Goal: Task Accomplishment & Management: Use online tool/utility

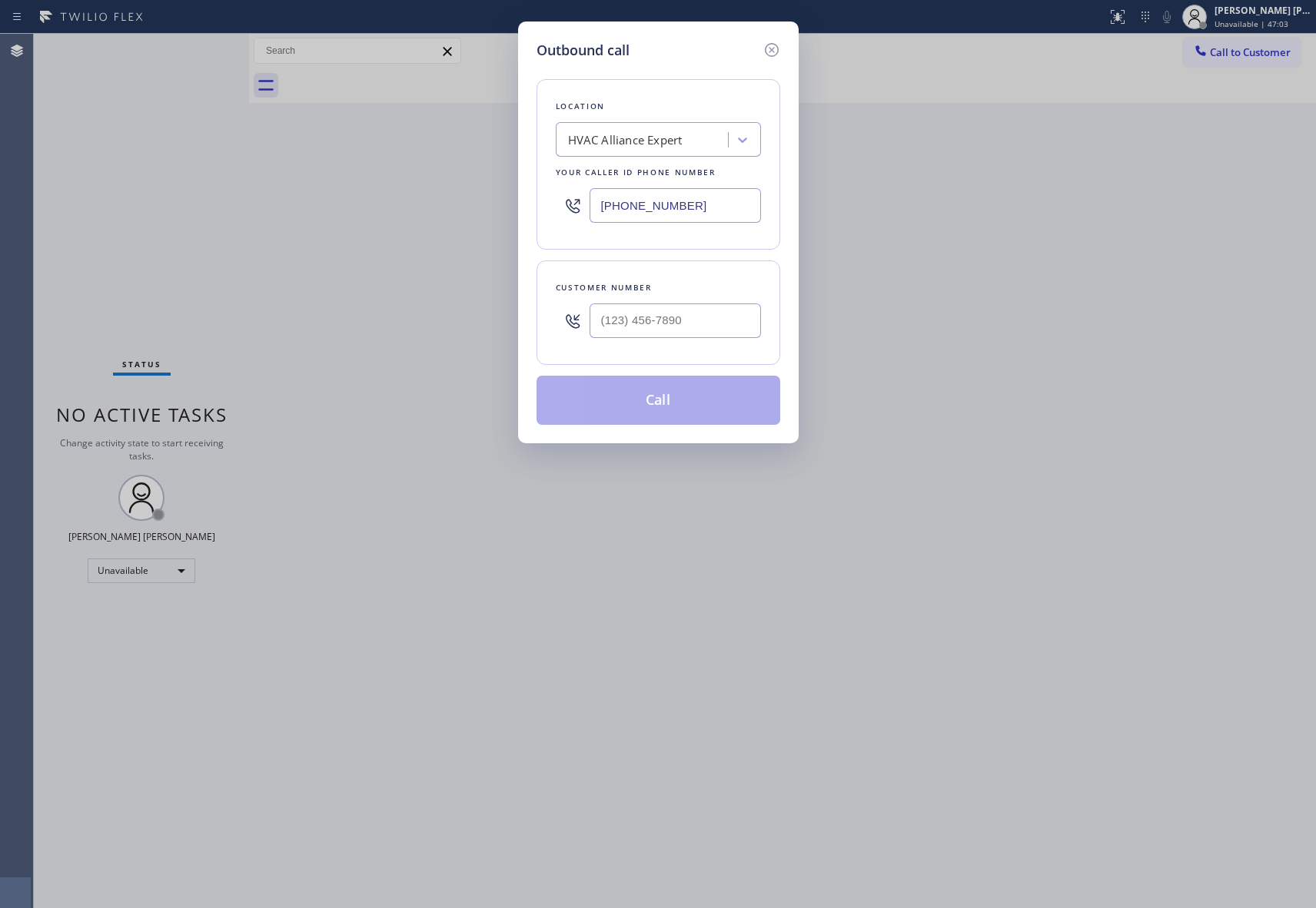
click at [700, 323] on input "text" at bounding box center [675, 320] width 171 height 34
paste input "626) 512-3655"
type input "[PHONE_NUMBER]"
click at [687, 404] on button "Call" at bounding box center [658, 401] width 244 height 49
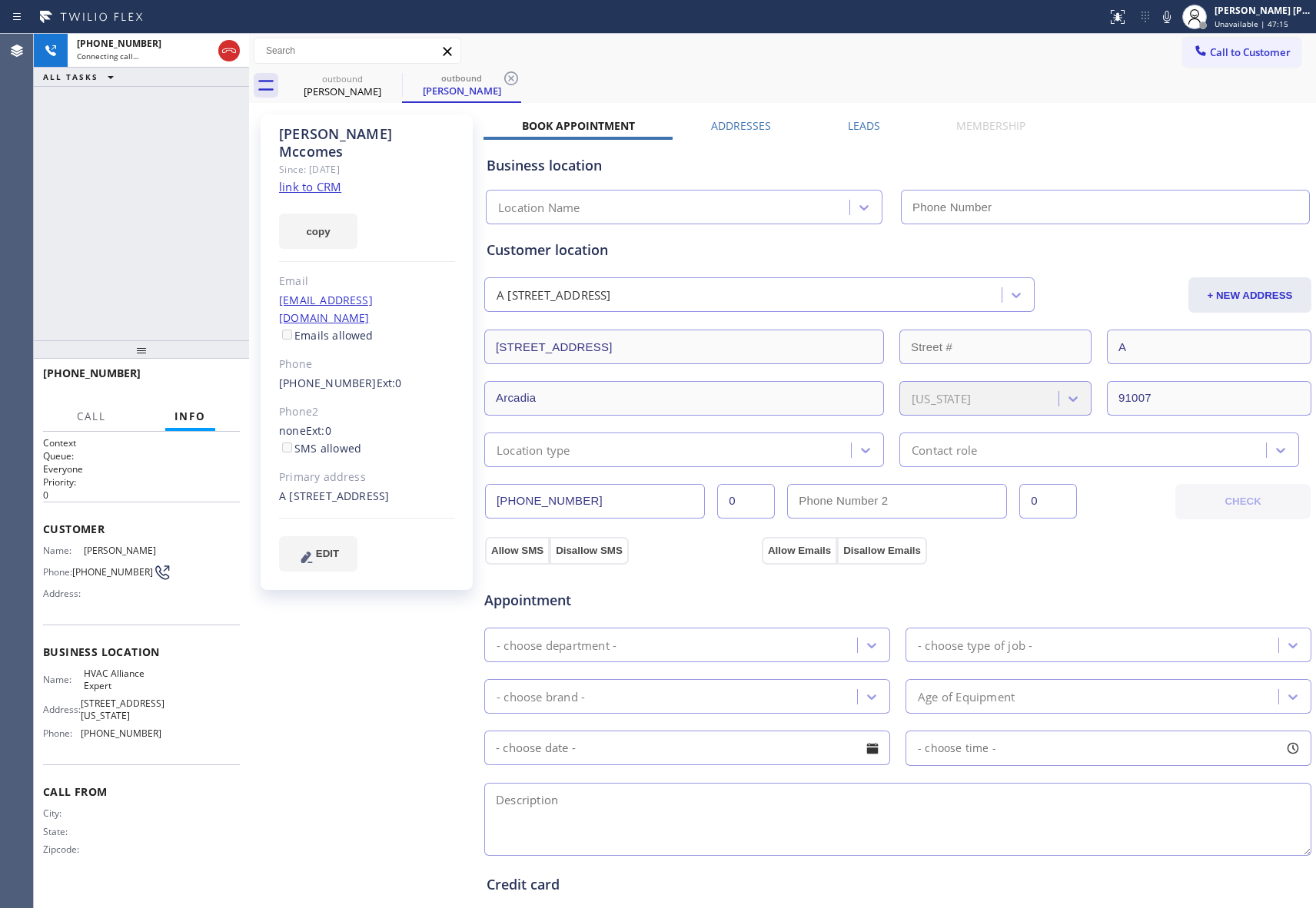
type input "[PHONE_NUMBER]"
click at [234, 373] on button "HANG UP" at bounding box center [204, 380] width 72 height 22
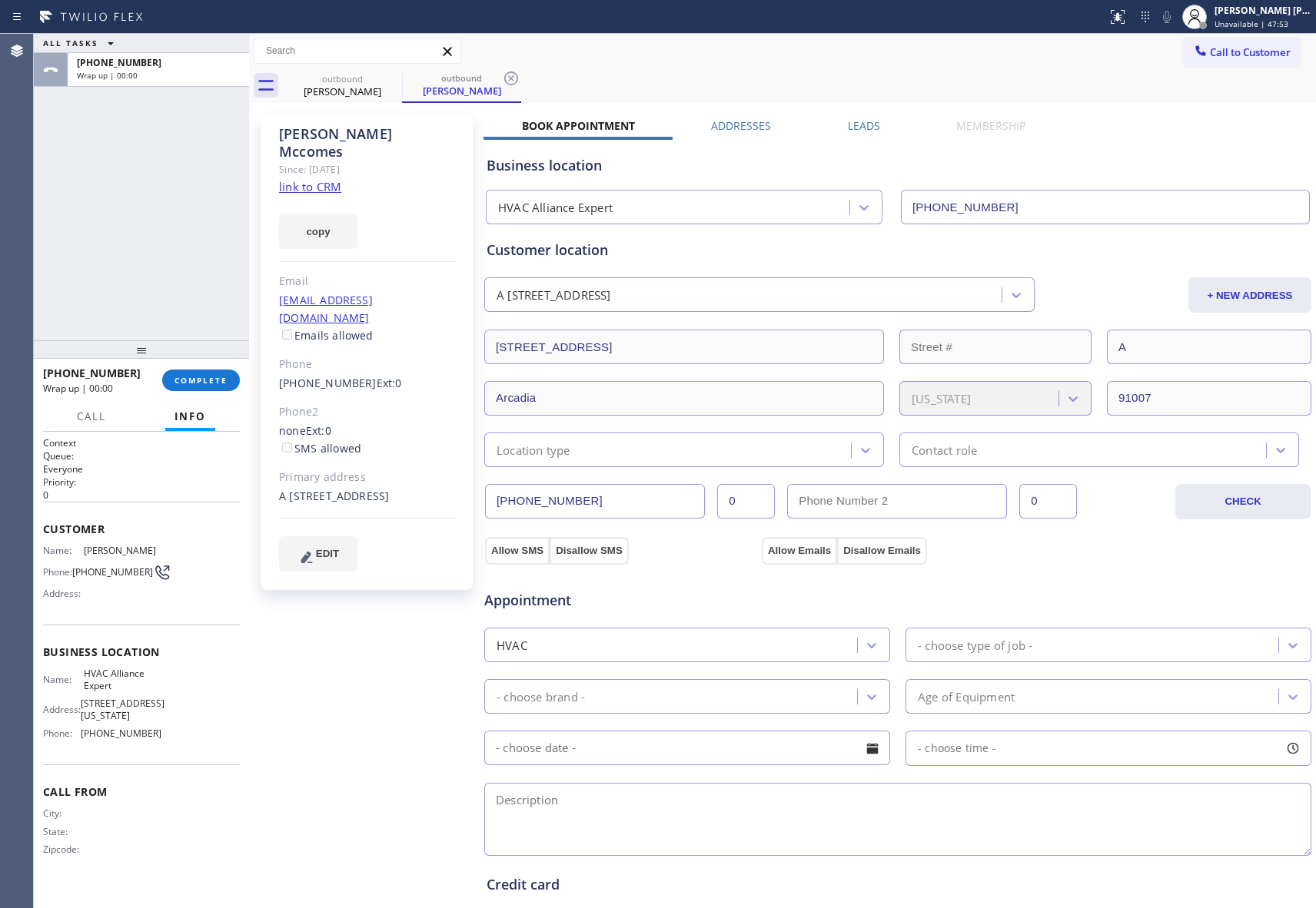
click at [848, 127] on label "Leads" at bounding box center [863, 125] width 32 height 15
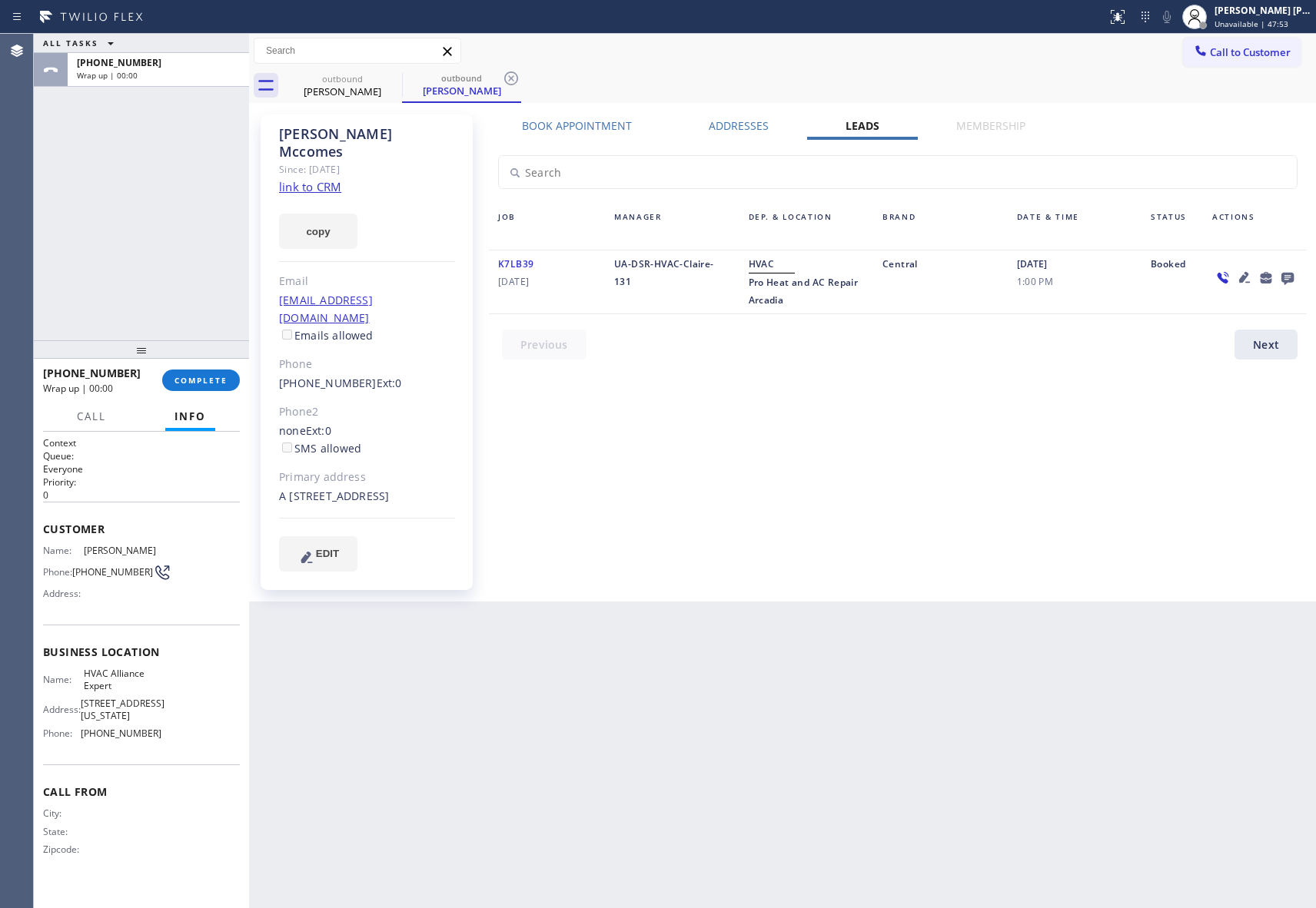
click at [1277, 276] on div at bounding box center [1288, 277] width 22 height 19
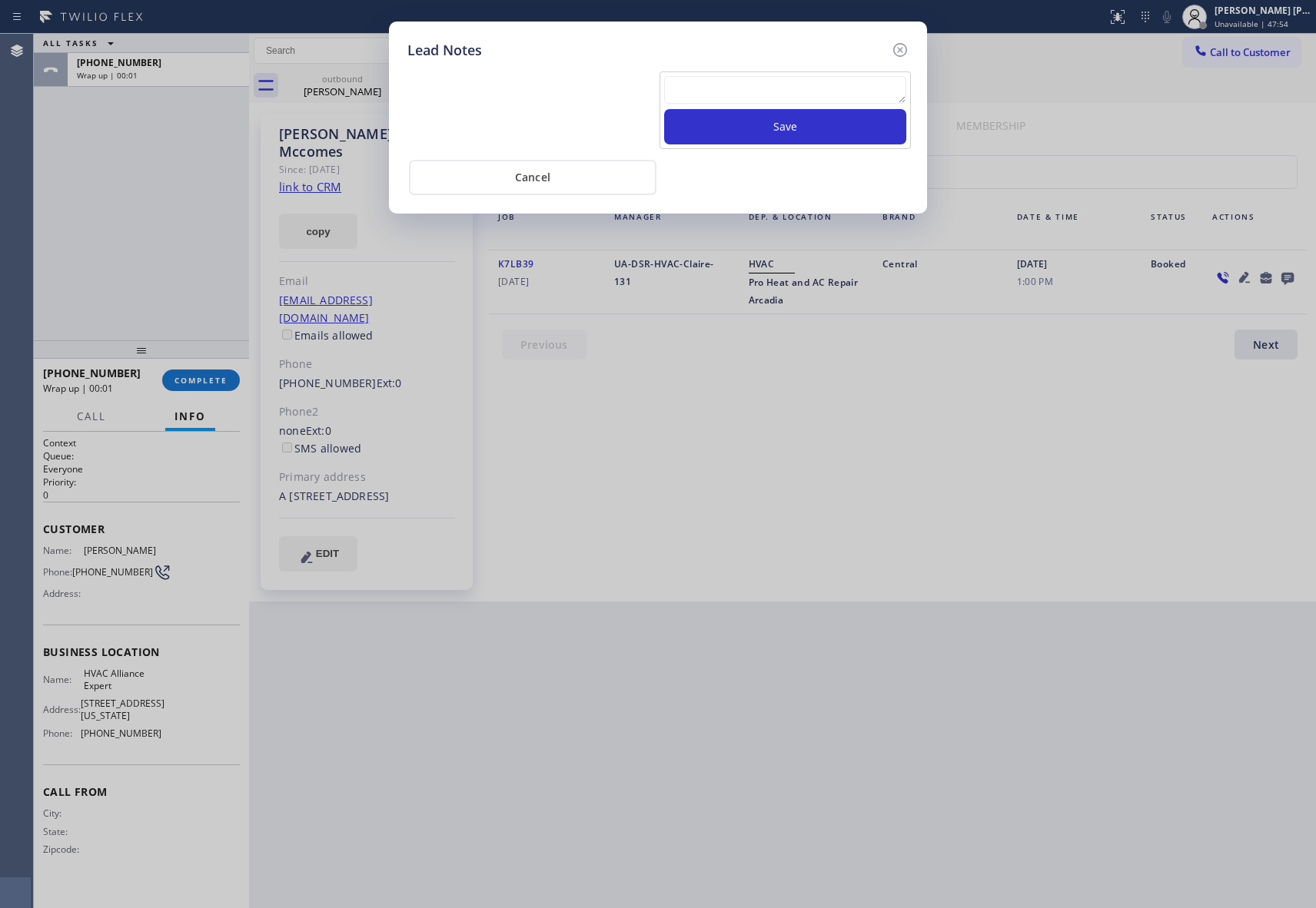
click at [787, 91] on textarea at bounding box center [785, 90] width 242 height 27
paste textarea "VM | please transfer if cx calls back"
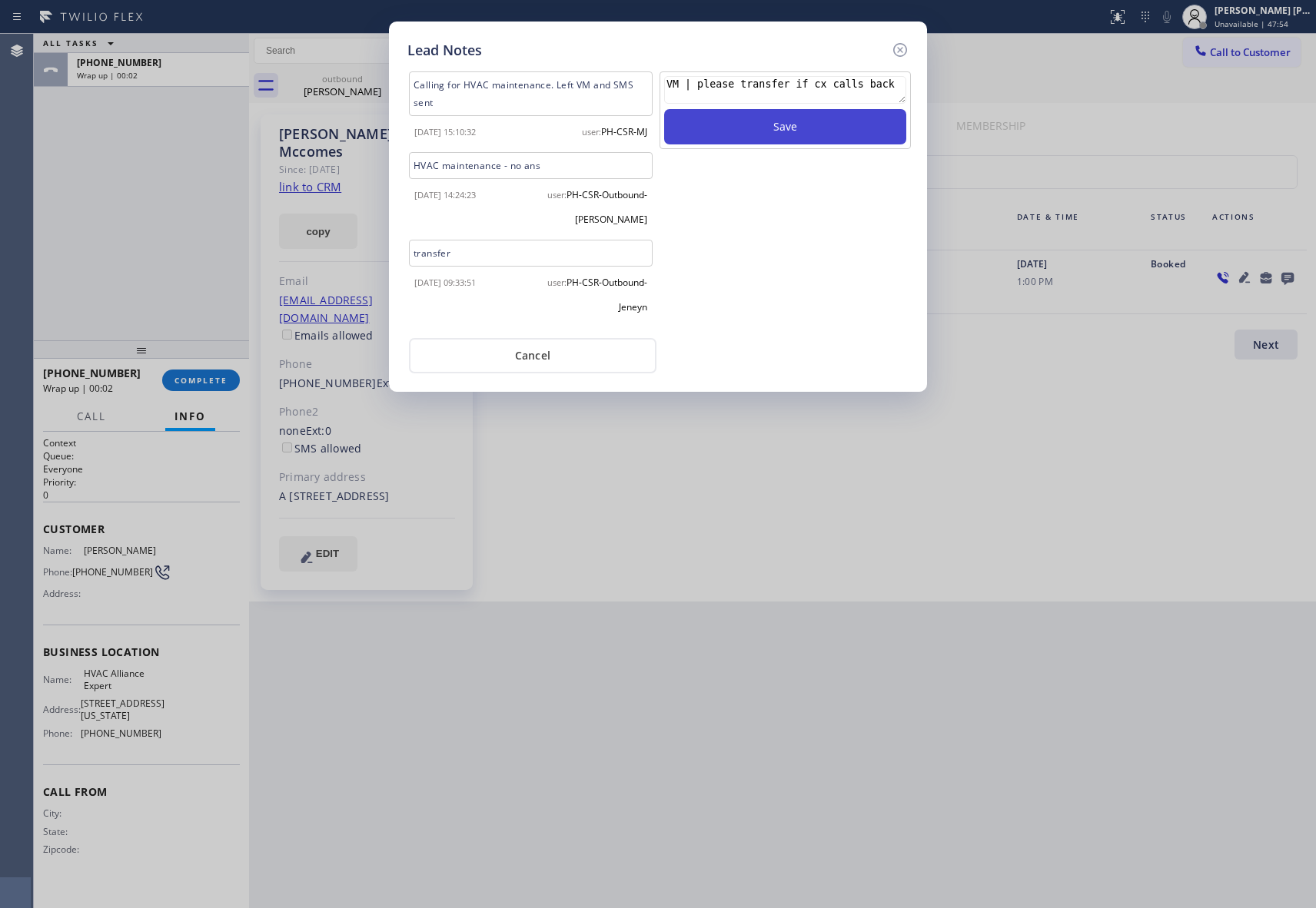
type textarea "VM | please transfer if cx calls back"
click at [805, 130] on button "Save" at bounding box center [785, 126] width 242 height 35
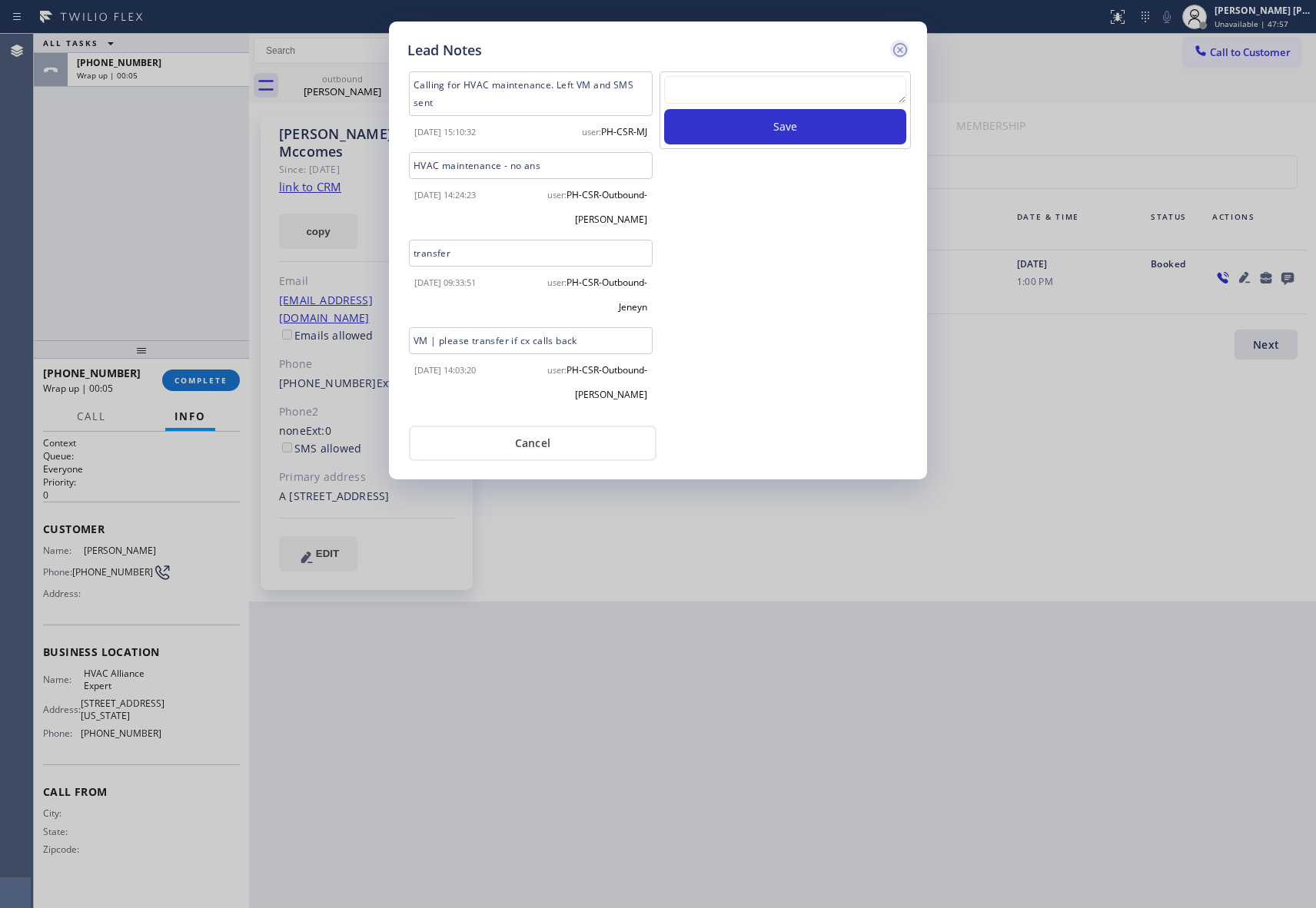
click at [902, 46] on icon at bounding box center [900, 50] width 19 height 19
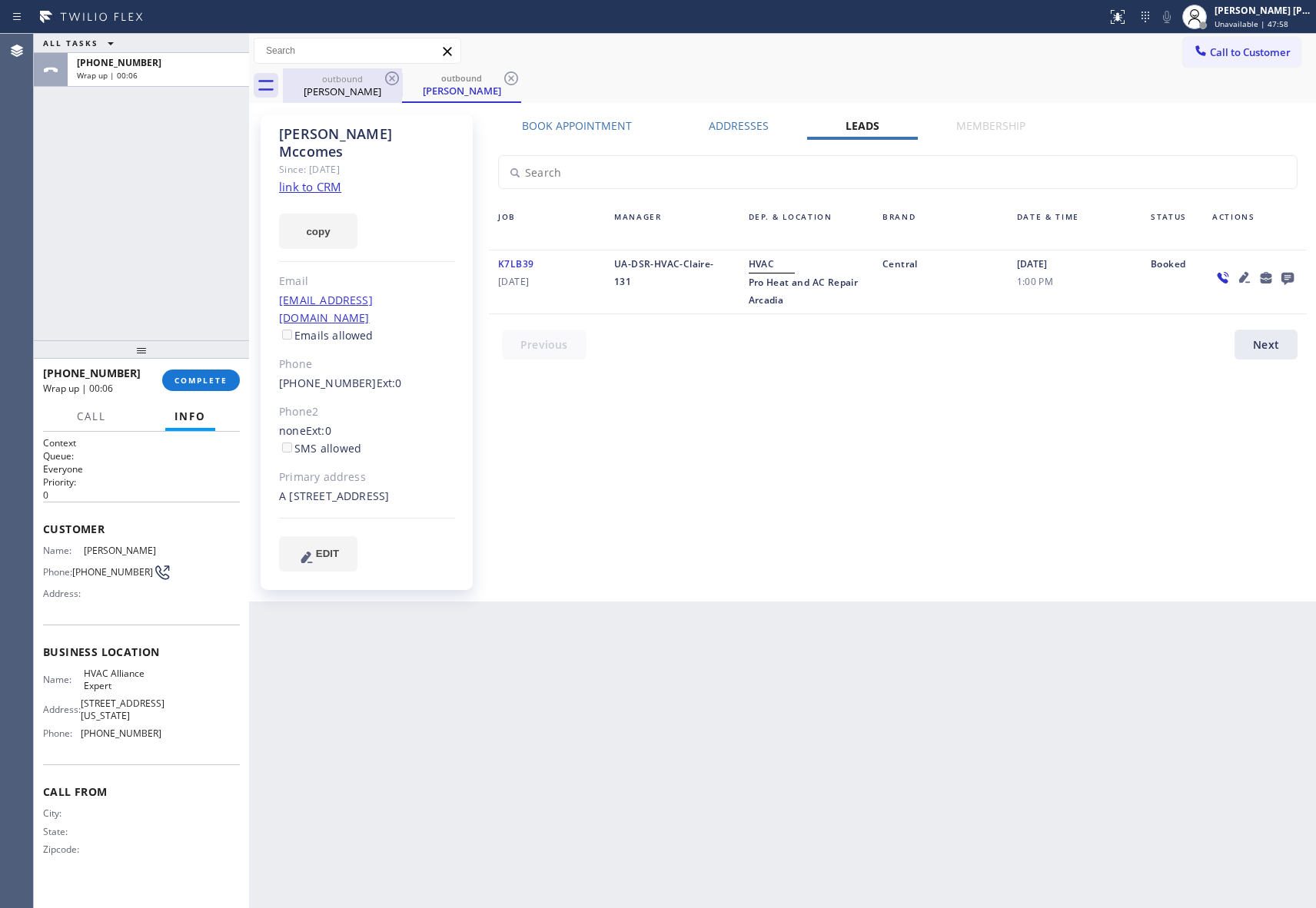
click at [379, 77] on div "outbound" at bounding box center [342, 79] width 116 height 12
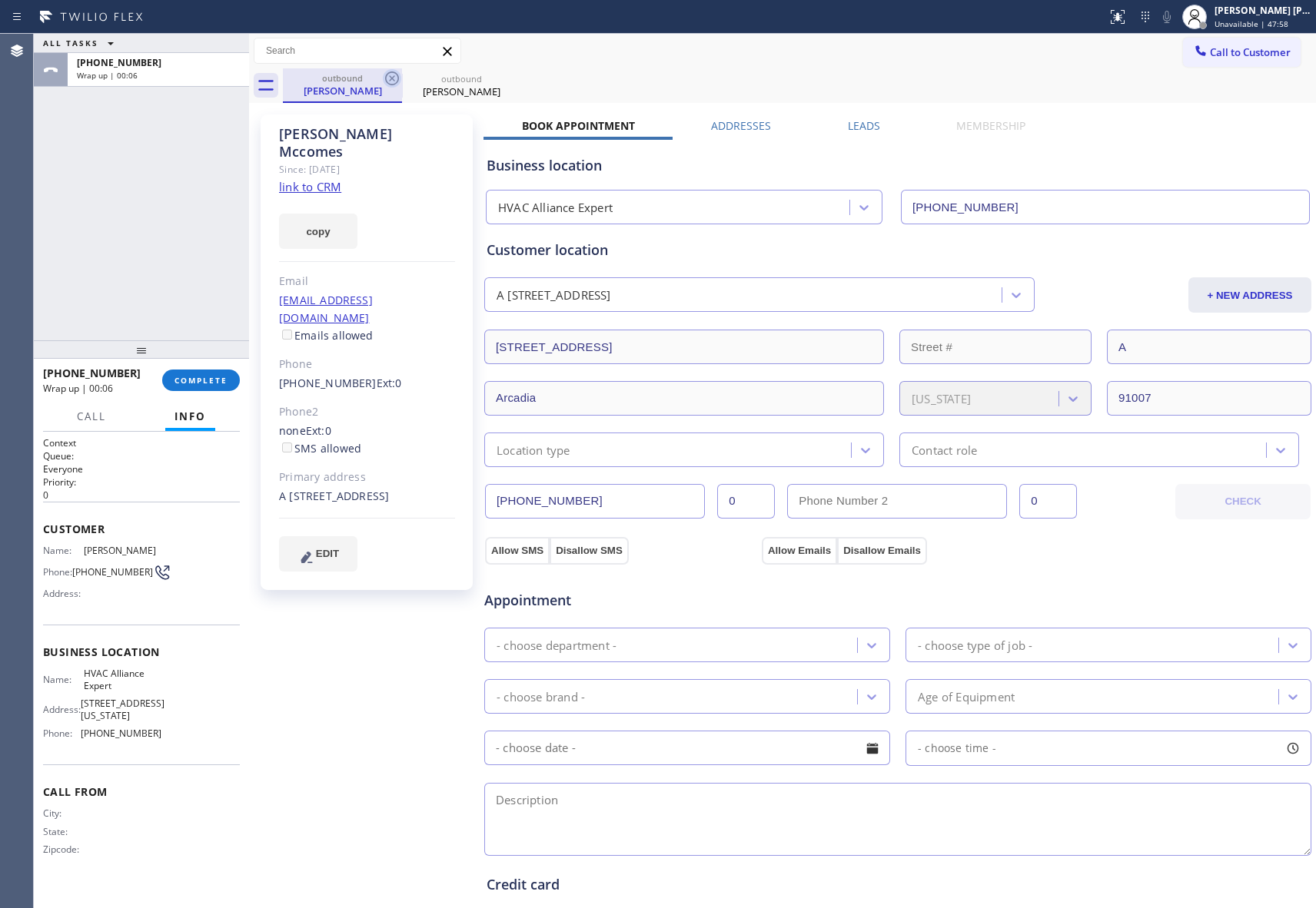
click at [389, 74] on icon at bounding box center [392, 78] width 19 height 19
click at [0, 0] on icon at bounding box center [0, 0] width 0 height 0
click at [389, 74] on div "outbound [PERSON_NAME] outbound [PERSON_NAME]" at bounding box center [800, 85] width 1034 height 34
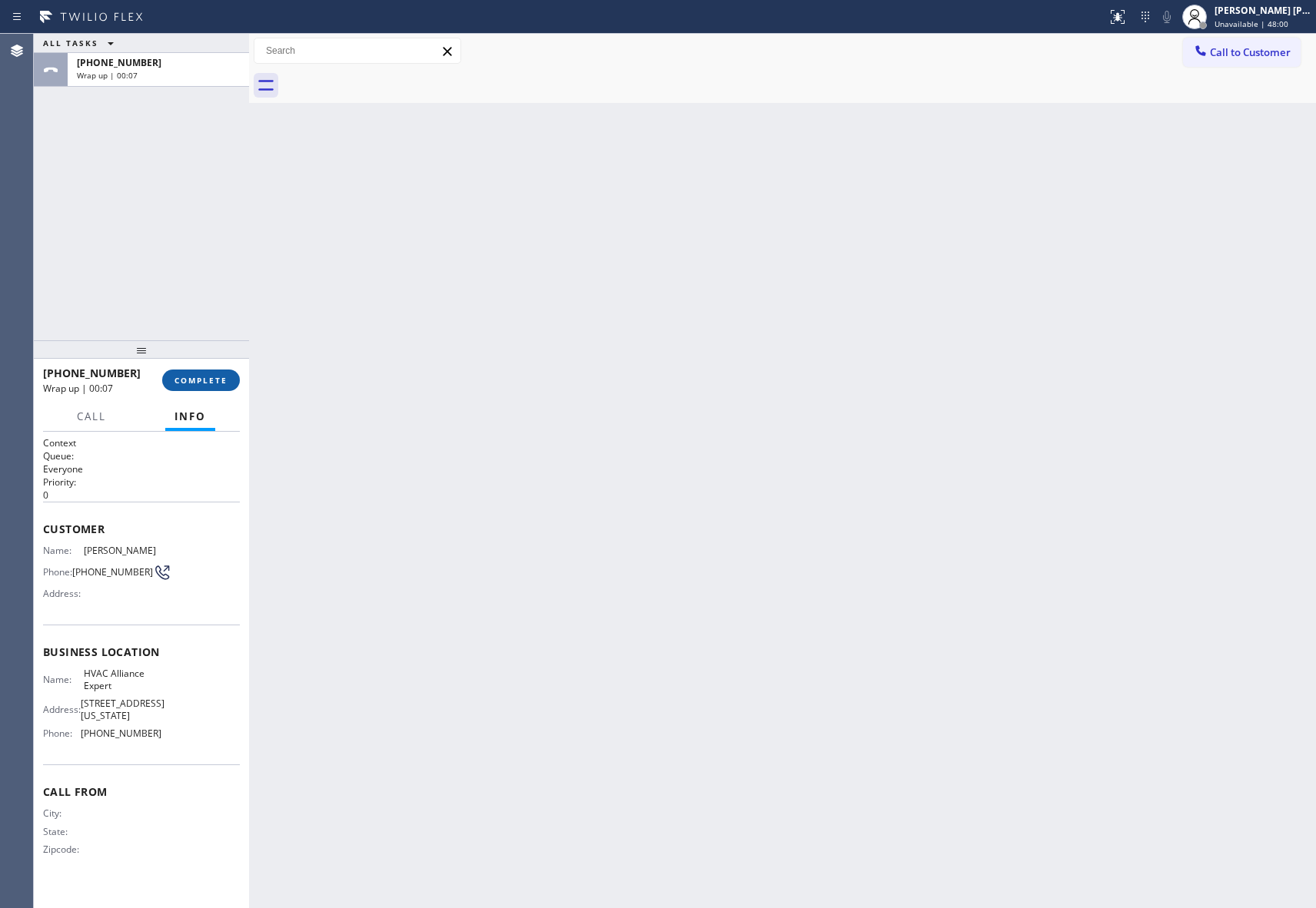
click at [216, 381] on span "COMPLETE" at bounding box center [201, 380] width 53 height 11
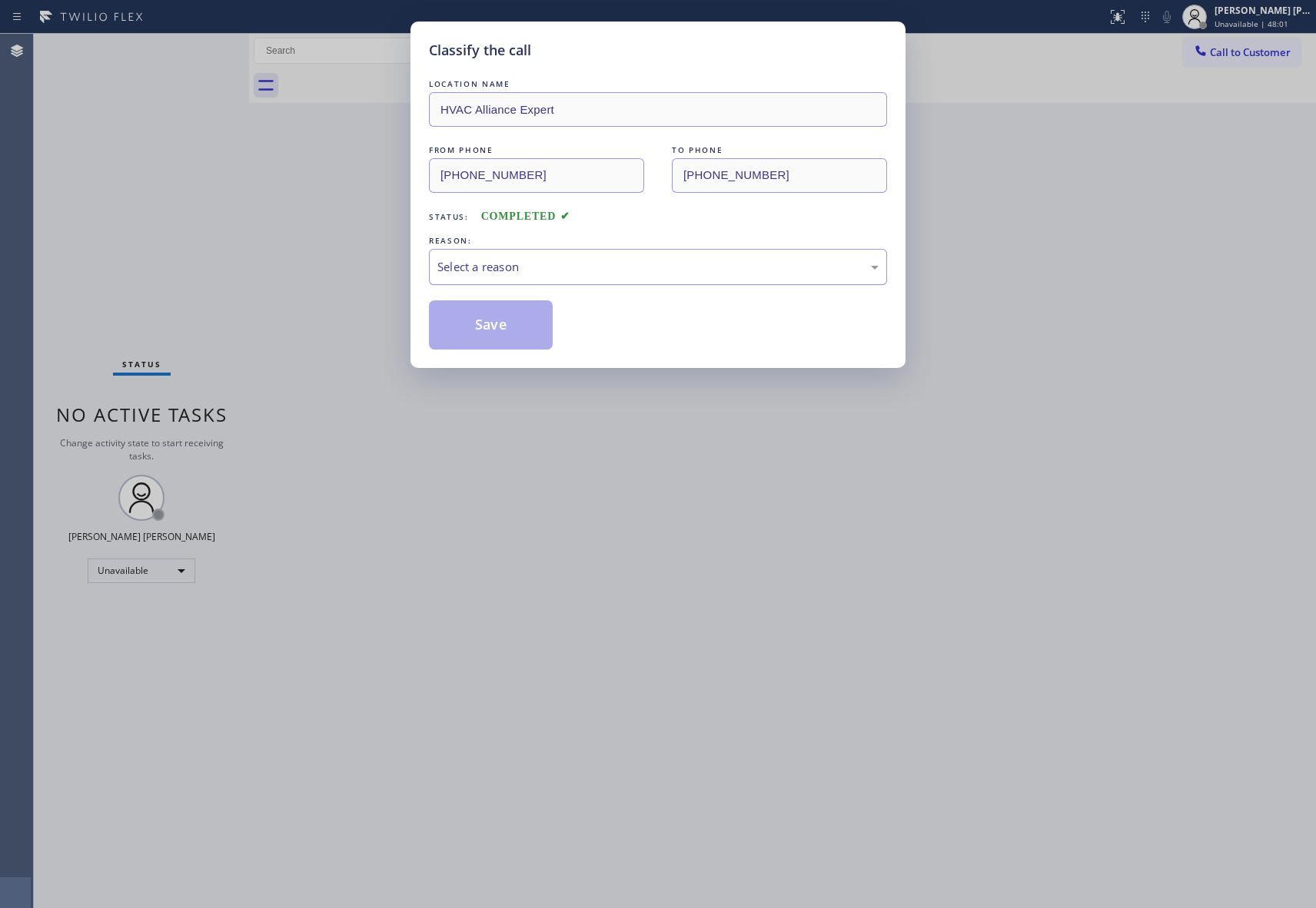
click at [535, 265] on div "Select a reason" at bounding box center [658, 267] width 441 height 18
click at [460, 324] on button "Save" at bounding box center [491, 325] width 123 height 49
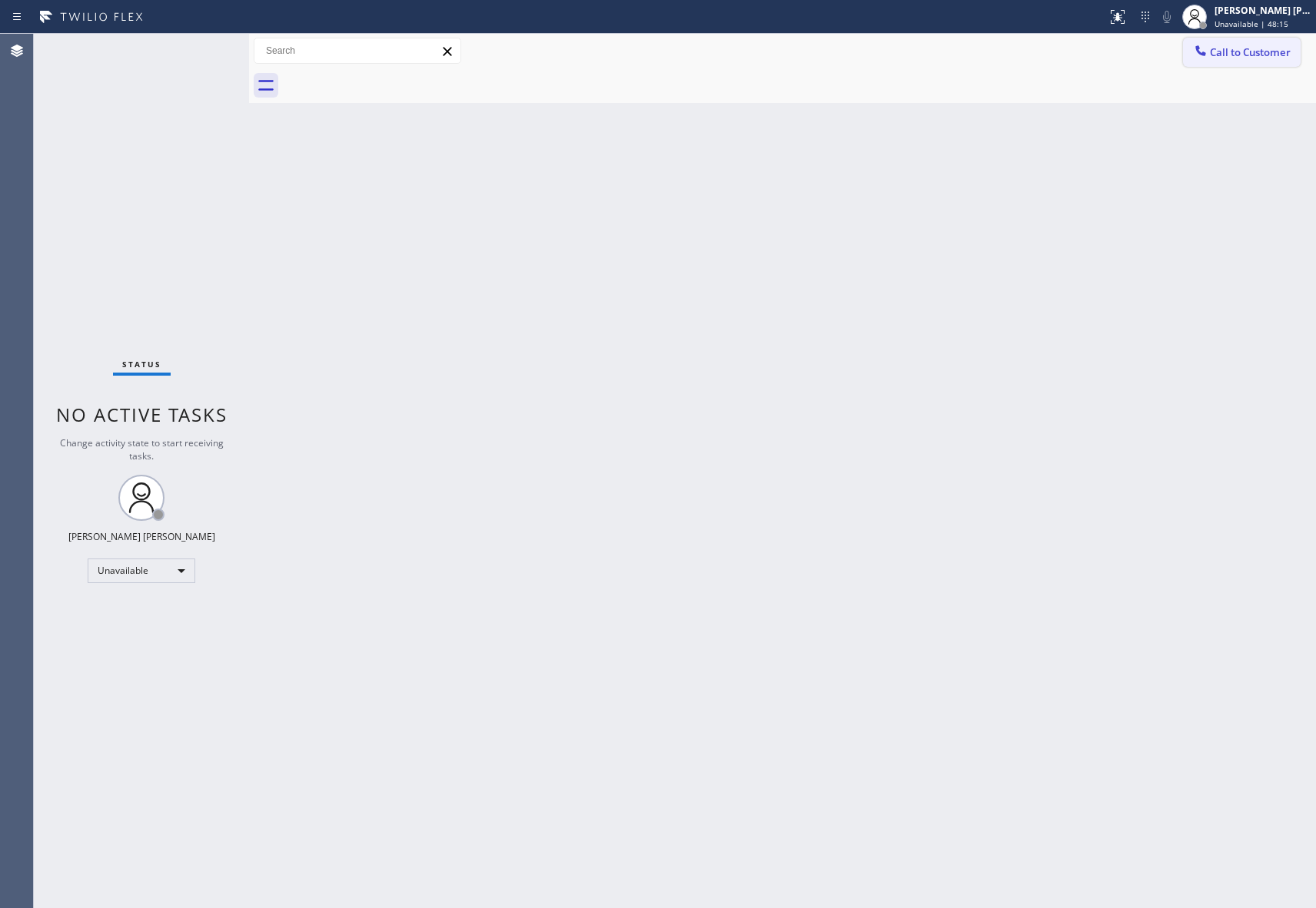
click at [1261, 48] on span "Call to Customer" at bounding box center [1250, 52] width 80 height 14
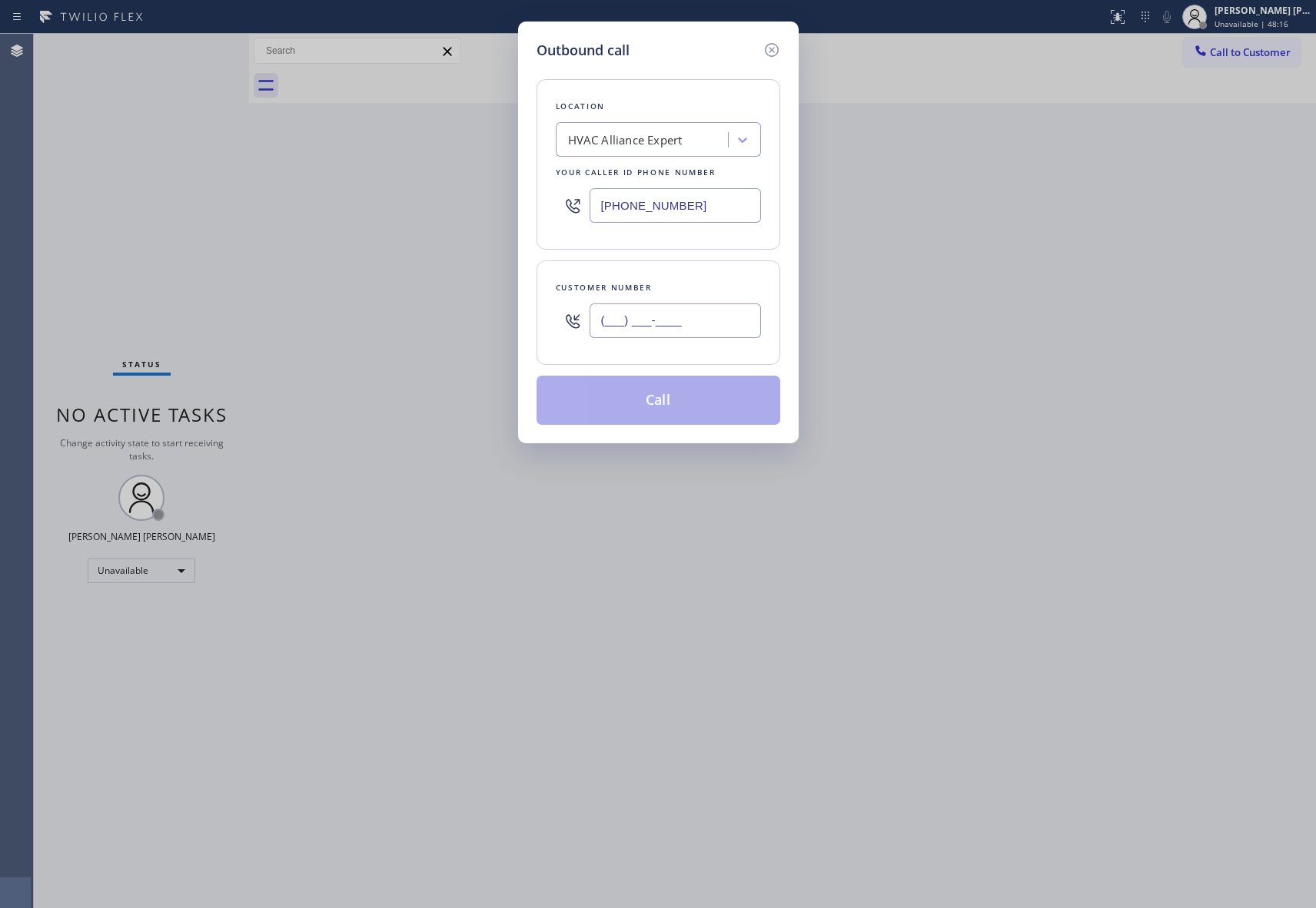
click at [684, 308] on input "(___) ___-____" at bounding box center [675, 320] width 171 height 34
paste input "650) 691-3315"
type input "[PHONE_NUMBER]"
click at [647, 401] on button "Call" at bounding box center [658, 401] width 244 height 49
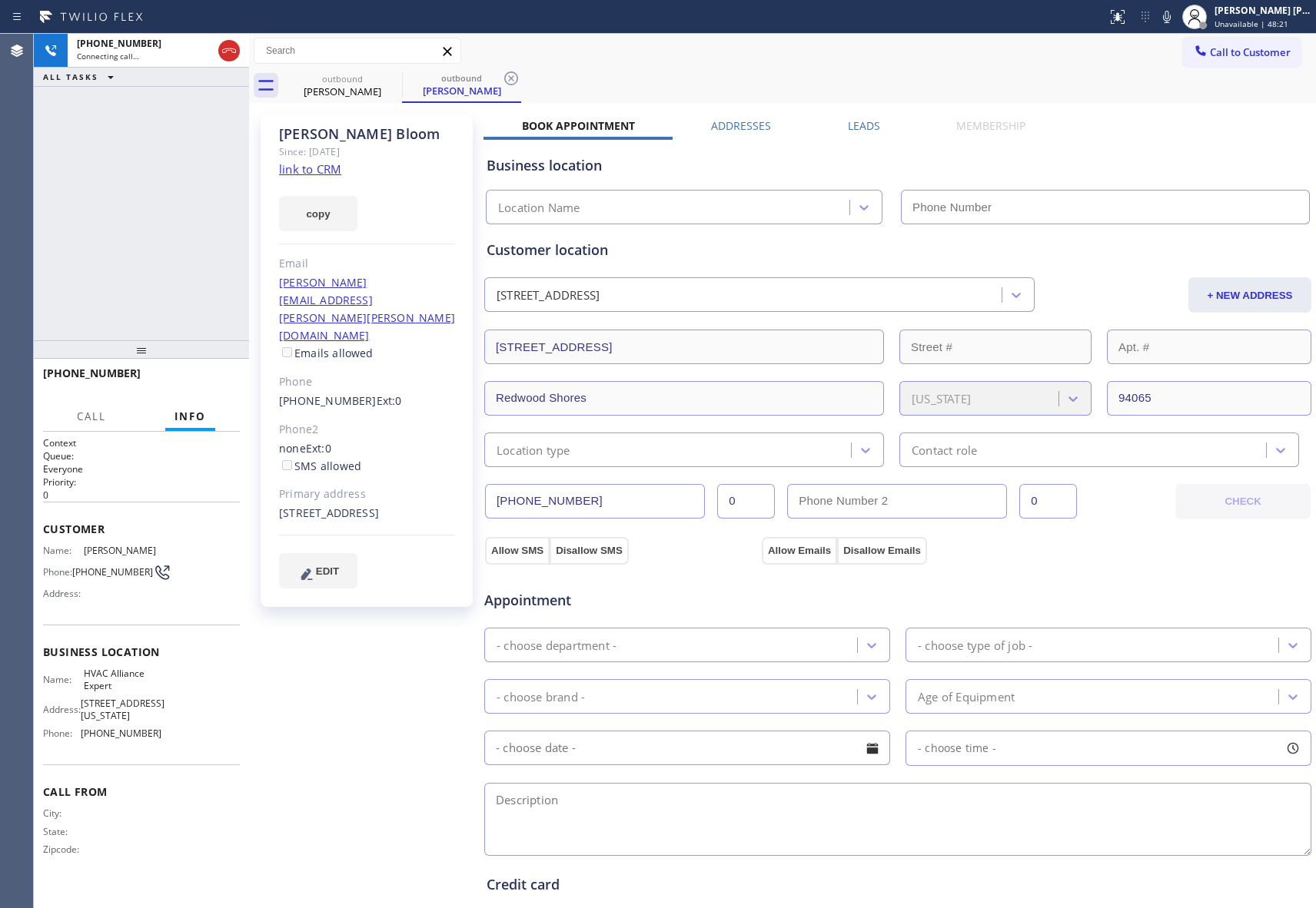
type input "[PHONE_NUMBER]"
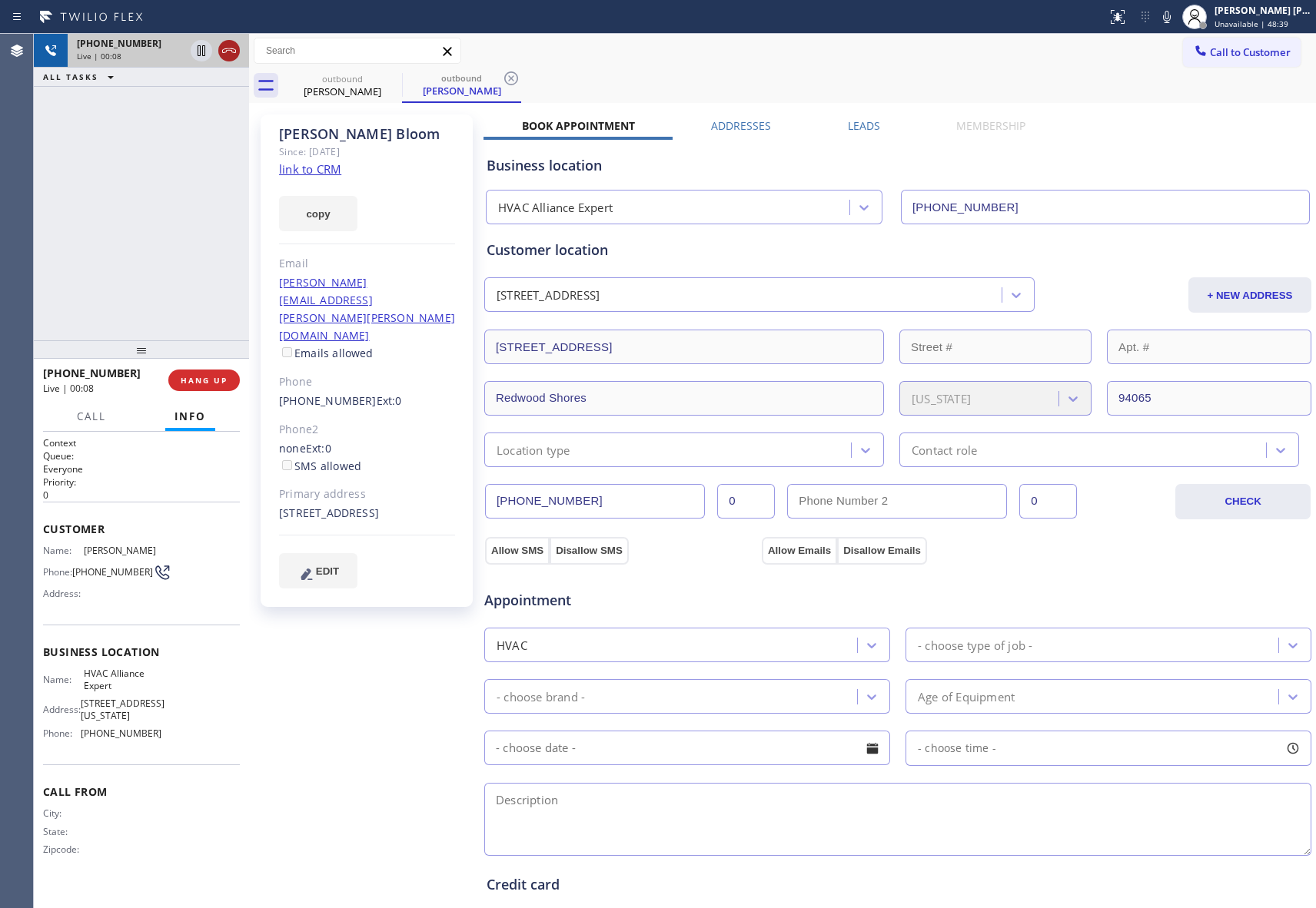
click at [232, 48] on icon at bounding box center [228, 50] width 19 height 19
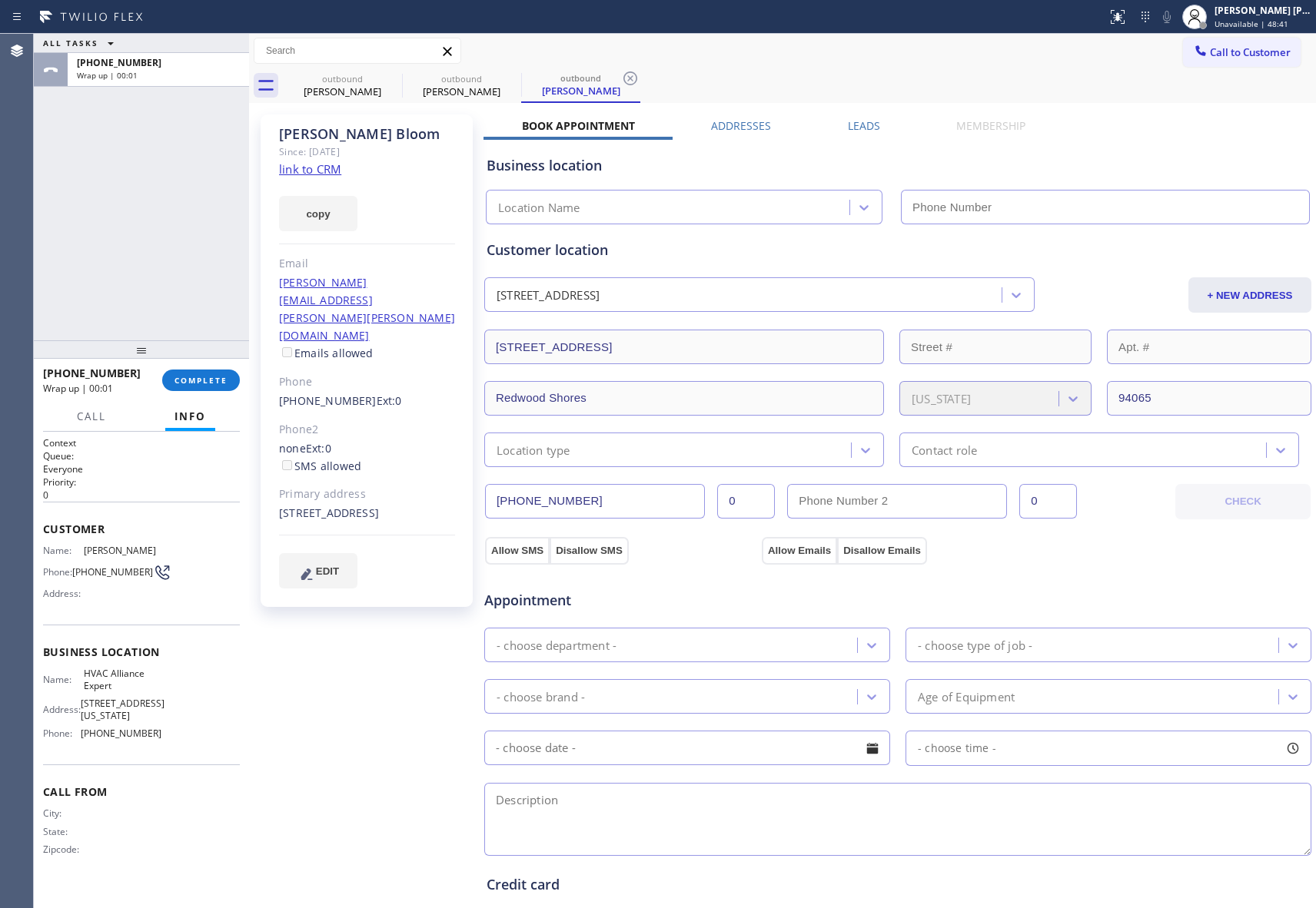
type input "[PHONE_NUMBER]"
click at [852, 126] on label "Leads" at bounding box center [863, 125] width 32 height 15
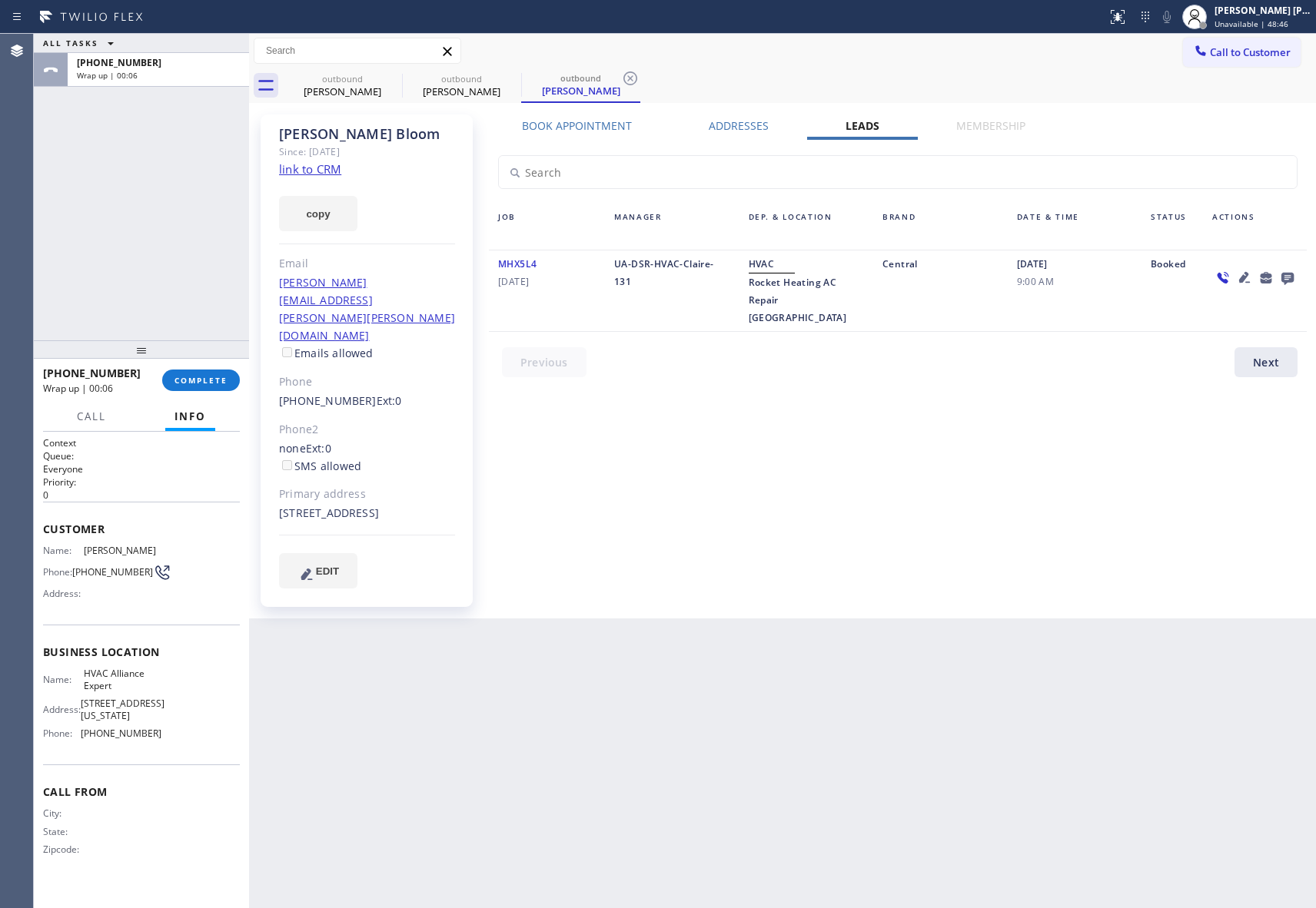
click at [1290, 273] on icon at bounding box center [1288, 279] width 13 height 13
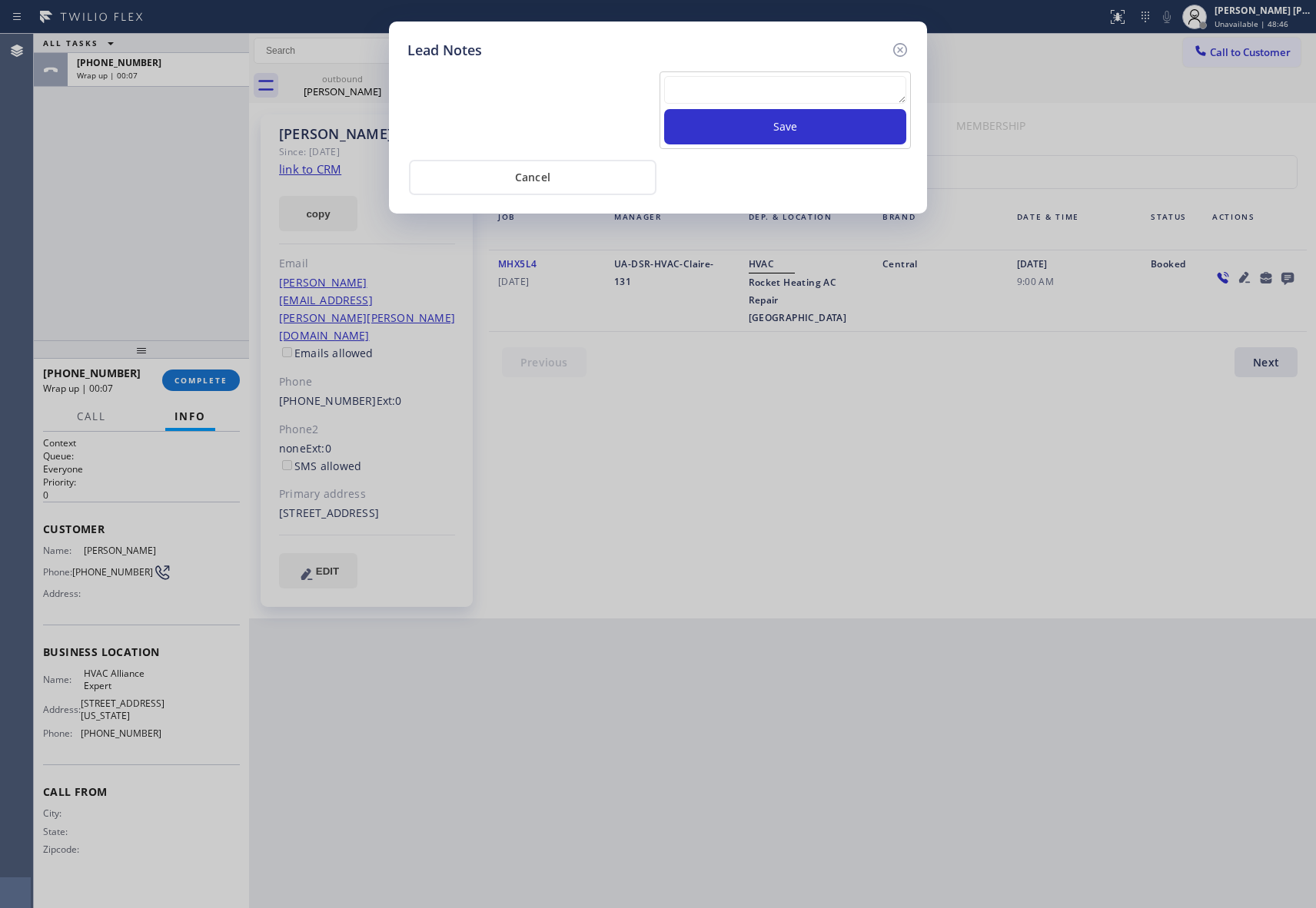
click at [742, 98] on textarea at bounding box center [785, 90] width 242 height 27
paste textarea "please transfer if cx calls back"
type textarea "please transfer if cx calls back"
click at [770, 127] on button "Save" at bounding box center [785, 126] width 242 height 35
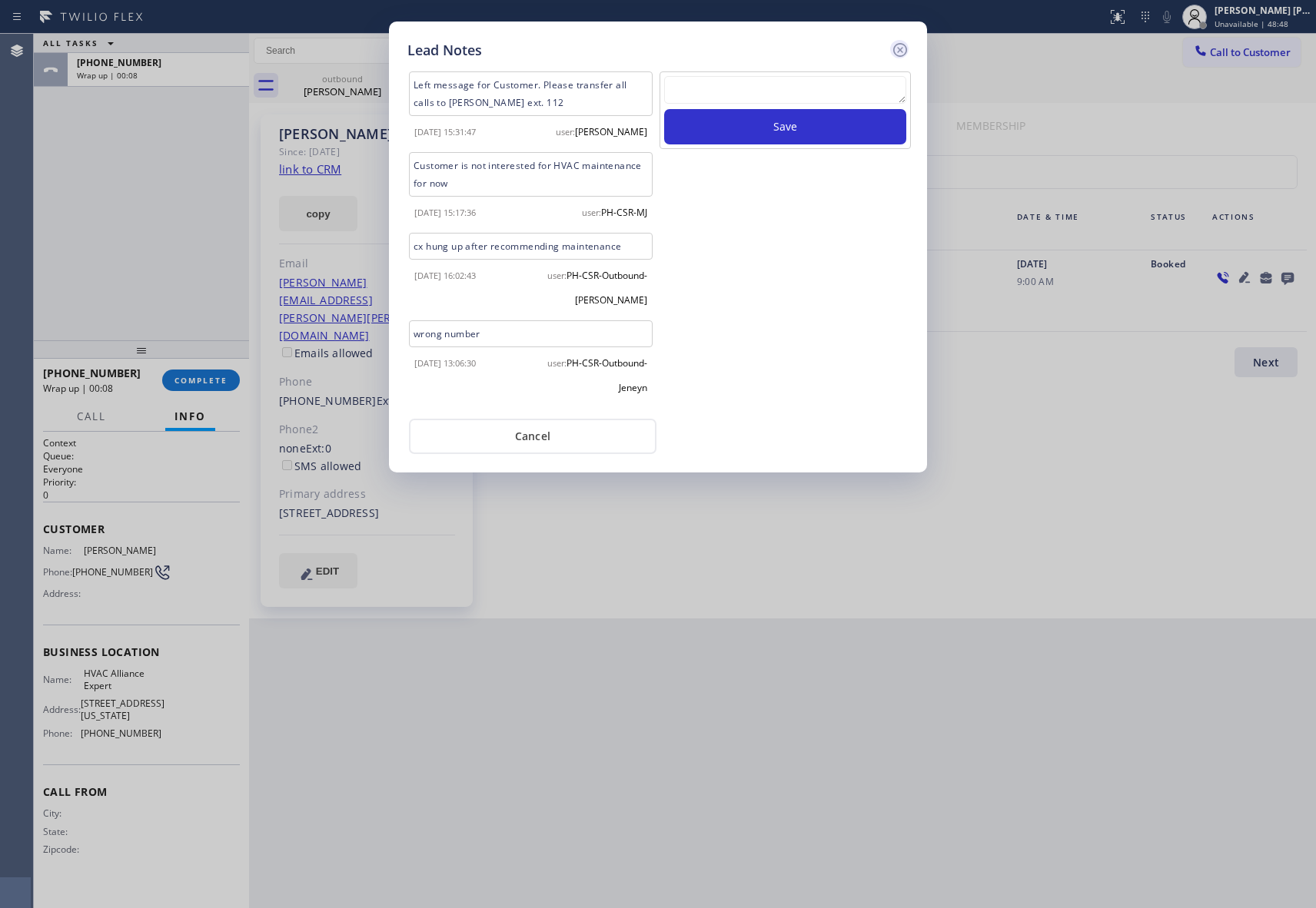
click at [902, 49] on icon at bounding box center [900, 50] width 19 height 19
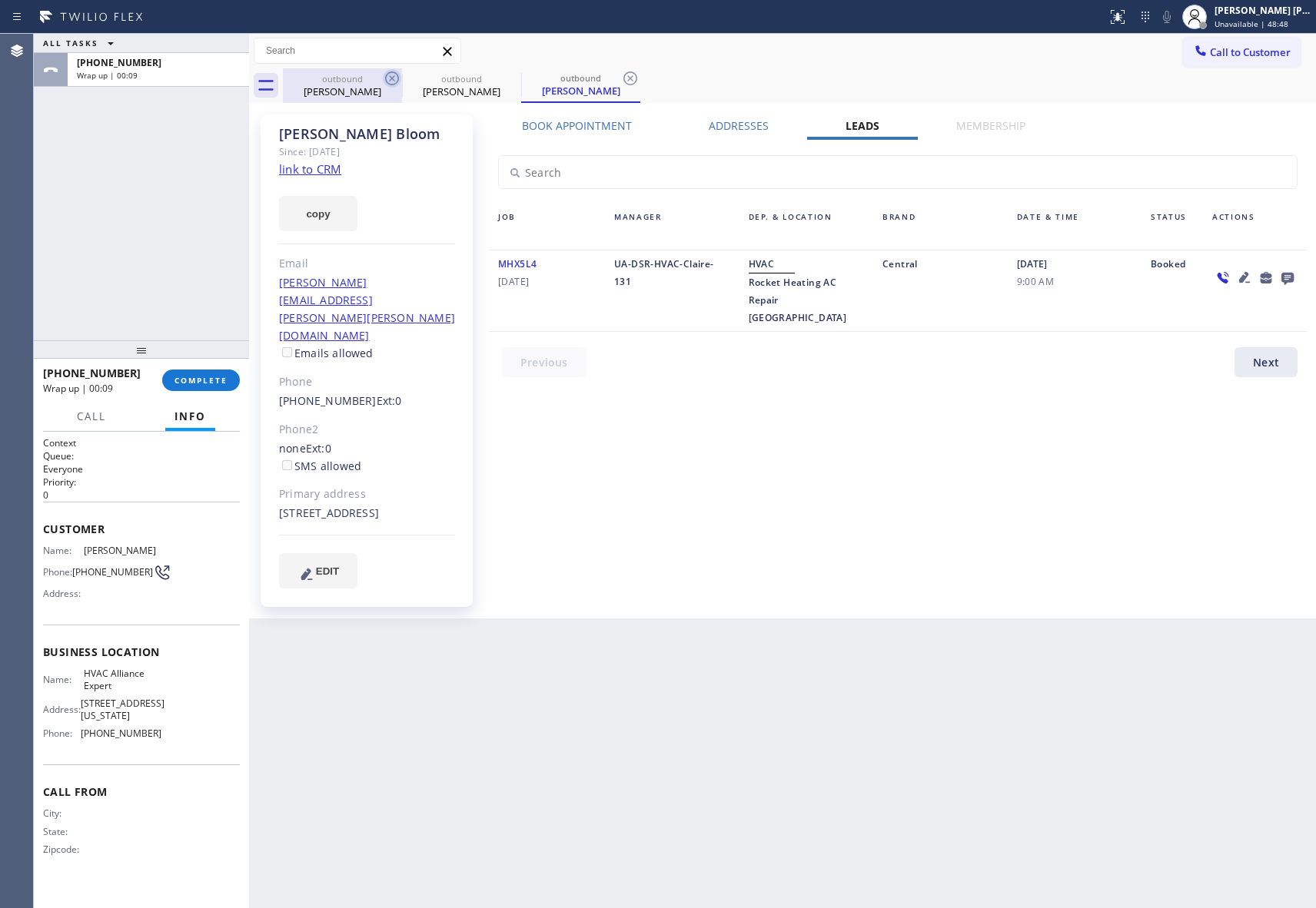
click at [389, 84] on icon at bounding box center [392, 78] width 19 height 19
click at [505, 77] on icon at bounding box center [512, 78] width 14 height 14
click at [623, 77] on icon at bounding box center [630, 78] width 14 height 14
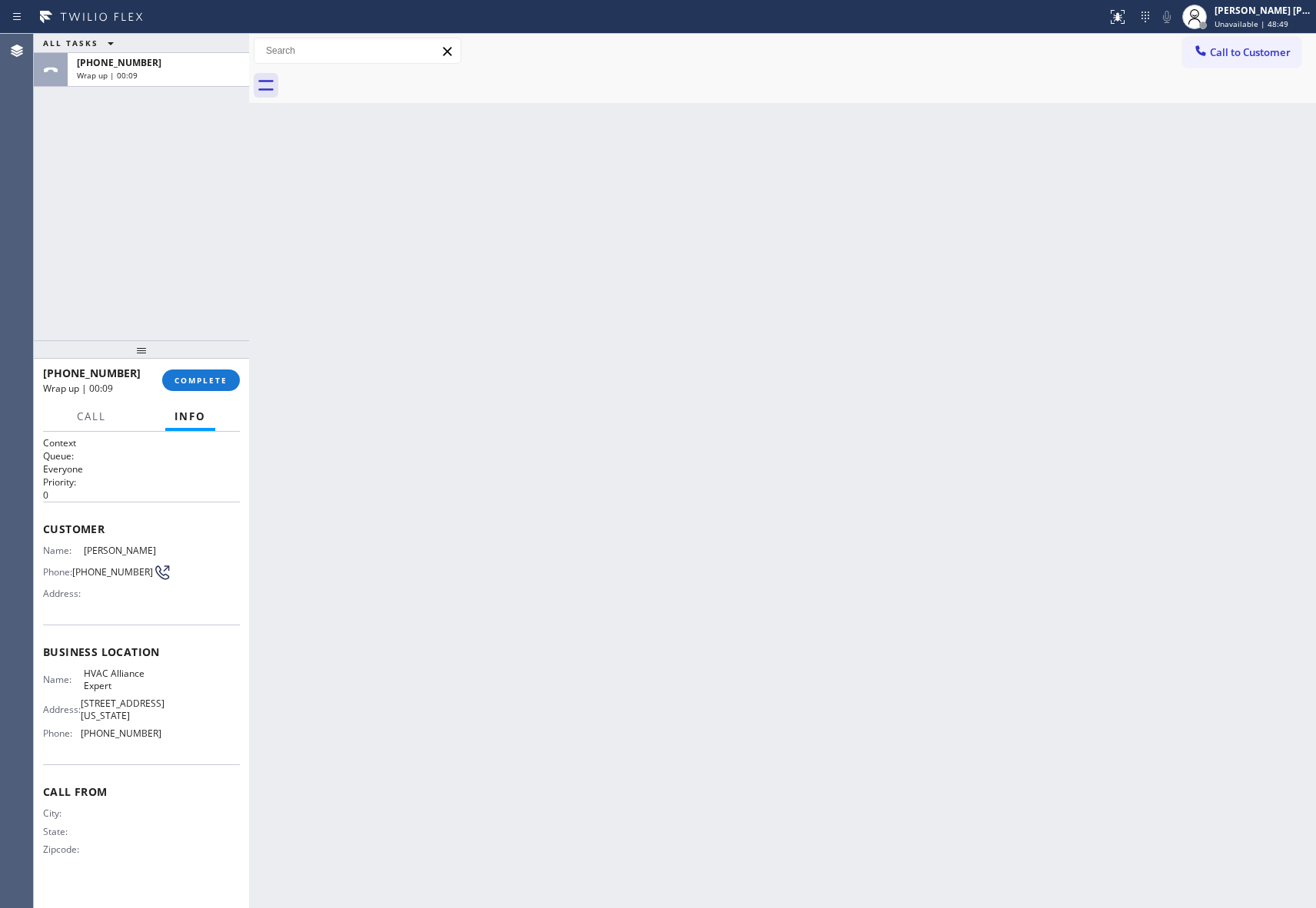
click at [391, 77] on div at bounding box center [800, 85] width 1034 height 34
click at [210, 367] on div "[PHONE_NUMBER] Wrap up | 00:10 COMPLETE" at bounding box center [141, 380] width 197 height 40
click at [210, 376] on span "COMPLETE" at bounding box center [201, 380] width 53 height 11
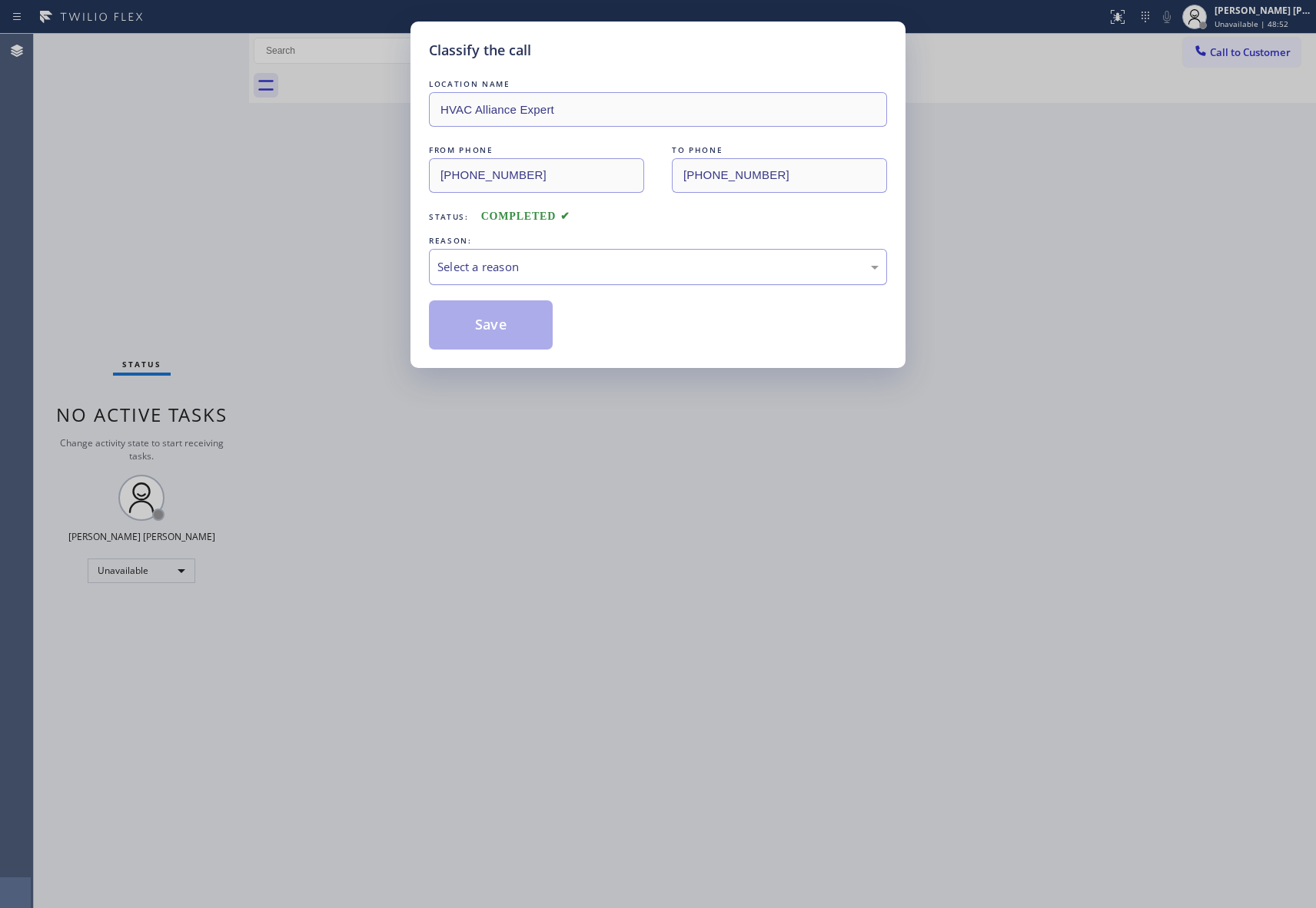
click at [576, 268] on div "Select a reason" at bounding box center [658, 267] width 441 height 18
click at [489, 323] on button "Save" at bounding box center [491, 325] width 123 height 49
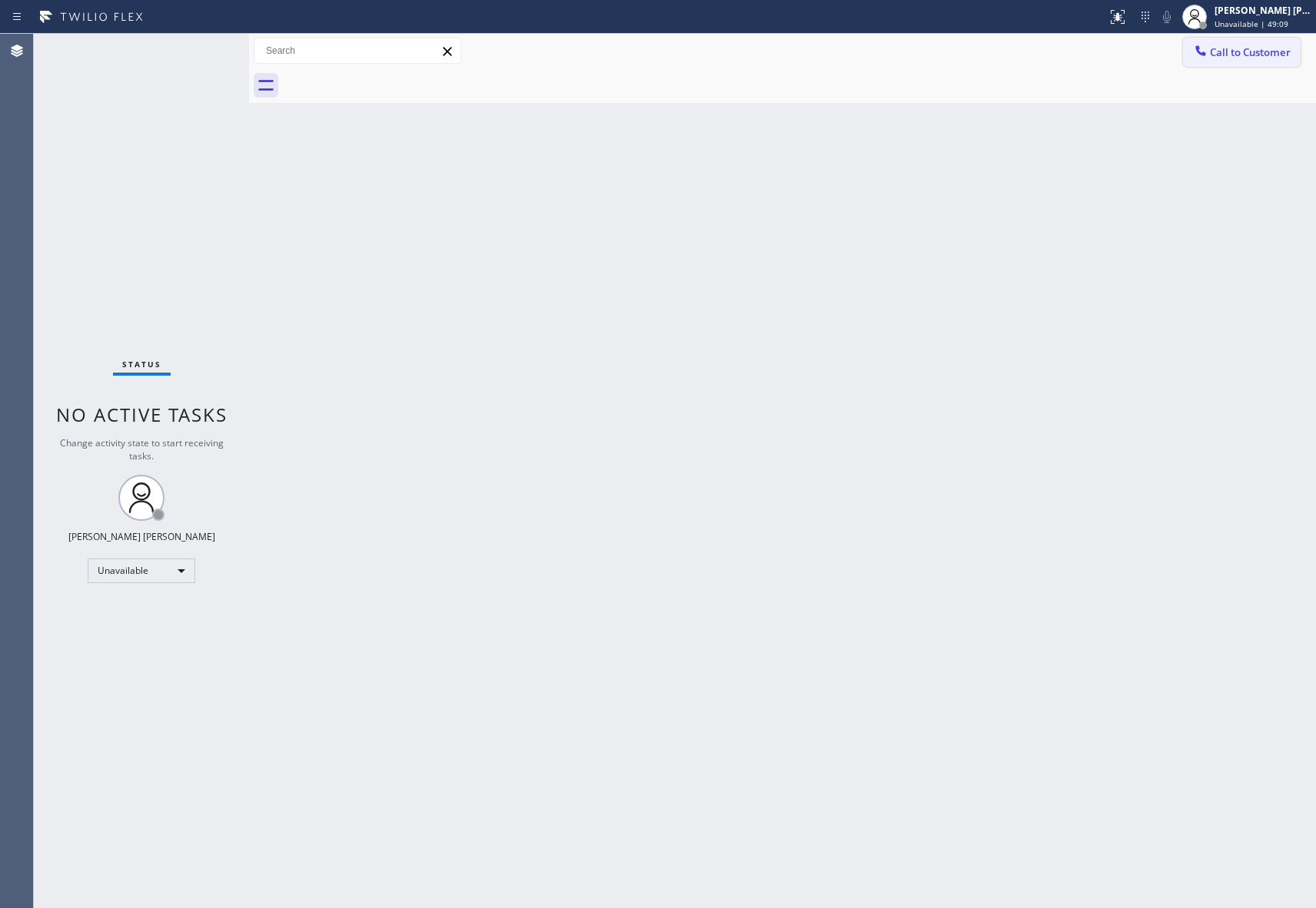
click at [1274, 48] on span "Call to Customer" at bounding box center [1250, 52] width 80 height 14
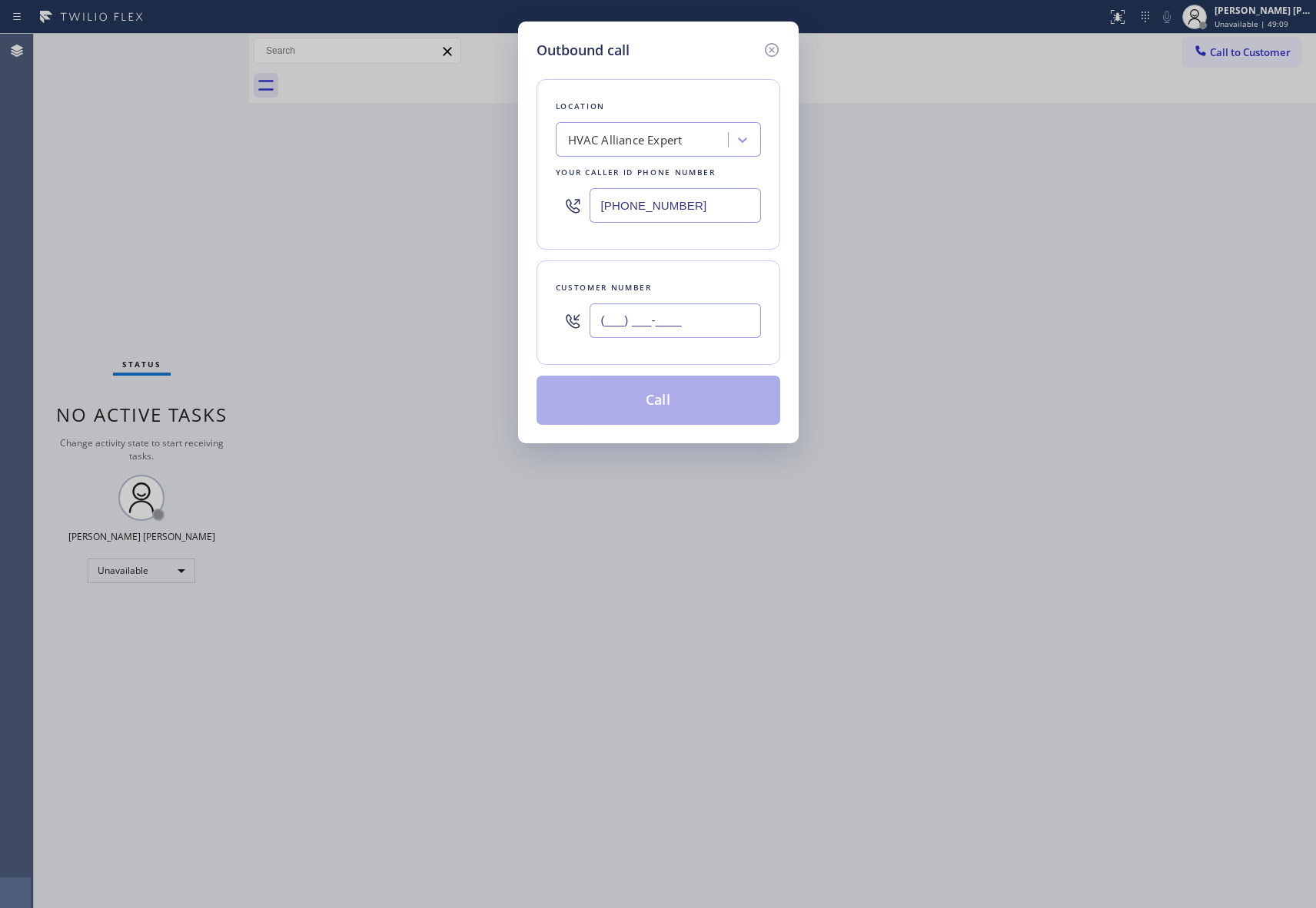
click at [732, 315] on input "(___) ___-____" at bounding box center [675, 320] width 171 height 34
paste input "714) 458-4630"
type input "[PHONE_NUMBER]"
click at [684, 398] on button "Call" at bounding box center [658, 401] width 244 height 49
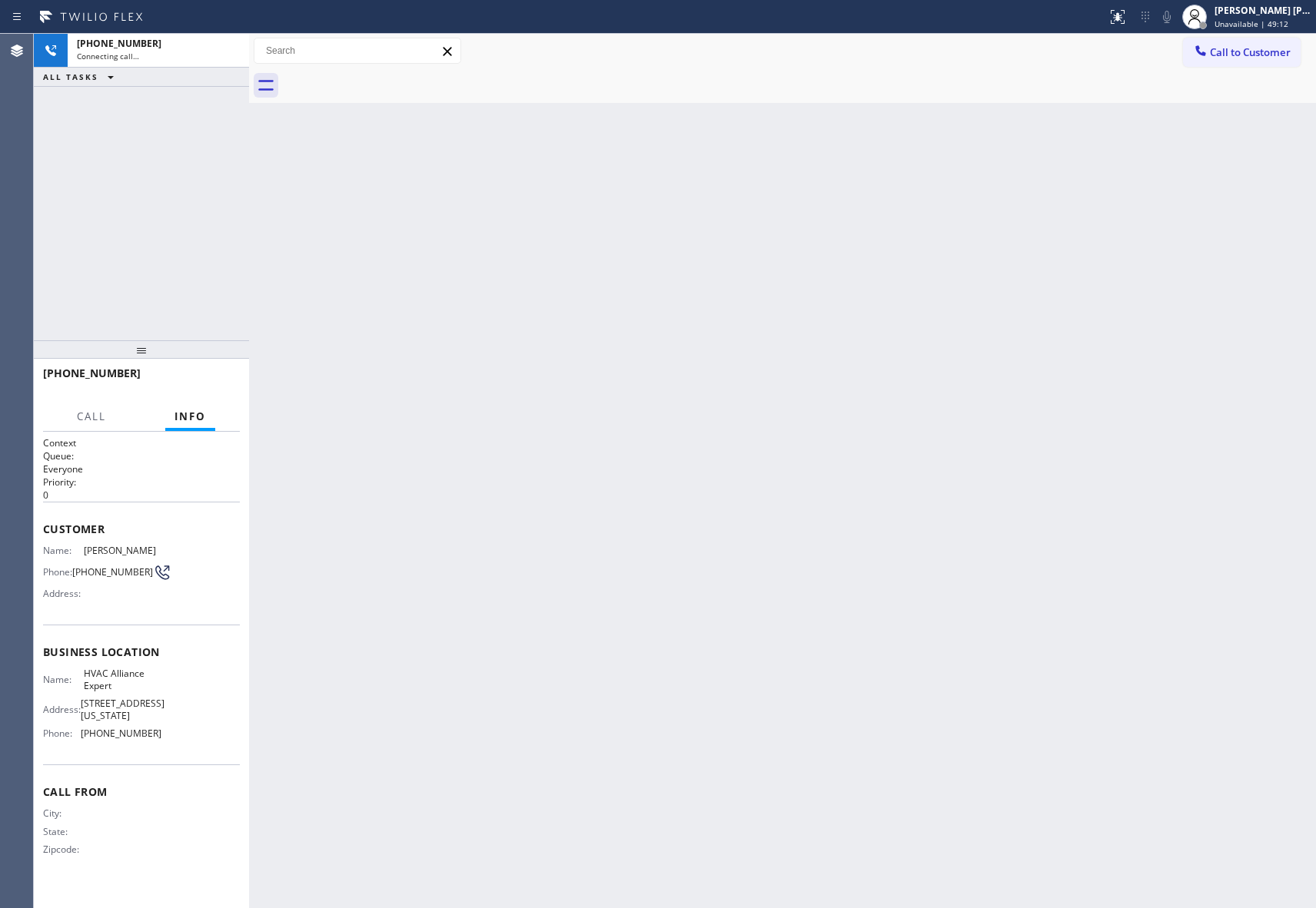
click at [213, 905] on div "Context Queue: Everyone Priority: 0 Customer Name: [PERSON_NAME] Phone: [PHONE_…" at bounding box center [142, 670] width 216 height 476
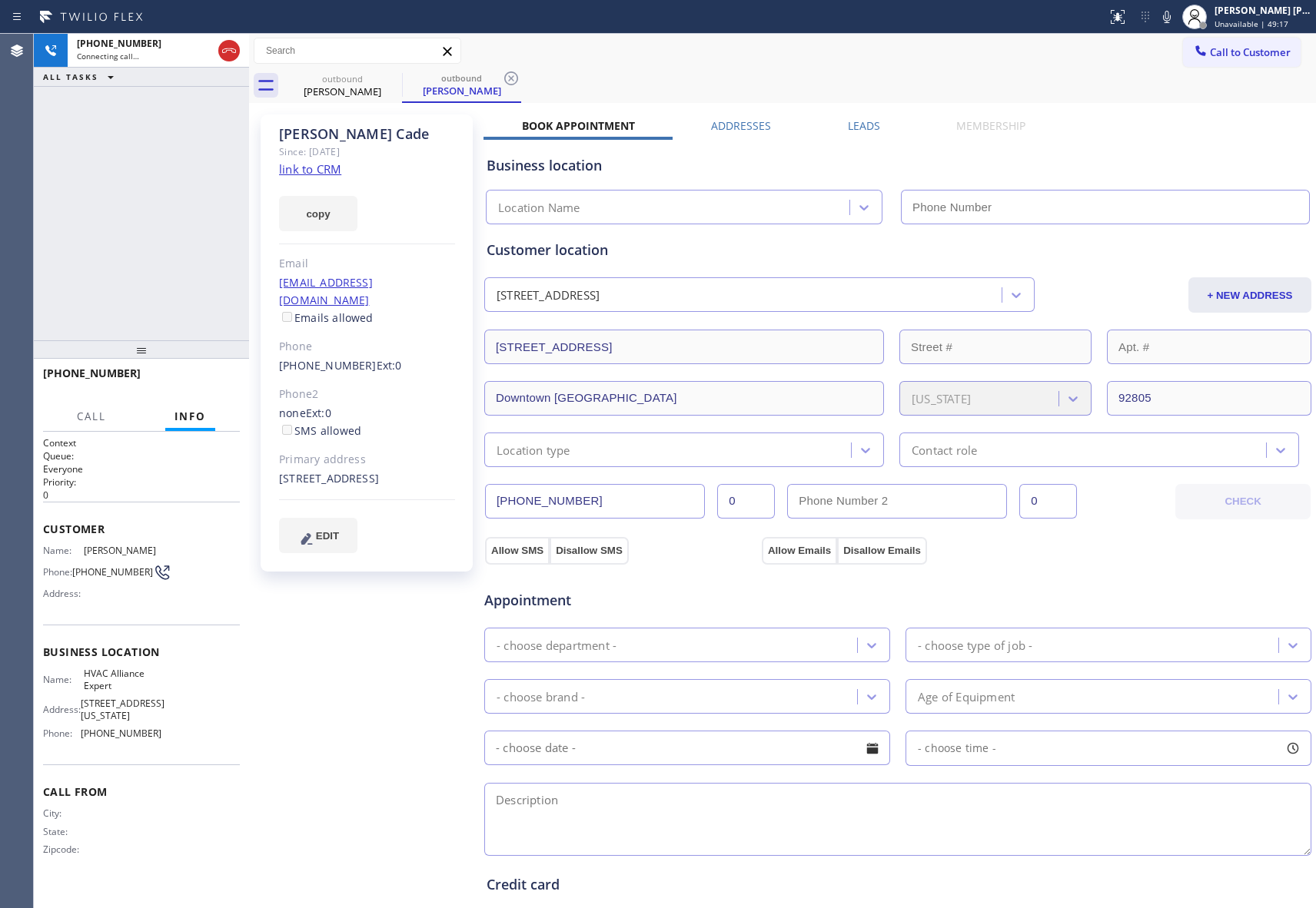
type input "[PHONE_NUMBER]"
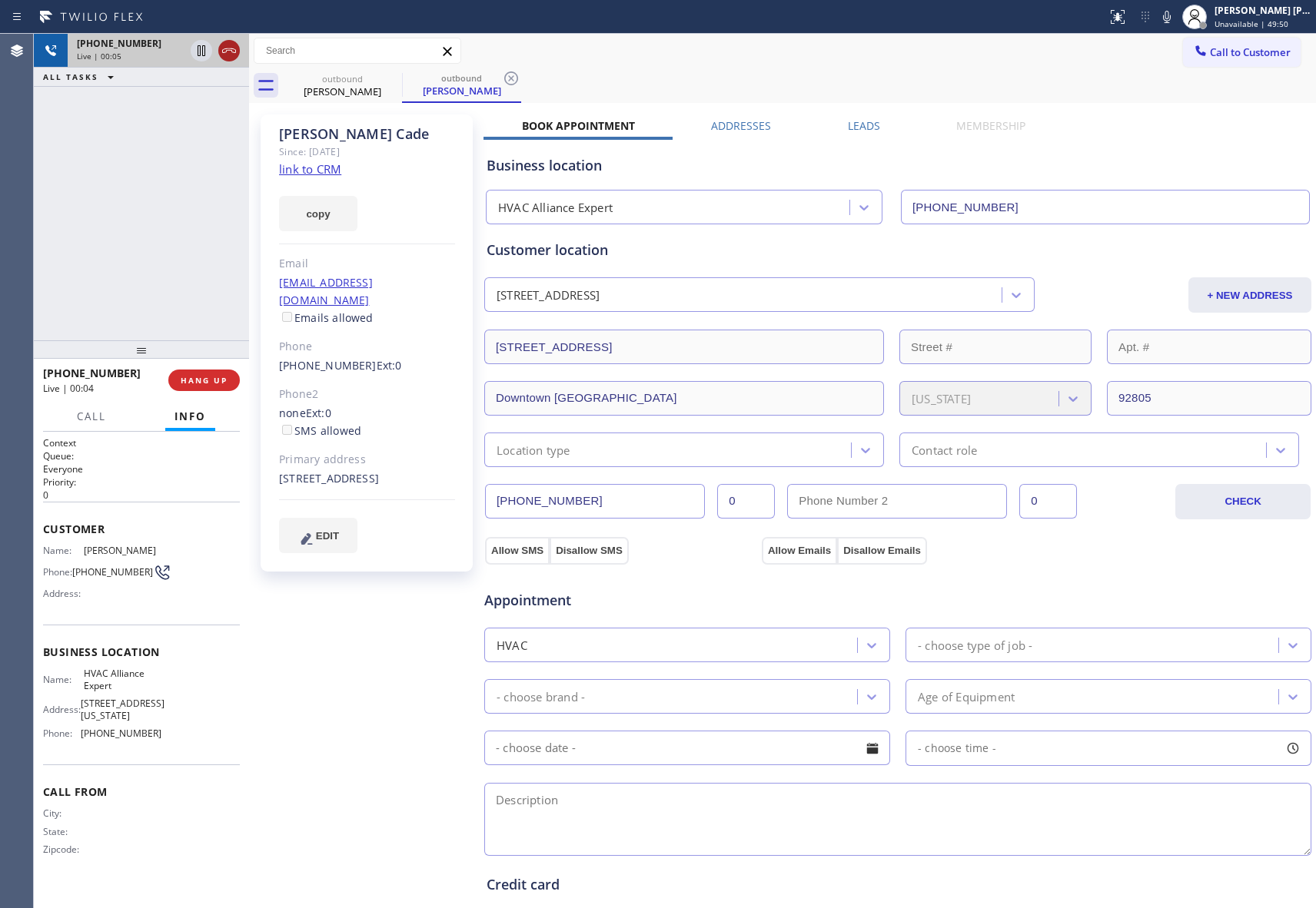
click at [219, 49] on icon at bounding box center [228, 50] width 19 height 19
click at [394, 78] on icon at bounding box center [392, 78] width 19 height 19
click at [502, 78] on icon at bounding box center [511, 78] width 19 height 19
click at [394, 78] on div "outbound [PERSON_NAME] outbound [PERSON_NAME]" at bounding box center [800, 85] width 1034 height 34
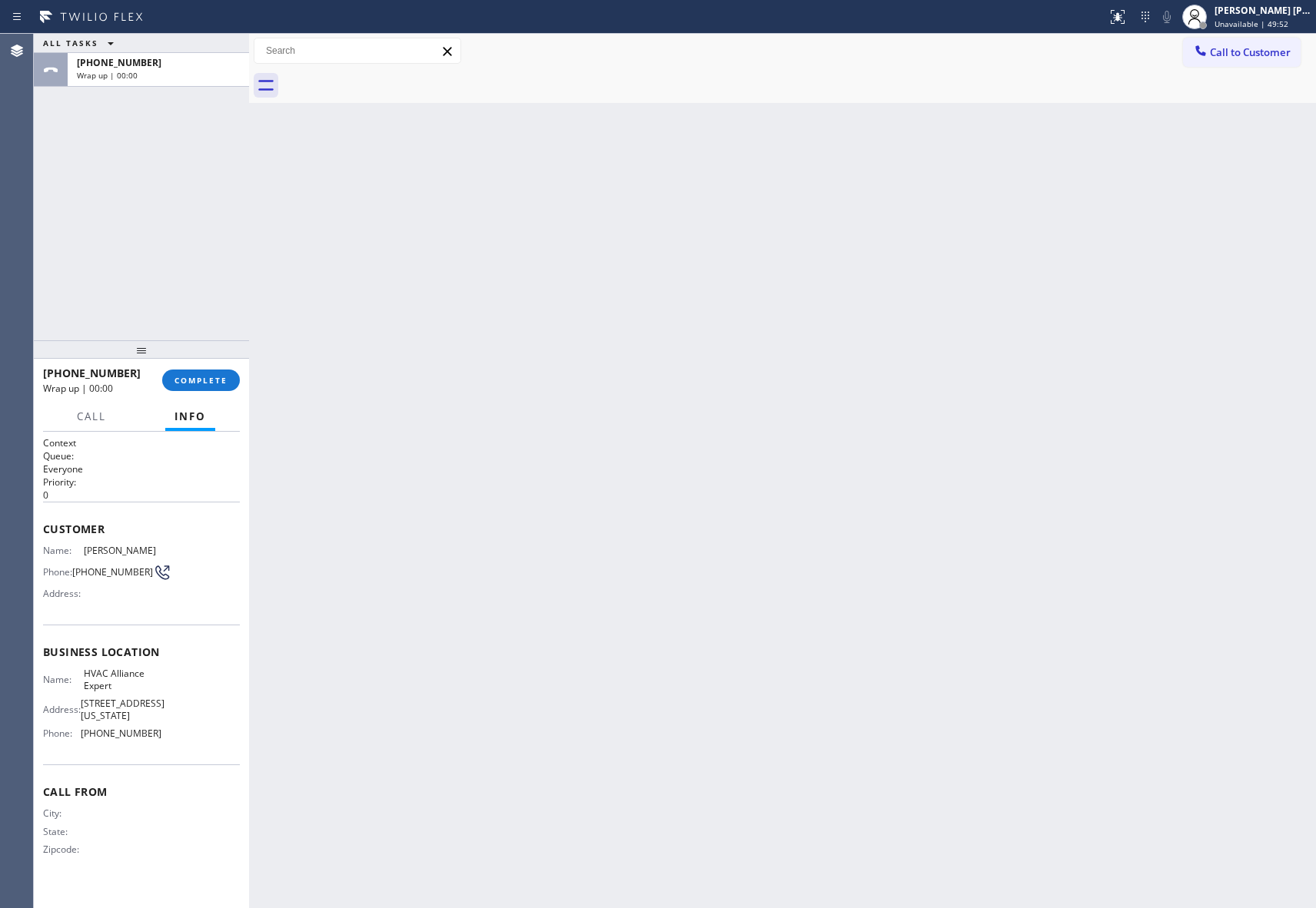
click at [394, 78] on div at bounding box center [800, 85] width 1034 height 34
click at [217, 376] on span "COMPLETE" at bounding box center [201, 380] width 53 height 11
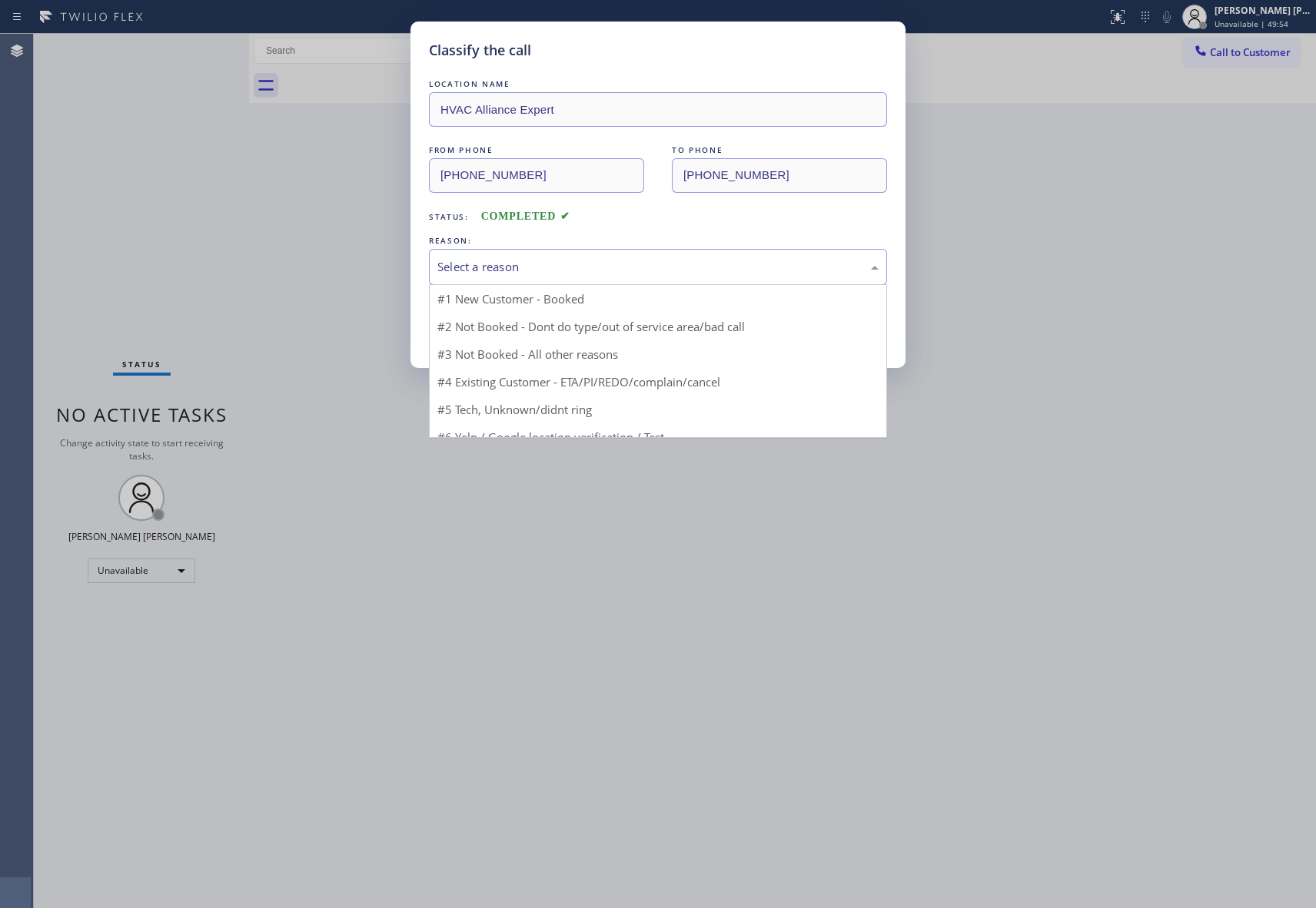
click at [690, 271] on div "Select a reason" at bounding box center [658, 267] width 441 height 18
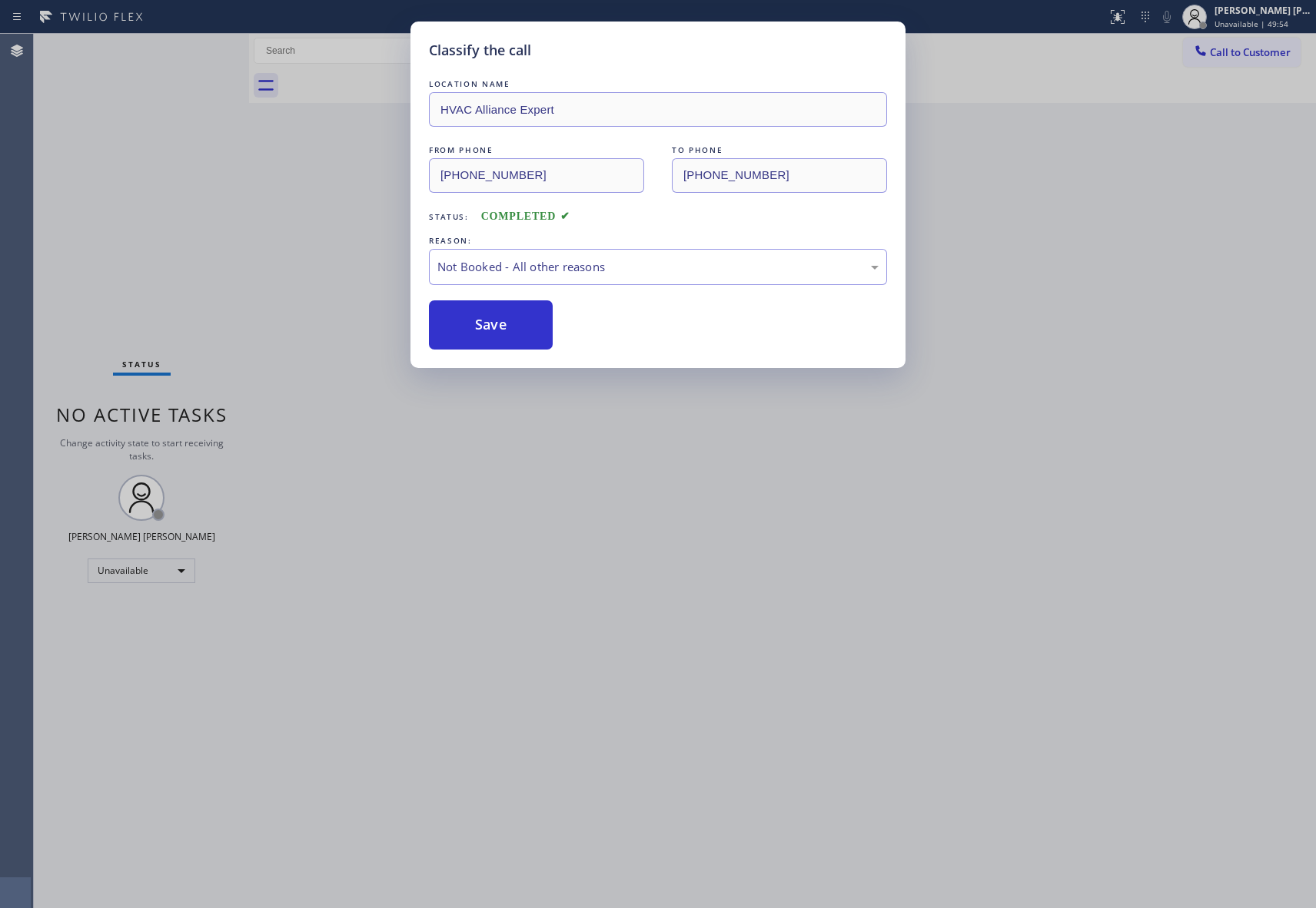
click at [523, 326] on button "Save" at bounding box center [491, 325] width 123 height 49
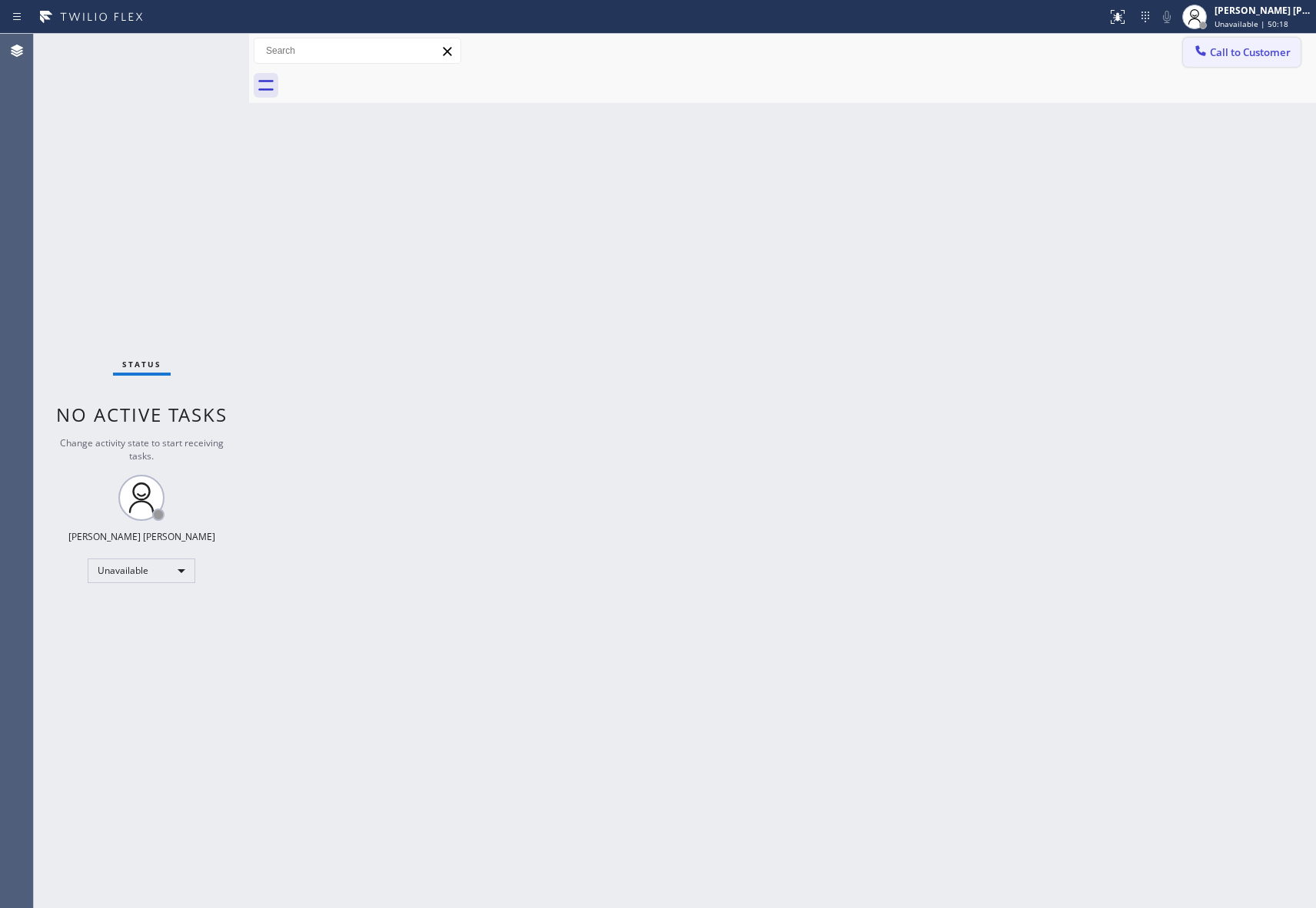
click at [1267, 50] on span "Call to Customer" at bounding box center [1250, 52] width 80 height 14
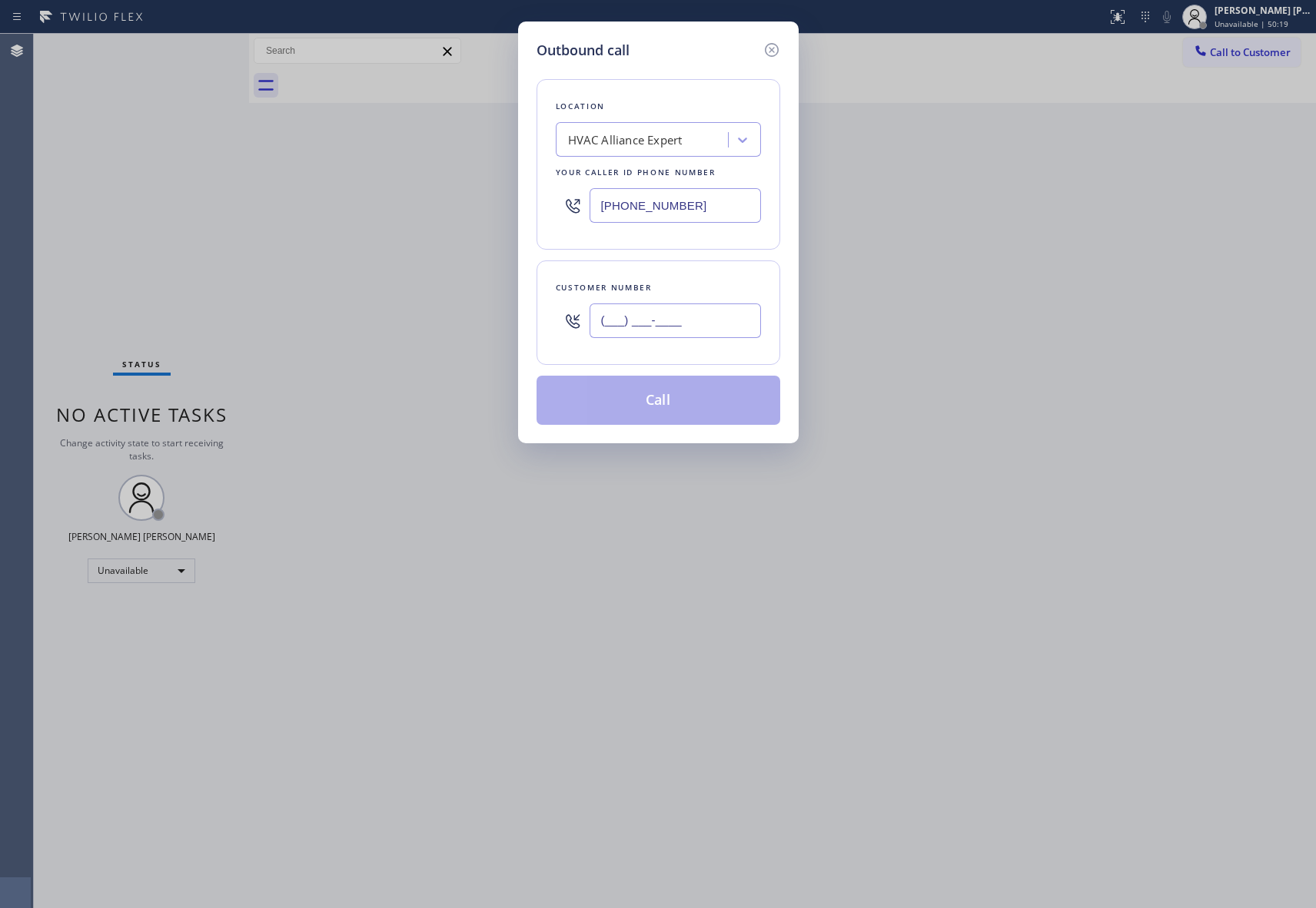
click at [668, 316] on input "(___) ___-____" at bounding box center [675, 320] width 171 height 34
paste input "213) 507-2030"
type input "[PHONE_NUMBER]"
click at [690, 398] on button "Call" at bounding box center [658, 401] width 244 height 49
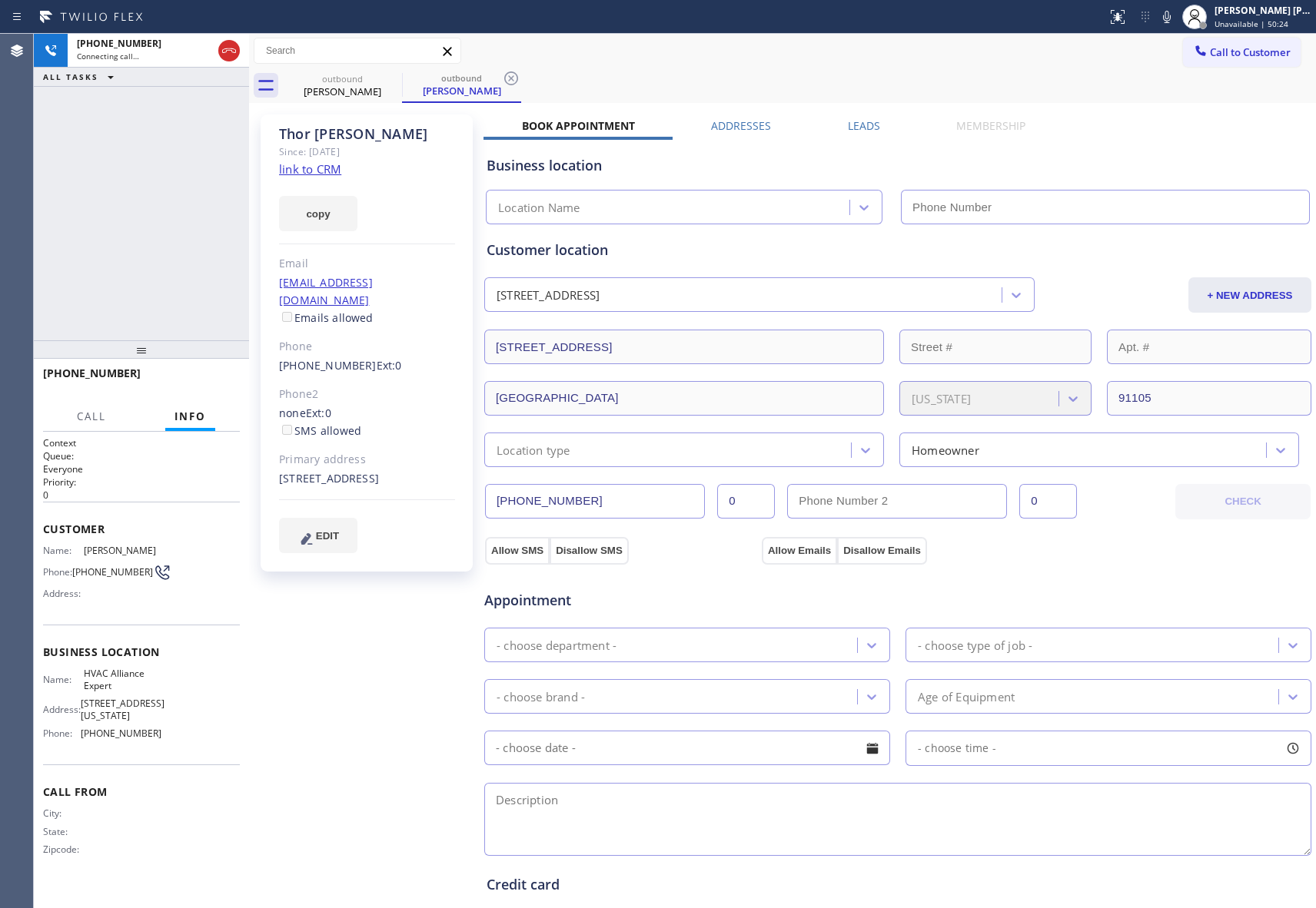
type input "[PHONE_NUMBER]"
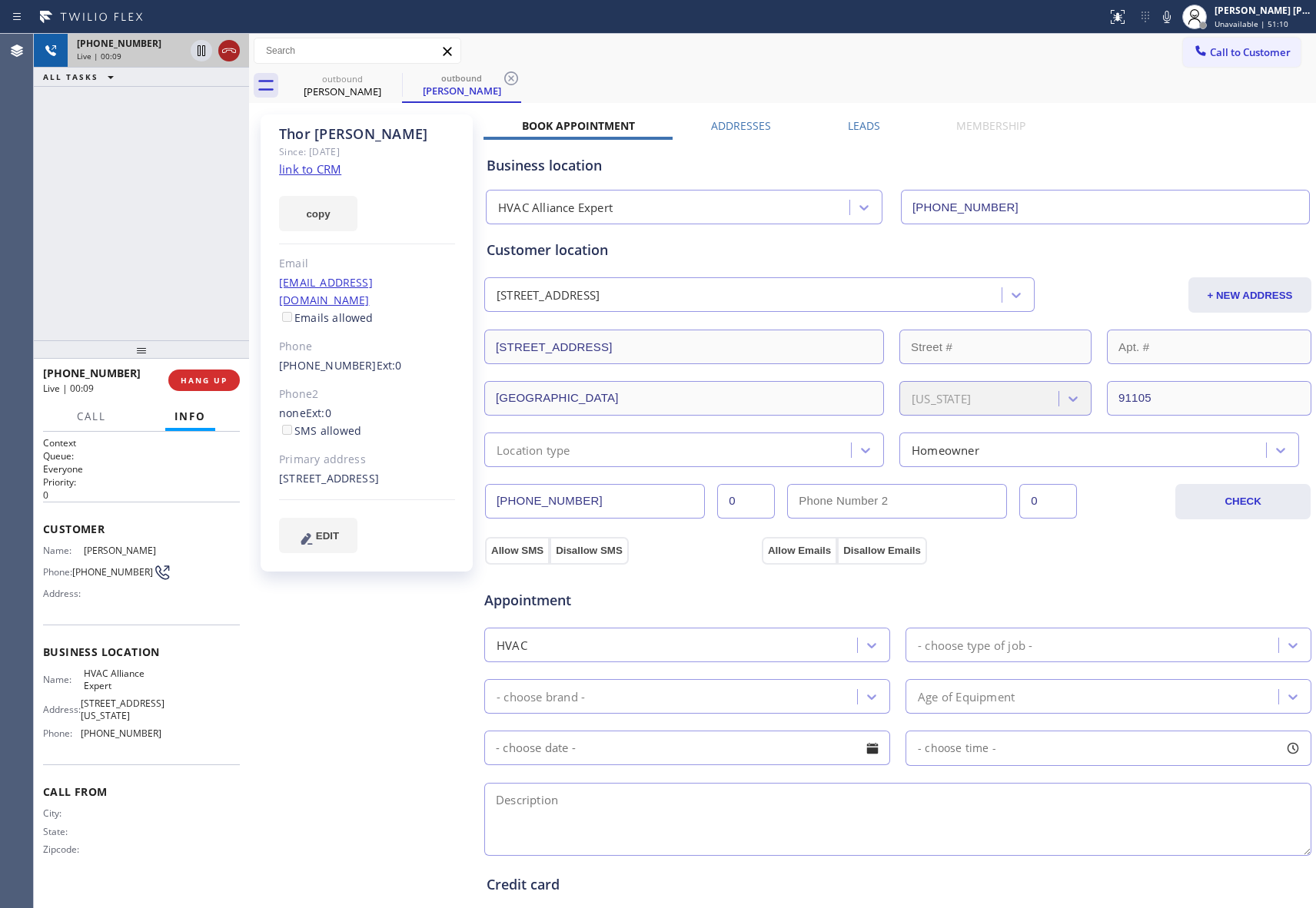
click at [228, 60] on button at bounding box center [229, 51] width 22 height 22
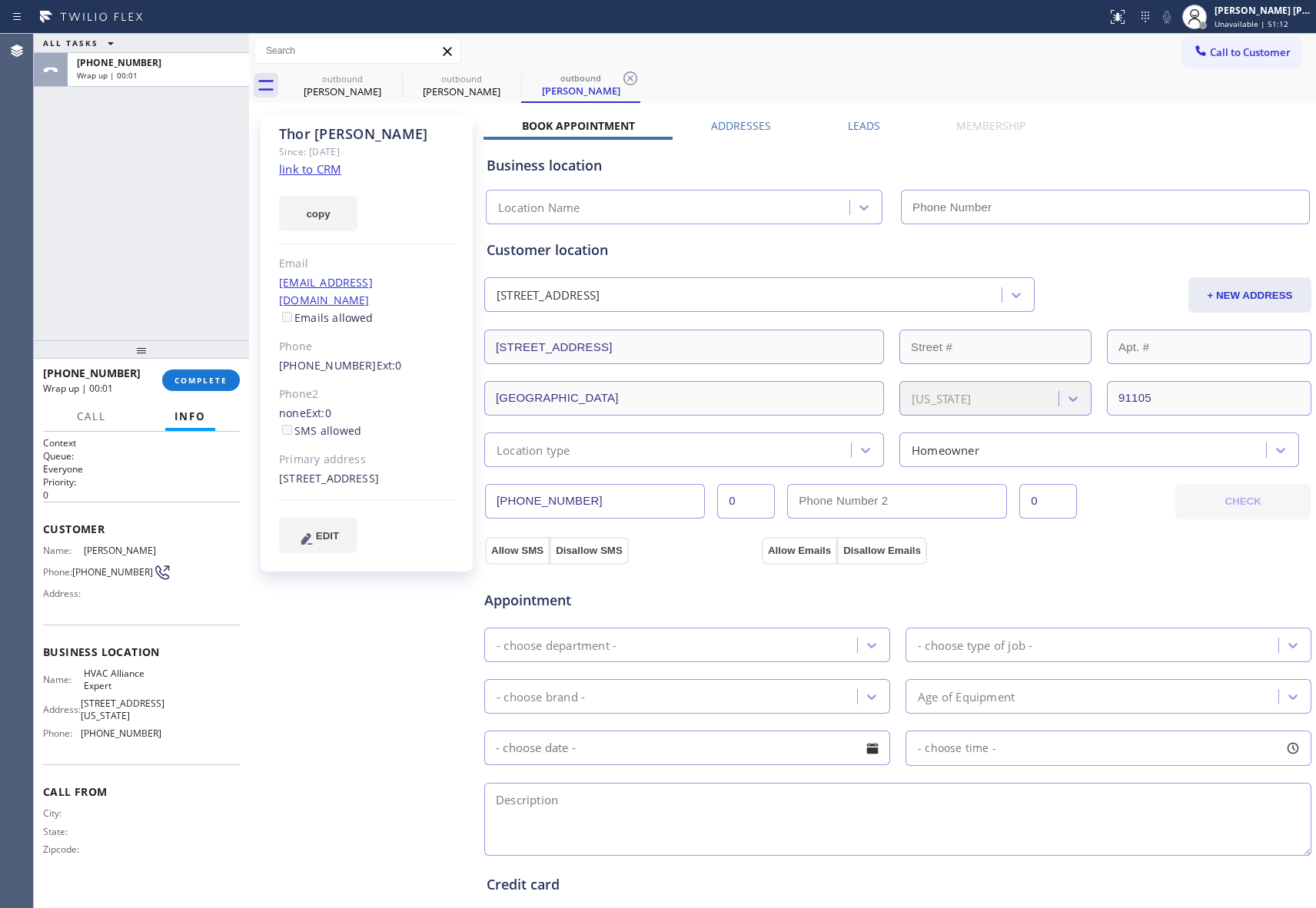
type input "[PHONE_NUMBER]"
click at [0, 0] on icon at bounding box center [0, 0] width 0 height 0
click at [502, 77] on icon at bounding box center [511, 78] width 19 height 19
click at [621, 77] on icon at bounding box center [630, 78] width 19 height 19
click at [394, 77] on div "outbound [PERSON_NAME] outbound [PERSON_NAME] outbound [PERSON_NAME]" at bounding box center [800, 85] width 1034 height 34
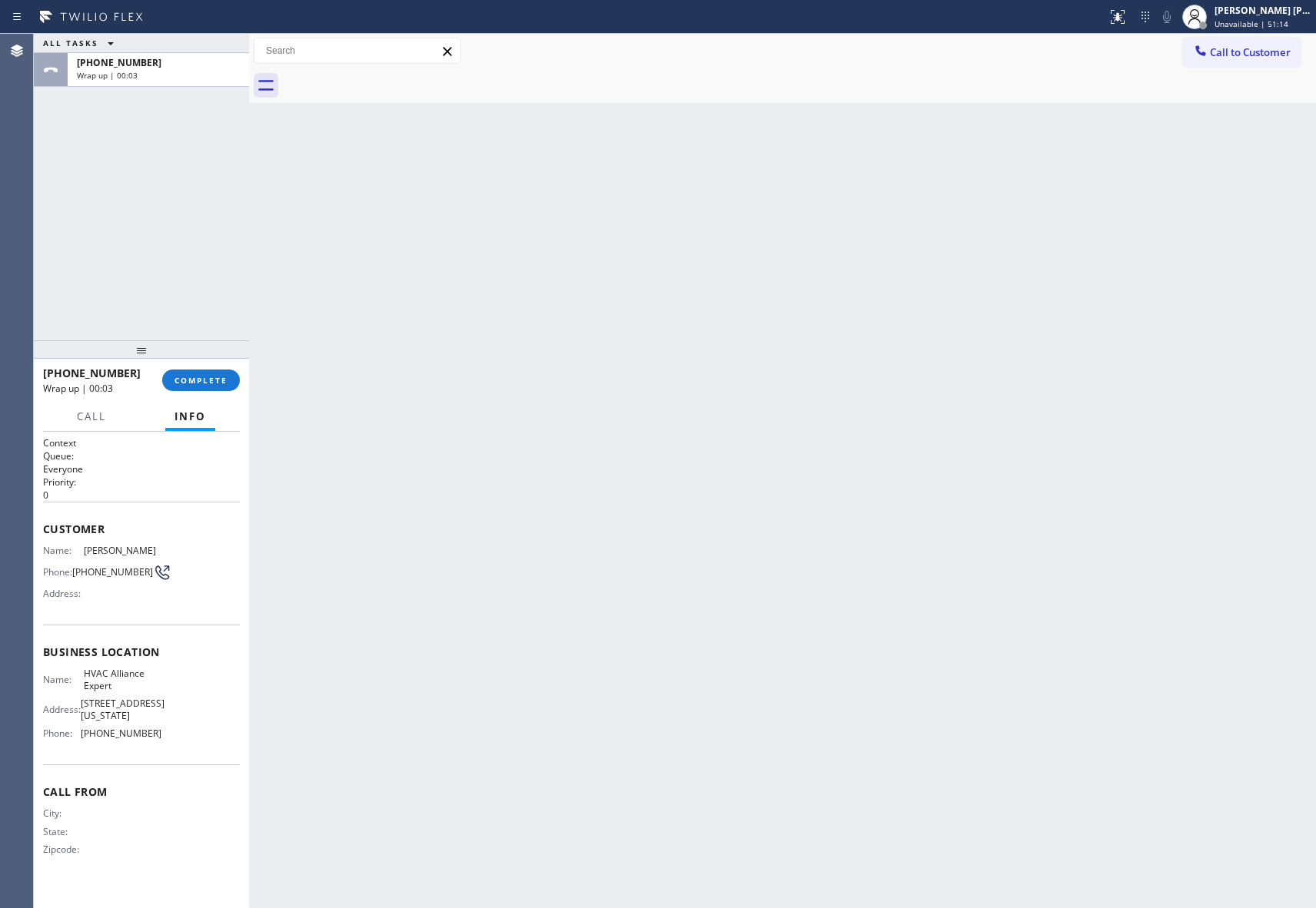
click at [394, 77] on div at bounding box center [800, 85] width 1034 height 34
click at [213, 367] on div "[PHONE_NUMBER] Wrap up | 00:04 COMPLETE" at bounding box center [141, 380] width 197 height 40
click at [213, 379] on span "COMPLETE" at bounding box center [201, 380] width 53 height 11
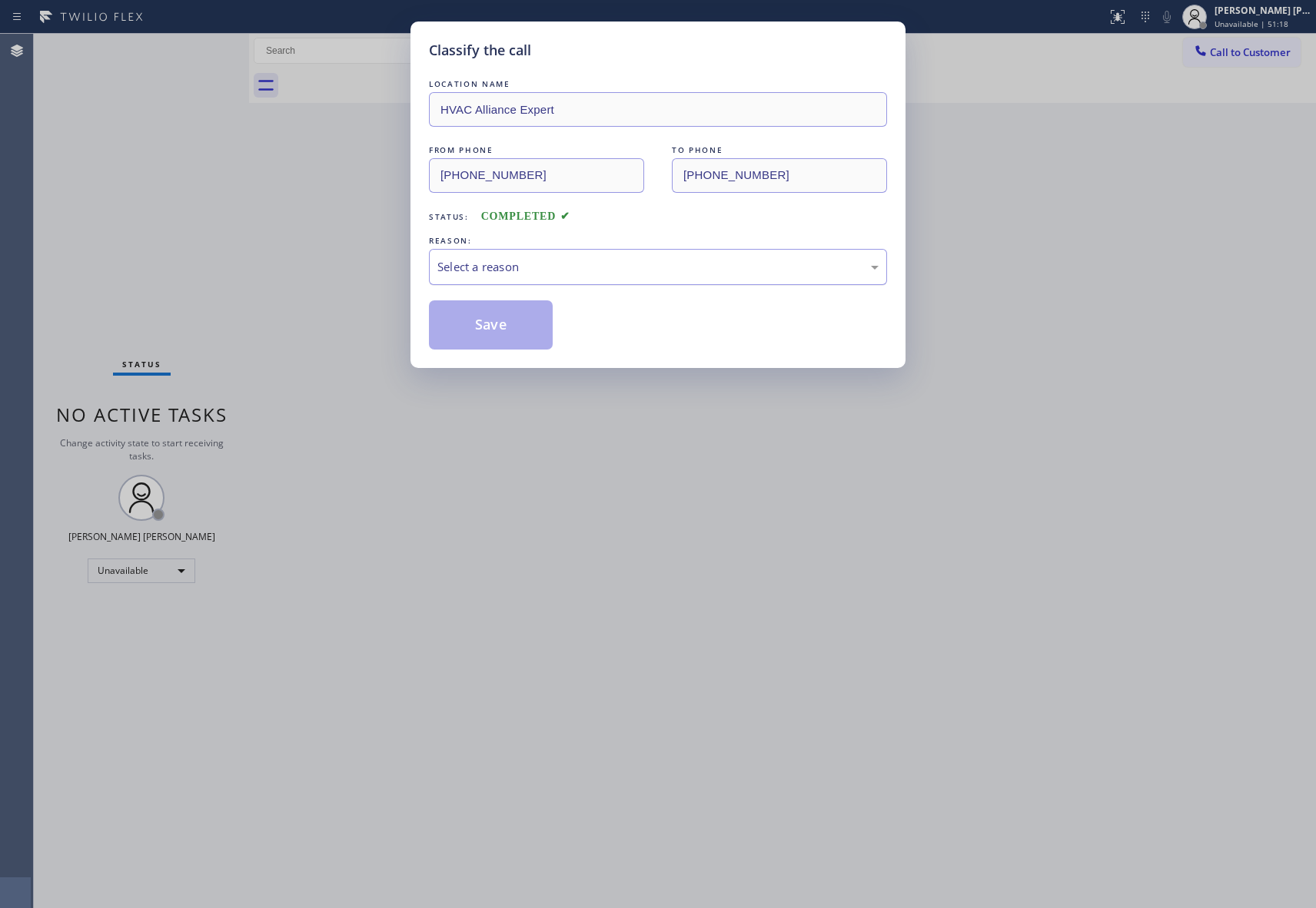
click at [558, 262] on div "Select a reason" at bounding box center [658, 267] width 441 height 18
click at [493, 321] on button "Save" at bounding box center [491, 325] width 123 height 49
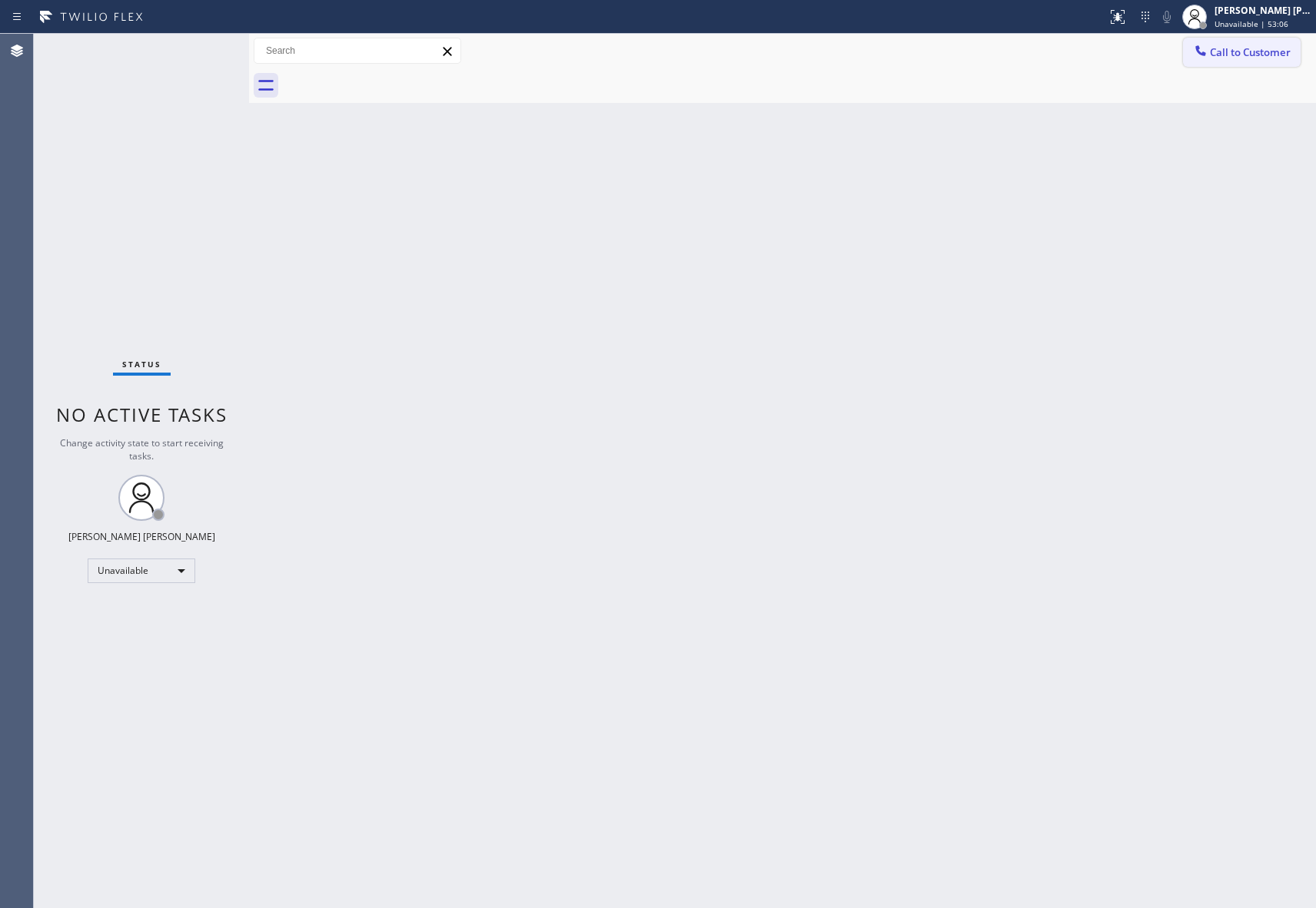
click at [1234, 54] on span "Call to Customer" at bounding box center [1250, 52] width 80 height 14
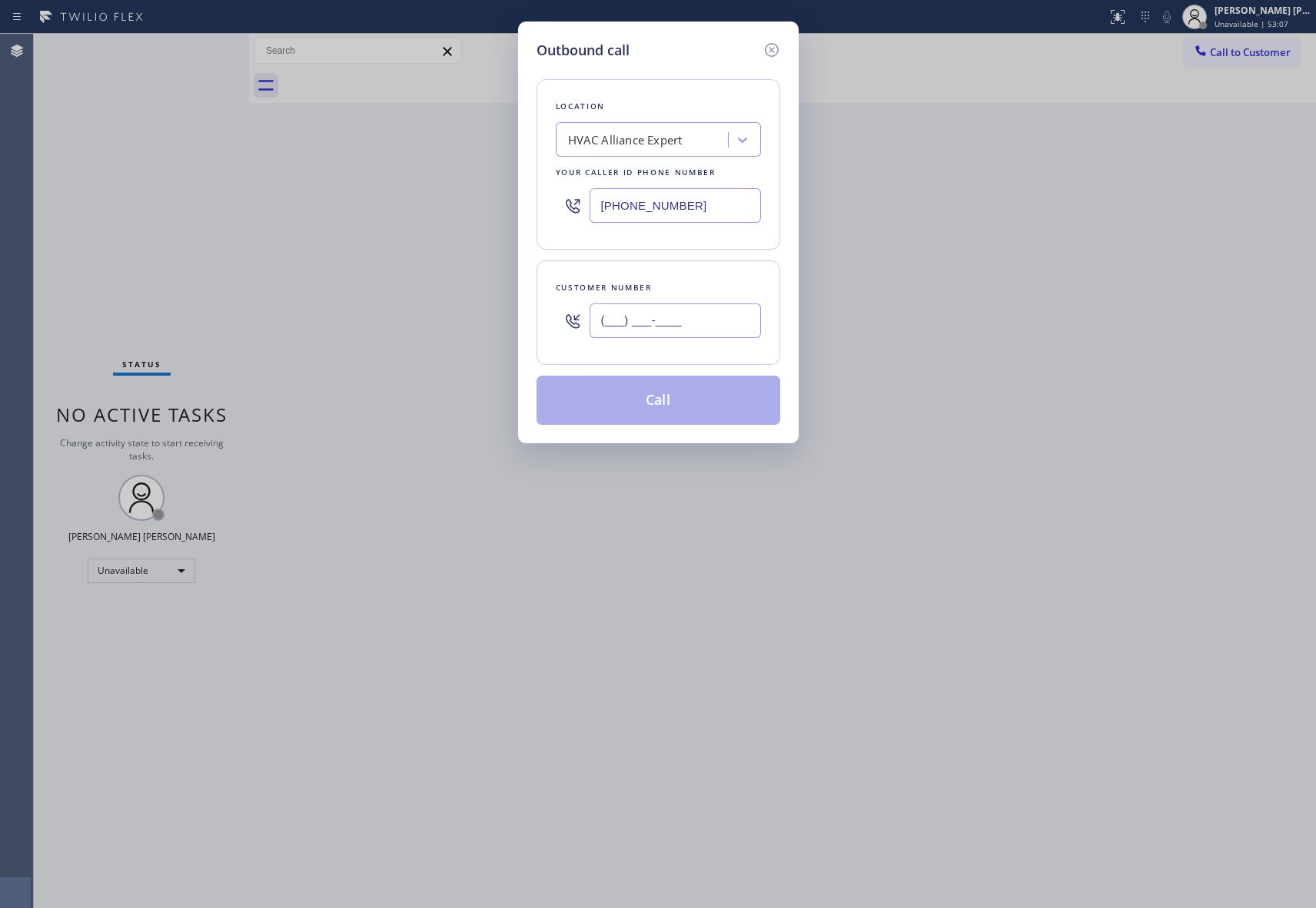
click at [680, 316] on input "(___) ___-____" at bounding box center [675, 320] width 171 height 34
paste input "310) 625-6020"
type input "[PHONE_NUMBER]"
click at [681, 406] on button "Call" at bounding box center [658, 401] width 244 height 49
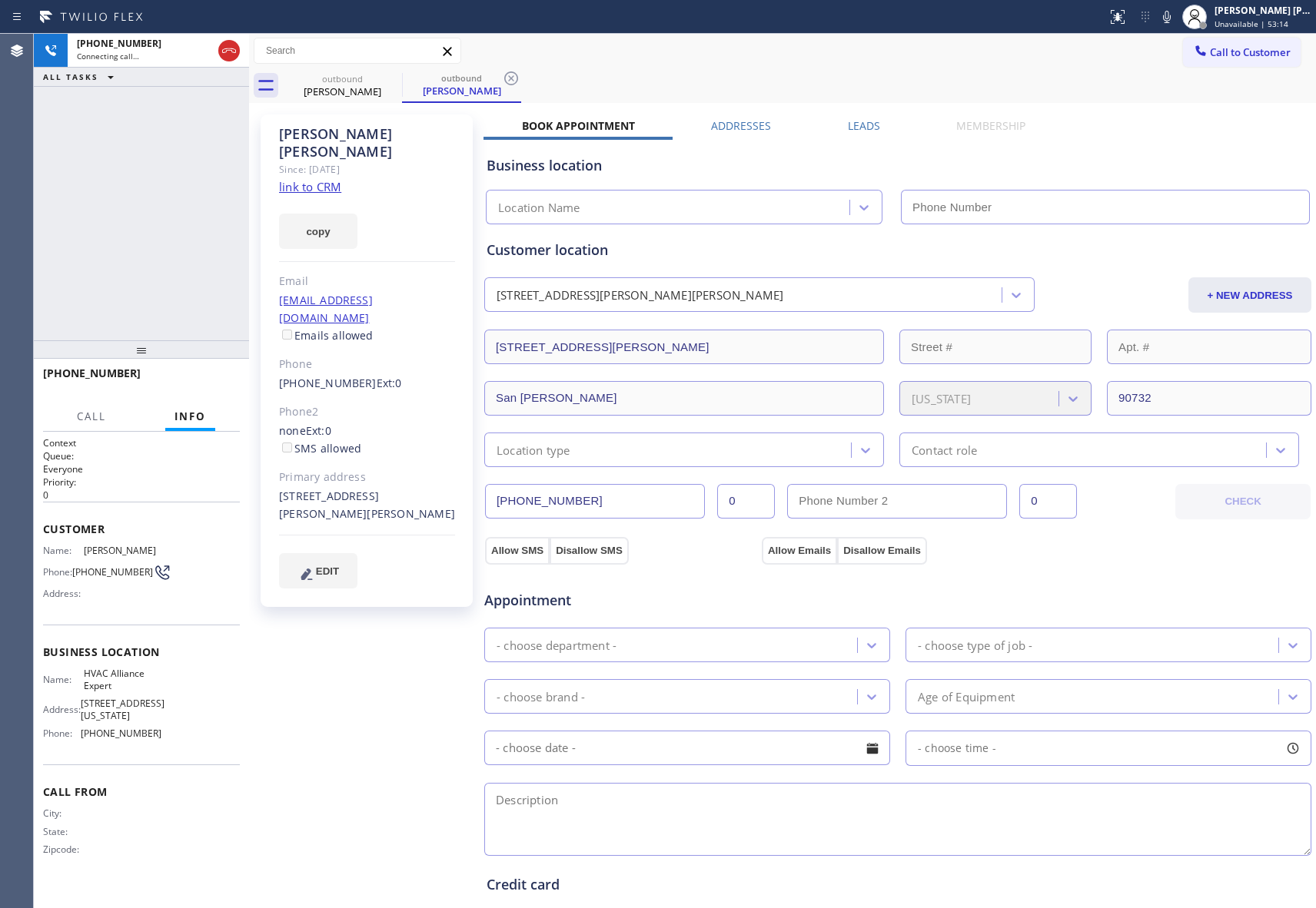
type input "[PHONE_NUMBER]"
drag, startPoint x: 227, startPoint y: 47, endPoint x: 648, endPoint y: 87, distance: 422.9
click at [227, 47] on icon at bounding box center [228, 50] width 19 height 19
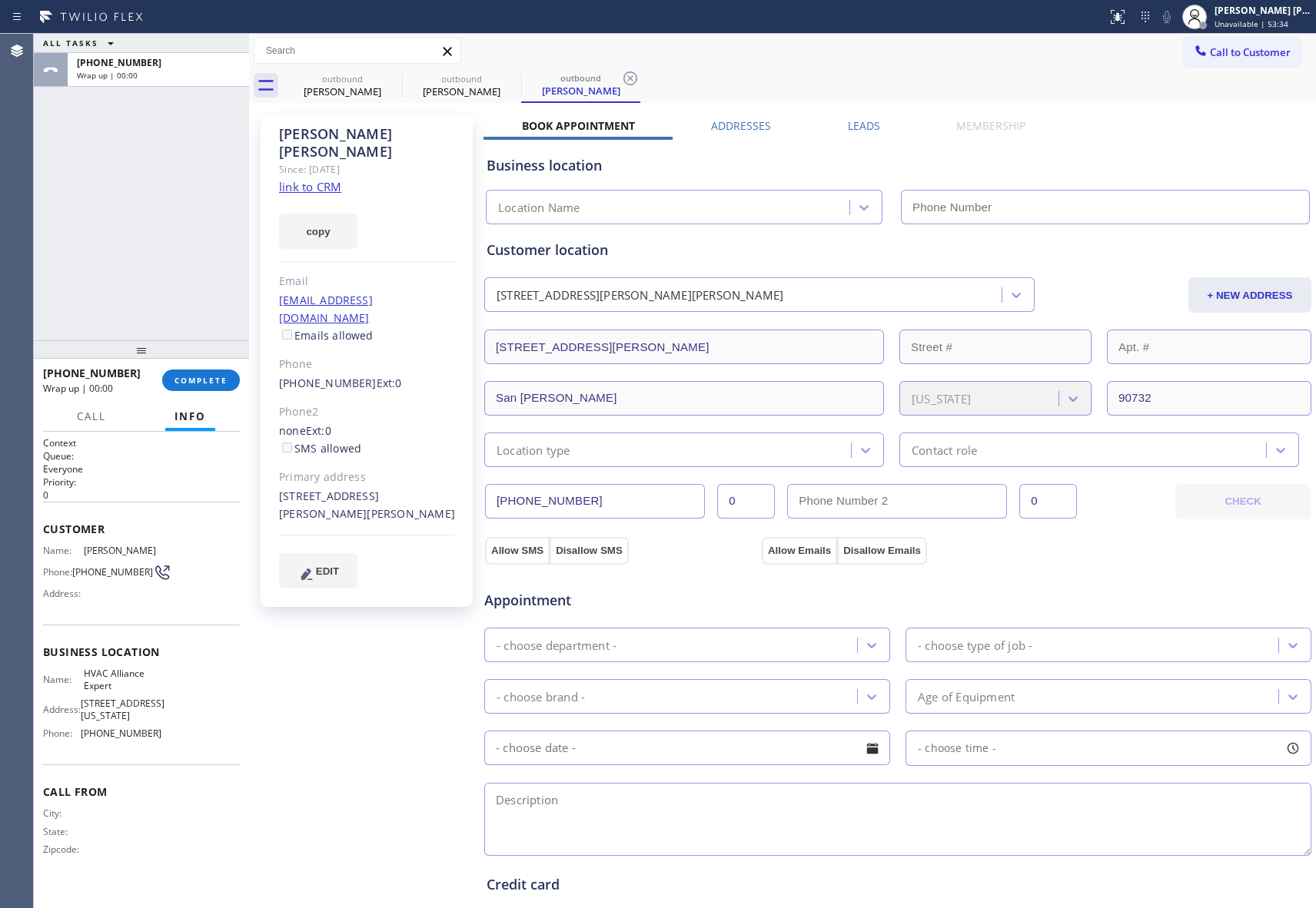
click at [854, 130] on label "Leads" at bounding box center [863, 125] width 32 height 15
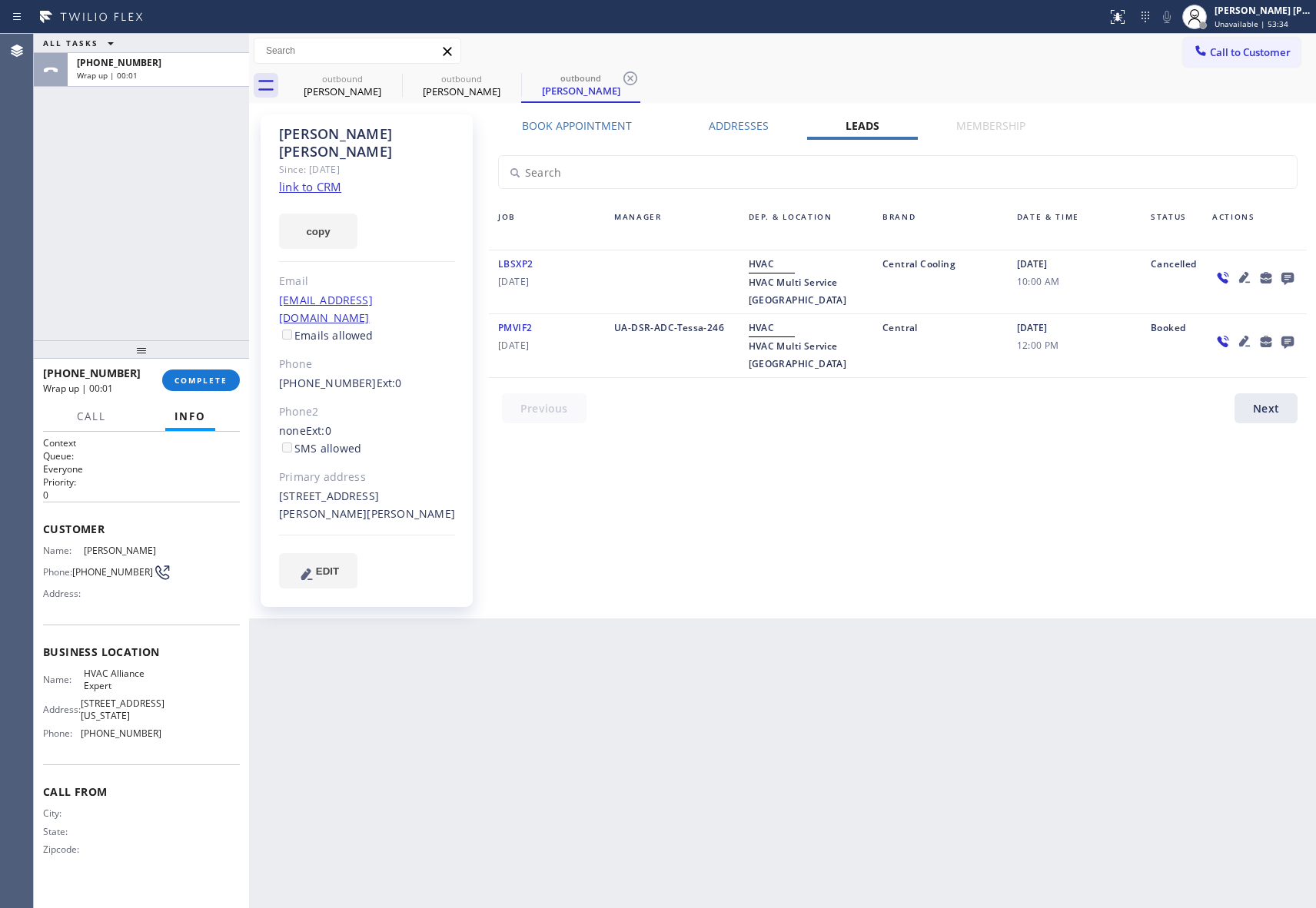
click at [1286, 275] on icon at bounding box center [1288, 278] width 19 height 20
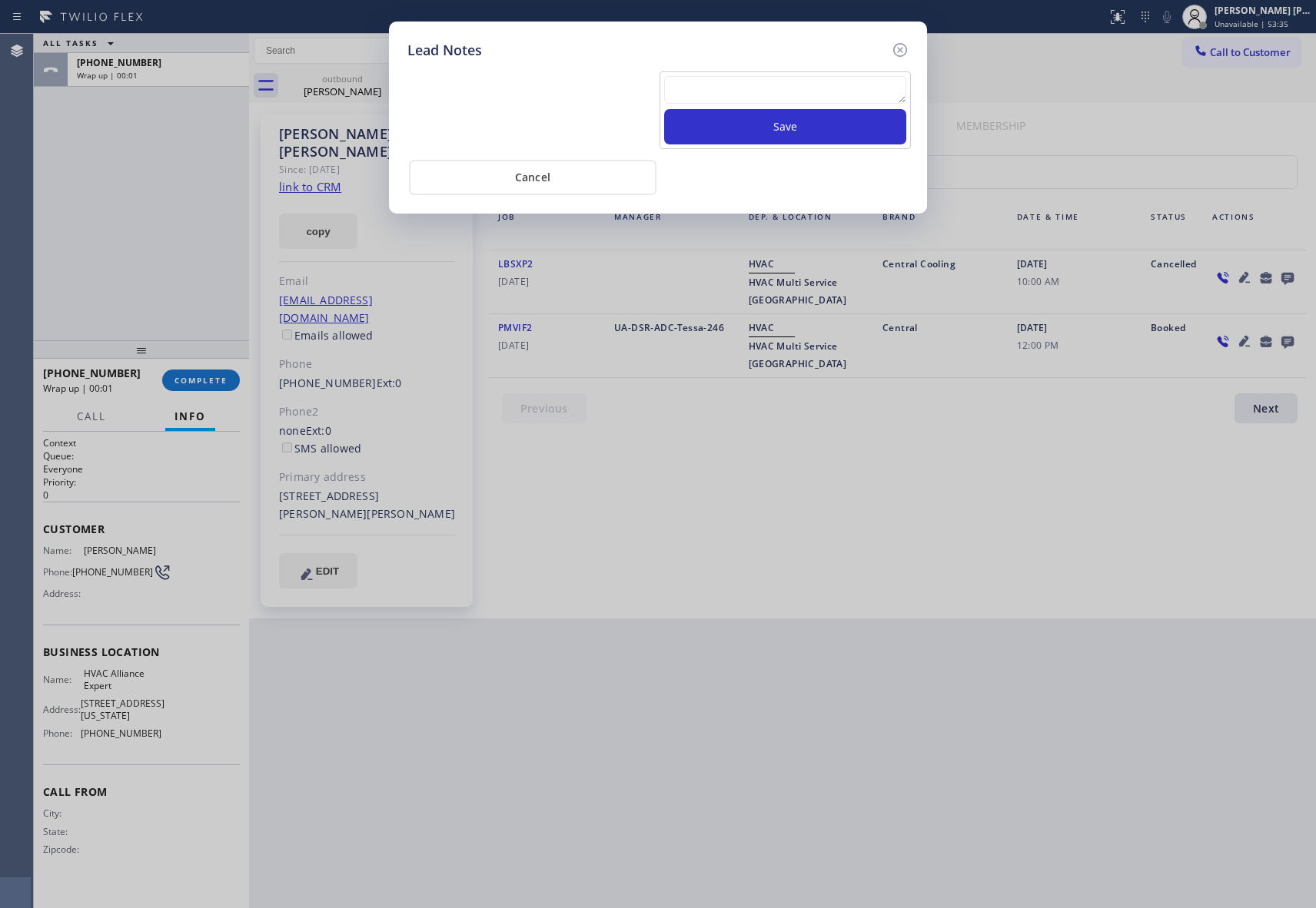
click at [773, 87] on textarea at bounding box center [785, 90] width 242 height 27
paste textarea "VM | please transfer if cx calls back"
type textarea "VM | please transfer if cx calls back"
click at [794, 129] on button "Save" at bounding box center [785, 126] width 242 height 35
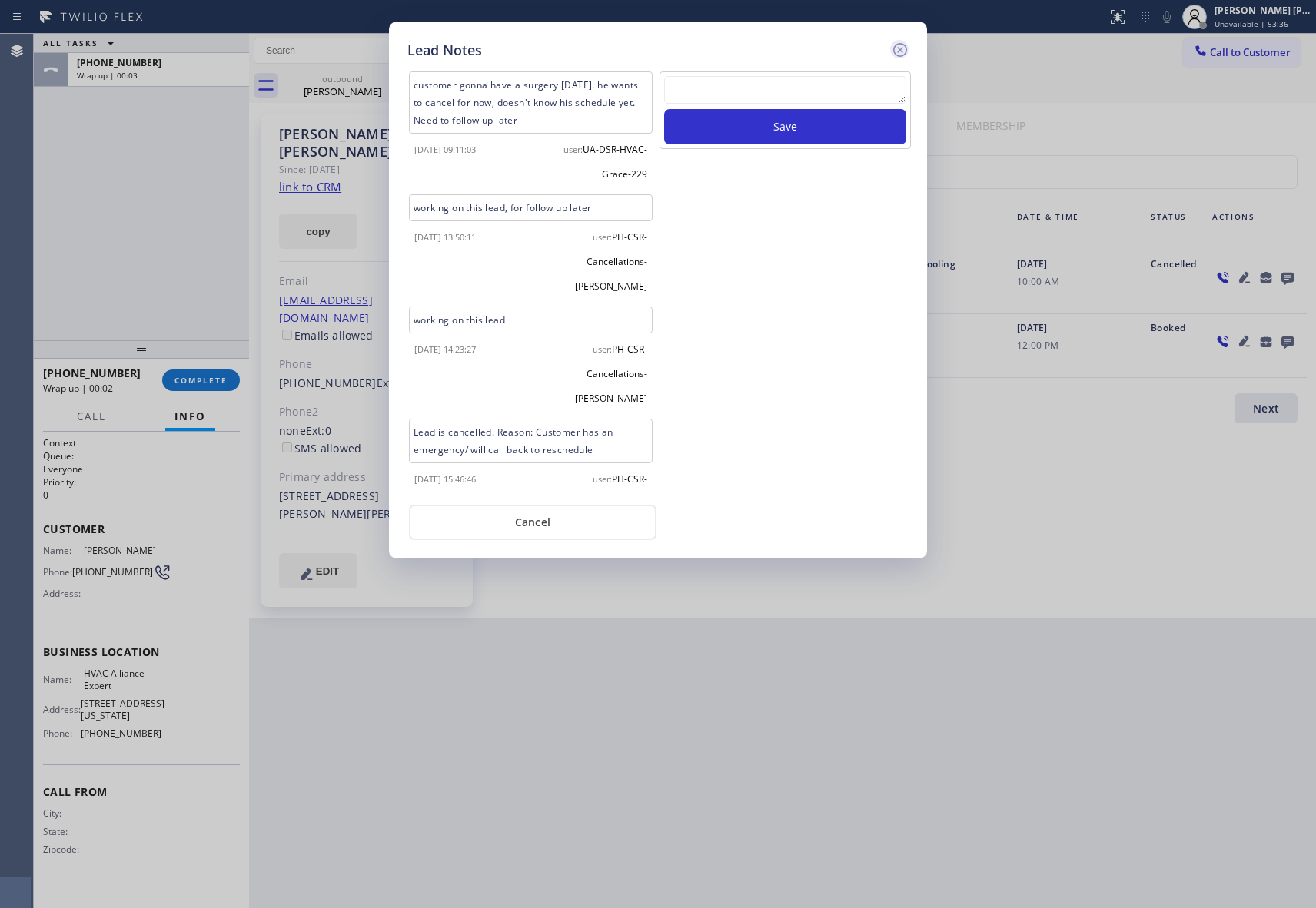
click at [902, 52] on icon at bounding box center [900, 50] width 19 height 19
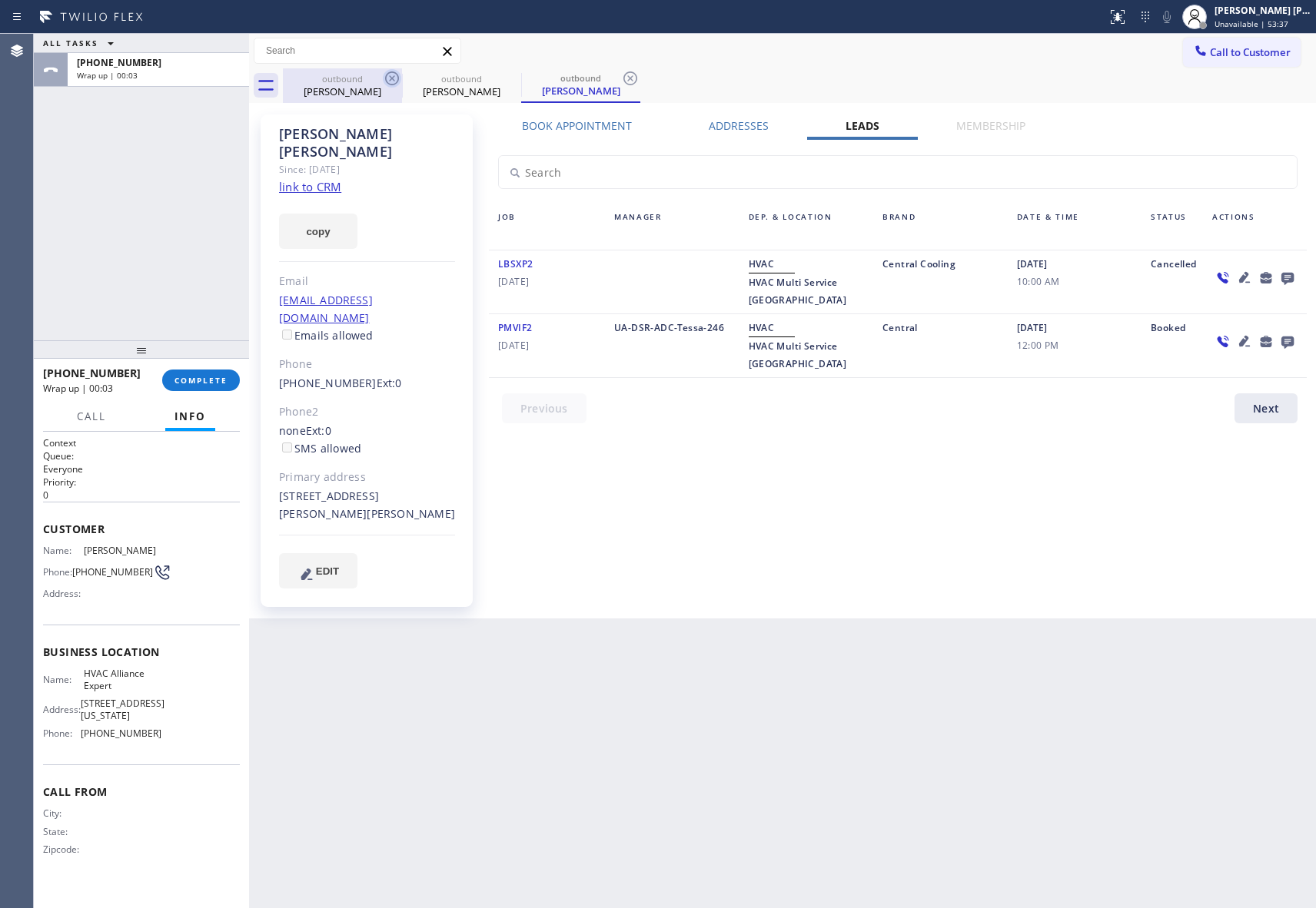
drag, startPoint x: 366, startPoint y: 84, endPoint x: 397, endPoint y: 77, distance: 31.8
click at [369, 84] on div "[PERSON_NAME]" at bounding box center [342, 91] width 116 height 14
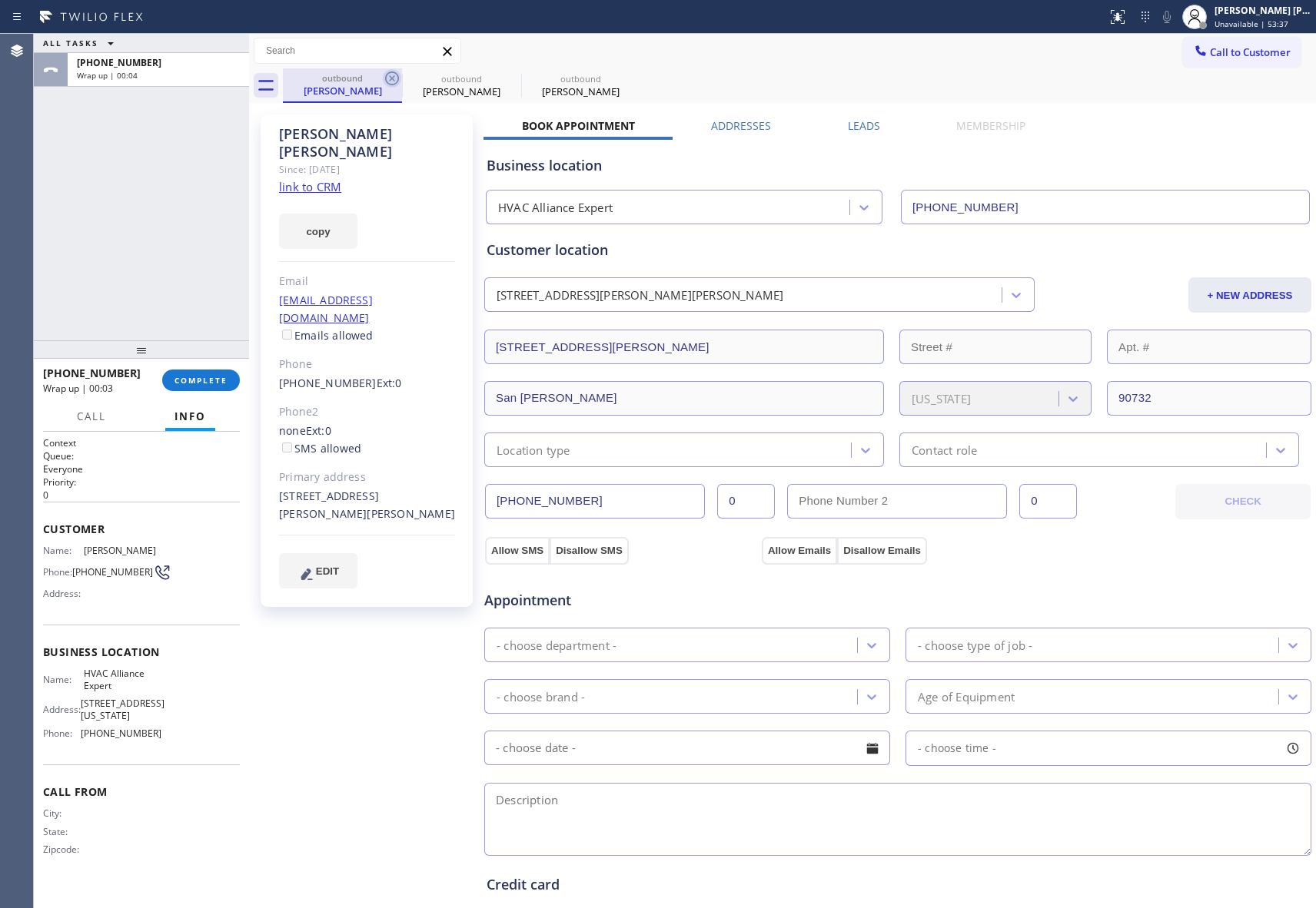
click at [397, 77] on icon at bounding box center [392, 78] width 19 height 19
click at [0, 0] on icon at bounding box center [0, 0] width 0 height 0
click at [397, 77] on div "outbound [PERSON_NAME] outbound [PERSON_NAME] outbound [PERSON_NAME]" at bounding box center [800, 85] width 1034 height 34
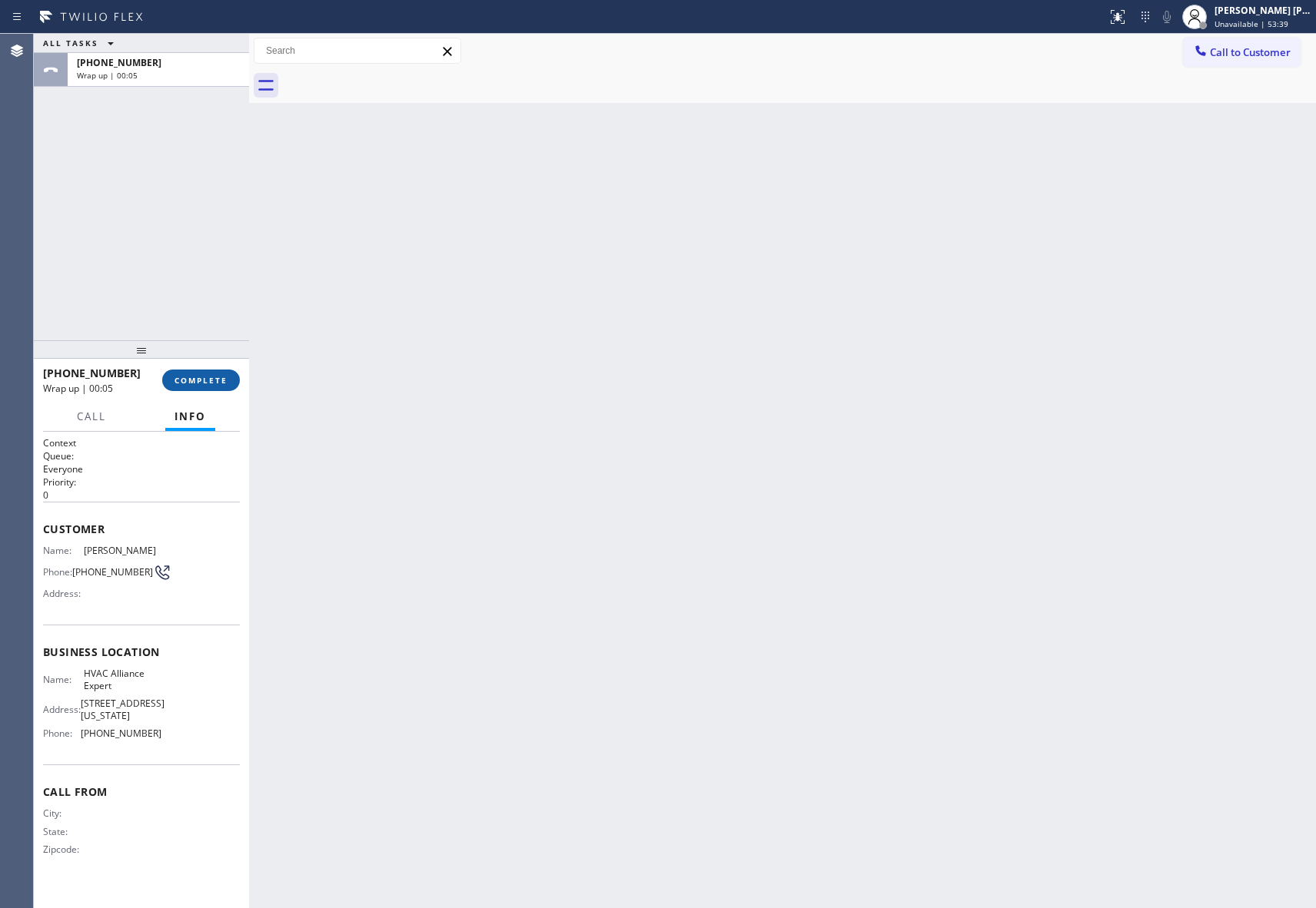
click at [226, 369] on button "COMPLETE" at bounding box center [201, 380] width 77 height 22
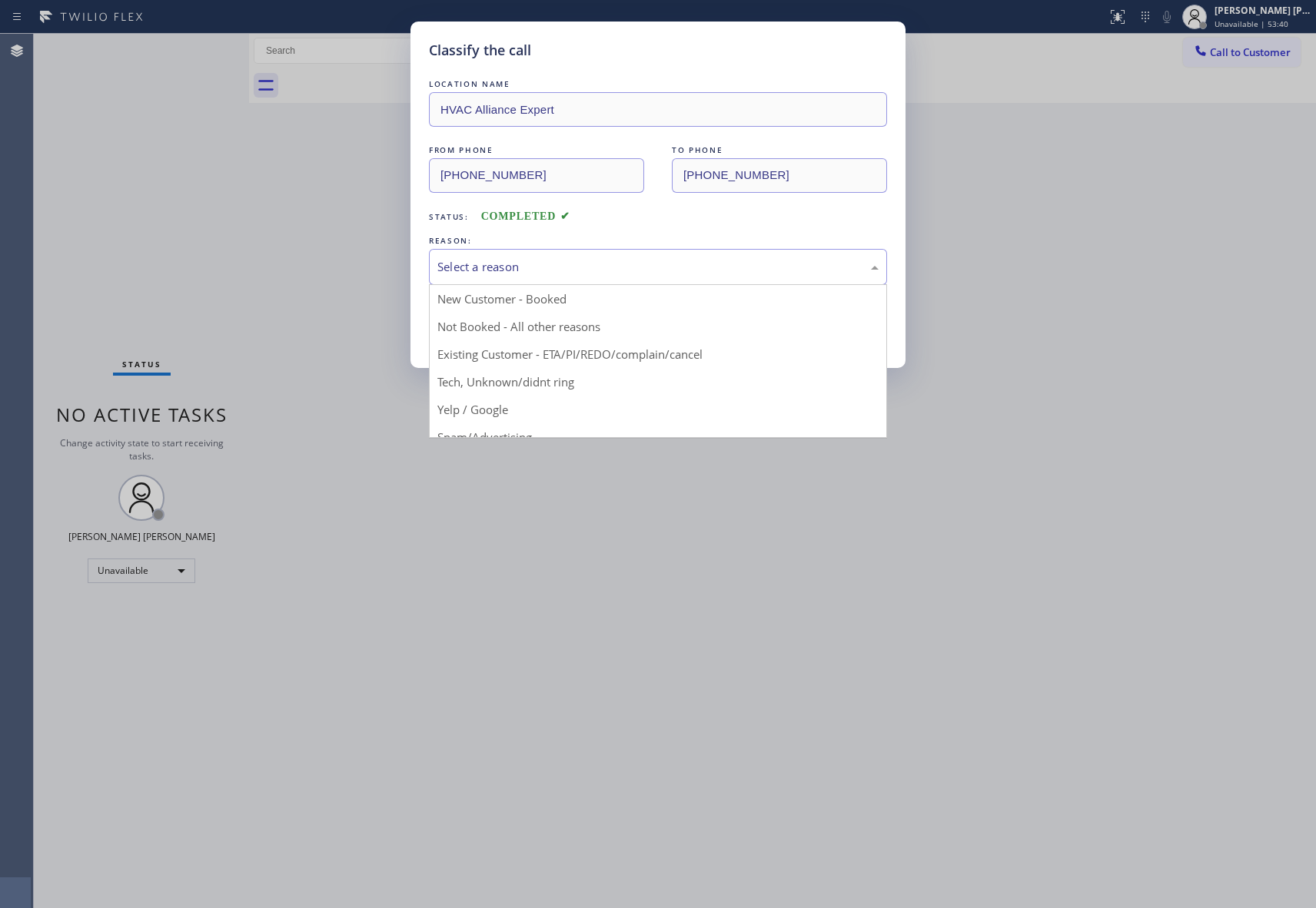
click at [521, 267] on div "Select a reason" at bounding box center [658, 267] width 441 height 18
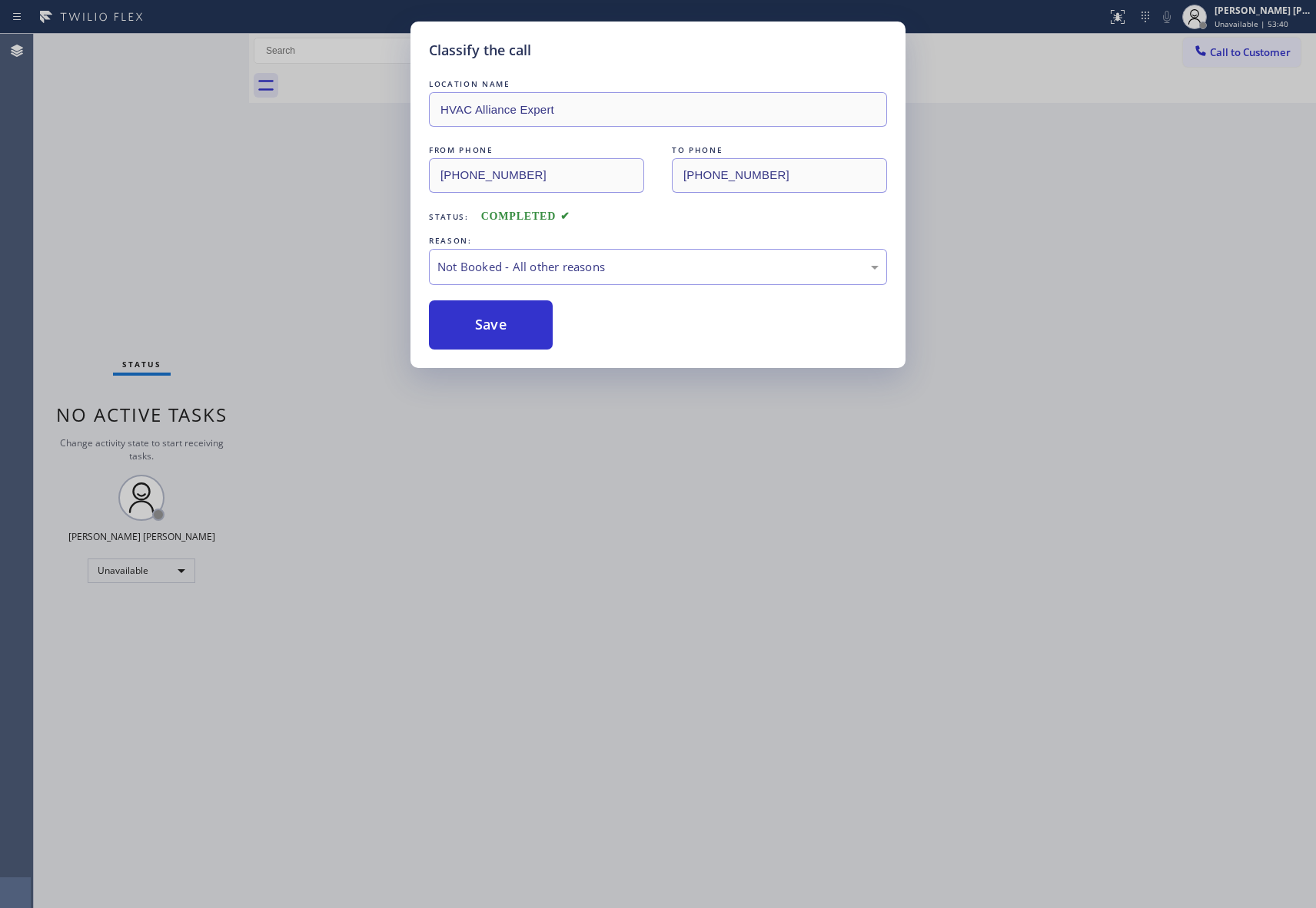
click at [489, 323] on button "Save" at bounding box center [491, 325] width 123 height 49
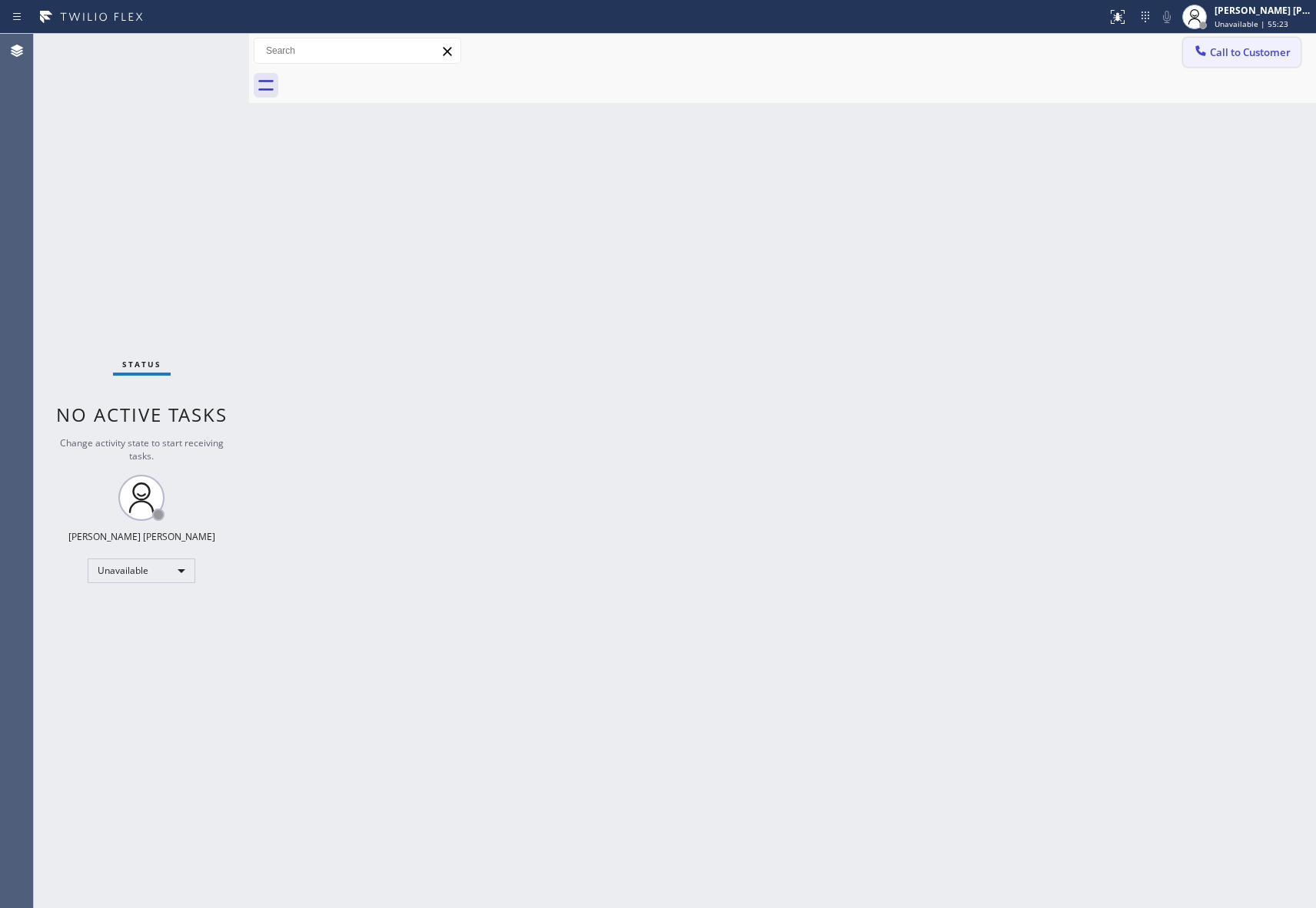
click at [1265, 47] on span "Call to Customer" at bounding box center [1250, 52] width 80 height 14
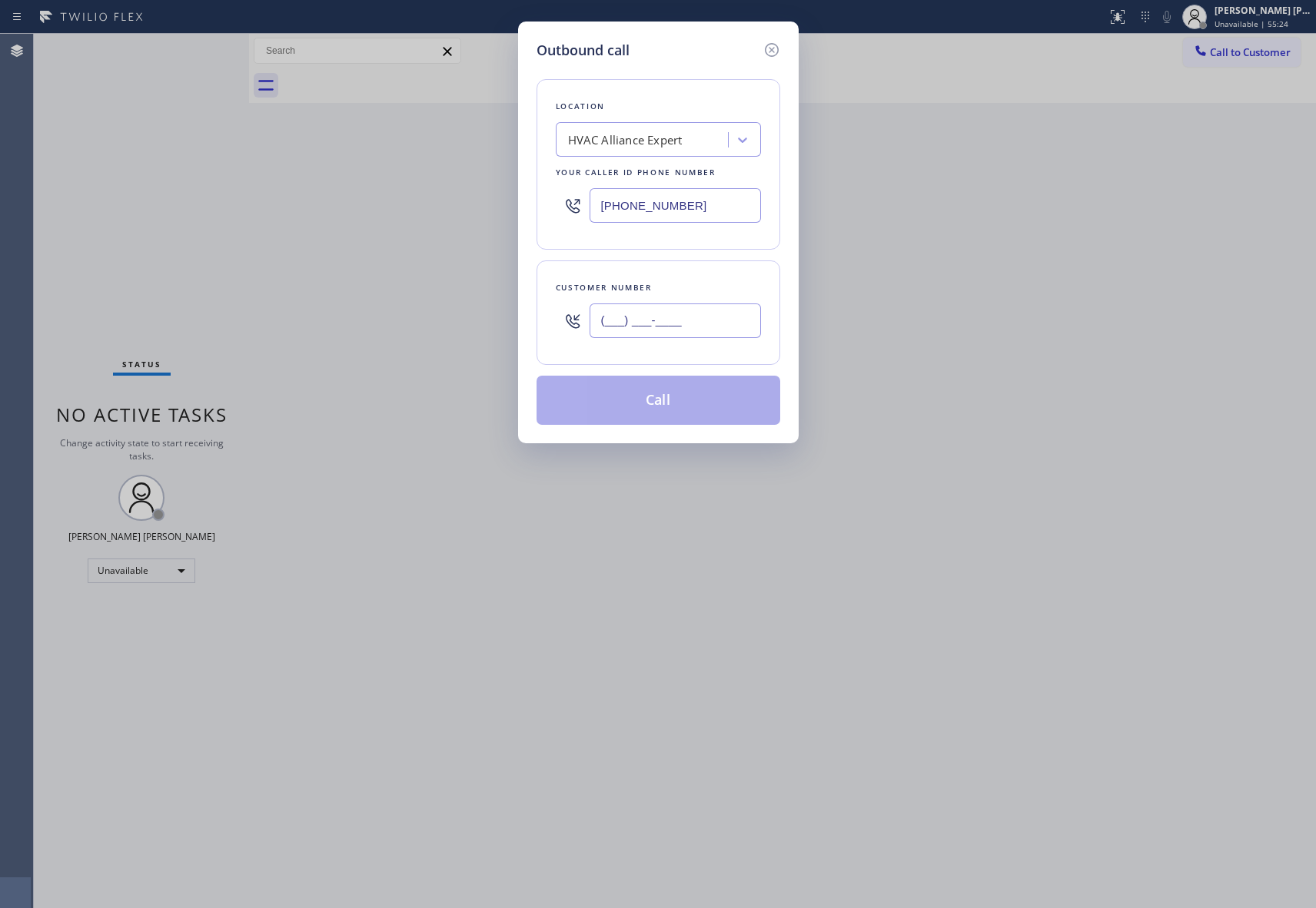
click at [689, 330] on input "(___) ___-____" at bounding box center [675, 320] width 171 height 34
paste input "310) 418-1920"
type input "[PHONE_NUMBER]"
click at [664, 400] on button "Call" at bounding box center [658, 401] width 244 height 49
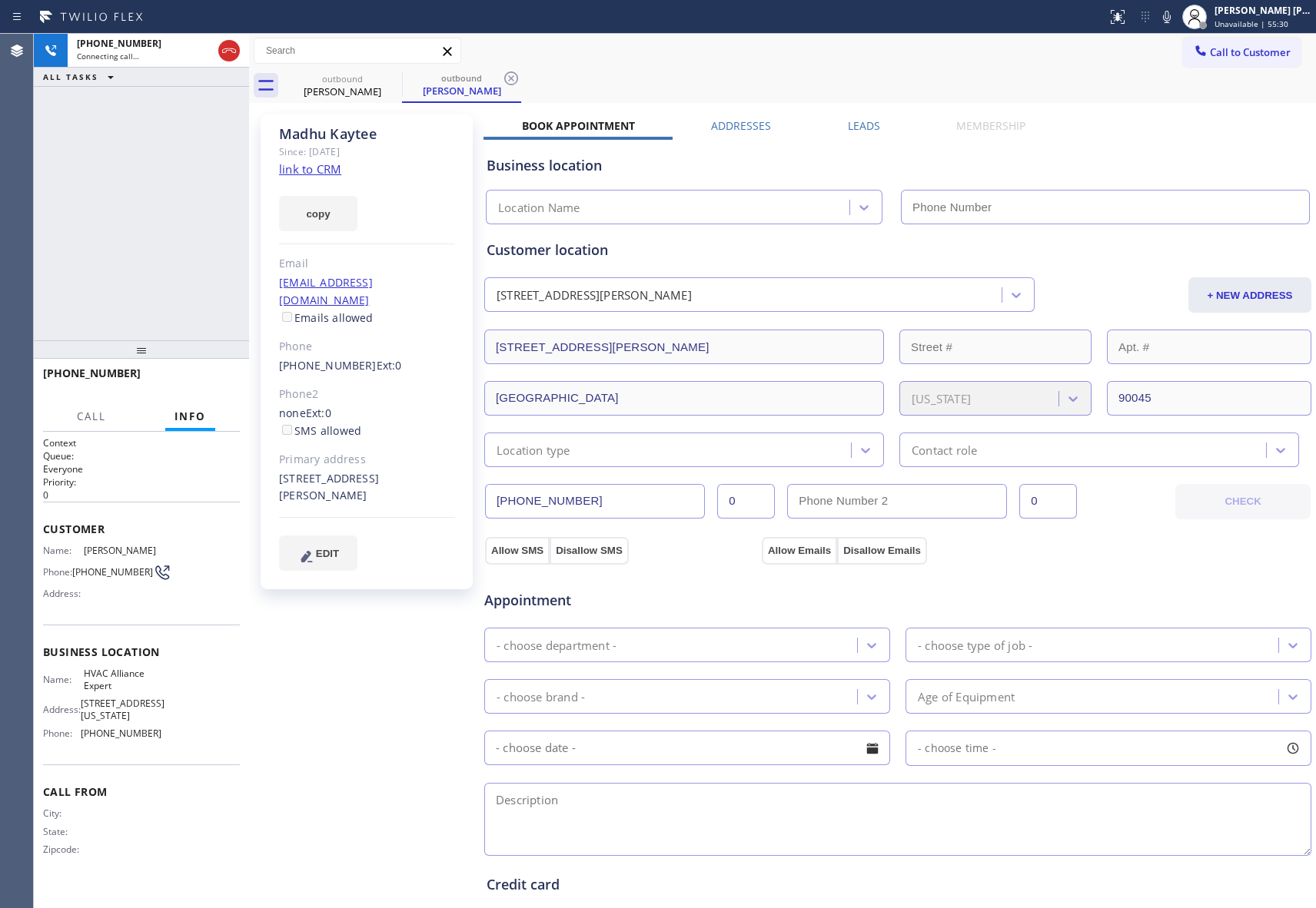
type input "[PHONE_NUMBER]"
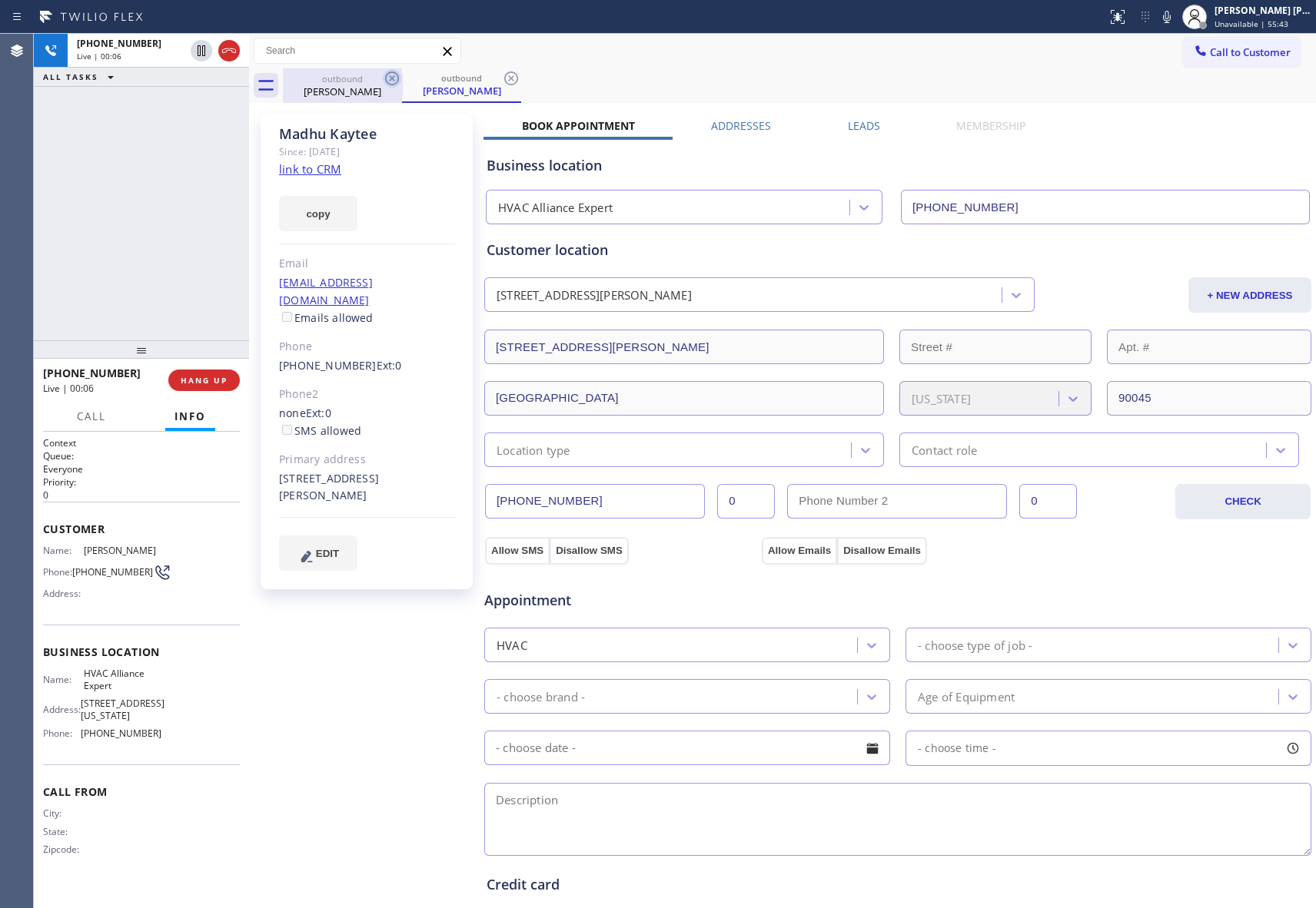
click at [397, 74] on icon at bounding box center [392, 78] width 14 height 14
click at [402, 74] on div "outbound [PERSON_NAME]" at bounding box center [462, 85] width 120 height 34
click at [397, 74] on icon at bounding box center [392, 78] width 14 height 14
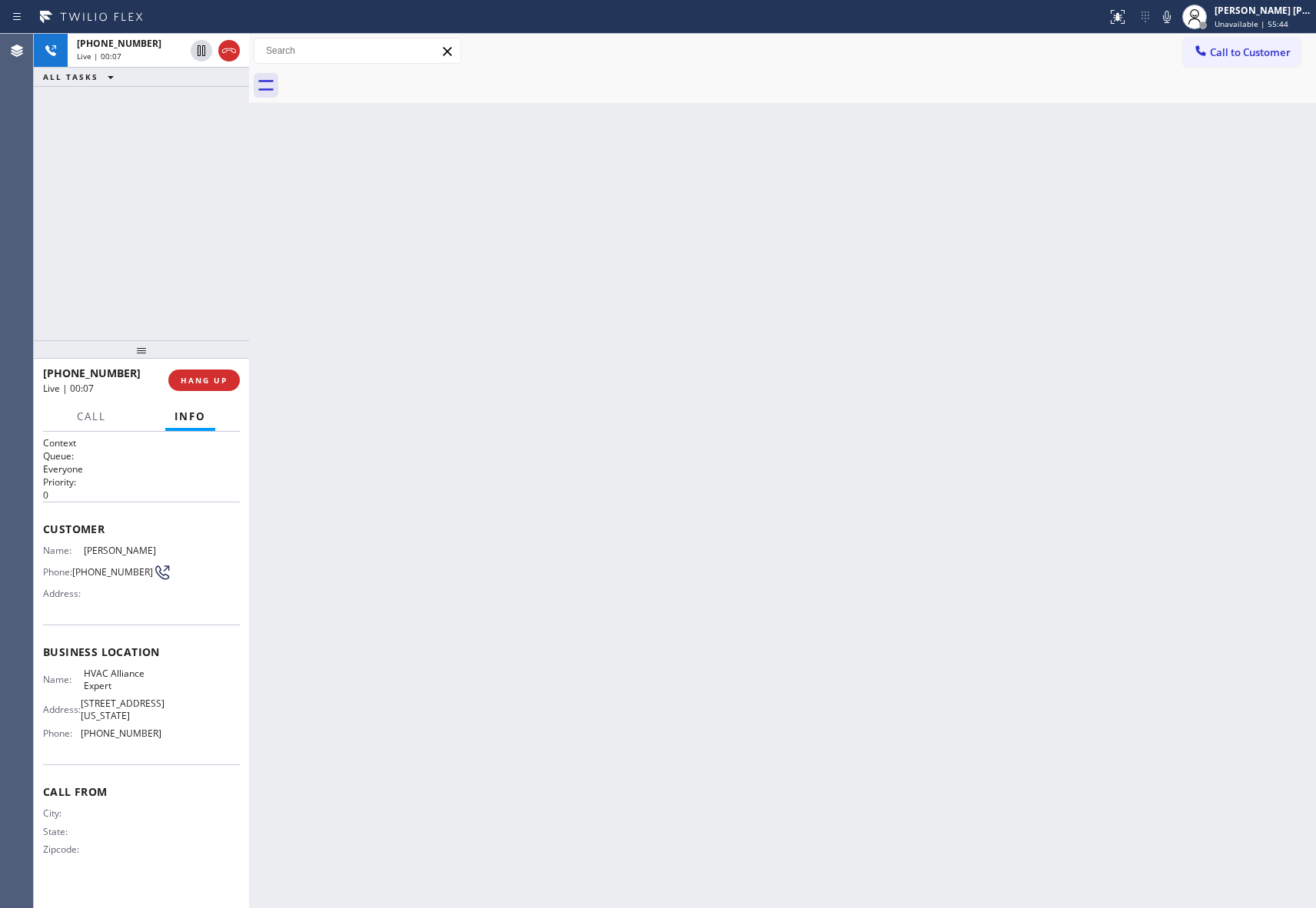
click at [397, 74] on div at bounding box center [800, 85] width 1034 height 34
click at [225, 49] on icon at bounding box center [228, 50] width 19 height 19
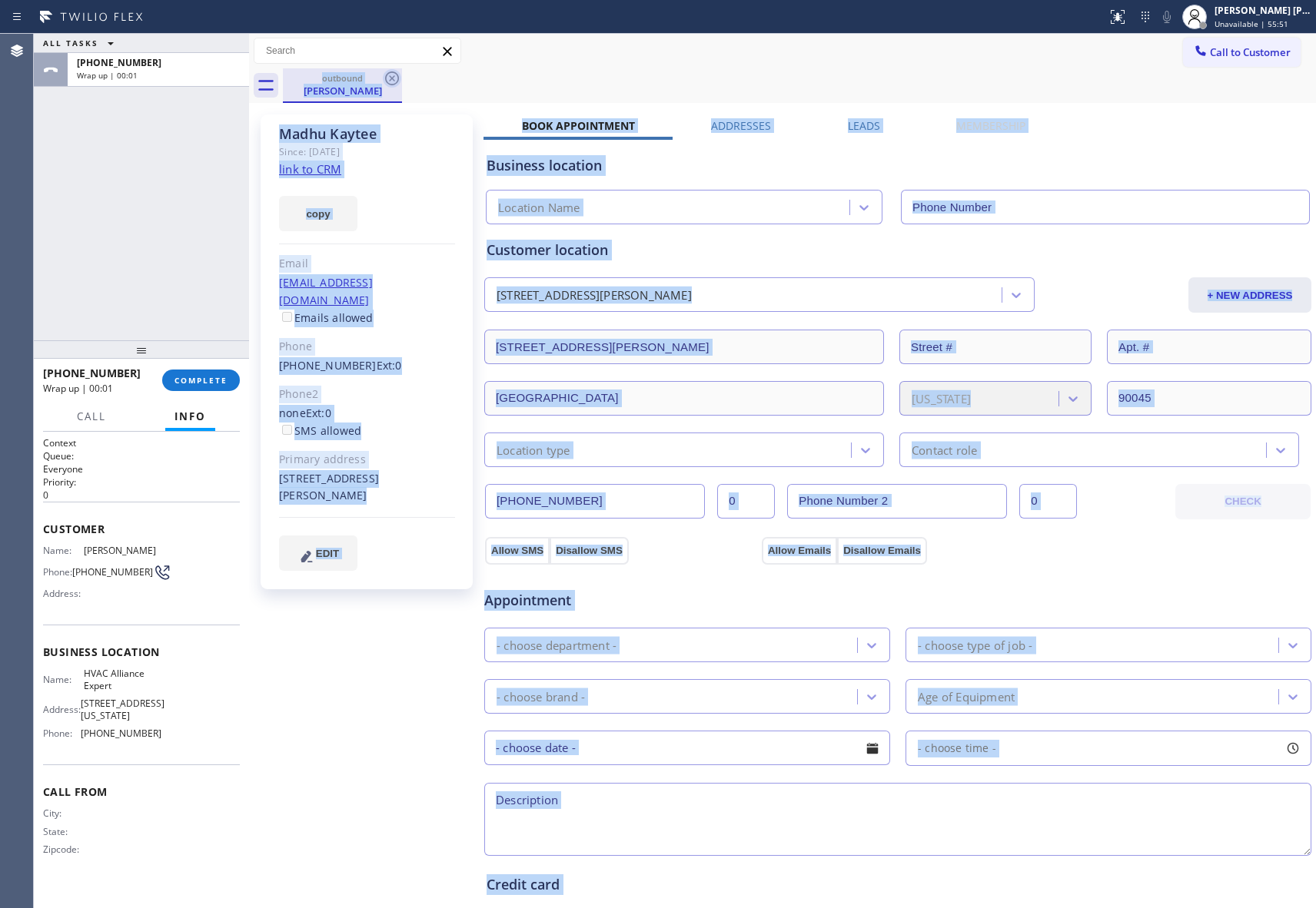
type input "[PHONE_NUMBER]"
click at [398, 71] on icon at bounding box center [392, 78] width 19 height 19
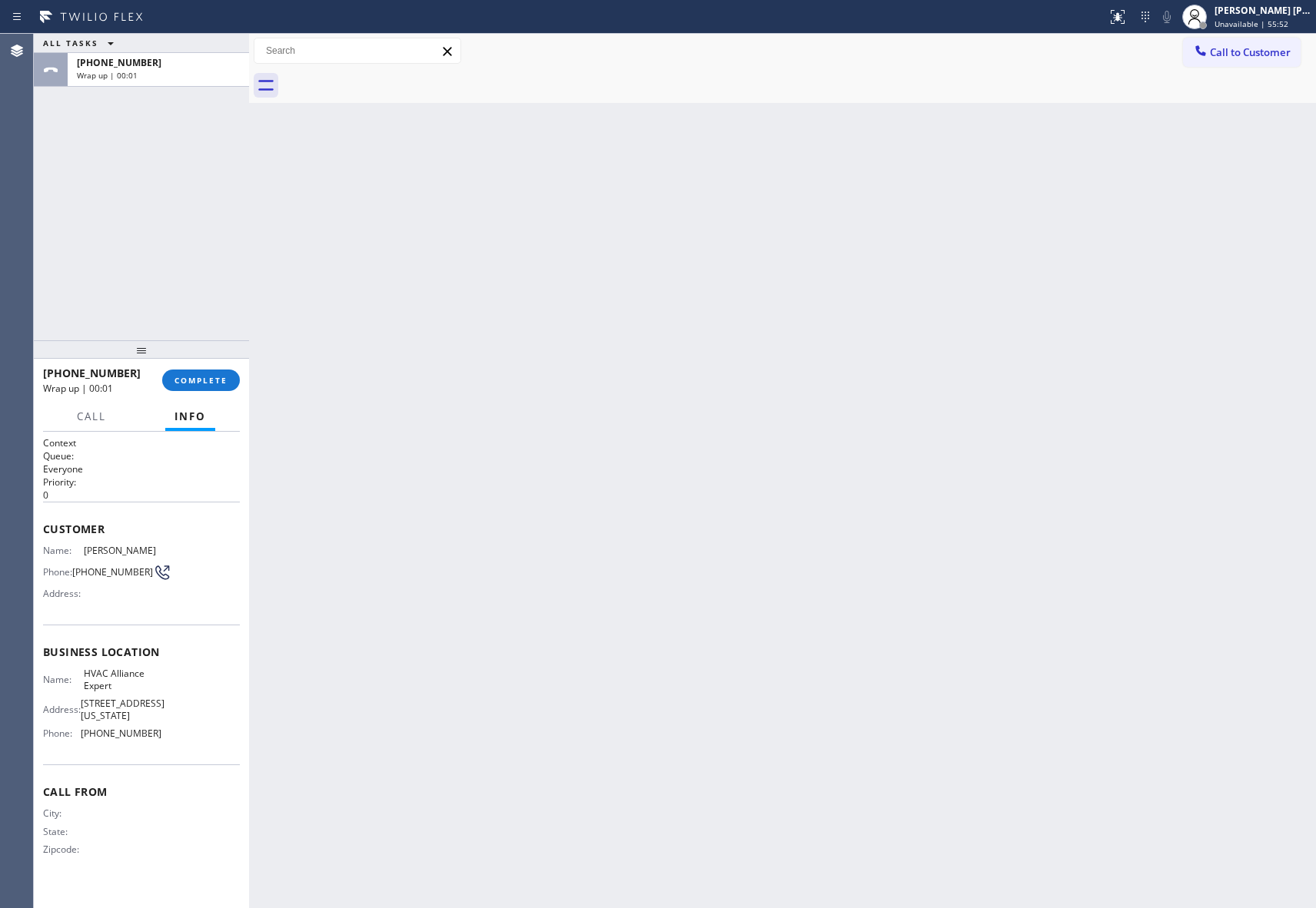
click at [383, 75] on div at bounding box center [800, 85] width 1034 height 34
click at [387, 75] on div at bounding box center [800, 85] width 1034 height 34
click at [223, 381] on span "COMPLETE" at bounding box center [201, 380] width 53 height 11
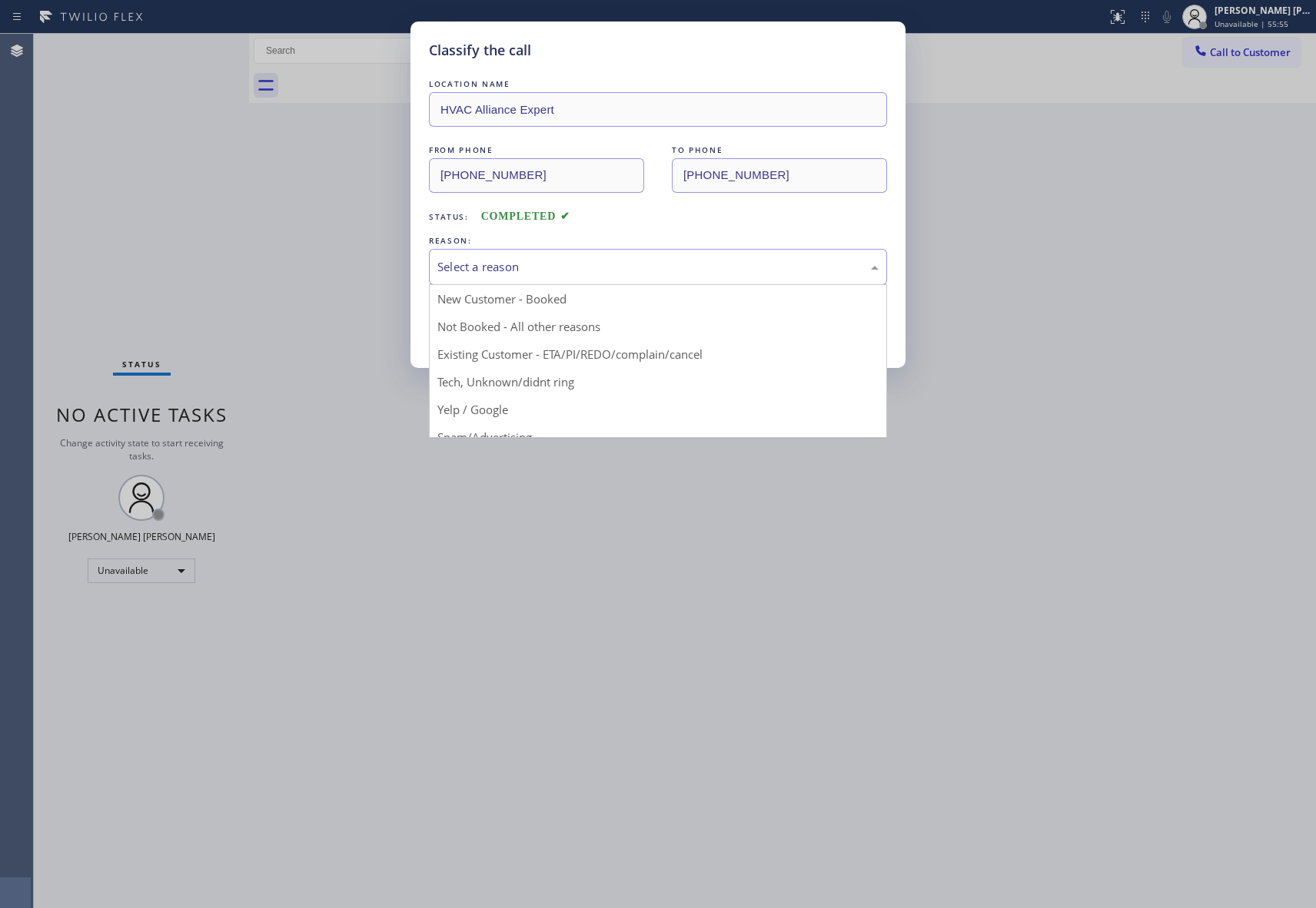
click at [629, 274] on div "Select a reason" at bounding box center [658, 267] width 441 height 18
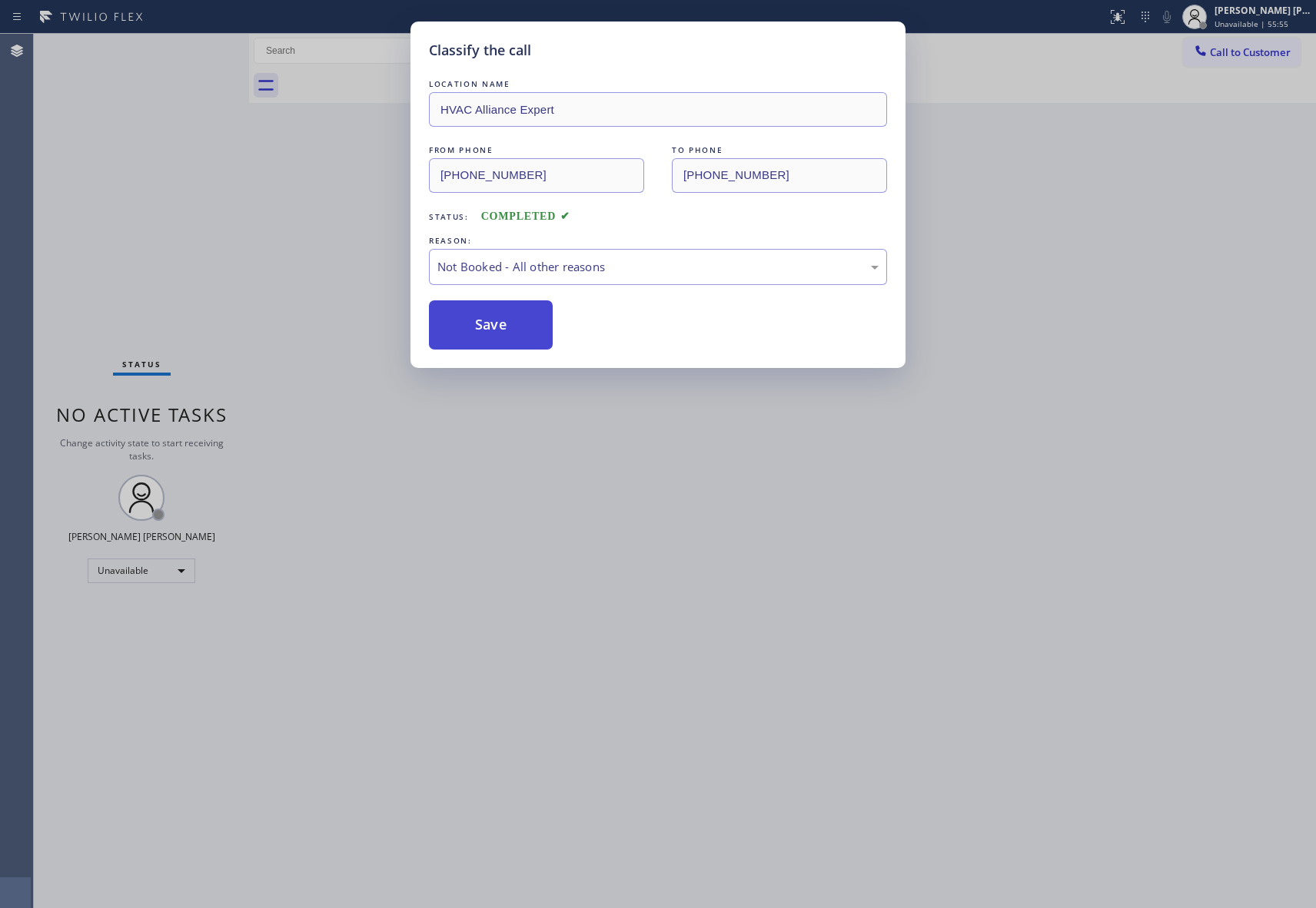
click at [506, 333] on button "Save" at bounding box center [491, 325] width 123 height 49
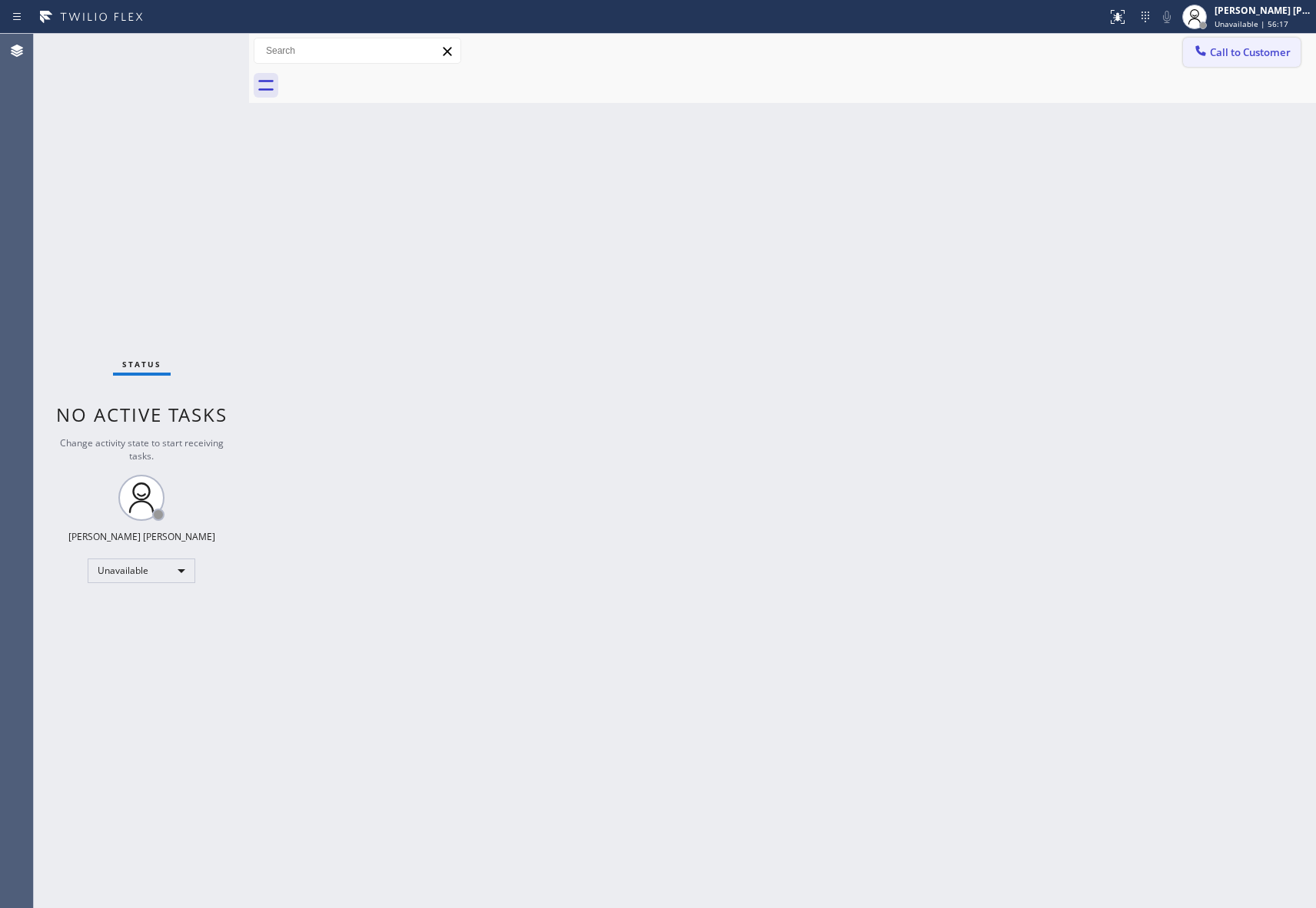
click at [1243, 52] on span "Call to Customer" at bounding box center [1250, 52] width 80 height 14
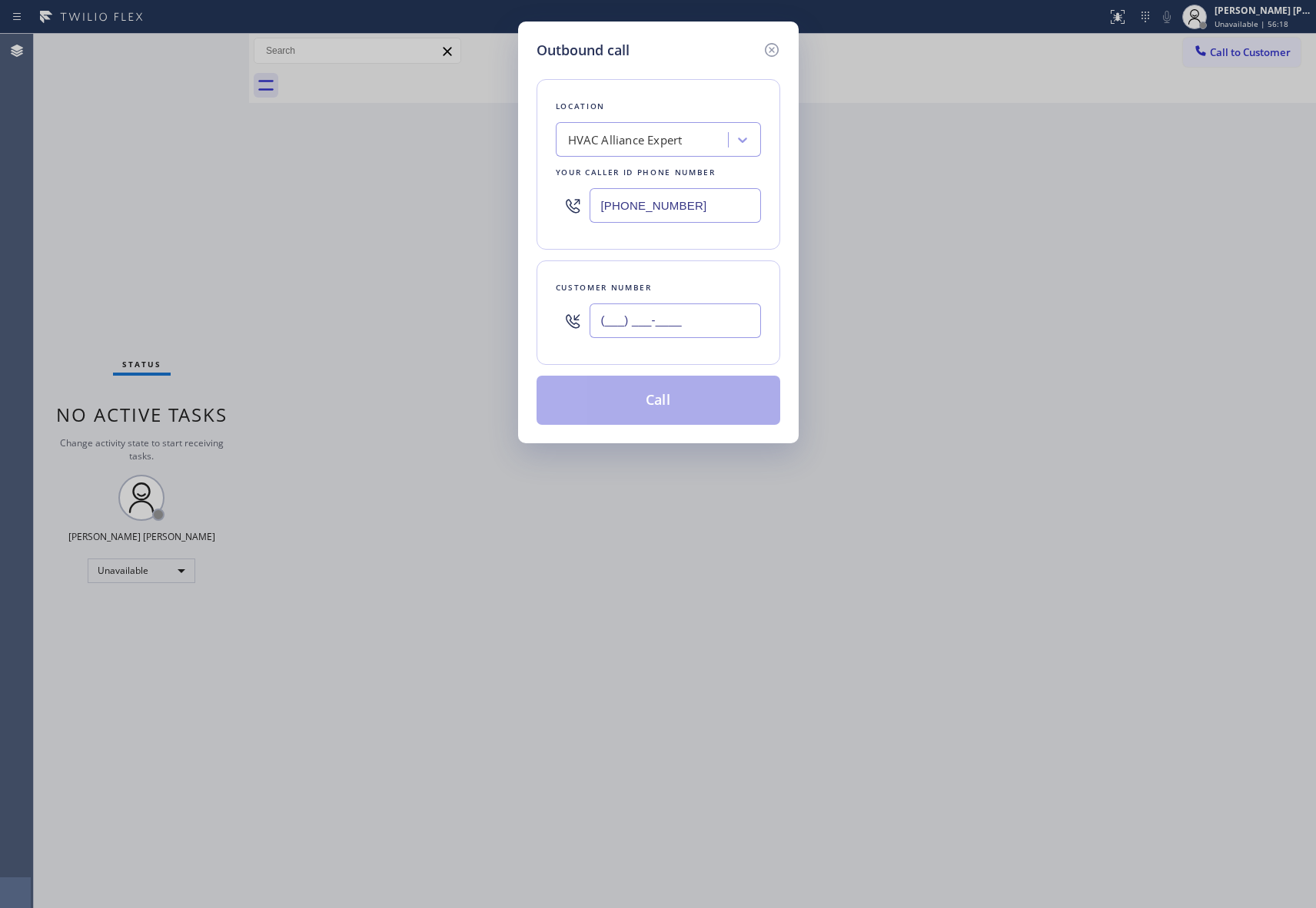
click at [680, 326] on input "(___) ___-____" at bounding box center [675, 320] width 171 height 34
paste input "310) 795-0457"
type input "[PHONE_NUMBER]"
click at [690, 401] on button "Call" at bounding box center [658, 401] width 244 height 49
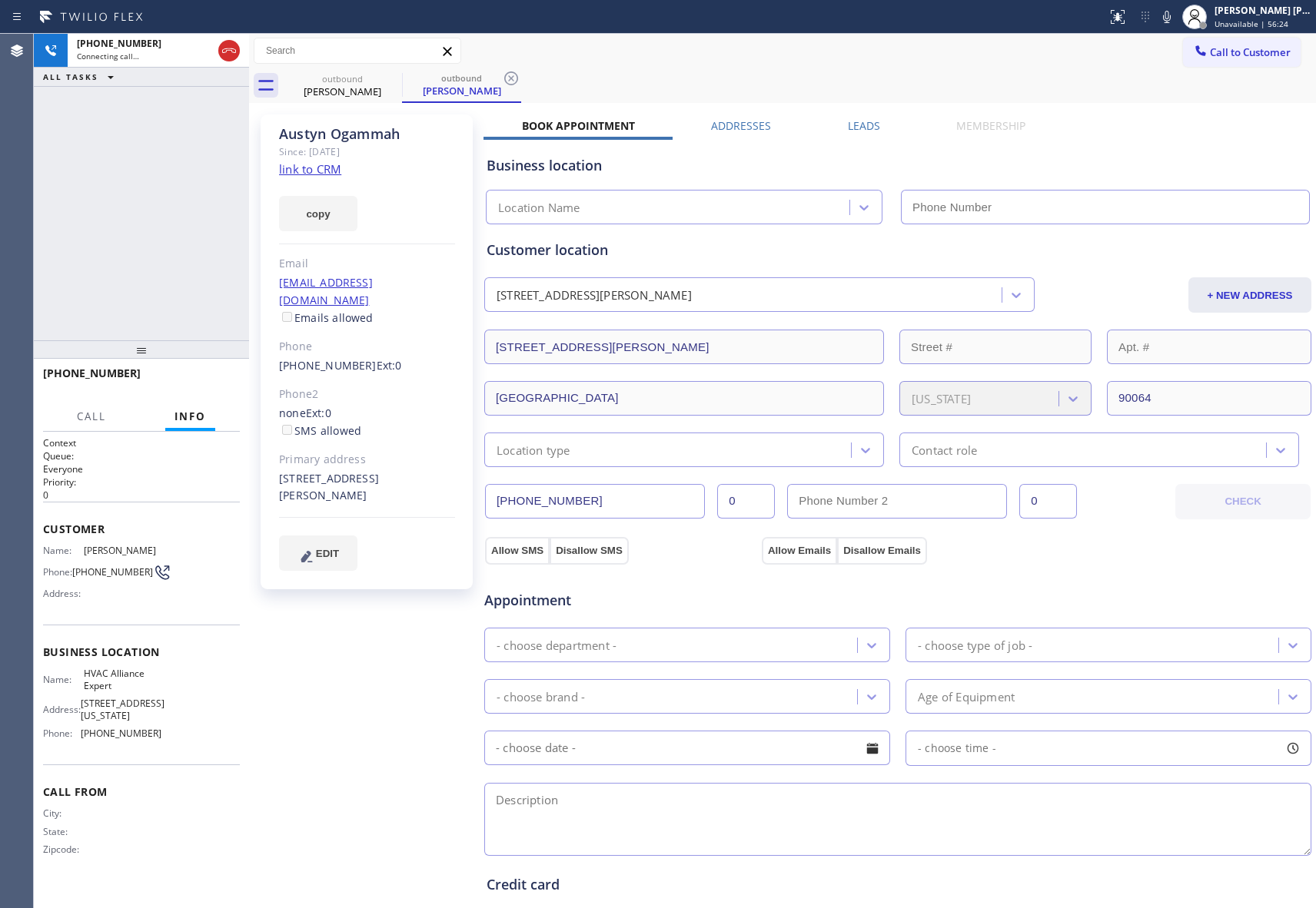
type input "[PHONE_NUMBER]"
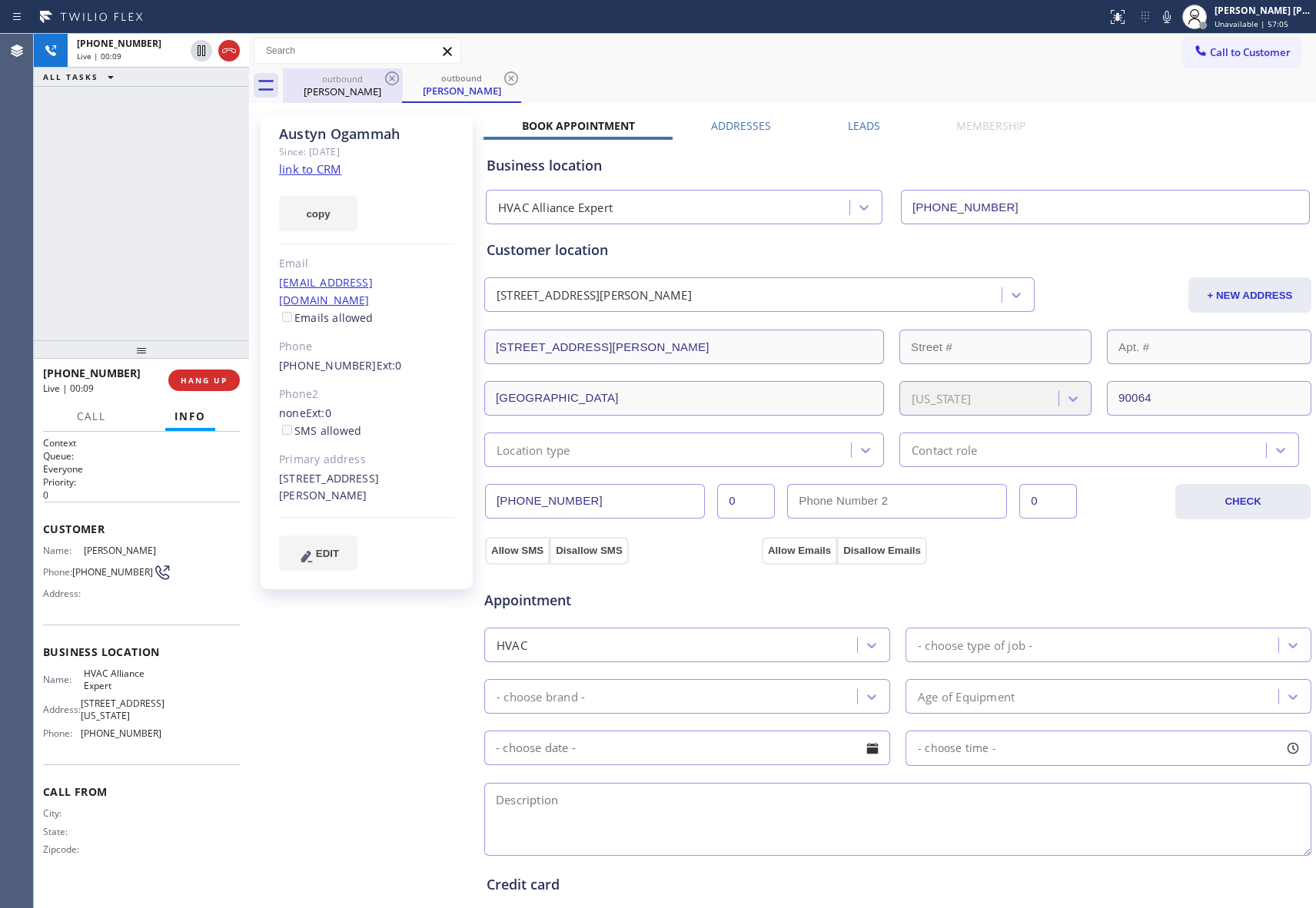
click at [380, 84] on div "[PERSON_NAME]" at bounding box center [342, 91] width 116 height 14
click at [391, 76] on icon at bounding box center [392, 78] width 14 height 14
click at [0, 0] on icon at bounding box center [0, 0] width 0 height 0
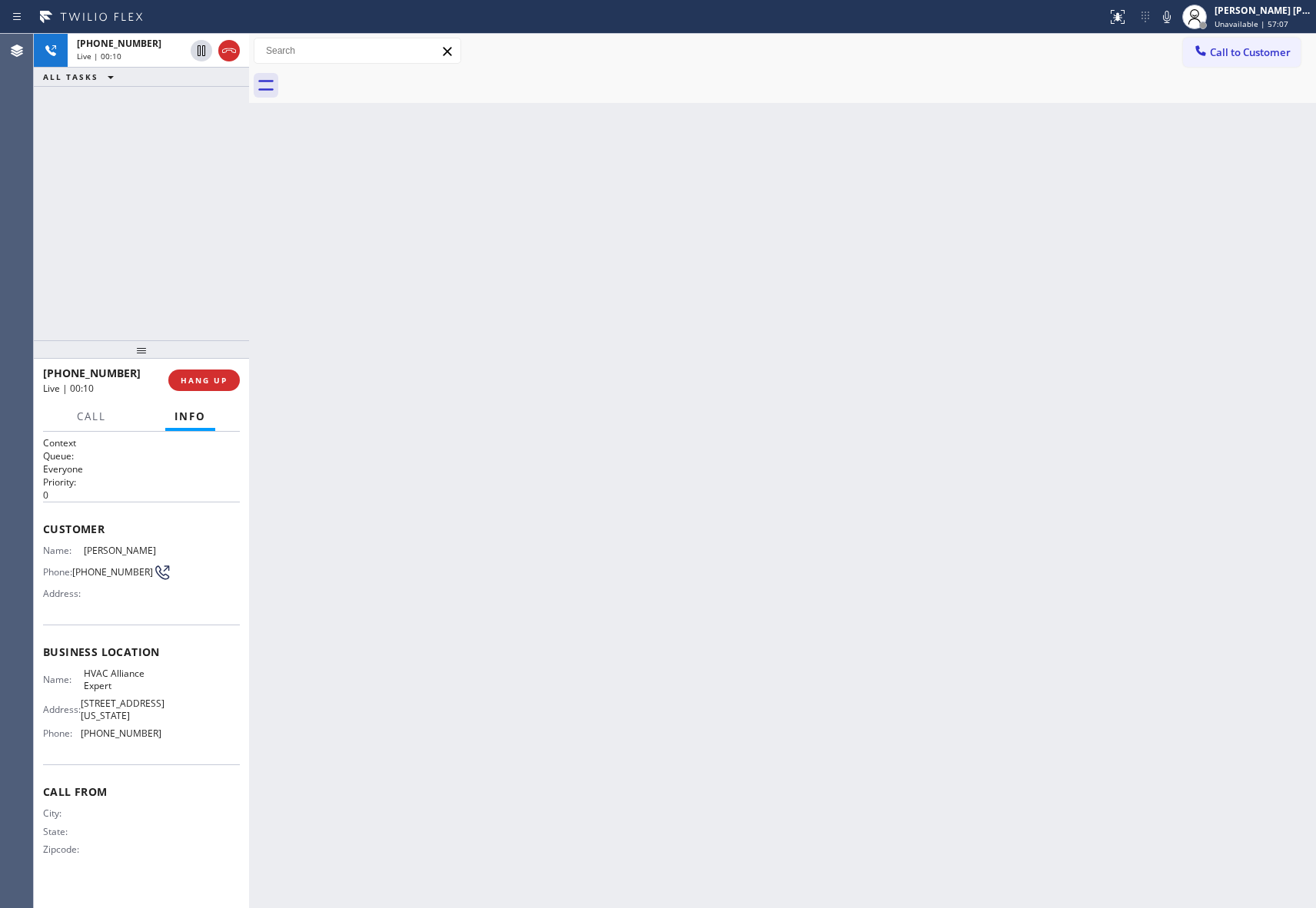
click at [391, 76] on div at bounding box center [800, 85] width 1034 height 34
click at [232, 50] on icon at bounding box center [228, 50] width 19 height 19
click at [203, 373] on button "COMPLETE" at bounding box center [201, 380] width 77 height 22
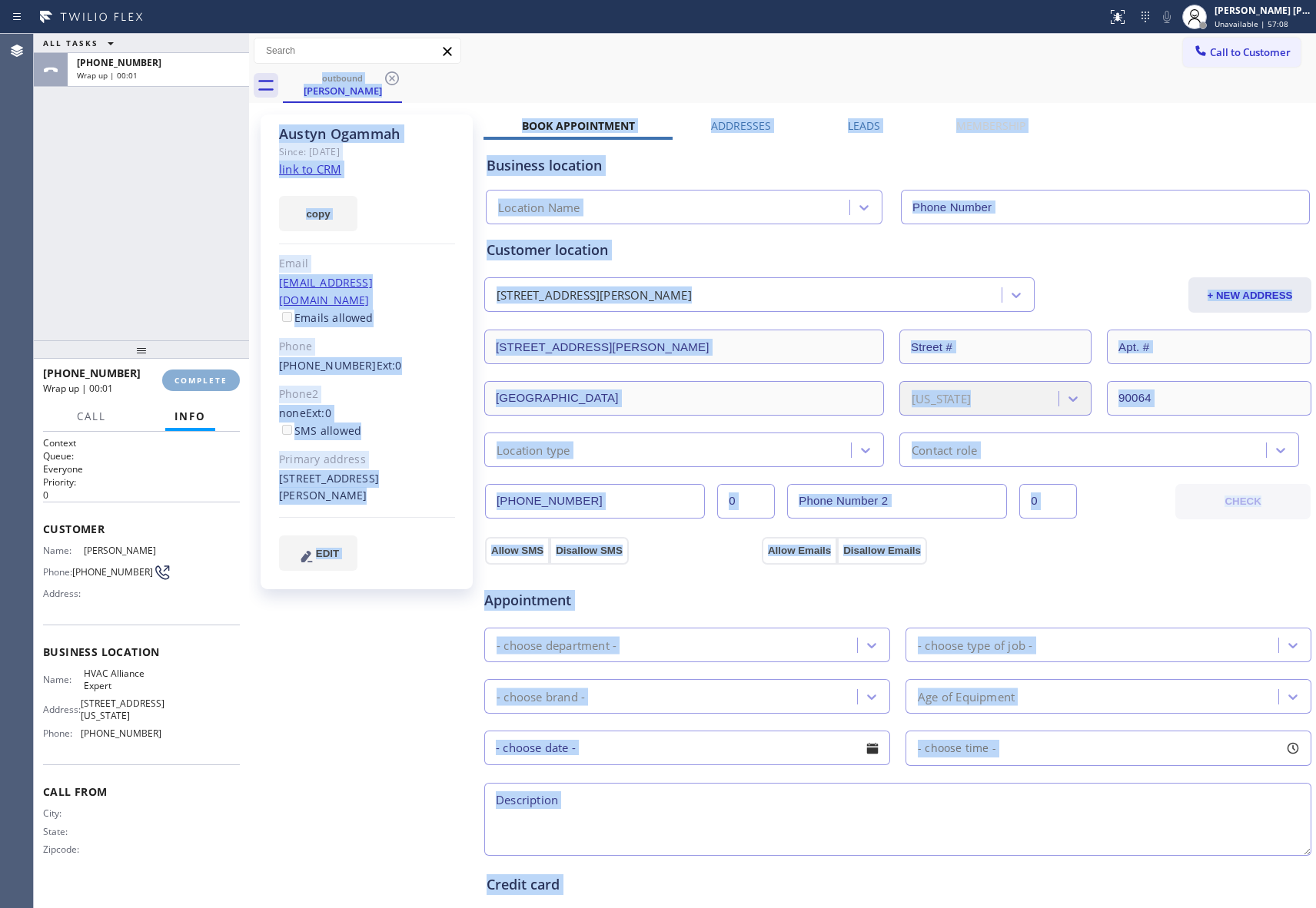
type input "[PHONE_NUMBER]"
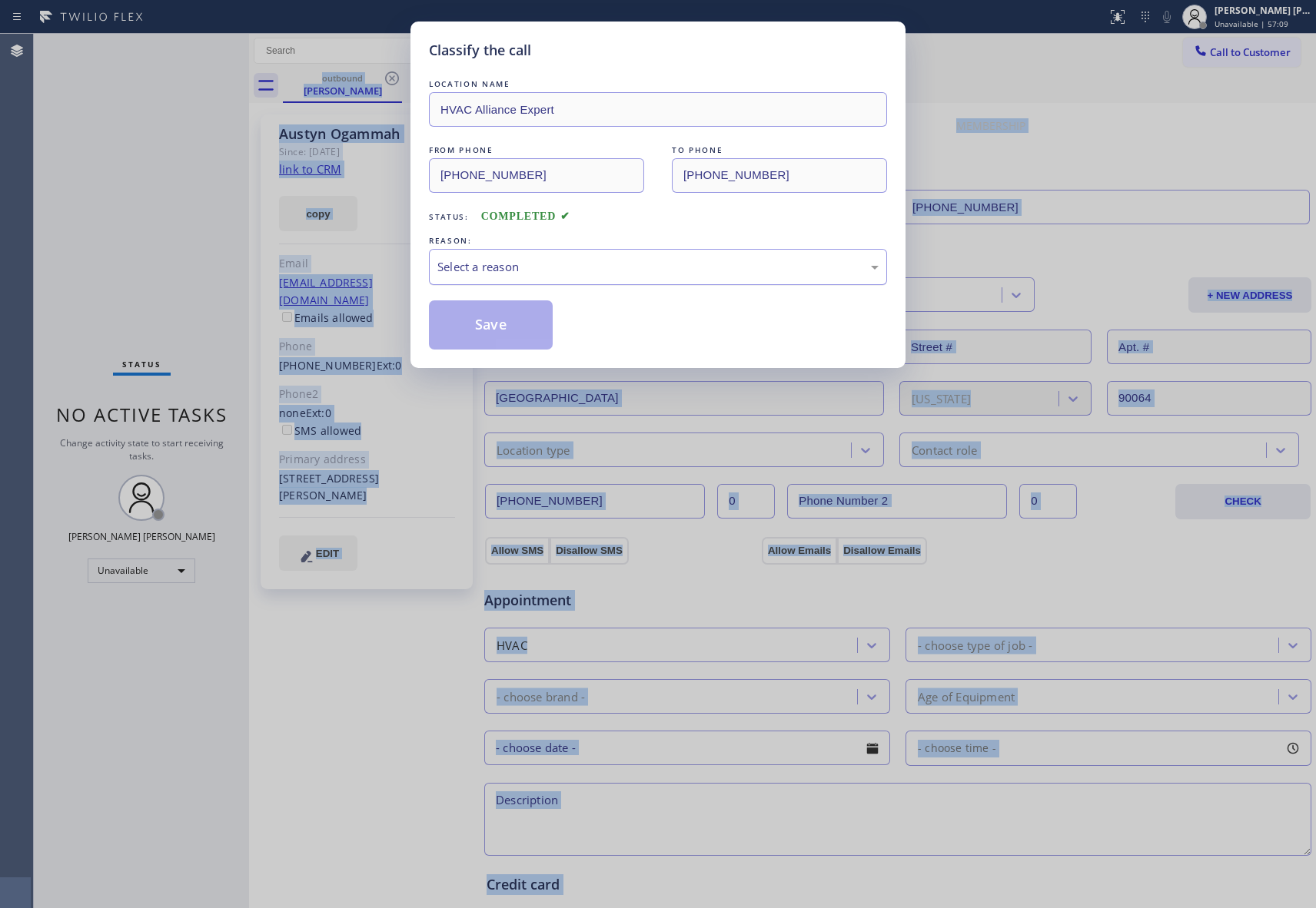
click at [483, 265] on div "Select a reason" at bounding box center [658, 267] width 441 height 18
click at [474, 319] on button "Save" at bounding box center [491, 325] width 123 height 49
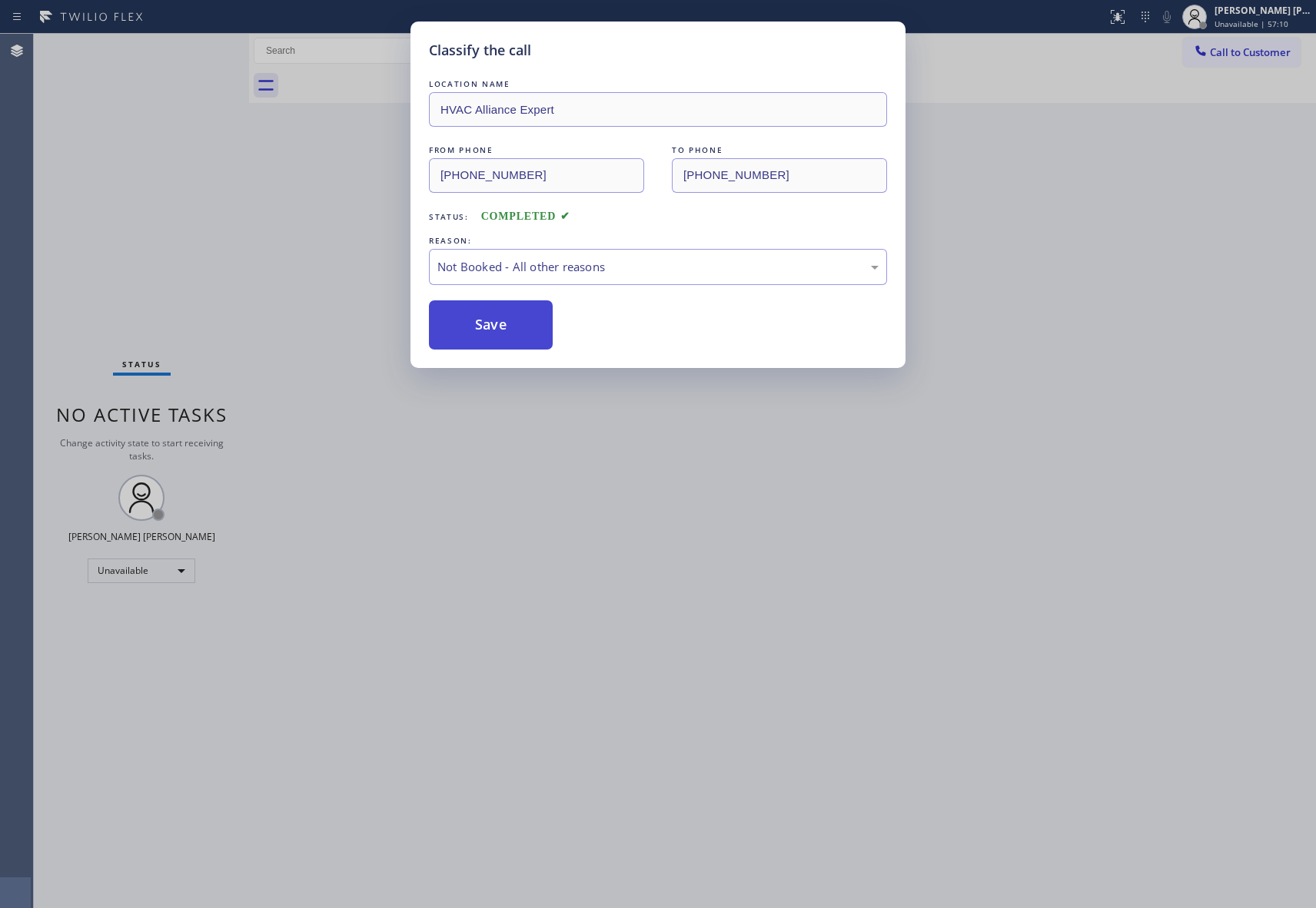
click at [473, 318] on button "Save" at bounding box center [491, 325] width 123 height 49
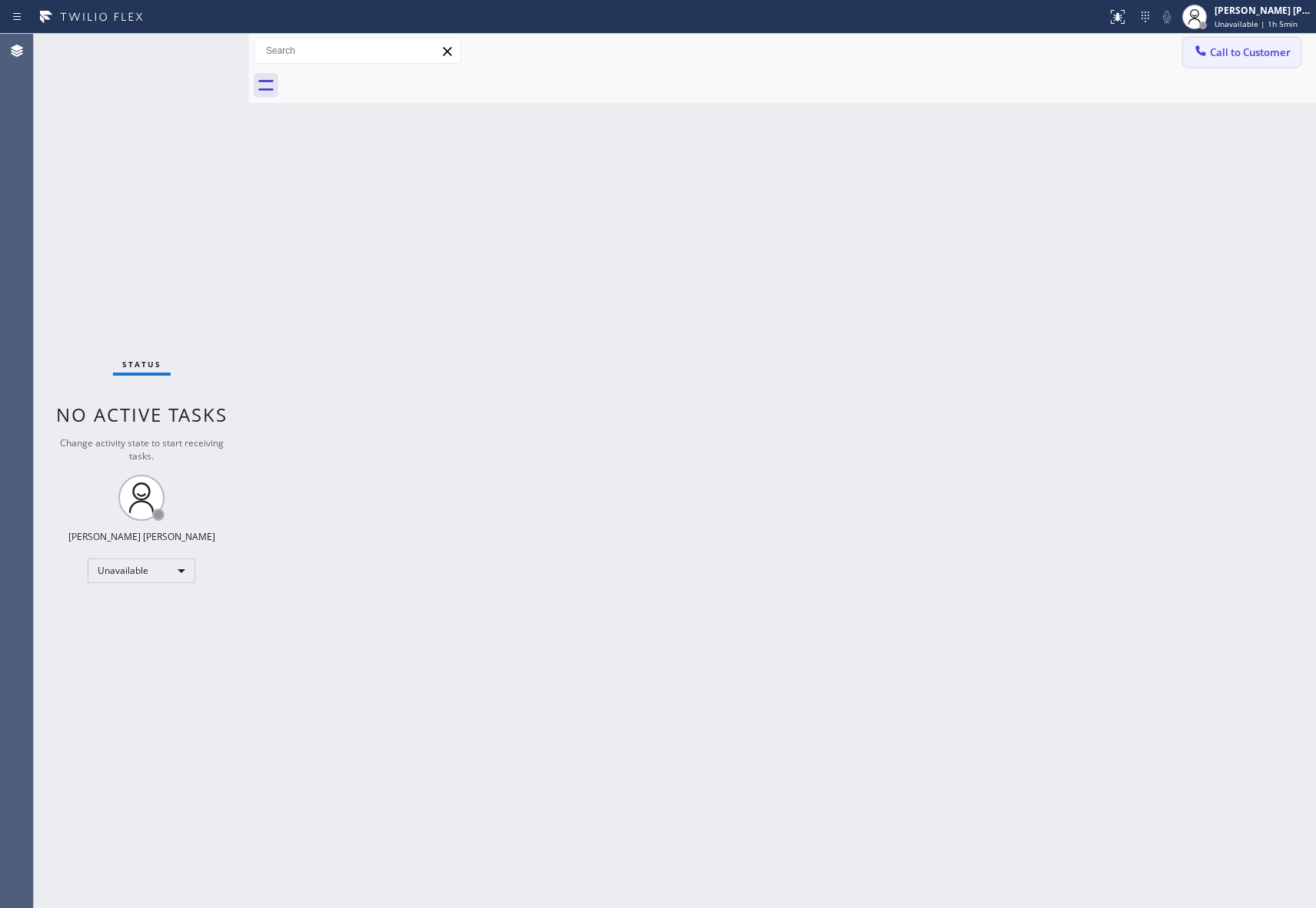
click at [1234, 52] on span "Call to Customer" at bounding box center [1250, 52] width 80 height 14
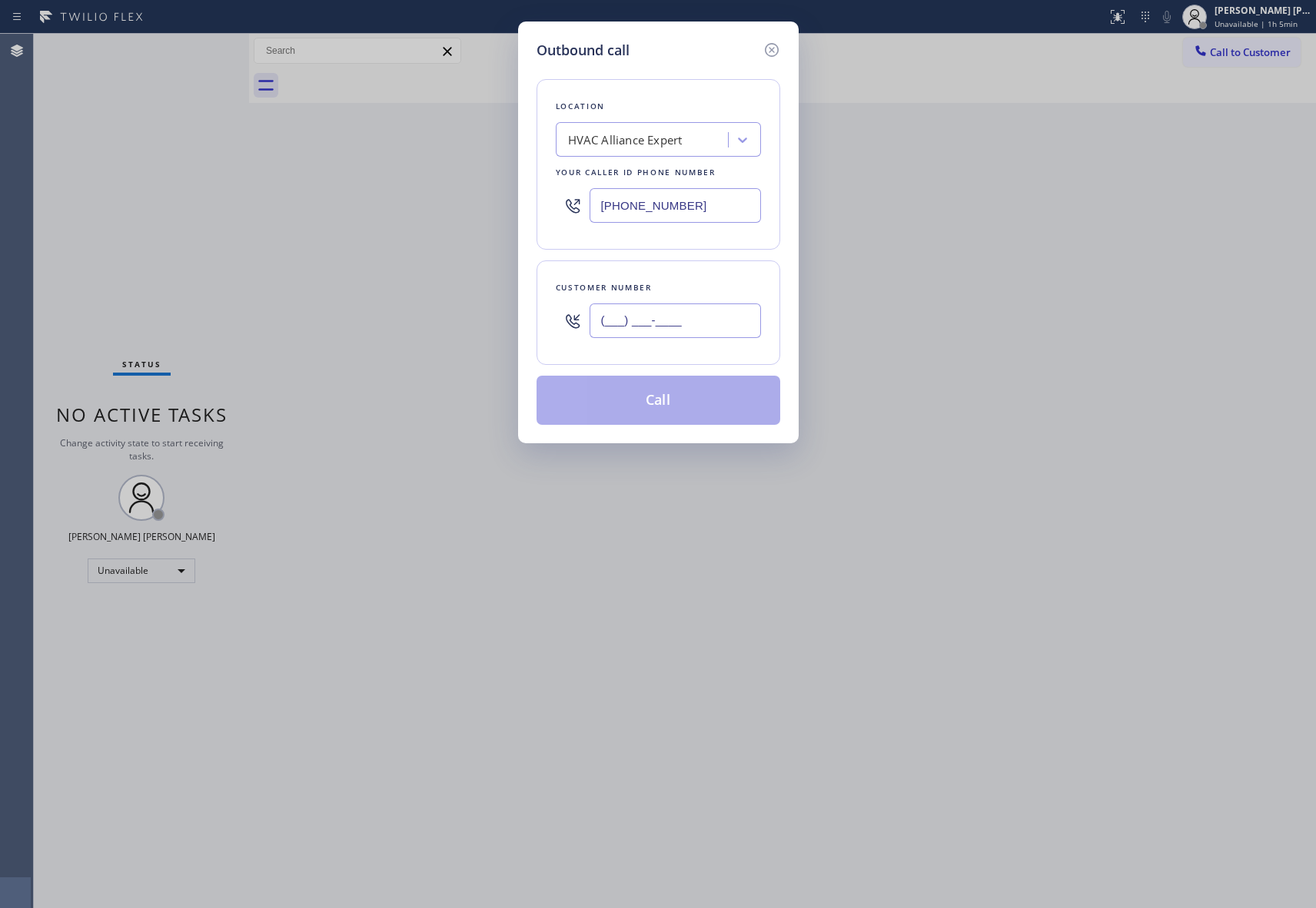
click at [686, 313] on input "(___) ___-____" at bounding box center [675, 320] width 171 height 34
paste input "352) 464-2912"
type input "[PHONE_NUMBER]"
click at [687, 401] on button "Call" at bounding box center [658, 401] width 244 height 49
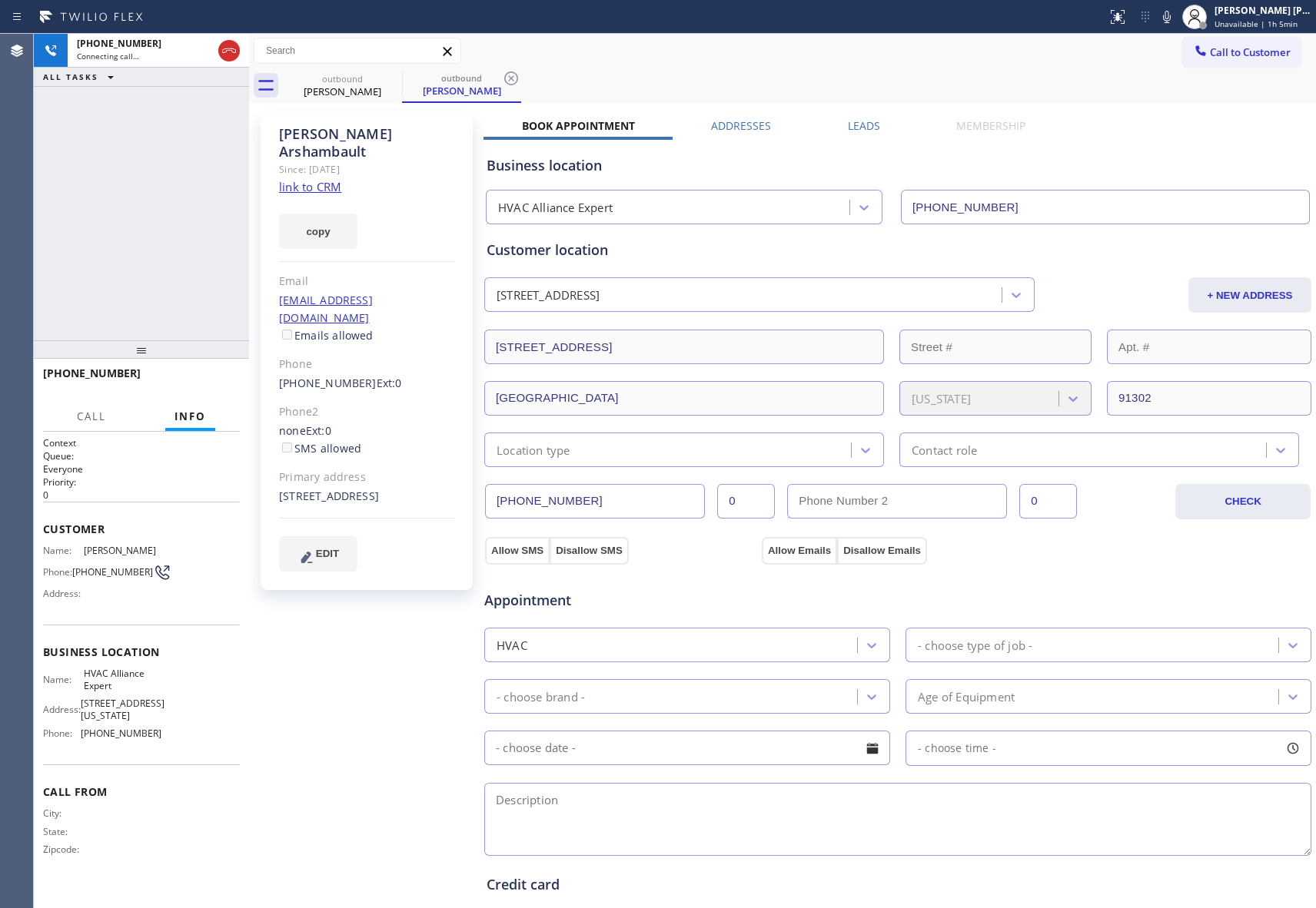
type input "[PHONE_NUMBER]"
click at [219, 50] on icon at bounding box center [228, 50] width 19 height 19
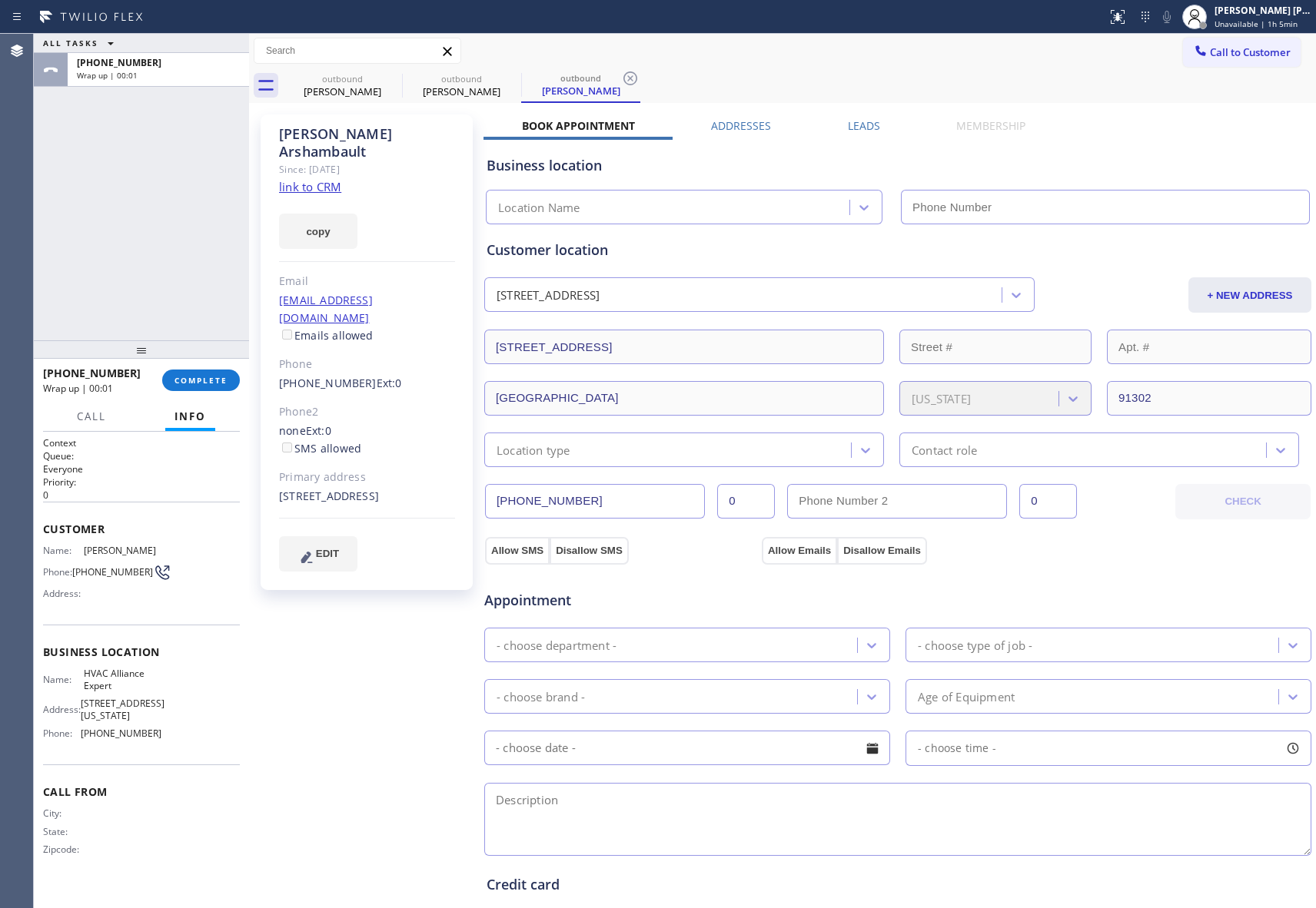
type input "[PHONE_NUMBER]"
click at [397, 77] on icon at bounding box center [392, 78] width 19 height 19
click at [0, 0] on icon at bounding box center [0, 0] width 0 height 0
click at [621, 77] on icon at bounding box center [630, 78] width 19 height 19
click at [397, 77] on div "outbound [PERSON_NAME] outbound [PERSON_NAME] outbound [PERSON_NAME]" at bounding box center [800, 85] width 1034 height 34
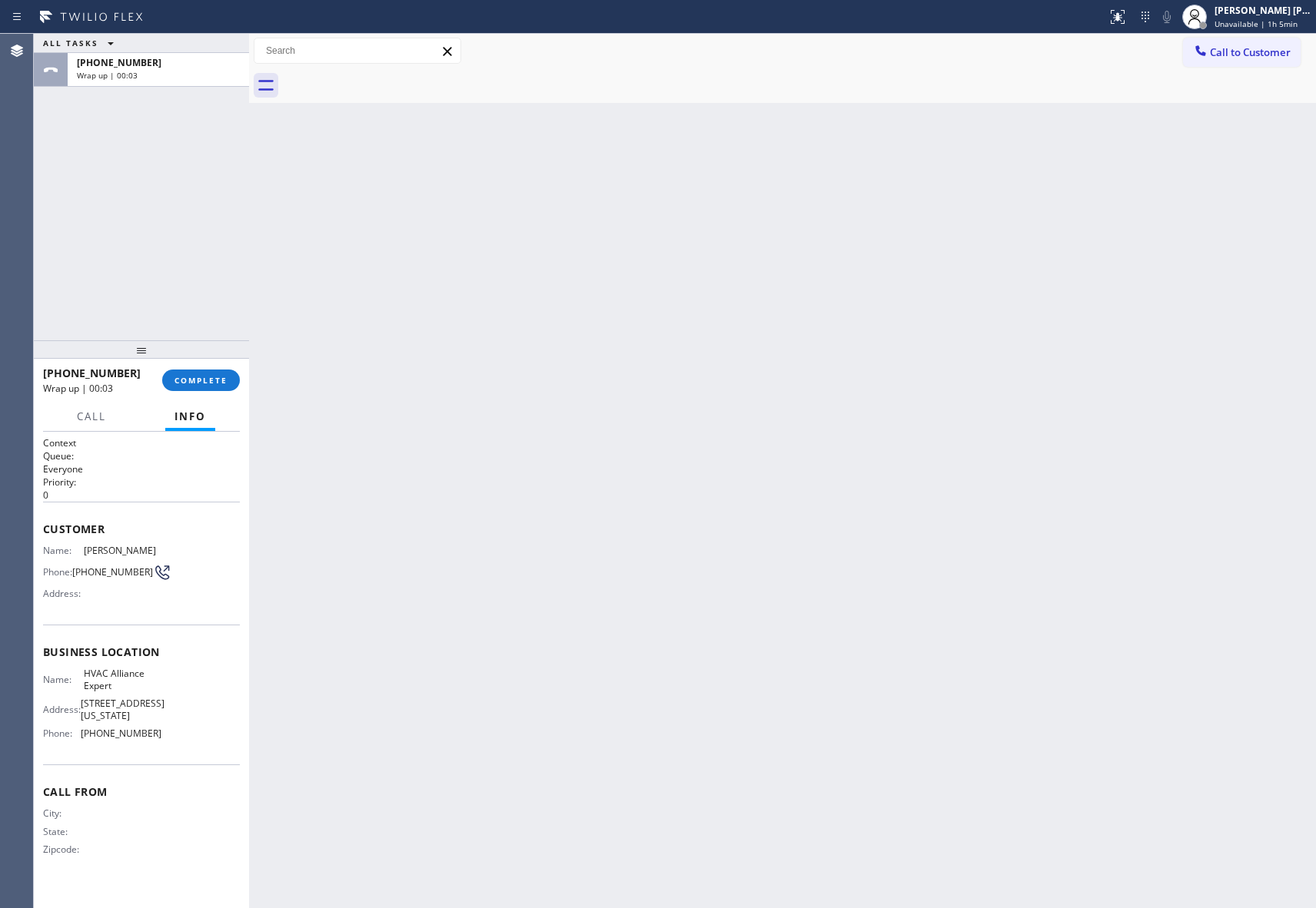
click at [397, 77] on div at bounding box center [800, 85] width 1034 height 34
click at [216, 382] on span "COMPLETE" at bounding box center [201, 380] width 53 height 11
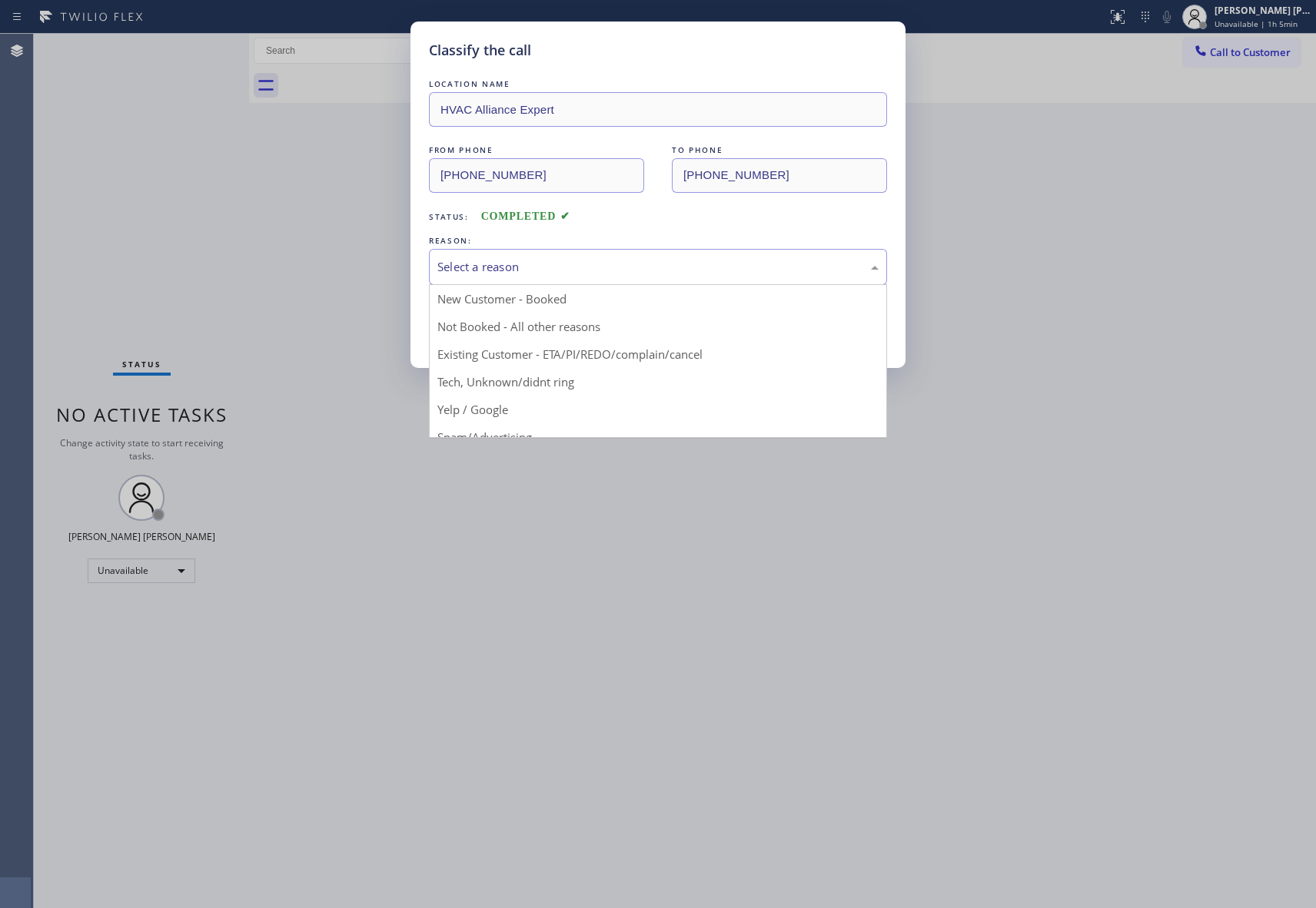
click at [497, 268] on div "Select a reason" at bounding box center [658, 267] width 441 height 18
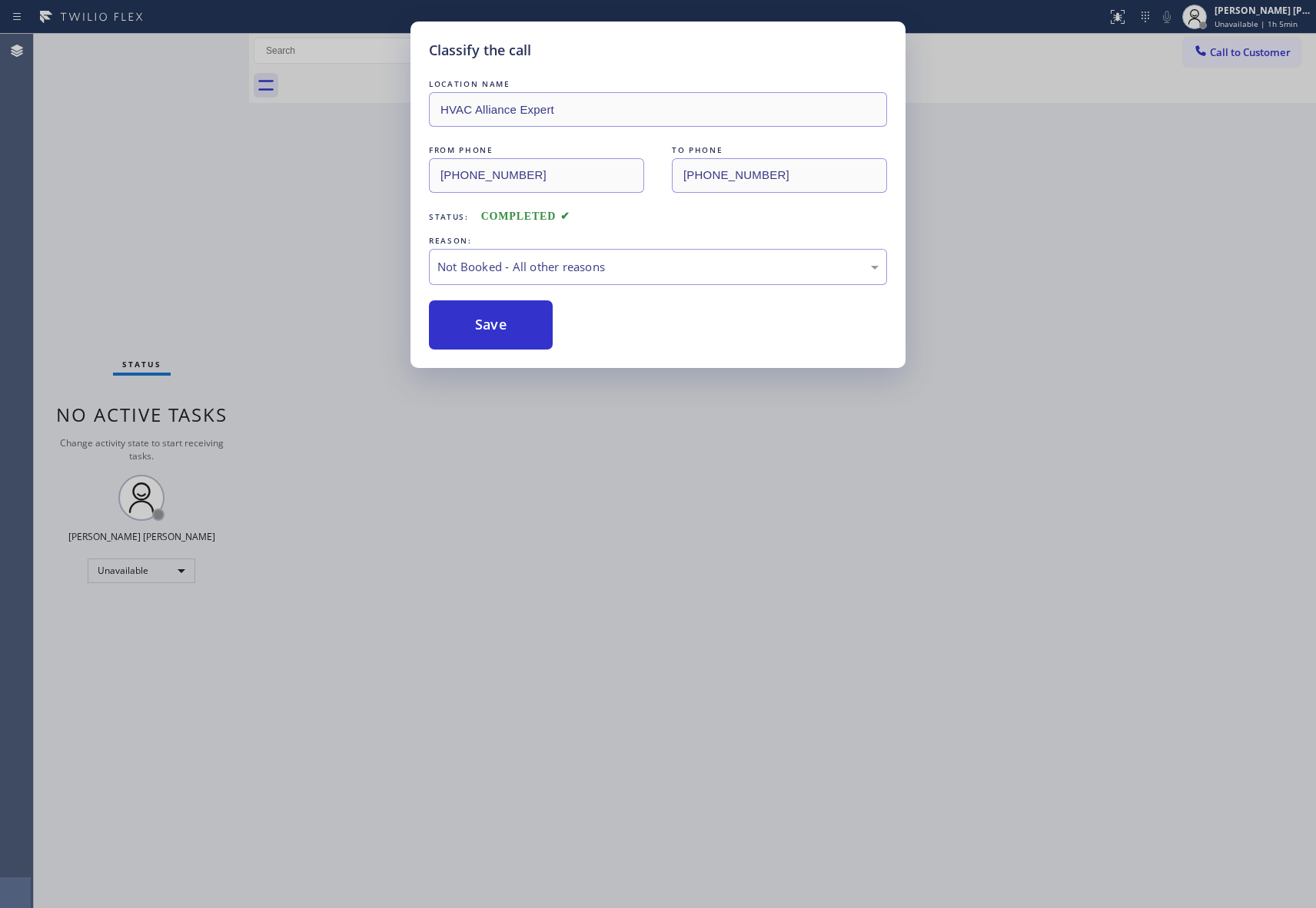
click at [489, 323] on button "Save" at bounding box center [491, 325] width 123 height 49
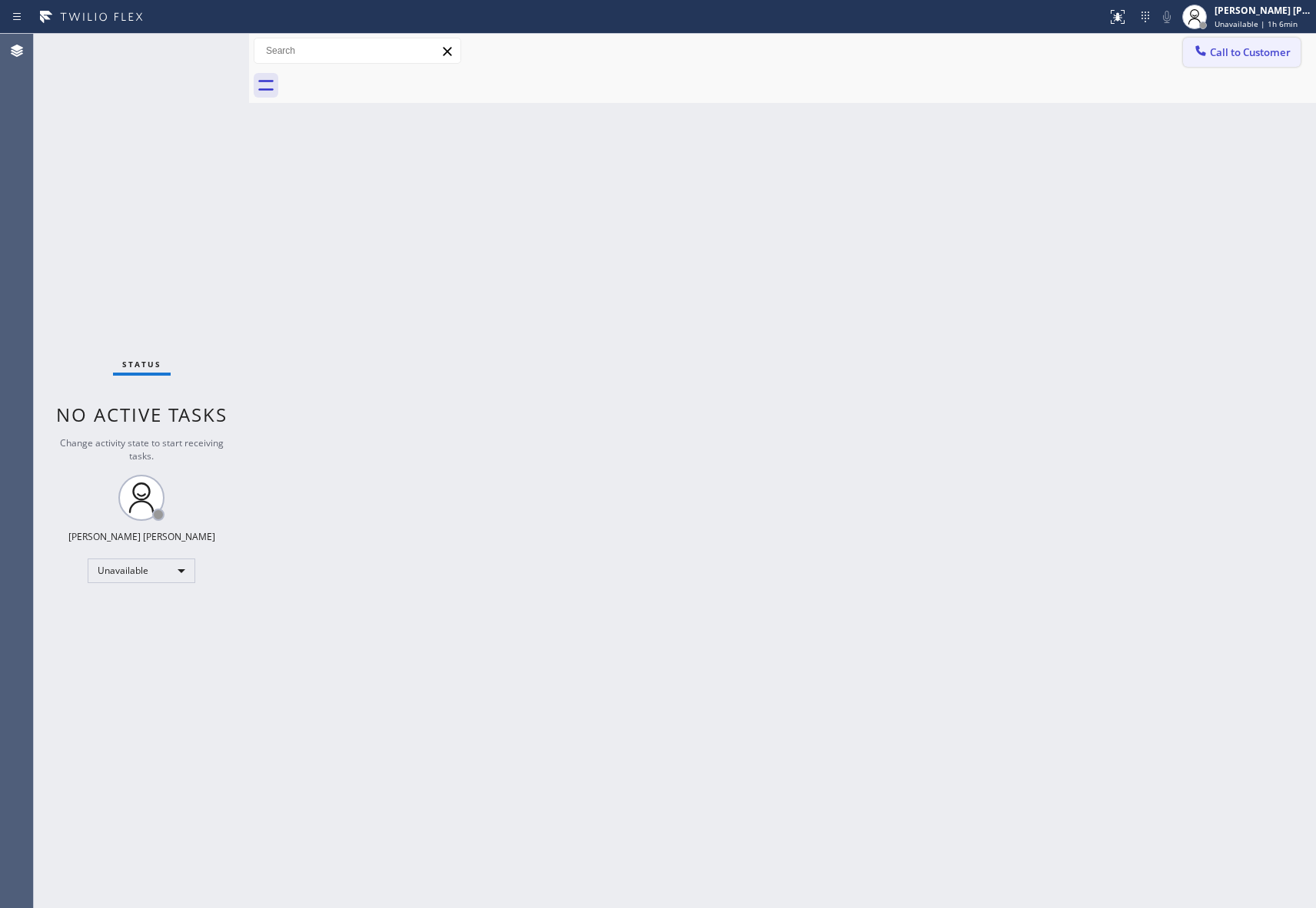
click at [1245, 56] on span "Call to Customer" at bounding box center [1250, 52] width 80 height 14
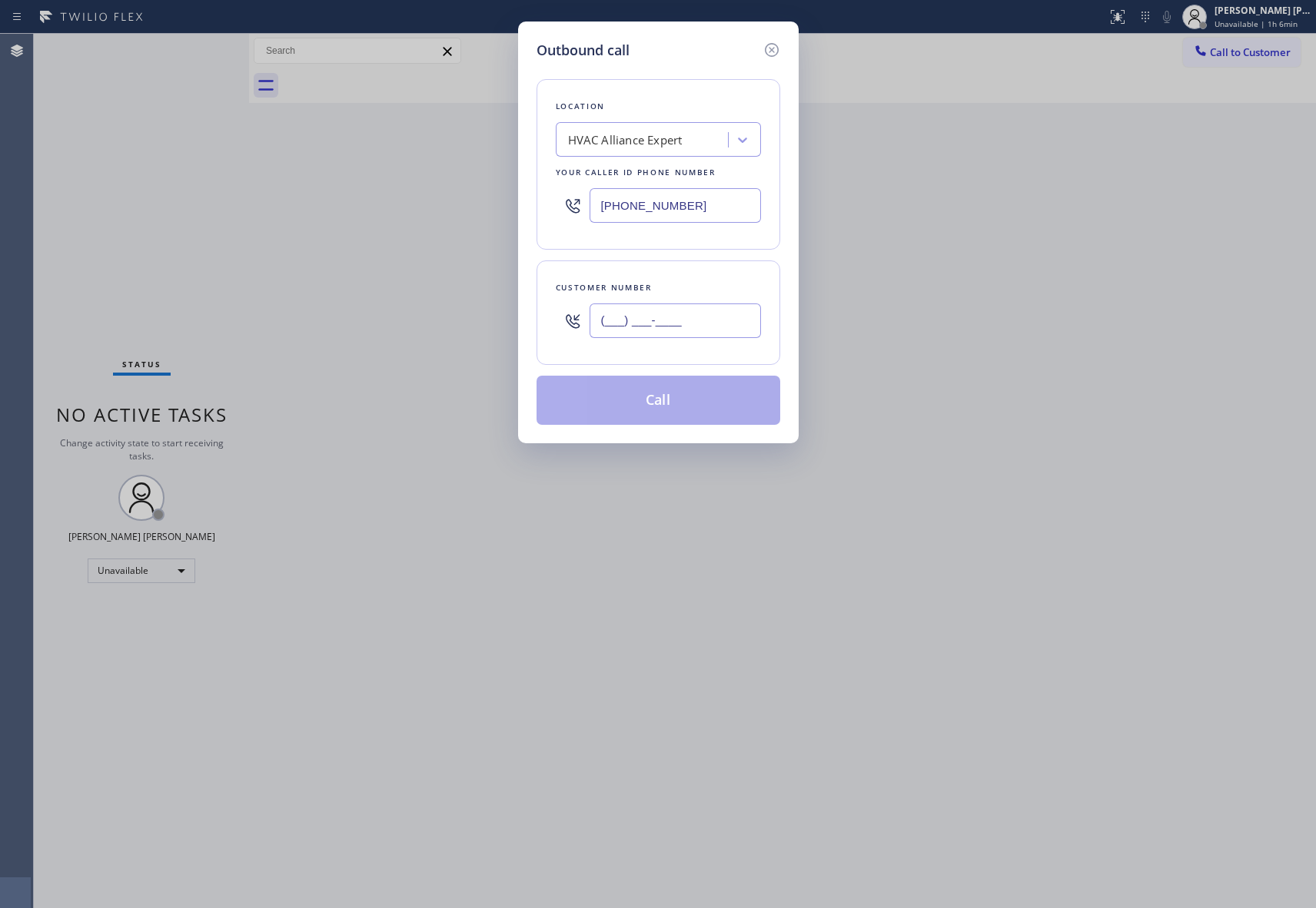
click at [659, 327] on input "(___) ___-____" at bounding box center [675, 320] width 171 height 34
paste input "858) 231-3816"
type input "[PHONE_NUMBER]"
click at [651, 406] on button "Call" at bounding box center [658, 401] width 244 height 49
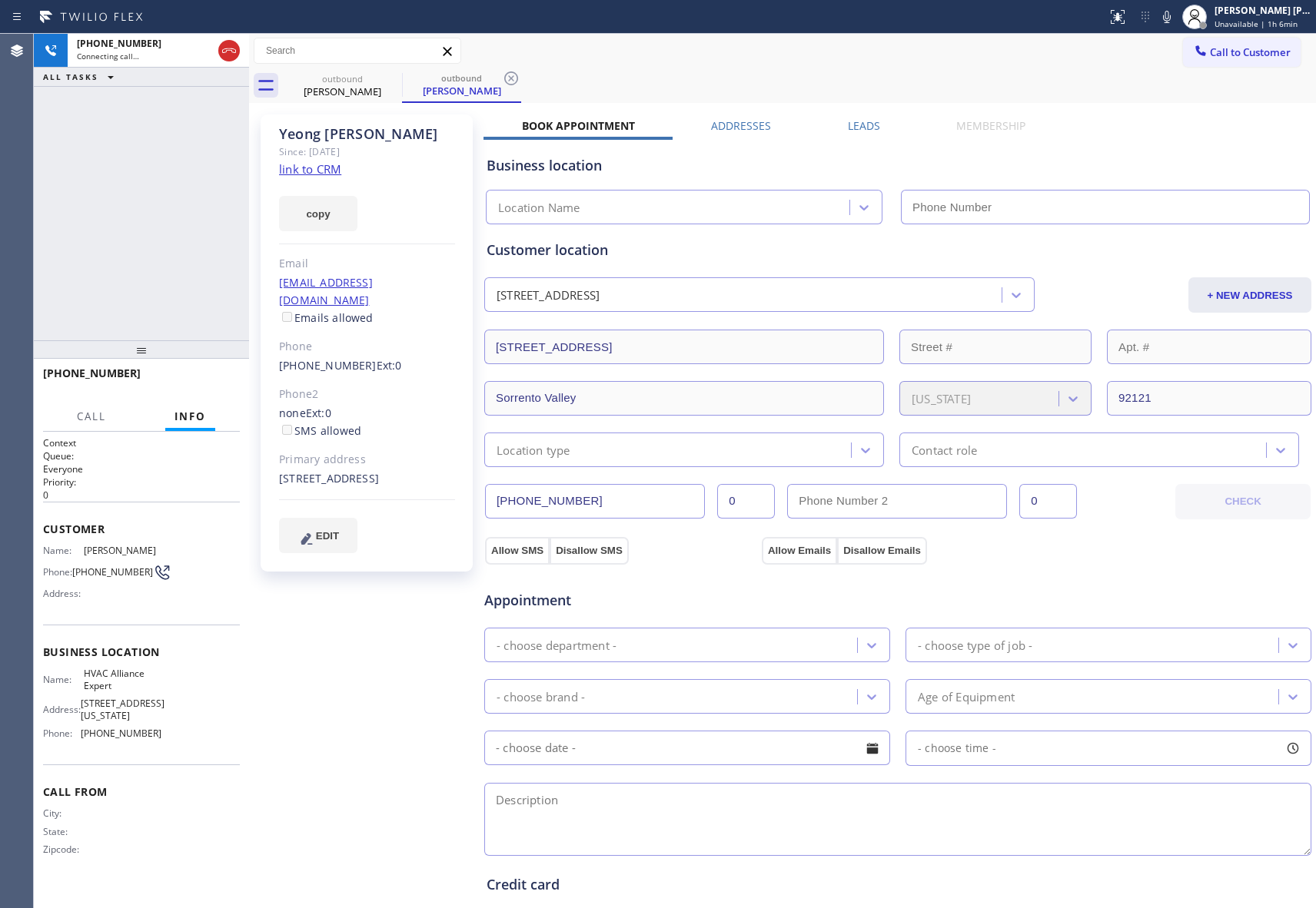
type input "[PHONE_NUMBER]"
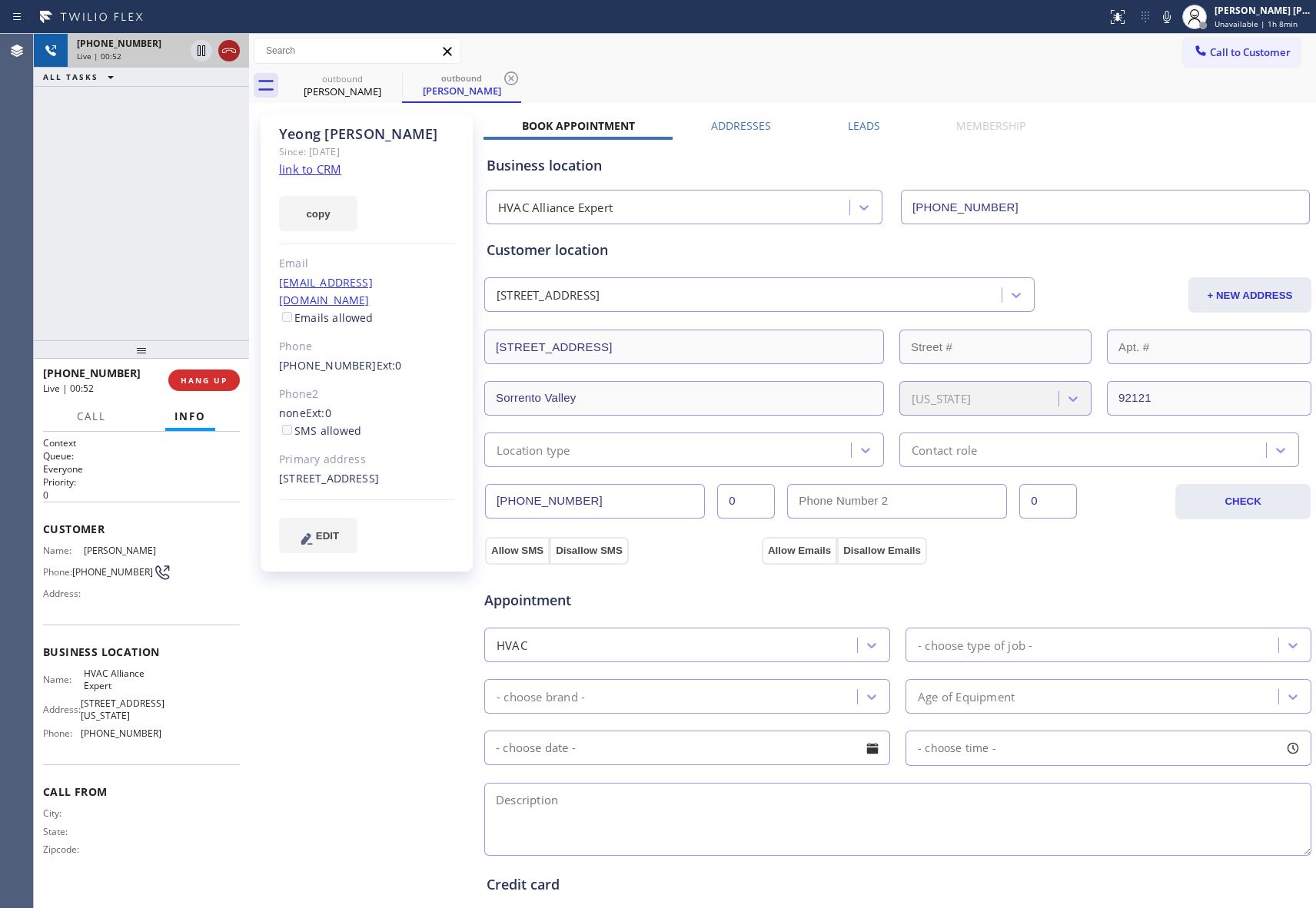
click at [227, 41] on icon at bounding box center [228, 50] width 19 height 19
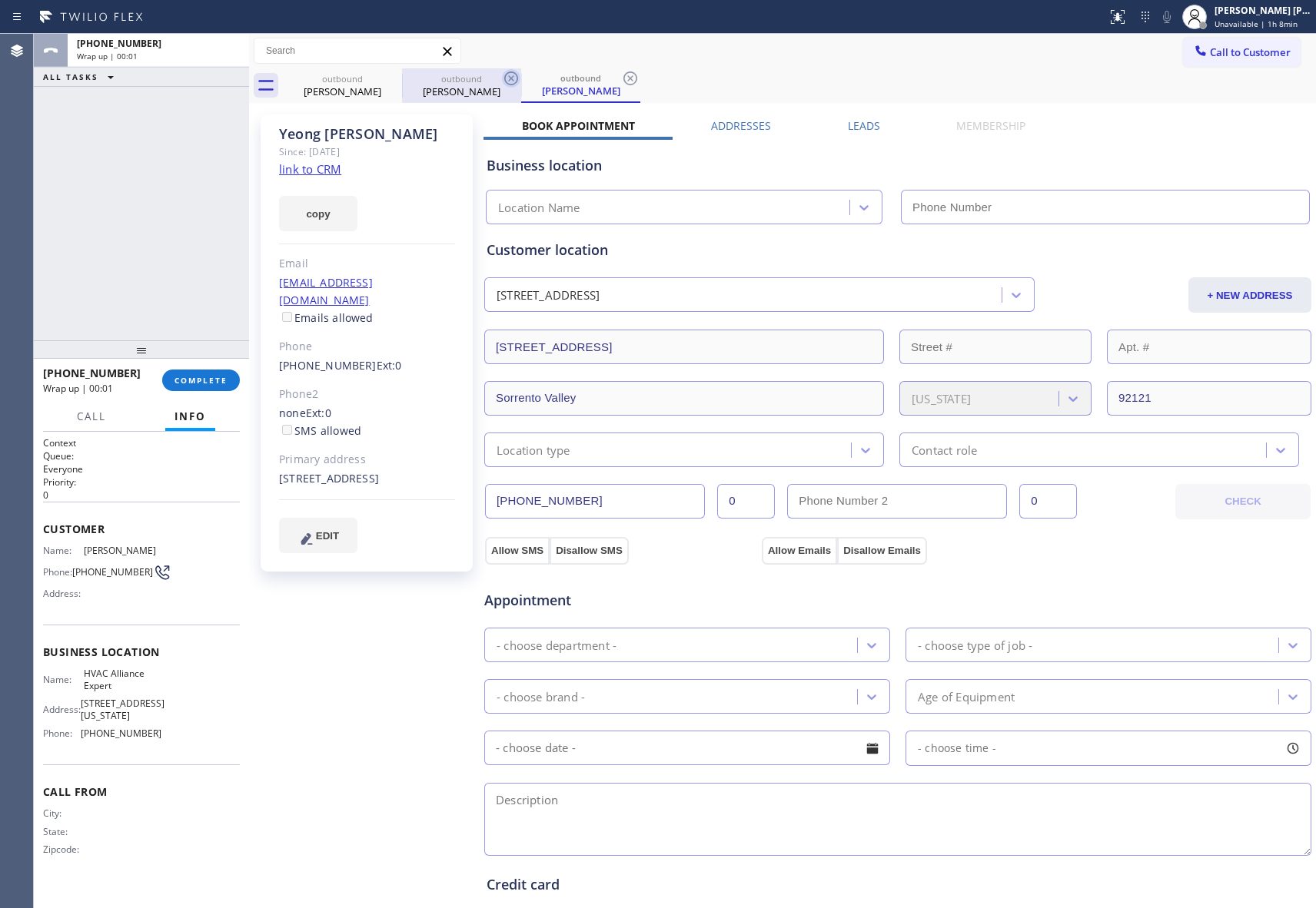
click at [0, 0] on icon at bounding box center [0, 0] width 0 height 0
click at [505, 72] on icon at bounding box center [512, 78] width 14 height 14
click at [623, 72] on icon at bounding box center [630, 78] width 14 height 14
click at [392, 72] on div "outbound [PERSON_NAME] outbound [PERSON_NAME] outbound [PERSON_NAME]" at bounding box center [800, 85] width 1034 height 34
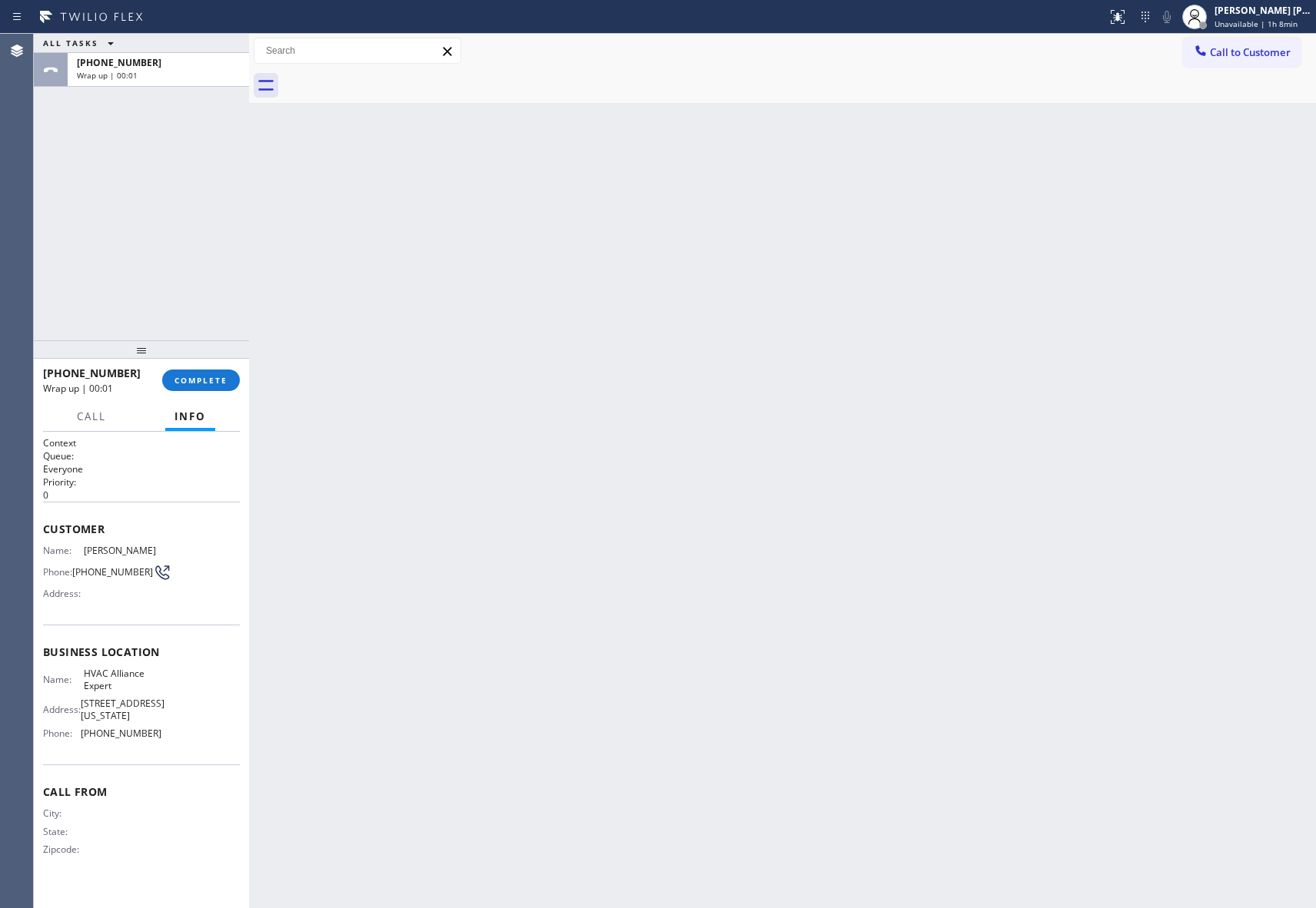
click at [392, 72] on div at bounding box center [800, 85] width 1034 height 34
click at [213, 370] on button "COMPLETE" at bounding box center [201, 380] width 77 height 22
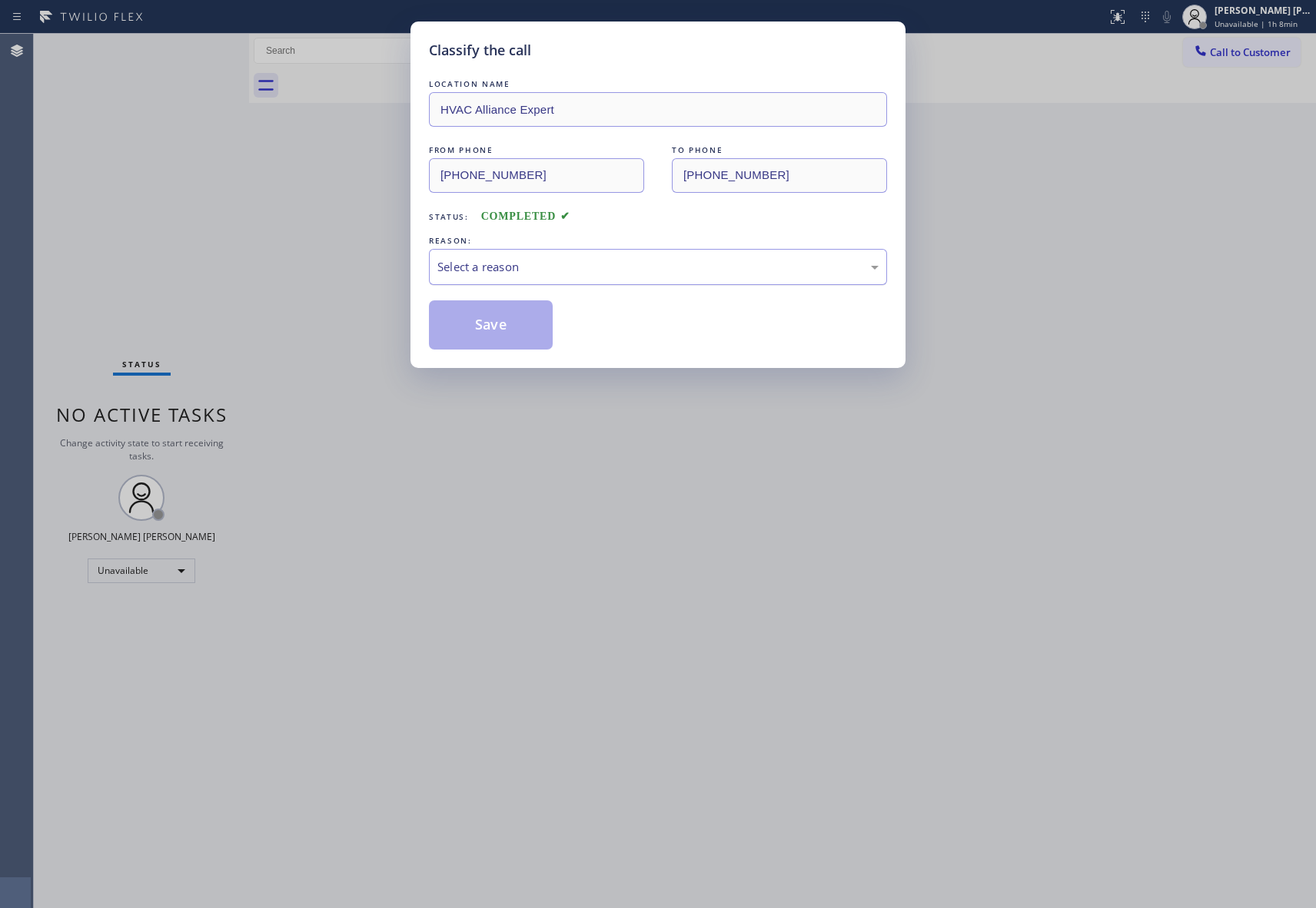
click at [569, 272] on div "Select a reason" at bounding box center [658, 267] width 441 height 18
click at [492, 321] on button "Save" at bounding box center [491, 325] width 123 height 49
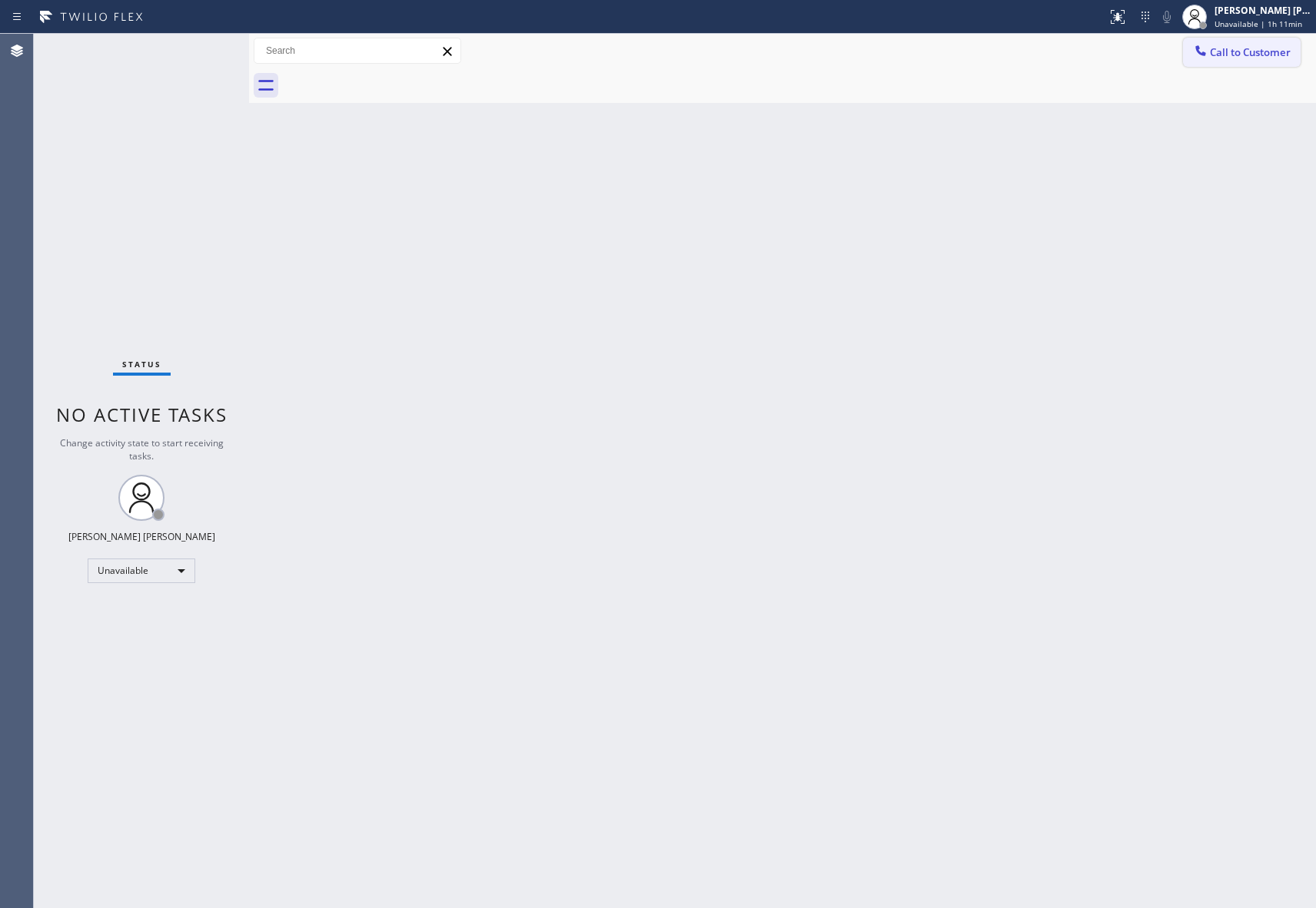
click at [1278, 56] on span "Call to Customer" at bounding box center [1250, 52] width 80 height 14
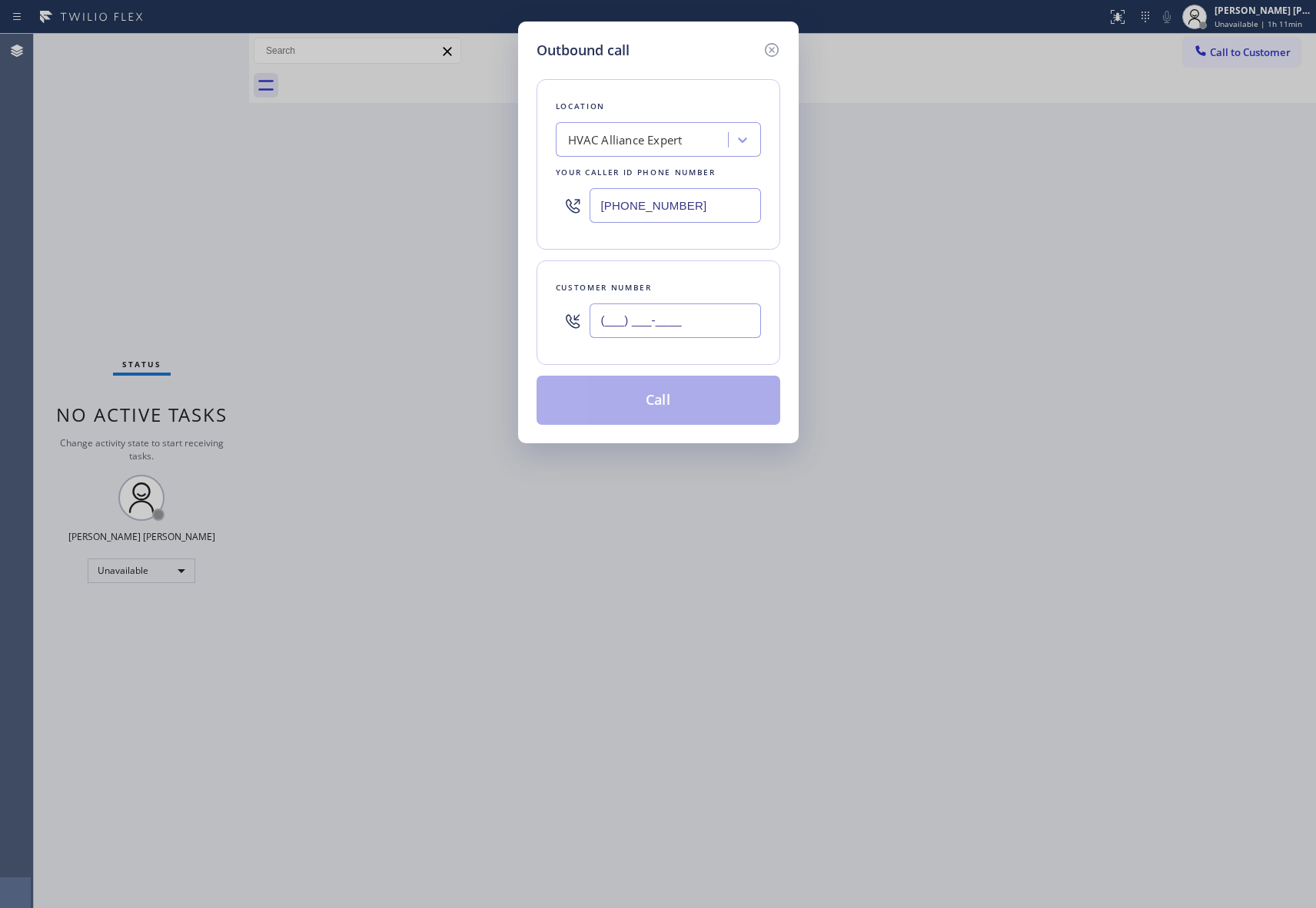
click at [700, 323] on input "(___) ___-____" at bounding box center [675, 320] width 171 height 34
paste input "818) 472-1362"
type input "[PHONE_NUMBER]"
click at [667, 405] on button "Call" at bounding box center [658, 401] width 244 height 49
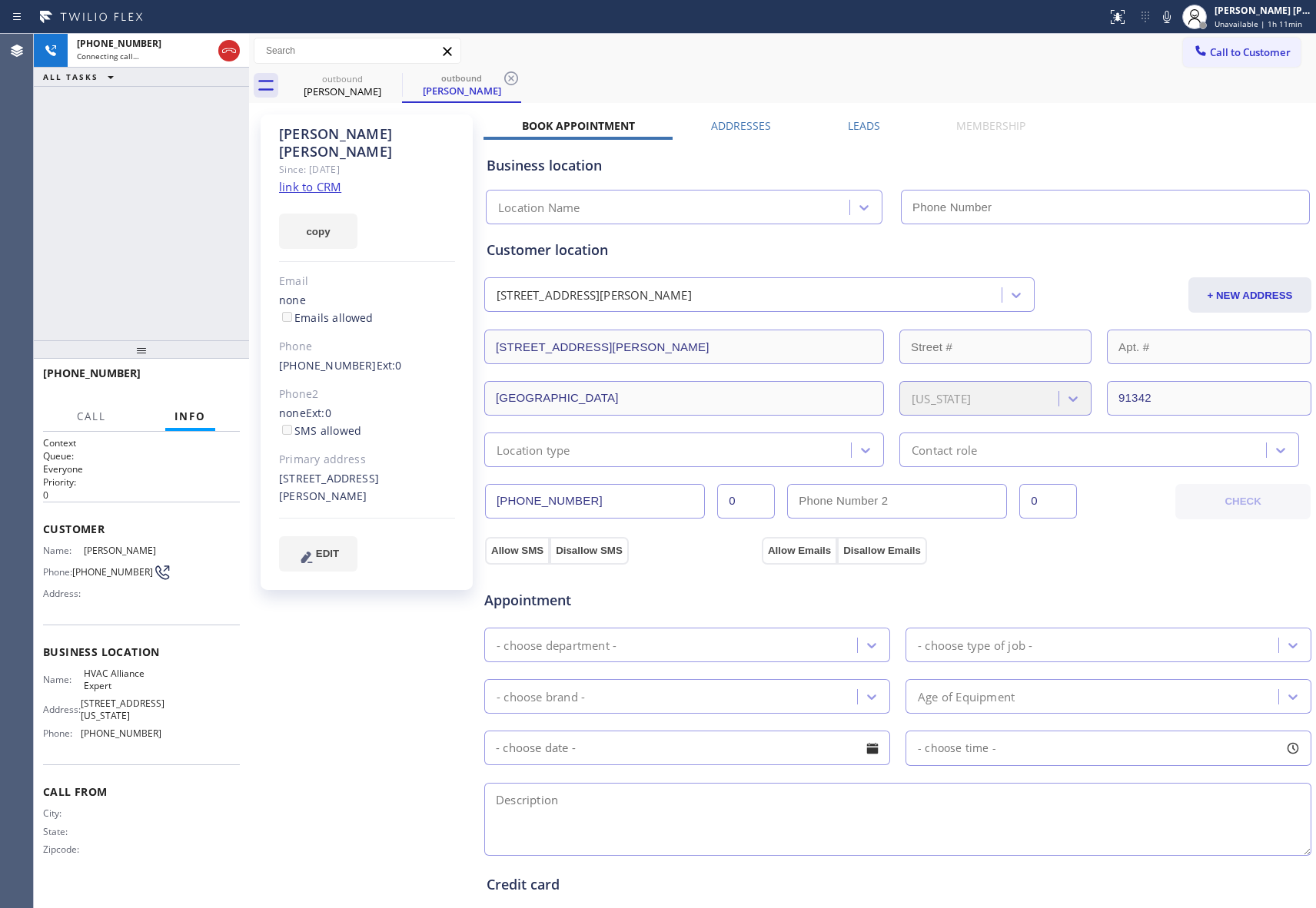
type input "[PHONE_NUMBER]"
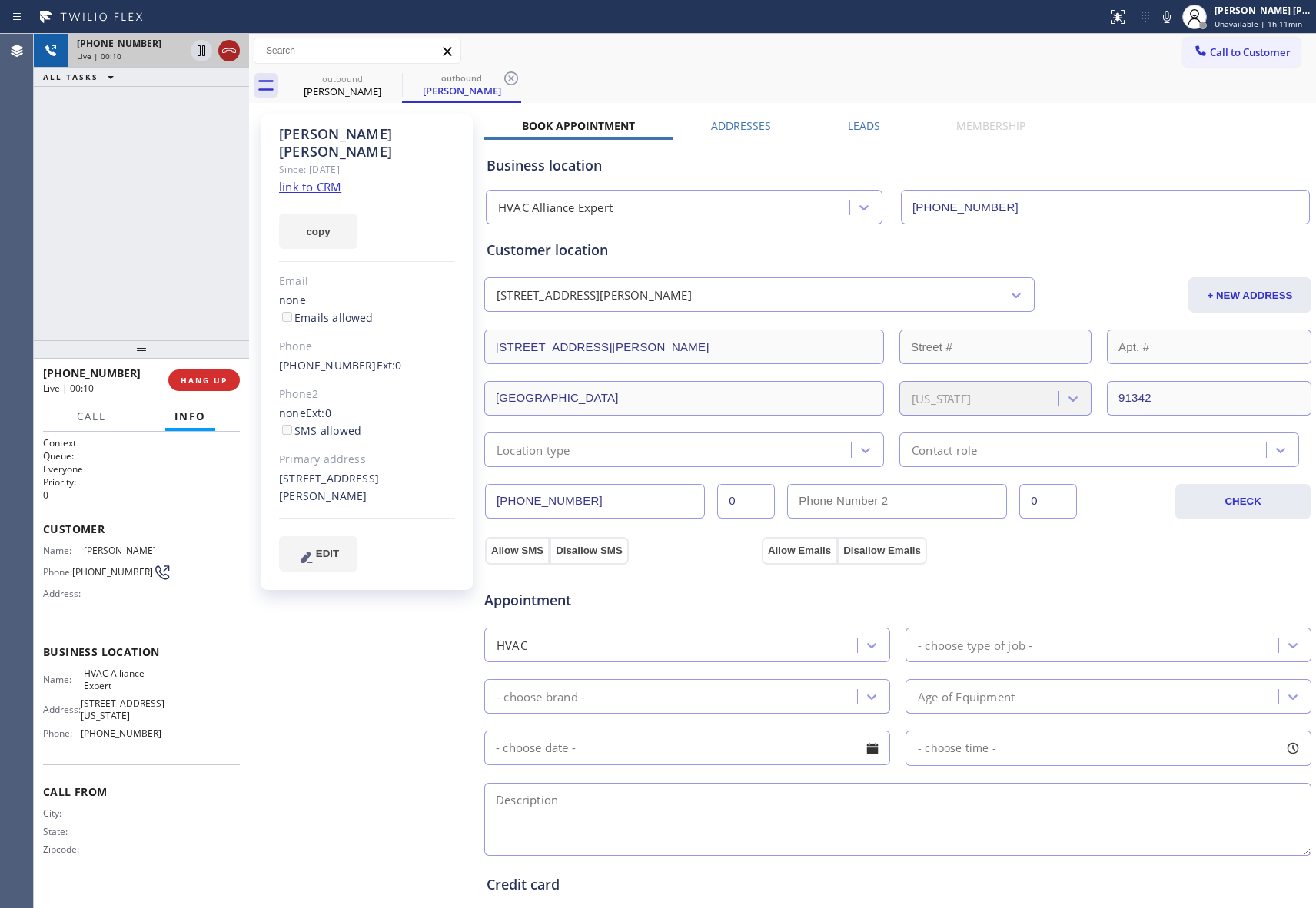
click at [228, 47] on icon at bounding box center [228, 50] width 19 height 19
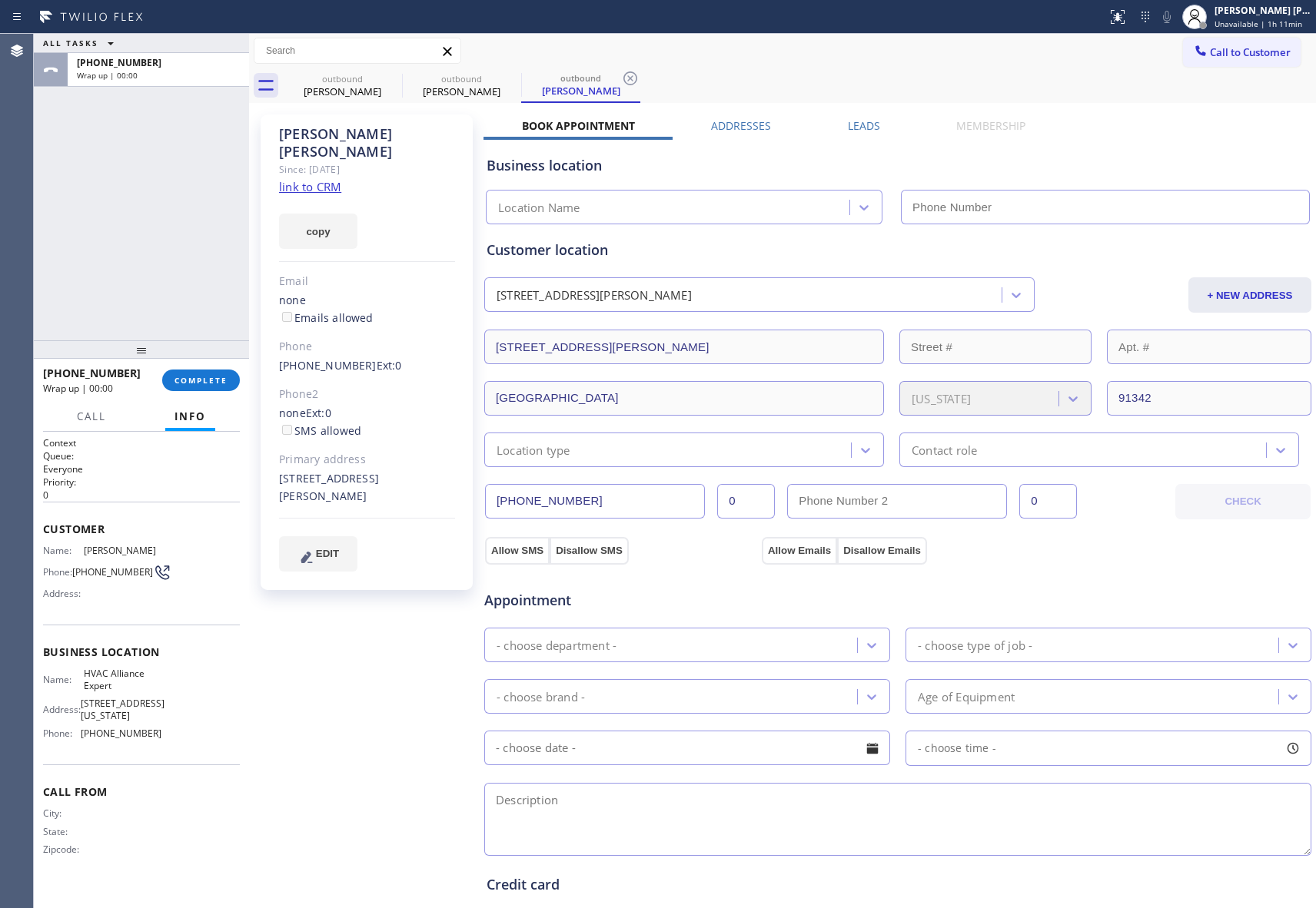
type input "[PHONE_NUMBER]"
click at [864, 121] on label "Leads" at bounding box center [863, 125] width 32 height 15
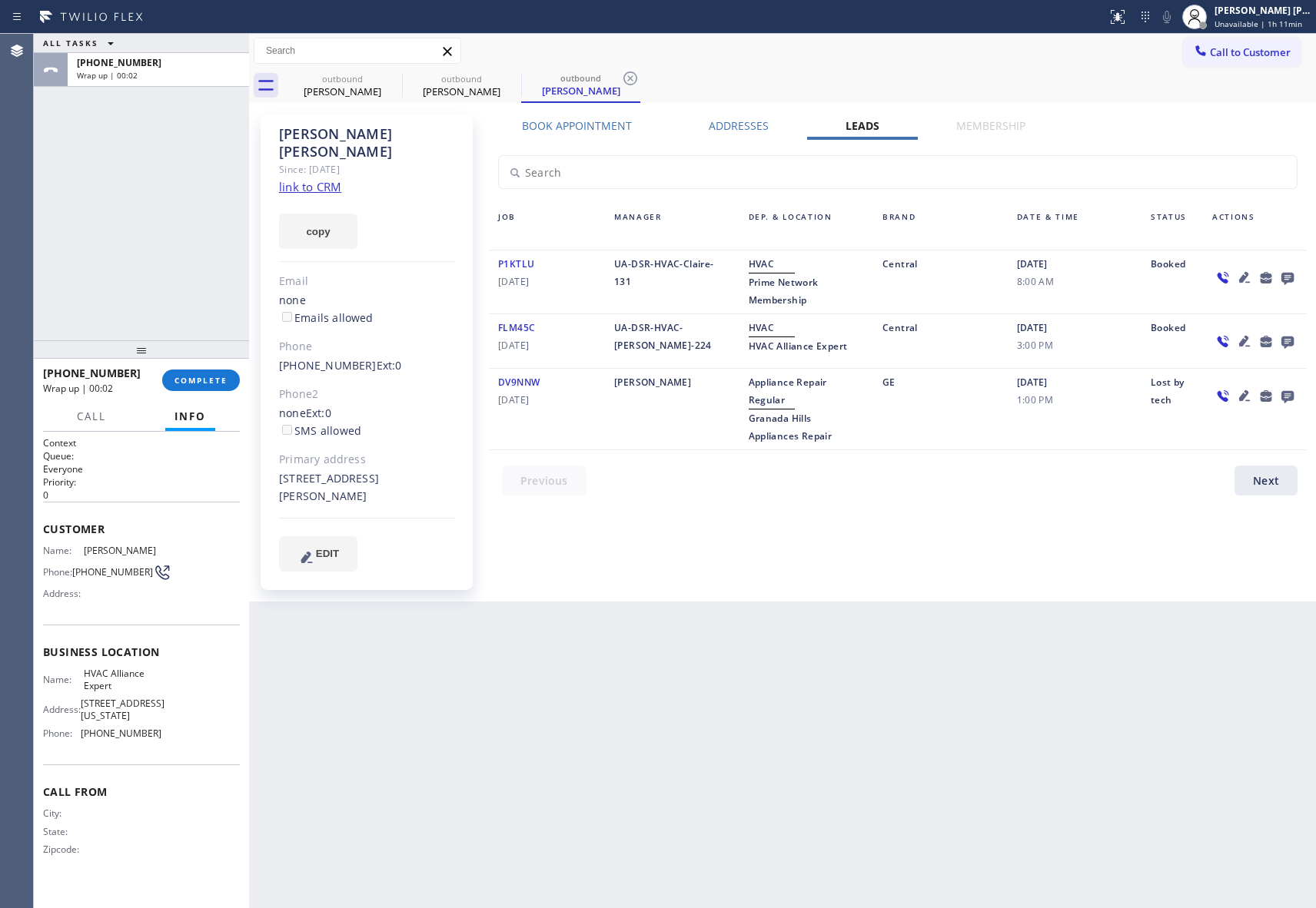
click at [1290, 271] on icon at bounding box center [1288, 278] width 19 height 20
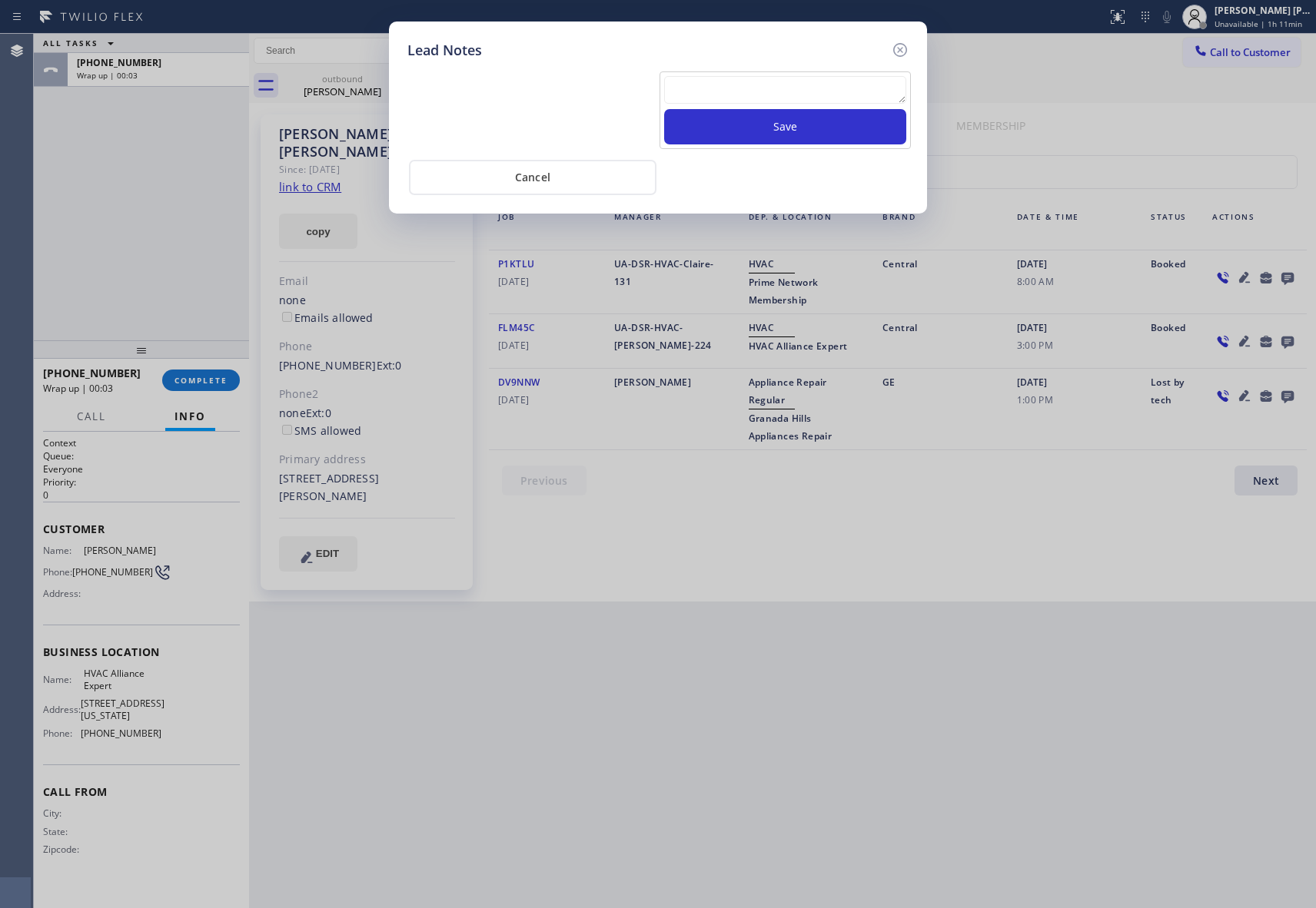
click at [726, 92] on textarea at bounding box center [785, 90] width 242 height 27
paste textarea "VM | please transfer if cx calls back"
type textarea "VM | please transfer if cx calls back"
click at [792, 127] on button "Save" at bounding box center [785, 126] width 242 height 35
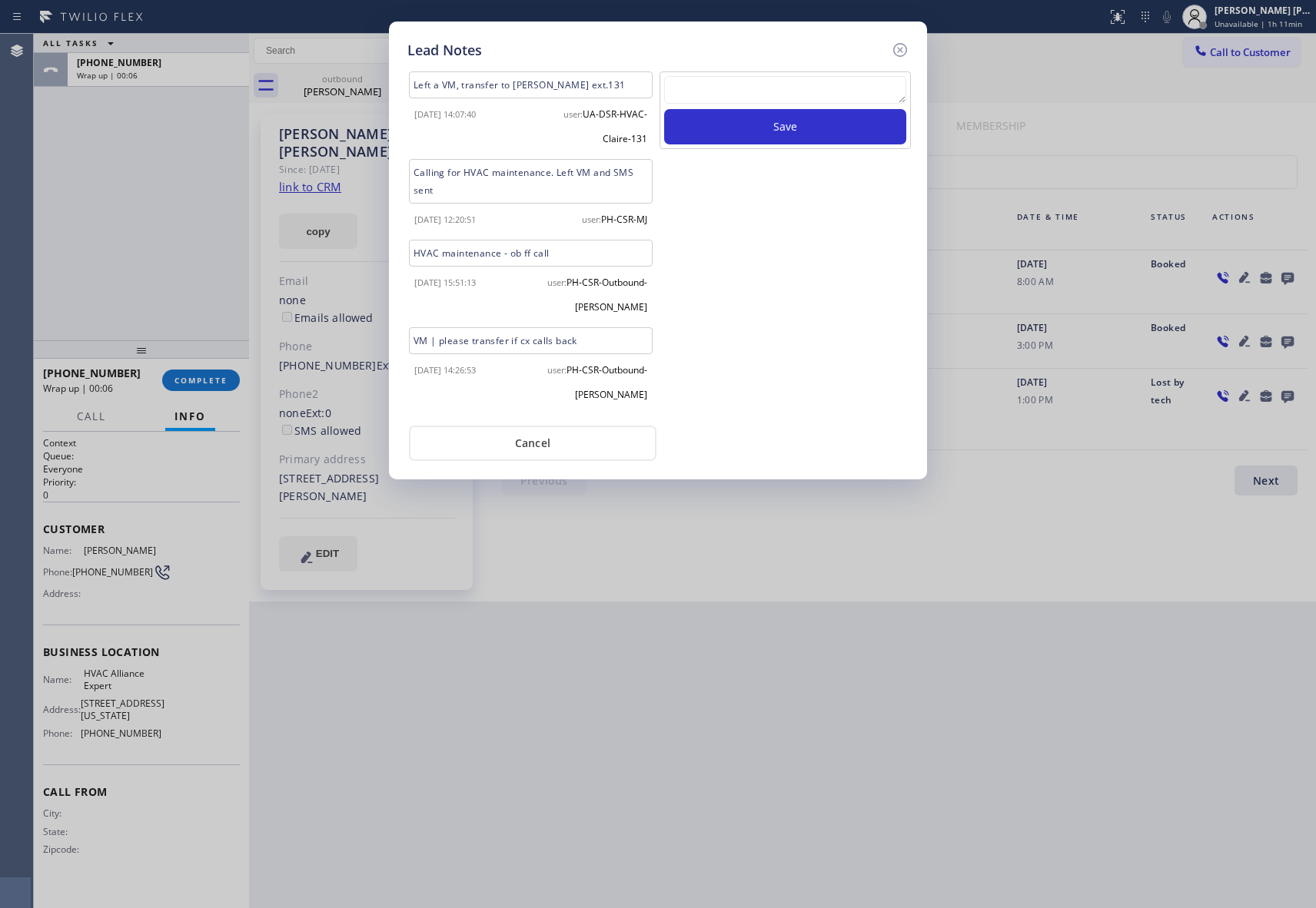
click at [902, 48] on icon at bounding box center [900, 50] width 19 height 19
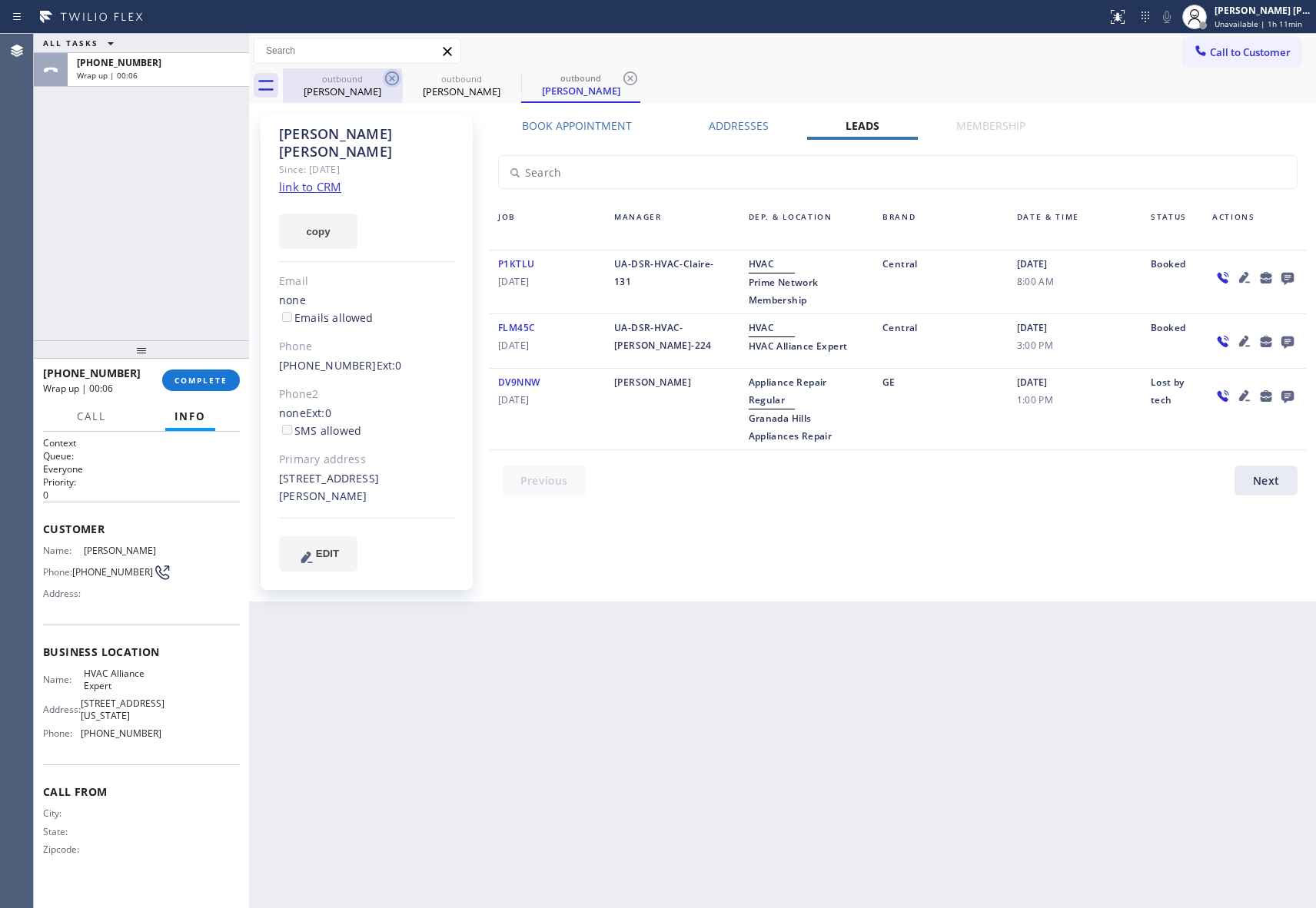
click at [384, 84] on icon at bounding box center [392, 78] width 19 height 19
click at [502, 81] on icon at bounding box center [511, 78] width 19 height 19
click at [621, 81] on icon at bounding box center [630, 78] width 19 height 19
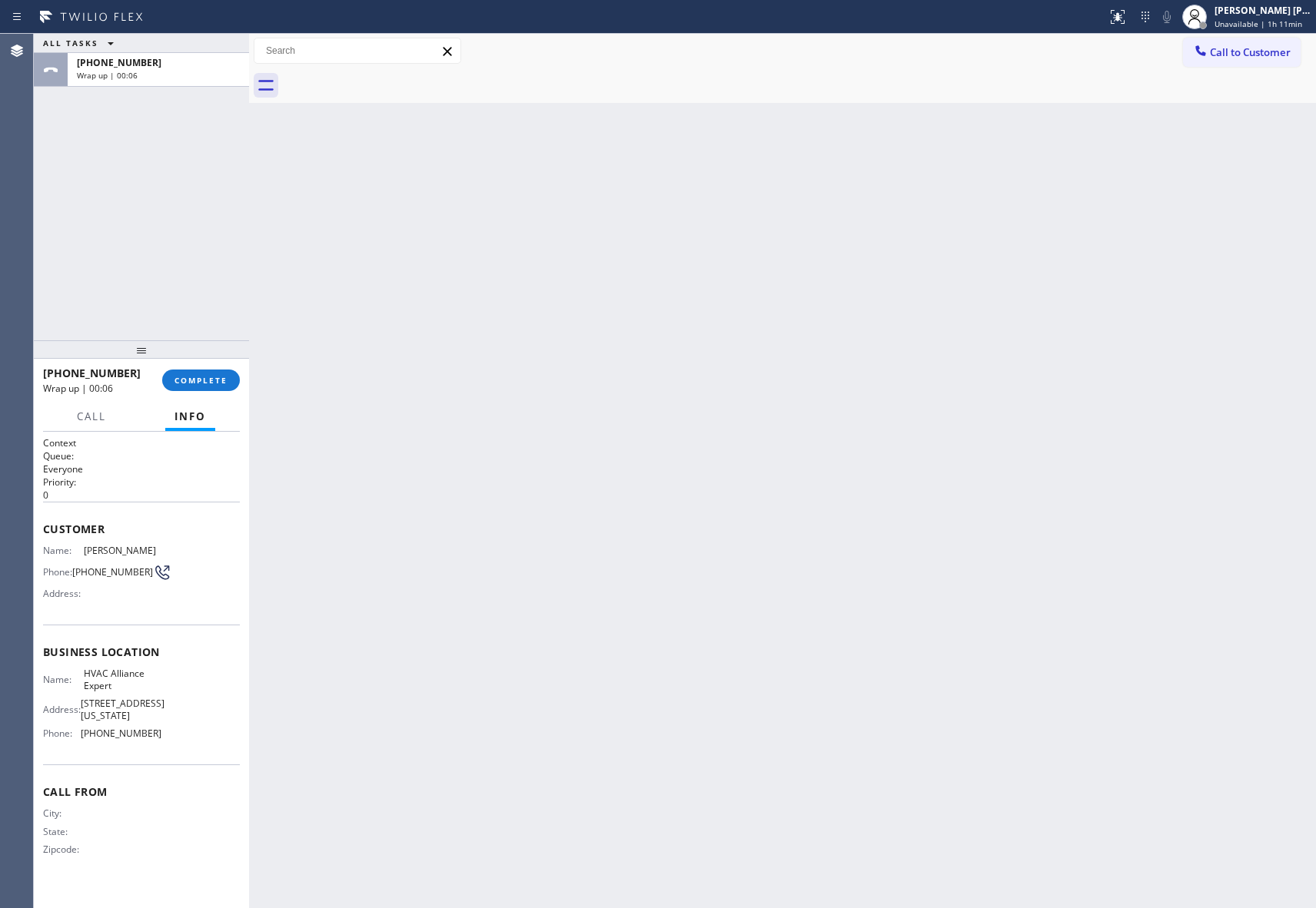
click at [384, 81] on div at bounding box center [800, 85] width 1034 height 34
click at [385, 80] on div at bounding box center [800, 85] width 1034 height 34
click at [204, 384] on span "COMPLETE" at bounding box center [201, 380] width 53 height 11
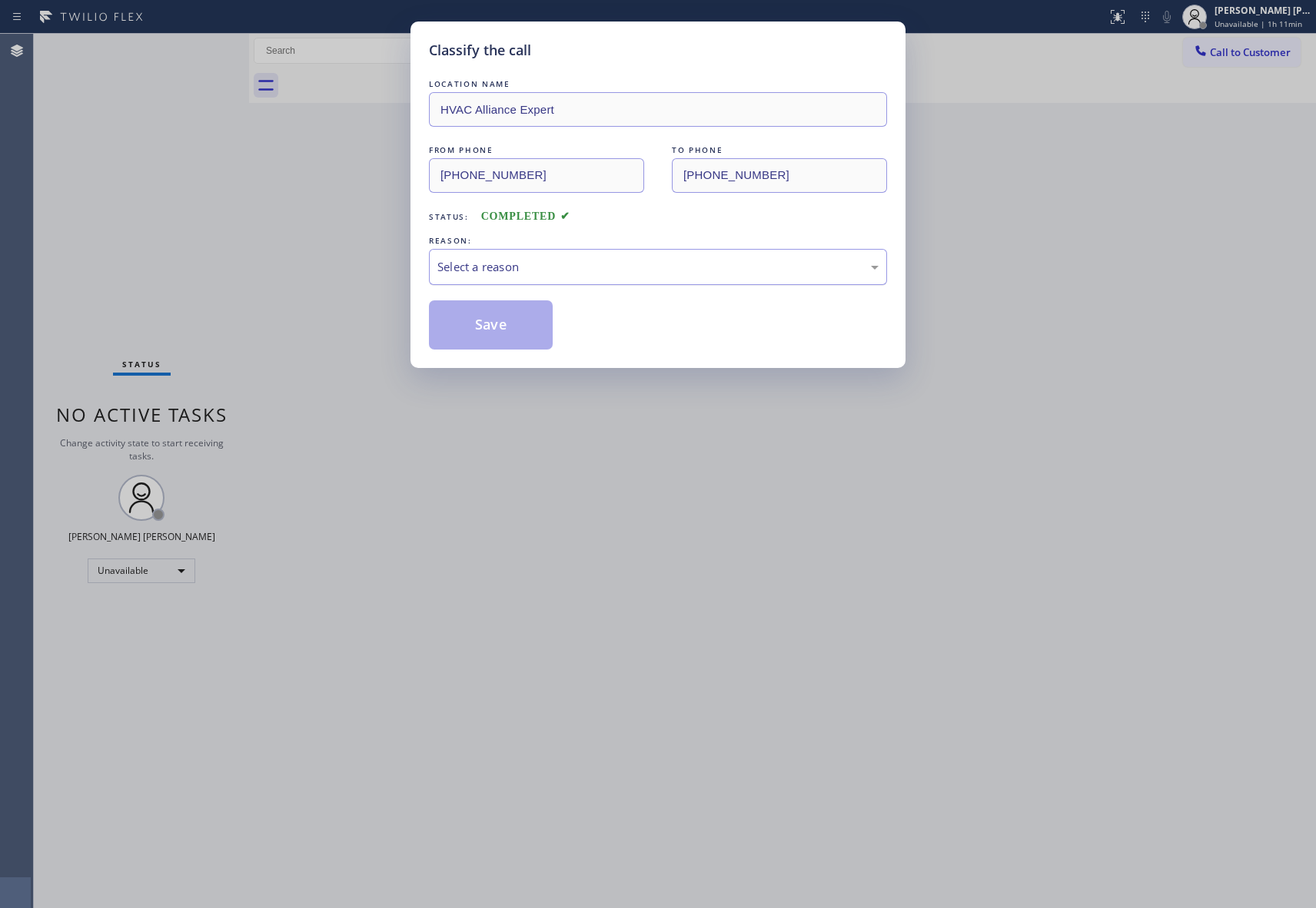
click at [615, 270] on div "Select a reason" at bounding box center [658, 267] width 441 height 18
click at [486, 329] on button "Save" at bounding box center [491, 325] width 123 height 49
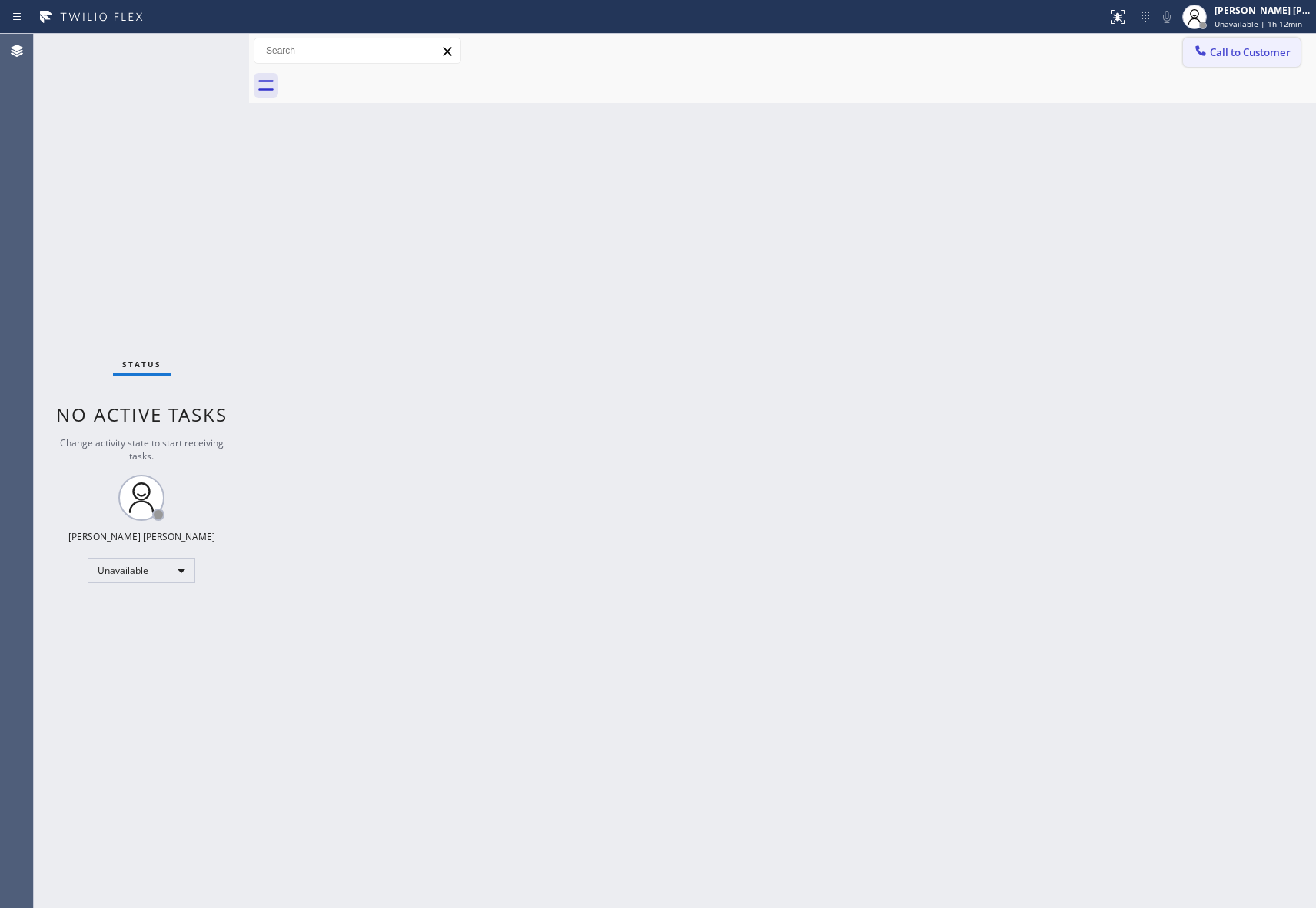
click at [1261, 52] on span "Call to Customer" at bounding box center [1250, 52] width 80 height 14
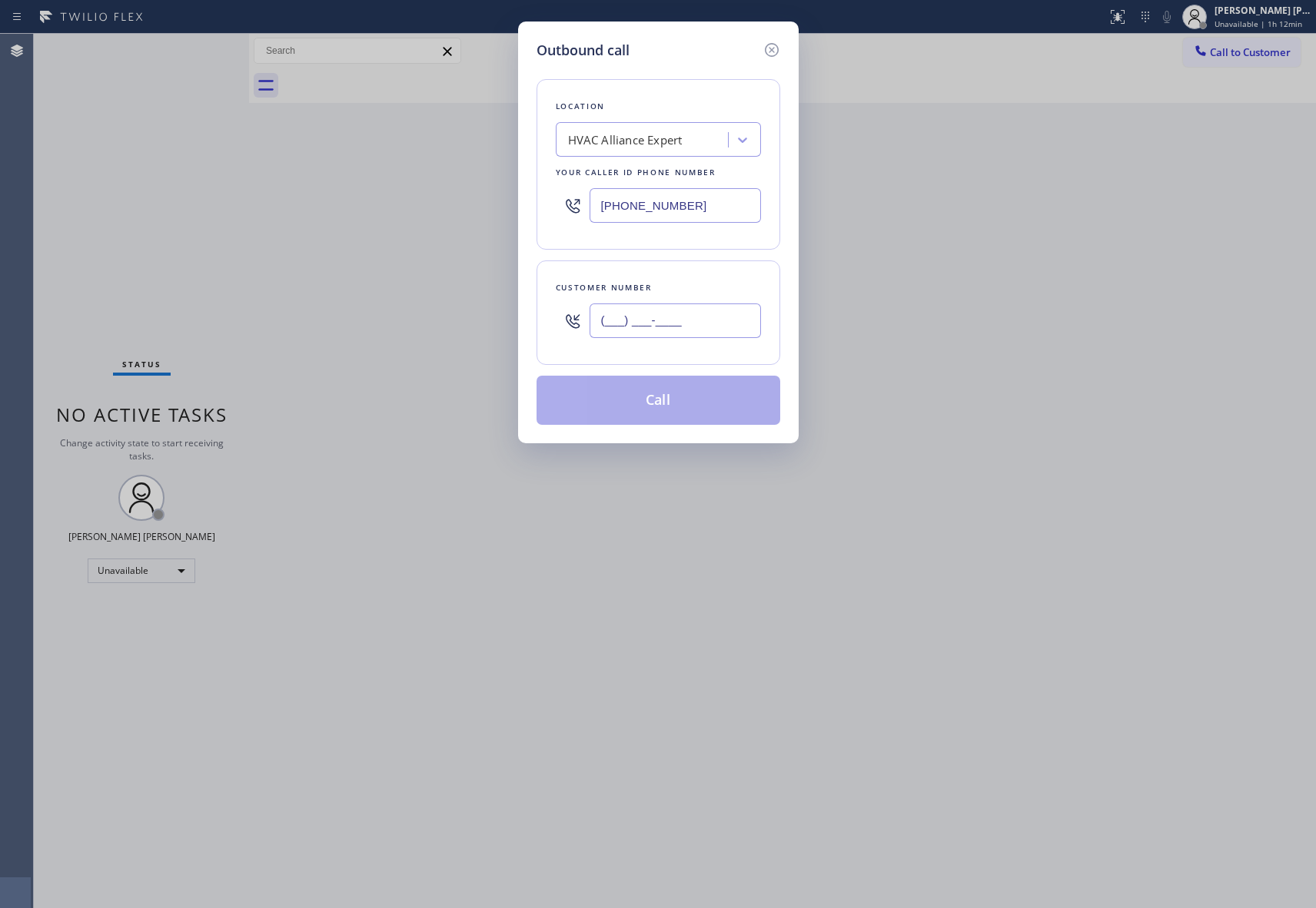
click at [744, 329] on input "(___) ___-____" at bounding box center [675, 320] width 171 height 34
paste input "917) 291-0804"
type input "[PHONE_NUMBER]"
click at [654, 398] on button "Call" at bounding box center [658, 401] width 244 height 49
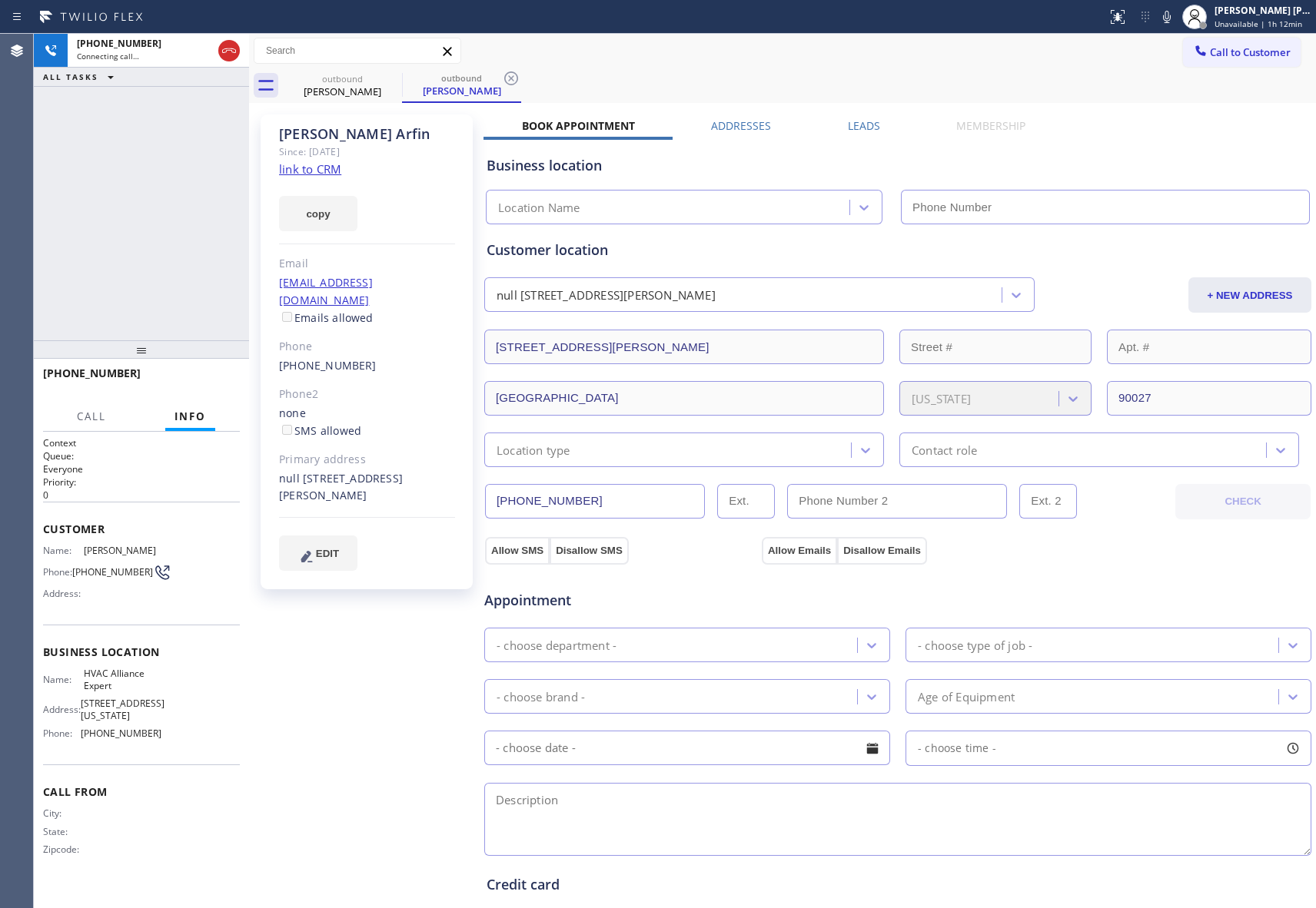
type input "[PHONE_NUMBER]"
drag, startPoint x: 234, startPoint y: 48, endPoint x: 35, endPoint y: 87, distance: 202.8
click at [232, 48] on icon at bounding box center [228, 50] width 19 height 19
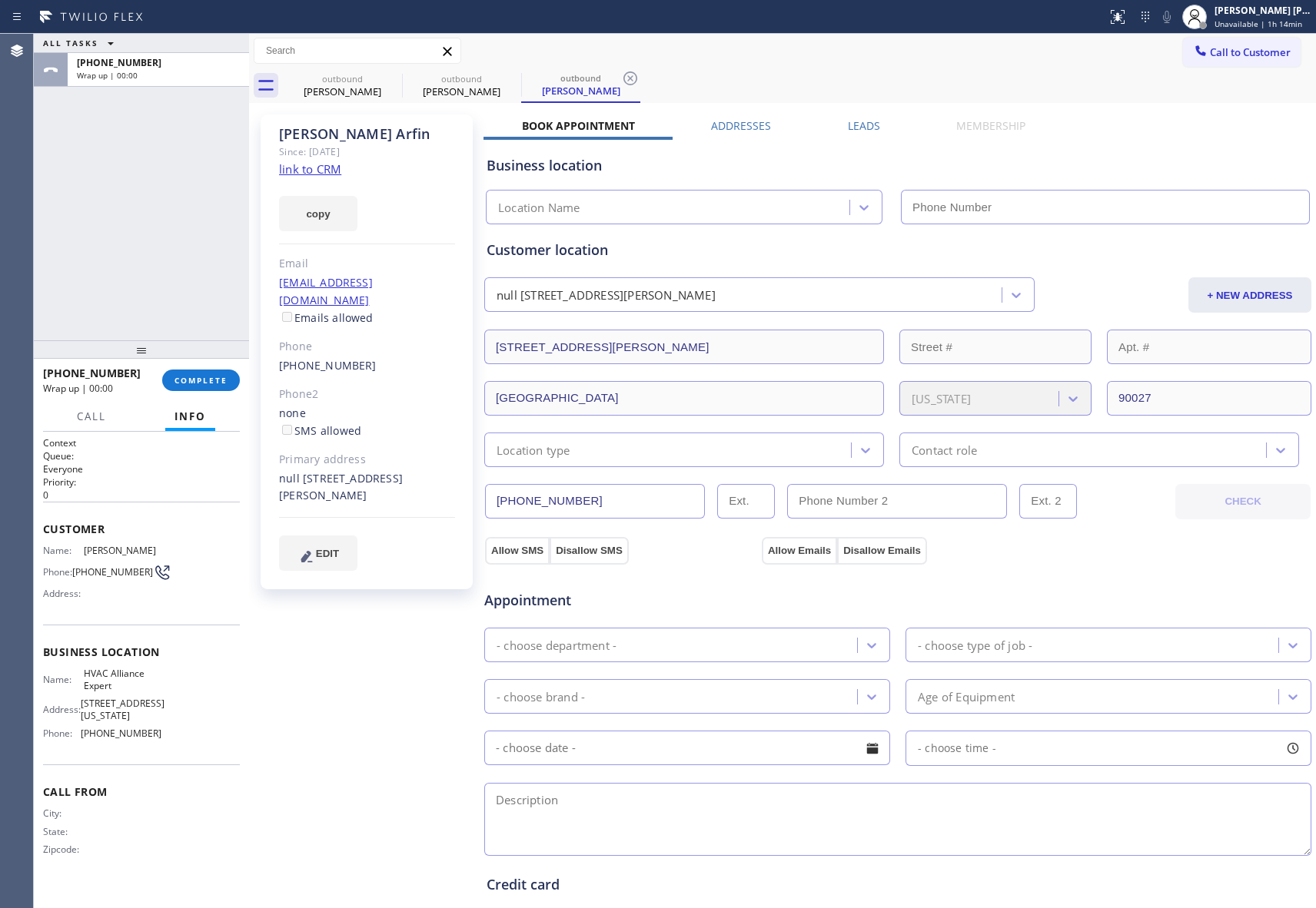
type input "[PHONE_NUMBER]"
click at [859, 132] on label "Leads" at bounding box center [863, 125] width 32 height 15
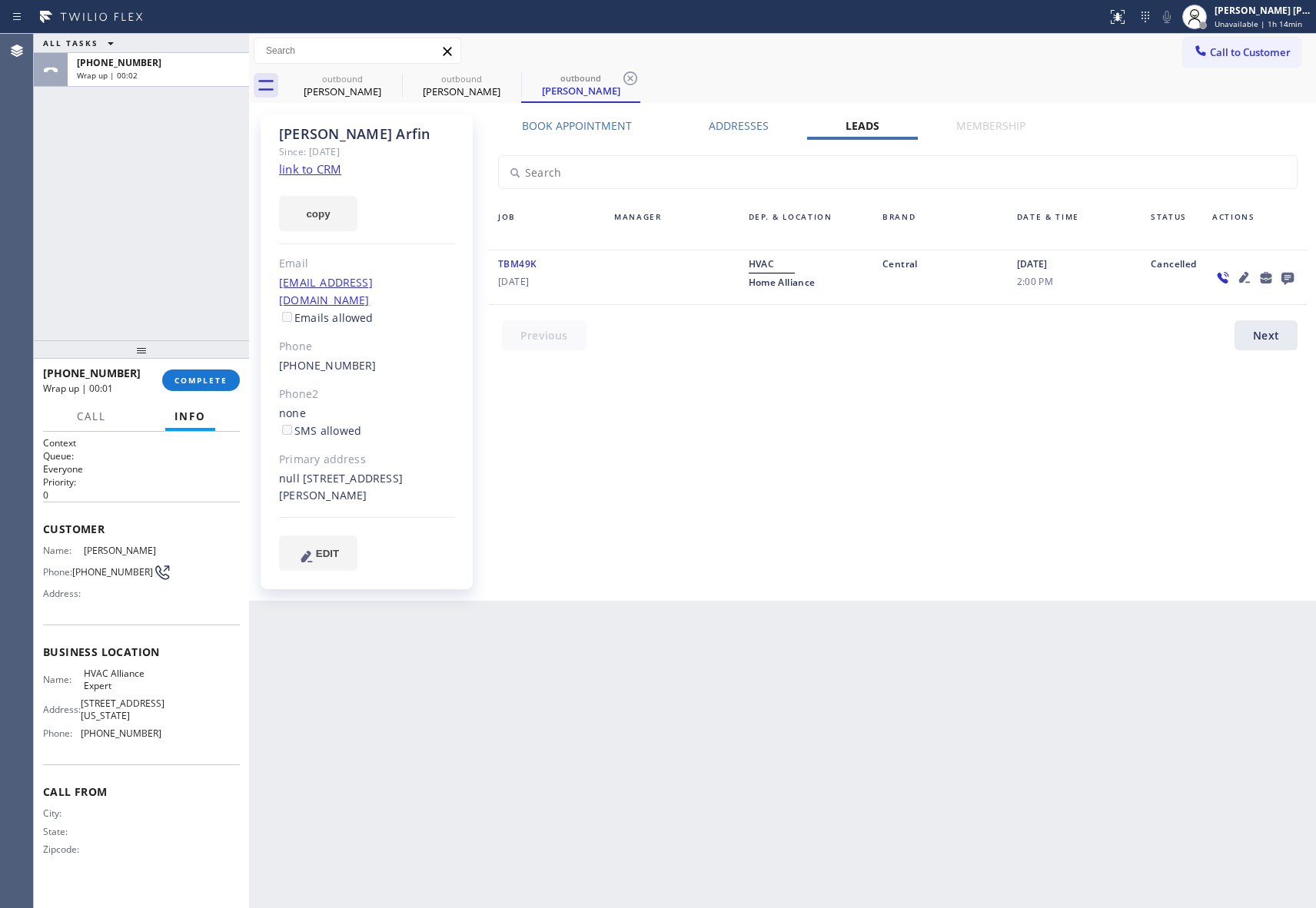
click at [1295, 274] on icon at bounding box center [1288, 278] width 19 height 20
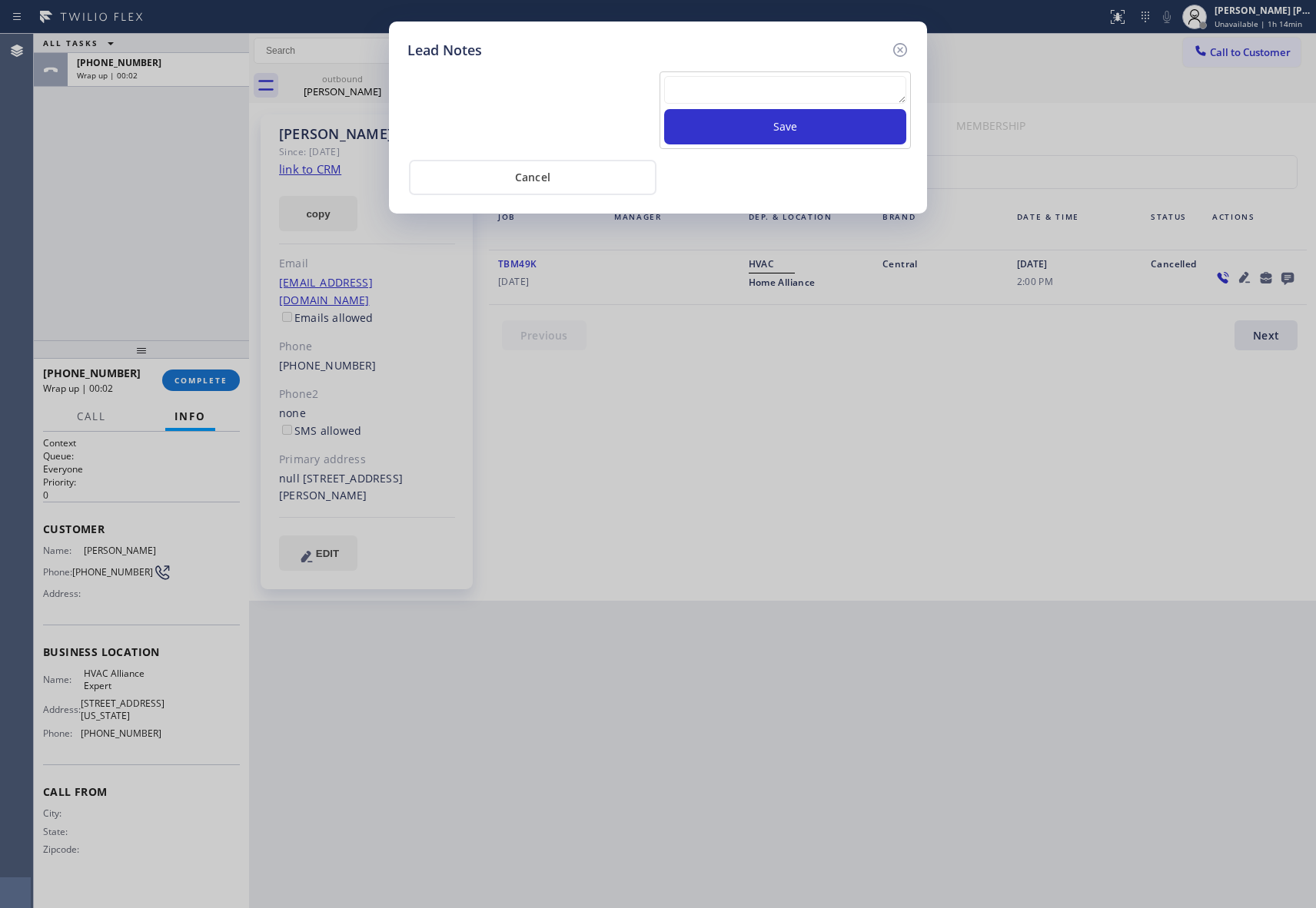
click at [711, 94] on textarea at bounding box center [785, 90] width 242 height 27
paste textarea "VM | please transfer if cx calls back"
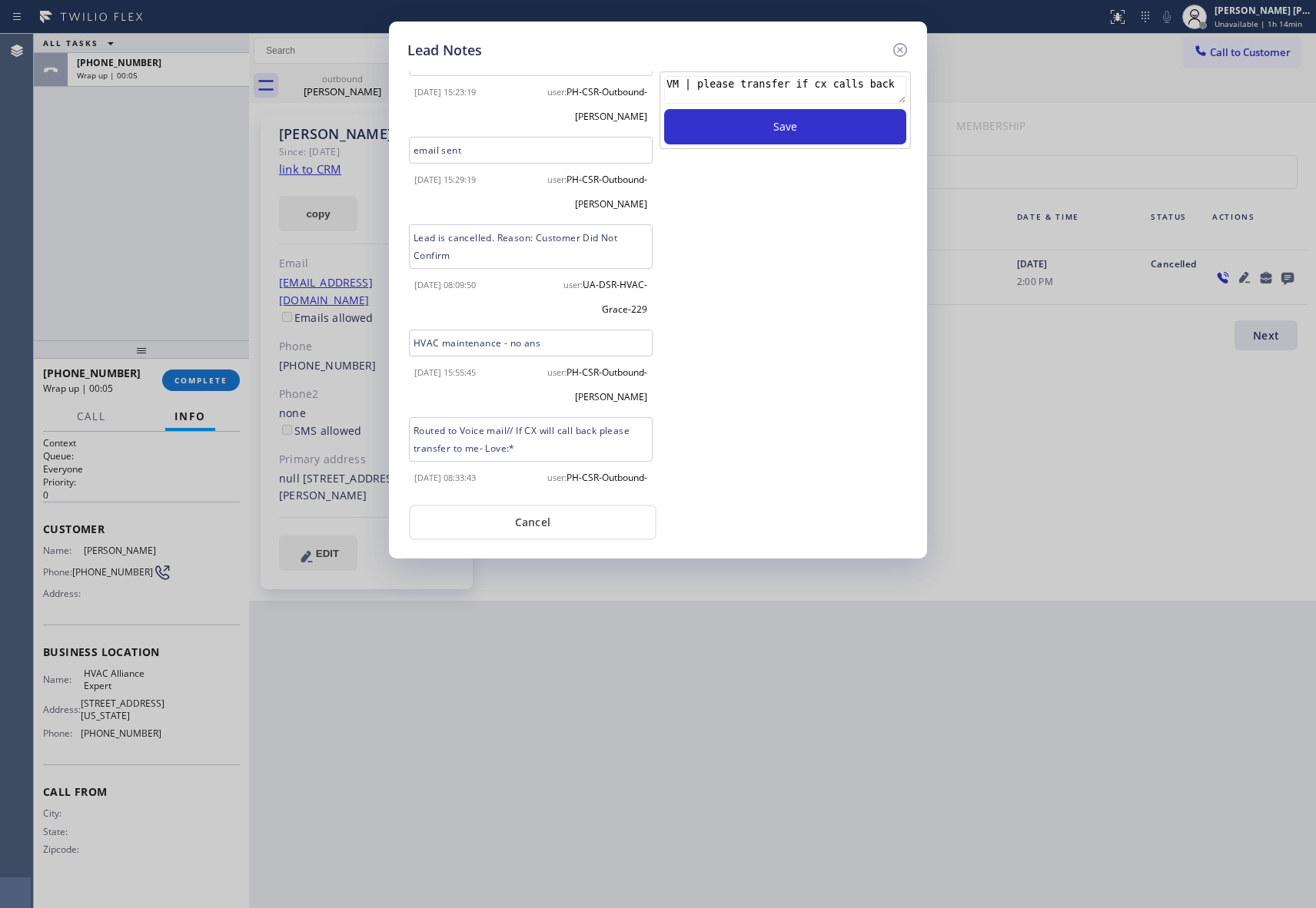
scroll to position [60, 0]
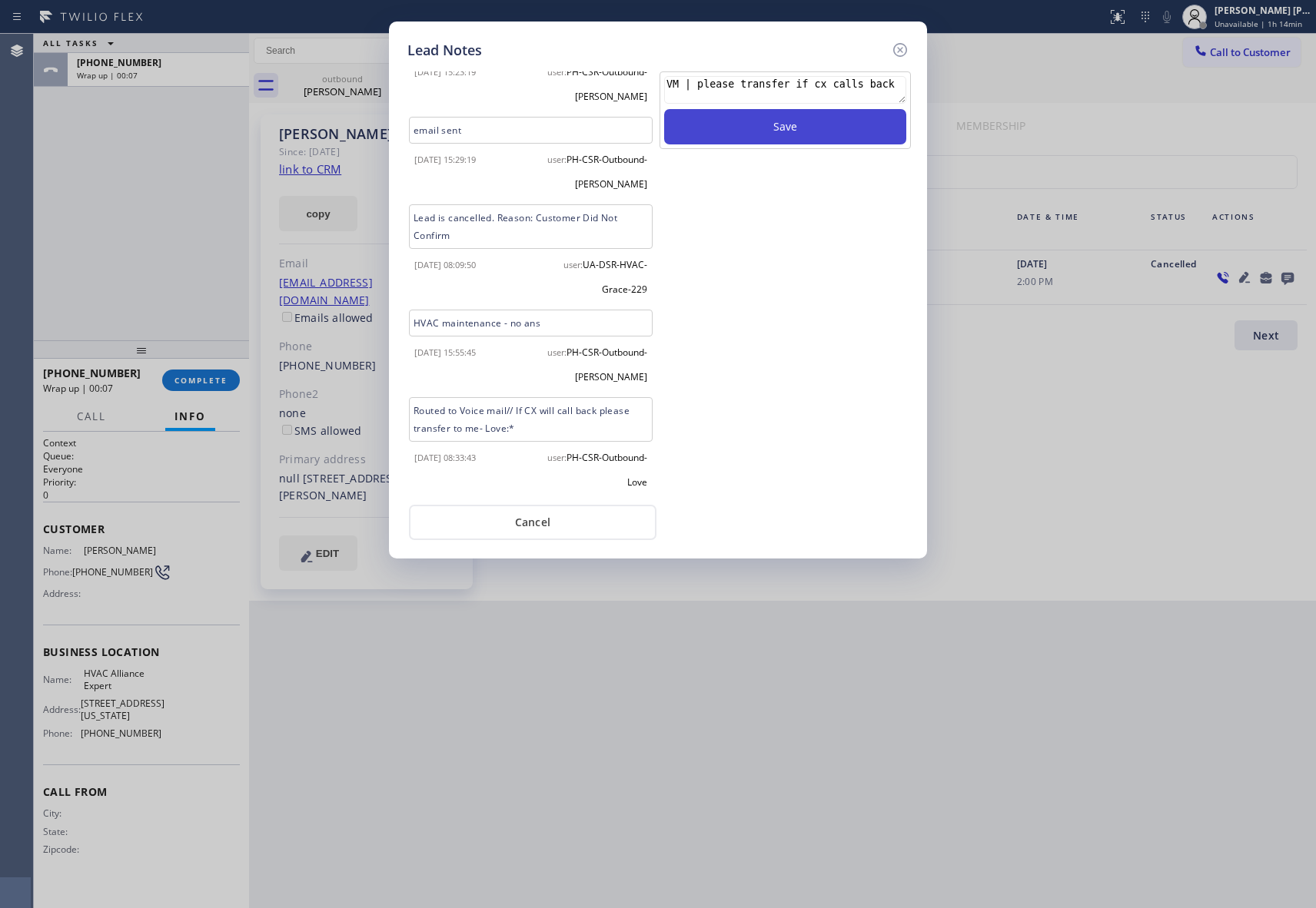
type textarea "VM | please transfer if cx calls back"
click at [778, 126] on button "Save" at bounding box center [785, 126] width 242 height 35
click at [898, 48] on icon at bounding box center [900, 50] width 19 height 19
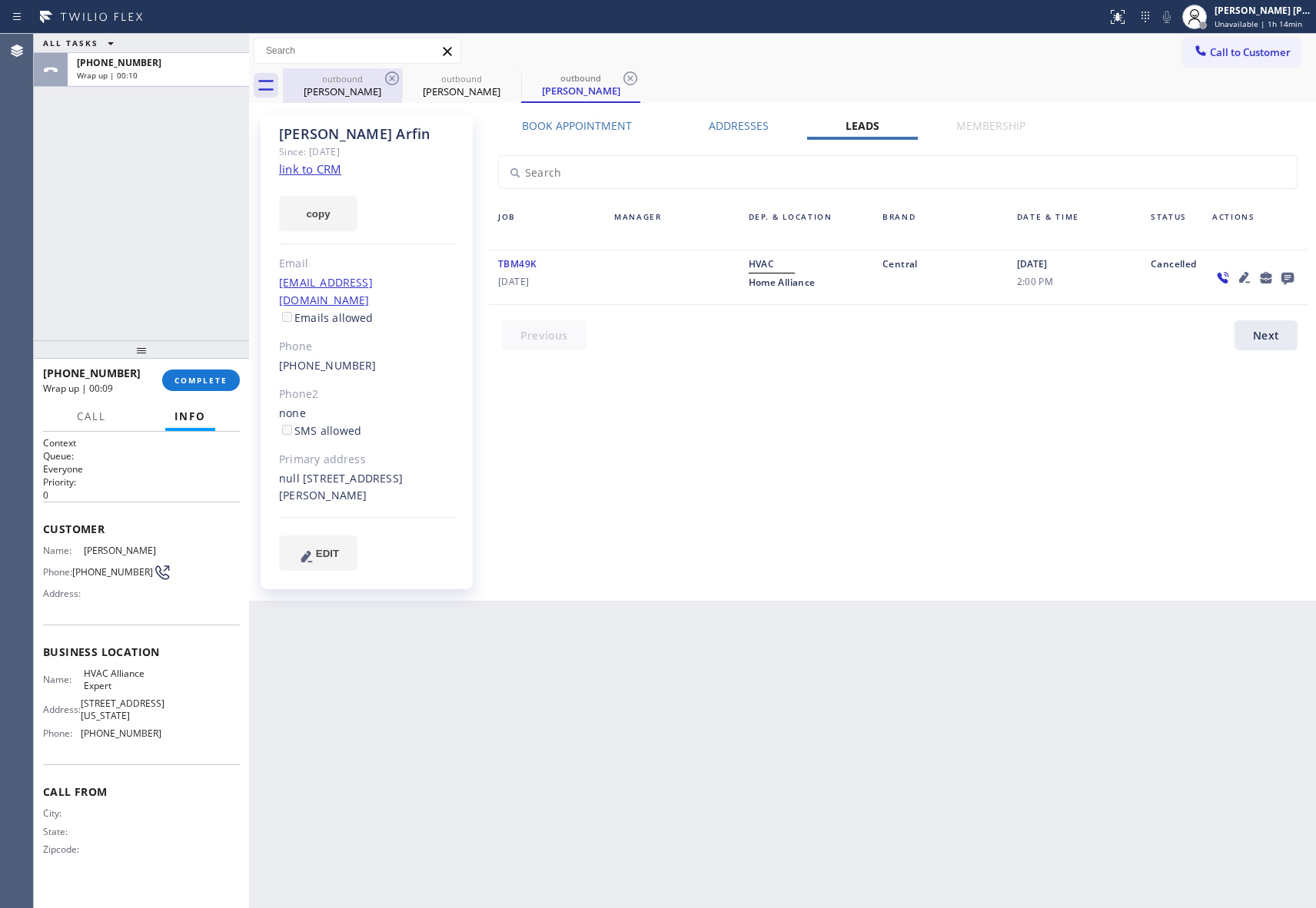
drag, startPoint x: 376, startPoint y: 75, endPoint x: 395, endPoint y: 77, distance: 19.1
click at [379, 75] on div "outbound" at bounding box center [342, 79] width 116 height 12
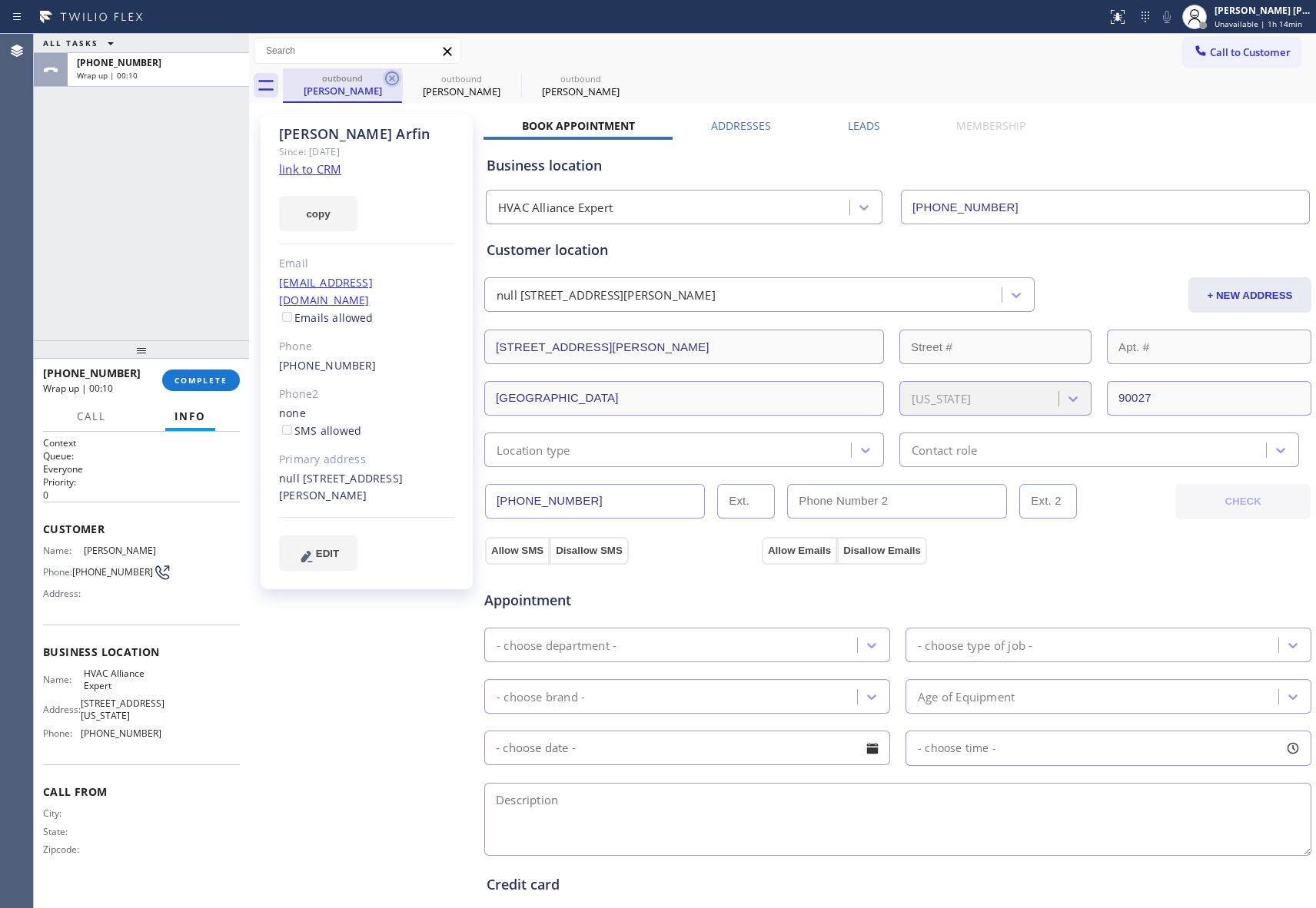
click at [395, 77] on icon at bounding box center [392, 78] width 19 height 19
click at [0, 0] on icon at bounding box center [0, 0] width 0 height 0
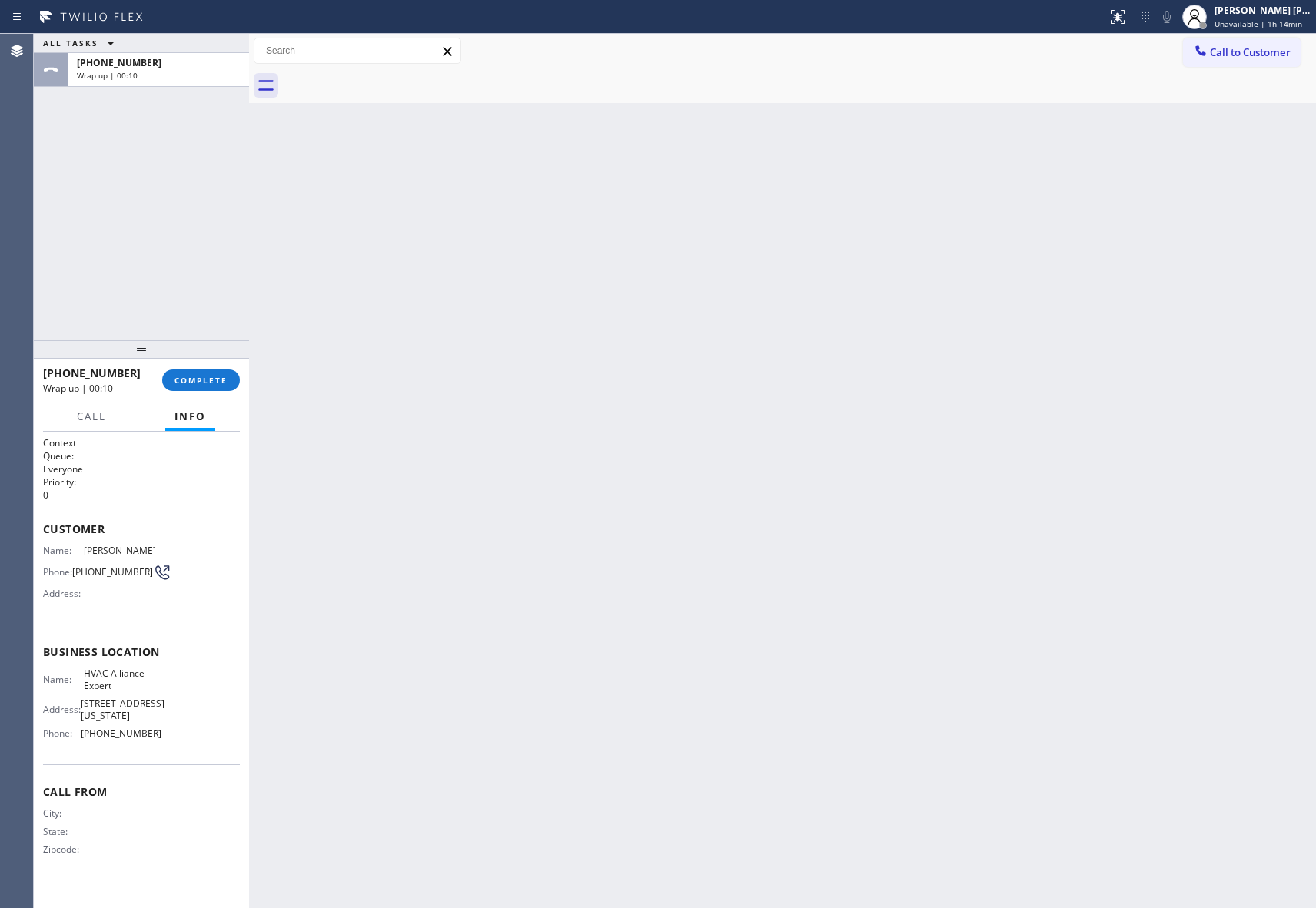
click at [395, 77] on div at bounding box center [800, 85] width 1034 height 34
click at [216, 386] on button "COMPLETE" at bounding box center [201, 380] width 77 height 22
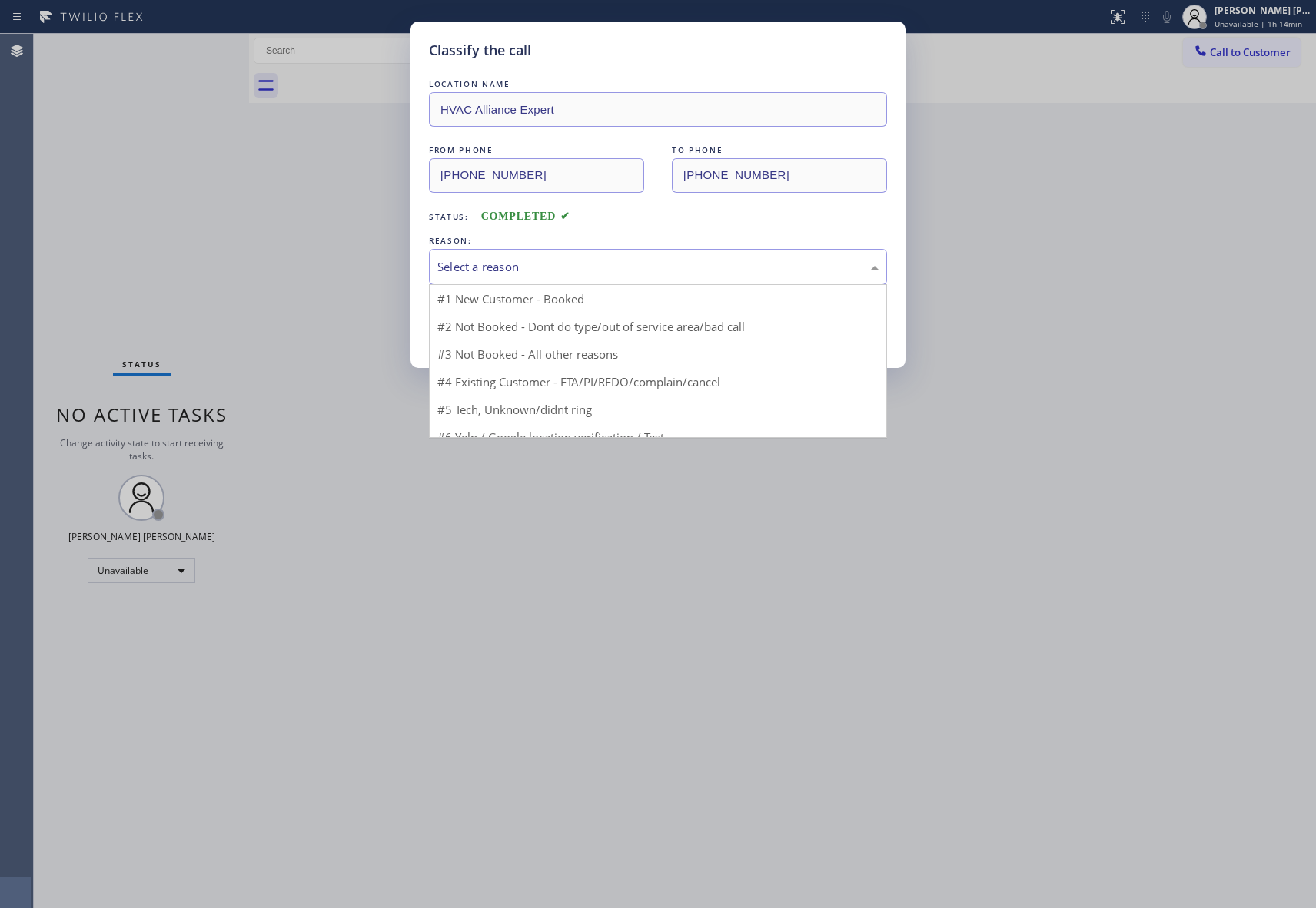
click at [508, 259] on div "Select a reason" at bounding box center [658, 267] width 441 height 18
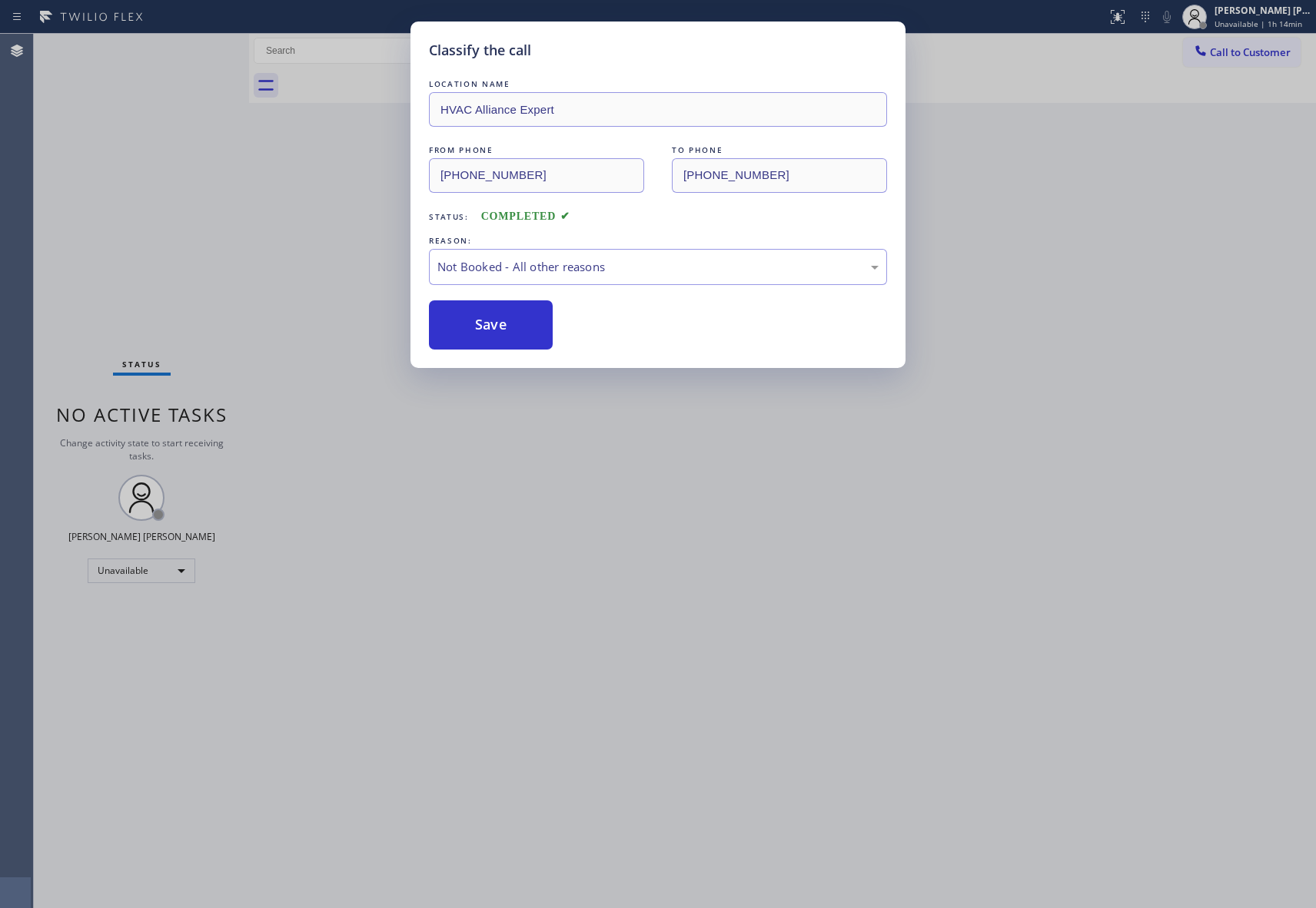
click at [484, 323] on button "Save" at bounding box center [491, 325] width 123 height 49
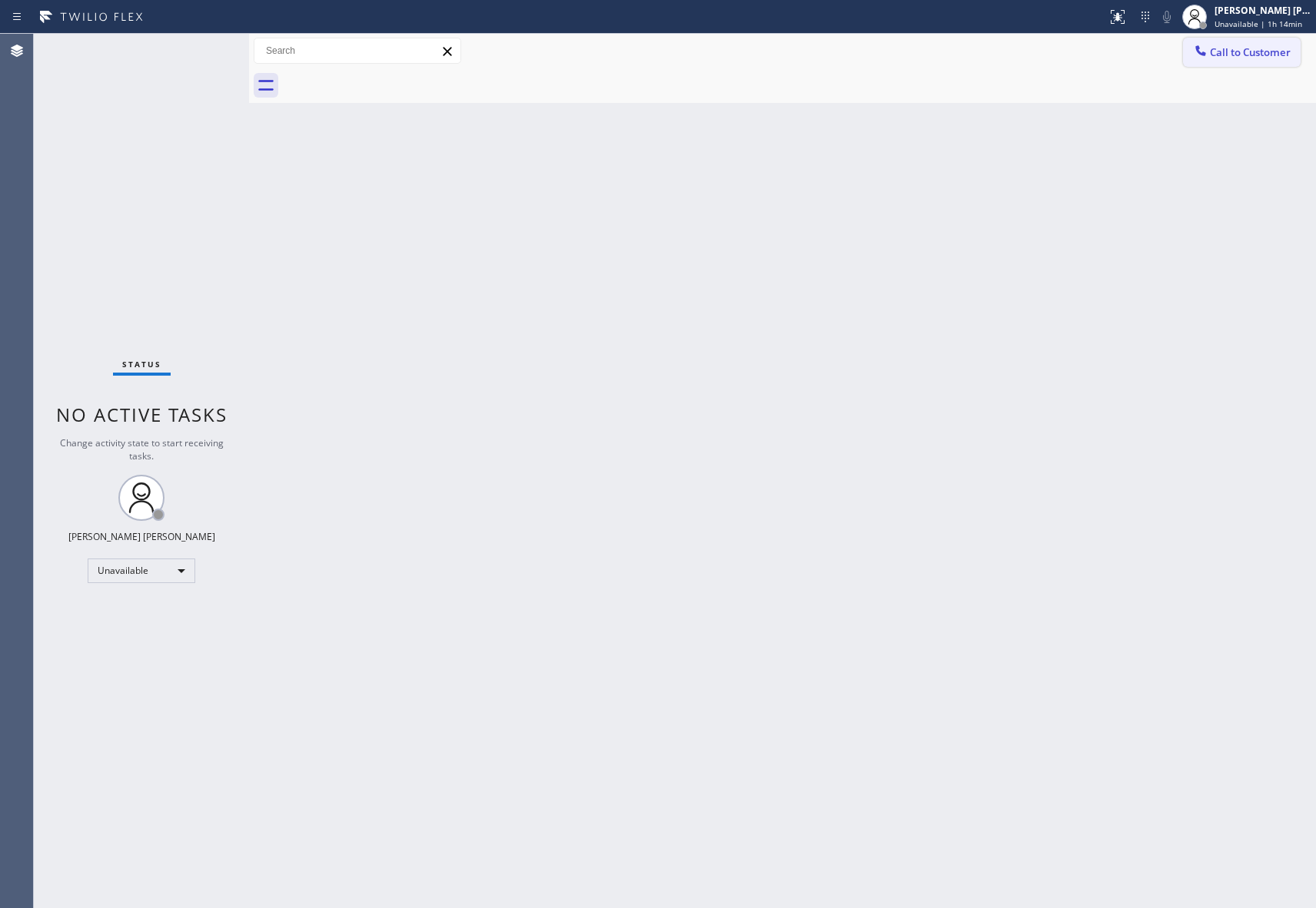
click at [1264, 63] on button "Call to Customer" at bounding box center [1243, 52] width 118 height 29
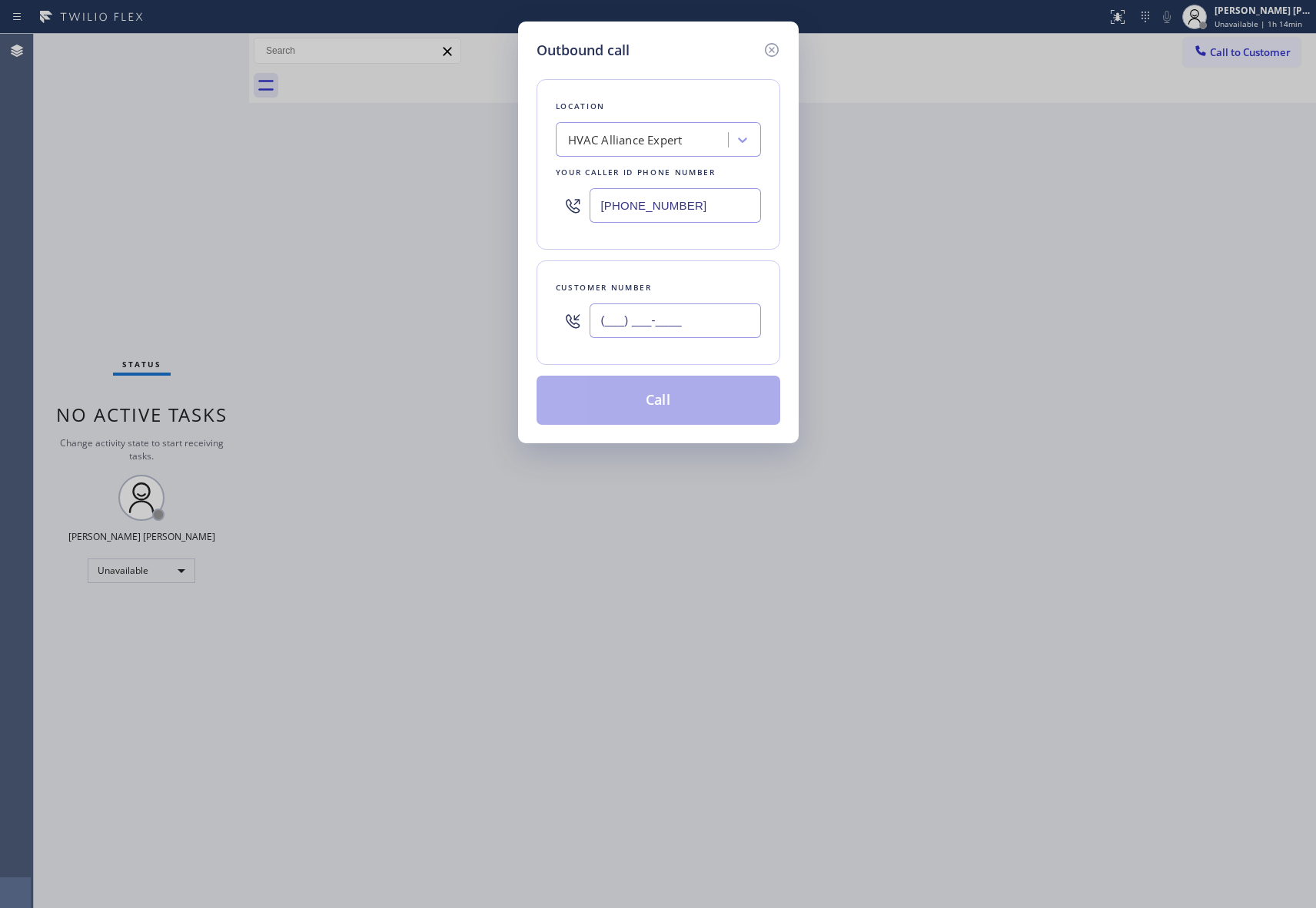
click at [674, 323] on input "(___) ___-____" at bounding box center [675, 320] width 171 height 34
paste input "323) 440-5917"
type input "[PHONE_NUMBER]"
click at [680, 412] on button "Call" at bounding box center [658, 401] width 244 height 49
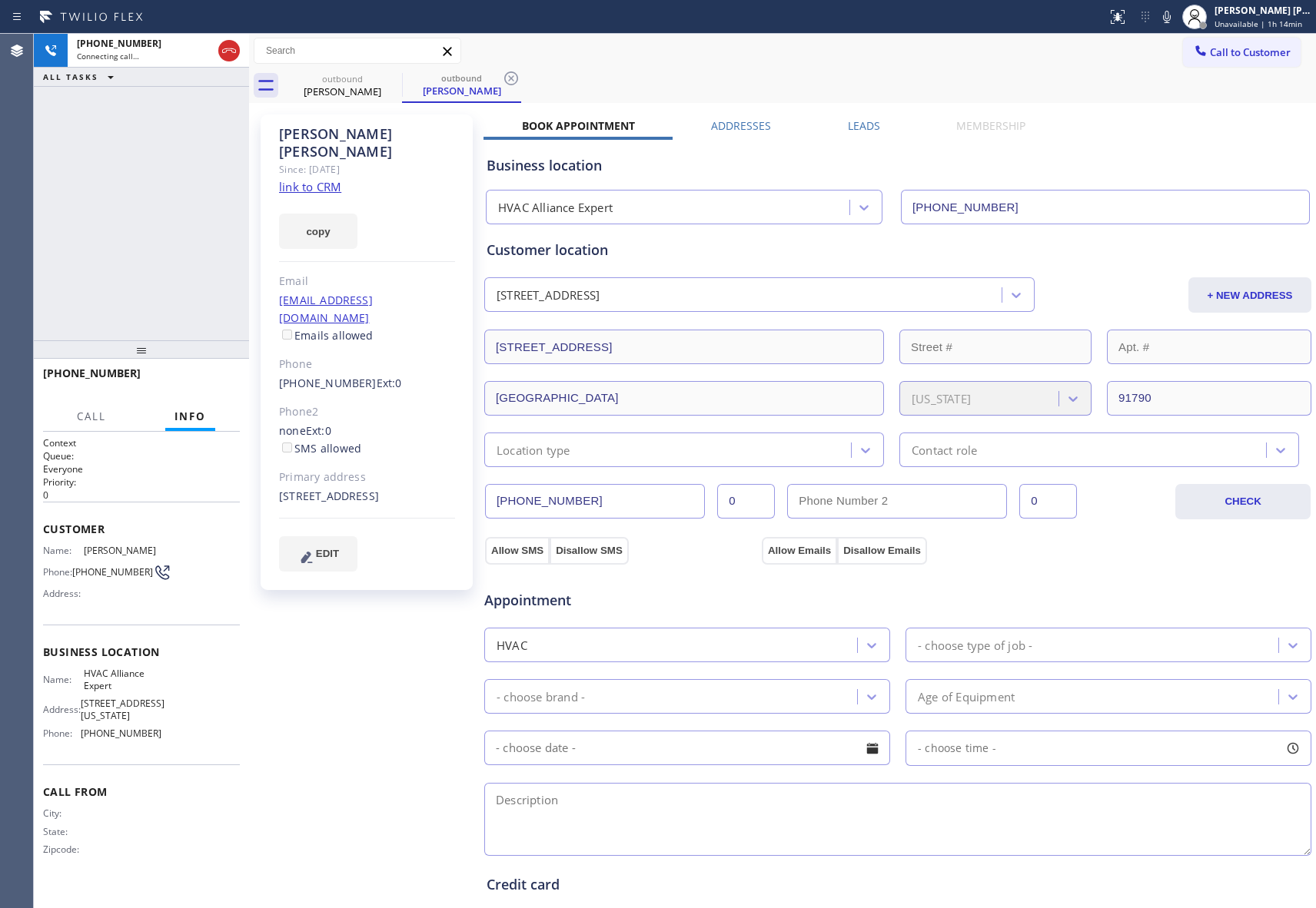
type input "[PHONE_NUMBER]"
click at [854, 132] on label "Leads" at bounding box center [863, 125] width 32 height 15
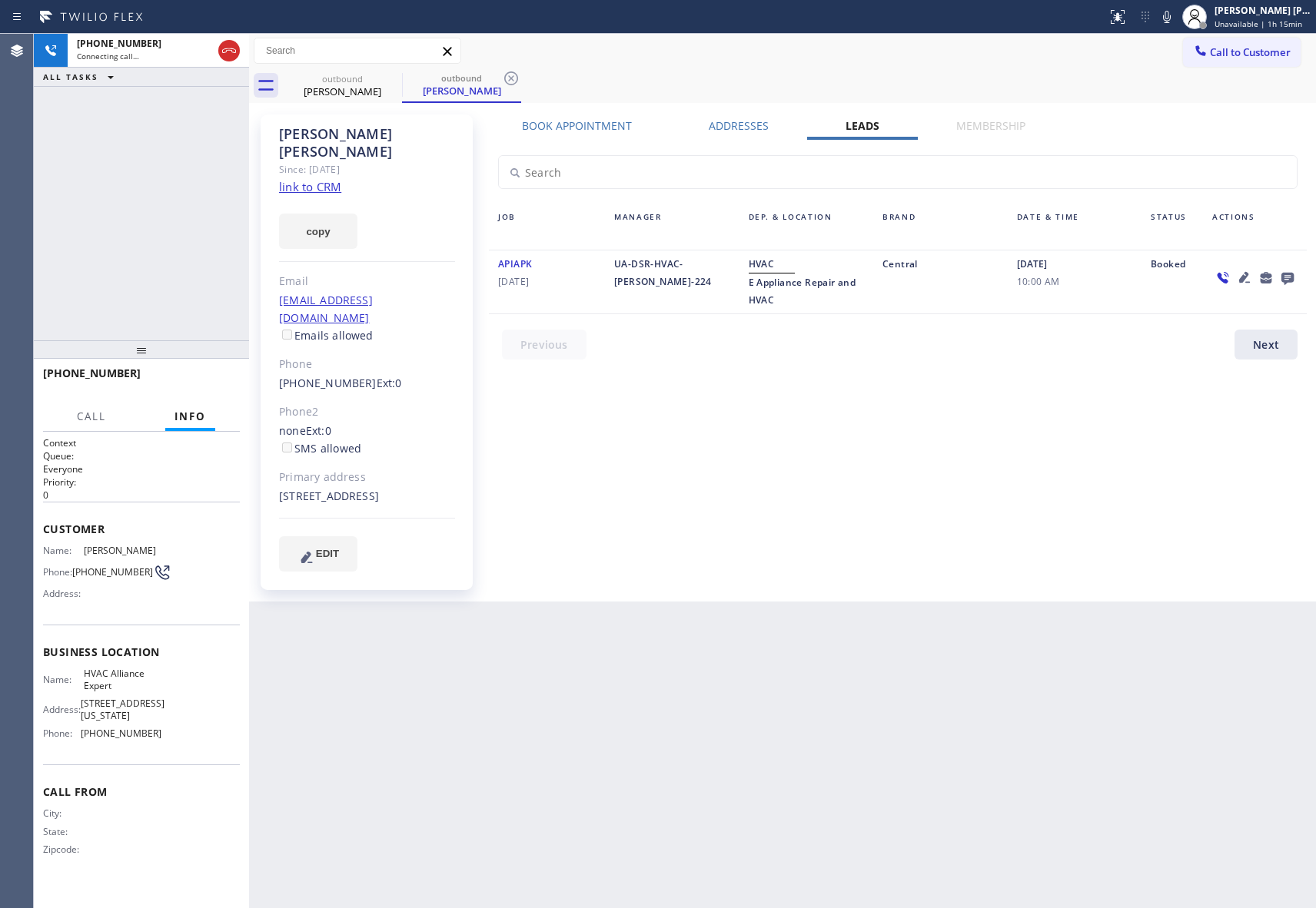
click at [1284, 278] on icon at bounding box center [1288, 279] width 13 height 13
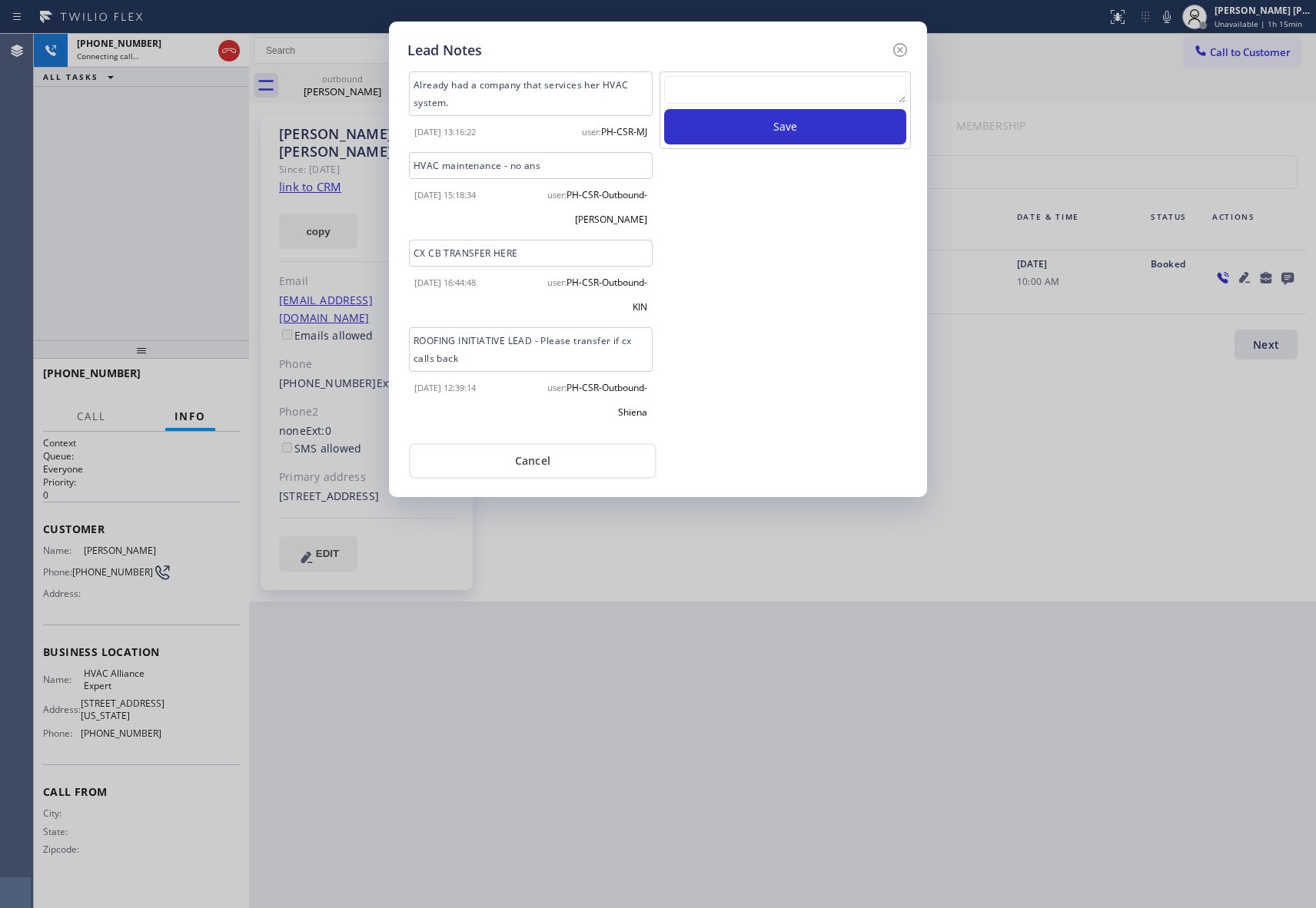
click at [757, 100] on textarea at bounding box center [785, 90] width 242 height 27
paste textarea "VM | please transfer if cx calls back"
type textarea "VM | please transfer if cx calls back"
click at [761, 130] on button "Save" at bounding box center [785, 126] width 242 height 35
click at [896, 45] on icon at bounding box center [901, 50] width 14 height 14
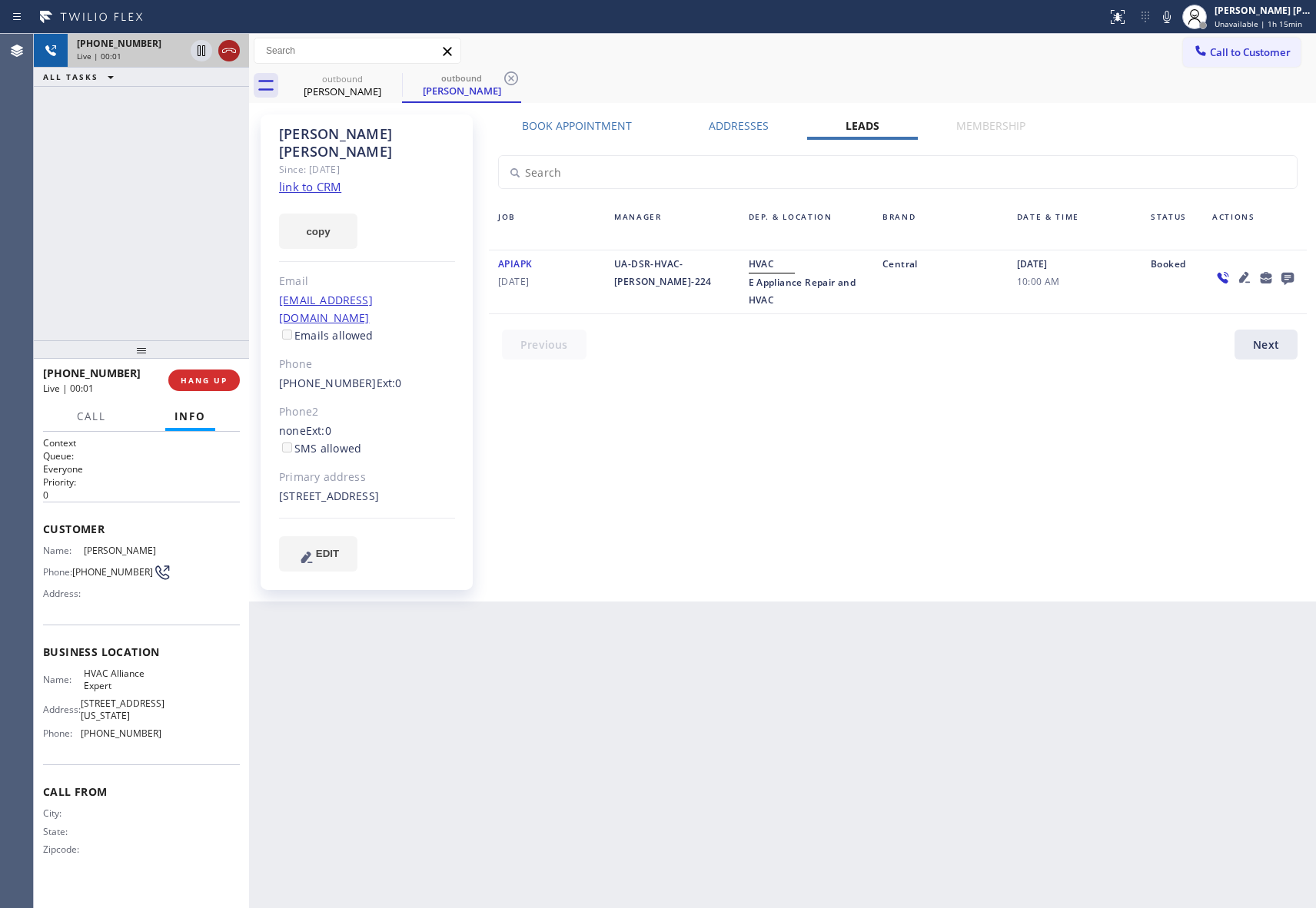
click at [228, 52] on icon at bounding box center [228, 50] width 19 height 19
click at [404, 80] on div "outbound" at bounding box center [462, 78] width 116 height 12
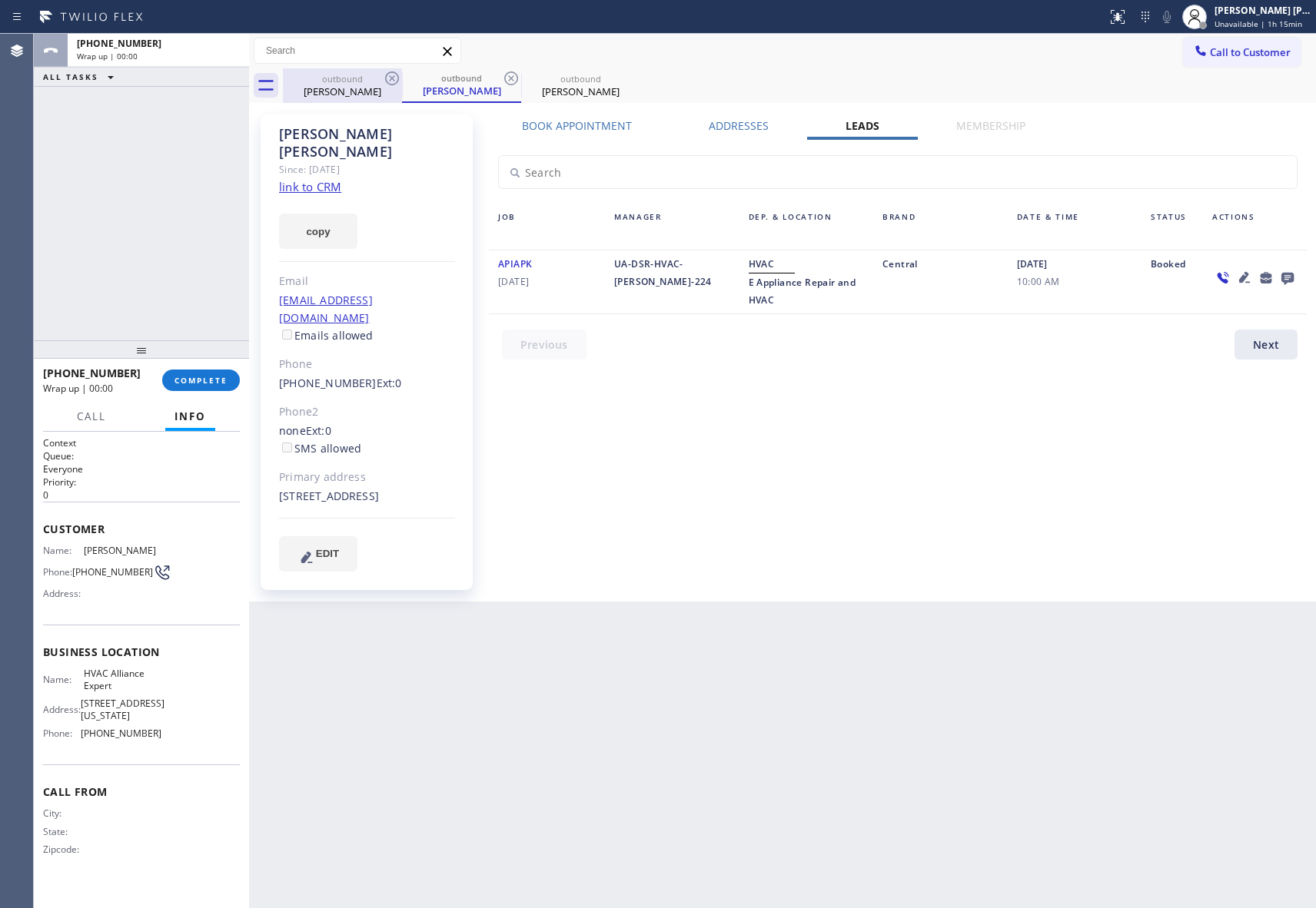
click at [397, 80] on icon at bounding box center [392, 78] width 19 height 19
click at [402, 80] on div "outbound [PERSON_NAME]" at bounding box center [462, 85] width 120 height 34
click at [397, 80] on icon at bounding box center [392, 78] width 19 height 19
click at [0, 0] on icon at bounding box center [0, 0] width 0 height 0
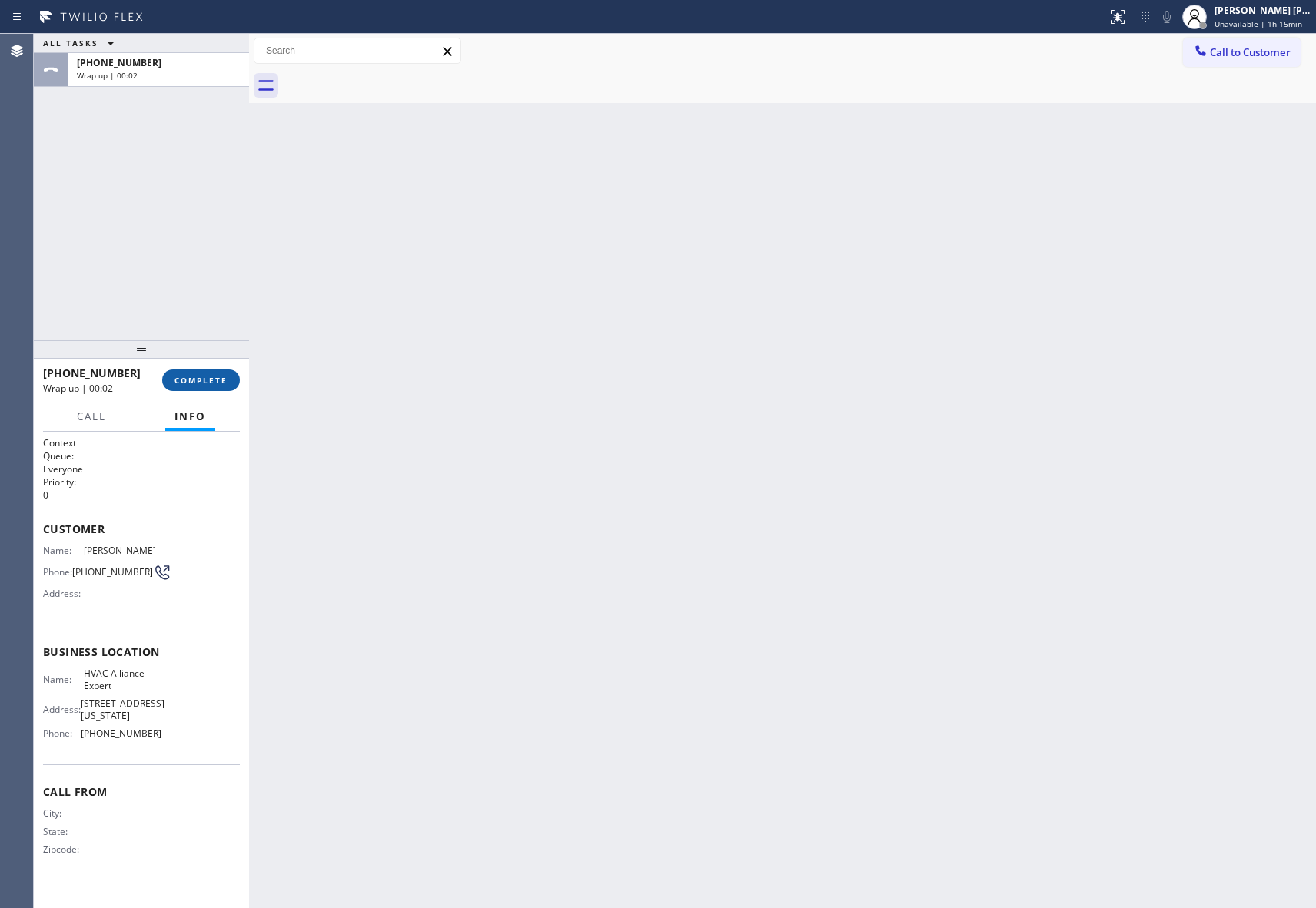
click at [200, 376] on span "COMPLETE" at bounding box center [201, 380] width 53 height 11
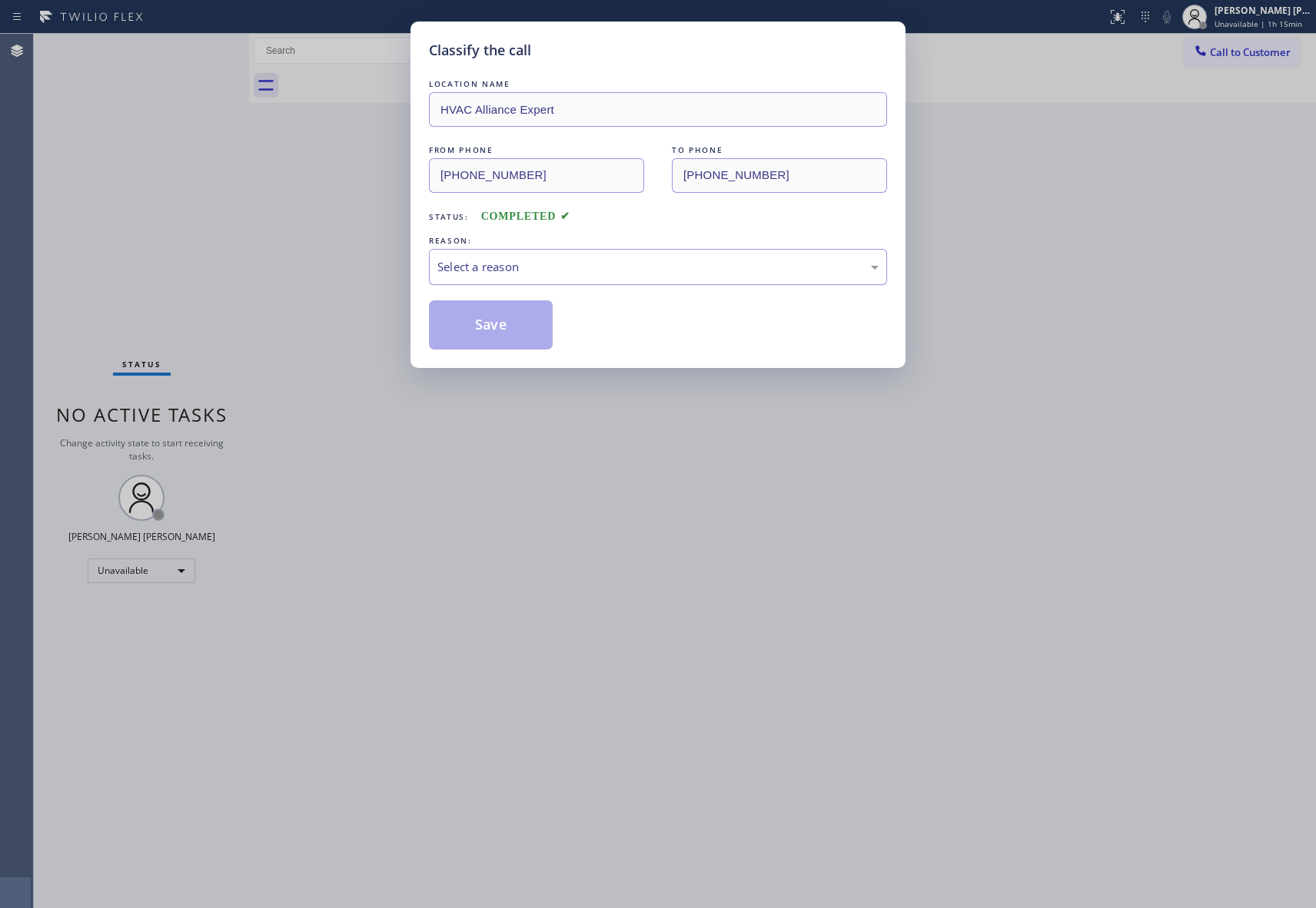
click at [561, 259] on div "Select a reason" at bounding box center [658, 267] width 441 height 18
click at [476, 323] on button "Save" at bounding box center [491, 325] width 123 height 49
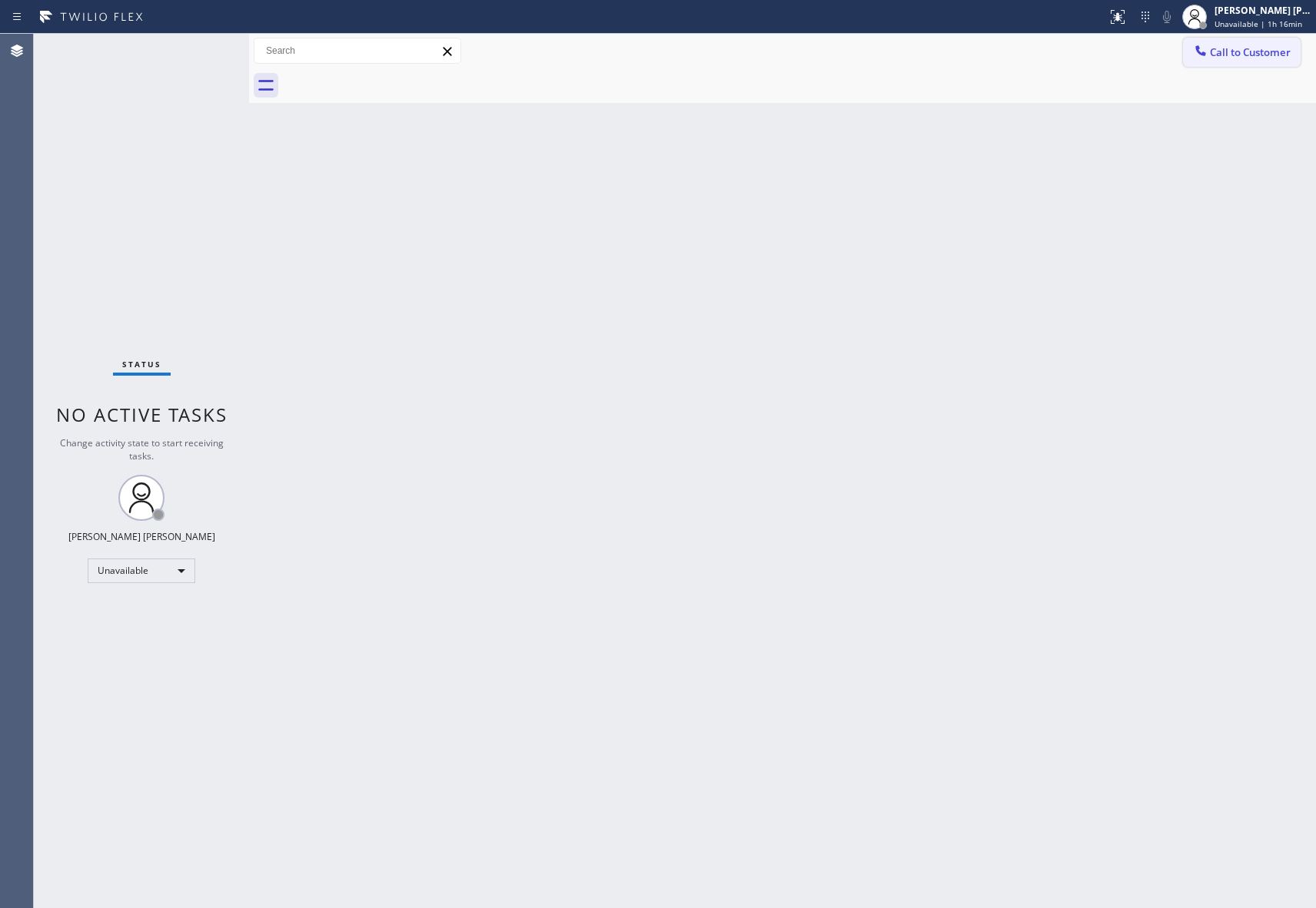
click at [1238, 55] on span "Call to Customer" at bounding box center [1250, 52] width 80 height 14
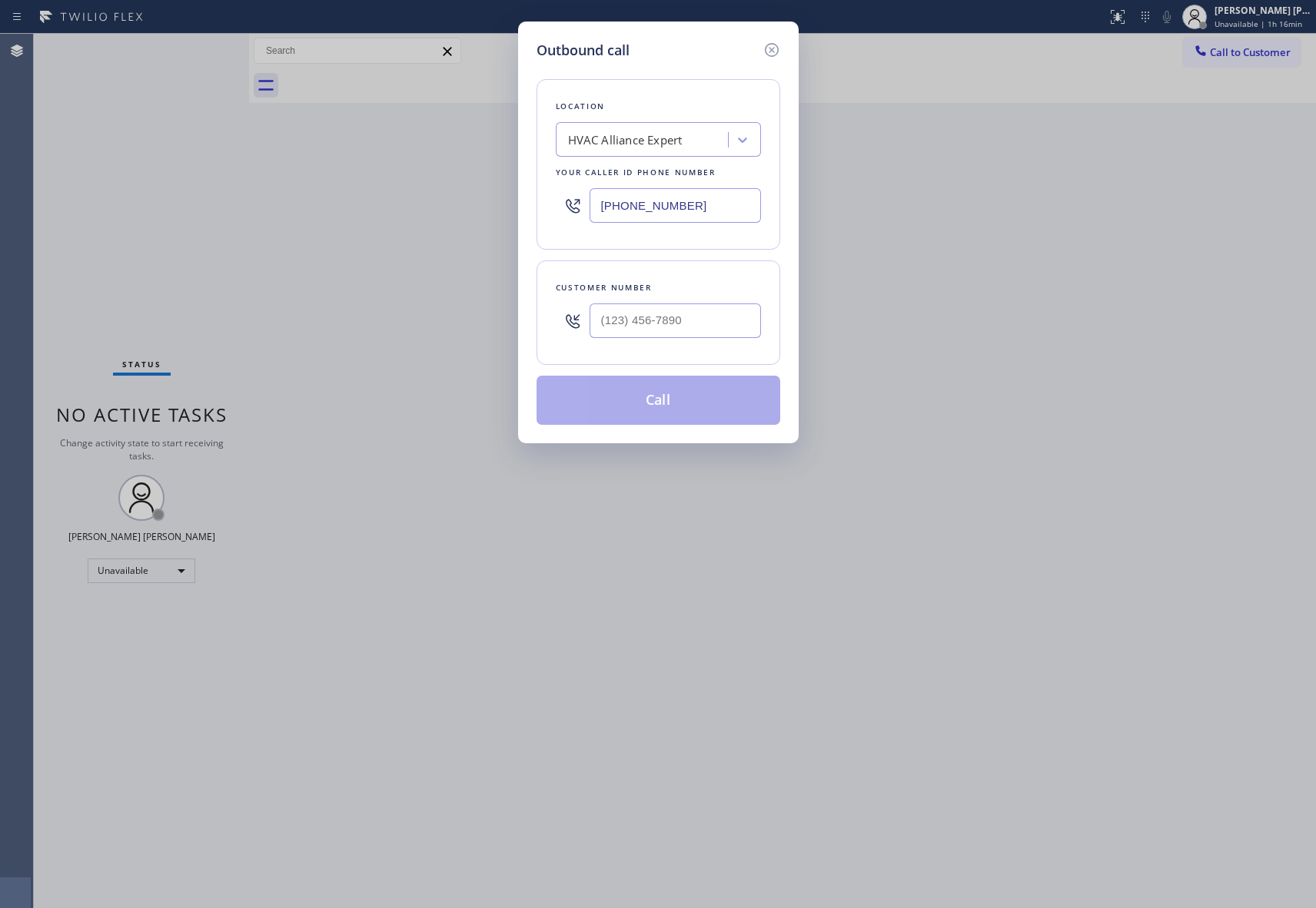
click at [687, 343] on div at bounding box center [675, 320] width 171 height 50
paste input "909) 717-5258"
click at [691, 333] on input "(___) ___-____" at bounding box center [675, 320] width 171 height 34
type input "[PHONE_NUMBER]"
click at [677, 401] on button "Call" at bounding box center [658, 401] width 244 height 49
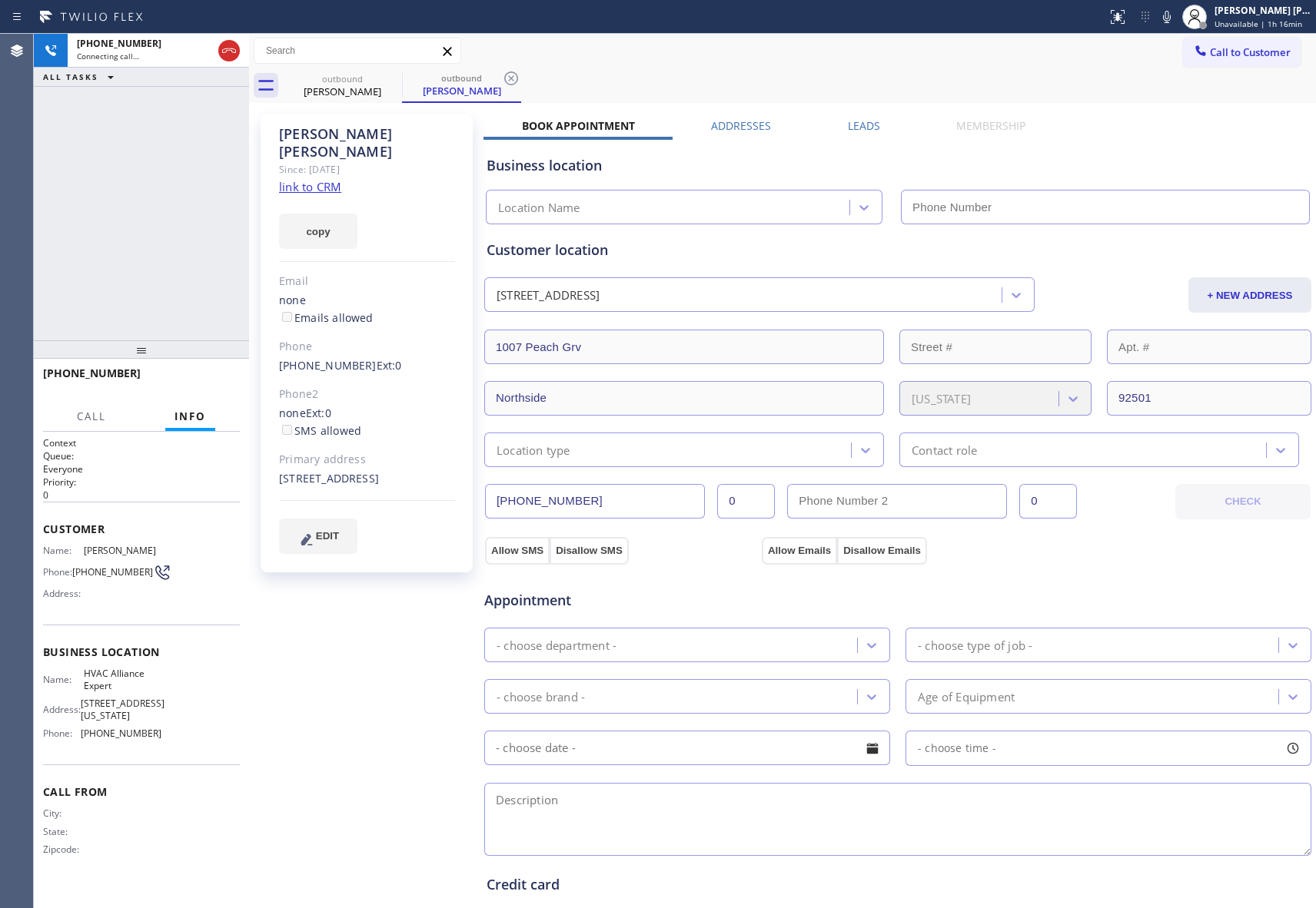
type input "[PHONE_NUMBER]"
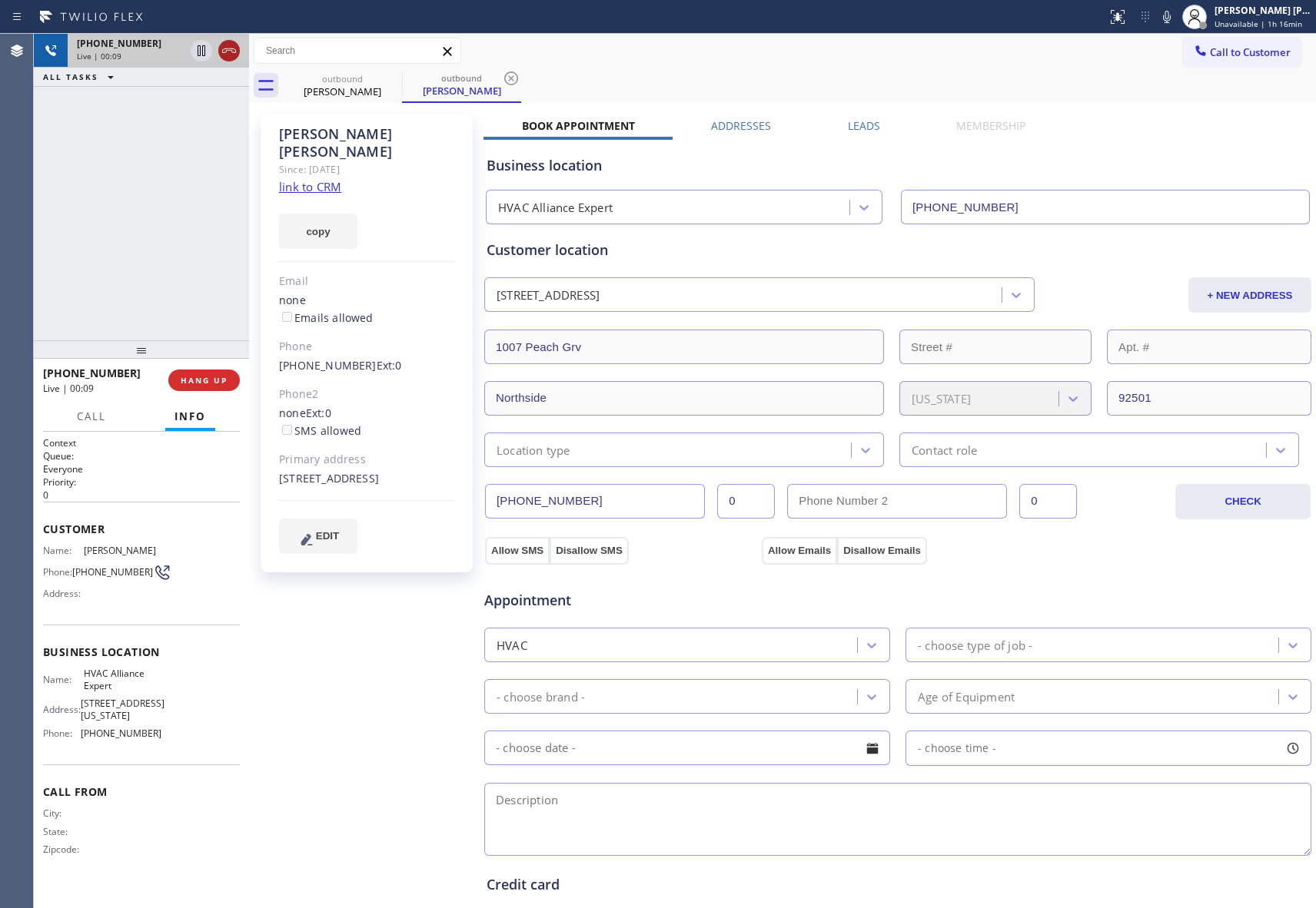
drag, startPoint x: 226, startPoint y: 49, endPoint x: 326, endPoint y: 66, distance: 101.4
click at [227, 49] on icon at bounding box center [228, 50] width 19 height 19
click at [0, 0] on icon at bounding box center [0, 0] width 0 height 0
click at [502, 74] on icon at bounding box center [511, 78] width 19 height 19
click at [389, 74] on div "outbound [PERSON_NAME] outbound [PERSON_NAME]" at bounding box center [800, 85] width 1034 height 34
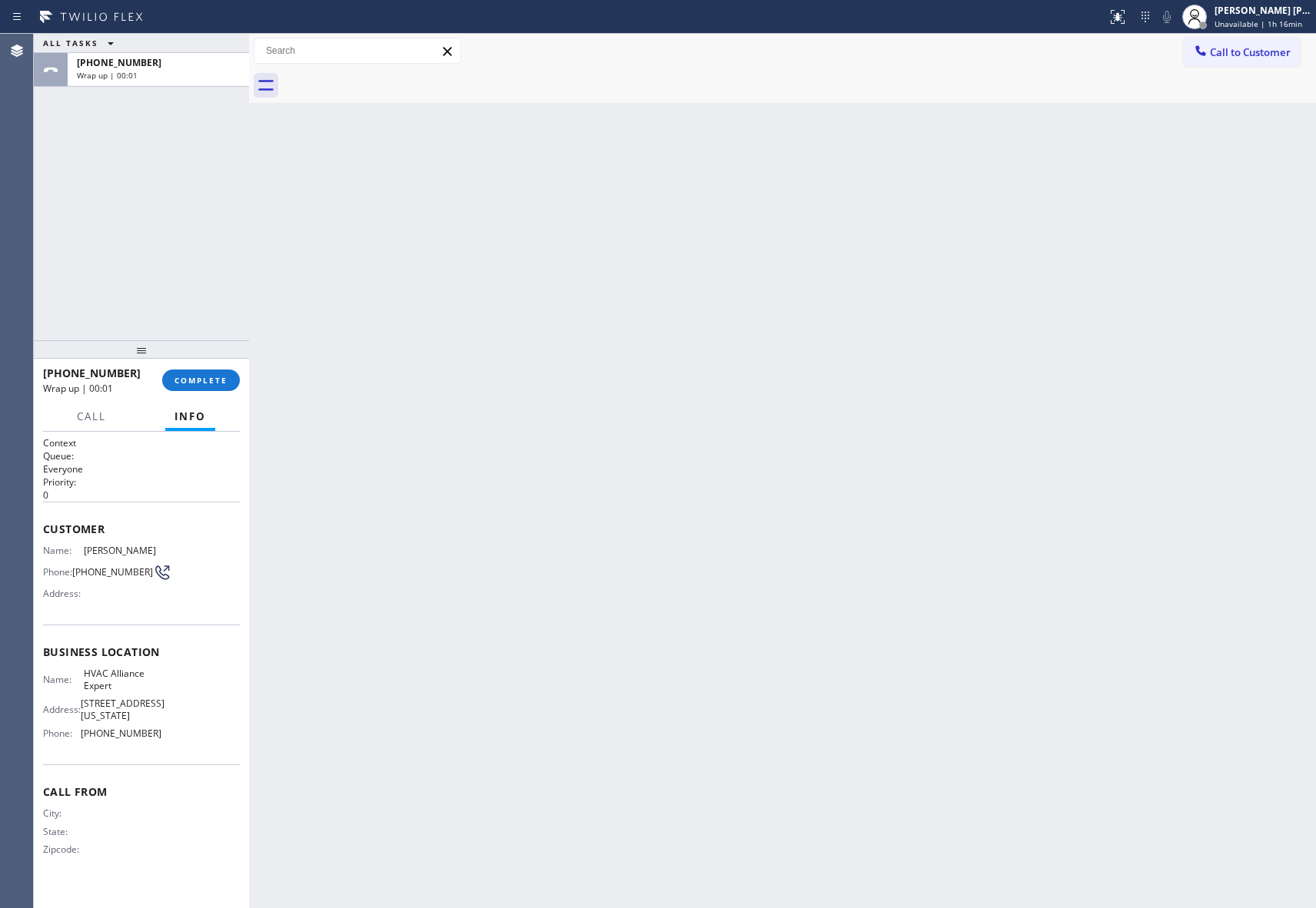
click at [389, 74] on div at bounding box center [800, 85] width 1034 height 34
click at [204, 383] on span "COMPLETE" at bounding box center [201, 380] width 53 height 11
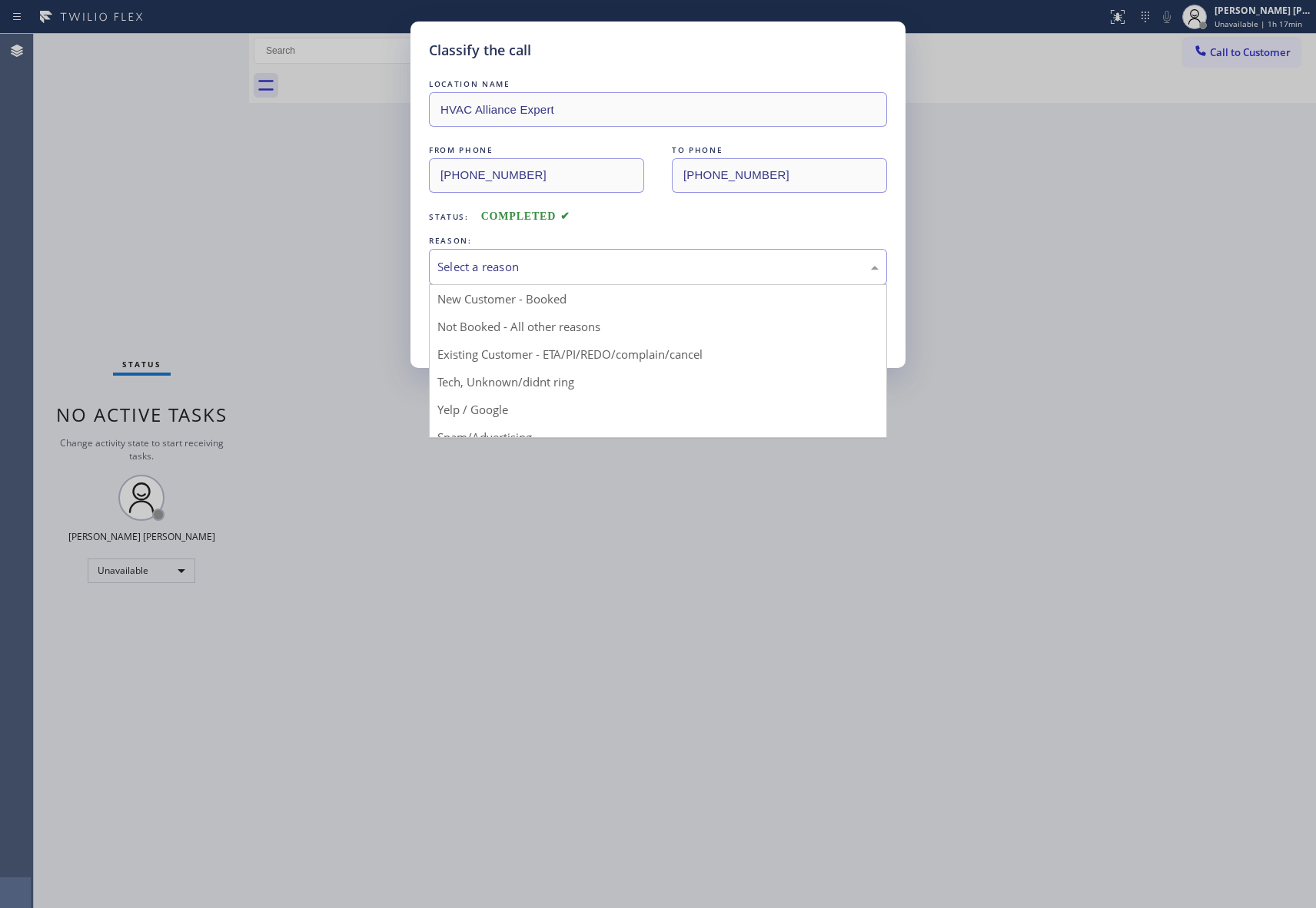
click at [643, 259] on div "Select a reason" at bounding box center [658, 267] width 441 height 18
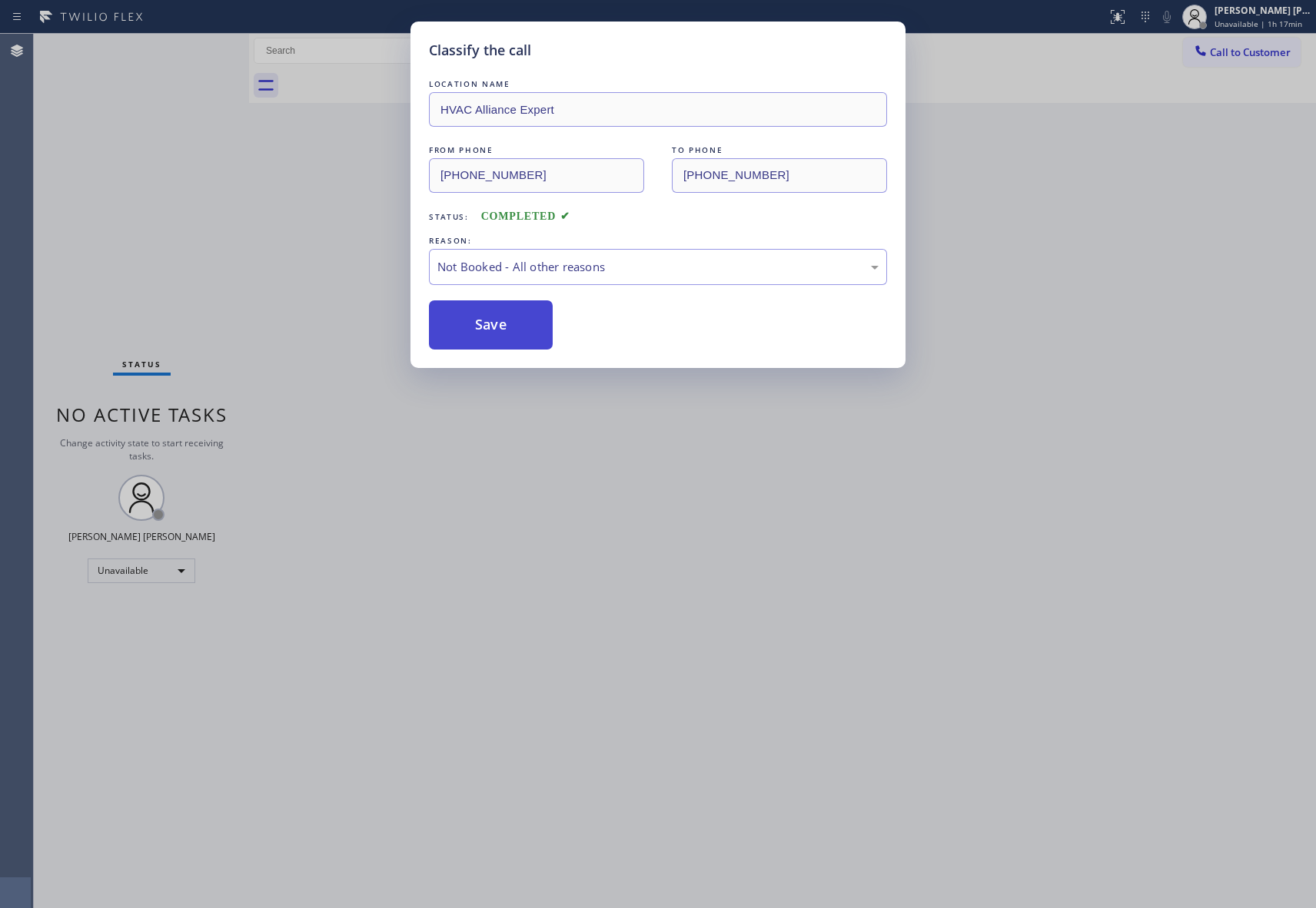
click at [499, 329] on button "Save" at bounding box center [491, 325] width 123 height 49
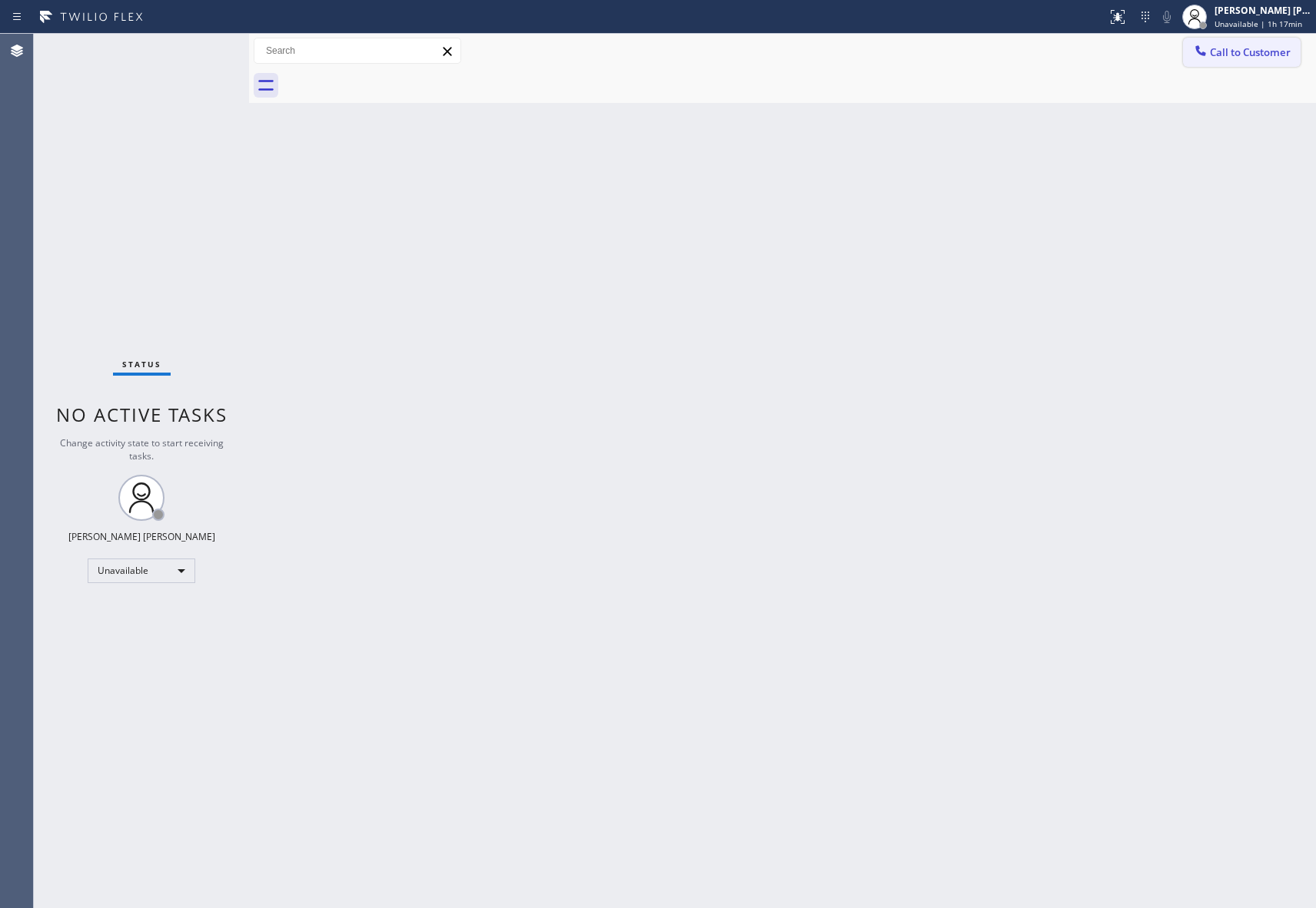
click at [1261, 51] on span "Call to Customer" at bounding box center [1250, 52] width 80 height 14
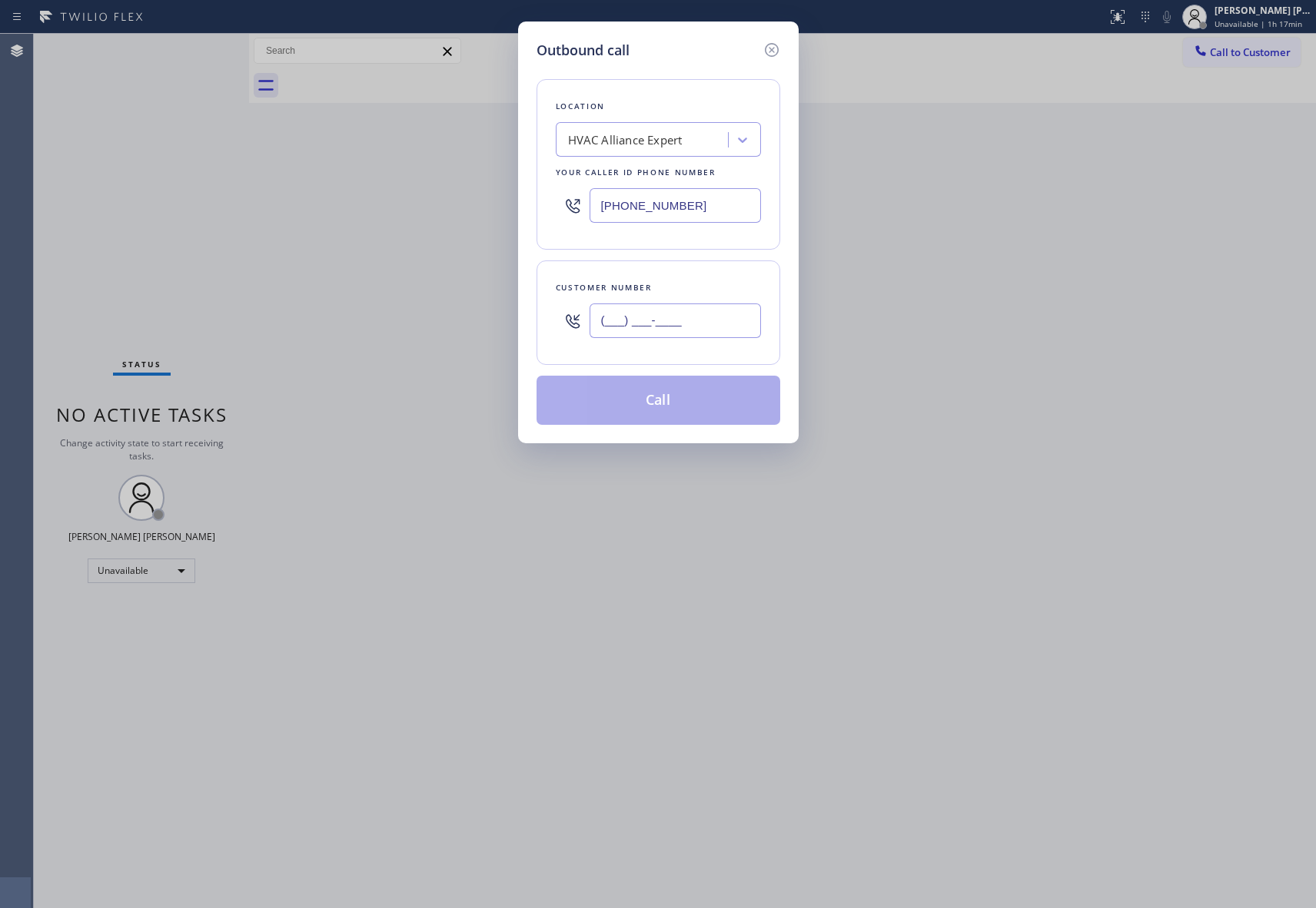
click at [700, 309] on input "(___) ___-____" at bounding box center [675, 320] width 171 height 34
paste input "509) 492-6774"
type input "[PHONE_NUMBER]"
click at [641, 139] on div "HVAC Alliance Expert" at bounding box center [625, 140] width 115 height 18
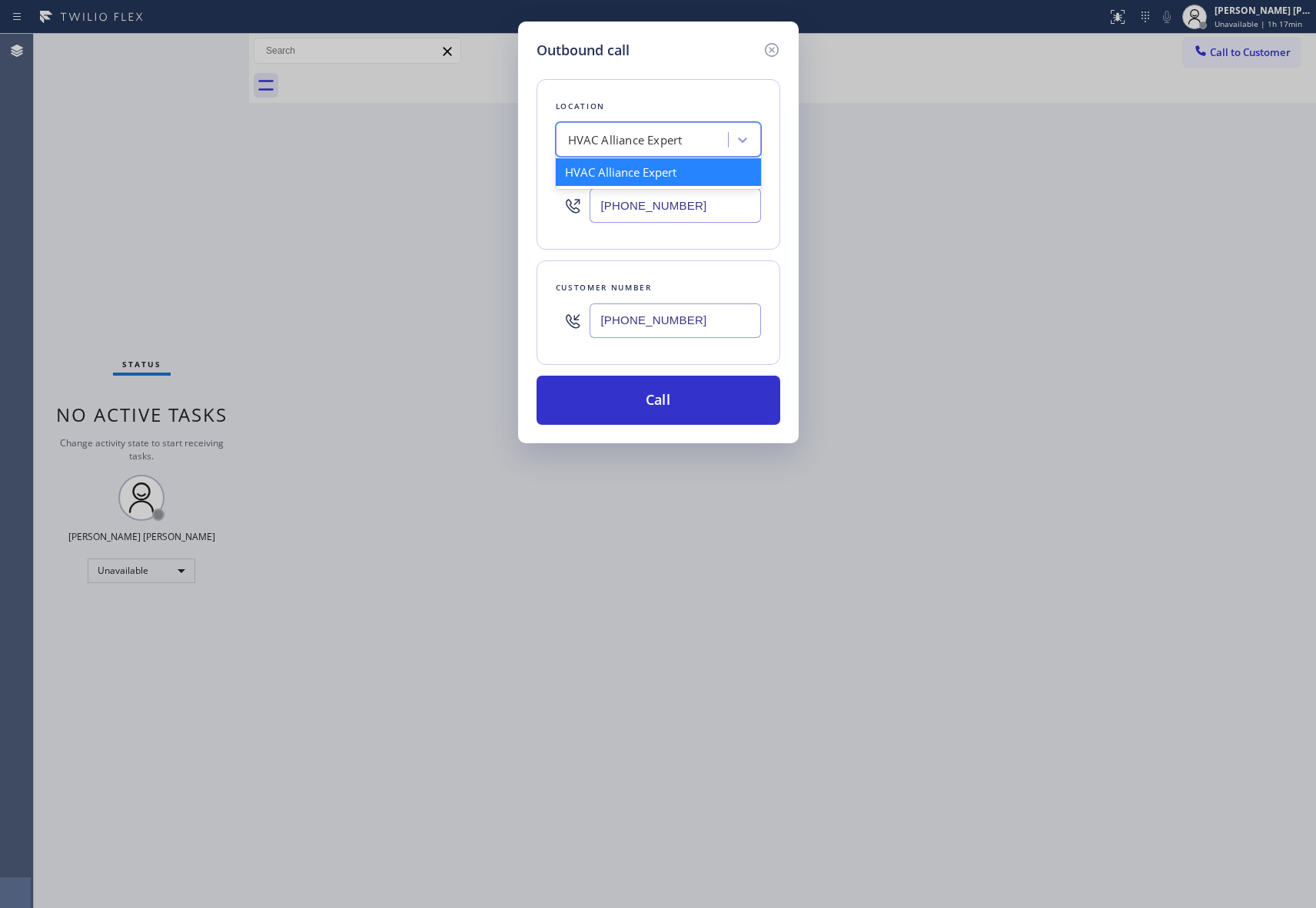
paste input "Phoenix Pro AC Repair"
drag, startPoint x: 598, startPoint y: 140, endPoint x: 455, endPoint y: 148, distance: 143.2
click at [455, 148] on div "Outbound call Location option 4B2.Paid HVAC Alliance Expert, selected. 0 result…" at bounding box center [658, 454] width 1316 height 908
type input "Phoenix Pro AC Repair"
click at [674, 167] on div "Phoenix Pro AC Repair" at bounding box center [658, 172] width 205 height 27
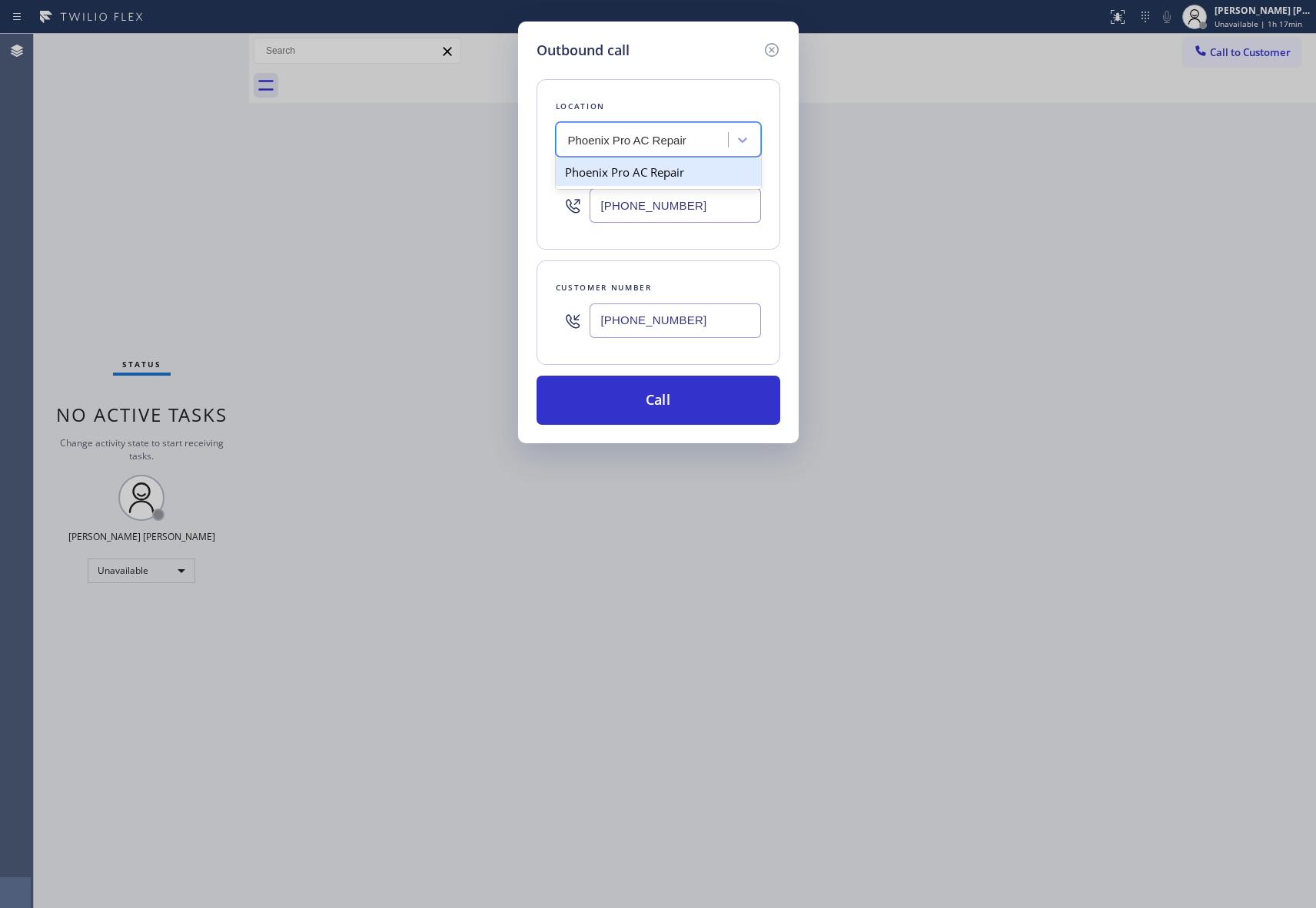
type input "[PHONE_NUMBER]"
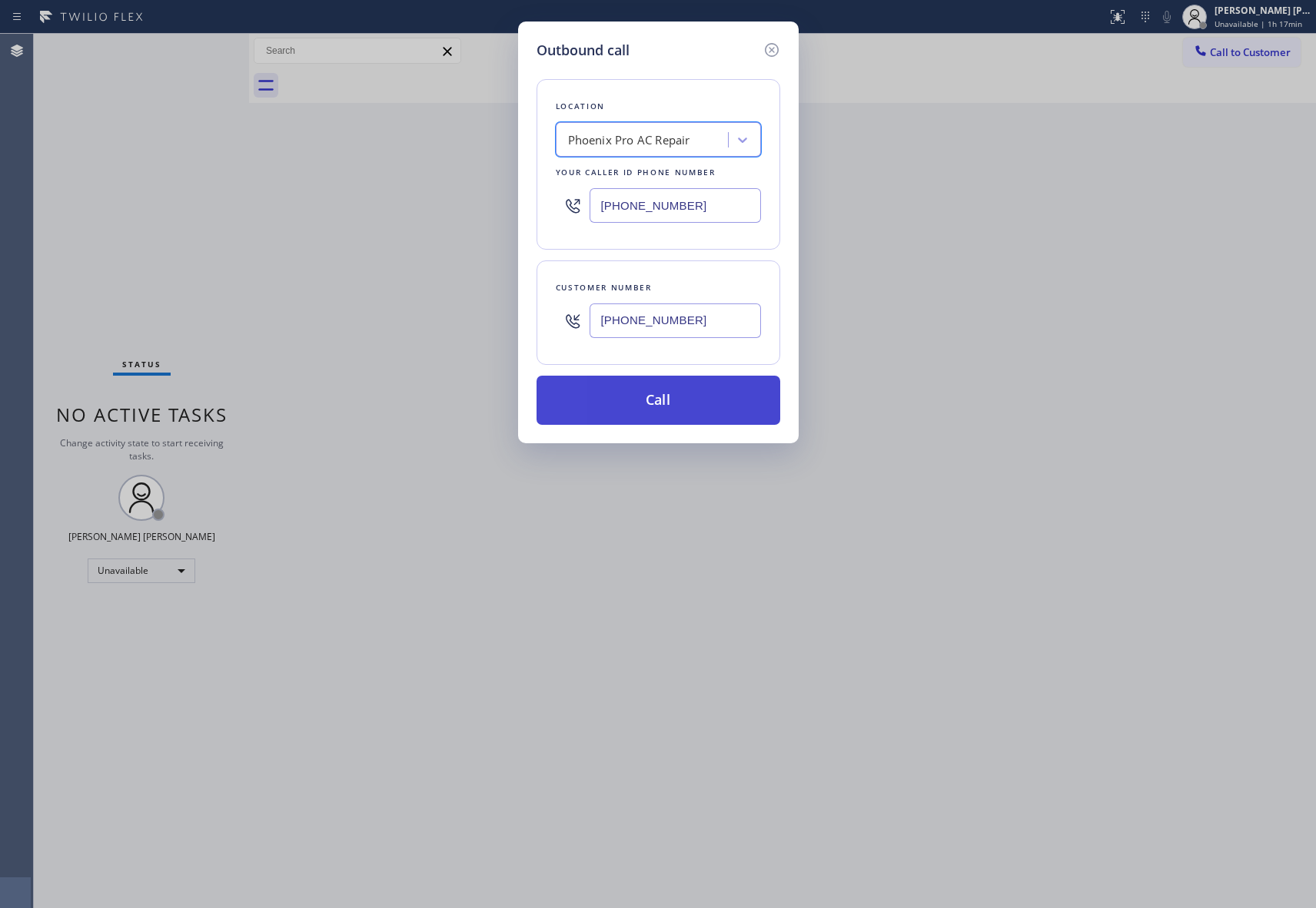
click at [697, 403] on button "Call" at bounding box center [658, 401] width 244 height 49
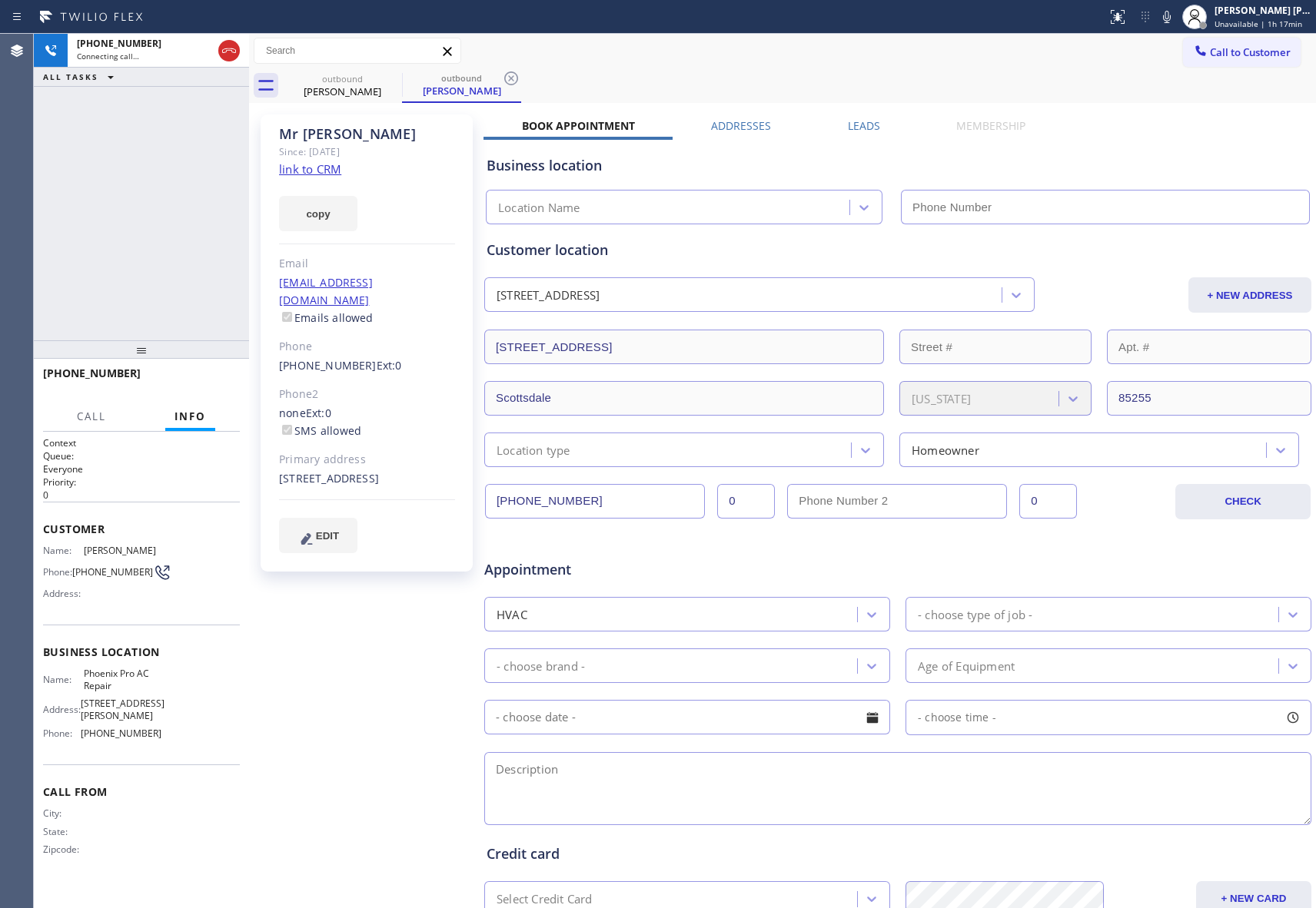
type input "[PHONE_NUMBER]"
click at [234, 48] on icon at bounding box center [228, 50] width 19 height 19
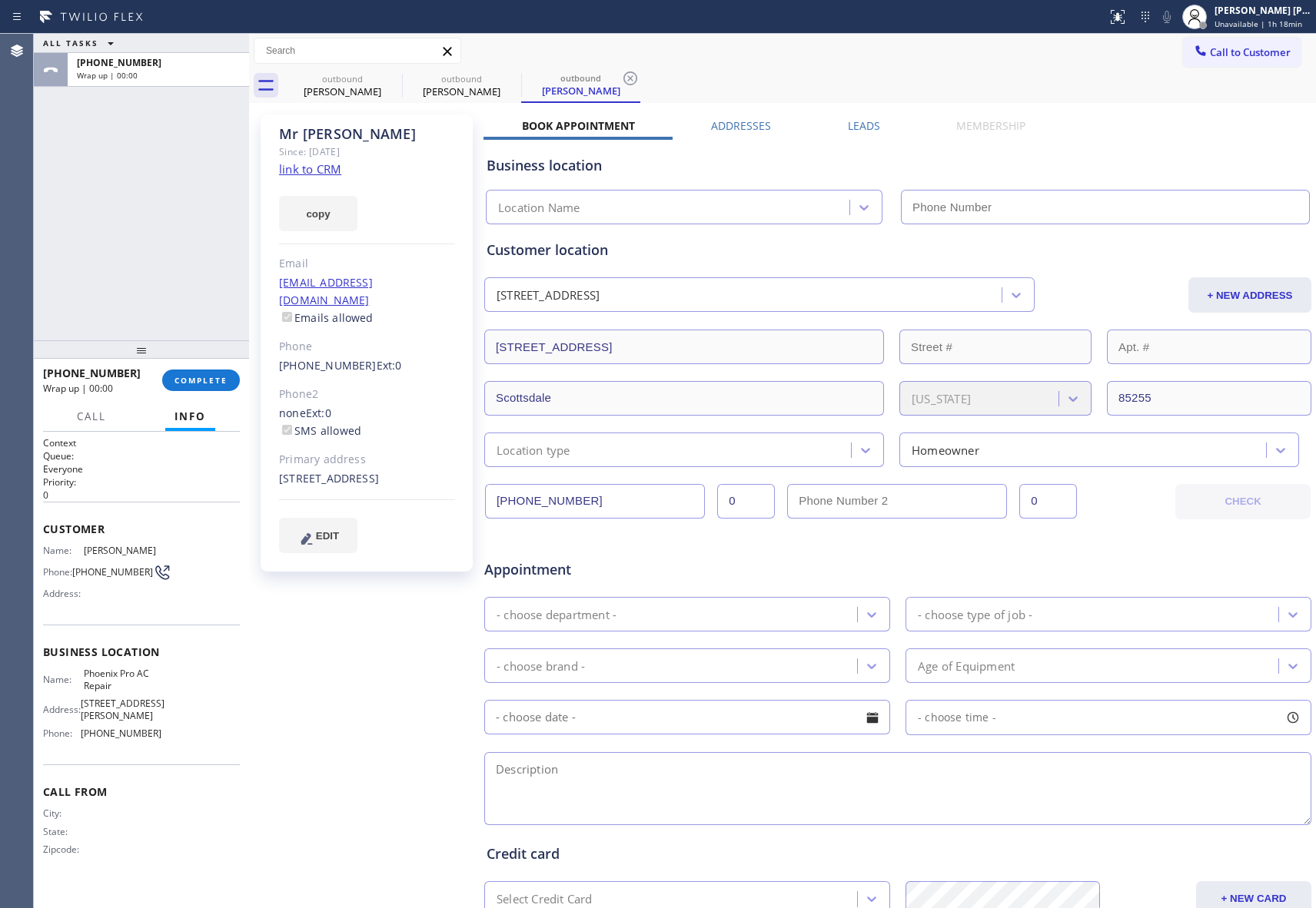
type input "[PHONE_NUMBER]"
drag, startPoint x: 274, startPoint y: 346, endPoint x: 355, endPoint y: 354, distance: 81.4
click at [355, 354] on div "[PERSON_NAME] Since: [DATE] link to CRM copy Email [EMAIL_ADDRESS][DOMAIN_NAME]…" at bounding box center [366, 343] width 213 height 457
copy link "[PHONE_NUMBER]"
click at [376, 71] on div "outbound [PERSON_NAME]" at bounding box center [342, 85] width 116 height 34
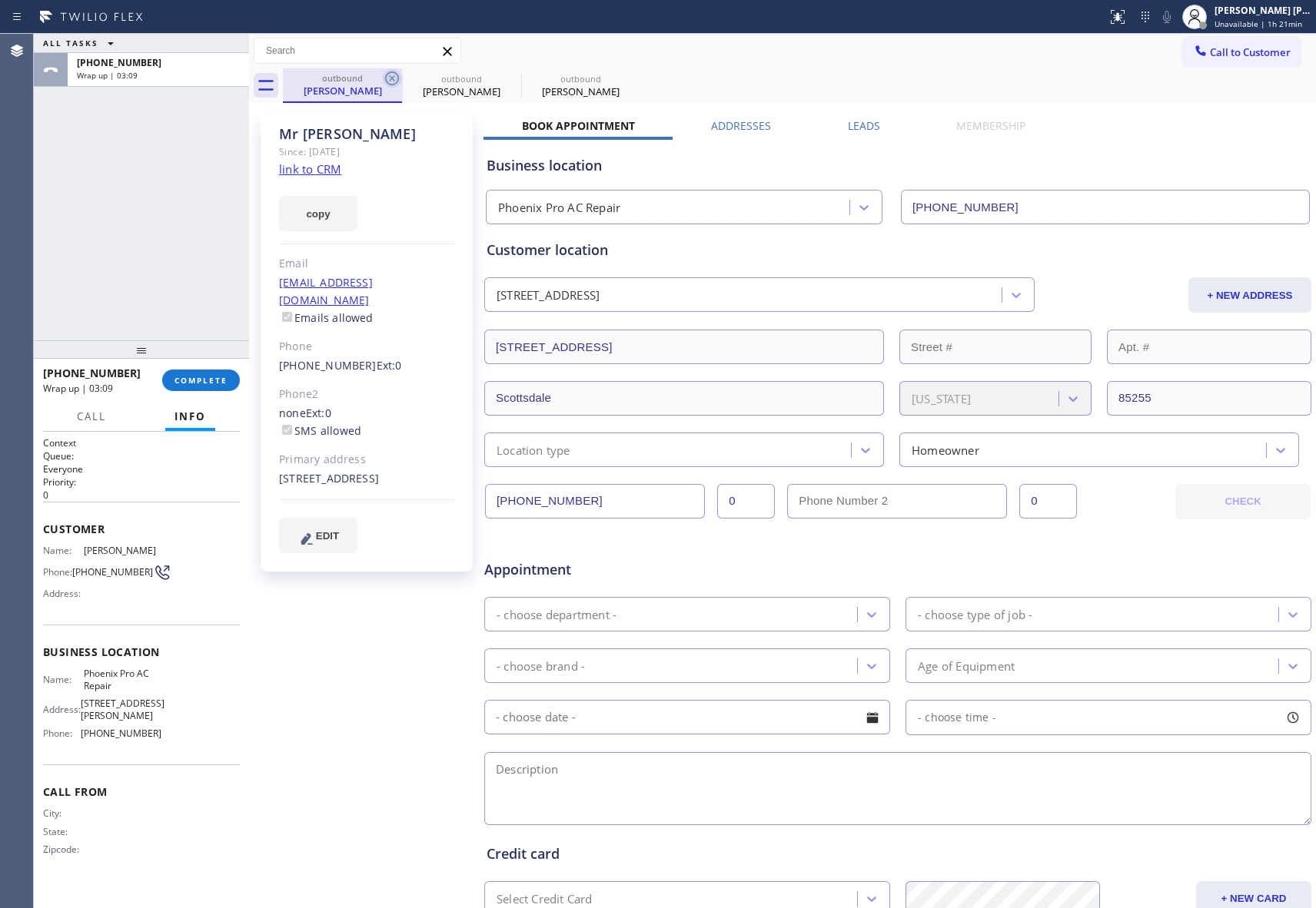
click at [391, 76] on icon at bounding box center [392, 78] width 14 height 14
click at [0, 0] on icon at bounding box center [0, 0] width 0 height 0
click at [391, 76] on div "outbound [PERSON_NAME] outbound [PERSON_NAME] outbound [PERSON_NAME]" at bounding box center [800, 85] width 1034 height 34
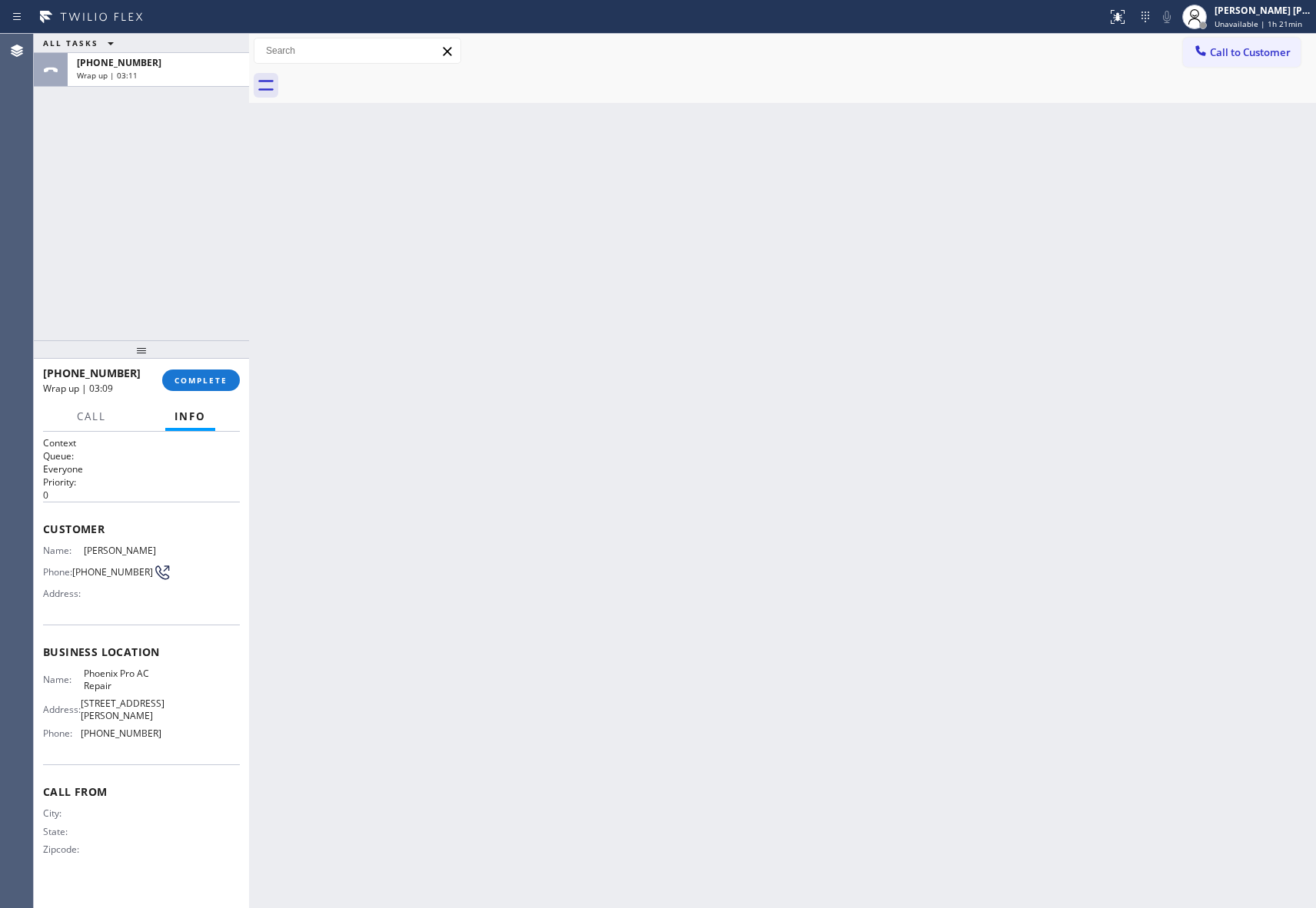
click at [391, 76] on div at bounding box center [800, 85] width 1034 height 34
click at [213, 384] on span "COMPLETE" at bounding box center [201, 380] width 53 height 11
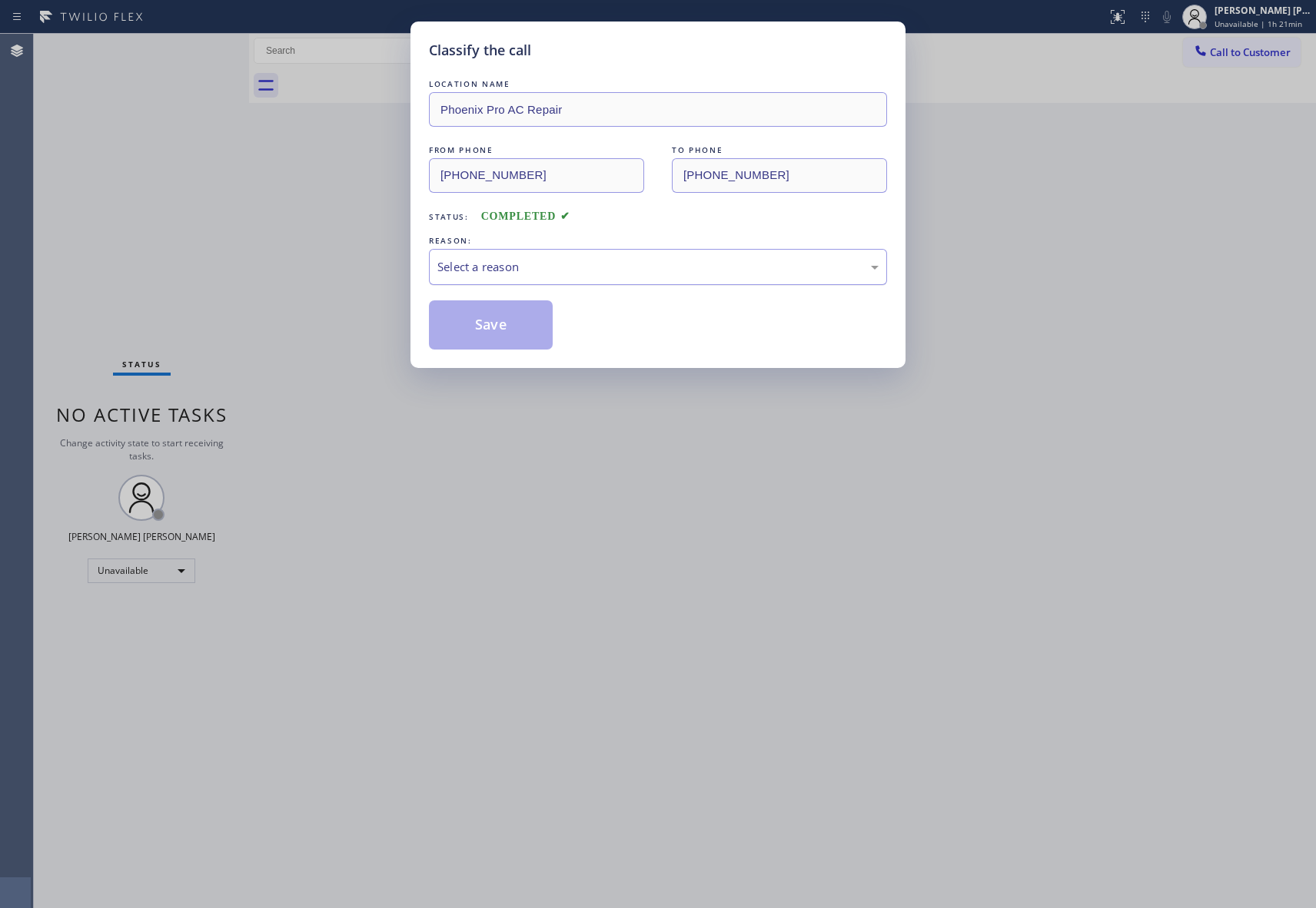
click at [583, 265] on div "Select a reason" at bounding box center [658, 267] width 441 height 18
click at [478, 326] on button "Save" at bounding box center [491, 325] width 123 height 49
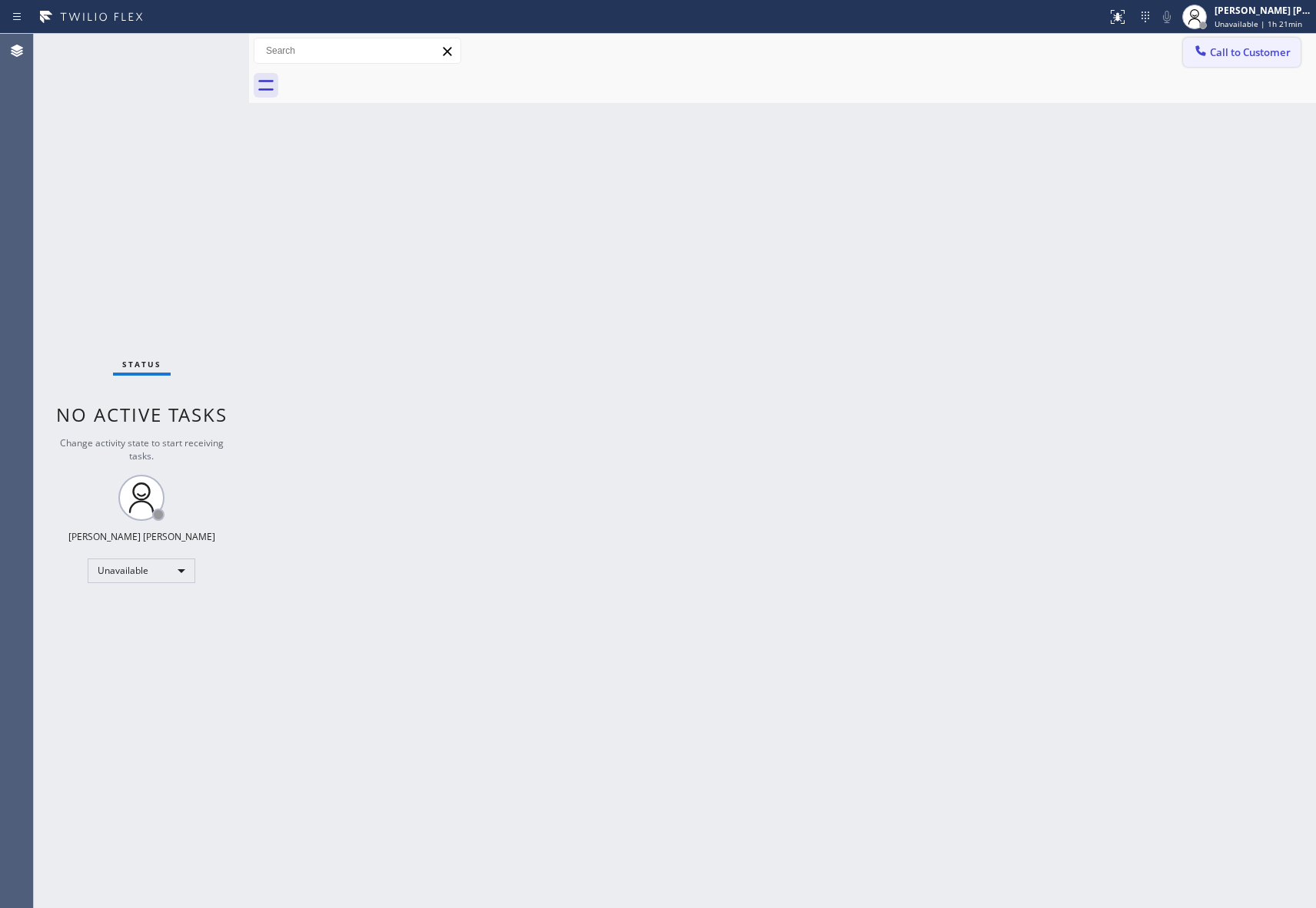
click at [1265, 55] on span "Call to Customer" at bounding box center [1250, 52] width 80 height 14
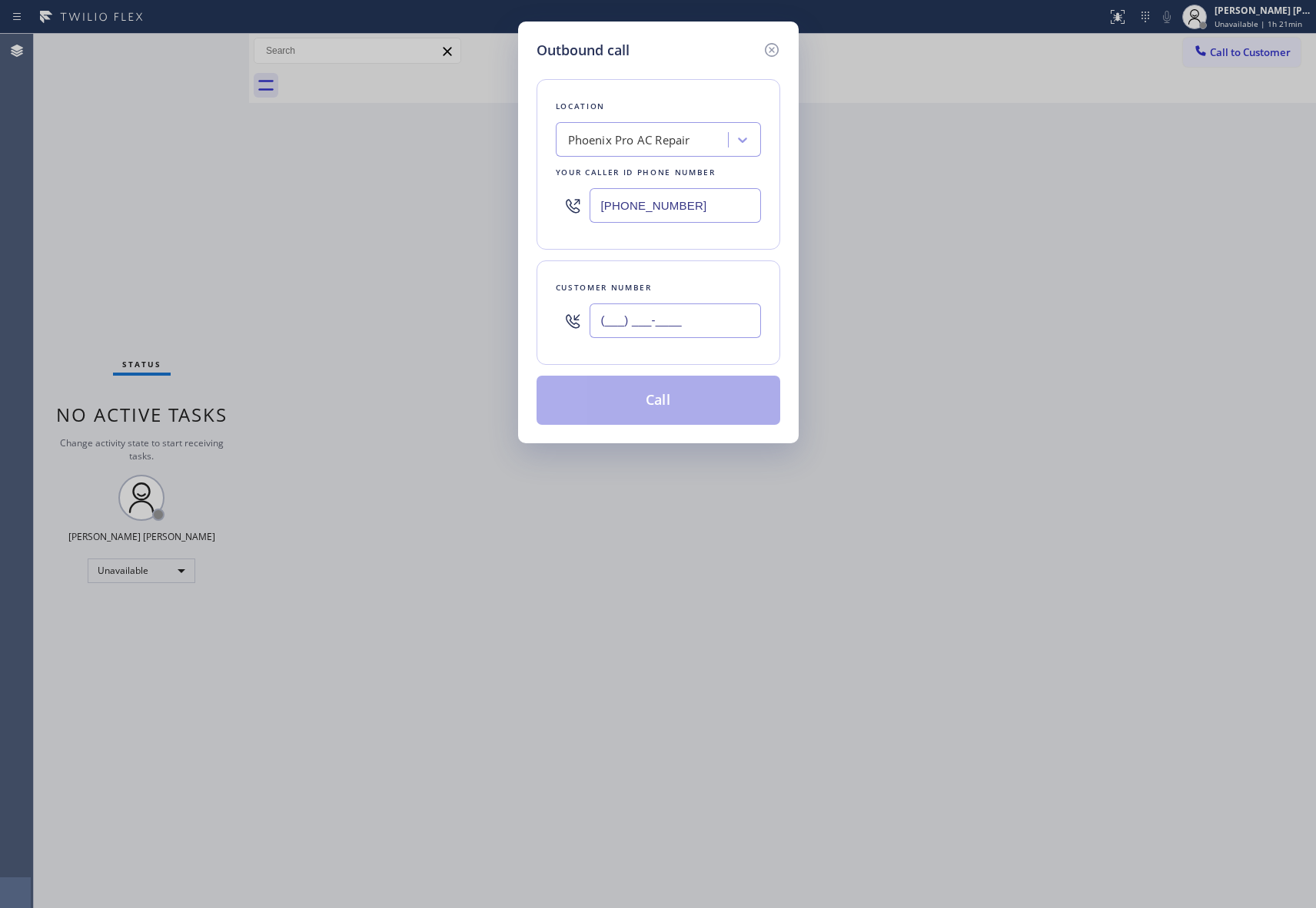
click at [702, 324] on input "(___) ___-____" at bounding box center [675, 320] width 171 height 34
paste input "619) 572-3606"
type input "[PHONE_NUMBER]"
click at [671, 143] on div "Phoenix Pro AC Repair" at bounding box center [629, 140] width 122 height 18
paste input "[MEDICAL_DATA] Electrical [GEOGRAPHIC_DATA]"
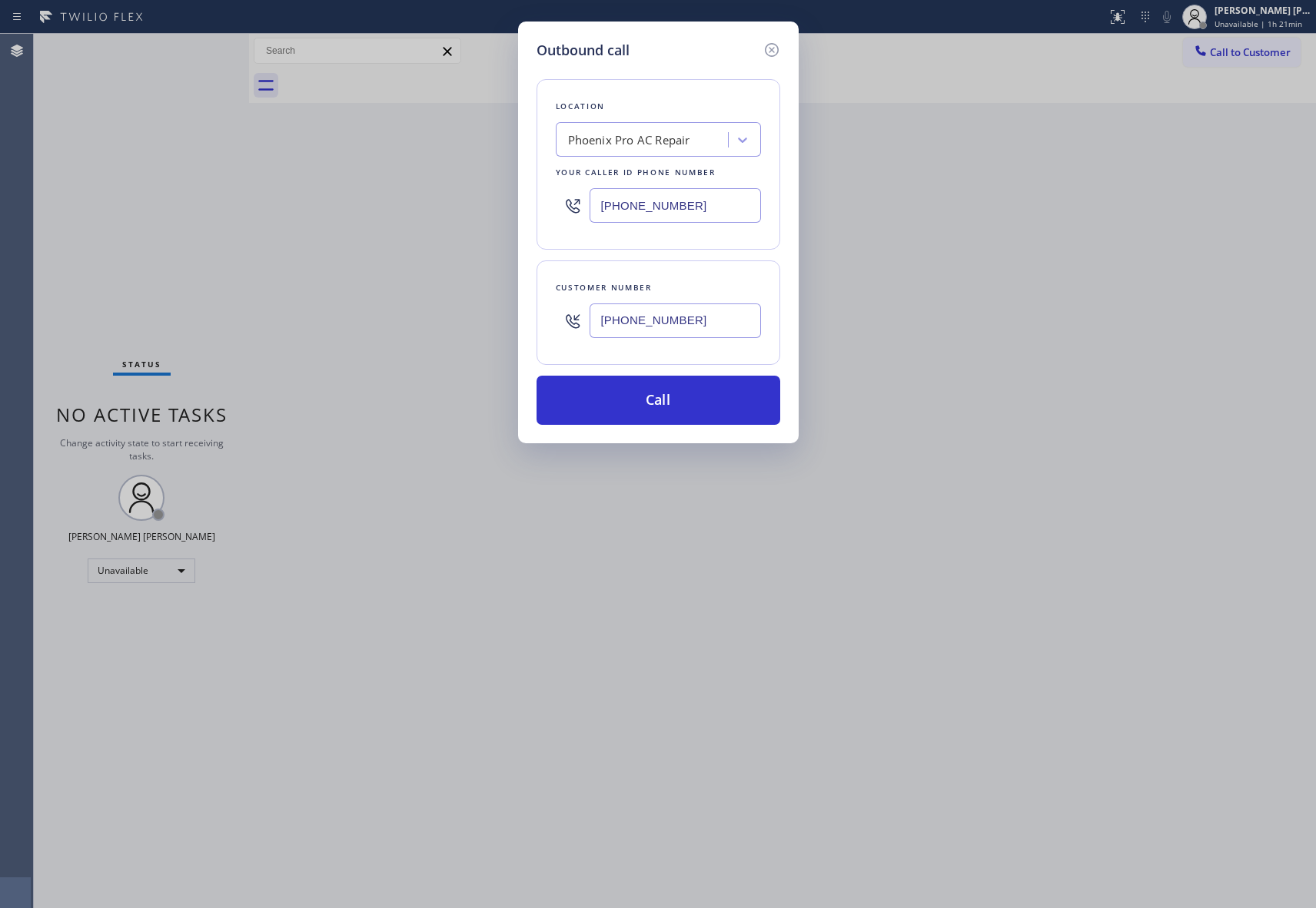
type input "[MEDICAL_DATA] Electrical [GEOGRAPHIC_DATA]"
click at [649, 182] on div "[MEDICAL_DATA] Electrical [GEOGRAPHIC_DATA]" at bounding box center [658, 180] width 205 height 43
type input "[PHONE_NUMBER]"
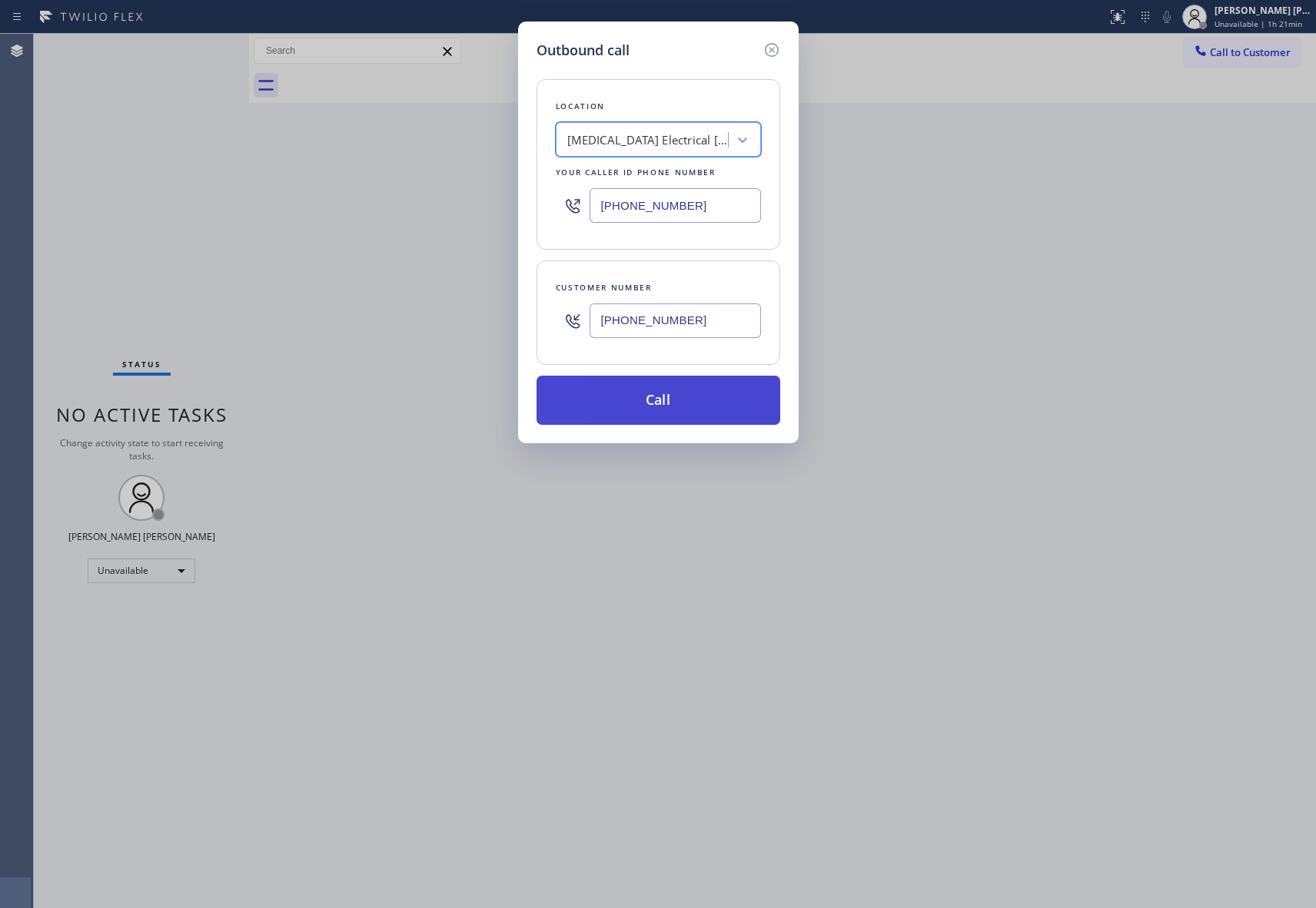
click at [654, 407] on button "Call" at bounding box center [658, 401] width 244 height 49
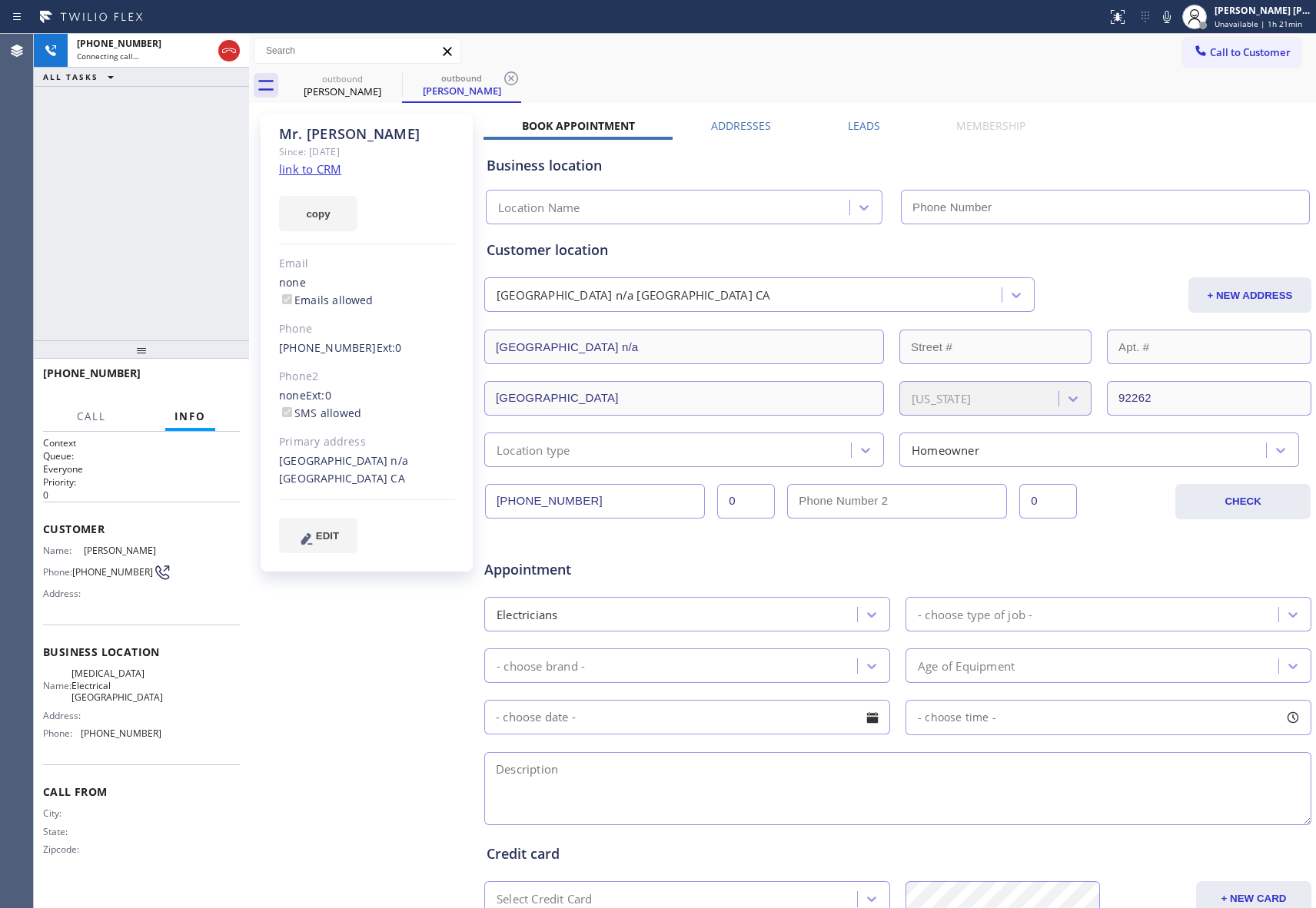
type input "[PHONE_NUMBER]"
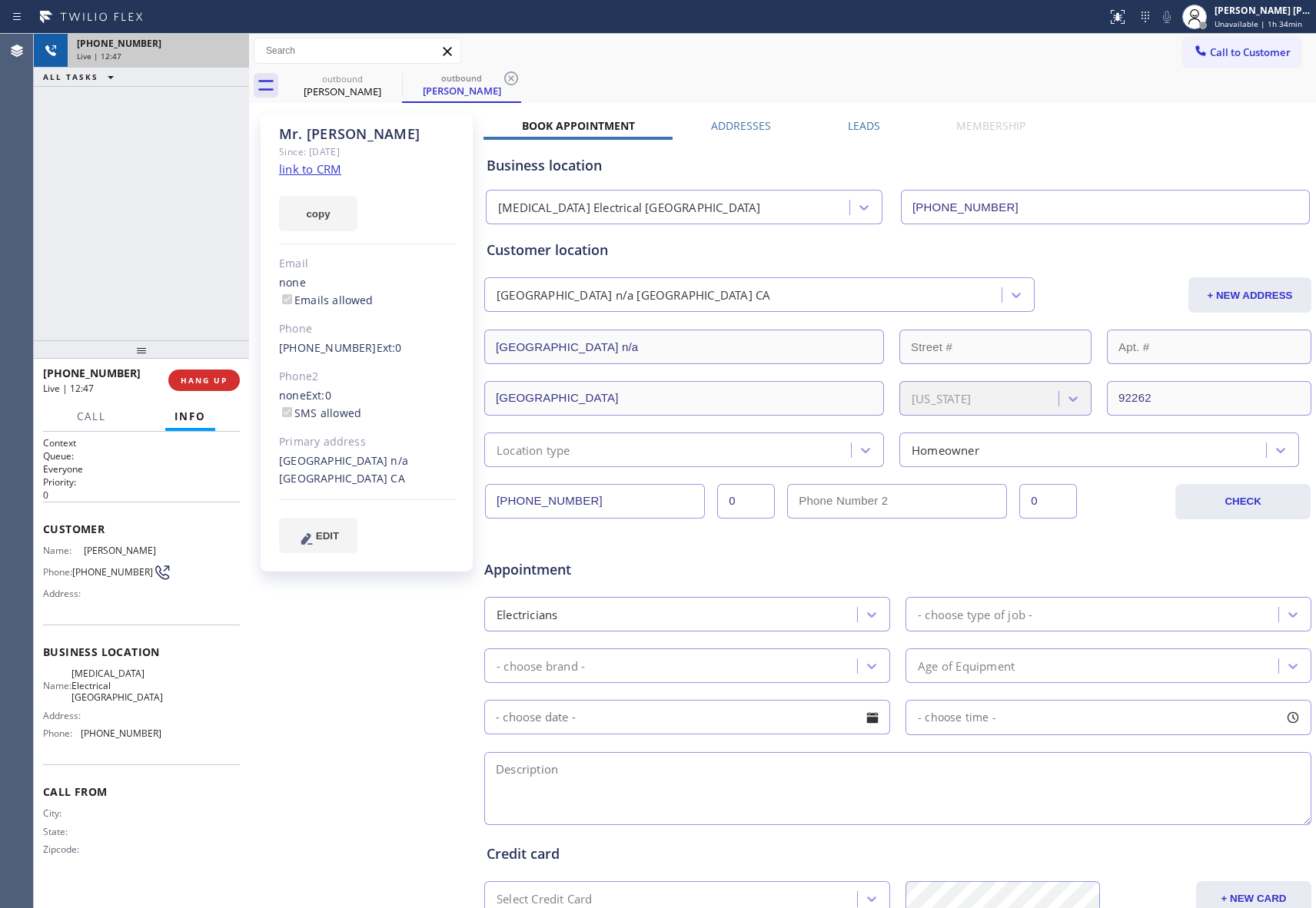
click at [232, 47] on div "[PHONE_NUMBER]" at bounding box center [158, 43] width 163 height 13
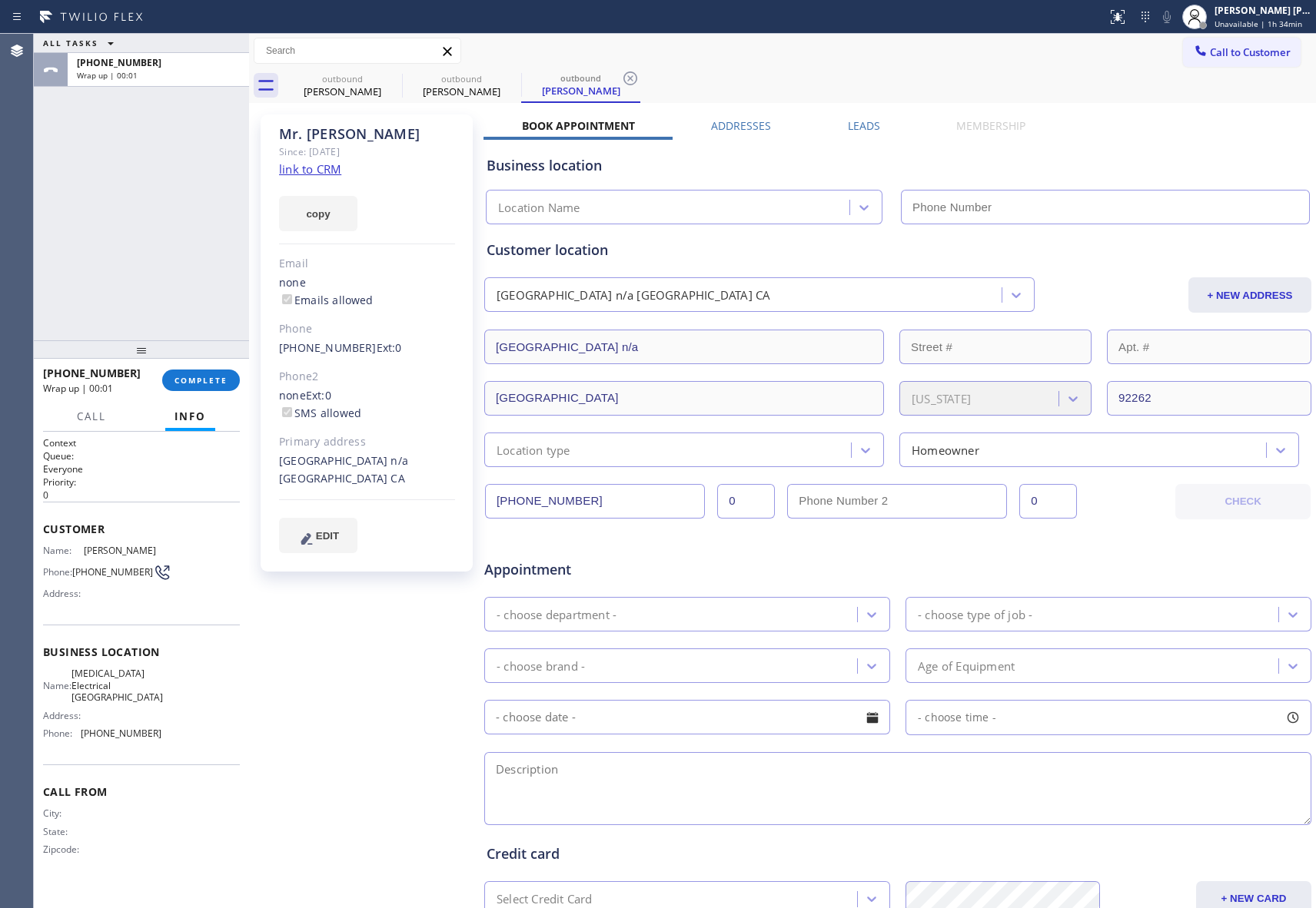
type input "[PHONE_NUMBER]"
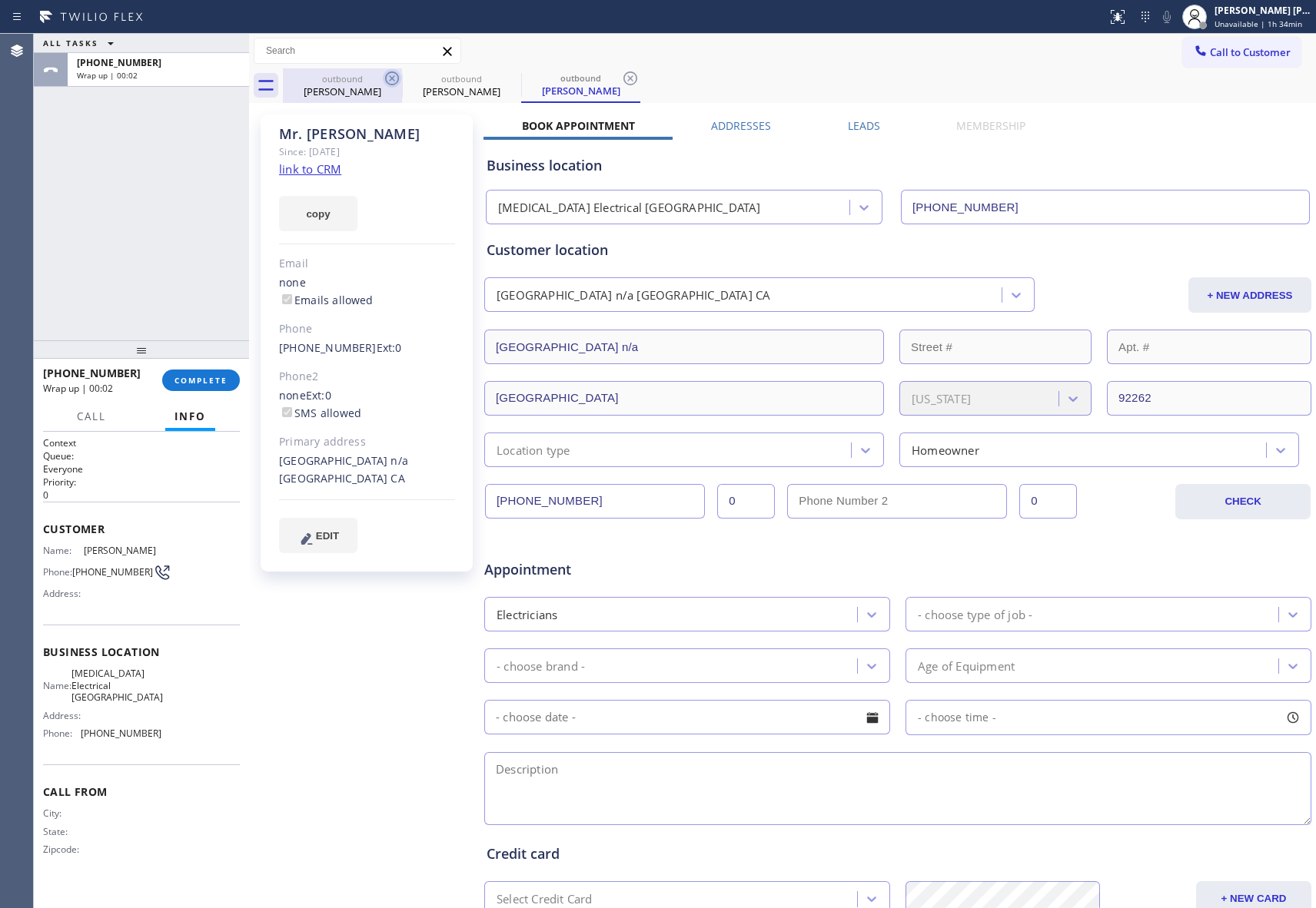
click at [391, 77] on icon at bounding box center [392, 78] width 14 height 14
click at [0, 0] on icon at bounding box center [0, 0] width 0 height 0
click at [623, 77] on icon at bounding box center [630, 78] width 14 height 14
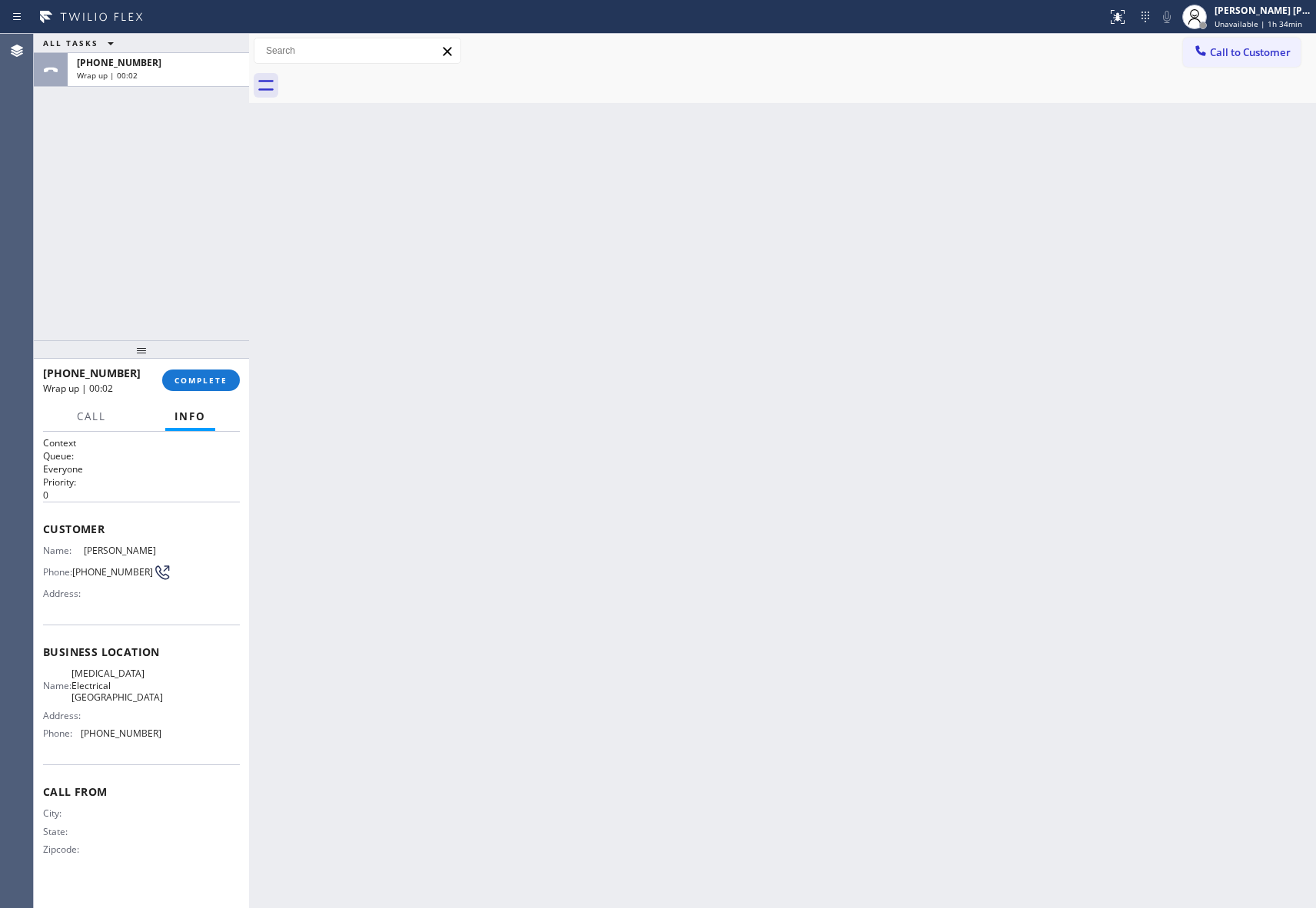
click at [391, 77] on div at bounding box center [800, 85] width 1034 height 34
click at [213, 376] on span "COMPLETE" at bounding box center [201, 380] width 53 height 11
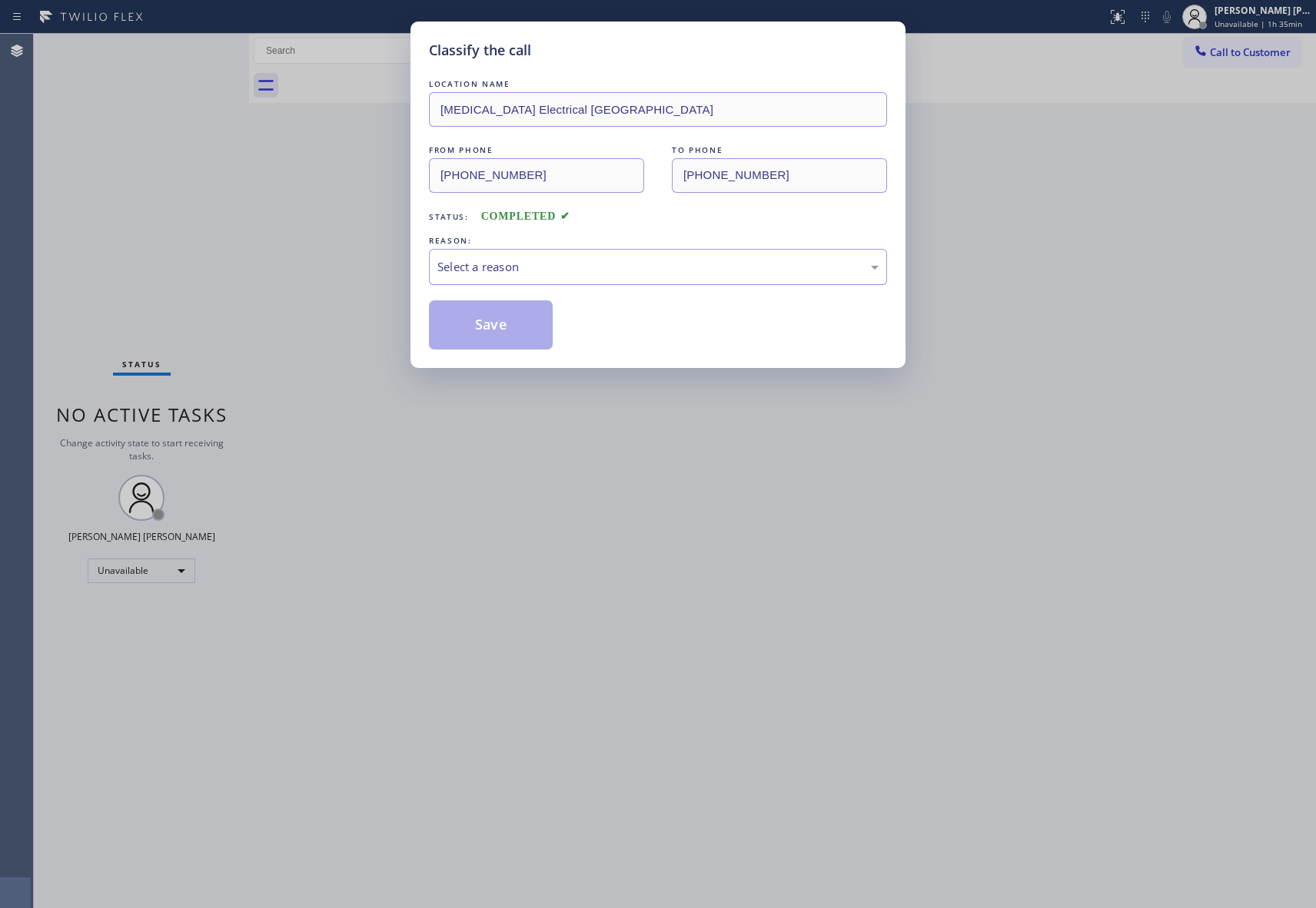
click at [592, 272] on div "Select a reason" at bounding box center [658, 267] width 441 height 18
click at [484, 326] on button "Save" at bounding box center [491, 325] width 123 height 49
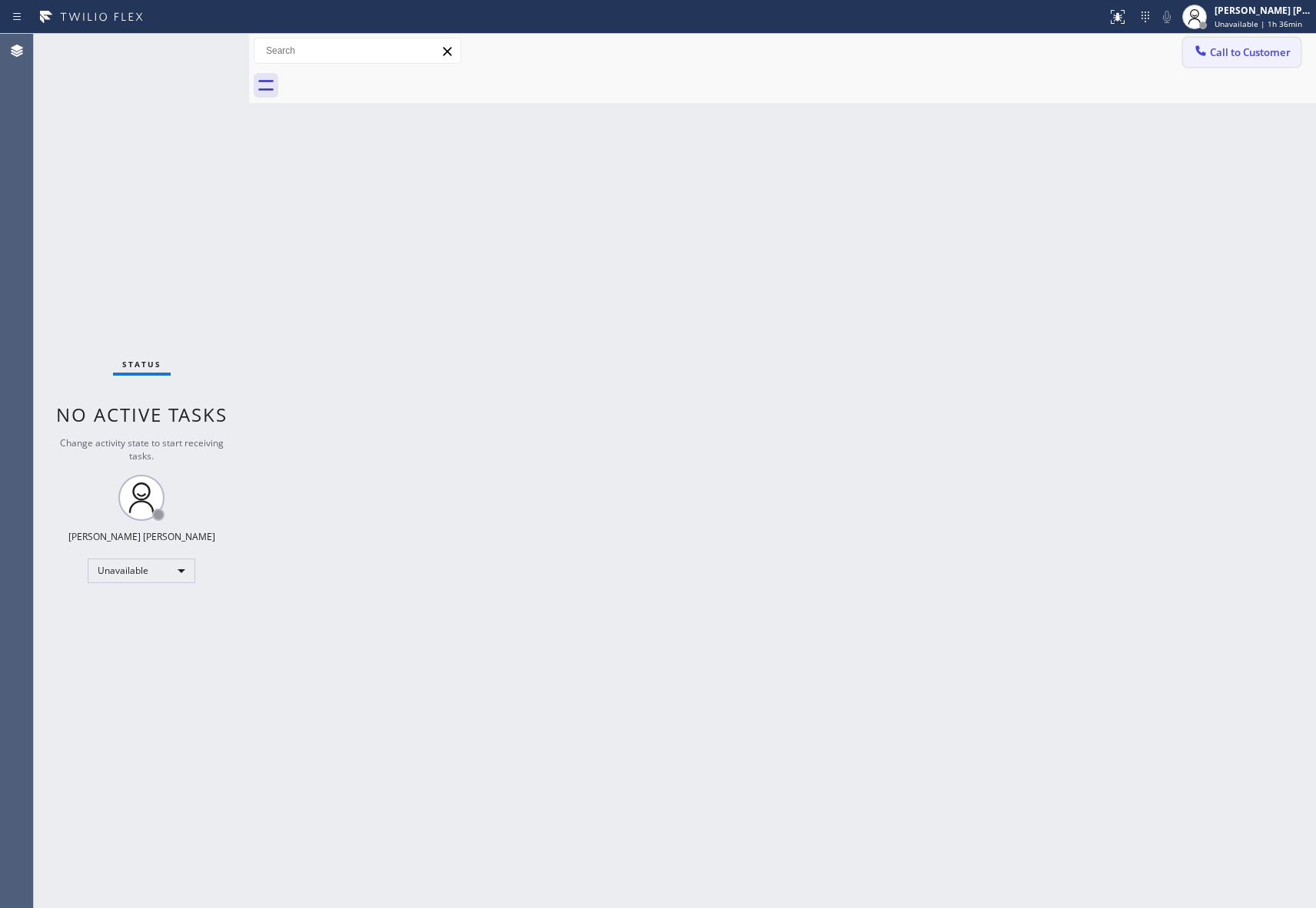
click at [1243, 56] on span "Call to Customer" at bounding box center [1250, 52] width 80 height 14
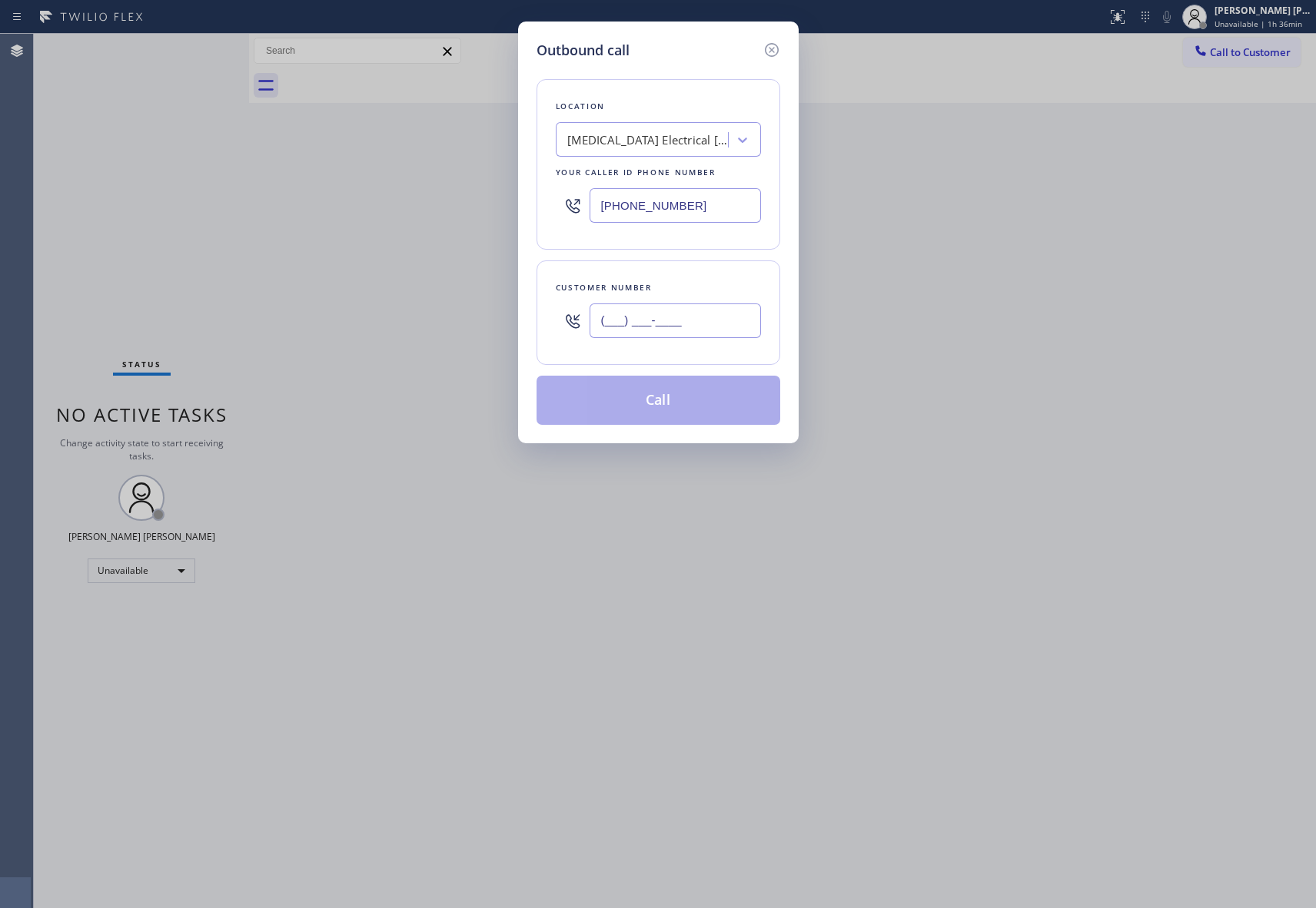
click at [718, 315] on input "(___) ___-____" at bounding box center [675, 320] width 171 height 34
paste input "760) 969-9873"
type input "[PHONE_NUMBER]"
click at [662, 408] on button "Call" at bounding box center [658, 401] width 244 height 49
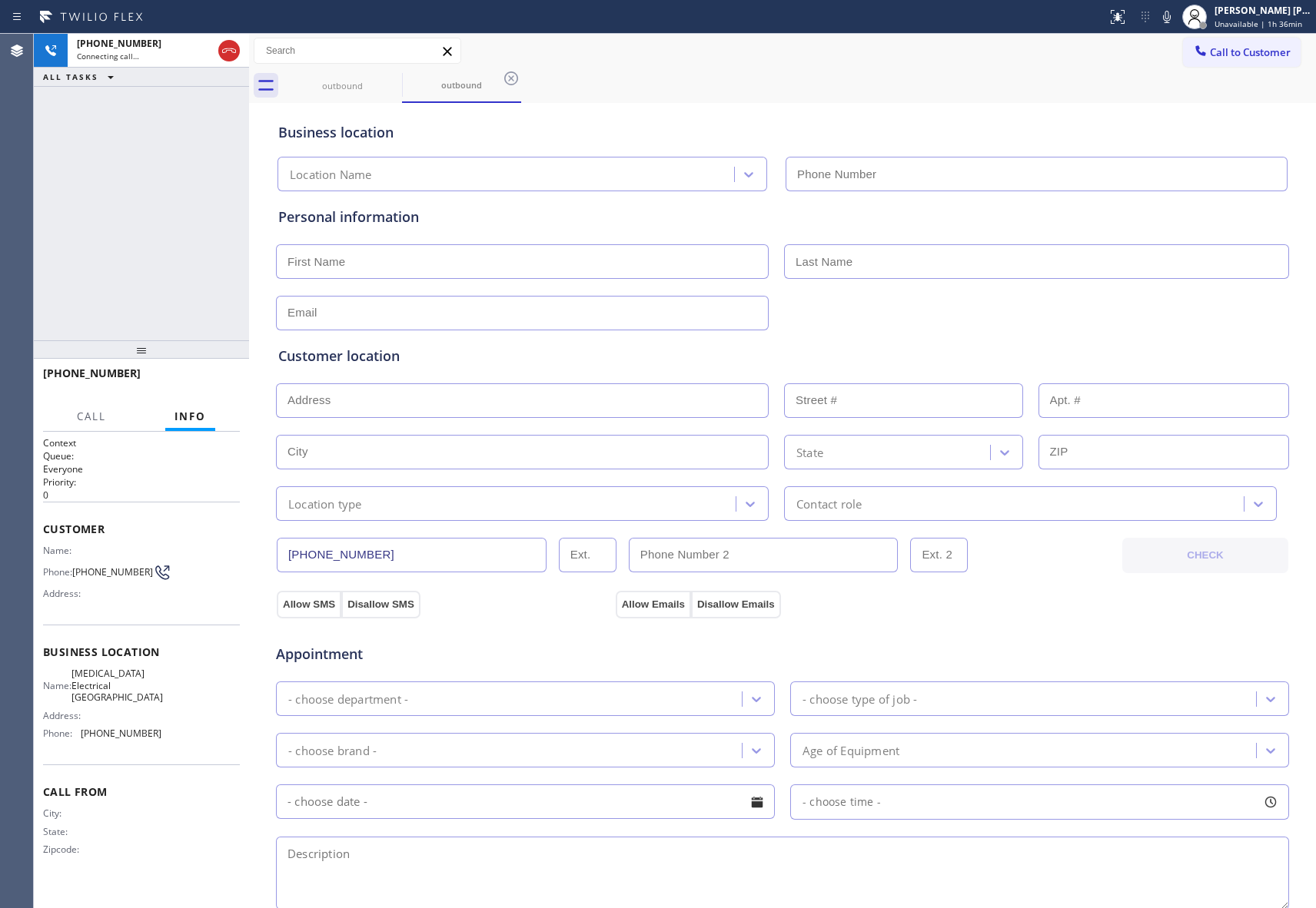
type input "[PHONE_NUMBER]"
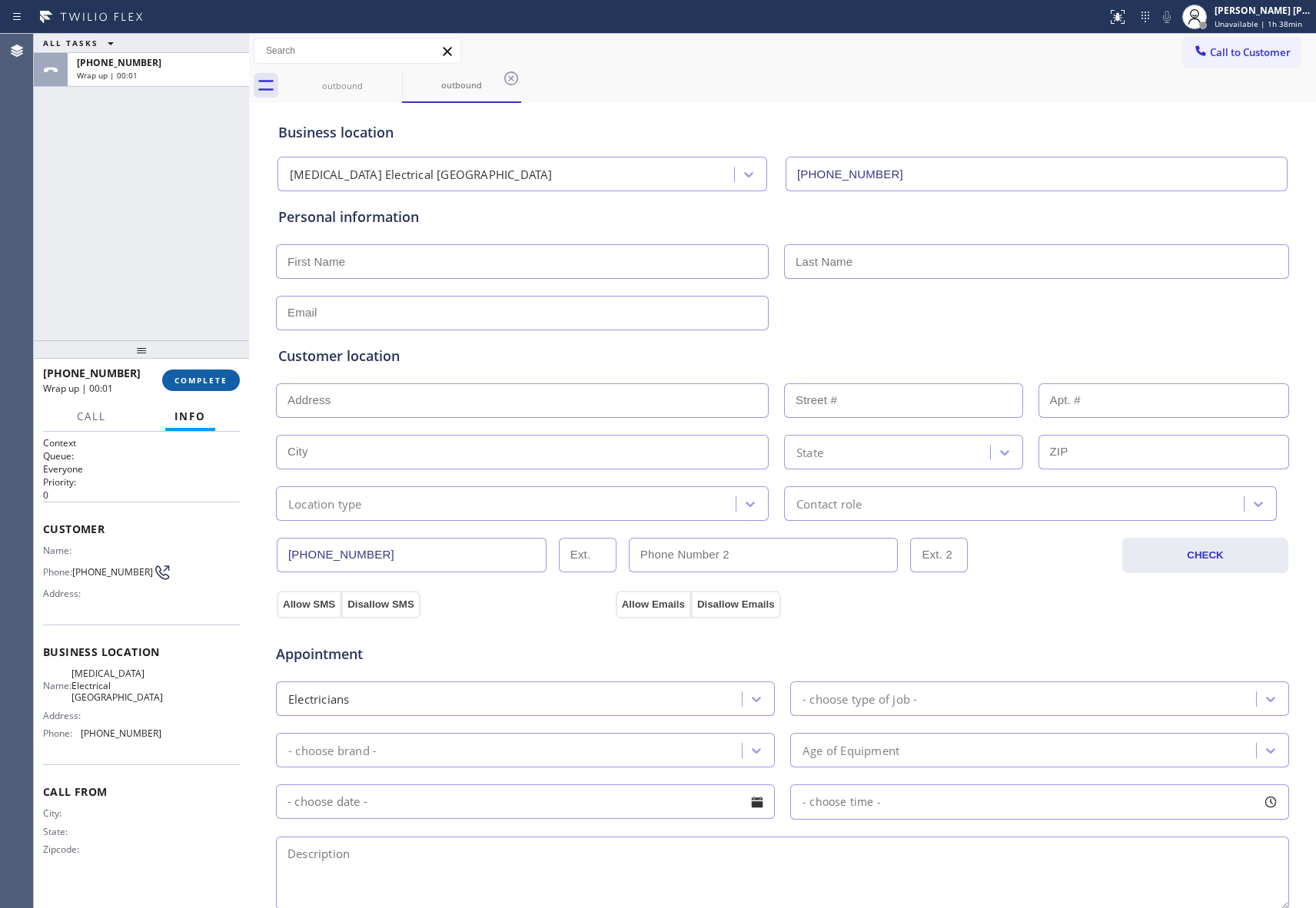
click at [206, 378] on span "COMPLETE" at bounding box center [201, 380] width 53 height 11
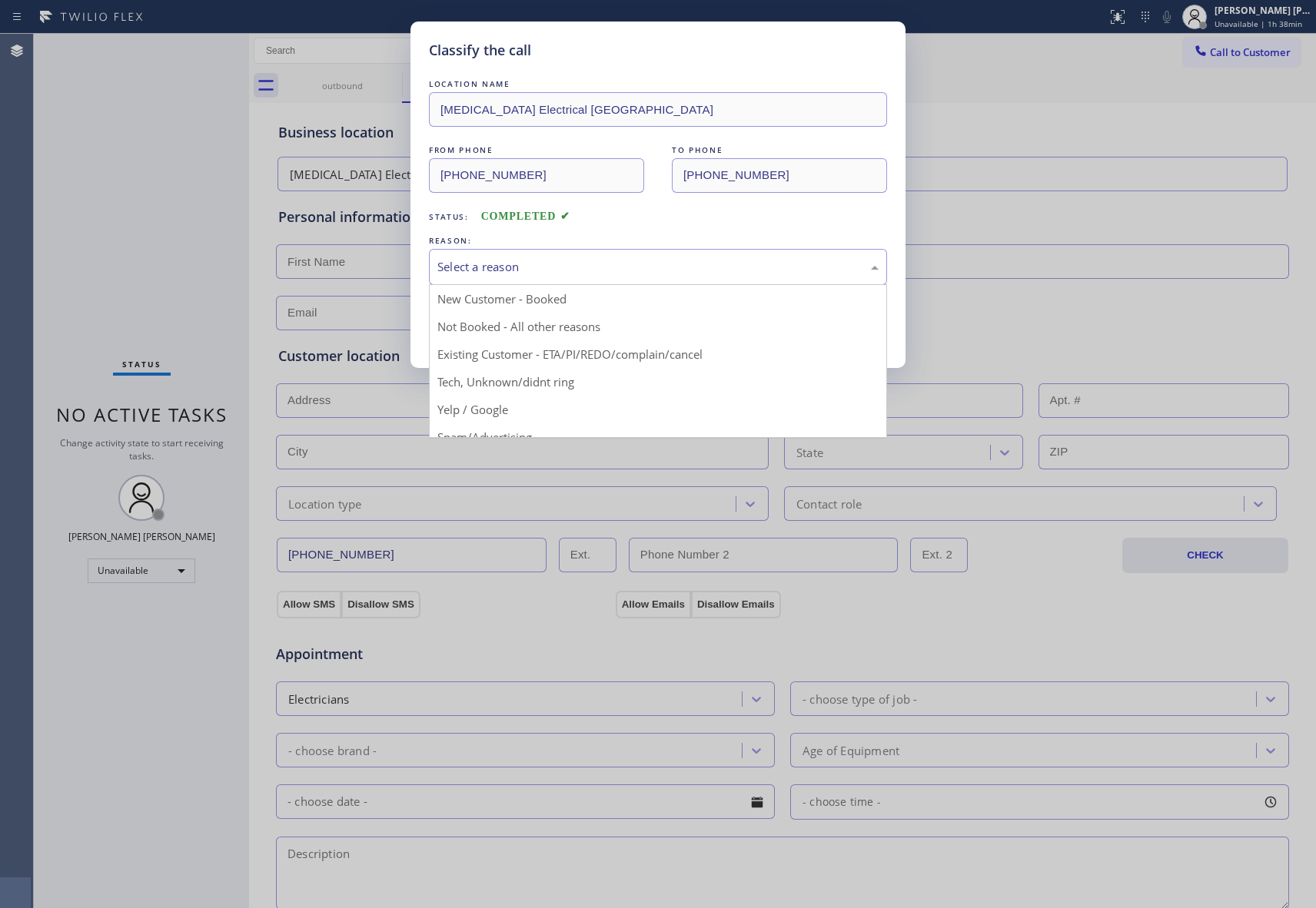
click at [555, 265] on div "Select a reason" at bounding box center [658, 267] width 441 height 18
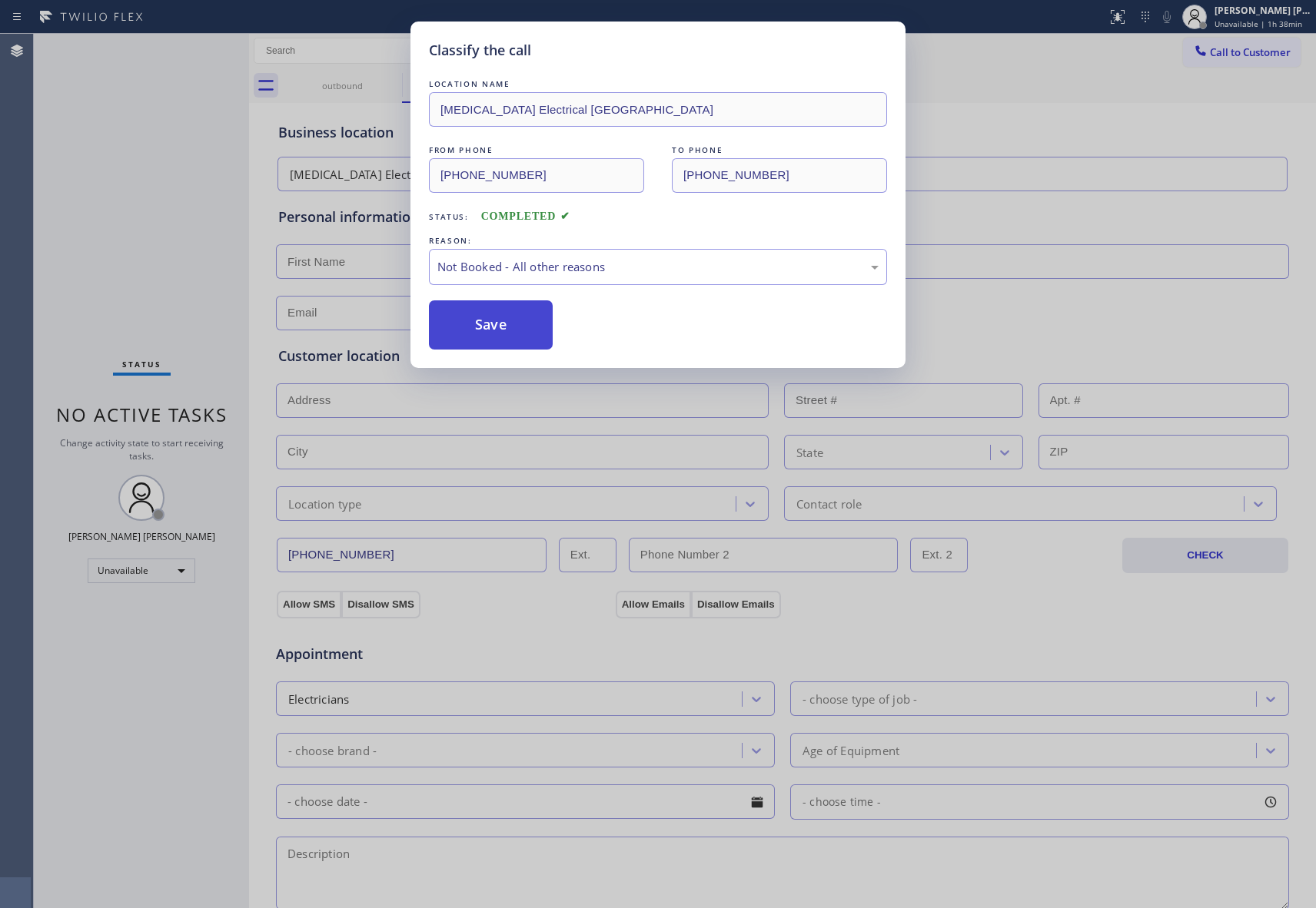
click at [486, 326] on button "Save" at bounding box center [491, 325] width 123 height 49
drag, startPoint x: 486, startPoint y: 326, endPoint x: 526, endPoint y: 169, distance: 162.0
click at [486, 327] on button "Save" at bounding box center [491, 325] width 123 height 49
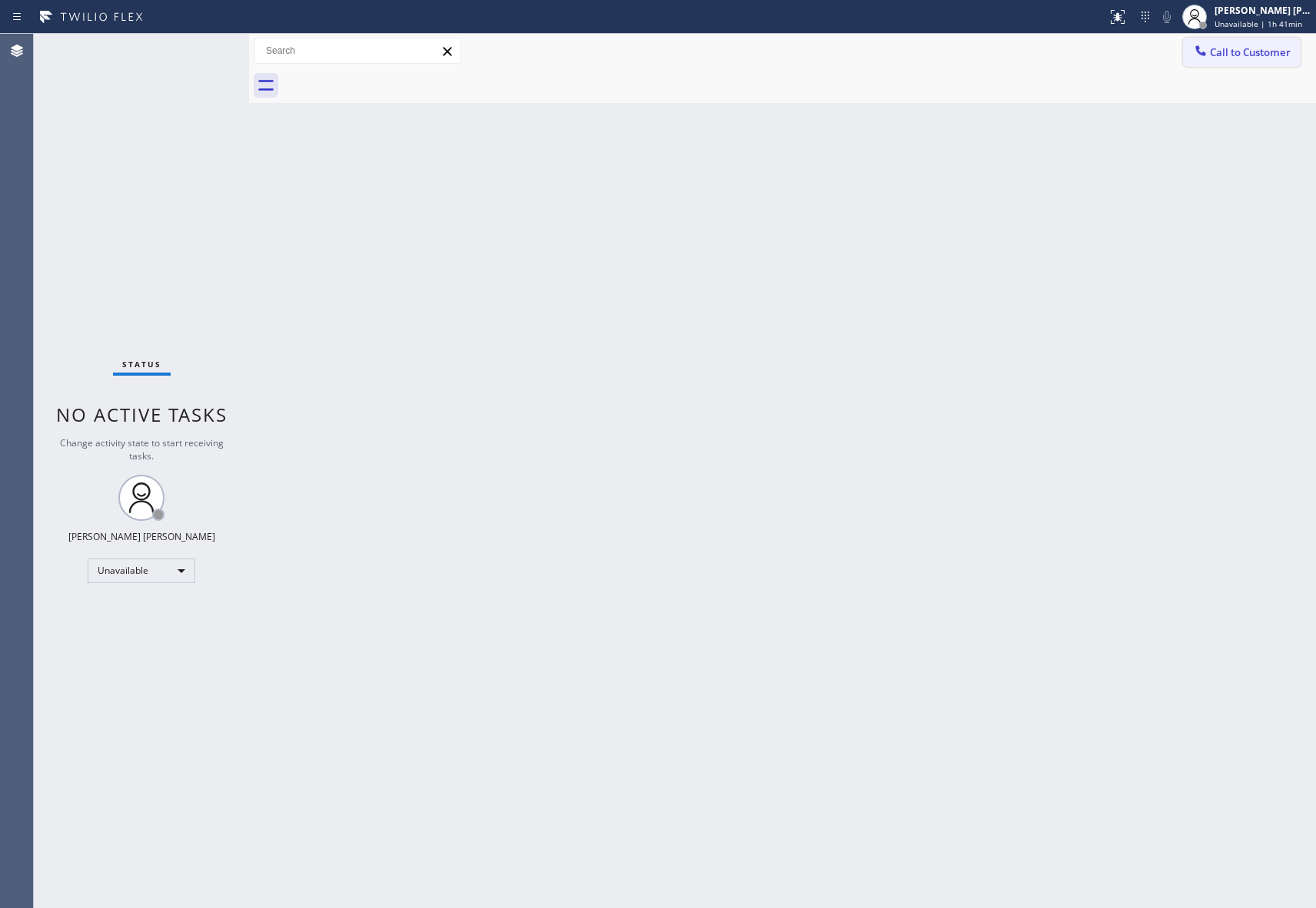
click at [1243, 62] on button "Call to Customer" at bounding box center [1243, 52] width 118 height 29
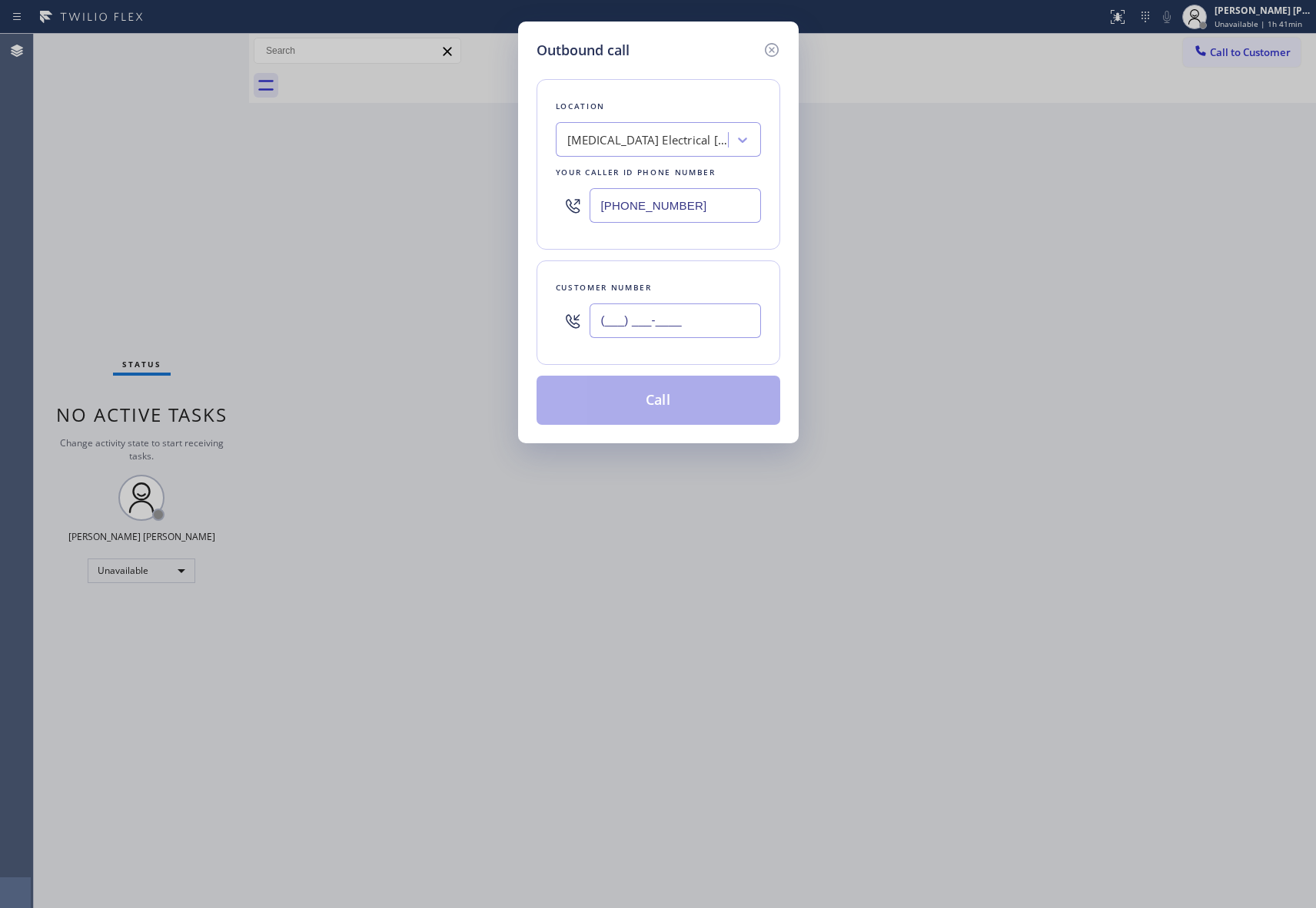
click at [681, 319] on input "(___) ___-____" at bounding box center [675, 320] width 171 height 34
paste input "619) 572-3606"
type input "[PHONE_NUMBER]"
click at [658, 409] on button "Call" at bounding box center [658, 401] width 244 height 49
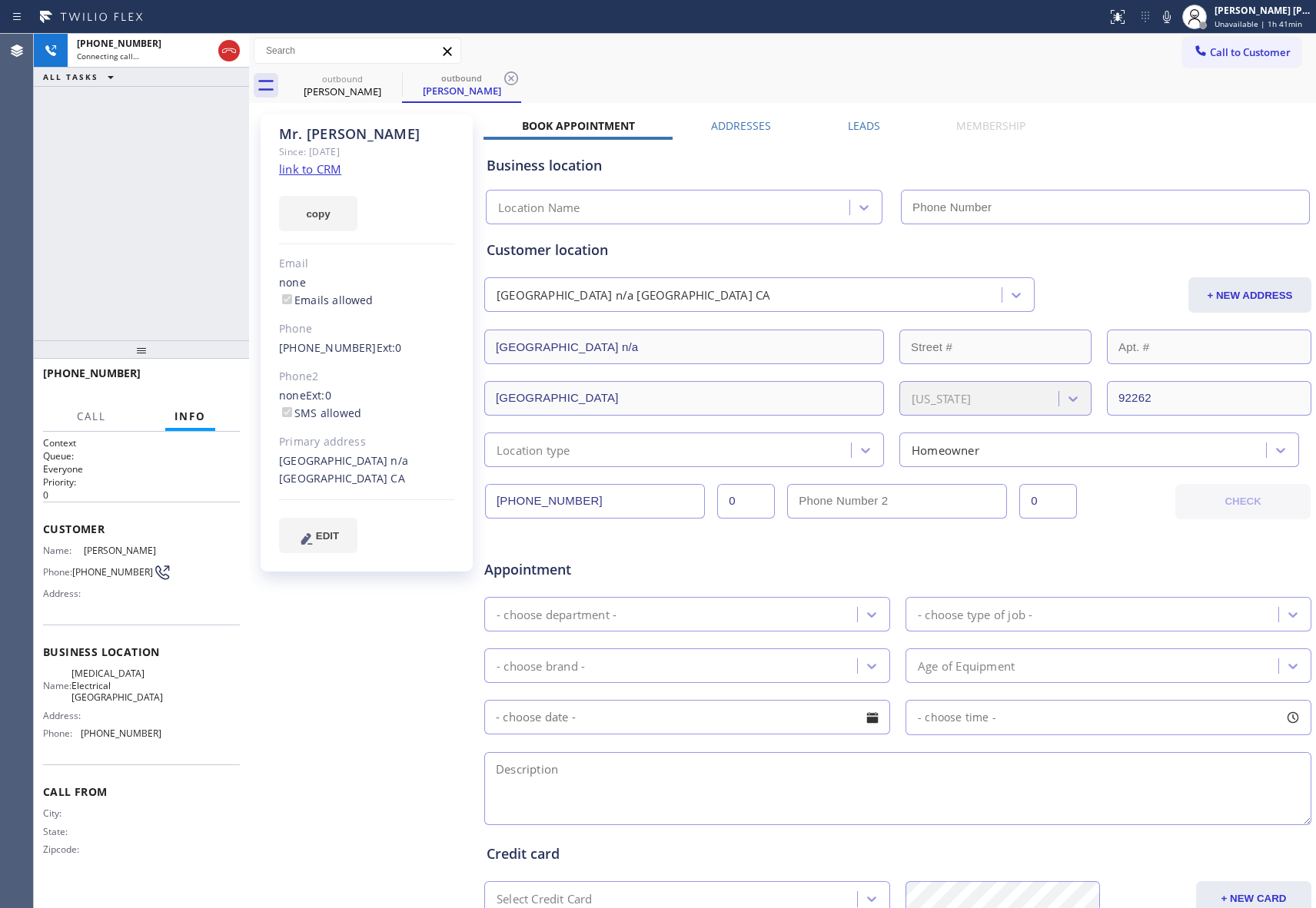
type input "[PHONE_NUMBER]"
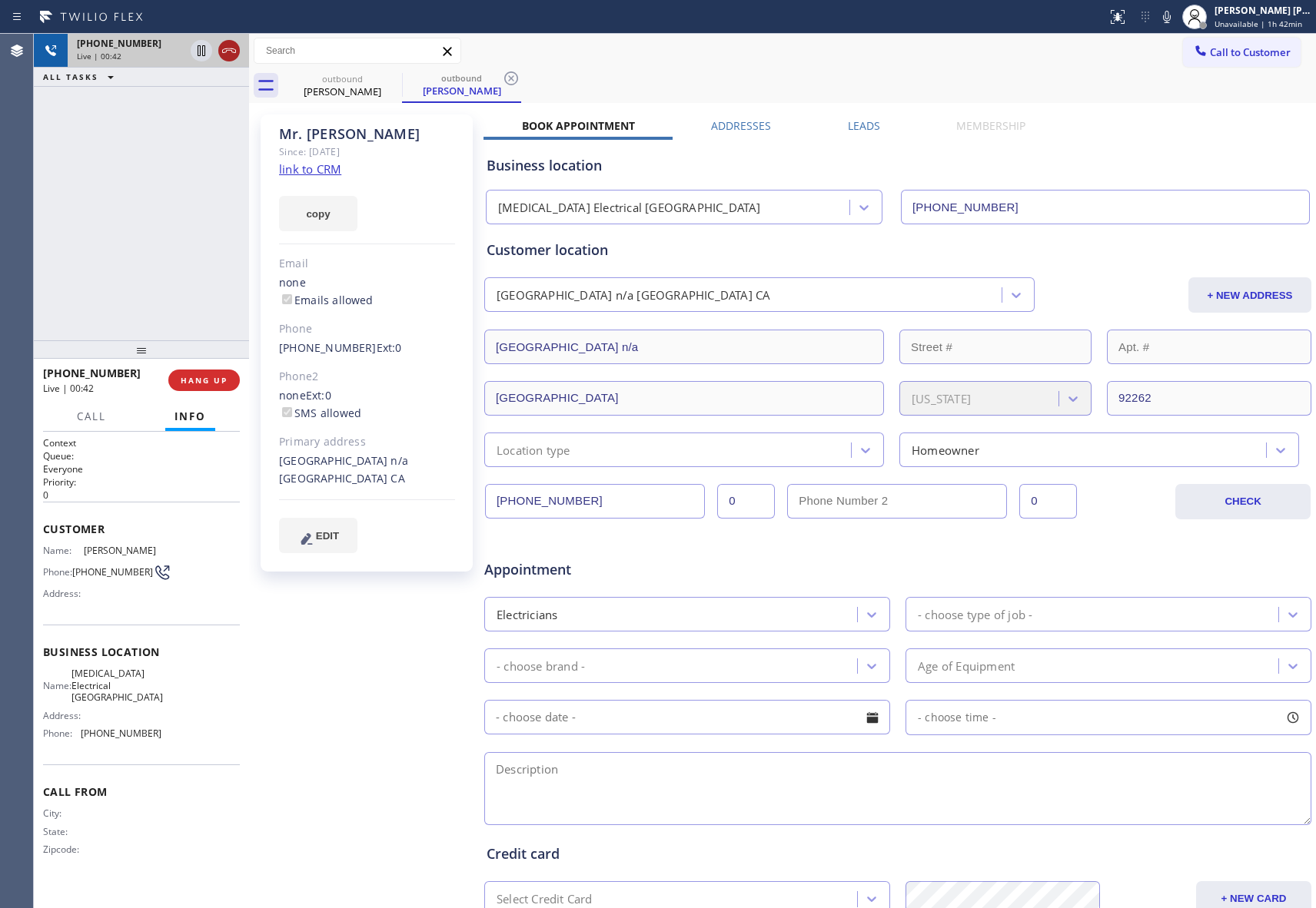
click at [228, 53] on icon at bounding box center [228, 50] width 19 height 19
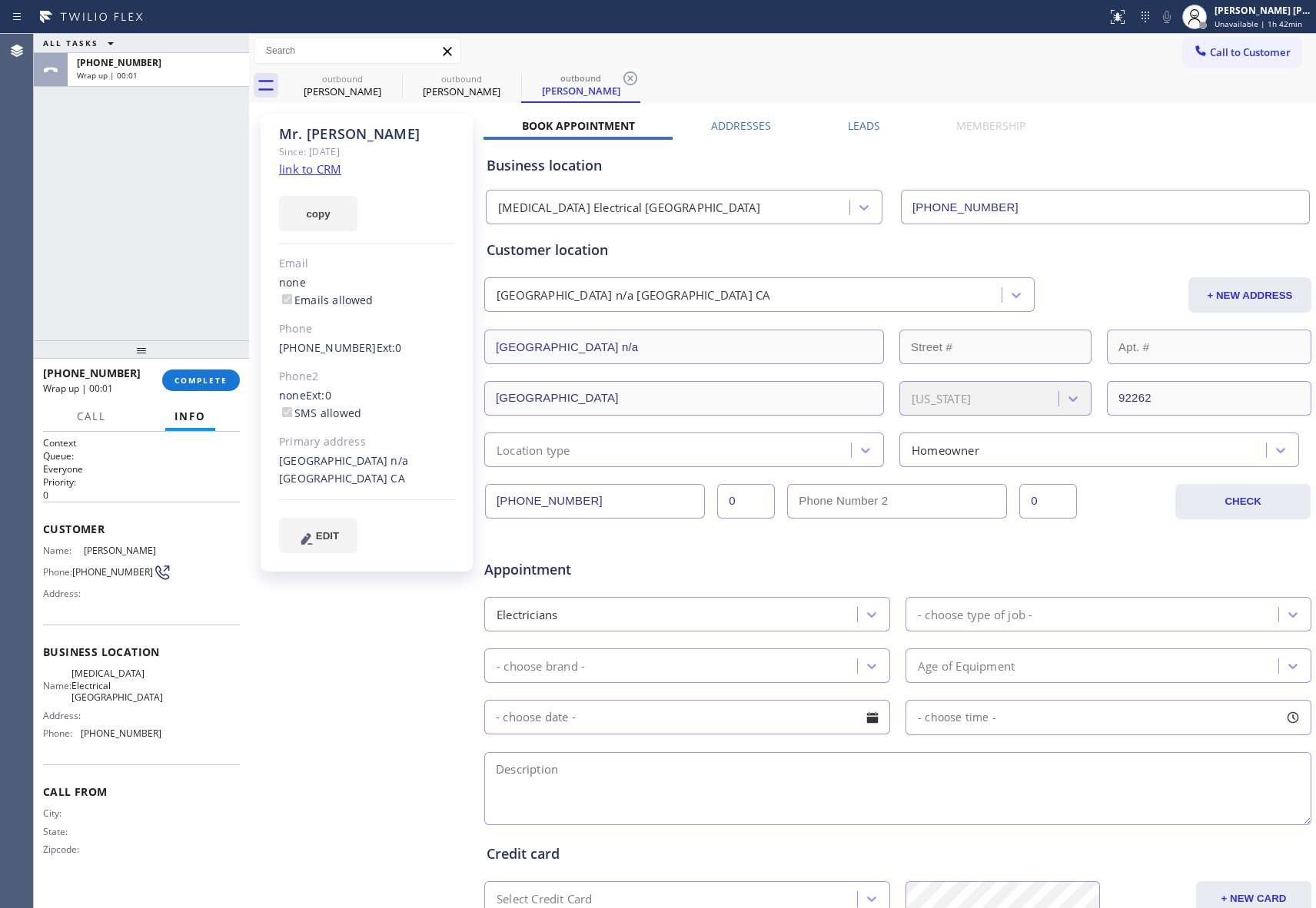
type input "[PHONE_NUMBER]"
click at [219, 378] on span "COMPLETE" at bounding box center [201, 380] width 53 height 11
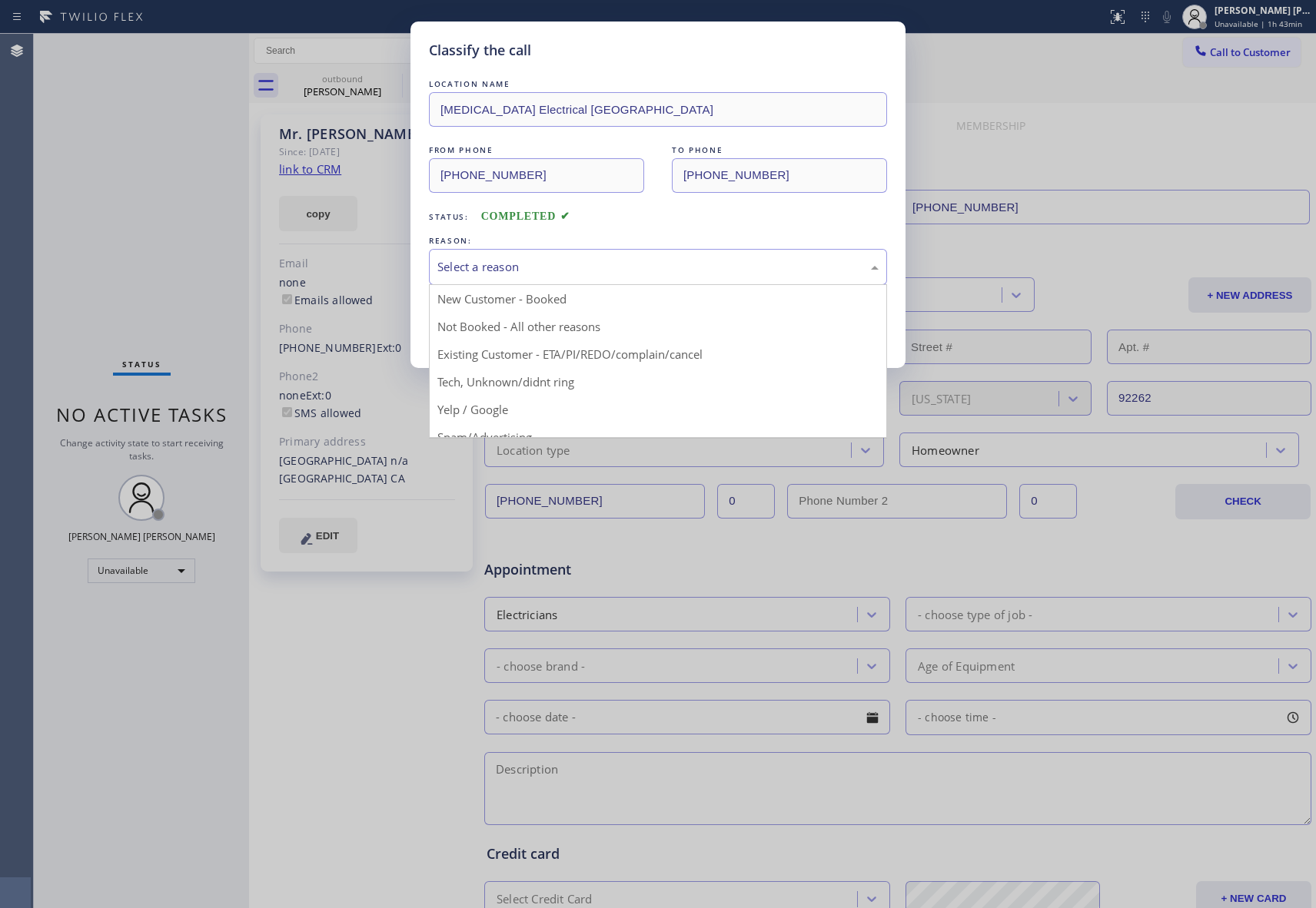
click at [526, 270] on div "Select a reason" at bounding box center [658, 267] width 441 height 18
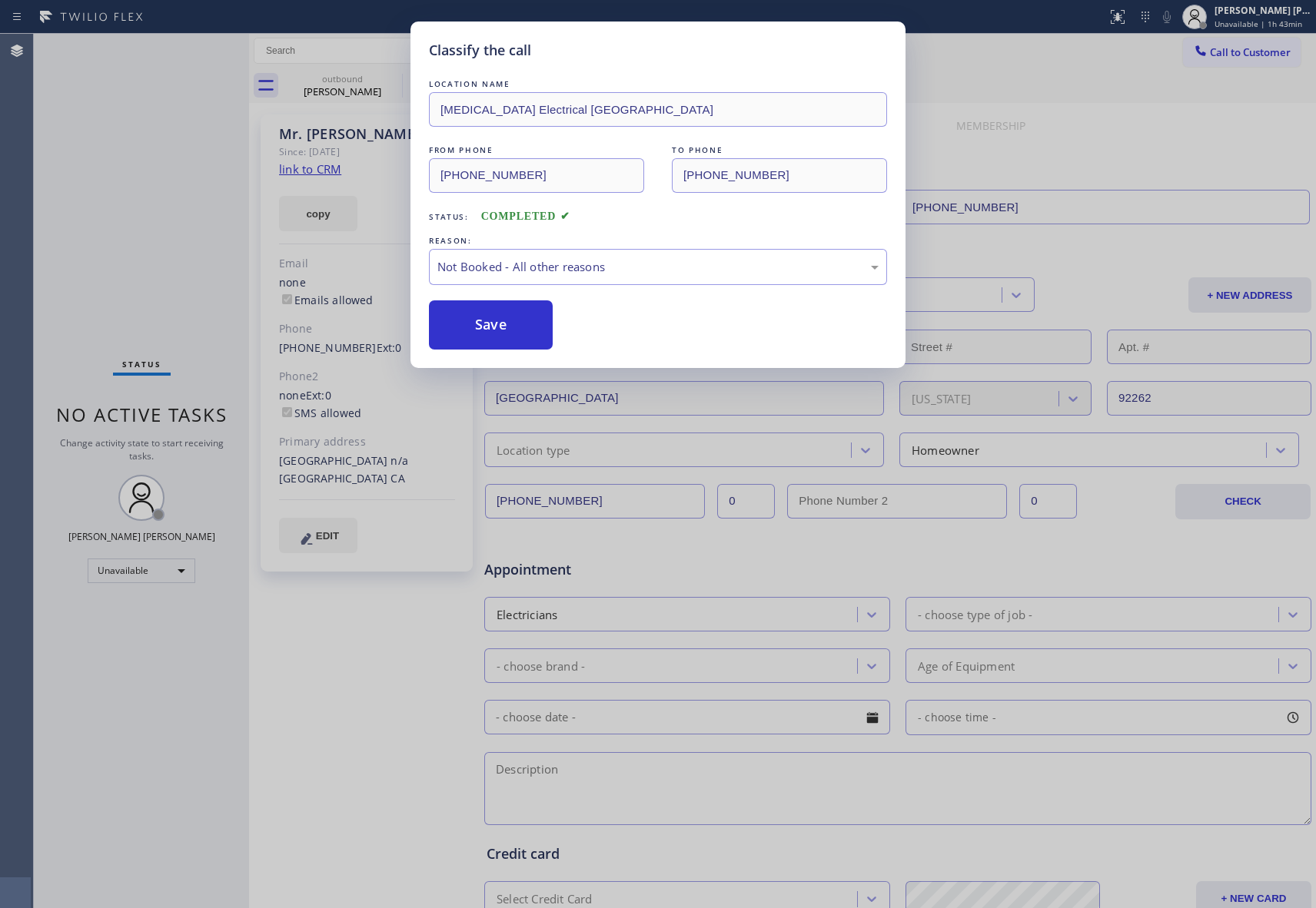
click at [494, 321] on button "Save" at bounding box center [491, 325] width 123 height 49
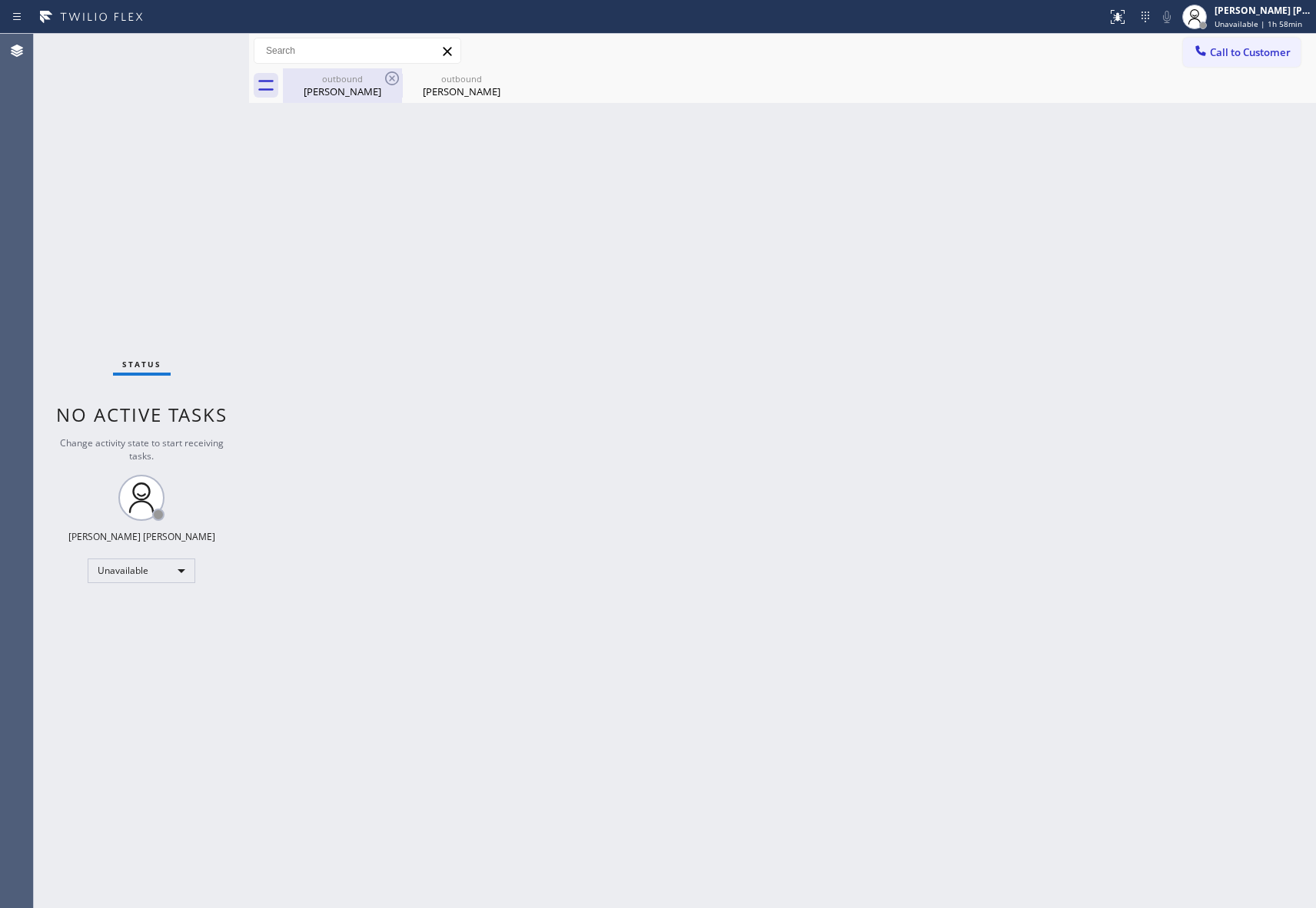
click at [366, 77] on div "outbound" at bounding box center [342, 79] width 116 height 12
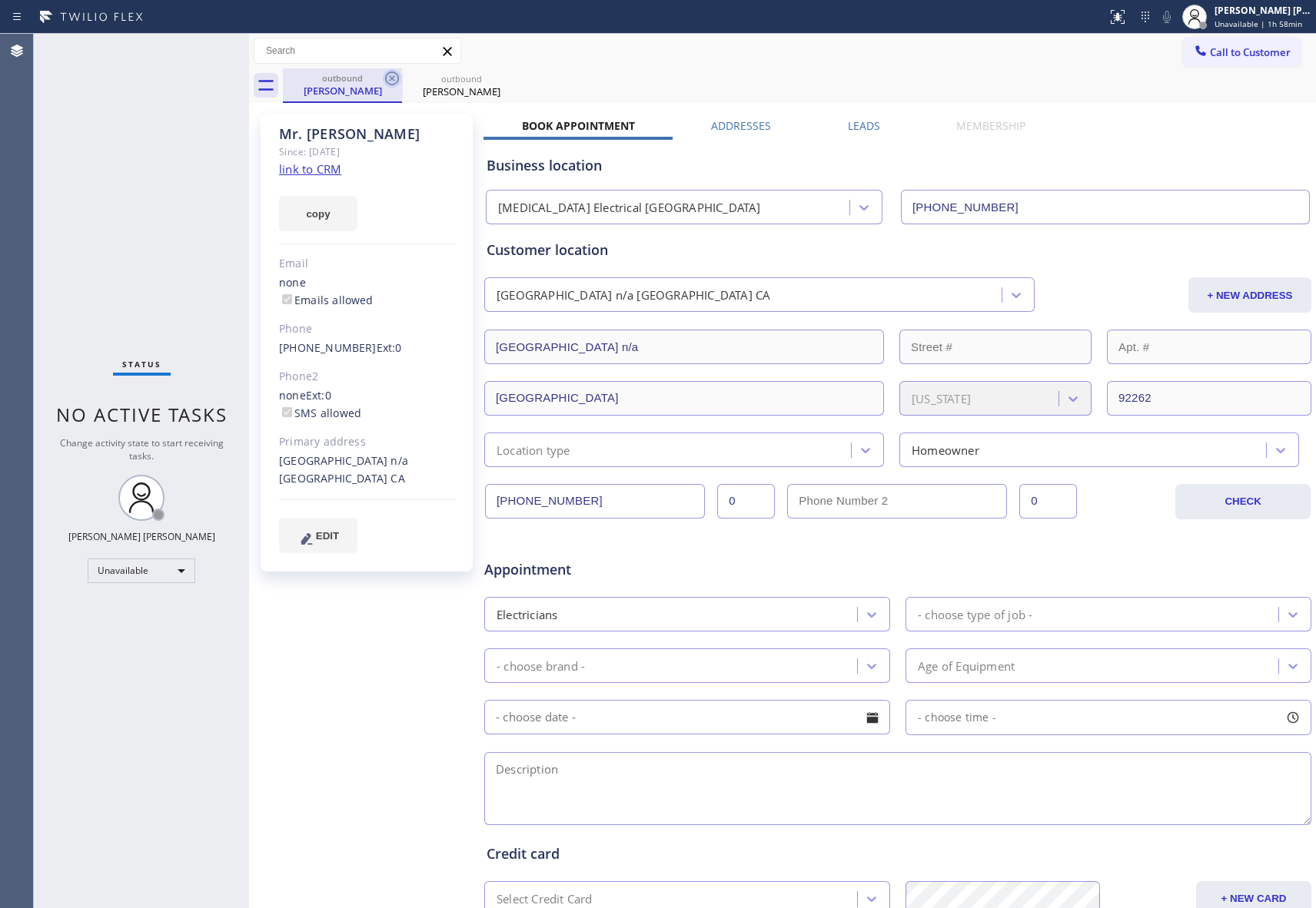
click at [389, 75] on icon at bounding box center [392, 78] width 14 height 14
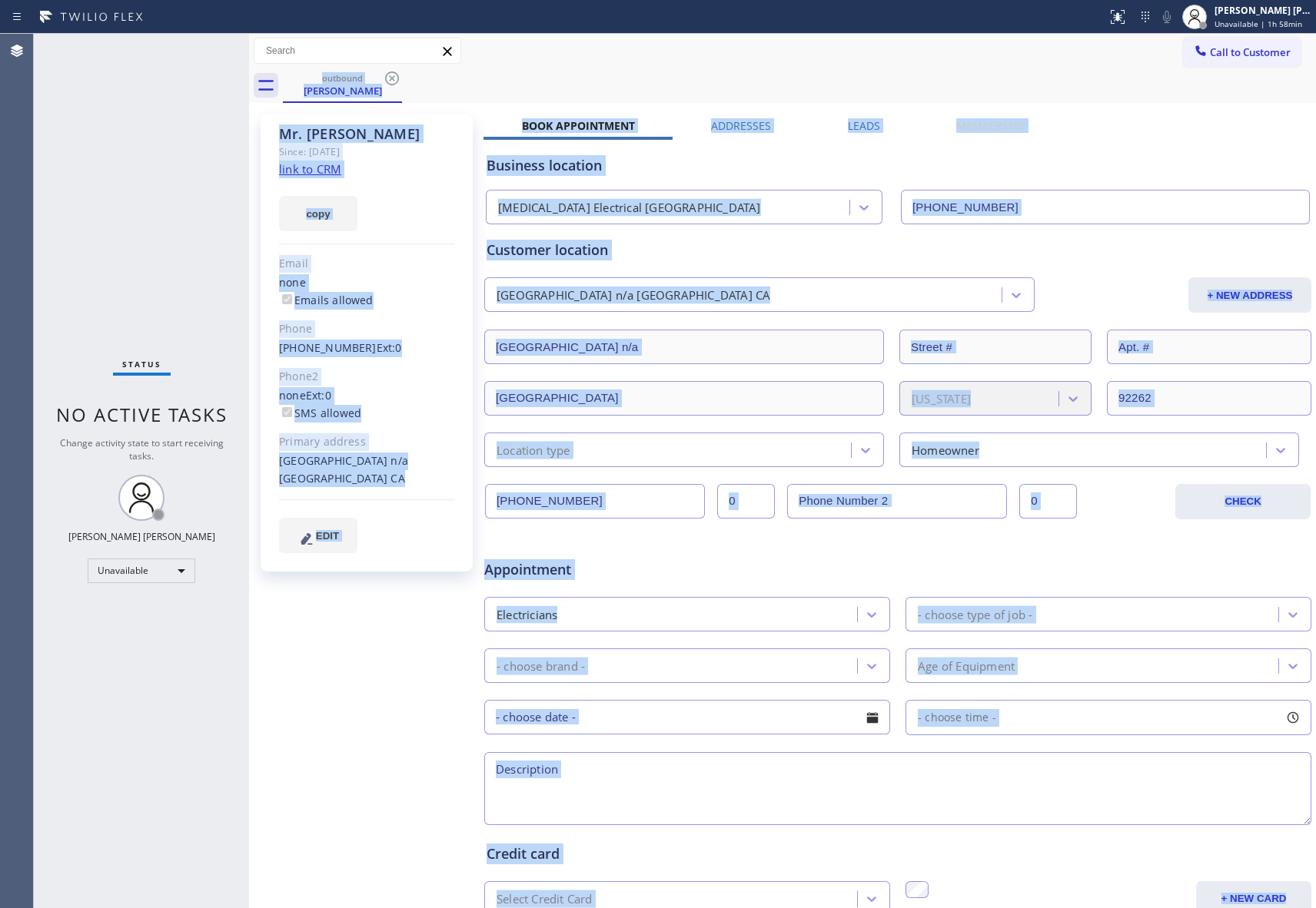
click at [389, 75] on div "outbound [PERSON_NAME]" at bounding box center [800, 85] width 1034 height 34
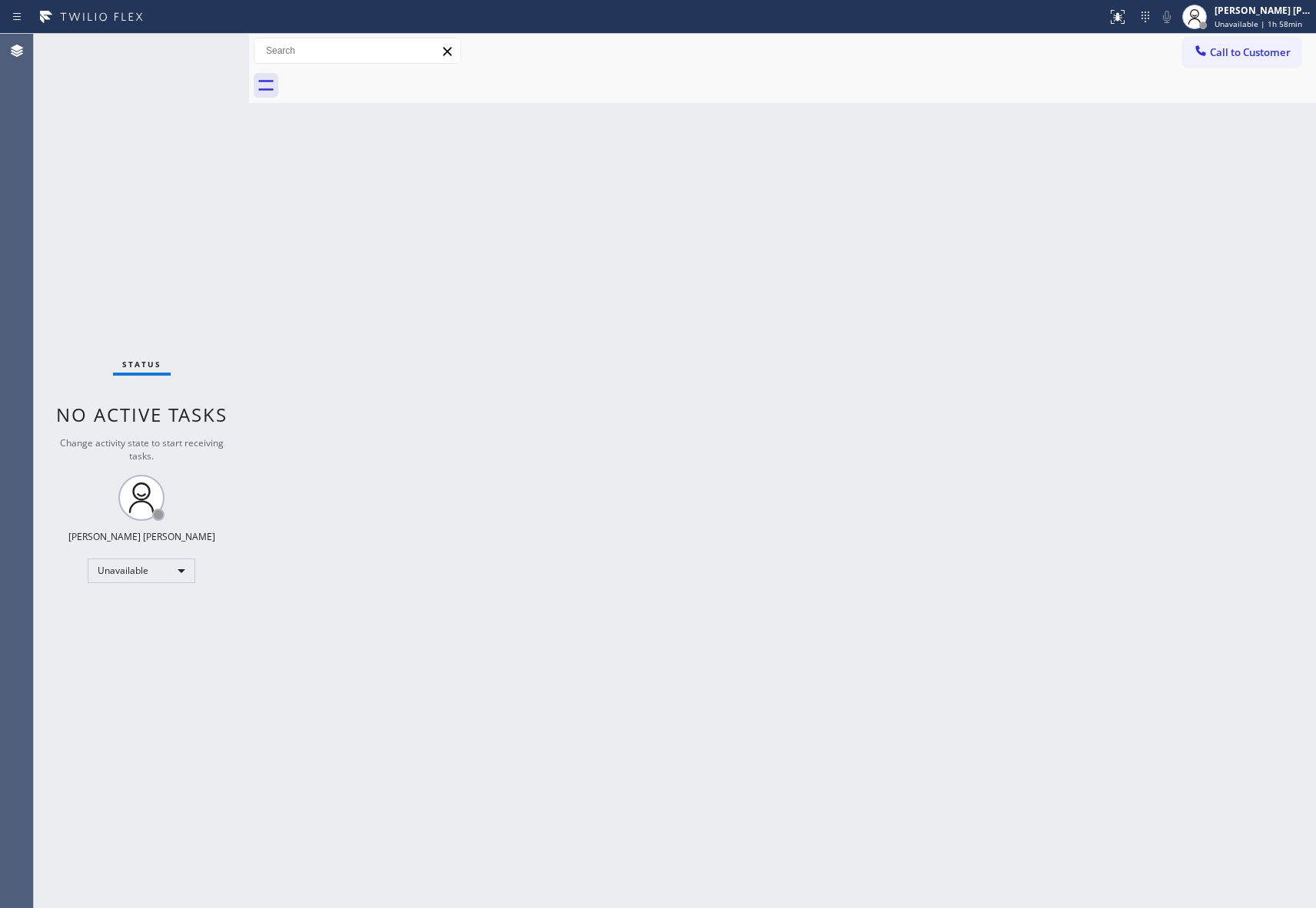
click at [389, 75] on div at bounding box center [800, 85] width 1034 height 34
click at [1289, 19] on span "Unavailable | 2h 7min" at bounding box center [1256, 24] width 83 height 11
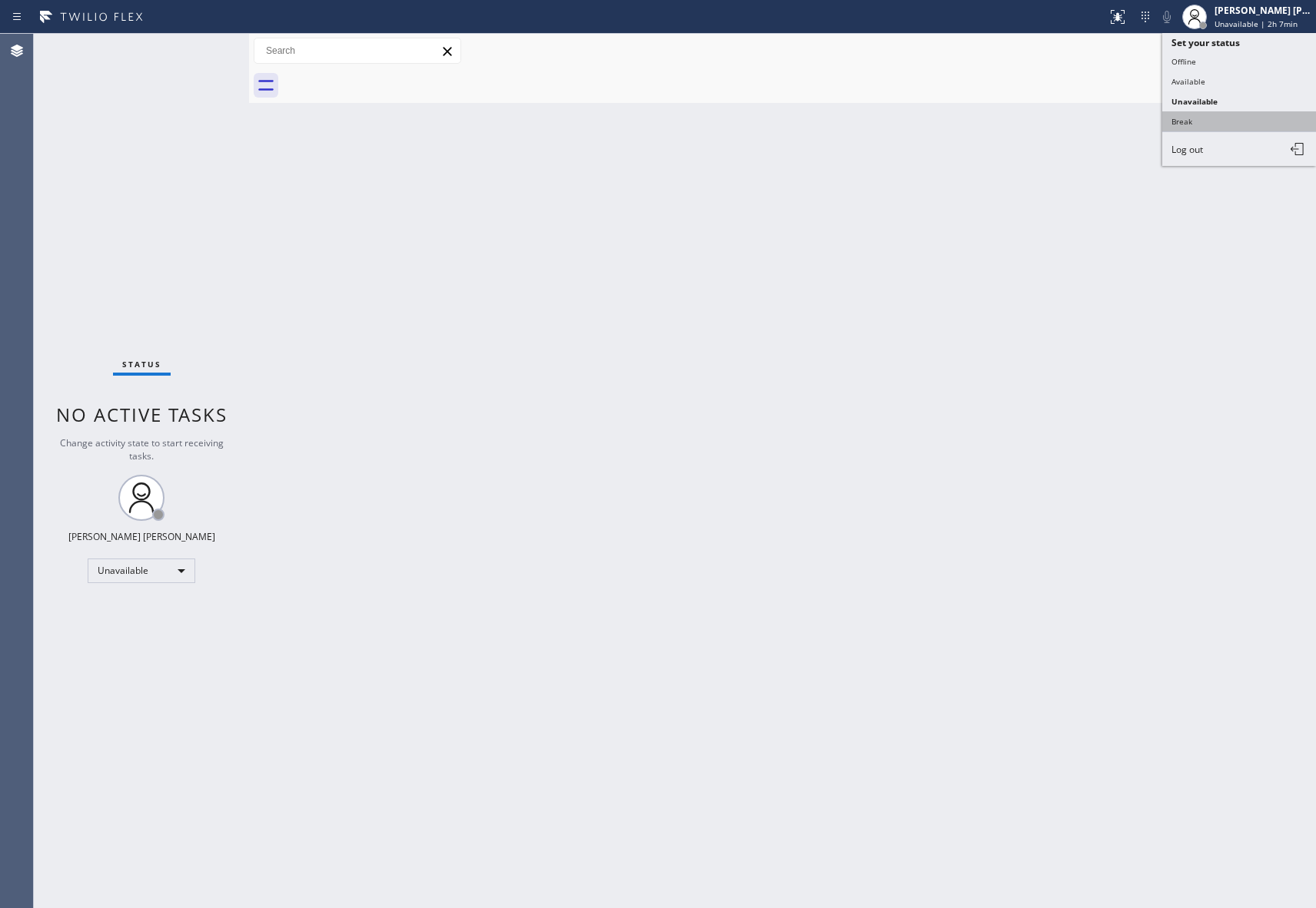
click at [1225, 123] on button "Break" at bounding box center [1239, 121] width 154 height 20
click at [1267, 55] on span "Call to Customer" at bounding box center [1250, 52] width 80 height 14
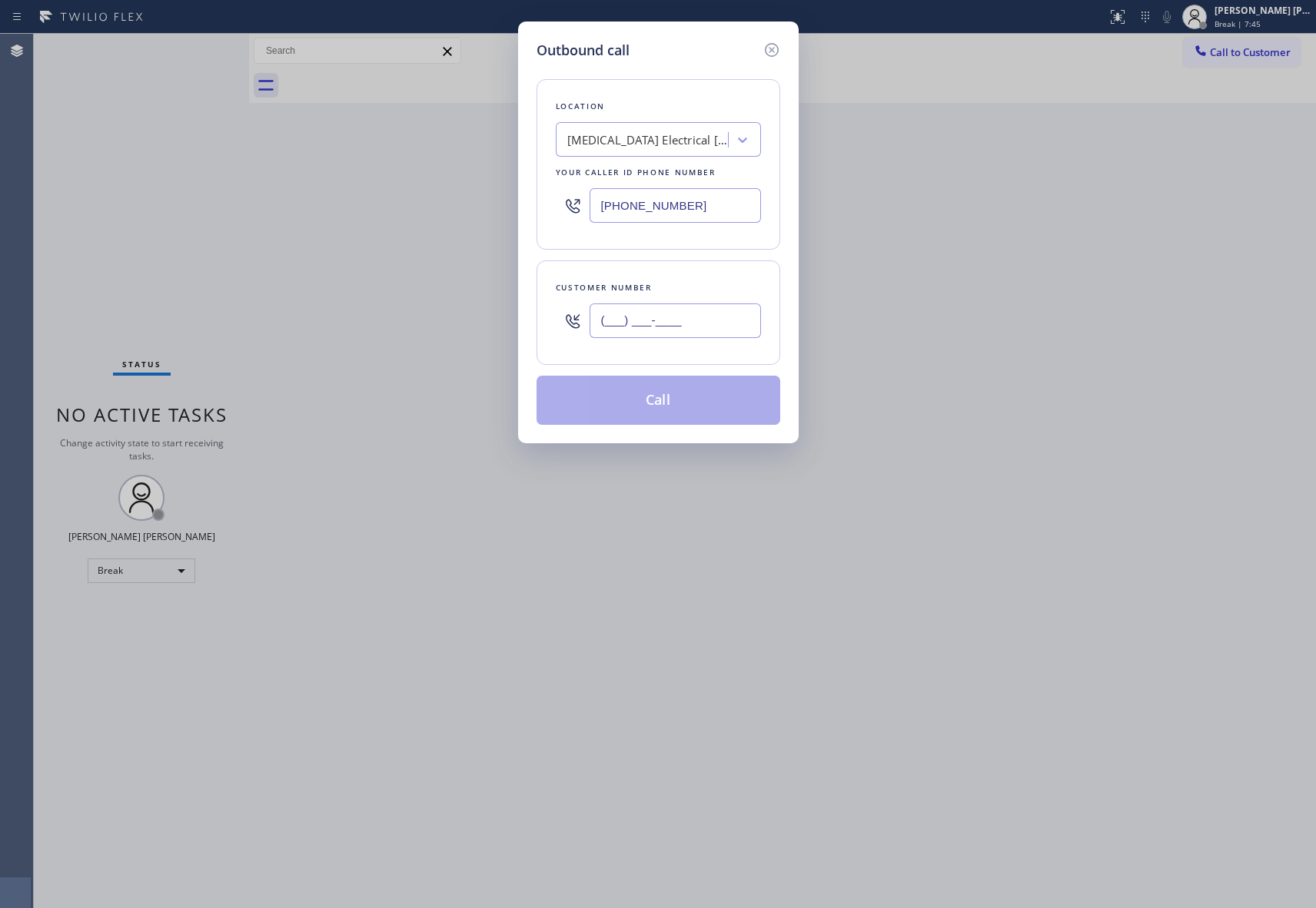
click at [697, 330] on input "(___) ___-____" at bounding box center [675, 320] width 171 height 34
paste input "575) 570-2194"
type input "[PHONE_NUMBER]"
click at [672, 145] on div "[MEDICAL_DATA] Electrical [GEOGRAPHIC_DATA]" at bounding box center [648, 140] width 162 height 18
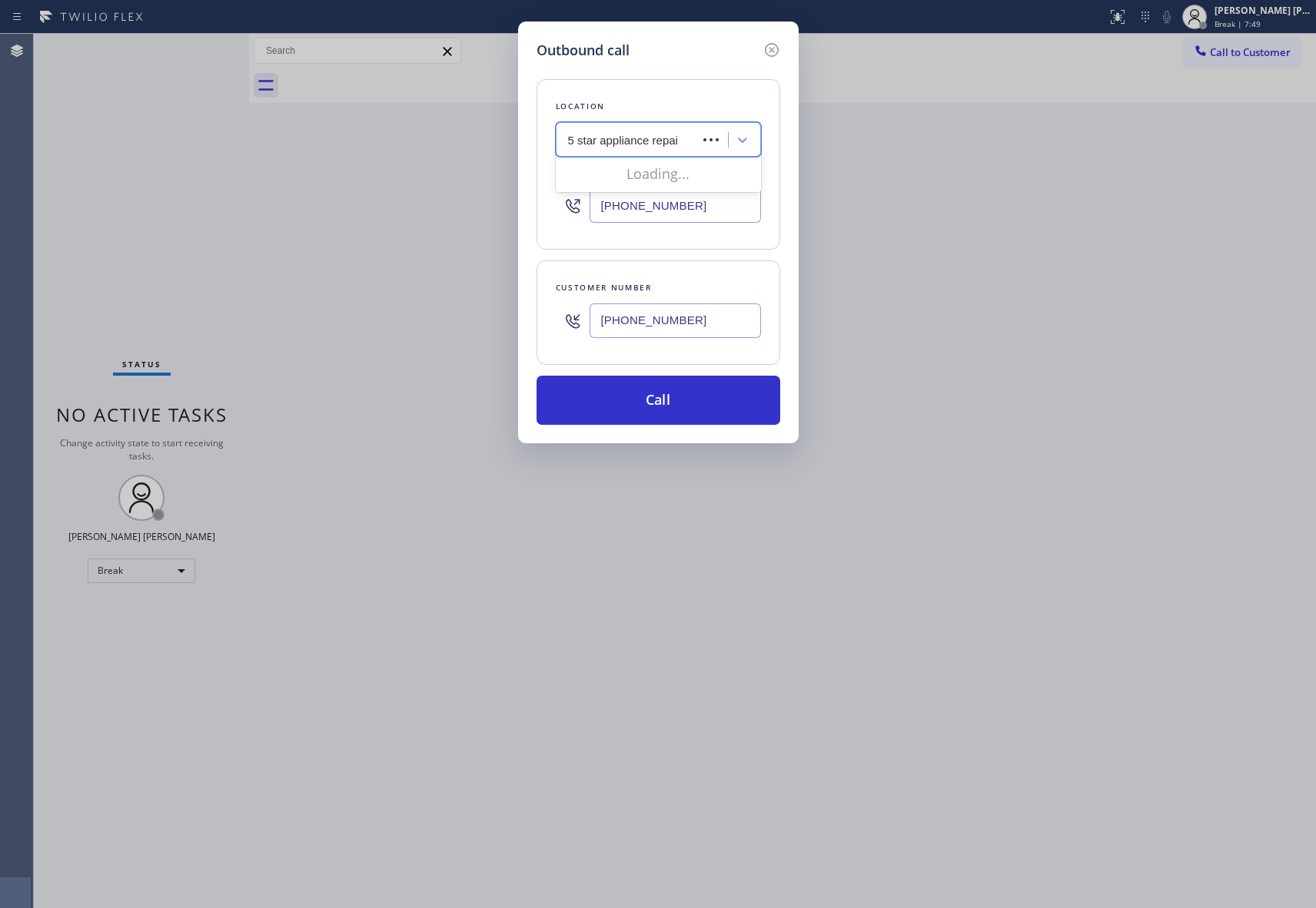
type input "5 star appliance repair"
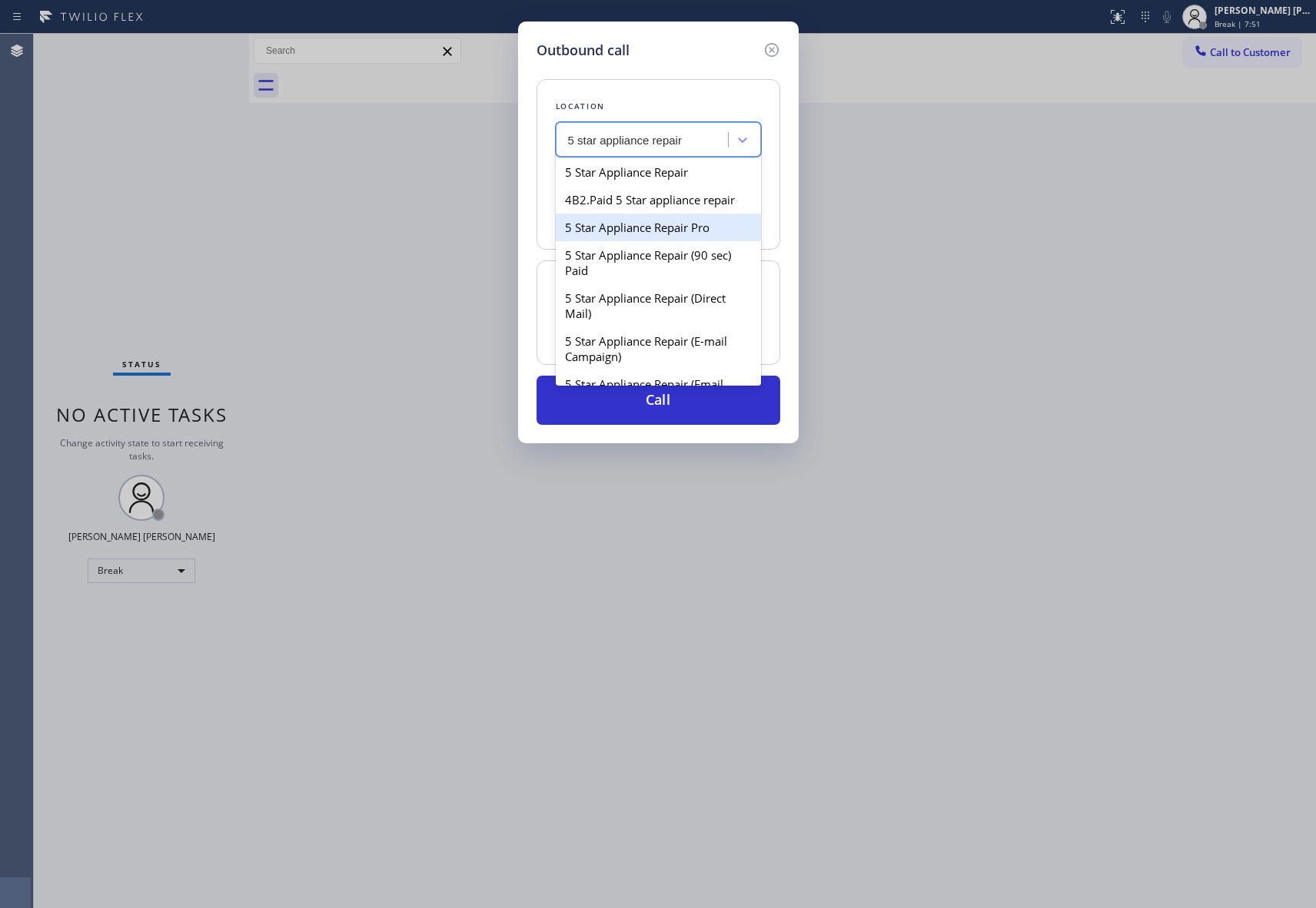
click at [673, 241] on div "5 Star Appliance Repair Pro" at bounding box center [658, 227] width 205 height 27
type input "[PHONE_NUMBER]"
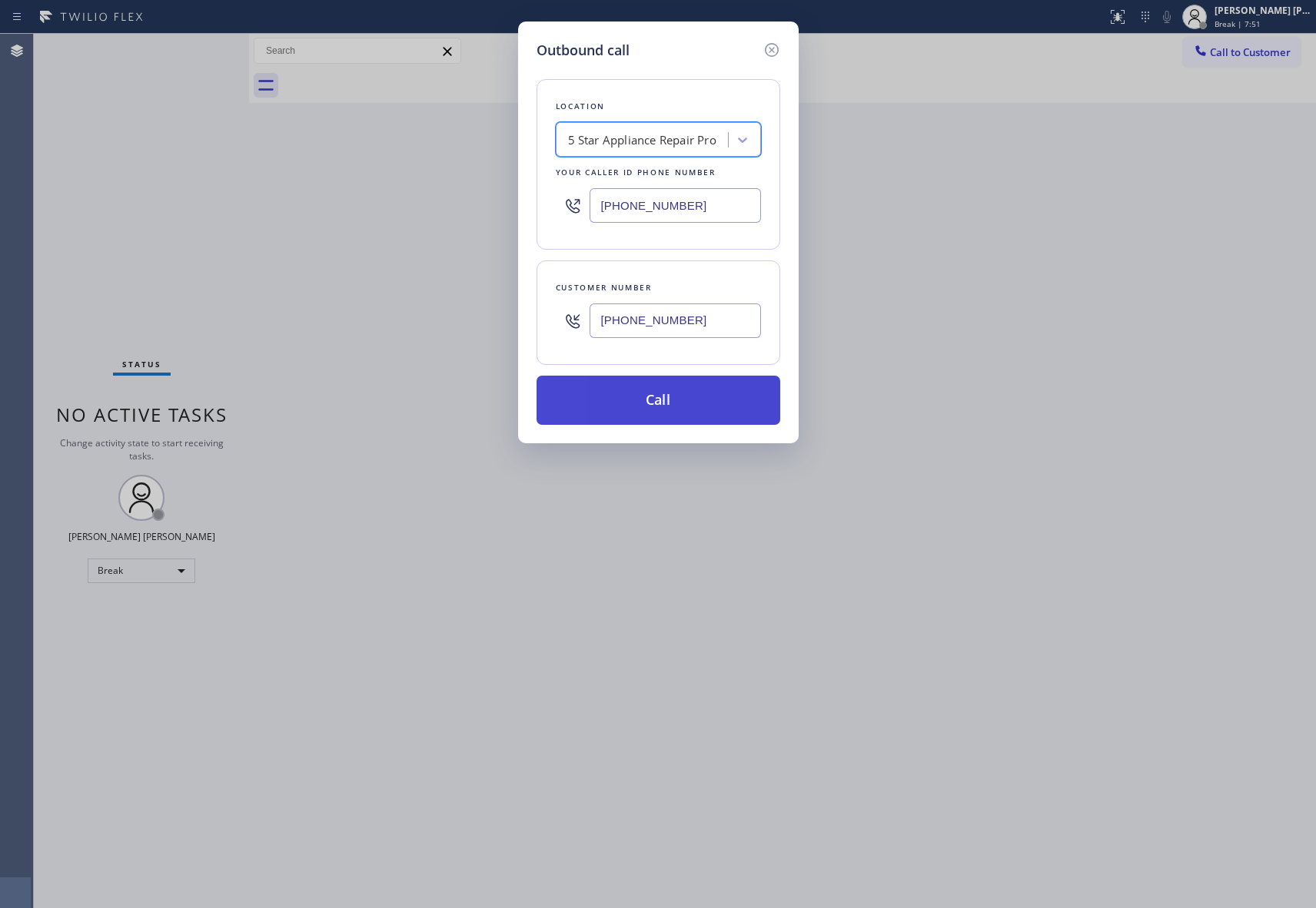
click at [662, 412] on button "Call" at bounding box center [658, 401] width 244 height 49
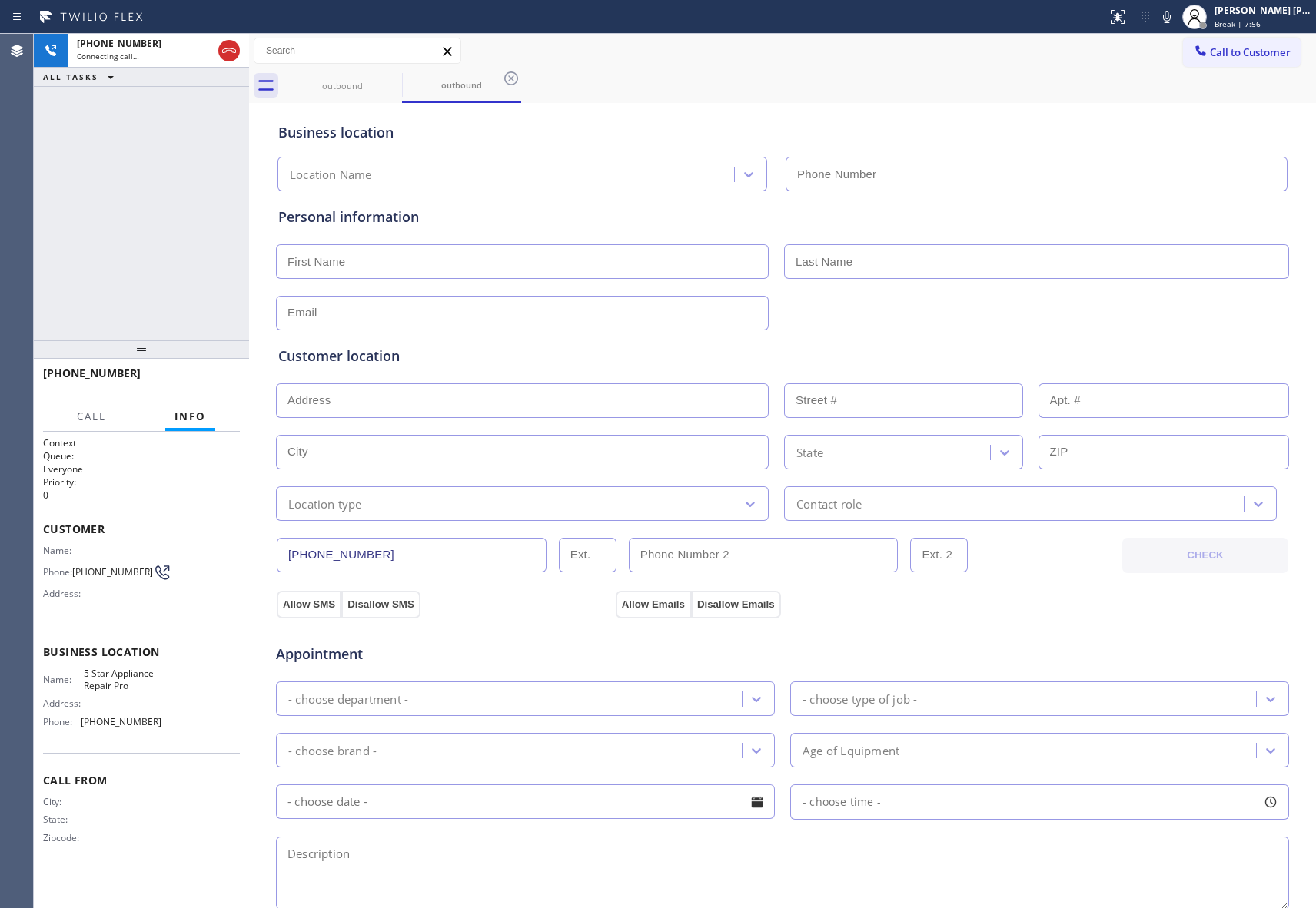
type input "[PHONE_NUMBER]"
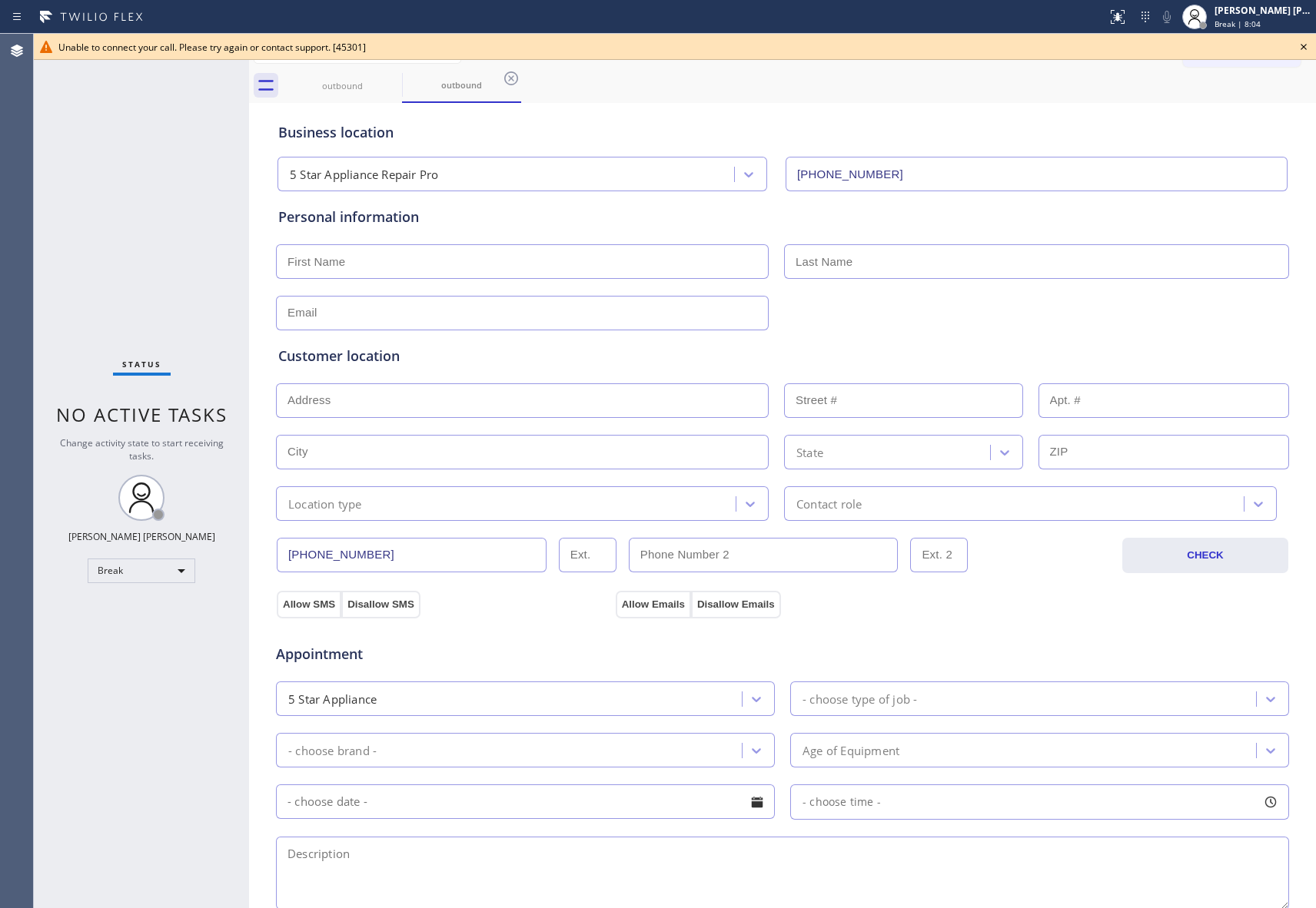
drag, startPoint x: 1311, startPoint y: 46, endPoint x: 1297, endPoint y: 44, distance: 14.1
click at [1311, 44] on icon at bounding box center [1303, 46] width 19 height 19
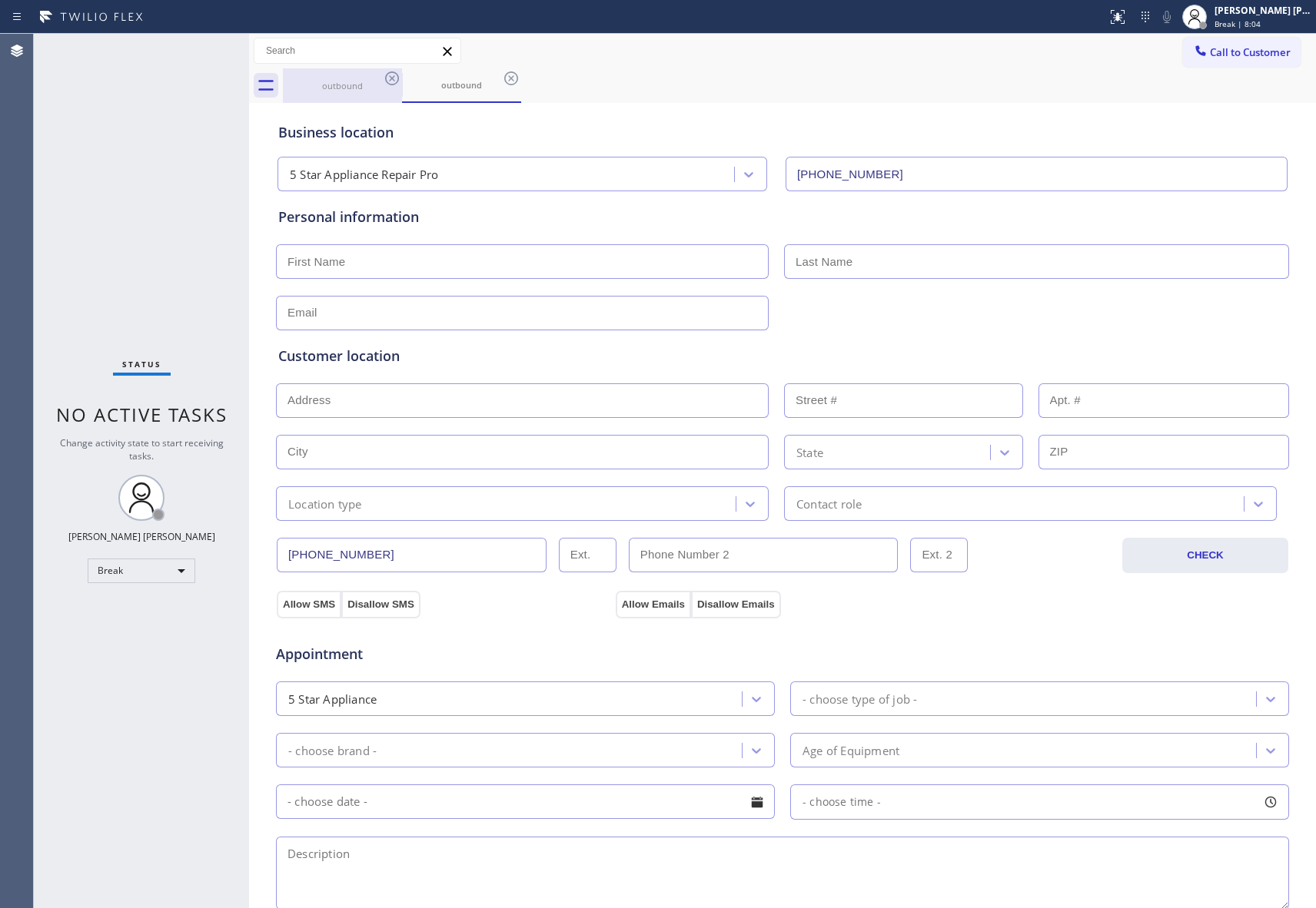
click at [373, 83] on div "outbound" at bounding box center [342, 86] width 116 height 12
click at [398, 78] on icon at bounding box center [392, 78] width 14 height 14
click at [0, 0] on icon at bounding box center [0, 0] width 0 height 0
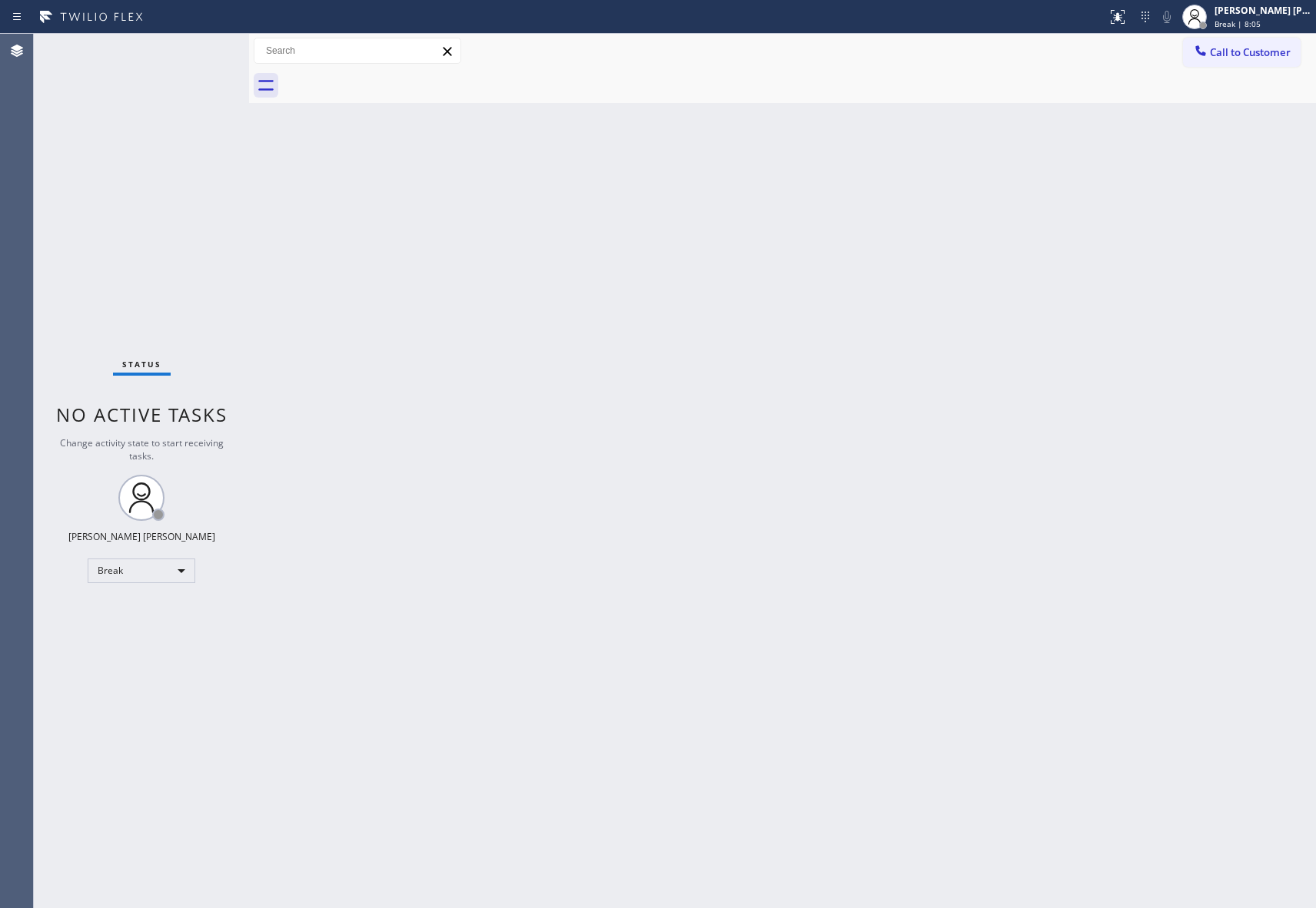
click at [398, 78] on div at bounding box center [800, 85] width 1034 height 34
click at [1274, 60] on button "Call to Customer" at bounding box center [1243, 52] width 118 height 29
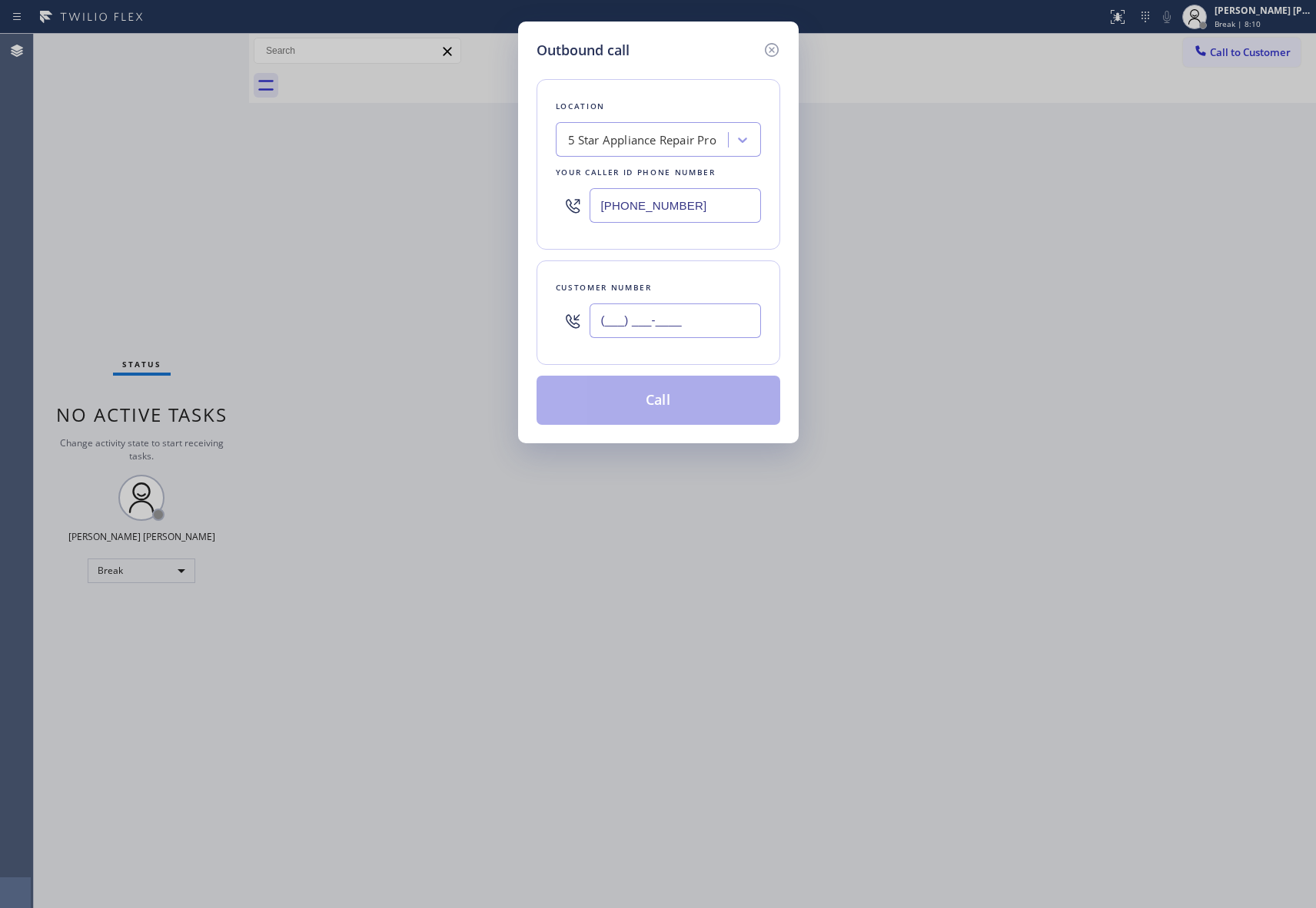
click at [719, 323] on input "(___) ___-____" at bounding box center [675, 320] width 171 height 34
paste input "213) 220-9321"
type input "[PHONE_NUMBER]"
click at [695, 402] on button "Call" at bounding box center [658, 401] width 244 height 49
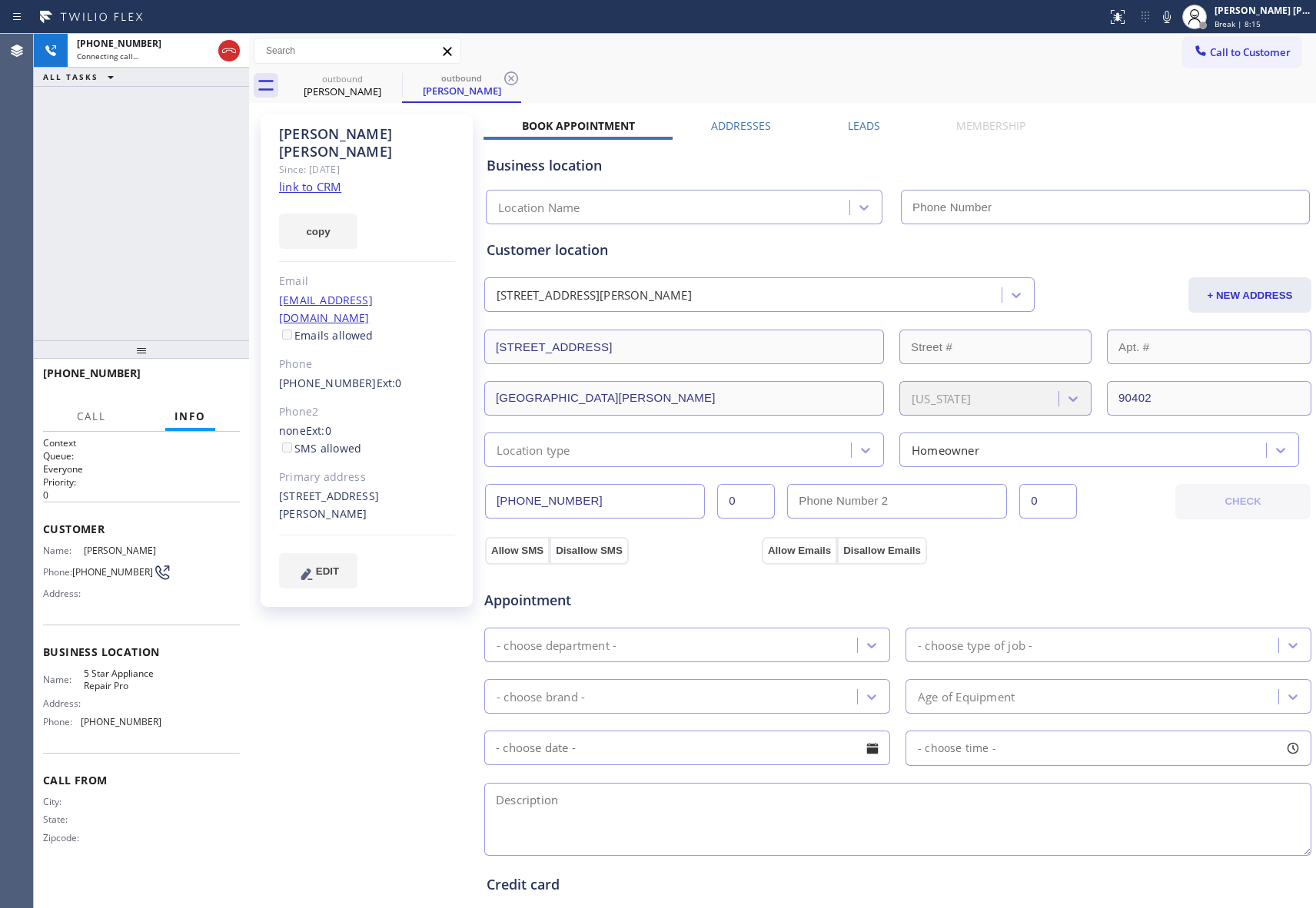
type input "[PHONE_NUMBER]"
click at [395, 75] on icon at bounding box center [392, 78] width 19 height 19
click at [402, 75] on div "outbound [PERSON_NAME]" at bounding box center [462, 85] width 120 height 34
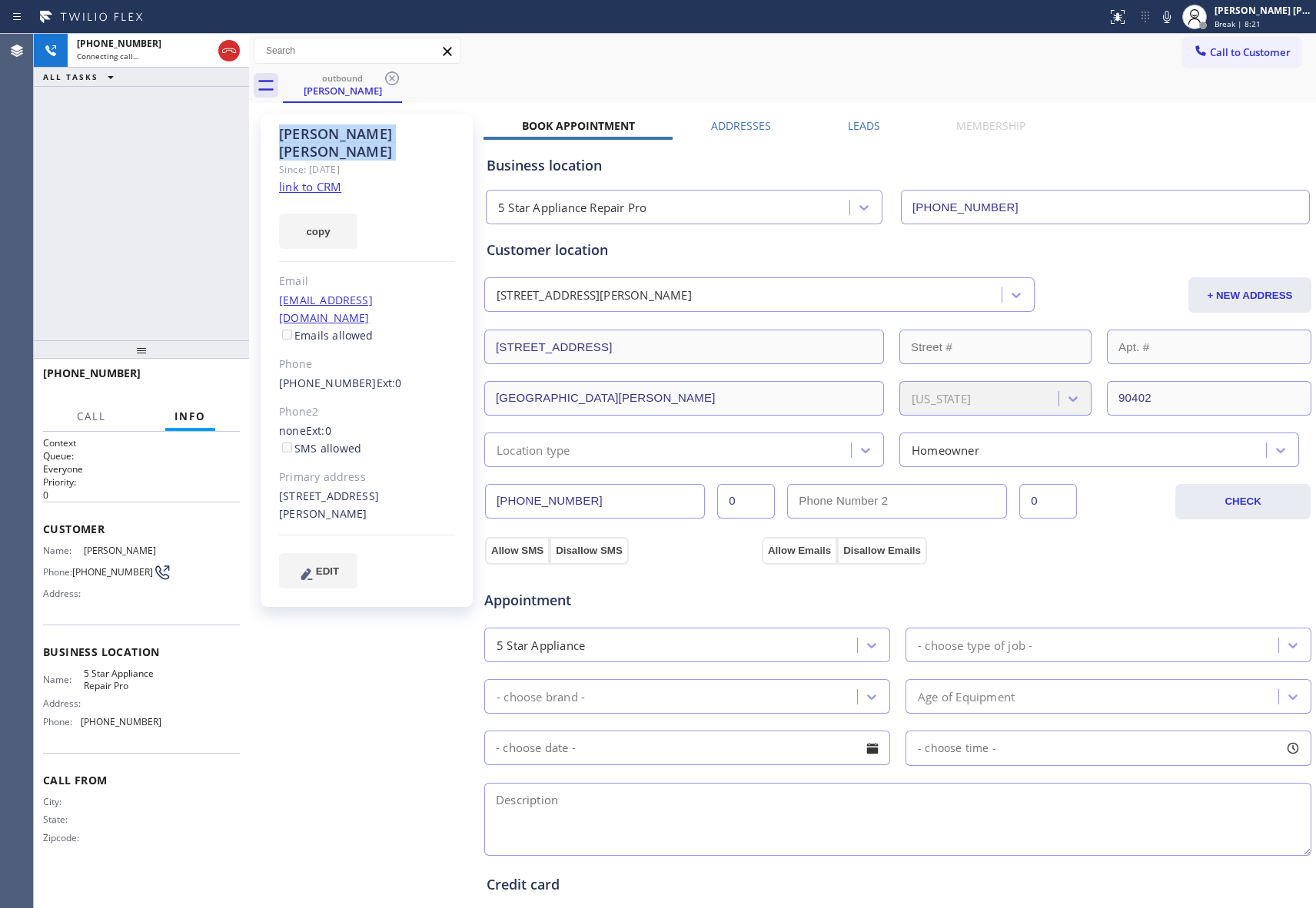
click at [395, 75] on icon at bounding box center [392, 78] width 19 height 19
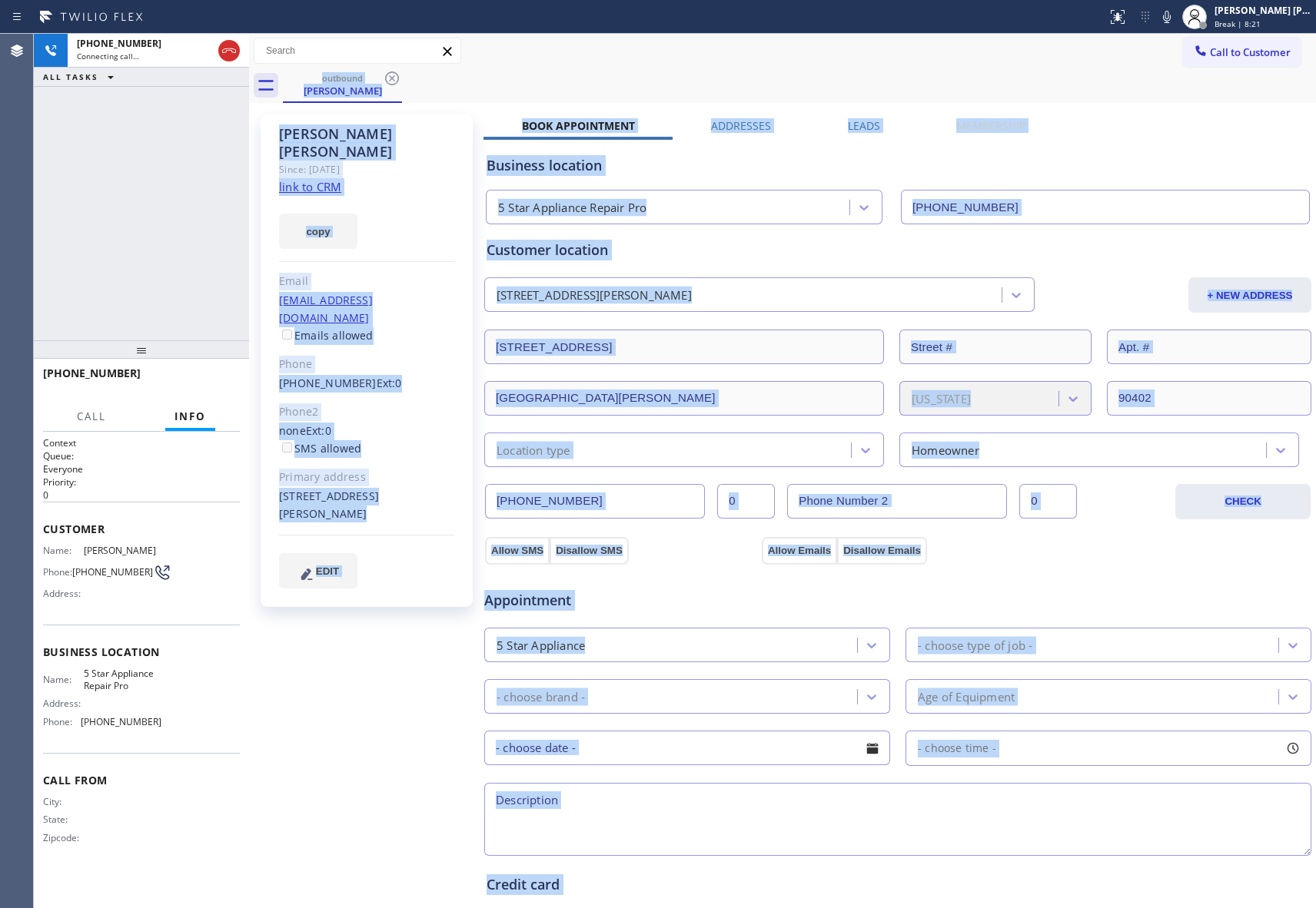
click at [395, 75] on div "outbound [PERSON_NAME]" at bounding box center [800, 85] width 1034 height 34
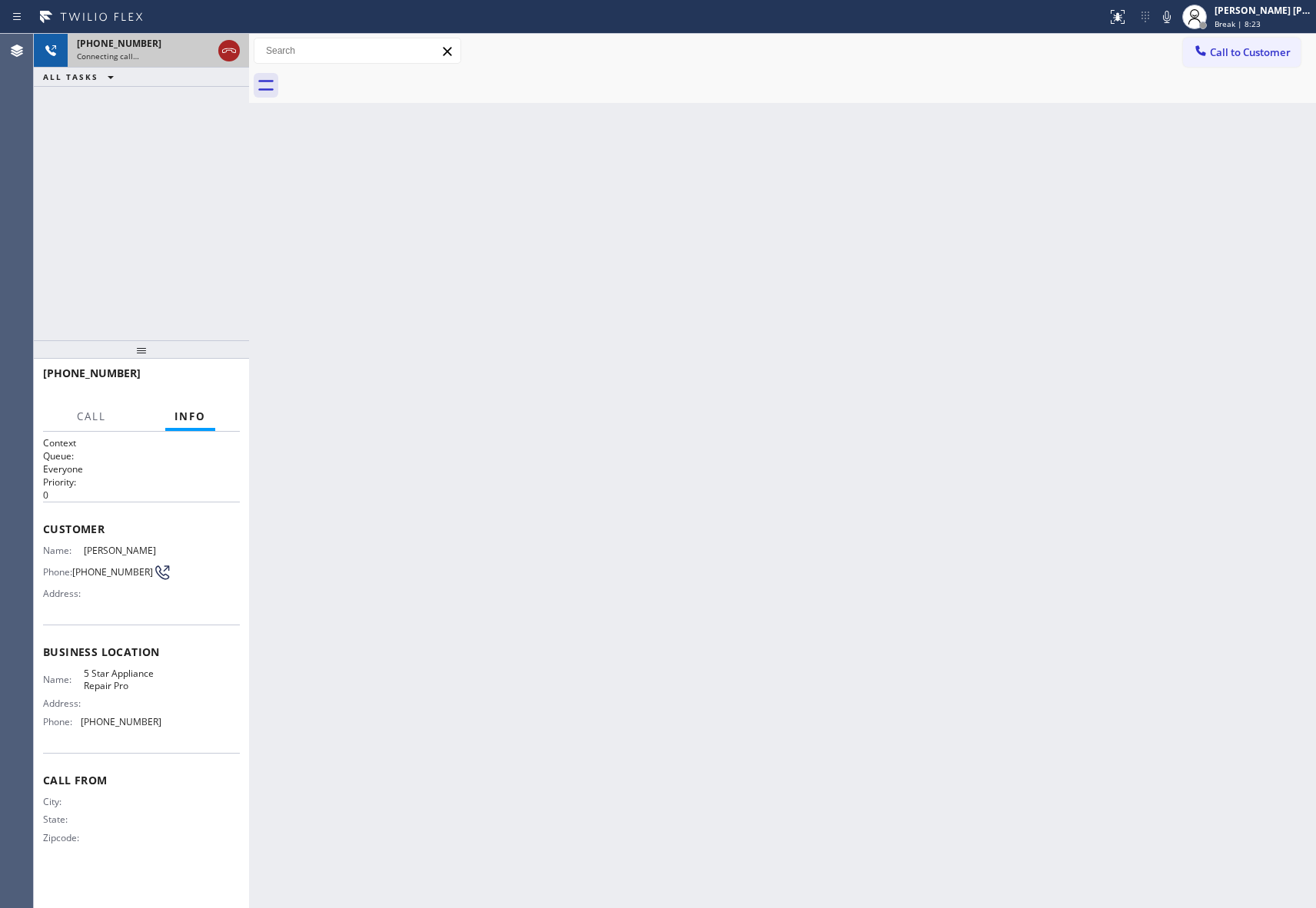
click at [229, 46] on icon at bounding box center [228, 50] width 19 height 19
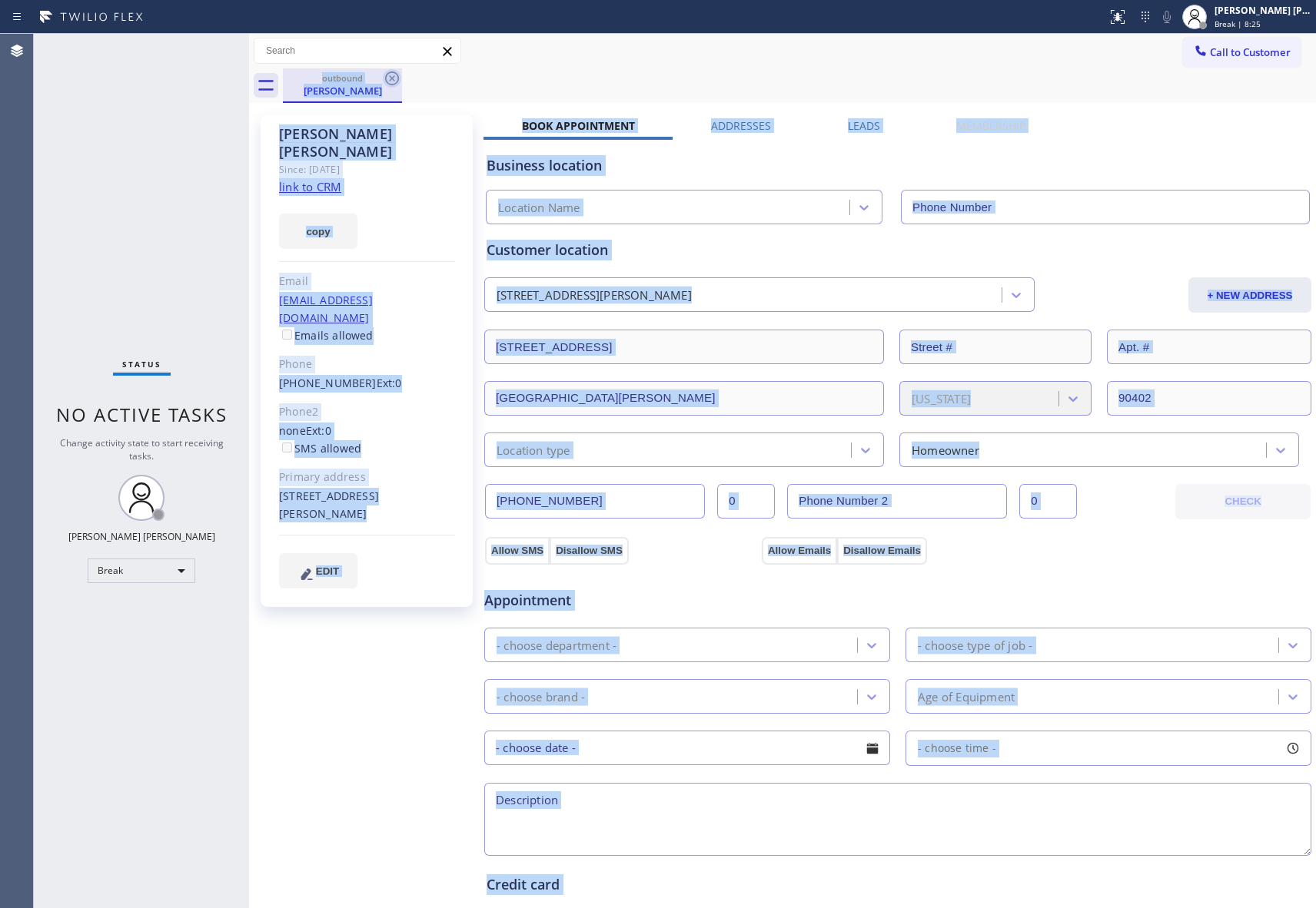
type input "[PHONE_NUMBER]"
click at [400, 83] on icon at bounding box center [392, 78] width 19 height 19
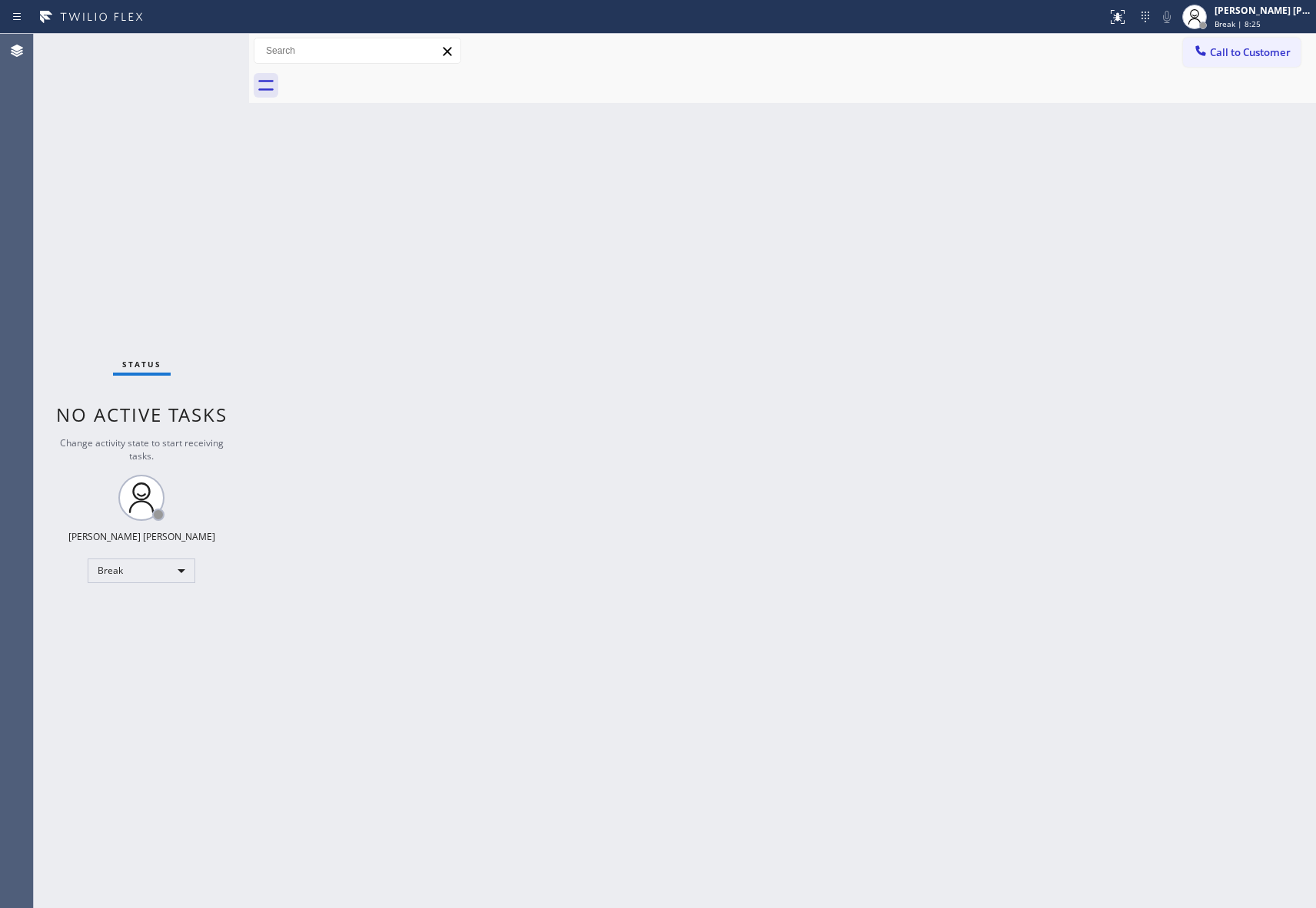
click at [400, 83] on div at bounding box center [800, 85] width 1034 height 34
click at [401, 83] on div at bounding box center [800, 85] width 1034 height 34
click at [1283, 59] on button "Call to Customer" at bounding box center [1243, 52] width 118 height 29
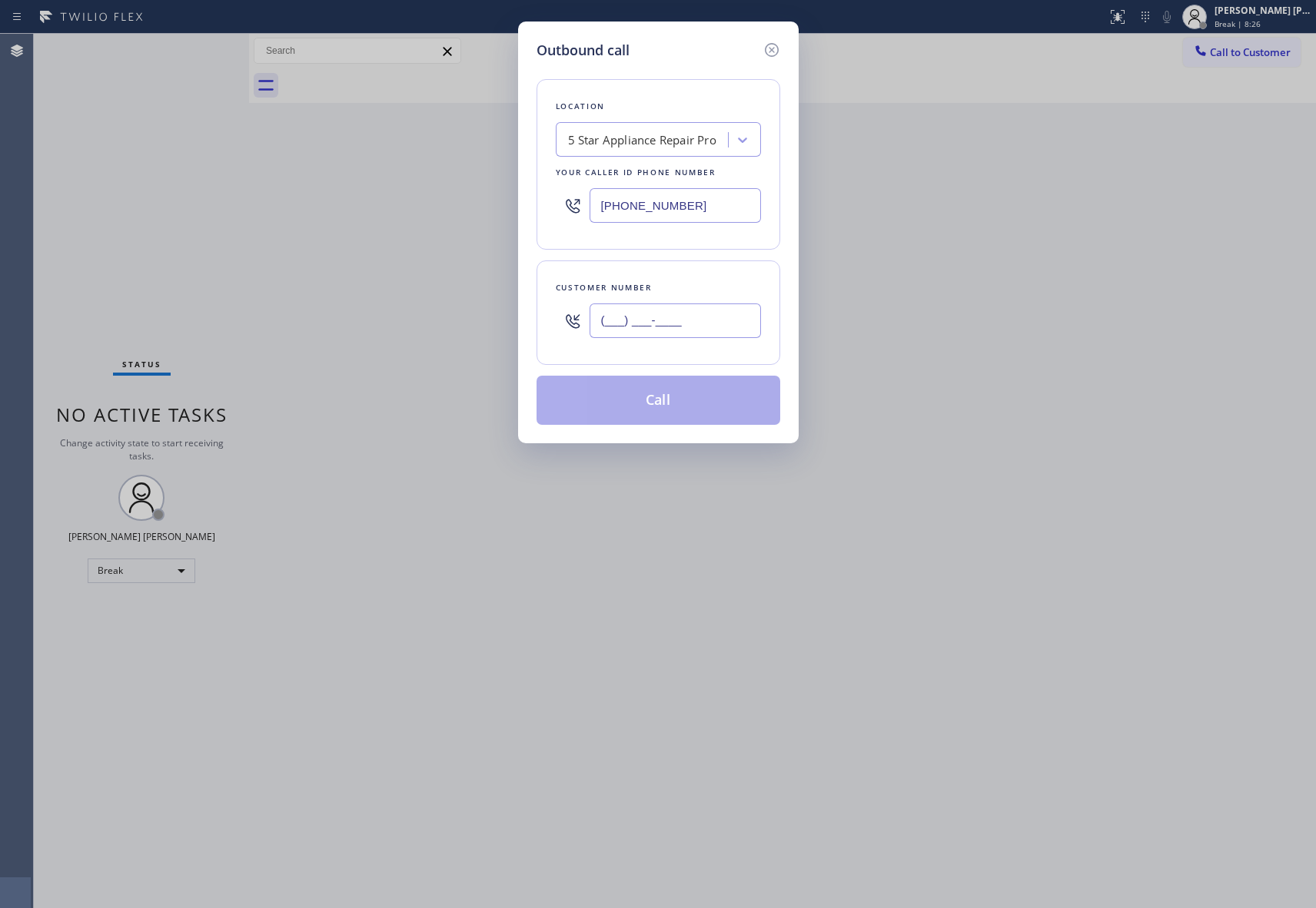
click at [708, 317] on input "(___) ___-____" at bounding box center [675, 320] width 171 height 34
paste input "757) 955-3919"
type input "[PHONE_NUMBER]"
click at [690, 402] on button "Call" at bounding box center [658, 401] width 244 height 49
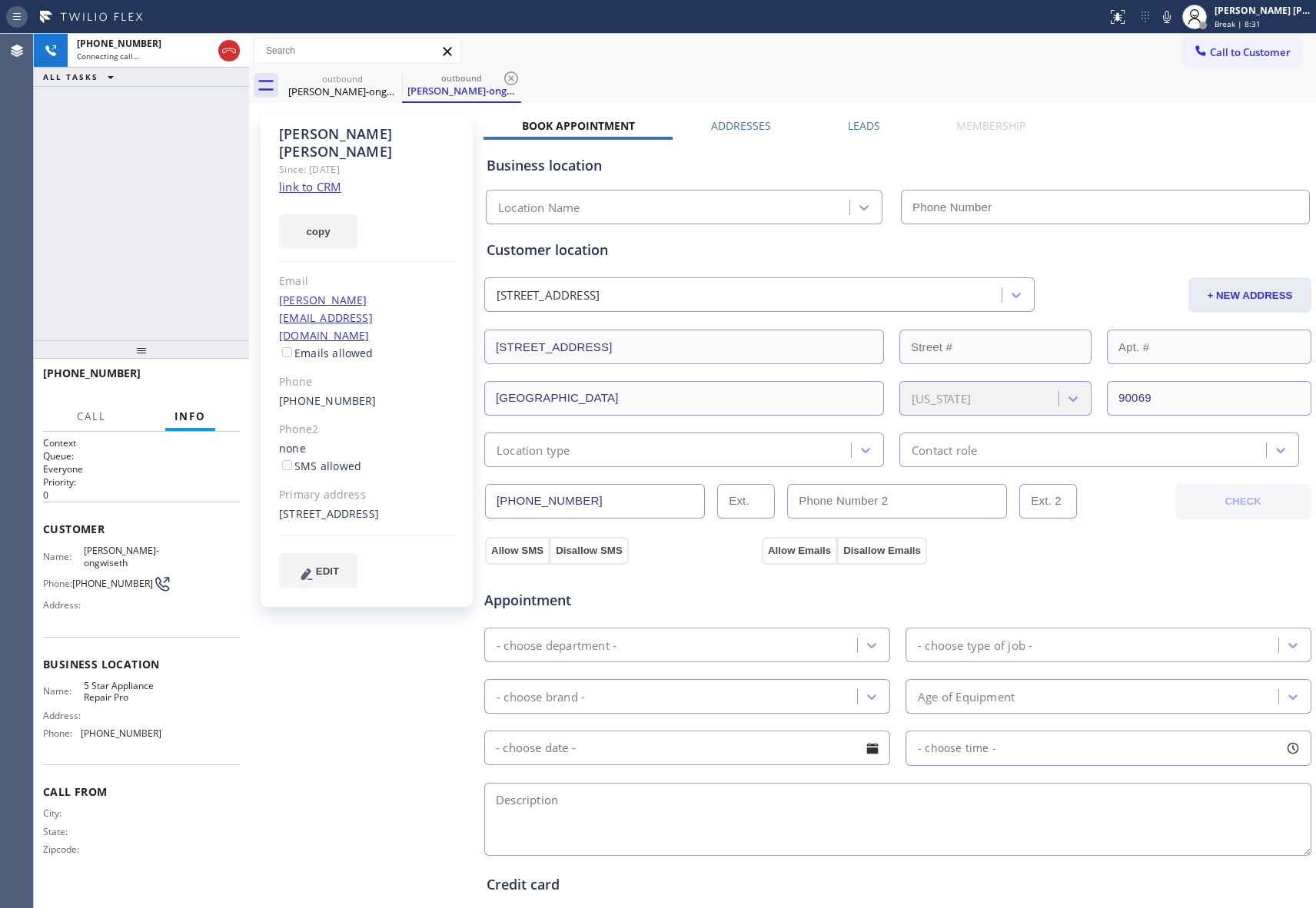
type input "[PHONE_NUMBER]"
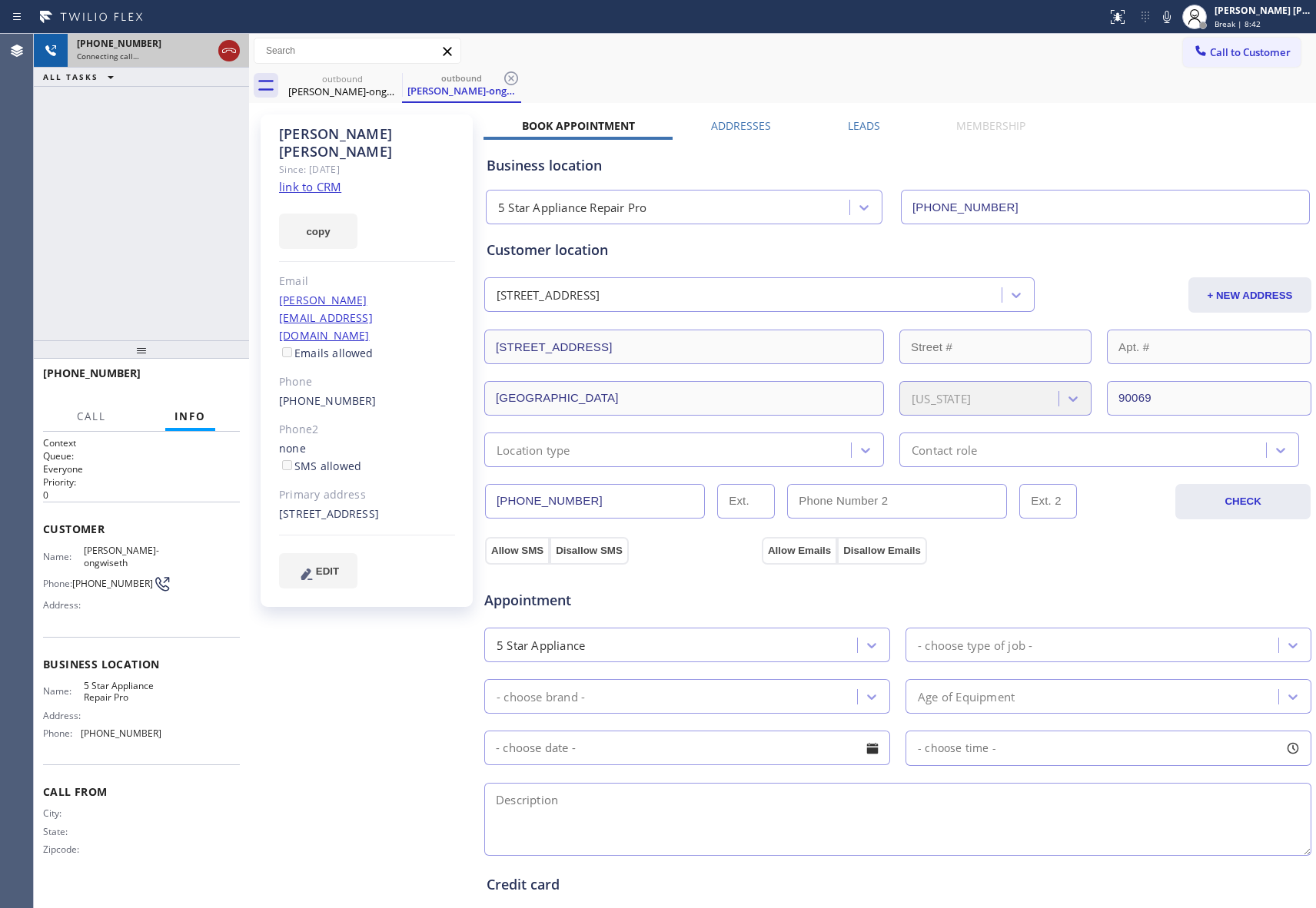
click at [229, 44] on icon at bounding box center [228, 50] width 19 height 19
click at [388, 74] on icon at bounding box center [392, 78] width 19 height 19
click at [402, 74] on div "outbound [PERSON_NAME]-ongwiseth" at bounding box center [462, 85] width 120 height 34
click at [388, 74] on icon at bounding box center [392, 78] width 19 height 19
click at [0, 0] on icon at bounding box center [0, 0] width 0 height 0
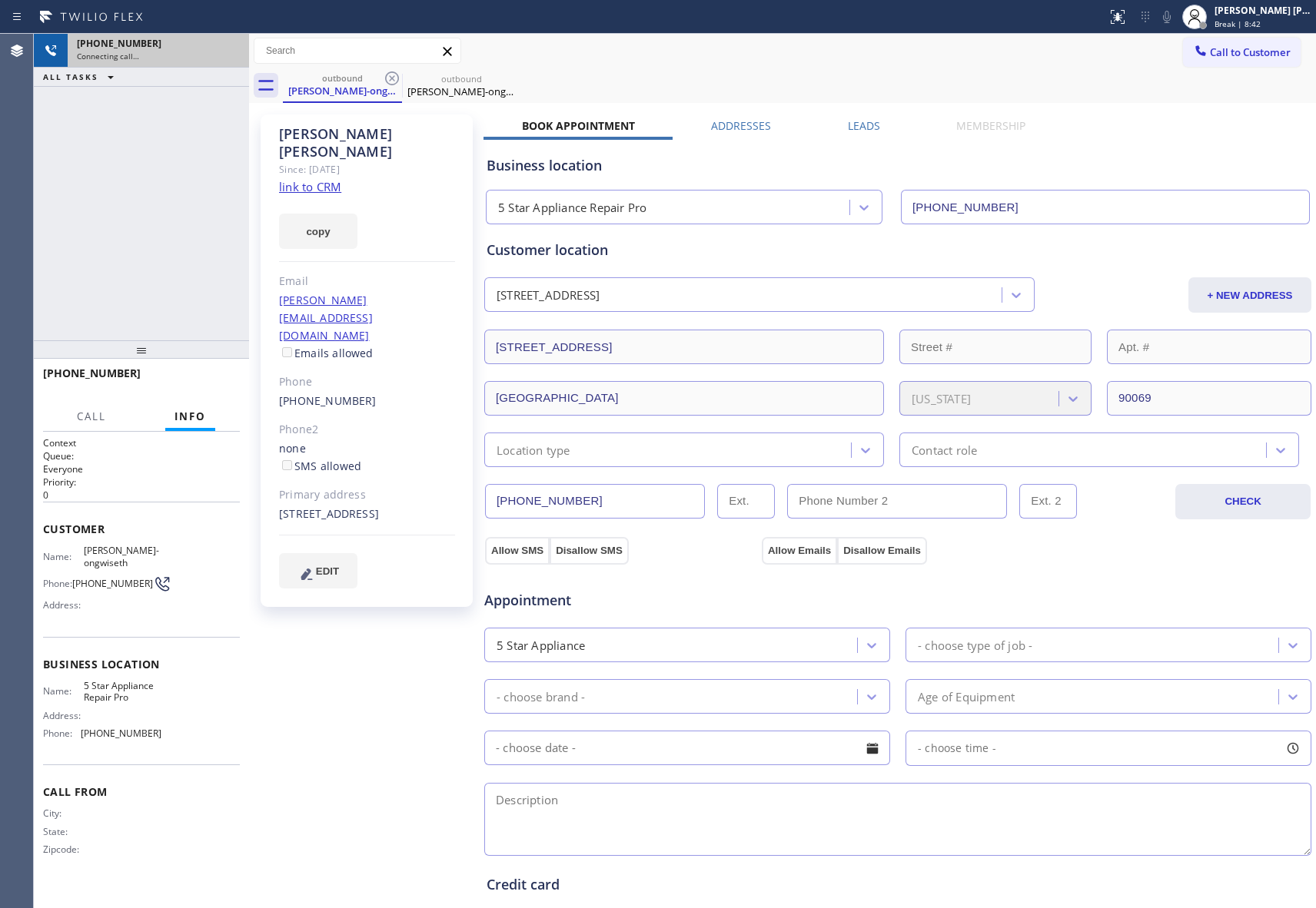
click at [388, 74] on div "outbound [PERSON_NAME]-ongwiseth outbound [PERSON_NAME]-ongwiseth" at bounding box center [800, 85] width 1034 height 34
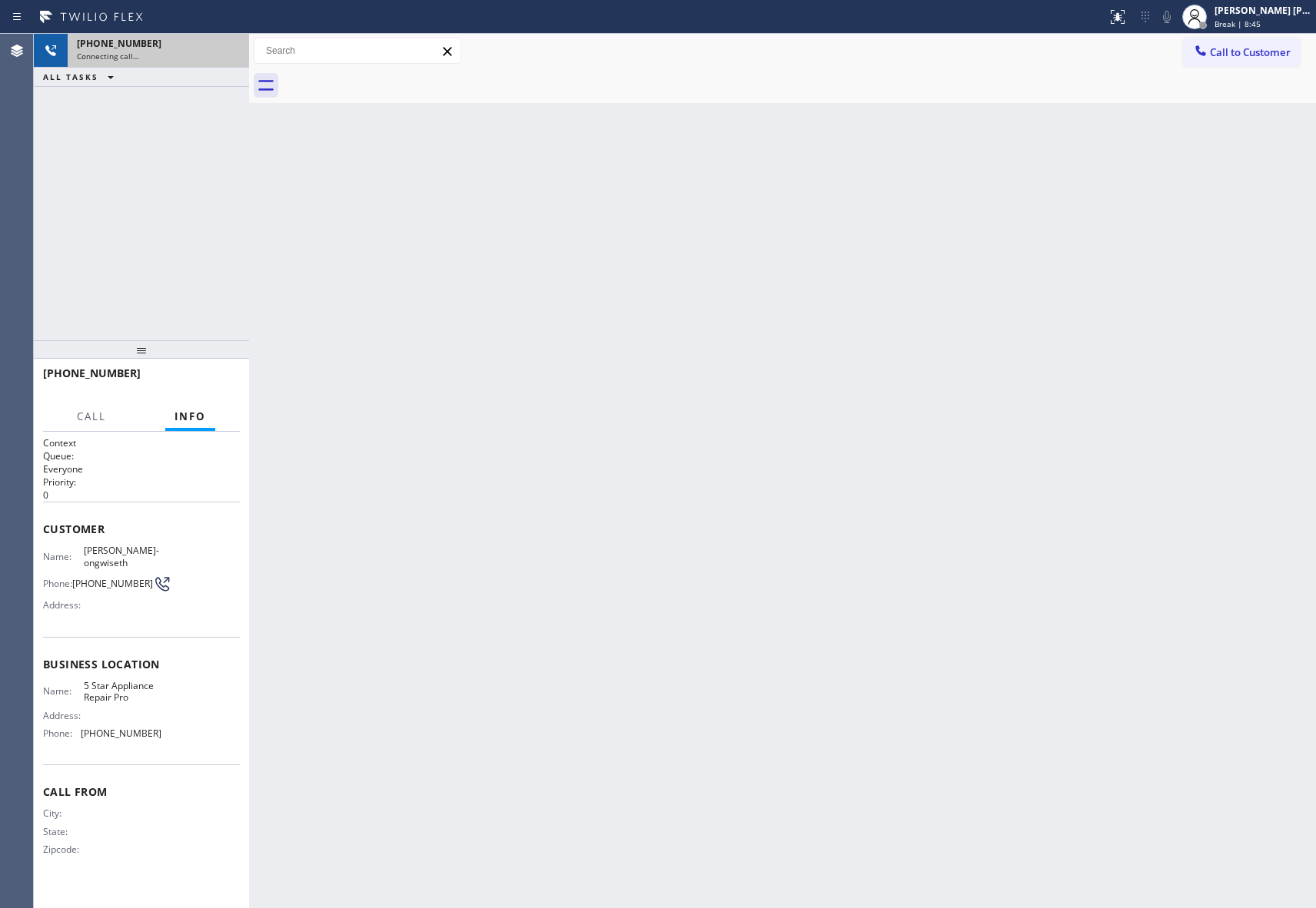
click at [388, 74] on div at bounding box center [800, 85] width 1034 height 34
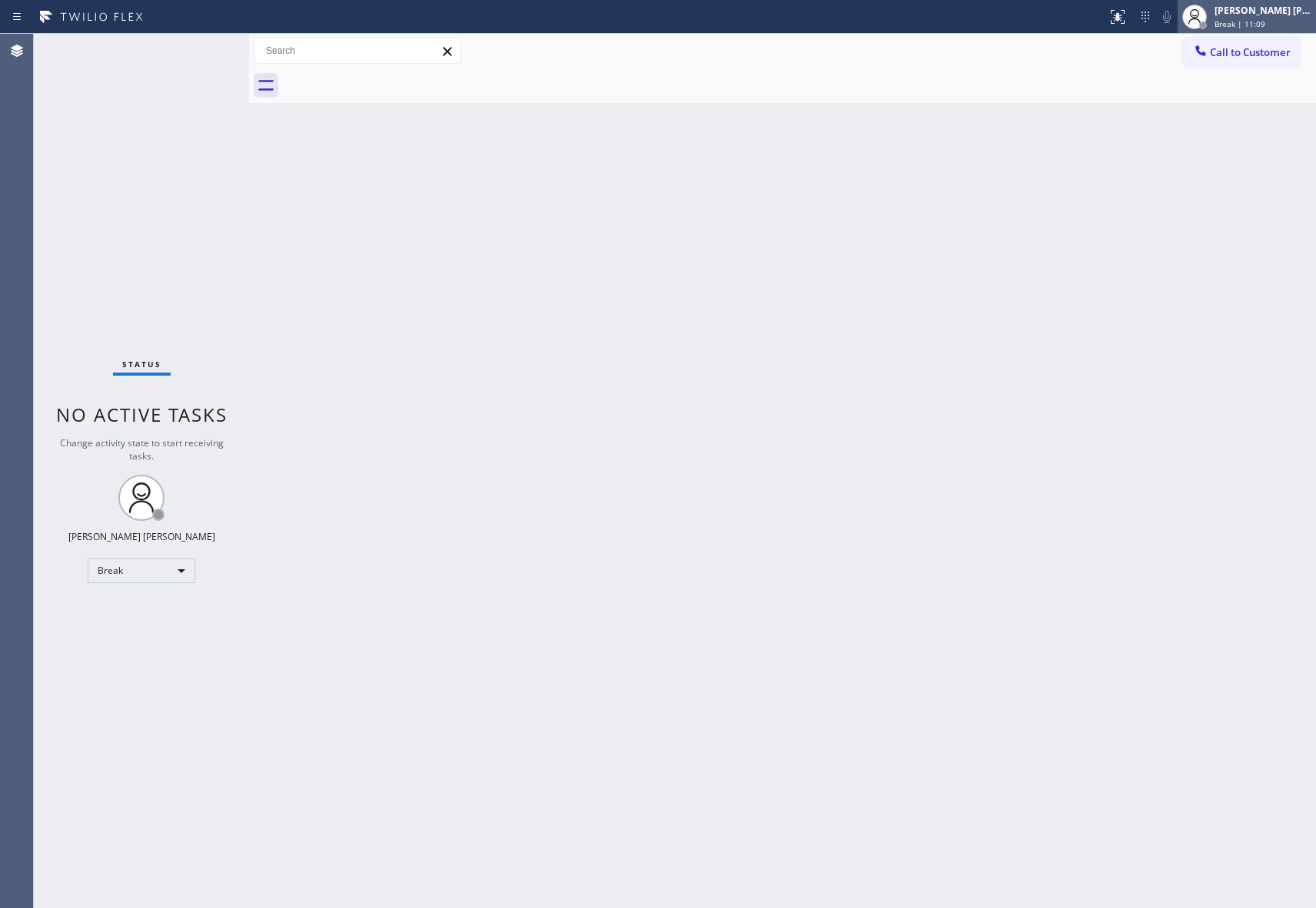
click at [1276, 25] on div "Break | 11:09" at bounding box center [1263, 24] width 97 height 11
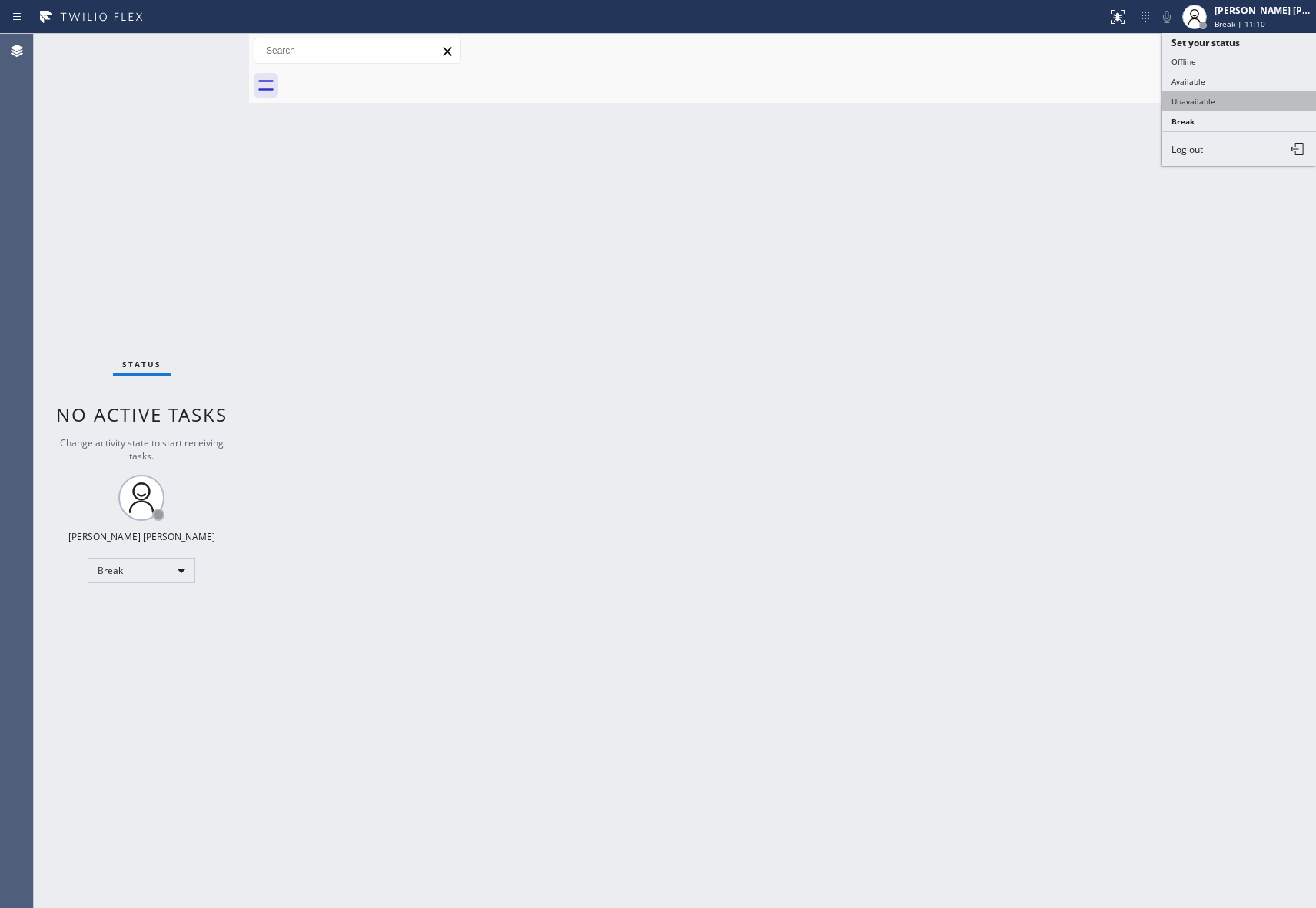
click at [1202, 102] on button "Unavailable" at bounding box center [1239, 101] width 154 height 20
click at [1270, 45] on span "Call to Customer" at bounding box center [1250, 52] width 80 height 14
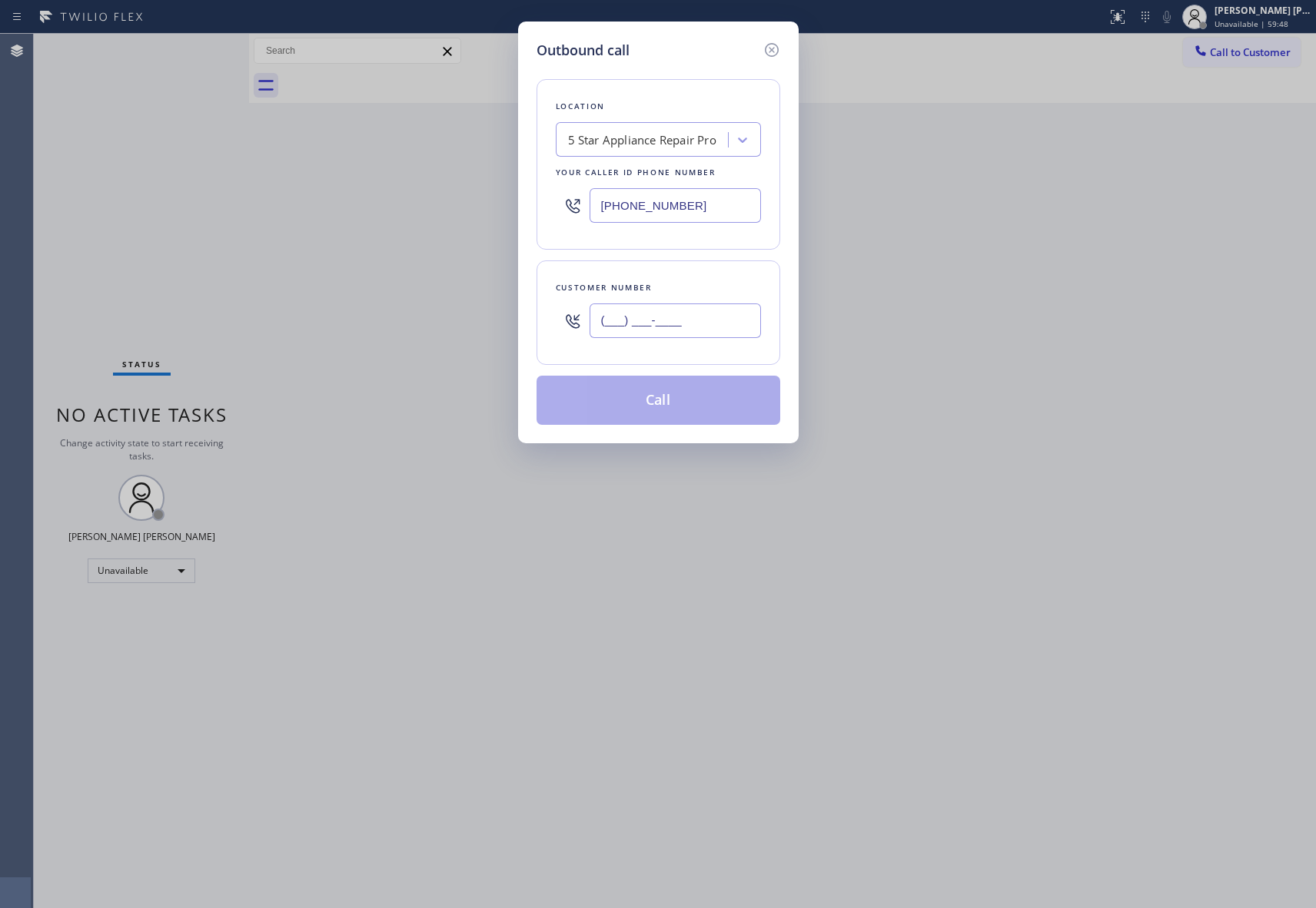
click at [698, 337] on input "(___) ___-____" at bounding box center [675, 320] width 171 height 34
paste input "562) 268-4408"
type input "[PHONE_NUMBER]"
click at [665, 398] on button "Call" at bounding box center [658, 401] width 244 height 49
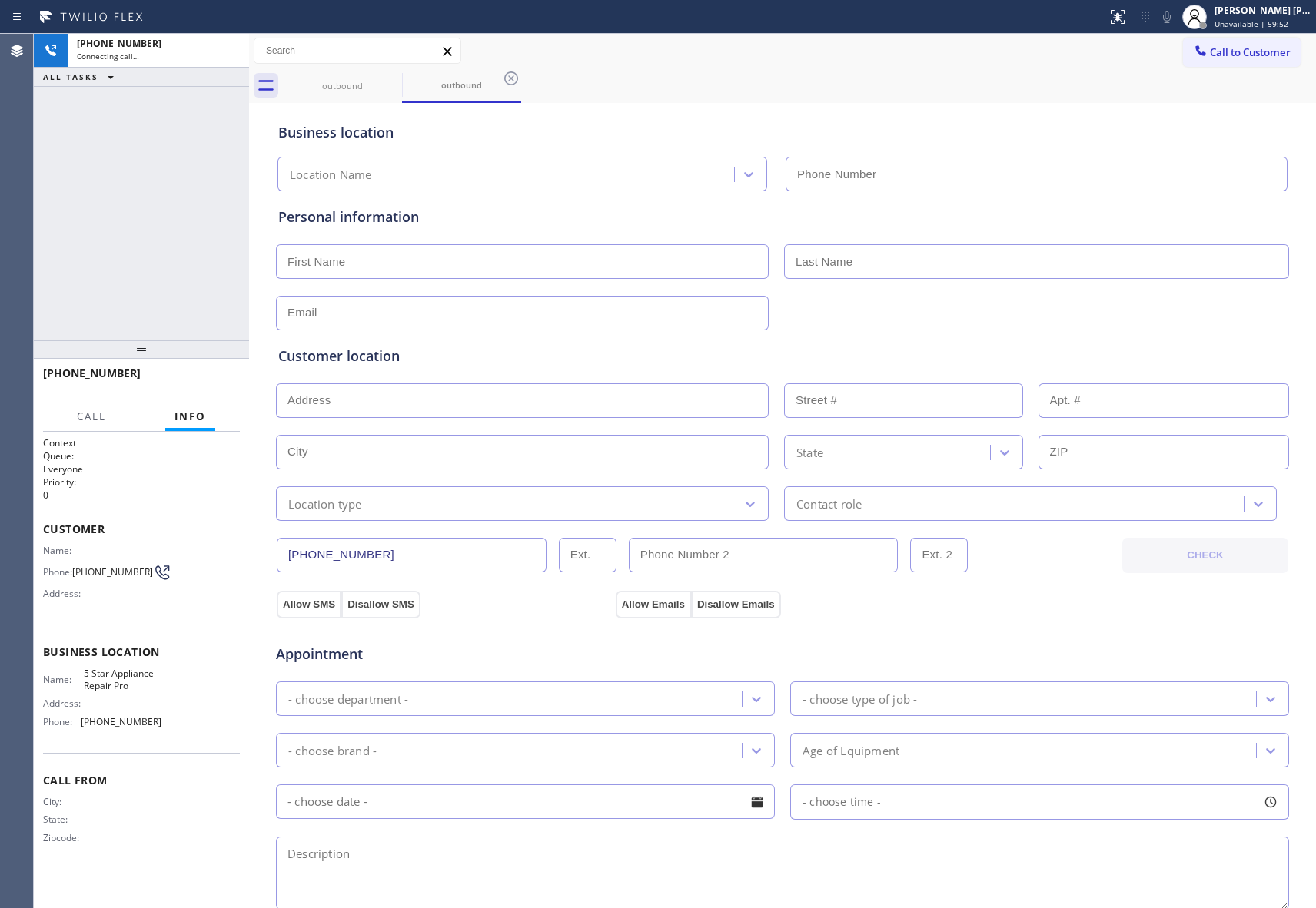
type input "[PHONE_NUMBER]"
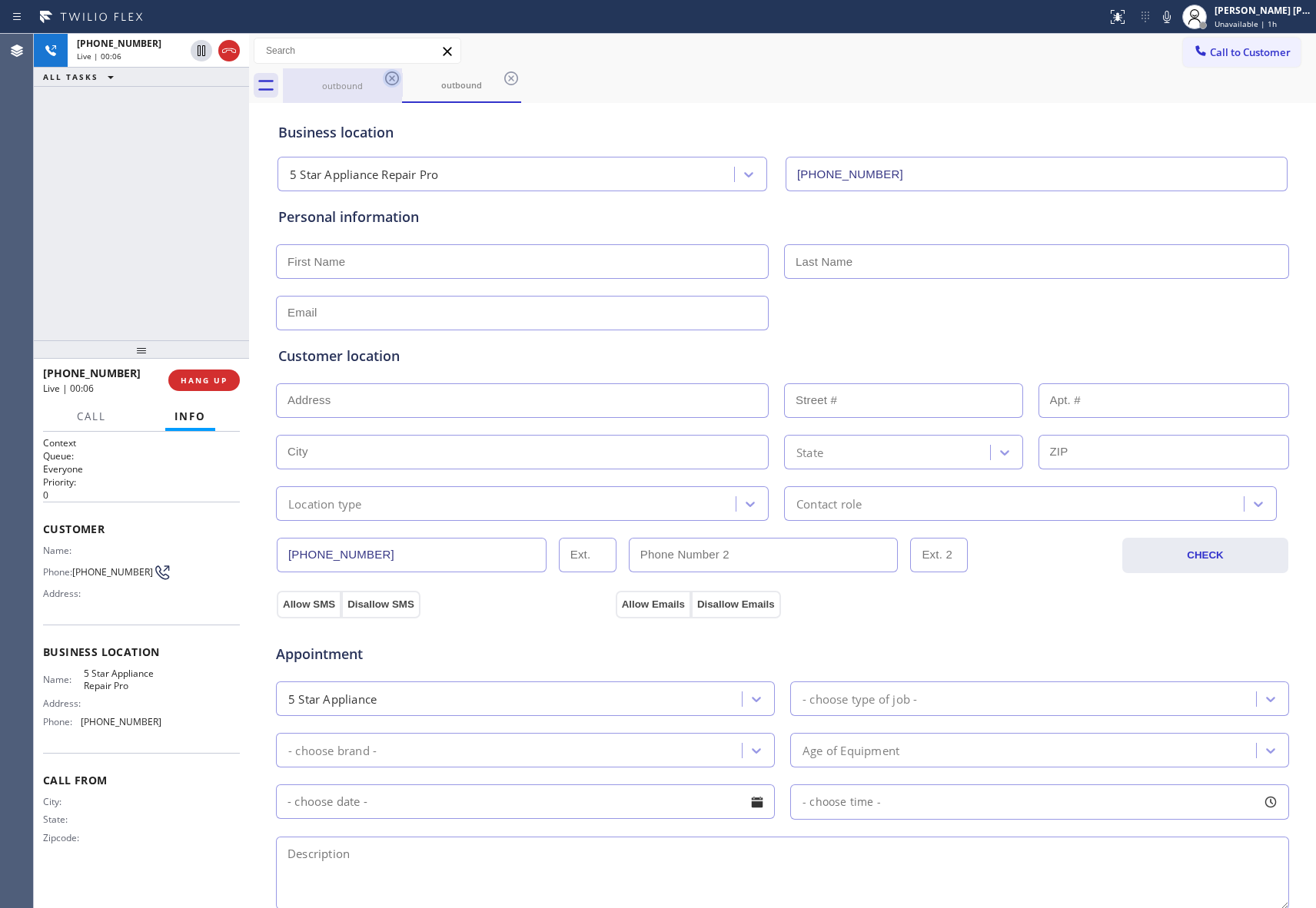
click at [394, 80] on icon at bounding box center [392, 78] width 14 height 14
click at [402, 80] on div "outbound" at bounding box center [462, 85] width 120 height 34
click at [505, 80] on icon at bounding box center [512, 78] width 14 height 14
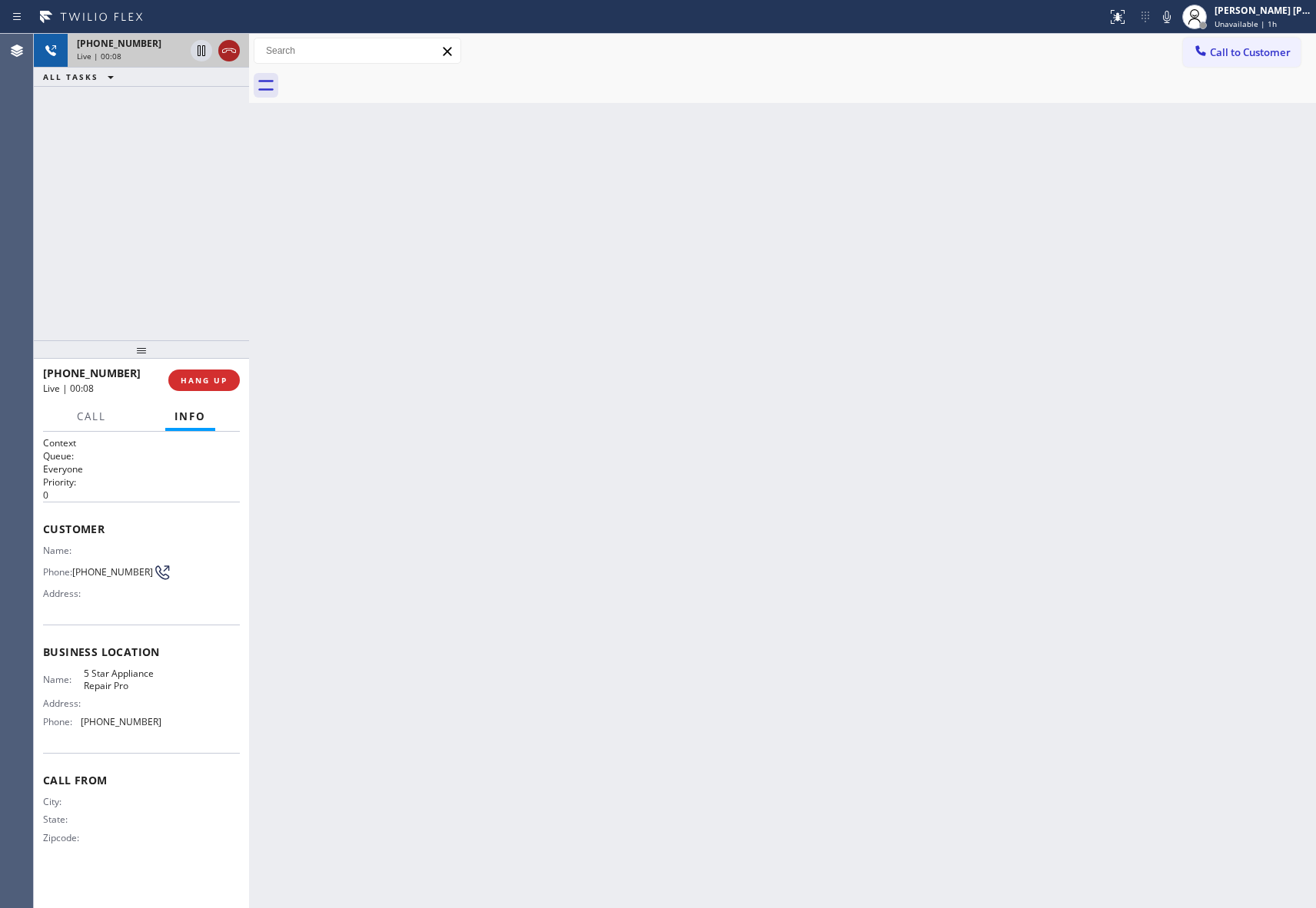
click at [231, 59] on icon at bounding box center [228, 50] width 19 height 19
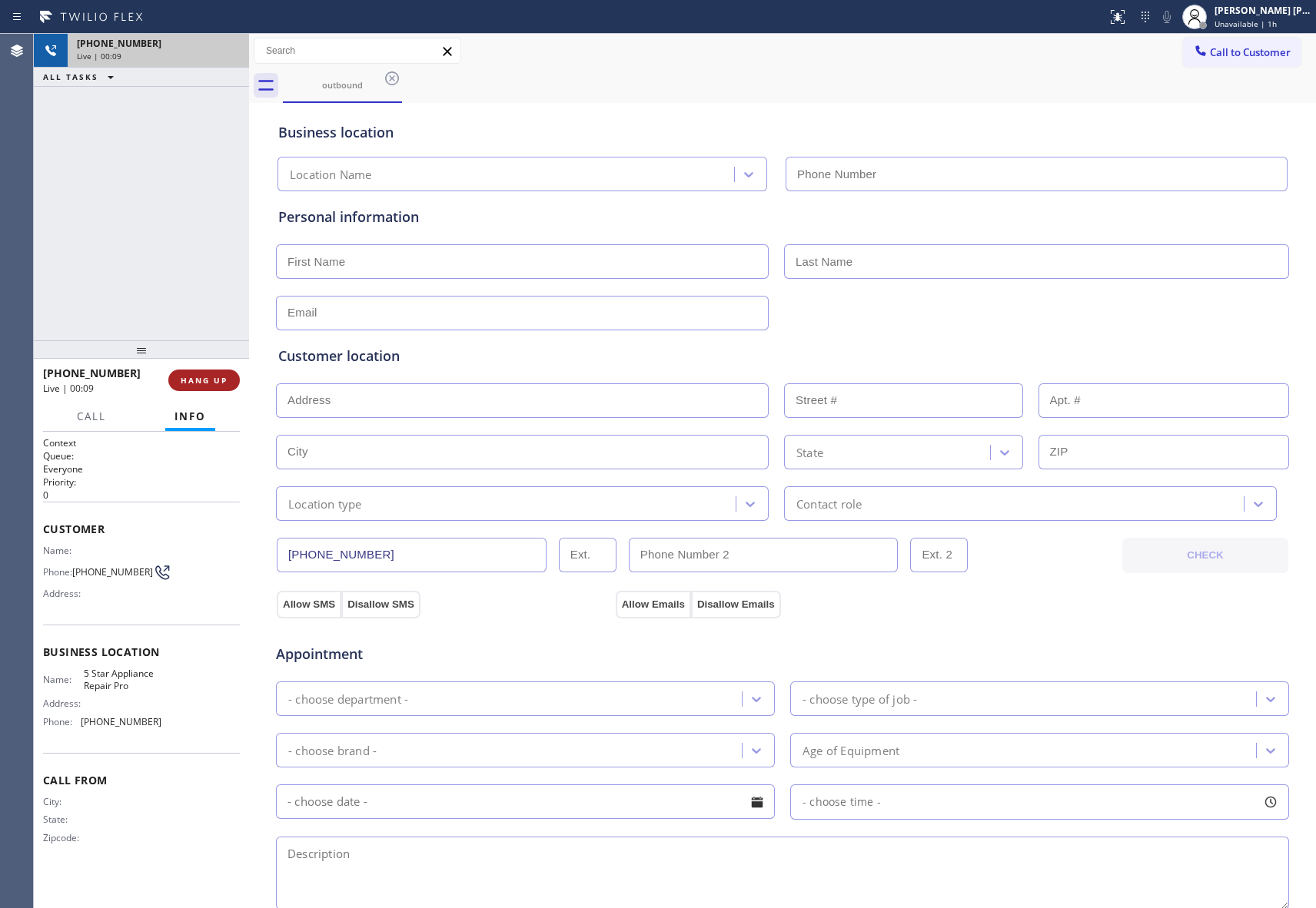
type input "[PHONE_NUMBER]"
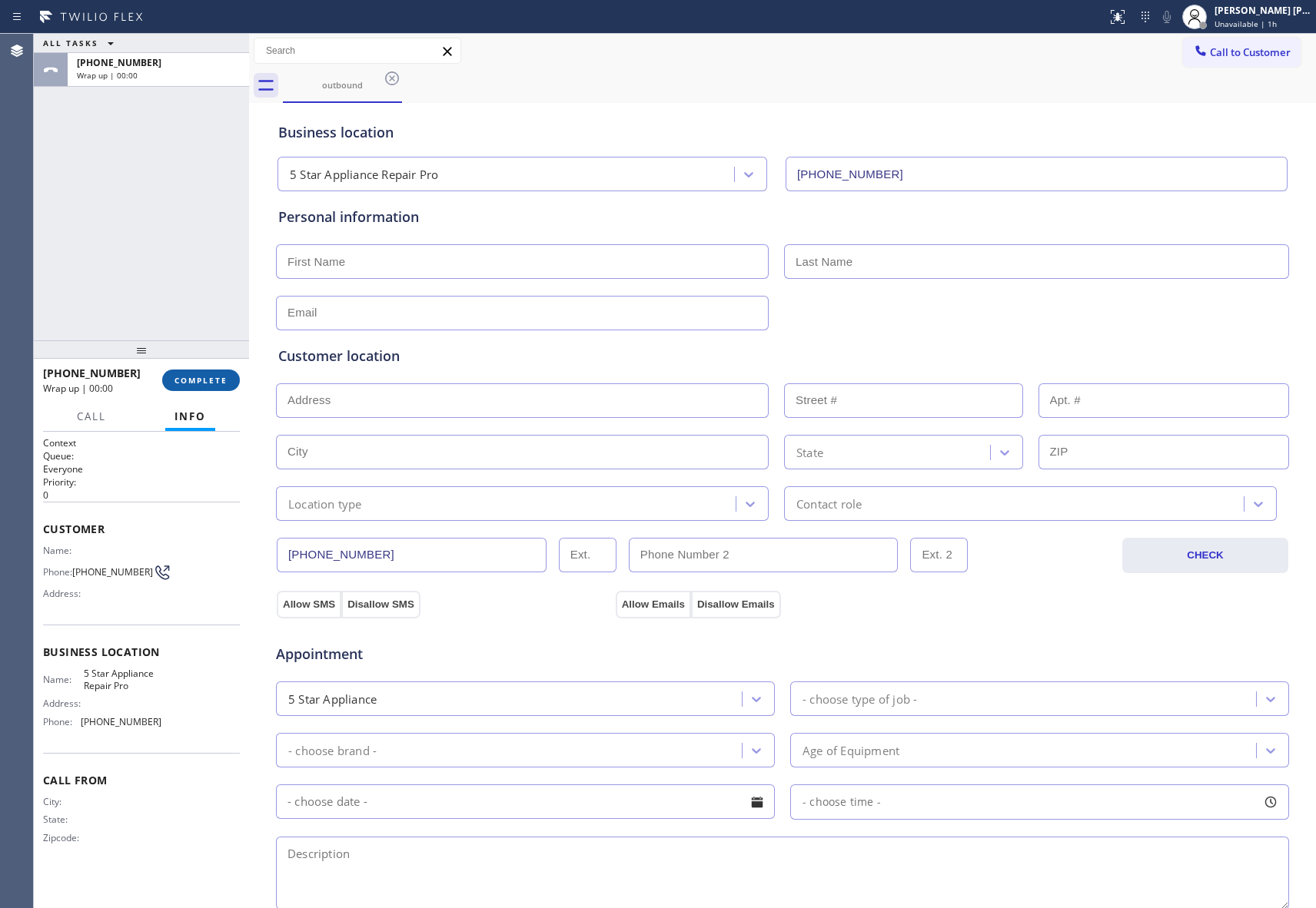
click at [209, 379] on span "COMPLETE" at bounding box center [201, 380] width 53 height 11
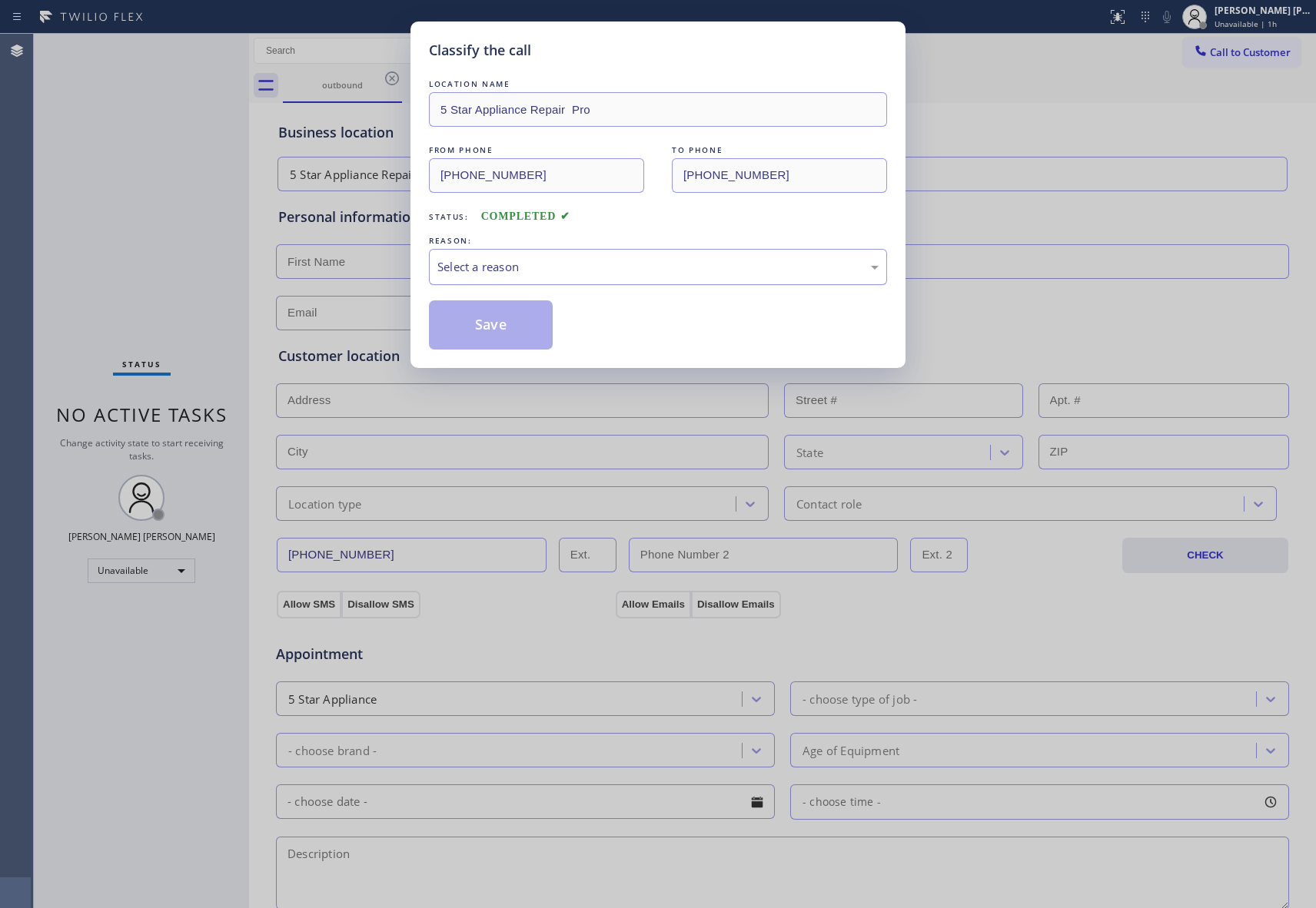
click at [517, 277] on div "Select a reason" at bounding box center [658, 266] width 459 height 36
click at [480, 326] on button "Save" at bounding box center [491, 325] width 123 height 49
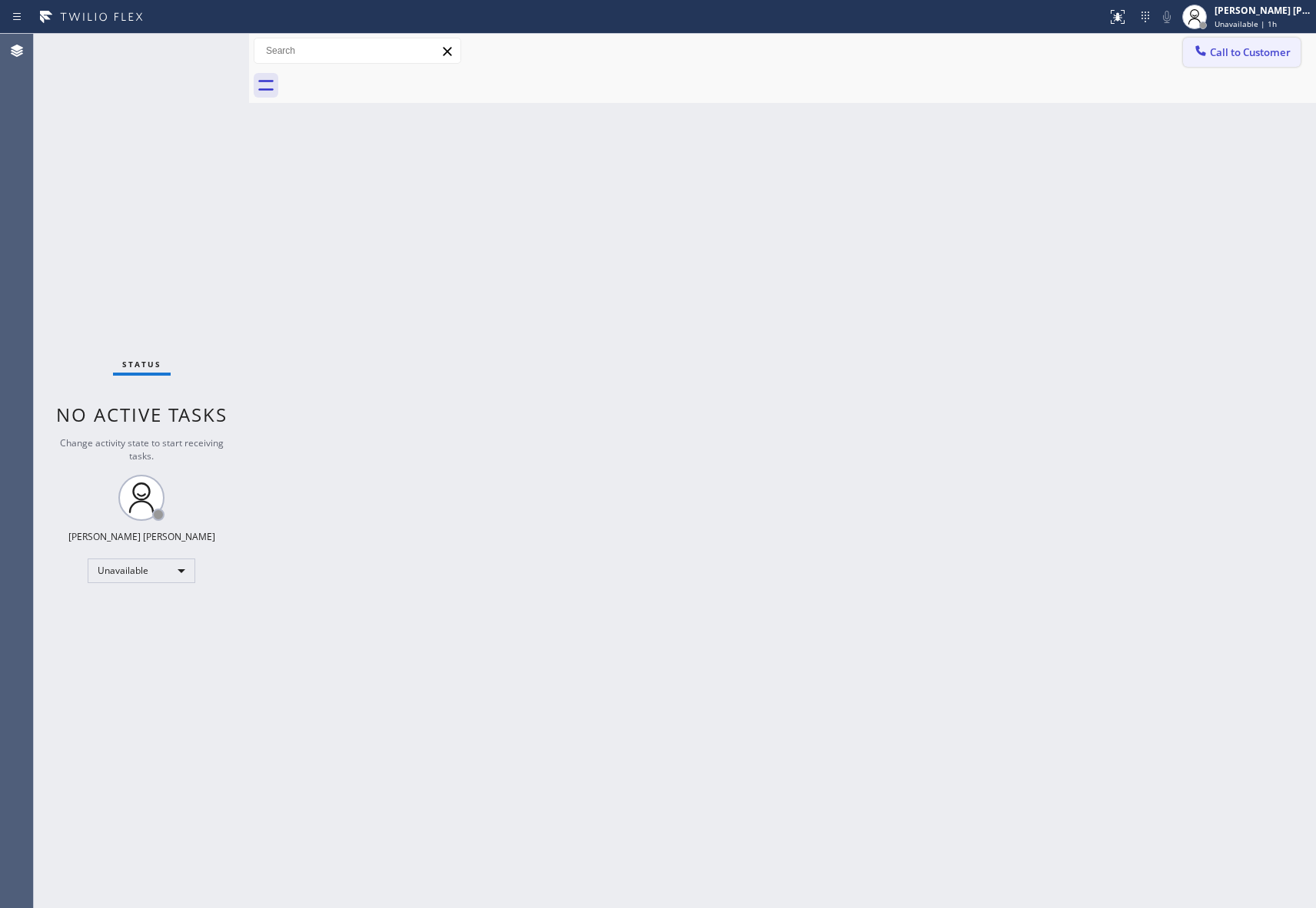
click at [1255, 52] on span "Call to Customer" at bounding box center [1250, 52] width 80 height 14
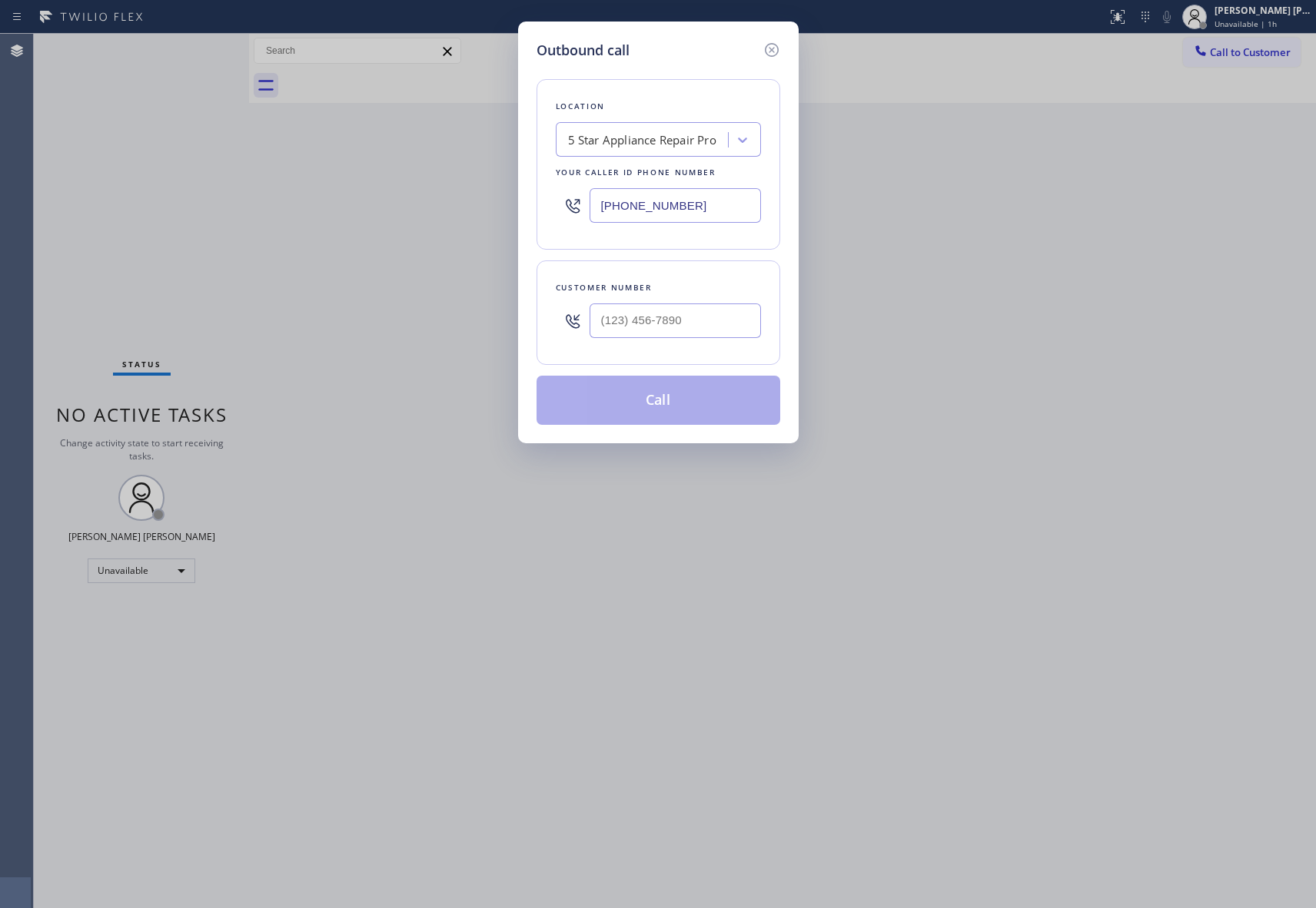
click at [729, 295] on div "Customer number" at bounding box center [658, 288] width 205 height 16
click at [721, 326] on input "(___) ___-____" at bounding box center [675, 320] width 171 height 34
paste input "310) 550-7246"
type input "[PHONE_NUMBER]"
drag, startPoint x: 683, startPoint y: 405, endPoint x: 680, endPoint y: 392, distance: 13.3
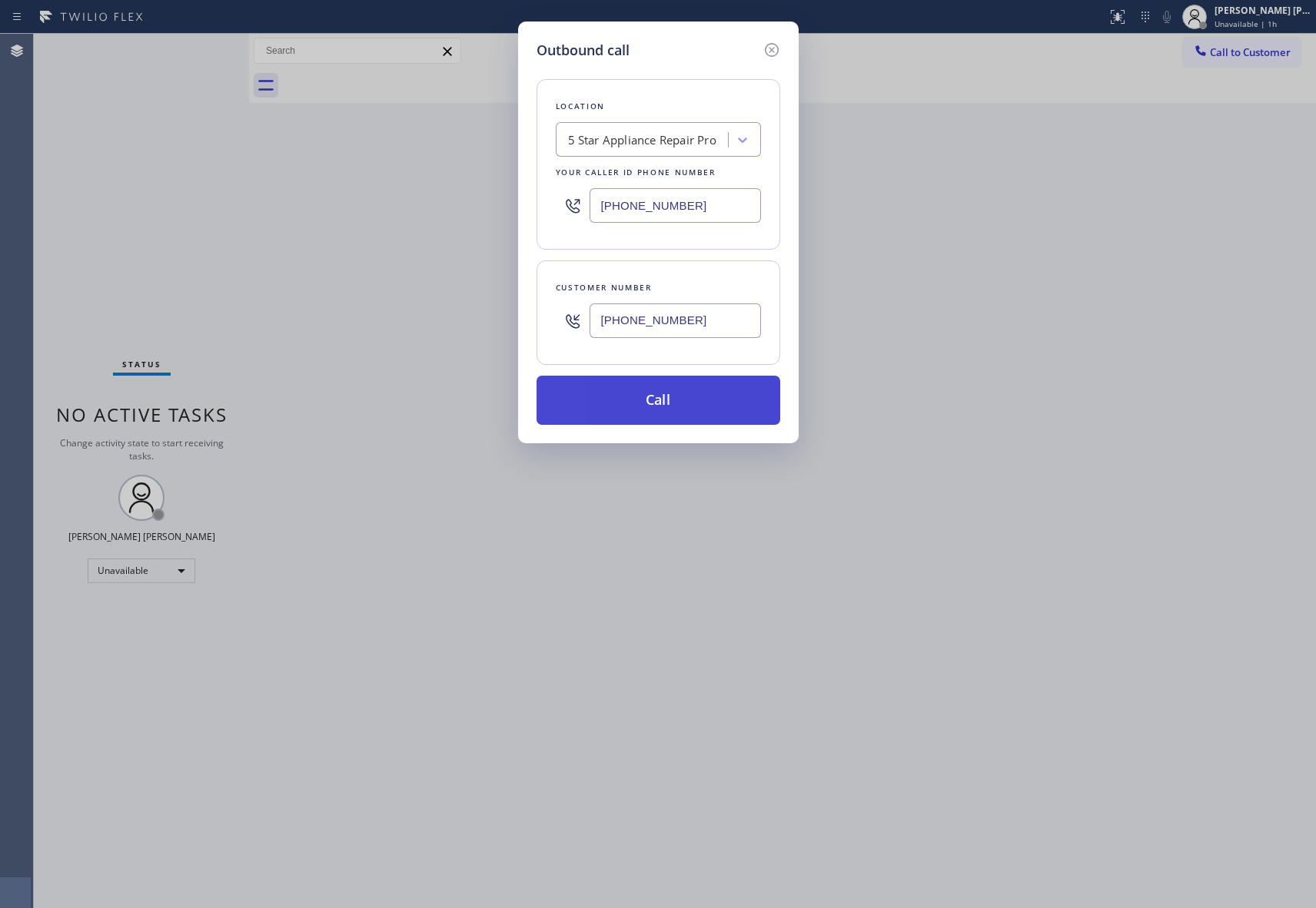
click at [683, 404] on button "Call" at bounding box center [658, 401] width 244 height 49
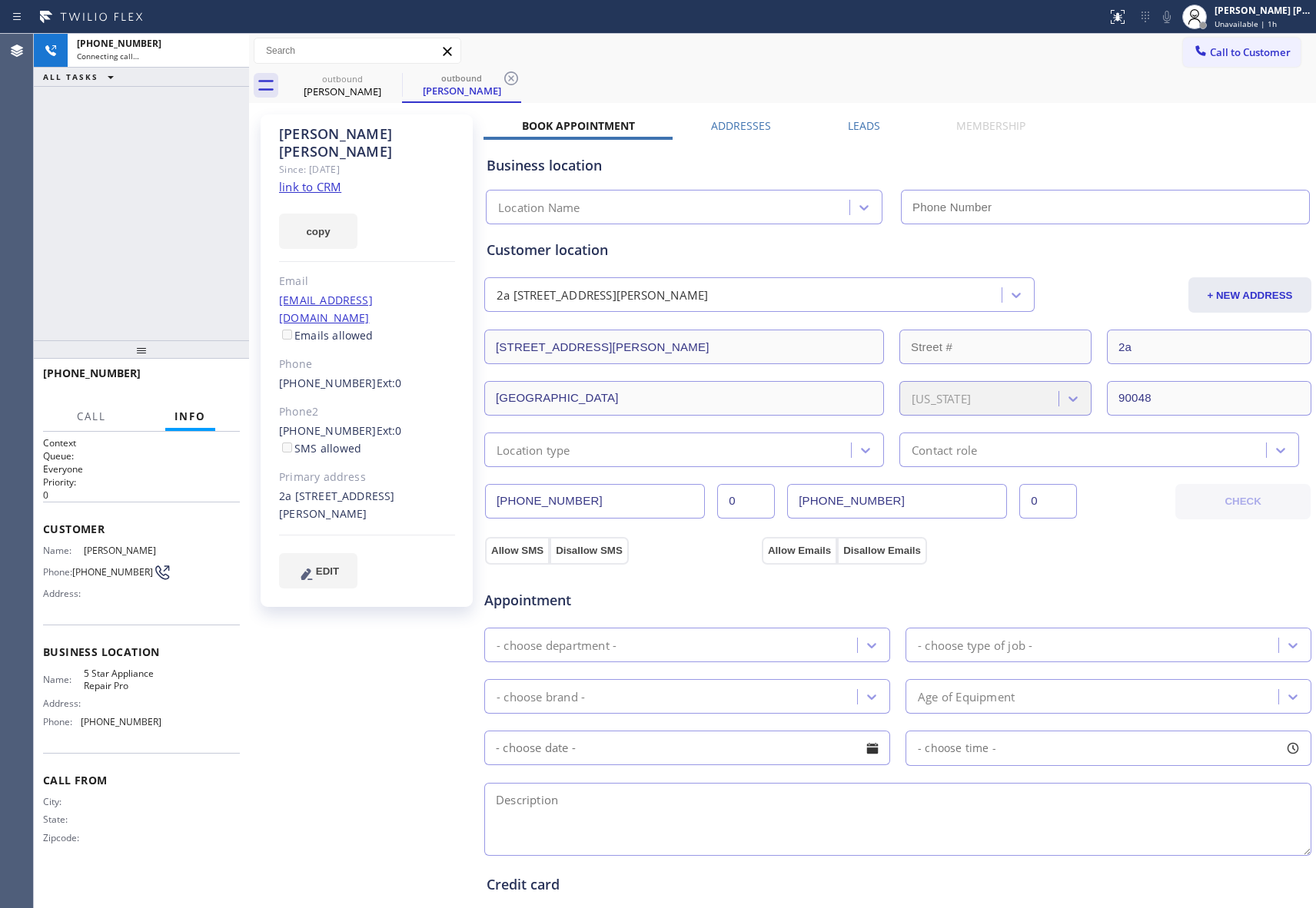
type input "[PHONE_NUMBER]"
click at [391, 78] on icon at bounding box center [392, 78] width 19 height 19
click at [402, 78] on div "outbound [PERSON_NAME]" at bounding box center [462, 85] width 120 height 34
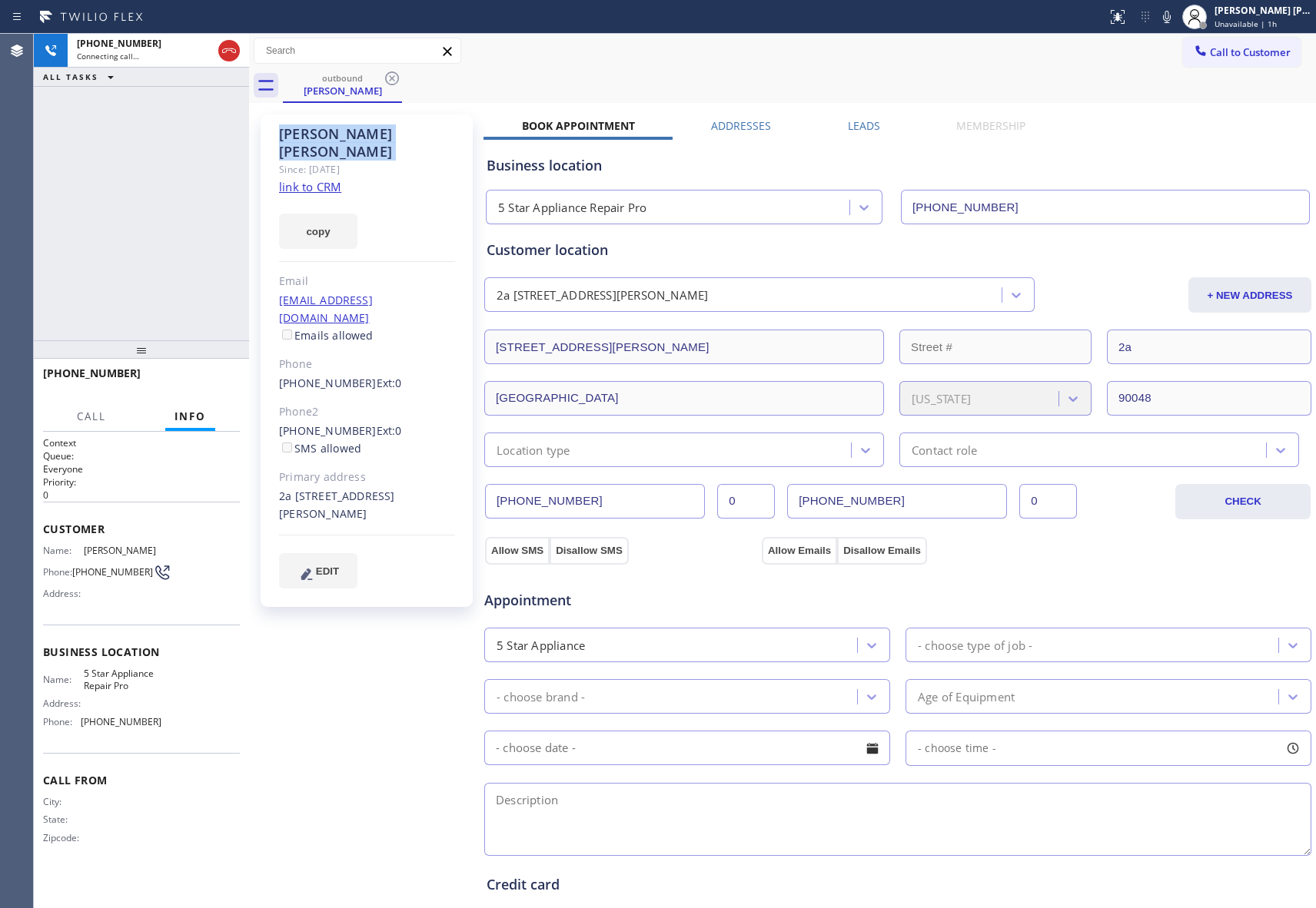
click at [391, 78] on icon at bounding box center [392, 78] width 19 height 19
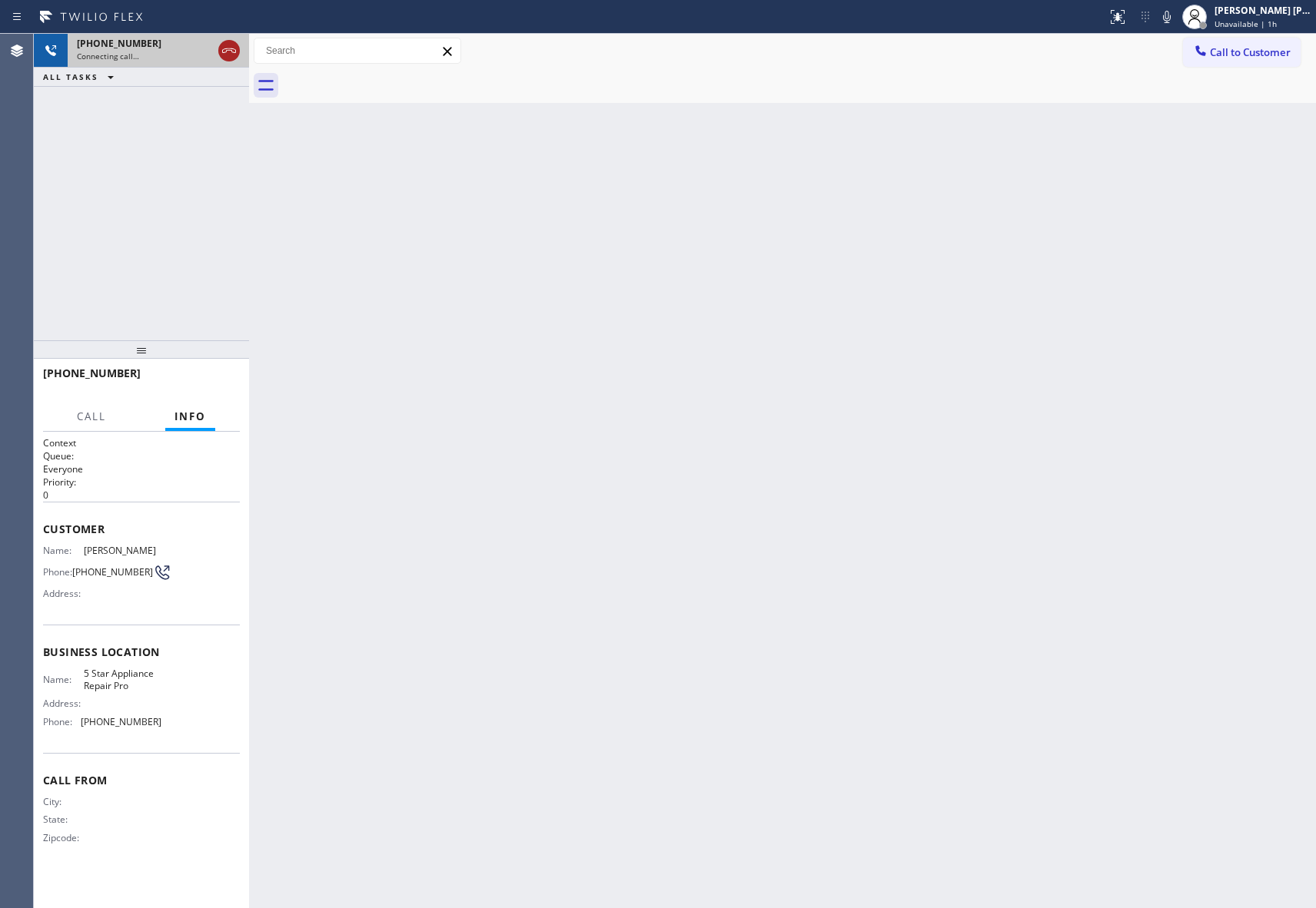
click at [222, 46] on icon at bounding box center [228, 50] width 19 height 19
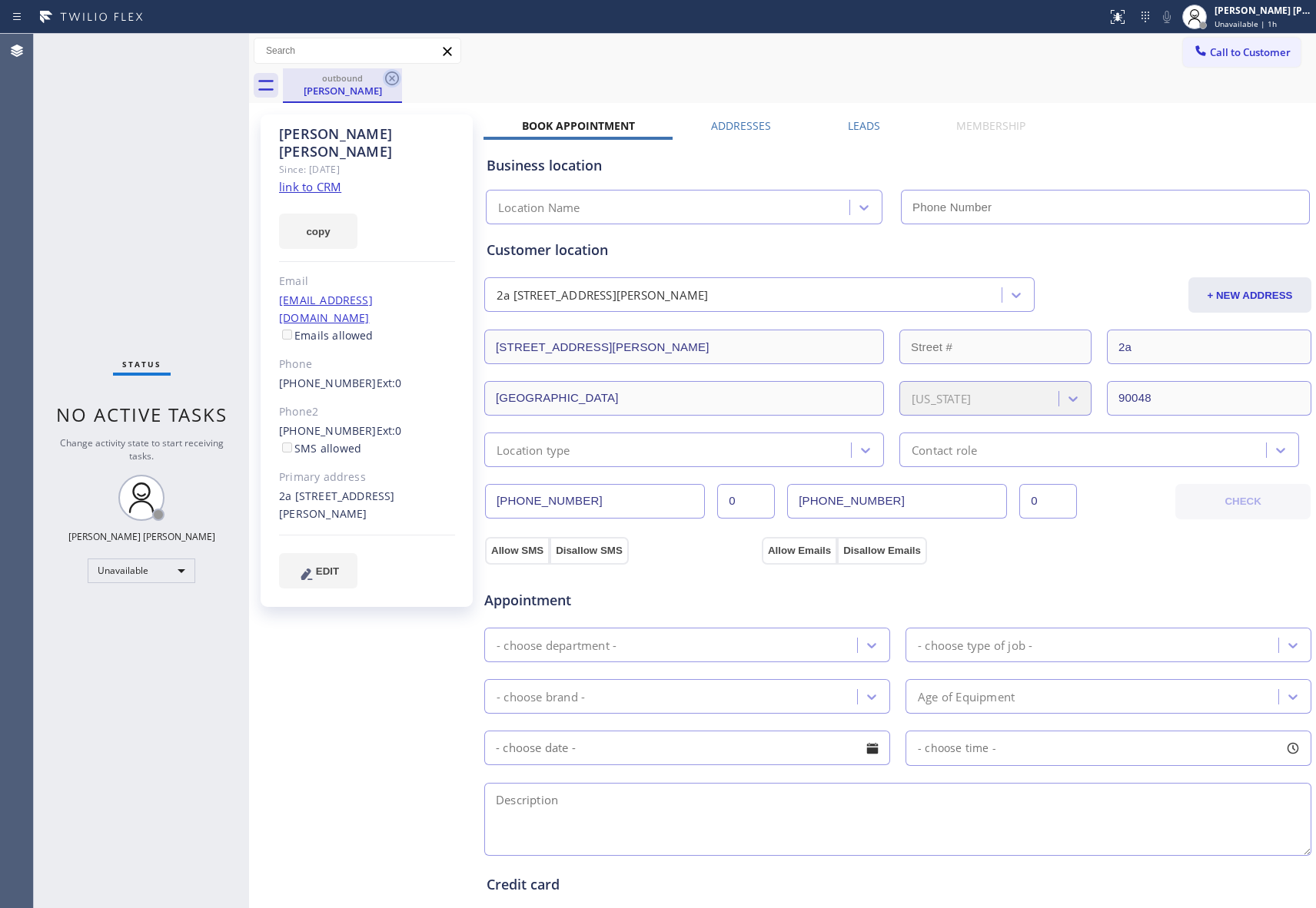
type input "[PHONE_NUMBER]"
click at [400, 78] on icon at bounding box center [392, 78] width 19 height 19
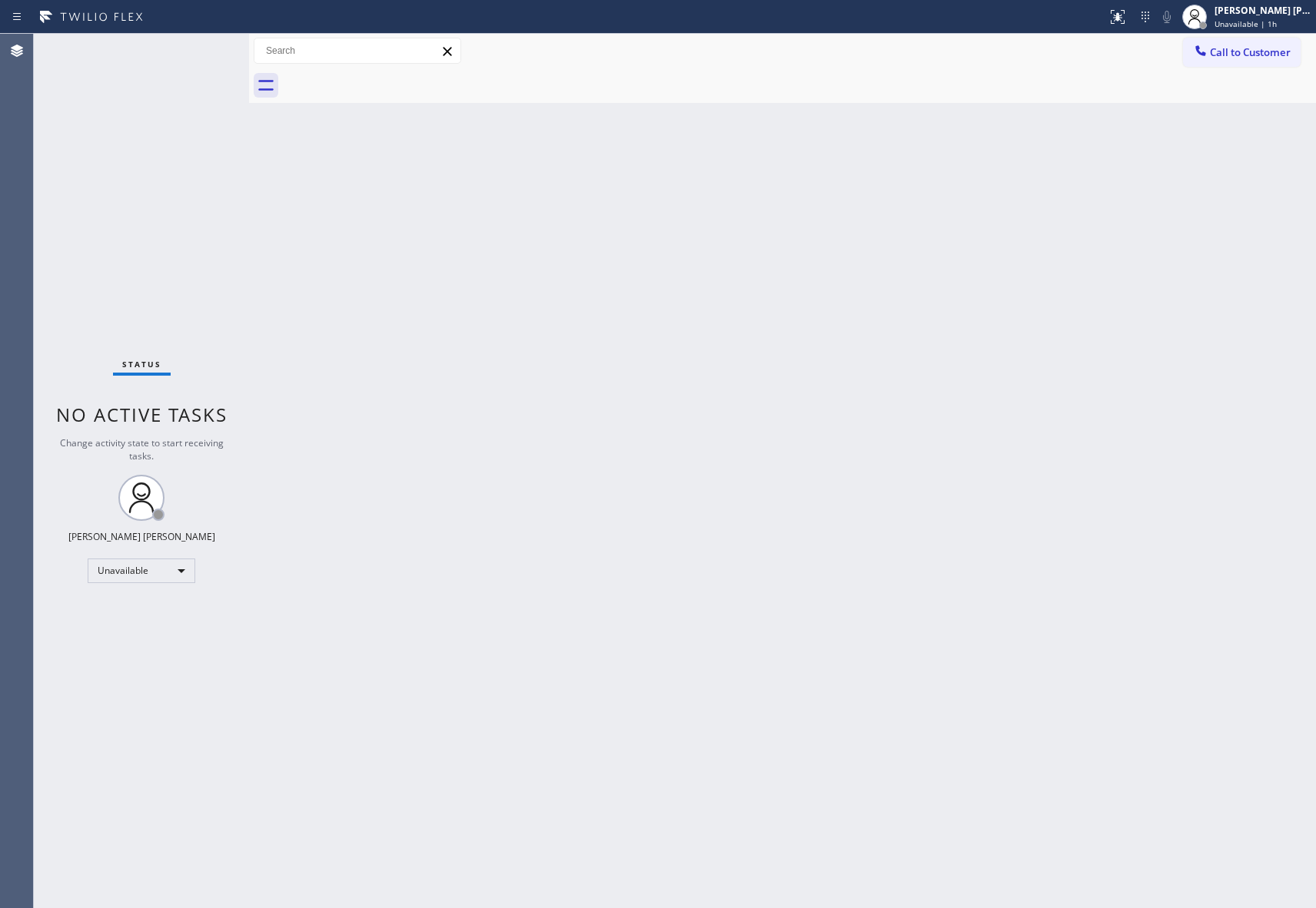
click at [397, 78] on div at bounding box center [800, 85] width 1034 height 34
click at [1247, 60] on button "Call to Customer" at bounding box center [1243, 52] width 118 height 29
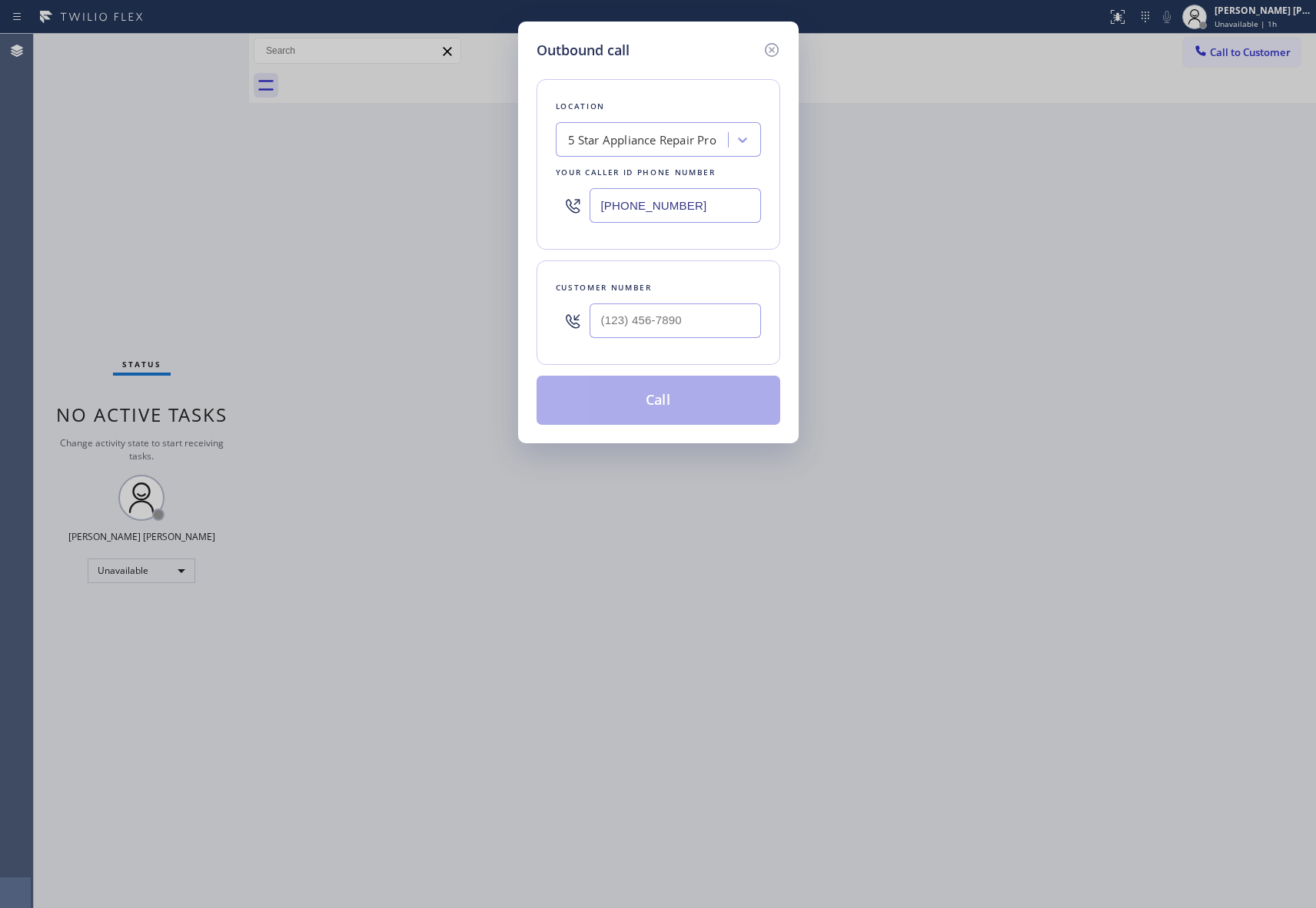
click at [723, 302] on div at bounding box center [675, 320] width 171 height 50
click at [723, 313] on input "(___) ___-____" at bounding box center [675, 320] width 171 height 34
paste input "650) 964-1323"
type input "[PHONE_NUMBER]"
click at [684, 408] on button "Call" at bounding box center [658, 401] width 244 height 49
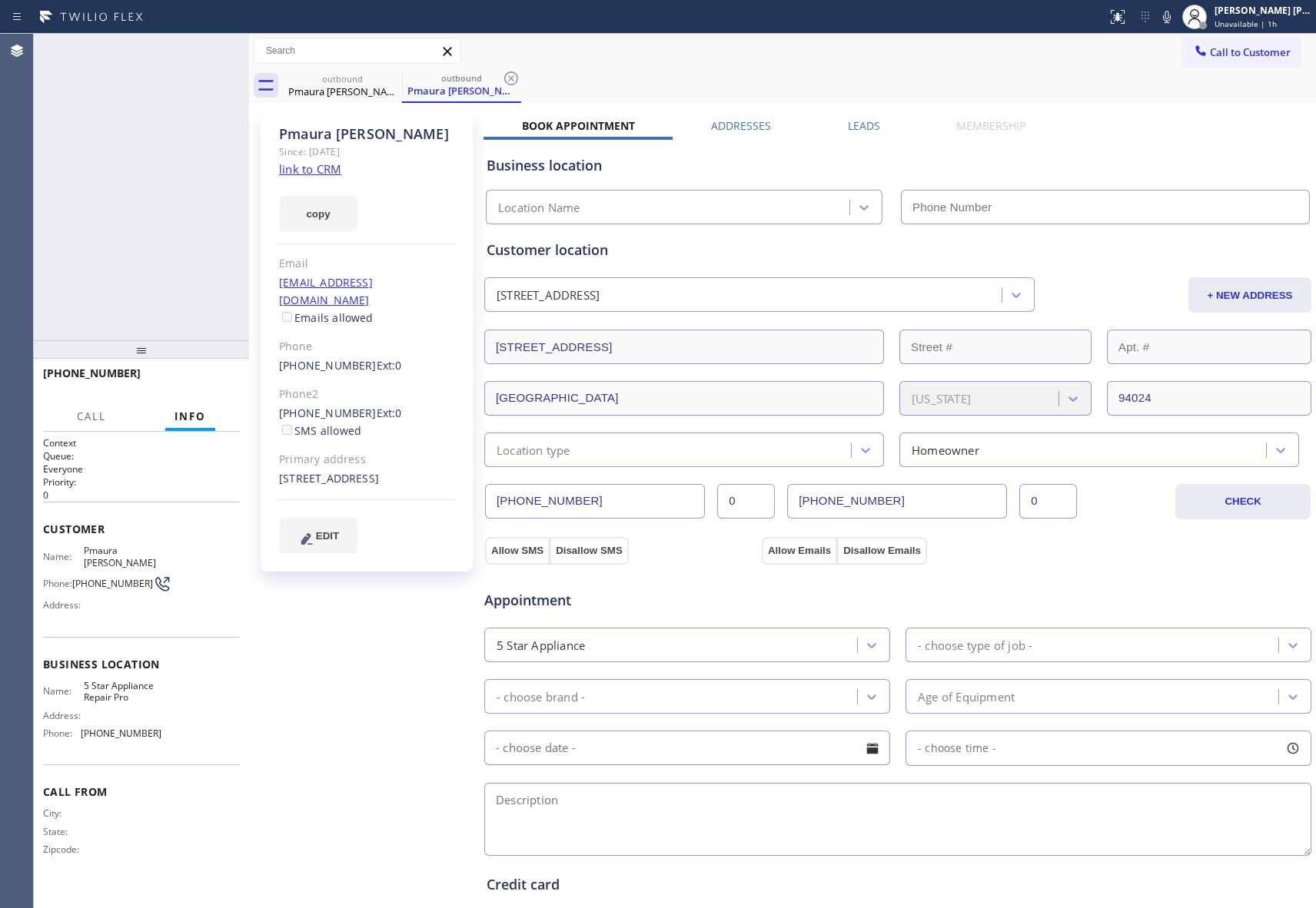
type input "[PHONE_NUMBER]"
click at [229, 51] on icon at bounding box center [228, 50] width 19 height 19
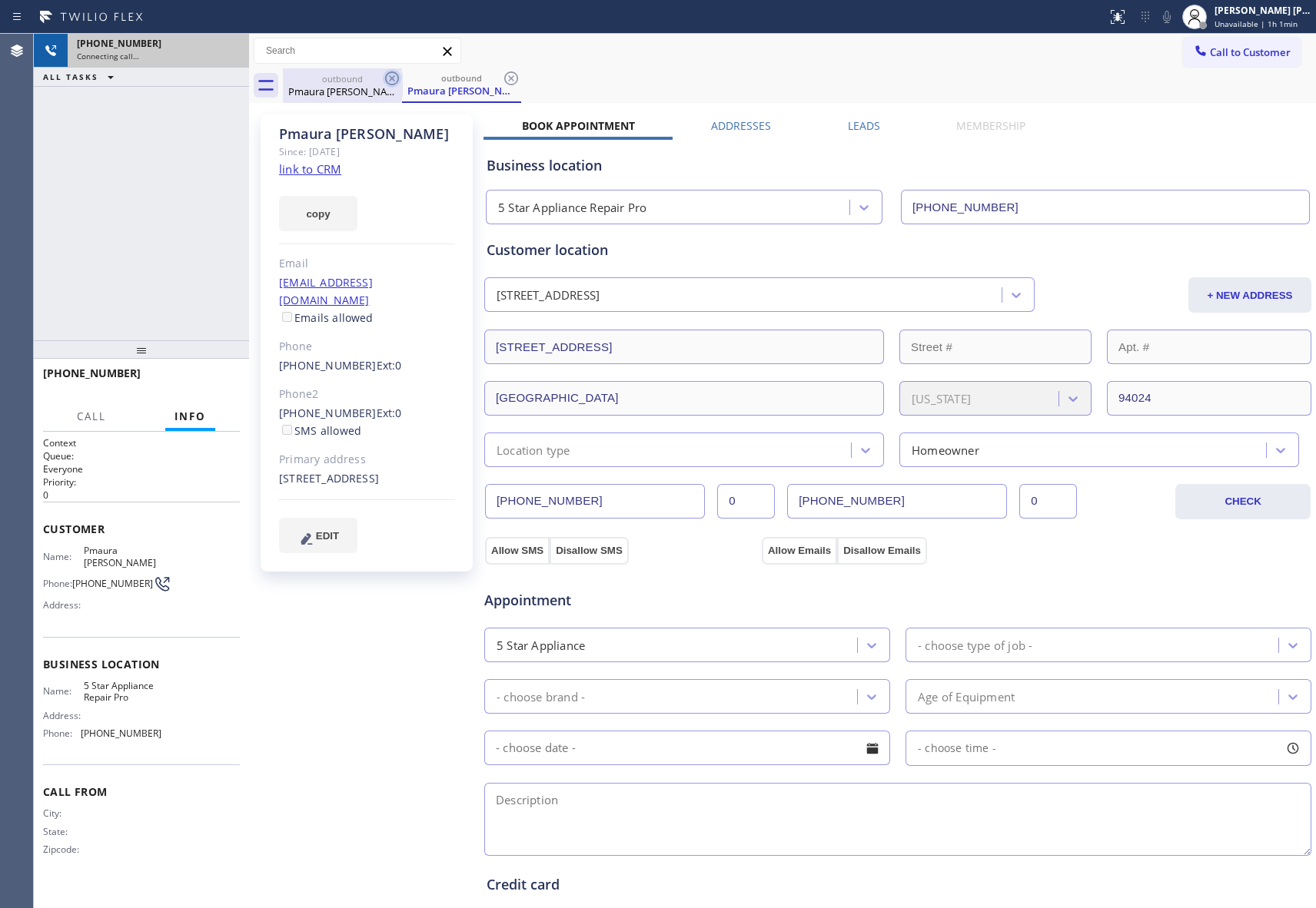
click at [385, 69] on div "outbound Pmaura [PERSON_NAME]" at bounding box center [343, 85] width 120 height 34
click at [394, 74] on icon at bounding box center [392, 78] width 19 height 19
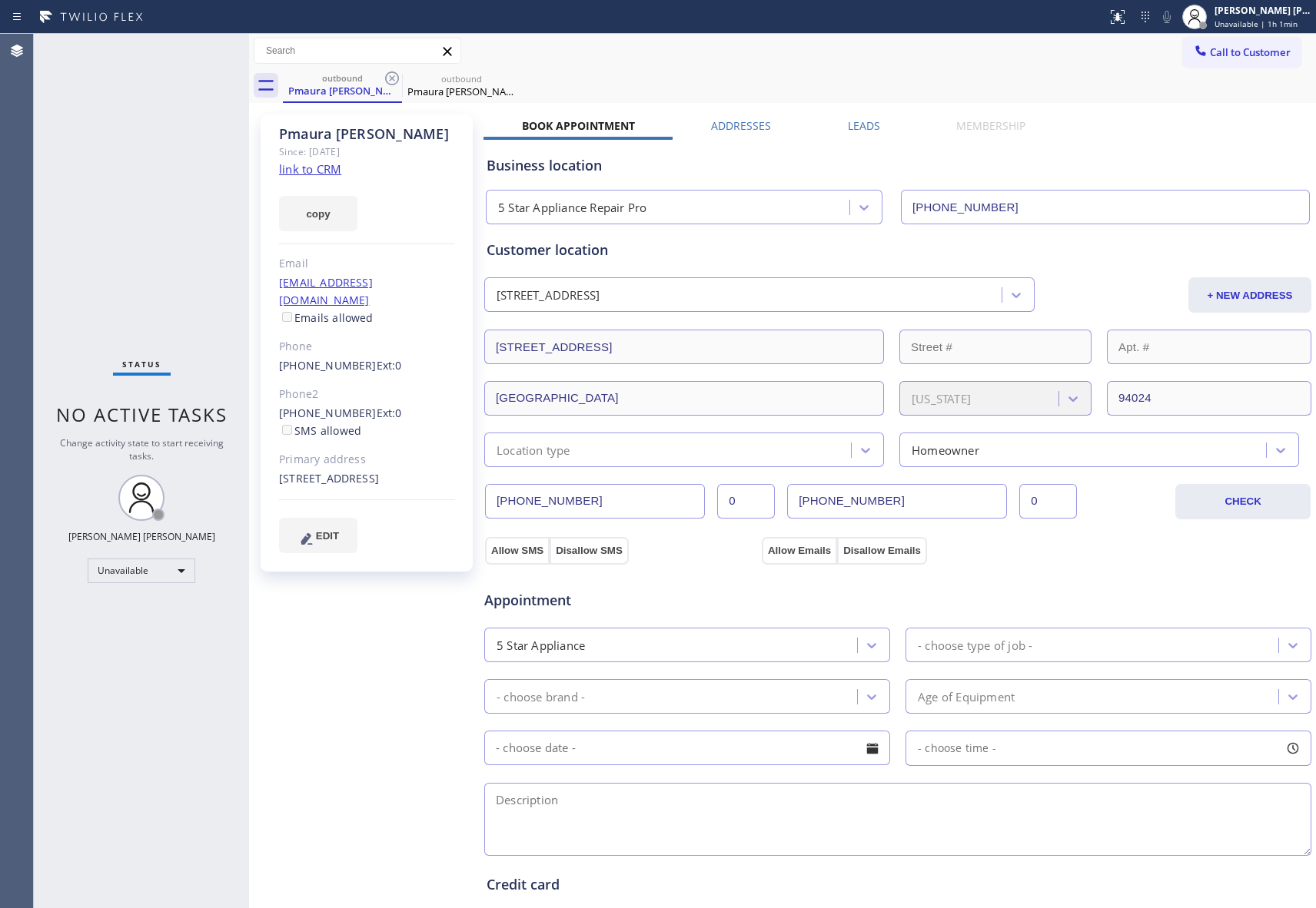
click at [394, 74] on icon at bounding box center [392, 78] width 19 height 19
click at [0, 0] on icon at bounding box center [0, 0] width 0 height 0
click at [394, 74] on div "outbound Pmaura [PERSON_NAME] outbound Pmaura [PERSON_NAME]" at bounding box center [800, 85] width 1034 height 34
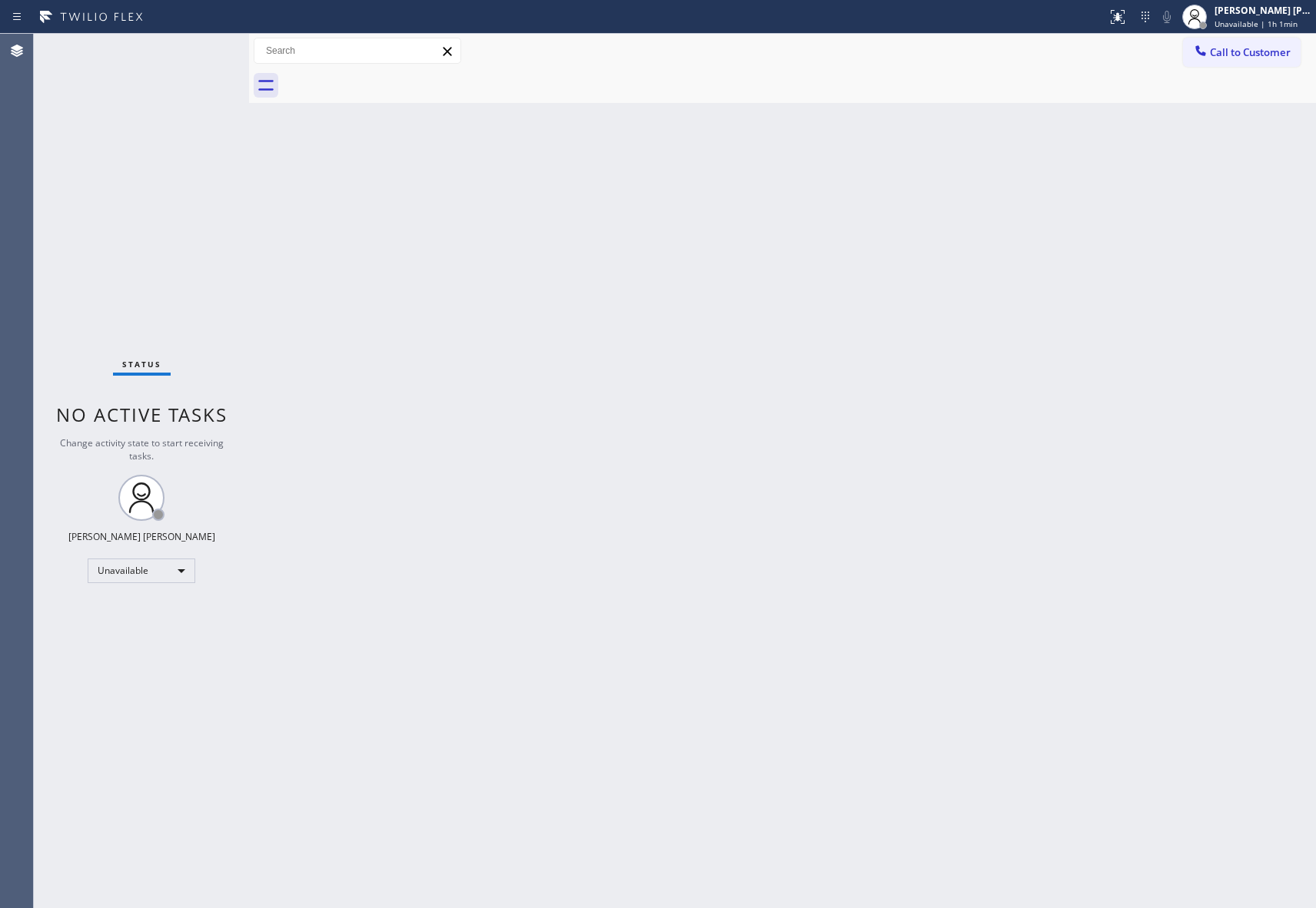
click at [394, 74] on div at bounding box center [800, 85] width 1034 height 34
click at [1284, 56] on span "Call to Customer" at bounding box center [1250, 52] width 80 height 14
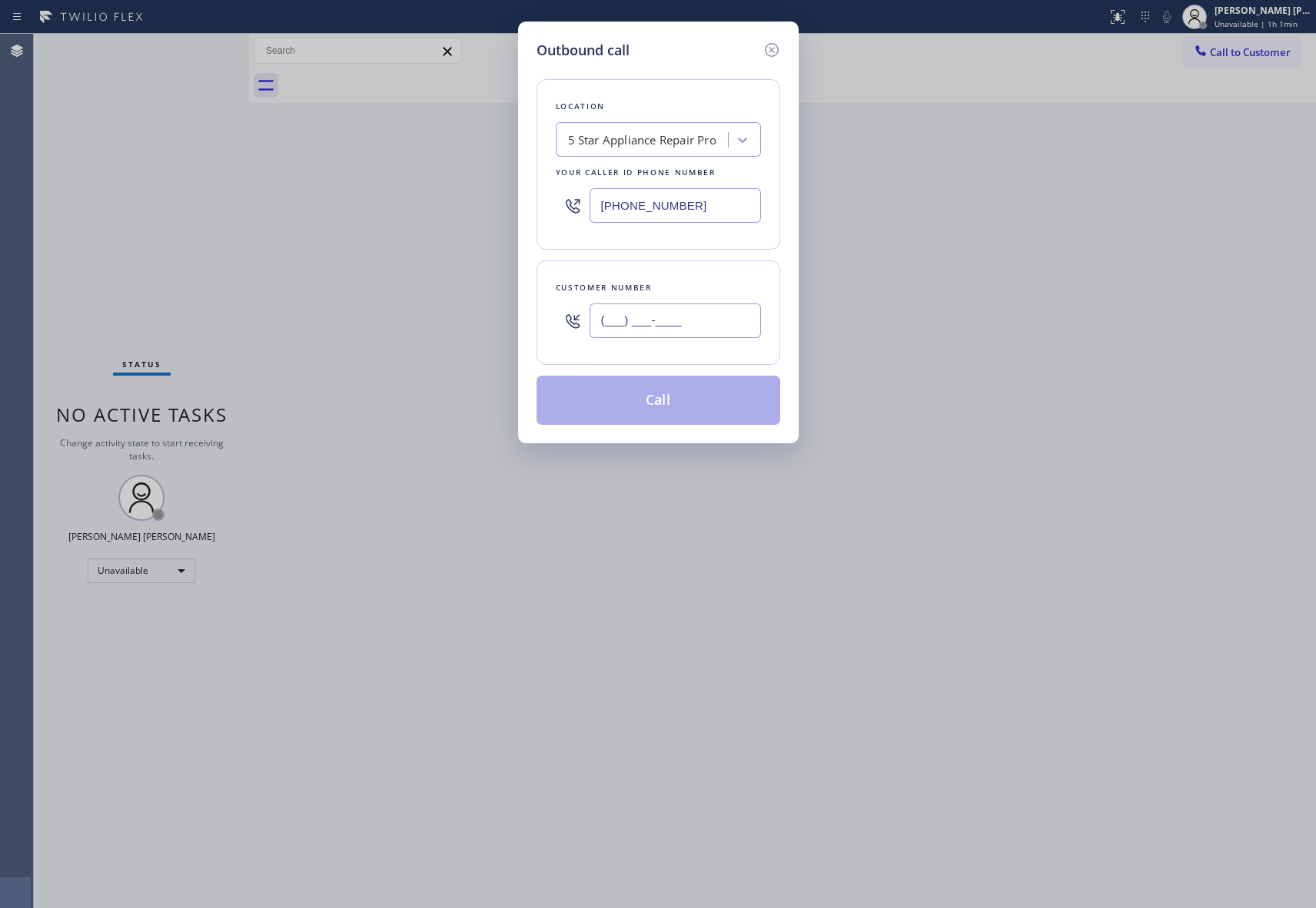
click at [683, 330] on input "(___) ___-____" at bounding box center [675, 320] width 171 height 34
paste input "310) 433-5898"
type input "[PHONE_NUMBER]"
click at [672, 406] on button "Call" at bounding box center [658, 401] width 244 height 49
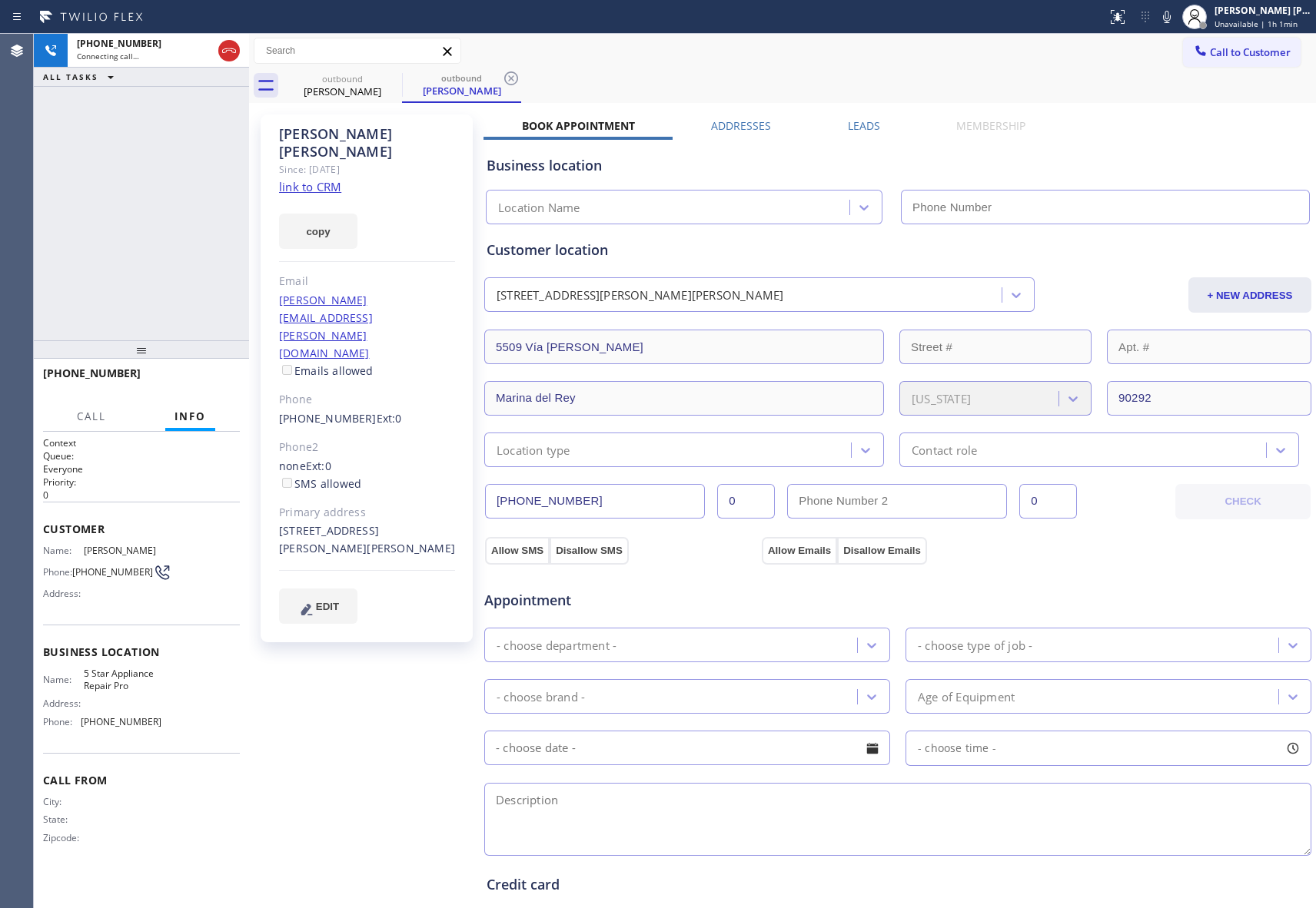
type input "[PHONE_NUMBER]"
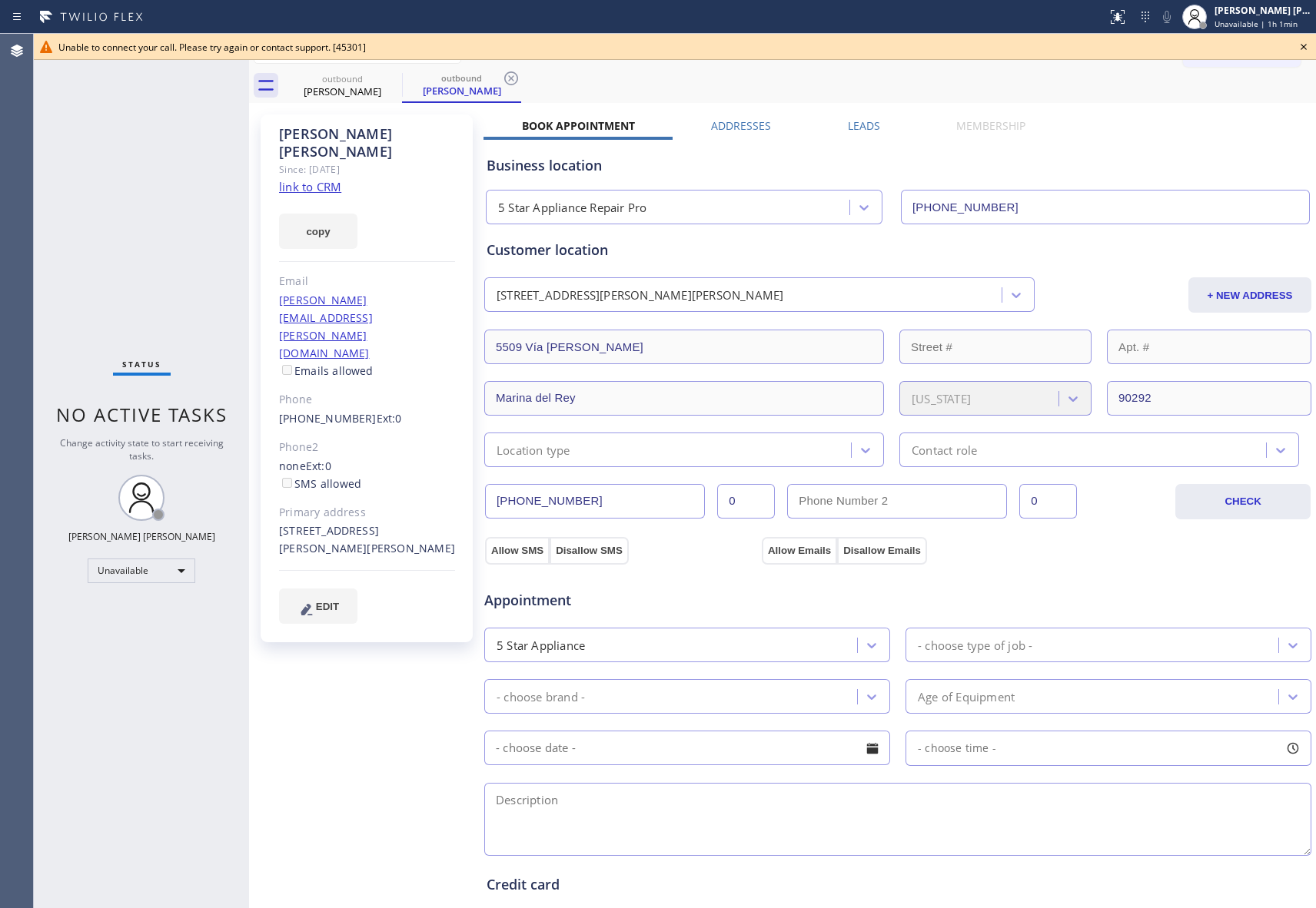
click at [1304, 46] on icon at bounding box center [1304, 47] width 6 height 6
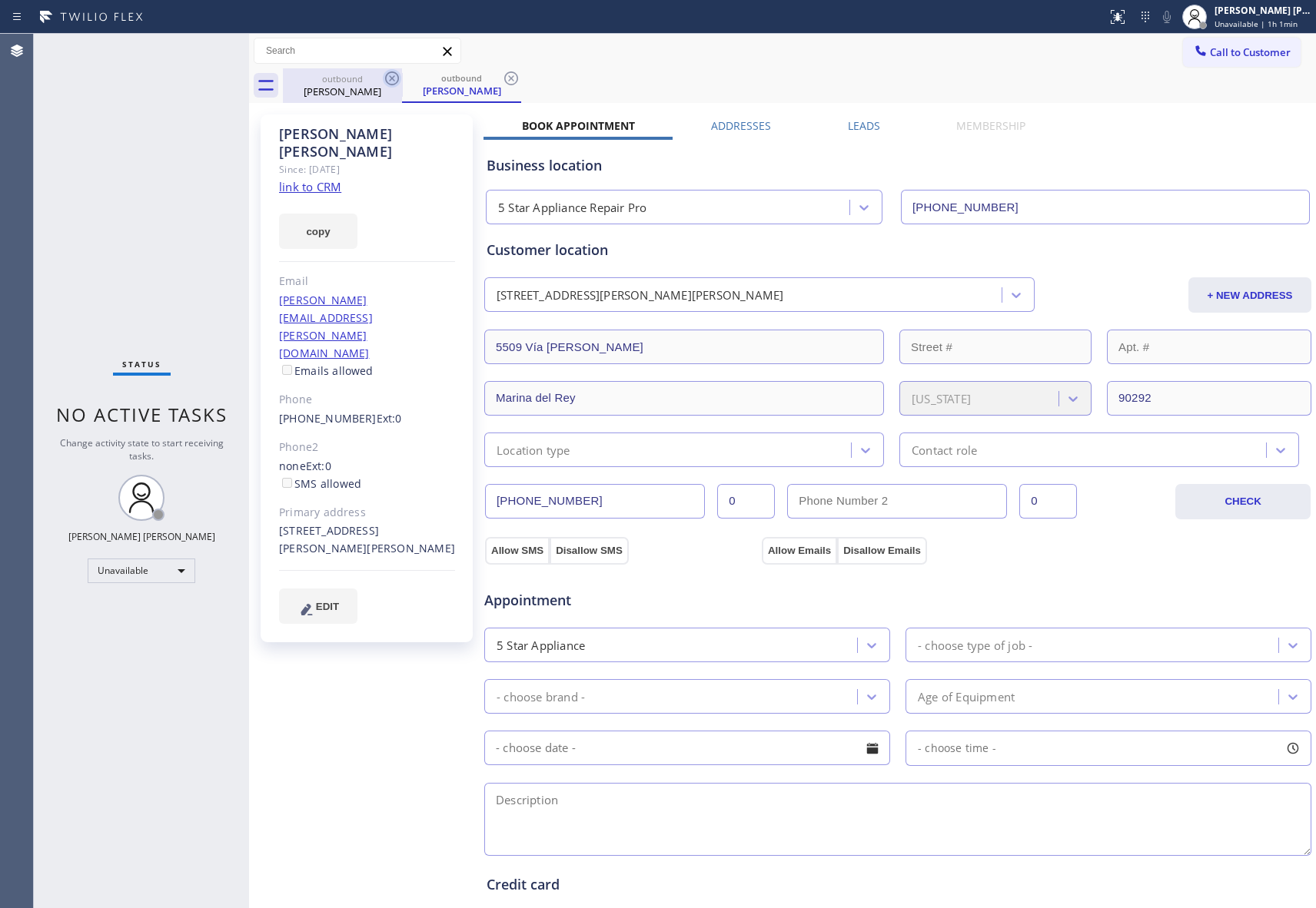
click at [391, 80] on icon at bounding box center [392, 78] width 19 height 19
click at [402, 80] on div "outbound [PERSON_NAME]" at bounding box center [462, 85] width 120 height 34
click at [391, 78] on icon at bounding box center [392, 78] width 19 height 19
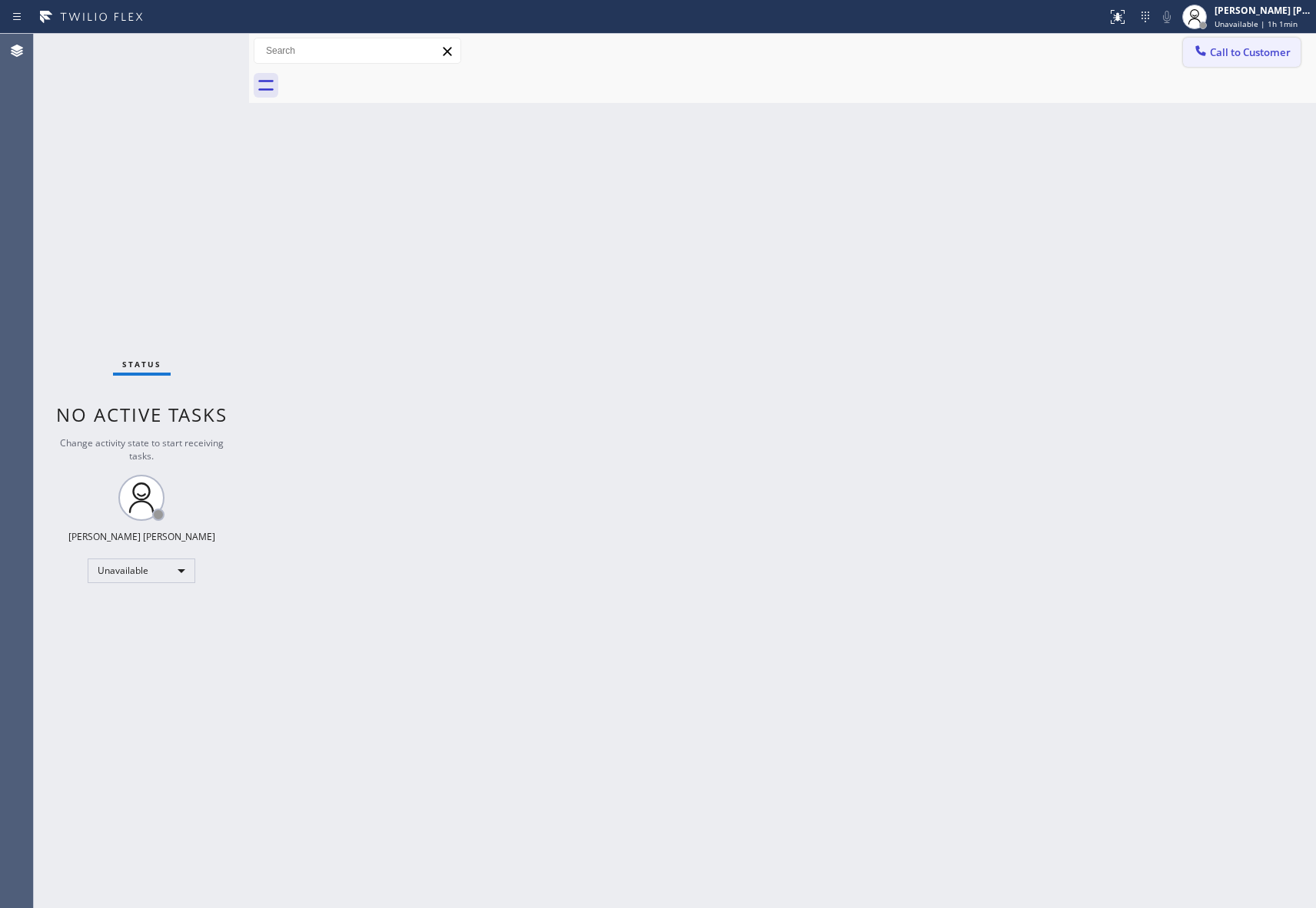
click at [1264, 41] on button "Call to Customer" at bounding box center [1243, 52] width 118 height 29
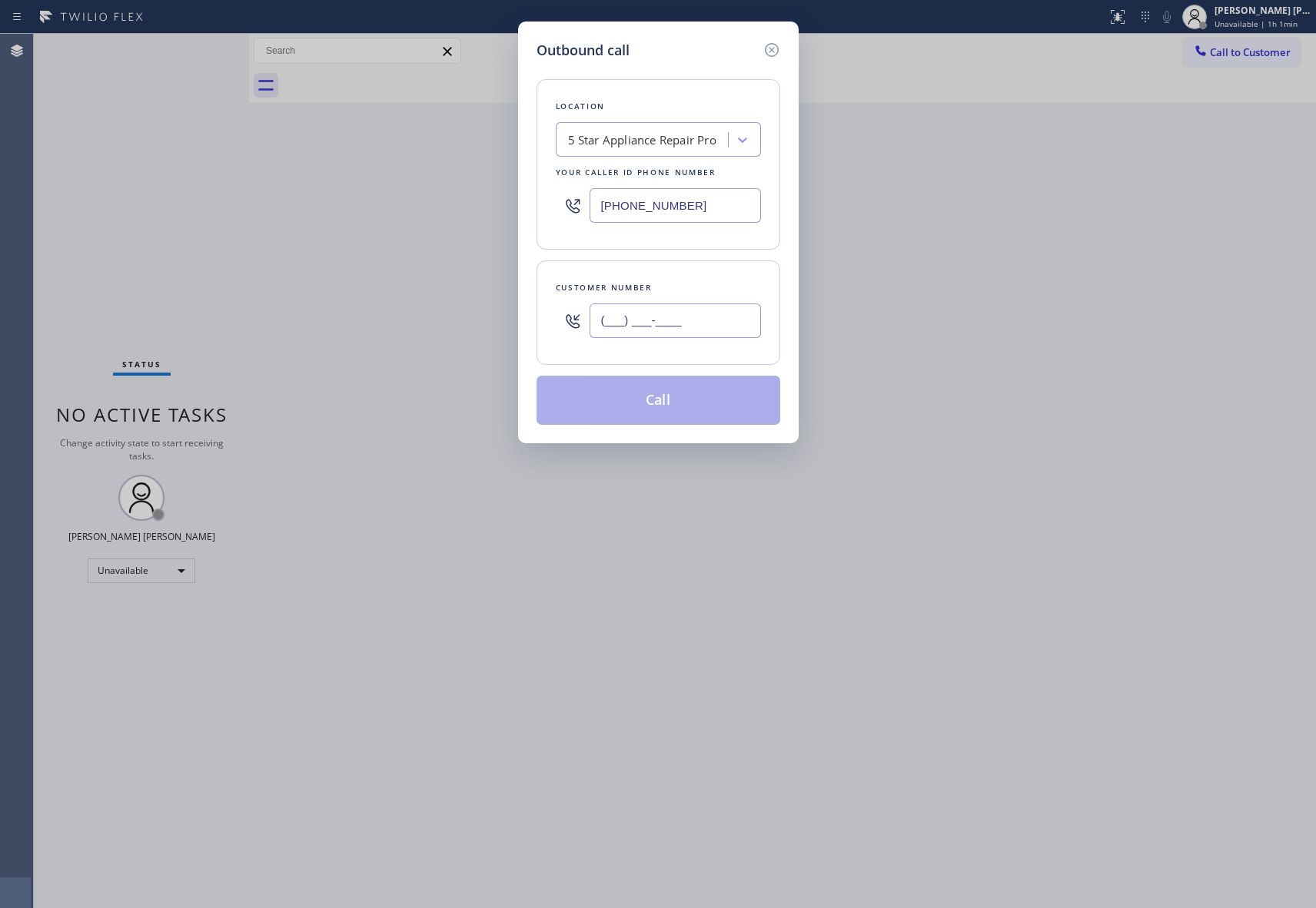
click at [680, 323] on input "(___) ___-____" at bounding box center [675, 320] width 171 height 34
paste input "415) 931-9099"
type input "[PHONE_NUMBER]"
click at [673, 412] on button "Call" at bounding box center [658, 401] width 244 height 49
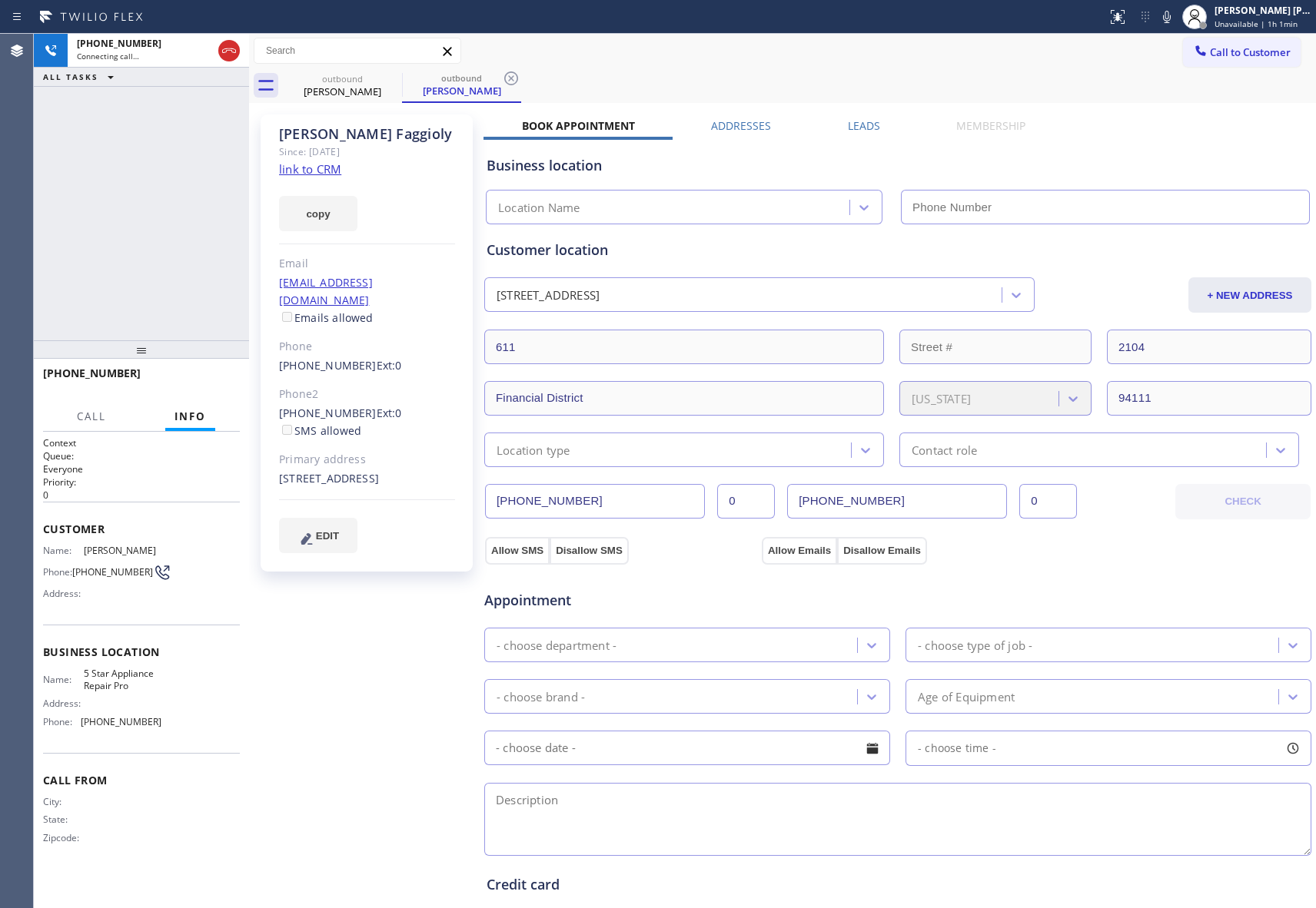
type input "[PHONE_NUMBER]"
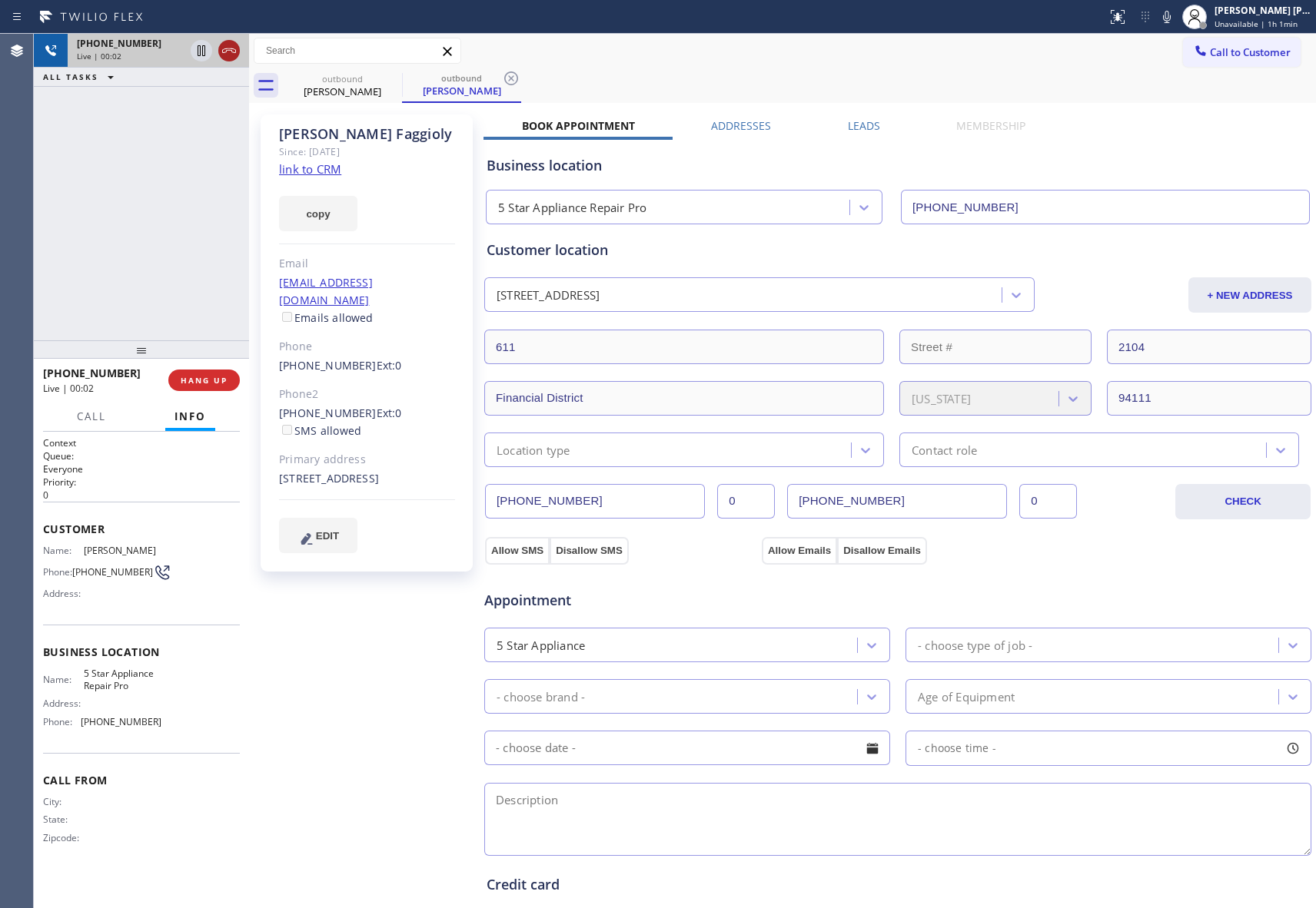
click at [223, 52] on icon at bounding box center [228, 50] width 19 height 19
click at [0, 0] on icon at bounding box center [0, 0] width 0 height 0
click at [502, 74] on icon at bounding box center [511, 78] width 19 height 19
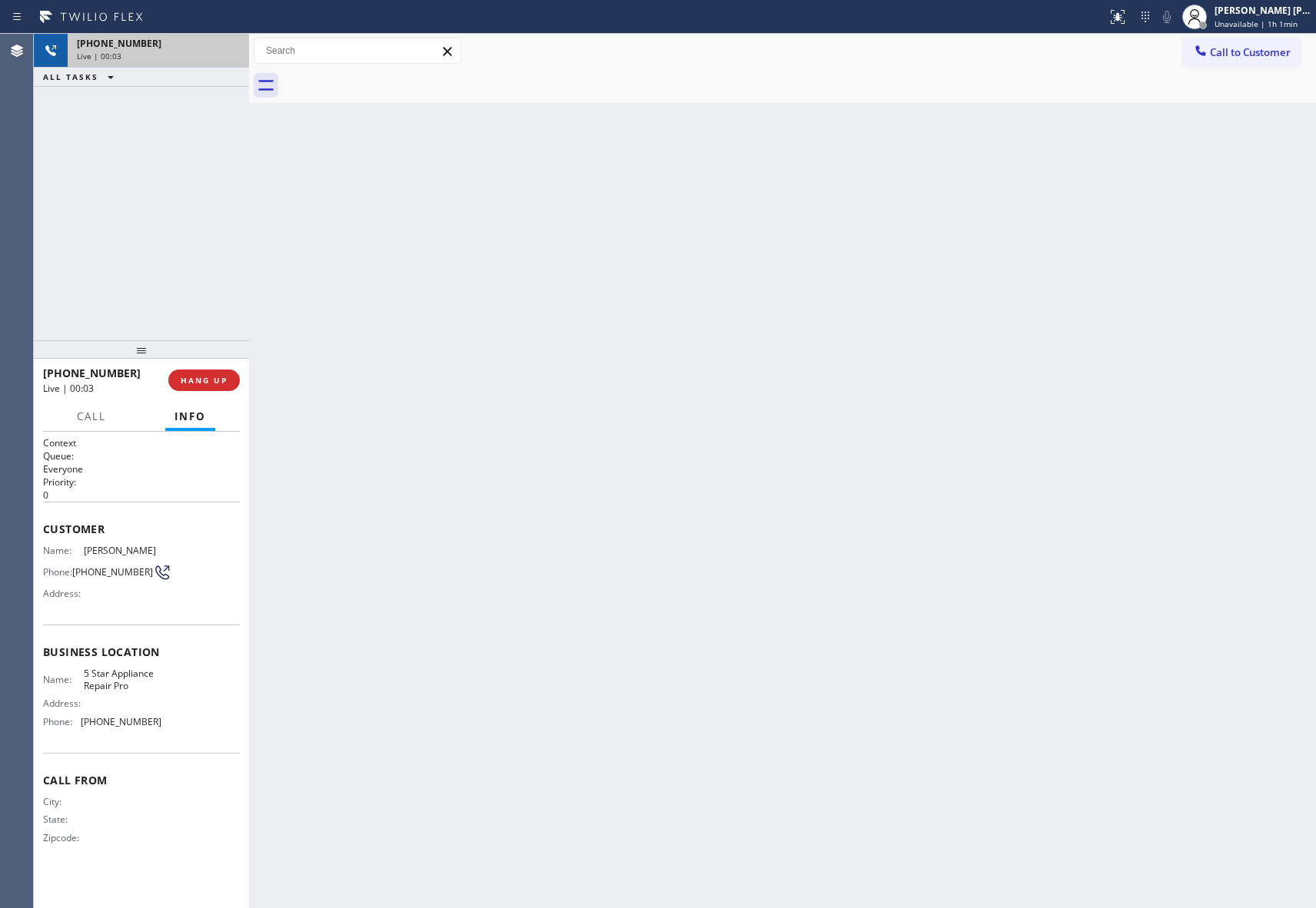
click at [394, 74] on div at bounding box center [800, 85] width 1034 height 34
click at [231, 375] on button "COMPLETE" at bounding box center [201, 380] width 77 height 22
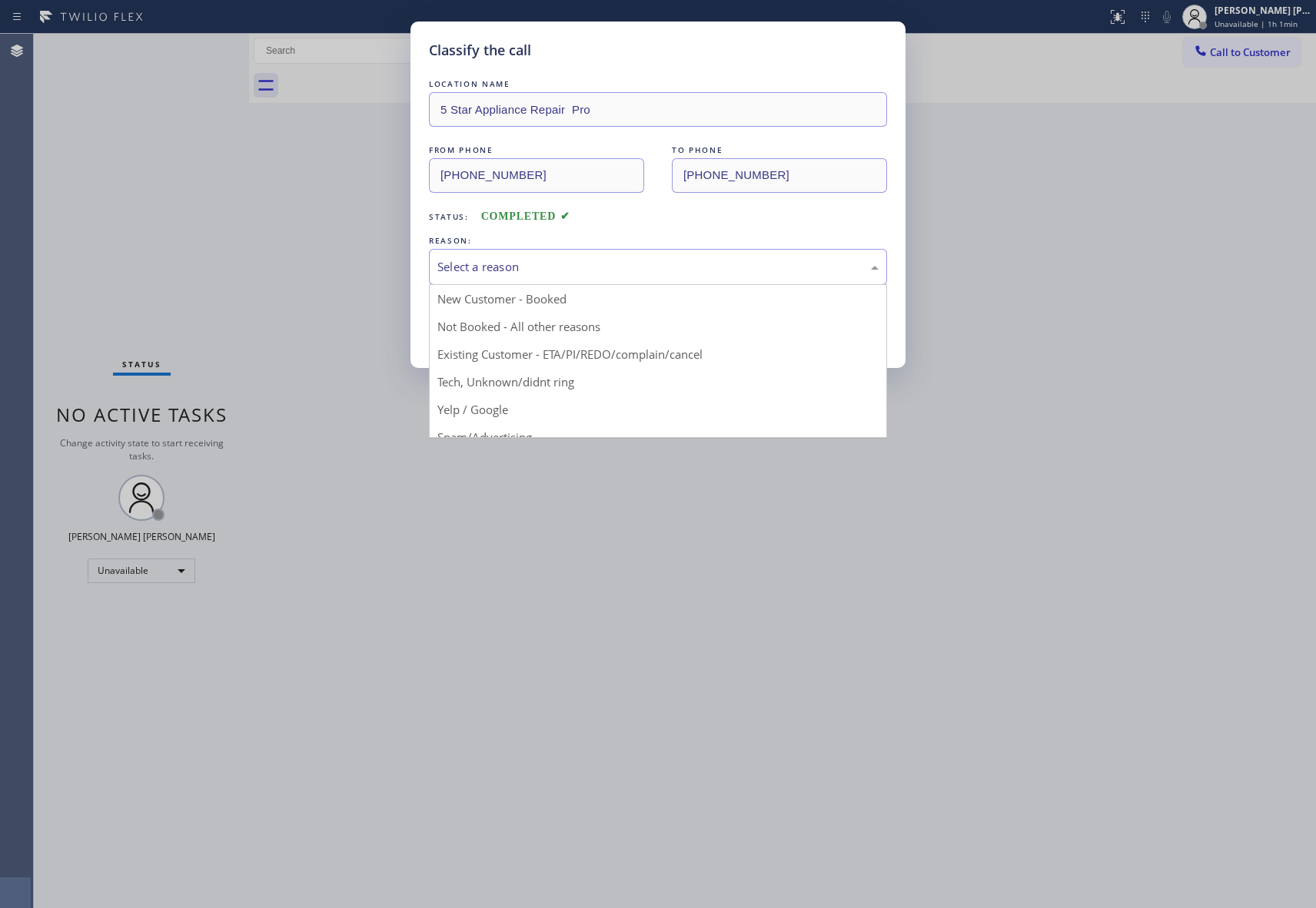
click at [652, 274] on div "Select a reason" at bounding box center [658, 267] width 441 height 18
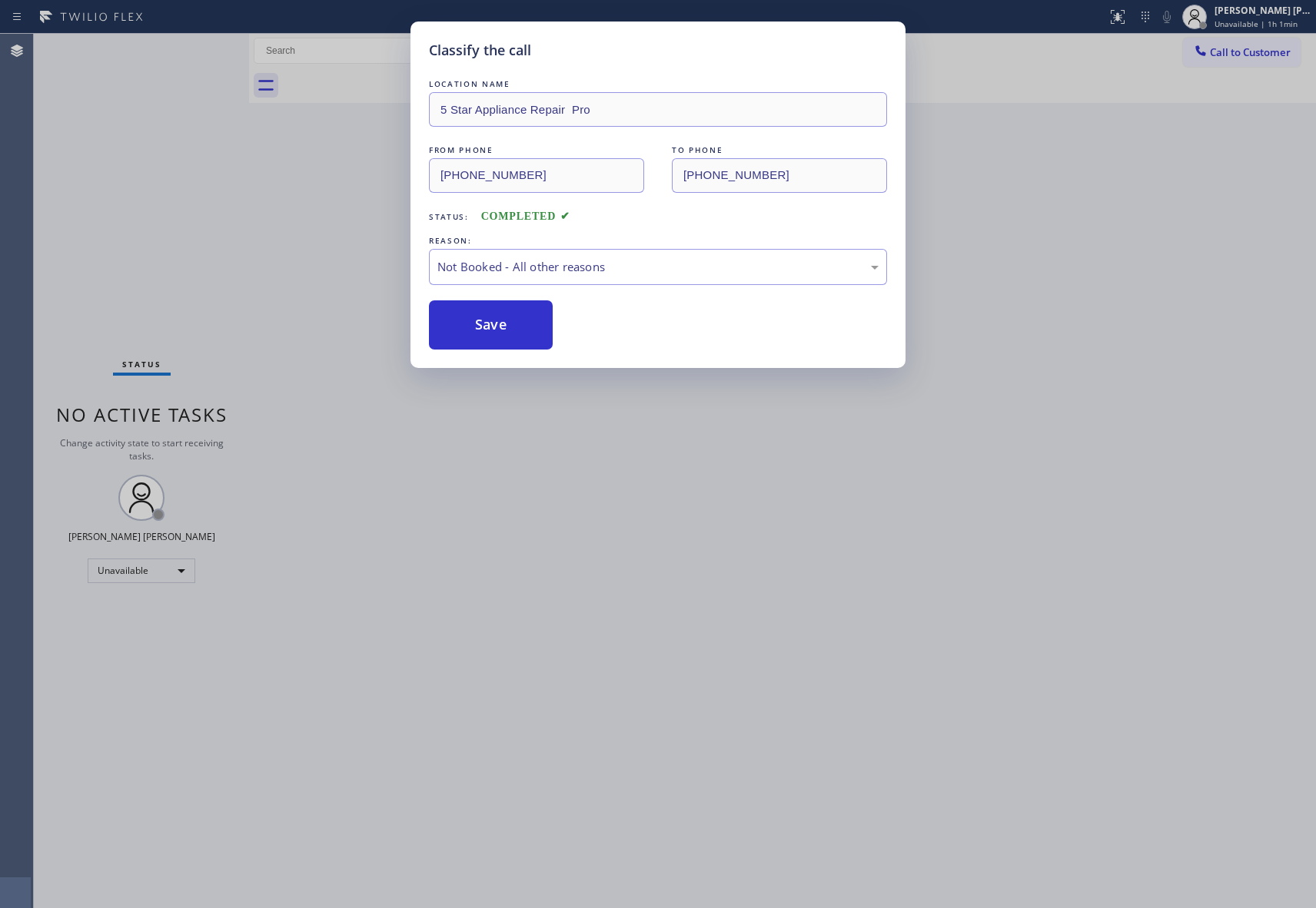
click at [505, 324] on button "Save" at bounding box center [491, 325] width 123 height 49
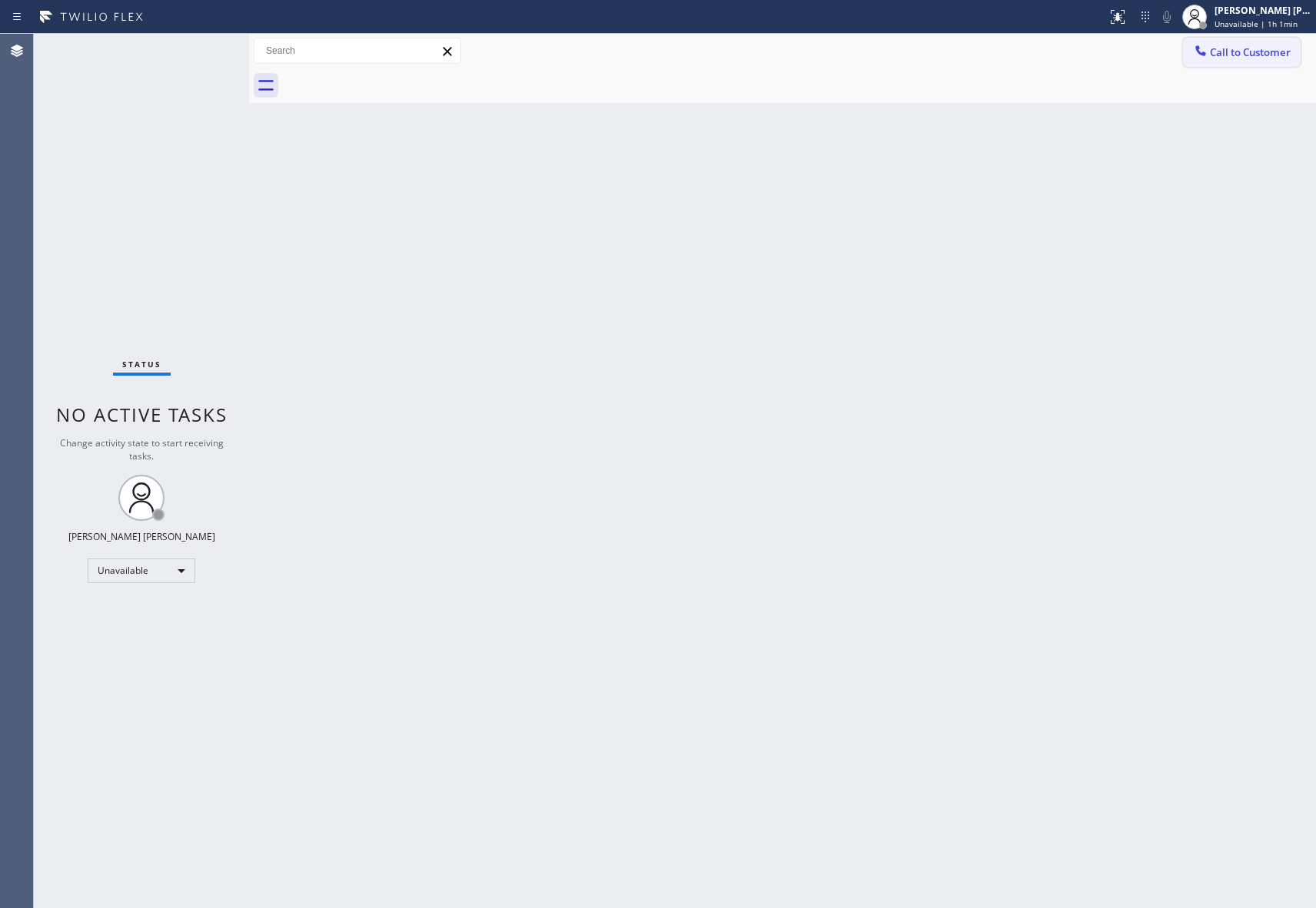
click at [1272, 56] on span "Call to Customer" at bounding box center [1250, 52] width 80 height 14
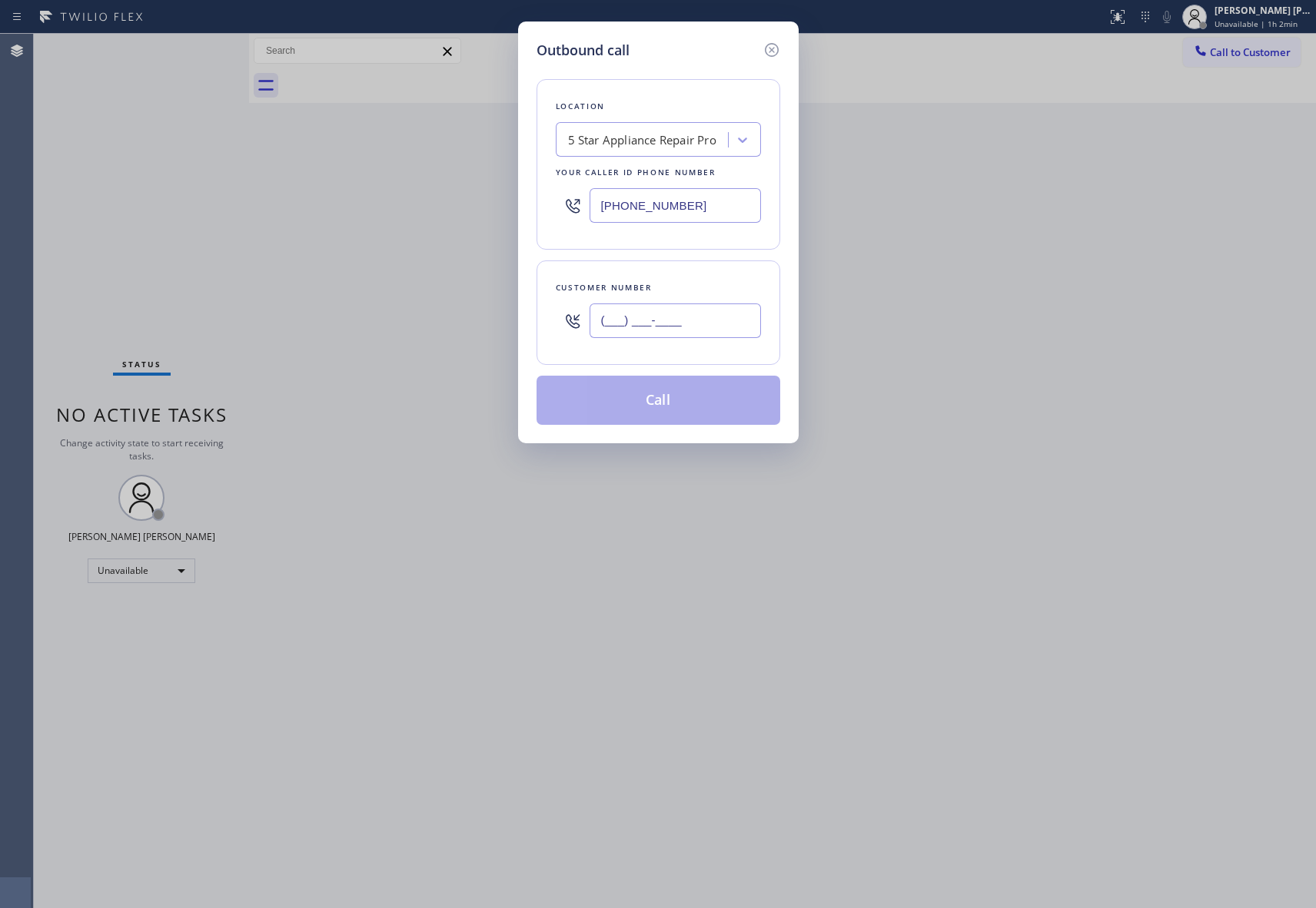
click at [680, 317] on input "(___) ___-____" at bounding box center [675, 320] width 171 height 34
paste input "408) 946-6816"
type input "[PHONE_NUMBER]"
click at [667, 400] on button "Call" at bounding box center [658, 401] width 244 height 49
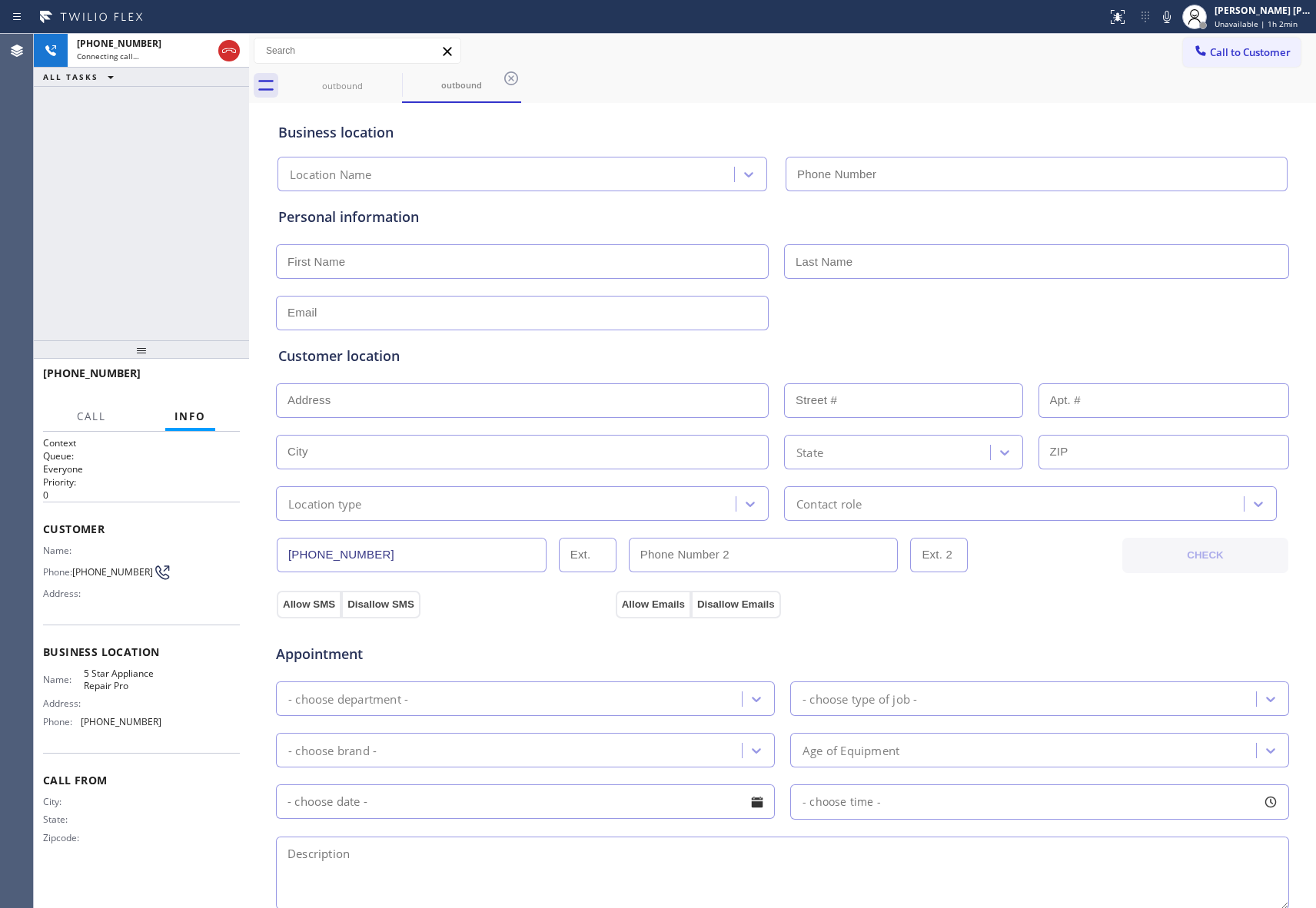
type input "[PHONE_NUMBER]"
click at [234, 47] on icon at bounding box center [228, 50] width 19 height 19
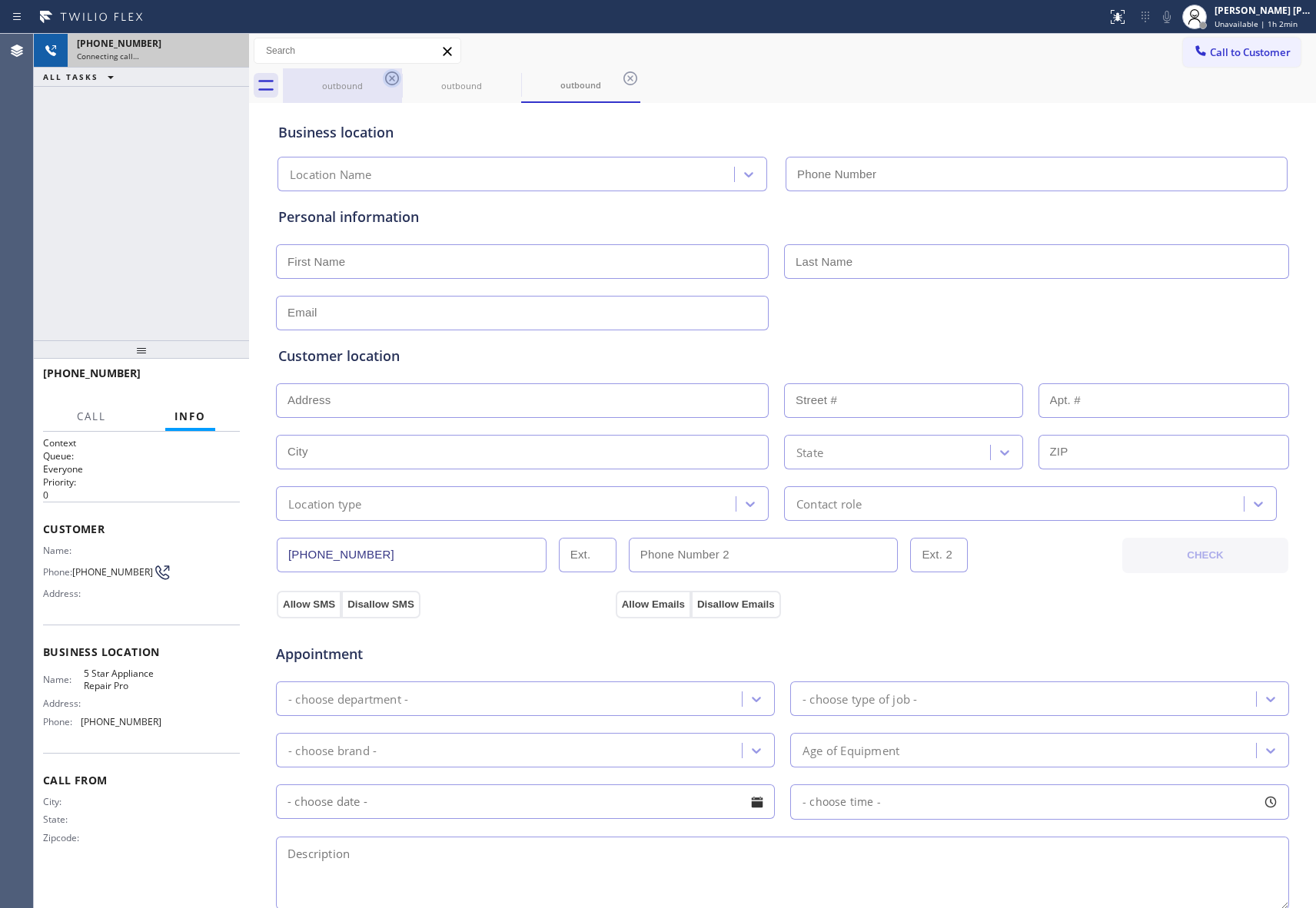
type input "[PHONE_NUMBER]"
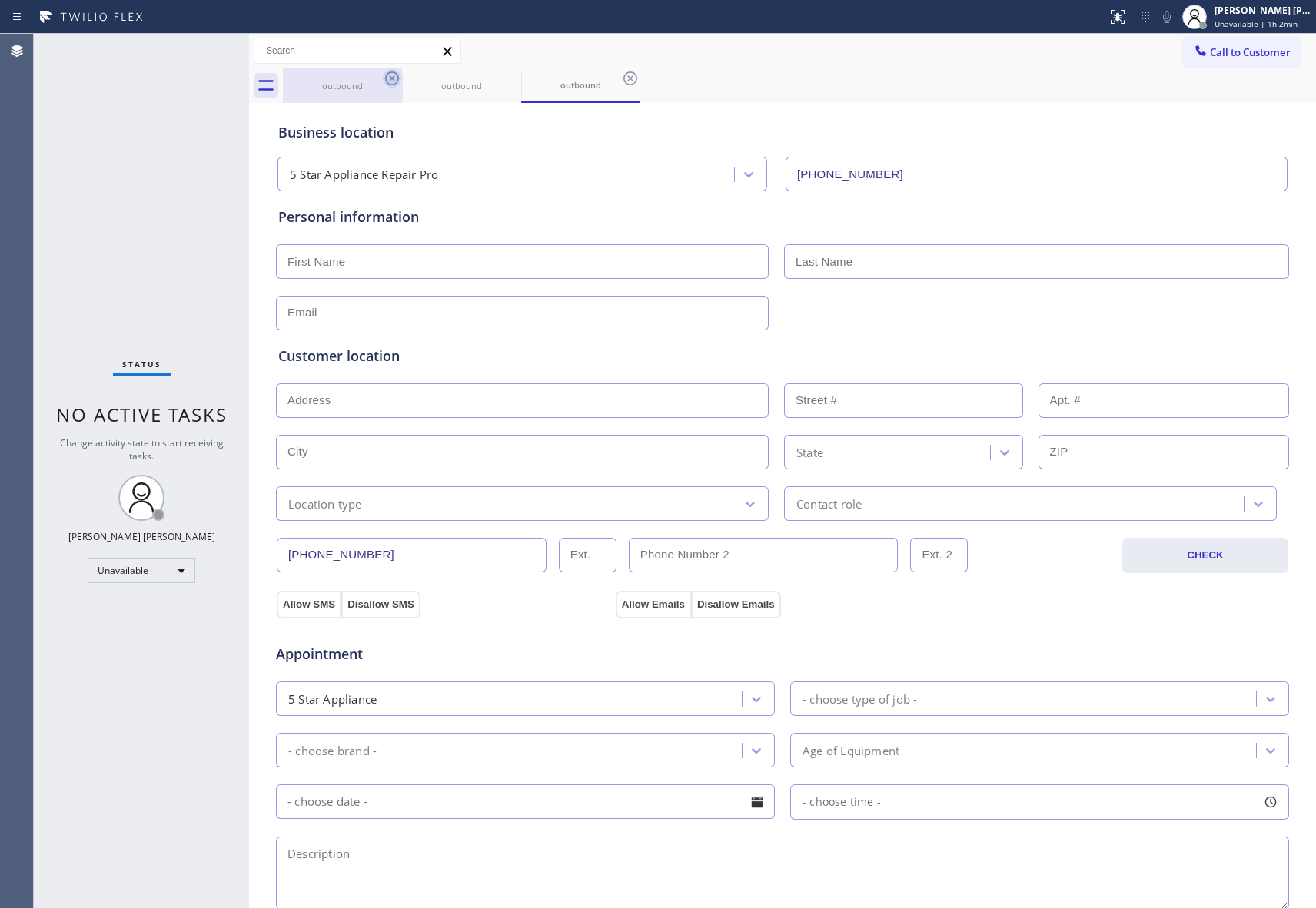
click at [395, 78] on icon at bounding box center [392, 78] width 19 height 19
click at [0, 0] on icon at bounding box center [0, 0] width 0 height 0
click at [395, 78] on icon at bounding box center [392, 78] width 19 height 19
click at [395, 78] on div "outbound" at bounding box center [800, 85] width 1034 height 34
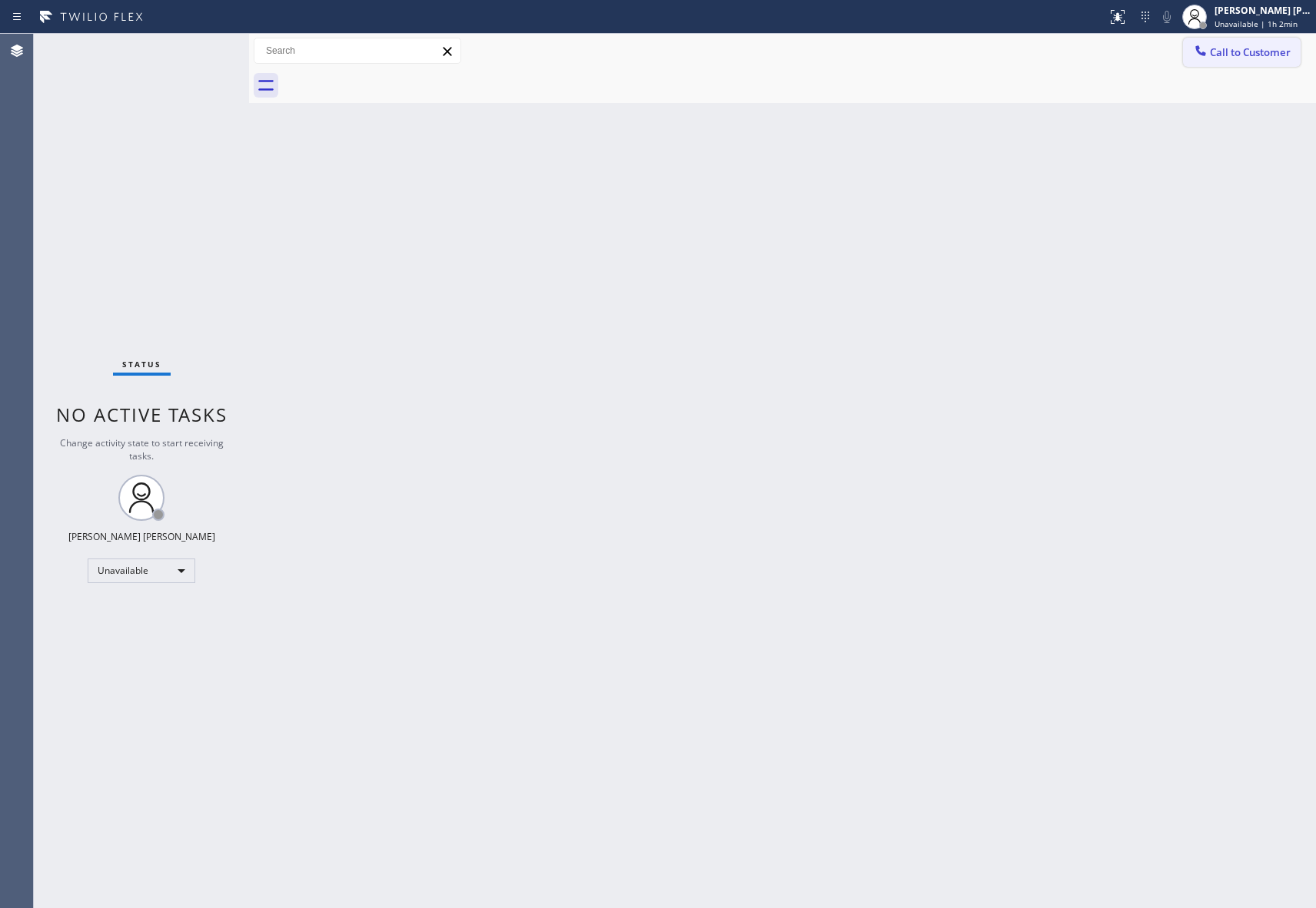
click at [1276, 43] on button "Call to Customer" at bounding box center [1243, 52] width 118 height 29
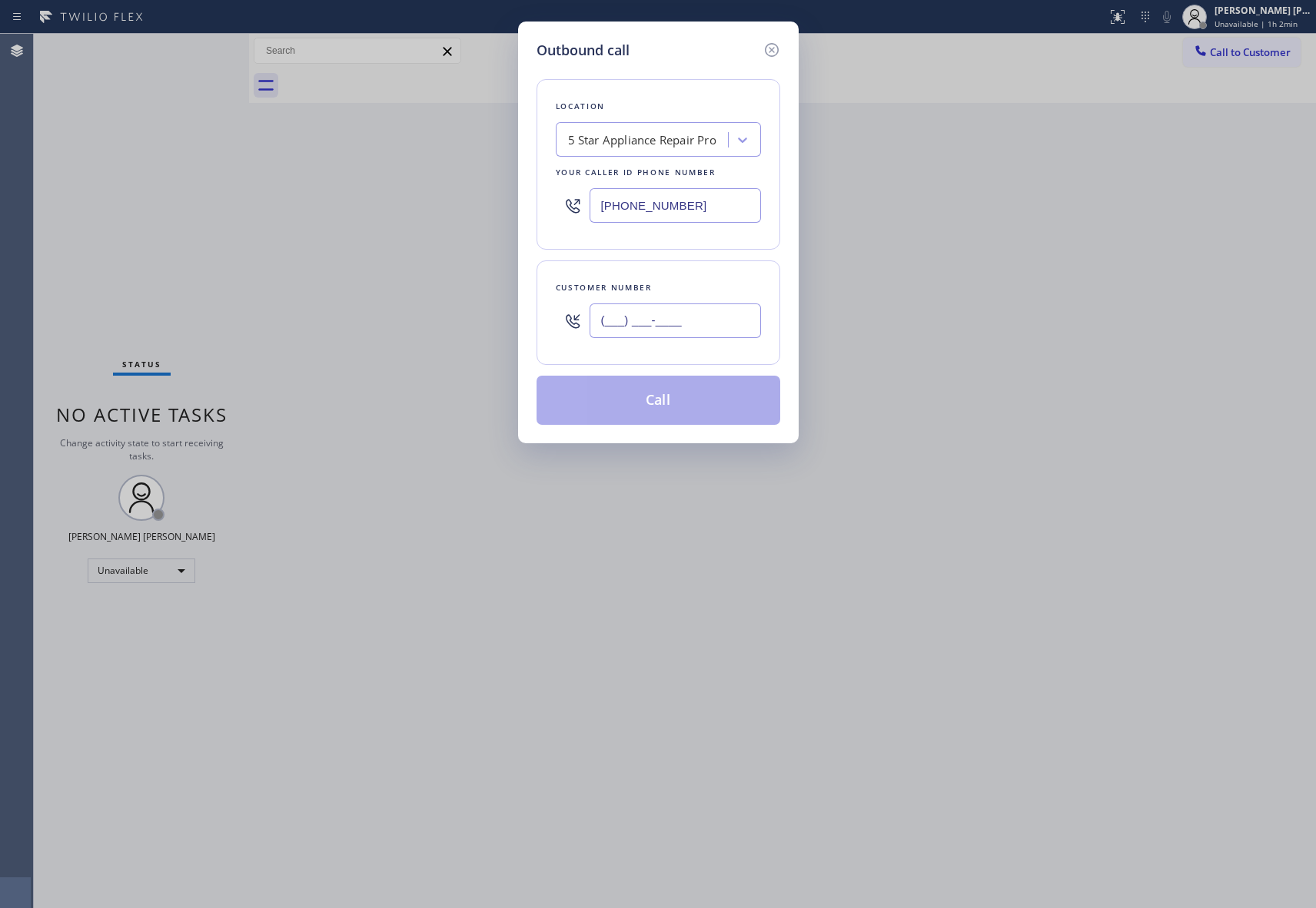
click at [742, 323] on input "(___) ___-____" at bounding box center [675, 320] width 171 height 34
paste input "213) 675-7683"
type input "[PHONE_NUMBER]"
click at [646, 406] on button "Call" at bounding box center [658, 401] width 244 height 49
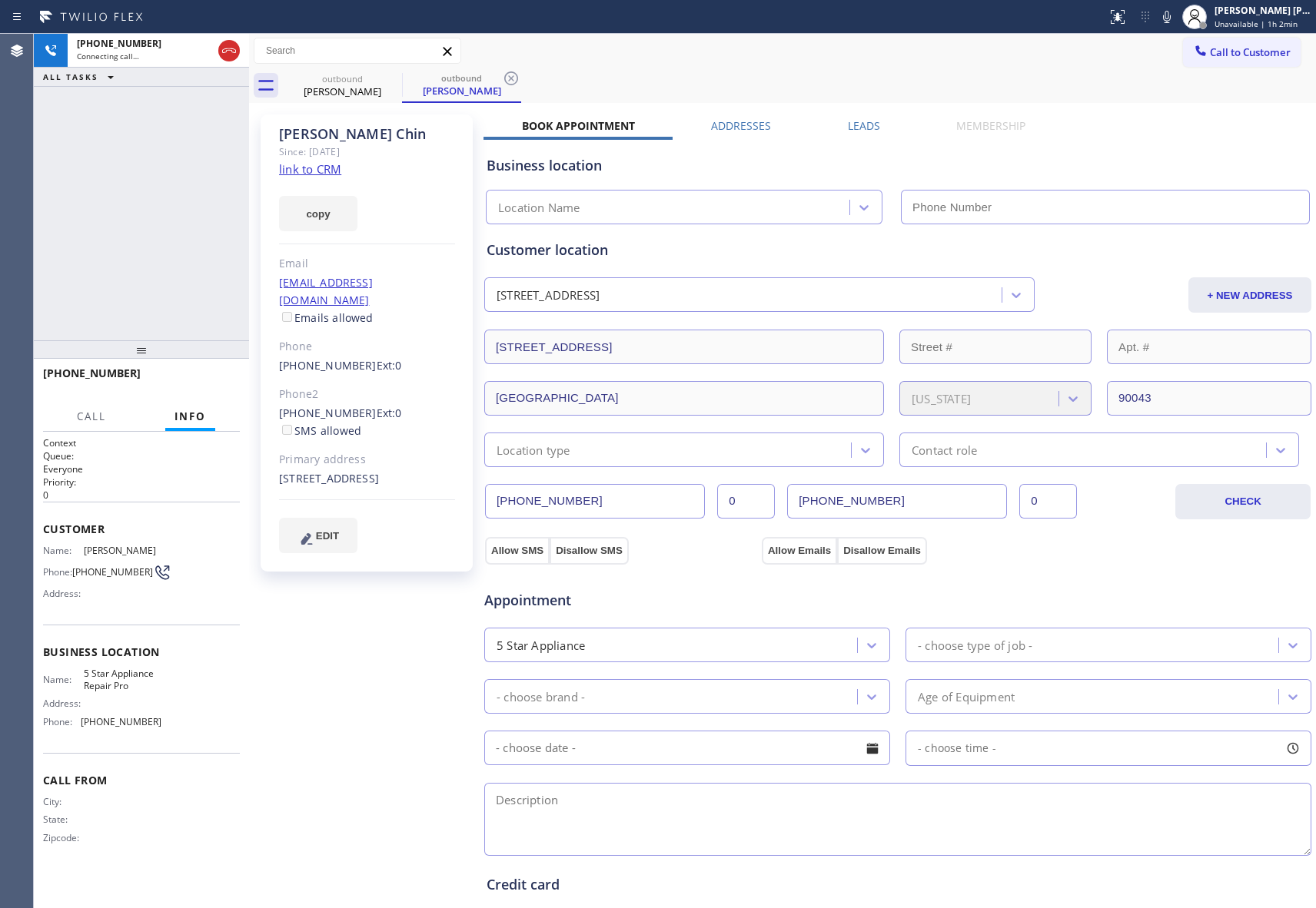
type input "[PHONE_NUMBER]"
click at [397, 80] on icon at bounding box center [392, 78] width 19 height 19
click at [402, 80] on div "outbound [PERSON_NAME]" at bounding box center [462, 85] width 120 height 34
click at [397, 80] on icon at bounding box center [392, 78] width 19 height 19
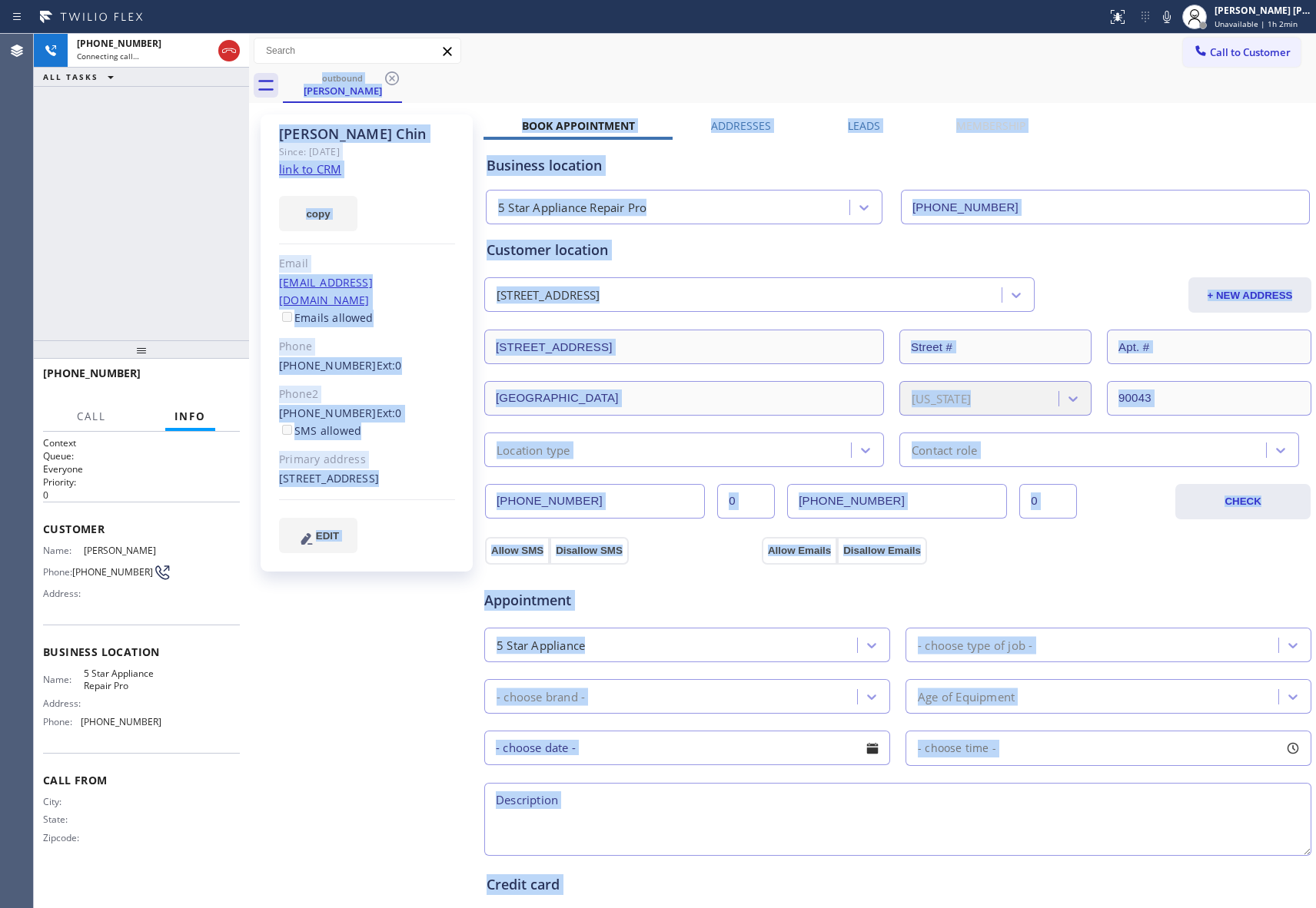
click at [395, 80] on div "outbound [PERSON_NAME]" at bounding box center [800, 85] width 1034 height 34
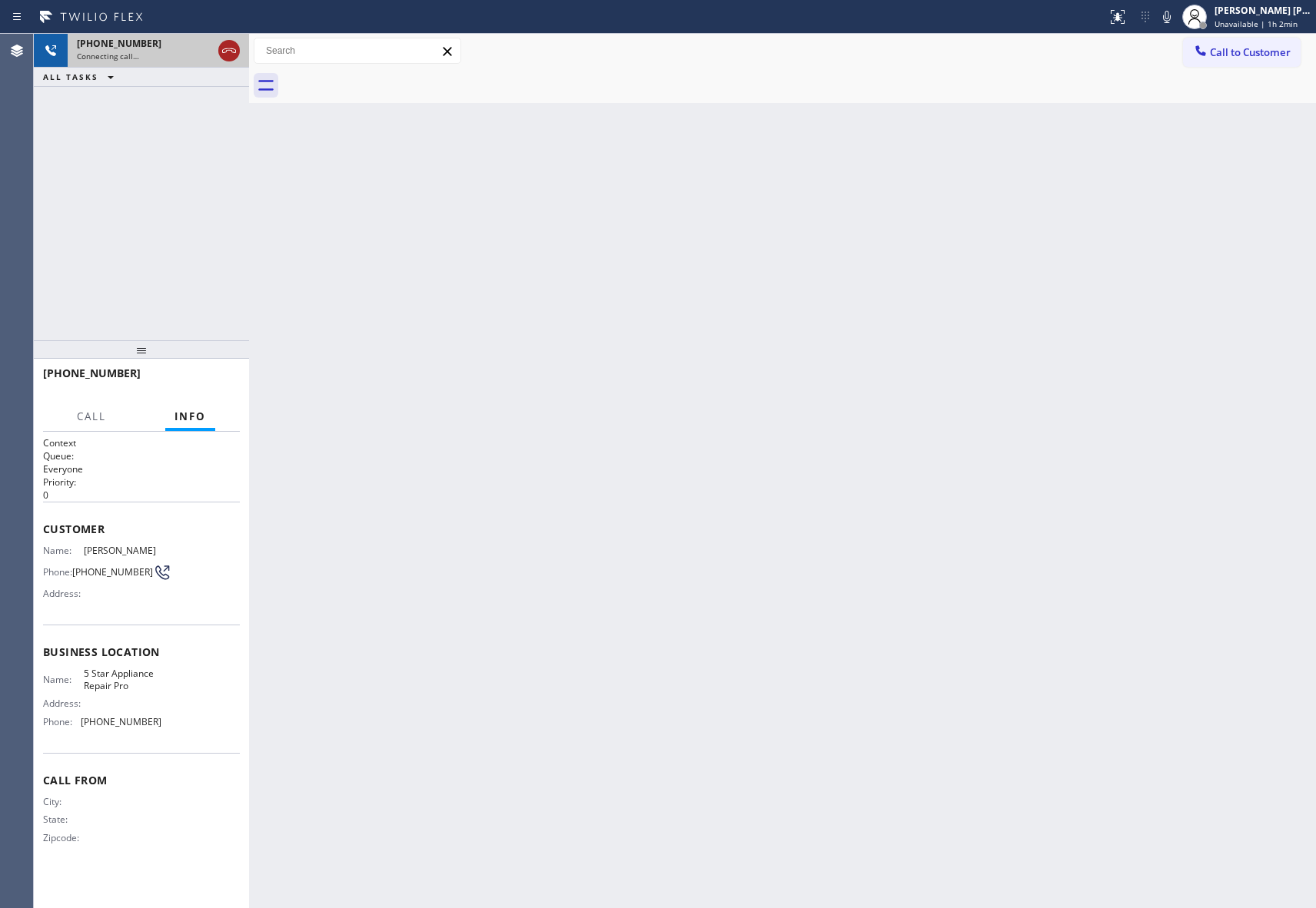
click at [225, 53] on icon at bounding box center [228, 50] width 19 height 19
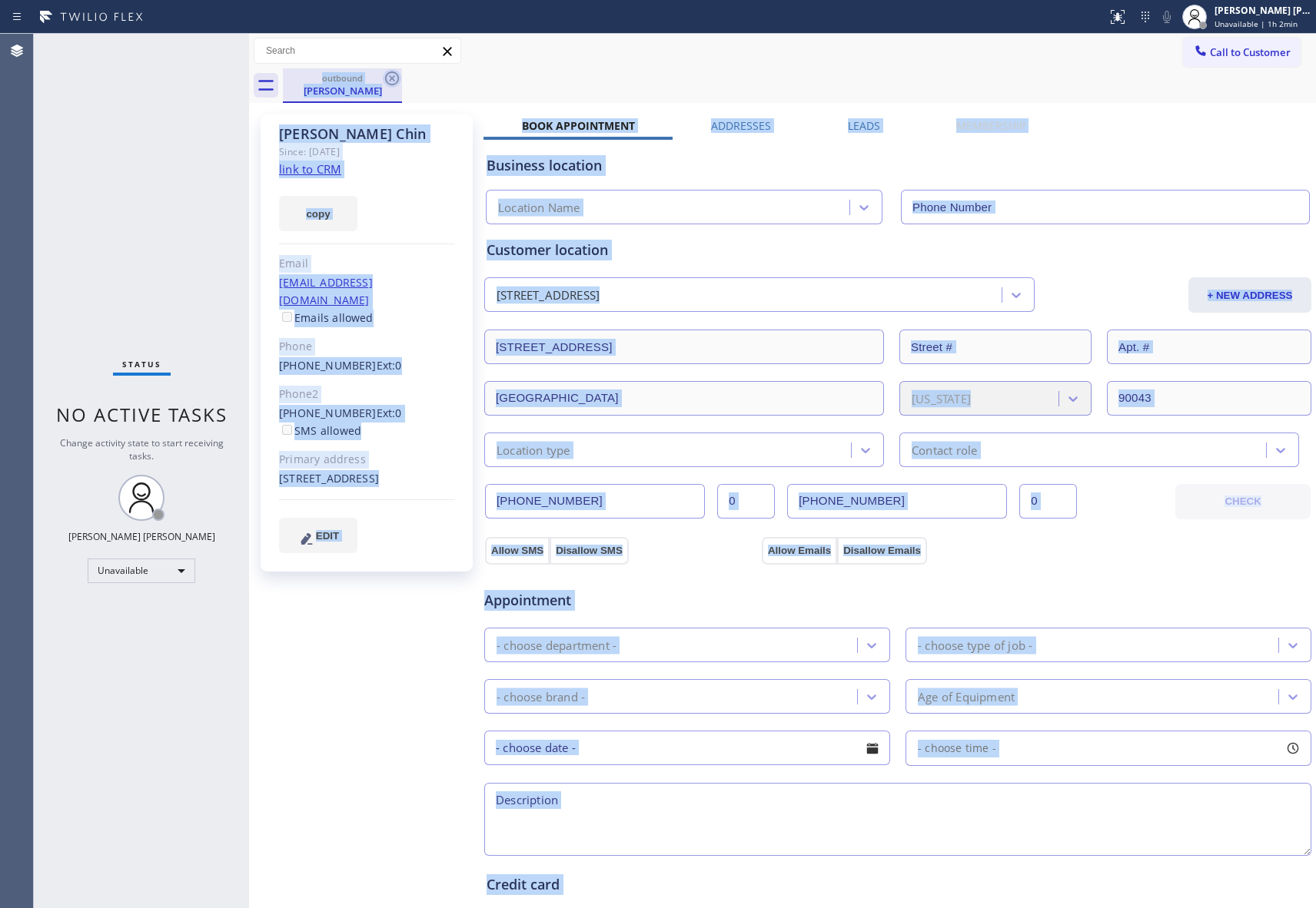
click at [394, 78] on icon at bounding box center [392, 78] width 19 height 19
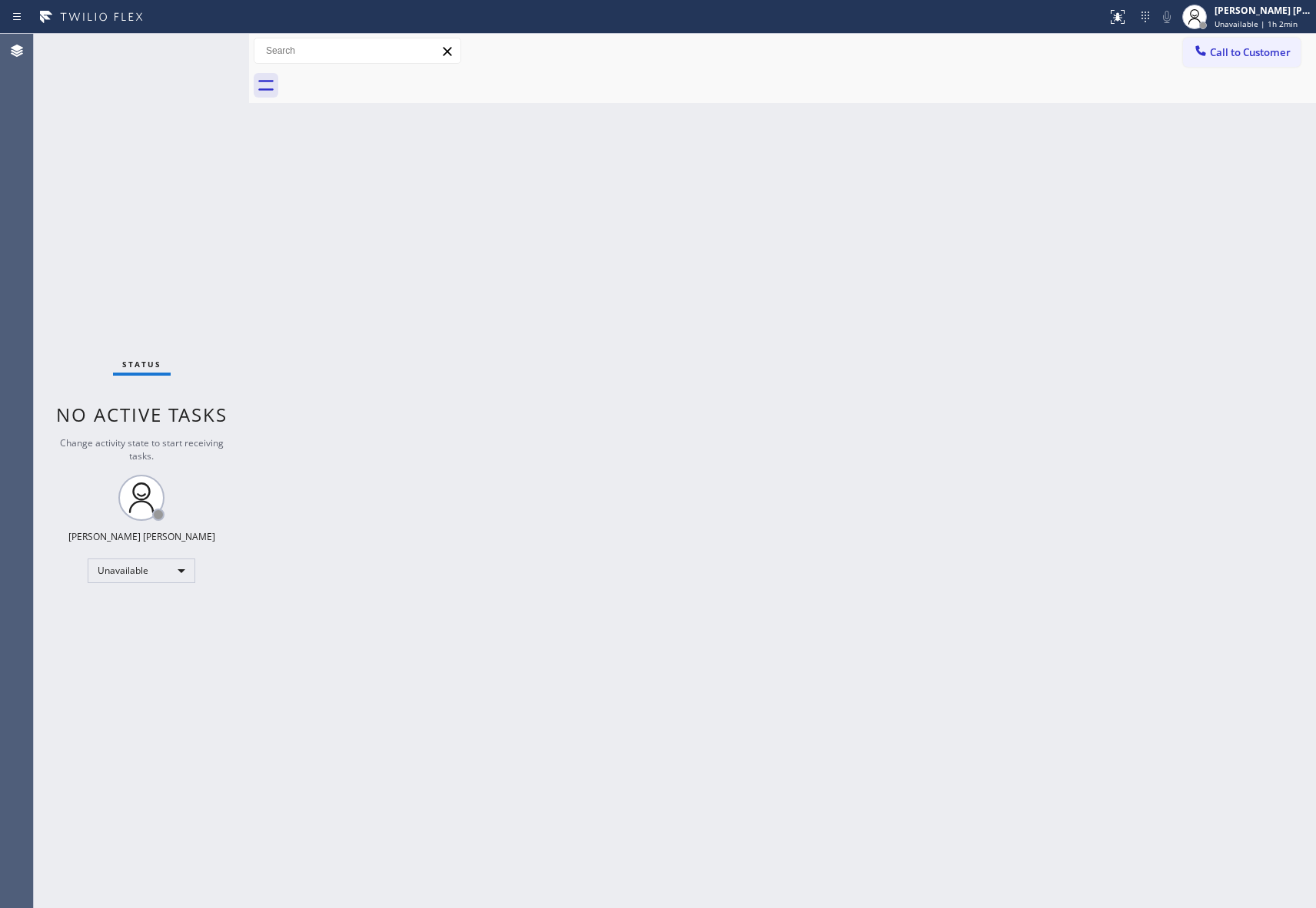
click at [394, 78] on div at bounding box center [800, 85] width 1034 height 34
click at [1234, 48] on span "Call to Customer" at bounding box center [1250, 52] width 80 height 14
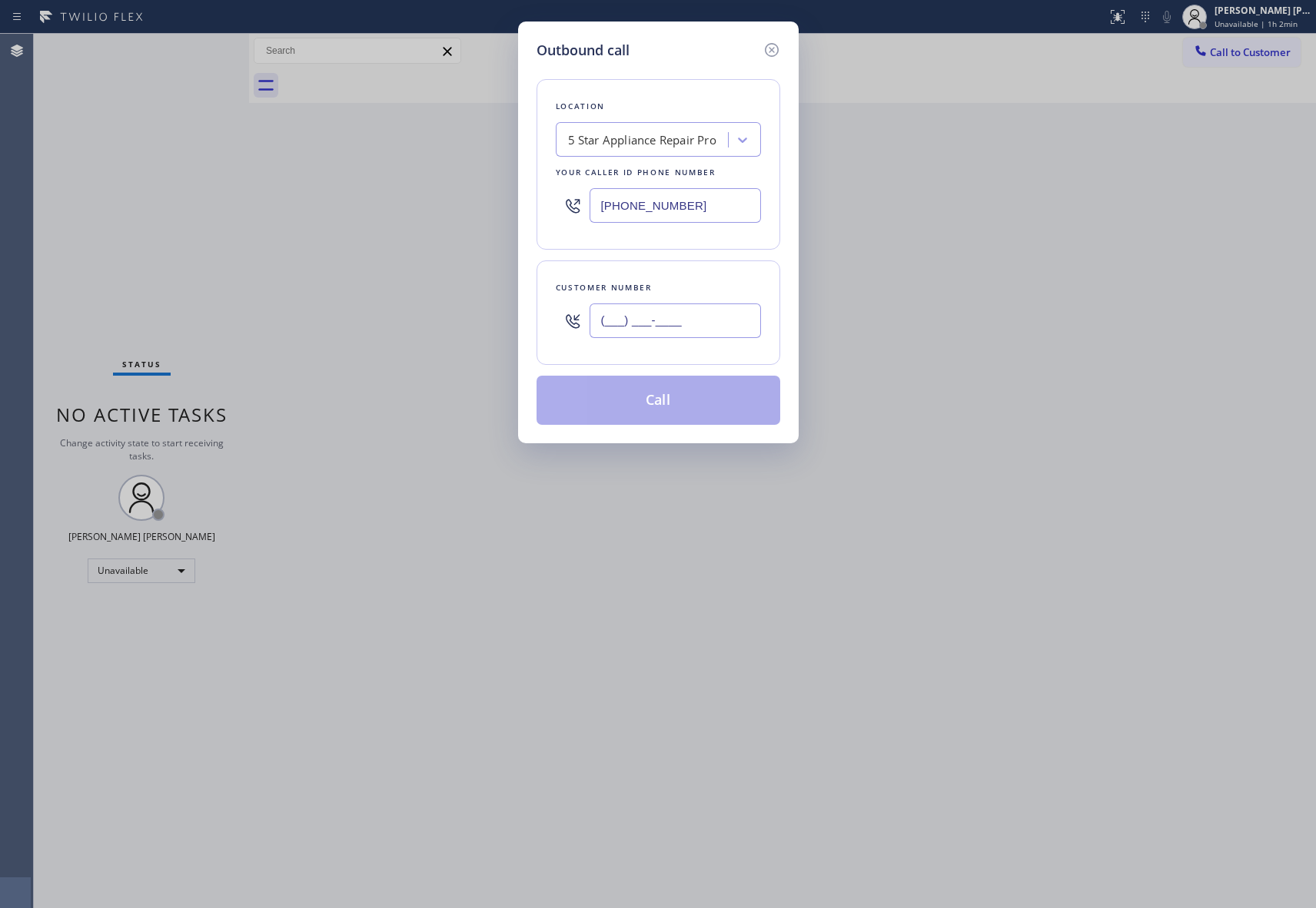
click at [649, 318] on input "(___) ___-____" at bounding box center [675, 320] width 171 height 34
paste input "925) 503-5009"
type input "[PHONE_NUMBER]"
click at [658, 405] on button "Call" at bounding box center [658, 401] width 244 height 49
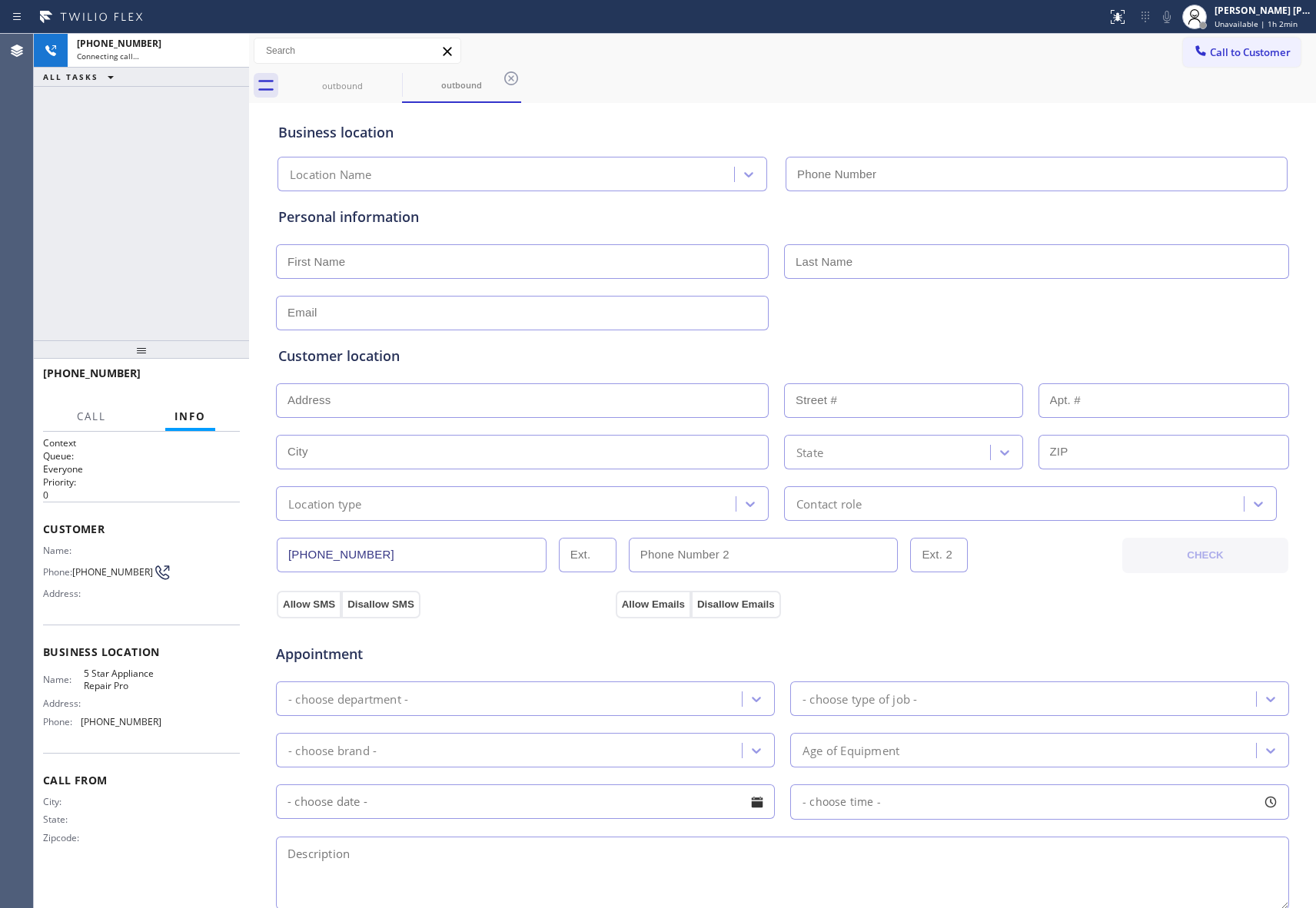
type input "[PHONE_NUMBER]"
click at [214, 378] on span "HANG UP" at bounding box center [204, 380] width 47 height 11
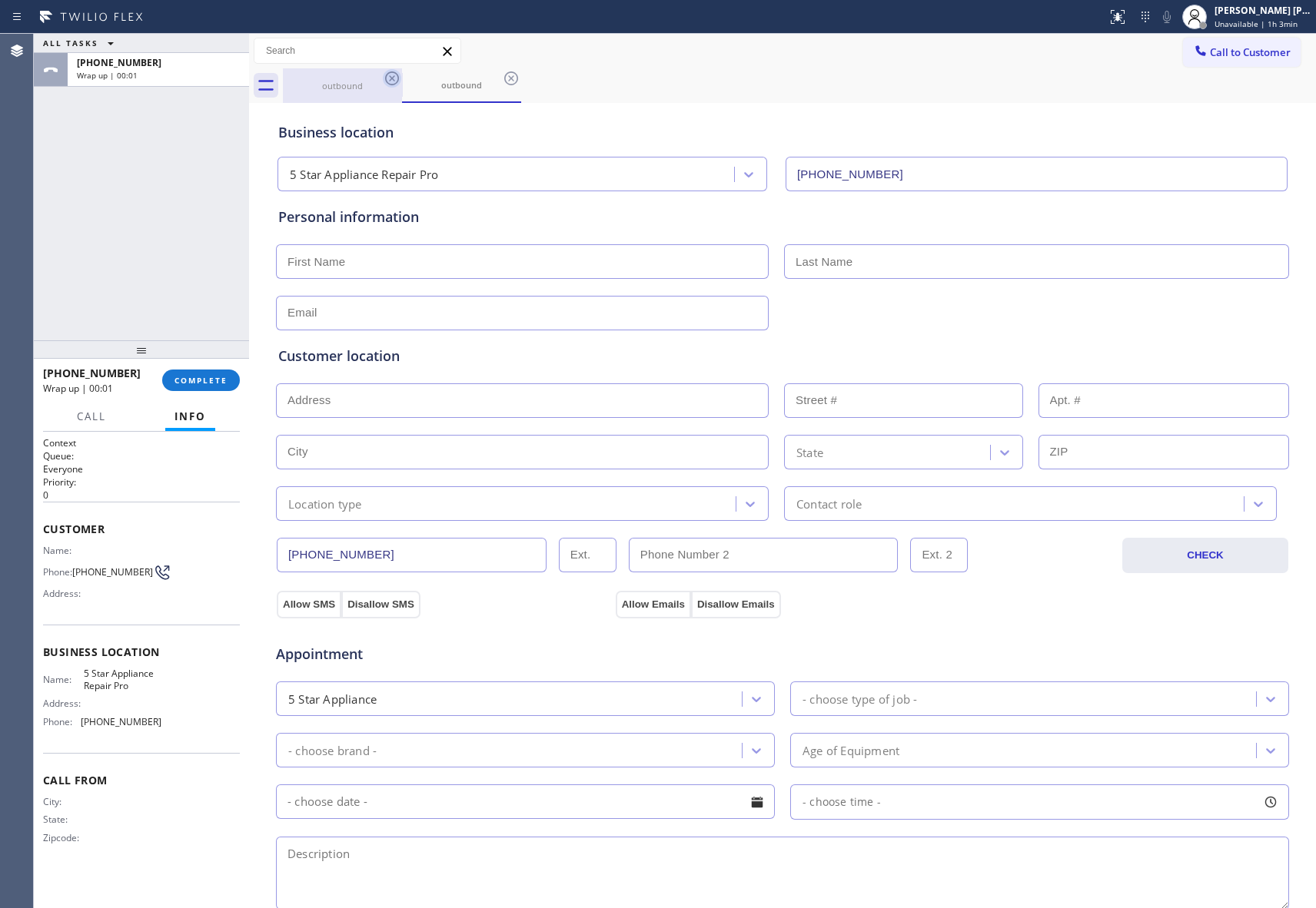
drag, startPoint x: 398, startPoint y: 96, endPoint x: 398, endPoint y: 72, distance: 24.0
click at [398, 92] on div "outbound" at bounding box center [342, 85] width 116 height 34
click at [398, 72] on icon at bounding box center [392, 78] width 19 height 19
click at [398, 72] on div "outbound" at bounding box center [800, 85] width 1034 height 34
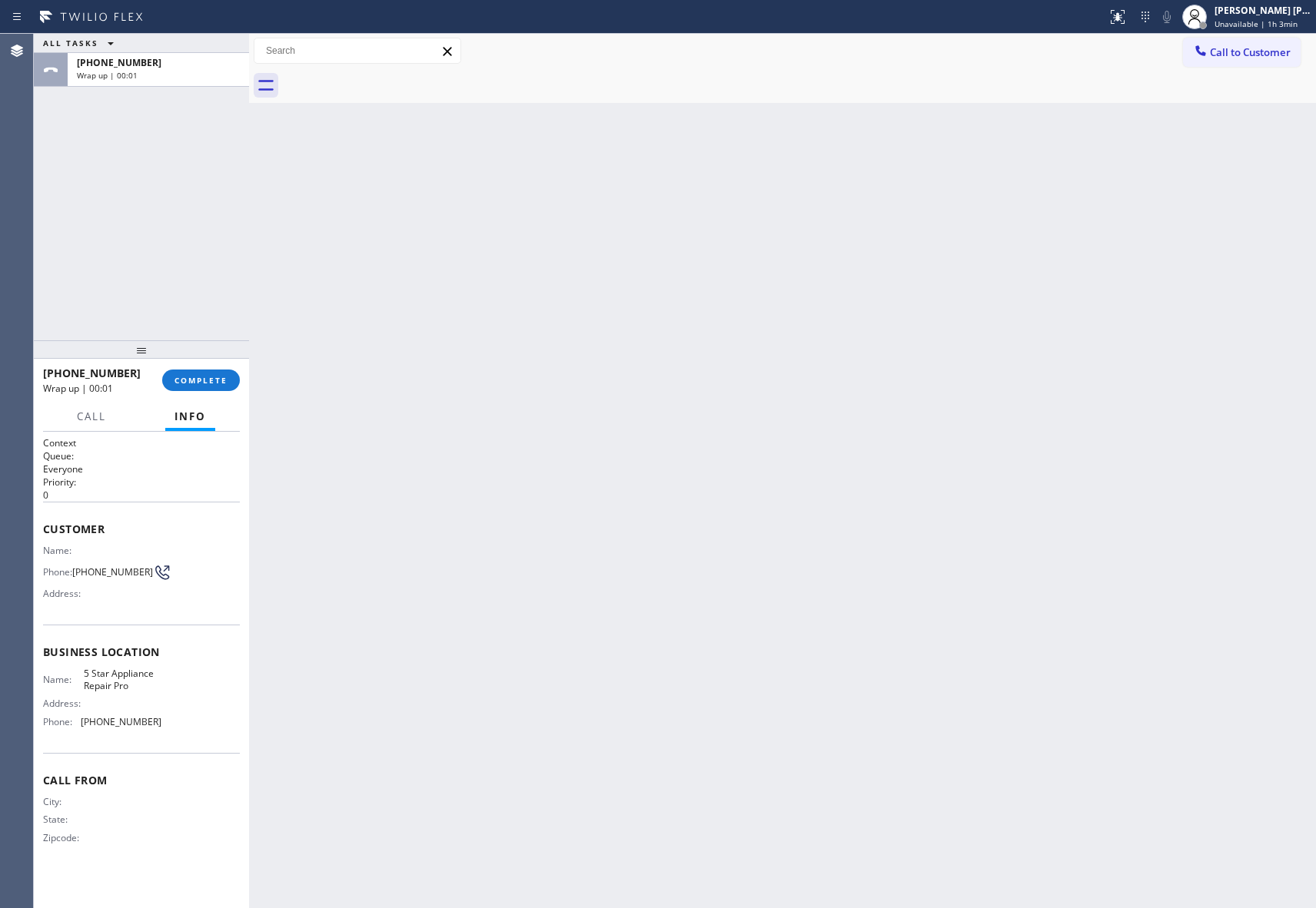
click at [398, 72] on div at bounding box center [800, 85] width 1034 height 34
drag, startPoint x: 197, startPoint y: 389, endPoint x: 205, endPoint y: 384, distance: 9.4
click at [200, 389] on button "COMPLETE" at bounding box center [201, 380] width 77 height 22
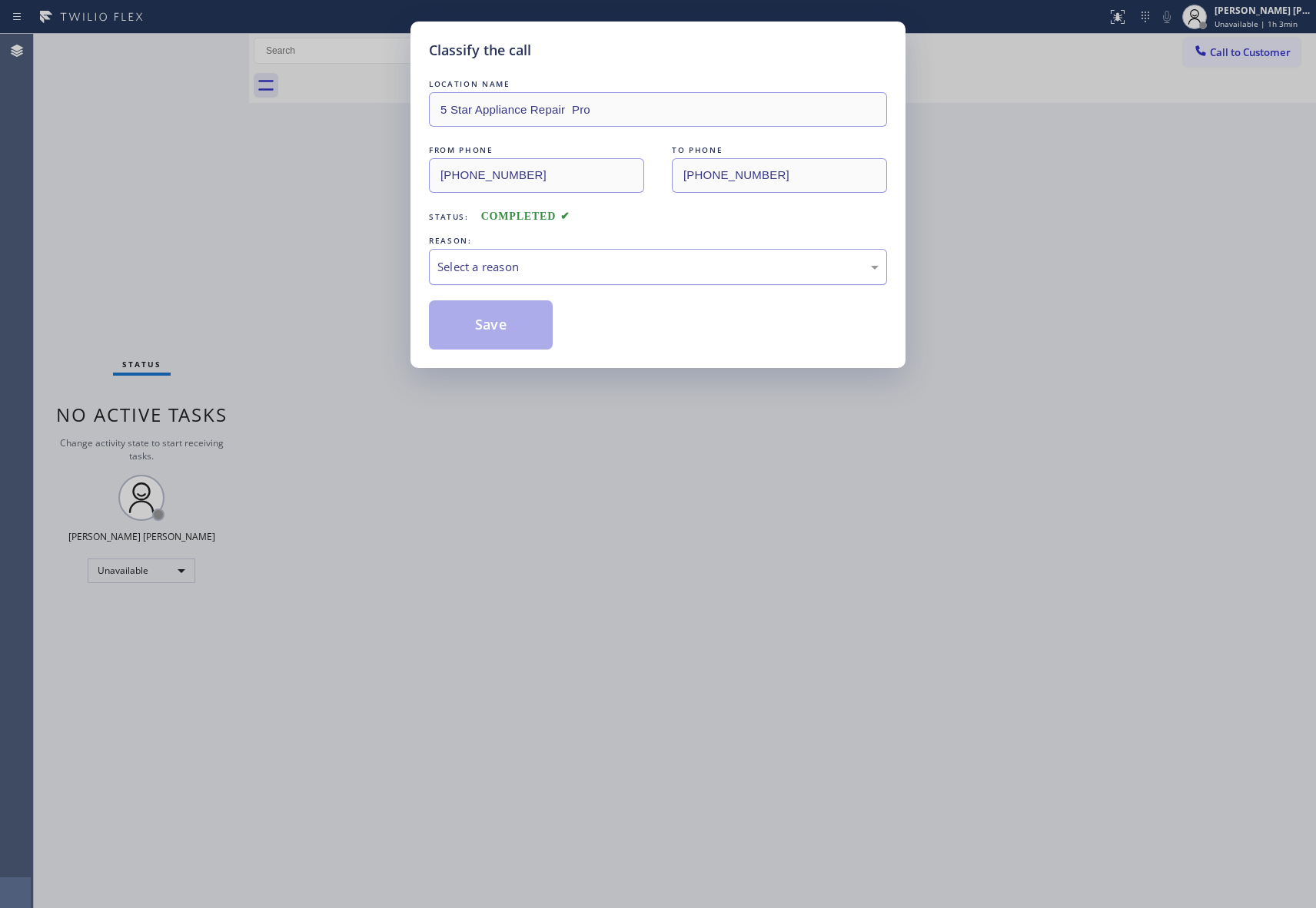
click at [551, 253] on div "Select a reason" at bounding box center [658, 266] width 459 height 36
click at [484, 320] on button "Save" at bounding box center [491, 325] width 123 height 49
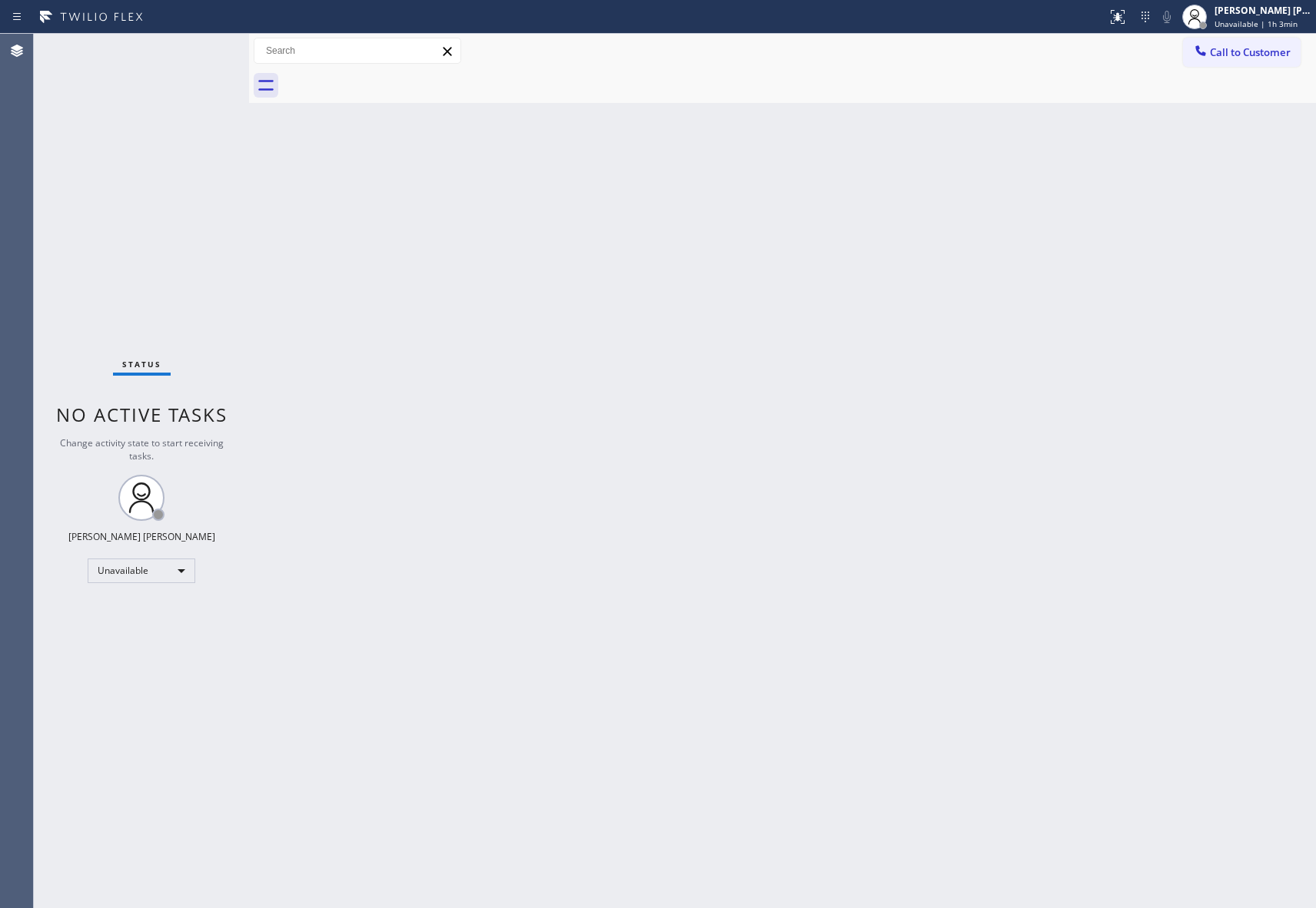
click at [1262, 48] on span "Call to Customer" at bounding box center [1250, 52] width 80 height 14
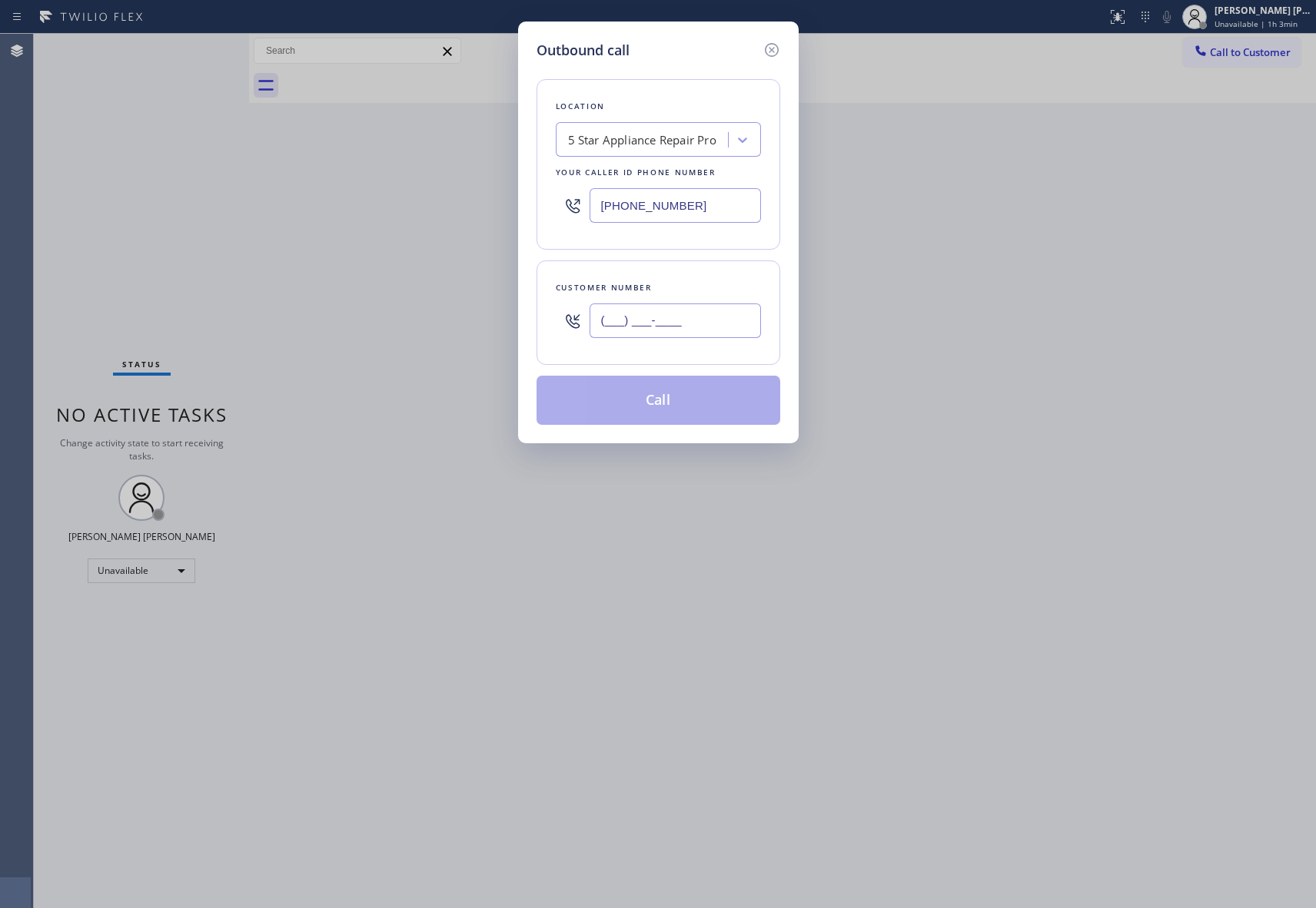
click at [664, 319] on input "(___) ___-____" at bounding box center [675, 320] width 171 height 34
paste input "469) 614-1462"
type input "[PHONE_NUMBER]"
click at [664, 406] on button "Call" at bounding box center [658, 401] width 244 height 49
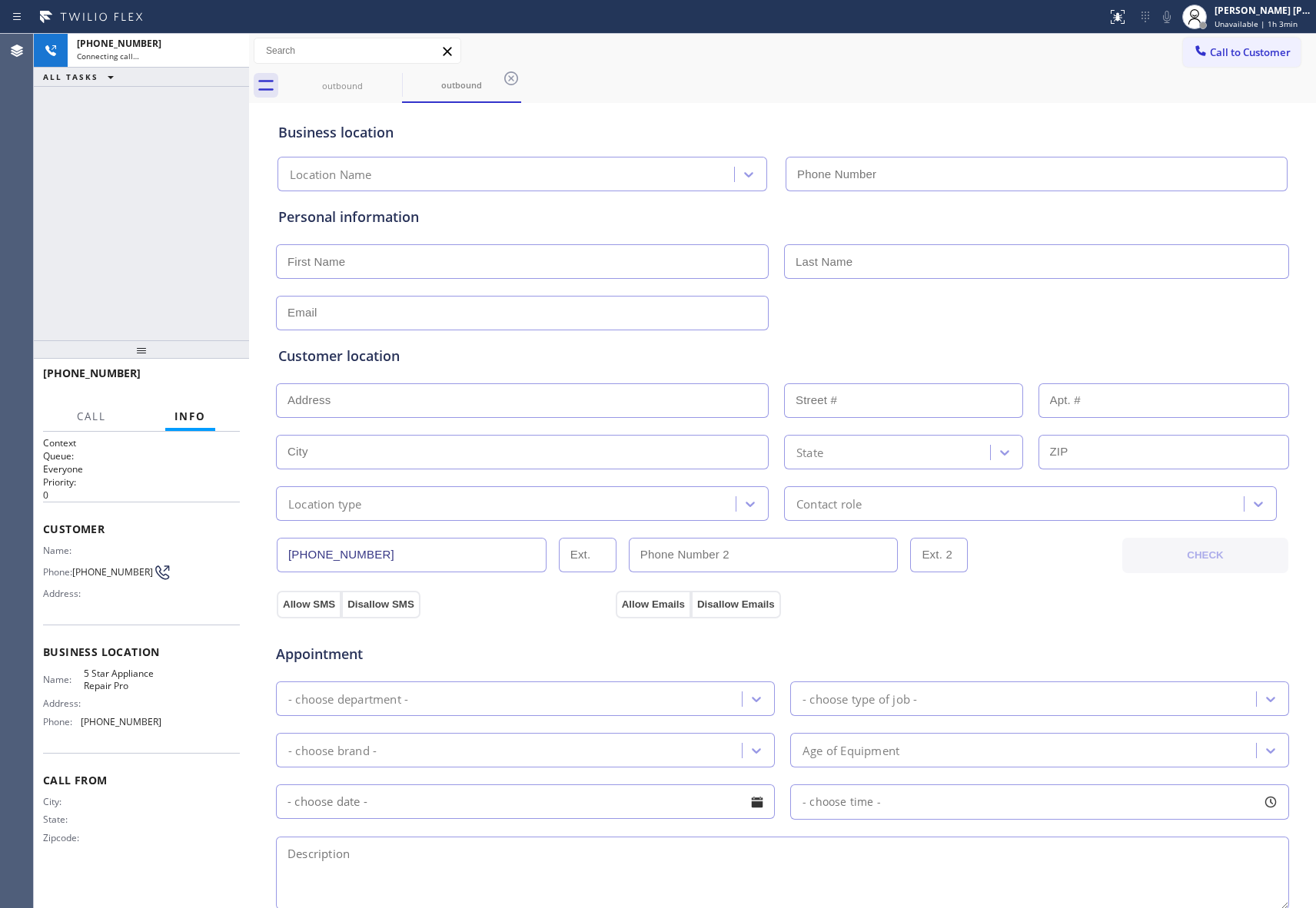
type input "[PHONE_NUMBER]"
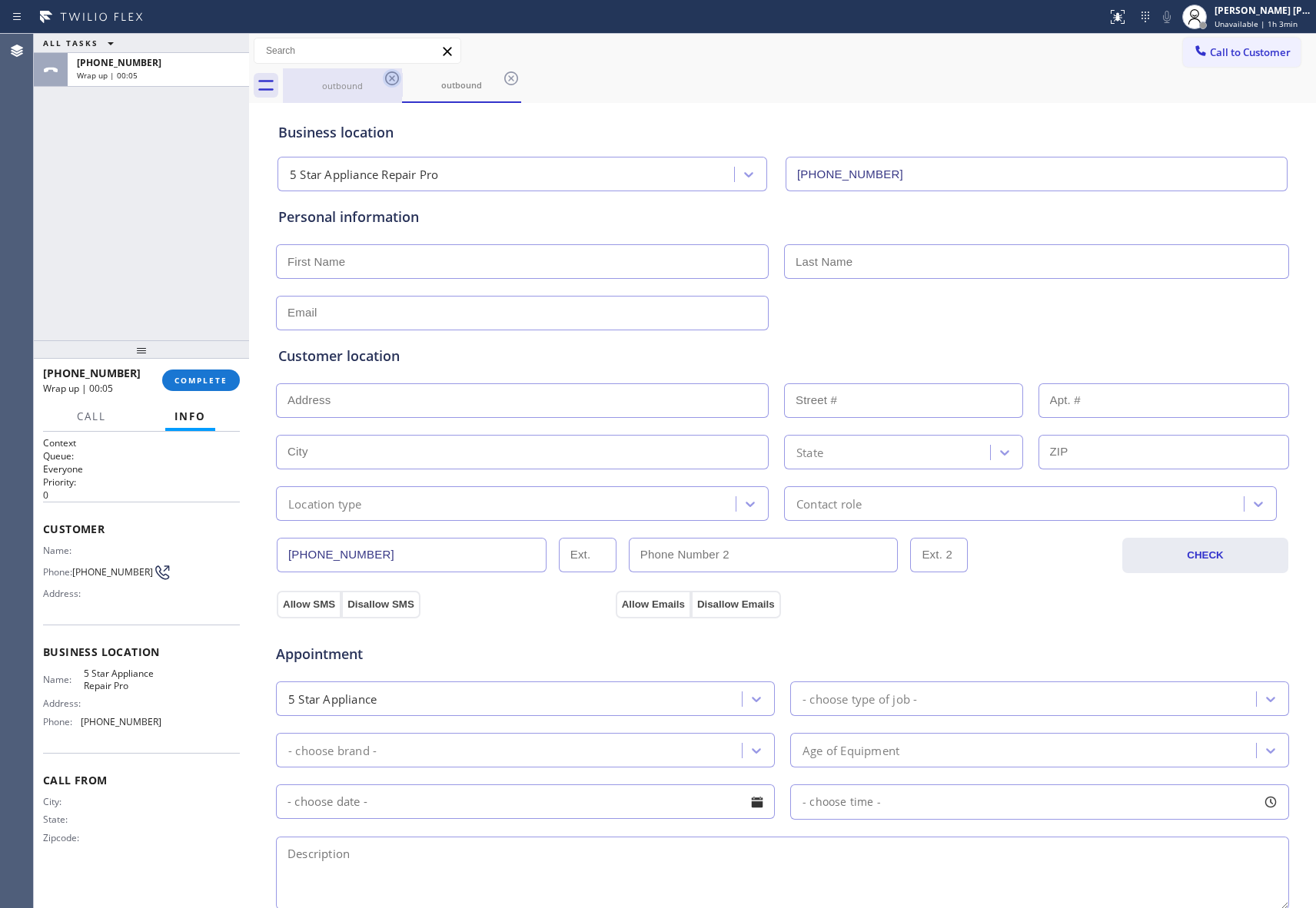
click at [395, 74] on icon at bounding box center [392, 78] width 19 height 19
click at [402, 74] on div "outbound" at bounding box center [462, 85] width 120 height 34
click at [395, 74] on icon at bounding box center [392, 78] width 19 height 19
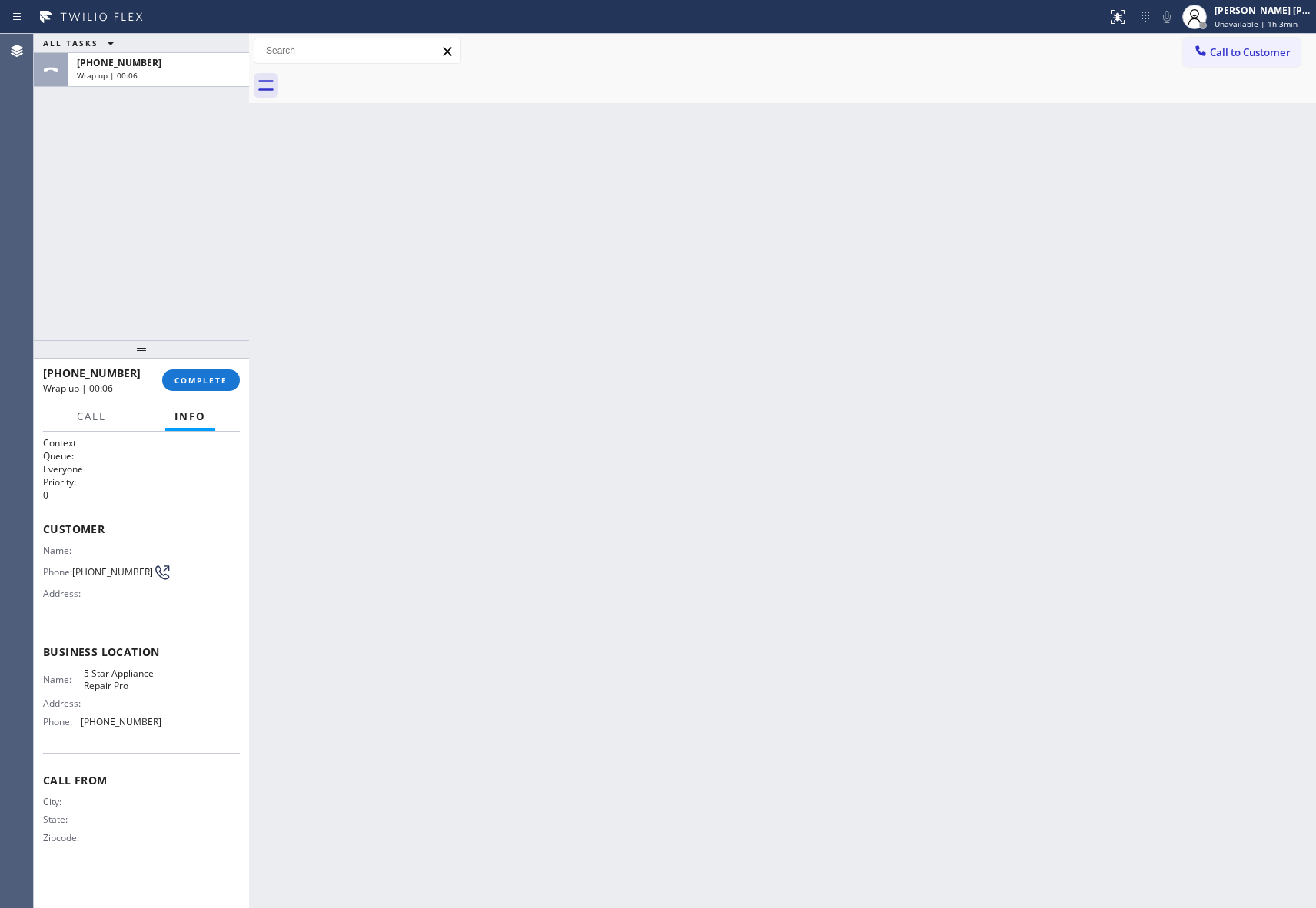
click at [395, 74] on div at bounding box center [800, 85] width 1034 height 34
click at [204, 373] on button "COMPLETE" at bounding box center [201, 380] width 77 height 22
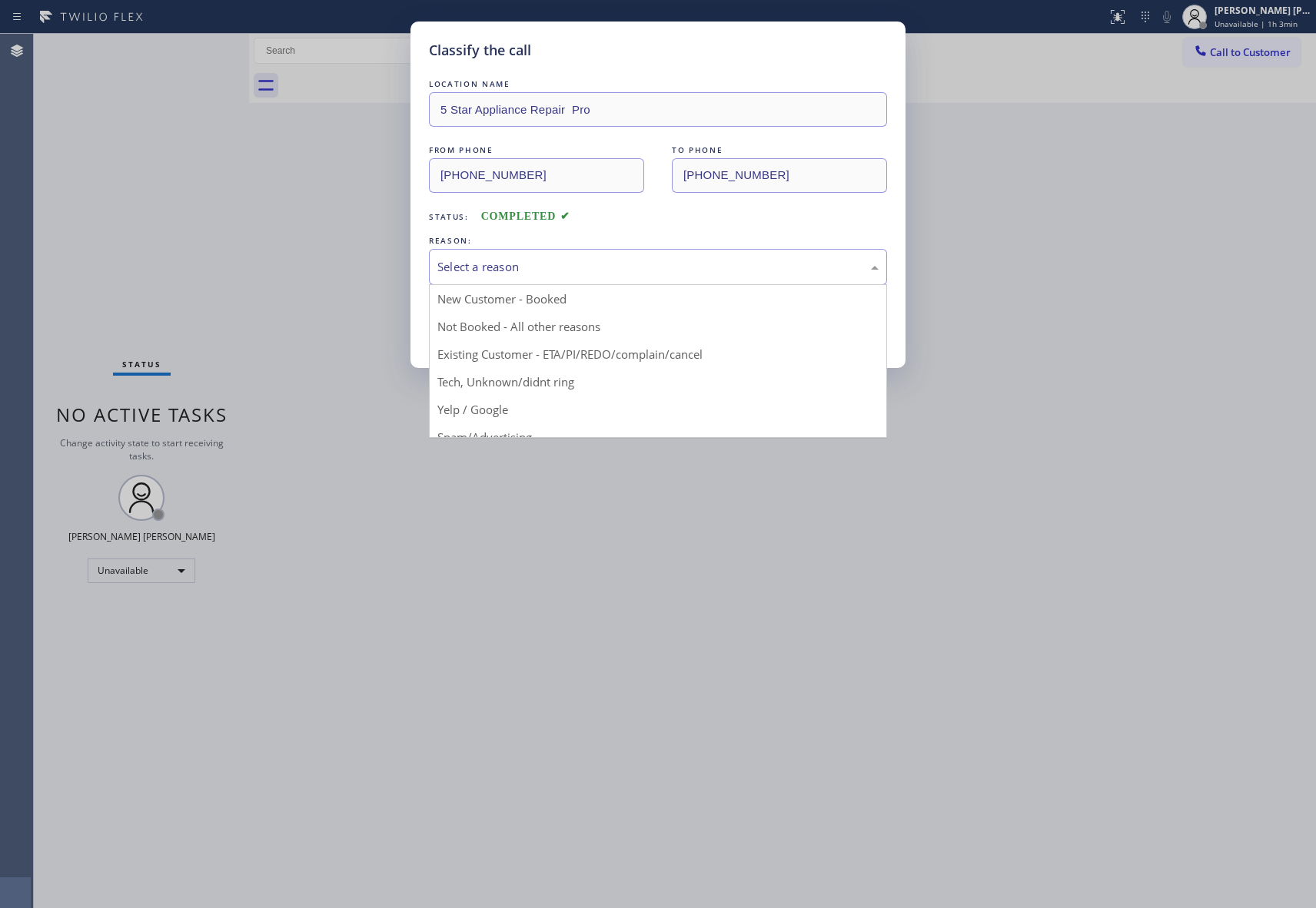
click at [569, 273] on div "Select a reason" at bounding box center [658, 267] width 441 height 18
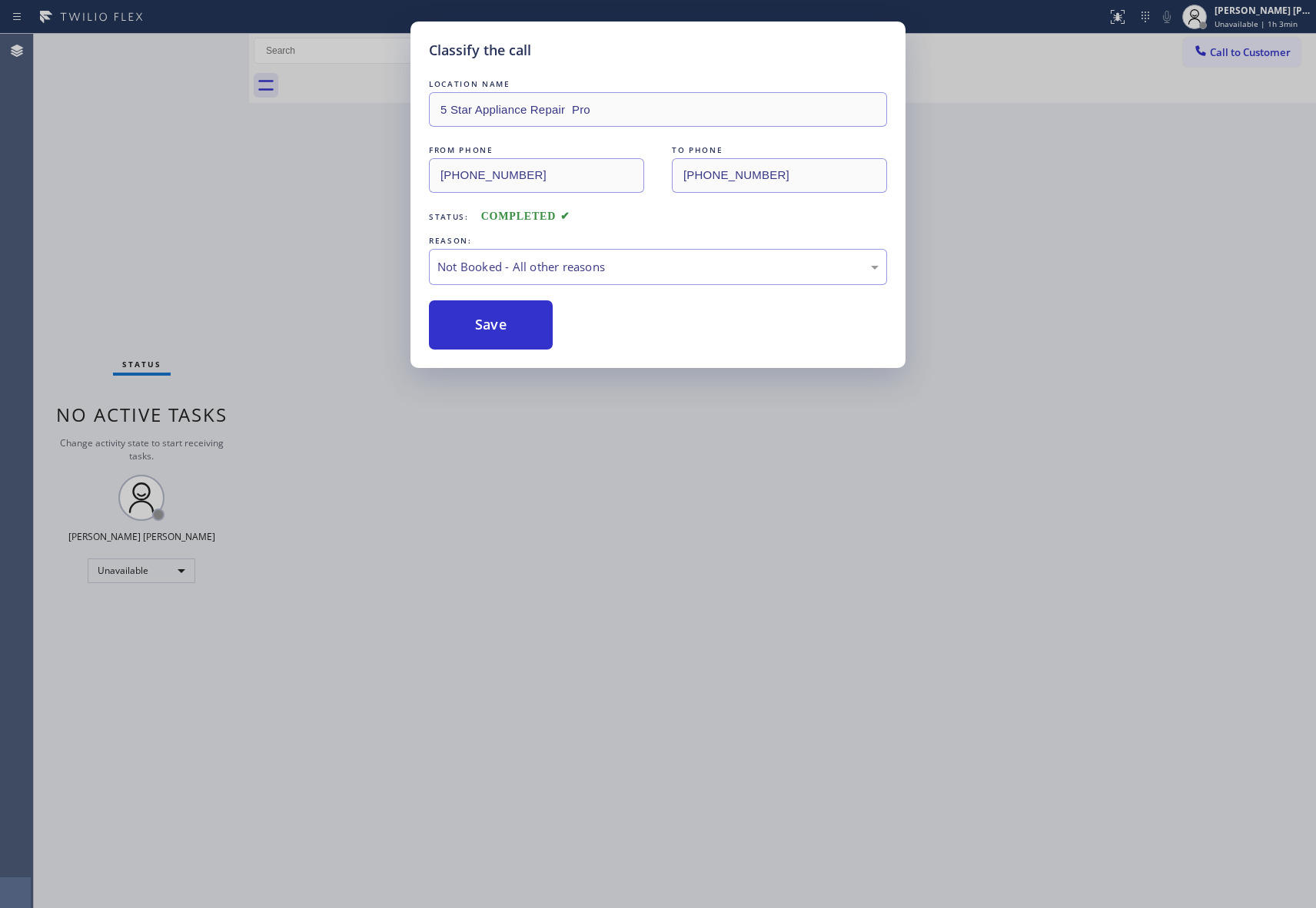
click at [475, 326] on button "Save" at bounding box center [491, 325] width 123 height 49
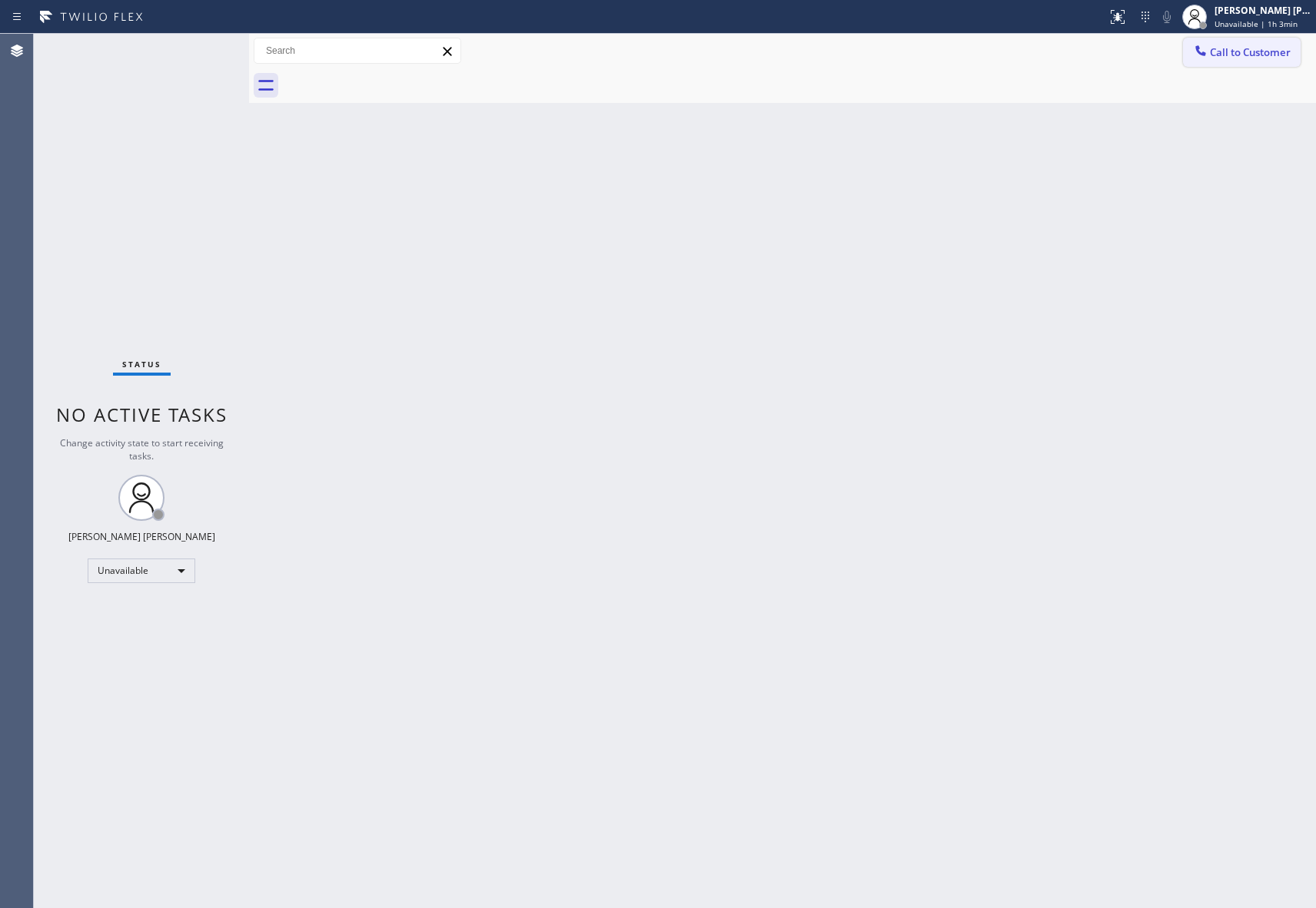
click at [1251, 47] on span "Call to Customer" at bounding box center [1250, 52] width 80 height 14
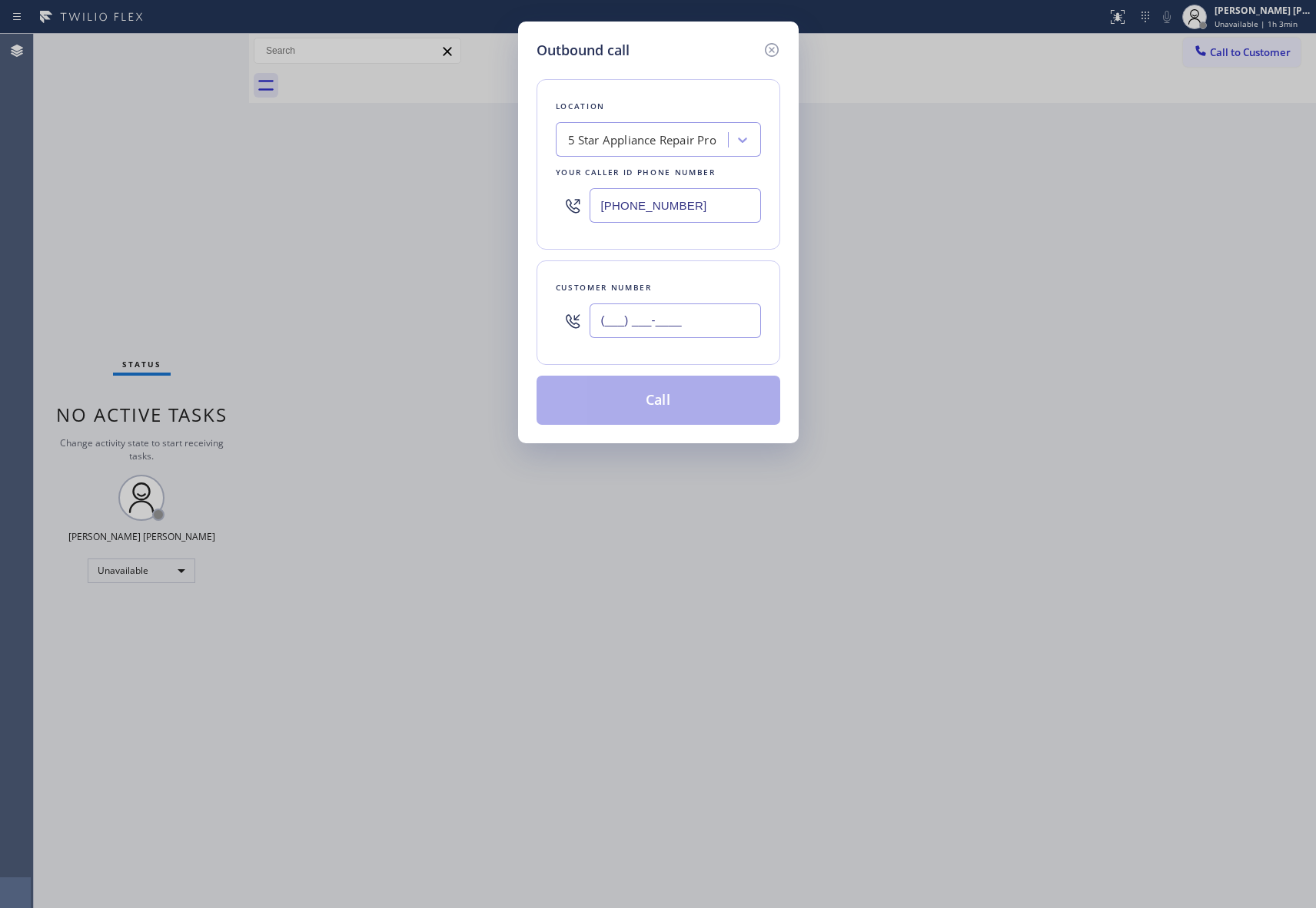
click at [681, 323] on input "(___) ___-____" at bounding box center [675, 320] width 171 height 34
paste input "641) 535-5588"
type input "[PHONE_NUMBER]"
click at [689, 400] on button "Call" at bounding box center [658, 401] width 244 height 49
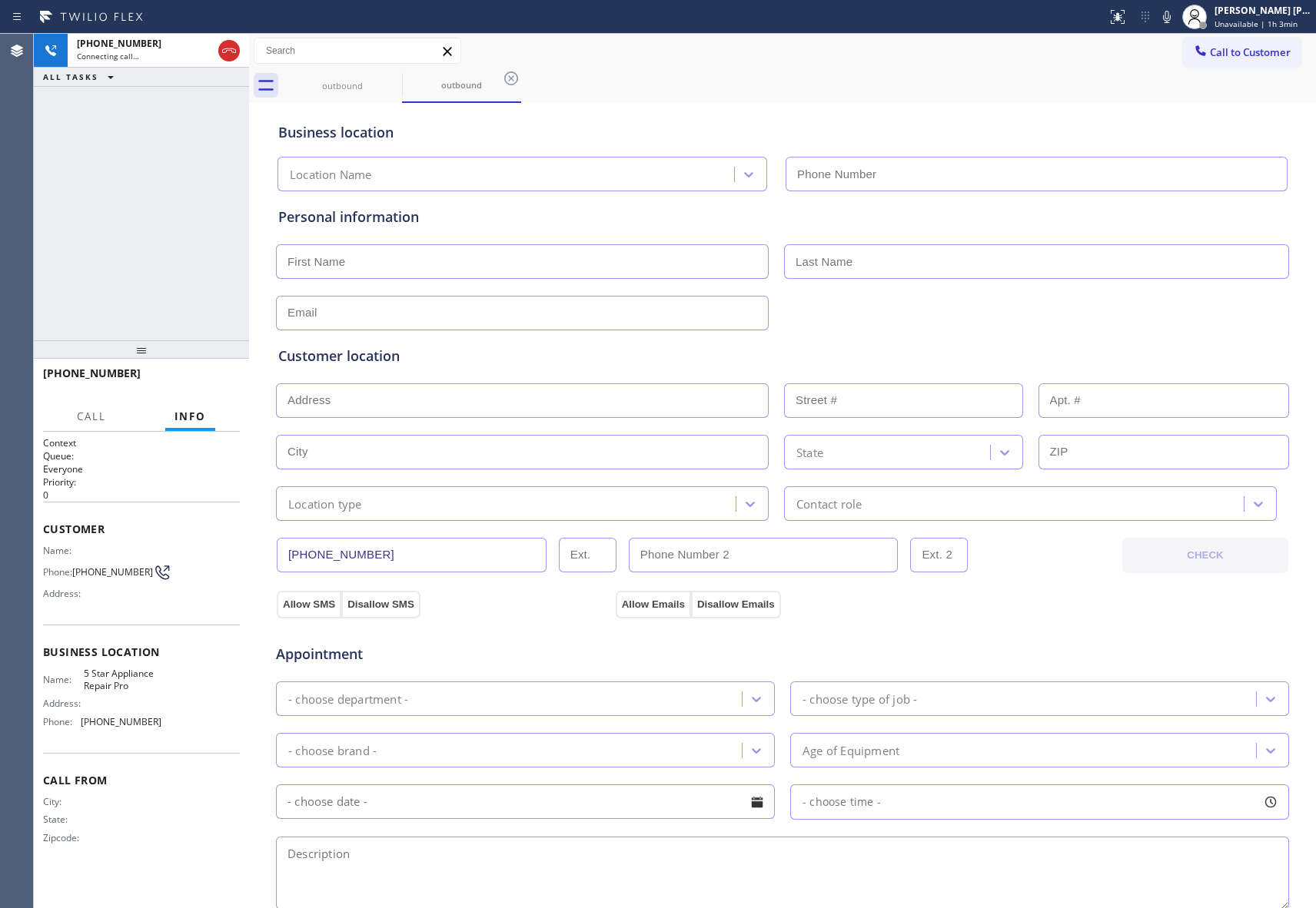
type input "[PHONE_NUMBER]"
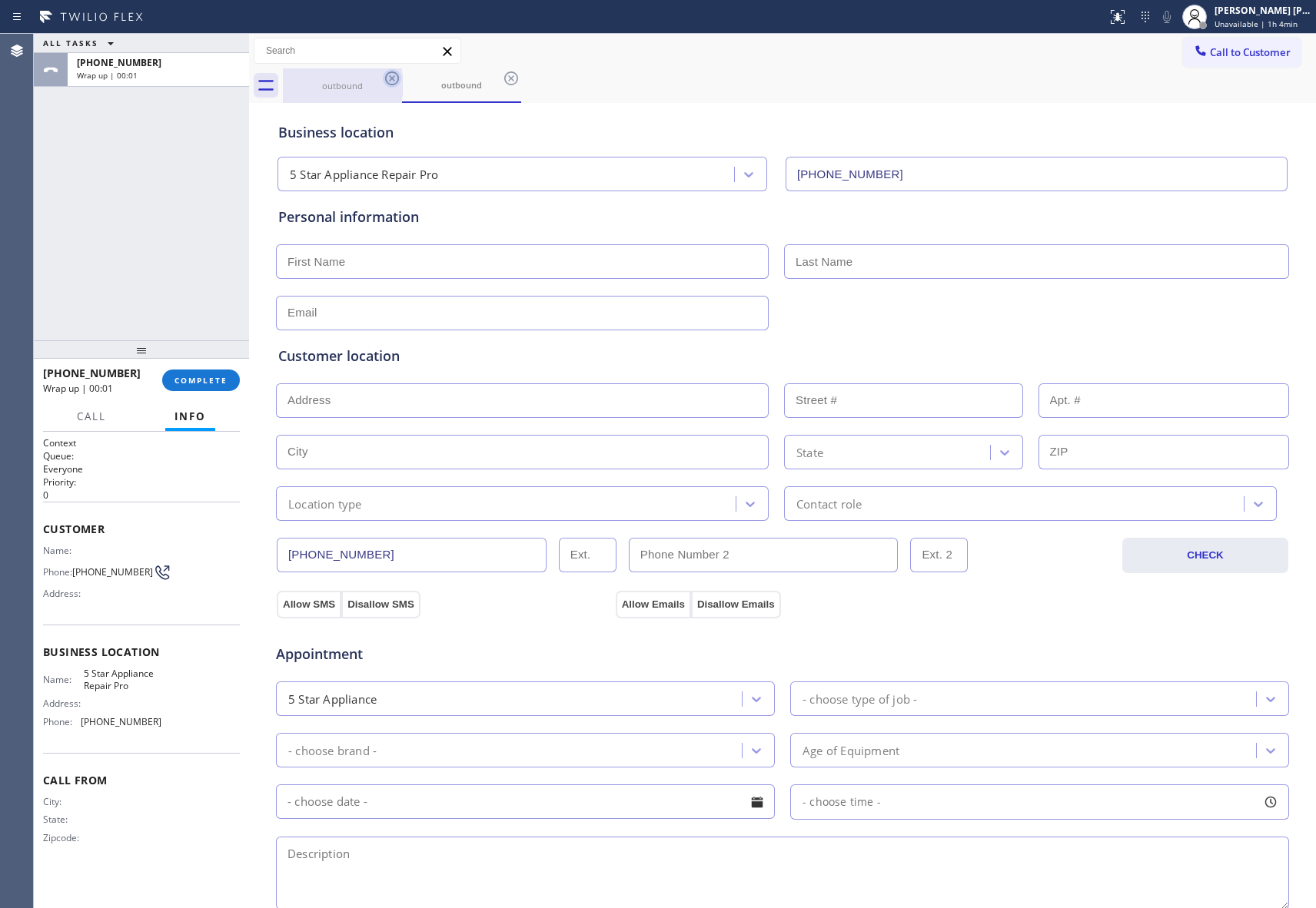
click at [383, 84] on icon at bounding box center [392, 78] width 19 height 19
click at [392, 75] on icon at bounding box center [392, 78] width 19 height 19
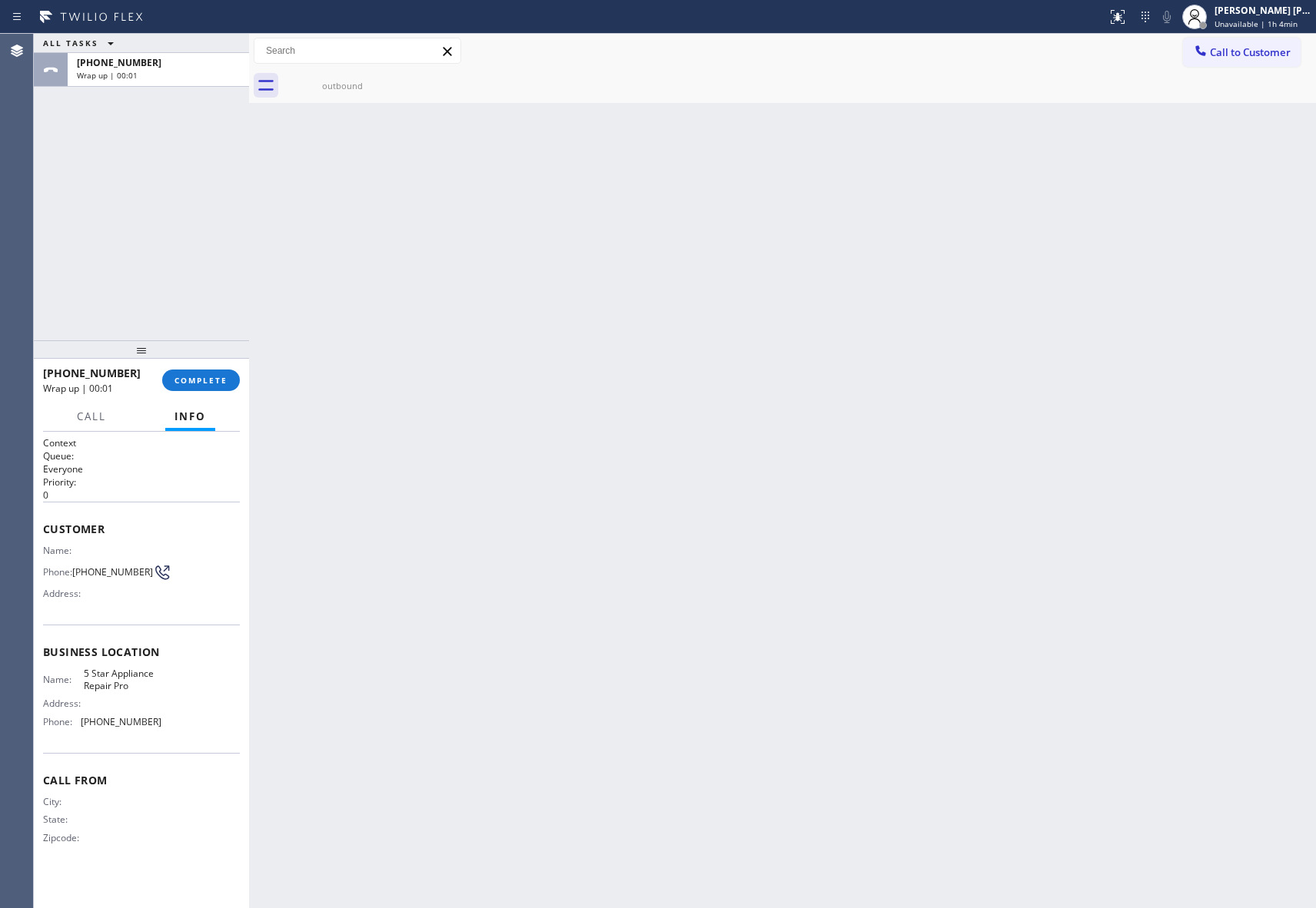
click at [392, 75] on div "outbound" at bounding box center [343, 85] width 120 height 34
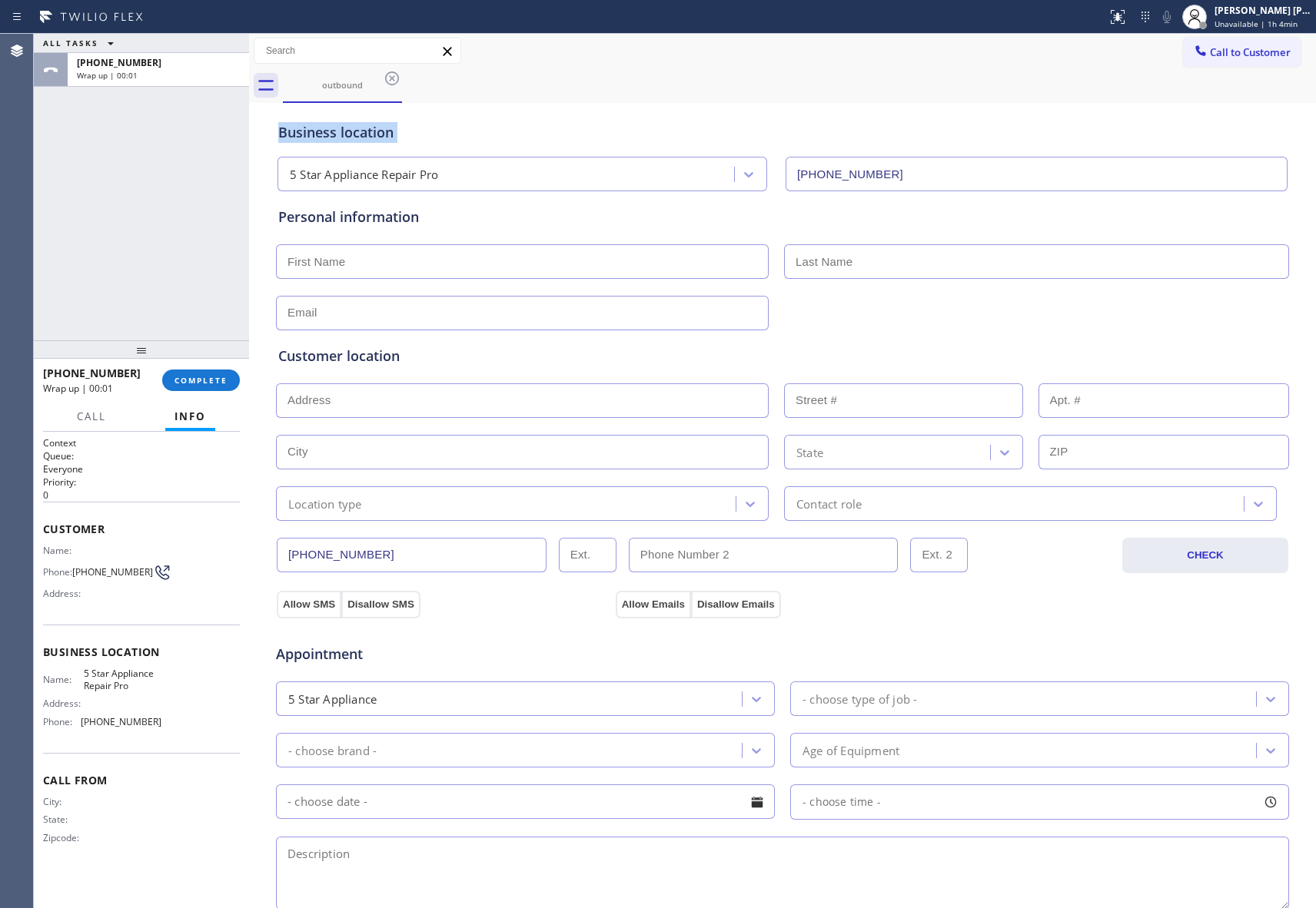
click at [392, 75] on icon at bounding box center [392, 78] width 19 height 19
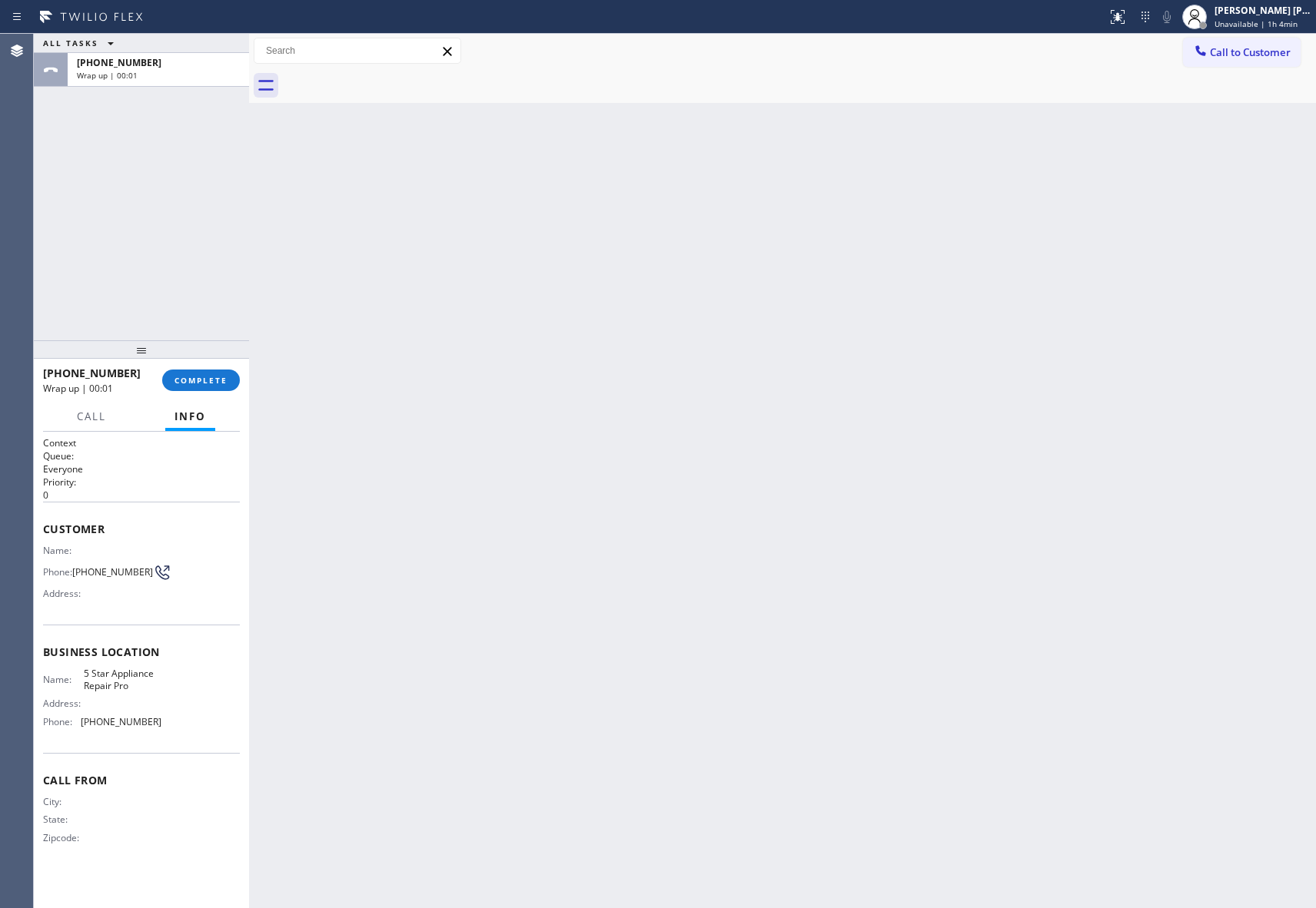
click at [392, 75] on div at bounding box center [800, 85] width 1034 height 34
click at [204, 385] on button "COMPLETE" at bounding box center [201, 380] width 77 height 22
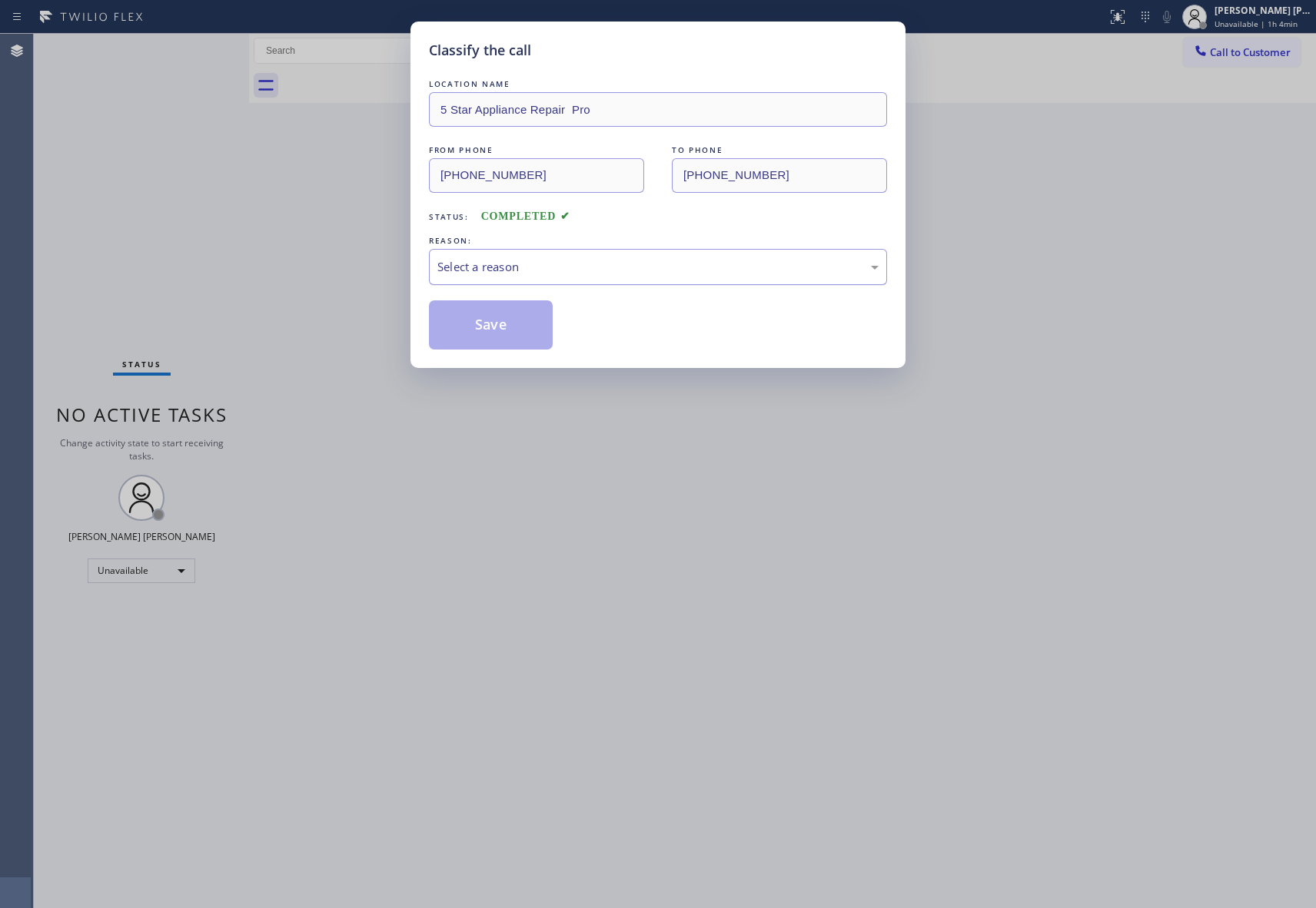
click at [495, 263] on div "Select a reason" at bounding box center [658, 267] width 441 height 18
click at [480, 330] on button "Save" at bounding box center [491, 325] width 123 height 49
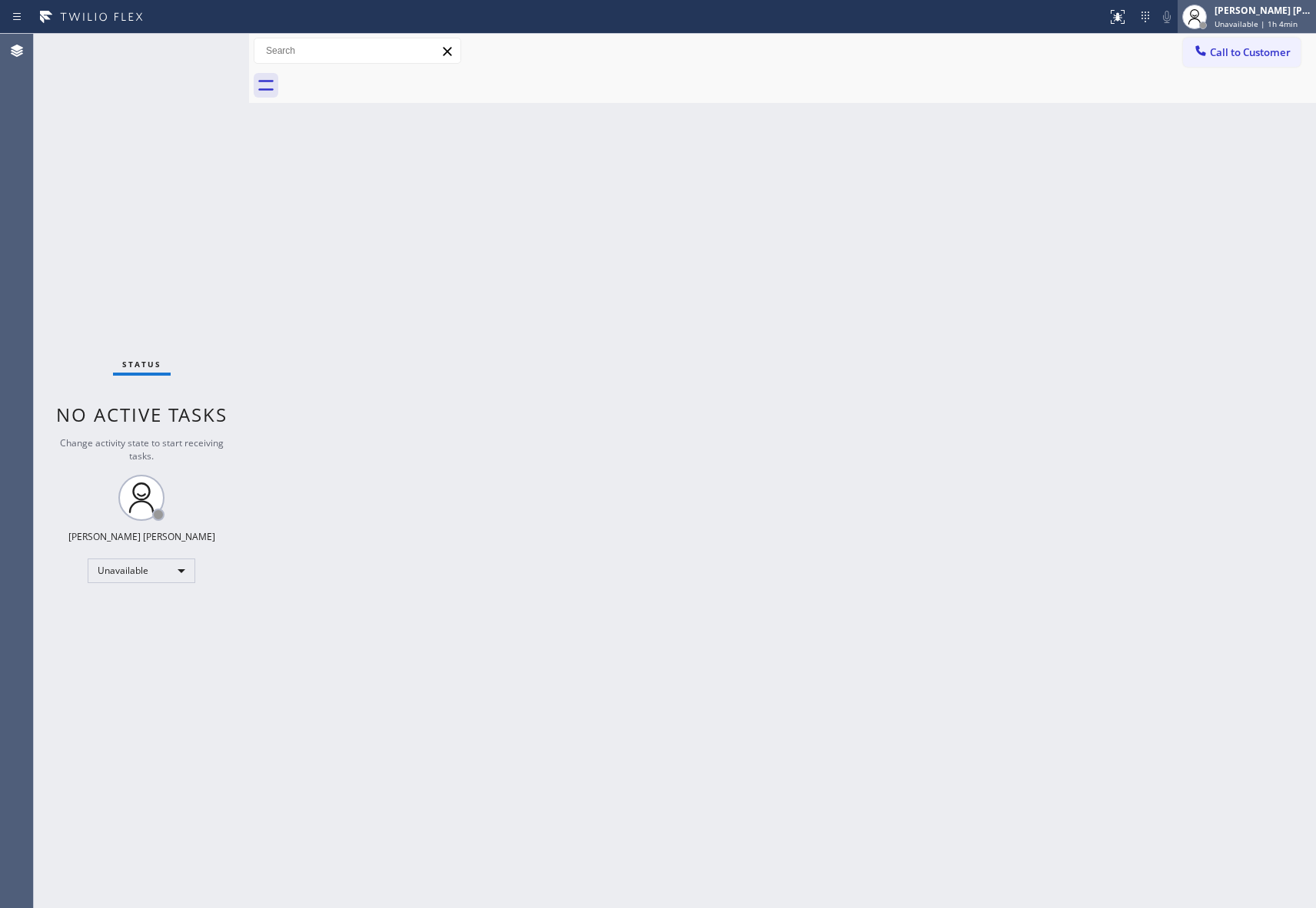
click at [1277, 30] on div "[PERSON_NAME] [PERSON_NAME] Unavailable | 1h 4min" at bounding box center [1246, 17] width 138 height 34
click at [1262, 24] on span "Unavailable | 1h 4min" at bounding box center [1256, 24] width 83 height 11
click at [1269, 57] on span "Call to Customer" at bounding box center [1250, 52] width 80 height 14
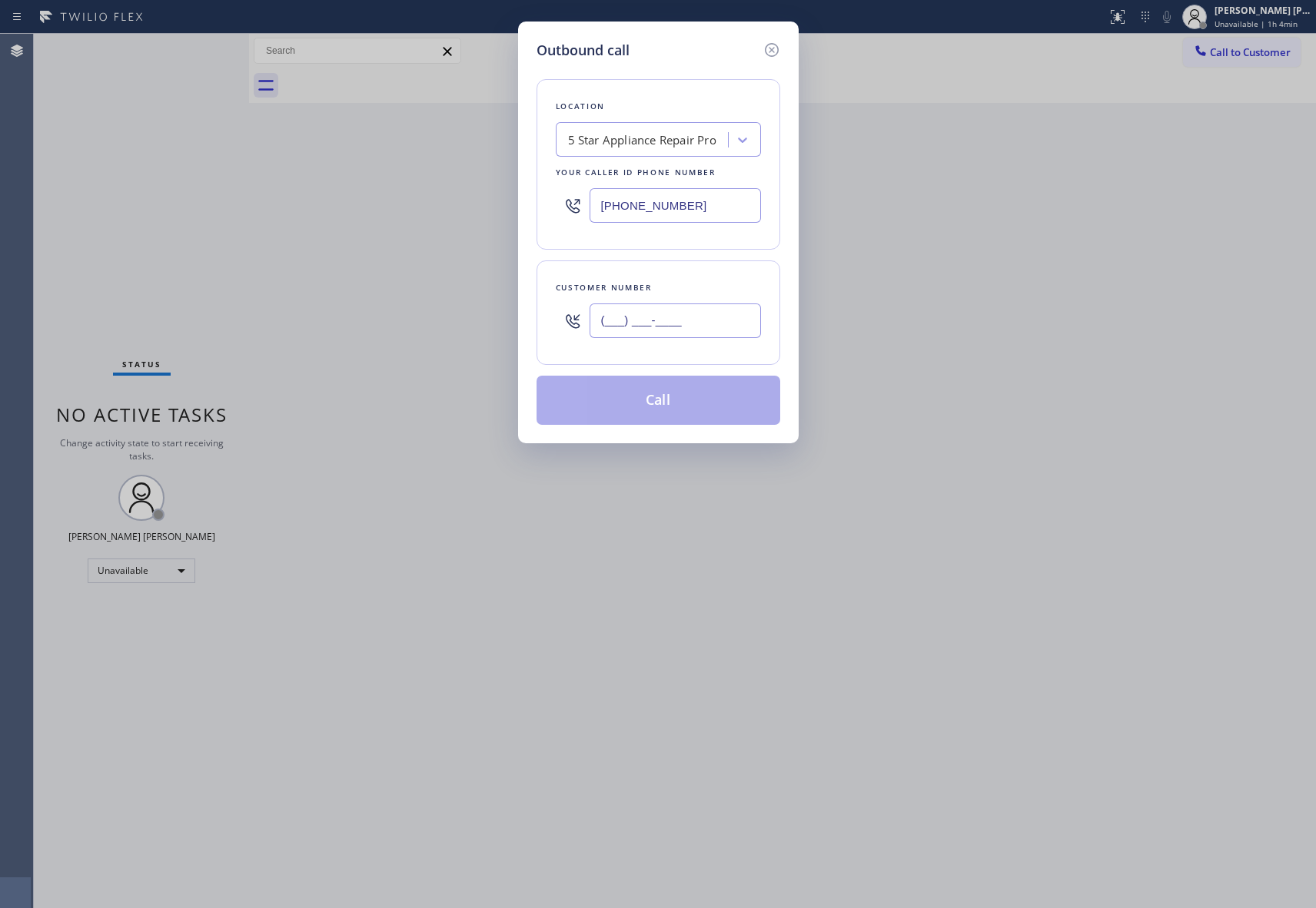
click at [693, 321] on input "(___) ___-____" at bounding box center [675, 320] width 171 height 34
paste input "415) 684-0813"
type input "[PHONE_NUMBER]"
click at [673, 409] on button "Call" at bounding box center [658, 401] width 244 height 49
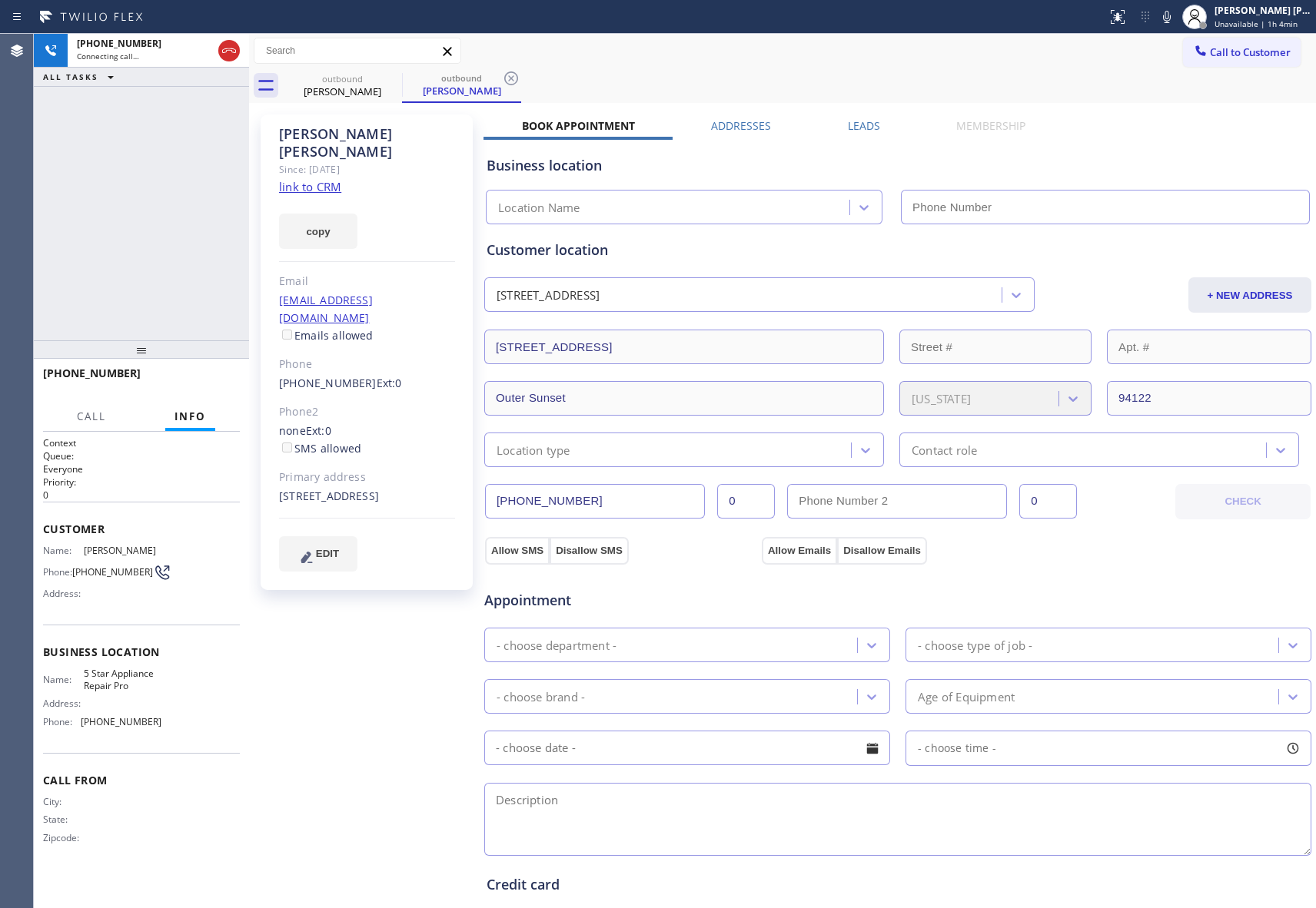
type input "[PHONE_NUMBER]"
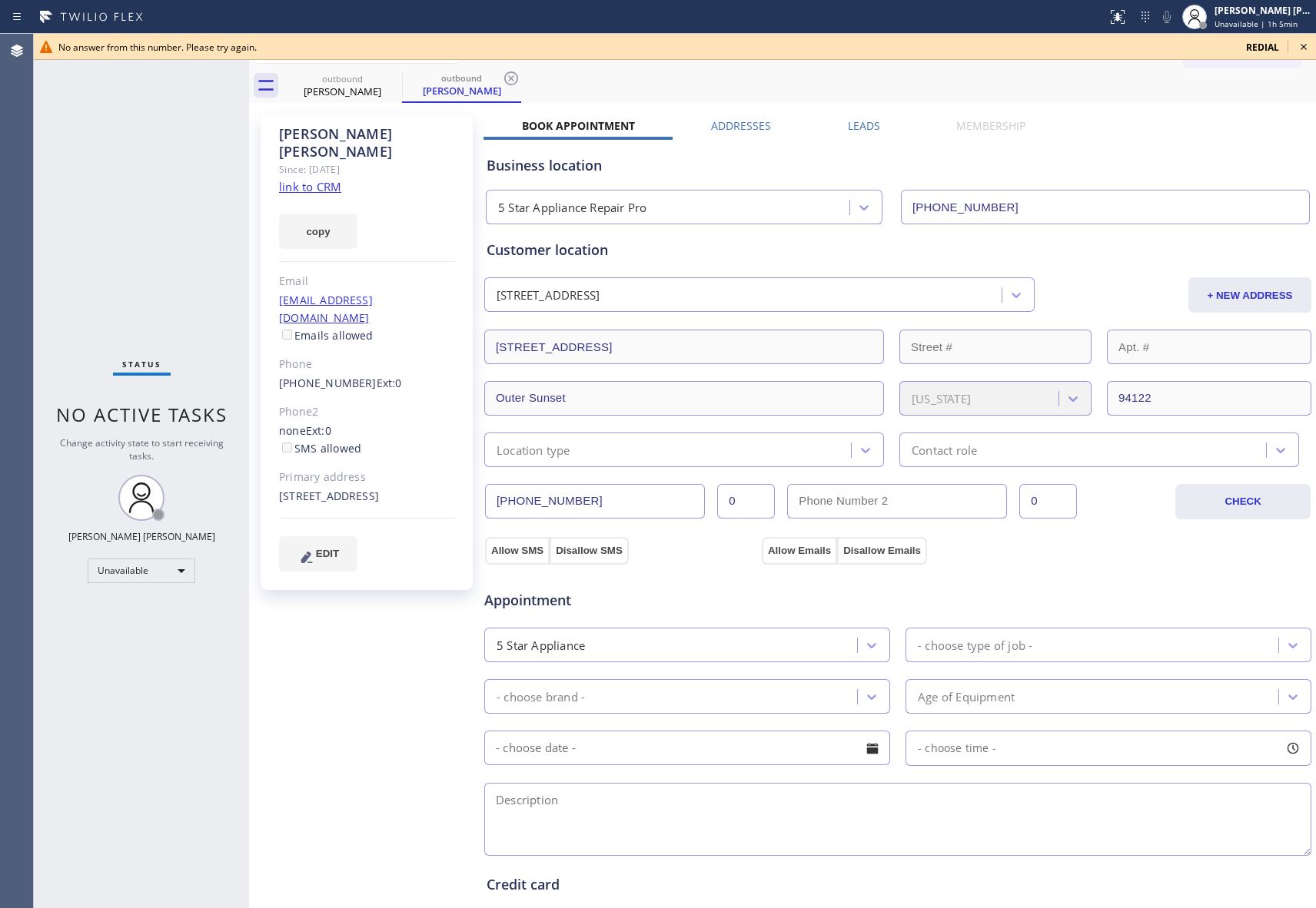
click at [1302, 41] on icon at bounding box center [1303, 46] width 19 height 19
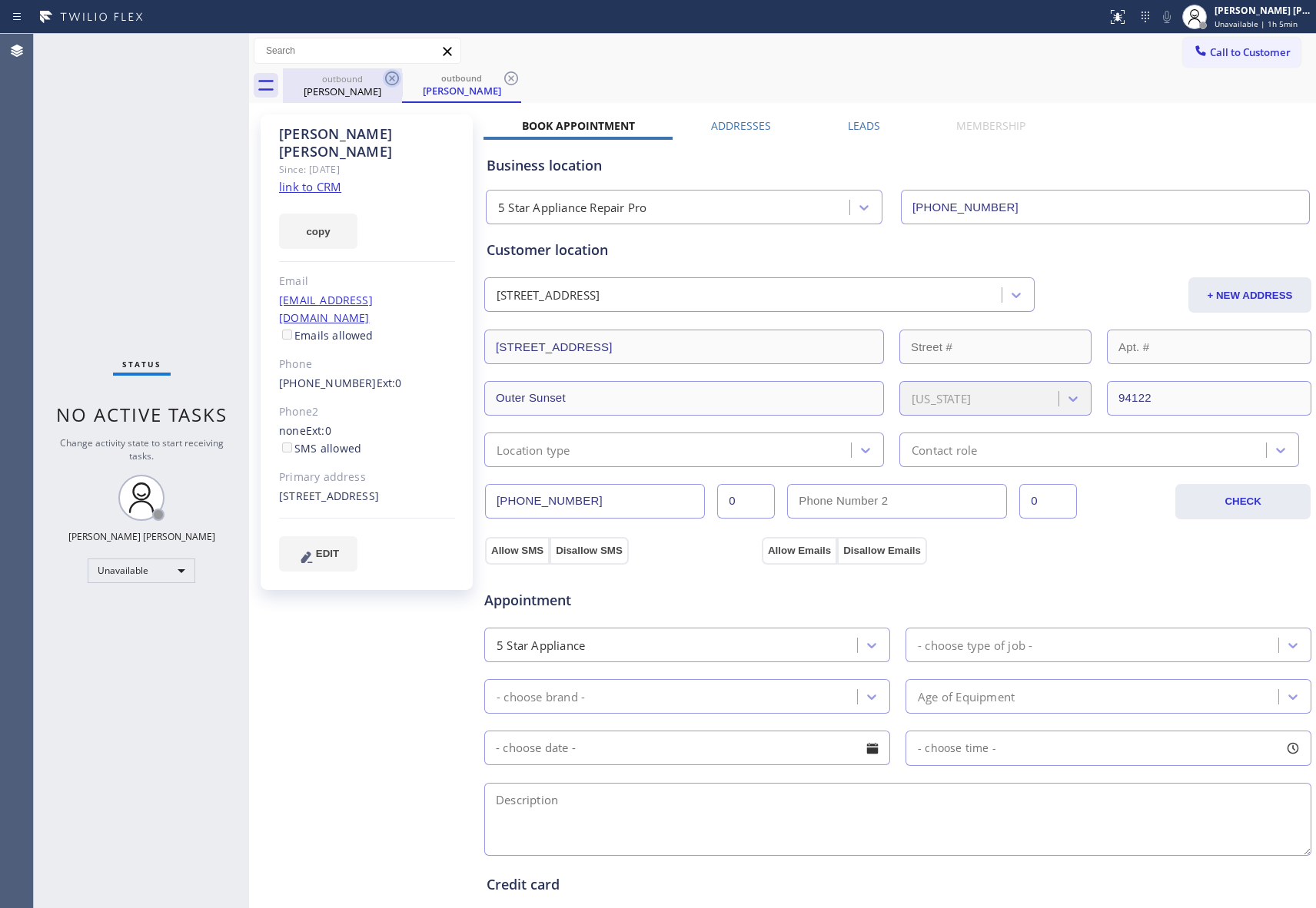
click at [391, 78] on icon at bounding box center [392, 78] width 19 height 19
click at [391, 77] on icon at bounding box center [392, 78] width 19 height 19
click at [402, 77] on div "outbound [PERSON_NAME]" at bounding box center [462, 85] width 120 height 34
click at [391, 77] on icon at bounding box center [392, 78] width 19 height 19
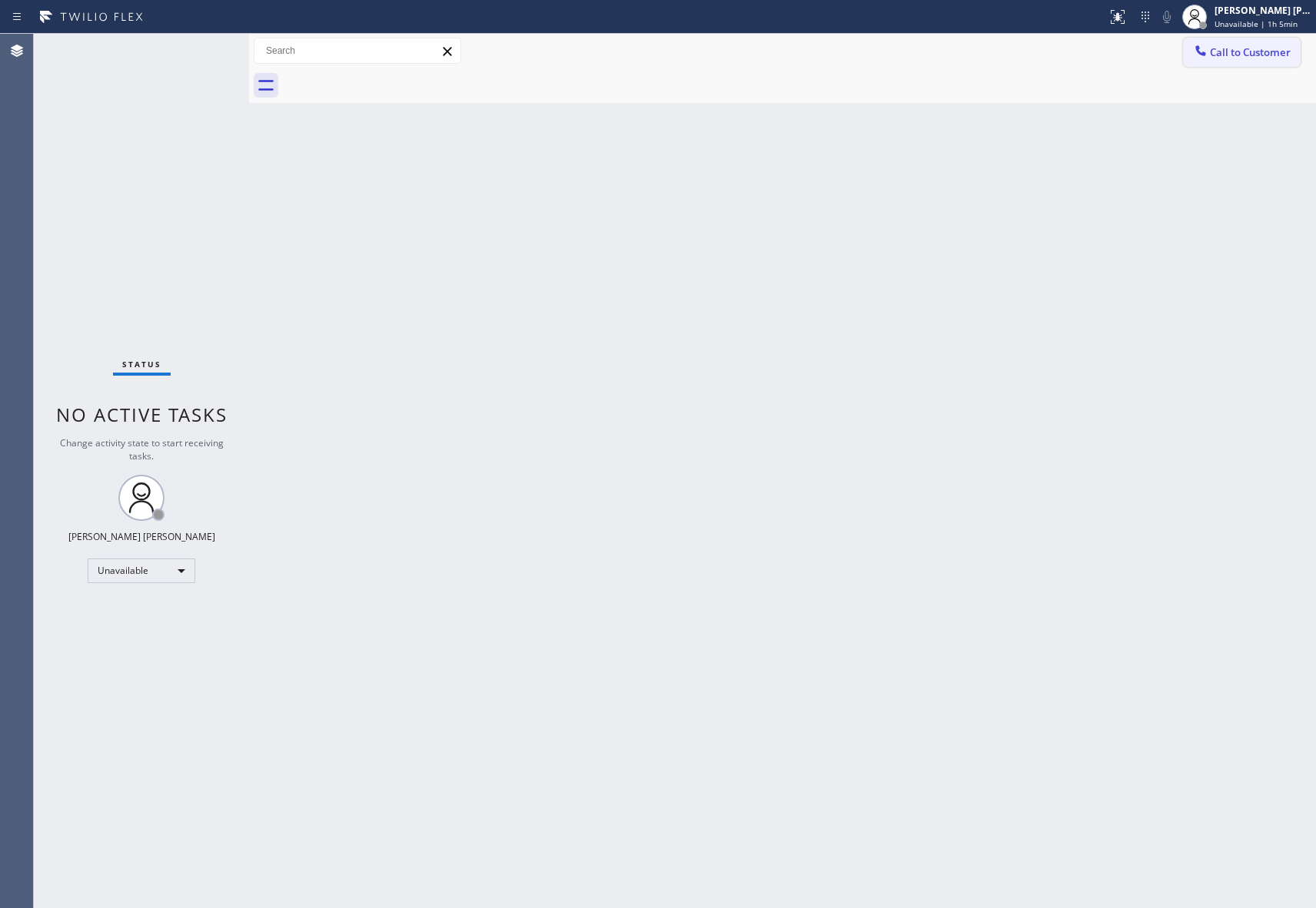
click at [1234, 56] on span "Call to Customer" at bounding box center [1250, 52] width 80 height 14
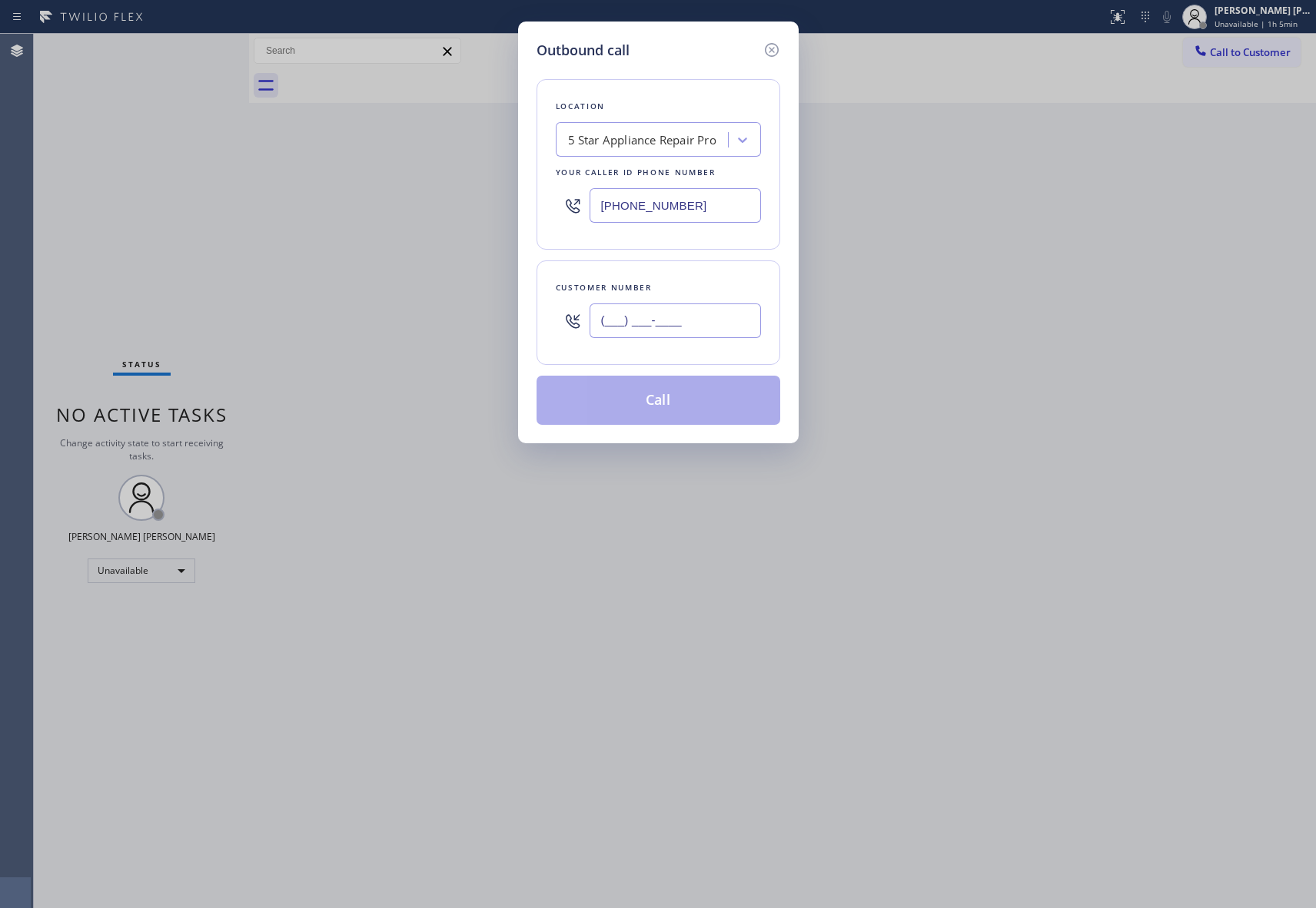
click at [661, 319] on input "(___) ___-____" at bounding box center [675, 320] width 171 height 34
paste input "747) 258-9025"
type input "[PHONE_NUMBER]"
click at [686, 398] on button "Call" at bounding box center [658, 401] width 244 height 49
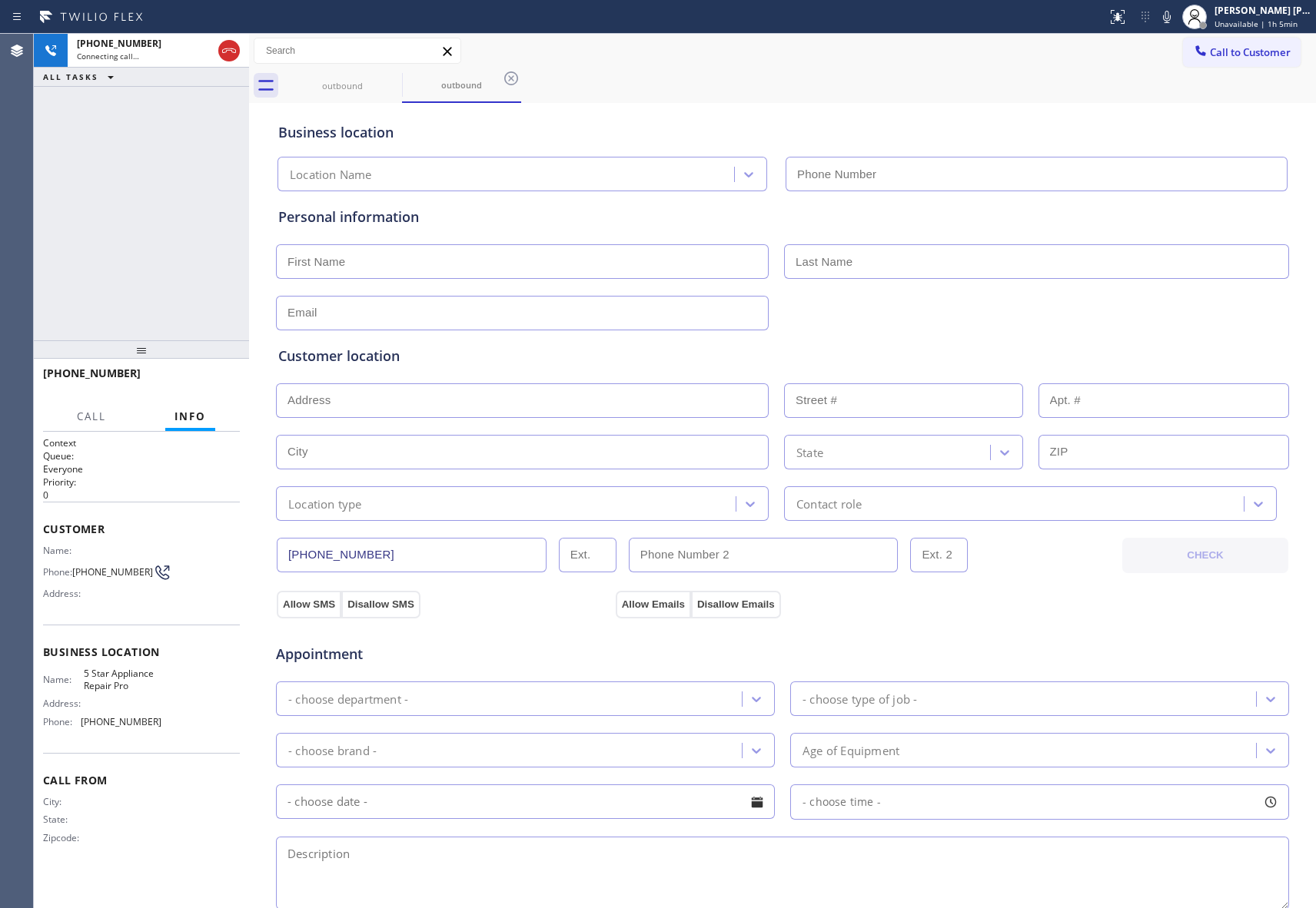
type input "[PHONE_NUMBER]"
click at [206, 379] on span "HANG UP" at bounding box center [204, 380] width 47 height 11
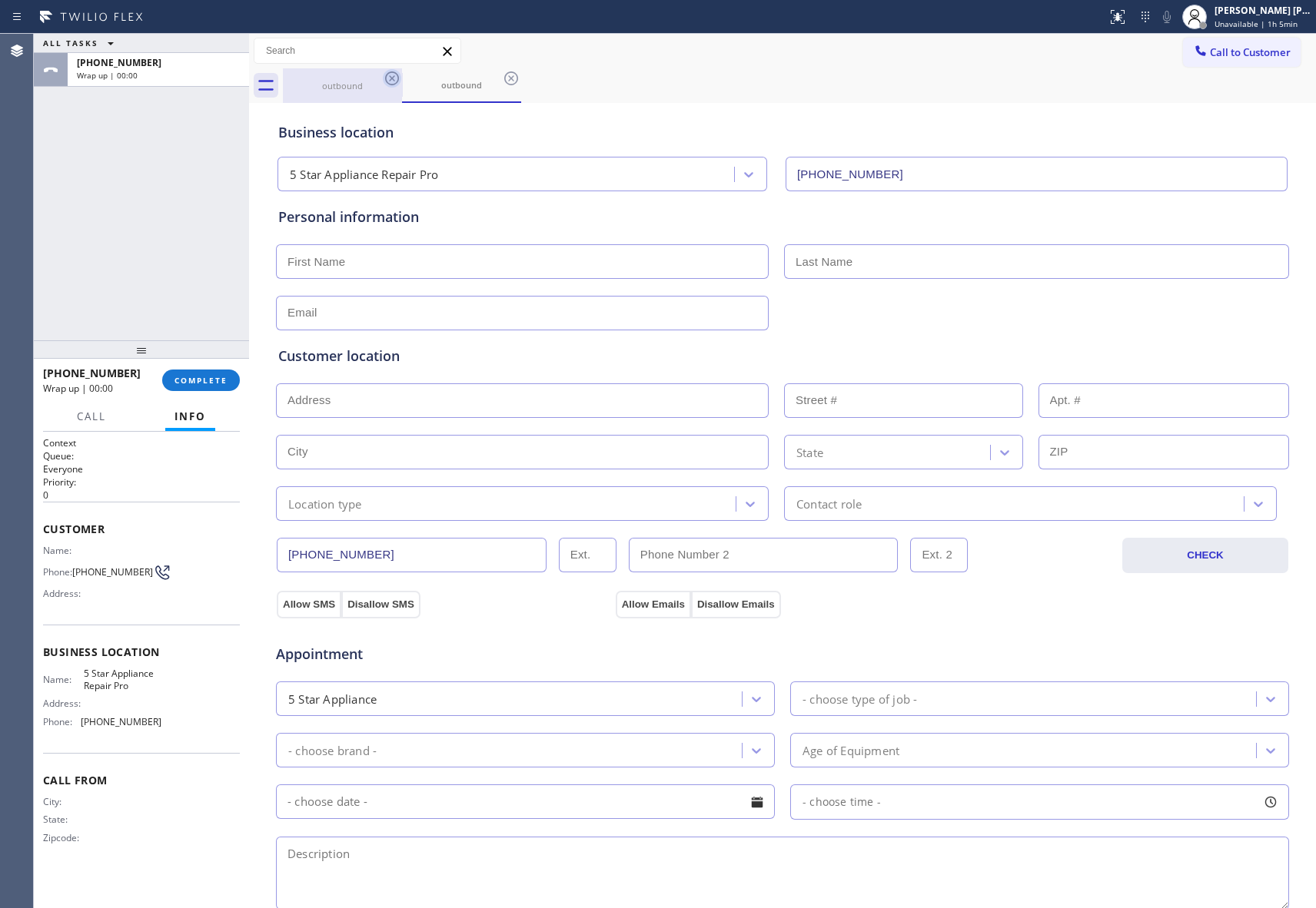
click at [386, 83] on icon at bounding box center [392, 78] width 19 height 19
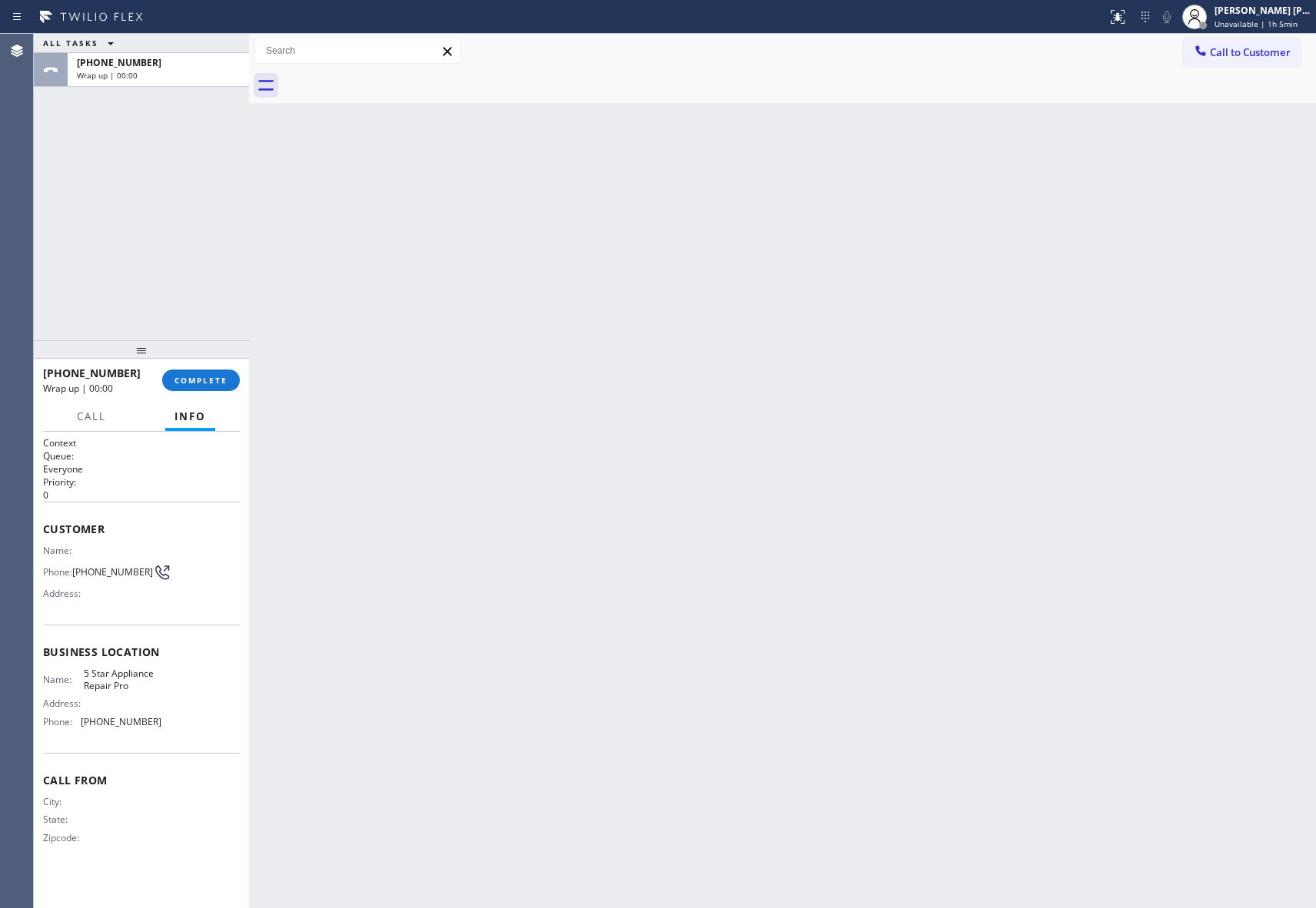
click at [386, 83] on div at bounding box center [800, 85] width 1034 height 34
click at [195, 373] on button "COMPLETE" at bounding box center [201, 380] width 77 height 22
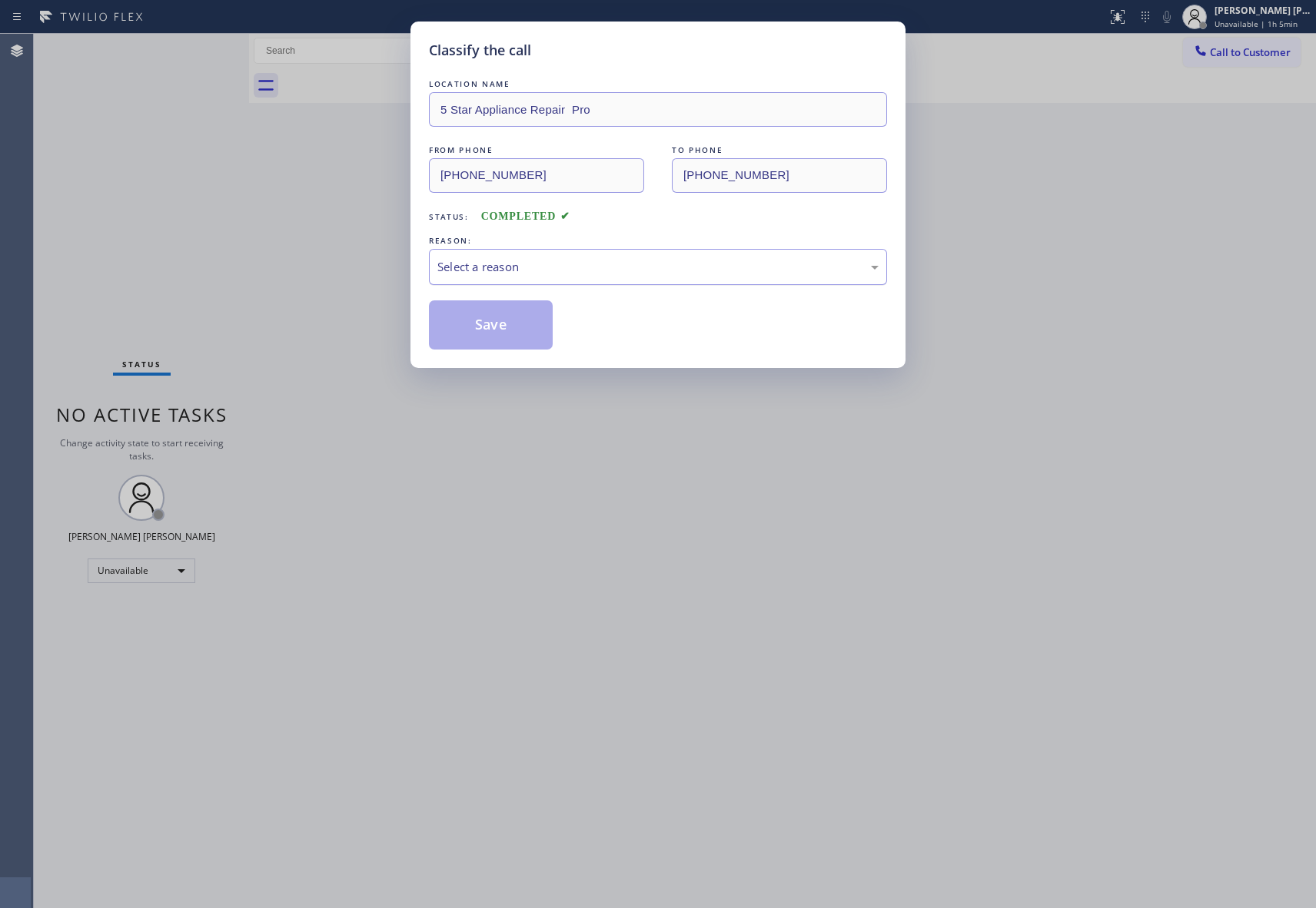
click at [565, 263] on div "Select a reason" at bounding box center [658, 267] width 441 height 18
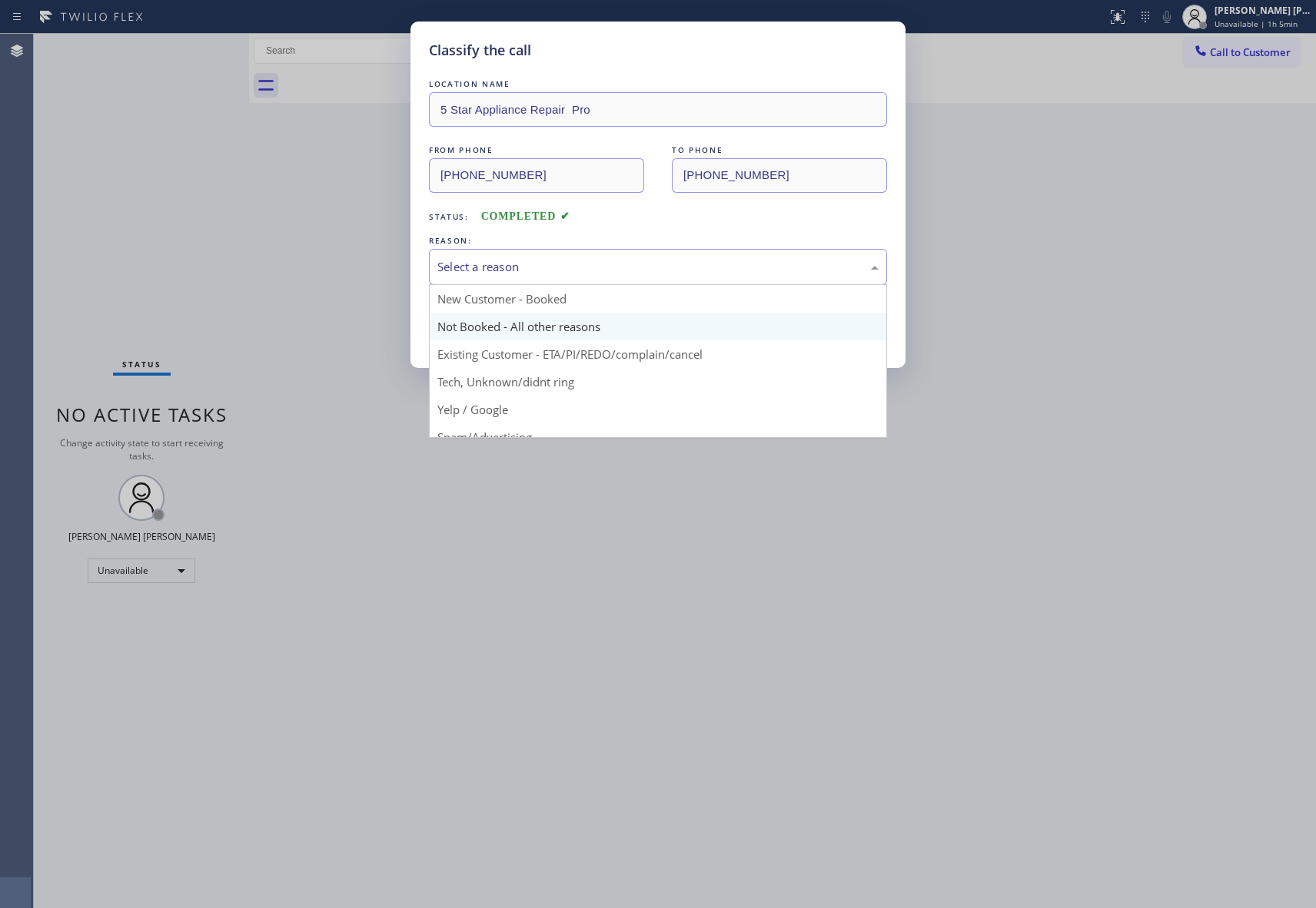
click at [502, 324] on button "Save" at bounding box center [491, 325] width 123 height 49
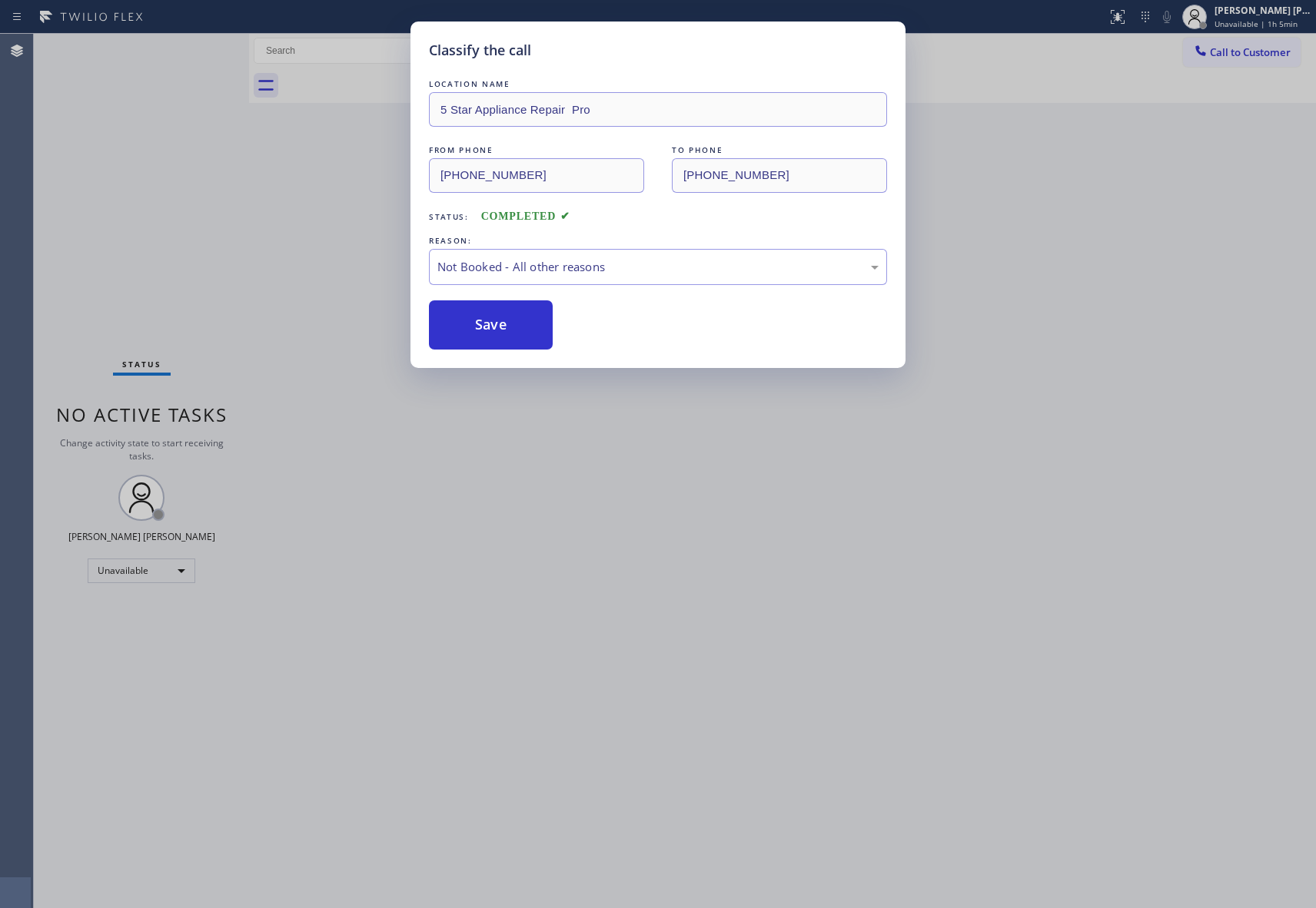
click at [502, 324] on button "Save" at bounding box center [491, 325] width 123 height 49
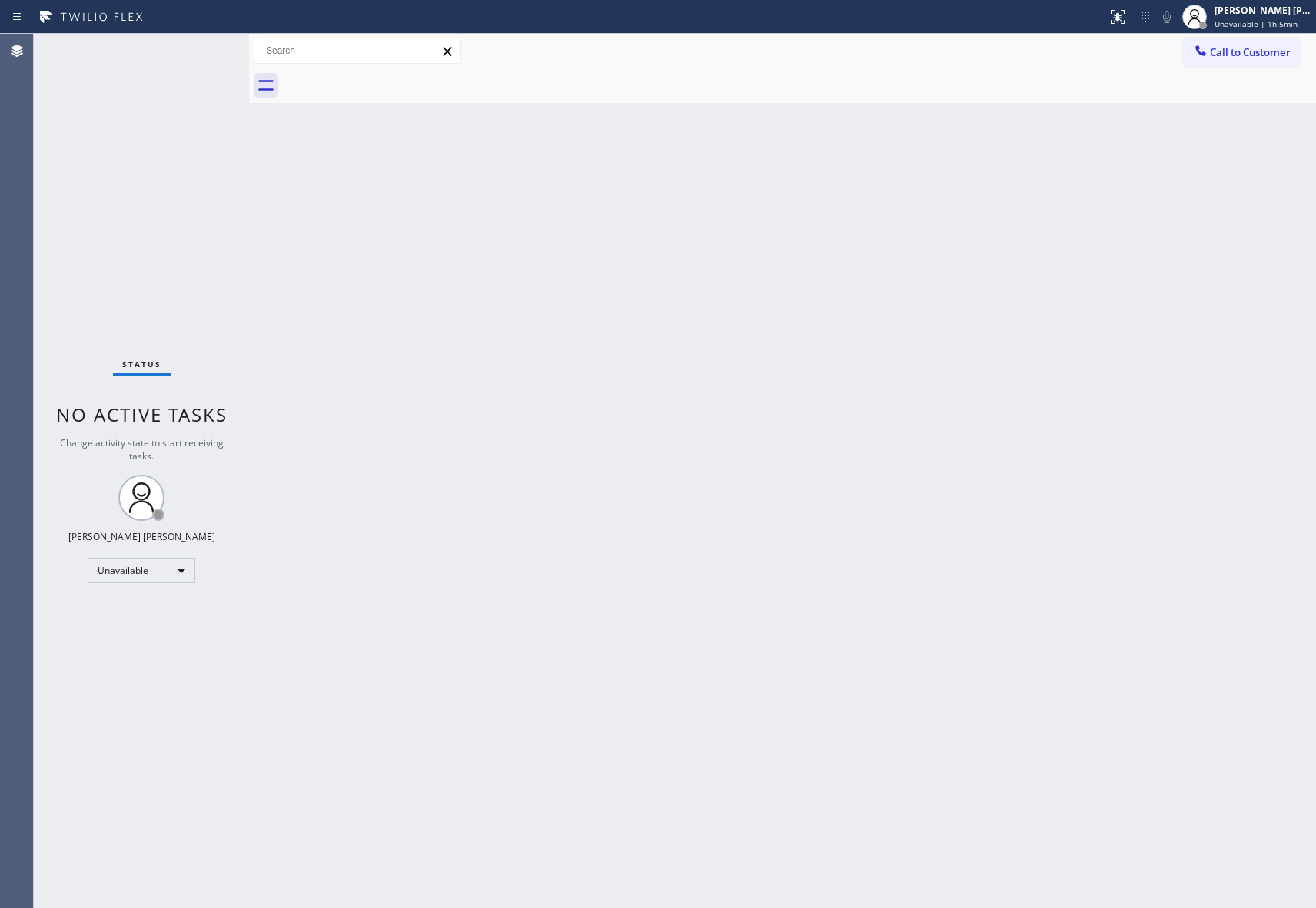
click at [1278, 43] on button "Call to Customer" at bounding box center [1243, 52] width 118 height 29
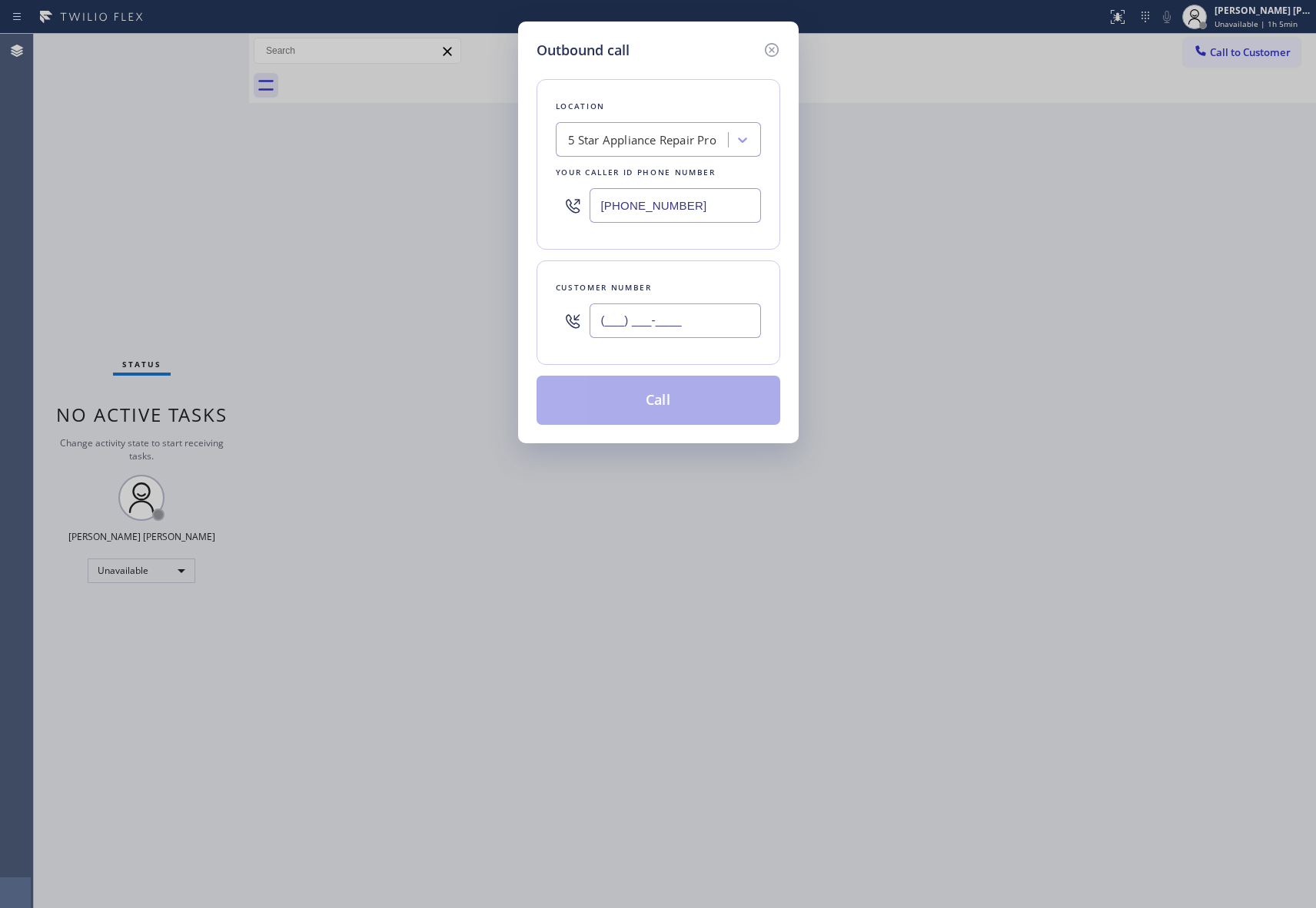
click at [712, 306] on input "(___) ___-____" at bounding box center [675, 320] width 171 height 34
paste input "818) 260-9862"
type input "[PHONE_NUMBER]"
click at [676, 404] on button "Call" at bounding box center [658, 401] width 244 height 49
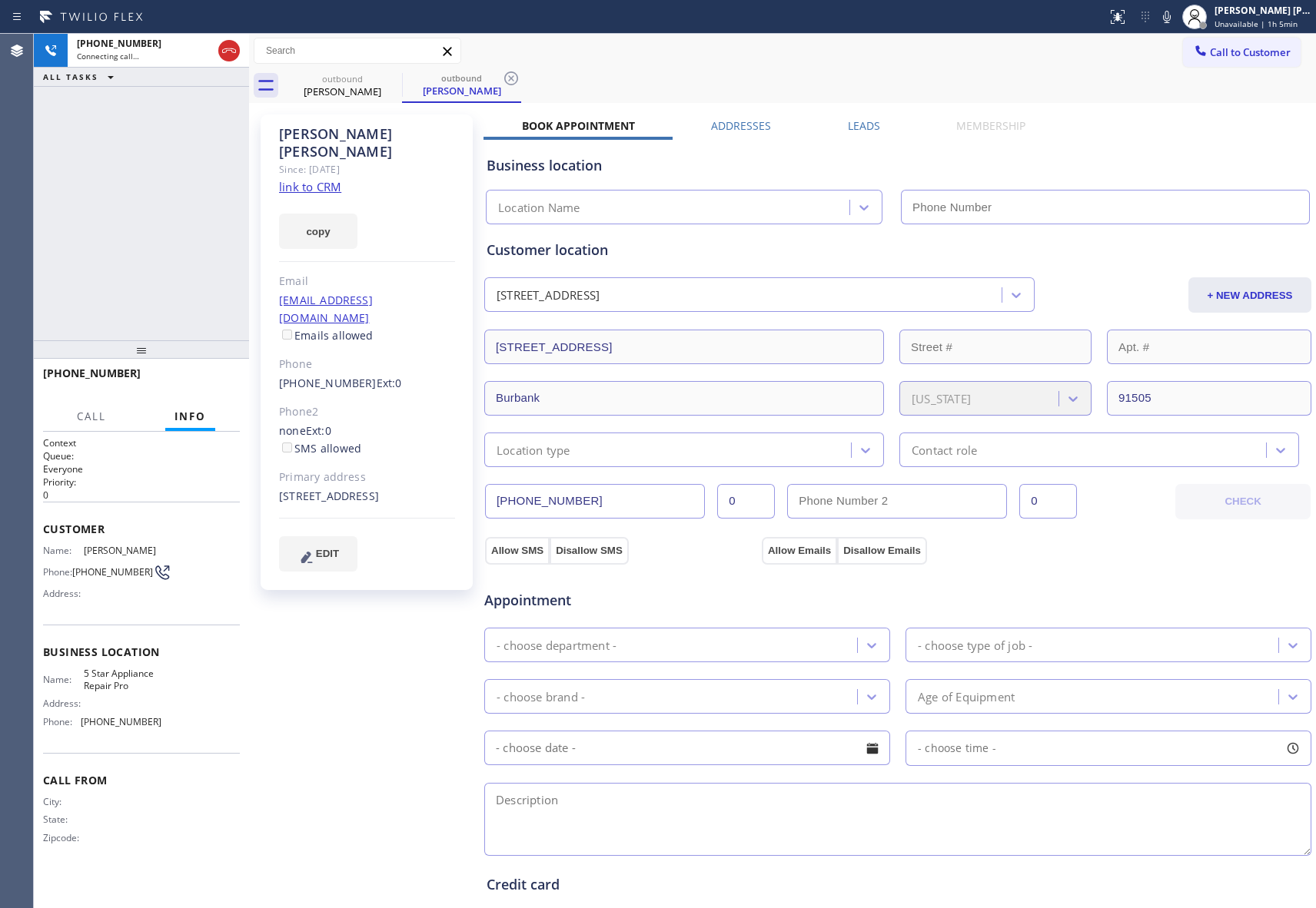
type input "[PHONE_NUMBER]"
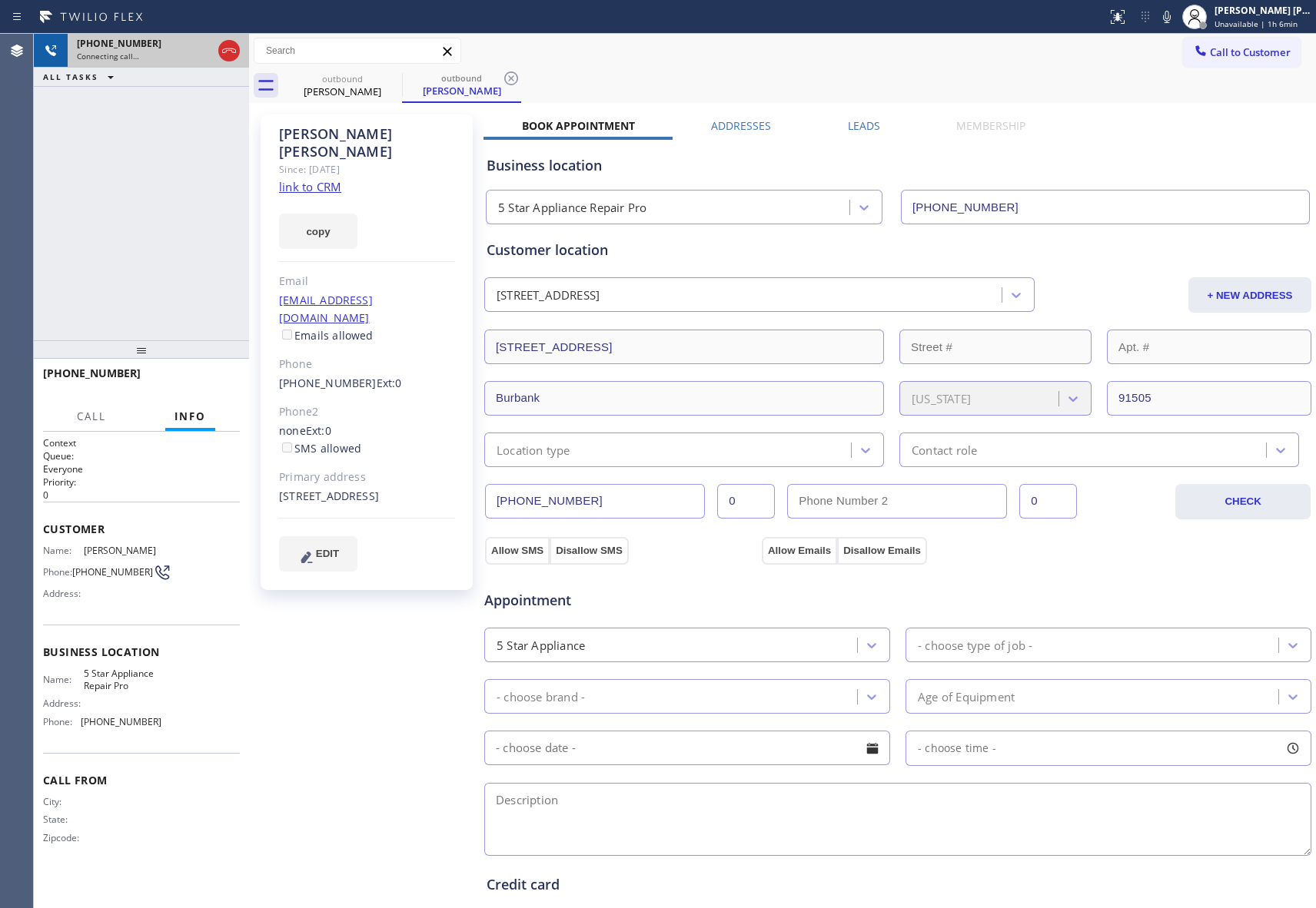
drag, startPoint x: 223, startPoint y: 54, endPoint x: 234, endPoint y: 54, distance: 11.0
click at [223, 54] on icon at bounding box center [228, 50] width 19 height 19
click at [0, 0] on icon at bounding box center [0, 0] width 0 height 0
click at [505, 73] on icon at bounding box center [512, 78] width 14 height 14
click at [395, 73] on div "outbound [PERSON_NAME] outbound [PERSON_NAME]" at bounding box center [800, 85] width 1034 height 34
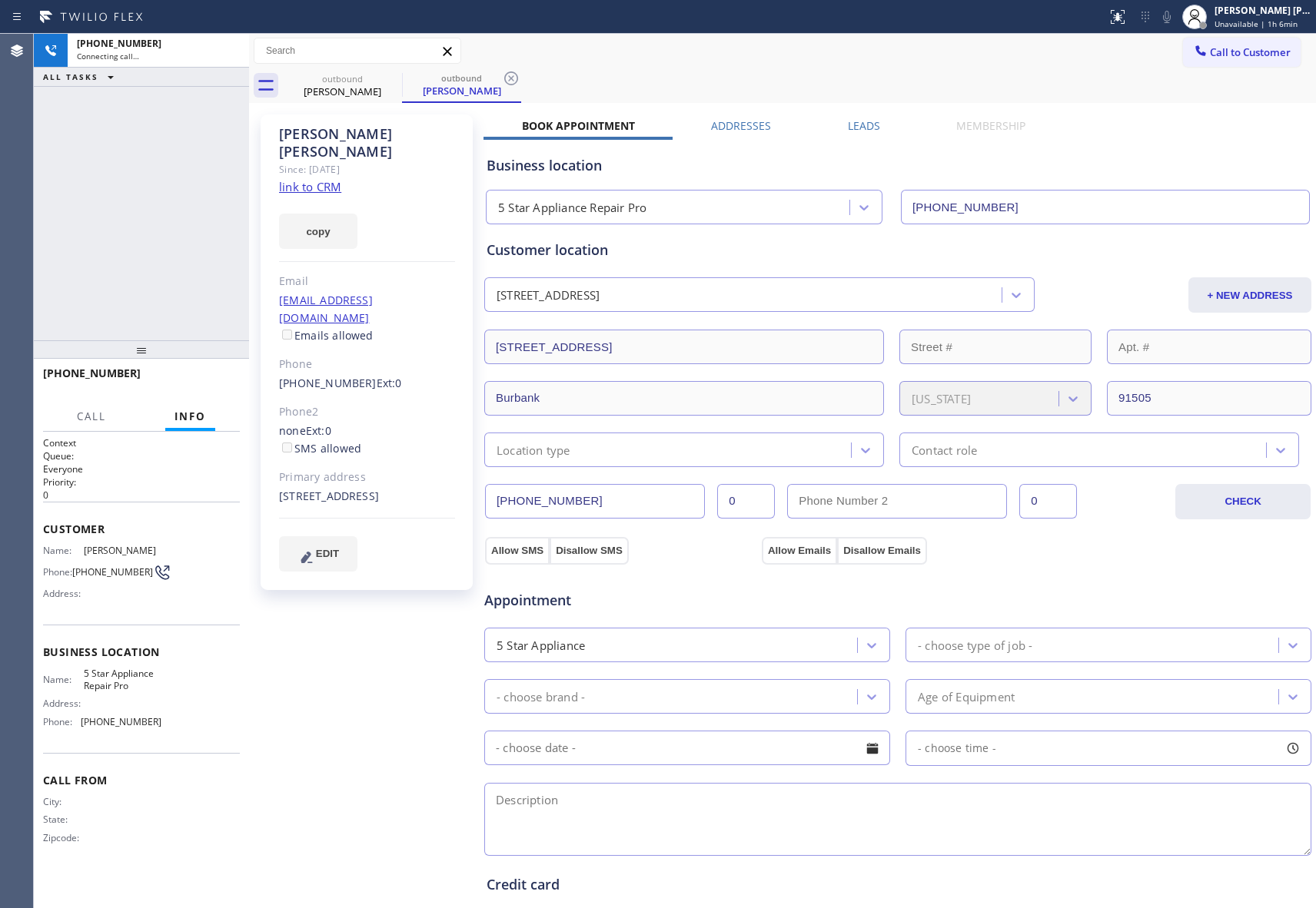
click at [395, 73] on div "outbound [PERSON_NAME] outbound [PERSON_NAME]" at bounding box center [800, 85] width 1034 height 34
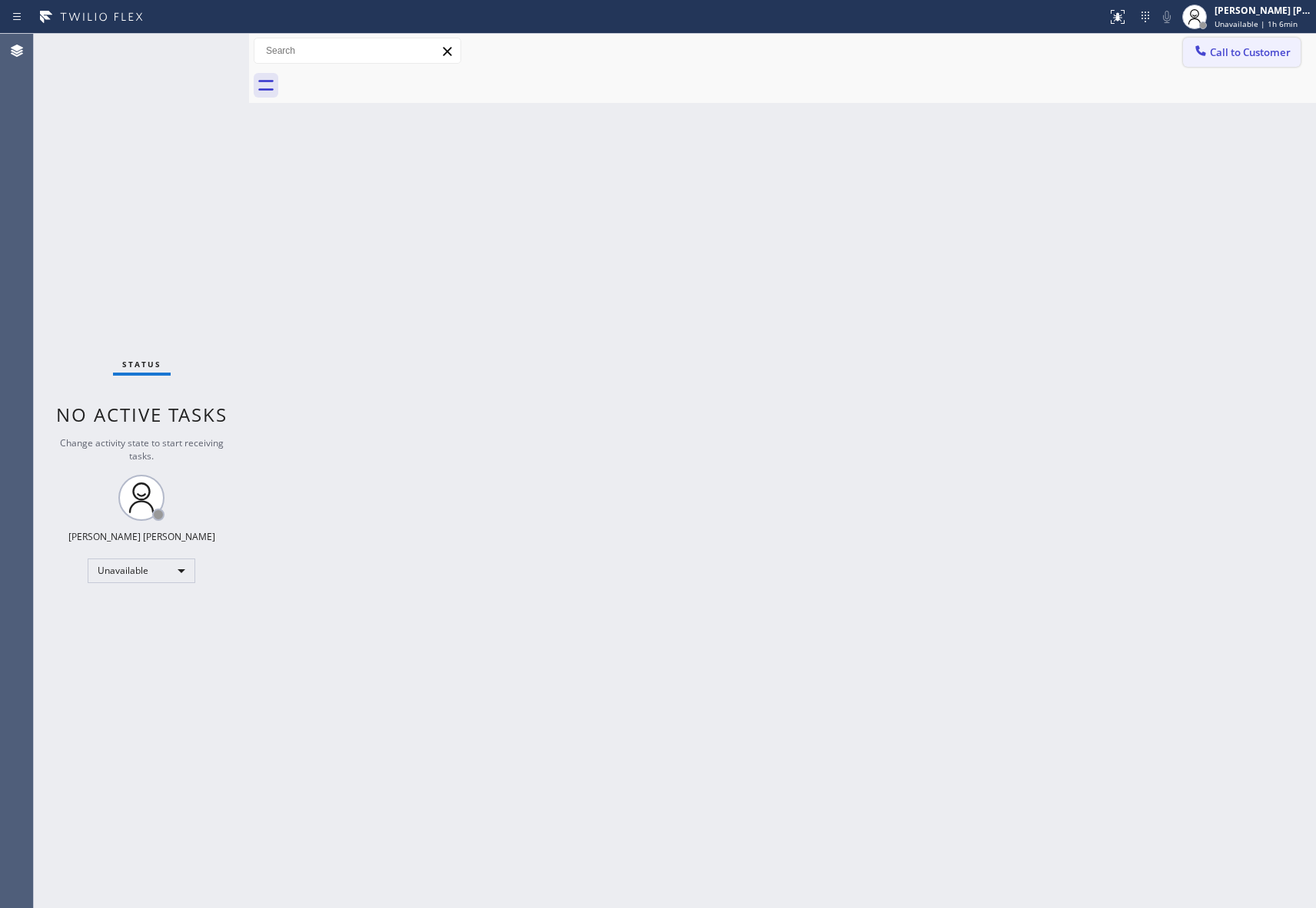
click at [1255, 50] on span "Call to Customer" at bounding box center [1250, 52] width 80 height 14
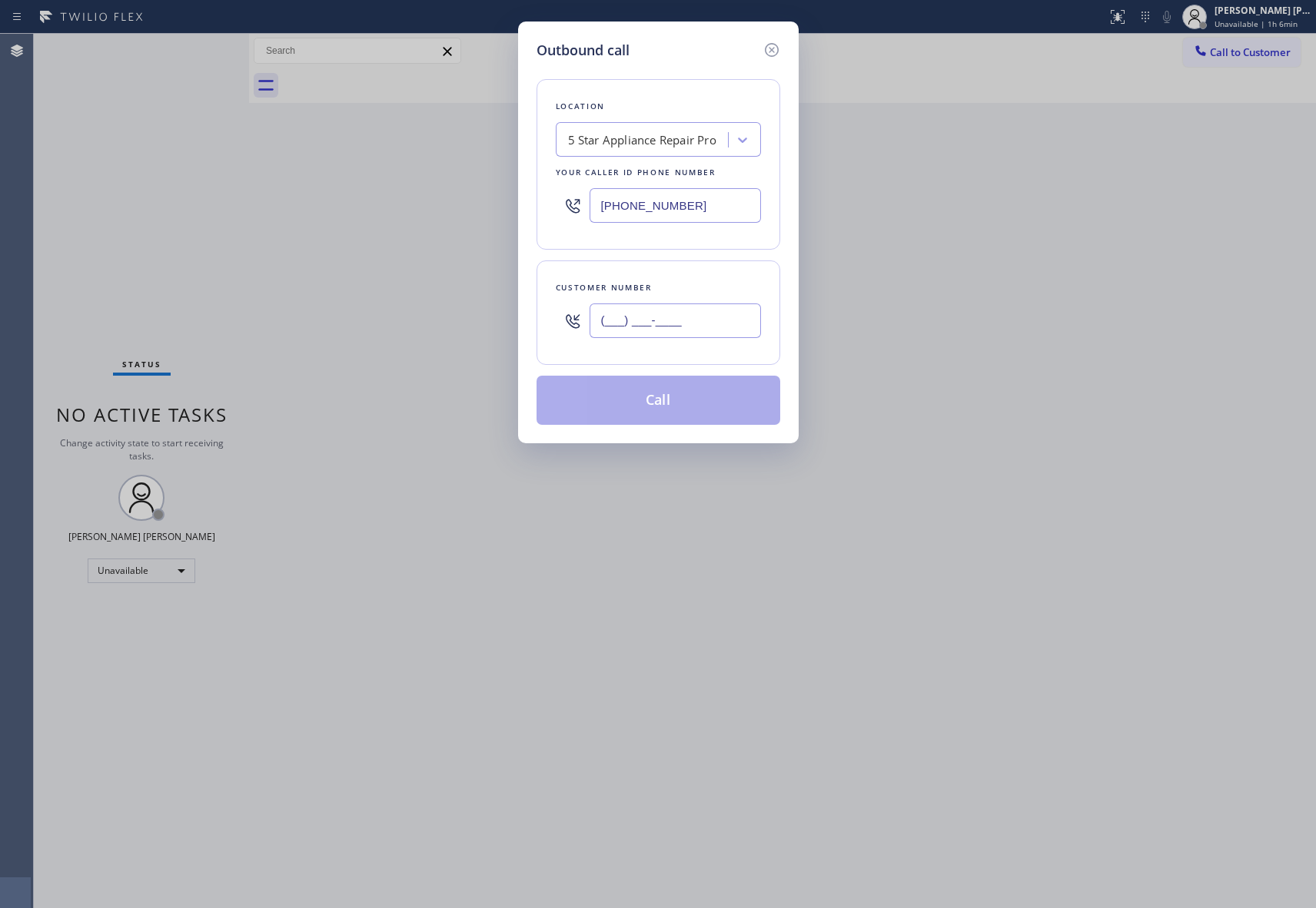
click at [684, 313] on input "(___) ___-____" at bounding box center [675, 320] width 171 height 34
paste input "559) 673-3530"
type input "[PHONE_NUMBER]"
click at [683, 392] on button "Call" at bounding box center [658, 401] width 244 height 49
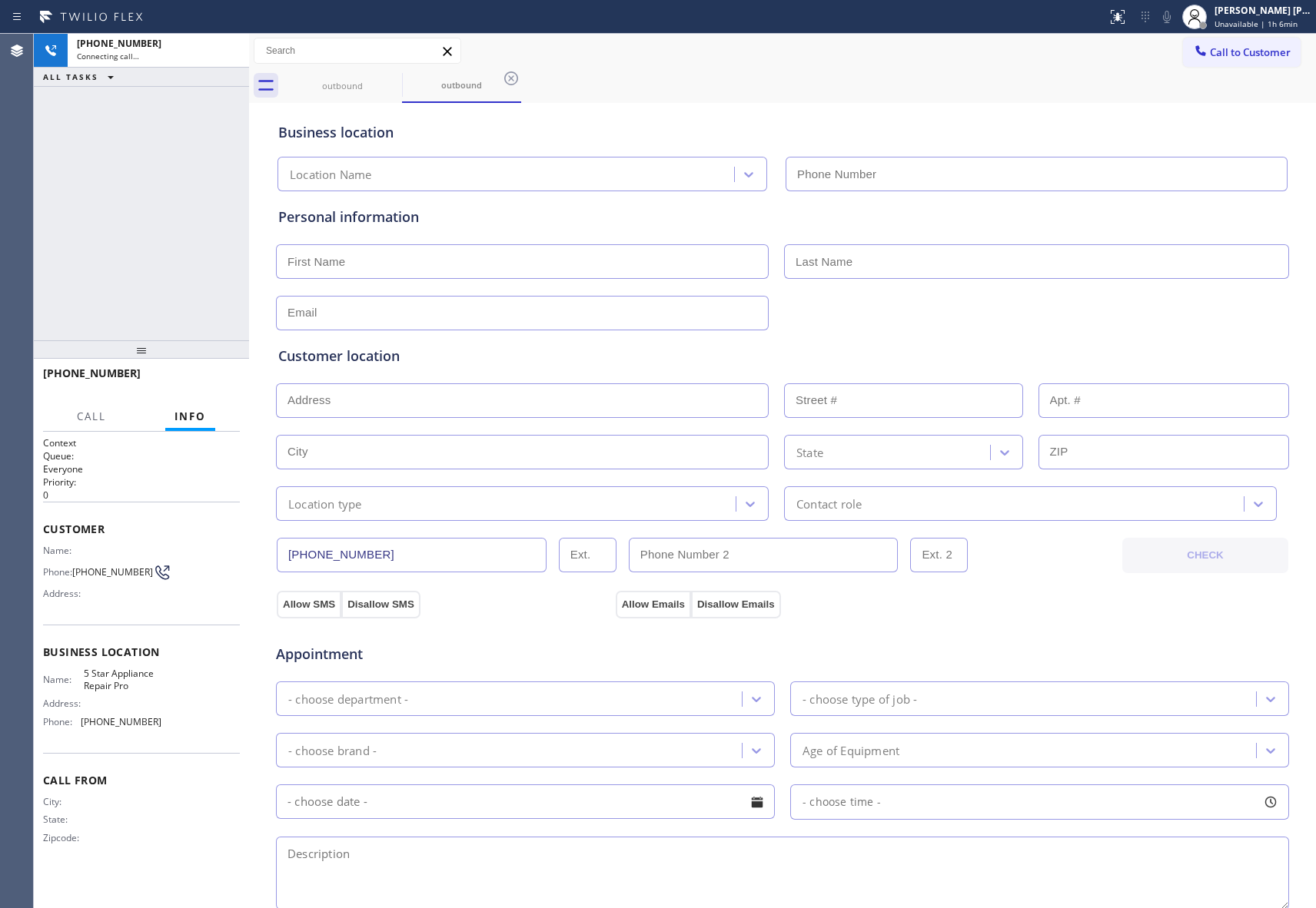
type input "[PHONE_NUMBER]"
click at [227, 52] on icon at bounding box center [228, 50] width 19 height 19
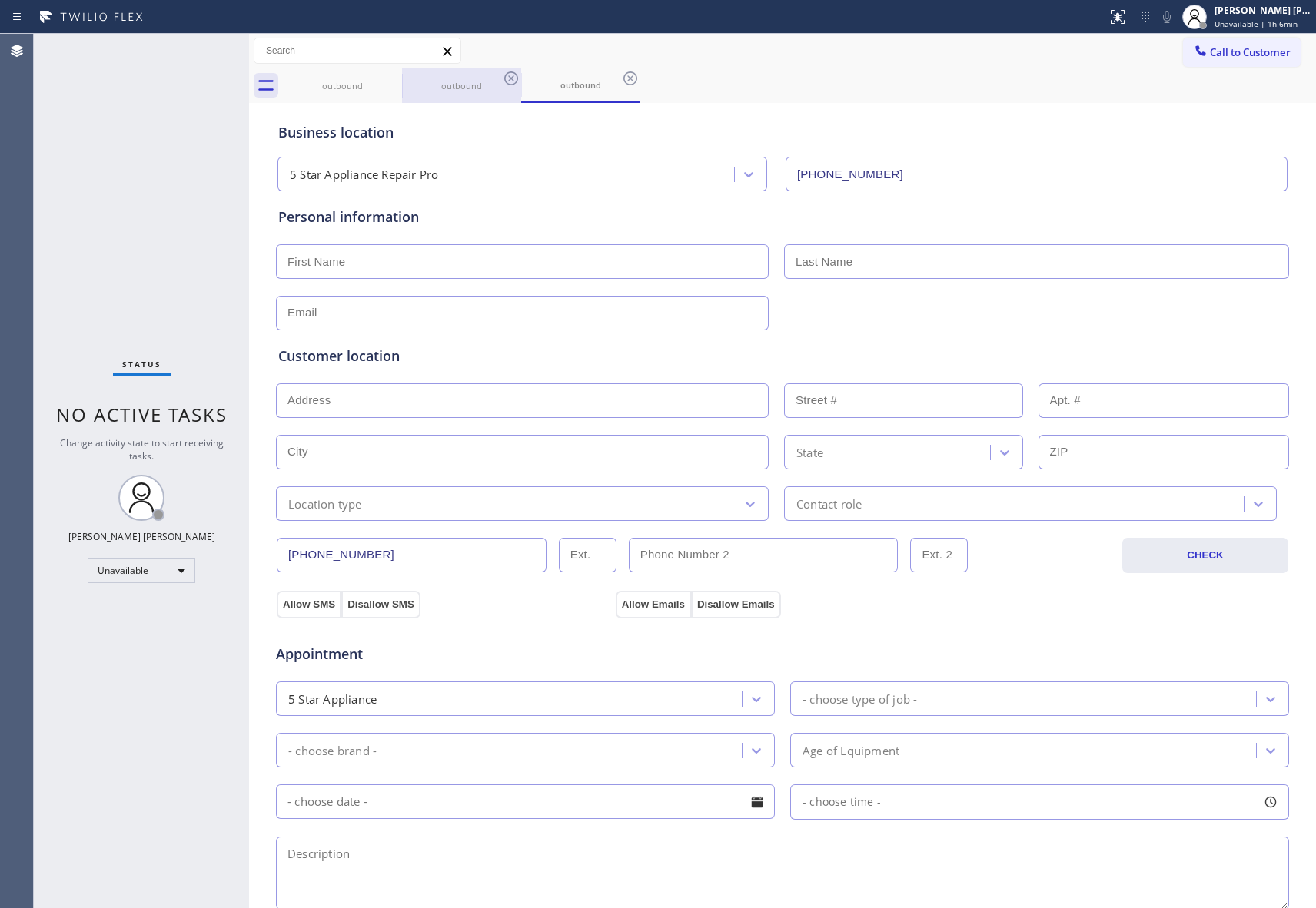
click at [409, 72] on div "outbound" at bounding box center [462, 85] width 116 height 34
click at [398, 76] on icon at bounding box center [392, 78] width 14 height 14
click at [402, 76] on div "outbound" at bounding box center [462, 85] width 120 height 34
click at [398, 76] on icon at bounding box center [392, 78] width 14 height 14
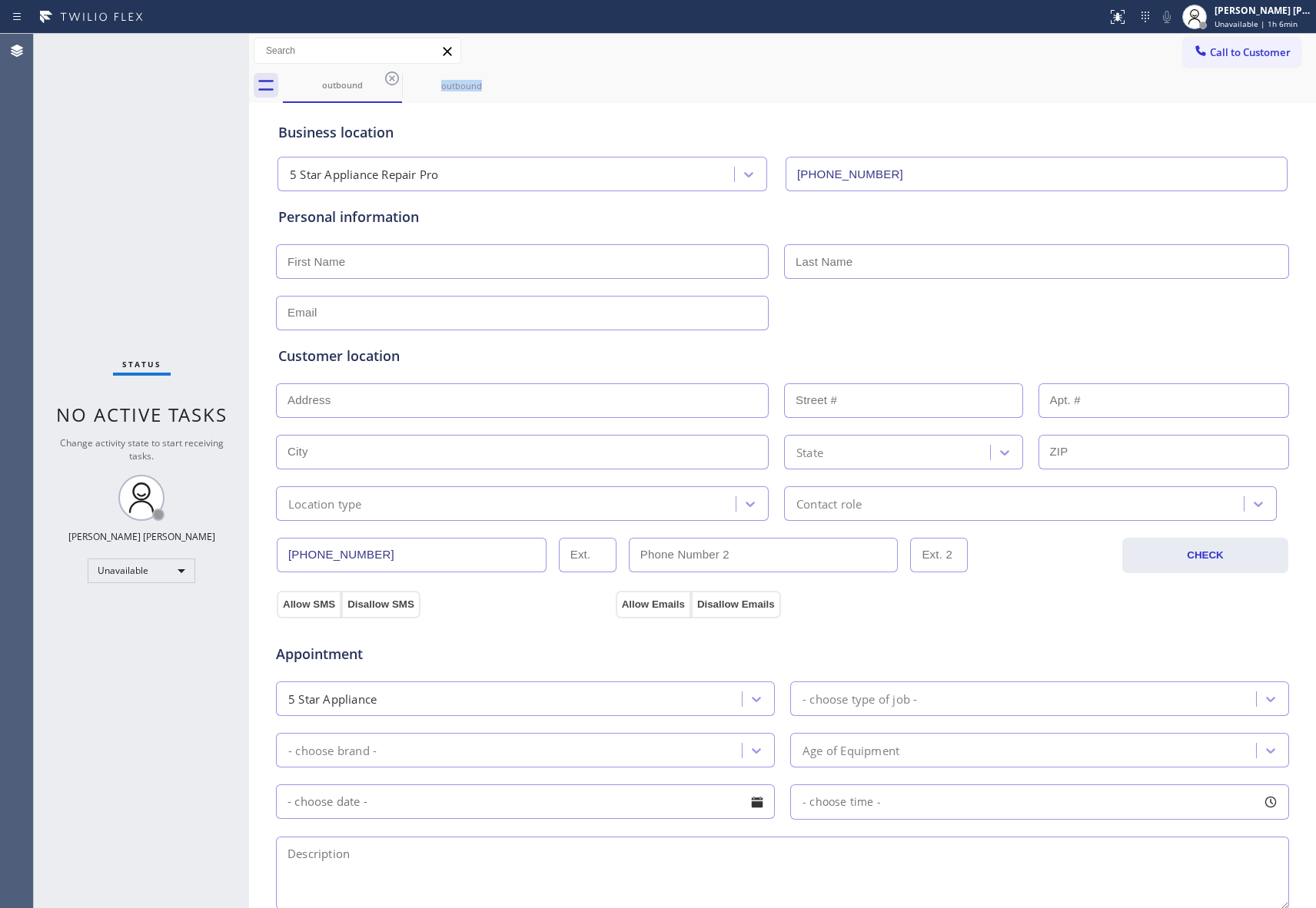
click at [0, 0] on icon at bounding box center [0, 0] width 0 height 0
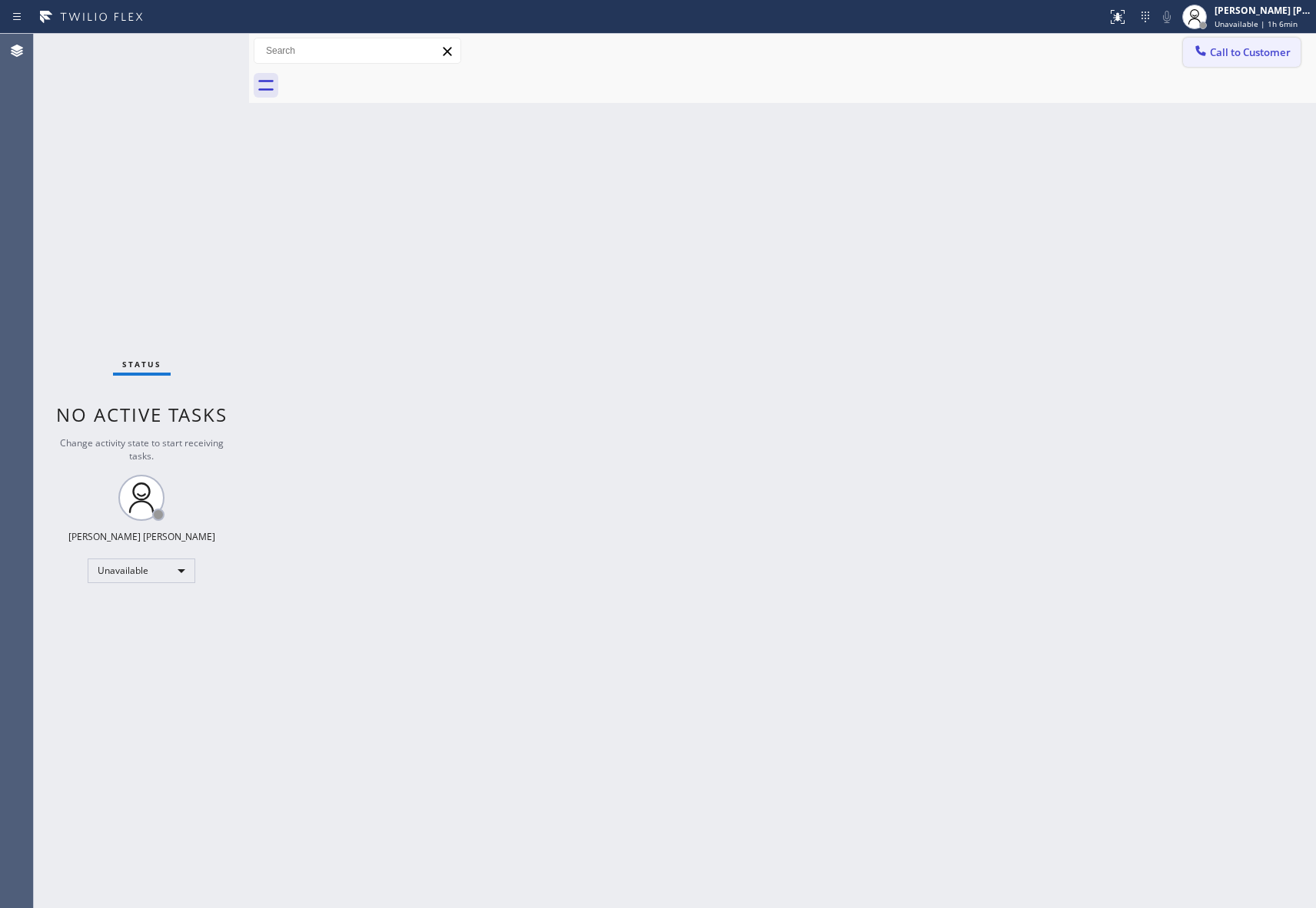
click at [1273, 59] on span "Call to Customer" at bounding box center [1250, 52] width 80 height 14
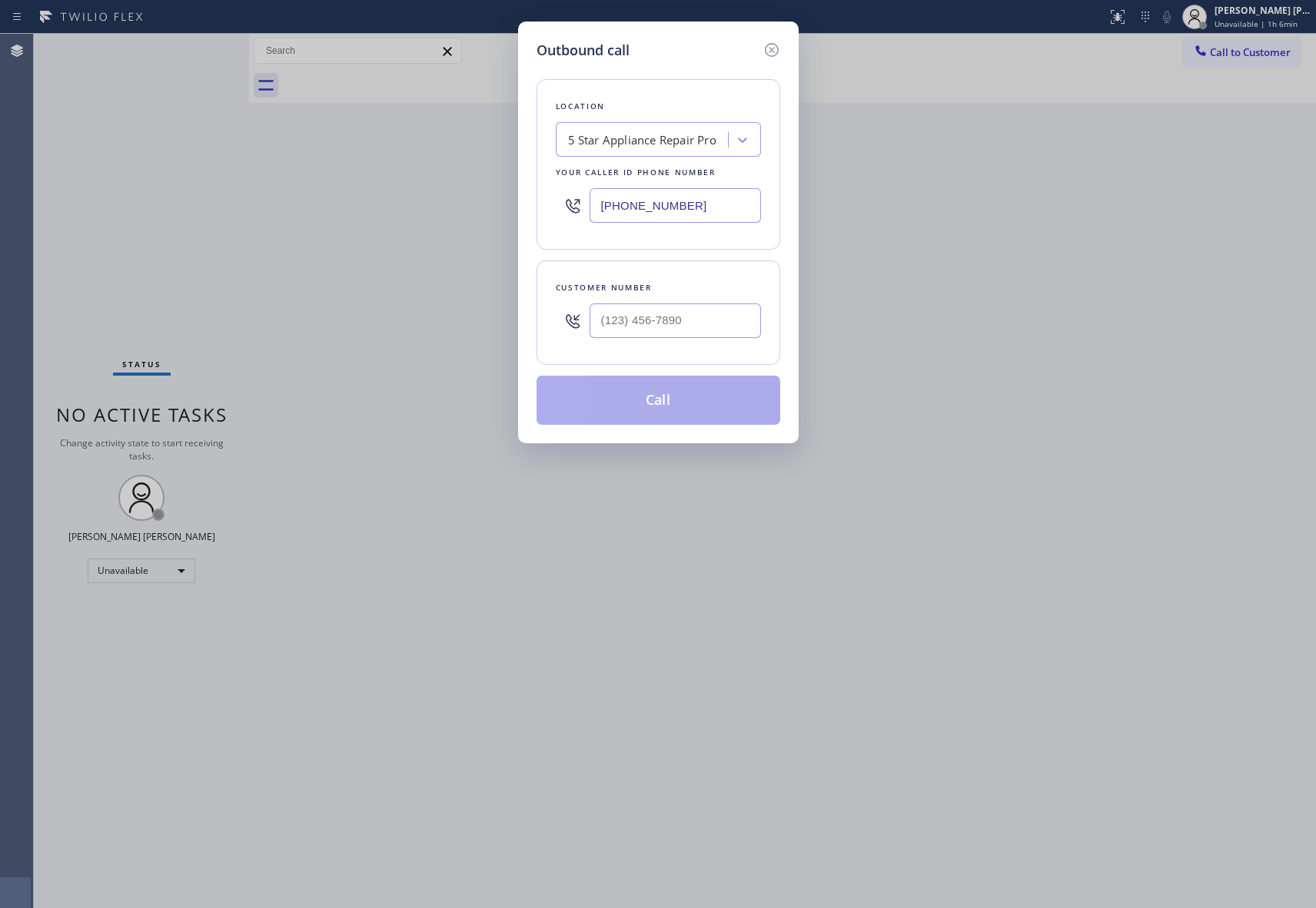
click at [717, 341] on div at bounding box center [675, 320] width 171 height 50
click at [716, 333] on input "(___) ___-____" at bounding box center [675, 320] width 171 height 34
paste input "310) 456-1667"
type input "[PHONE_NUMBER]"
click at [687, 398] on button "Call" at bounding box center [658, 401] width 244 height 49
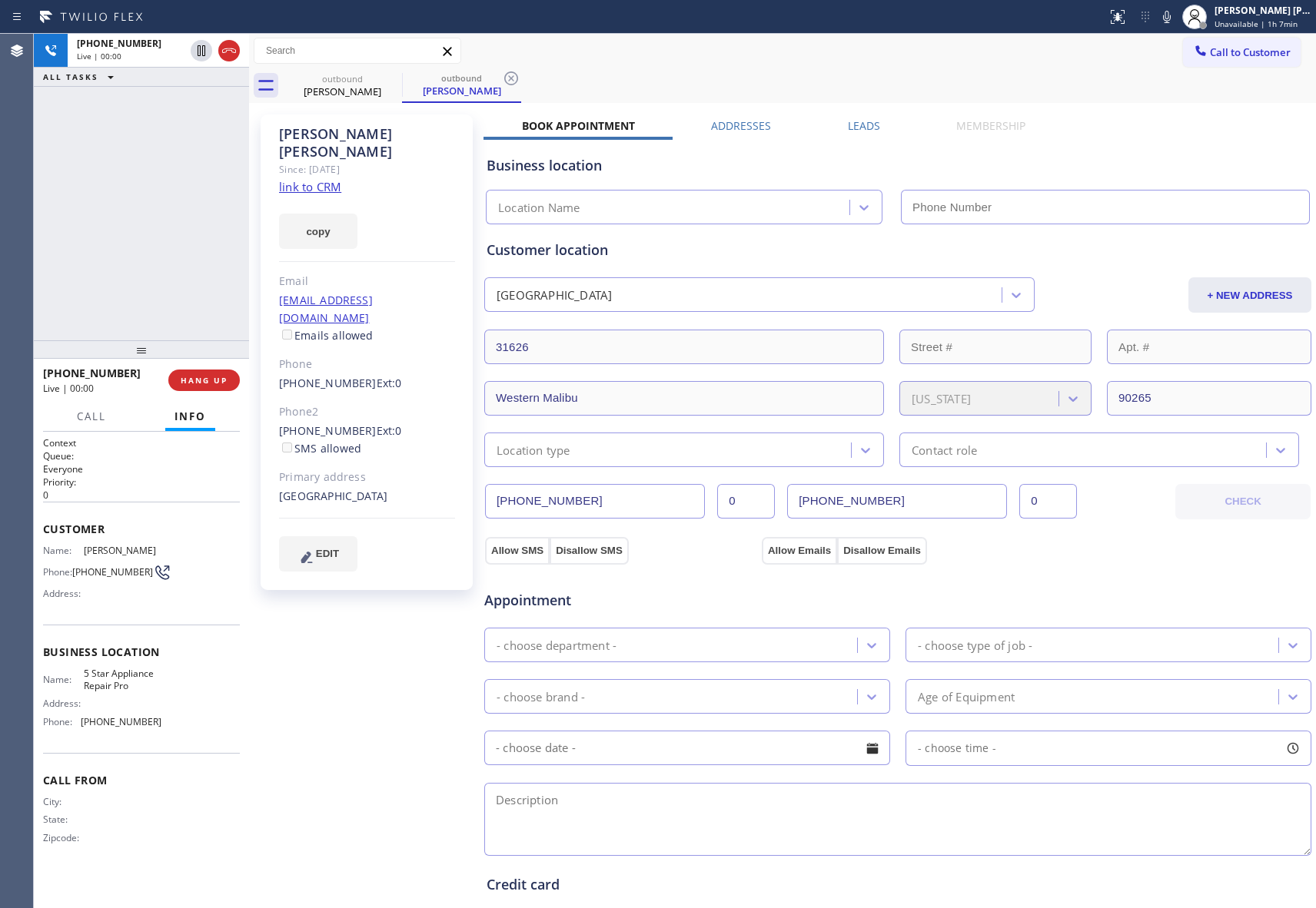
type input "[PHONE_NUMBER]"
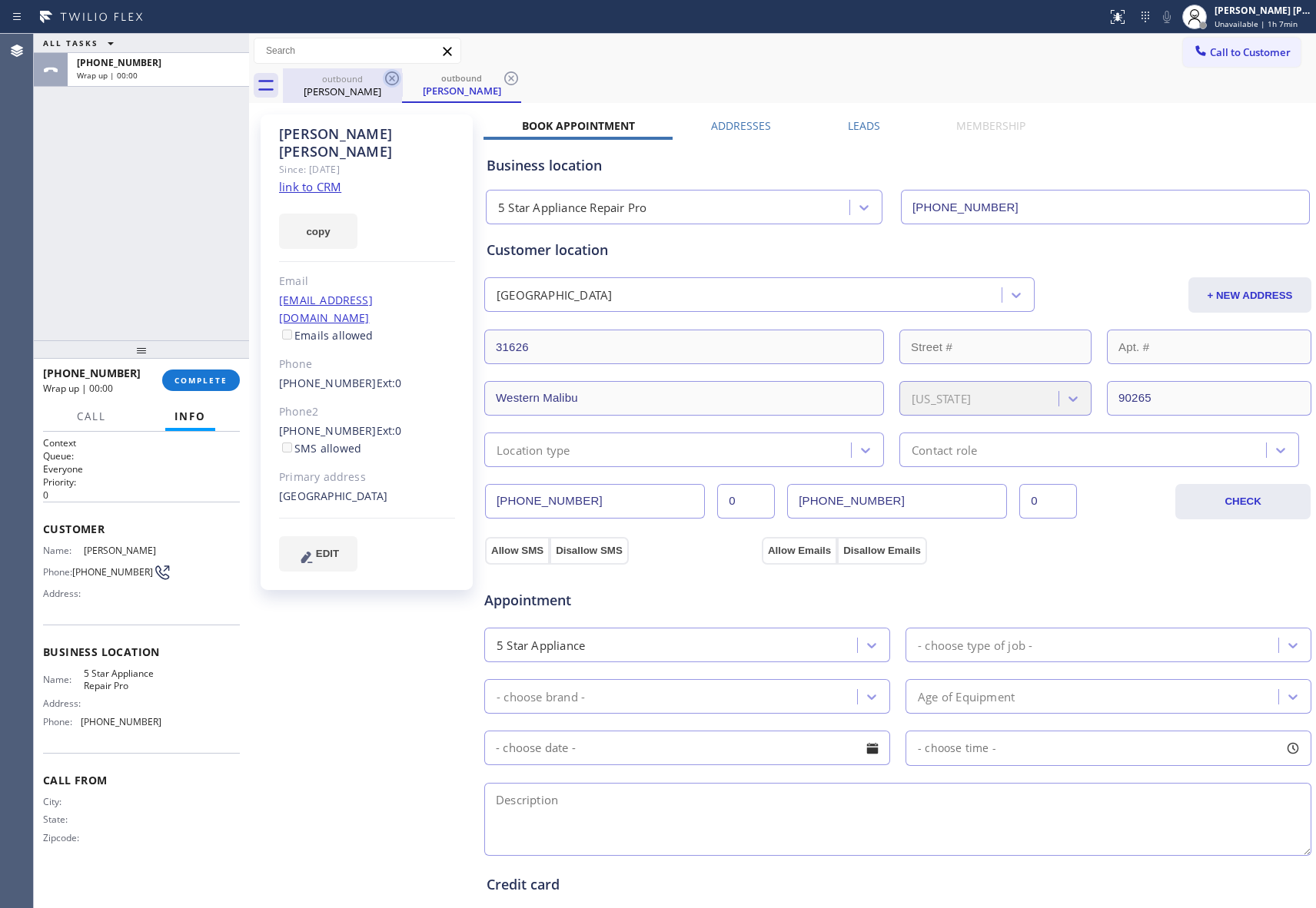
click at [391, 72] on icon at bounding box center [392, 78] width 14 height 14
click at [505, 72] on icon at bounding box center [512, 78] width 14 height 14
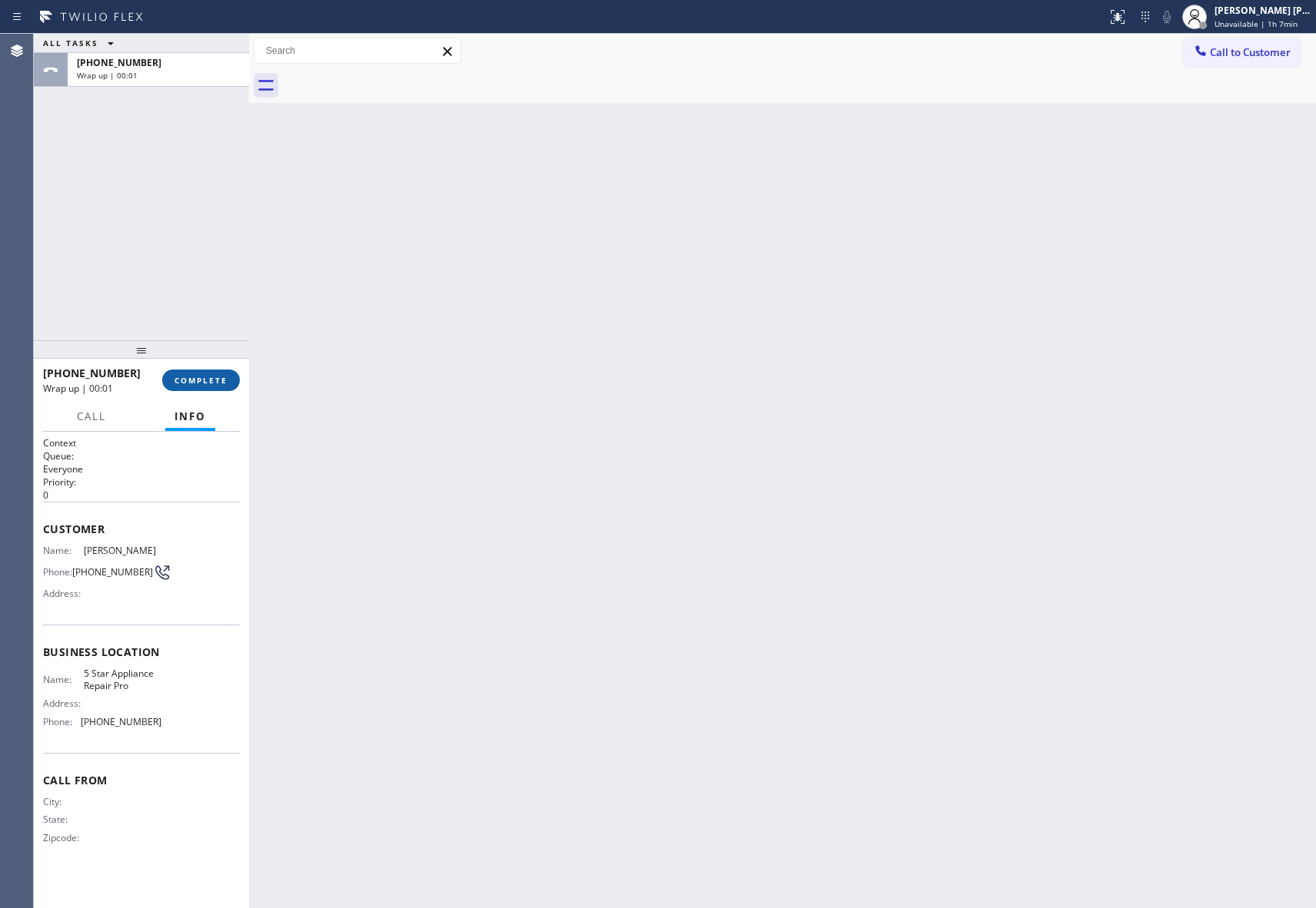
click at [208, 382] on span "COMPLETE" at bounding box center [201, 380] width 53 height 11
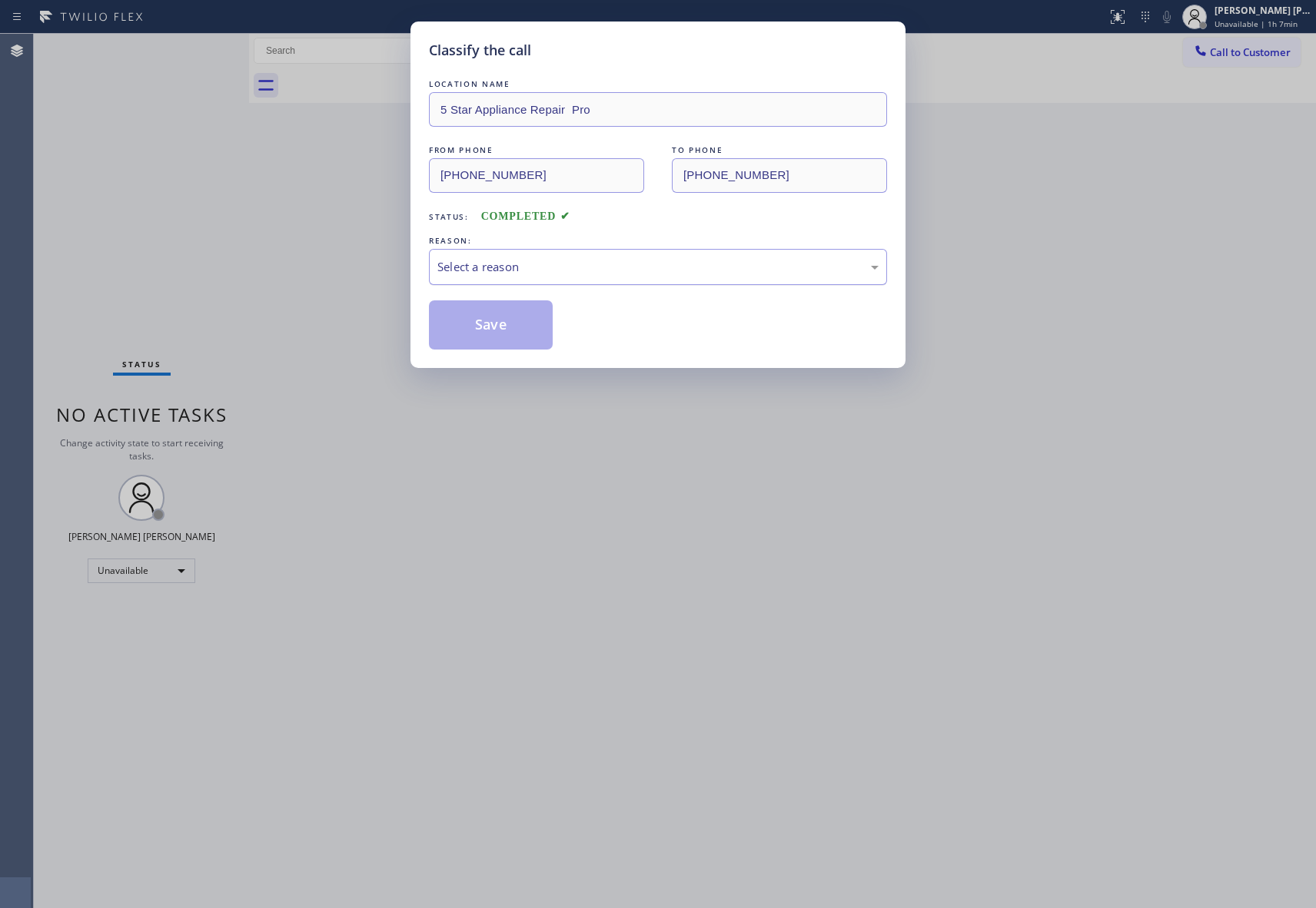
click at [573, 273] on div "Select a reason" at bounding box center [658, 267] width 441 height 18
click at [495, 330] on button "Save" at bounding box center [491, 325] width 123 height 49
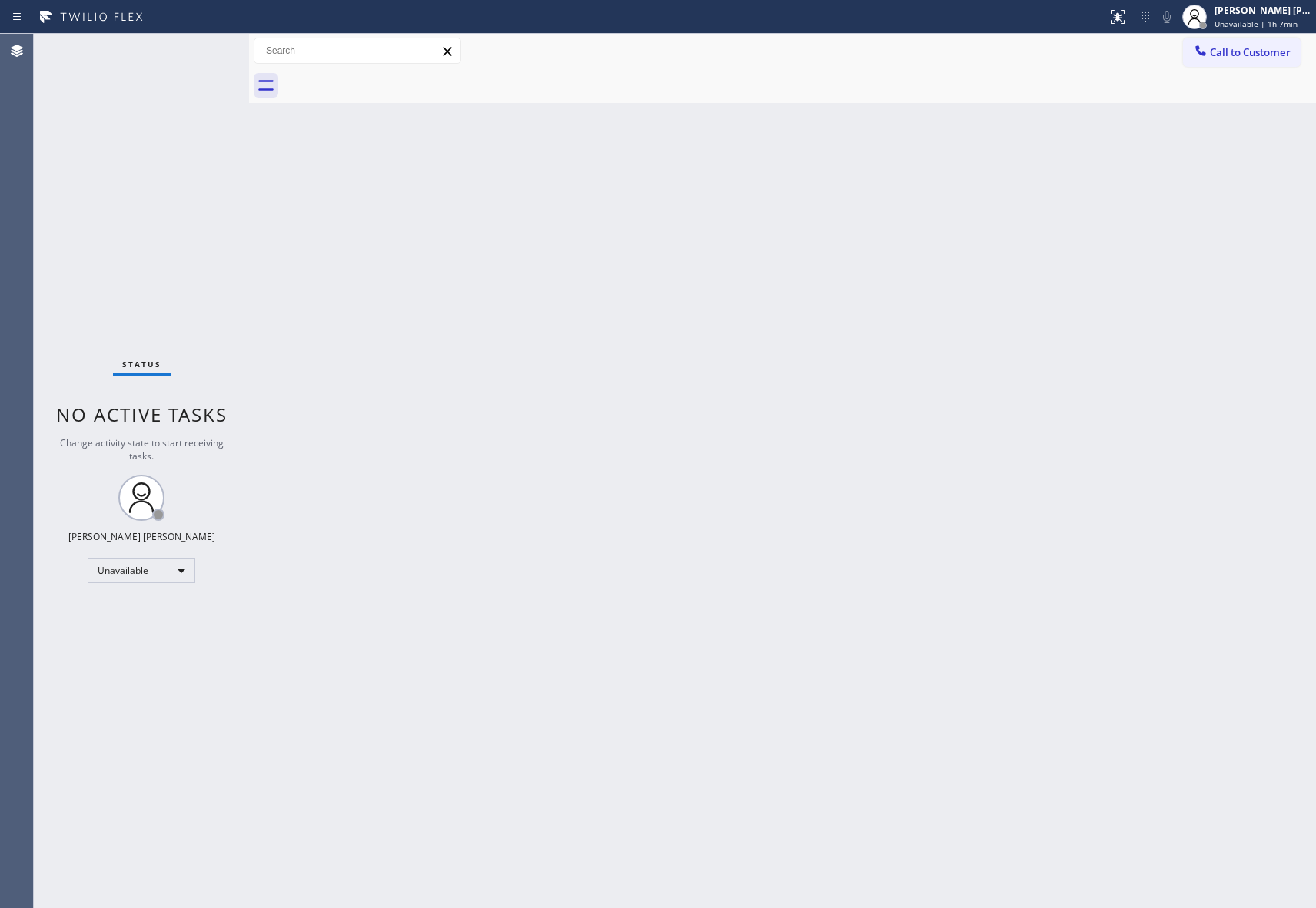
click at [1278, 40] on button "Call to Customer" at bounding box center [1243, 52] width 118 height 29
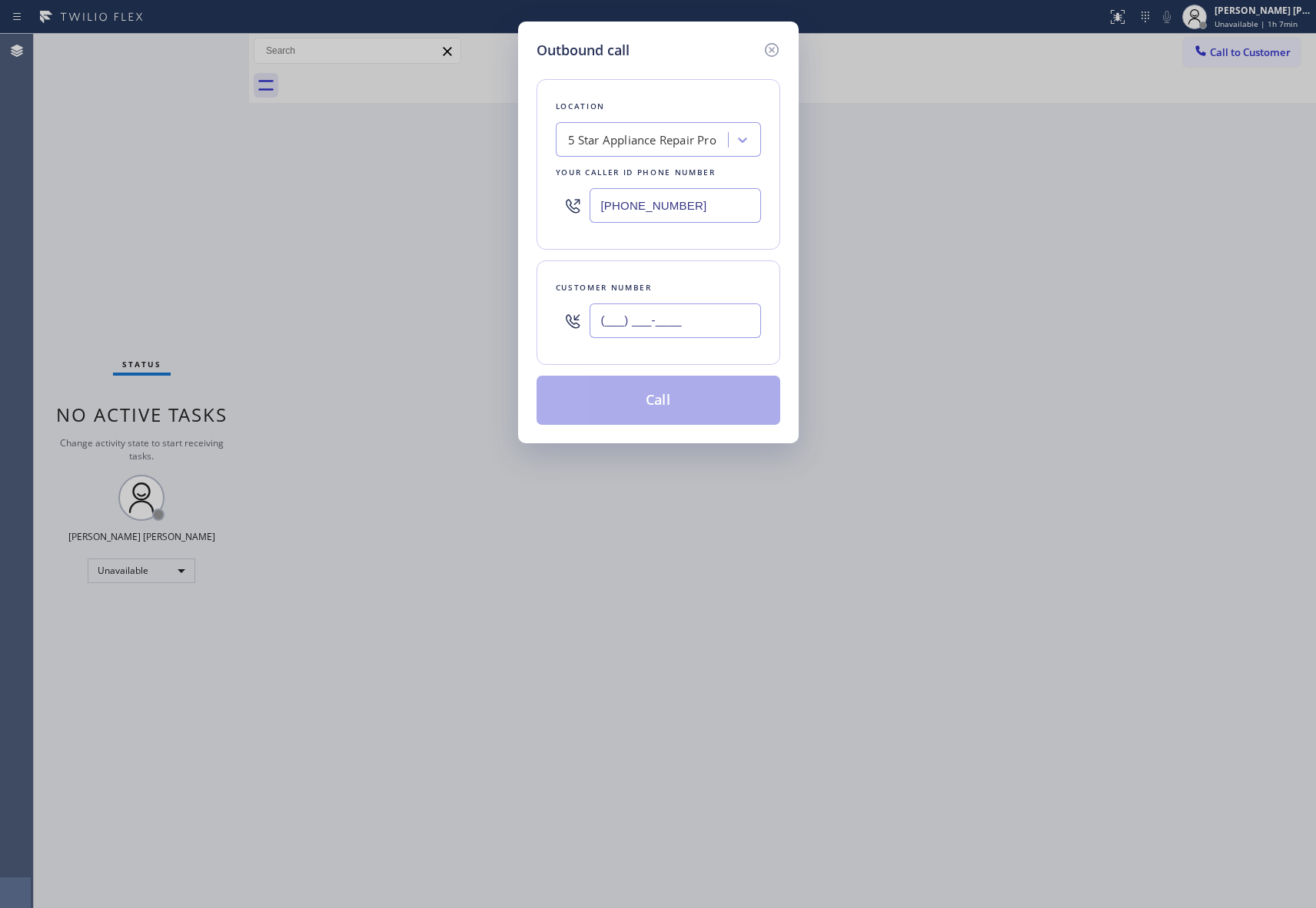
click at [726, 312] on input "(___) ___-____" at bounding box center [675, 320] width 171 height 34
paste input "209) 358-0379"
type input "[PHONE_NUMBER]"
click at [702, 407] on button "Call" at bounding box center [658, 401] width 244 height 49
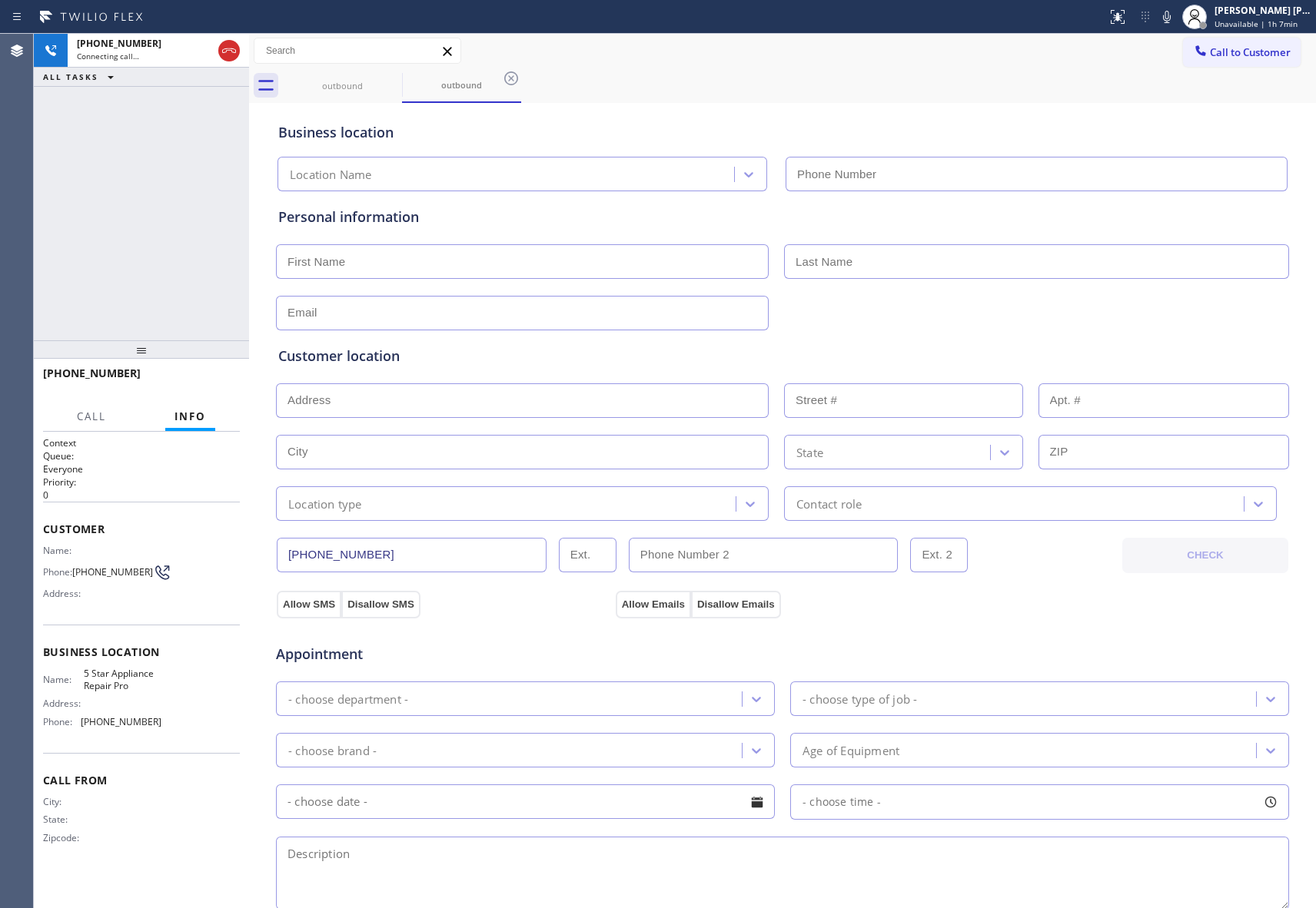
type input "[PHONE_NUMBER]"
click at [391, 78] on icon at bounding box center [392, 78] width 19 height 19
click at [502, 78] on icon at bounding box center [511, 78] width 19 height 19
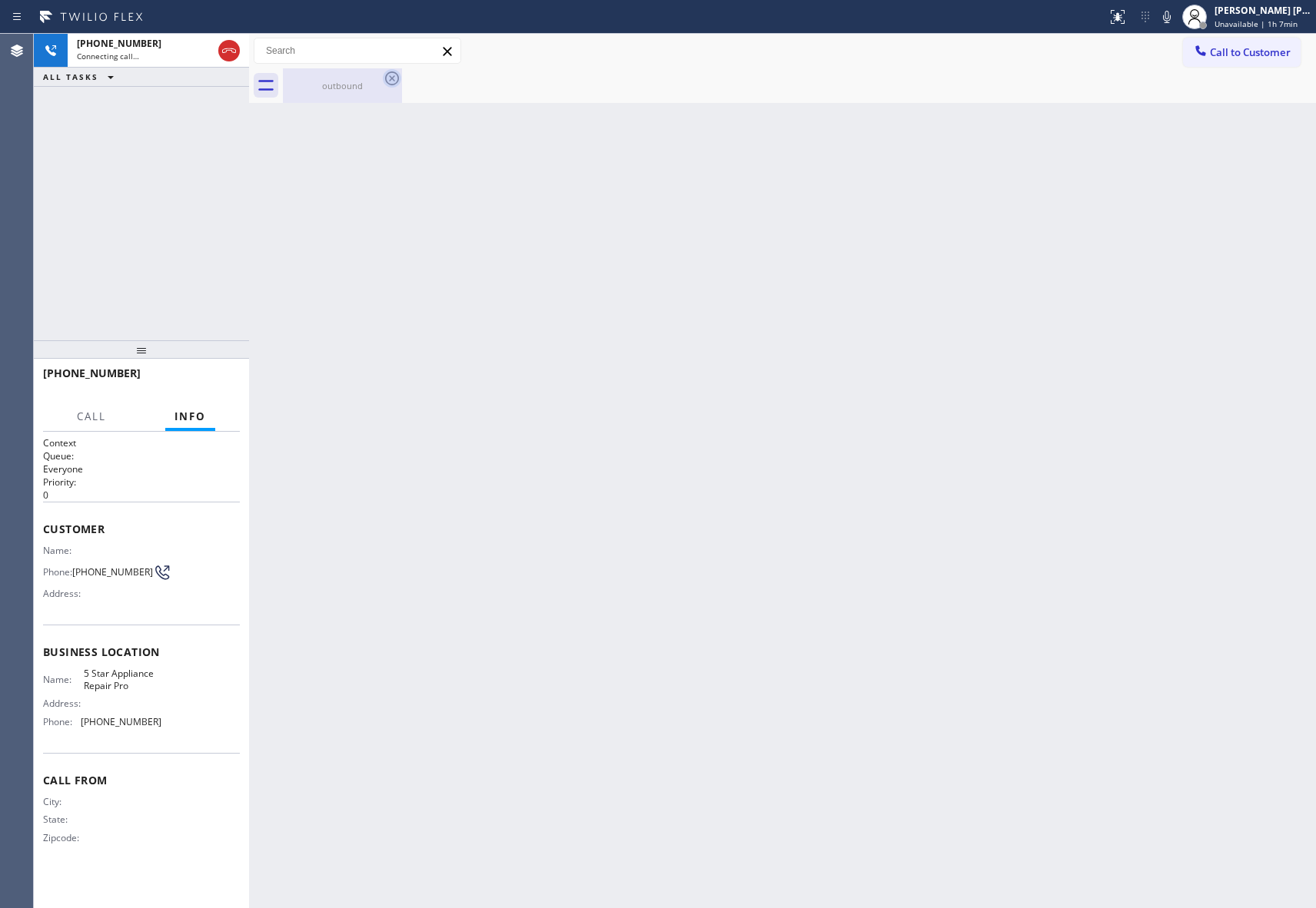
click at [389, 78] on icon at bounding box center [392, 78] width 19 height 19
click at [227, 47] on icon at bounding box center [228, 50] width 19 height 19
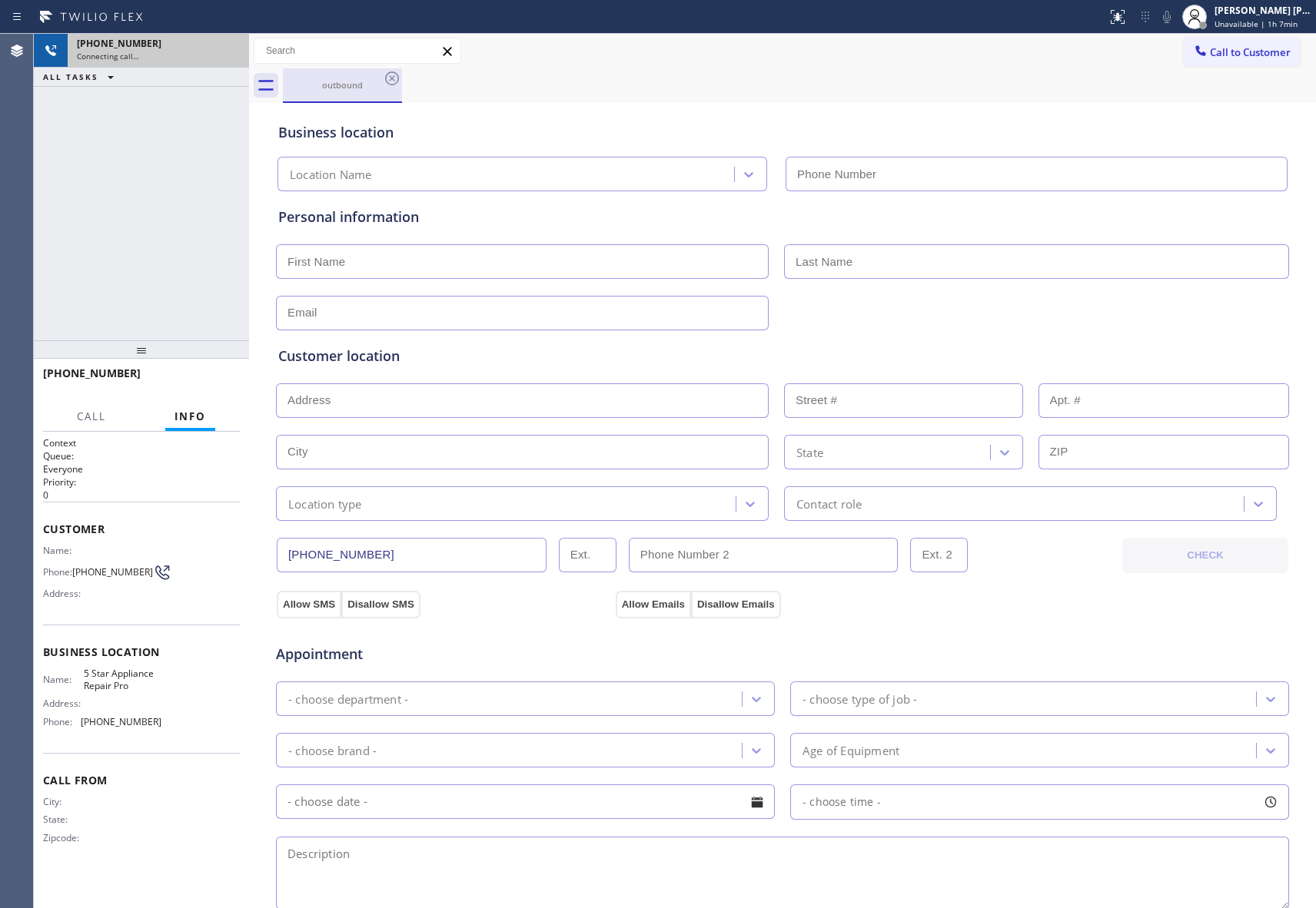
type input "[PHONE_NUMBER]"
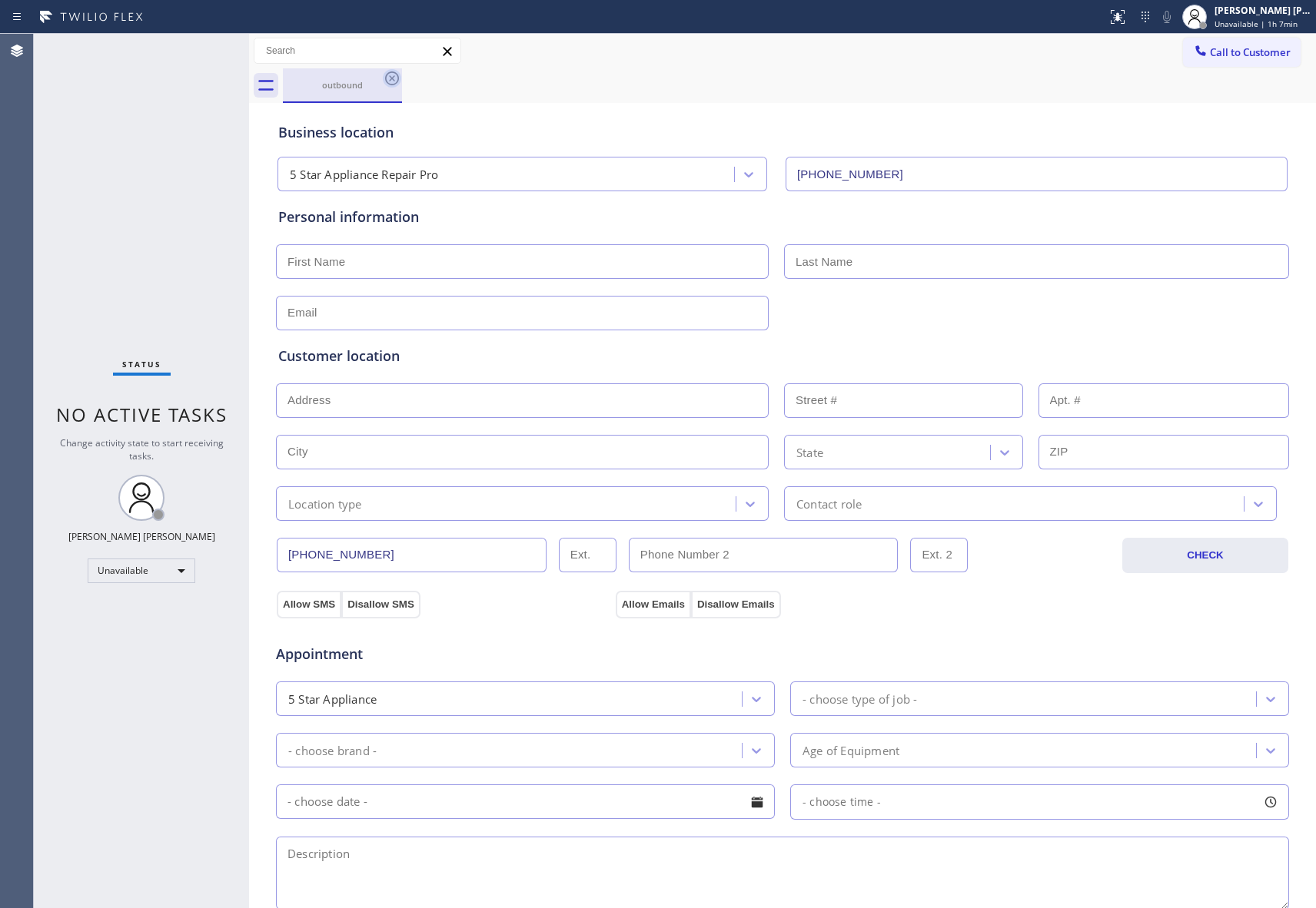
click at [387, 76] on icon at bounding box center [392, 78] width 19 height 19
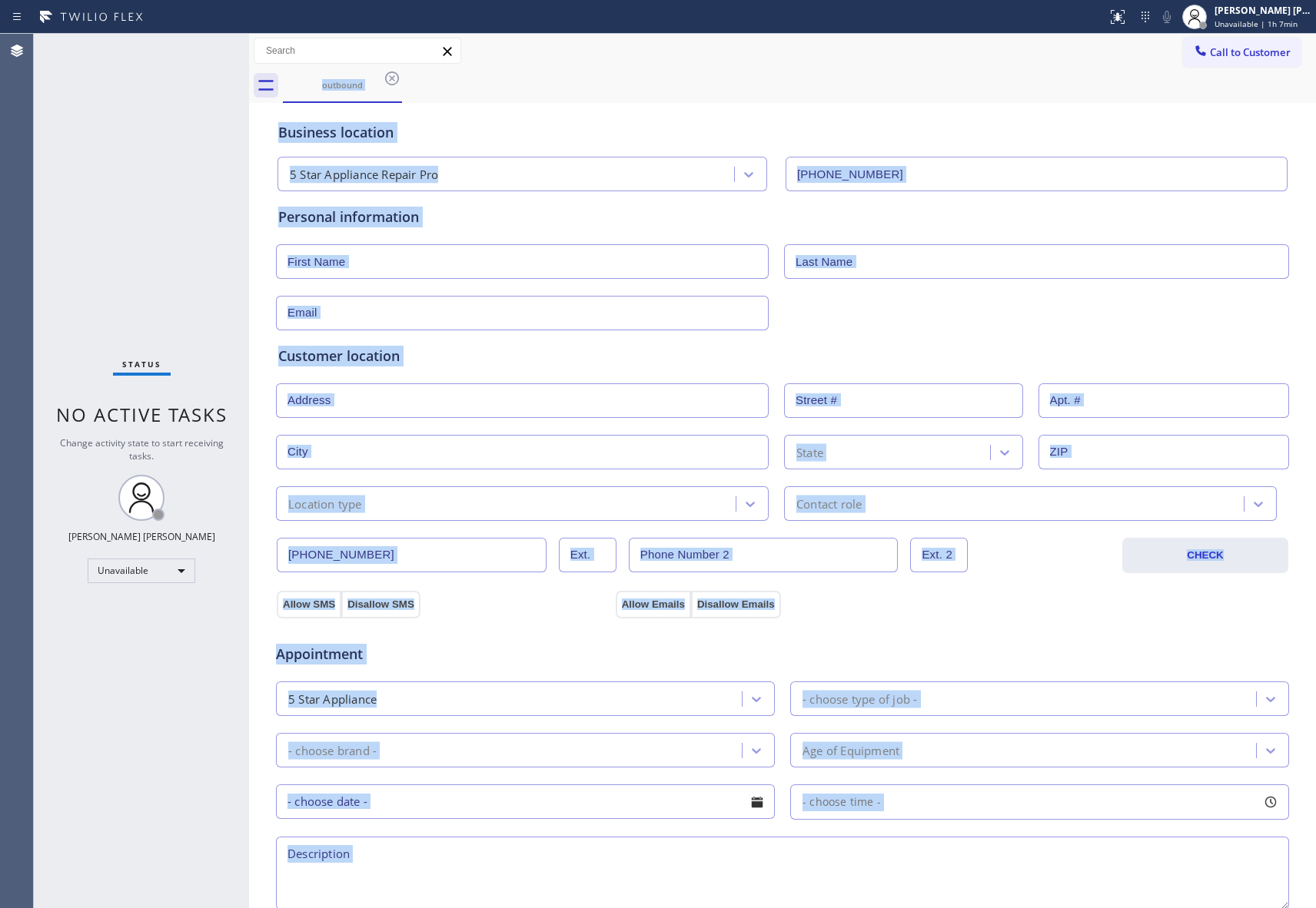
click at [387, 76] on div "outbound" at bounding box center [800, 85] width 1034 height 34
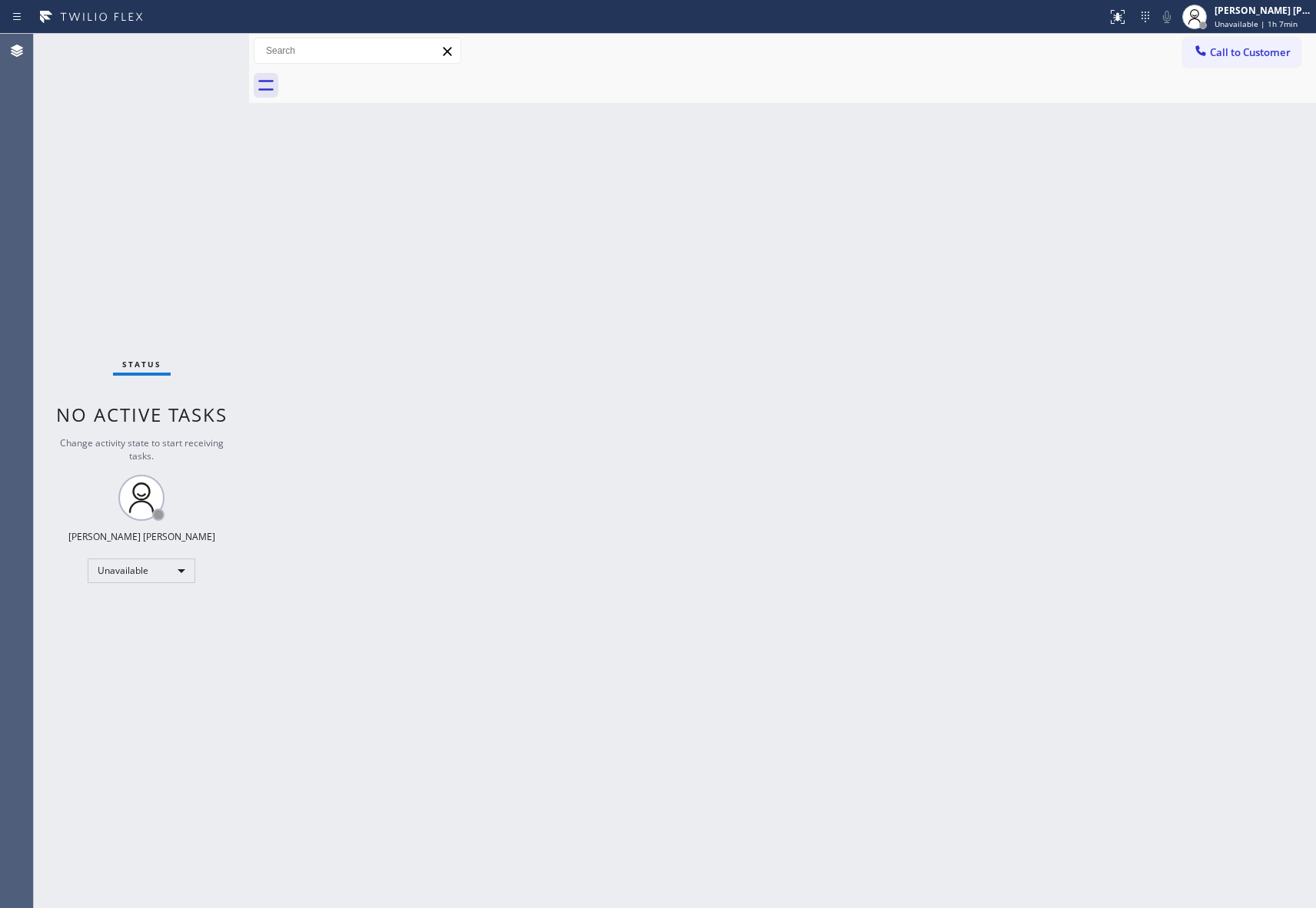
click at [387, 76] on div at bounding box center [800, 85] width 1034 height 34
click at [1262, 59] on span "Call to Customer" at bounding box center [1250, 52] width 80 height 14
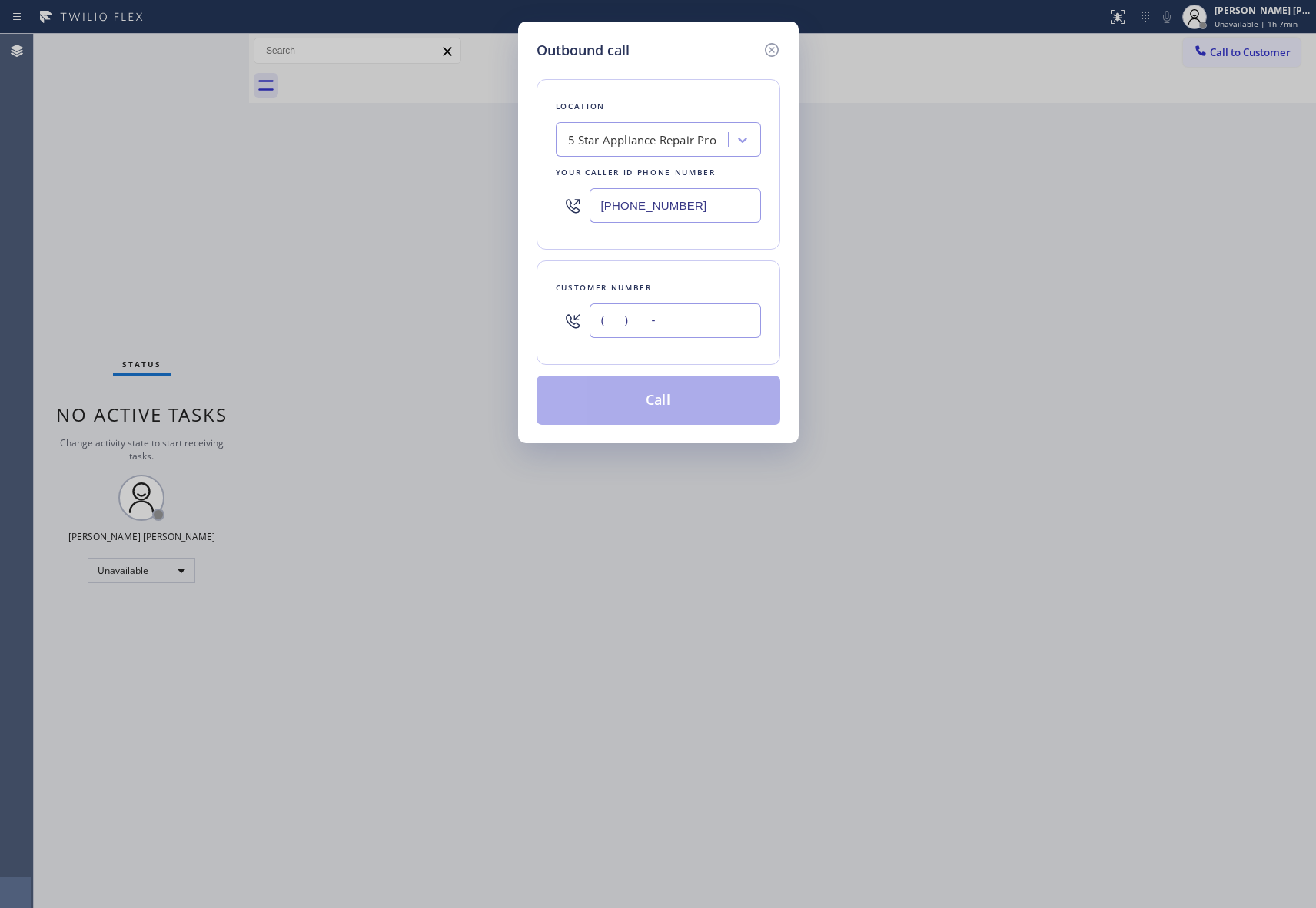
click at [708, 316] on input "(___) ___-____" at bounding box center [675, 320] width 171 height 34
paste input "559) 522-2723"
type input "[PHONE_NUMBER]"
click at [699, 400] on button "Call" at bounding box center [658, 401] width 244 height 49
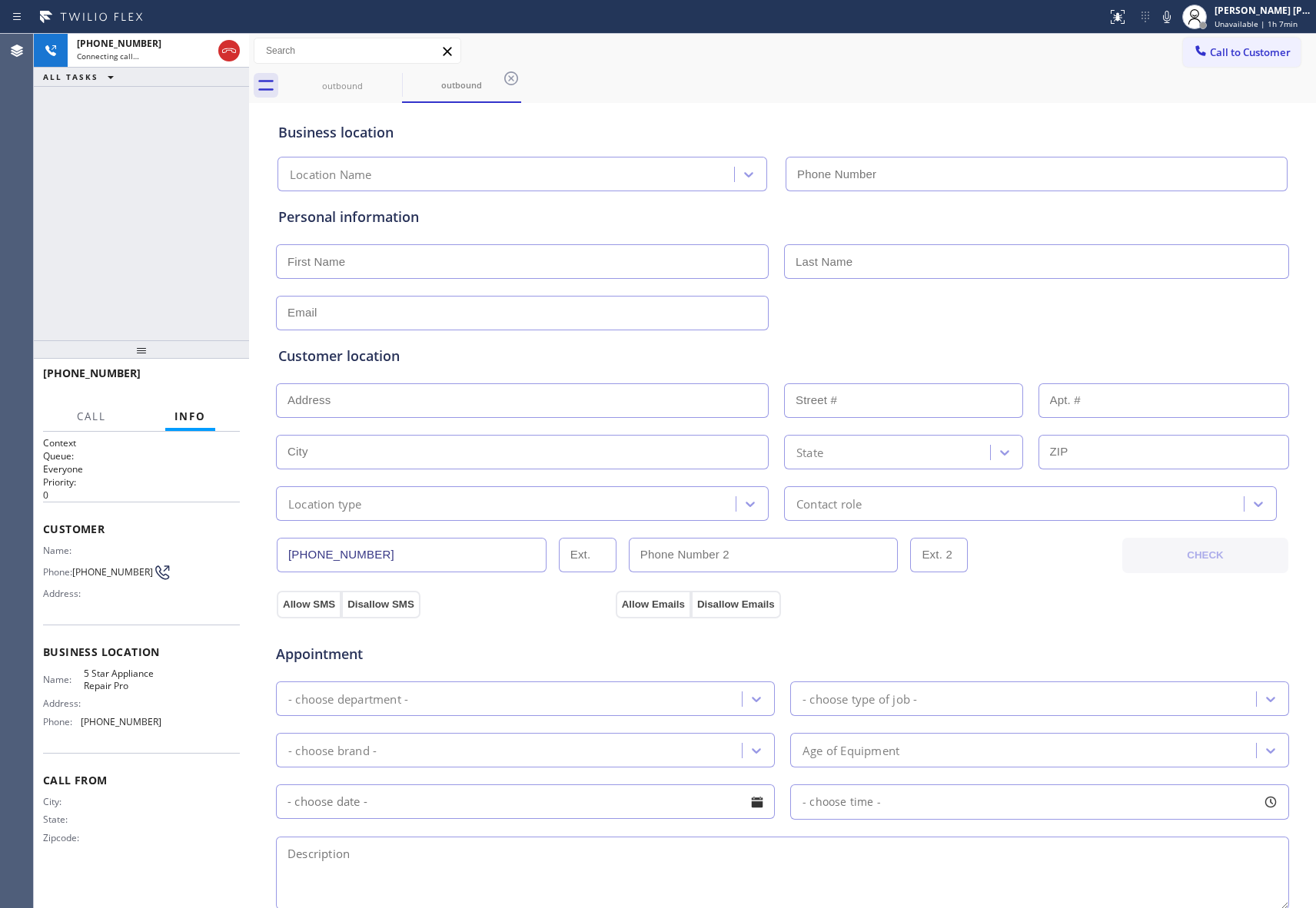
type input "[PHONE_NUMBER]"
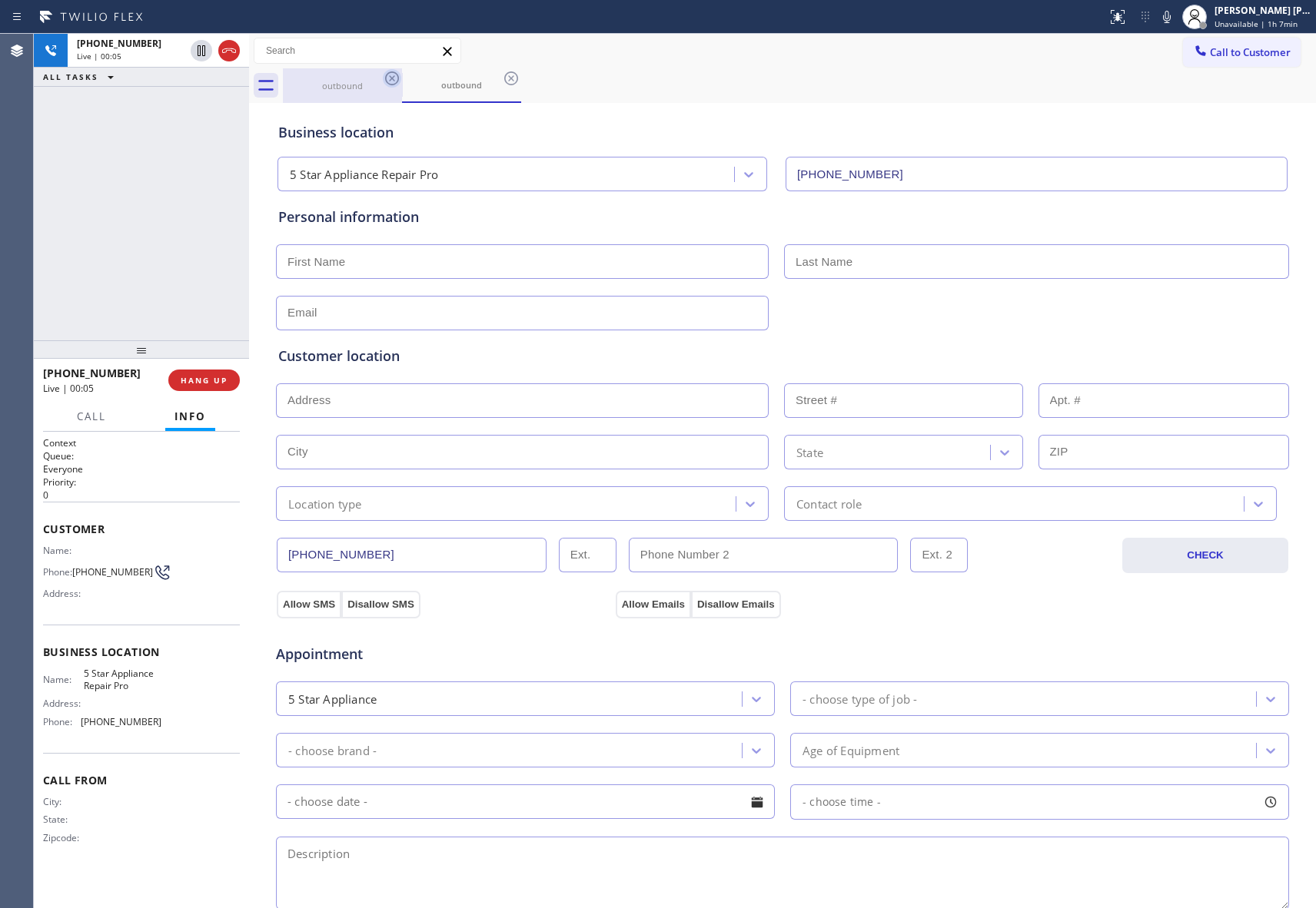
click at [397, 75] on icon at bounding box center [392, 78] width 19 height 19
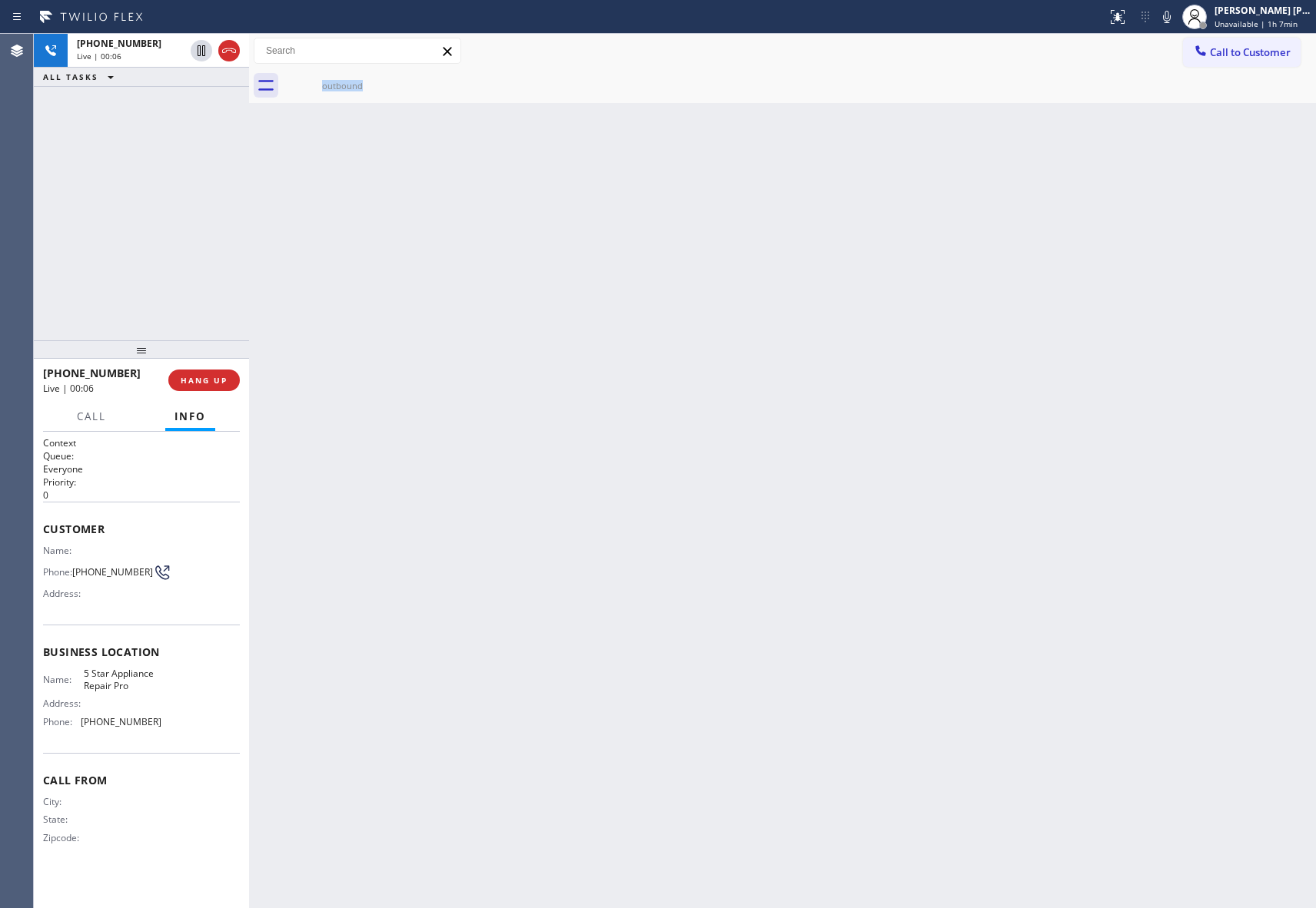
click at [397, 75] on div "outbound" at bounding box center [343, 85] width 120 height 34
click at [0, 0] on icon at bounding box center [0, 0] width 0 height 0
click at [397, 75] on div at bounding box center [800, 85] width 1034 height 34
click at [213, 375] on span "COMPLETE" at bounding box center [201, 380] width 53 height 11
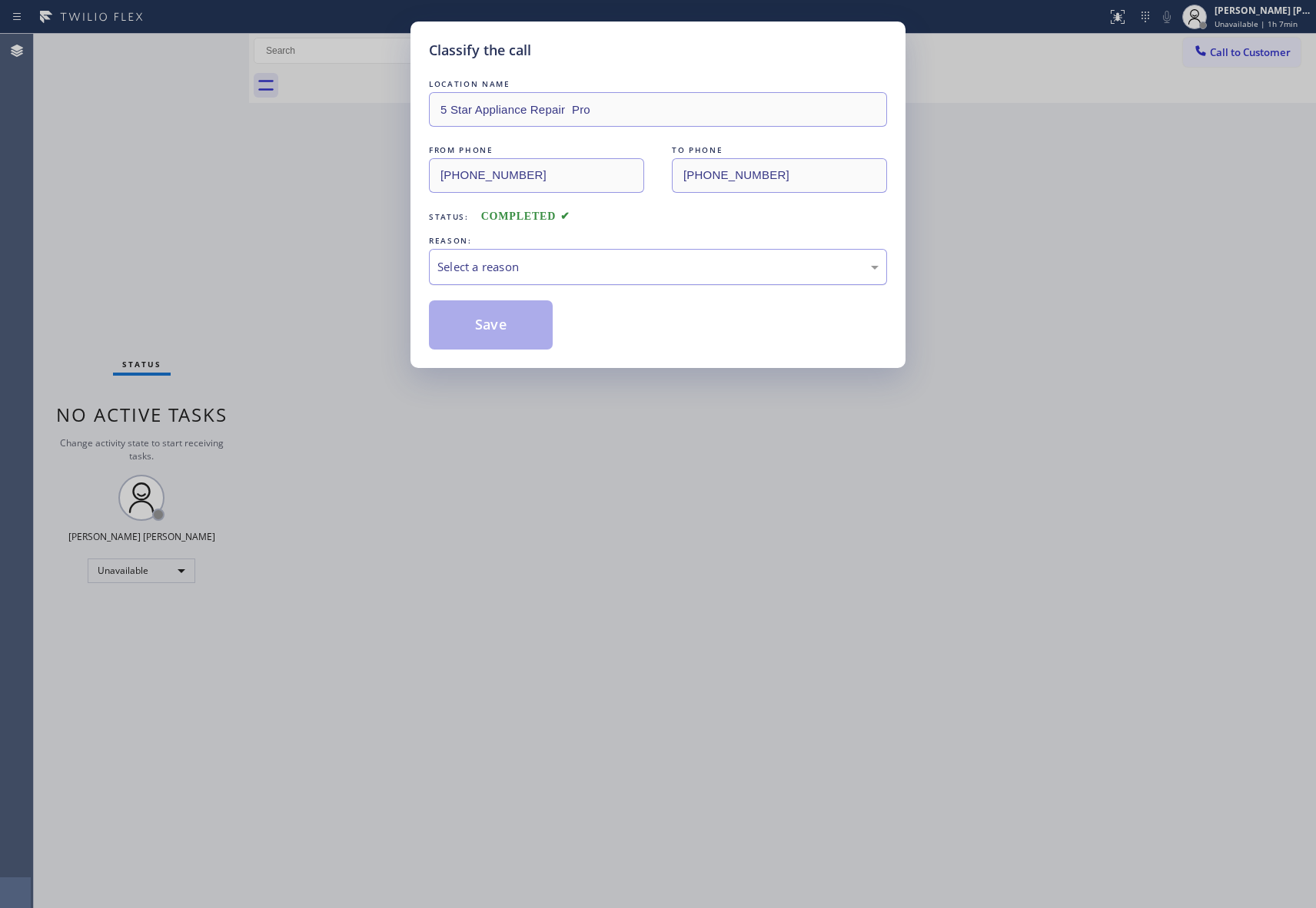
click at [689, 264] on div "Select a reason" at bounding box center [658, 267] width 441 height 18
click at [503, 326] on button "Save" at bounding box center [491, 325] width 123 height 49
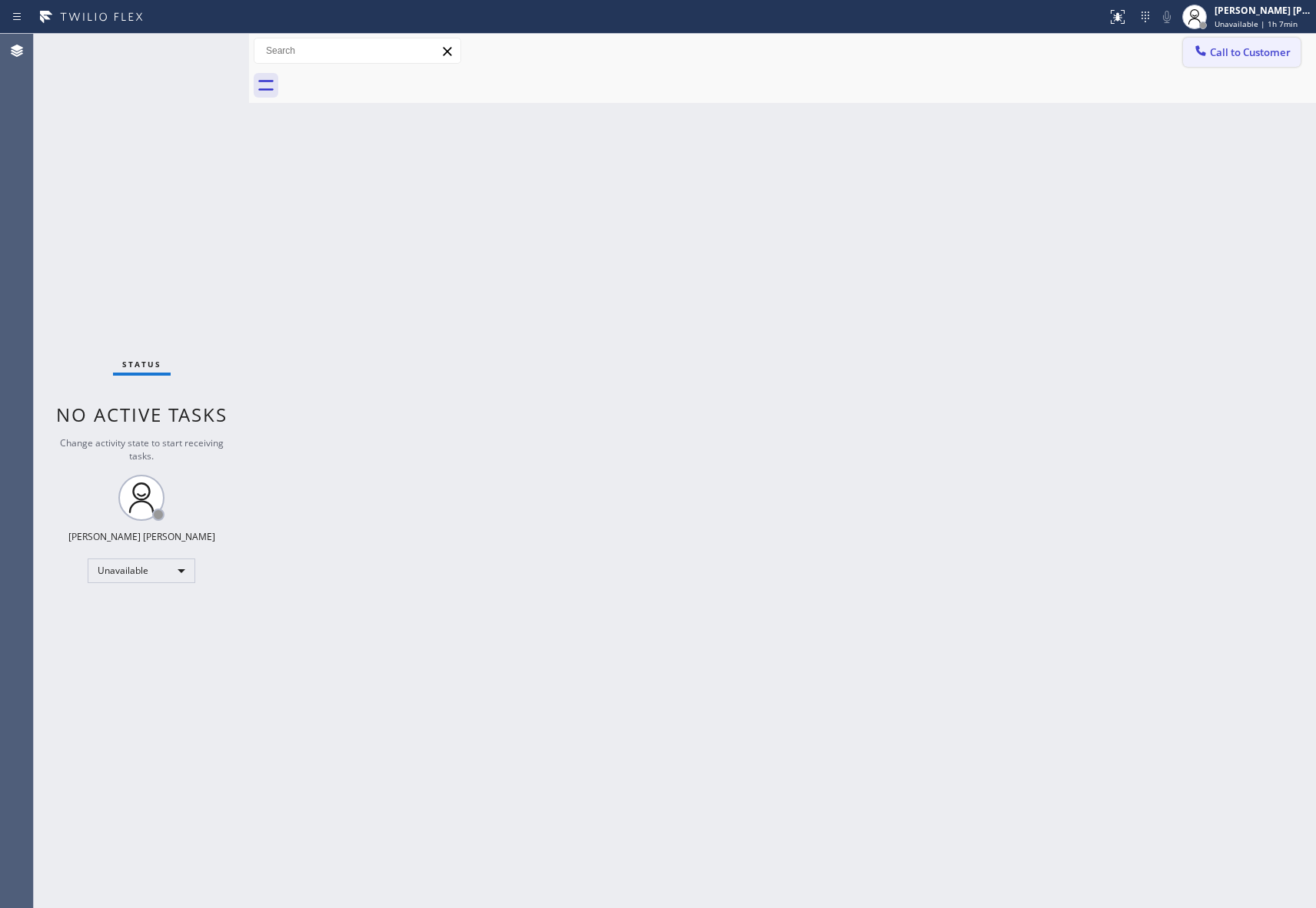
click at [1255, 54] on span "Call to Customer" at bounding box center [1250, 52] width 80 height 14
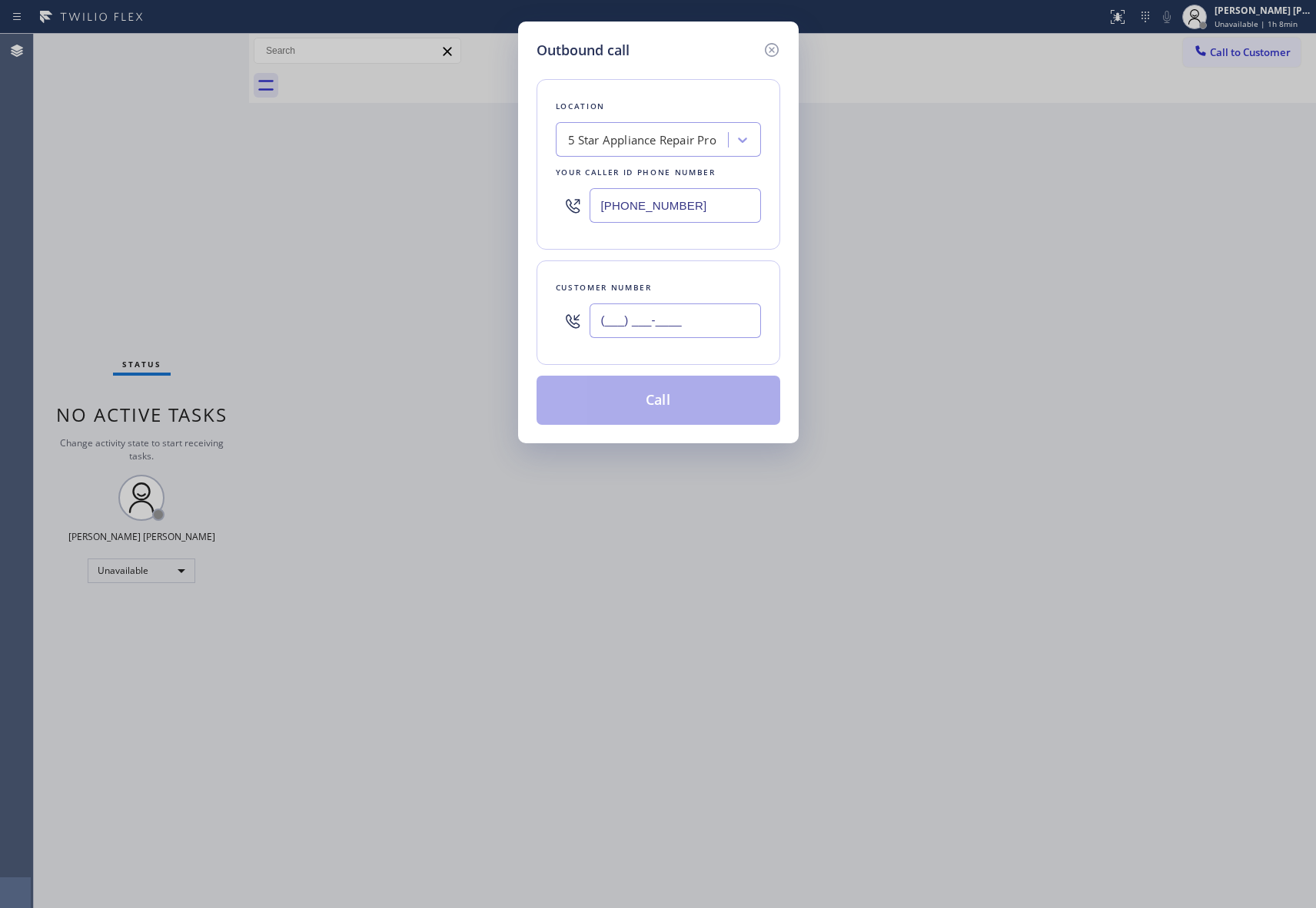
click at [680, 324] on input "(___) ___-____" at bounding box center [675, 320] width 171 height 34
paste input "572) 888-7897"
type input "[PHONE_NUMBER]"
click at [674, 400] on button "Call" at bounding box center [658, 401] width 244 height 49
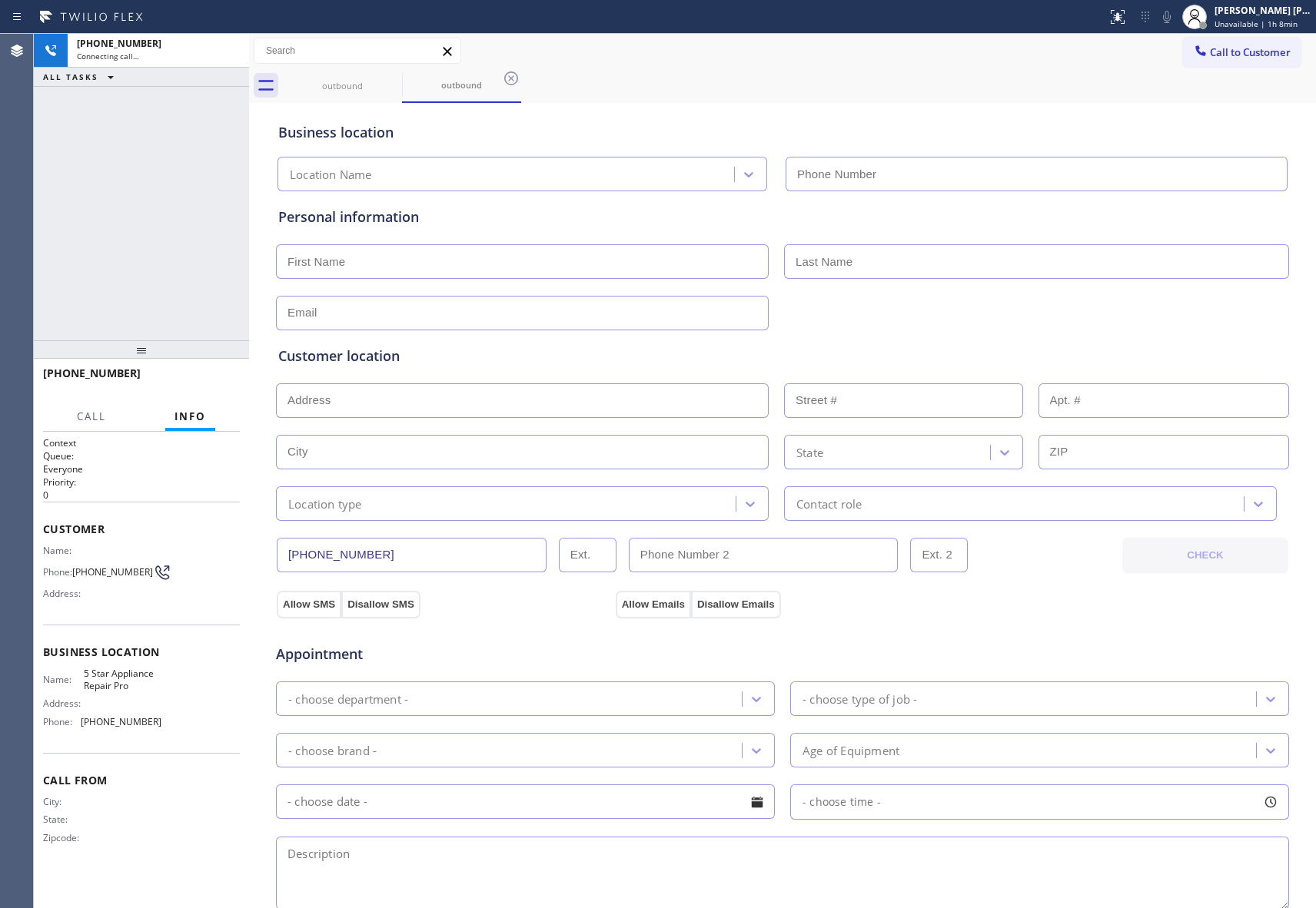
type input "[PHONE_NUMBER]"
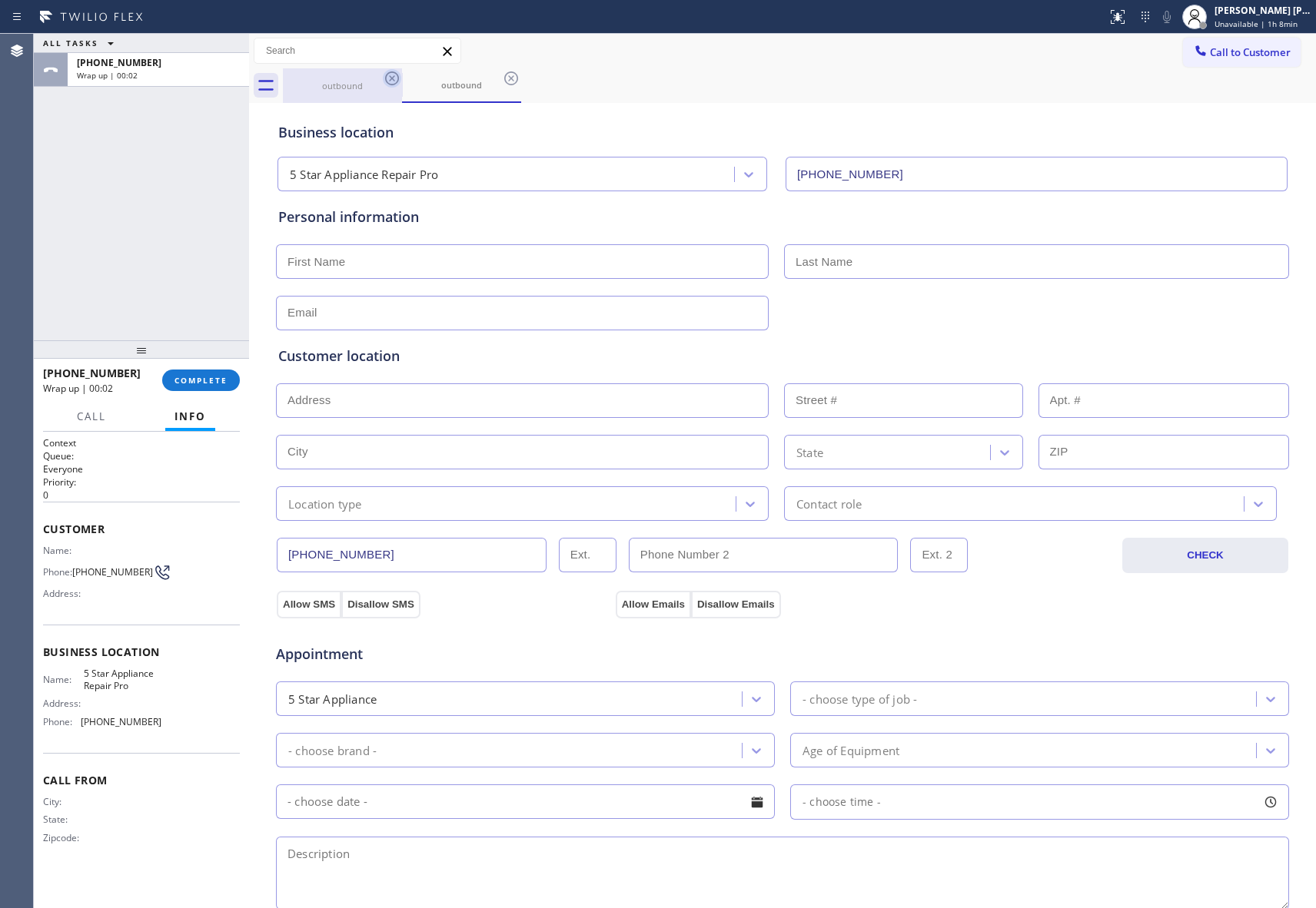
click at [388, 75] on icon at bounding box center [392, 78] width 19 height 19
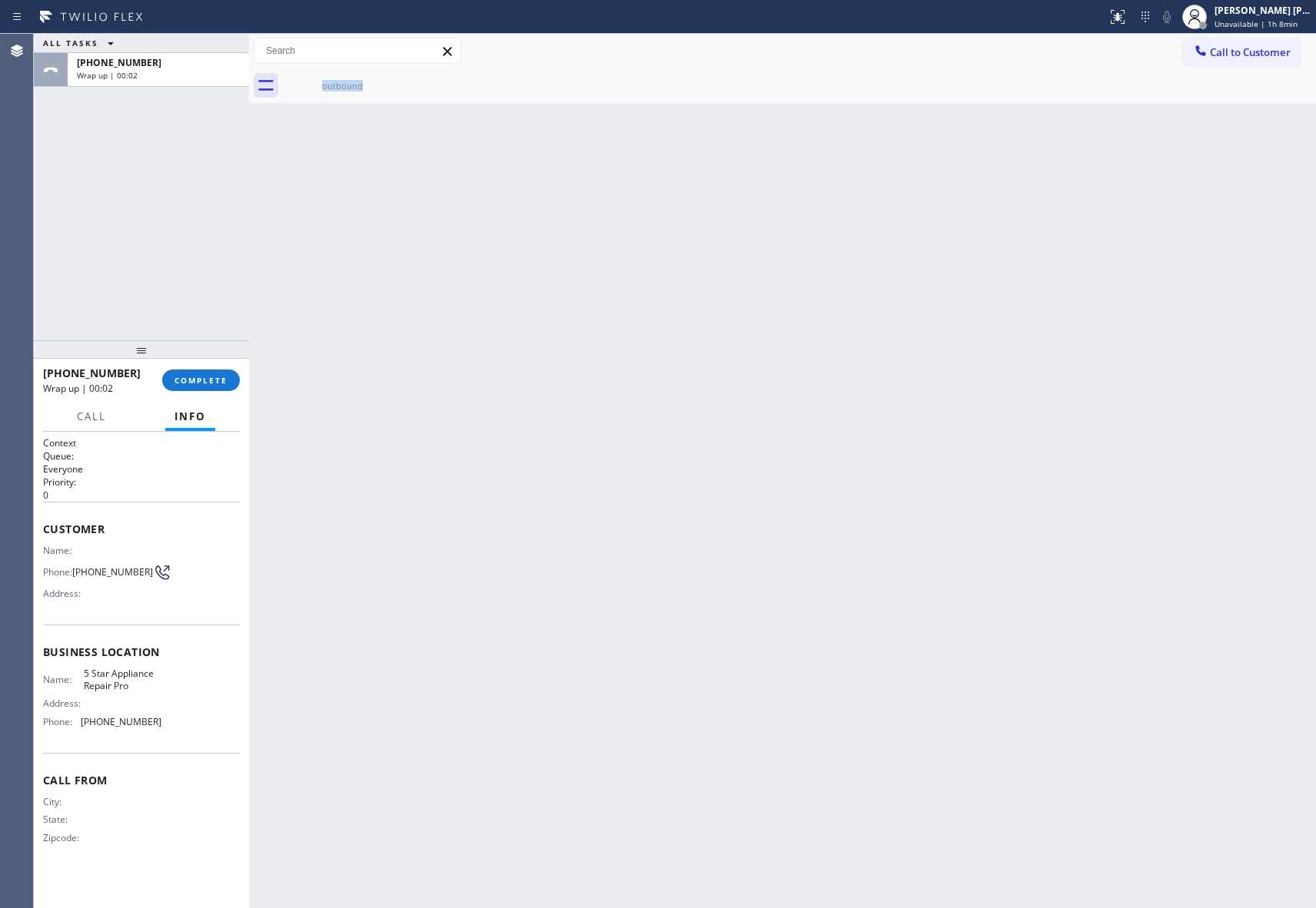
click at [388, 75] on div "outbound" at bounding box center [343, 85] width 120 height 34
click at [0, 0] on icon at bounding box center [0, 0] width 0 height 0
click at [219, 379] on span "COMPLETE" at bounding box center [201, 380] width 53 height 11
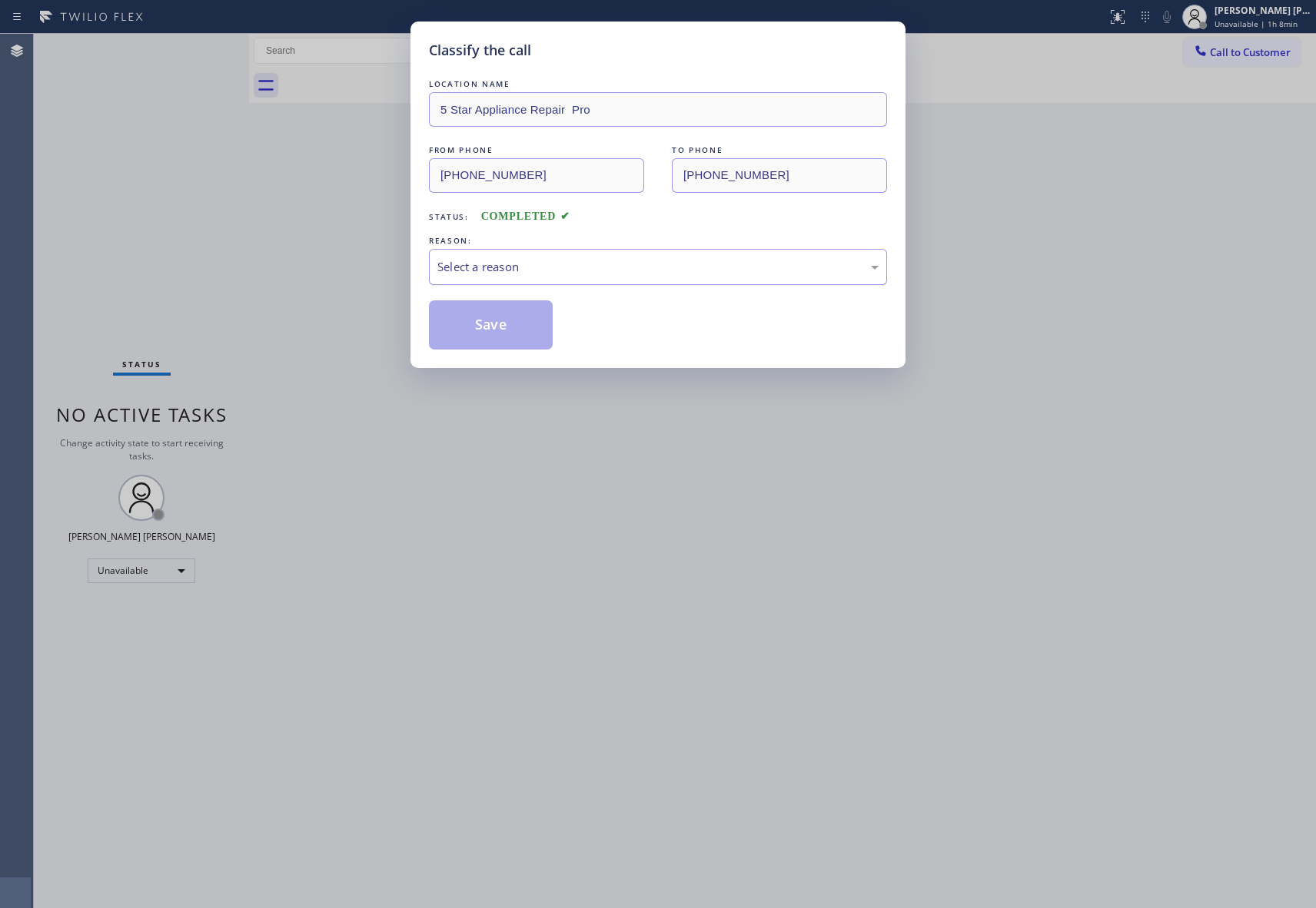
drag, startPoint x: 649, startPoint y: 262, endPoint x: 567, endPoint y: 281, distance: 84.2
click at [648, 262] on div "Select a reason" at bounding box center [658, 267] width 441 height 18
click at [473, 326] on button "Save" at bounding box center [491, 325] width 123 height 49
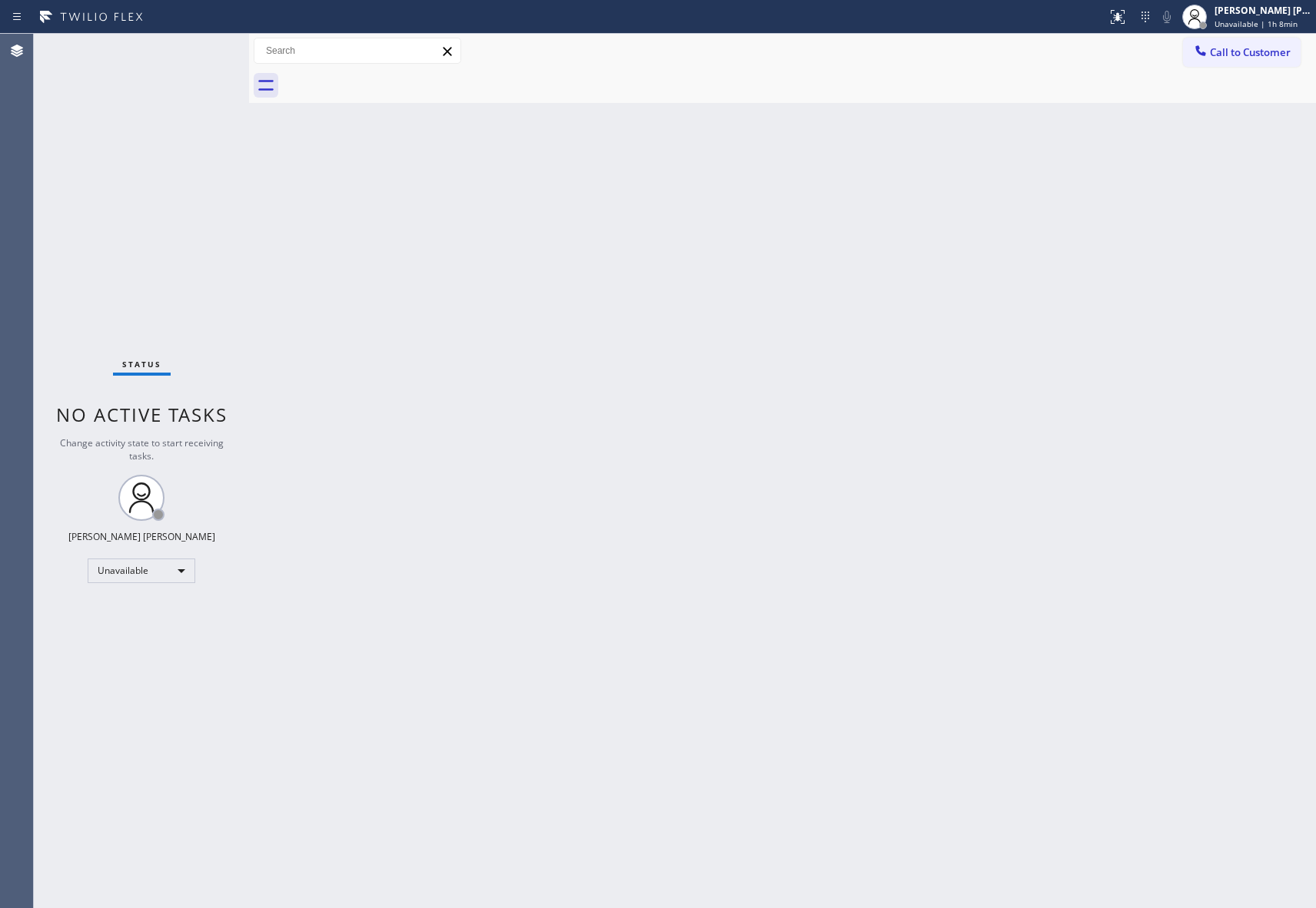
click at [1243, 47] on span "Call to Customer" at bounding box center [1250, 52] width 80 height 14
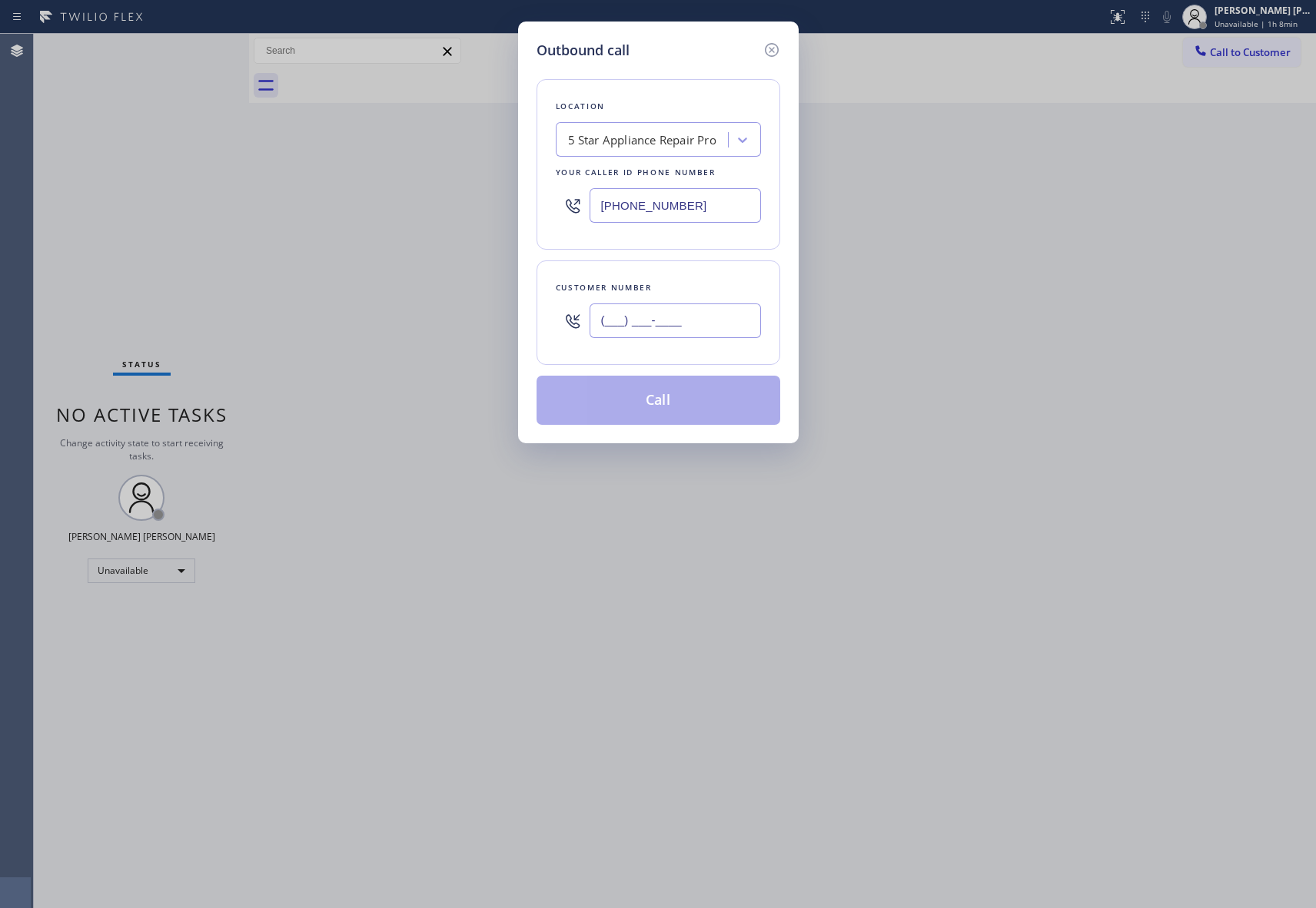
click at [647, 321] on input "(___) ___-____" at bounding box center [675, 320] width 171 height 34
paste input "480) 867-5947"
type input "[PHONE_NUMBER]"
click at [699, 403] on button "Call" at bounding box center [658, 401] width 244 height 49
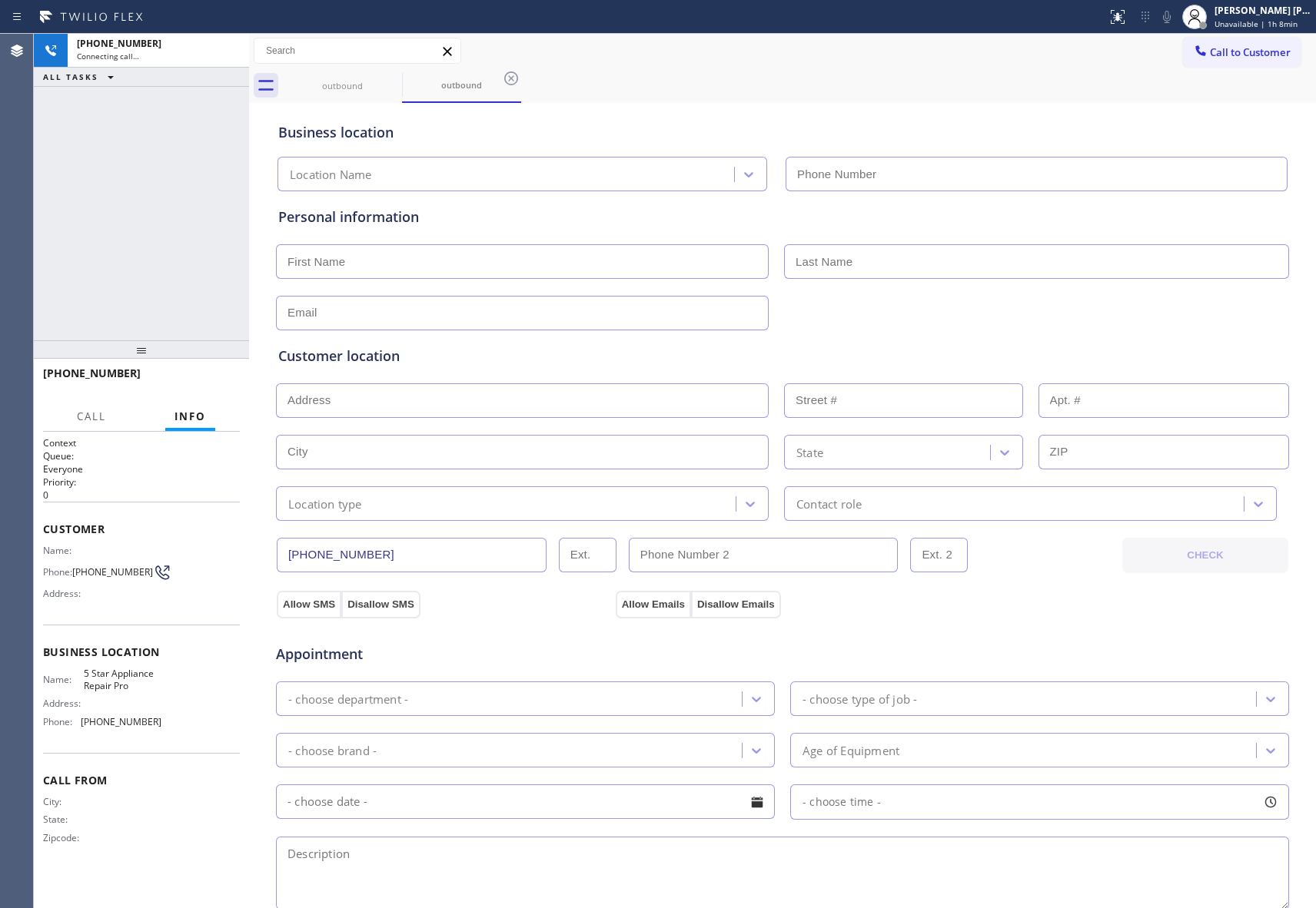
type input "[PHONE_NUMBER]"
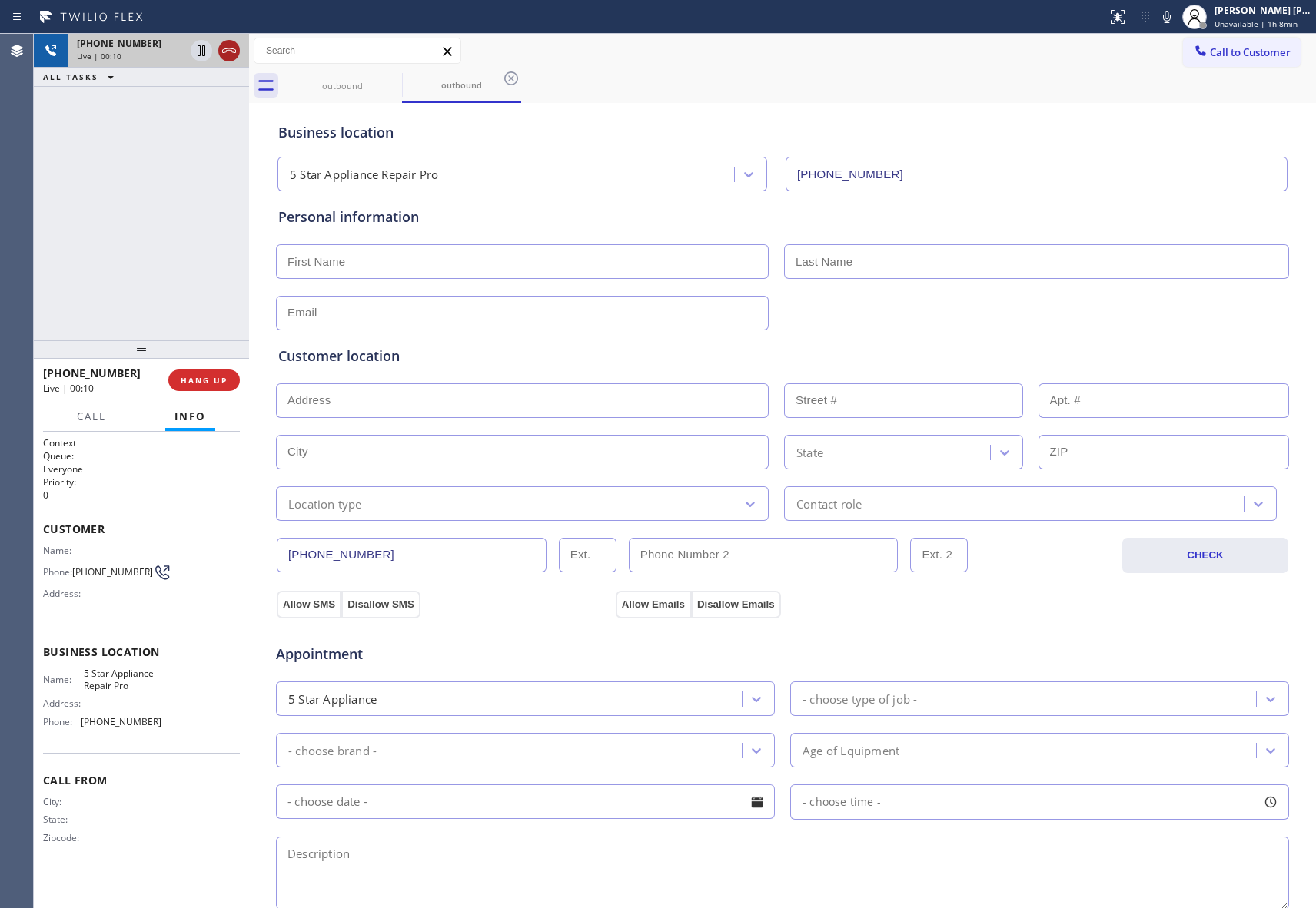
drag, startPoint x: 228, startPoint y: 51, endPoint x: 384, endPoint y: 72, distance: 157.4
click at [229, 52] on icon at bounding box center [228, 50] width 19 height 19
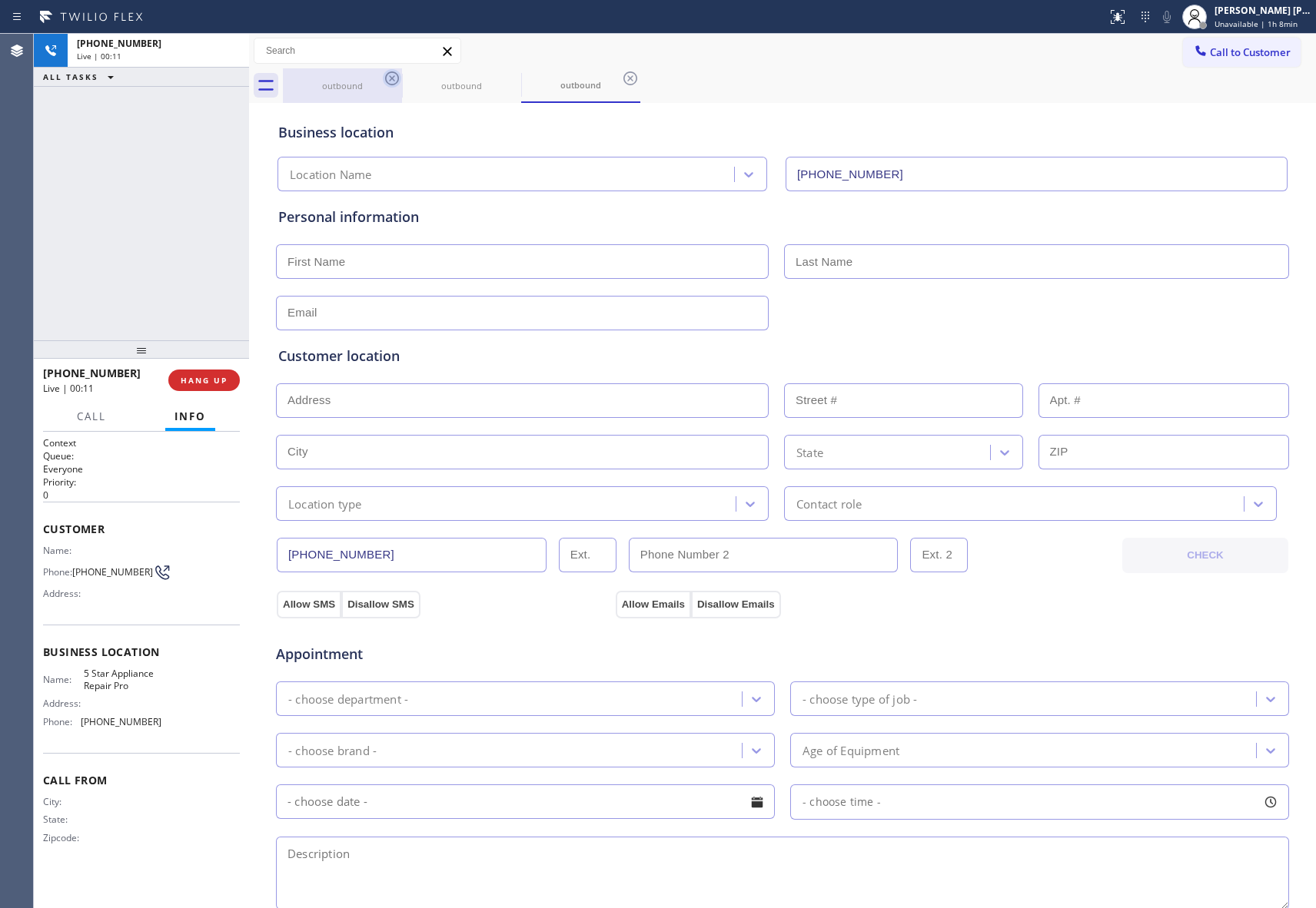
click at [386, 76] on icon at bounding box center [392, 78] width 14 height 14
click at [0, 0] on icon at bounding box center [0, 0] width 0 height 0
click at [623, 76] on icon at bounding box center [630, 78] width 14 height 14
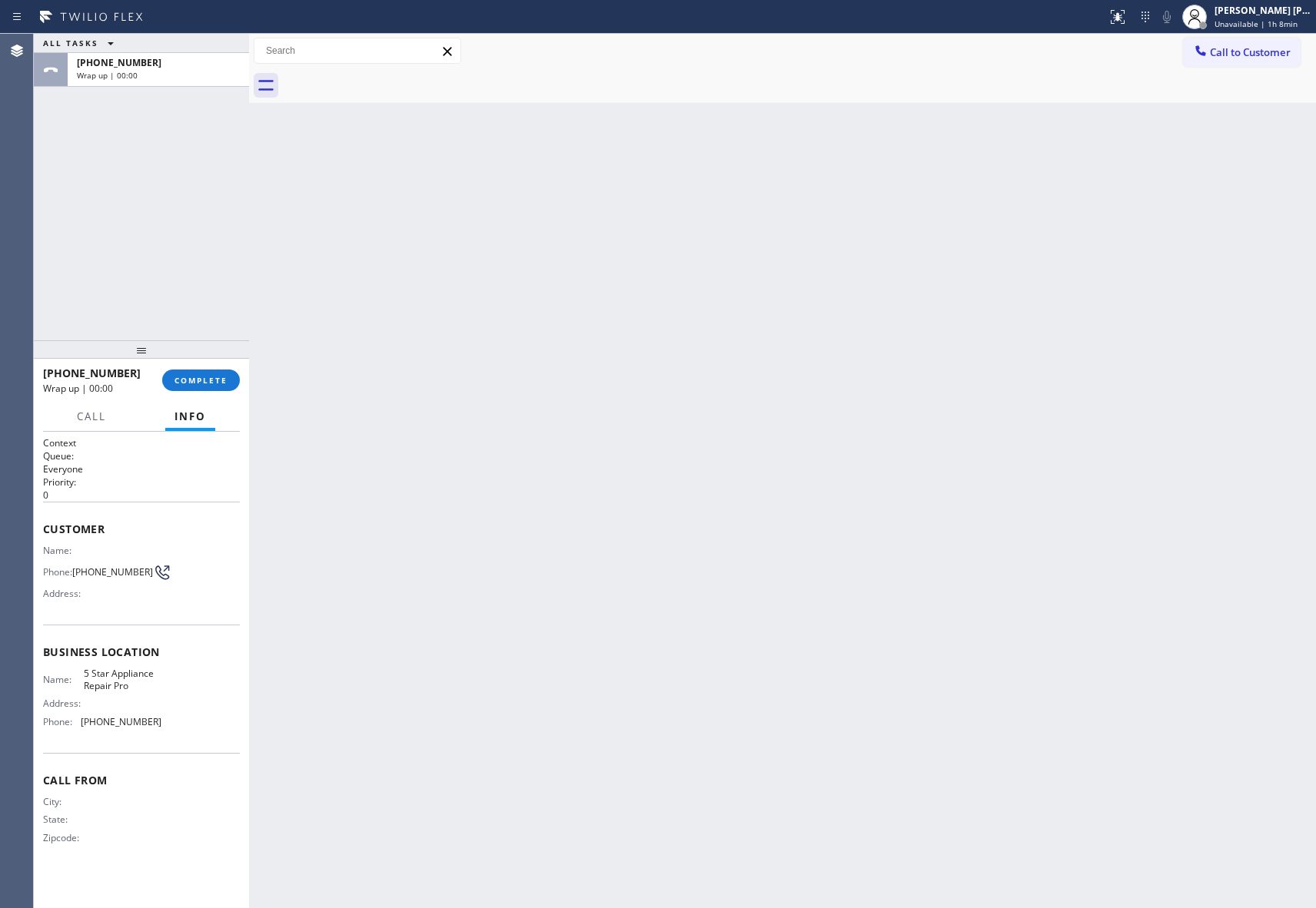
click at [386, 76] on div at bounding box center [800, 85] width 1034 height 34
click at [204, 376] on span "COMPLETE" at bounding box center [201, 380] width 53 height 11
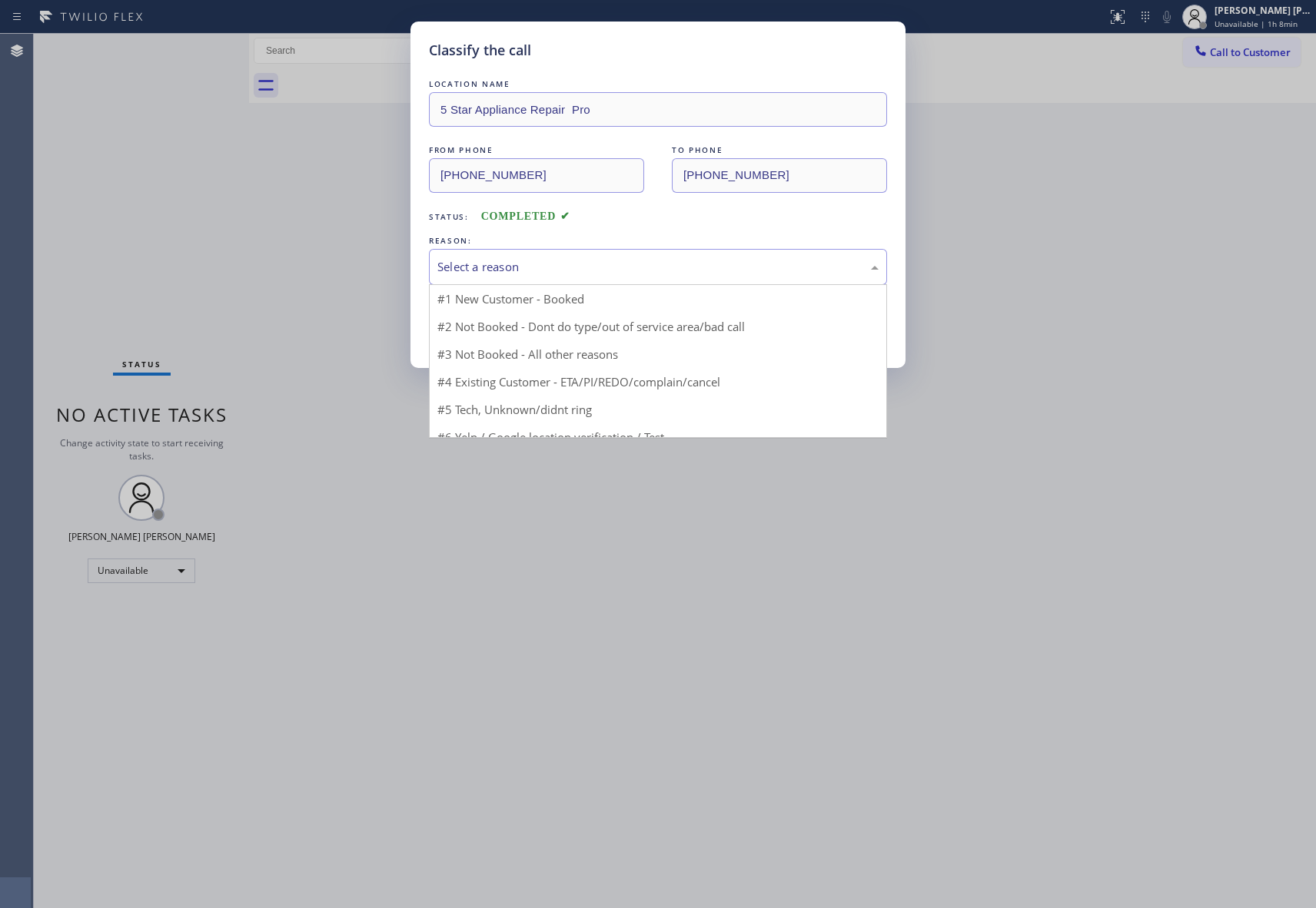
click at [746, 273] on div "Select a reason" at bounding box center [658, 267] width 441 height 18
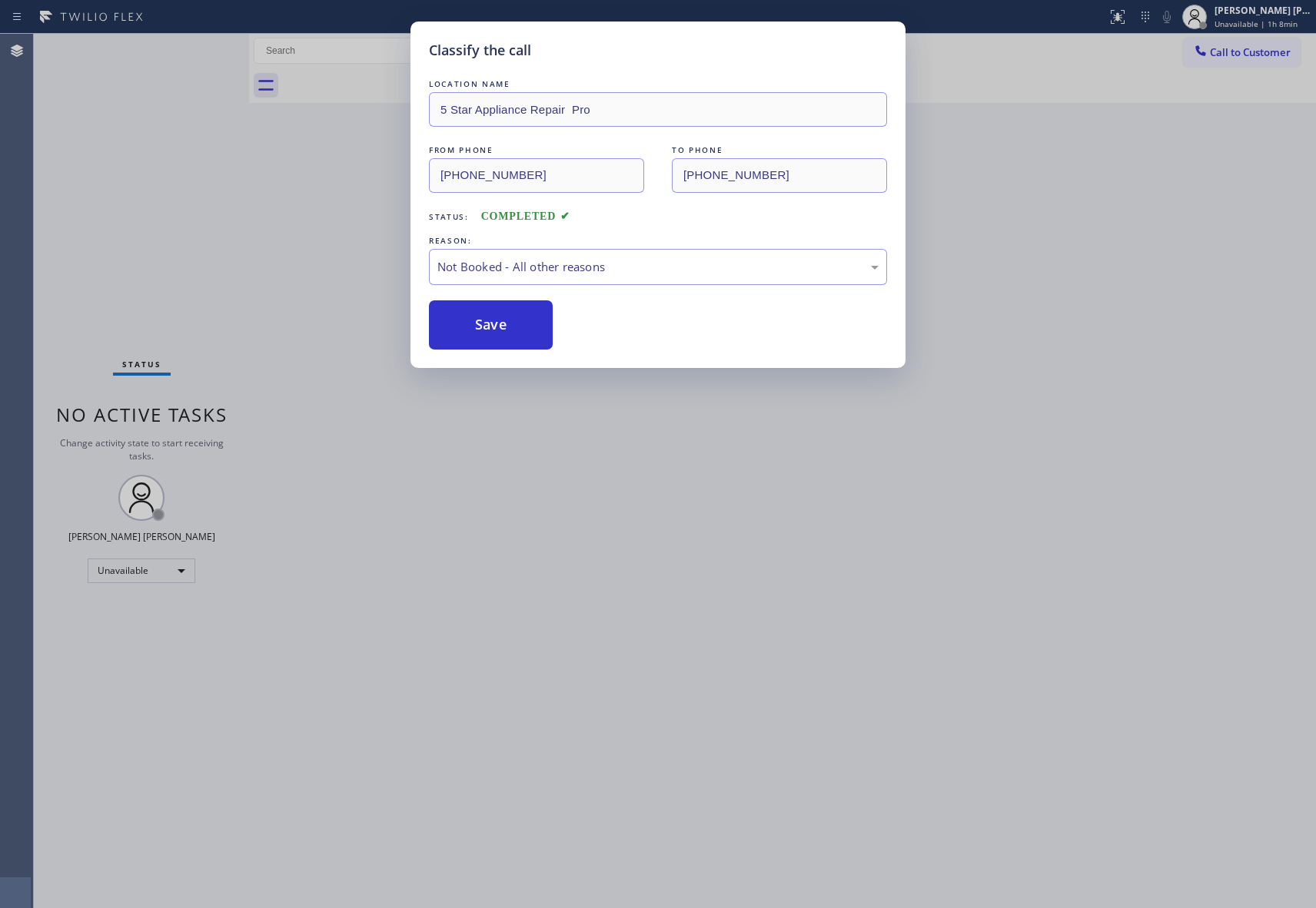
click at [484, 332] on button "Save" at bounding box center [491, 325] width 123 height 49
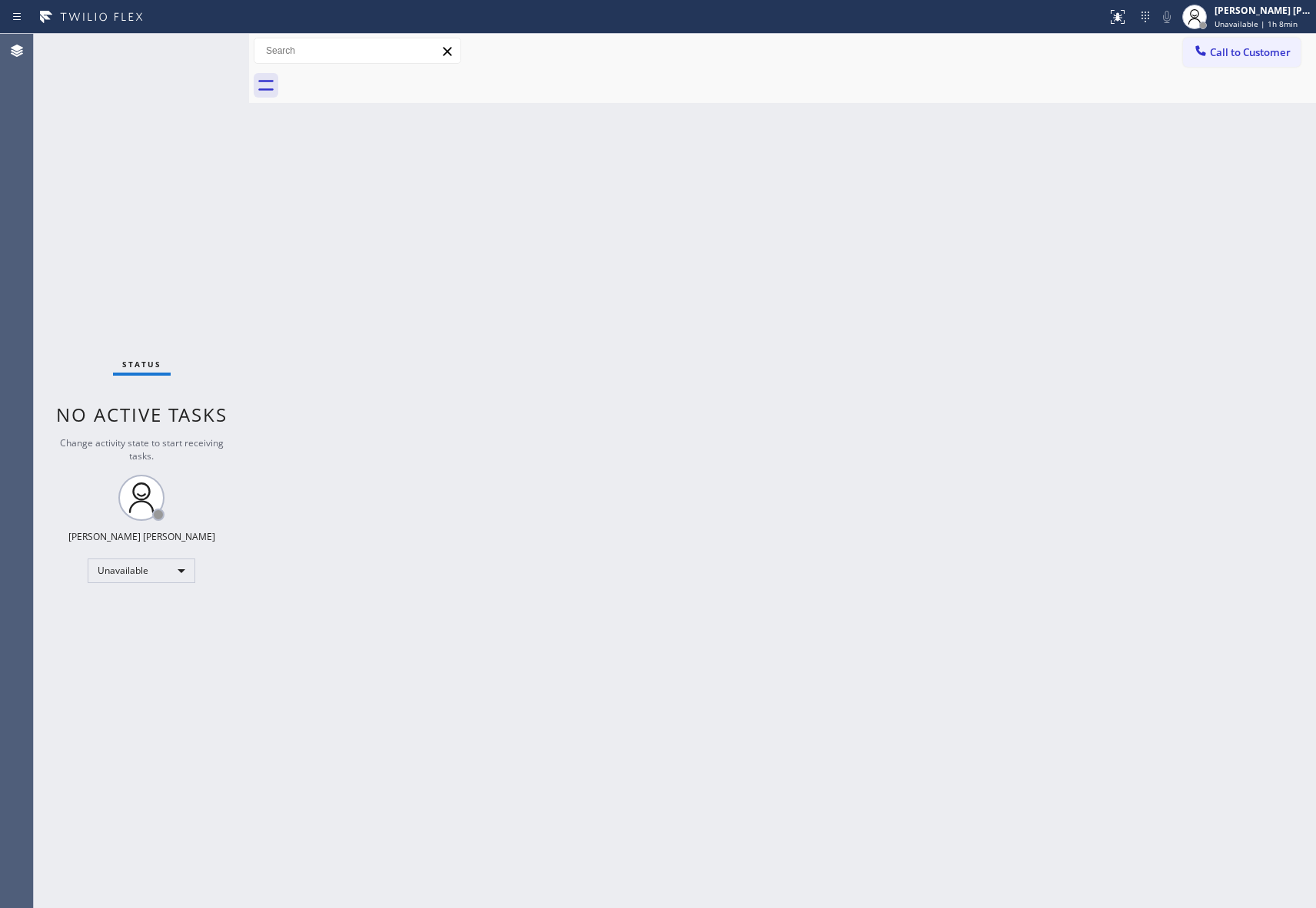
click at [1284, 46] on span "Call to Customer" at bounding box center [1250, 52] width 80 height 14
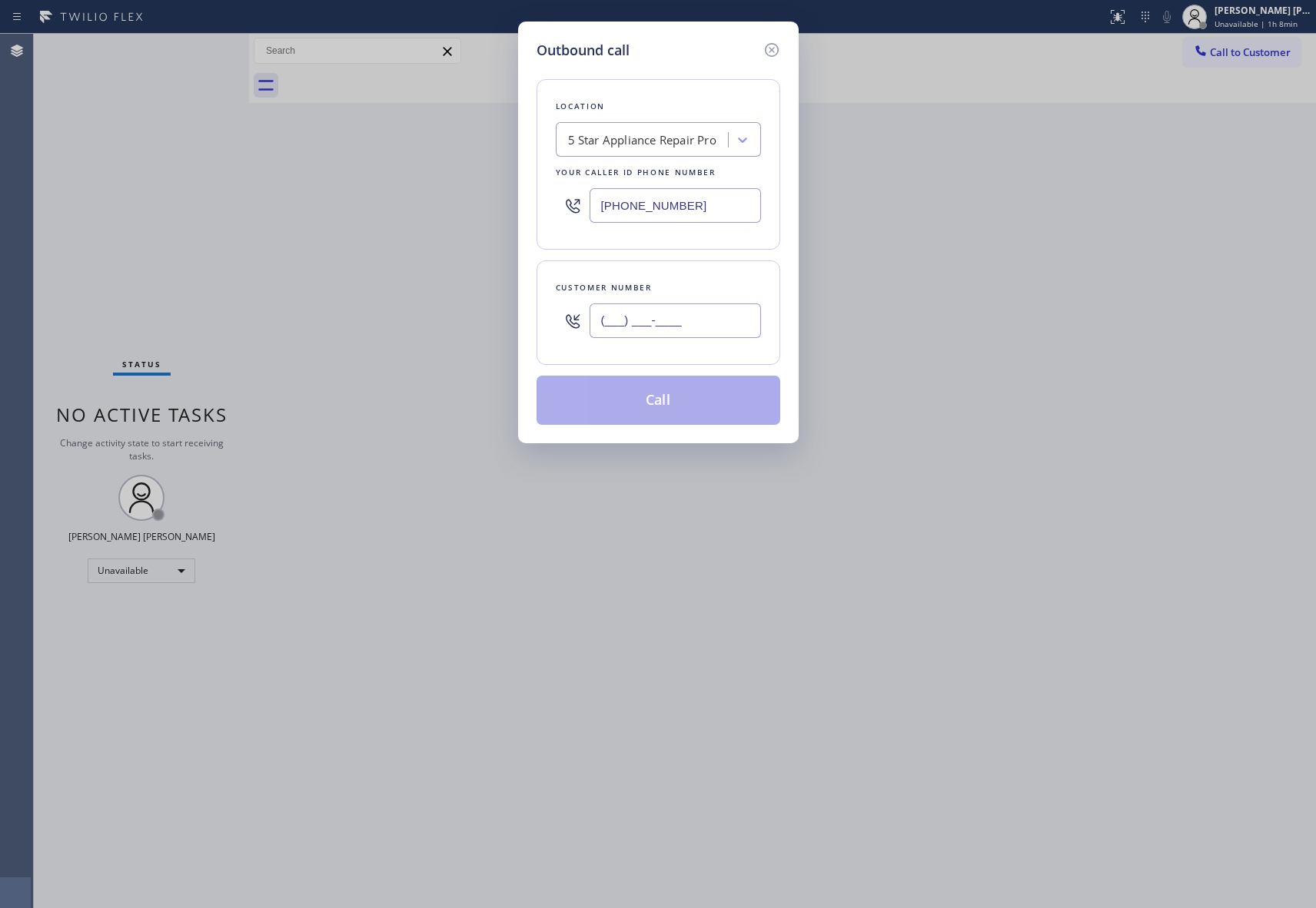
click at [707, 315] on input "(___) ___-____" at bounding box center [675, 320] width 171 height 34
paste input "415) 398-3954"
type input "[PHONE_NUMBER]"
click at [692, 401] on button "Call" at bounding box center [658, 401] width 244 height 49
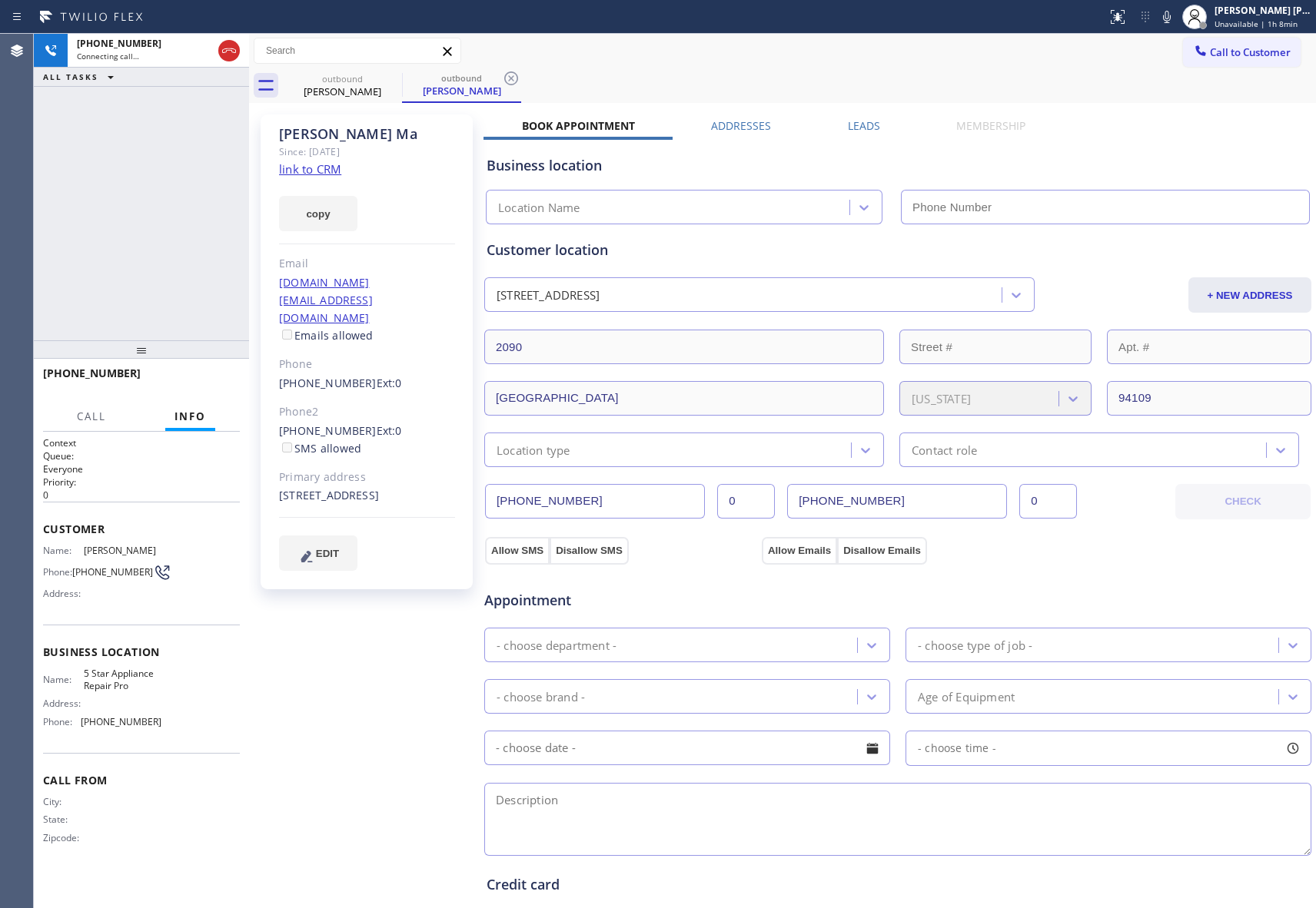
type input "[PHONE_NUMBER]"
click at [398, 84] on icon at bounding box center [392, 78] width 19 height 19
click at [394, 78] on icon at bounding box center [392, 78] width 19 height 19
click at [402, 78] on div "outbound [PERSON_NAME]" at bounding box center [462, 85] width 120 height 34
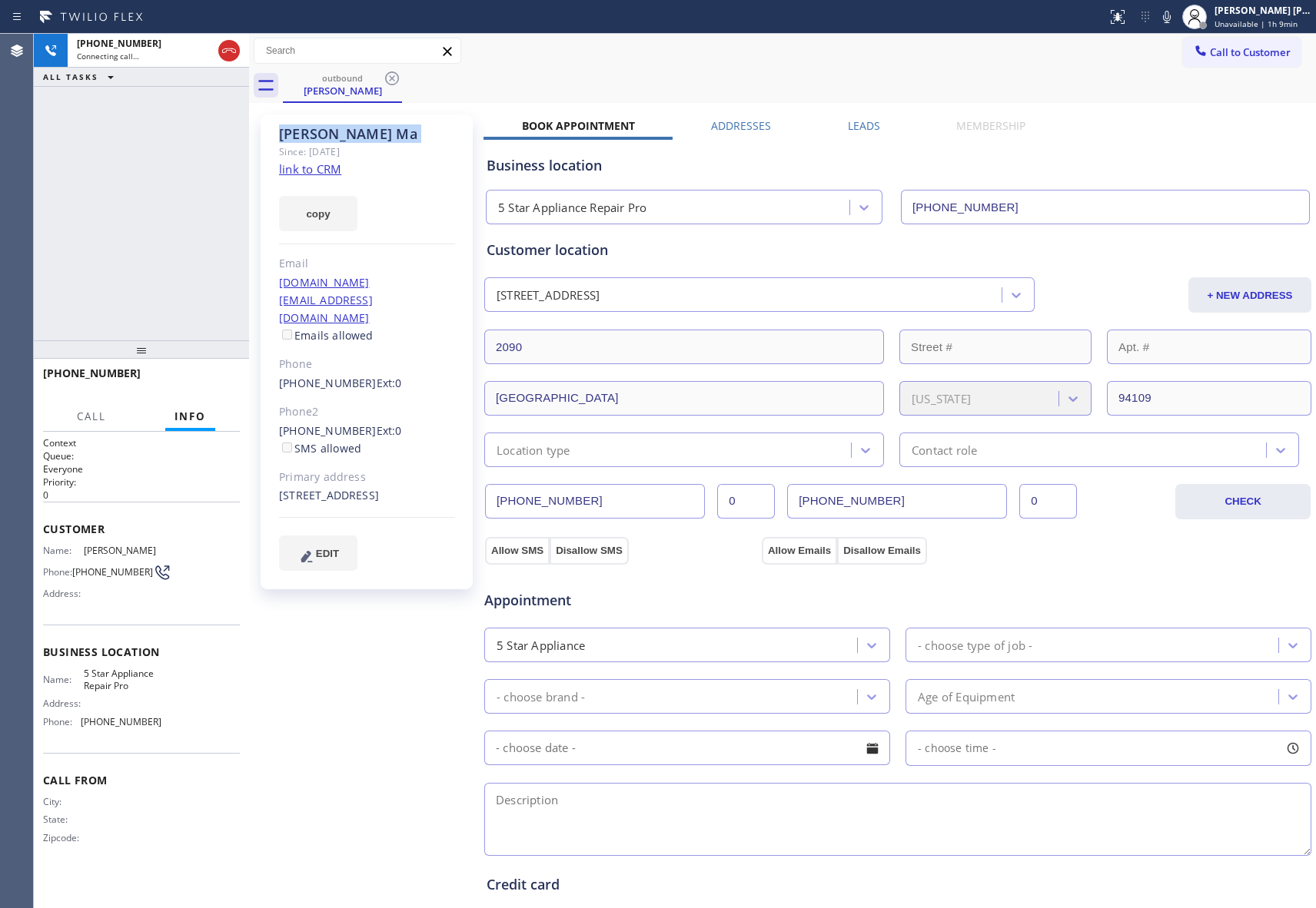
click at [394, 78] on icon at bounding box center [392, 78] width 19 height 19
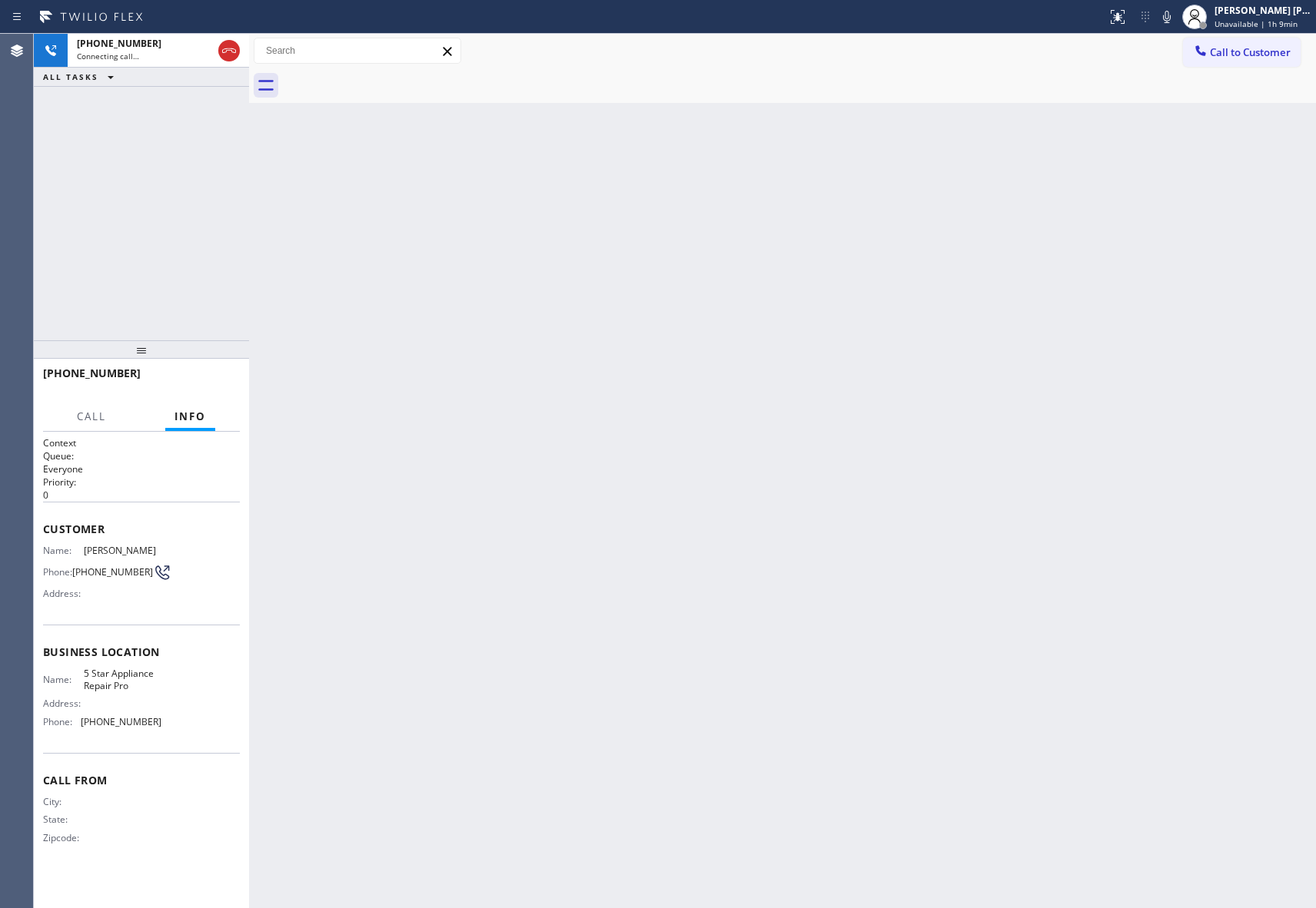
click at [394, 78] on div at bounding box center [800, 85] width 1034 height 34
click at [232, 49] on icon at bounding box center [228, 50] width 19 height 19
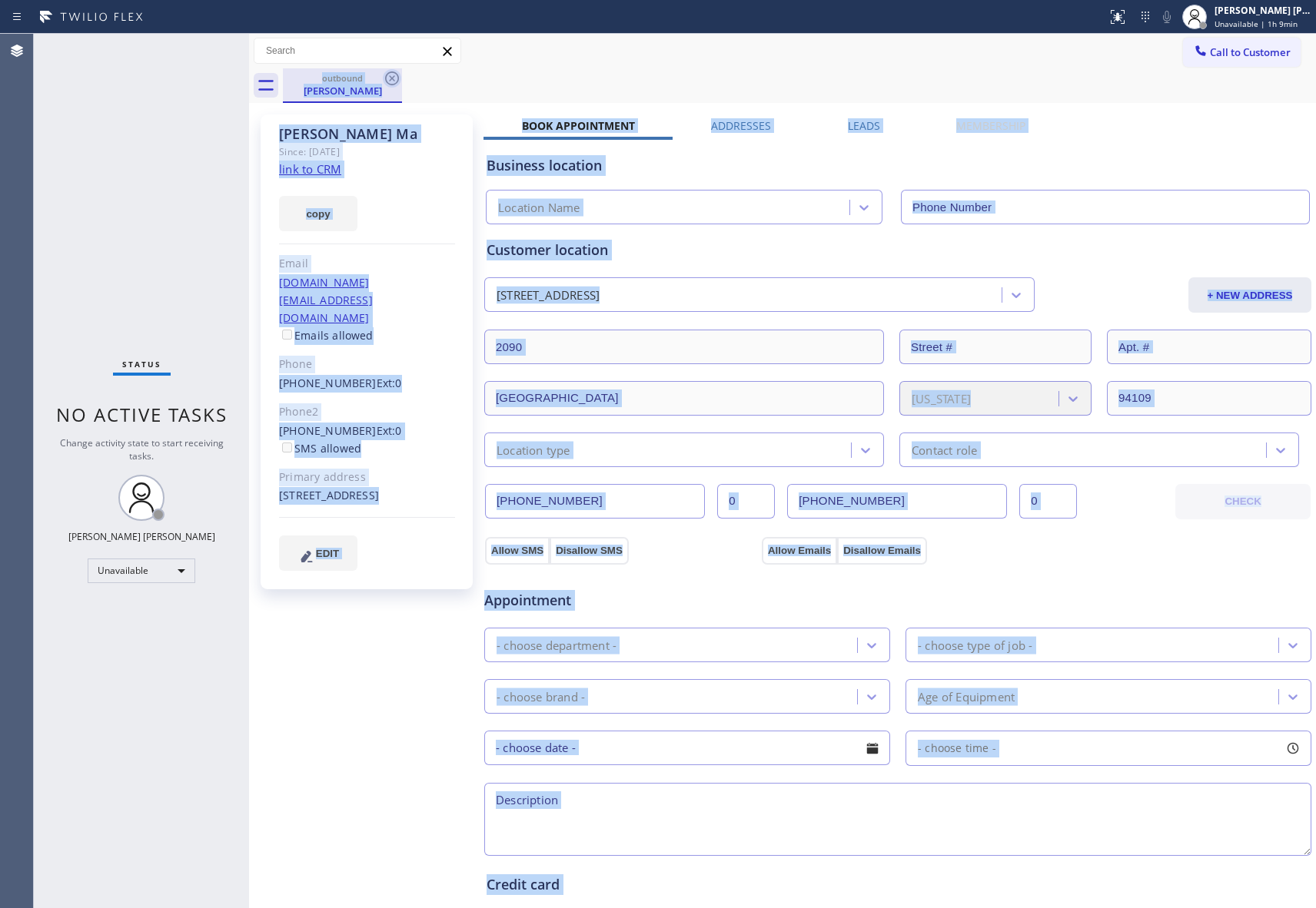
type input "[PHONE_NUMBER]"
click at [387, 73] on icon at bounding box center [392, 78] width 14 height 14
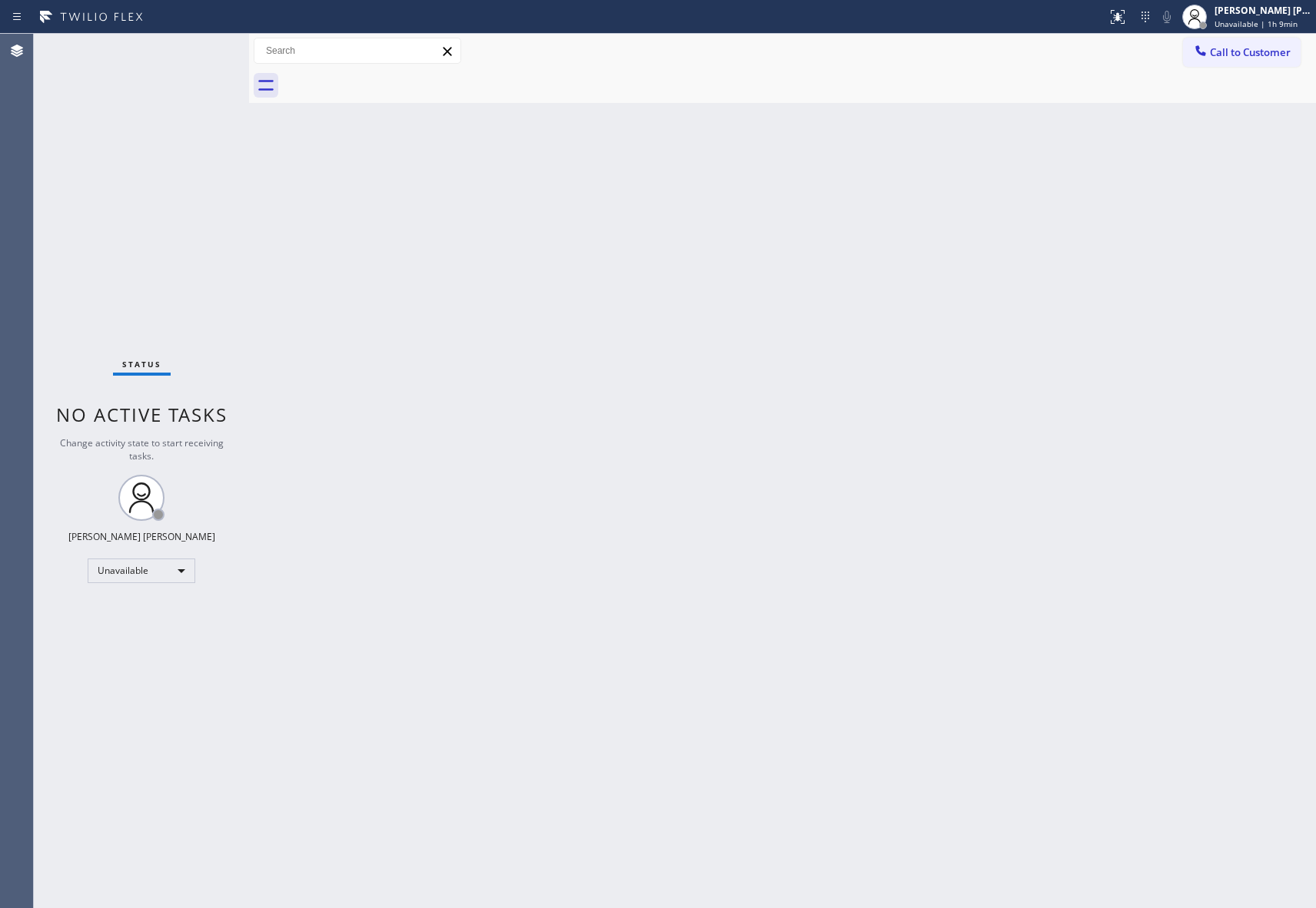
click at [387, 72] on div at bounding box center [800, 85] width 1034 height 34
click at [1267, 57] on span "Call to Customer" at bounding box center [1250, 52] width 80 height 14
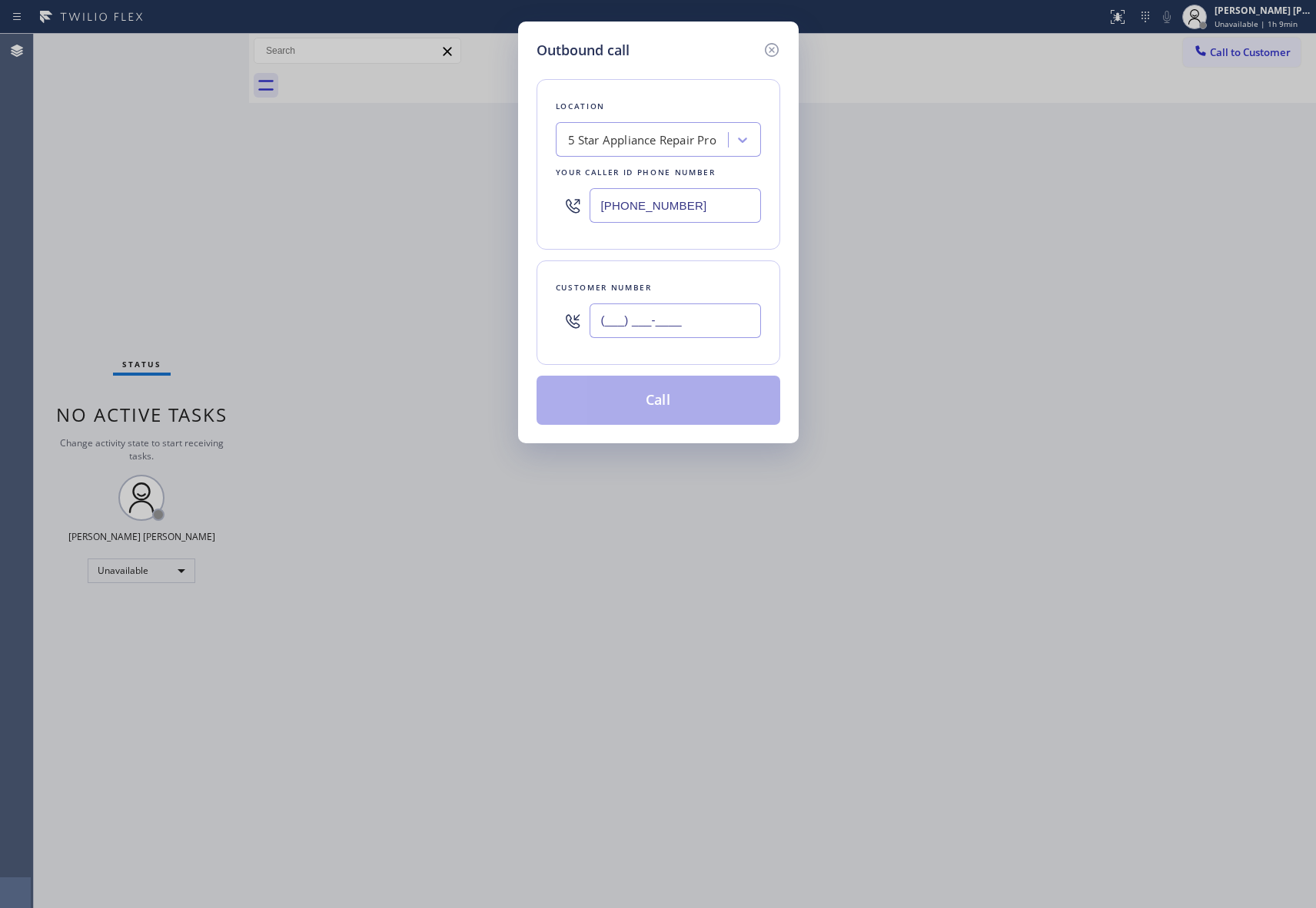
click at [698, 324] on input "(___) ___-____" at bounding box center [675, 320] width 171 height 34
paste input "509) 485-1357"
type input "[PHONE_NUMBER]"
click at [686, 404] on button "Call" at bounding box center [658, 401] width 244 height 49
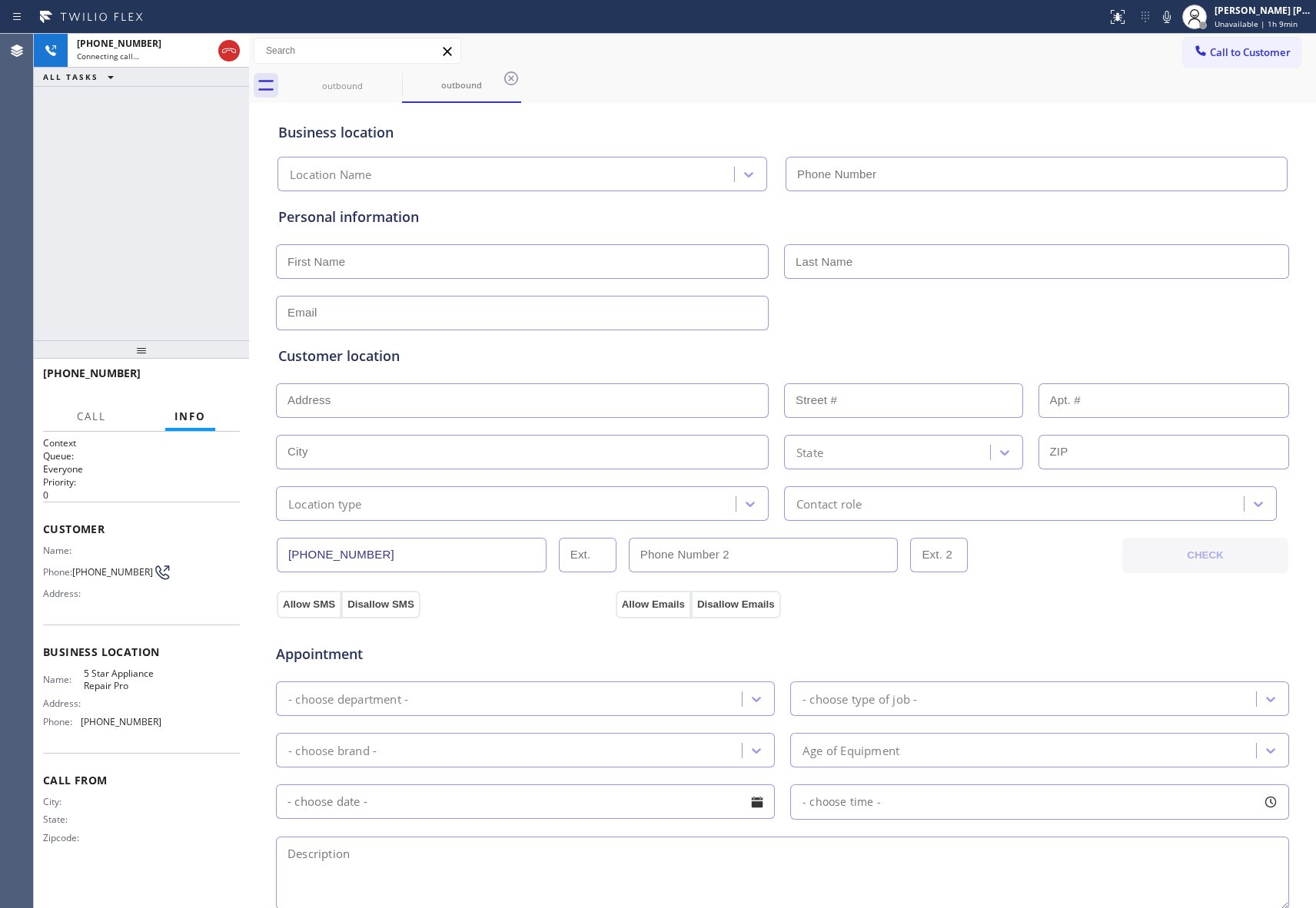
type input "[PHONE_NUMBER]"
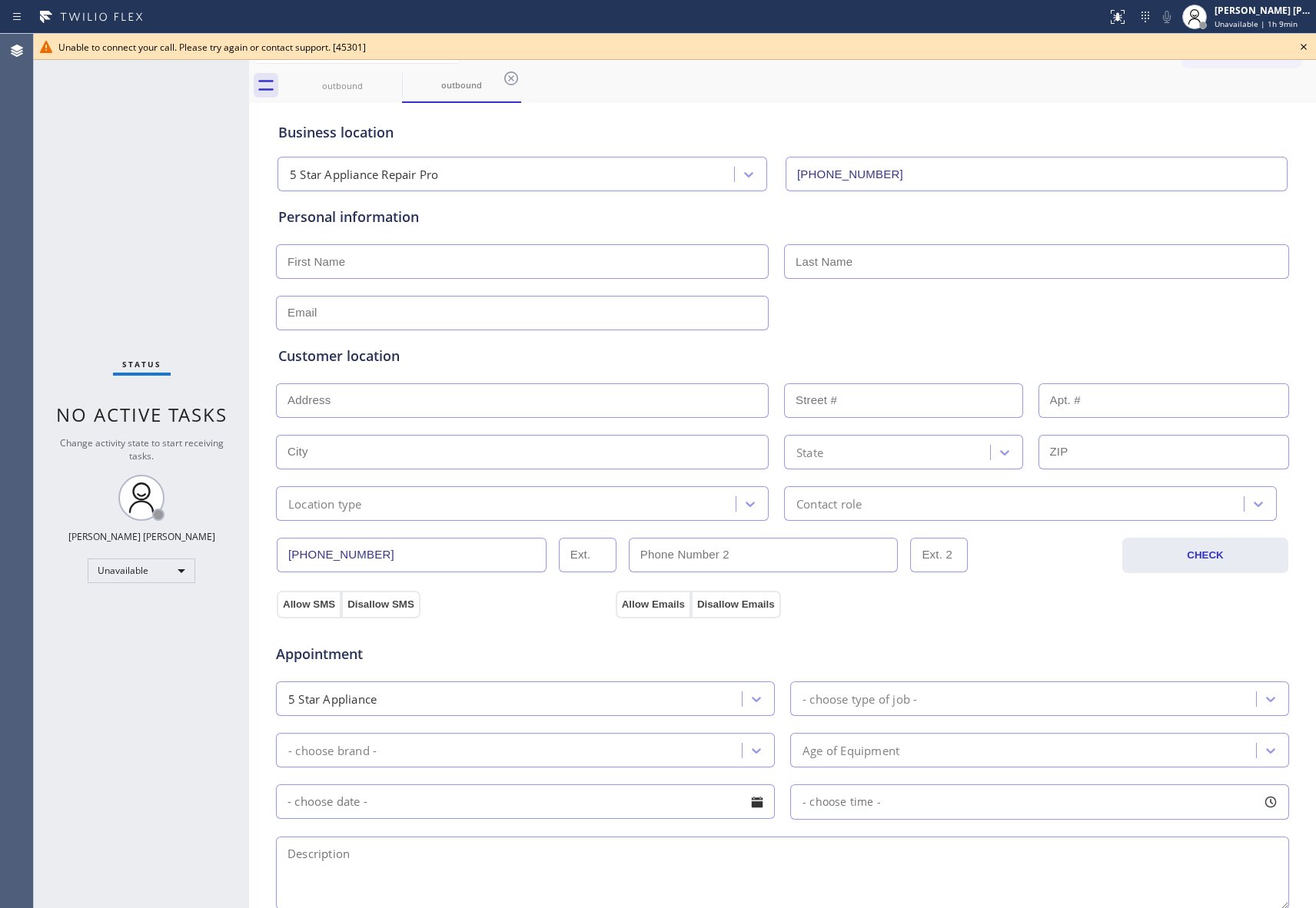
drag, startPoint x: 1301, startPoint y: 40, endPoint x: 1074, endPoint y: 40, distance: 227.0
click at [1301, 40] on icon at bounding box center [1303, 46] width 19 height 19
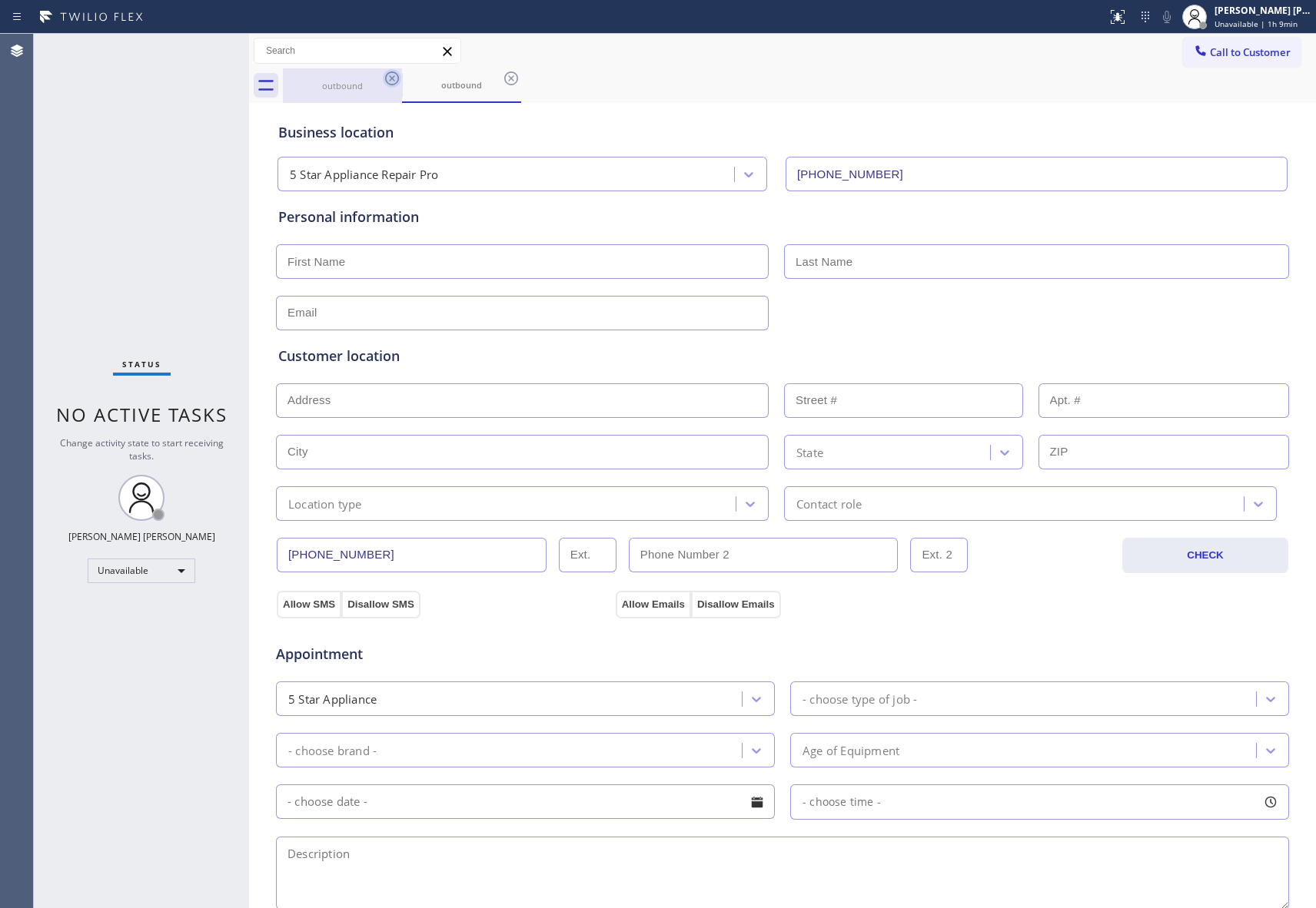
click at [392, 83] on icon at bounding box center [392, 78] width 19 height 19
click at [392, 80] on icon at bounding box center [392, 78] width 19 height 19
click at [402, 80] on div "outbound" at bounding box center [462, 85] width 120 height 34
click at [392, 80] on icon at bounding box center [392, 78] width 19 height 19
click at [392, 80] on div "outbound" at bounding box center [800, 85] width 1034 height 34
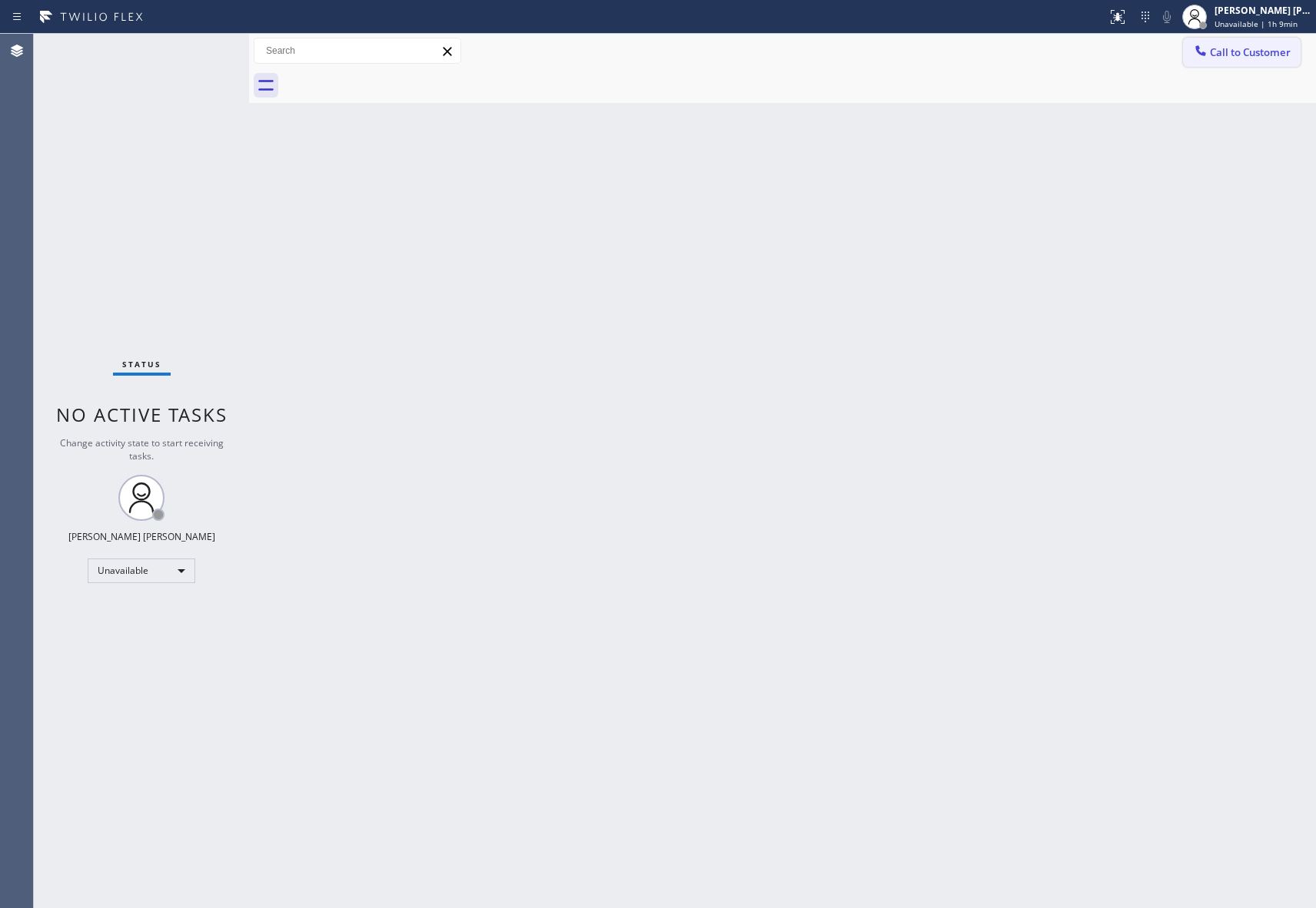
click at [1277, 50] on span "Call to Customer" at bounding box center [1250, 52] width 80 height 14
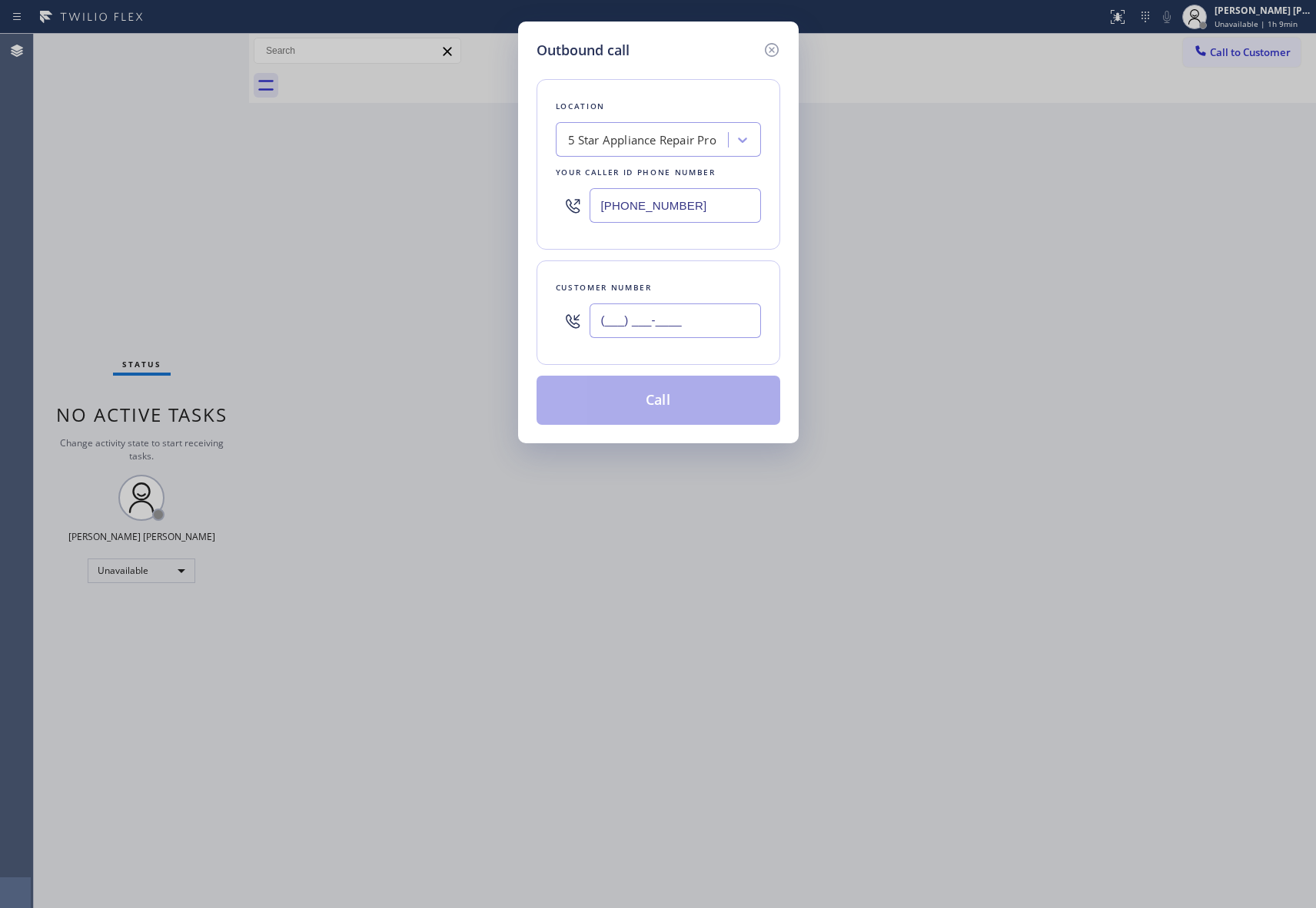
click at [711, 312] on input "(___) ___-____" at bounding box center [675, 320] width 171 height 34
paste input "310) 849-8182"
type input "[PHONE_NUMBER]"
click at [690, 402] on button "Call" at bounding box center [658, 401] width 244 height 49
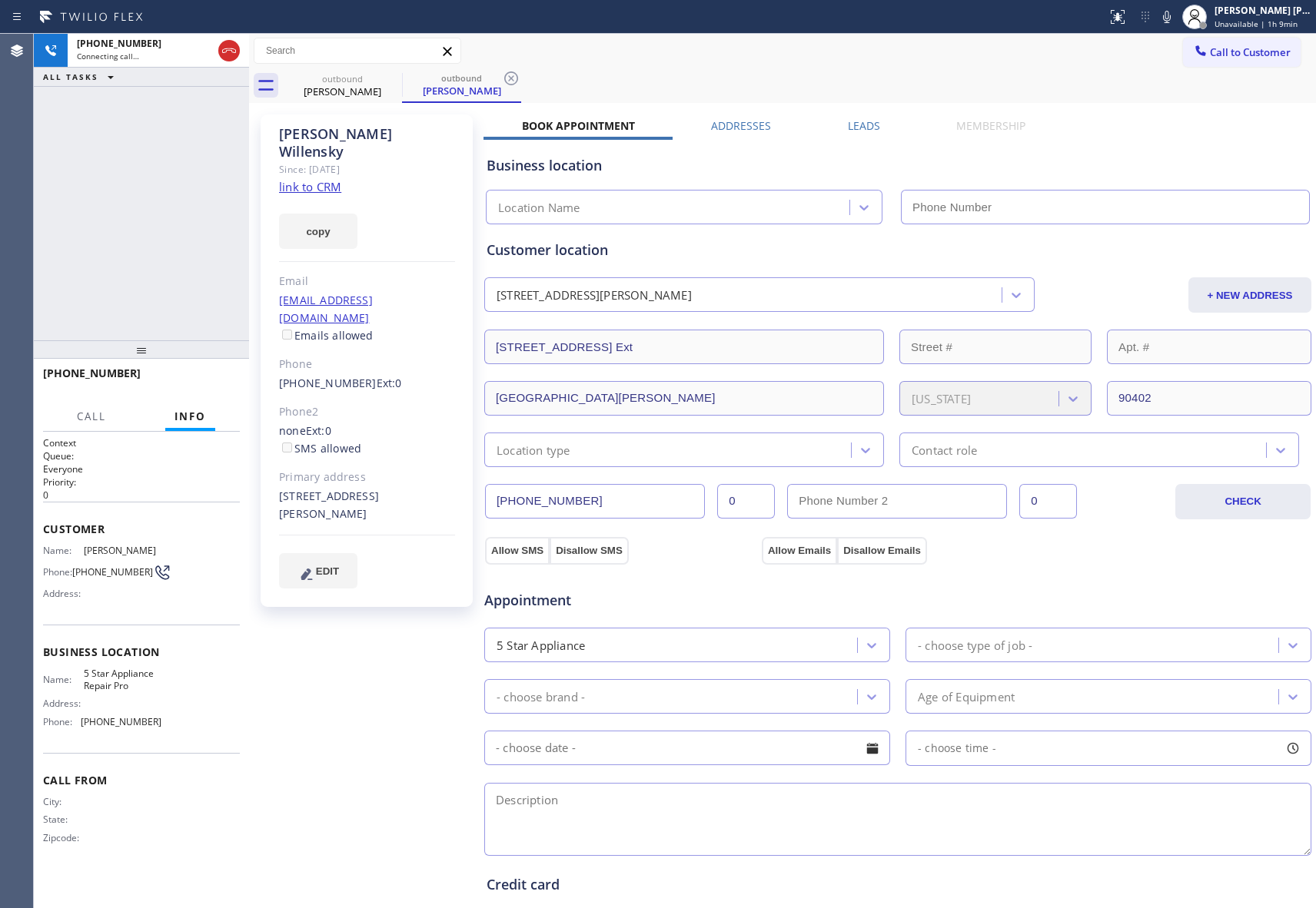
type input "[PHONE_NUMBER]"
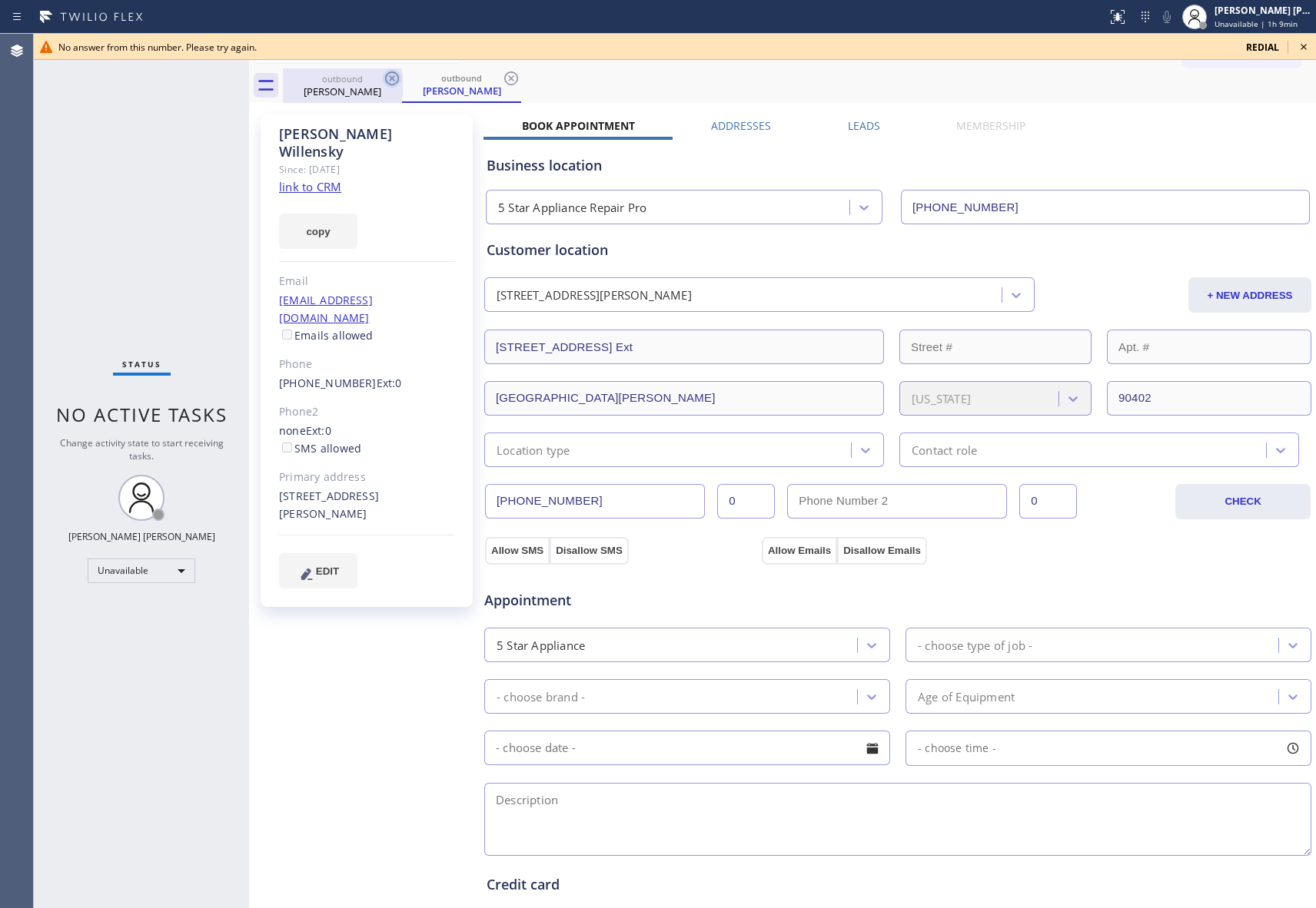
click at [392, 75] on icon at bounding box center [392, 78] width 19 height 19
click at [502, 75] on icon at bounding box center [511, 78] width 19 height 19
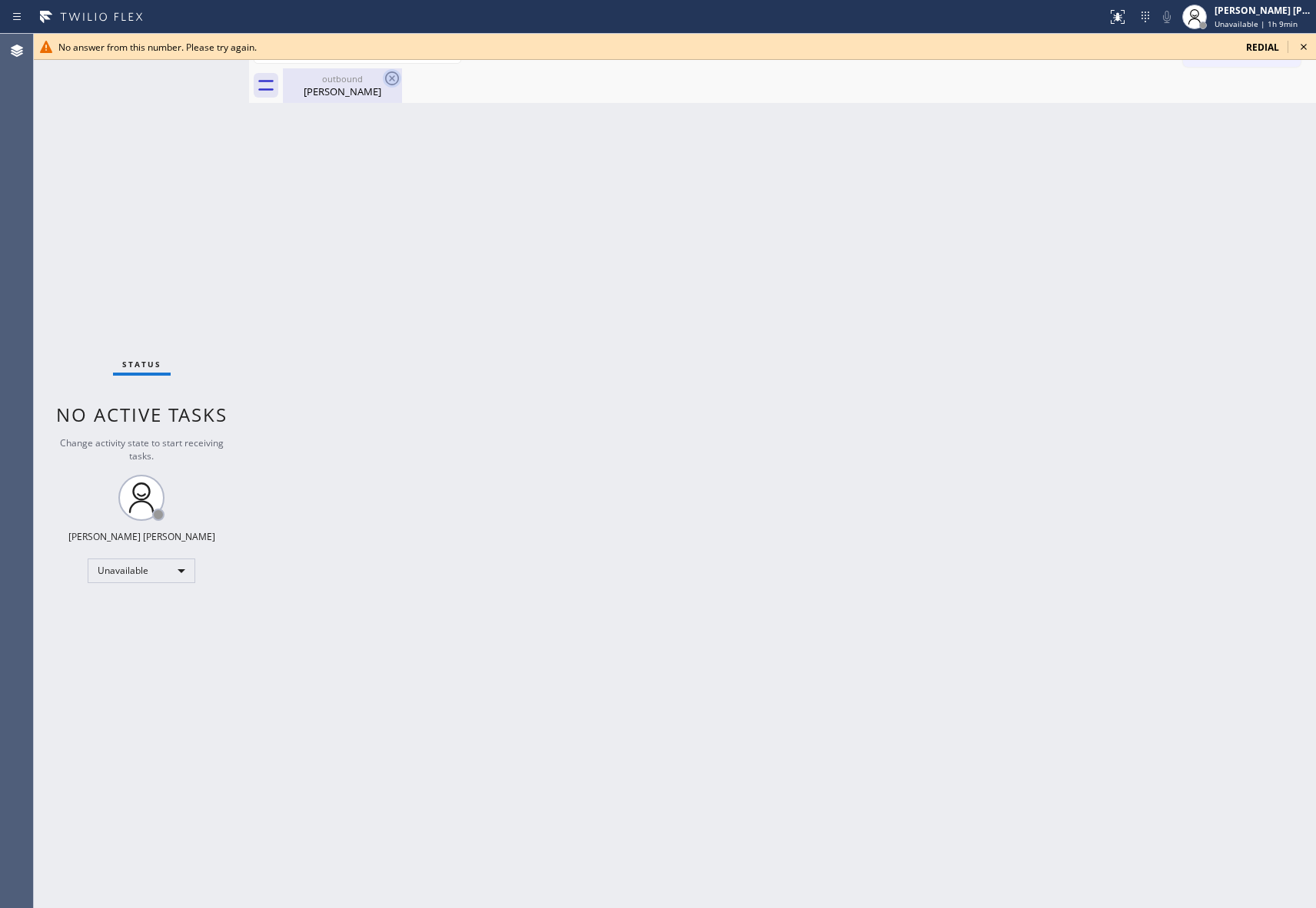
click at [392, 75] on icon at bounding box center [392, 78] width 19 height 19
click at [1308, 47] on icon at bounding box center [1303, 46] width 19 height 19
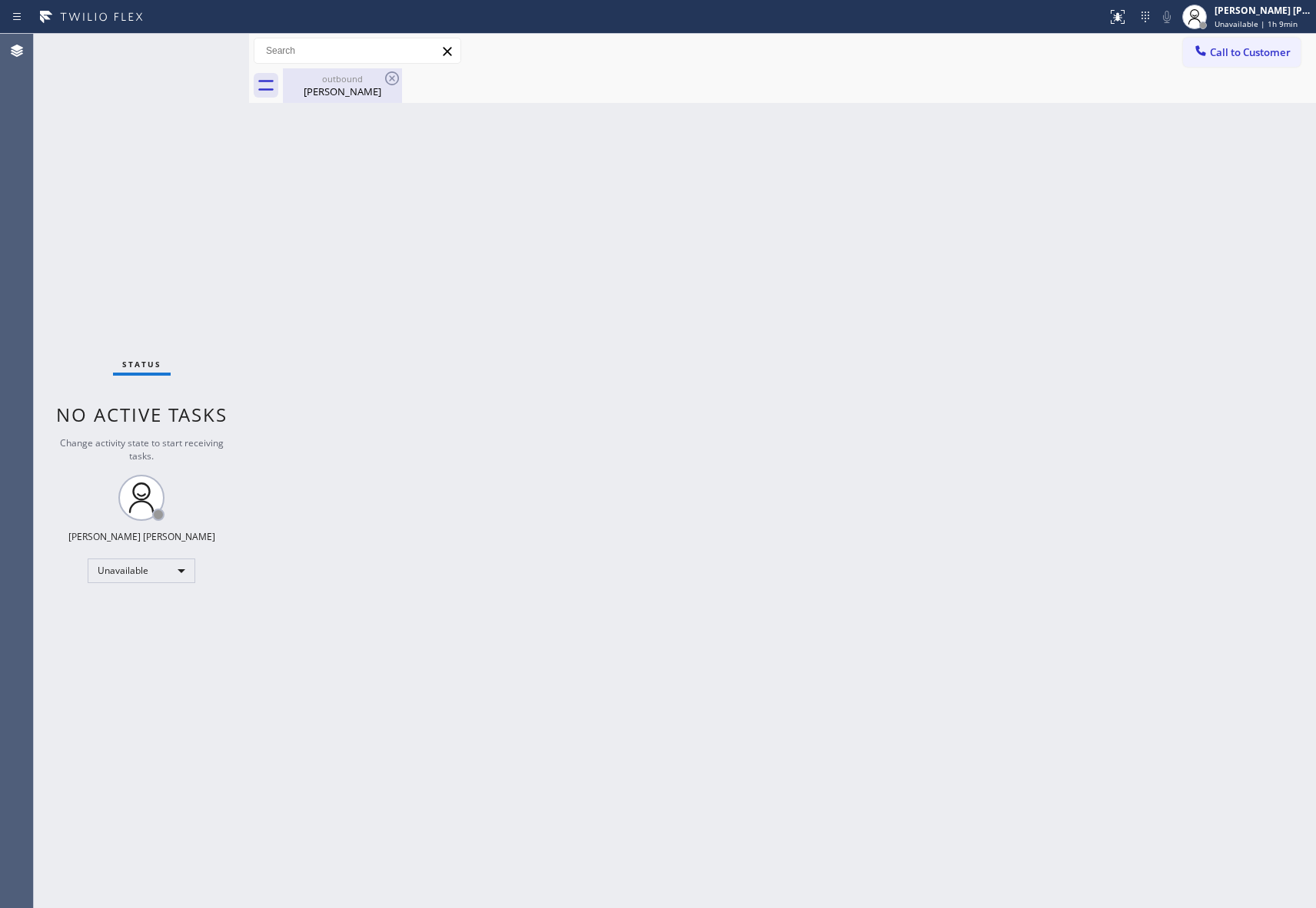
click at [373, 80] on div "outbound" at bounding box center [342, 79] width 116 height 12
click at [401, 84] on div at bounding box center [800, 85] width 1034 height 34
click at [1254, 41] on button "Call to Customer" at bounding box center [1243, 52] width 118 height 29
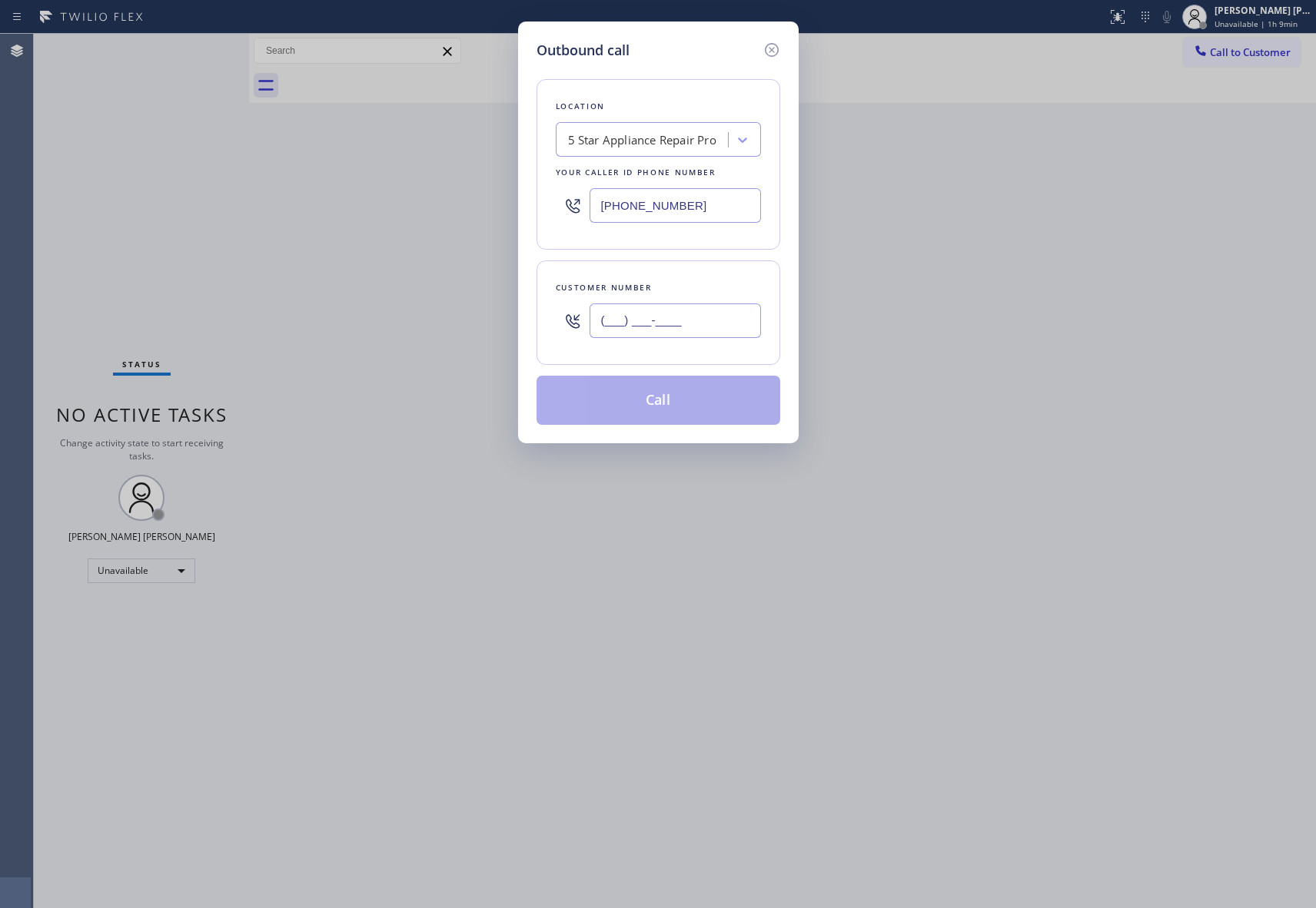
click at [696, 326] on input "(___) ___-____" at bounding box center [675, 320] width 171 height 34
paste input "888) 969-8919"
type input "[PHONE_NUMBER]"
click at [689, 403] on button "Call" at bounding box center [658, 401] width 244 height 49
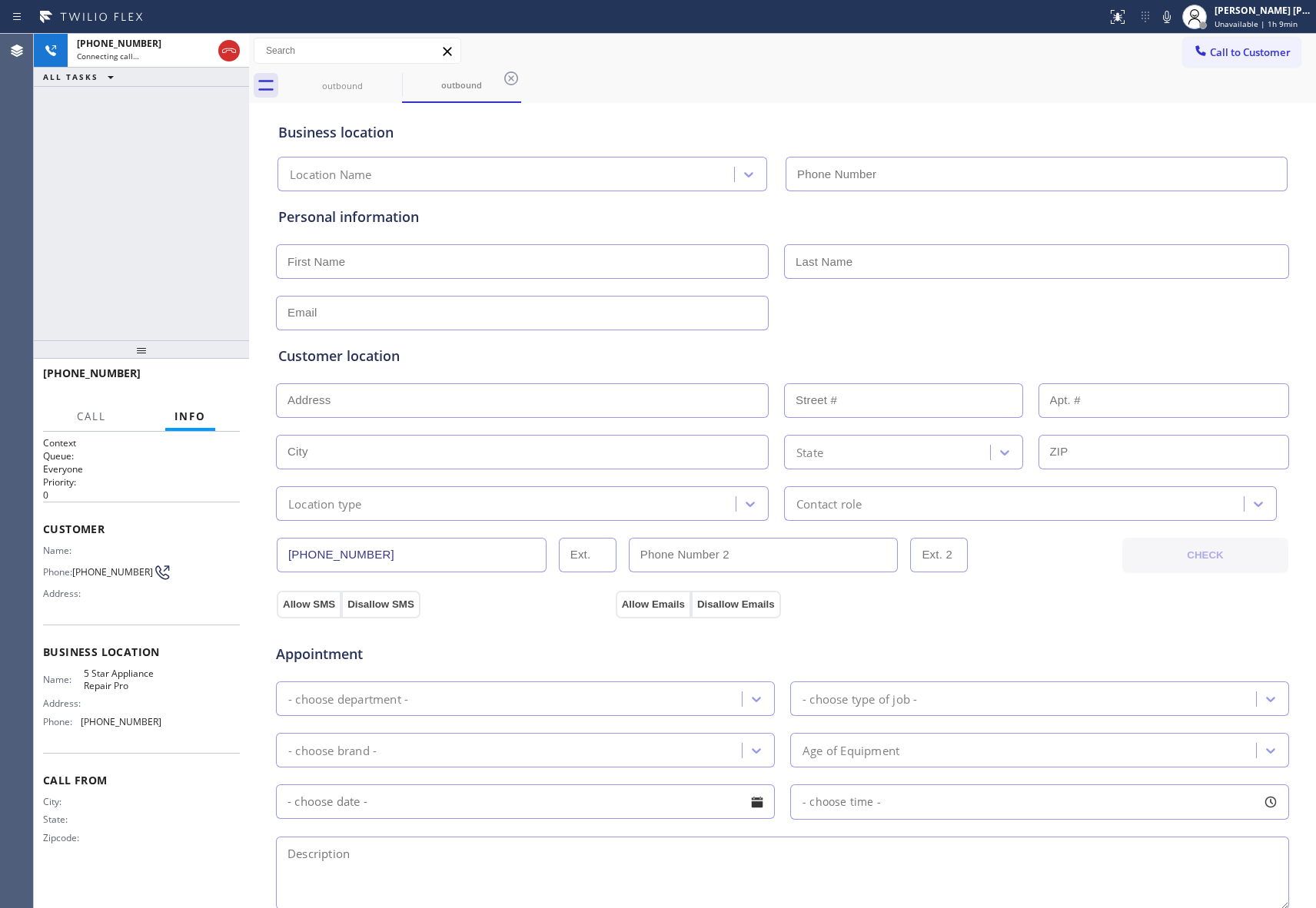
type input "[PHONE_NUMBER]"
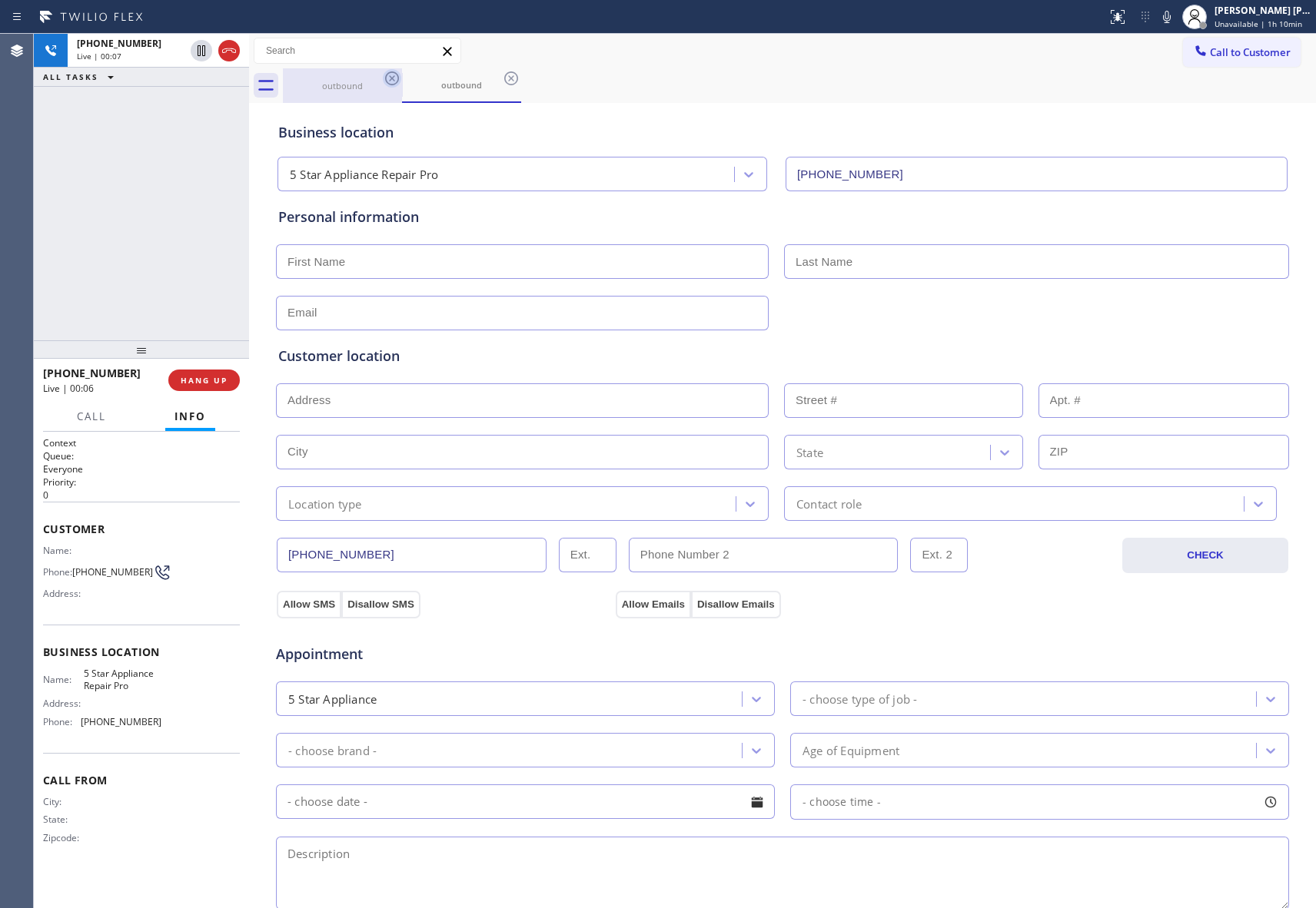
click at [394, 81] on icon at bounding box center [392, 78] width 19 height 19
click at [402, 81] on div "outbound" at bounding box center [462, 85] width 120 height 34
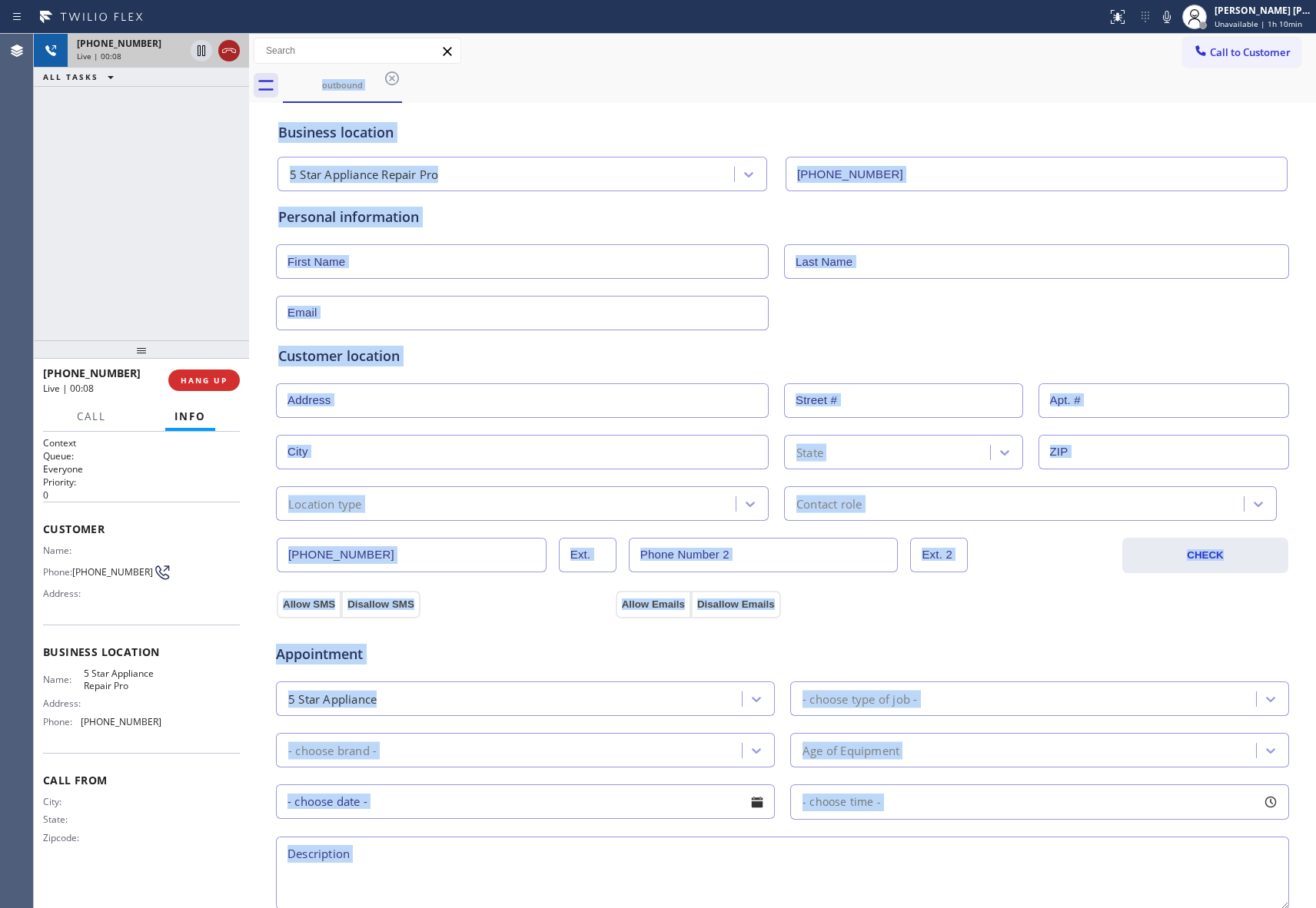
click at [230, 50] on icon at bounding box center [229, 50] width 14 height 5
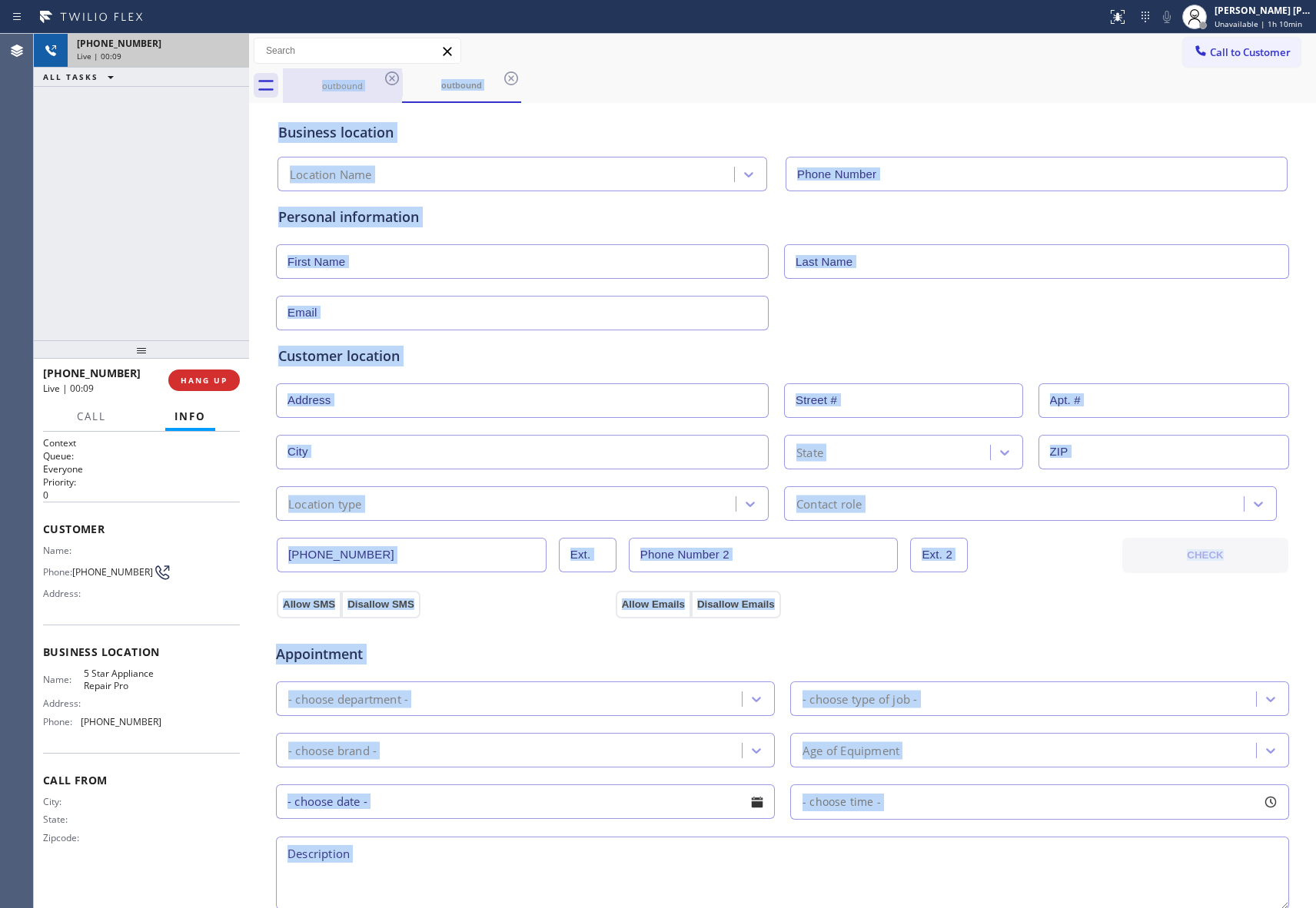
type input "[PHONE_NUMBER]"
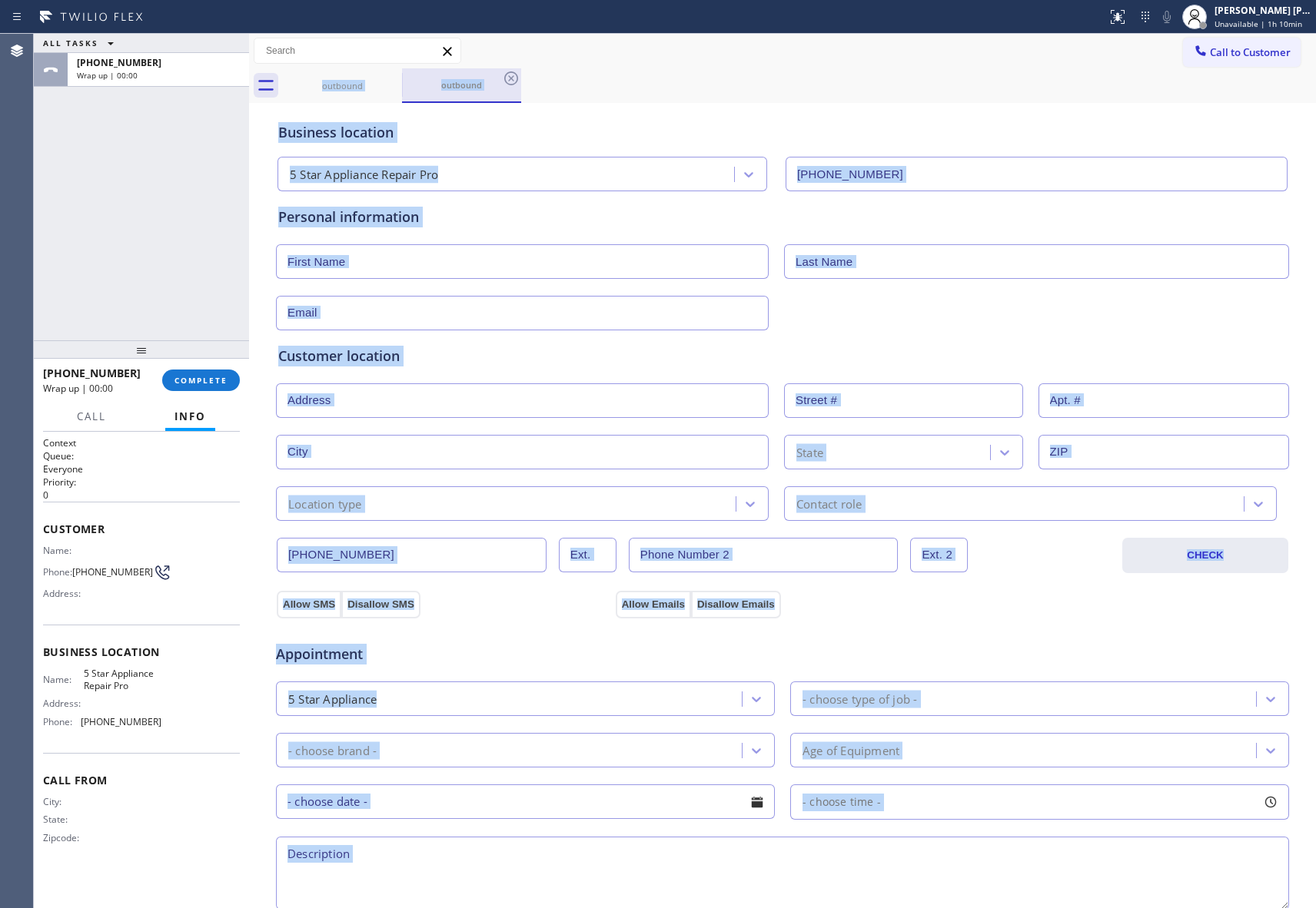
click at [402, 74] on div at bounding box center [402, 85] width 1 height 24
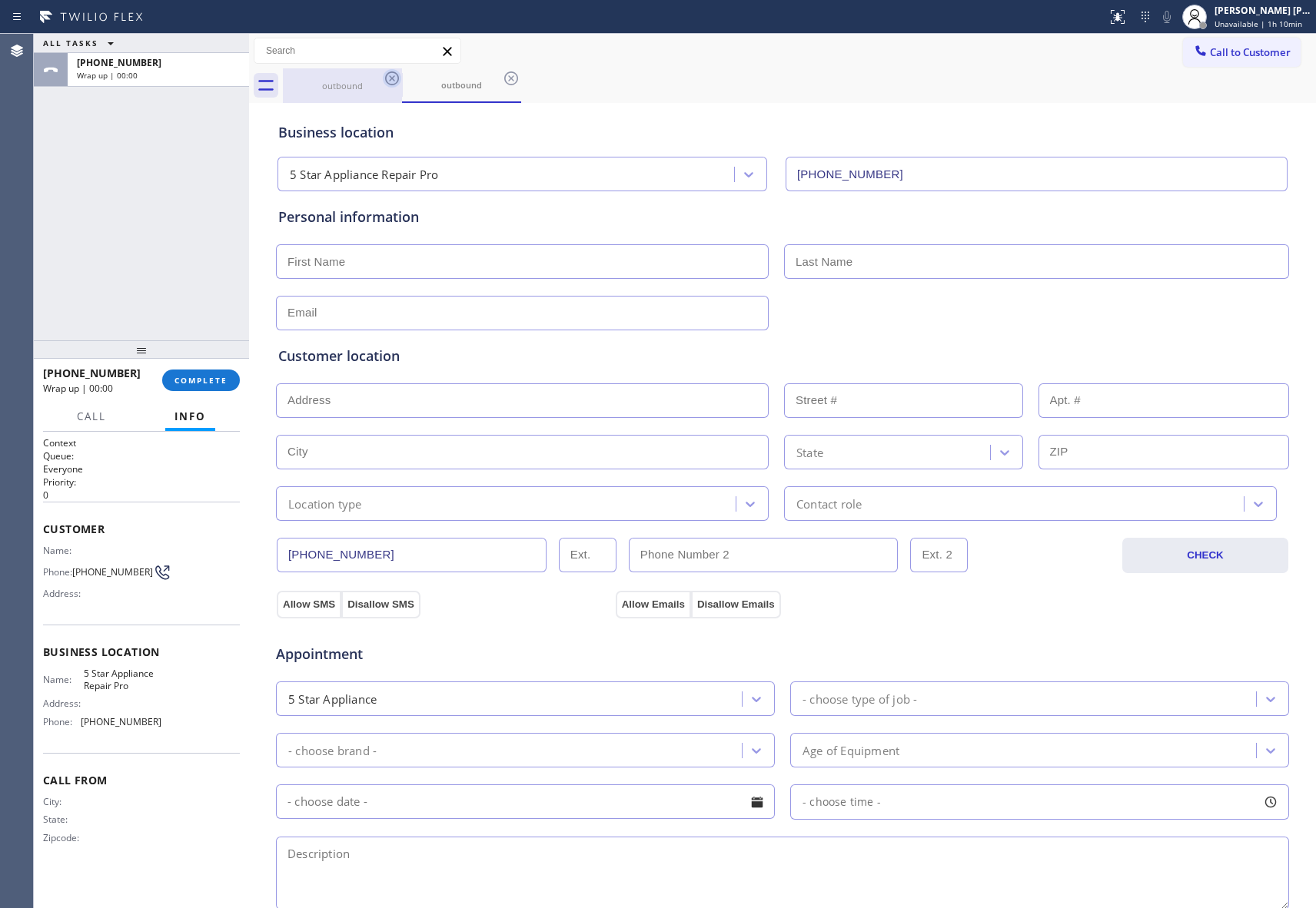
click at [395, 75] on icon at bounding box center [392, 78] width 19 height 19
click at [502, 75] on icon at bounding box center [511, 78] width 19 height 19
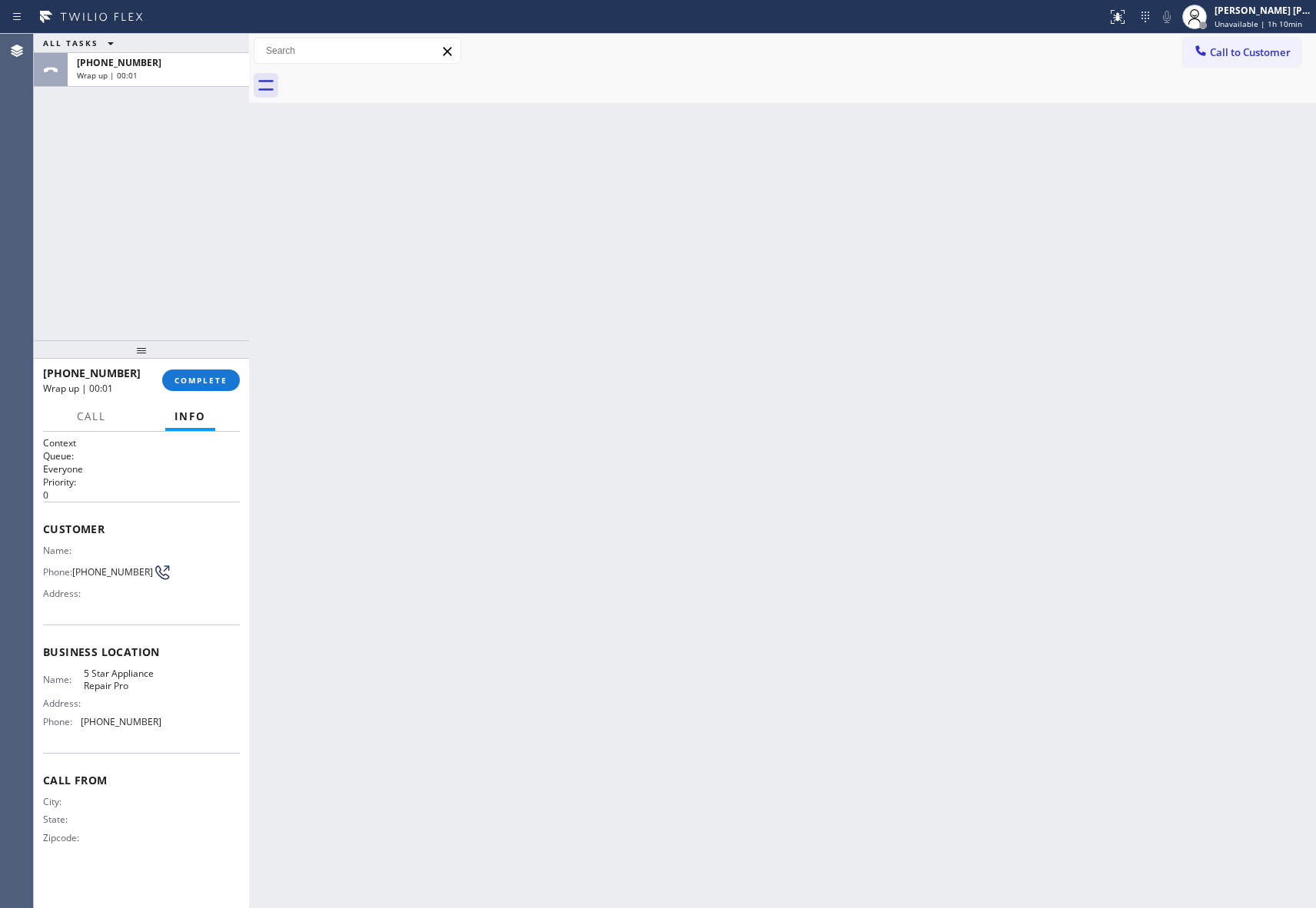
click at [395, 75] on div at bounding box center [800, 85] width 1034 height 34
click at [210, 382] on span "COMPLETE" at bounding box center [201, 380] width 53 height 11
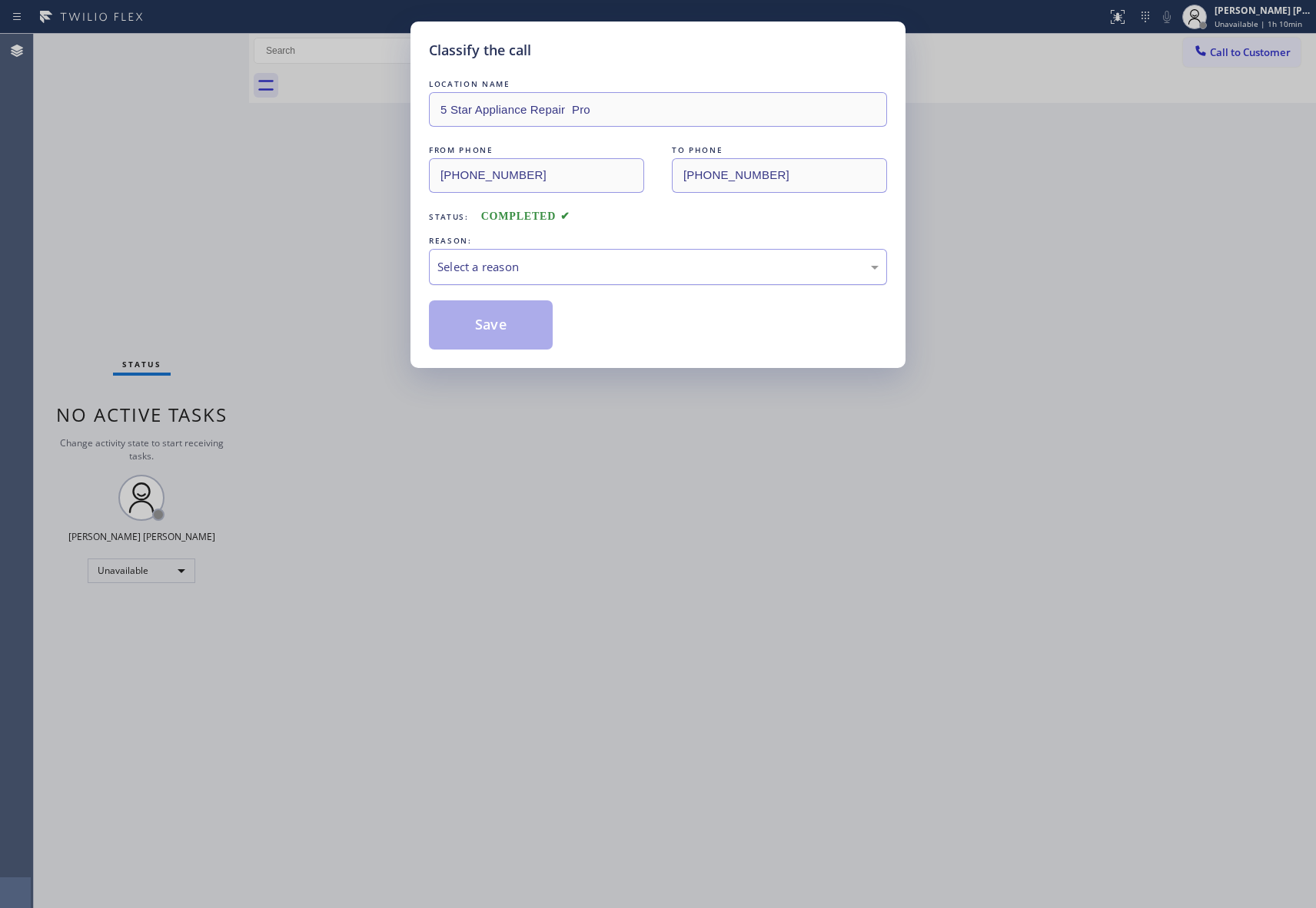
click at [714, 275] on div "Select a reason" at bounding box center [658, 267] width 441 height 18
click at [468, 332] on button "Save" at bounding box center [491, 325] width 123 height 49
click at [468, 330] on button "Save" at bounding box center [491, 325] width 123 height 49
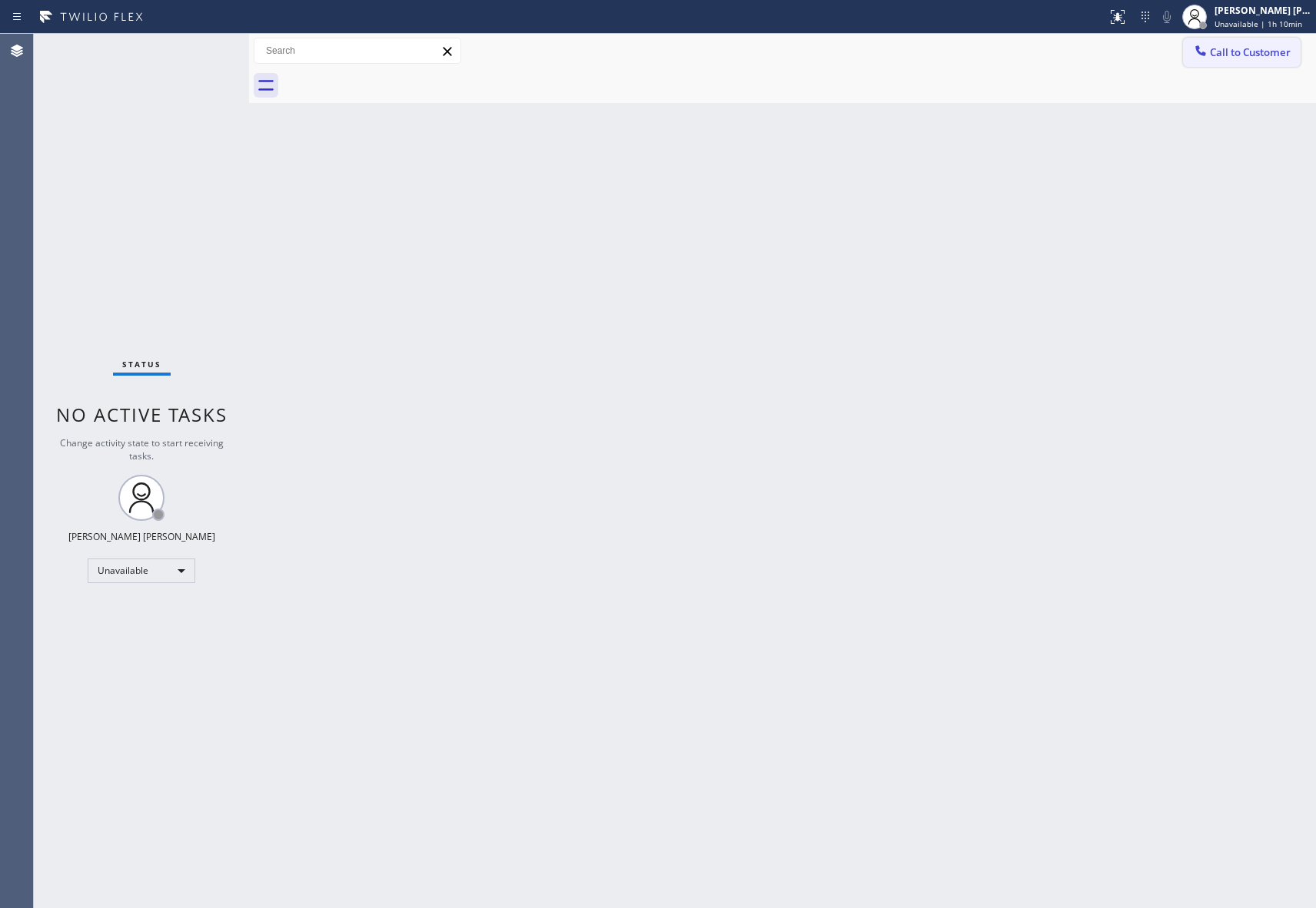
click at [1256, 54] on span "Call to Customer" at bounding box center [1250, 52] width 80 height 14
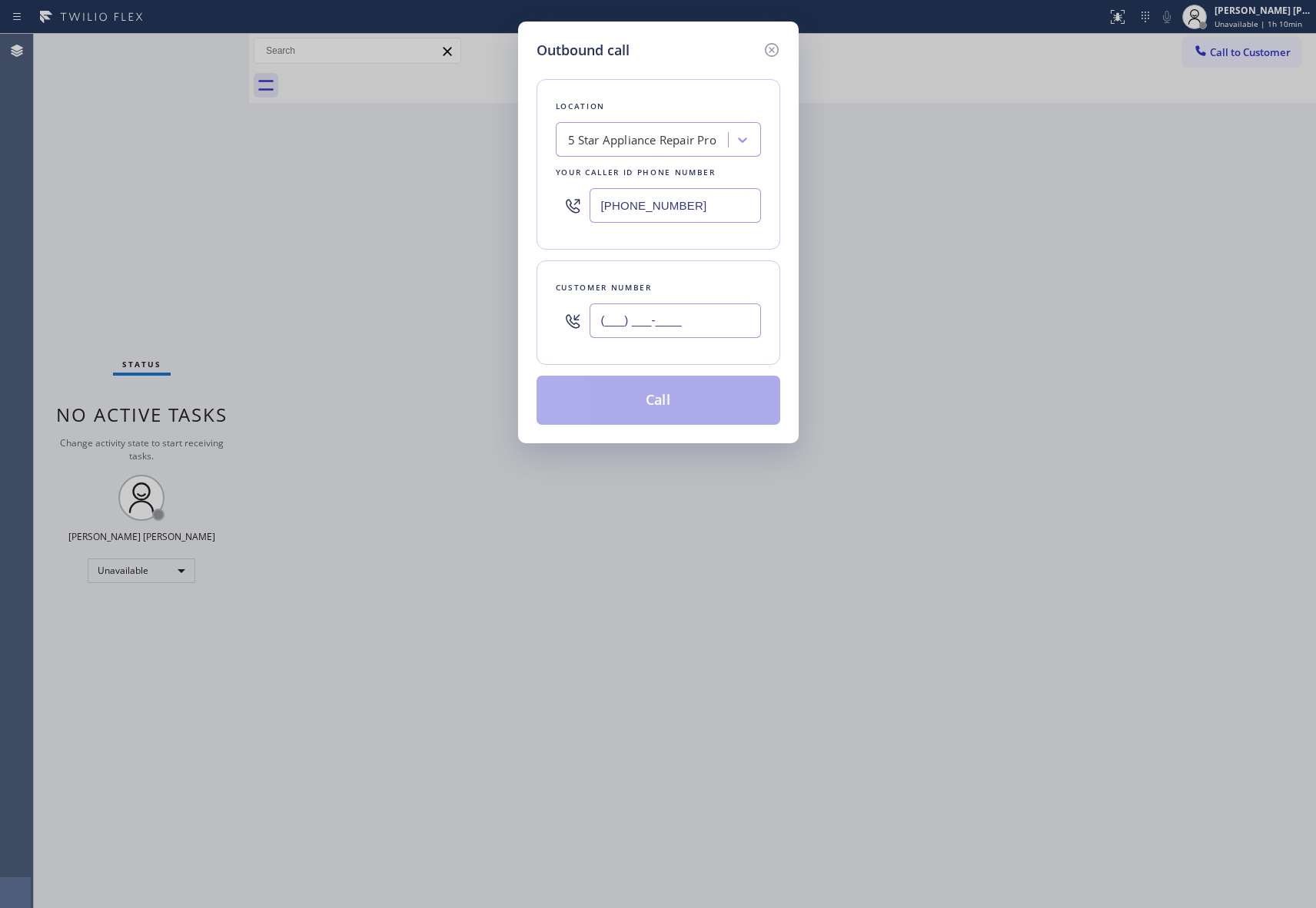
click at [717, 317] on input "(___) ___-____" at bounding box center [675, 320] width 171 height 34
paste input "352) 371-6925"
type input "[PHONE_NUMBER]"
click at [661, 398] on button "Call" at bounding box center [658, 401] width 244 height 49
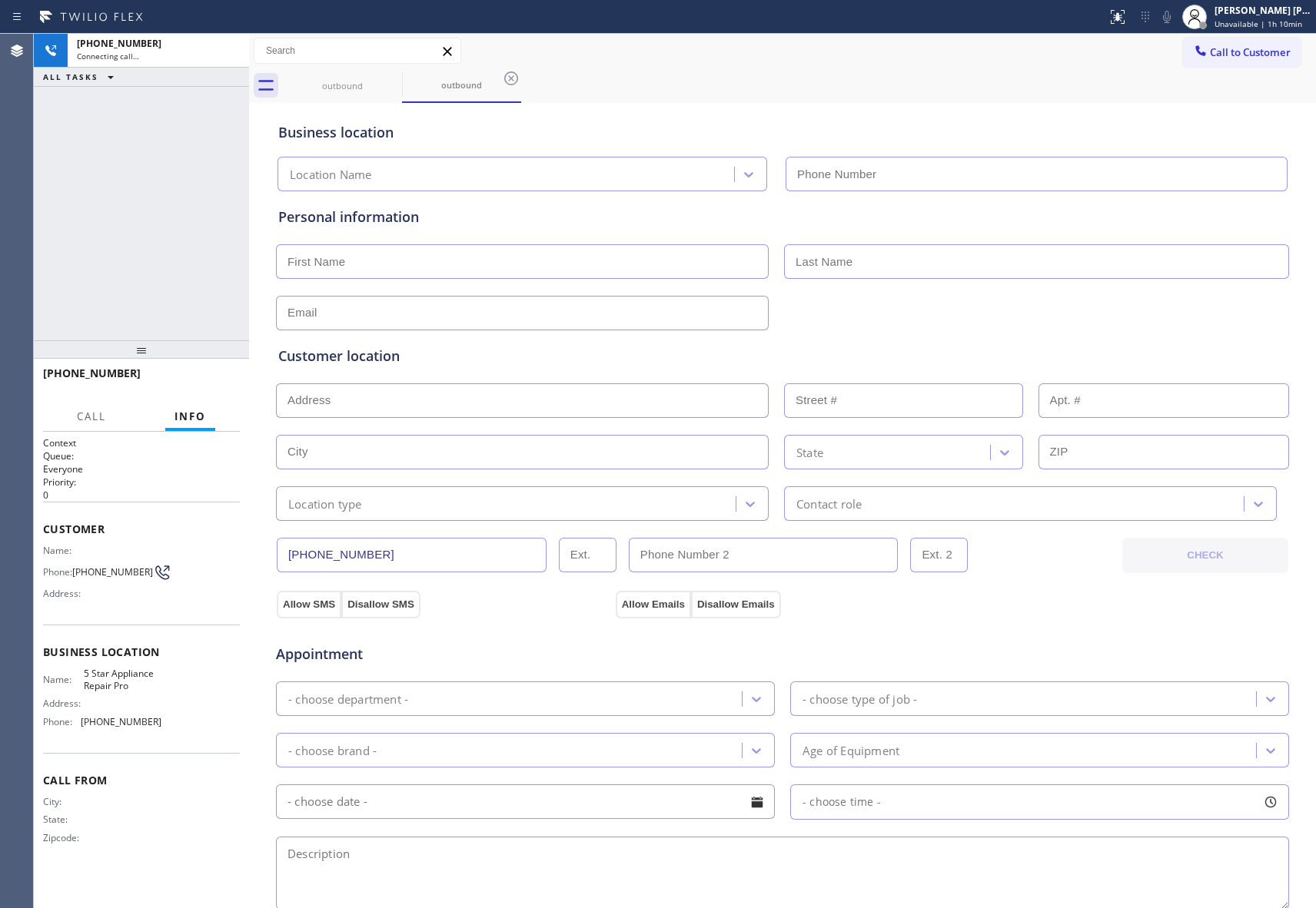
type input "[PHONE_NUMBER]"
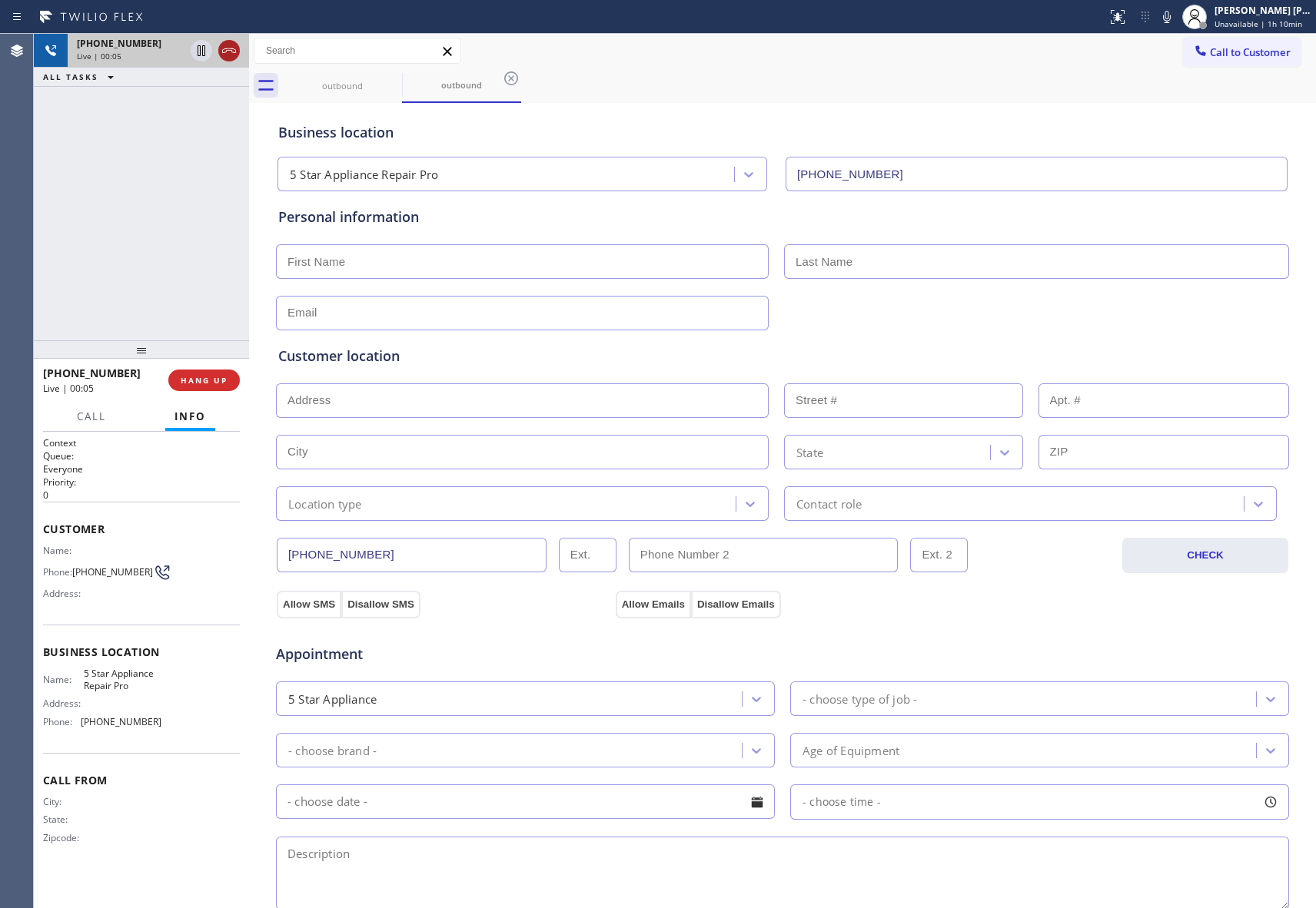
click at [230, 49] on icon at bounding box center [228, 50] width 19 height 19
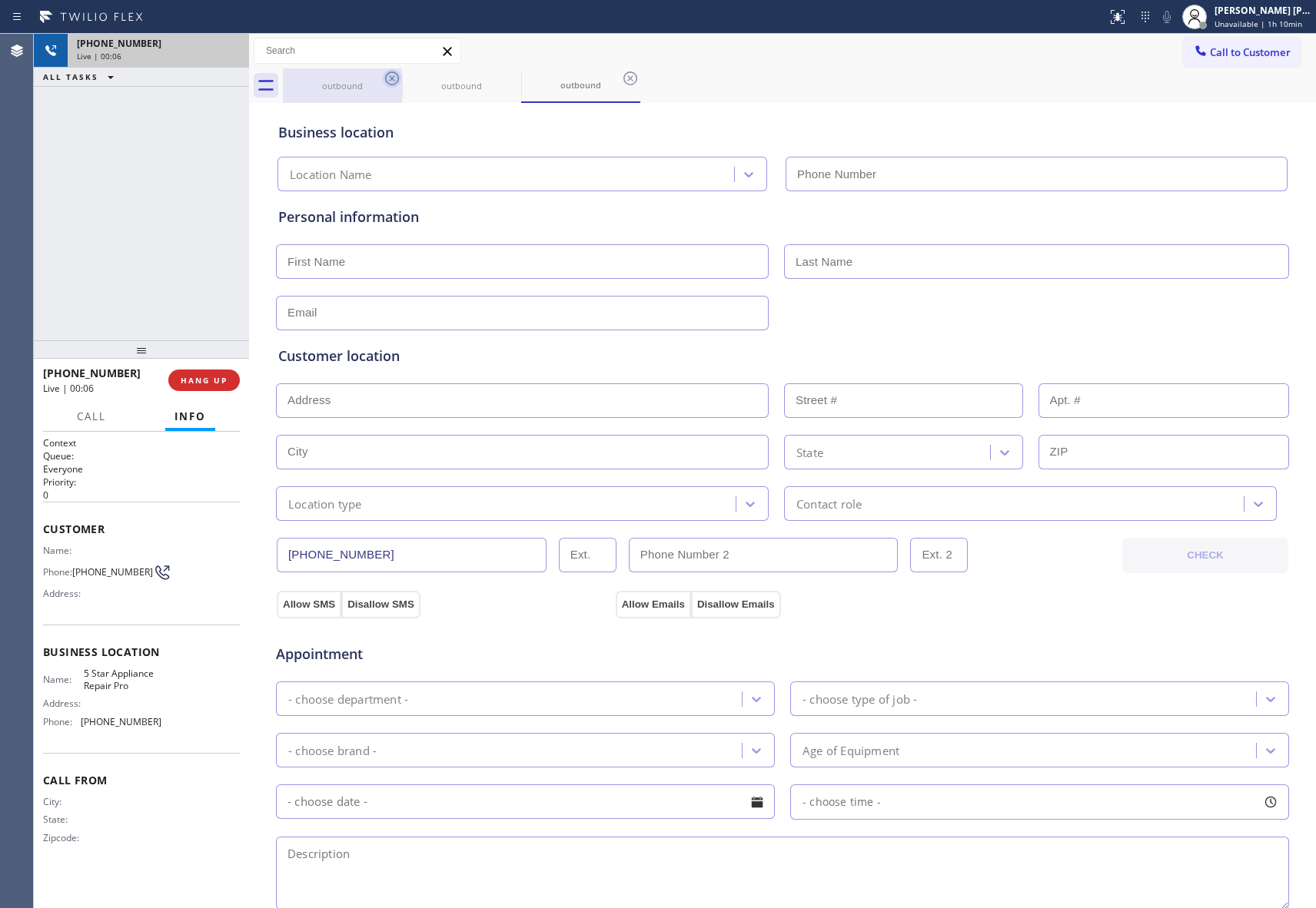
click at [391, 78] on icon at bounding box center [392, 78] width 14 height 14
click at [0, 0] on icon at bounding box center [0, 0] width 0 height 0
click at [623, 78] on icon at bounding box center [630, 78] width 14 height 14
click at [391, 78] on div "outbound outbound outbound" at bounding box center [800, 85] width 1034 height 34
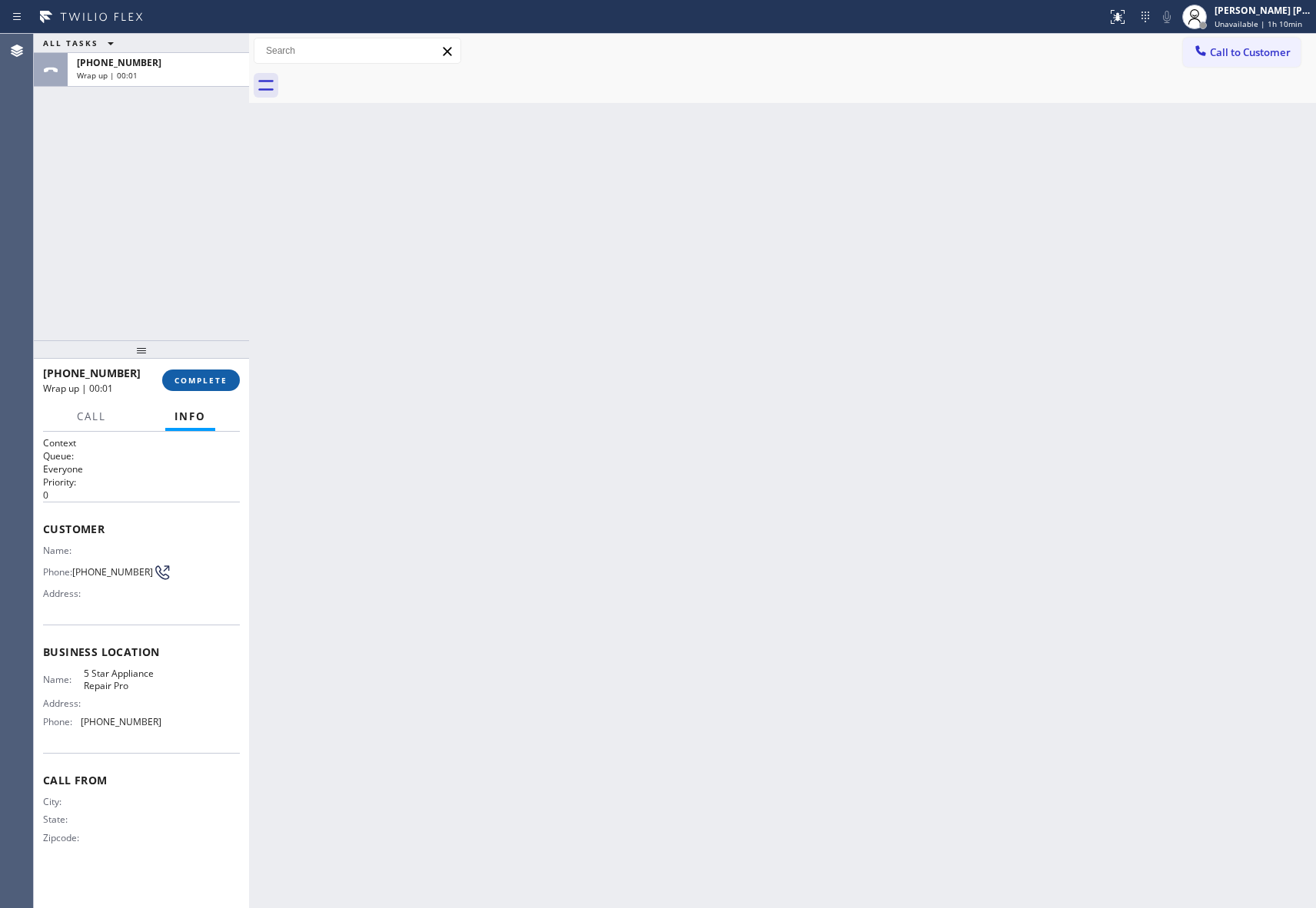
click at [205, 375] on span "COMPLETE" at bounding box center [201, 380] width 53 height 11
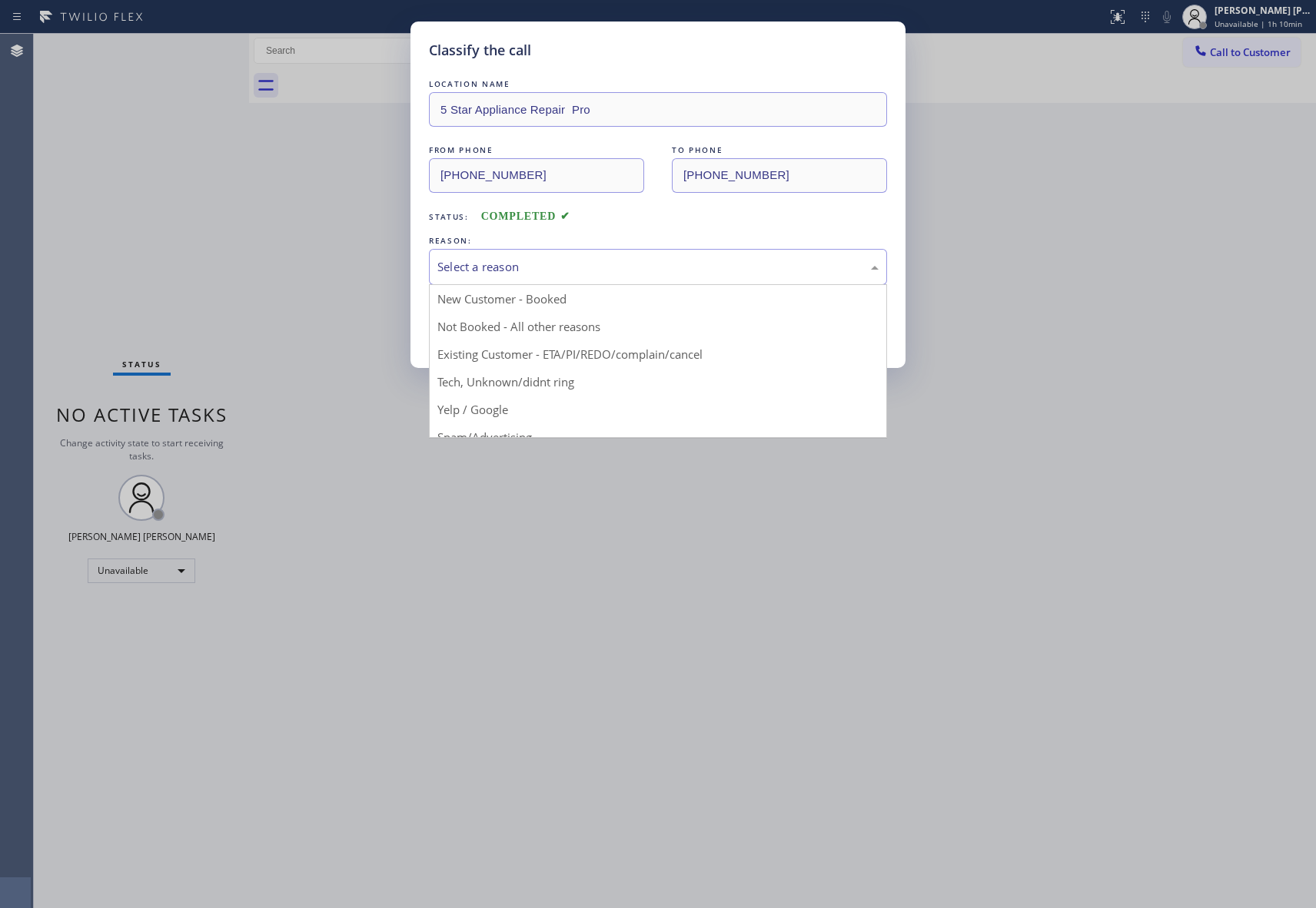
click at [638, 263] on div "Select a reason" at bounding box center [658, 267] width 441 height 18
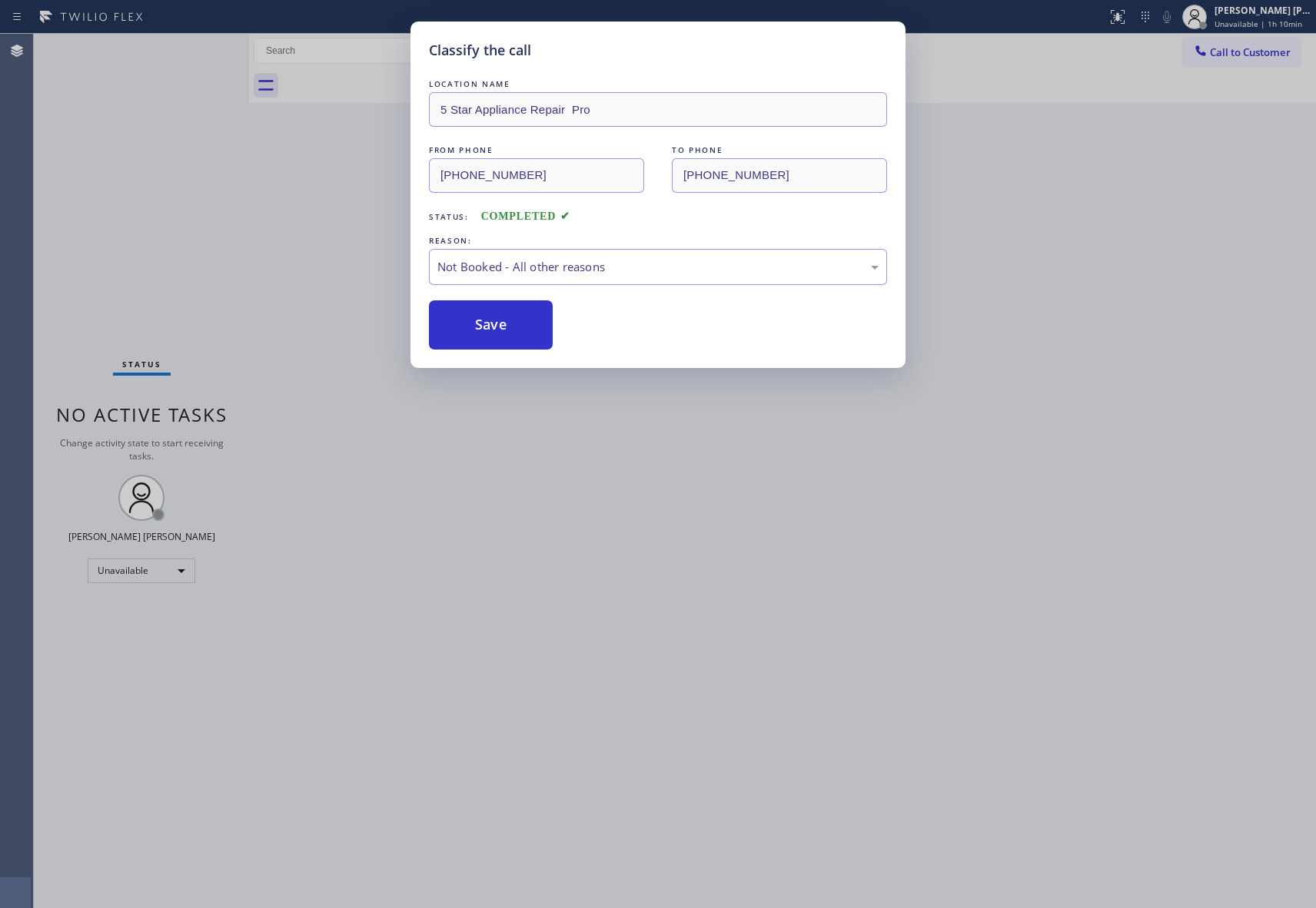
click at [483, 333] on button "Save" at bounding box center [491, 325] width 123 height 49
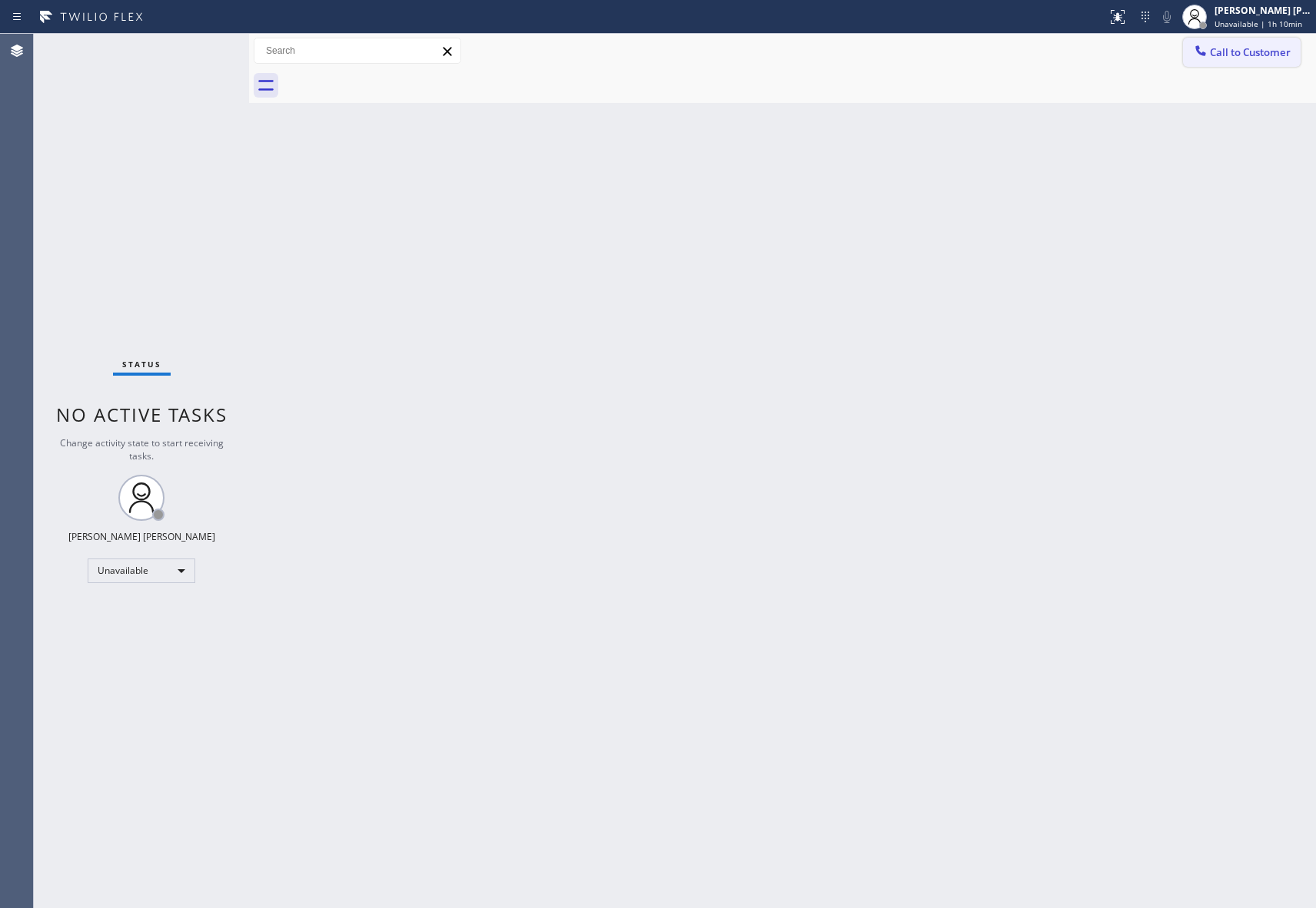
click at [1259, 50] on span "Call to Customer" at bounding box center [1250, 52] width 80 height 14
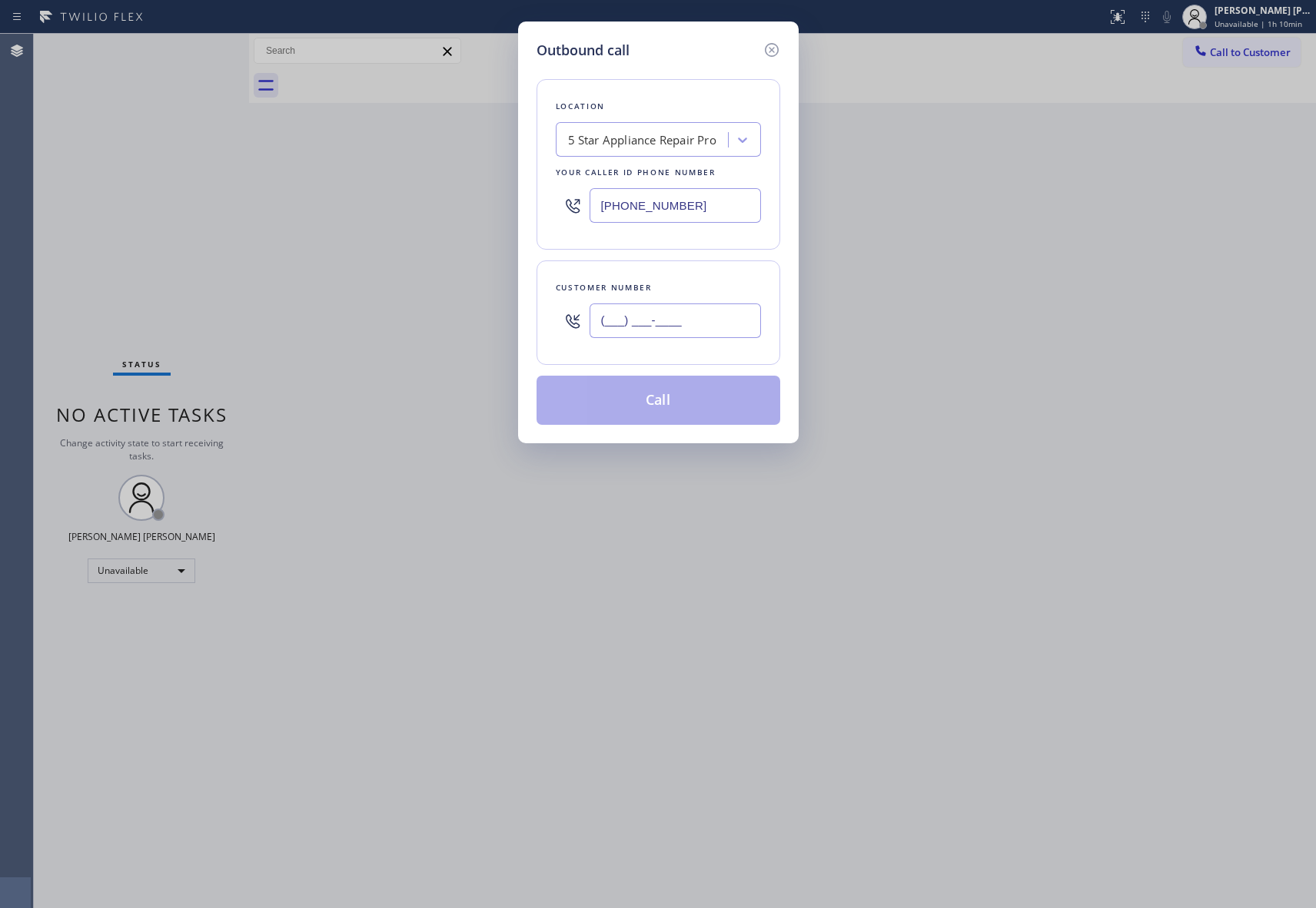
click at [708, 323] on input "(___) ___-____" at bounding box center [675, 320] width 171 height 34
paste input "515) 388-6010"
type input "[PHONE_NUMBER]"
click at [687, 408] on button "Call" at bounding box center [658, 401] width 244 height 49
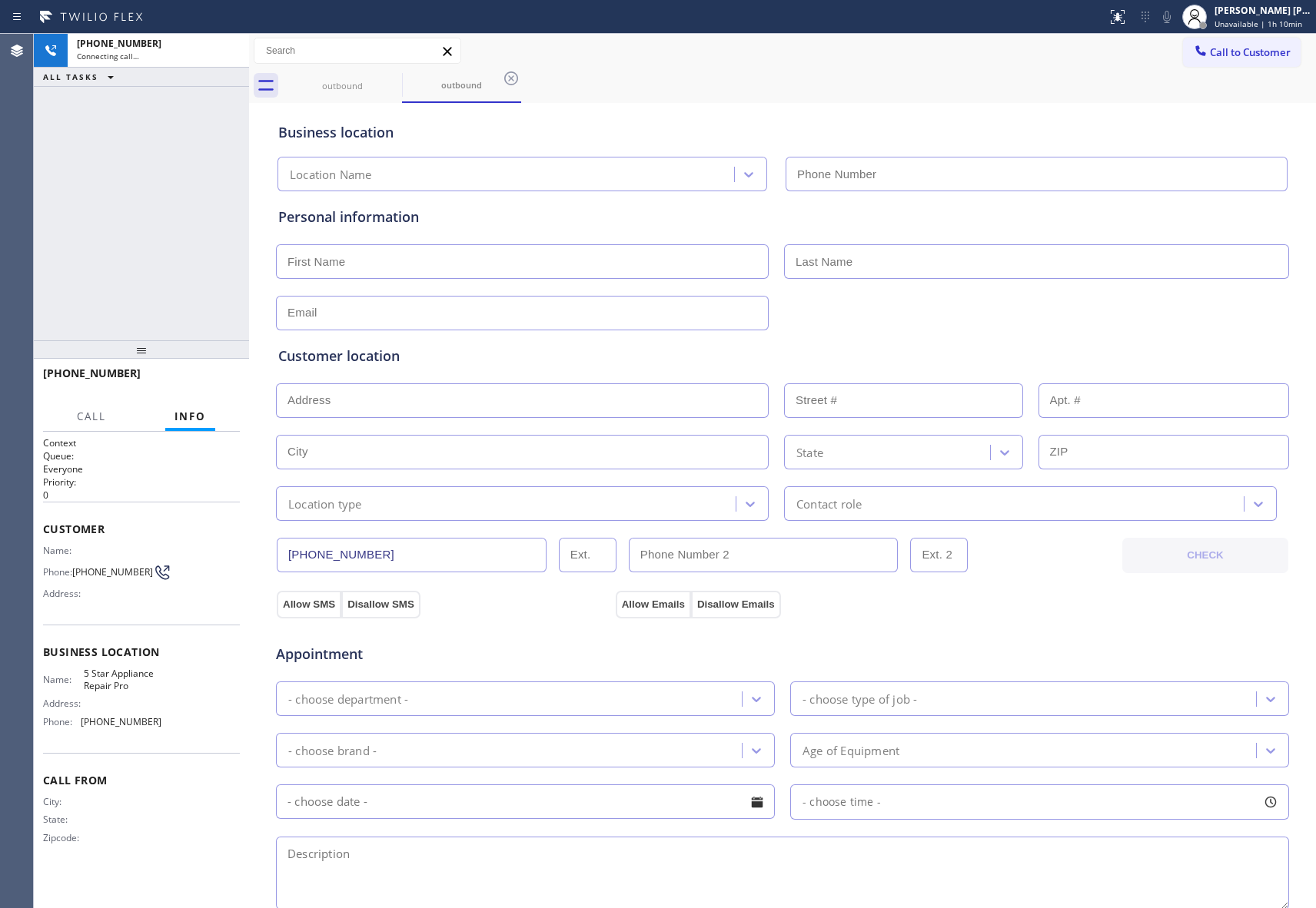
type input "[PHONE_NUMBER]"
click at [231, 45] on icon at bounding box center [228, 50] width 19 height 19
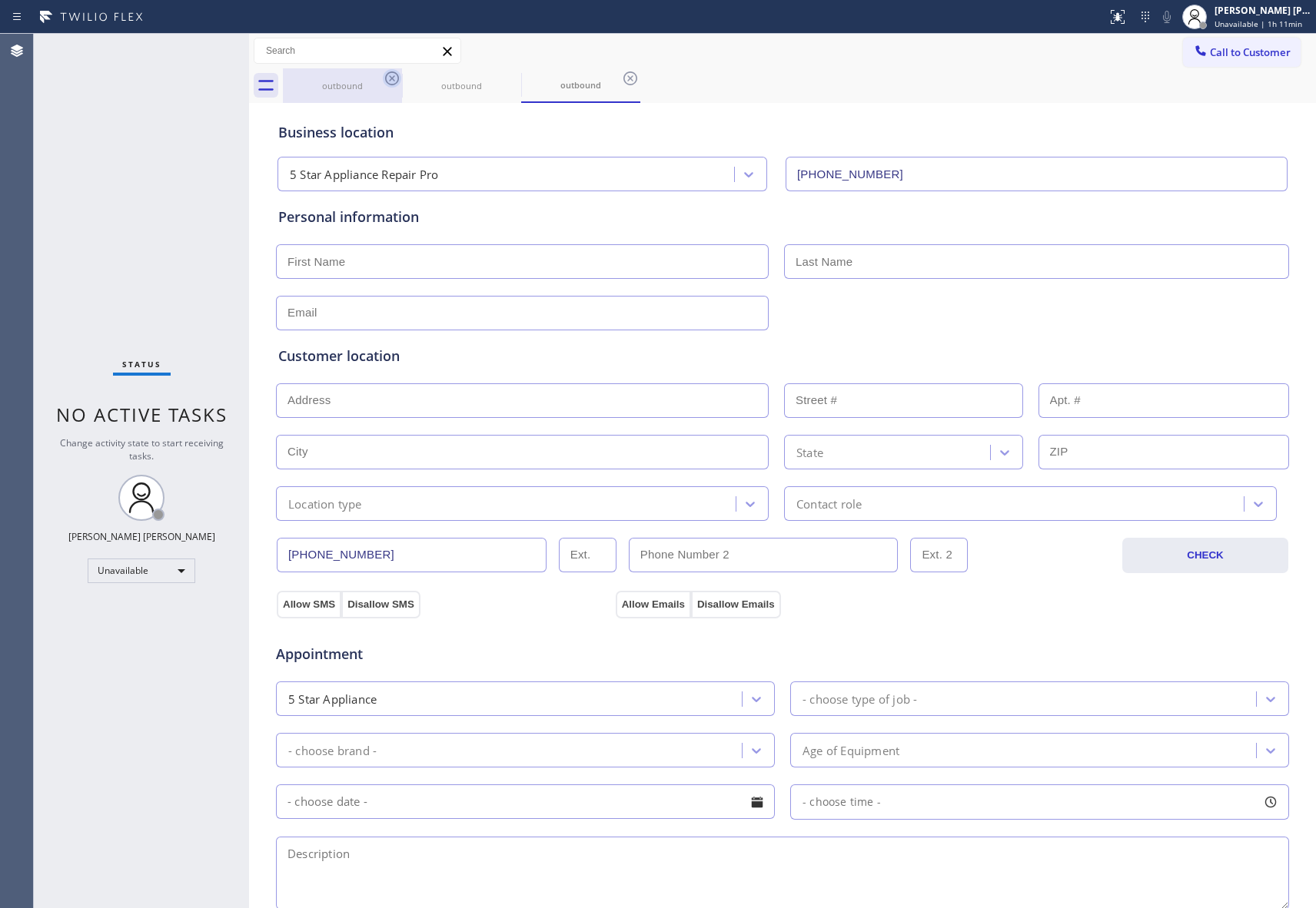
click at [397, 81] on icon at bounding box center [392, 78] width 14 height 14
click at [0, 0] on icon at bounding box center [0, 0] width 0 height 0
click at [623, 81] on icon at bounding box center [630, 78] width 14 height 14
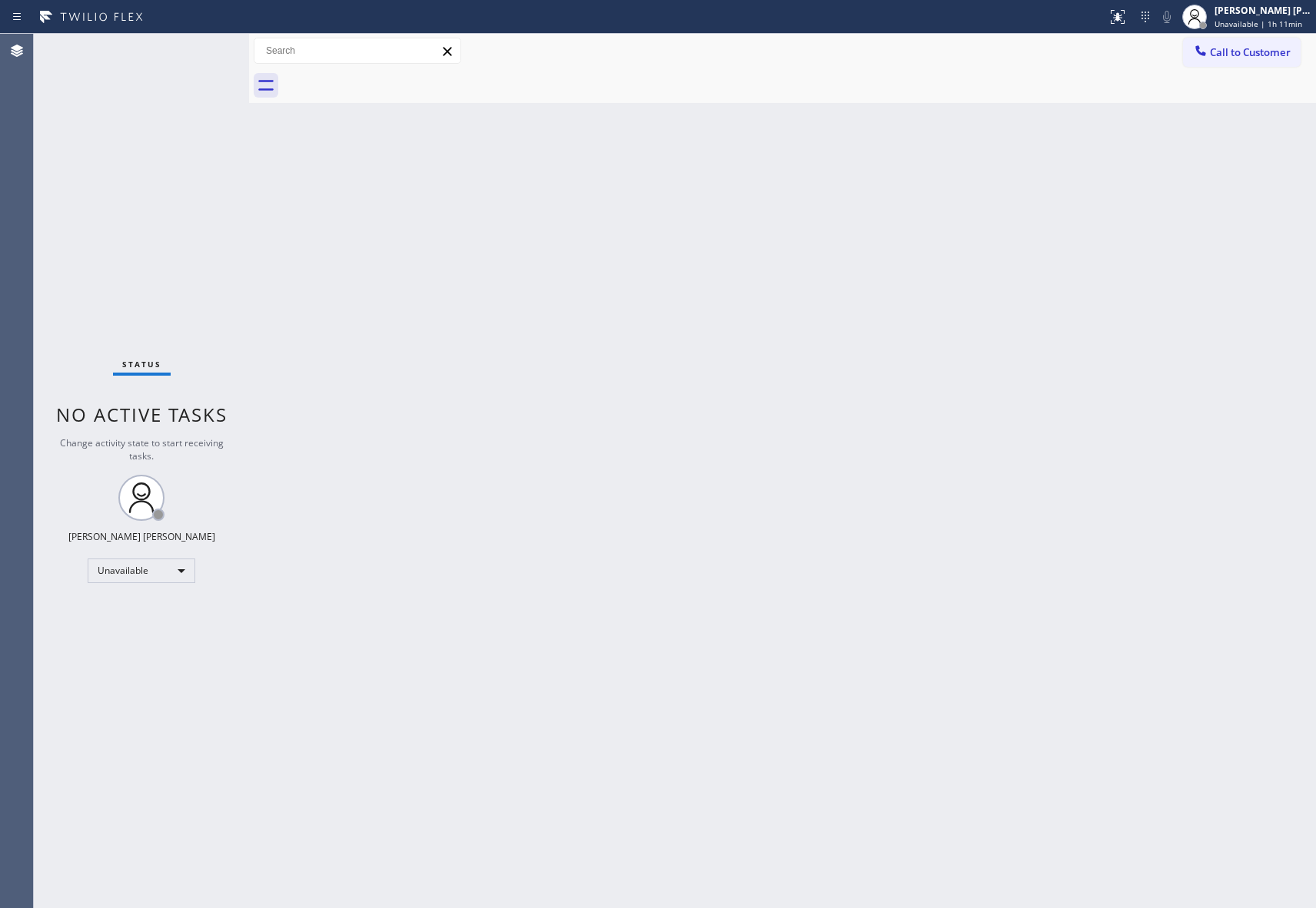
drag, startPoint x: 397, startPoint y: 81, endPoint x: 416, endPoint y: 75, distance: 19.9
click at [397, 81] on div at bounding box center [800, 85] width 1034 height 34
click at [1262, 47] on span "Call to Customer" at bounding box center [1250, 52] width 80 height 14
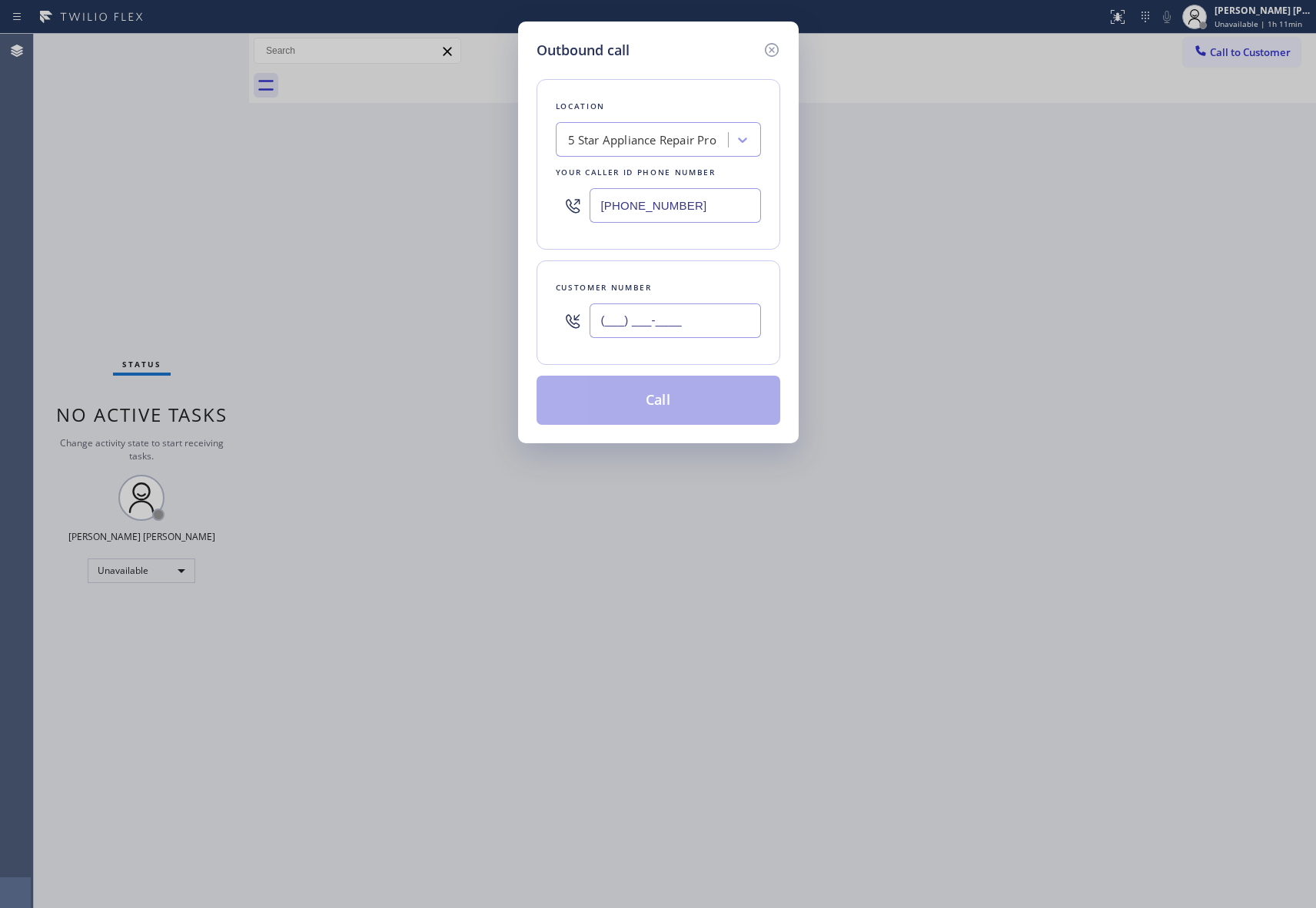
click at [687, 336] on input "(___) ___-____" at bounding box center [675, 320] width 171 height 34
paste input "310) 230-6959"
type input "[PHONE_NUMBER]"
click at [669, 398] on button "Call" at bounding box center [658, 401] width 244 height 49
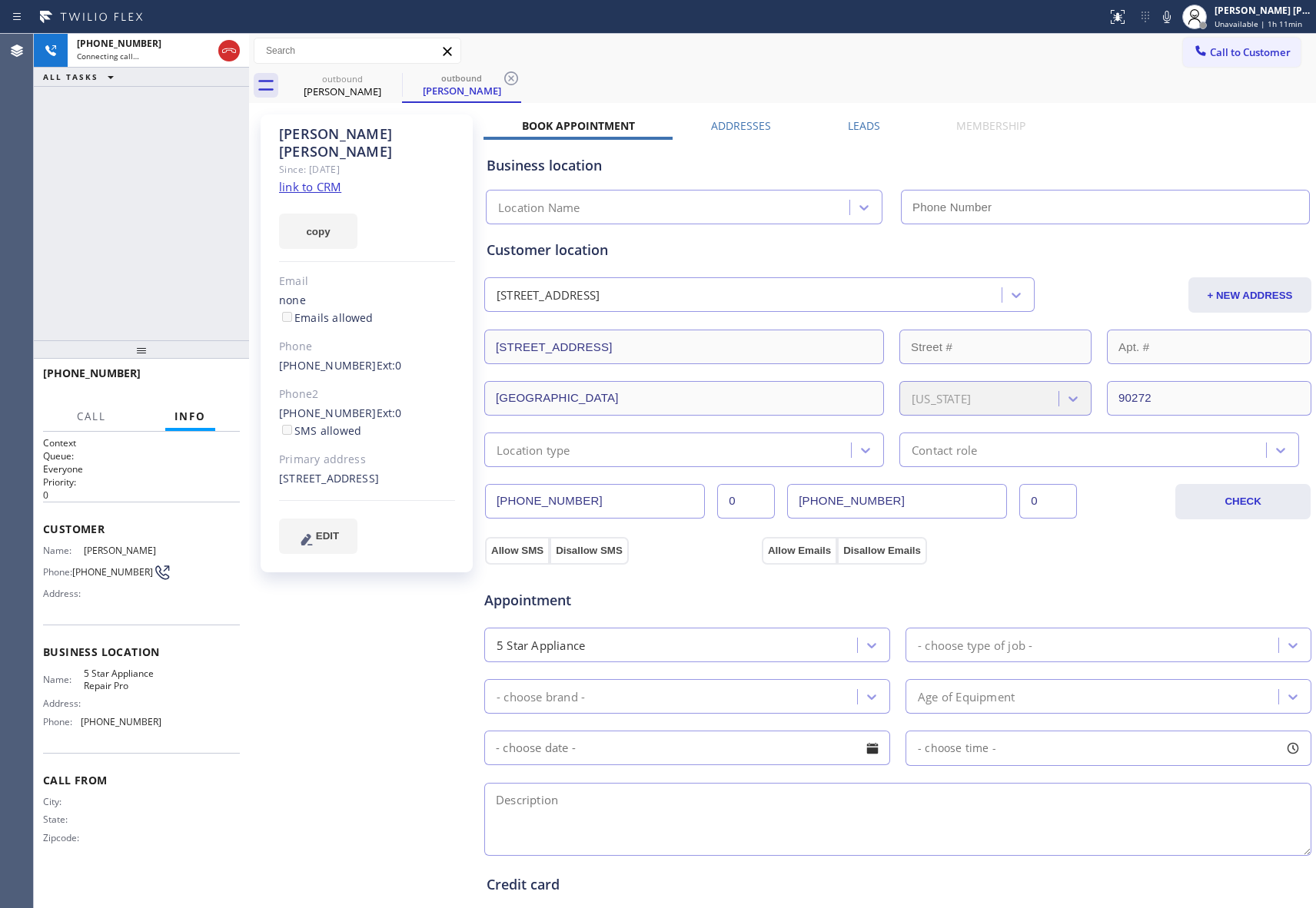
type input "[PHONE_NUMBER]"
click at [224, 44] on icon at bounding box center [228, 50] width 19 height 19
click at [385, 75] on icon at bounding box center [392, 78] width 19 height 19
click at [502, 75] on icon at bounding box center [511, 78] width 19 height 19
click at [385, 75] on div "outbound [PERSON_NAME] outbound [PERSON_NAME]" at bounding box center [800, 85] width 1034 height 34
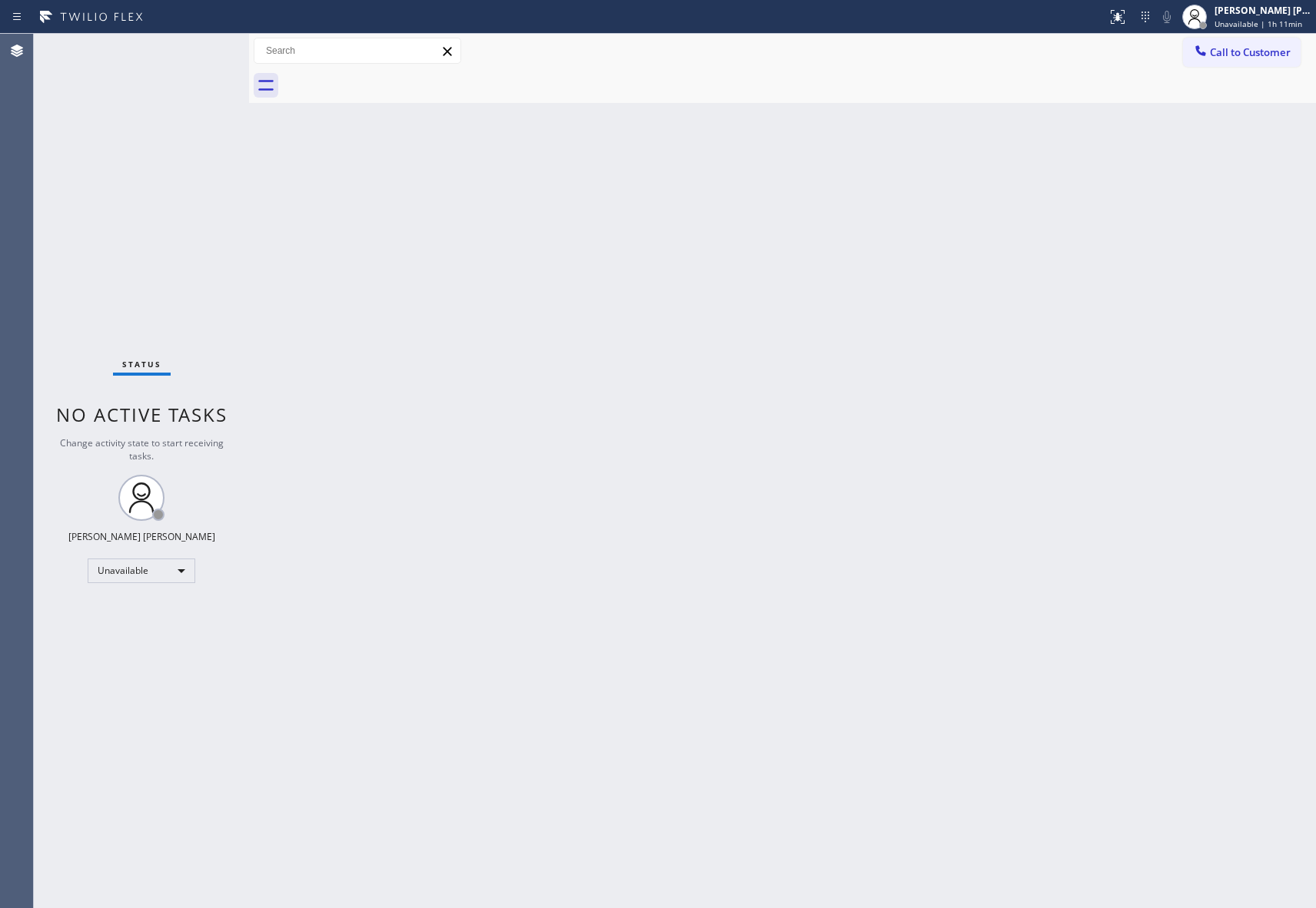
click at [385, 75] on div at bounding box center [800, 85] width 1034 height 34
drag, startPoint x: 1254, startPoint y: 55, endPoint x: 904, endPoint y: 148, distance: 362.1
click at [1254, 54] on span "Call to Customer" at bounding box center [1250, 52] width 80 height 14
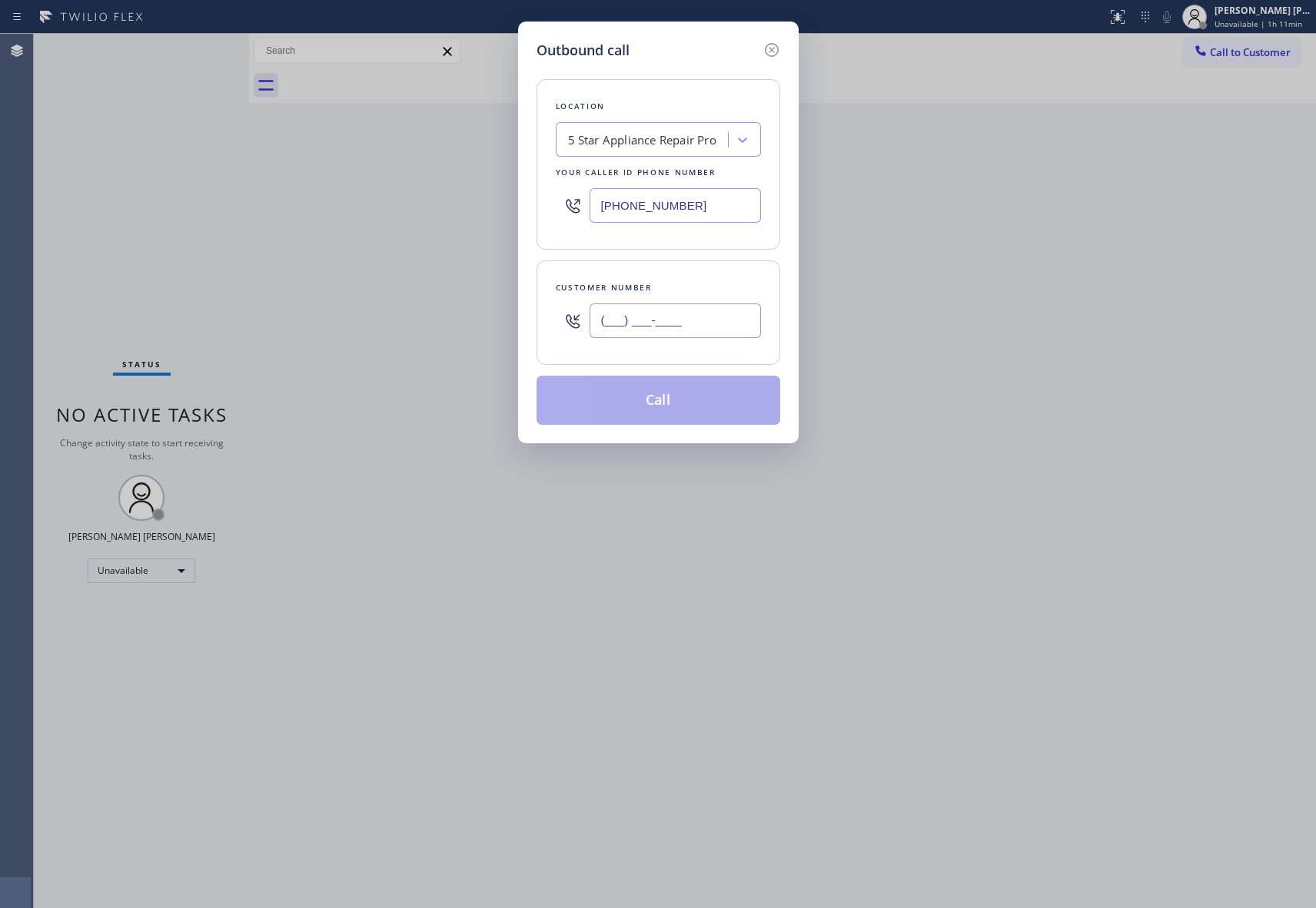
click at [681, 316] on input "(___) ___-____" at bounding box center [675, 320] width 171 height 34
paste input "206) 237-6306"
type input "[PHONE_NUMBER]"
click at [686, 402] on button "Call" at bounding box center [658, 401] width 244 height 49
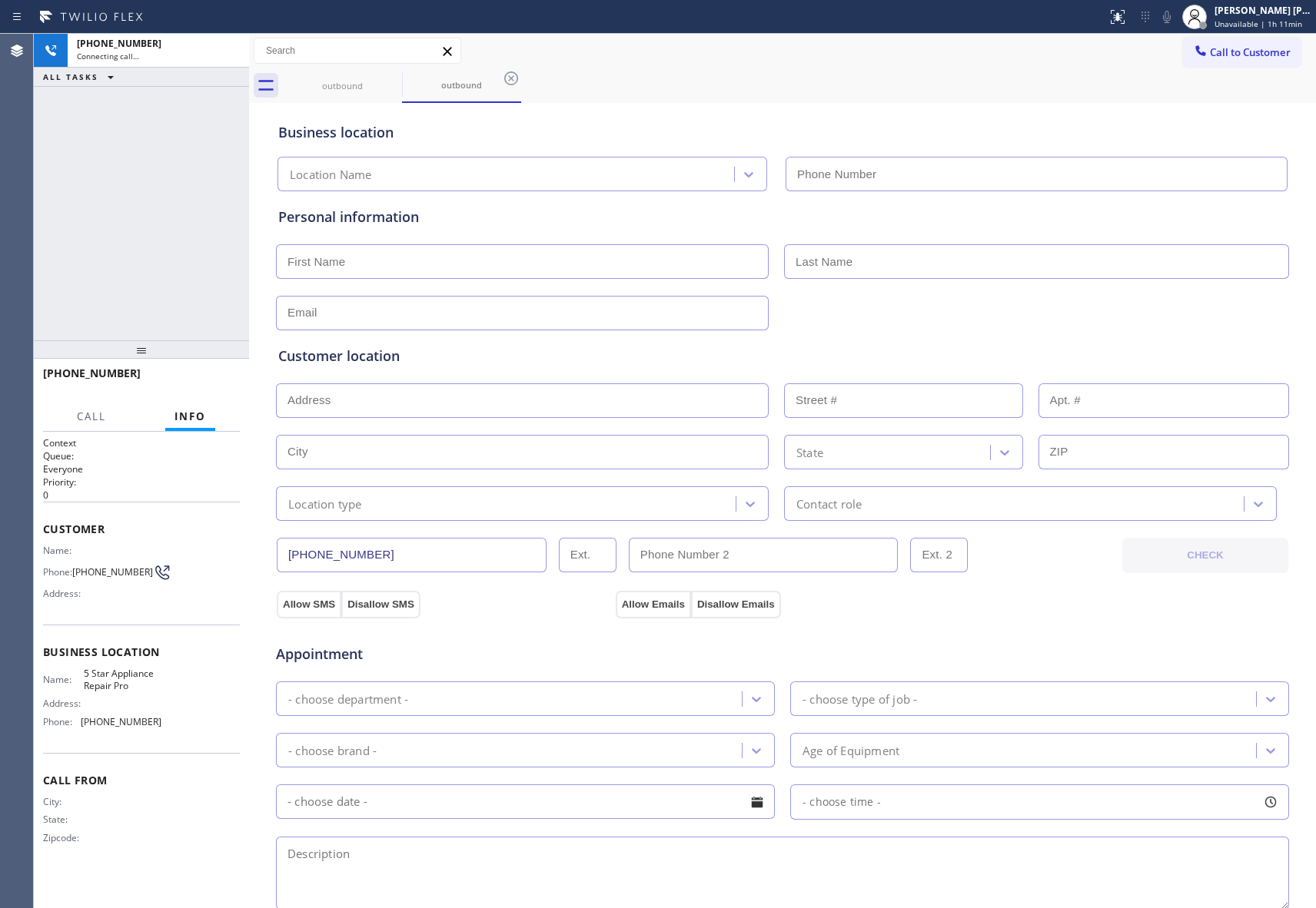
type input "[PHONE_NUMBER]"
click at [217, 378] on span "HANG UP" at bounding box center [204, 380] width 47 height 11
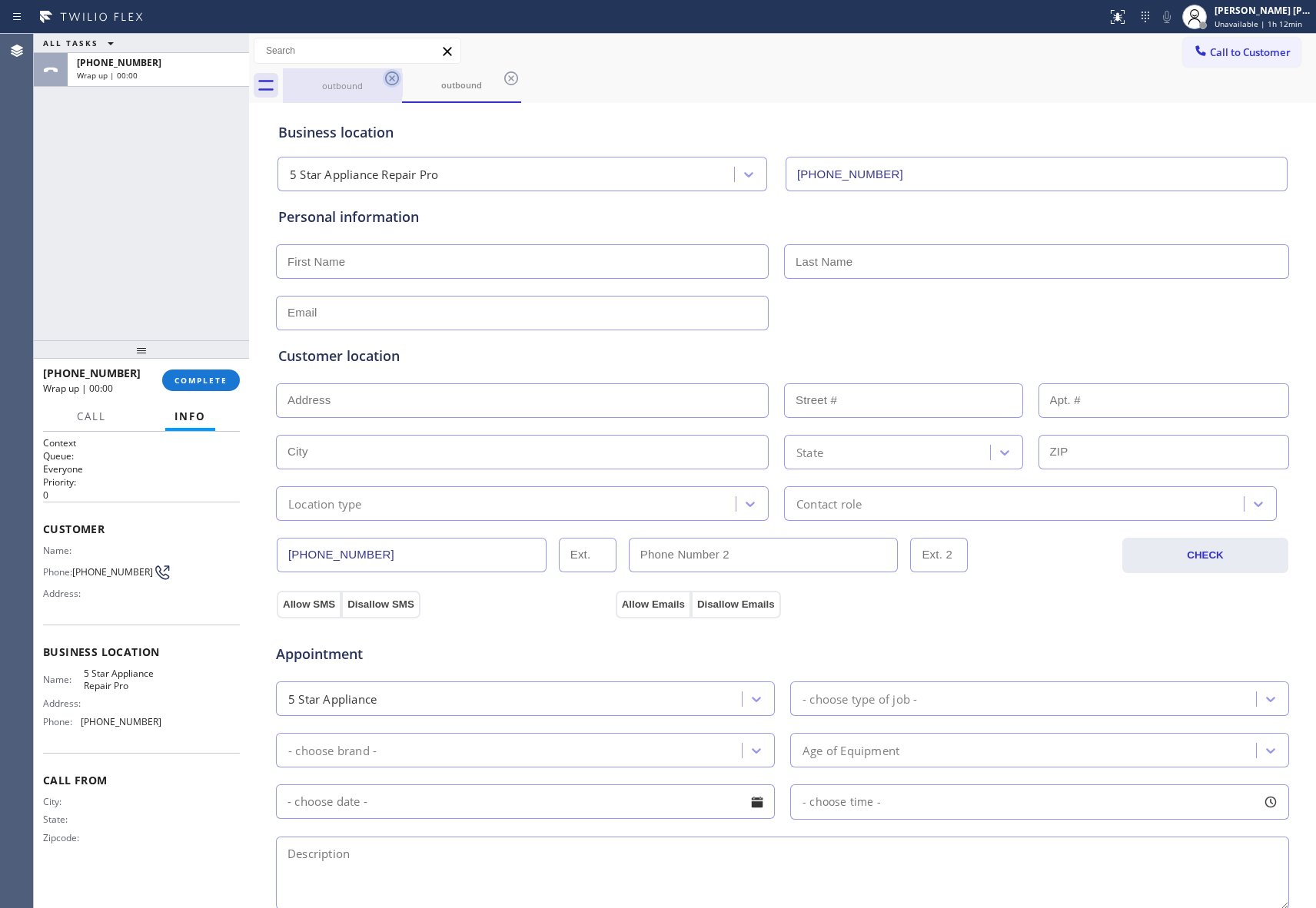
click at [388, 78] on icon at bounding box center [392, 78] width 19 height 19
click at [502, 78] on icon at bounding box center [511, 78] width 19 height 19
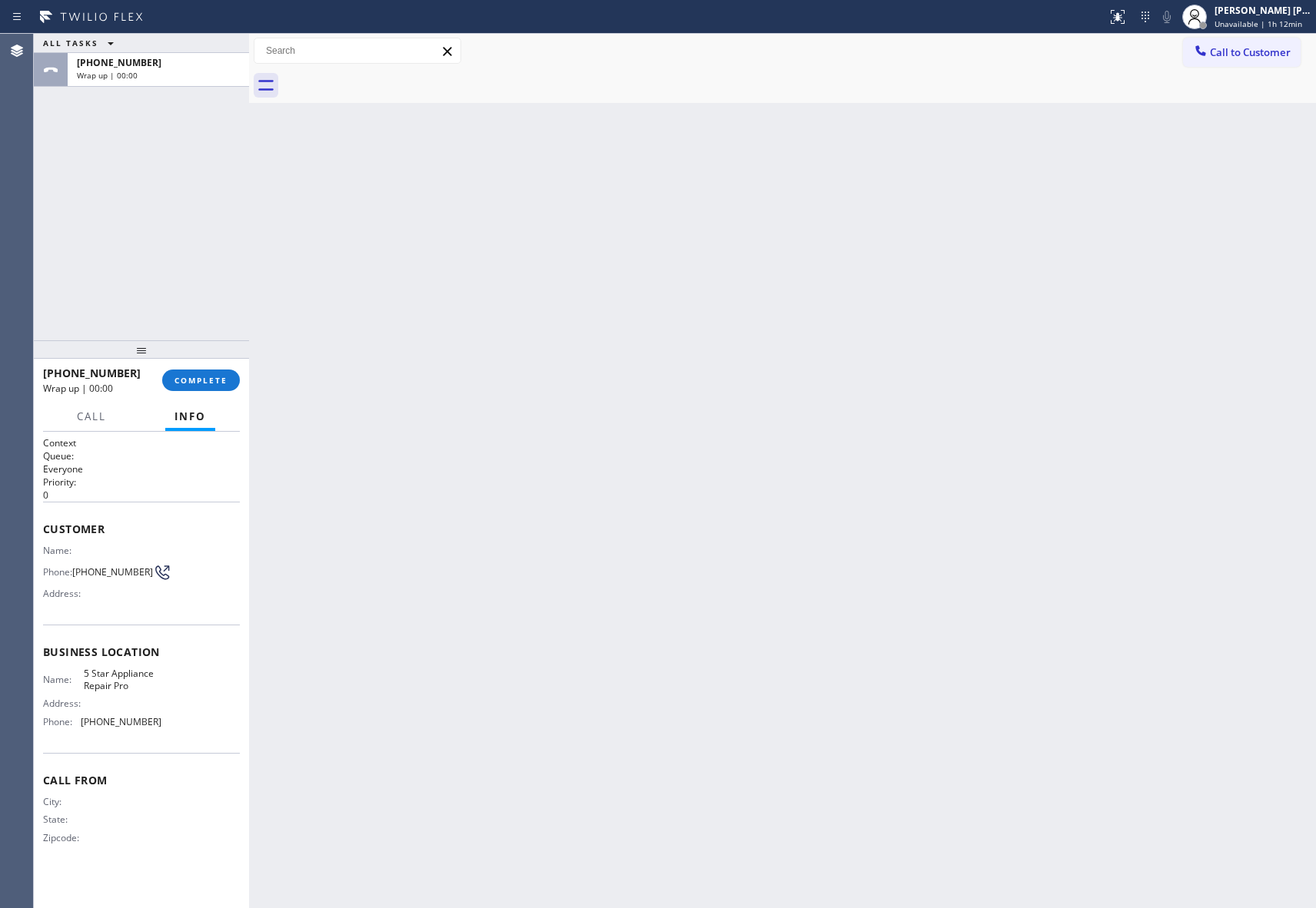
click at [388, 78] on div at bounding box center [800, 85] width 1034 height 34
click at [198, 387] on button "COMPLETE" at bounding box center [201, 380] width 77 height 22
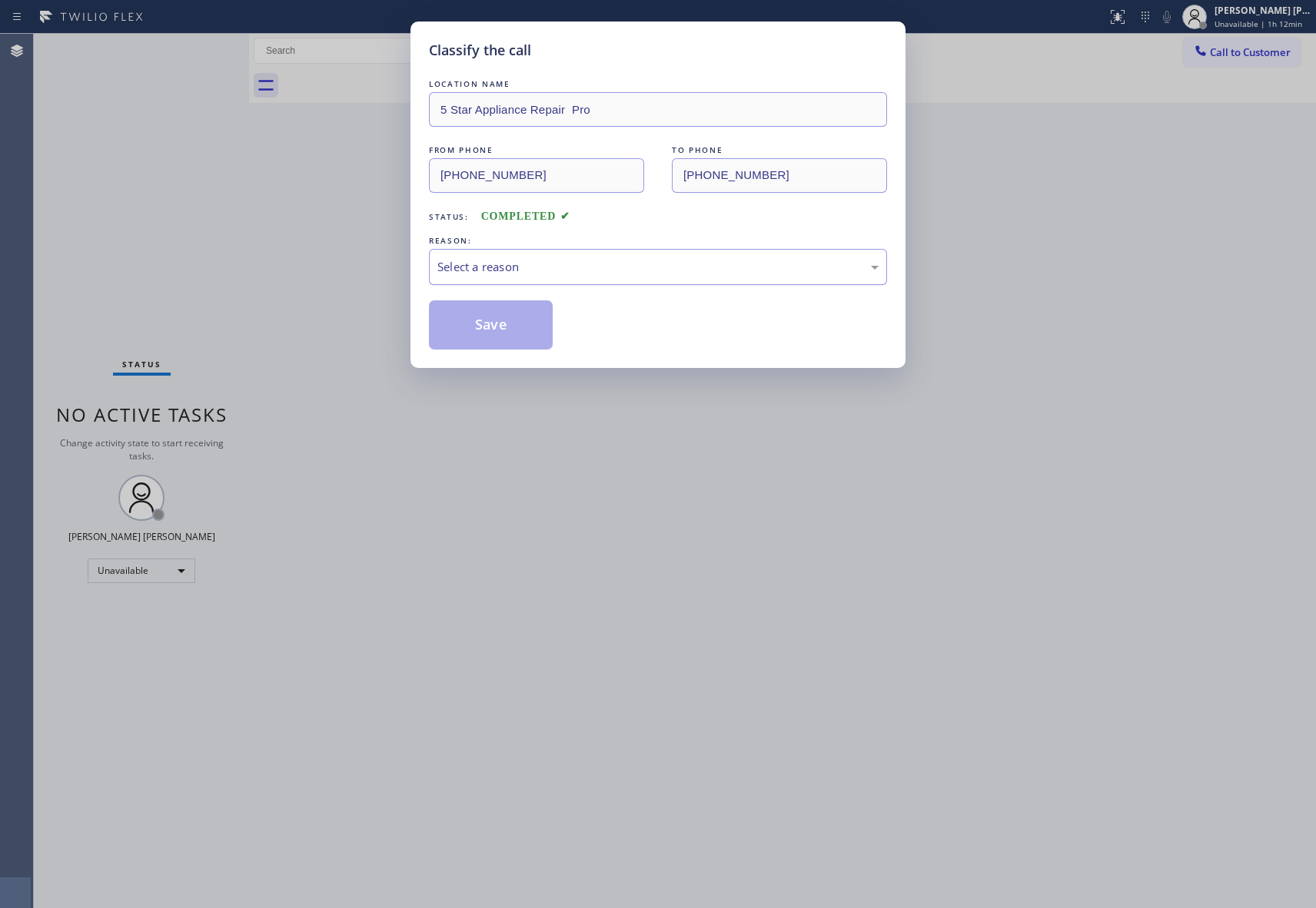
click at [588, 269] on div "Select a reason" at bounding box center [658, 267] width 441 height 18
click at [489, 326] on button "Save" at bounding box center [491, 325] width 123 height 49
drag, startPoint x: 489, startPoint y: 326, endPoint x: 505, endPoint y: 319, distance: 17.5
click at [489, 324] on button "Save" at bounding box center [491, 325] width 123 height 49
click at [1243, 47] on span "Call to Customer" at bounding box center [1250, 52] width 80 height 14
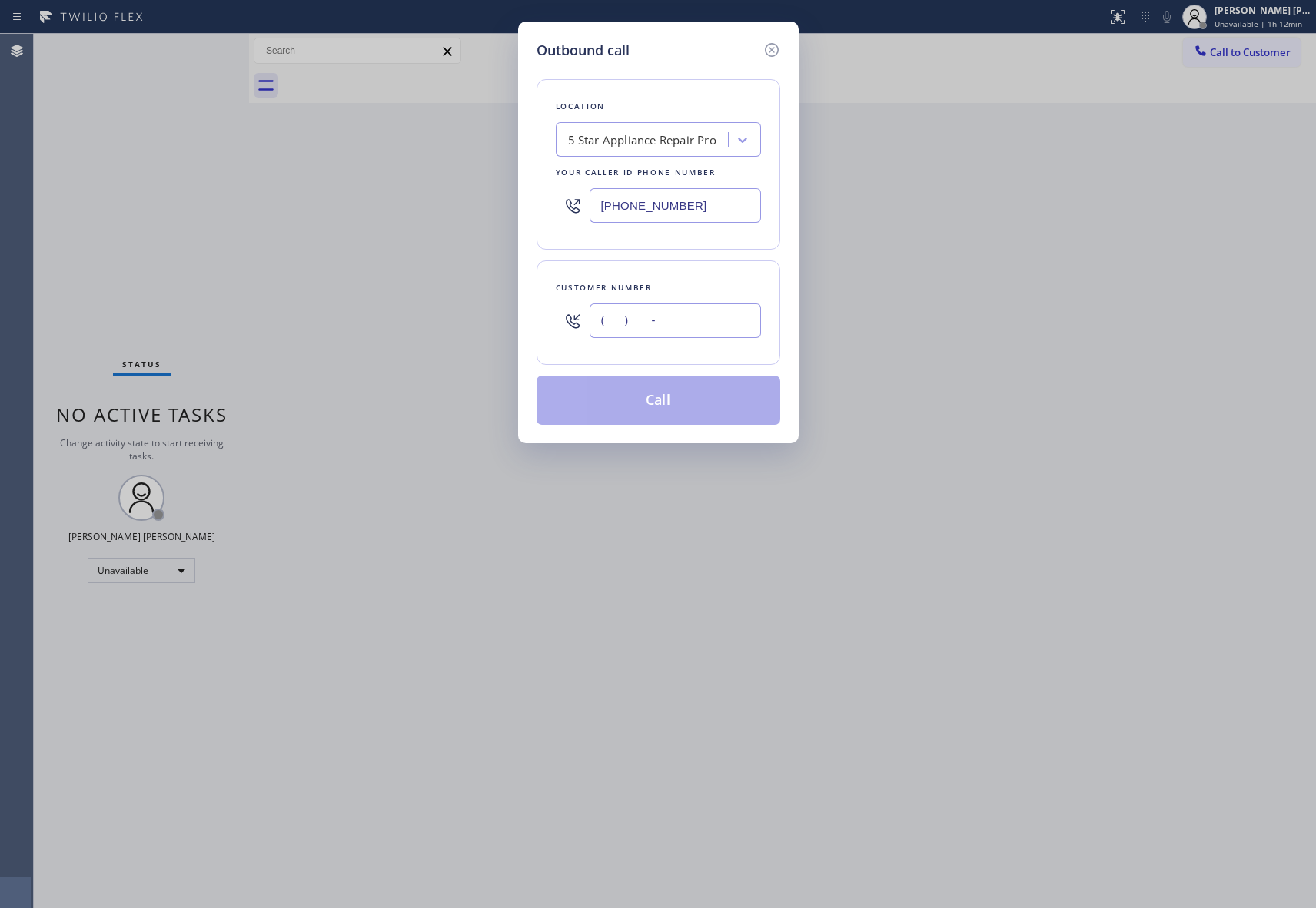
click at [716, 305] on input "(___) ___-____" at bounding box center [675, 320] width 171 height 34
paste input "657) 656-5224"
type input "[PHONE_NUMBER]"
click at [696, 398] on button "Call" at bounding box center [658, 401] width 244 height 49
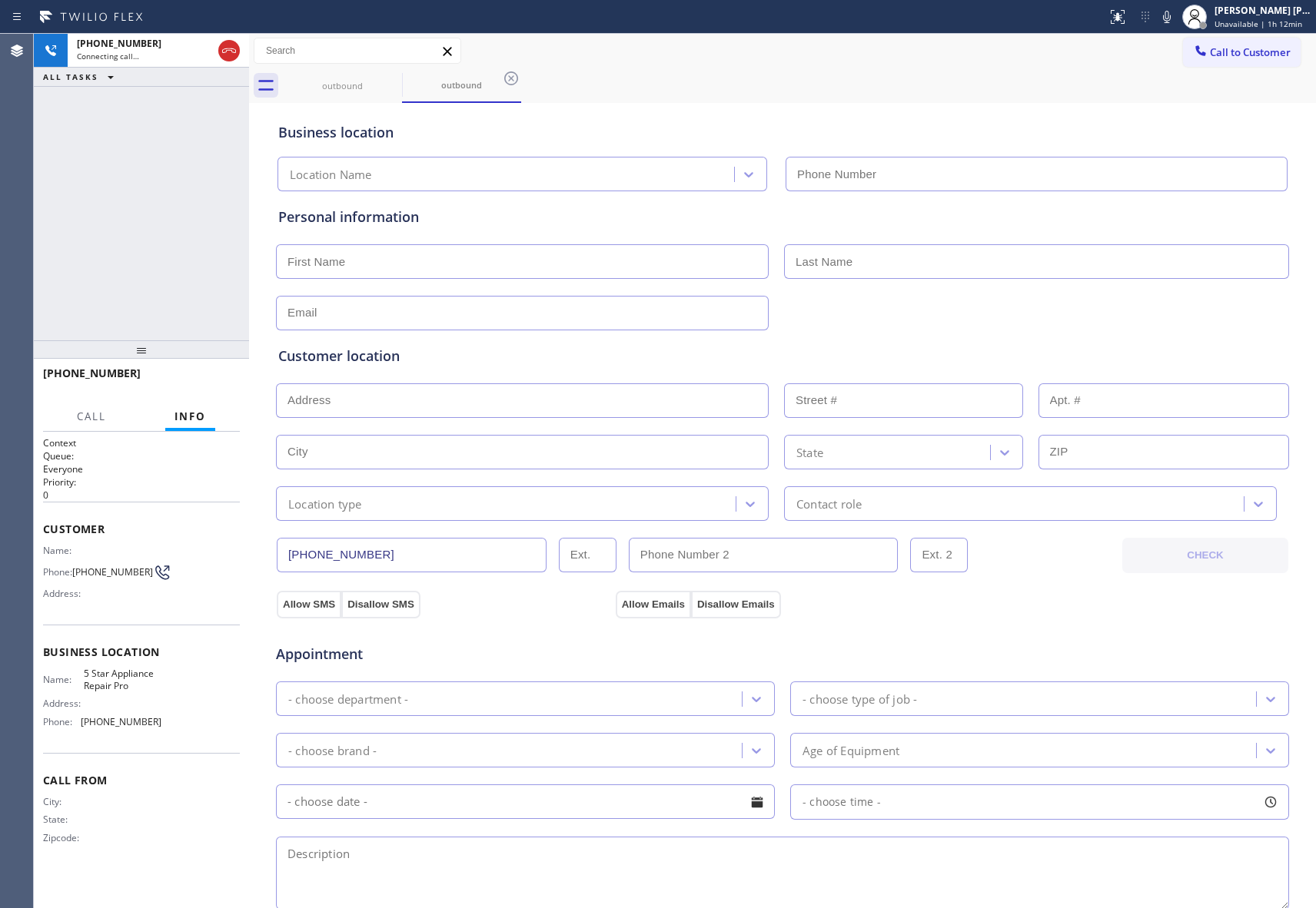
type input "[PHONE_NUMBER]"
click at [0, 0] on icon at bounding box center [0, 0] width 0 height 0
click at [404, 79] on div "outbound" at bounding box center [462, 85] width 116 height 12
click at [381, 72] on div "outbound" at bounding box center [342, 85] width 116 height 34
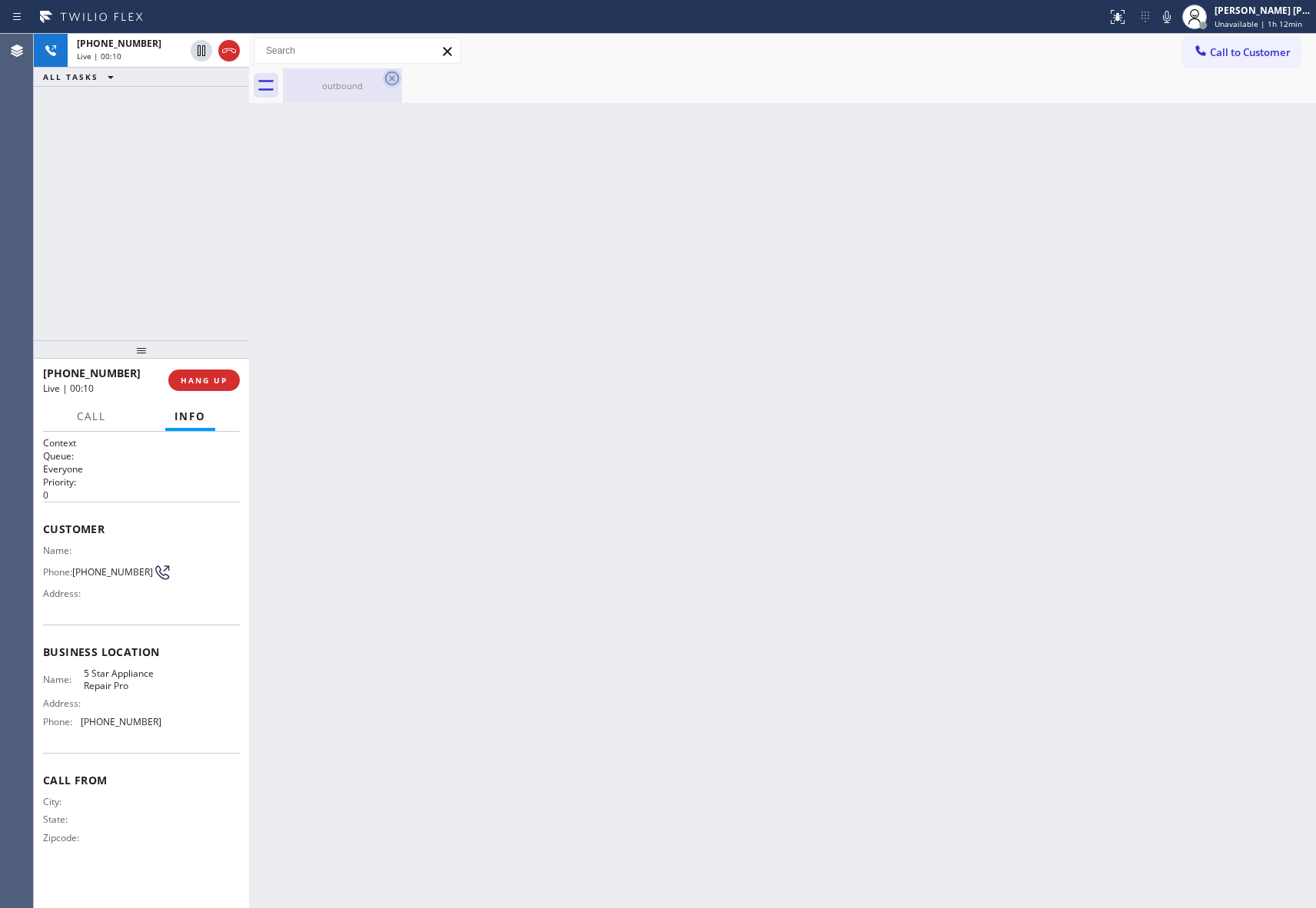
click at [395, 75] on icon at bounding box center [392, 78] width 19 height 19
click at [395, 75] on div at bounding box center [800, 85] width 1034 height 34
click at [234, 55] on icon at bounding box center [228, 50] width 19 height 19
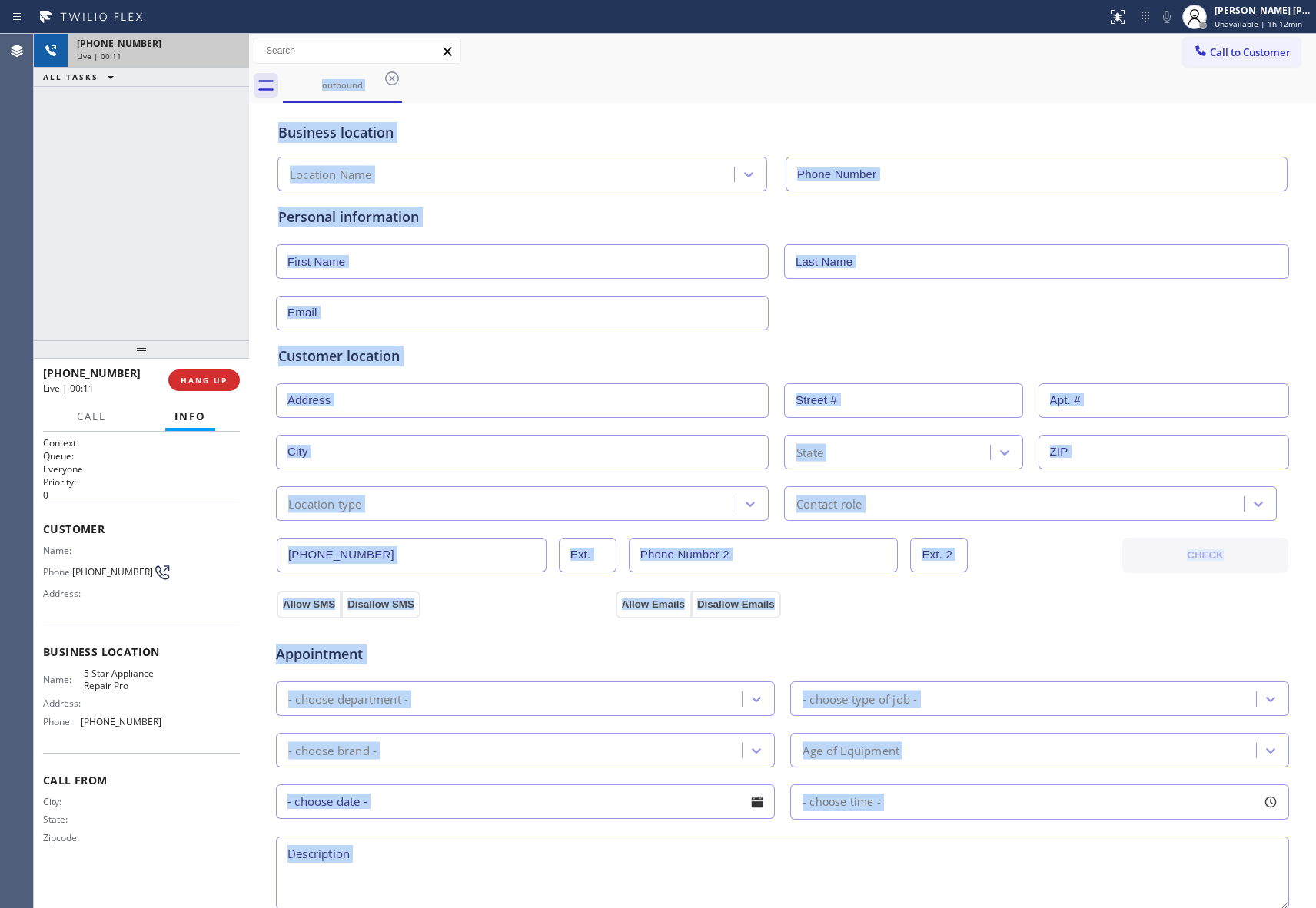
type input "[PHONE_NUMBER]"
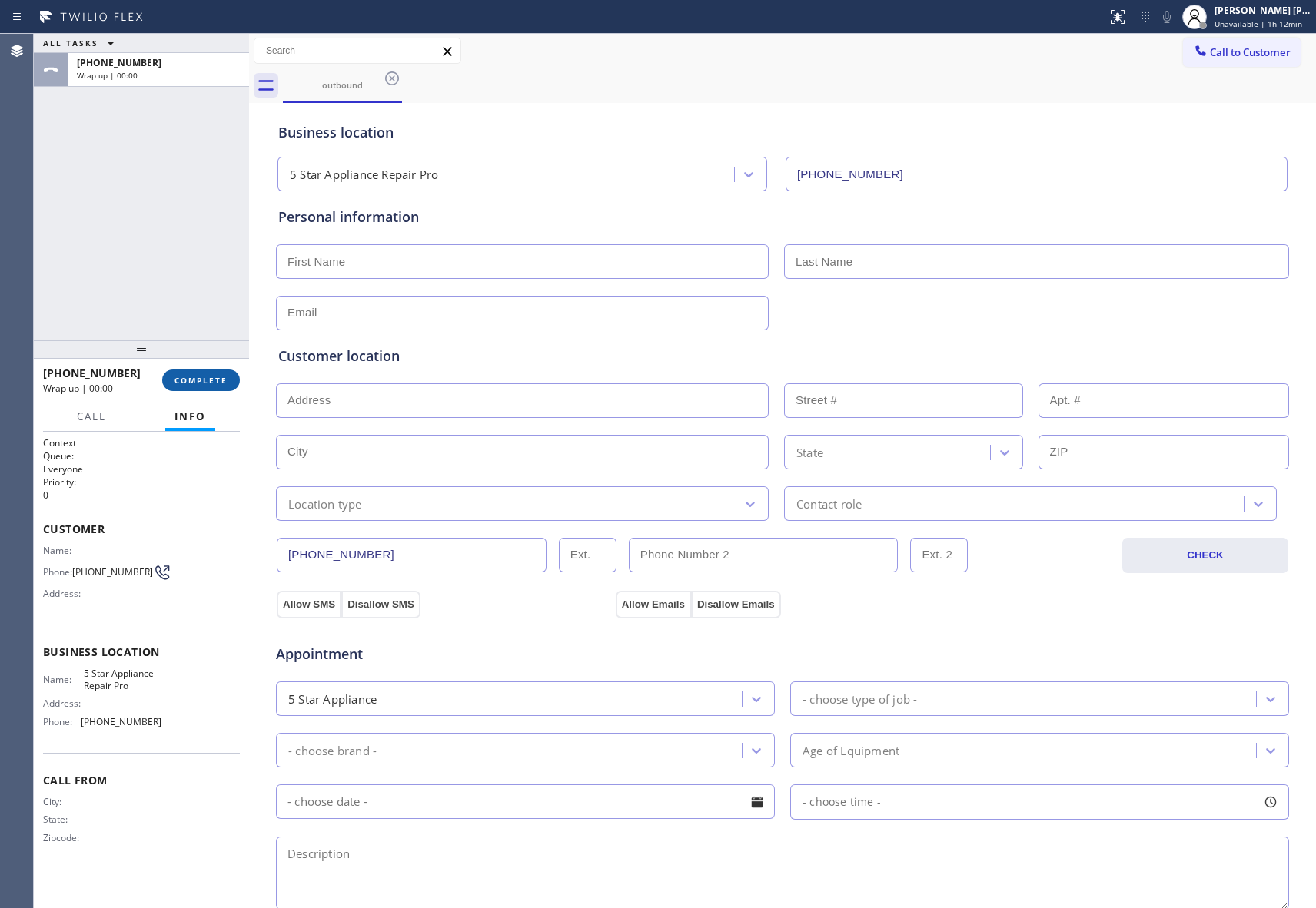
click at [229, 397] on div "[PHONE_NUMBER] Wrap up | 00:00 COMPLETE" at bounding box center [141, 380] width 197 height 40
click at [222, 386] on button "COMPLETE" at bounding box center [201, 380] width 77 height 22
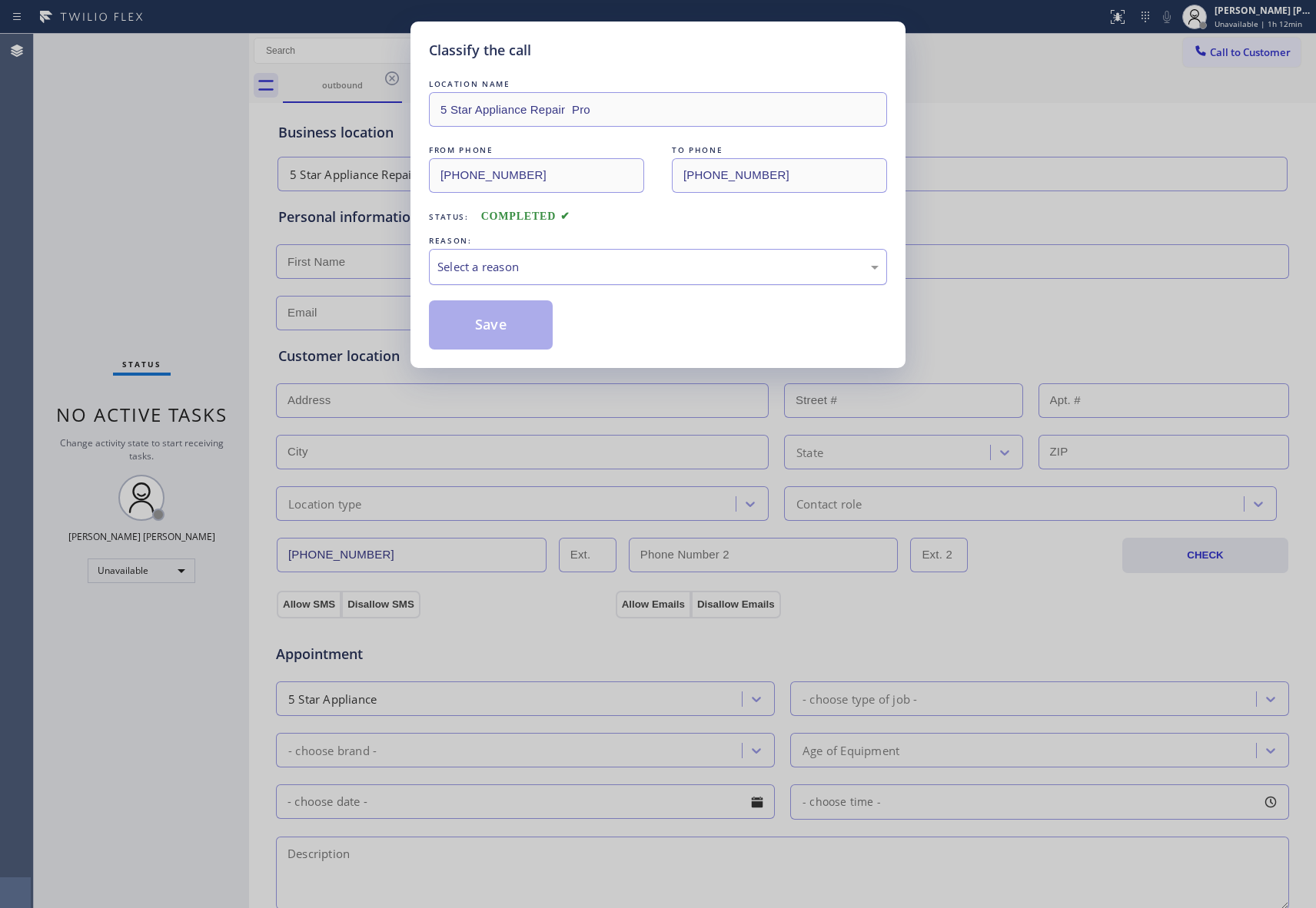
click at [562, 263] on div "Select a reason" at bounding box center [658, 267] width 441 height 18
click at [493, 327] on button "Save" at bounding box center [491, 325] width 123 height 49
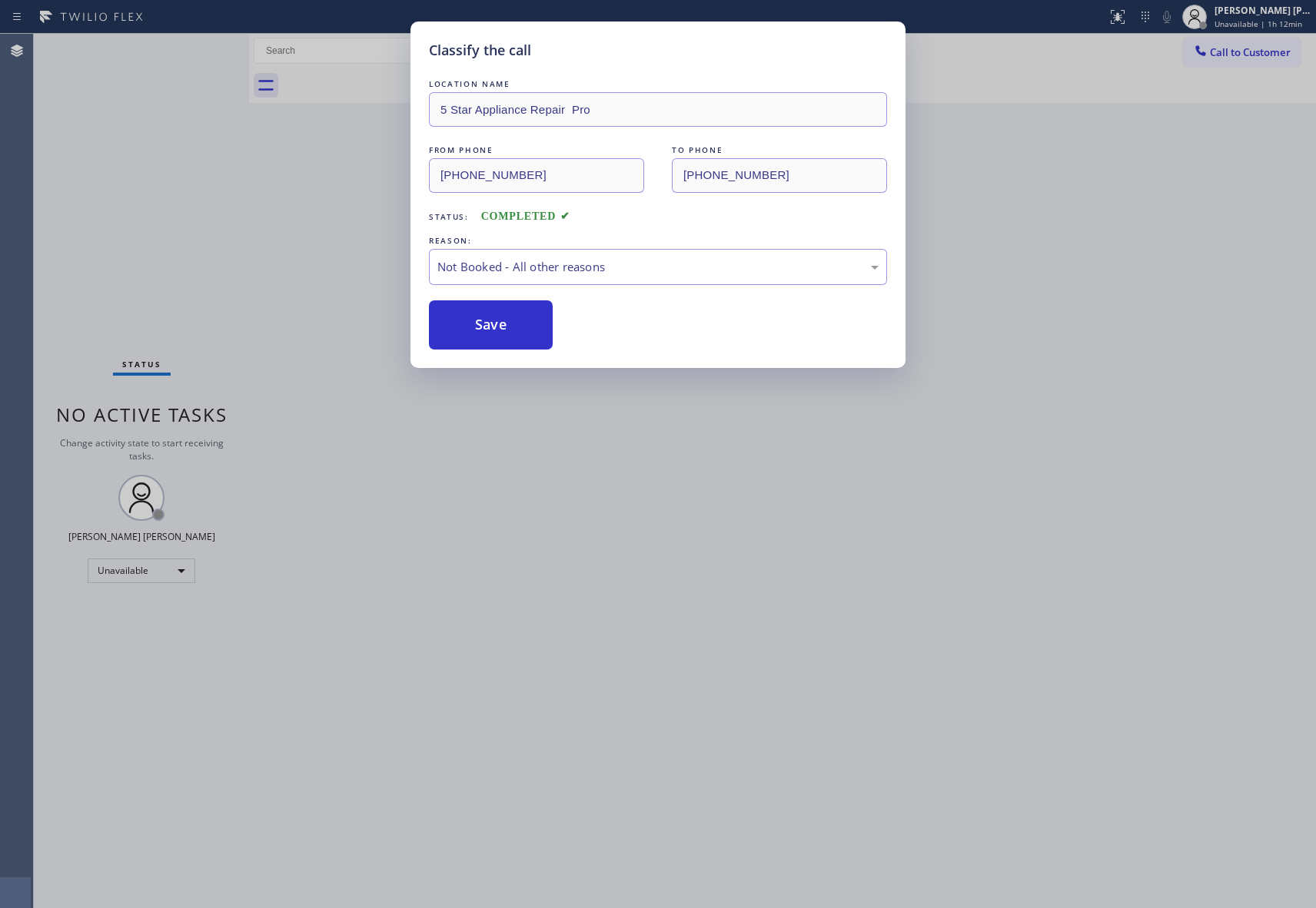
click at [493, 327] on button "Save" at bounding box center [491, 325] width 123 height 49
click at [1265, 51] on div "Classify the call LOCATION NAME [GEOGRAPHIC_DATA] Appliance Repair FROM PHONE […" at bounding box center [675, 471] width 1283 height 875
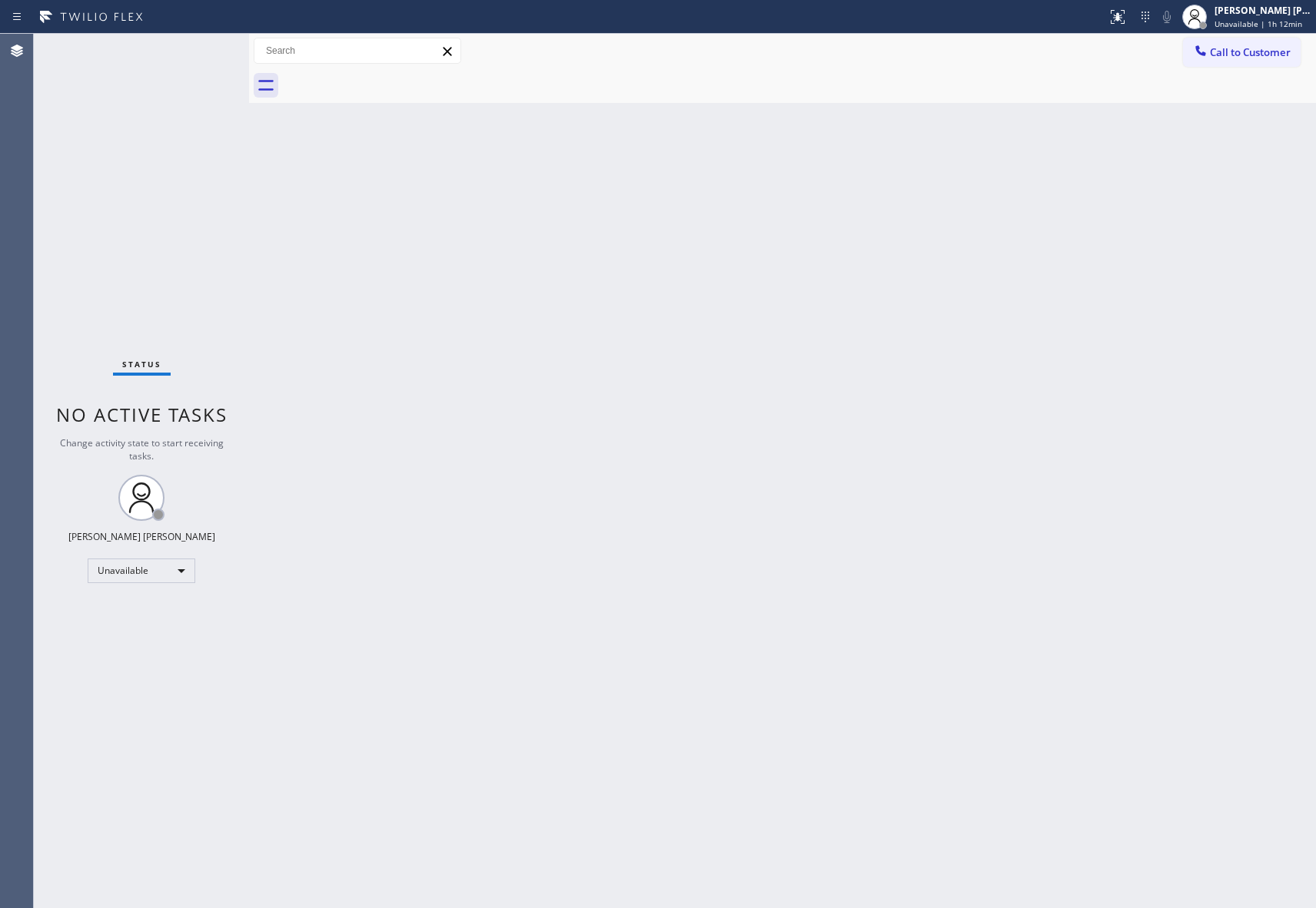
click at [1265, 51] on span "Call to Customer" at bounding box center [1250, 52] width 80 height 14
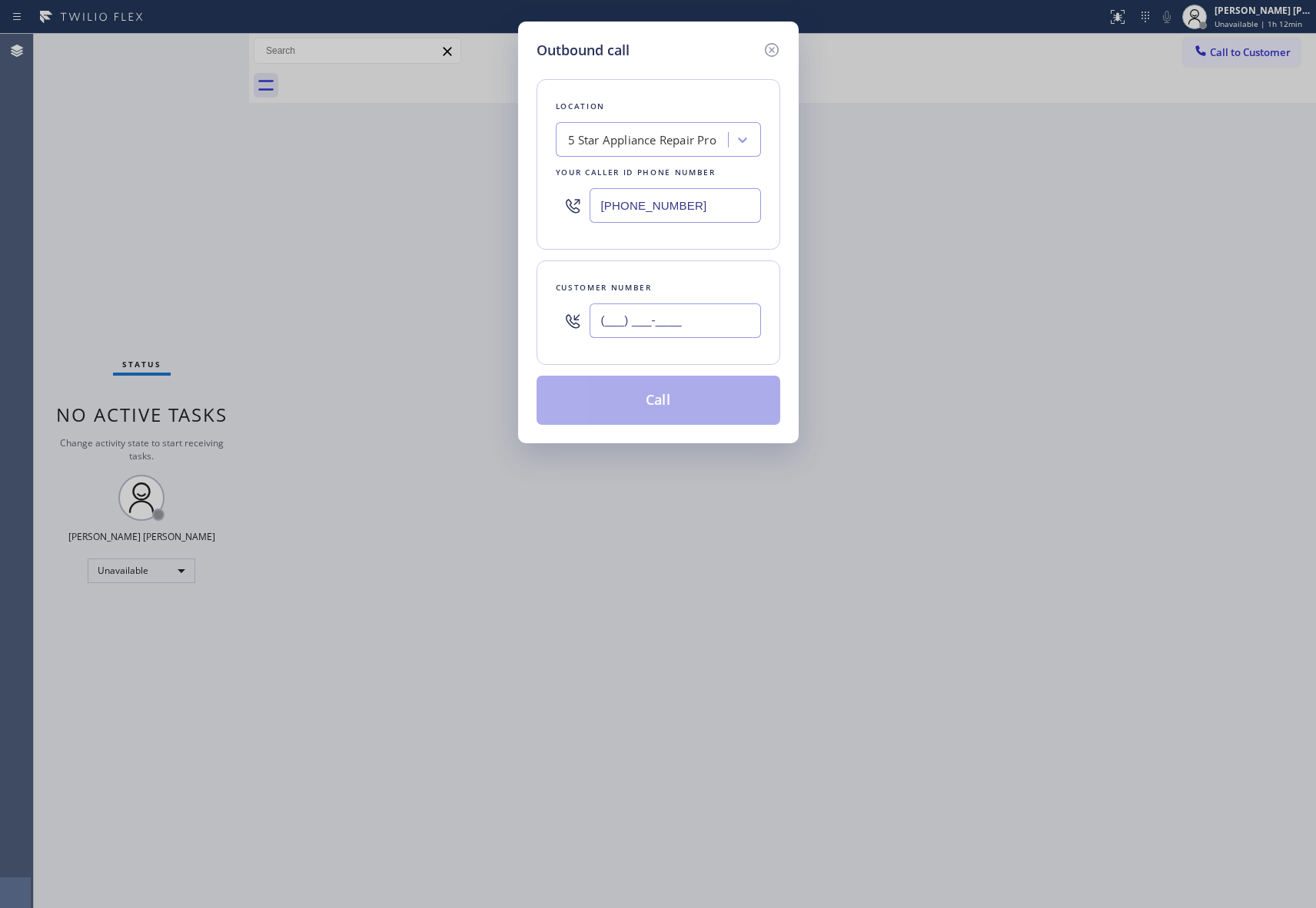
click at [694, 323] on input "(___) ___-____" at bounding box center [675, 320] width 171 height 34
paste input "833) 657-0581"
type input "[PHONE_NUMBER]"
click at [681, 397] on button "Call" at bounding box center [658, 401] width 244 height 49
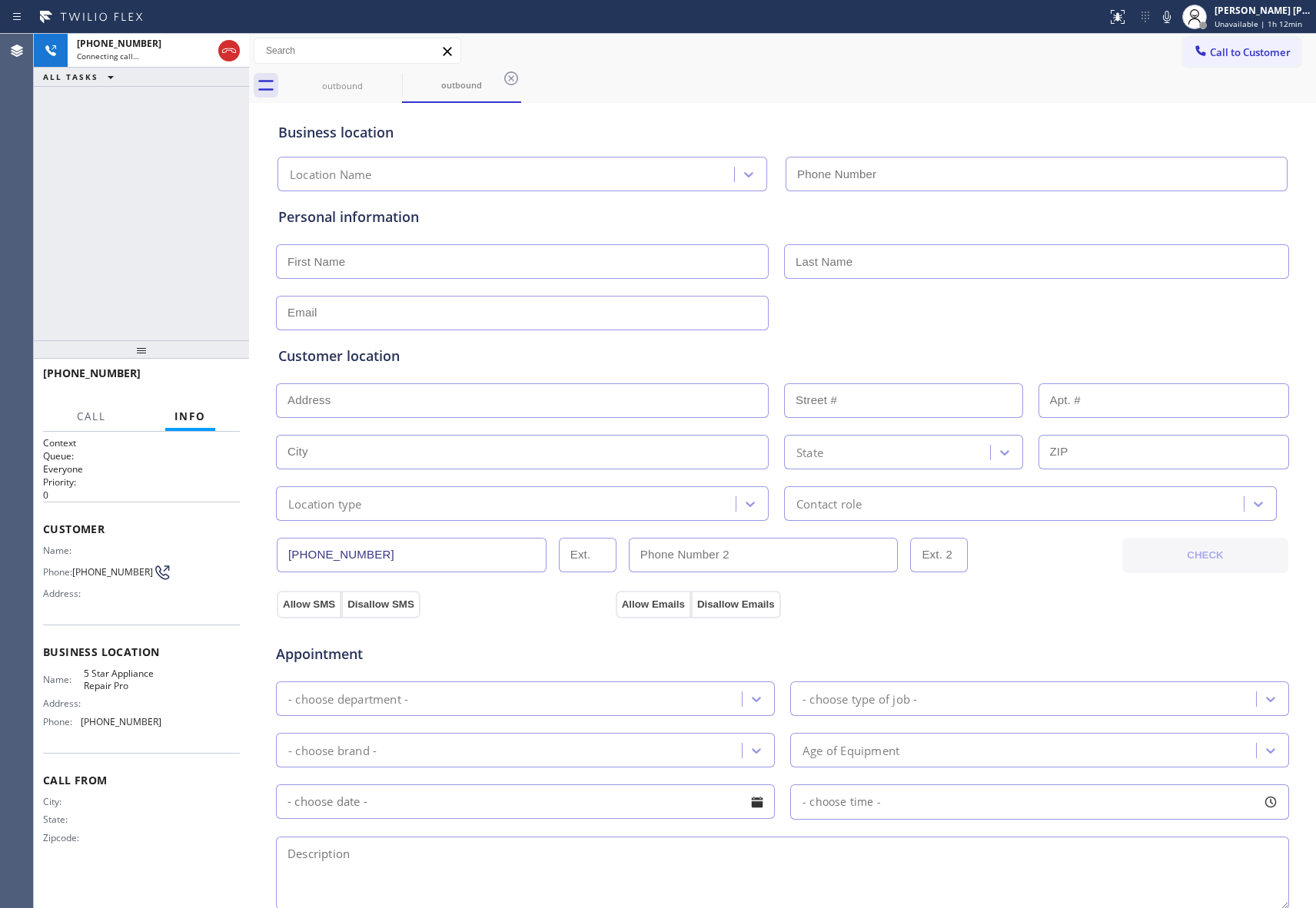
type input "[PHONE_NUMBER]"
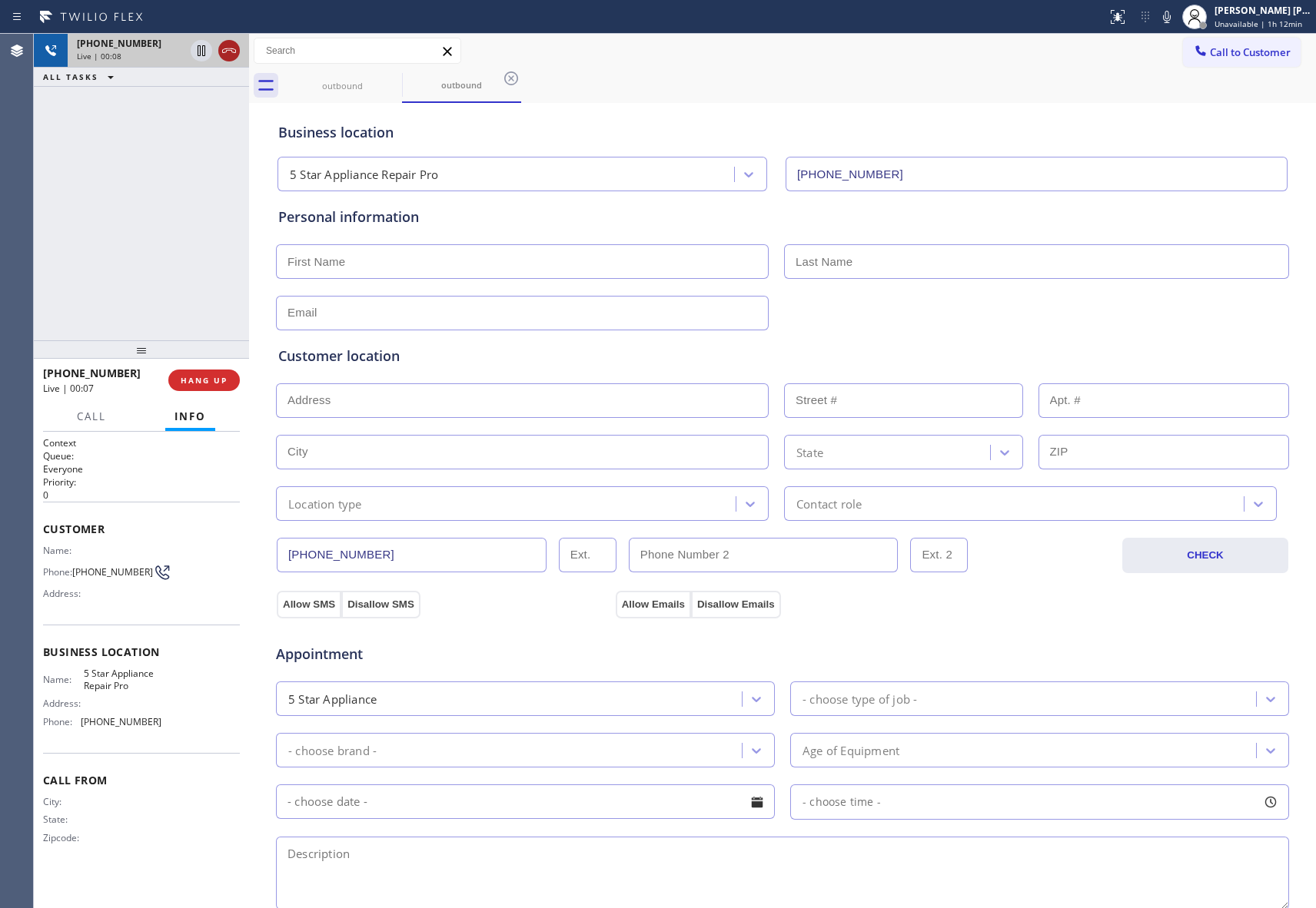
click at [230, 44] on icon at bounding box center [228, 50] width 19 height 19
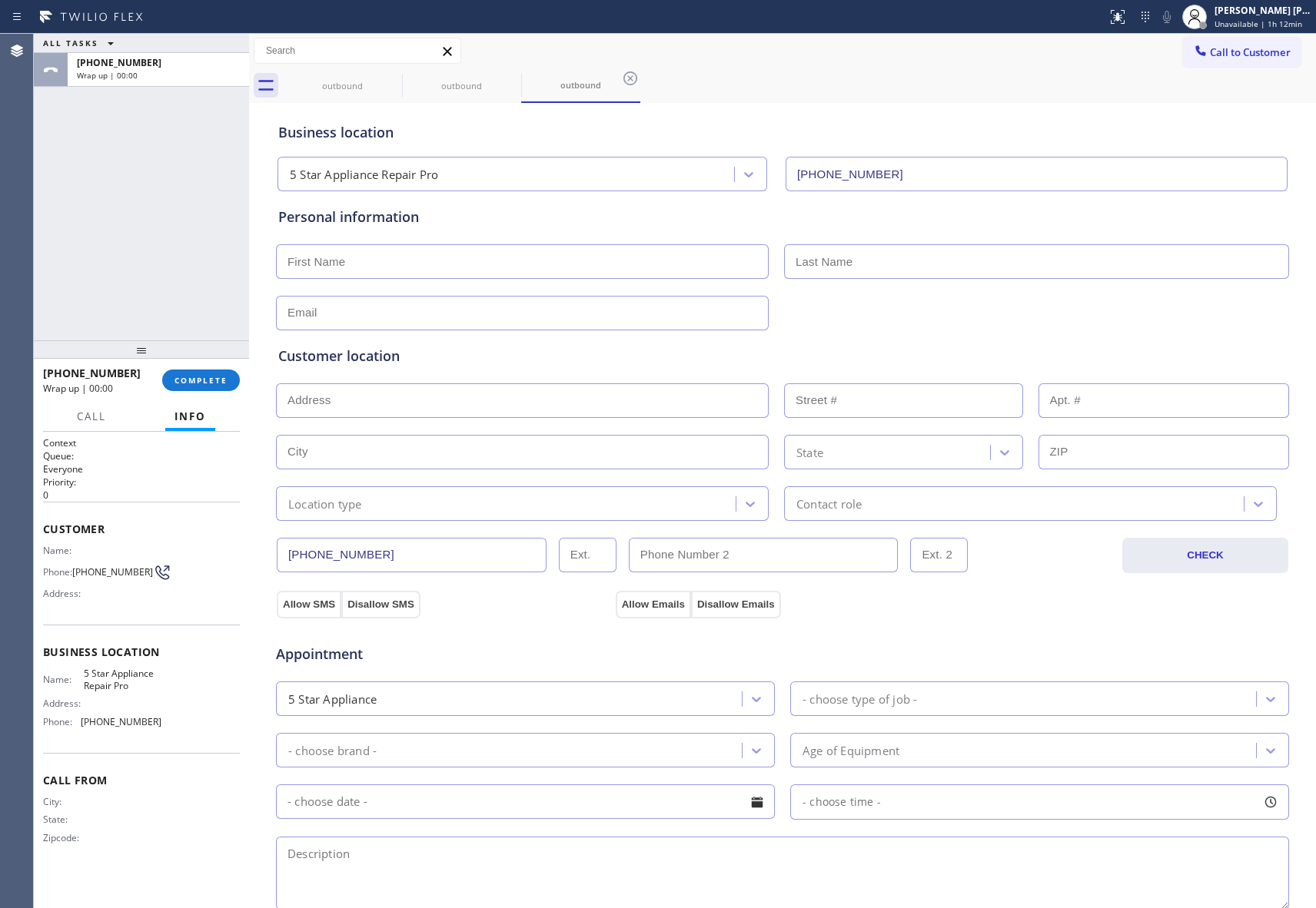
type input "[PHONE_NUMBER]"
click at [394, 77] on icon at bounding box center [392, 78] width 19 height 19
click at [502, 76] on icon at bounding box center [511, 78] width 19 height 19
click at [621, 76] on icon at bounding box center [630, 78] width 19 height 19
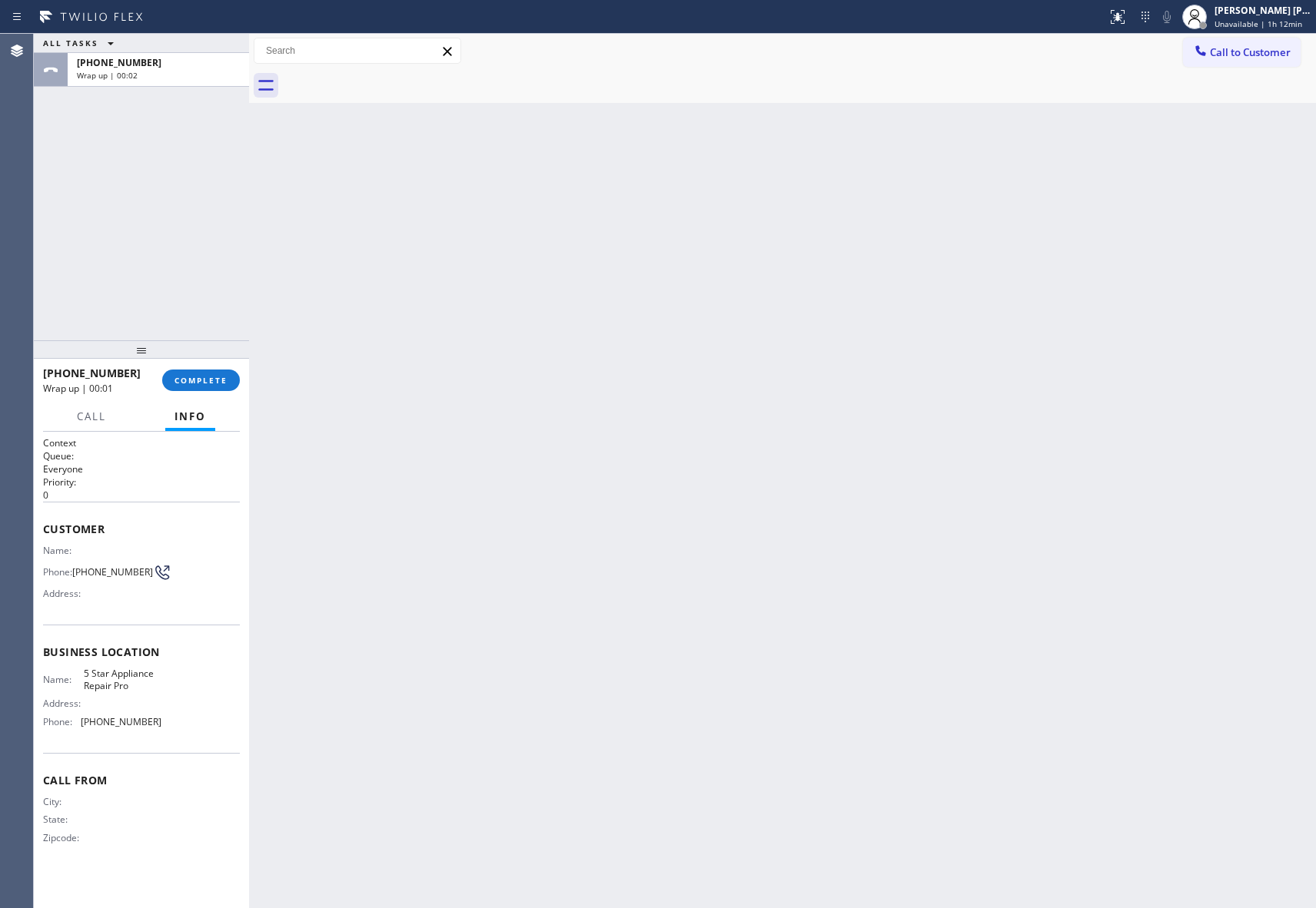
click at [395, 76] on div at bounding box center [800, 85] width 1034 height 34
click at [207, 375] on span "COMPLETE" at bounding box center [201, 380] width 53 height 11
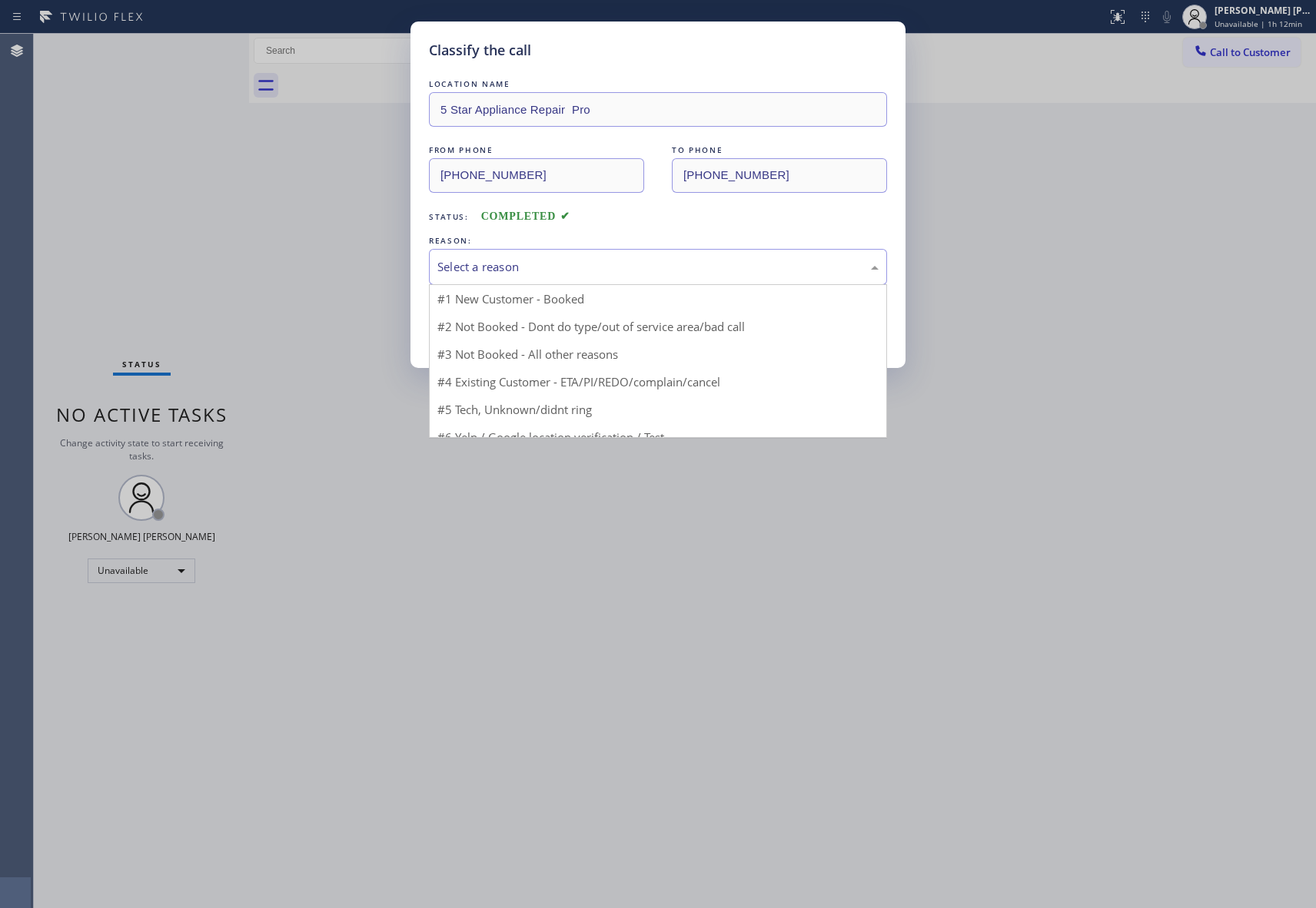
click at [533, 264] on div "Select a reason" at bounding box center [658, 267] width 441 height 18
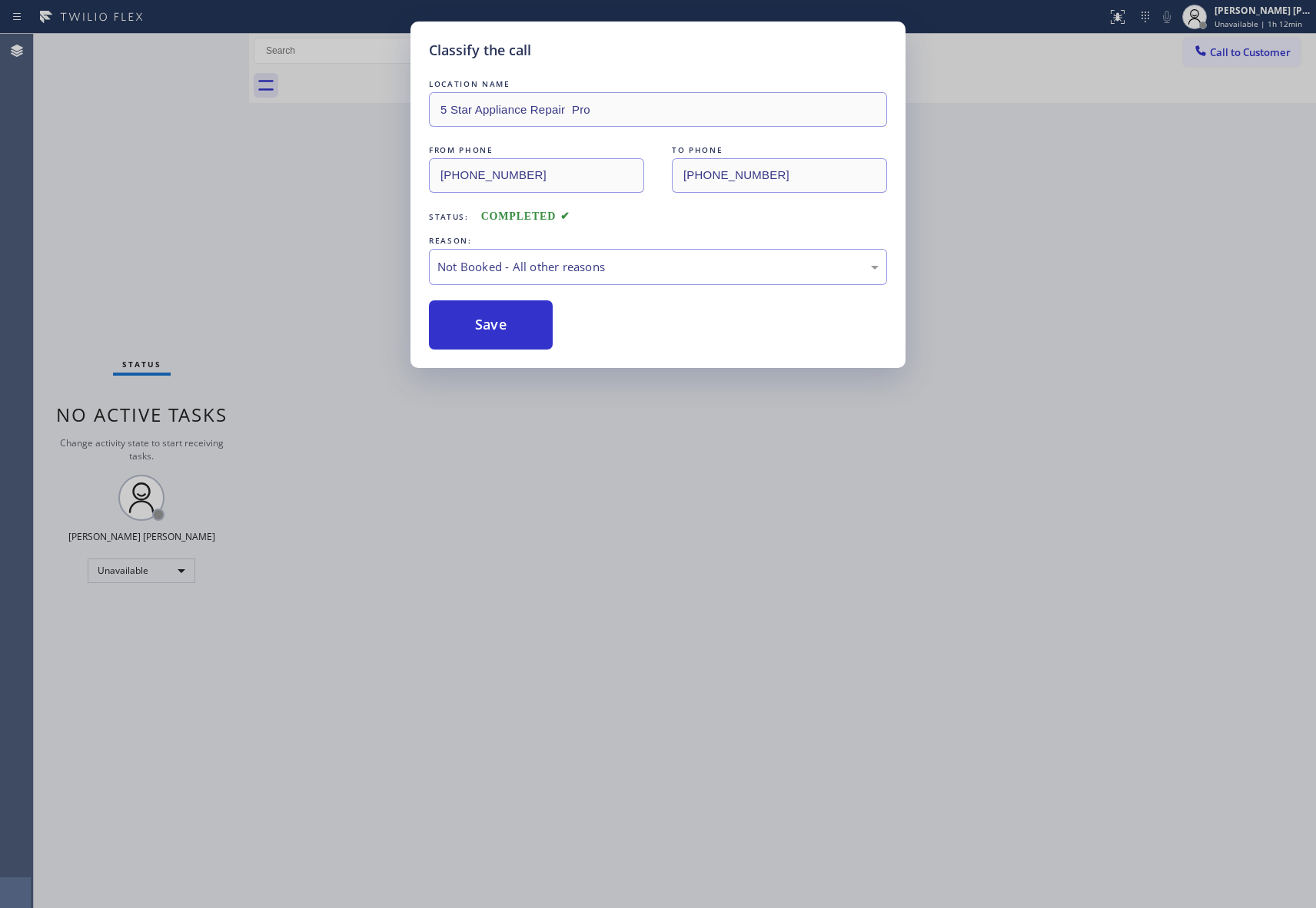
click at [480, 316] on button "Save" at bounding box center [491, 325] width 123 height 49
drag, startPoint x: 480, startPoint y: 316, endPoint x: 1097, endPoint y: 100, distance: 653.7
click at [480, 315] on button "Save" at bounding box center [491, 325] width 123 height 49
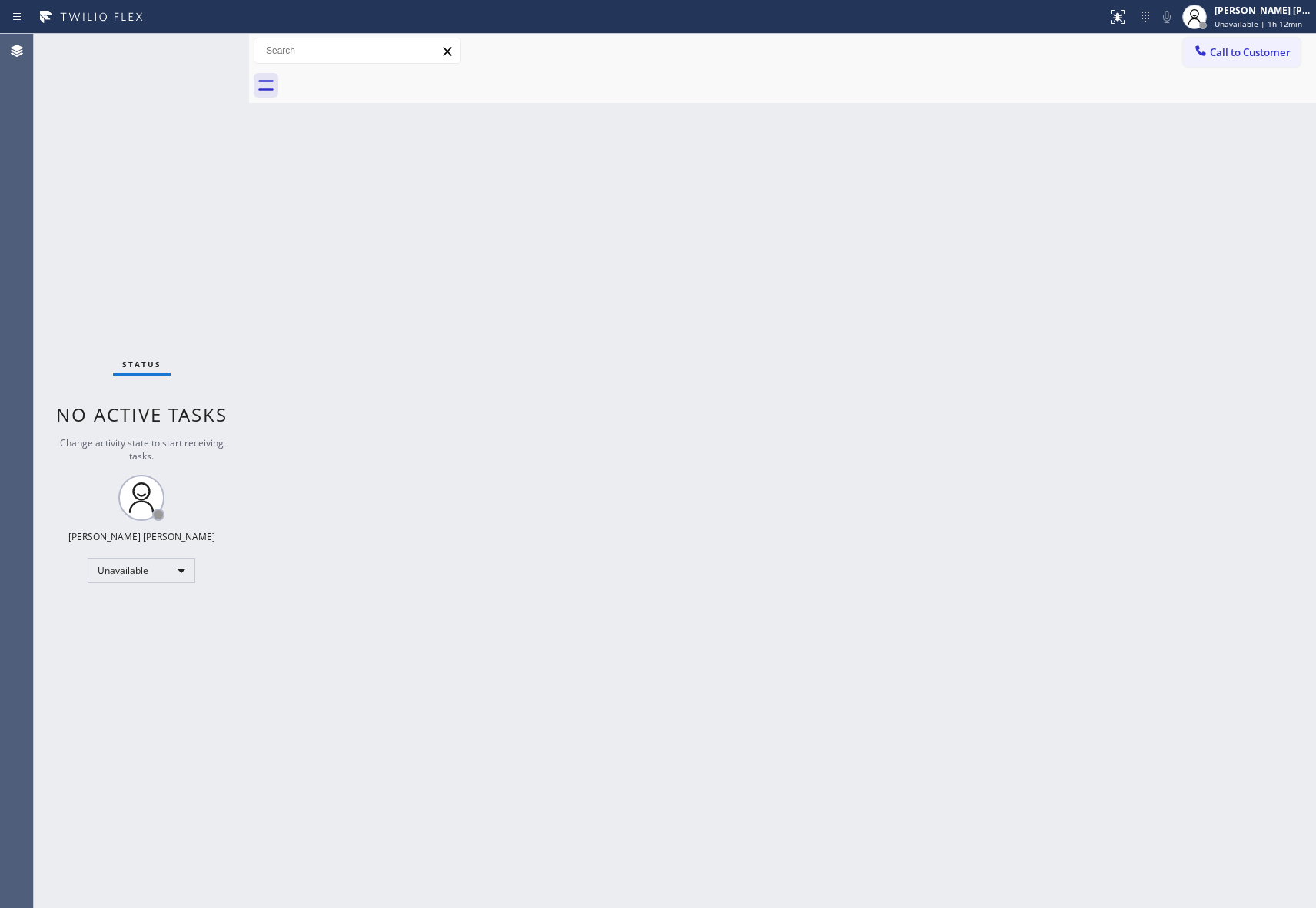
click at [1278, 50] on span "Call to Customer" at bounding box center [1250, 52] width 80 height 14
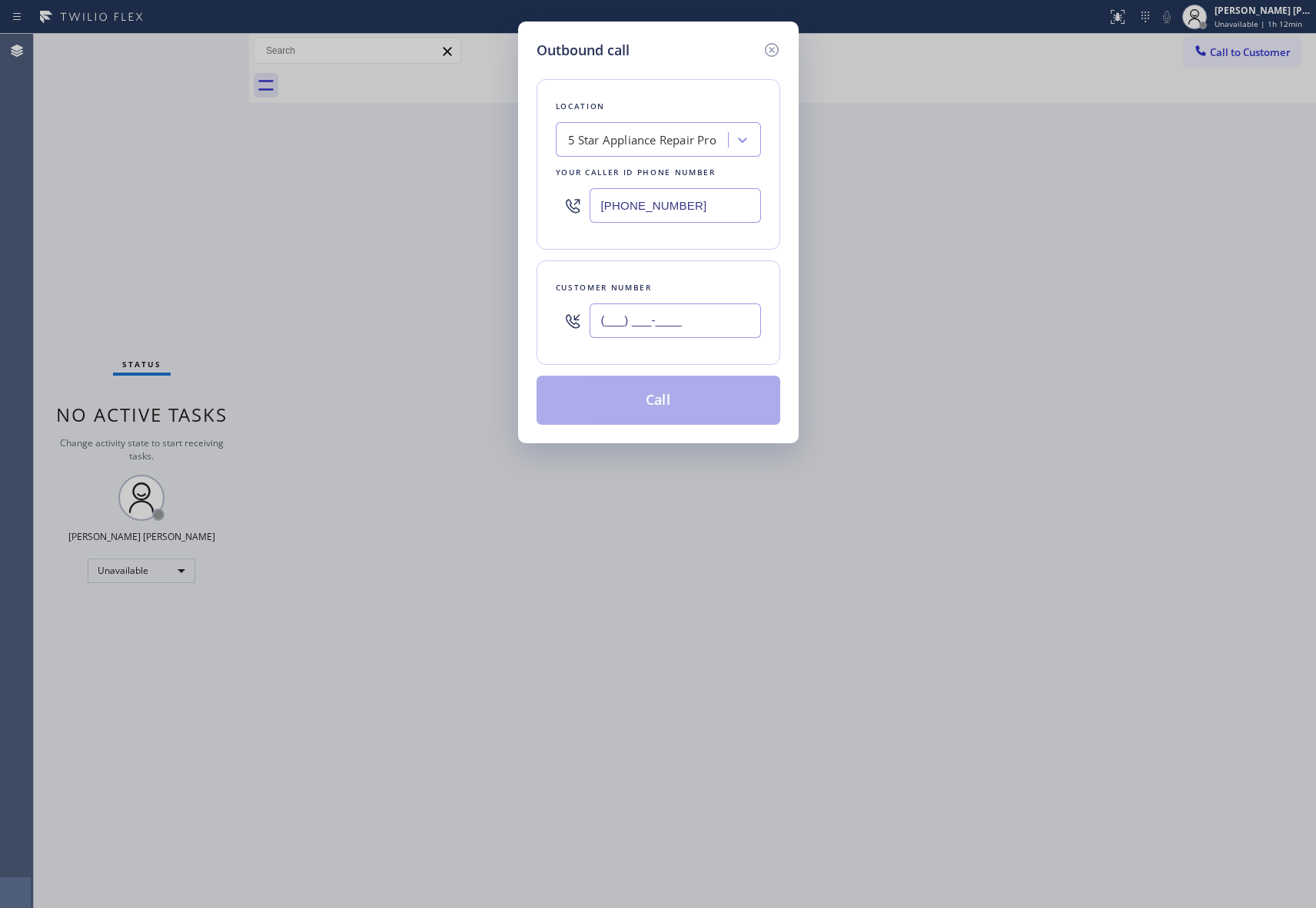
click at [674, 323] on input "(___) ___-____" at bounding box center [675, 320] width 171 height 34
paste input "949) 201-2747"
type input "[PHONE_NUMBER]"
click at [669, 394] on button "Call" at bounding box center [658, 401] width 244 height 49
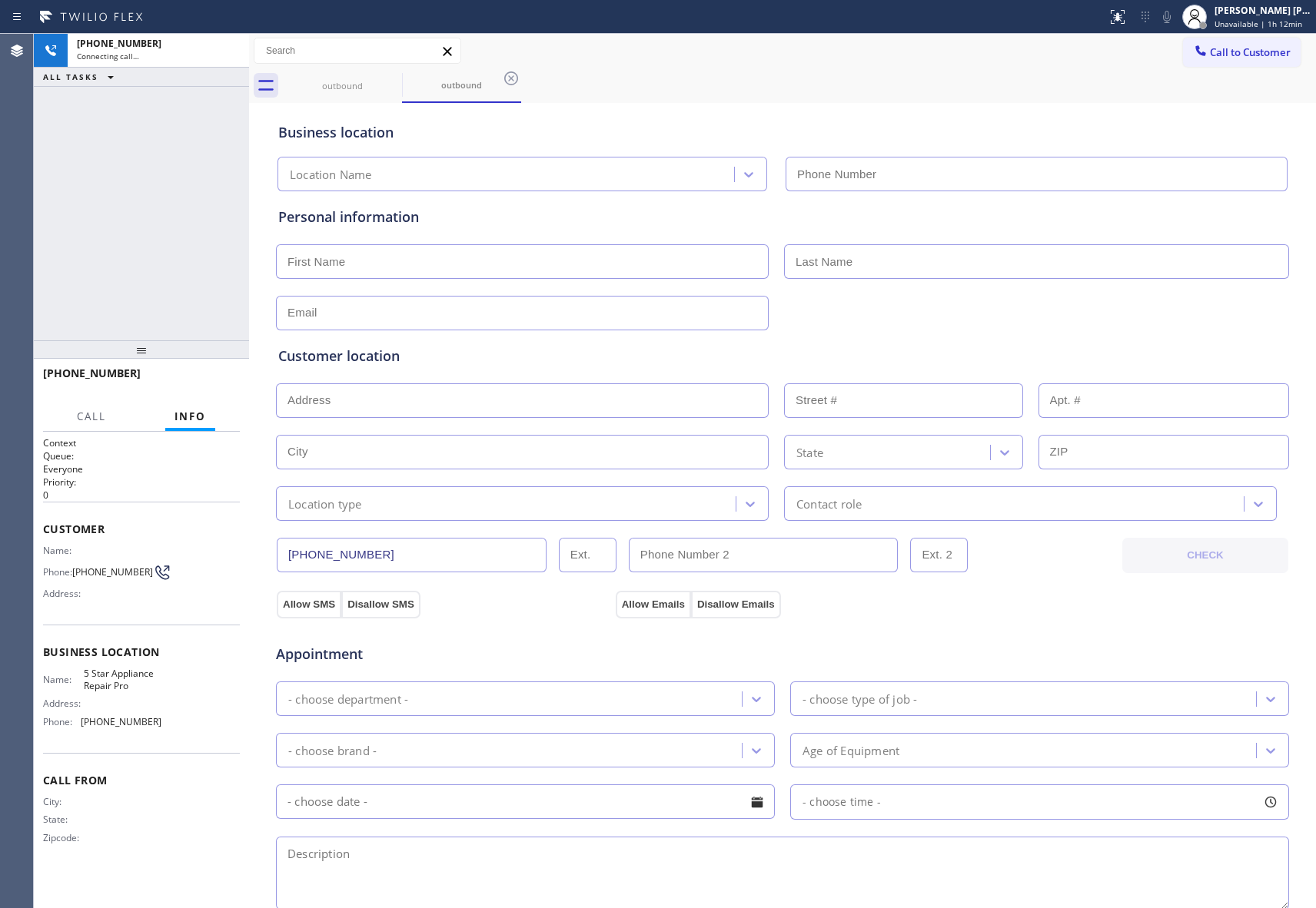
type input "[PHONE_NUMBER]"
click at [207, 379] on span "HANG UP" at bounding box center [204, 380] width 47 height 11
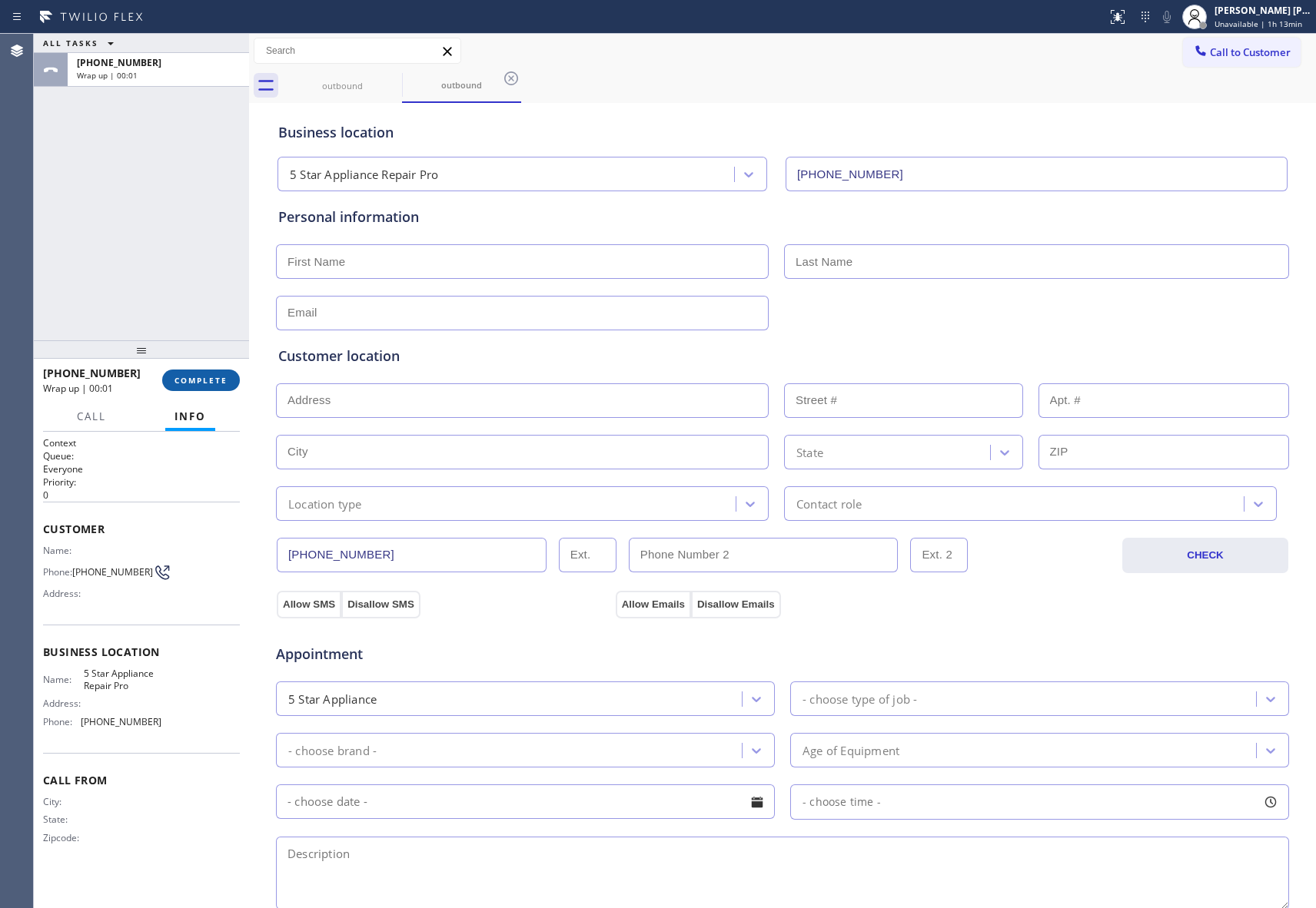
click at [210, 381] on span "COMPLETE" at bounding box center [201, 380] width 53 height 11
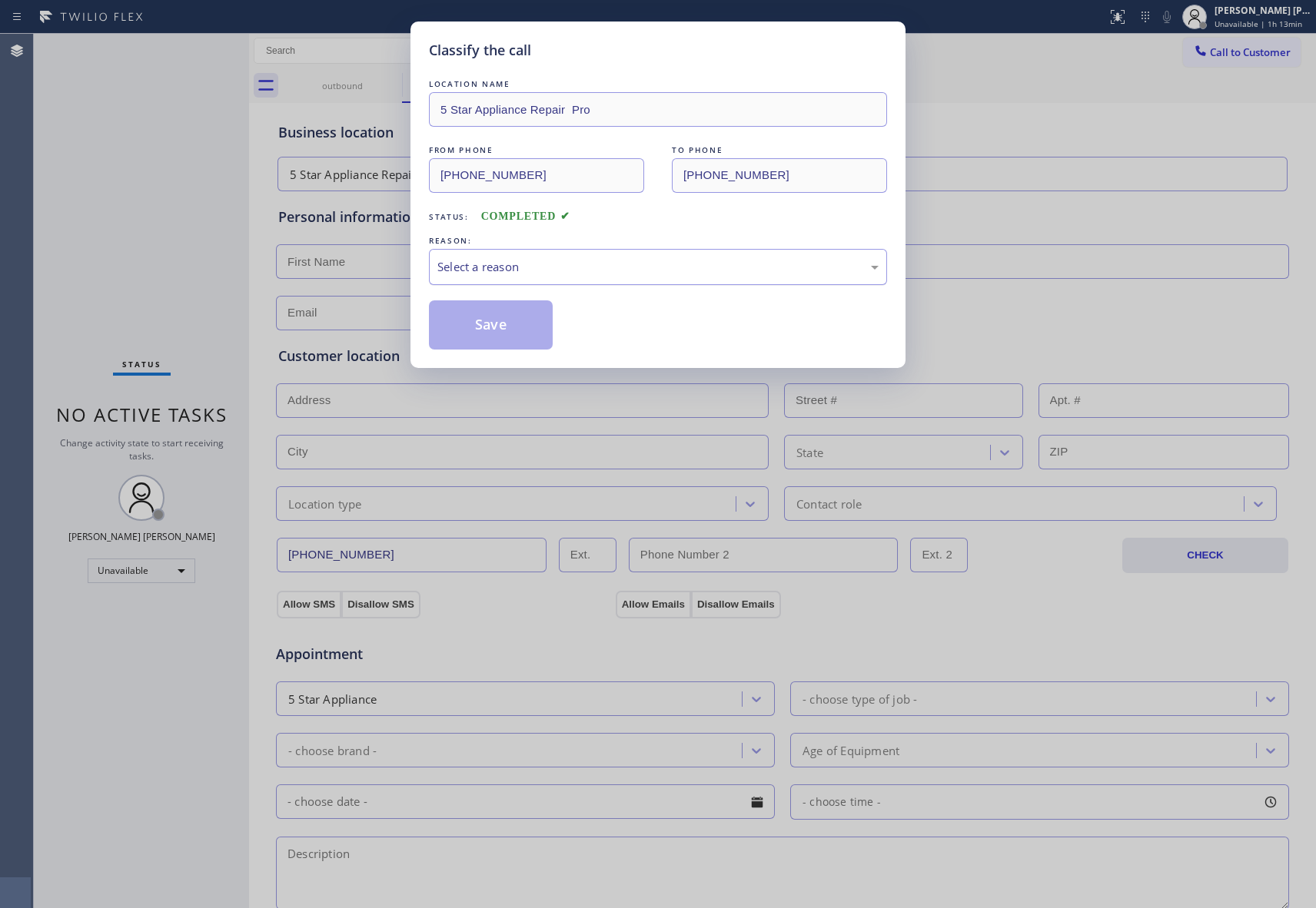
click at [646, 263] on div "Select a reason" at bounding box center [658, 267] width 441 height 18
click at [480, 324] on button "Save" at bounding box center [491, 325] width 123 height 49
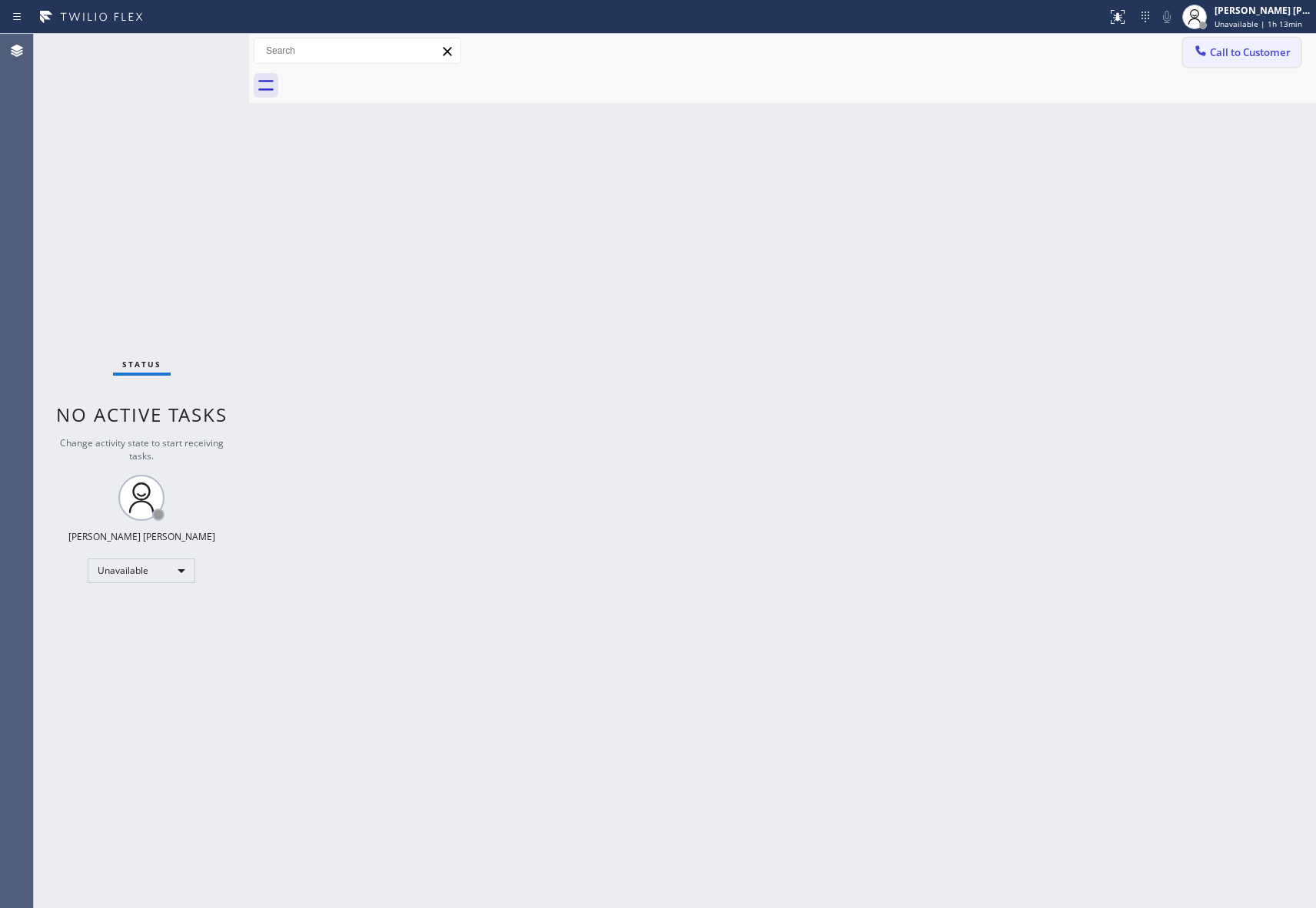
click at [1252, 52] on span "Call to Customer" at bounding box center [1250, 52] width 80 height 14
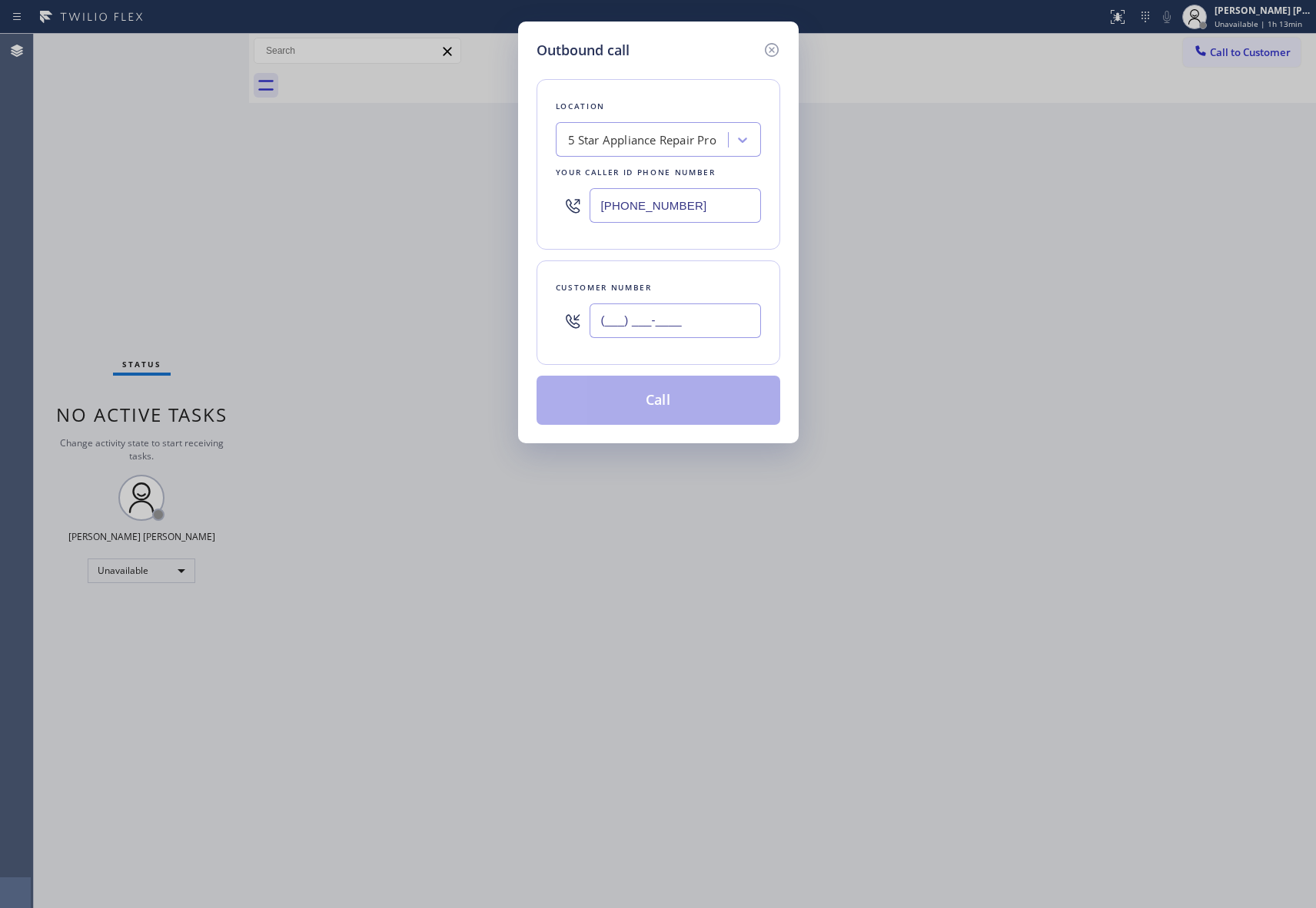
click at [659, 313] on input "(___) ___-____" at bounding box center [675, 320] width 171 height 34
paste input "564) 212-5270"
type input "[PHONE_NUMBER]"
click at [687, 406] on button "Call" at bounding box center [658, 401] width 244 height 49
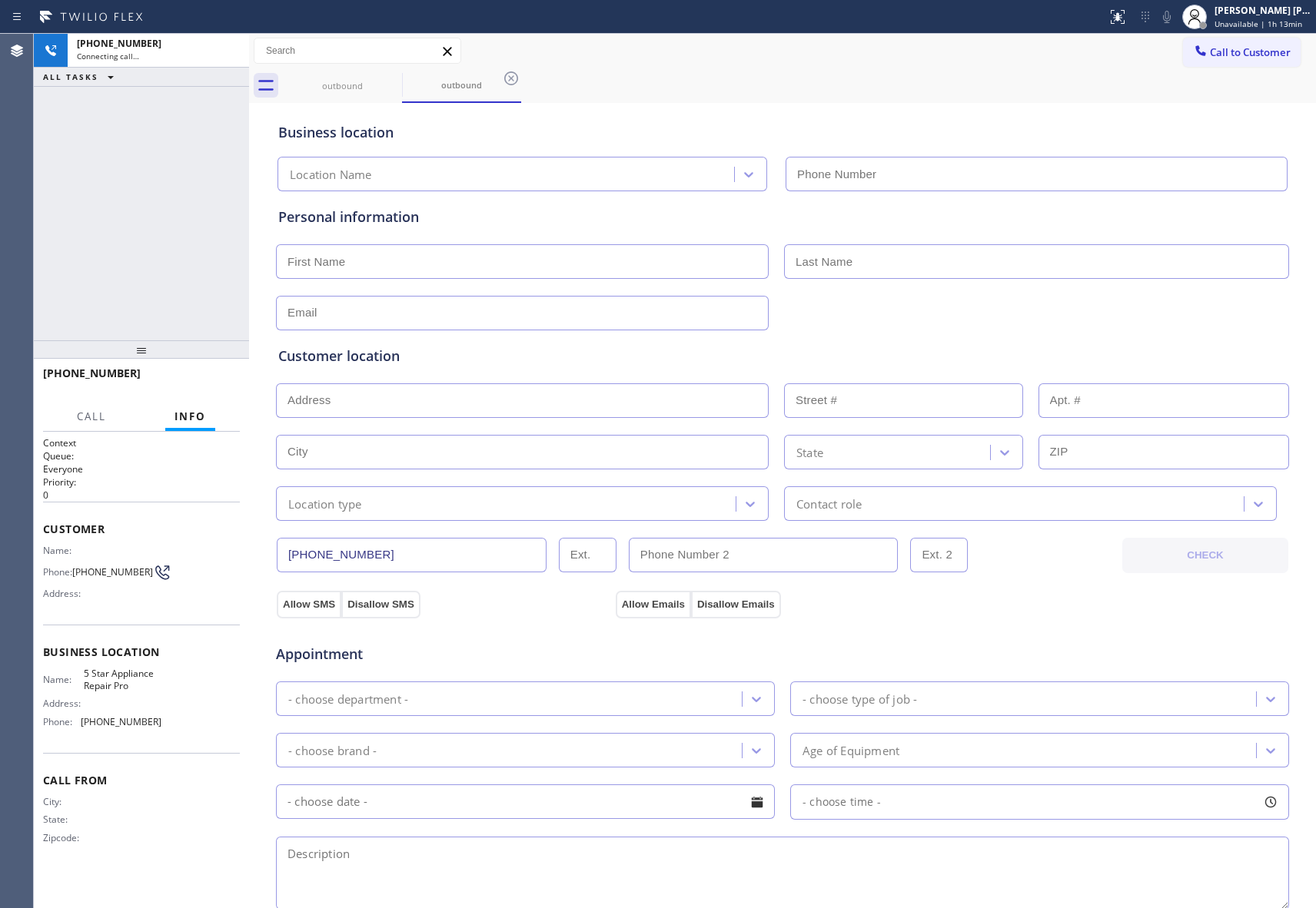
type input "[PHONE_NUMBER]"
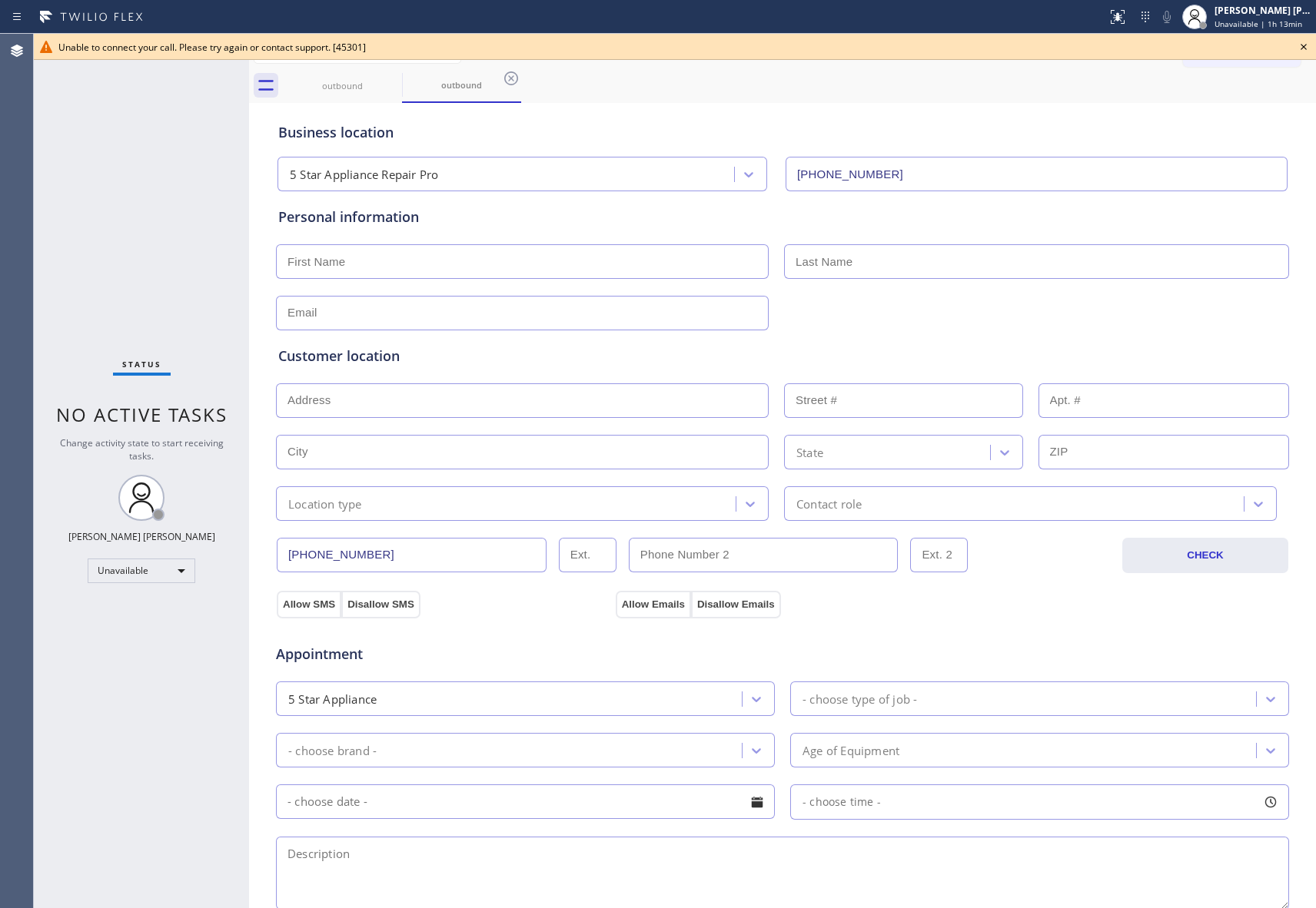
drag, startPoint x: 514, startPoint y: 72, endPoint x: 432, endPoint y: 72, distance: 82.0
click at [513, 72] on icon at bounding box center [512, 78] width 14 height 14
click at [391, 74] on icon at bounding box center [392, 78] width 19 height 19
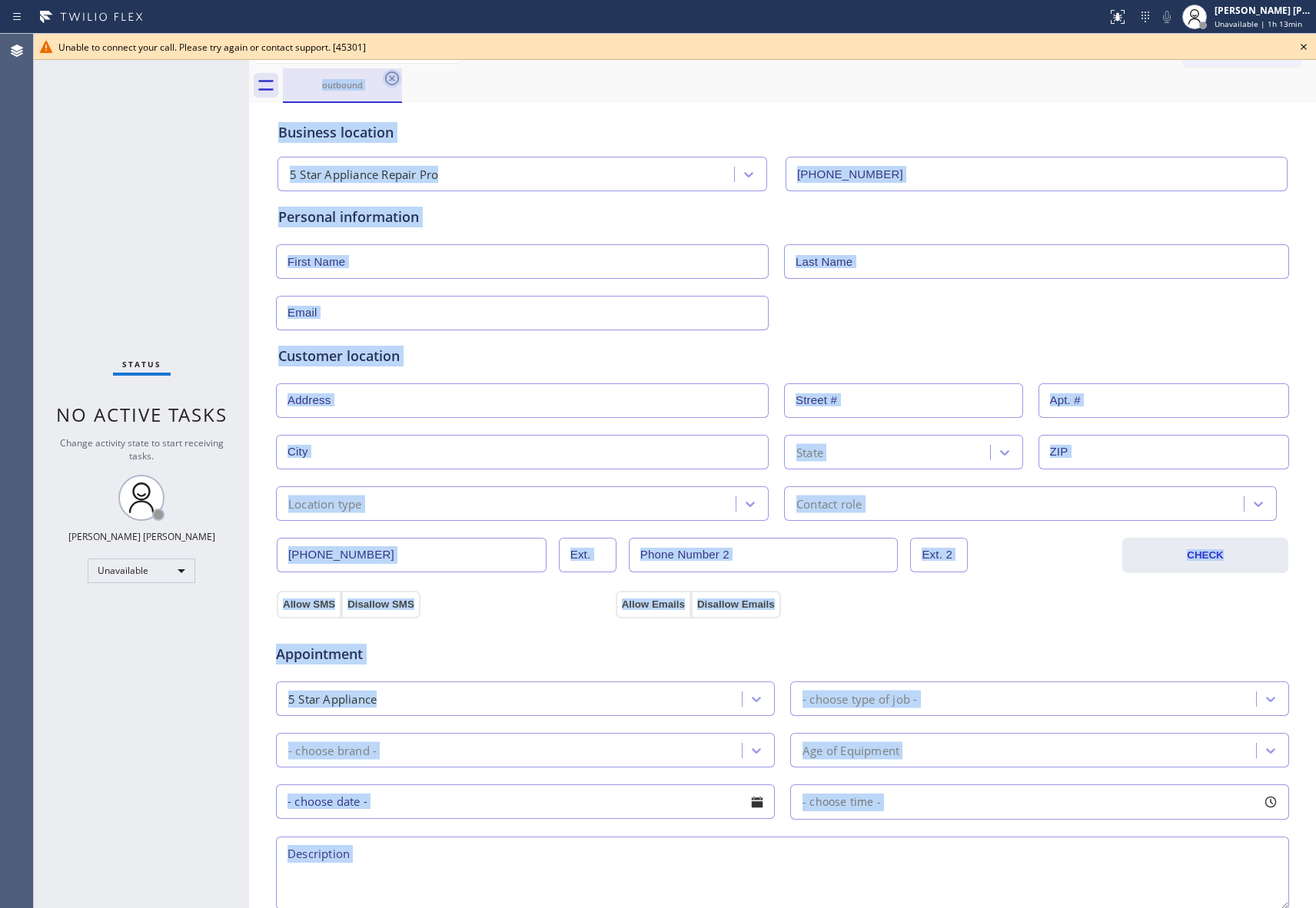
click at [391, 74] on div "outbound" at bounding box center [800, 85] width 1034 height 34
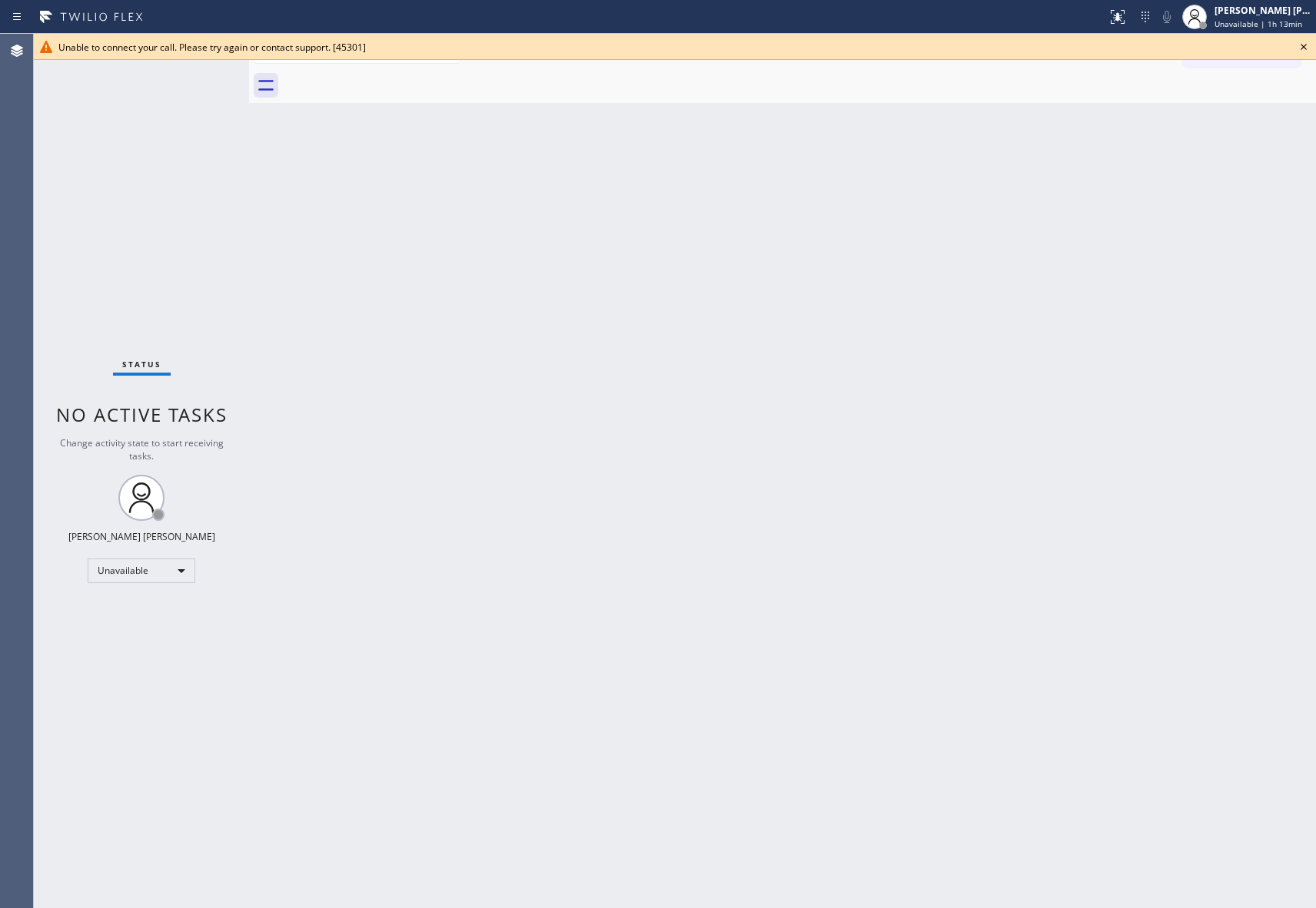
drag, startPoint x: 391, startPoint y: 74, endPoint x: 902, endPoint y: 74, distance: 511.0
click at [394, 74] on div at bounding box center [800, 85] width 1034 height 34
click at [1308, 51] on icon at bounding box center [1303, 46] width 19 height 19
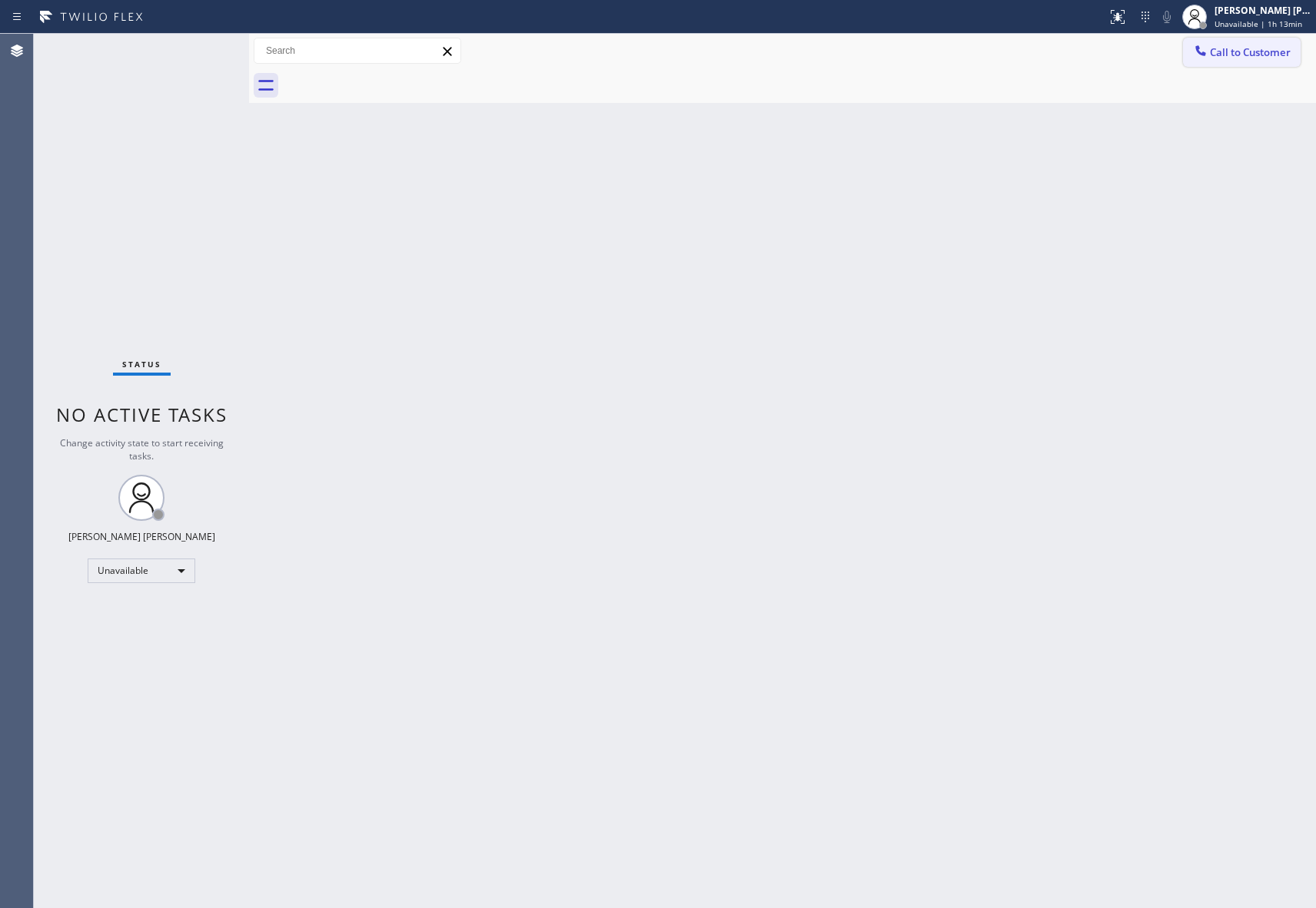
click at [1264, 49] on span "Call to Customer" at bounding box center [1250, 52] width 80 height 14
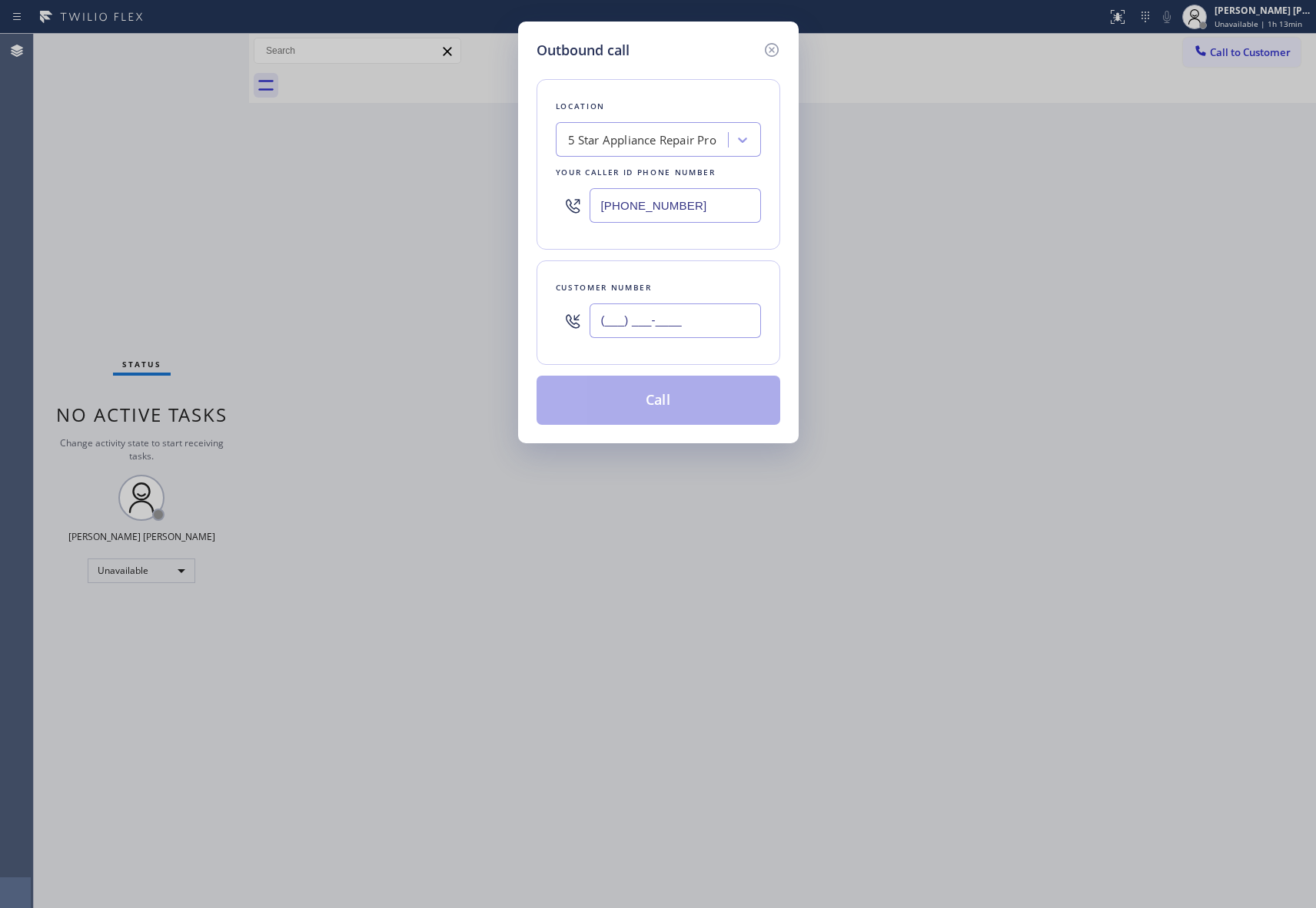
click at [696, 312] on input "(___) ___-____" at bounding box center [675, 320] width 171 height 34
paste input "564) 212-5270"
type input "[PHONE_NUMBER]"
click at [691, 405] on button "Call" at bounding box center [658, 401] width 244 height 49
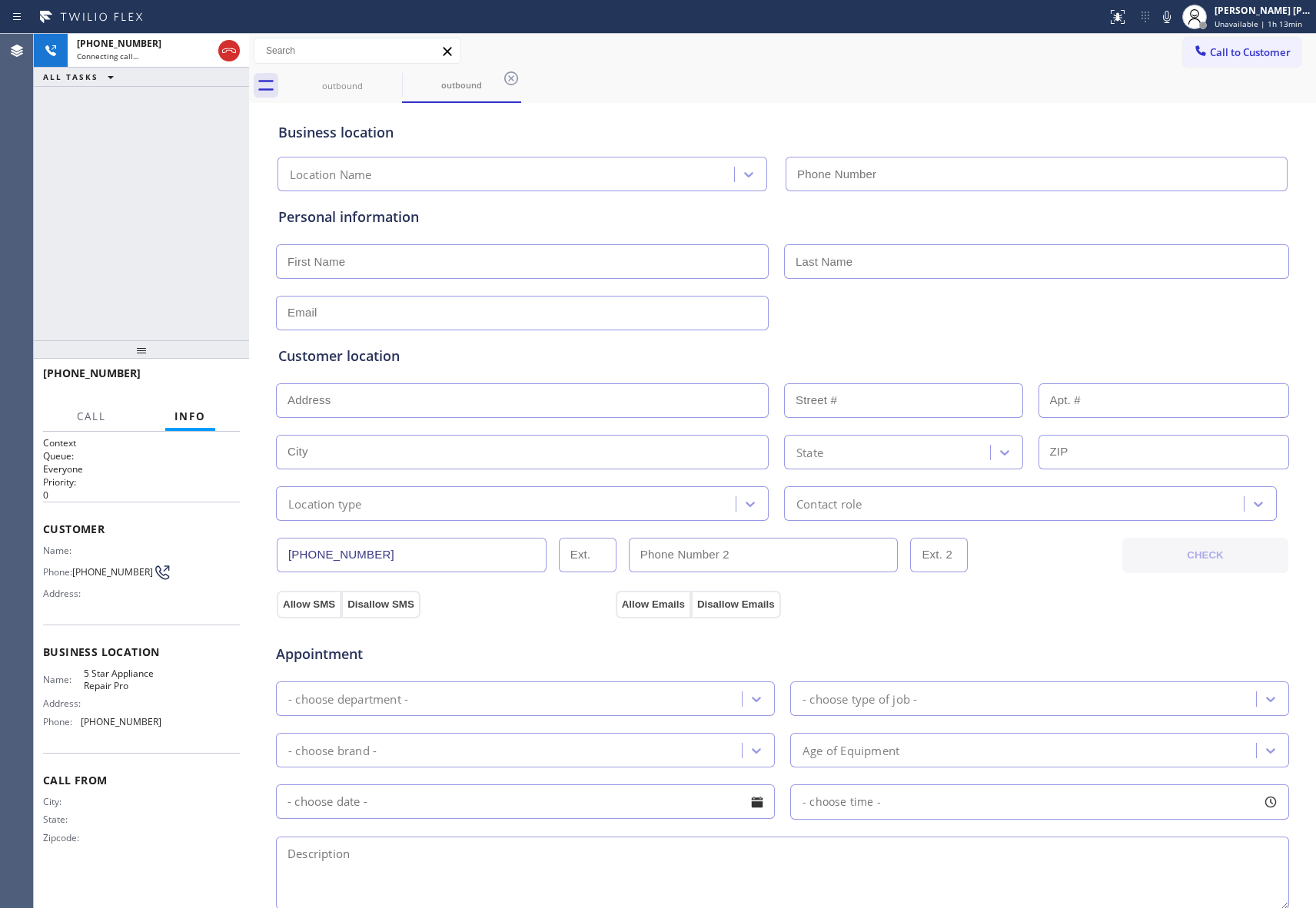
type input "[PHONE_NUMBER]"
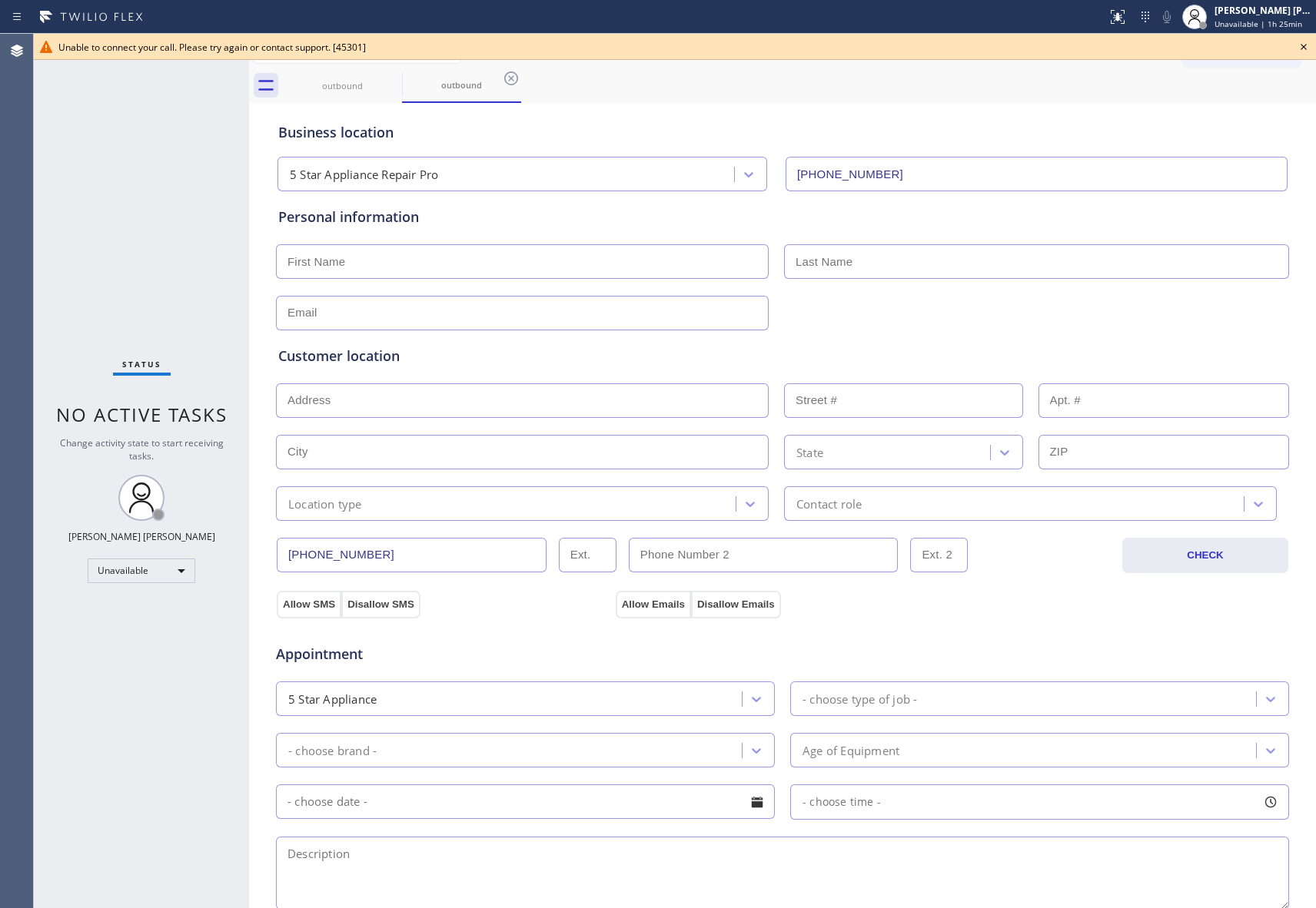
drag, startPoint x: 1304, startPoint y: 41, endPoint x: 581, endPoint y: 115, distance: 726.8
click at [1304, 43] on icon at bounding box center [1303, 46] width 19 height 19
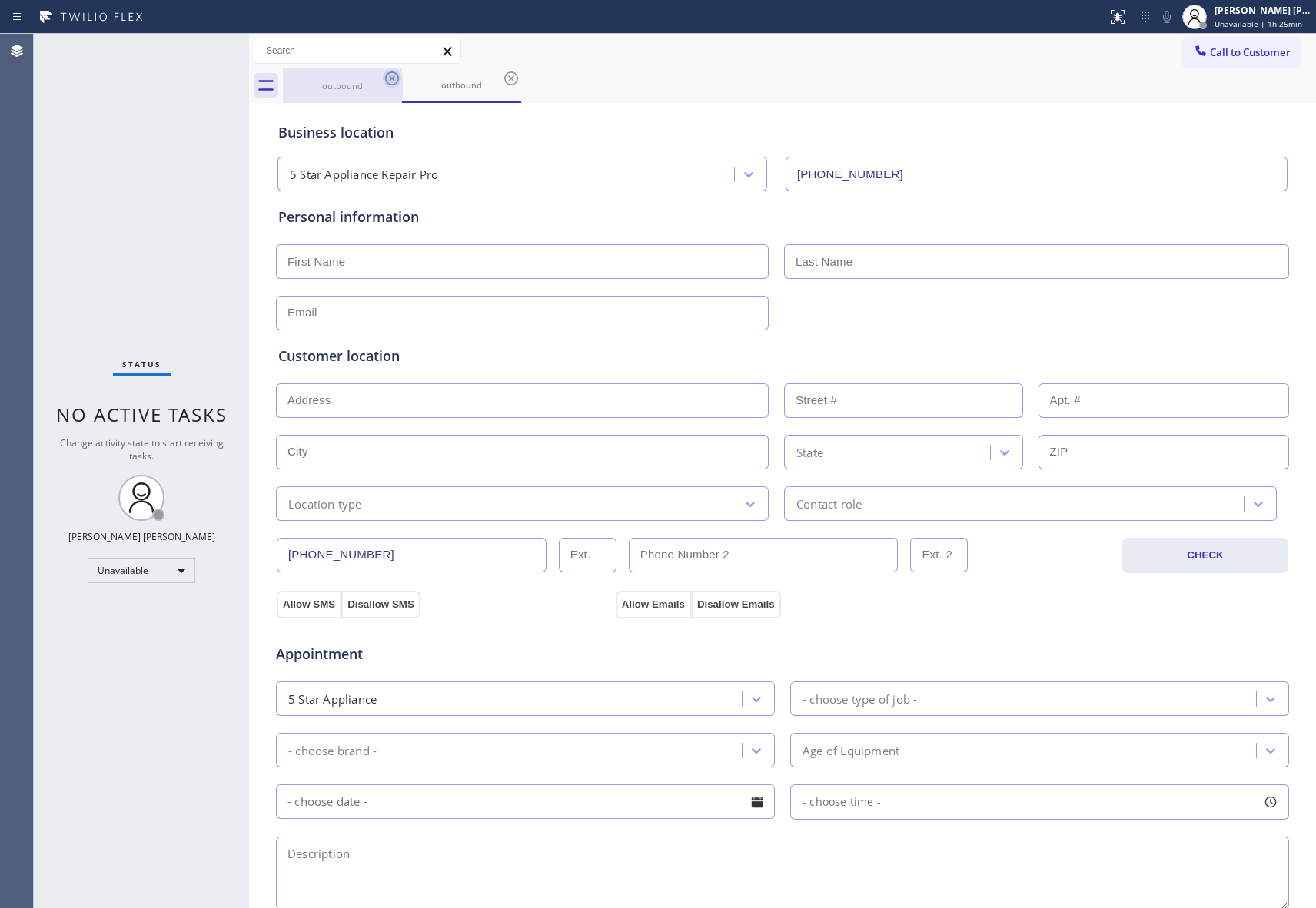
click at [397, 87] on div at bounding box center [392, 78] width 19 height 19
click at [392, 83] on icon at bounding box center [392, 78] width 19 height 19
click at [502, 80] on icon at bounding box center [511, 78] width 19 height 19
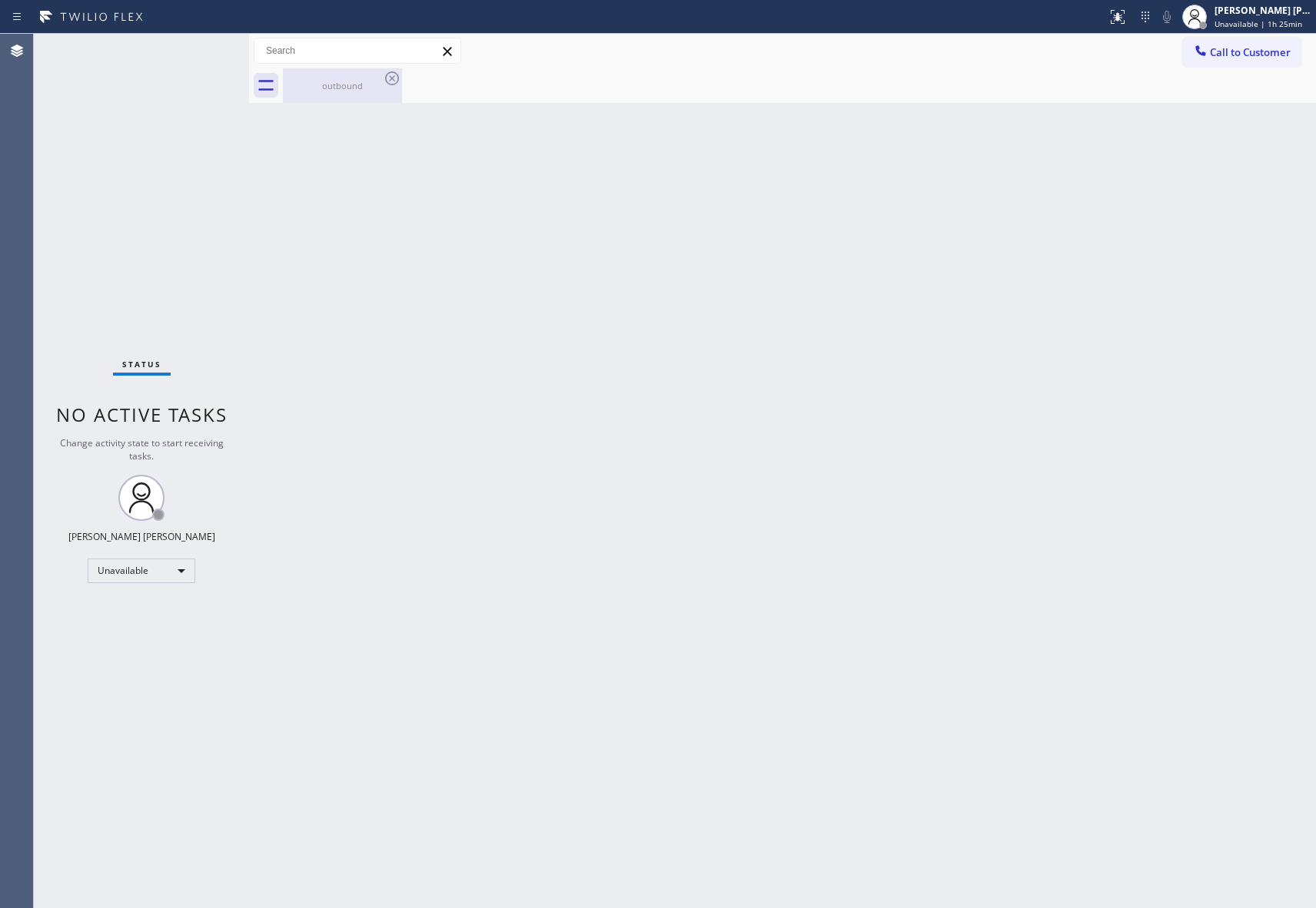
click at [392, 80] on icon at bounding box center [392, 78] width 19 height 19
click at [341, 72] on div "outbound" at bounding box center [342, 85] width 116 height 34
click at [341, 72] on div at bounding box center [800, 85] width 1034 height 34
click at [1245, 59] on button "Call to Customer" at bounding box center [1243, 52] width 118 height 29
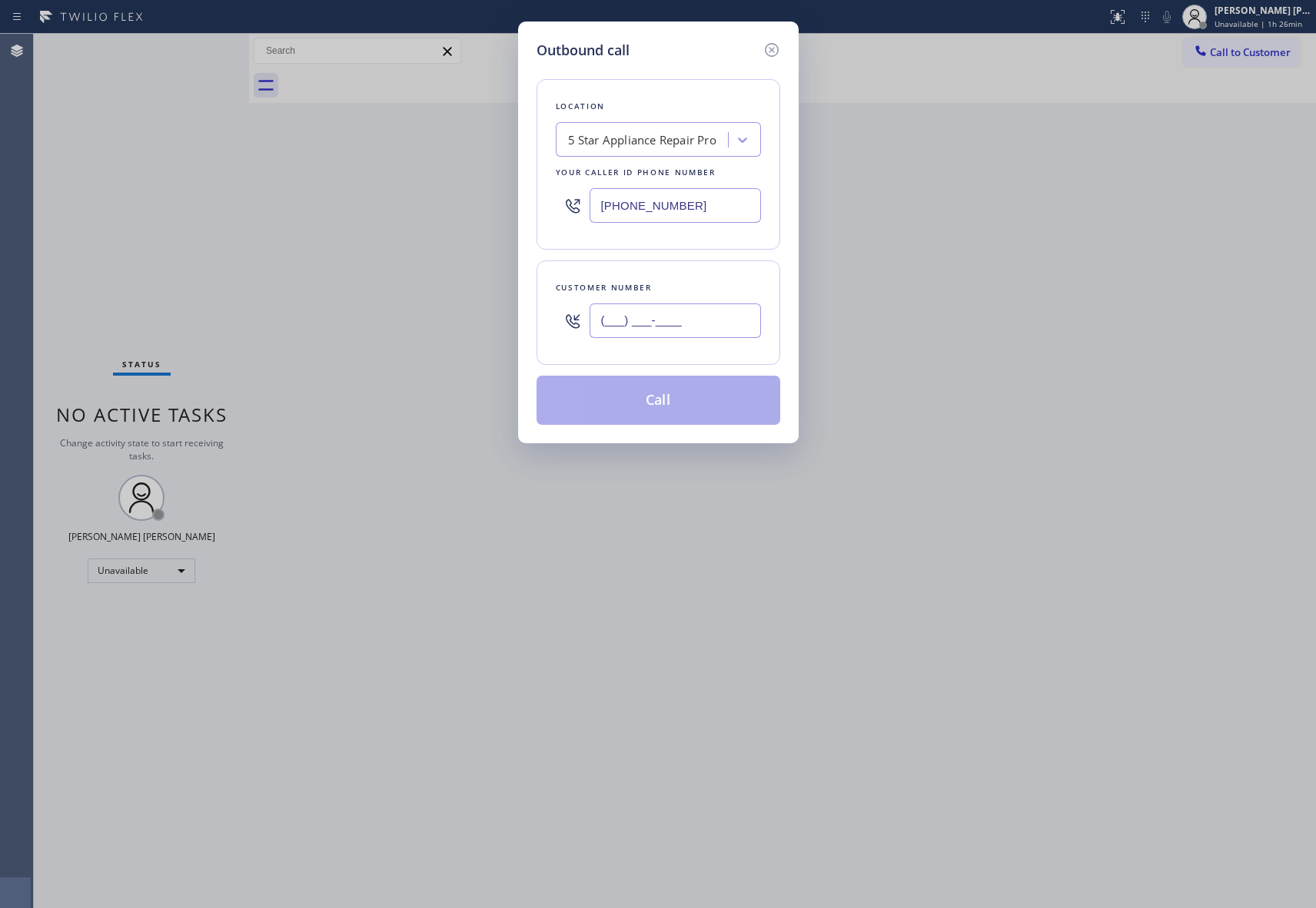
click at [684, 338] on input "(___) ___-____" at bounding box center [675, 320] width 171 height 34
paste input "760) 221-2486"
type input "[PHONE_NUMBER]"
drag, startPoint x: 668, startPoint y: 205, endPoint x: 512, endPoint y: 186, distance: 157.2
click at [512, 186] on div "Outbound call Location 5 Star Appliance Repair Pro Your caller id phone number …" at bounding box center [658, 454] width 1316 height 908
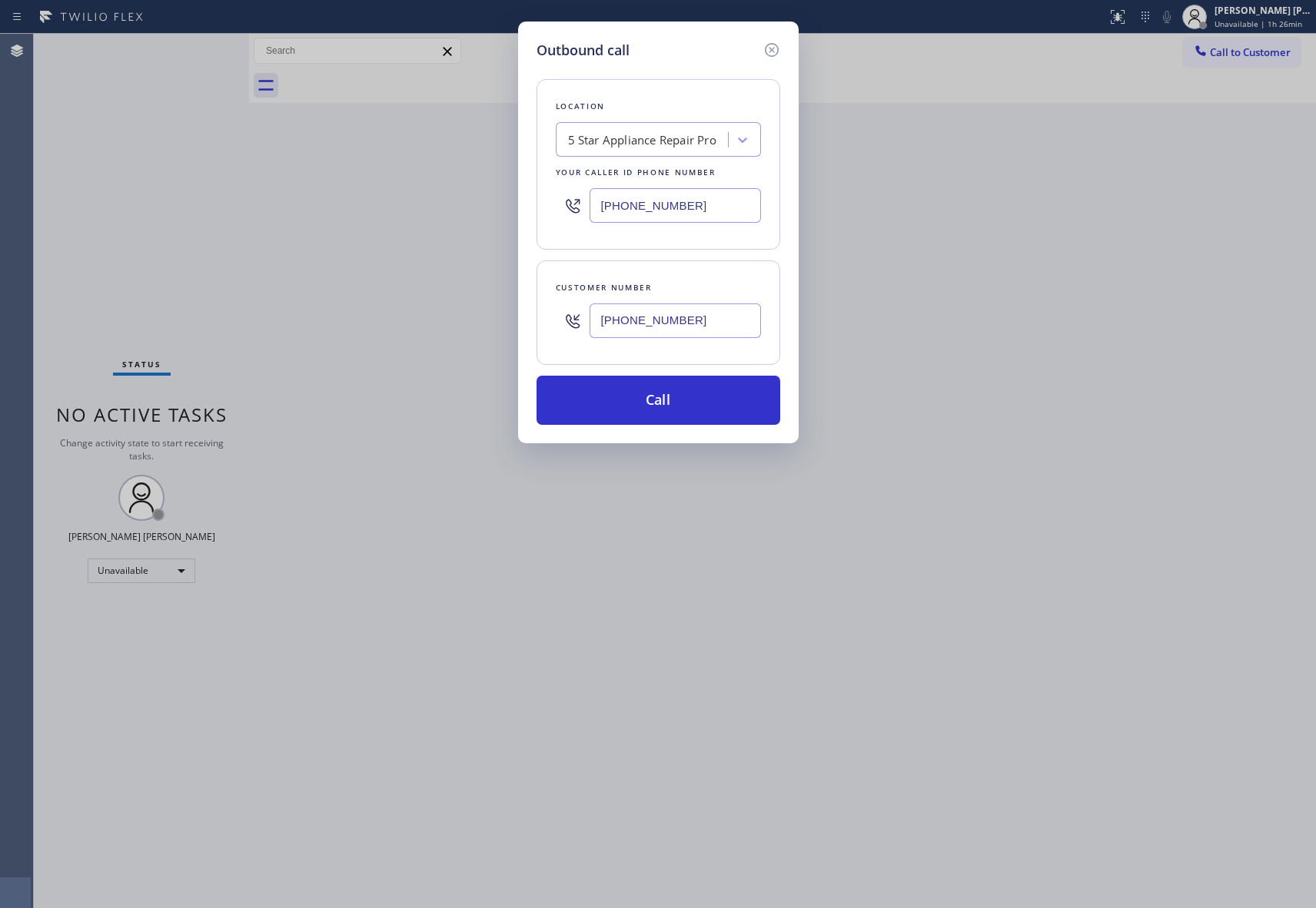
paste input "626) 400-6475"
type input "[PHONE_NUMBER]"
click at [658, 412] on button "Call" at bounding box center [658, 401] width 244 height 49
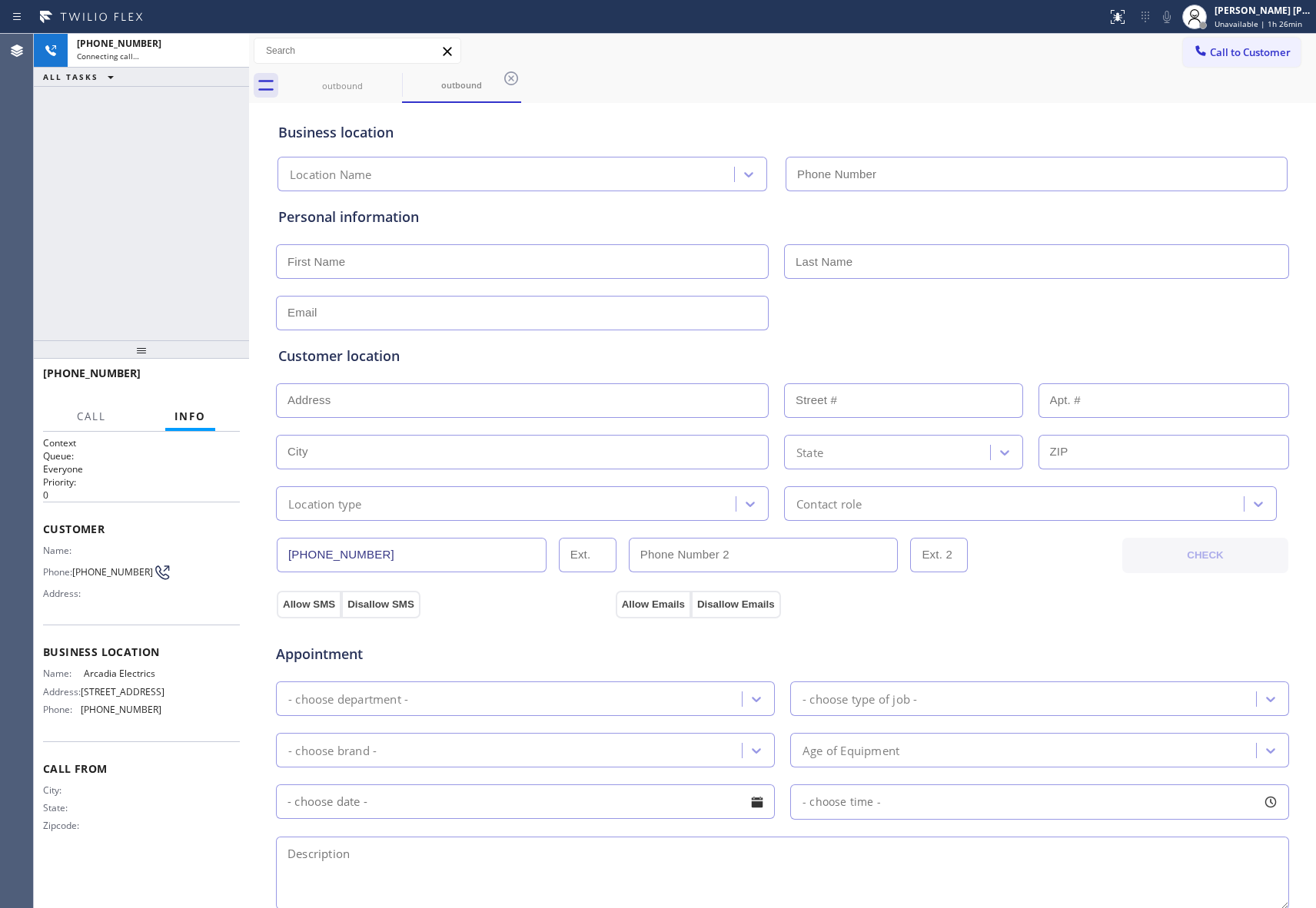
type input "[PHONE_NUMBER]"
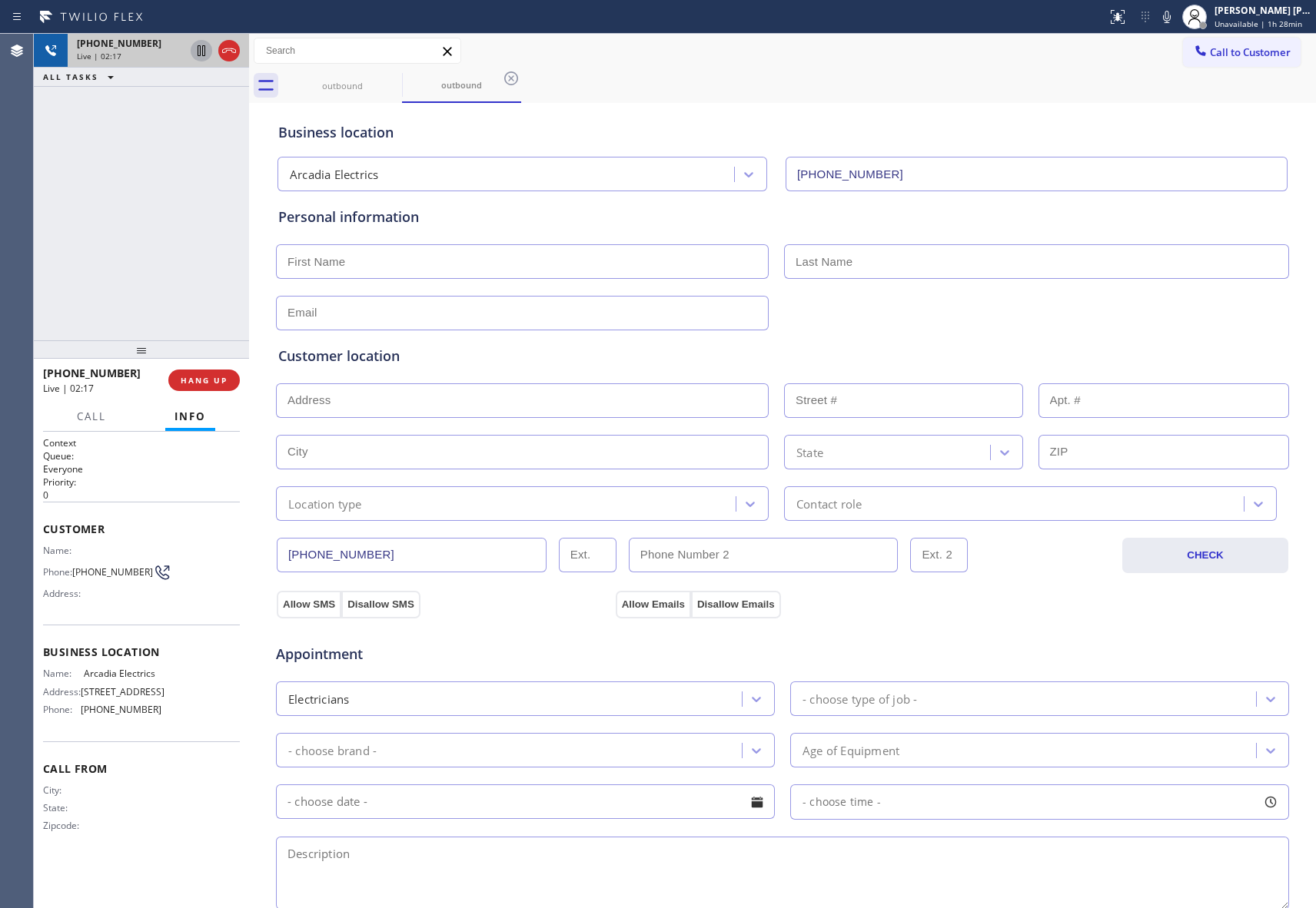
click at [200, 50] on icon at bounding box center [202, 50] width 8 height 11
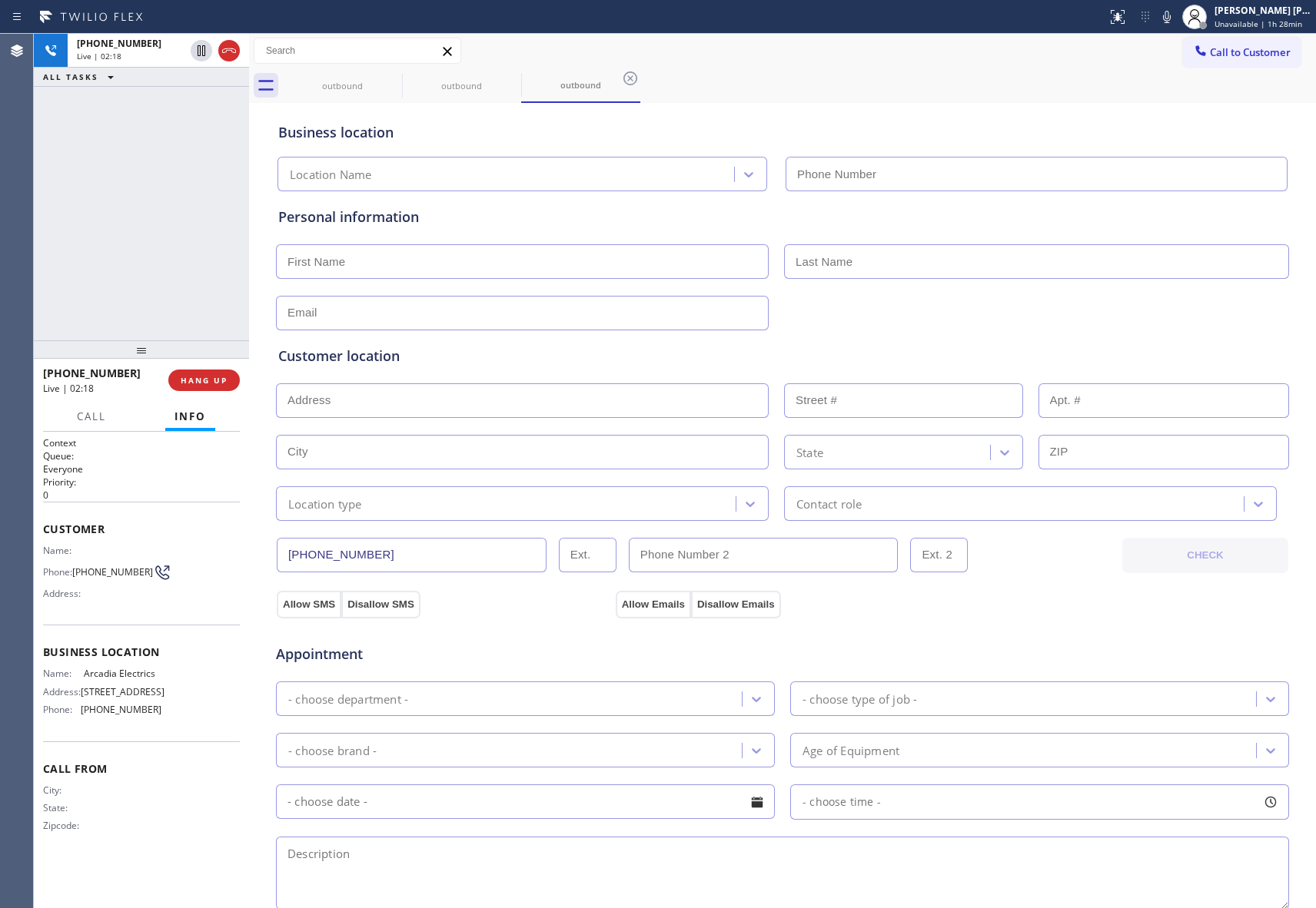
type input "[PHONE_NUMBER]"
click at [197, 49] on icon at bounding box center [201, 50] width 19 height 19
type input "[PHONE_NUMBER]"
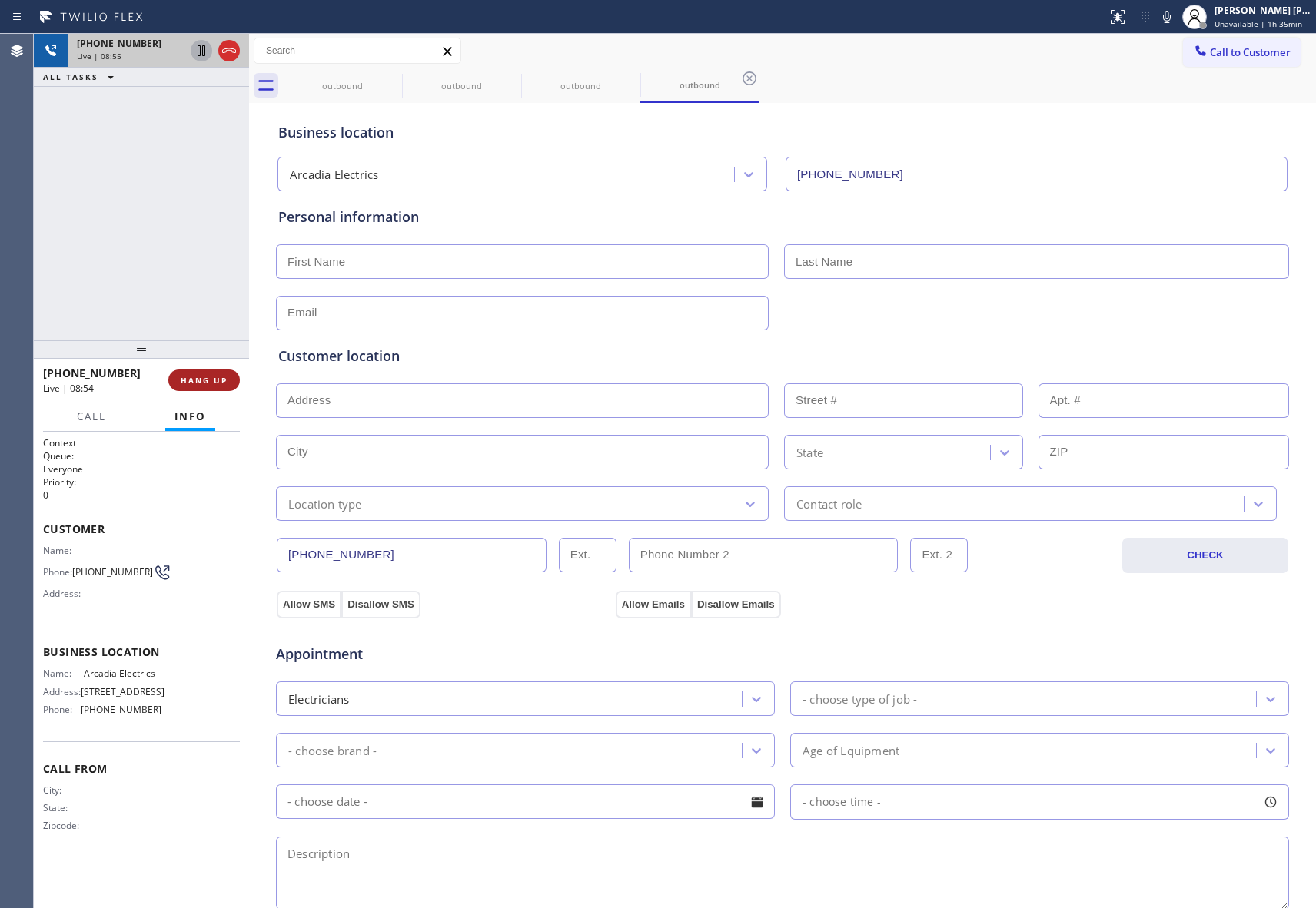
click at [211, 376] on span "HANG UP" at bounding box center [204, 380] width 47 height 11
click at [345, 263] on input "text" at bounding box center [522, 262] width 493 height 34
paste input "[PERSON_NAME]"
type input "[PERSON_NAME]"
click at [939, 259] on input "text" at bounding box center [1036, 262] width 505 height 34
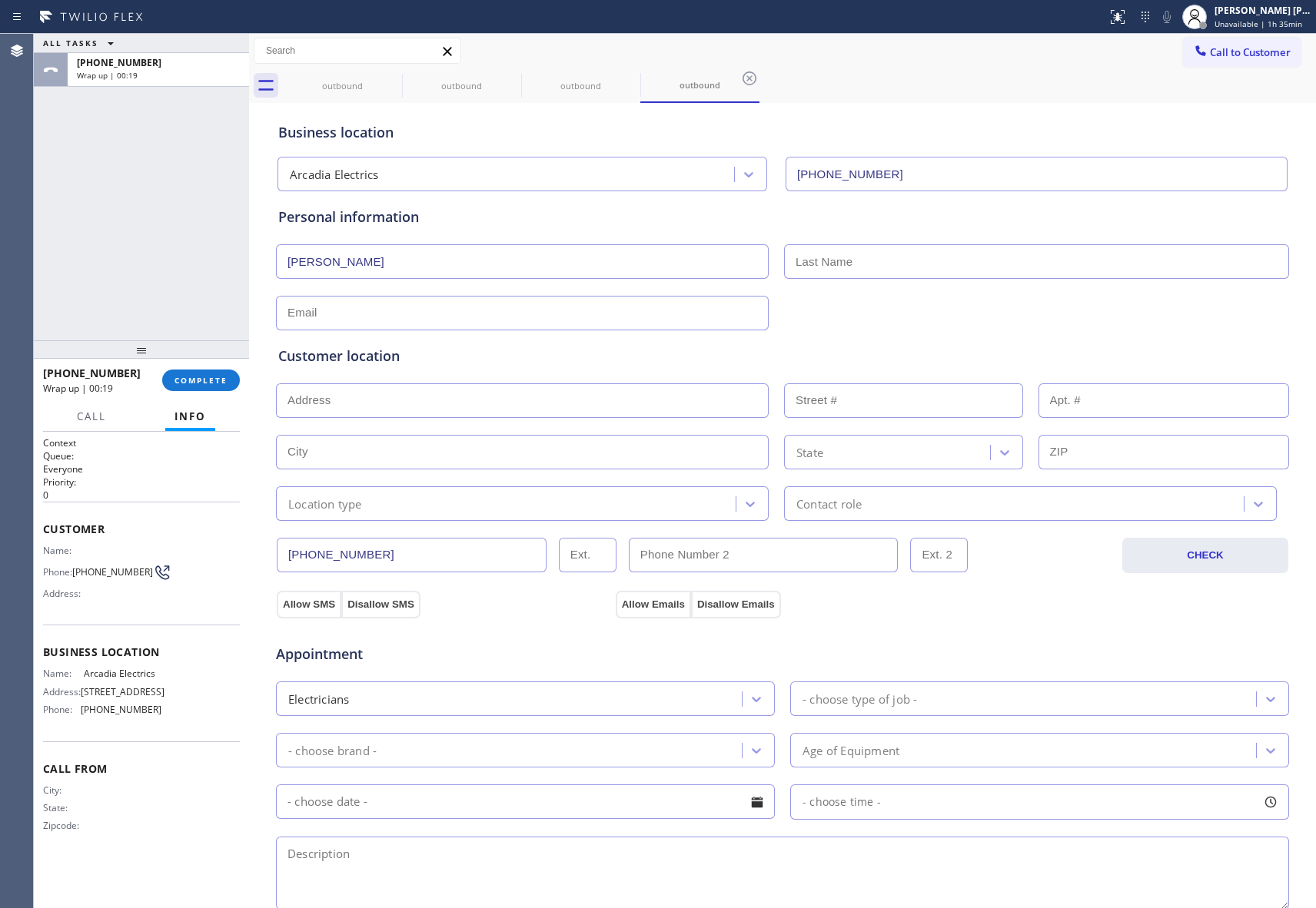
paste input "[PERSON_NAME]"
type input "[PERSON_NAME]"
click at [342, 314] on input "text" at bounding box center [522, 312] width 493 height 34
paste input "[EMAIL_ADDRESS][DOMAIN_NAME]"
type input "[EMAIL_ADDRESS][DOMAIN_NAME]"
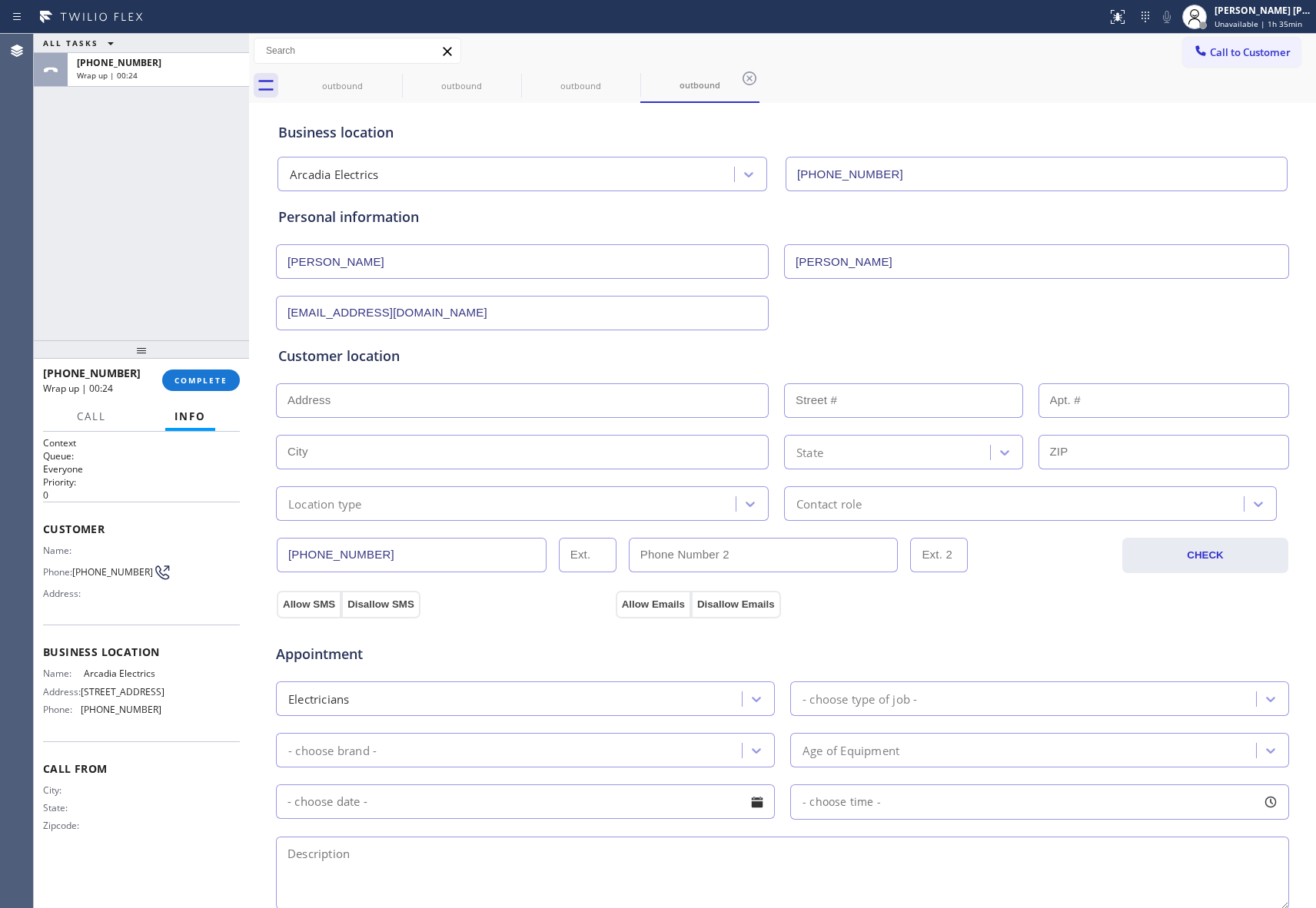
click at [511, 401] on input "text" at bounding box center [522, 401] width 493 height 34
paste input "[STREET_ADDRESS][PERSON_NAME]"
type input "[STREET_ADDRESS][PERSON_NAME]"
type input "503"
type input "Arcadia"
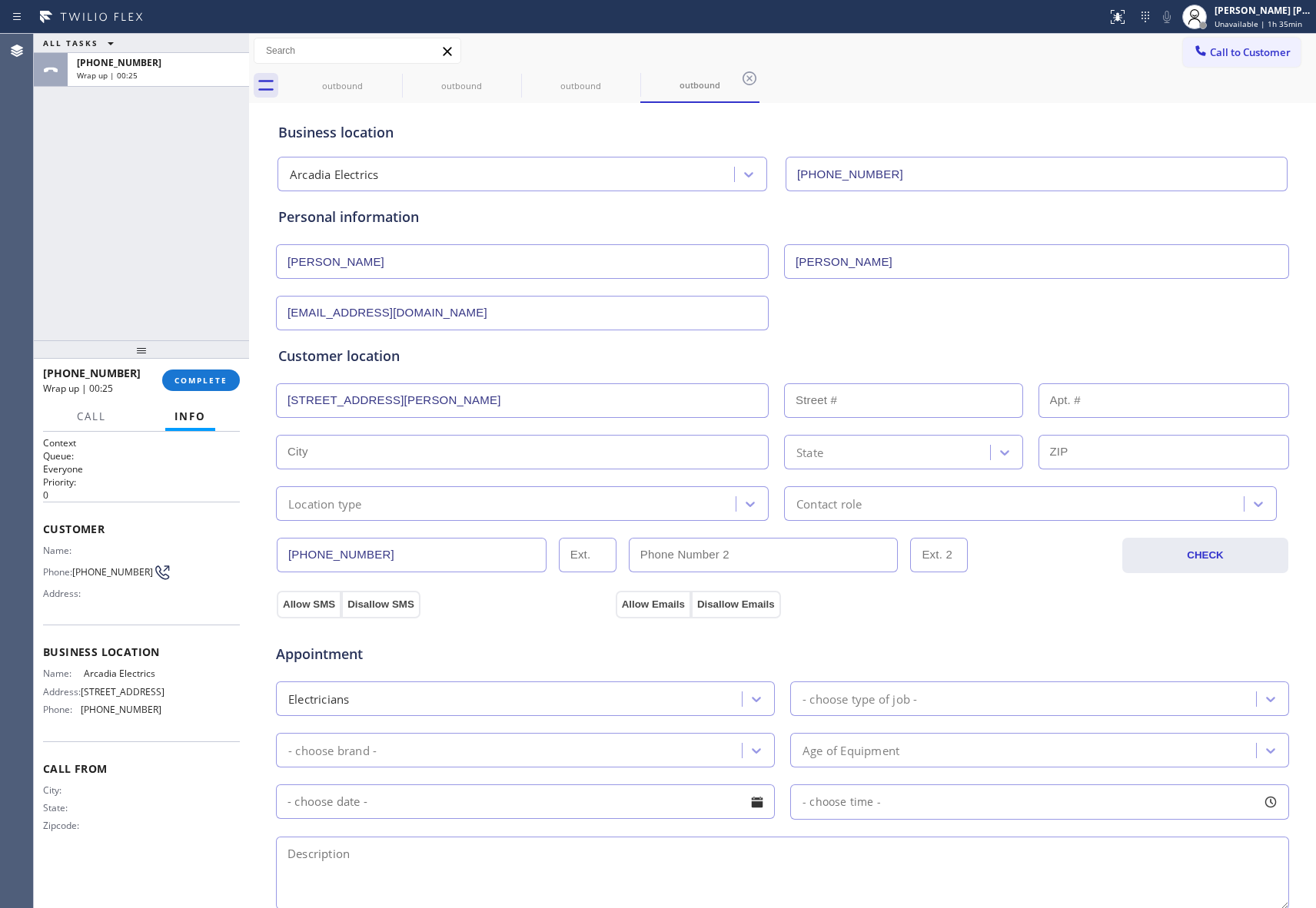
type input "91006"
drag, startPoint x: 298, startPoint y: 602, endPoint x: 361, endPoint y: 602, distance: 63.0
click at [297, 602] on button "Allow SMS" at bounding box center [309, 604] width 65 height 27
click at [644, 605] on button "Allow Emails" at bounding box center [653, 604] width 75 height 27
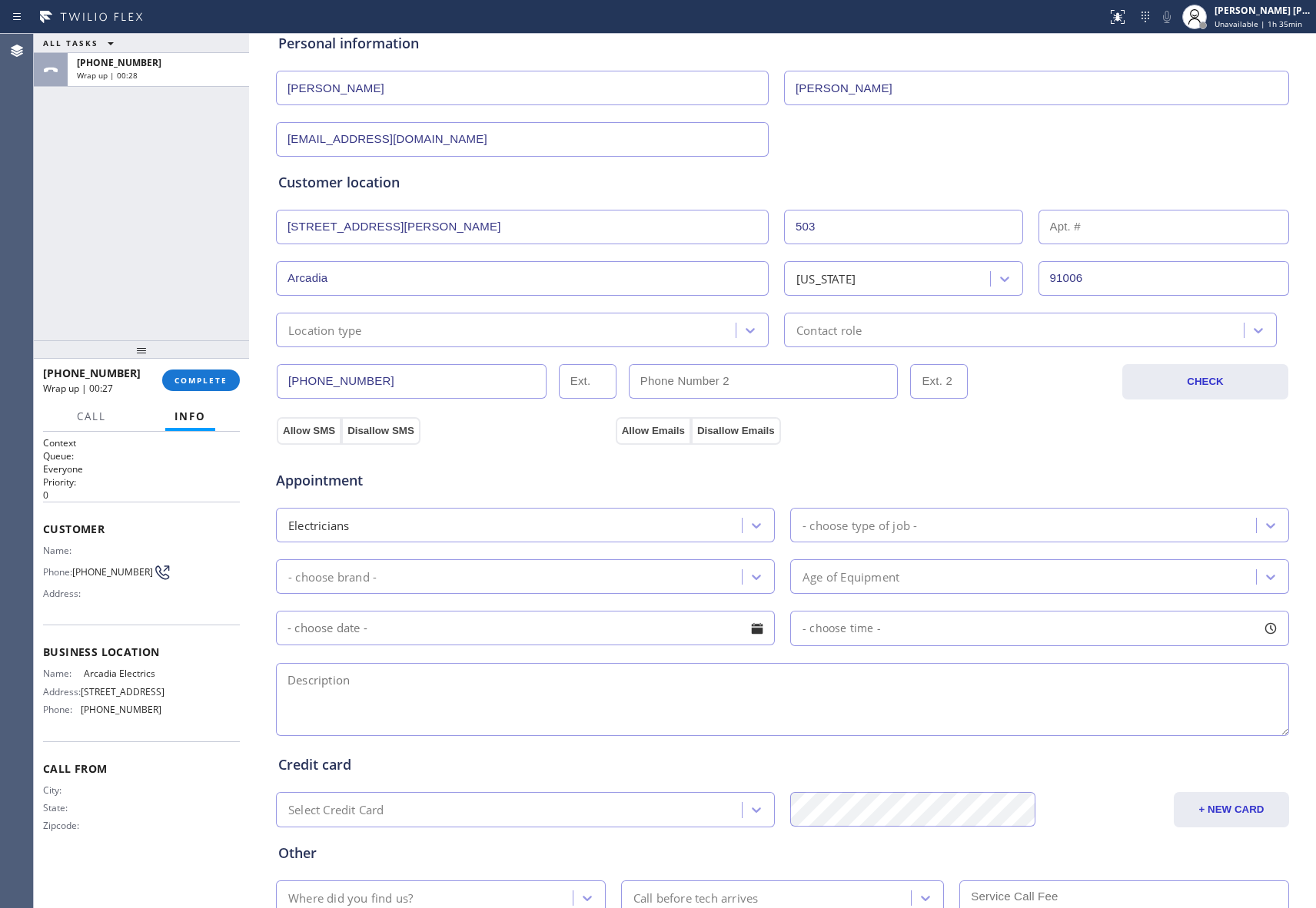
scroll to position [287, 0]
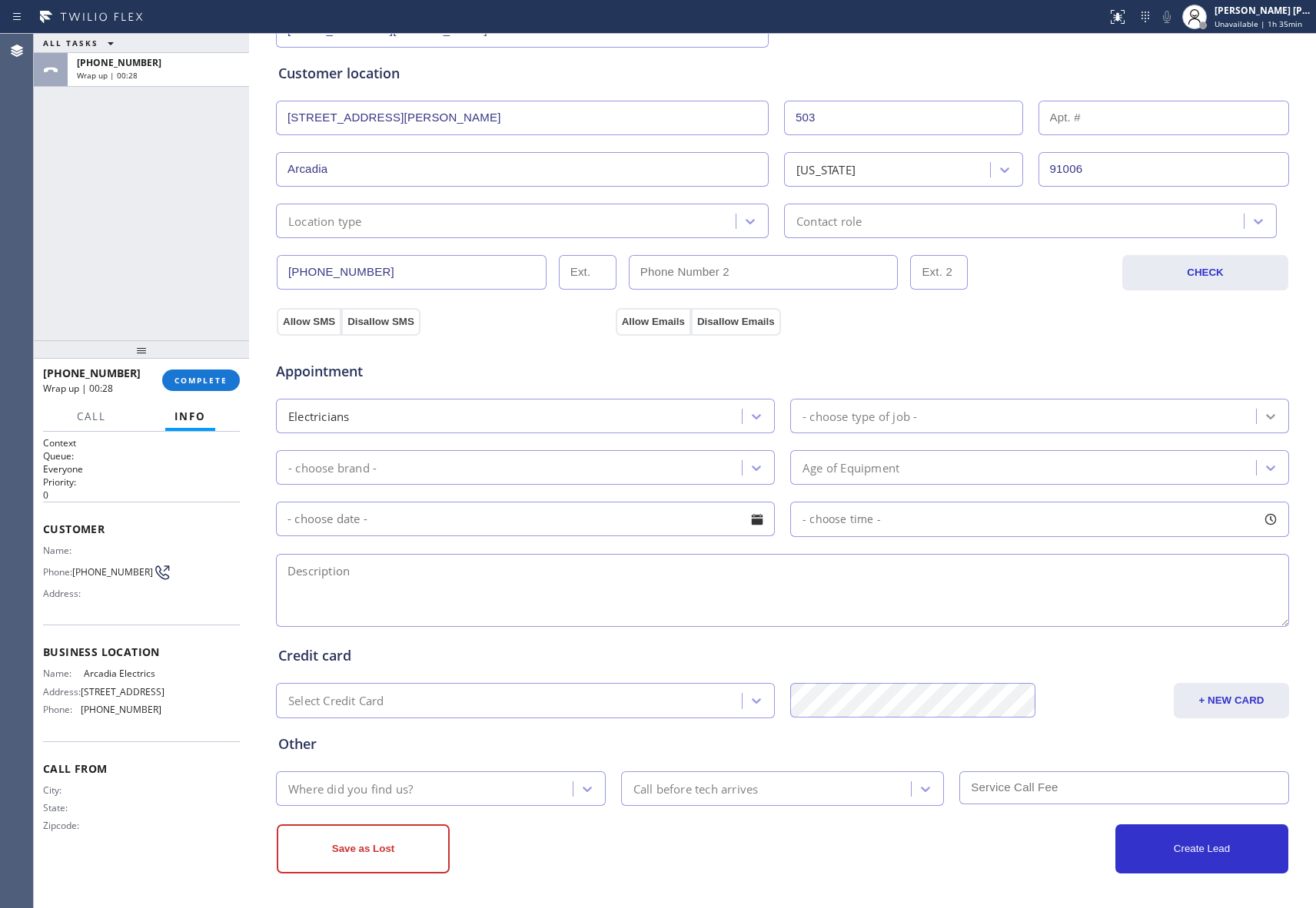
click at [1270, 410] on icon at bounding box center [1271, 416] width 16 height 16
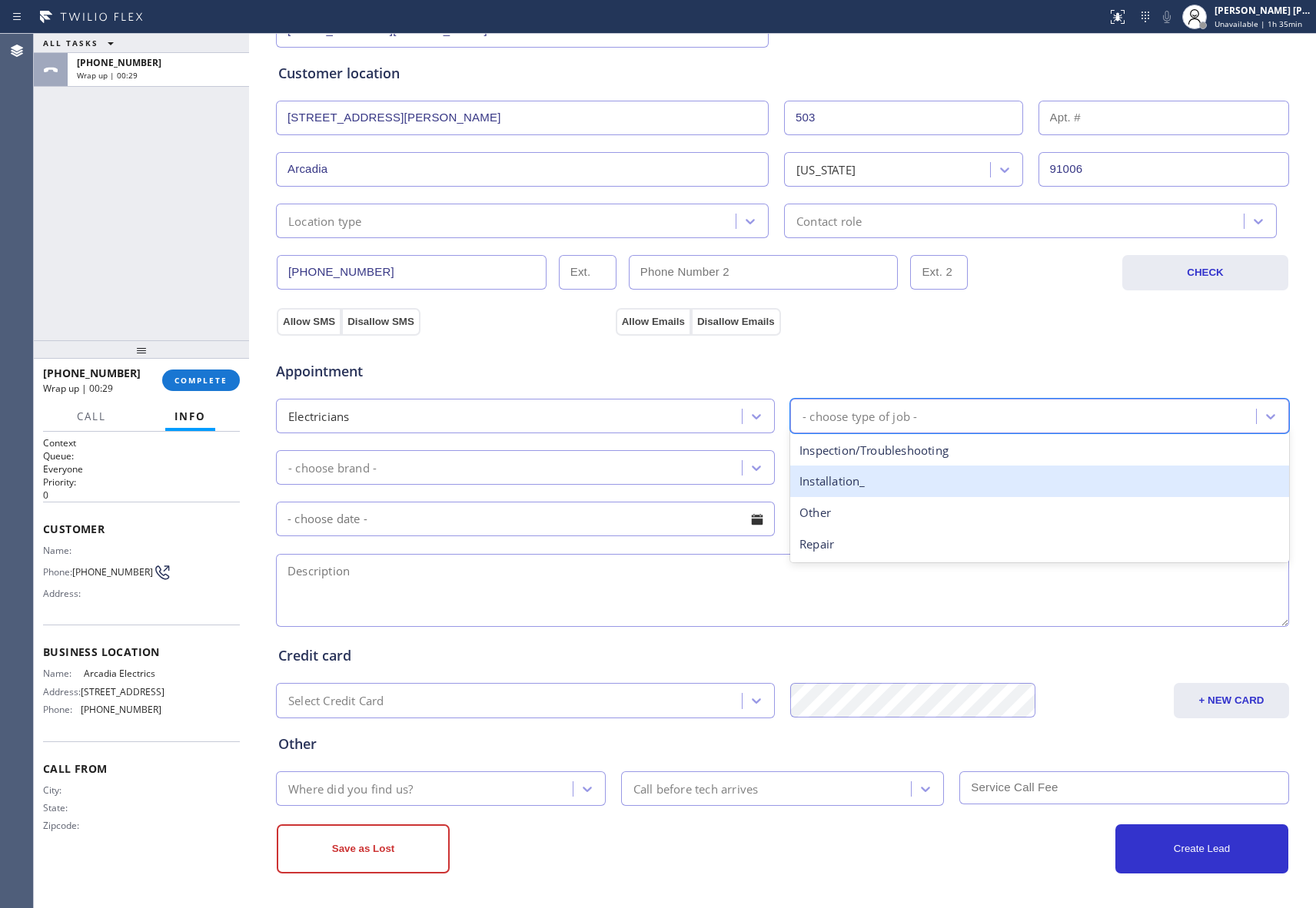
click at [844, 480] on div "Installation_" at bounding box center [1040, 481] width 499 height 31
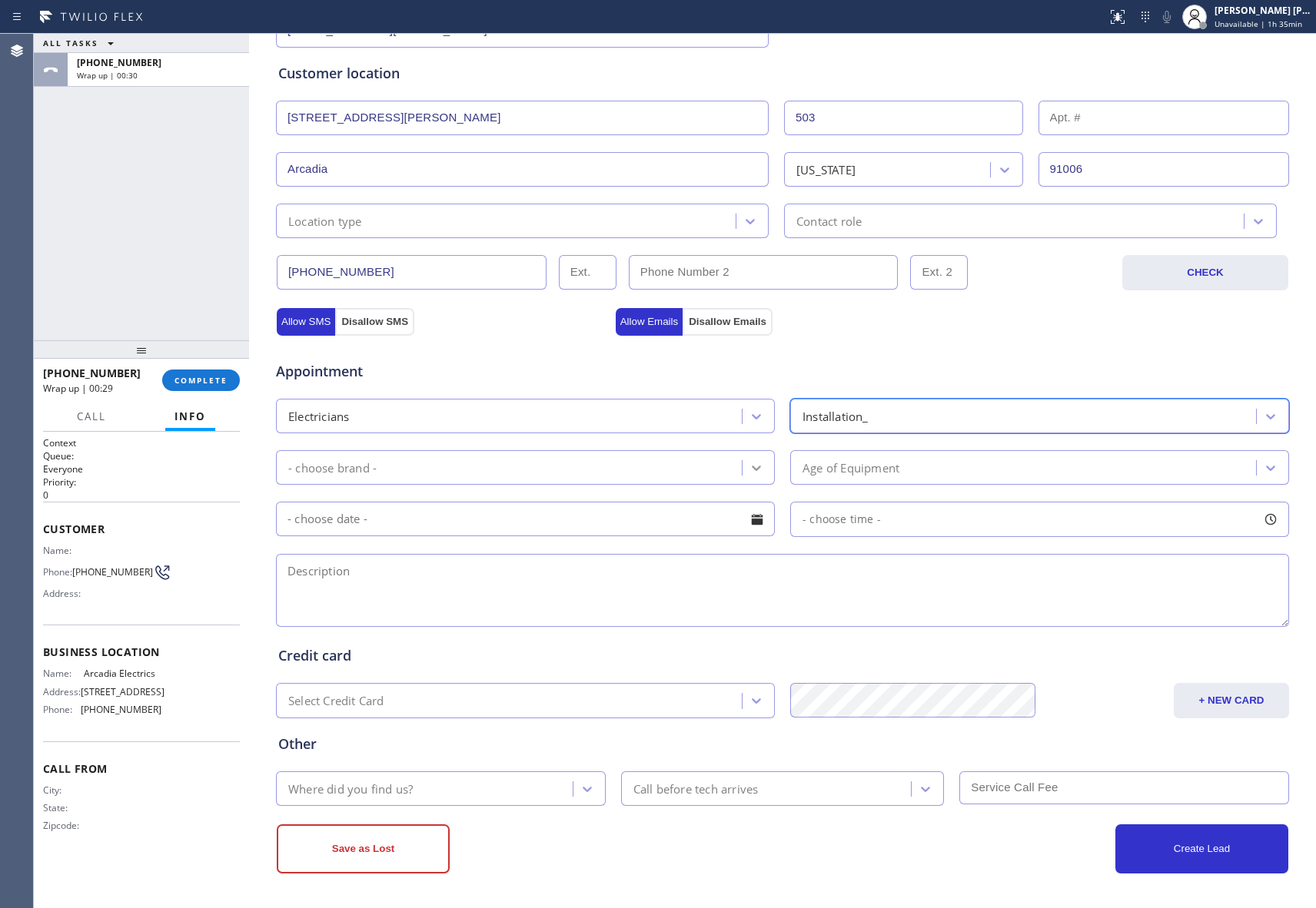
click at [751, 462] on icon at bounding box center [756, 468] width 16 height 16
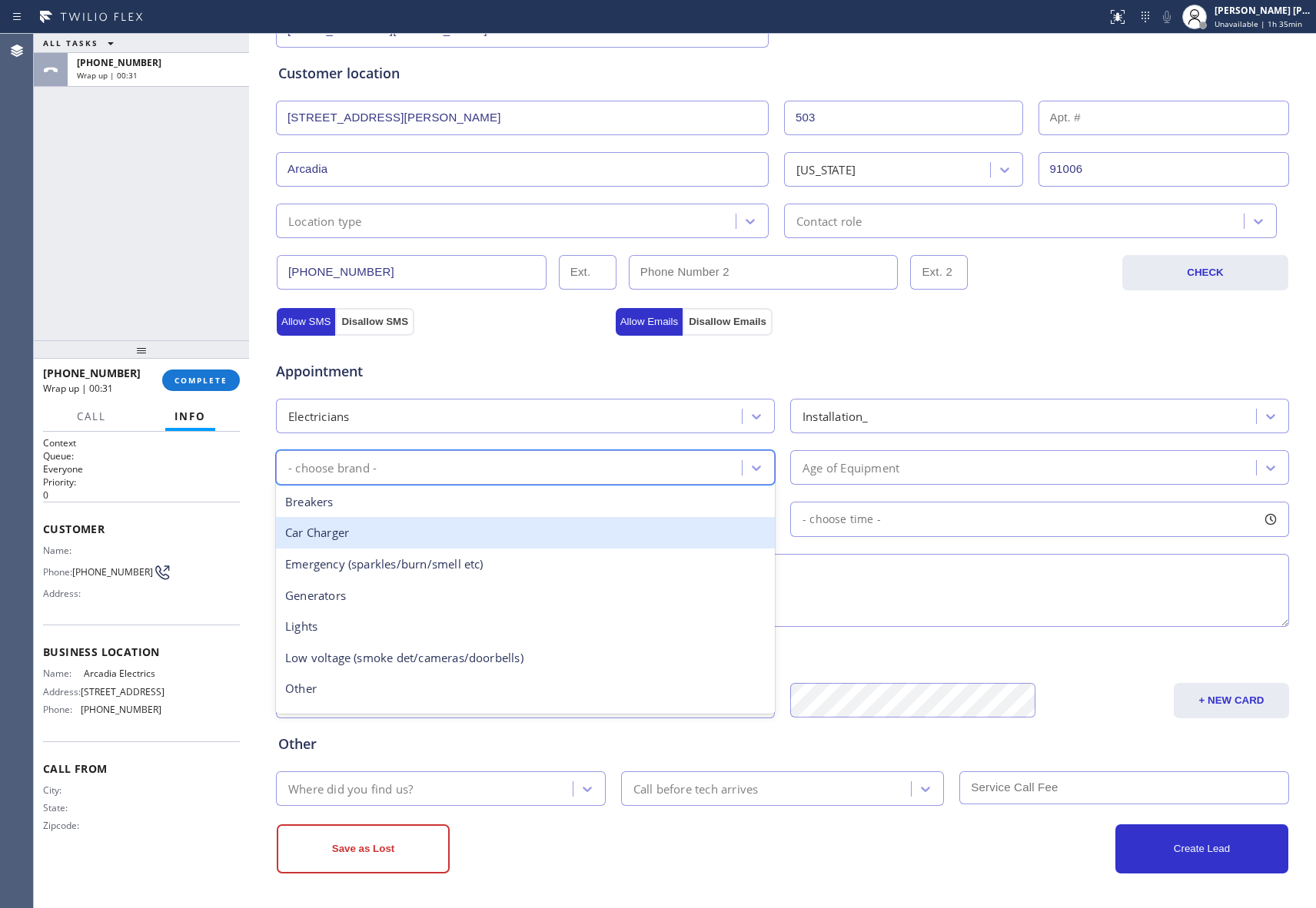
click at [438, 534] on div "Car Charger" at bounding box center [525, 533] width 499 height 31
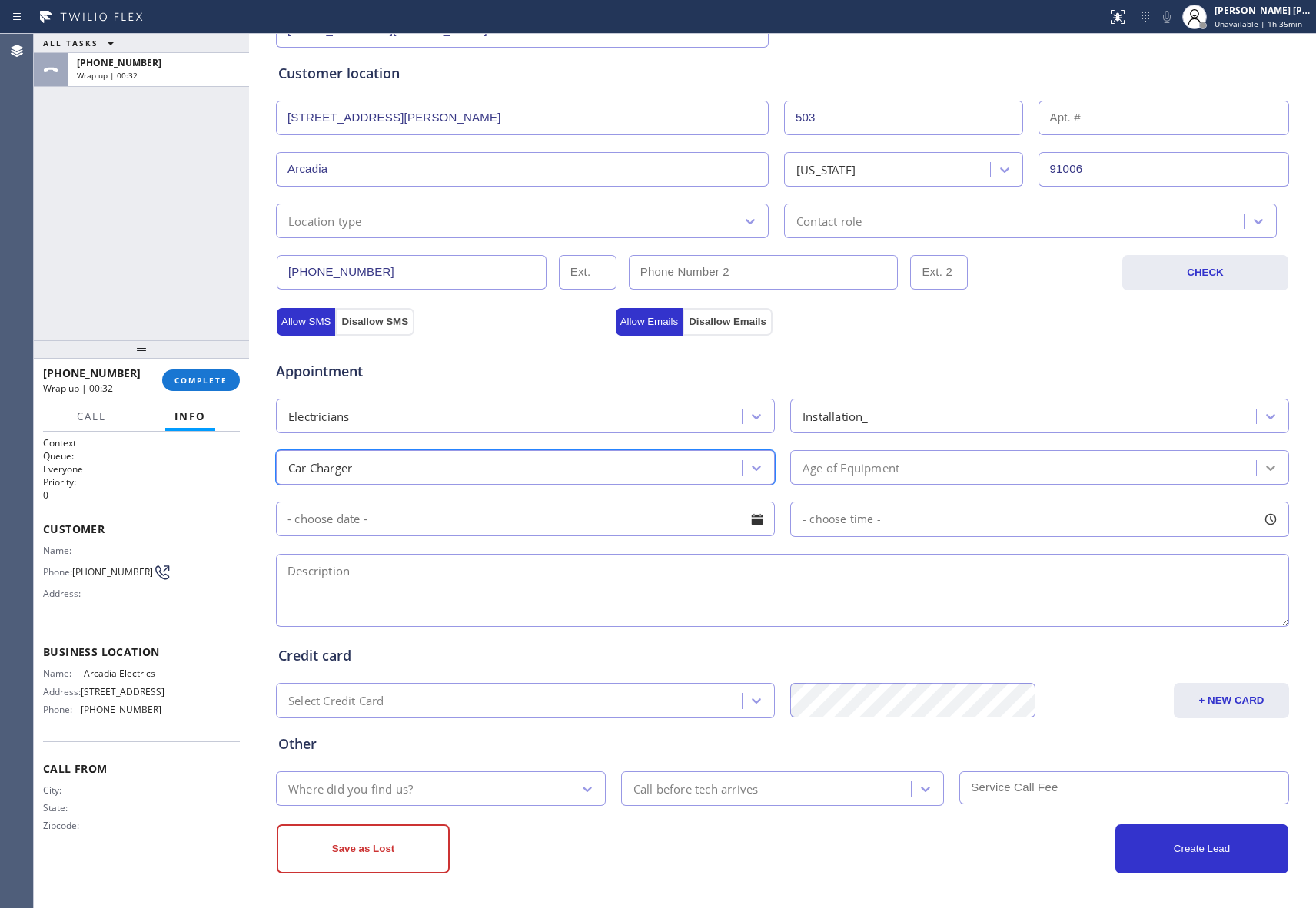
click at [1264, 461] on icon at bounding box center [1271, 468] width 16 height 16
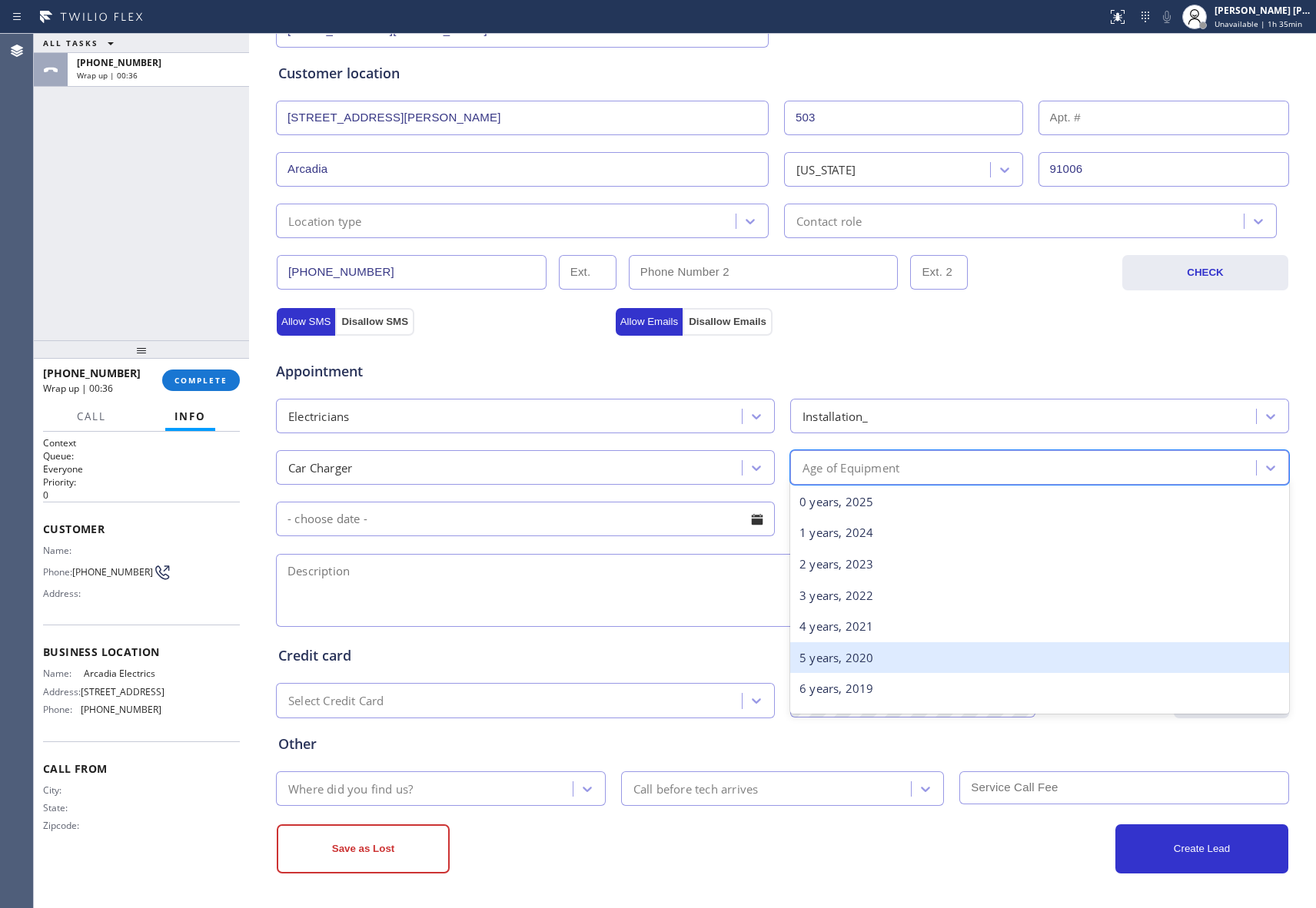
click at [841, 662] on div "5 years, 2020" at bounding box center [1040, 658] width 499 height 31
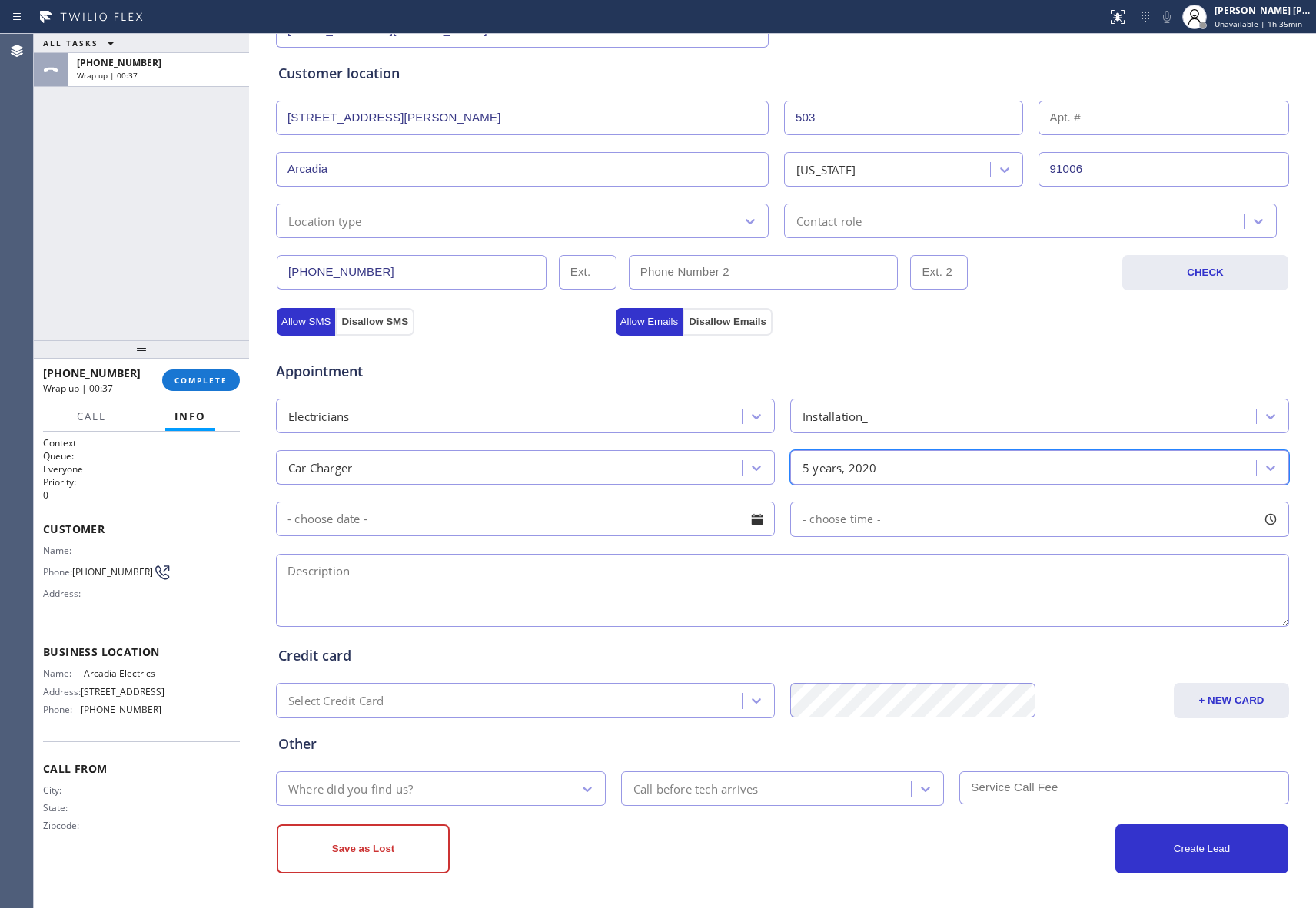
click at [758, 518] on div at bounding box center [756, 519] width 26 height 26
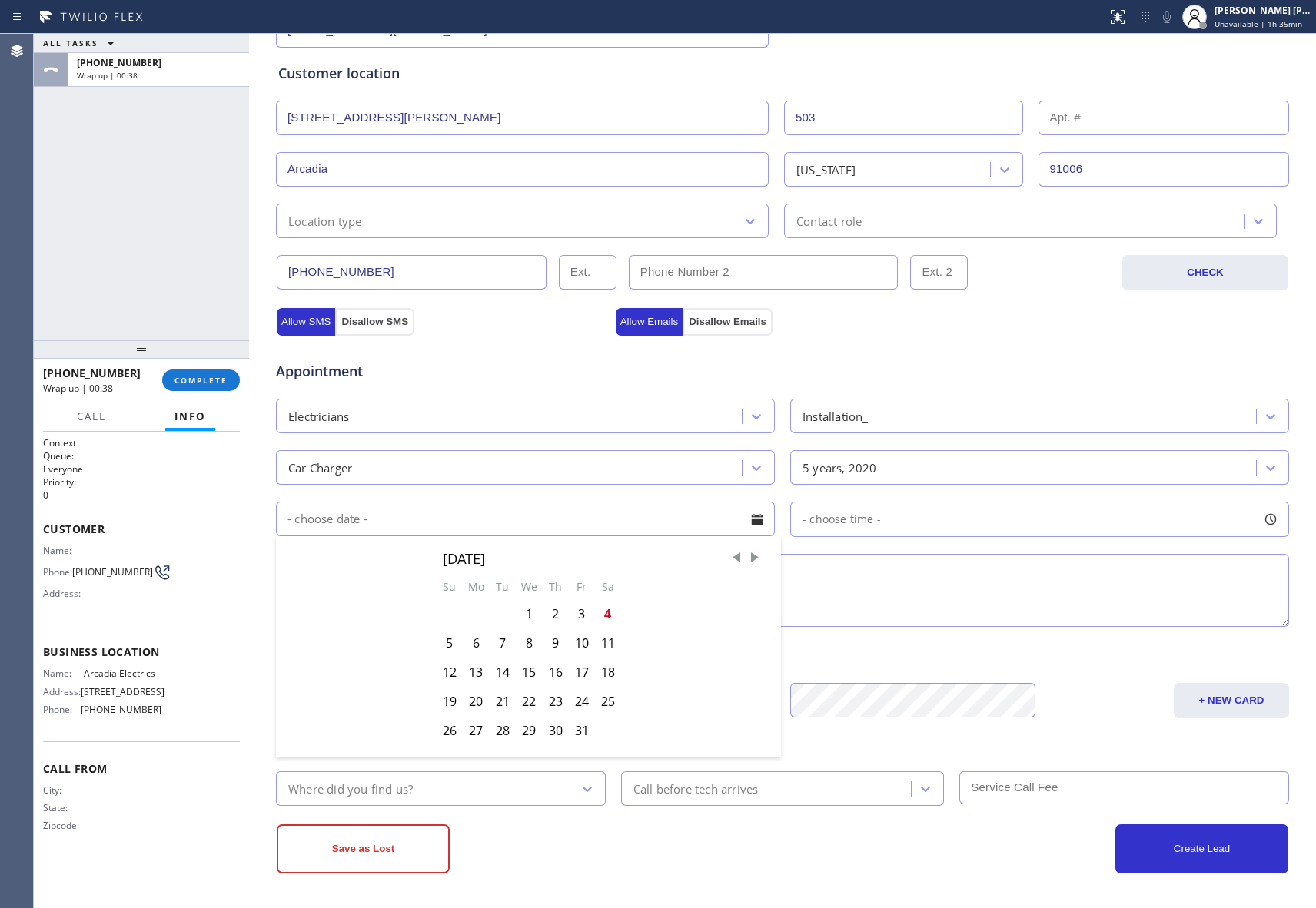
click at [548, 643] on div "9" at bounding box center [556, 644] width 26 height 29
type input "[DATE]"
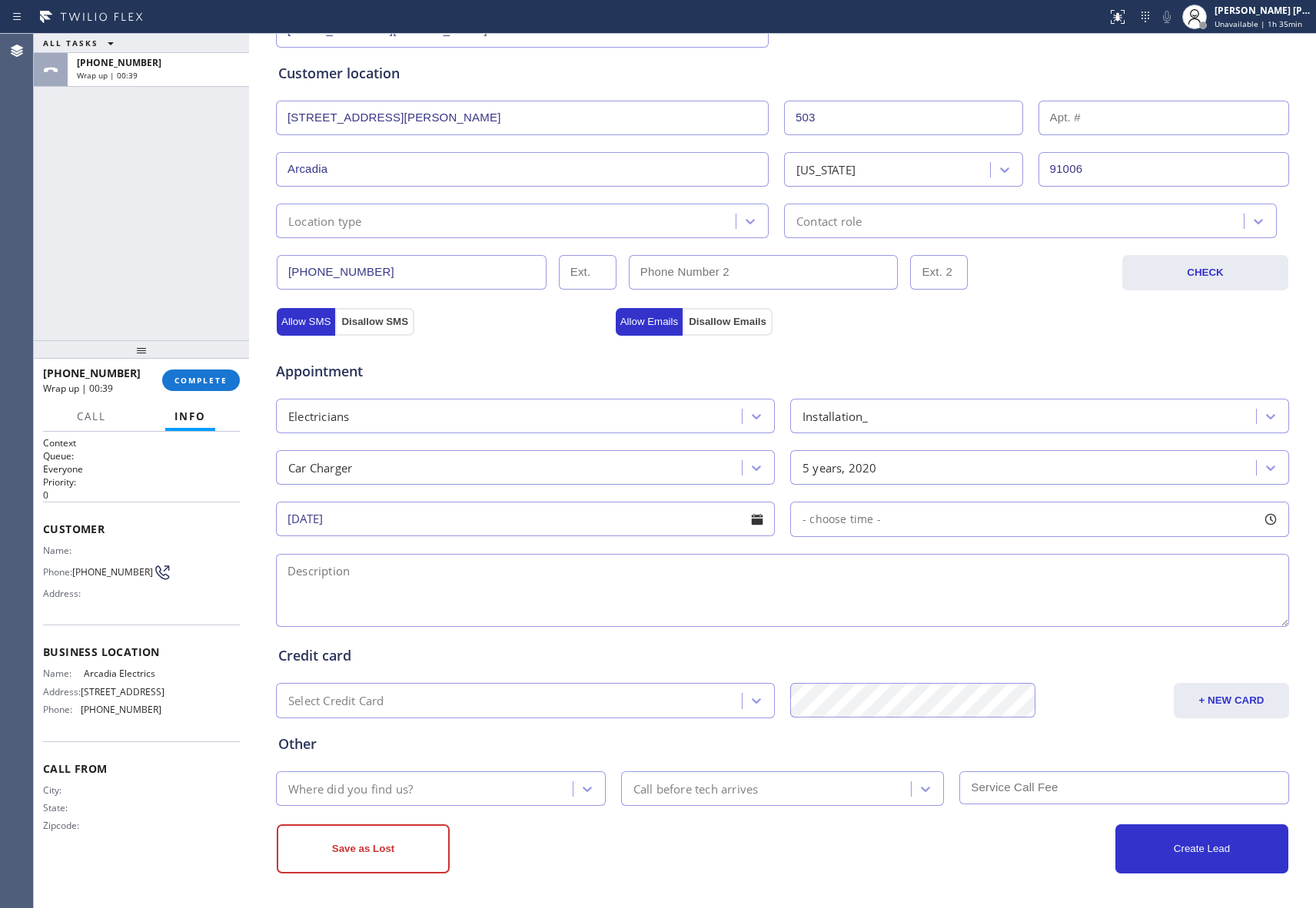
click at [1273, 515] on div at bounding box center [1271, 519] width 26 height 26
drag, startPoint x: 801, startPoint y: 608, endPoint x: 838, endPoint y: 615, distance: 37.7
click at [838, 615] on div at bounding box center [843, 613] width 19 height 32
drag, startPoint x: 794, startPoint y: 613, endPoint x: 940, endPoint y: 615, distance: 146.0
click at [513, 594] on textarea at bounding box center [783, 591] width 1013 height 73
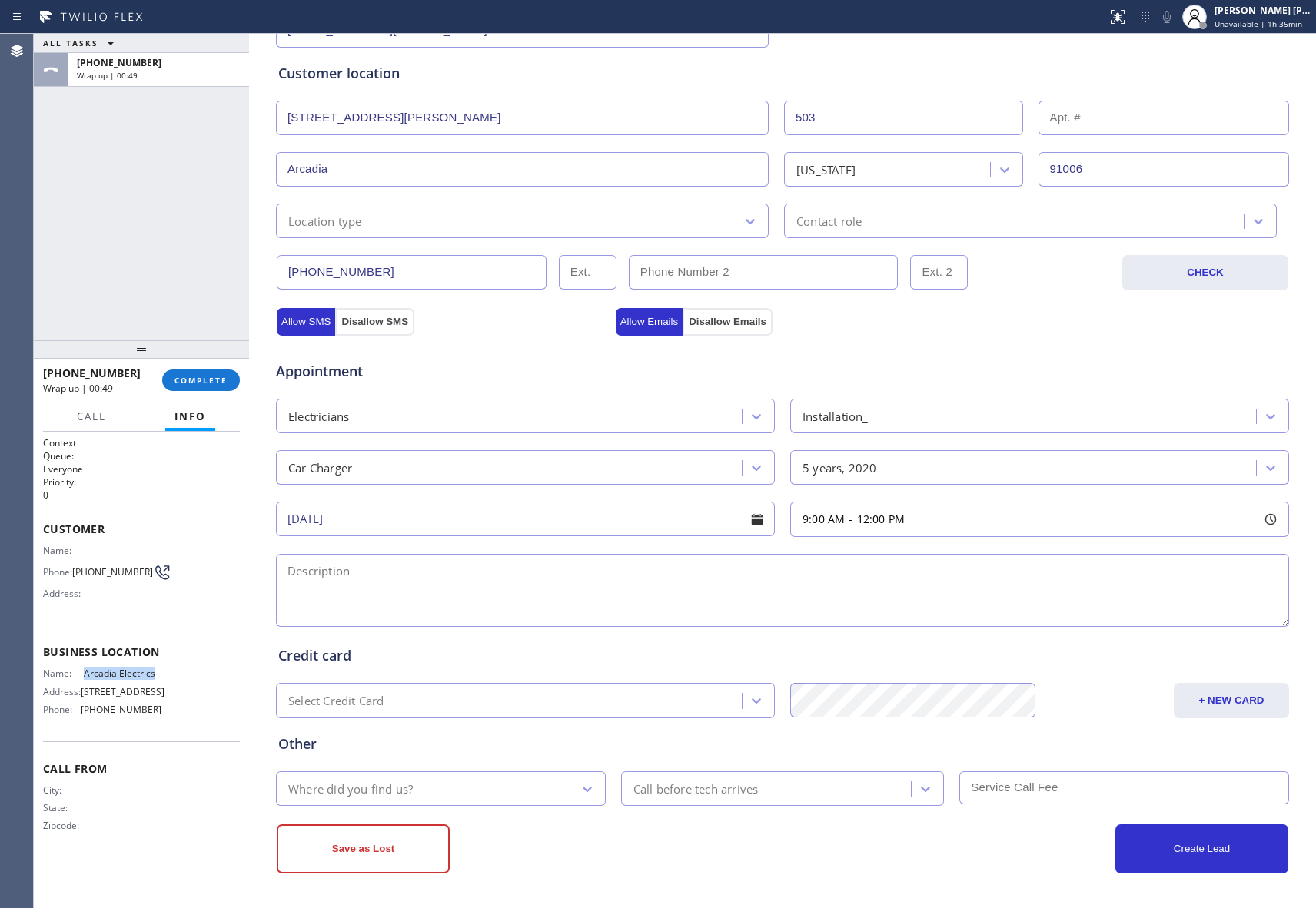
drag, startPoint x: 84, startPoint y: 674, endPoint x: 160, endPoint y: 672, distance: 76.0
click at [160, 672] on span "Arcadia Electrics" at bounding box center [122, 674] width 76 height 12
copy span "Arcadia Electrics"
click at [428, 583] on textarea at bounding box center [783, 591] width 1013 height 73
paste textarea "9-12 | $60 SCF | Looking to install a NEMA 14-50 outlet for EV charger. Breaker…"
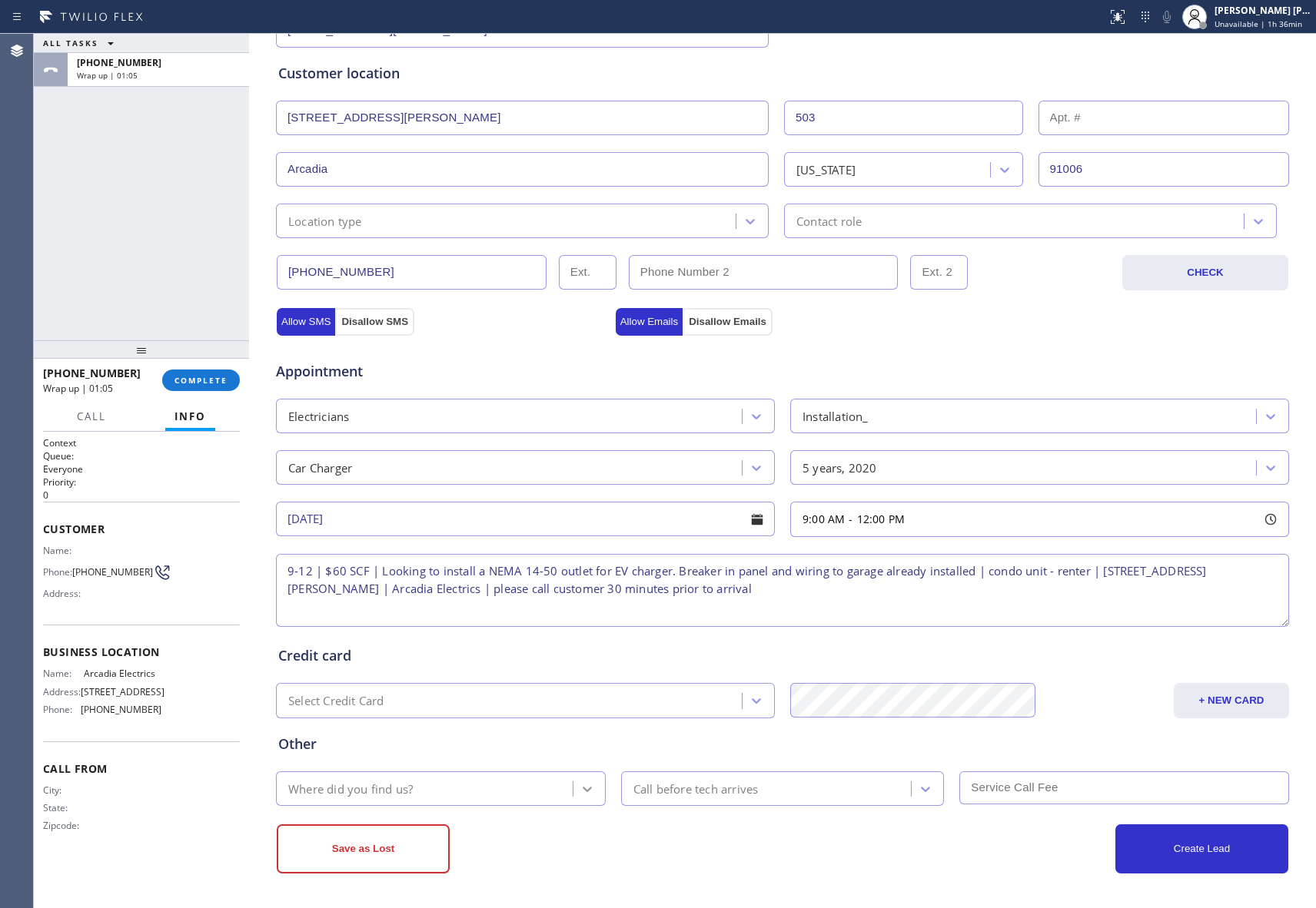
type textarea "9-12 | $60 SCF | Looking to install a NEMA 14-50 outlet for EV charger. Breaker…"
click at [583, 790] on icon at bounding box center [587, 789] width 9 height 5
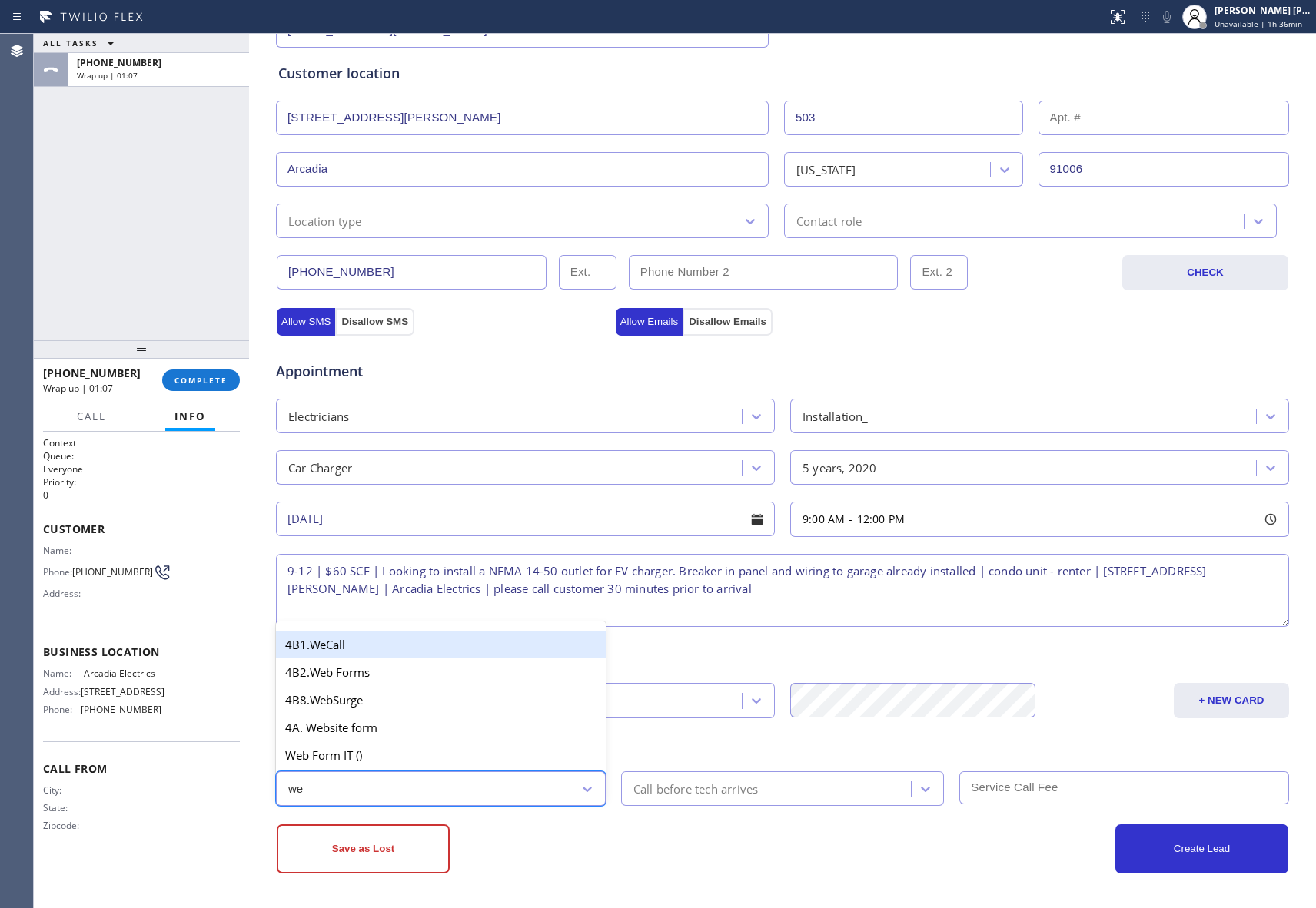
type input "web"
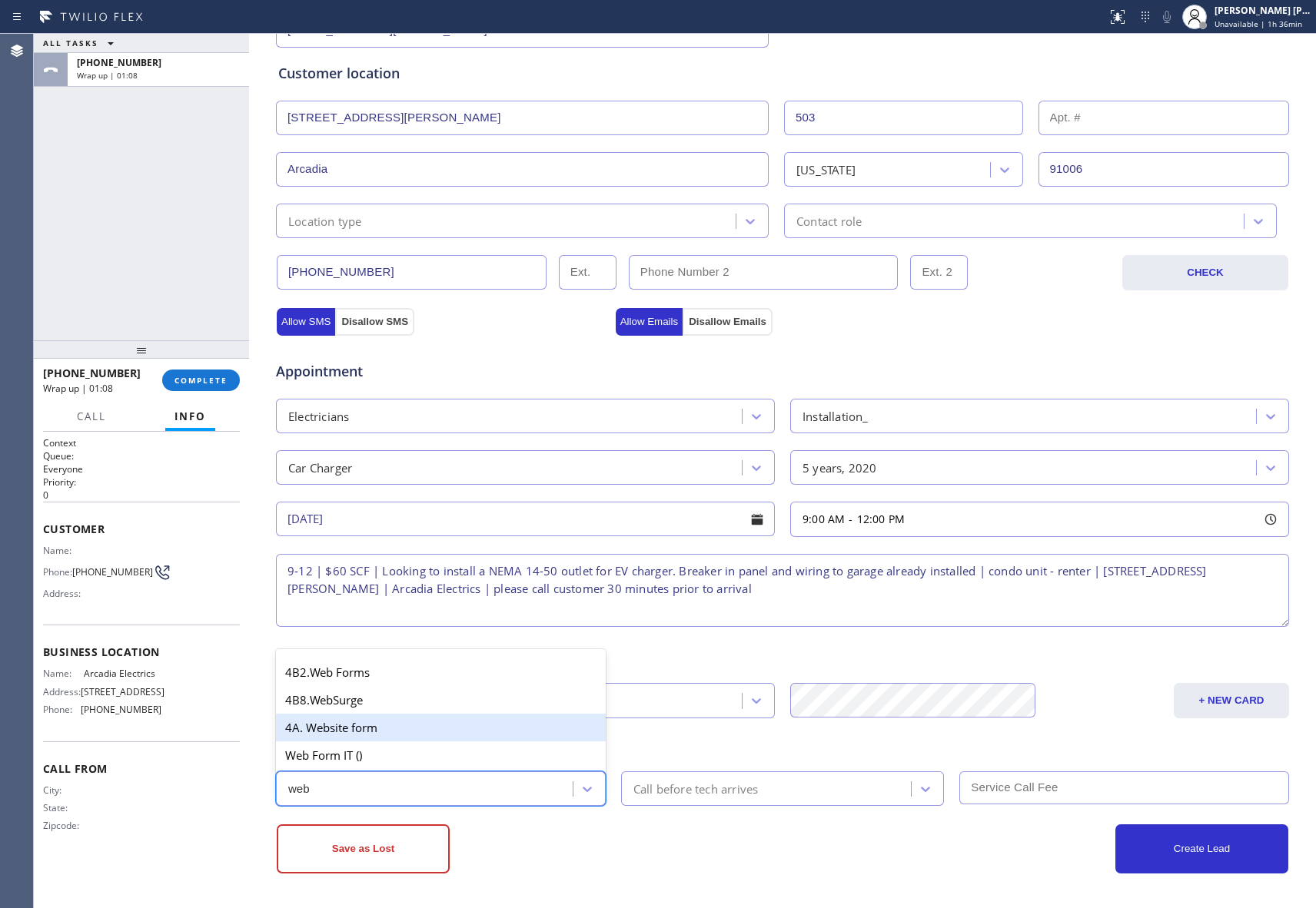
click at [434, 724] on div "4A. Website form" at bounding box center [441, 728] width 330 height 27
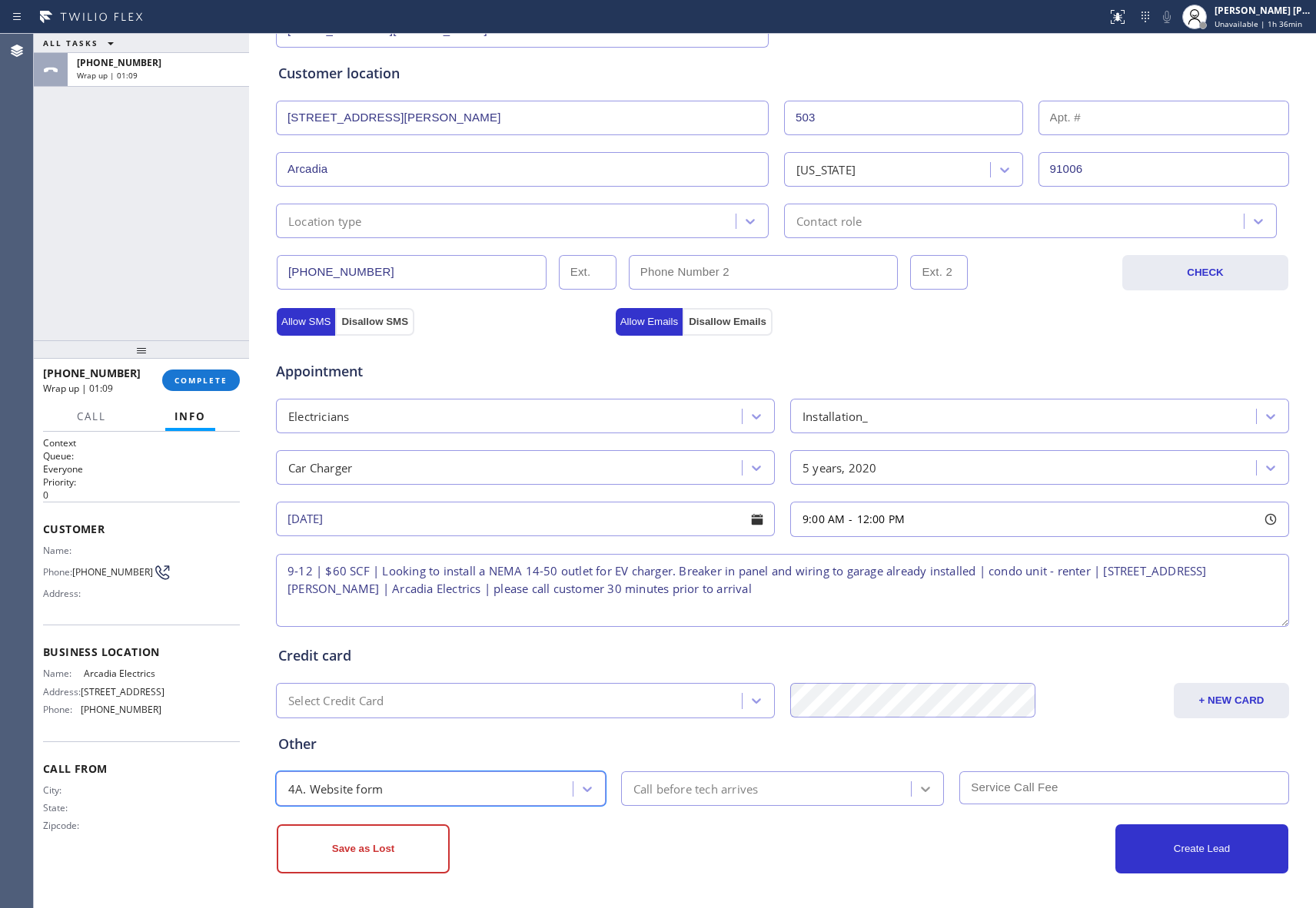
click at [930, 787] on div at bounding box center [926, 789] width 27 height 27
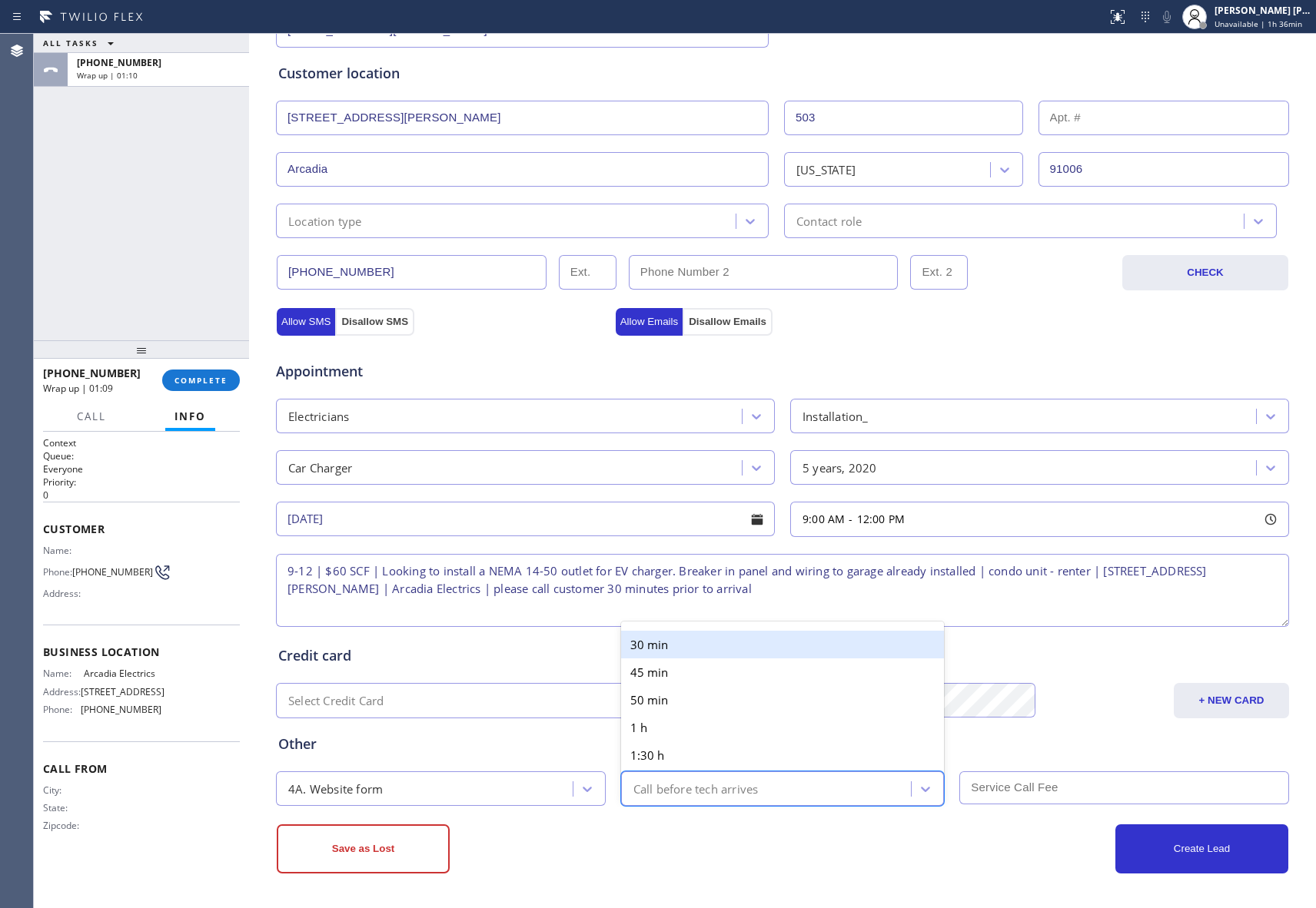
drag, startPoint x: 719, startPoint y: 641, endPoint x: 1012, endPoint y: 767, distance: 318.9
click at [737, 649] on div "30 min" at bounding box center [783, 645] width 323 height 27
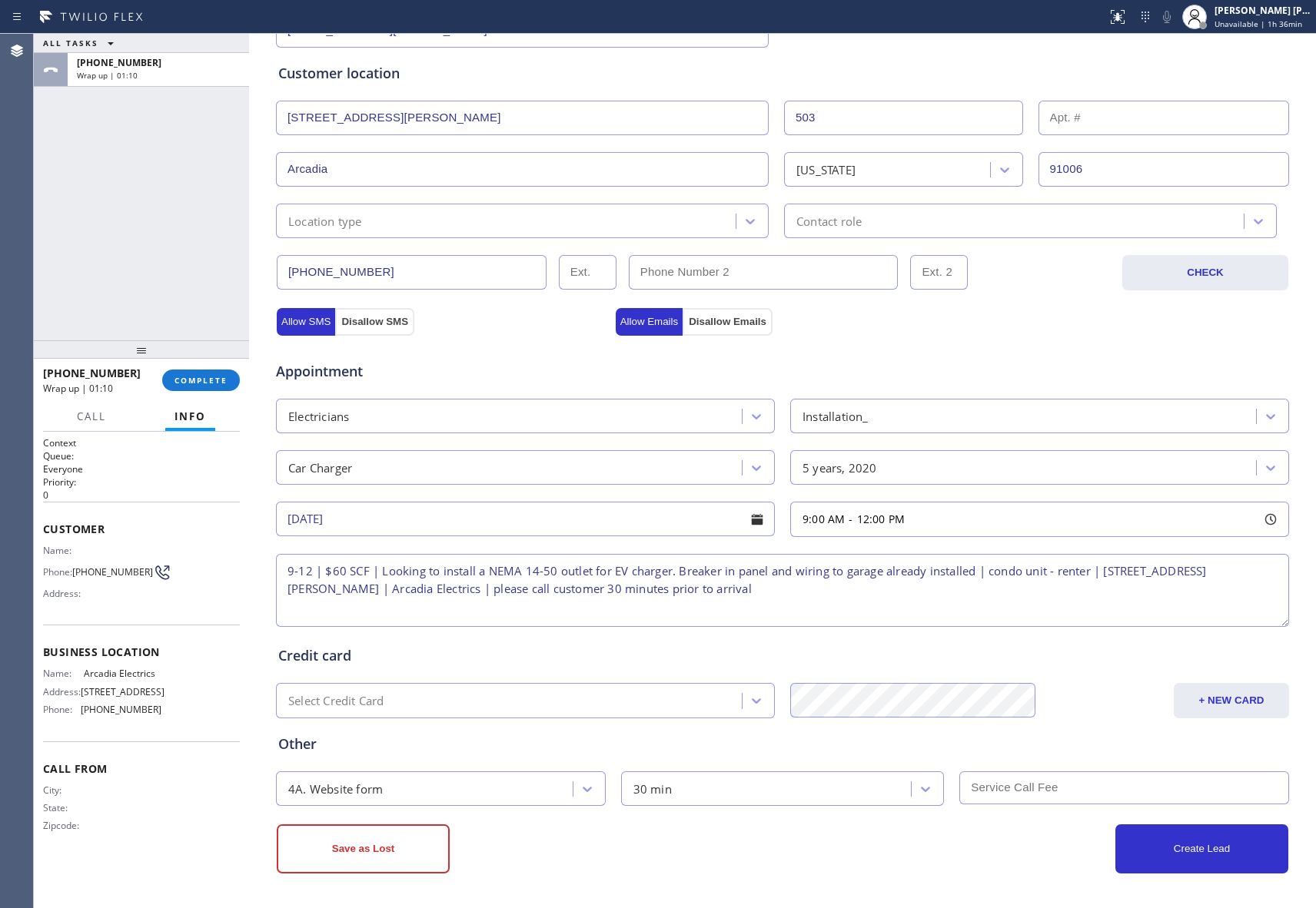
click at [1028, 786] on input "text" at bounding box center [1124, 789] width 330 height 33
type input "60"
click at [1181, 851] on button "Create Lead" at bounding box center [1201, 849] width 173 height 49
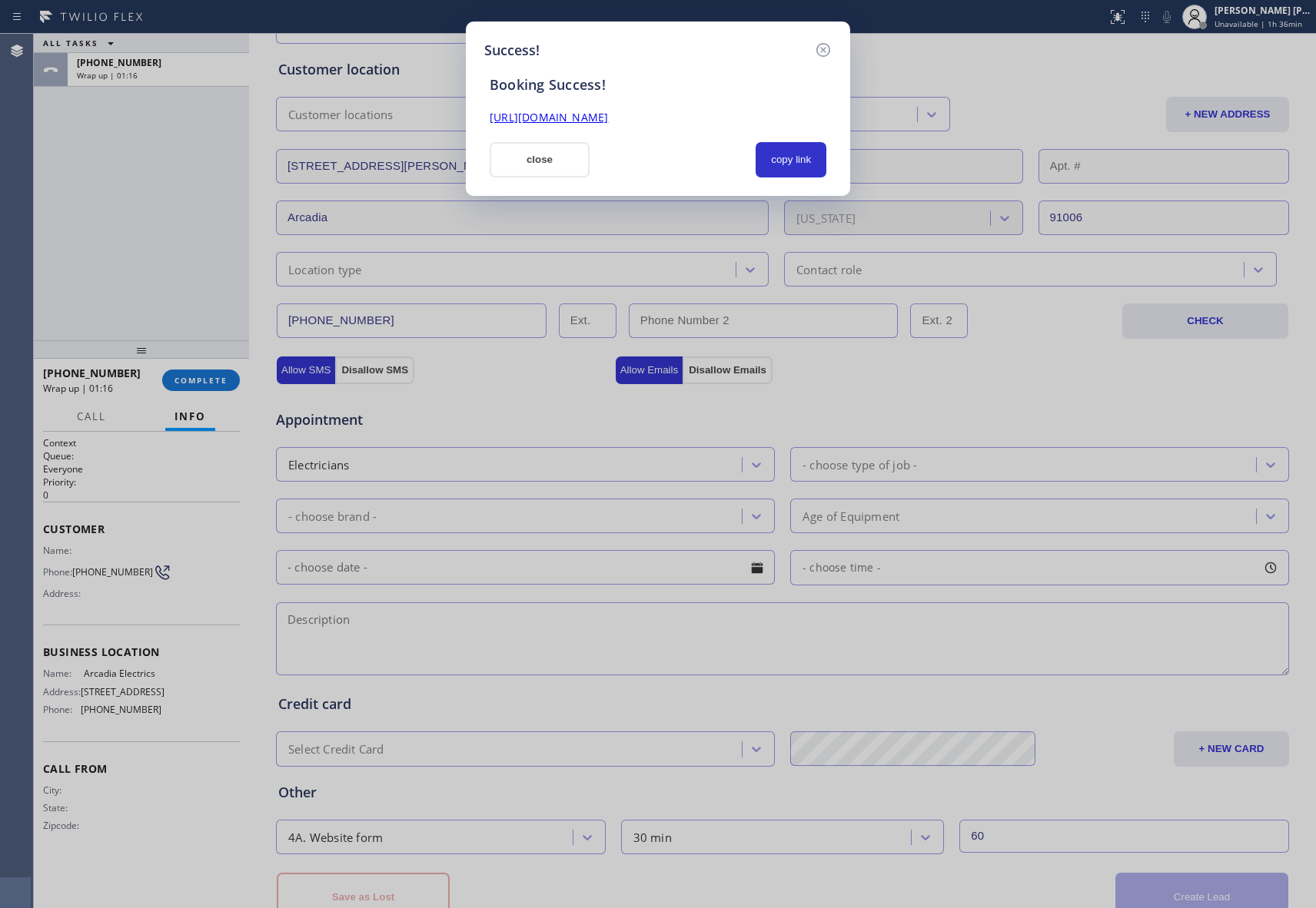
drag, startPoint x: 791, startPoint y: 113, endPoint x: 468, endPoint y: 115, distance: 323.0
click at [468, 115] on div "Success! Booking Success! [URL][DOMAIN_NAME] close copy link" at bounding box center [658, 109] width 384 height 174
copy link "[URL][DOMAIN_NAME]"
click at [823, 45] on icon at bounding box center [823, 50] width 19 height 19
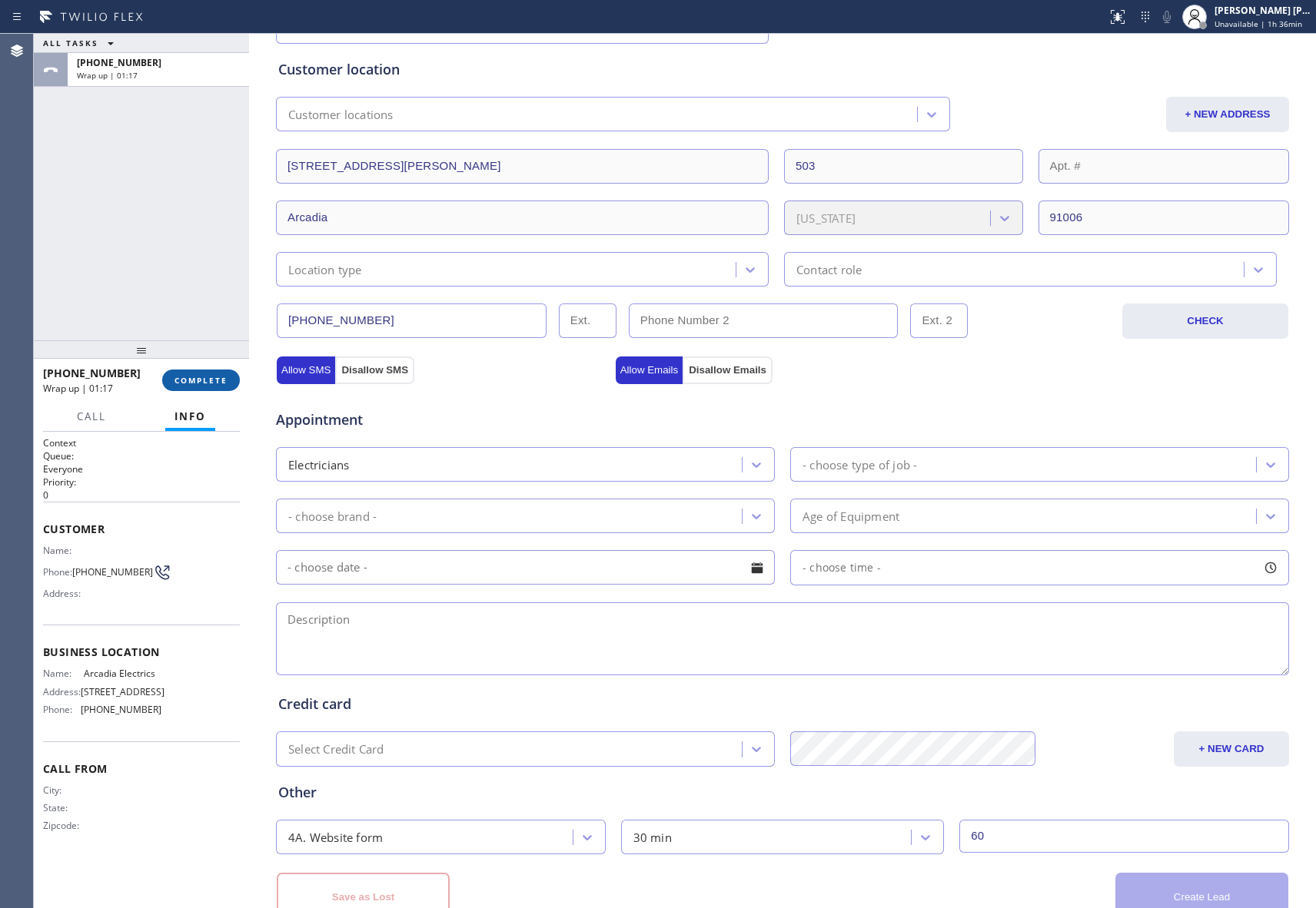
click at [219, 382] on span "COMPLETE" at bounding box center [201, 380] width 53 height 11
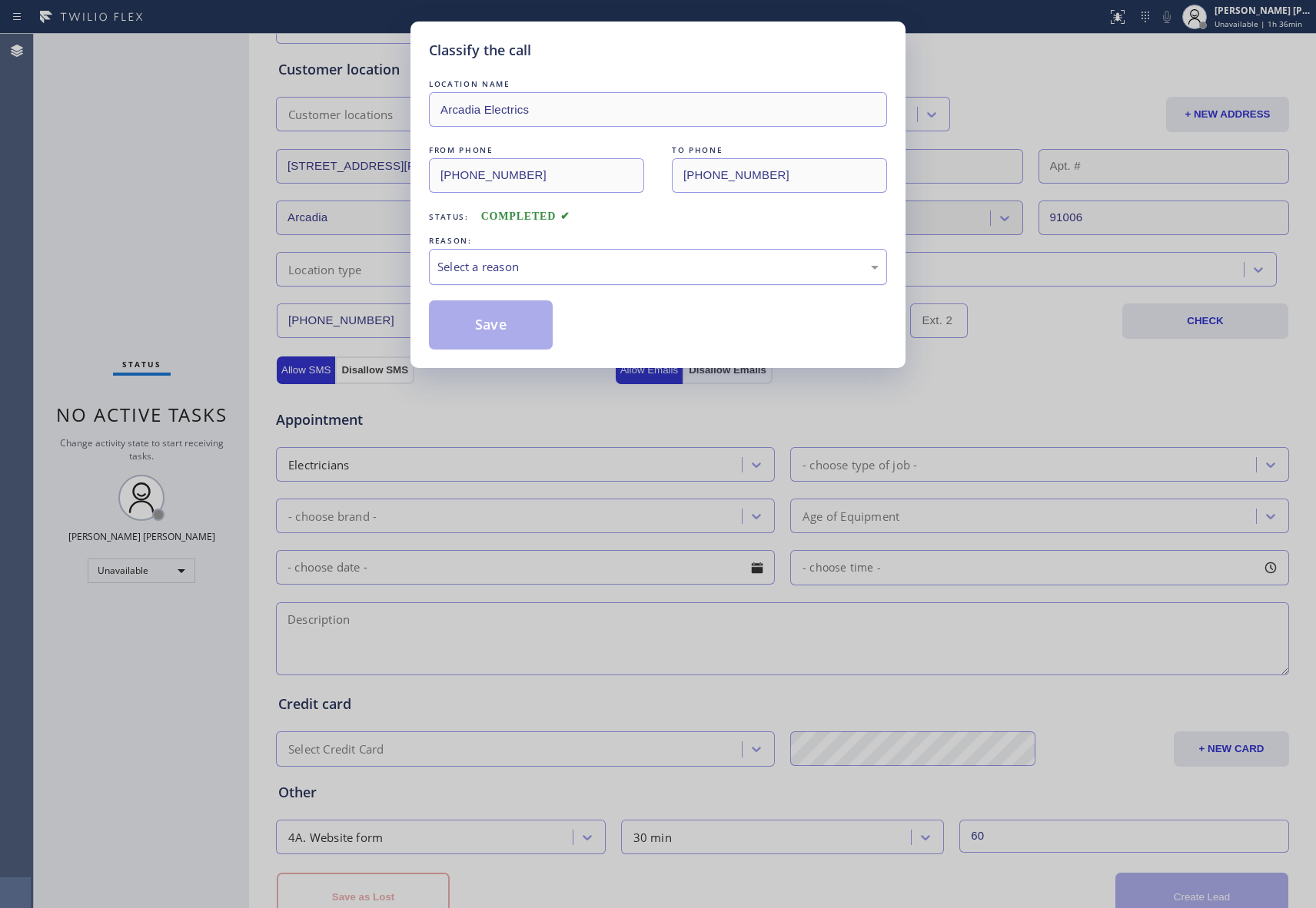
click at [665, 263] on div "Select a reason" at bounding box center [658, 267] width 441 height 18
drag, startPoint x: 520, startPoint y: 327, endPoint x: 509, endPoint y: 327, distance: 11.0
click at [500, 327] on button "Save" at bounding box center [491, 325] width 123 height 49
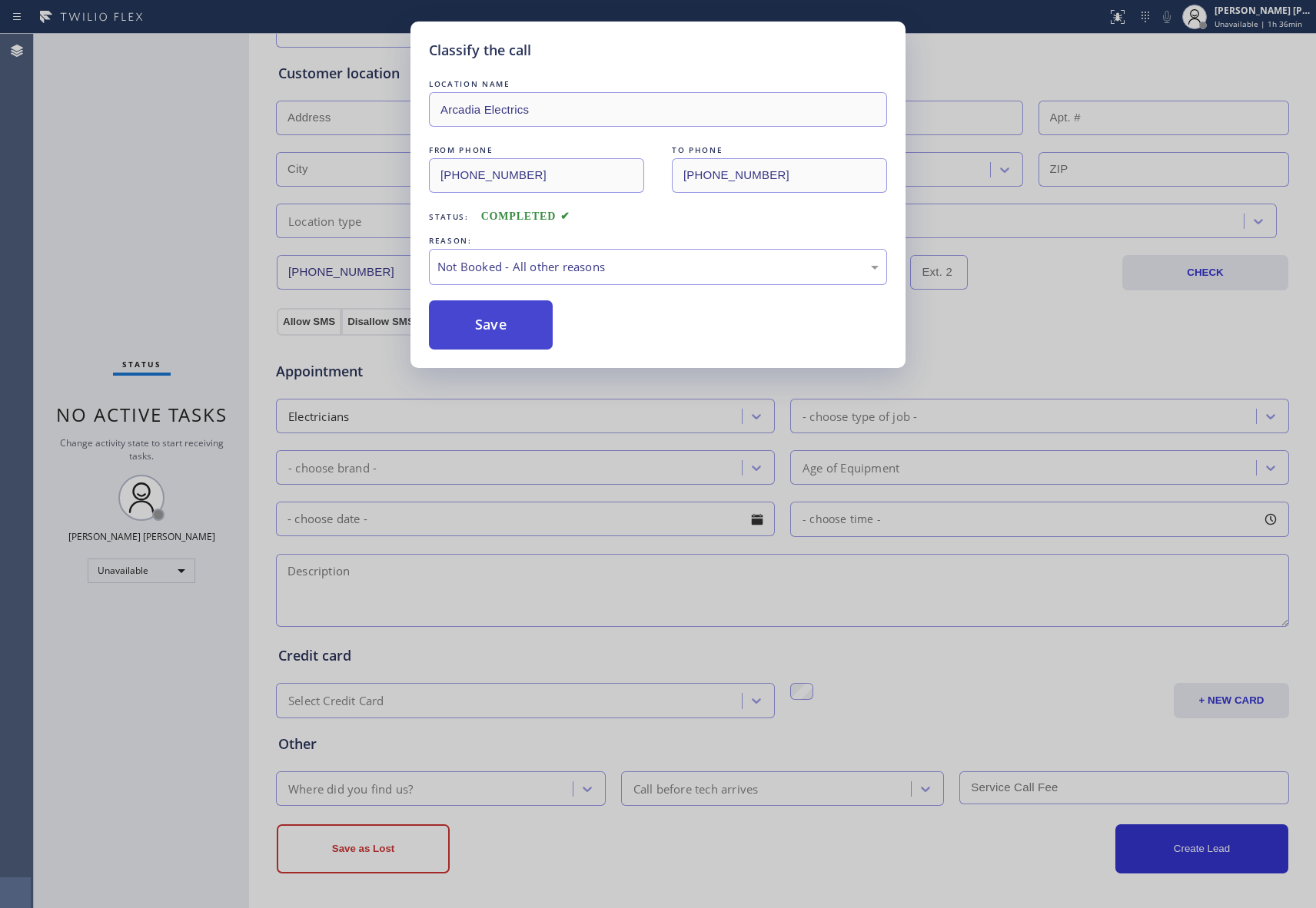
click at [500, 327] on button "Save" at bounding box center [491, 325] width 123 height 49
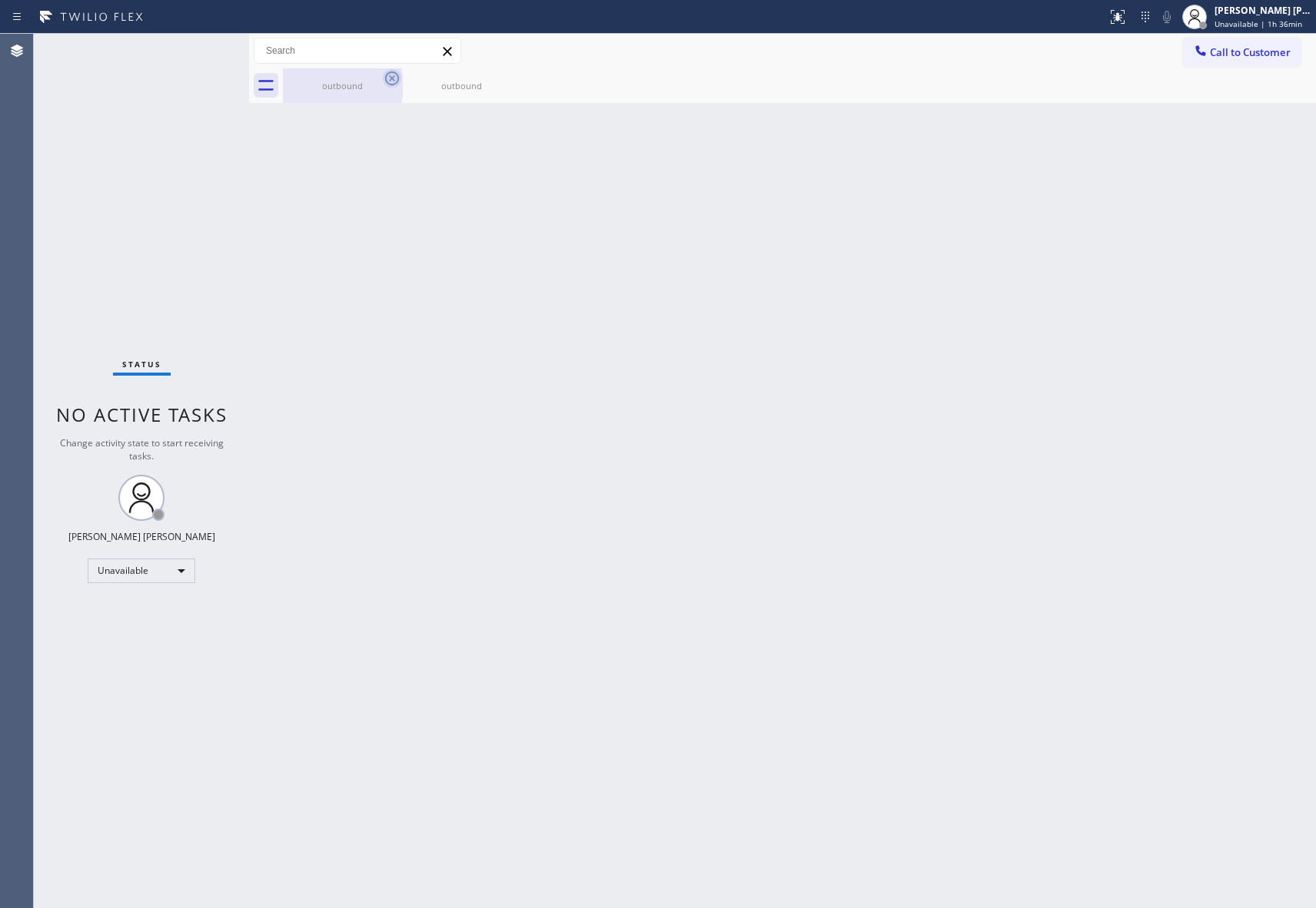
drag, startPoint x: 355, startPoint y: 77, endPoint x: 395, endPoint y: 80, distance: 40.1
click at [359, 78] on div "outbound" at bounding box center [342, 85] width 116 height 34
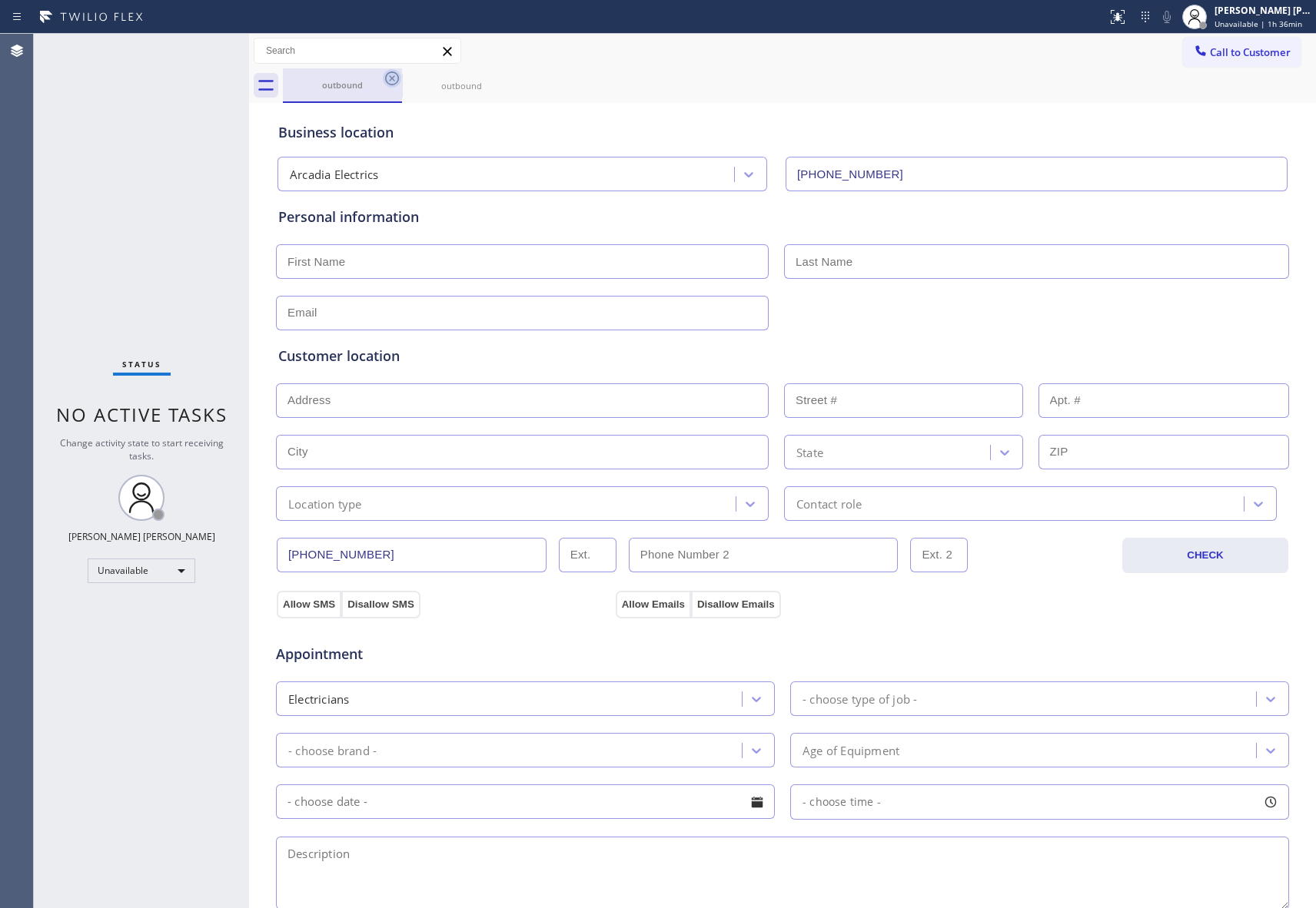
click at [395, 80] on icon at bounding box center [392, 78] width 14 height 14
click at [0, 0] on icon at bounding box center [0, 0] width 0 height 0
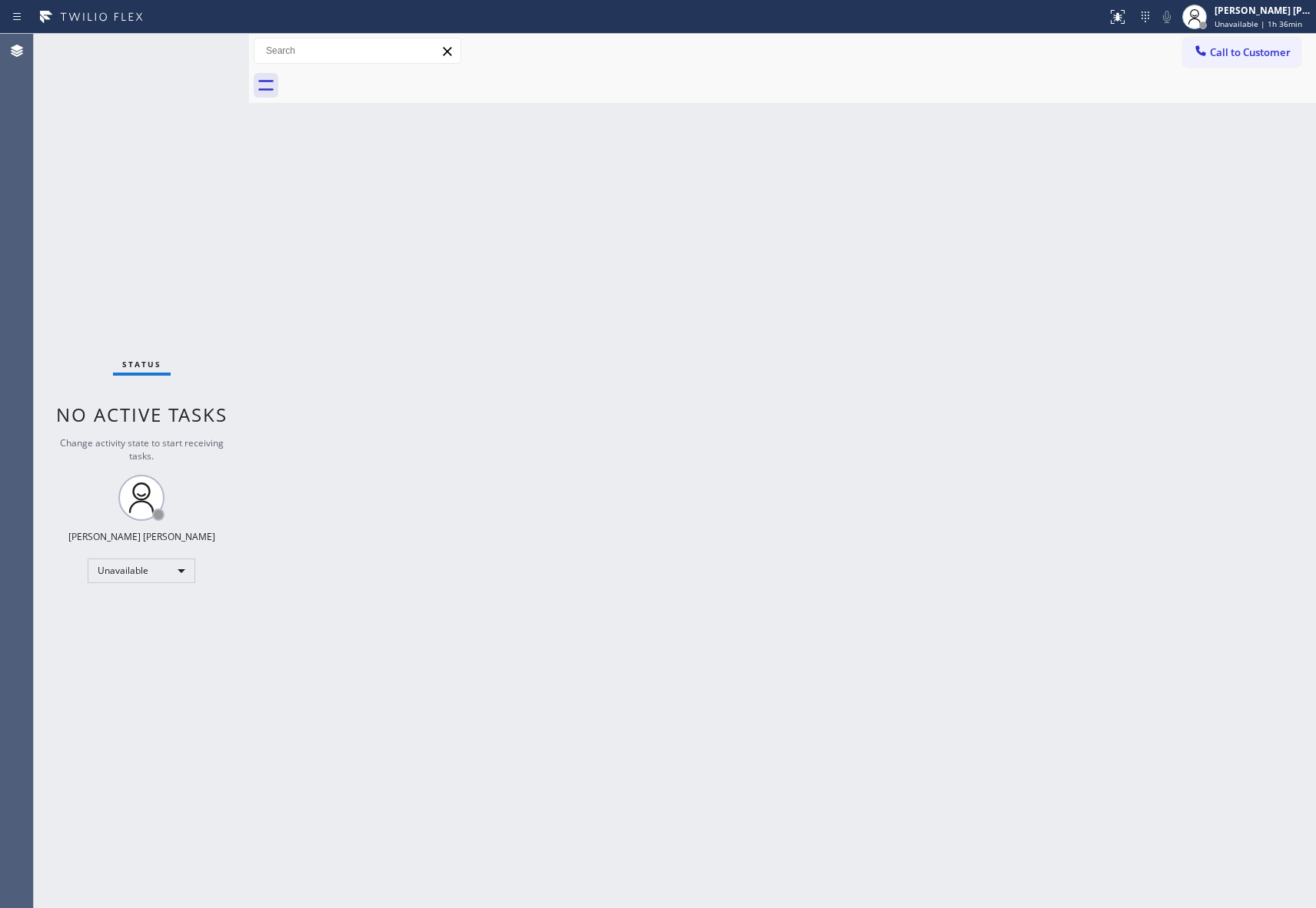
click at [395, 80] on div at bounding box center [800, 85] width 1034 height 34
click at [1249, 59] on button "Call to Customer" at bounding box center [1243, 52] width 118 height 29
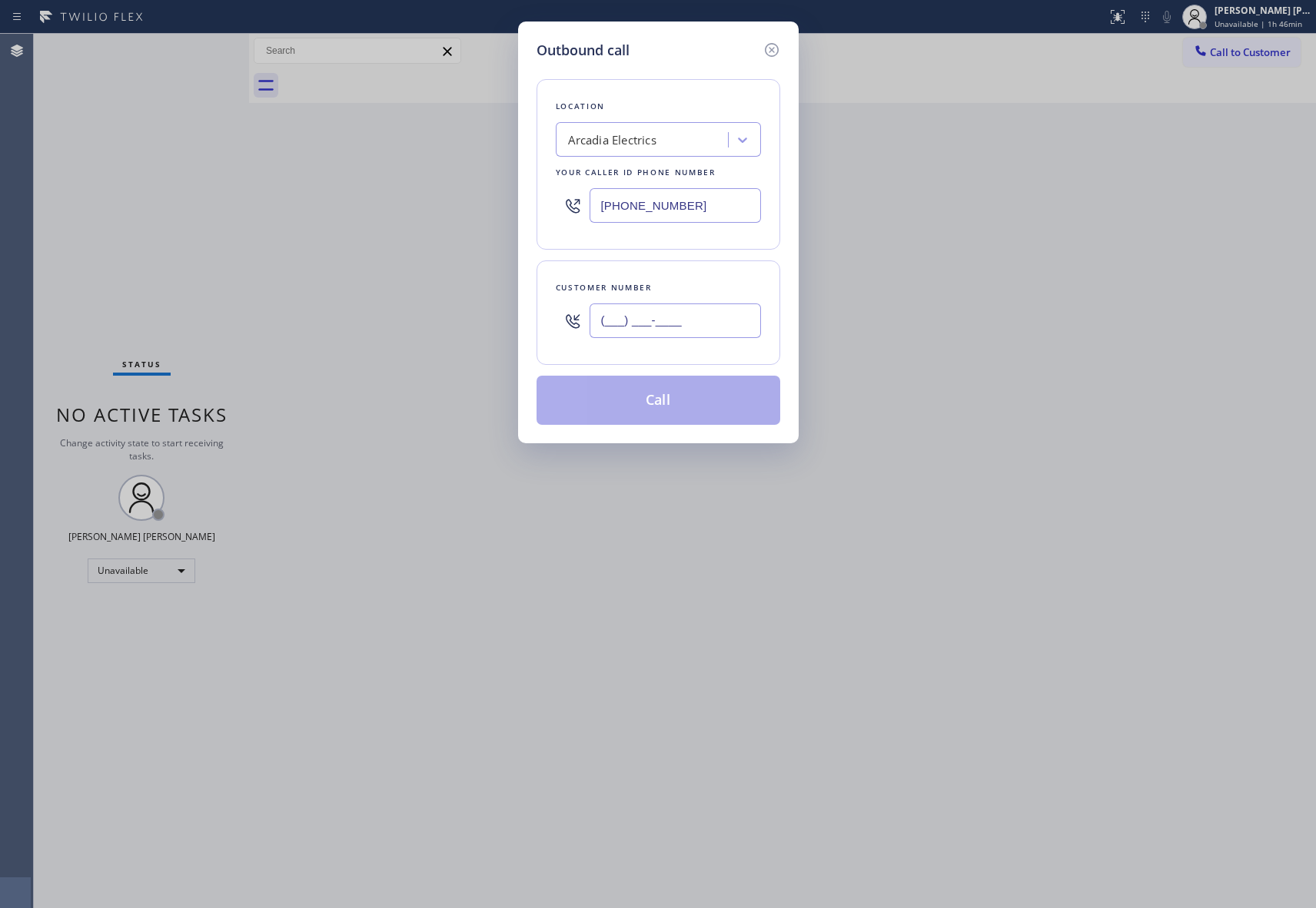
click at [680, 321] on input "(___) ___-____" at bounding box center [675, 320] width 171 height 34
paste input "541) 345-6644"
type input "[PHONE_NUMBER]"
drag, startPoint x: 684, startPoint y: 200, endPoint x: 502, endPoint y: 182, distance: 182.9
click at [502, 182] on div "Outbound call Location [GEOGRAPHIC_DATA] Electrics Your caller id phone number …" at bounding box center [658, 454] width 1316 height 908
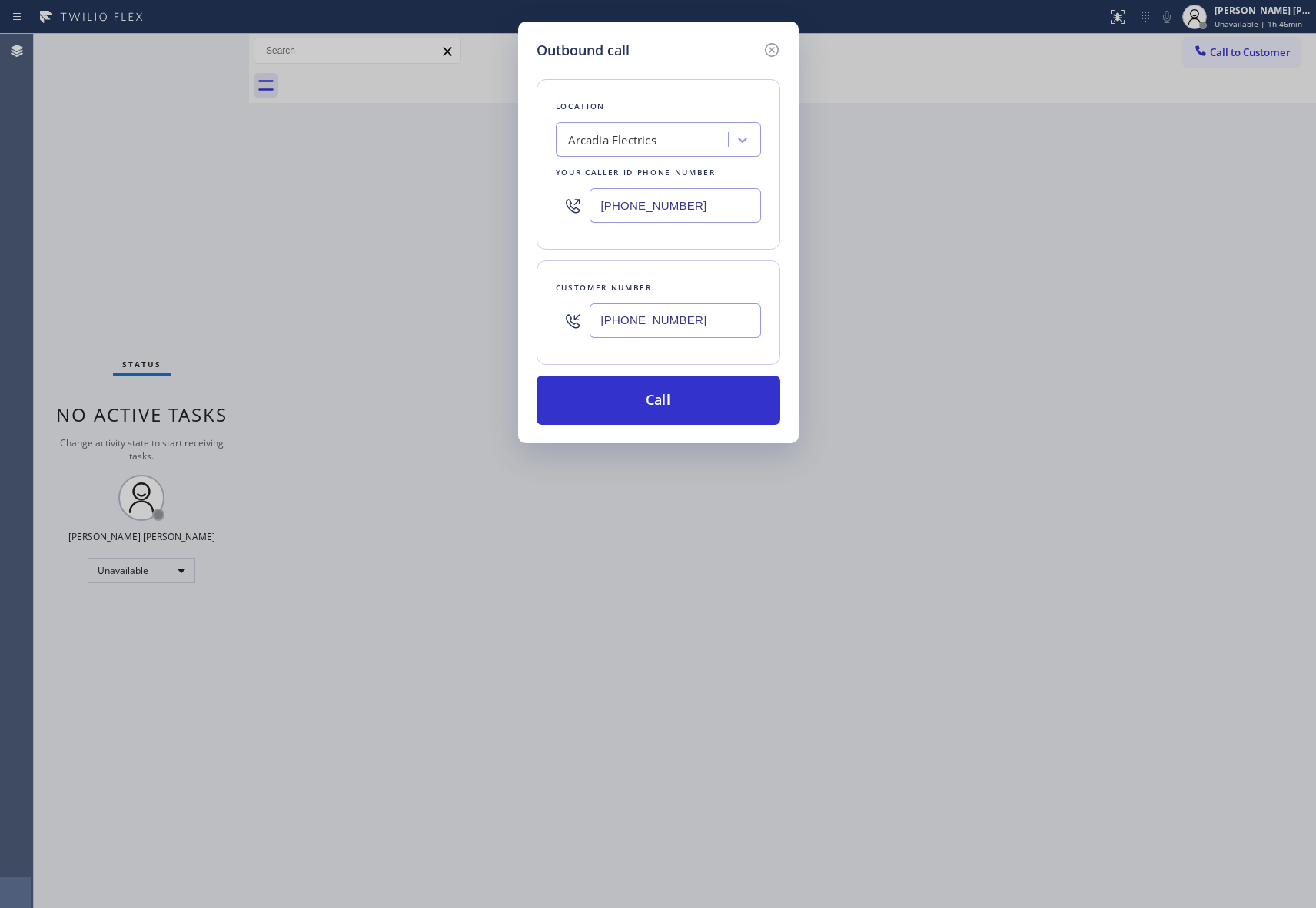
paste input "458) 217-8034"
type input "[PHONE_NUMBER]"
click at [702, 406] on button "Call" at bounding box center [658, 401] width 244 height 49
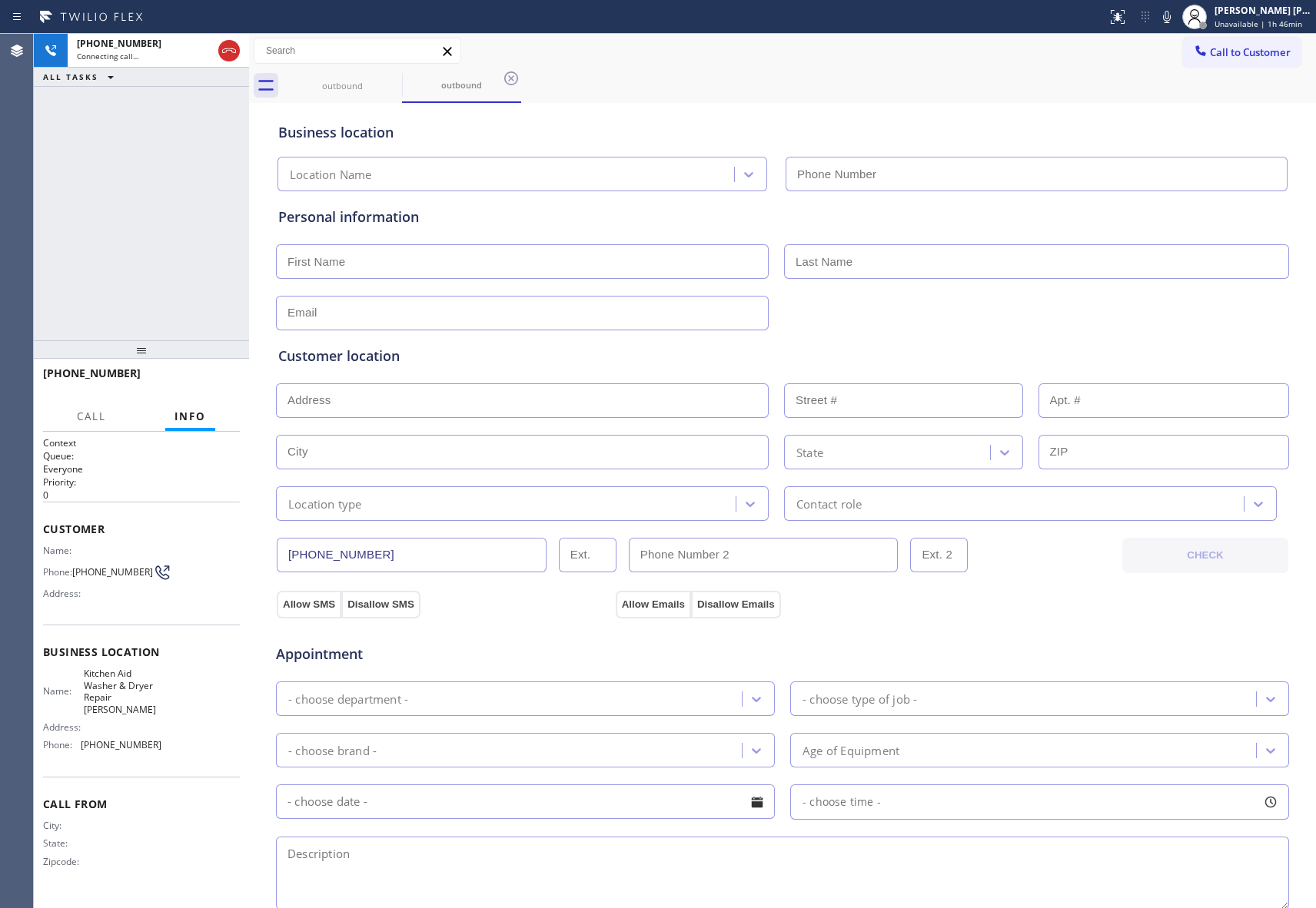
type input "[PHONE_NUMBER]"
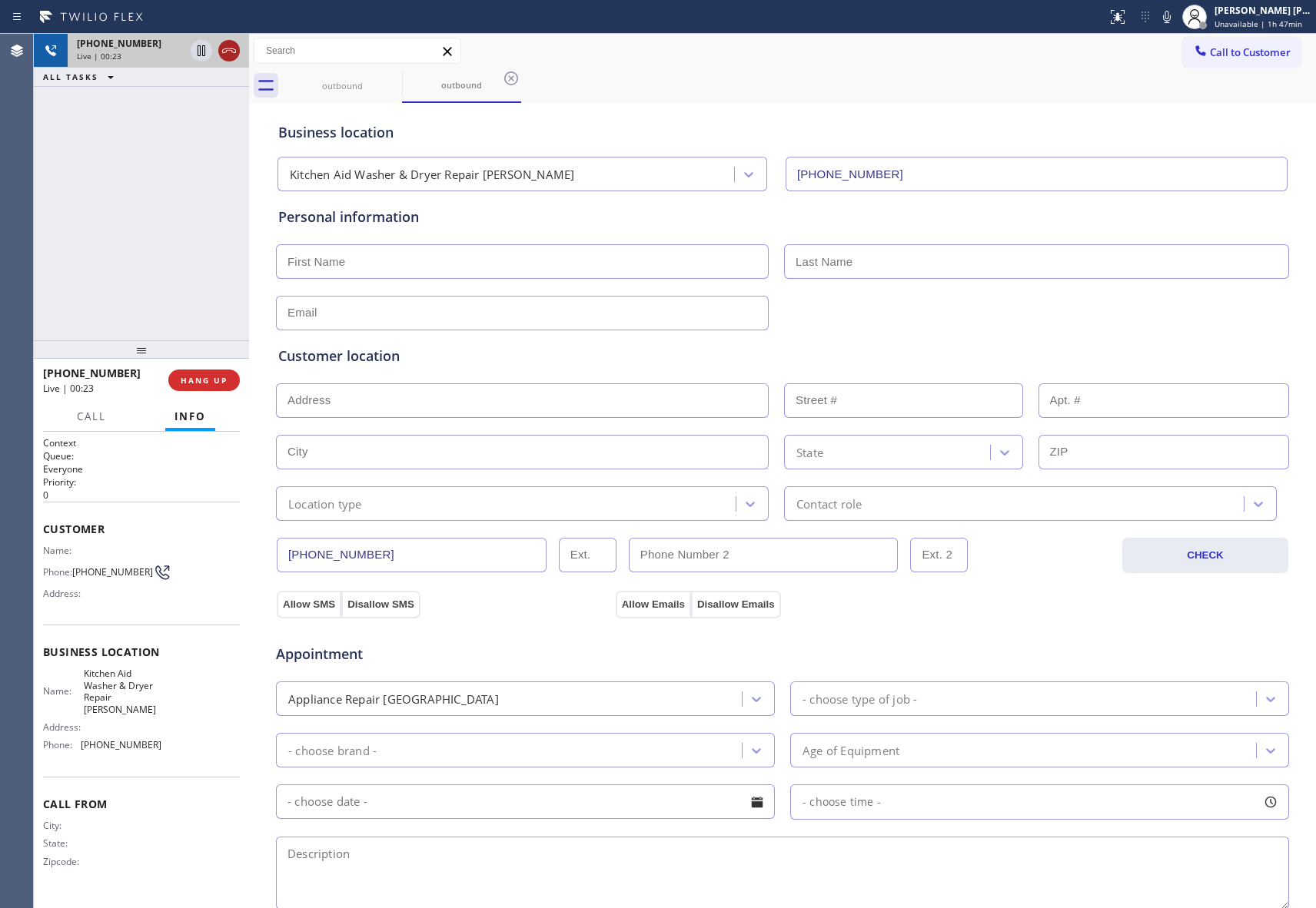
click at [234, 46] on icon at bounding box center [228, 50] width 19 height 19
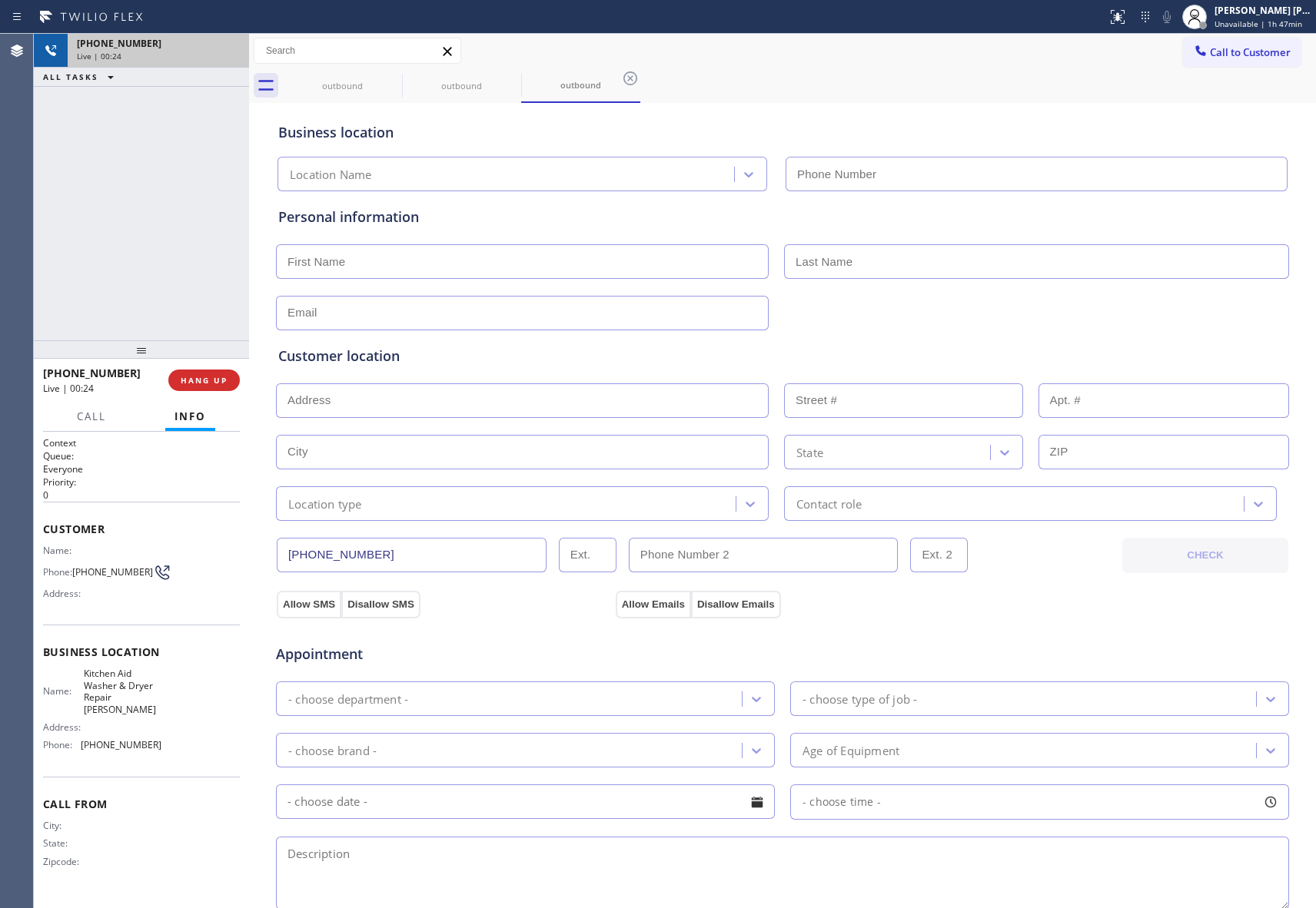
type input "[PHONE_NUMBER]"
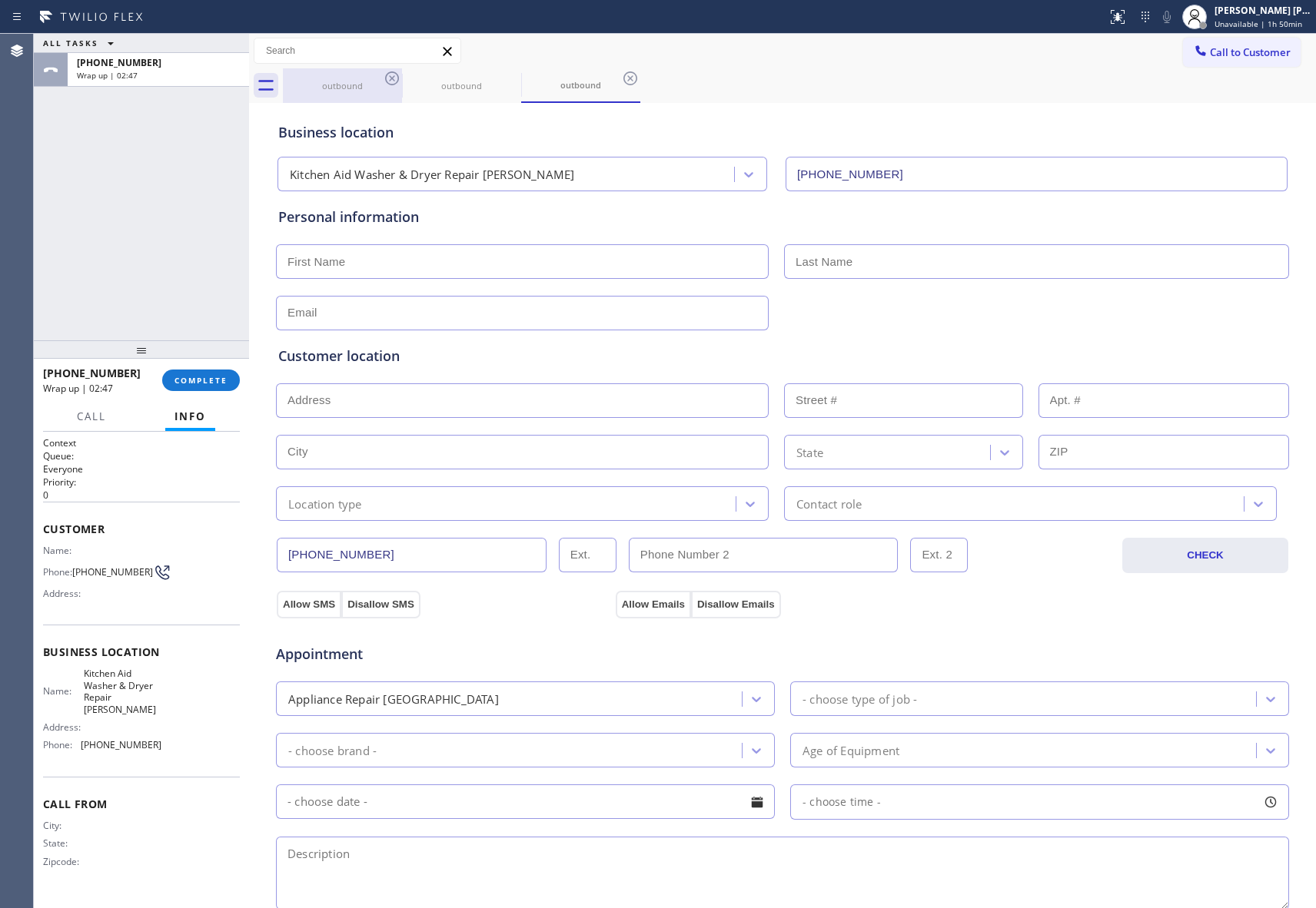
click at [362, 76] on div "outbound" at bounding box center [342, 85] width 116 height 34
click at [383, 74] on icon at bounding box center [392, 78] width 19 height 19
click at [502, 74] on icon at bounding box center [511, 78] width 19 height 19
click at [391, 74] on icon at bounding box center [392, 78] width 19 height 19
click at [391, 74] on div "outbound" at bounding box center [800, 85] width 1034 height 34
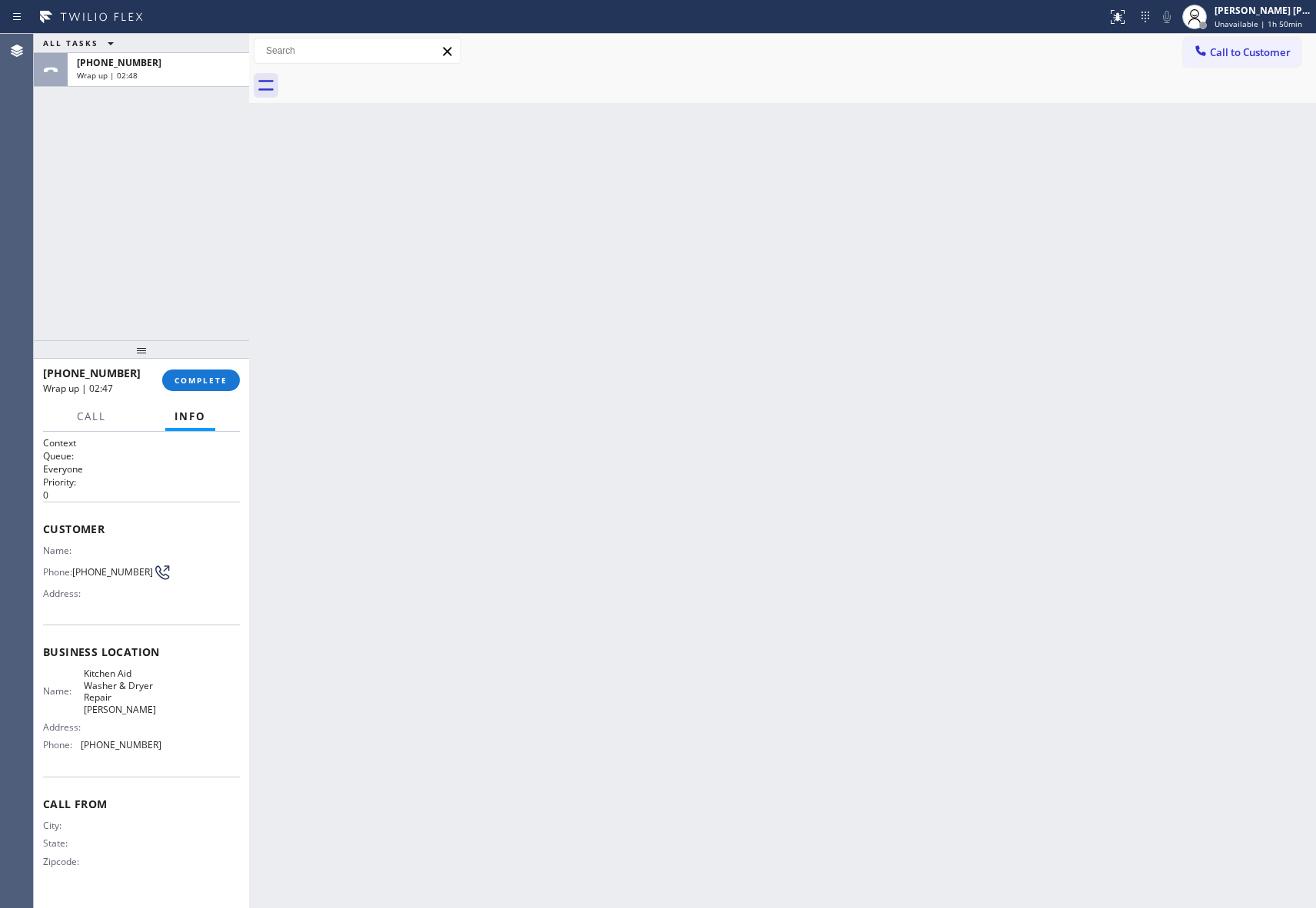
click at [389, 74] on div at bounding box center [800, 85] width 1034 height 34
click at [213, 370] on button "COMPLETE" at bounding box center [201, 380] width 77 height 22
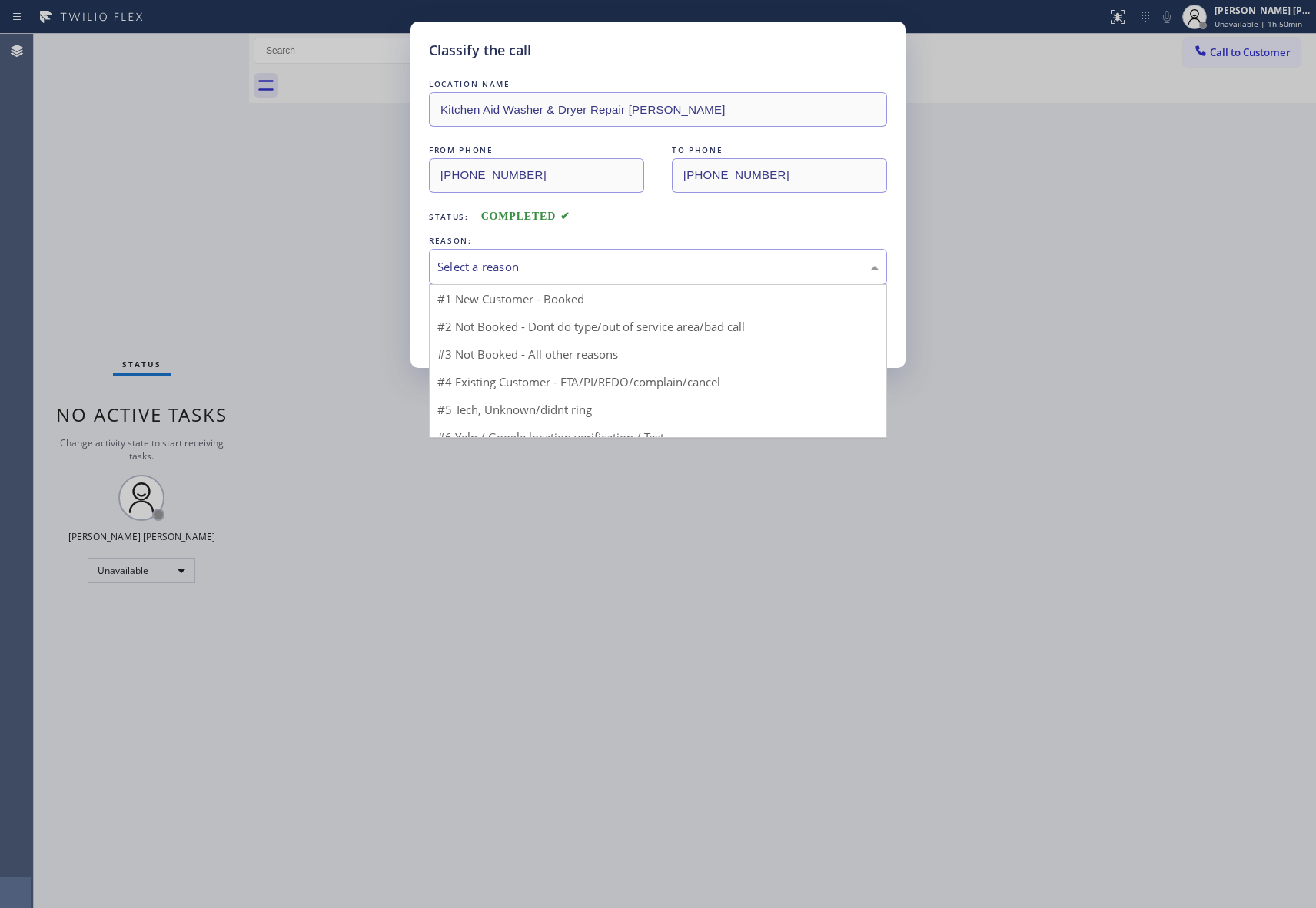
click at [627, 265] on div "Select a reason" at bounding box center [658, 267] width 441 height 18
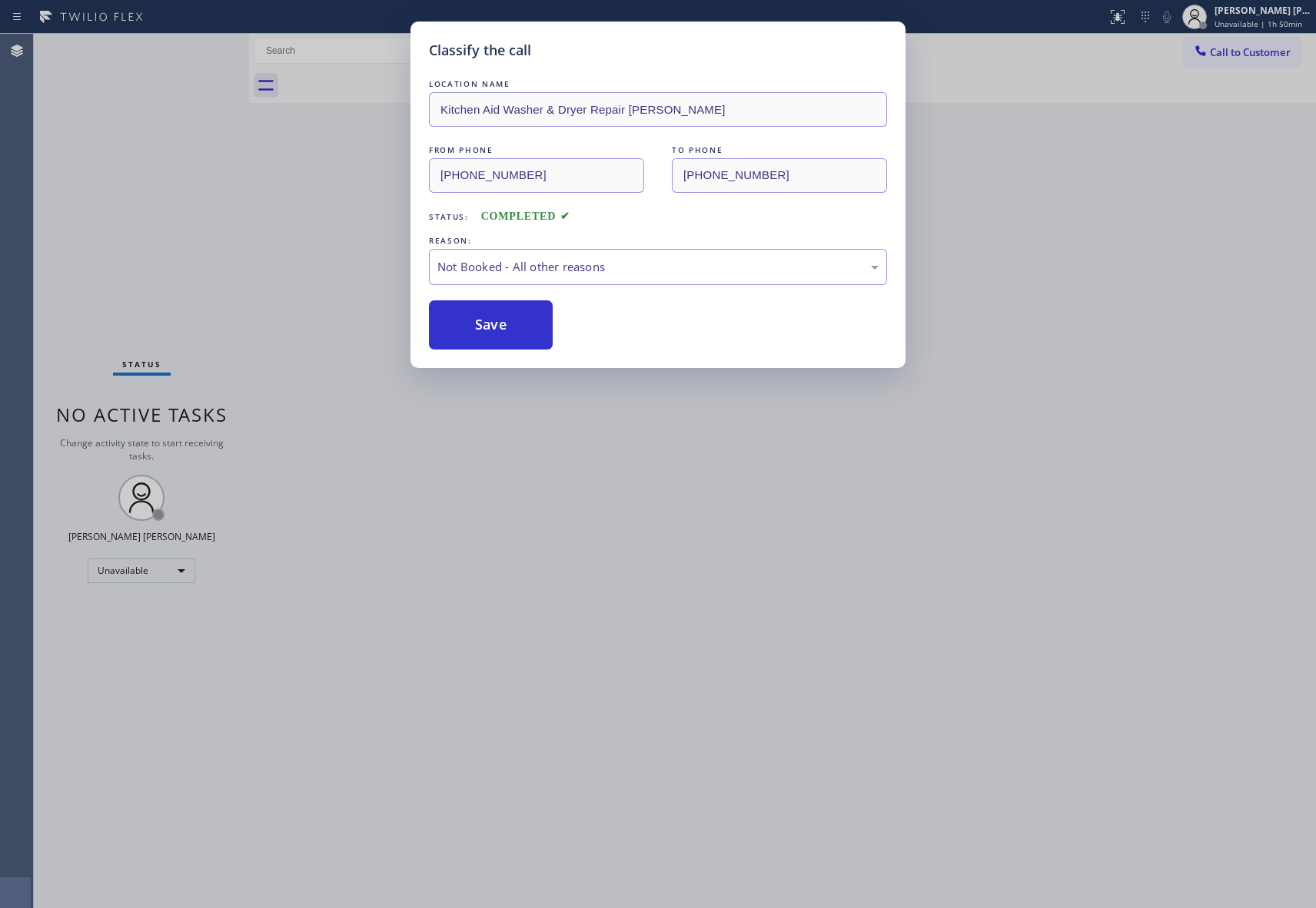
click at [499, 323] on button "Save" at bounding box center [491, 325] width 123 height 49
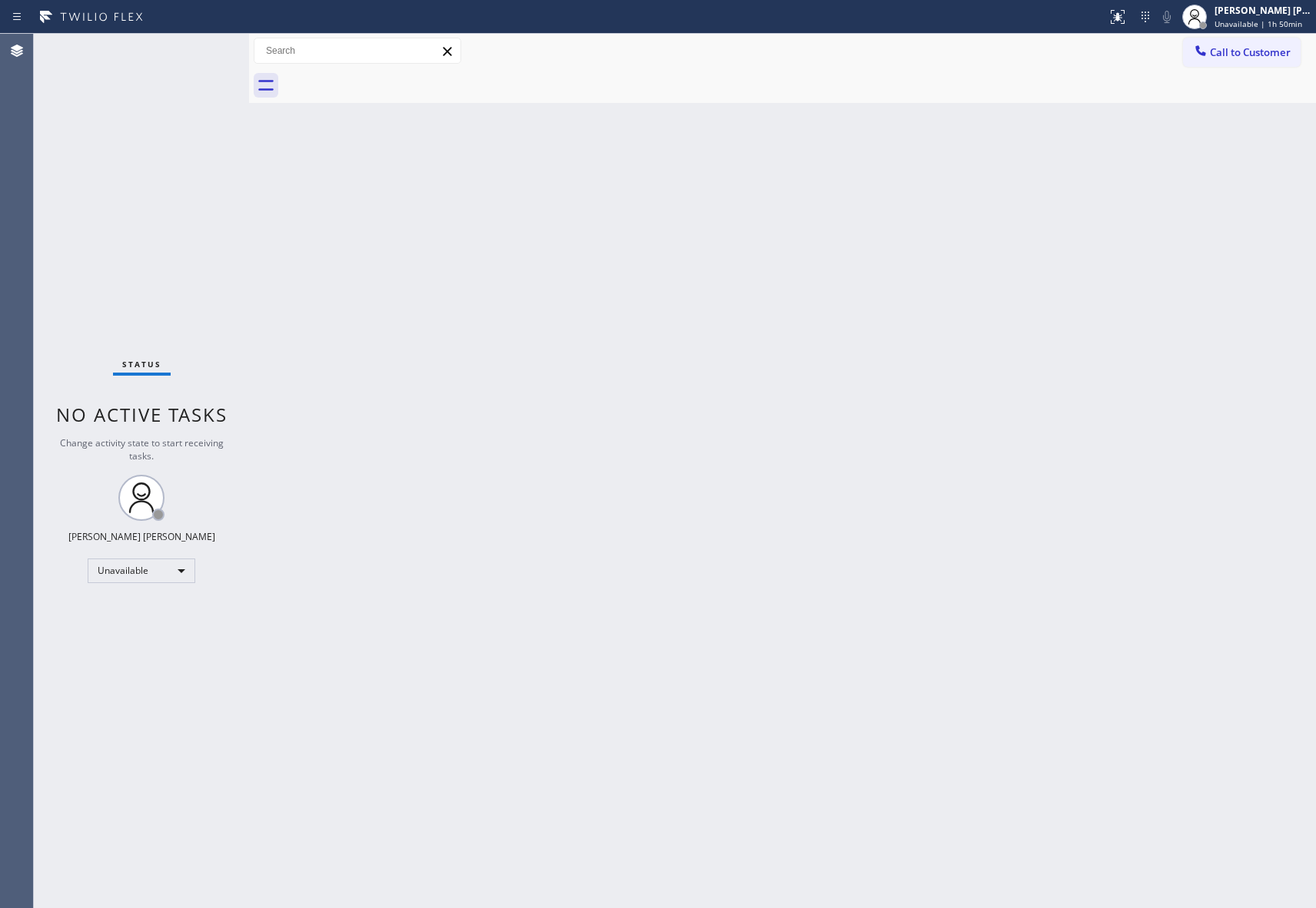
click at [1243, 51] on span "Call to Customer" at bounding box center [1250, 52] width 80 height 14
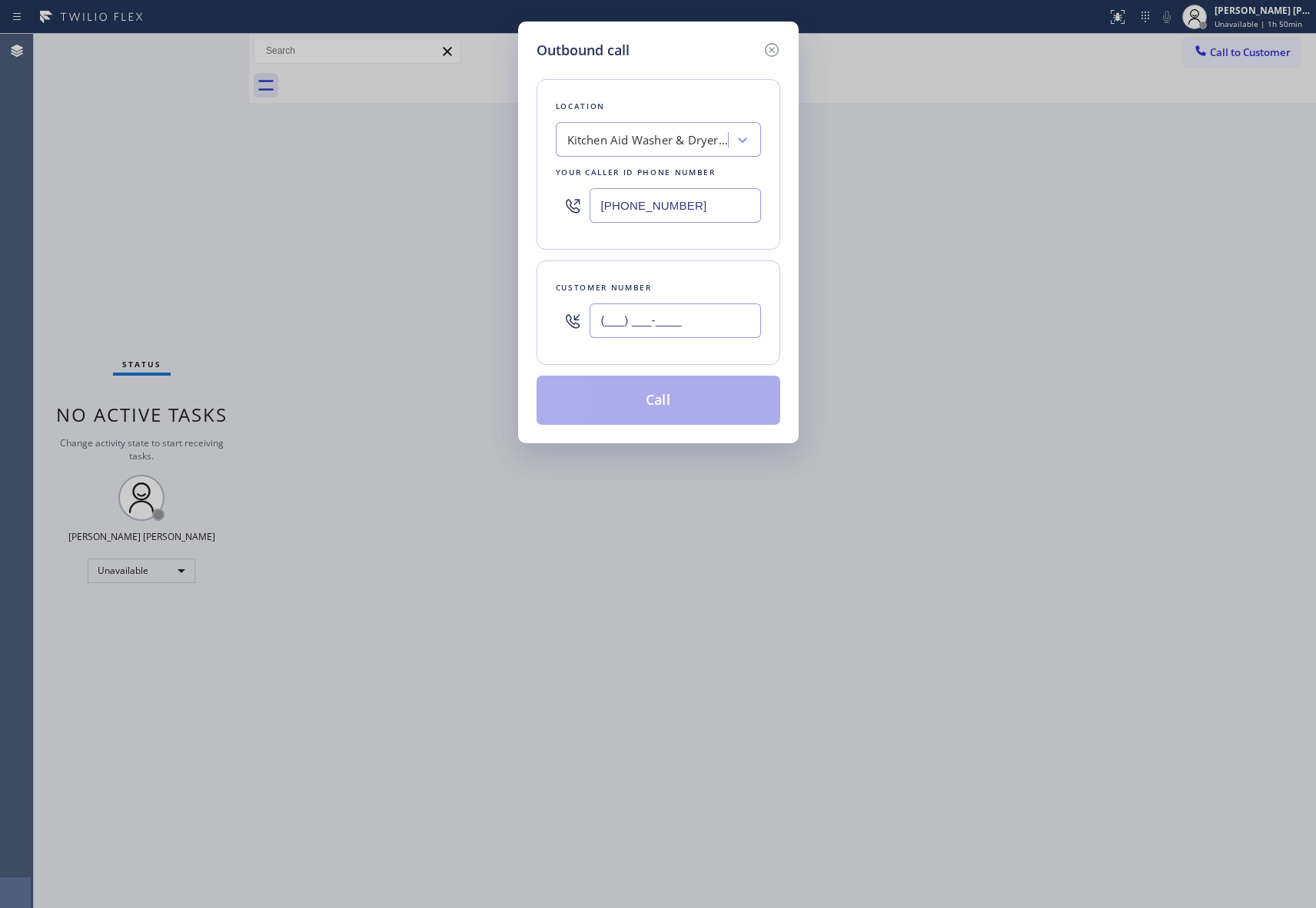
click at [720, 315] on input "(___) ___-____" at bounding box center [675, 320] width 171 height 34
paste input "818) 438-1105"
type input "[PHONE_NUMBER]"
drag, startPoint x: 708, startPoint y: 195, endPoint x: 530, endPoint y: 201, distance: 178.1
click at [530, 201] on div "Outbound call Location Kitchen Aid Washer & Dryer Repair [GEOGRAPHIC_DATA] Your…" at bounding box center [658, 232] width 280 height 422
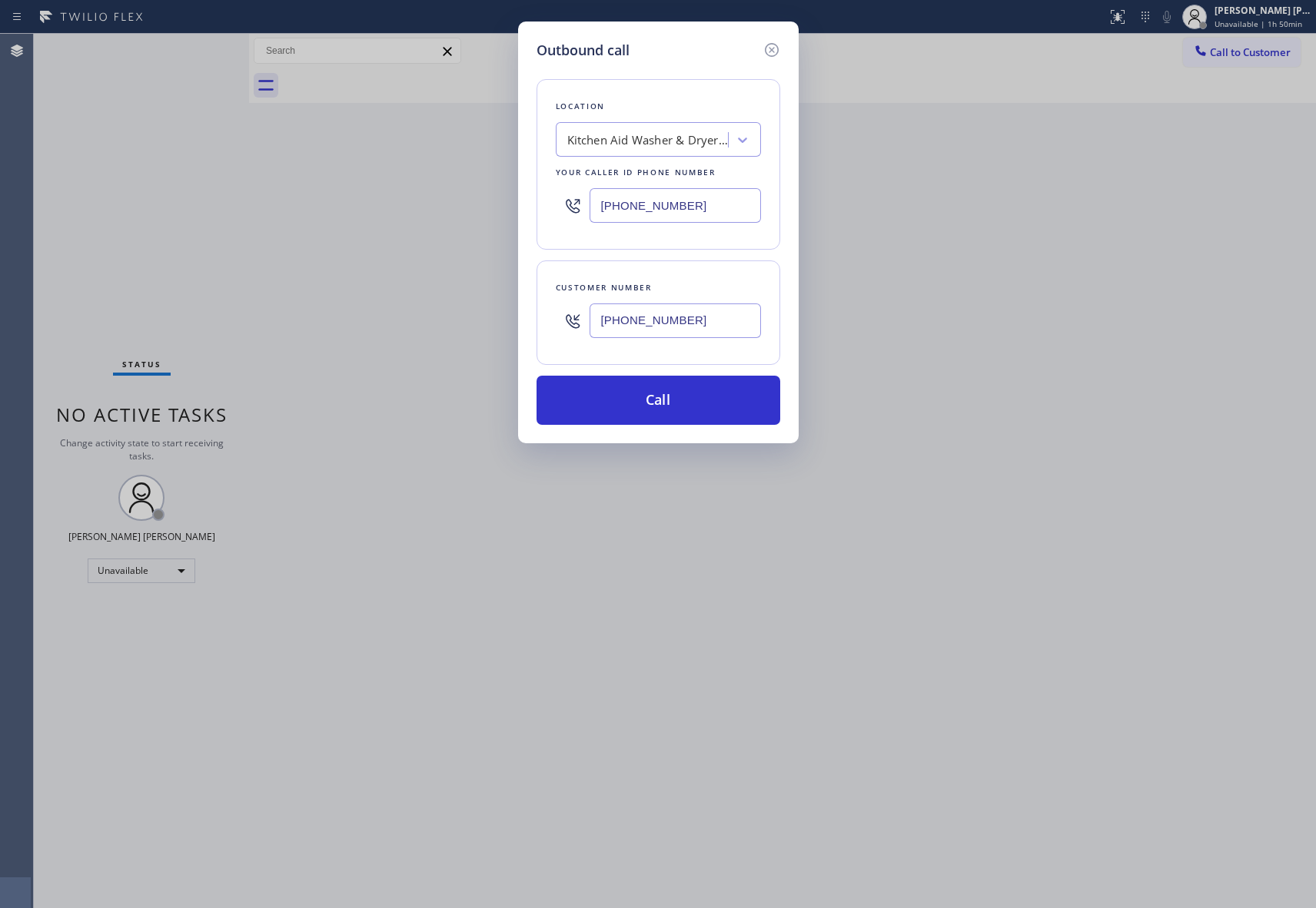
paste input "818) 616-7532"
type input "[PHONE_NUMBER]"
click at [667, 395] on button "Call" at bounding box center [658, 401] width 244 height 49
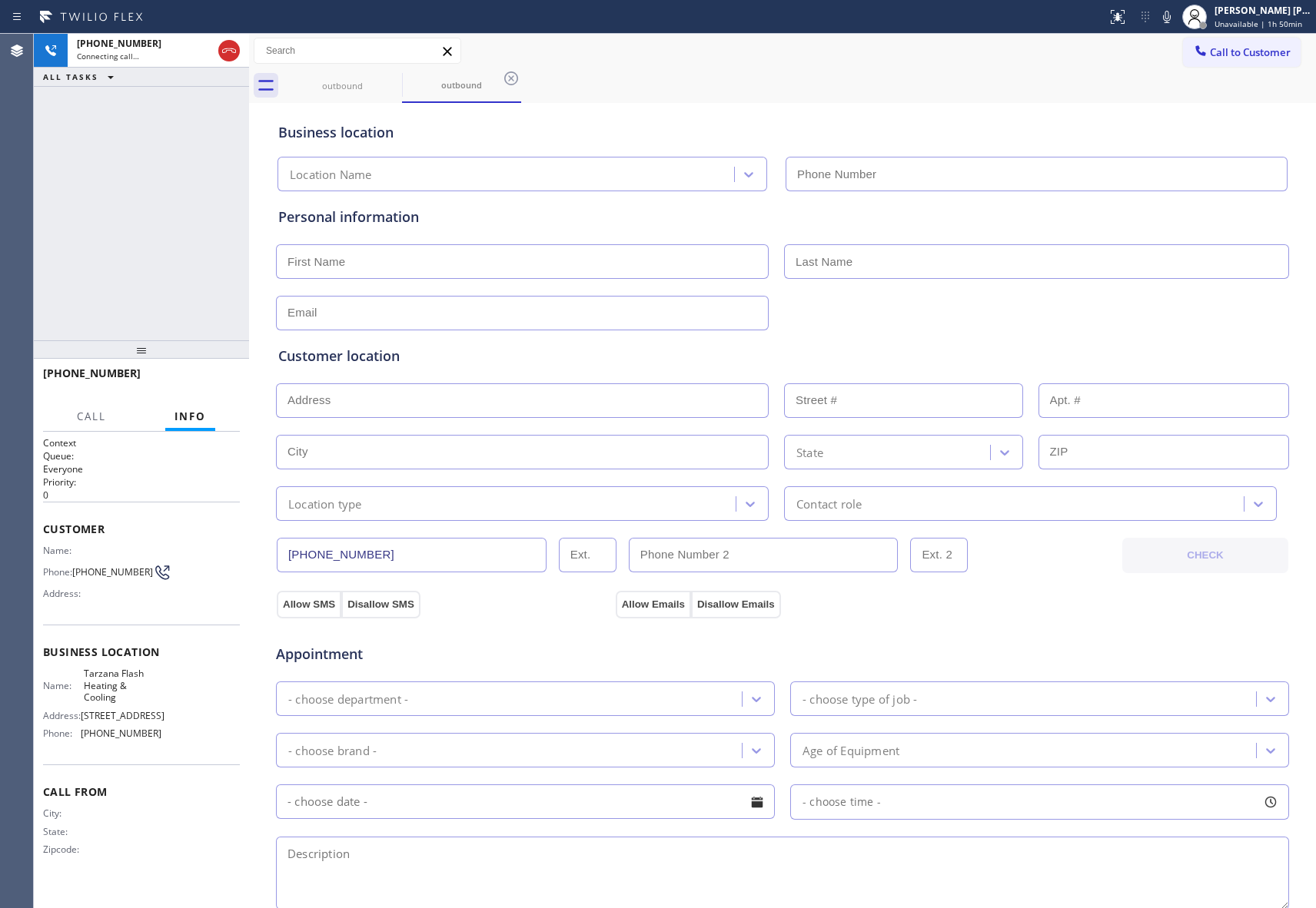
type input "[PHONE_NUMBER]"
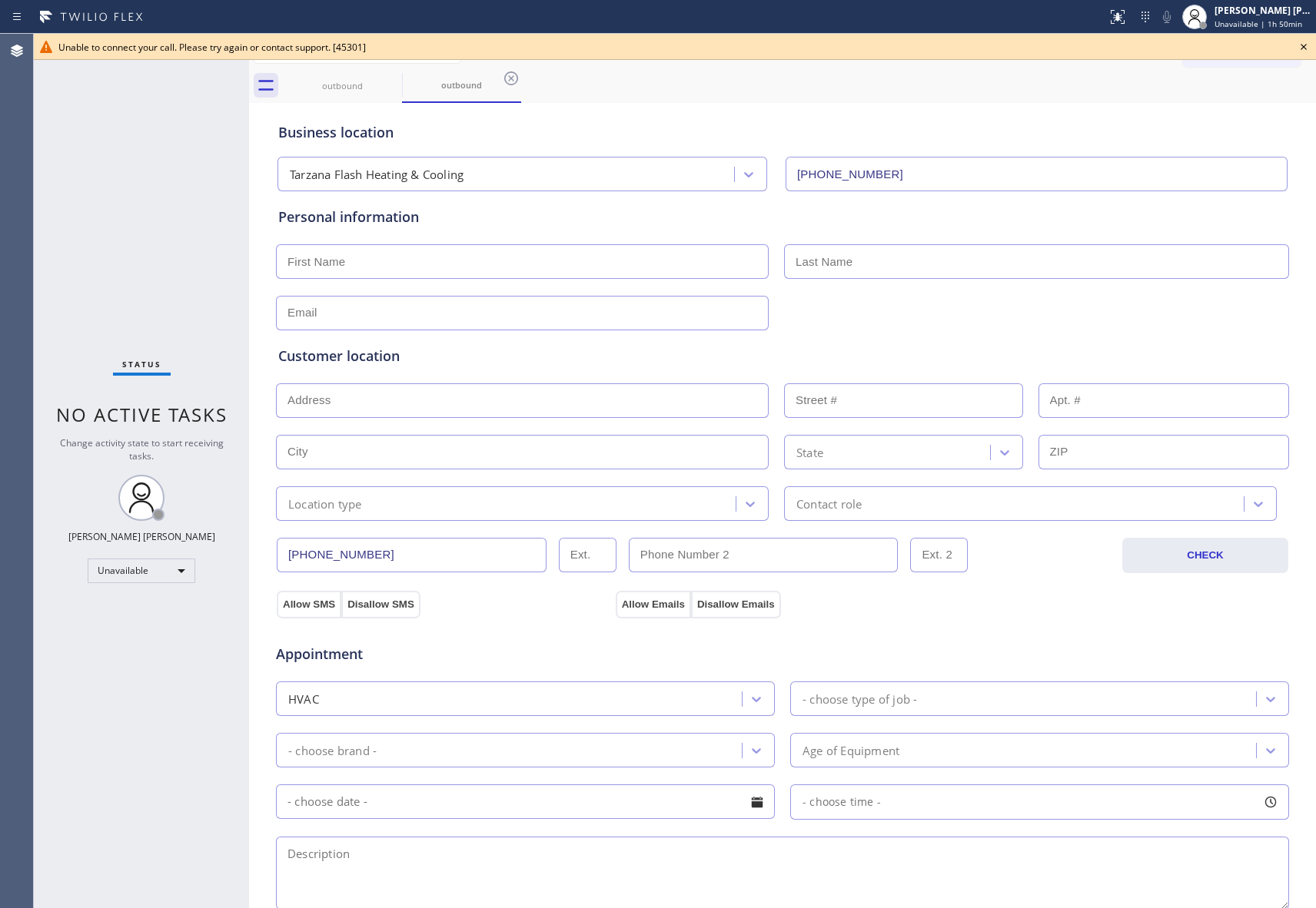
click at [1299, 45] on icon at bounding box center [1303, 46] width 19 height 19
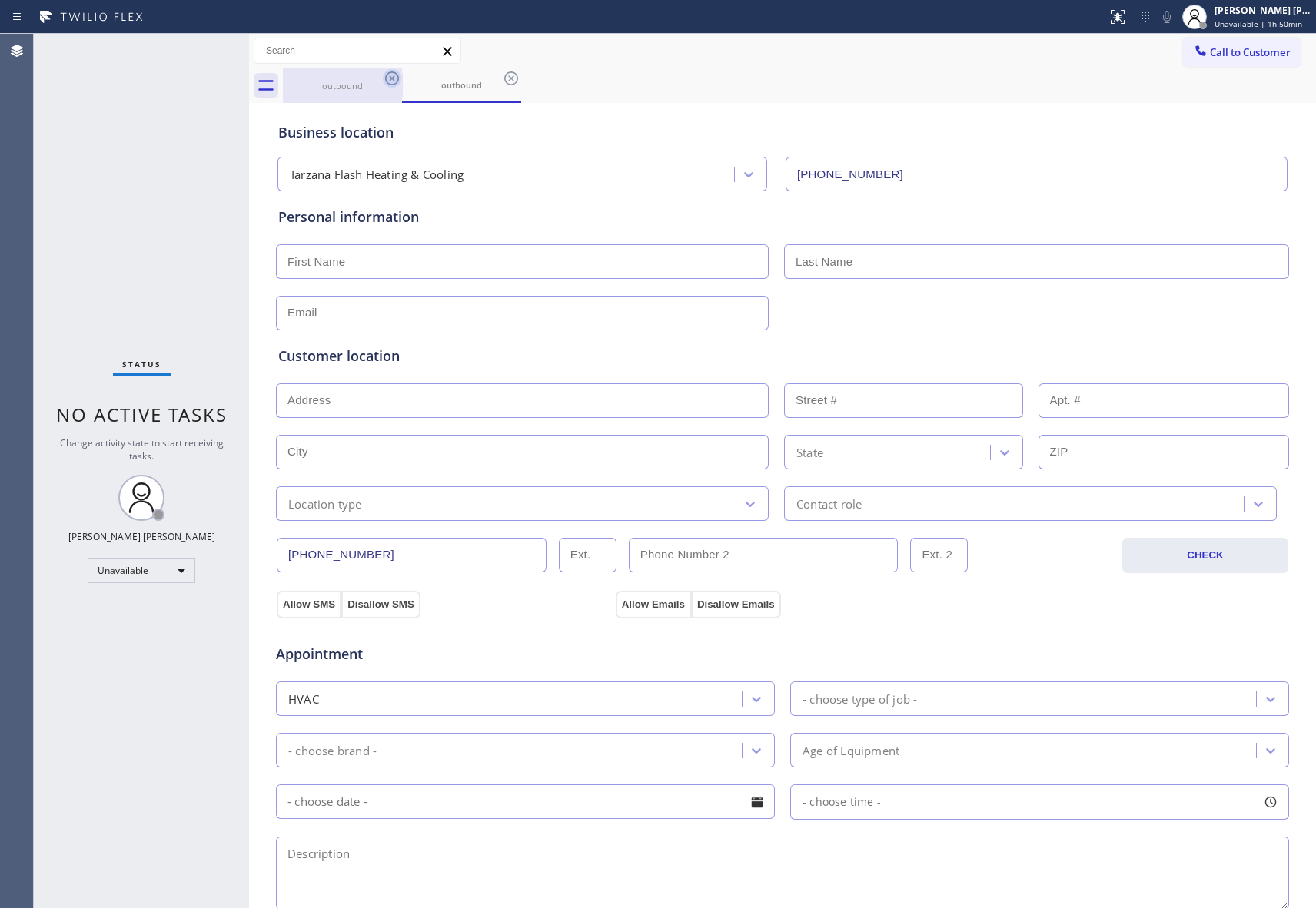
click at [384, 80] on icon at bounding box center [392, 78] width 19 height 19
click at [402, 80] on div "outbound" at bounding box center [462, 85] width 120 height 34
click at [502, 80] on icon at bounding box center [511, 78] width 19 height 19
click at [384, 80] on div "outbound outbound" at bounding box center [800, 85] width 1034 height 34
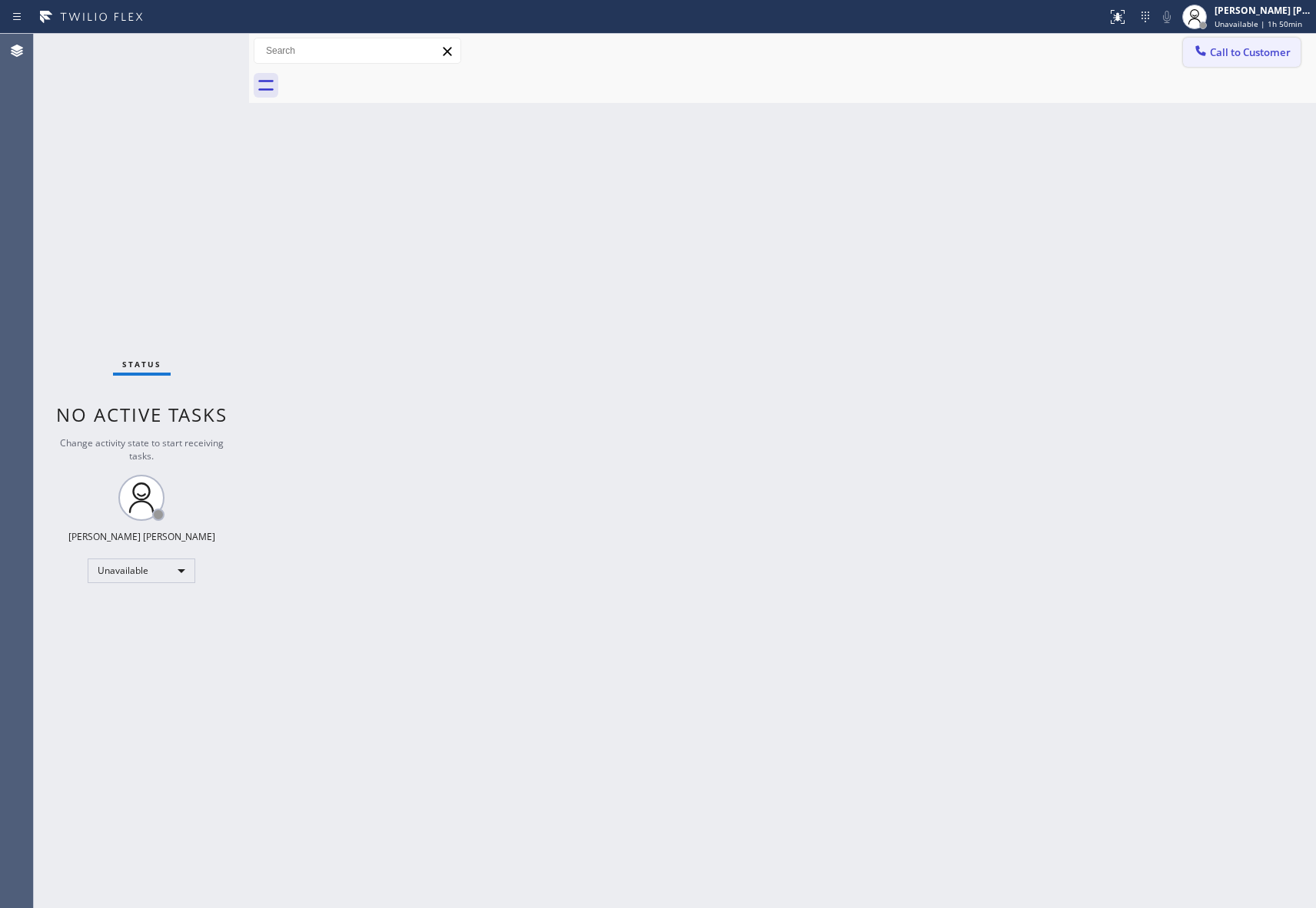
click at [1276, 56] on span "Call to Customer" at bounding box center [1250, 52] width 80 height 14
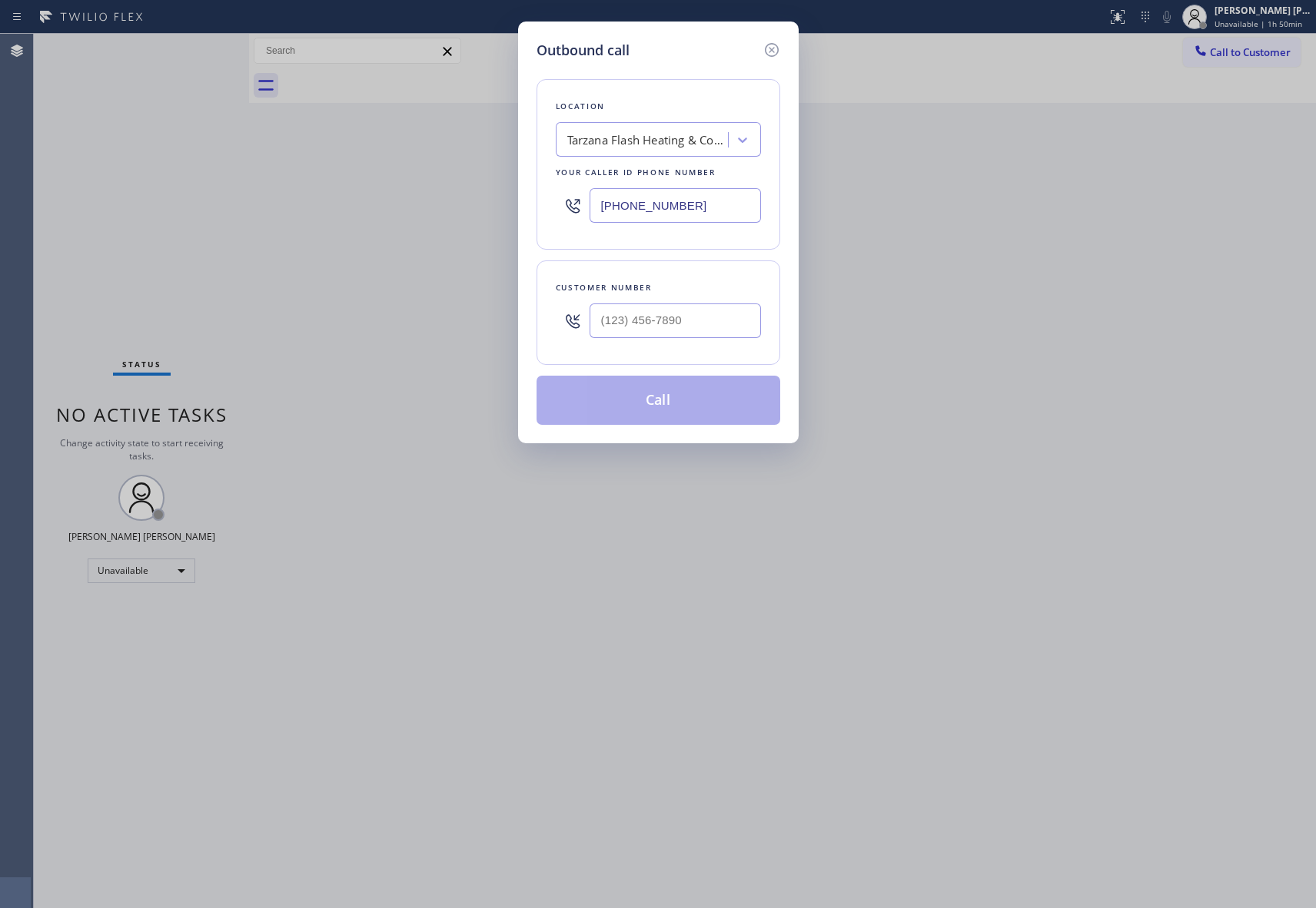
type input "(___) ___-____"
click at [715, 324] on input "(___) ___-____" at bounding box center [675, 320] width 171 height 34
click at [495, 316] on div "Outbound call Location Tarzana Flash Heating & Cooling Your caller id phone num…" at bounding box center [658, 454] width 1316 height 908
paste input "818) 438-1105"
type input "[PHONE_NUMBER]"
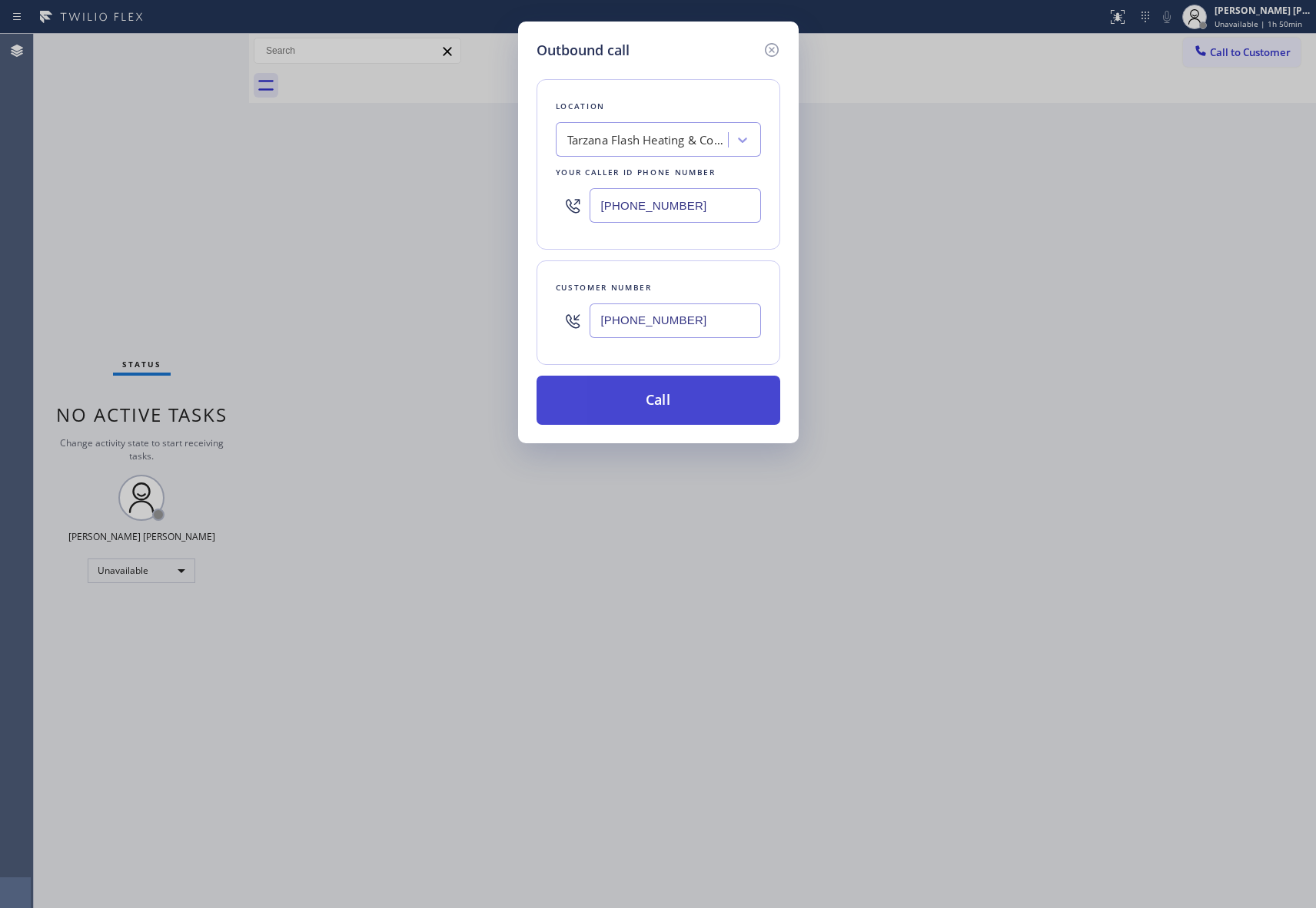
click at [697, 407] on button "Call" at bounding box center [658, 401] width 244 height 49
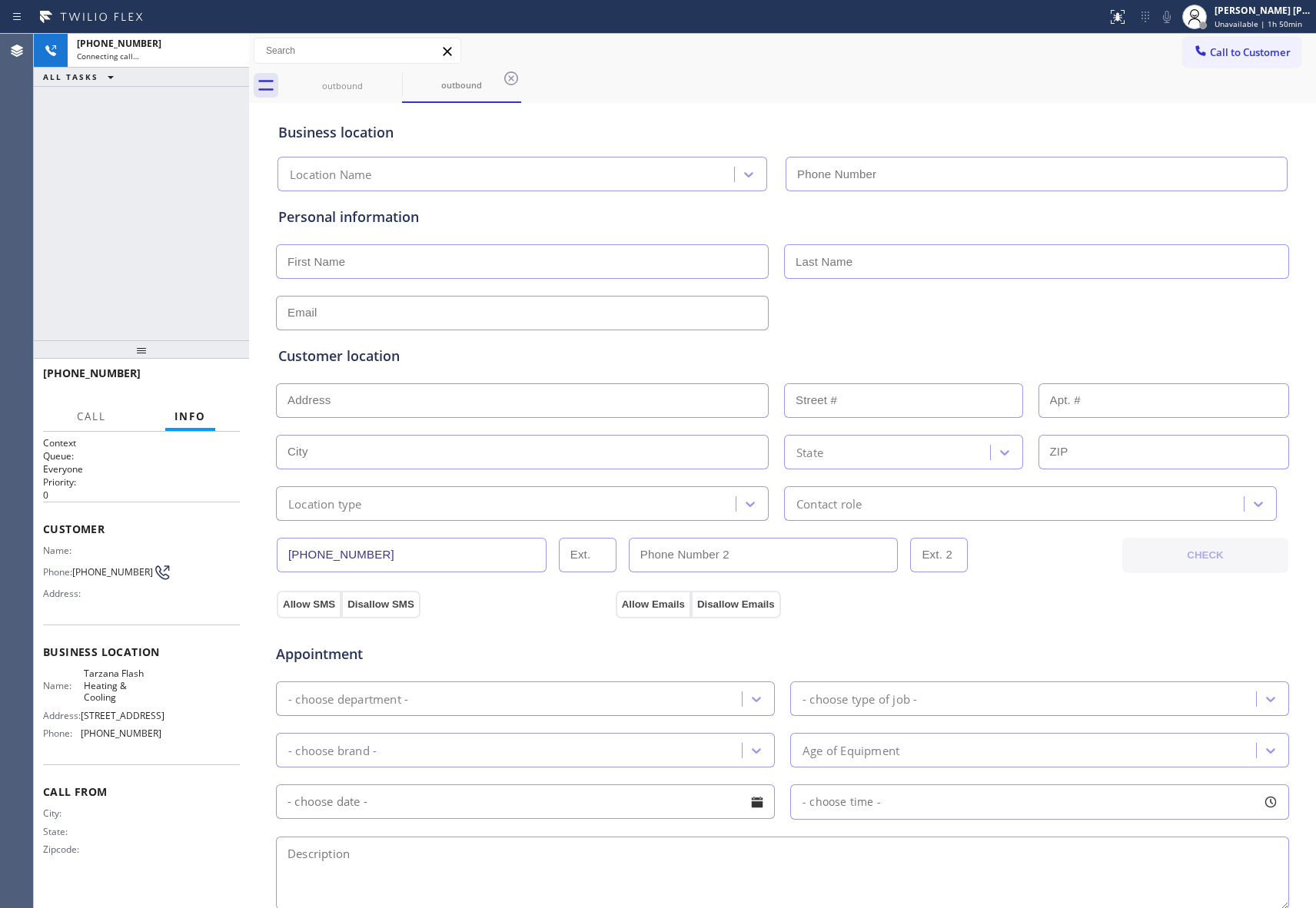
type input "[PHONE_NUMBER]"
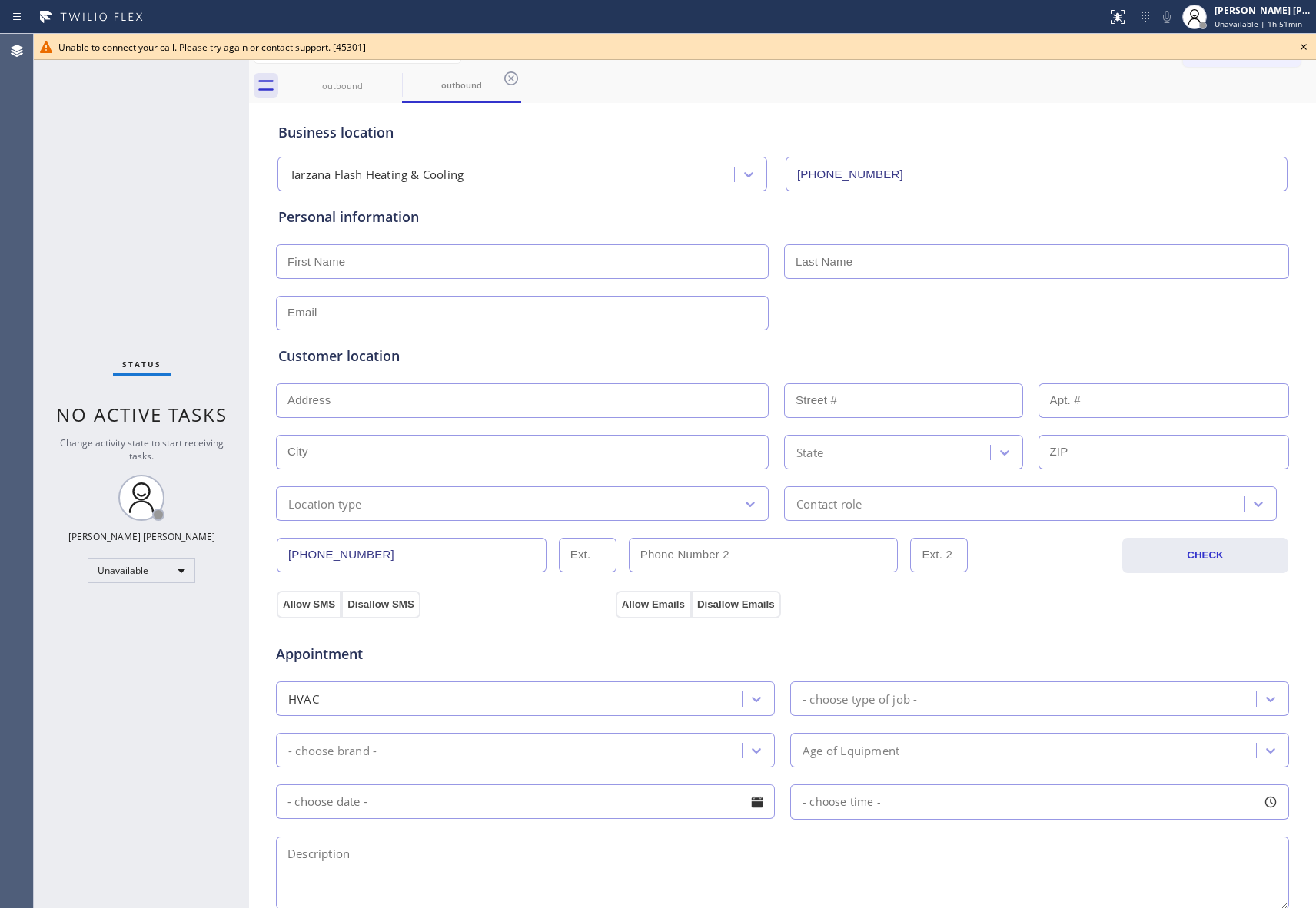
drag, startPoint x: 1297, startPoint y: 41, endPoint x: 887, endPoint y: 47, distance: 410.0
click at [1297, 43] on icon at bounding box center [1303, 46] width 19 height 19
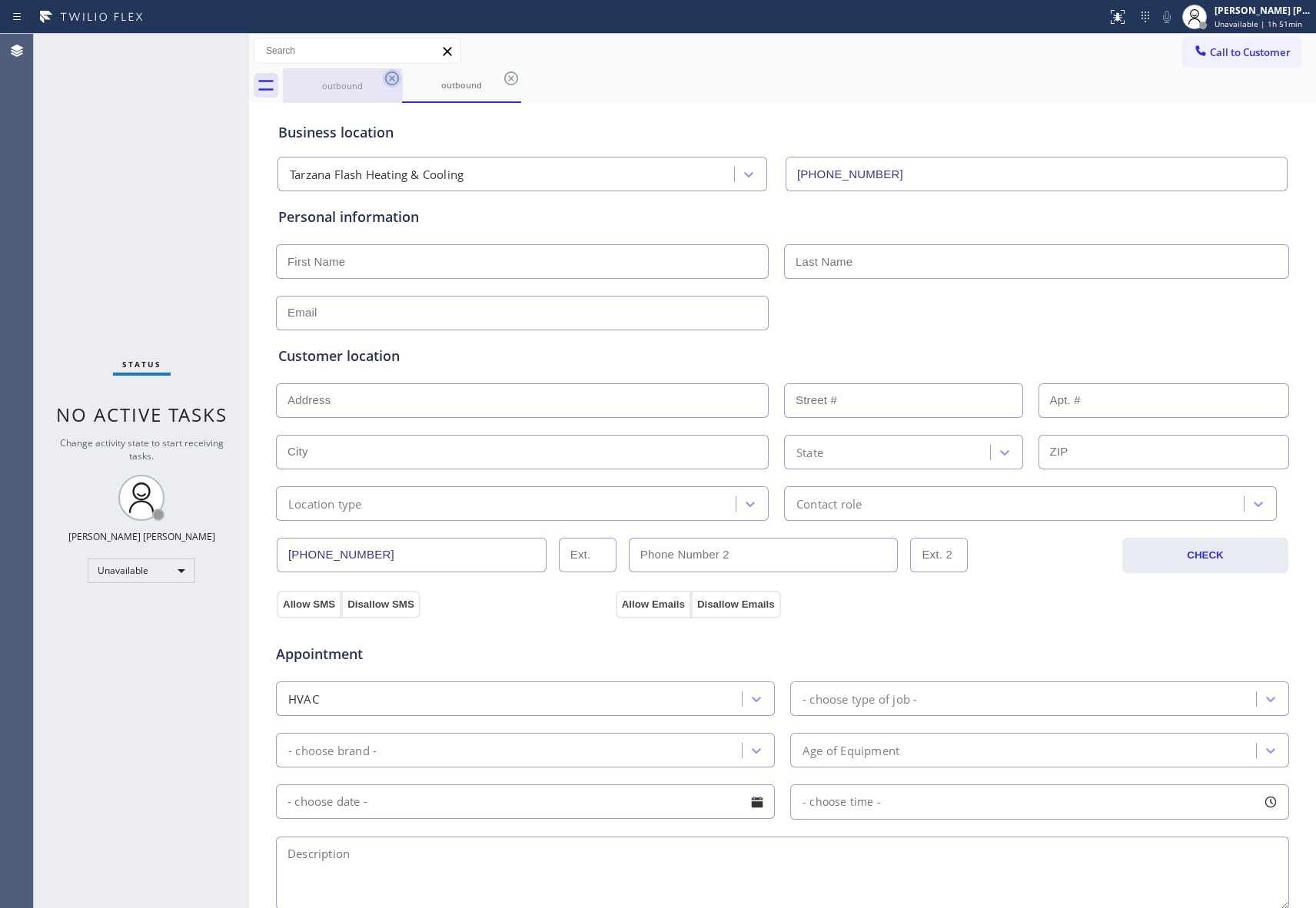
drag, startPoint x: 386, startPoint y: 87, endPoint x: 407, endPoint y: 76, distance: 23.7
click at [389, 87] on div at bounding box center [392, 78] width 19 height 19
click at [407, 76] on div "outbound" at bounding box center [462, 85] width 116 height 33
click at [381, 80] on div "outbound" at bounding box center [342, 86] width 116 height 12
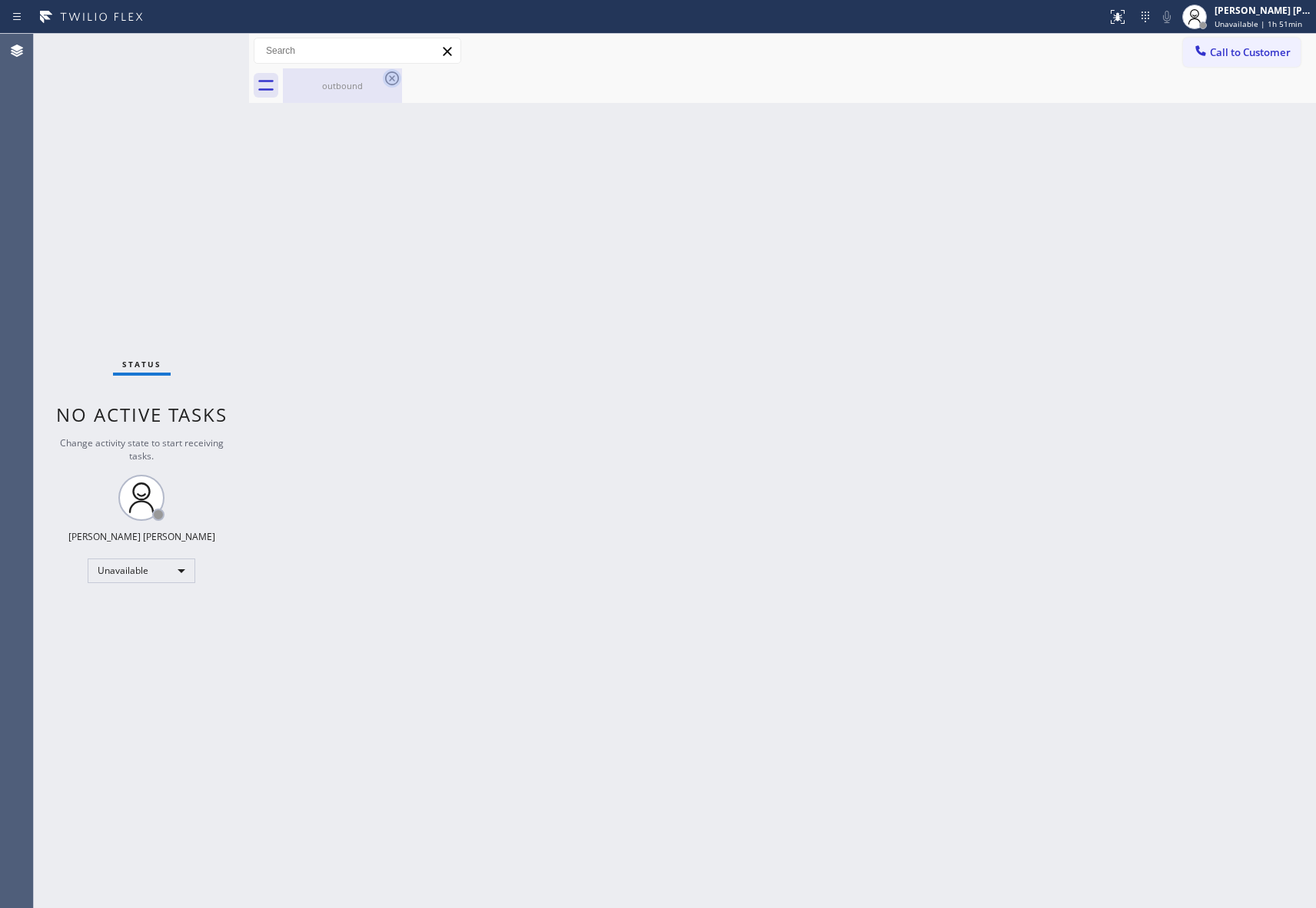
click at [385, 80] on div "outbound" at bounding box center [343, 85] width 120 height 34
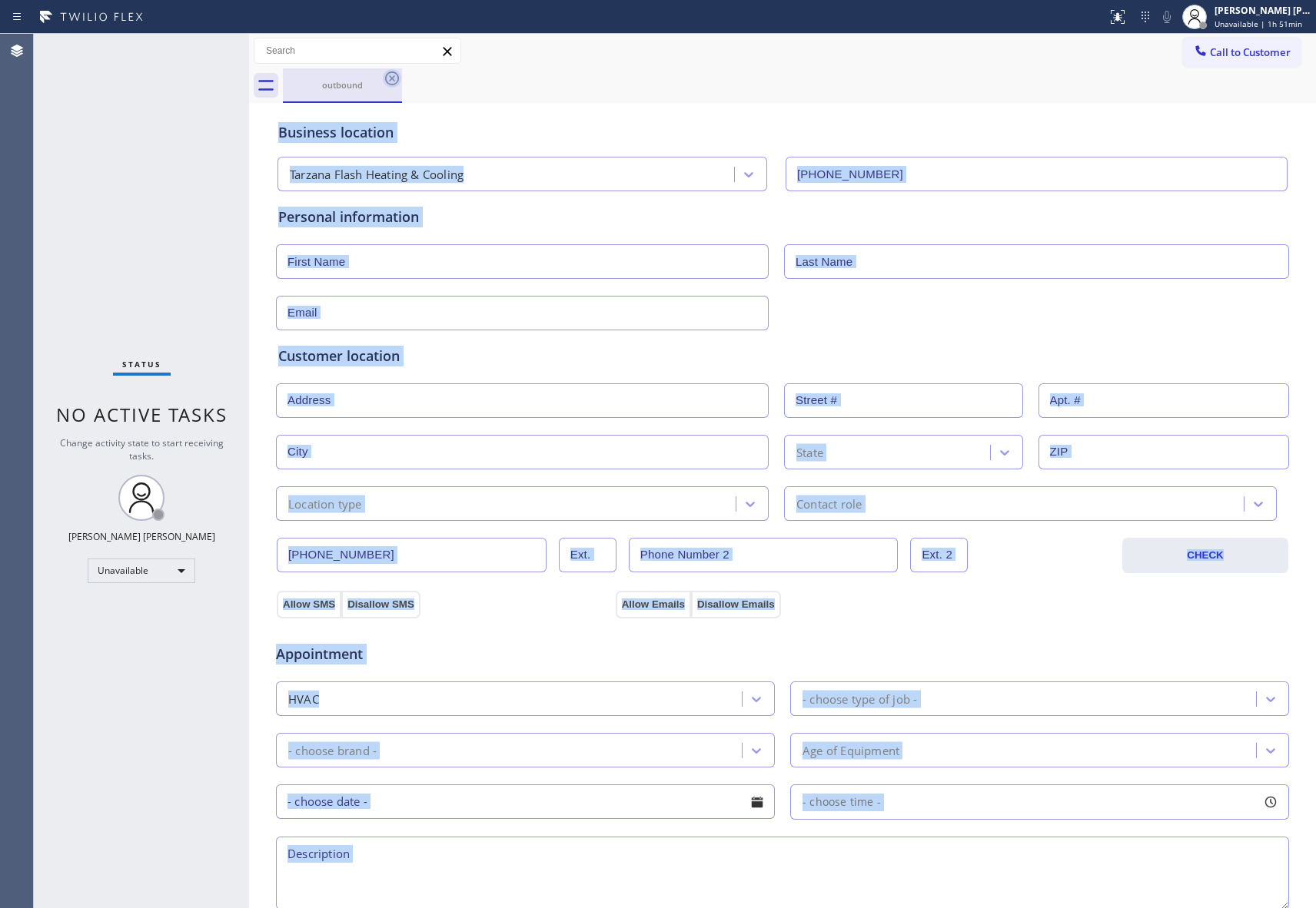
click at [389, 80] on icon at bounding box center [392, 78] width 19 height 19
click at [389, 80] on div "outbound" at bounding box center [800, 85] width 1034 height 34
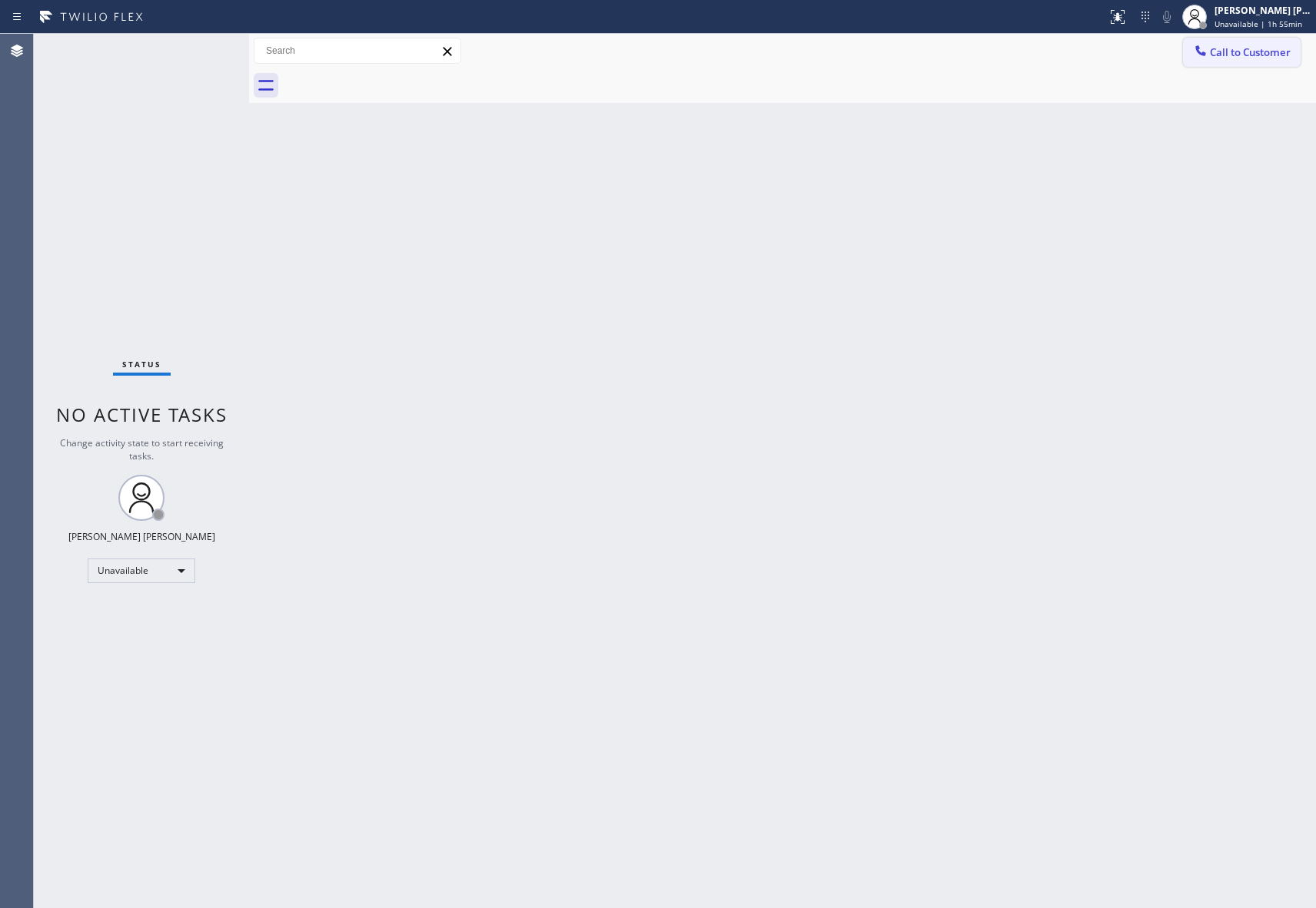
click at [1277, 55] on span "Call to Customer" at bounding box center [1250, 52] width 80 height 14
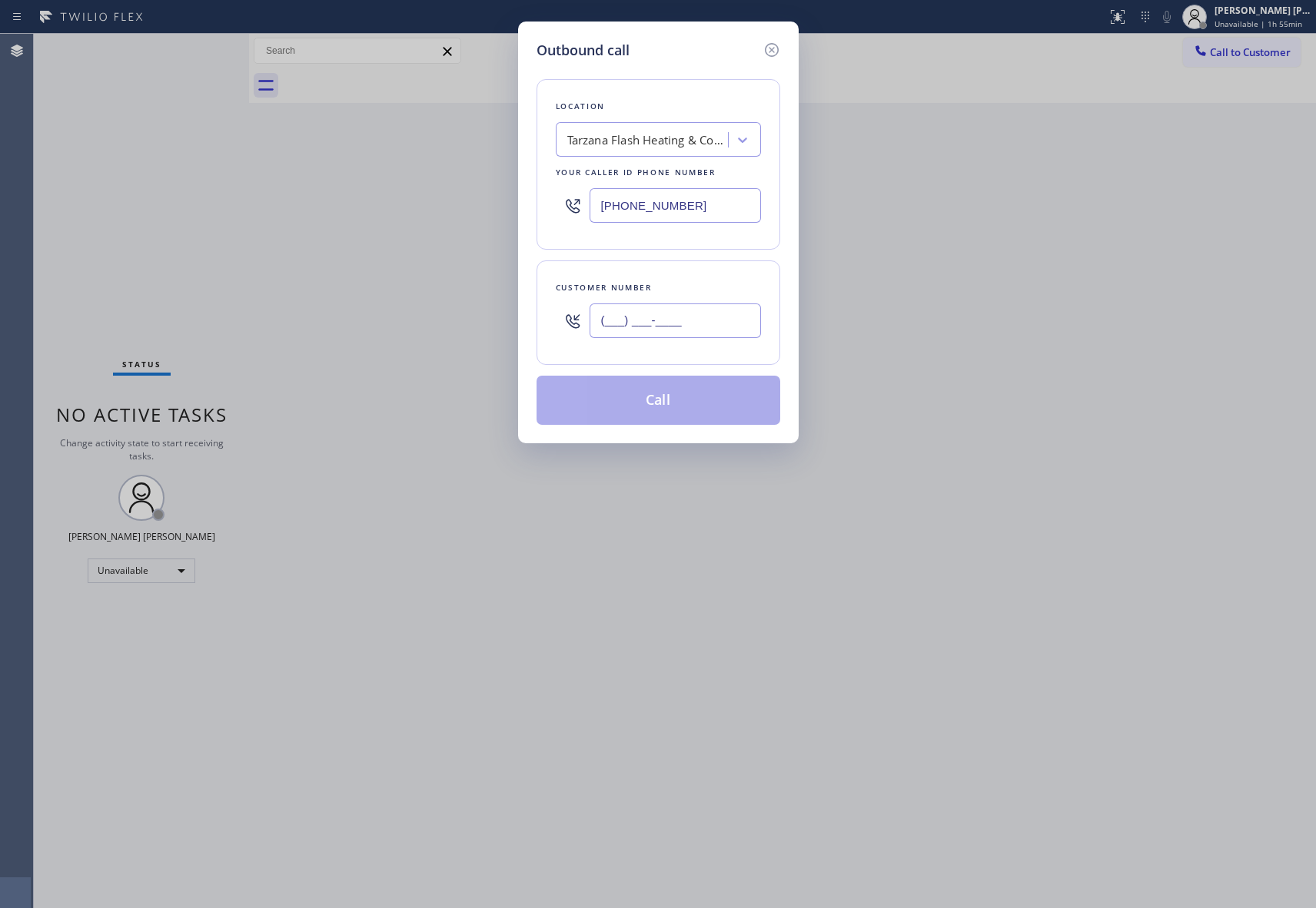
click at [662, 332] on input "(___) ___-____" at bounding box center [675, 320] width 171 height 34
paste input "619) 846-0376"
type input "[PHONE_NUMBER]"
drag, startPoint x: 578, startPoint y: 203, endPoint x: 545, endPoint y: 203, distance: 33.0
click at [545, 203] on div "Location Tarzana Flash Heating & Cooling Your caller id phone number [PHONE_NUM…" at bounding box center [658, 165] width 244 height 170
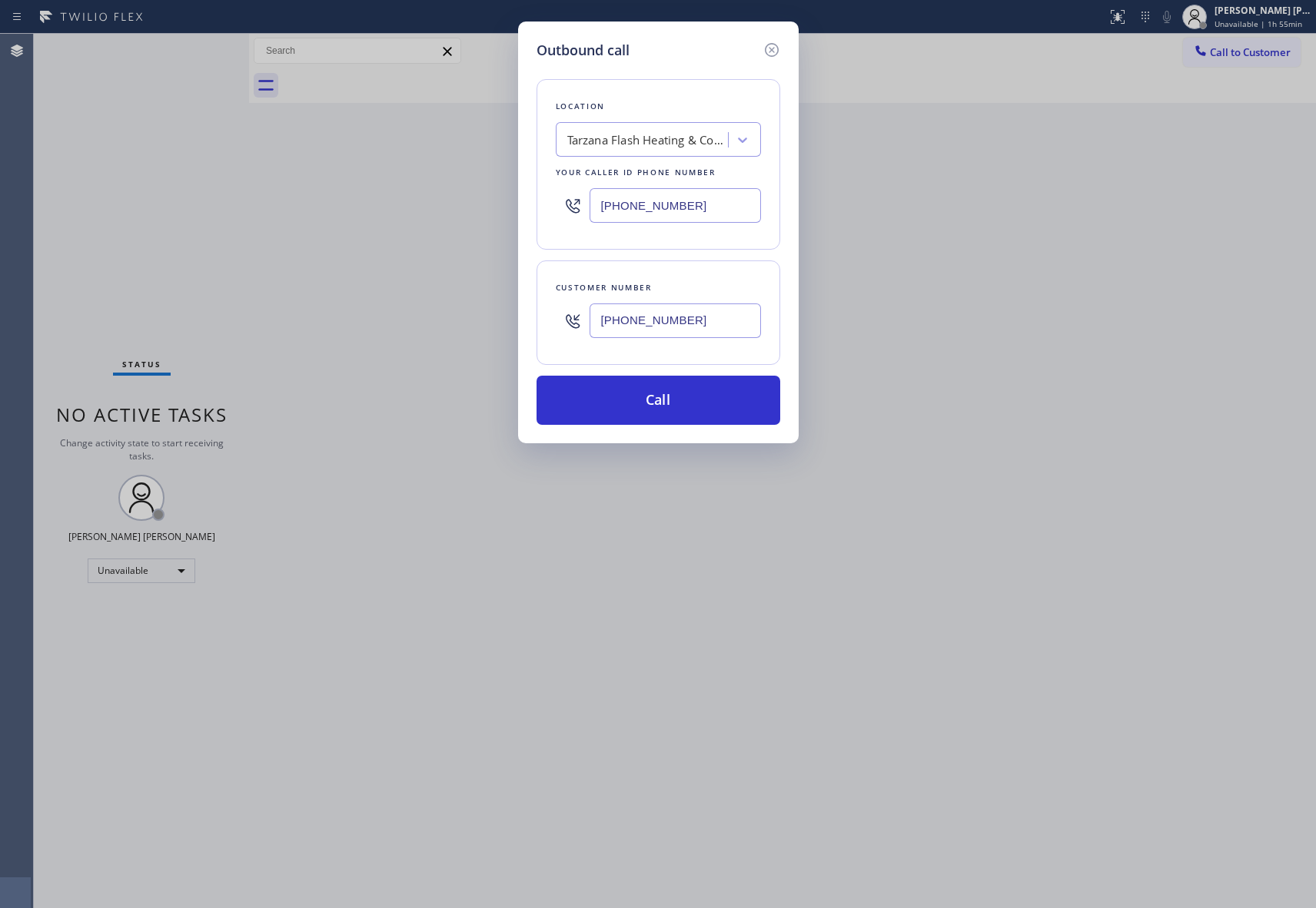
paste input "206) 460-1668"
type input "[PHONE_NUMBER]"
click at [671, 400] on button "Call" at bounding box center [658, 401] width 244 height 49
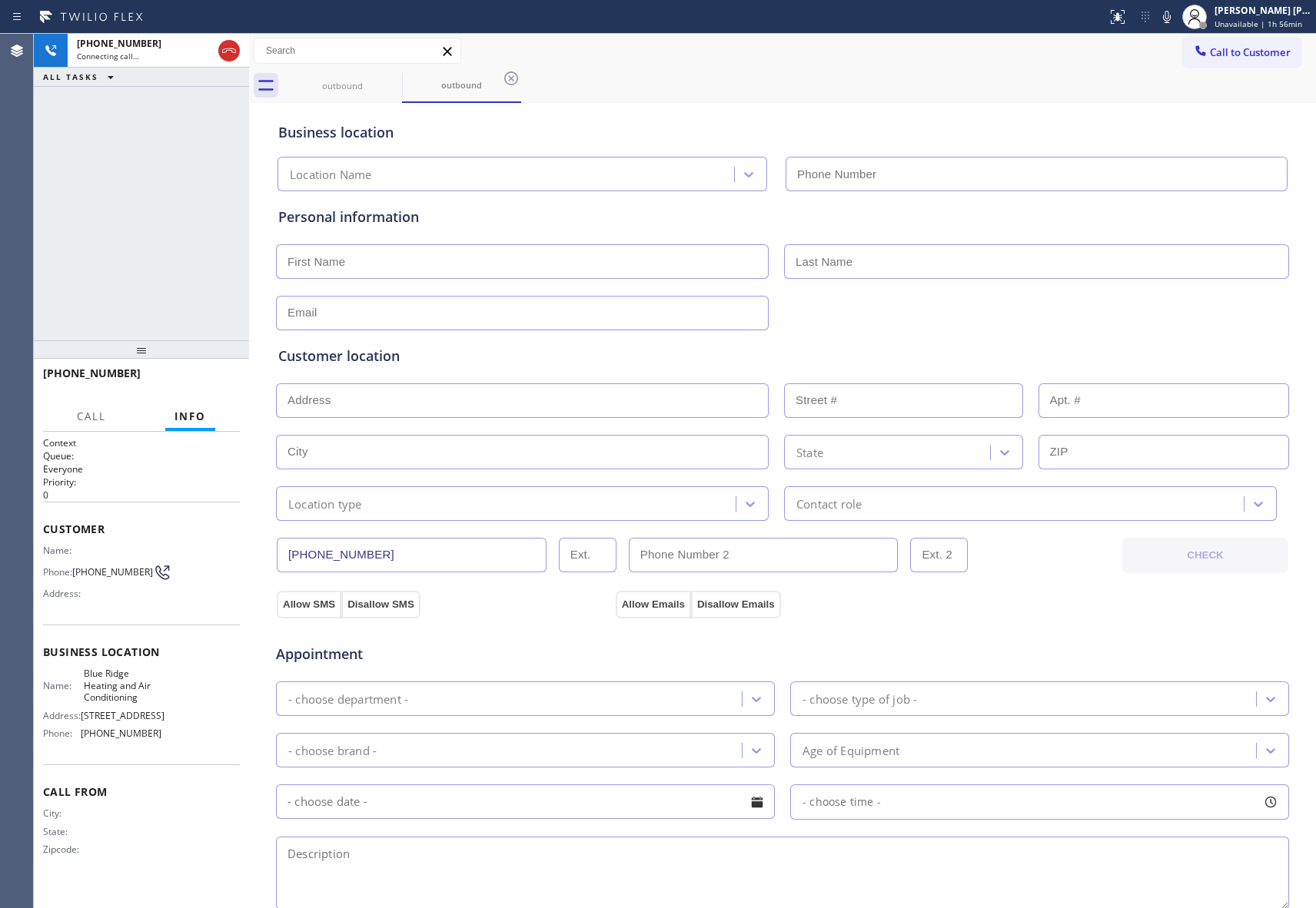
type input "[PHONE_NUMBER]"
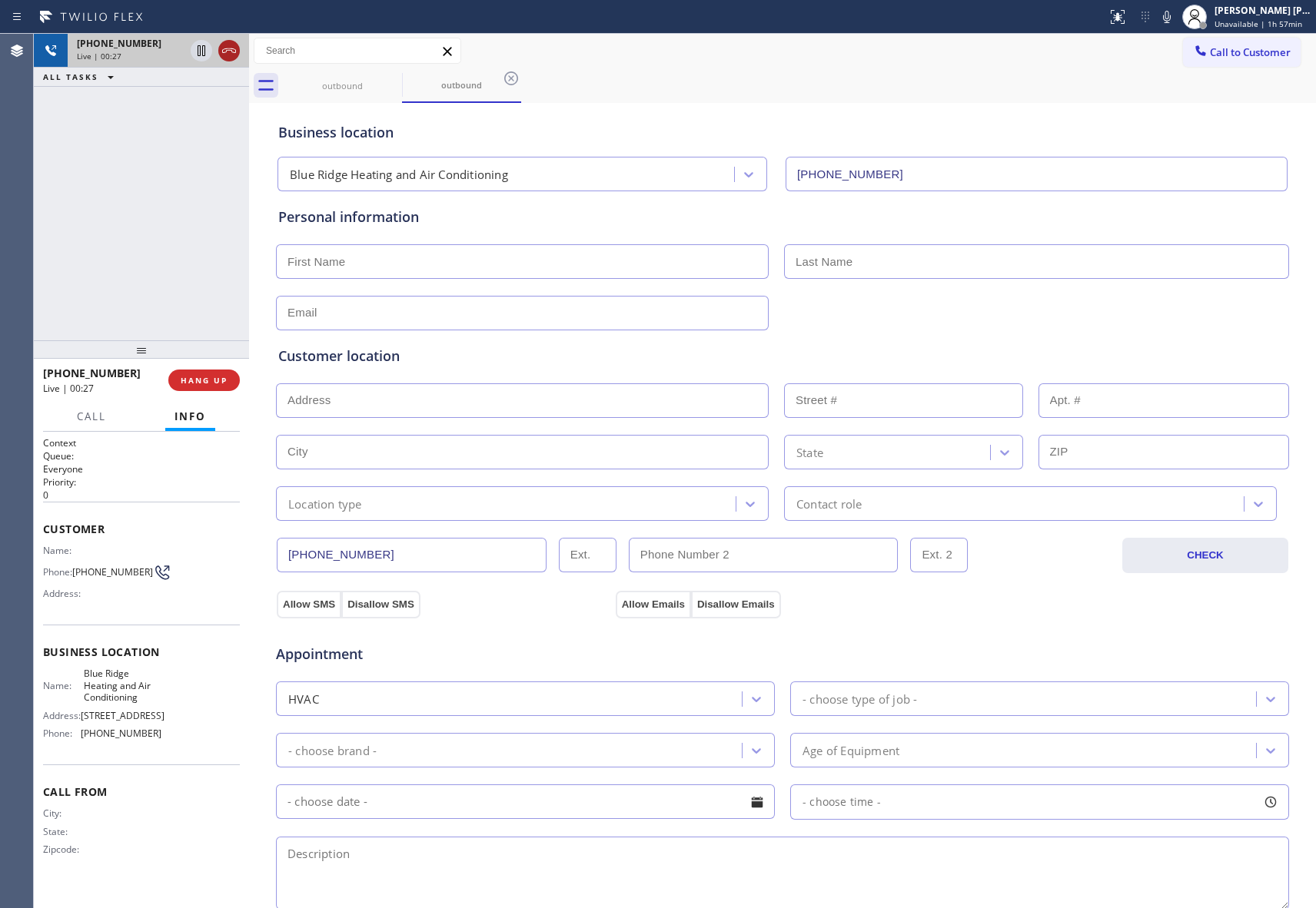
click at [229, 47] on icon at bounding box center [228, 50] width 19 height 19
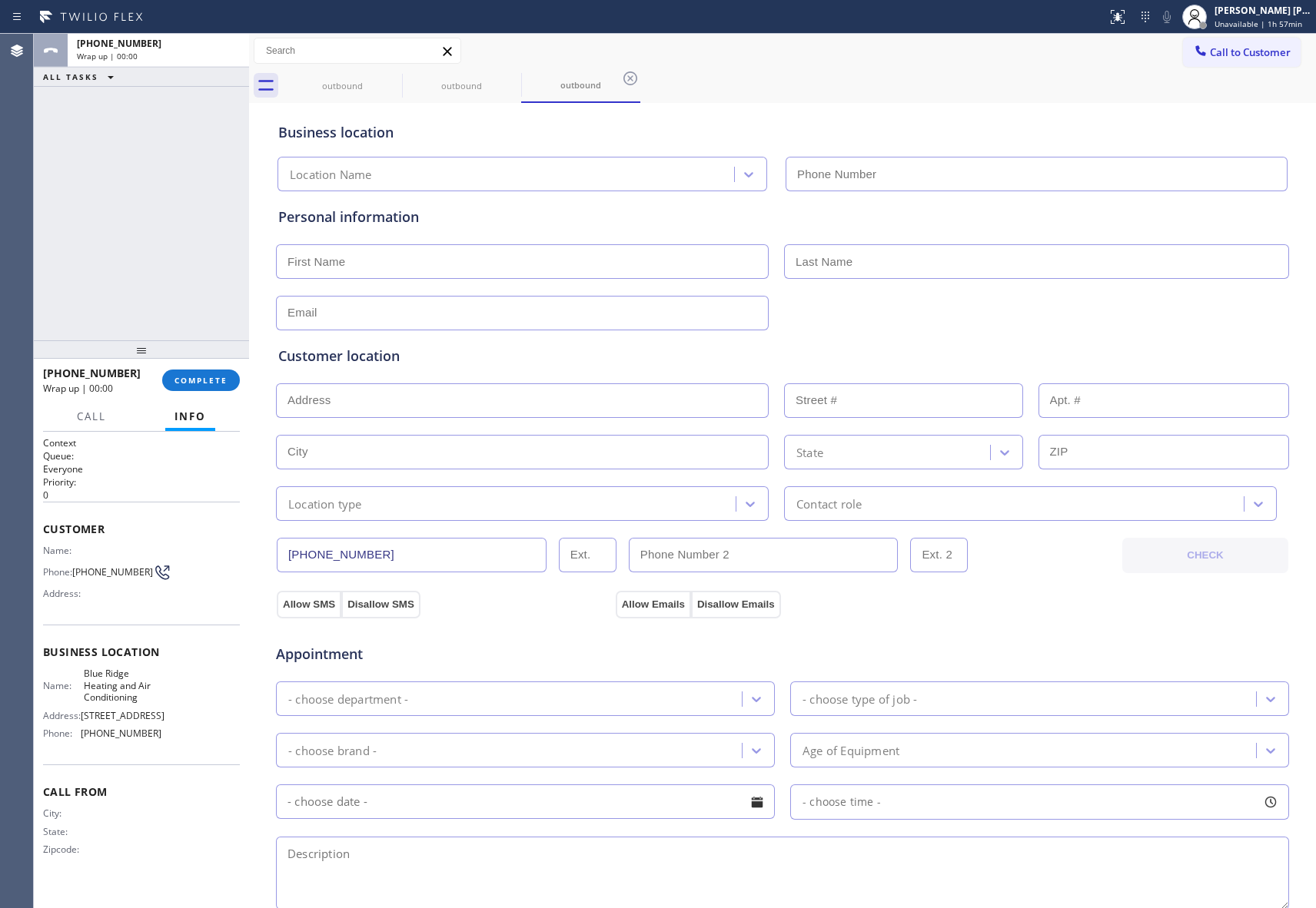
type input "[PHONE_NUMBER]"
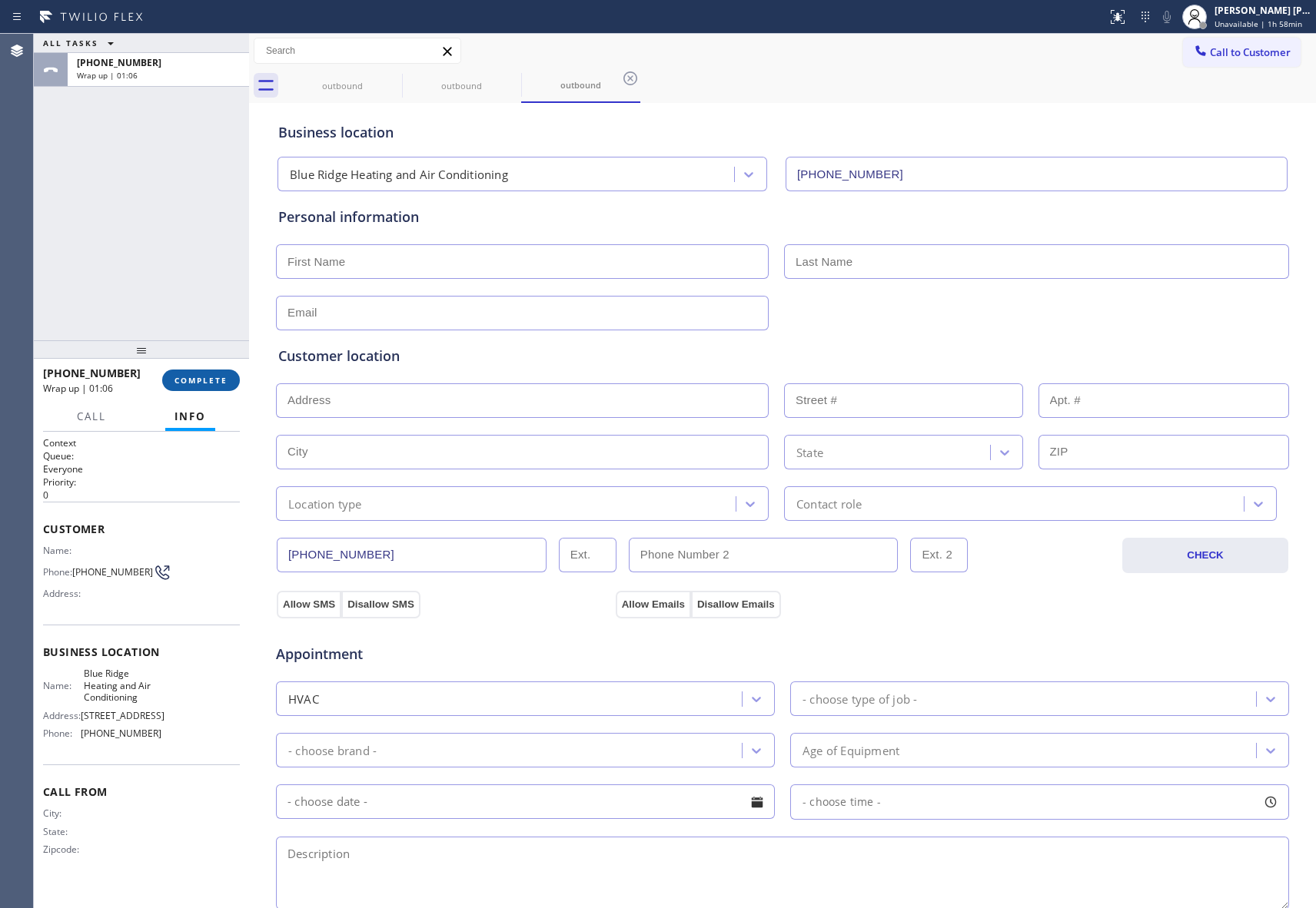
click at [219, 381] on span "COMPLETE" at bounding box center [201, 380] width 53 height 11
click at [391, 78] on icon at bounding box center [392, 78] width 19 height 19
click at [0, 0] on icon at bounding box center [0, 0] width 0 height 0
click at [621, 78] on icon at bounding box center [630, 78] width 19 height 19
click at [391, 78] on div "outbound outbound outbound" at bounding box center [800, 85] width 1034 height 34
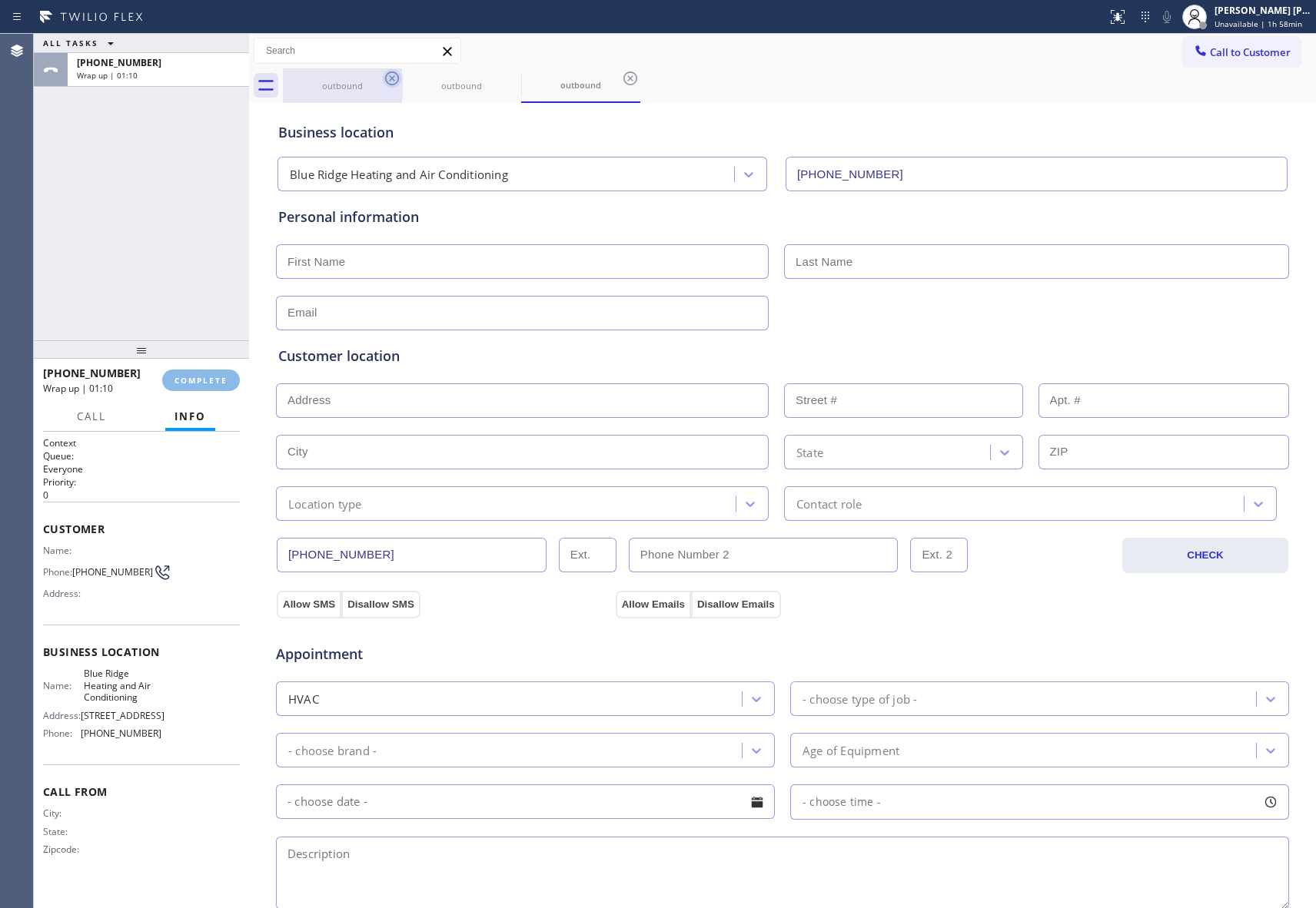
click at [391, 78] on div "outbound outbound outbound" at bounding box center [800, 85] width 1034 height 34
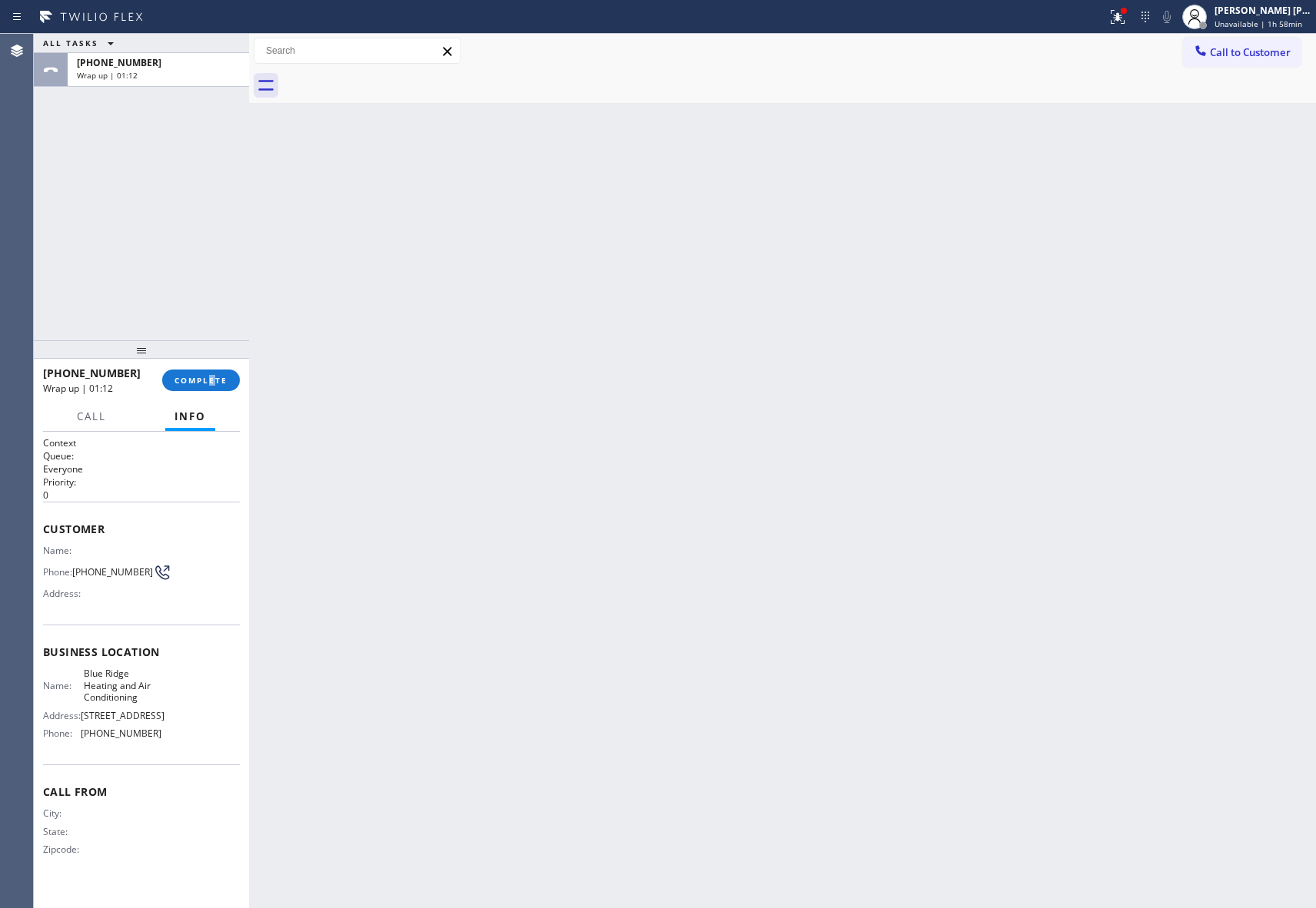
click at [213, 366] on div "[PHONE_NUMBER] Wrap up | 01:12 COMPLETE" at bounding box center [141, 380] width 197 height 40
click at [216, 380] on span "COMPLETE" at bounding box center [201, 380] width 53 height 11
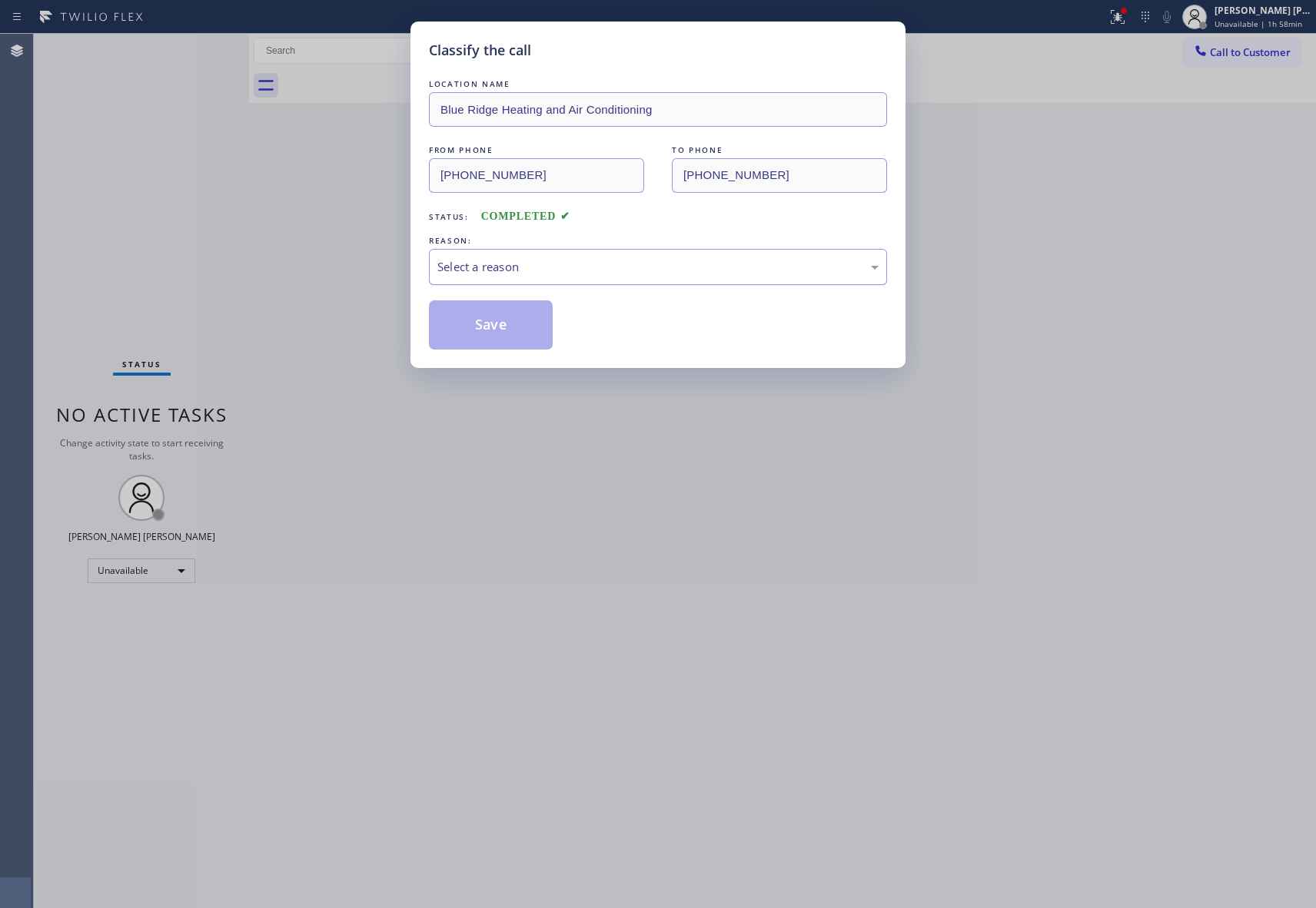
click at [526, 259] on div "Select a reason" at bounding box center [658, 267] width 441 height 18
click at [500, 330] on button "Save" at bounding box center [491, 325] width 123 height 49
drag, startPoint x: 500, startPoint y: 329, endPoint x: 7, endPoint y: 238, distance: 501.3
click at [498, 329] on button "Save" at bounding box center [491, 325] width 123 height 49
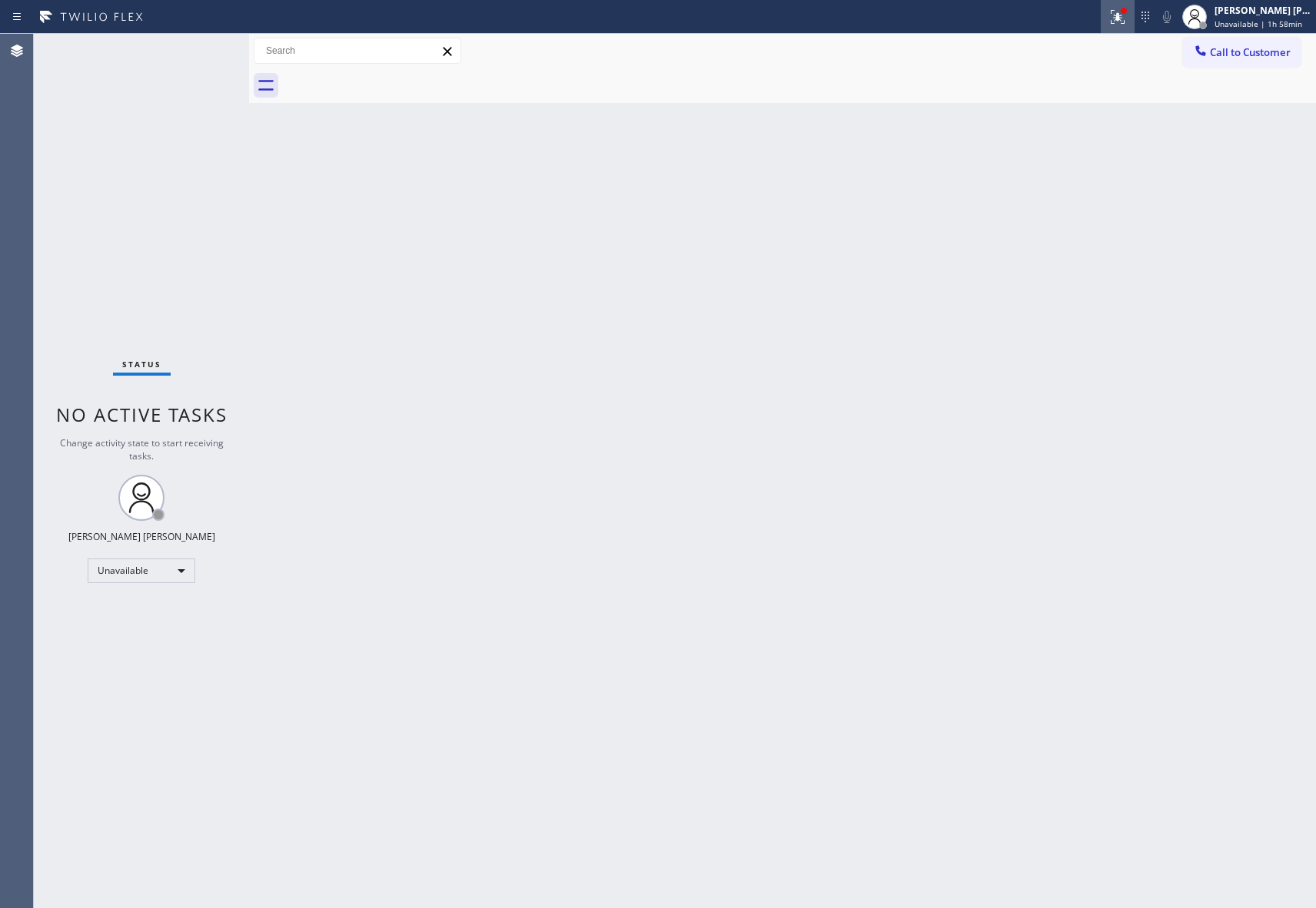
click at [1114, 14] on icon at bounding box center [1118, 17] width 14 height 14
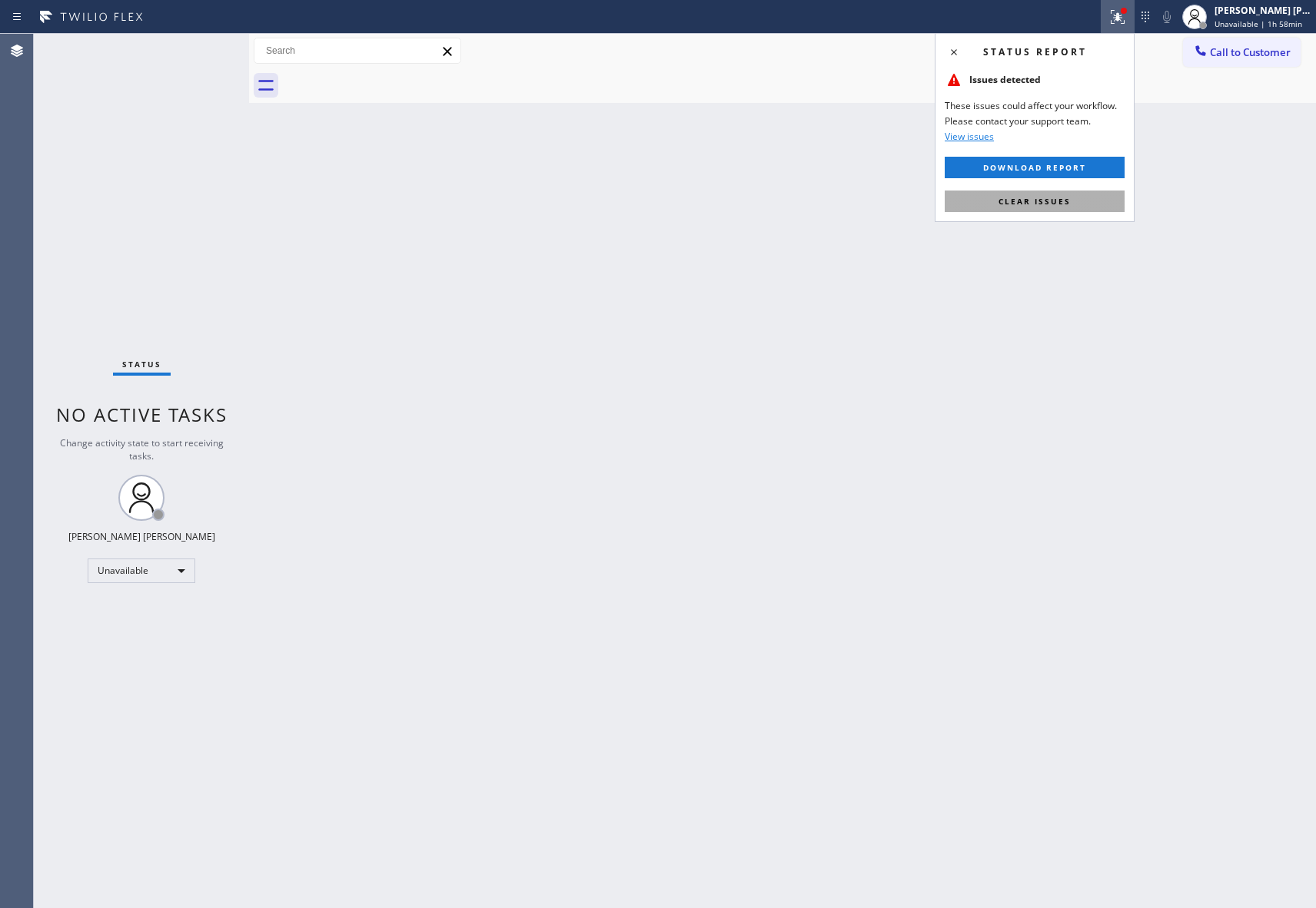
click at [1050, 211] on button "Clear issues" at bounding box center [1035, 202] width 180 height 22
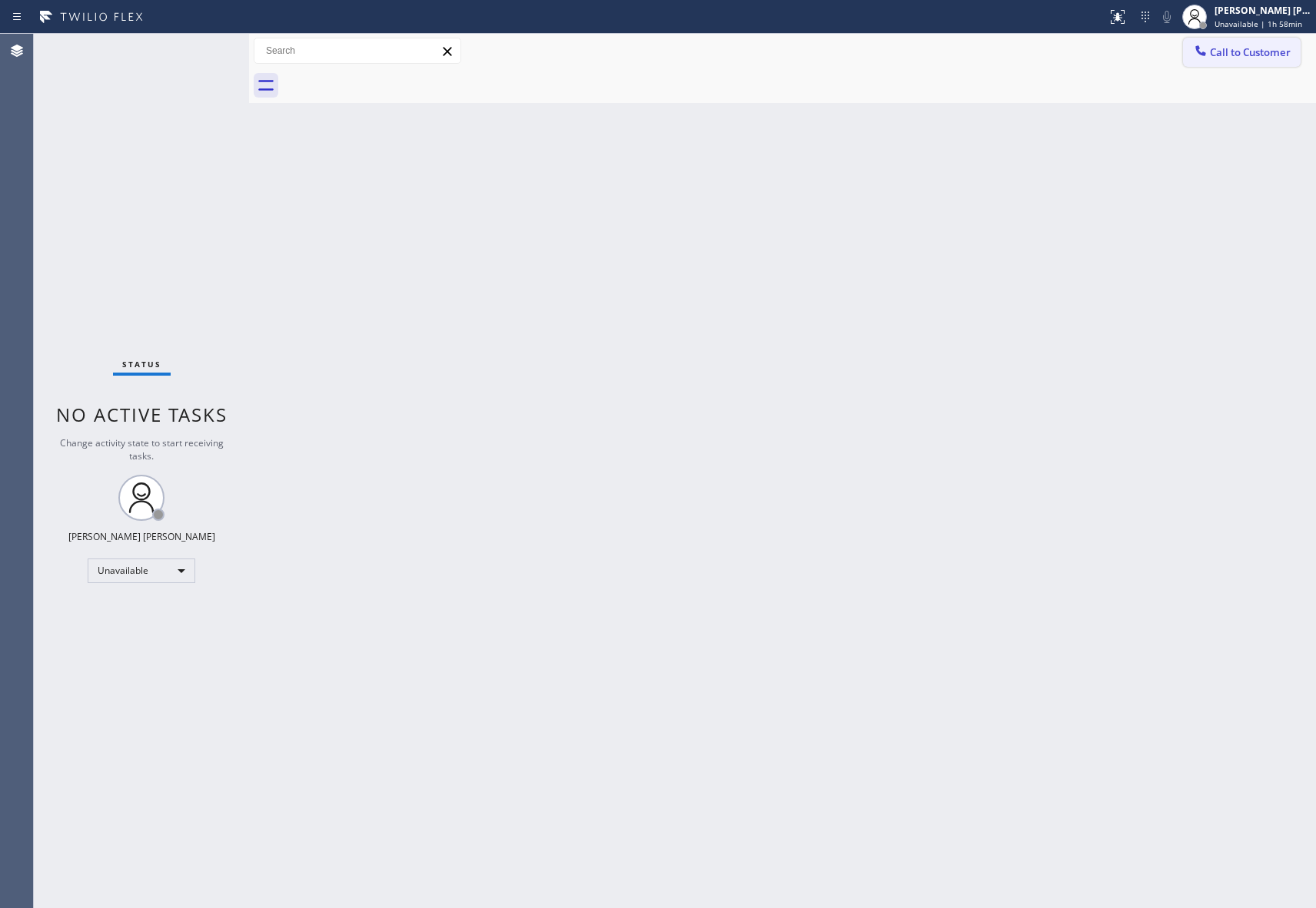
click at [1243, 48] on span "Call to Customer" at bounding box center [1250, 52] width 80 height 14
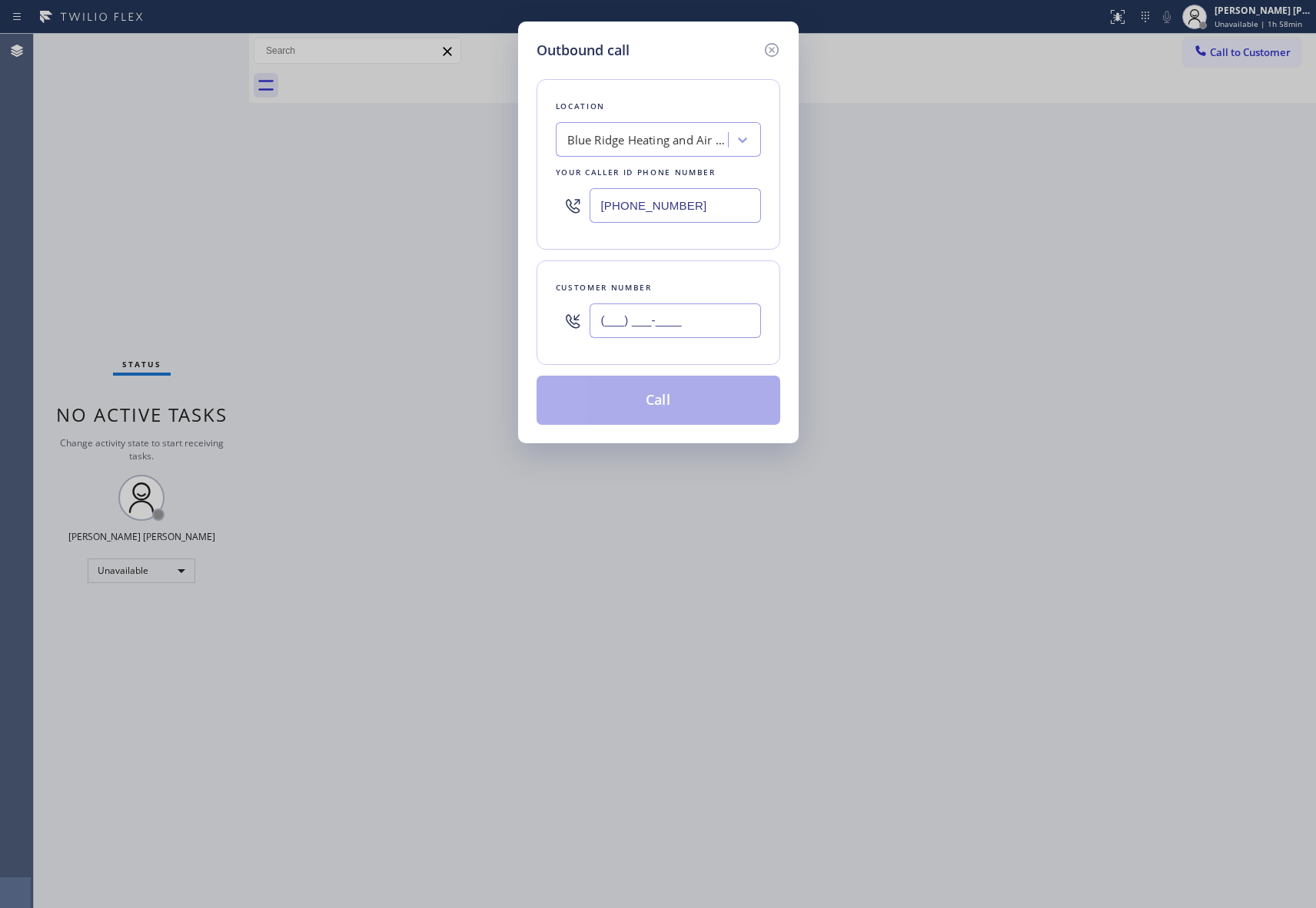
click at [677, 326] on input "(___) ___-____" at bounding box center [675, 320] width 171 height 34
paste input "541) 345-6644"
type input "[PHONE_NUMBER]"
drag, startPoint x: 700, startPoint y: 198, endPoint x: 502, endPoint y: 187, distance: 198.3
click at [502, 187] on div "Outbound call Location [GEOGRAPHIC_DATA] Heating and Air Conditioning Your call…" at bounding box center [658, 454] width 1316 height 908
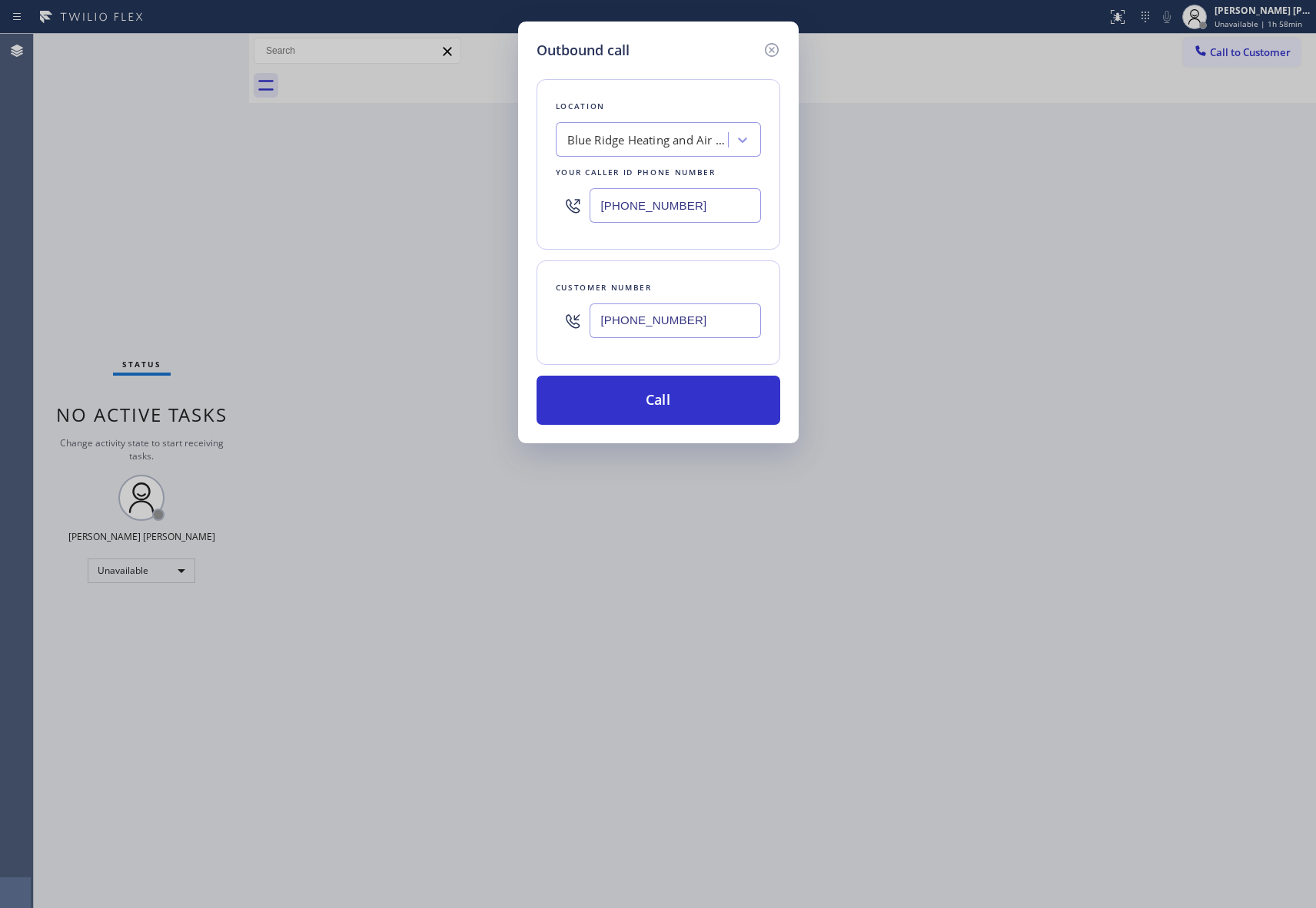
paste input "458) 217-8034"
type input "[PHONE_NUMBER]"
click at [723, 400] on button "Call" at bounding box center [658, 401] width 244 height 49
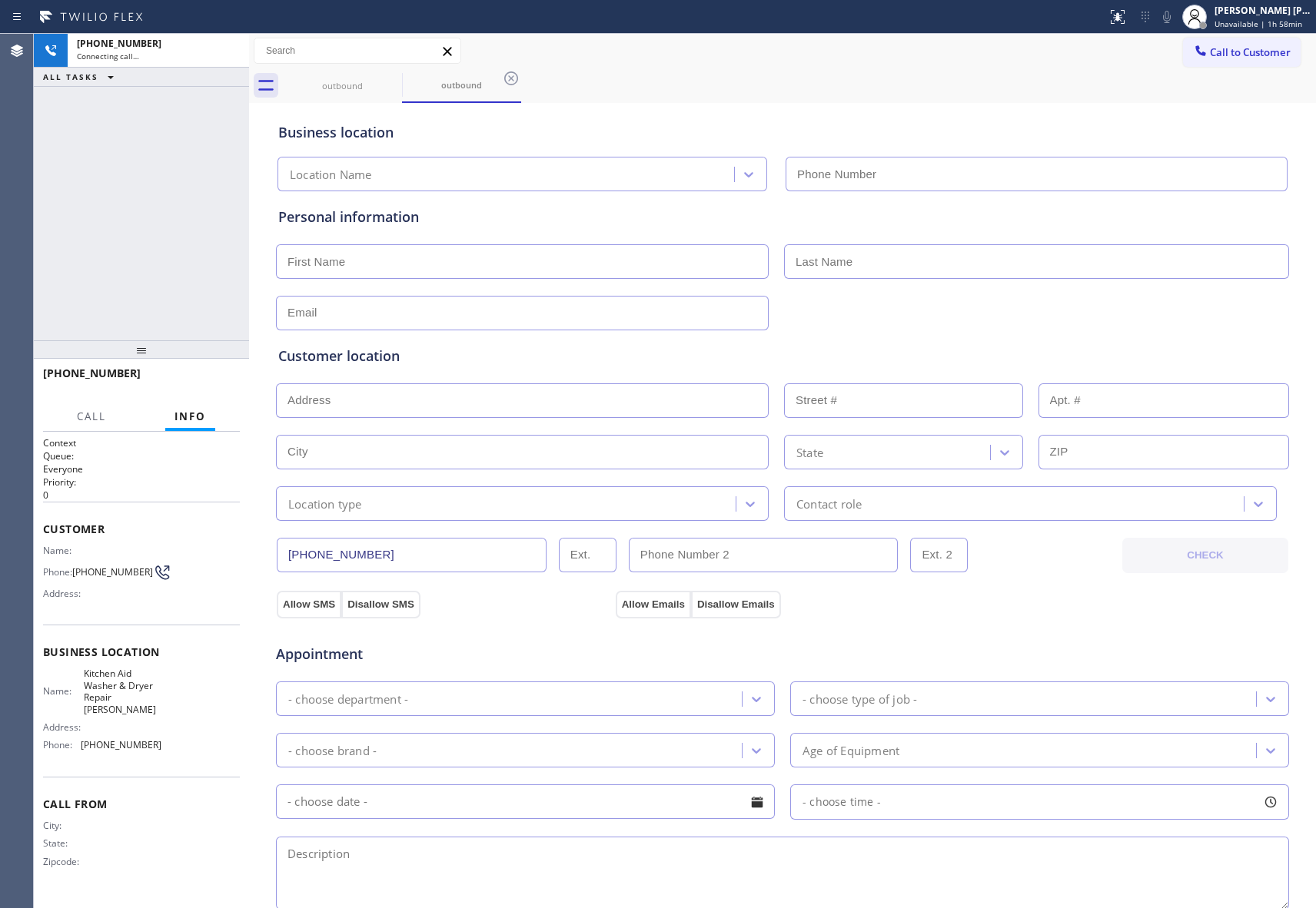
type input "[PHONE_NUMBER]"
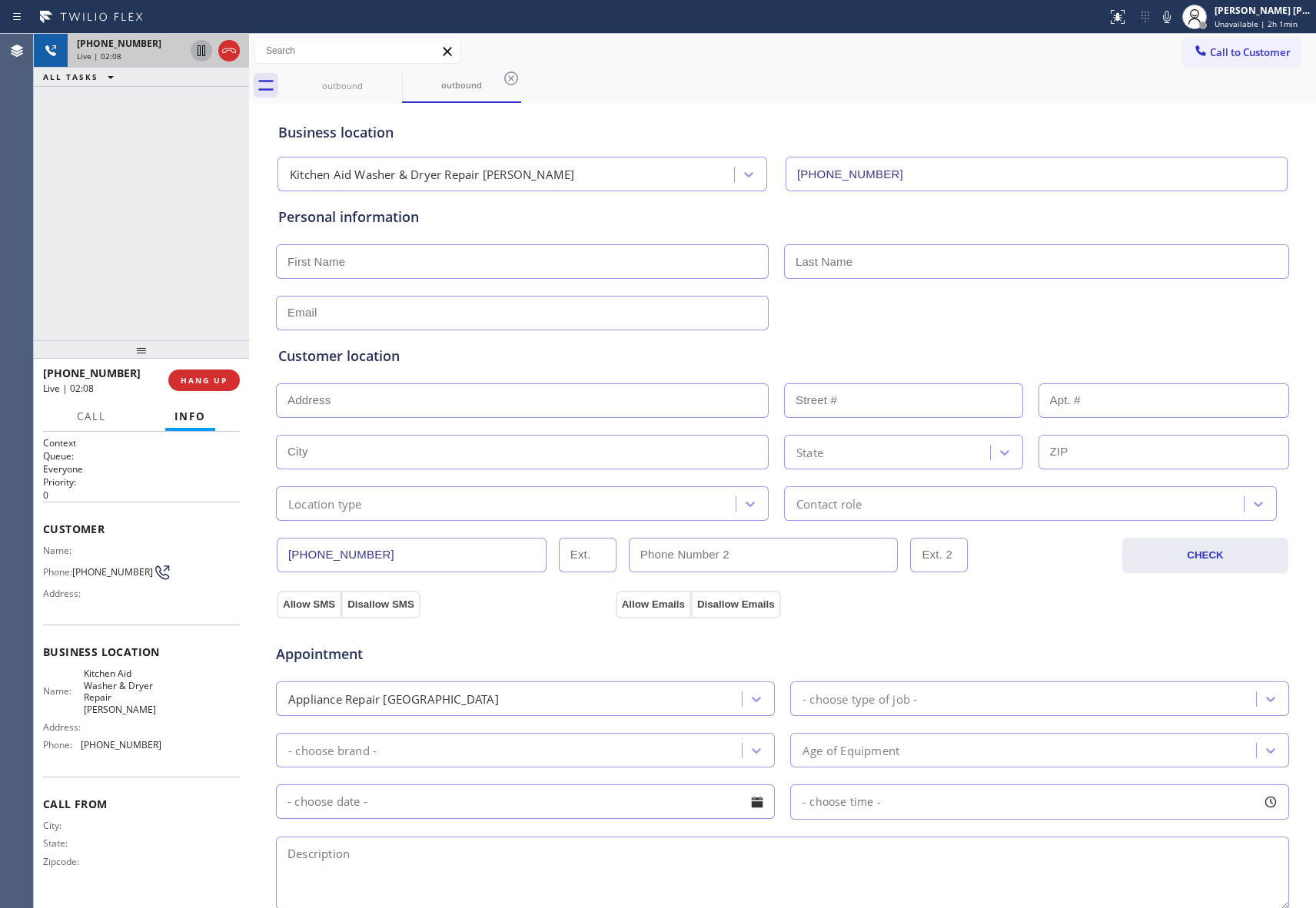
click at [200, 51] on icon at bounding box center [201, 50] width 19 height 19
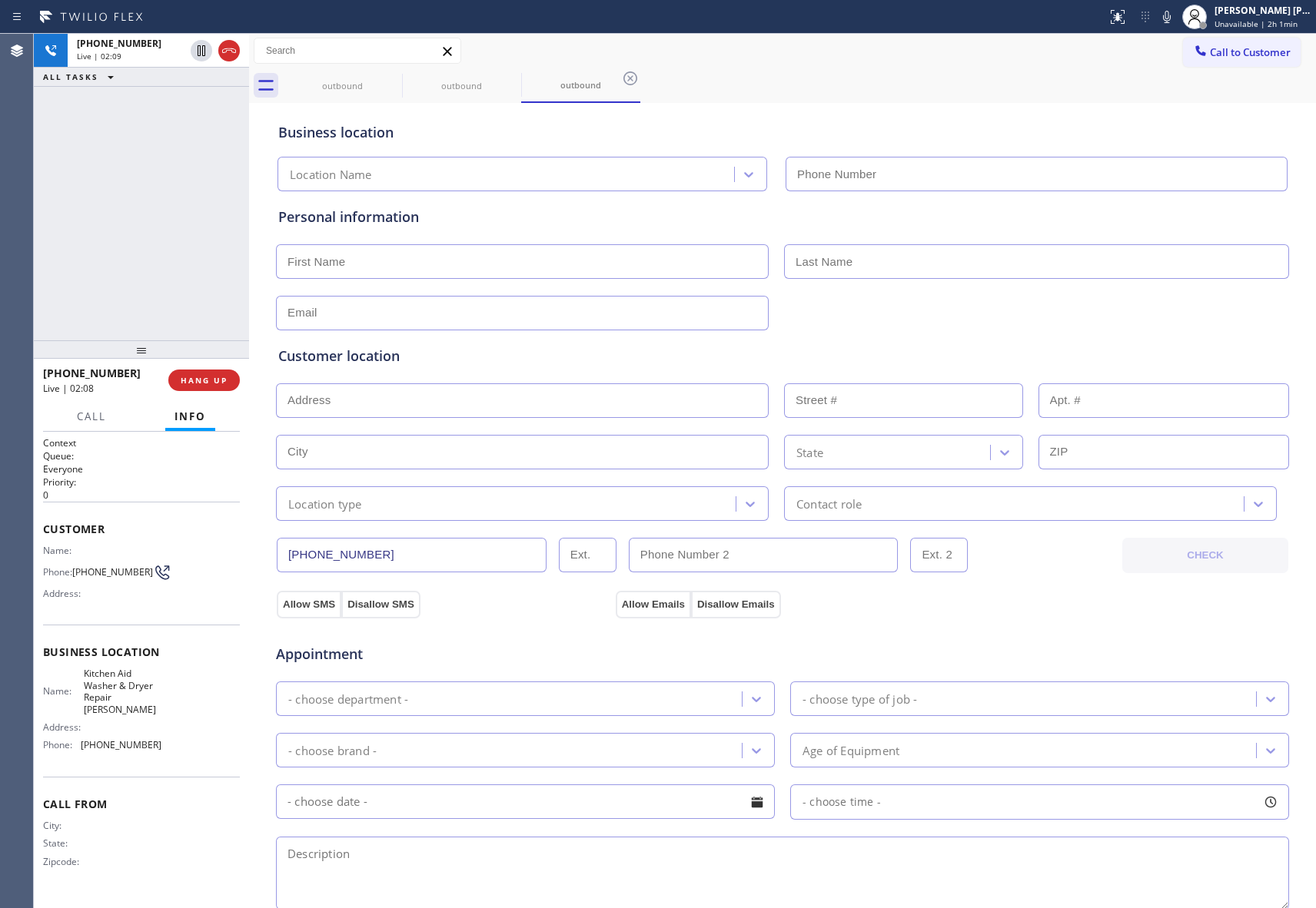
type input "[PHONE_NUMBER]"
click at [843, 66] on div "Call to Customer Outbound call Location Kitchen Aid Washer & Dryer Repair [GEOG…" at bounding box center [782, 51] width 1067 height 34
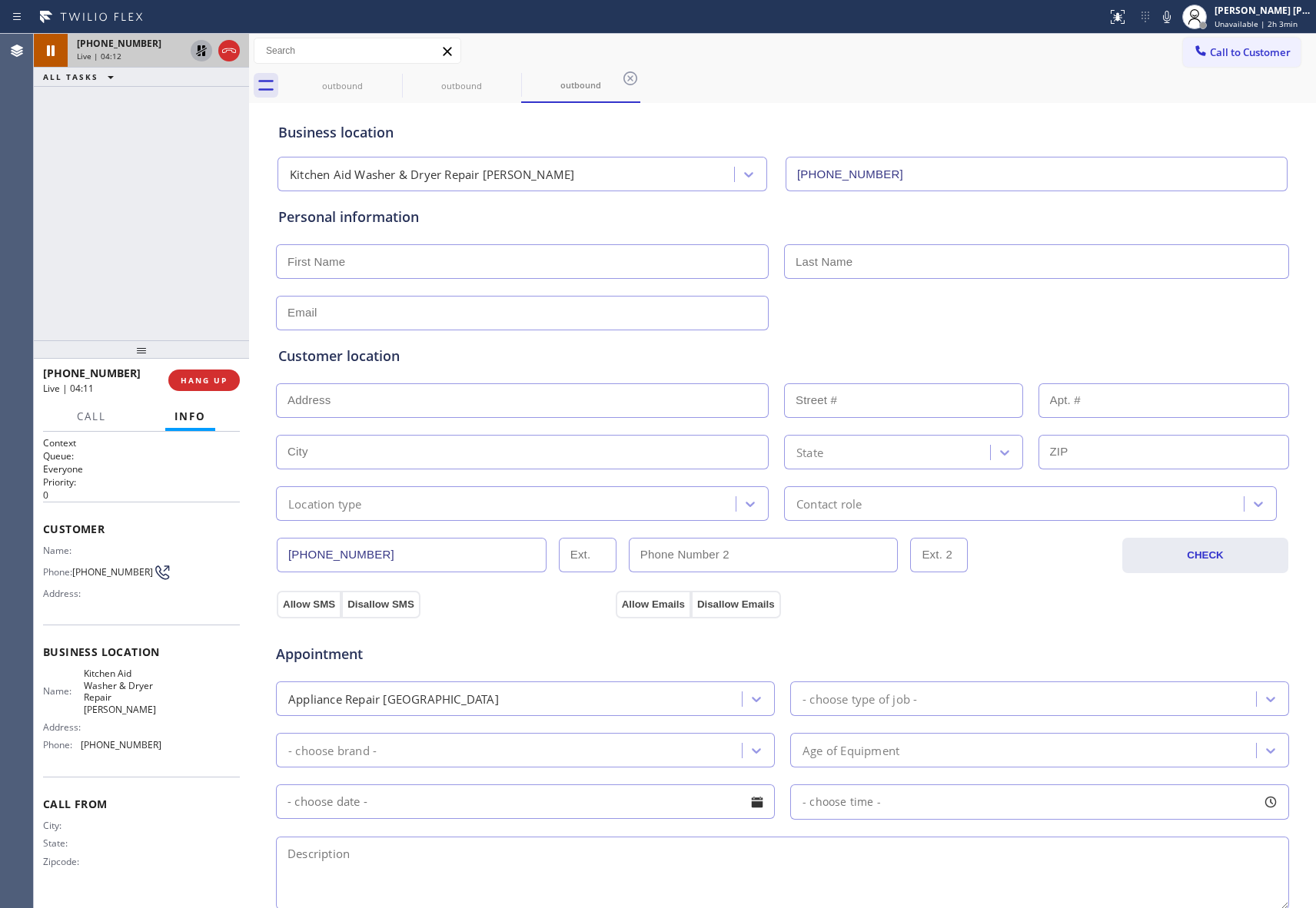
click at [201, 54] on icon at bounding box center [201, 50] width 19 height 19
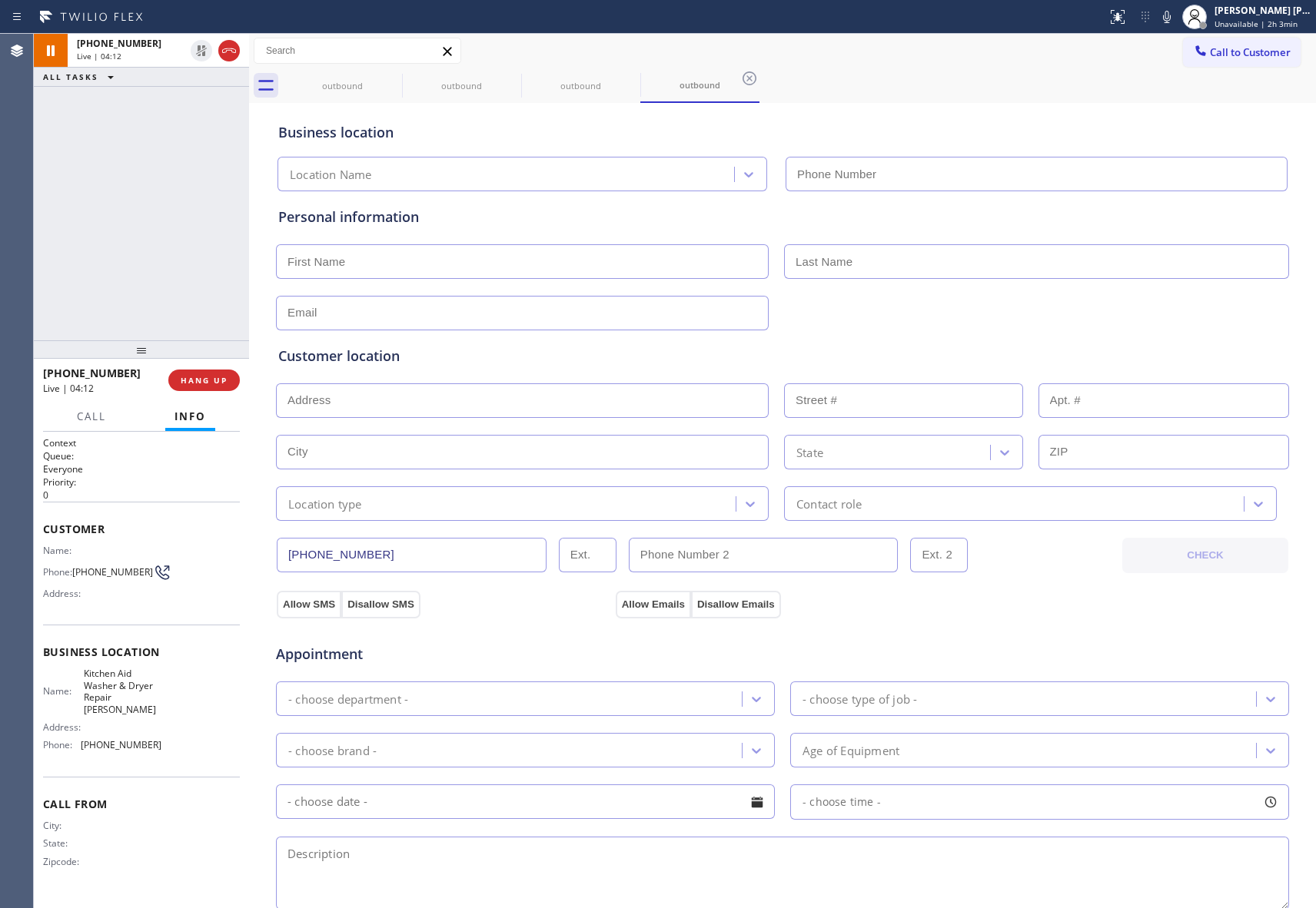
type input "[PHONE_NUMBER]"
drag, startPoint x: 234, startPoint y: 52, endPoint x: 283, endPoint y: 62, distance: 50.0
click at [234, 52] on icon at bounding box center [229, 50] width 14 height 5
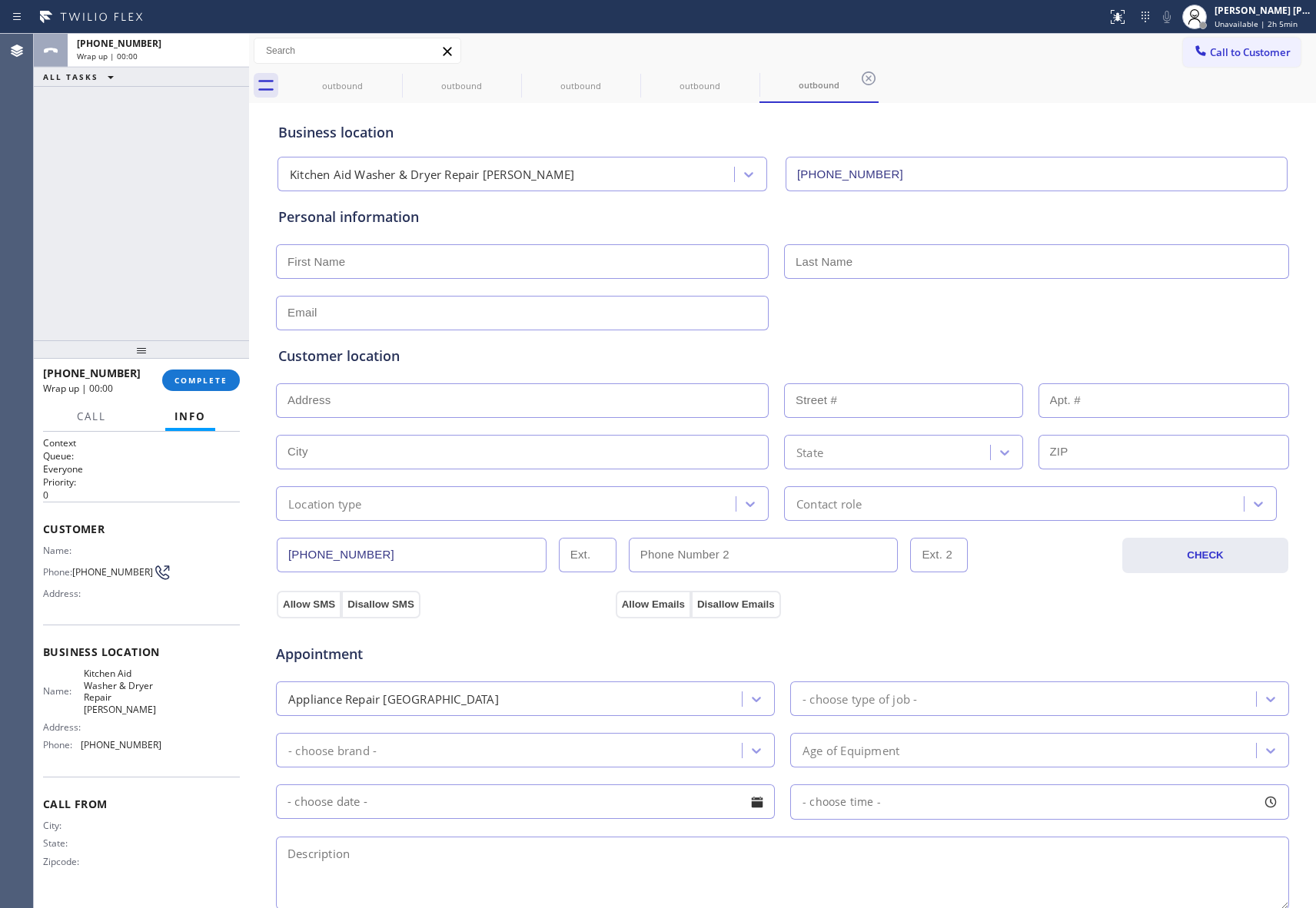
type input "[PHONE_NUMBER]"
click at [339, 263] on input "text" at bounding box center [522, 262] width 493 height 34
paste input "[PERSON_NAME]"
type input "[PERSON_NAME]"
click at [902, 252] on input "text" at bounding box center [1036, 262] width 505 height 34
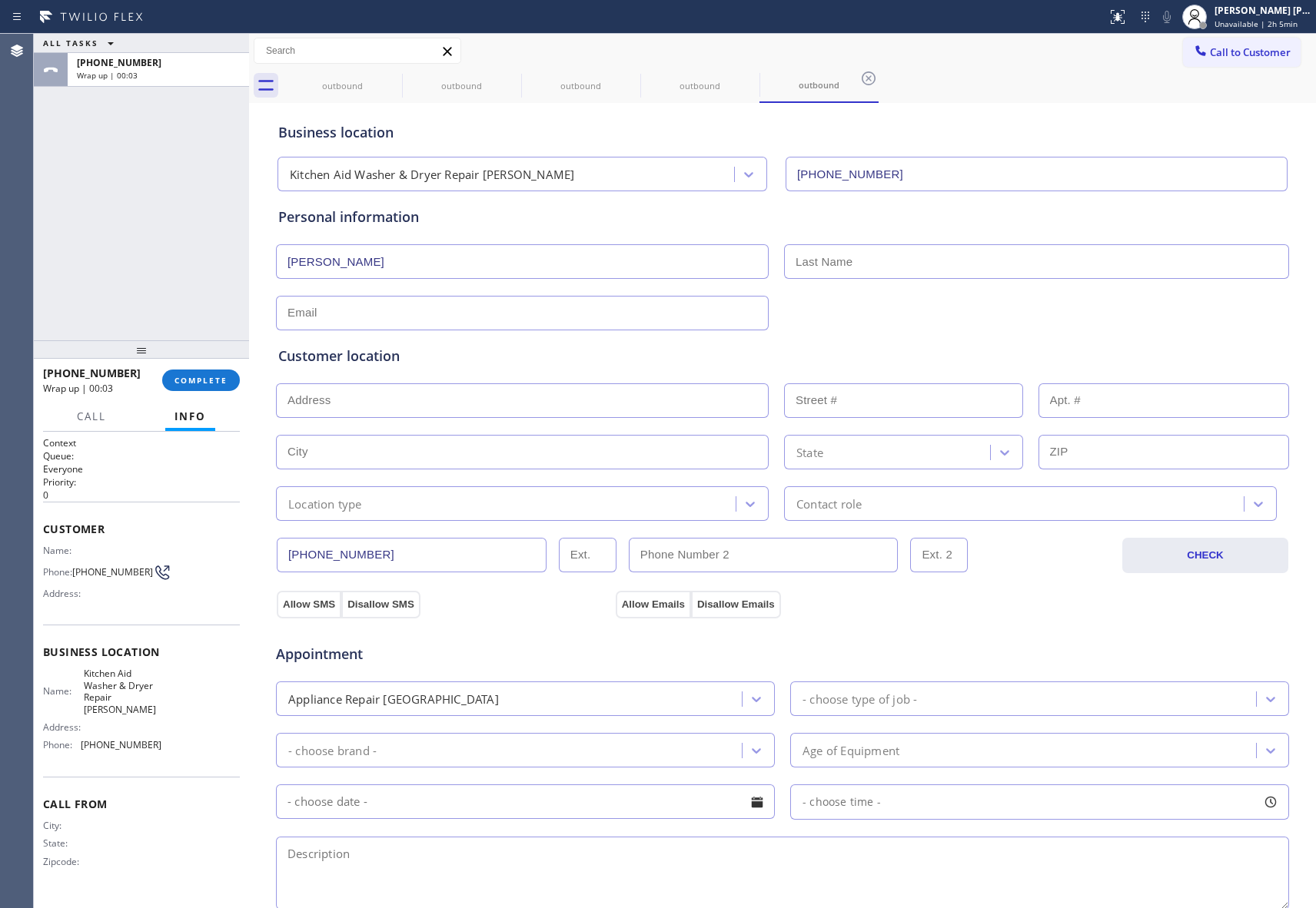
paste input "Castle"
type input "Castle"
click at [323, 317] on input "text" at bounding box center [522, 312] width 493 height 34
type input "[EMAIL_ADDRESS][DOMAIN_NAME]"
click at [373, 389] on input "text" at bounding box center [522, 401] width 493 height 34
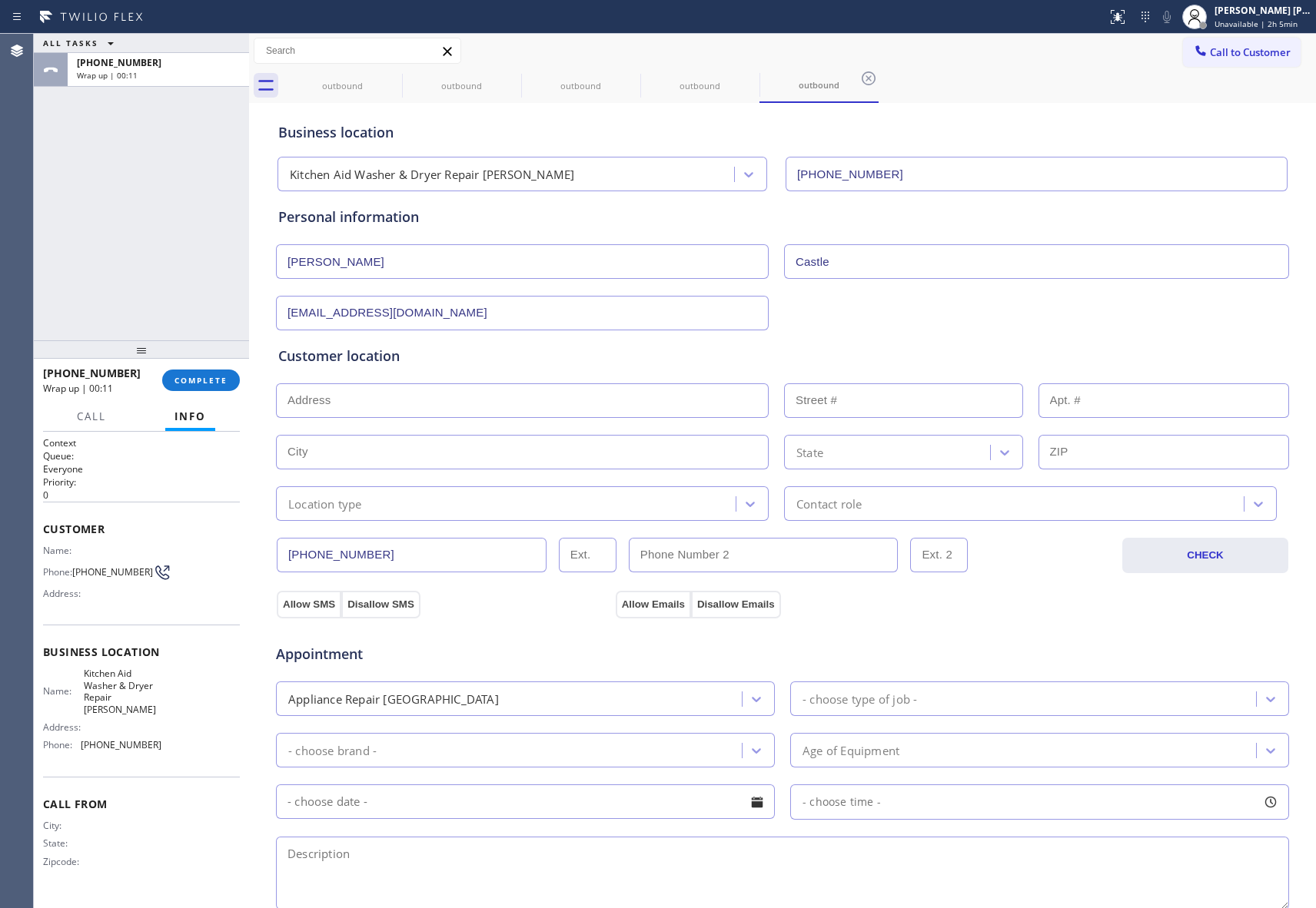
paste input "[STREET_ADDRESS]"
type input "[STREET_ADDRESS][PERSON_NAME]"
type input "955"
type input "[PERSON_NAME]"
type input "97405"
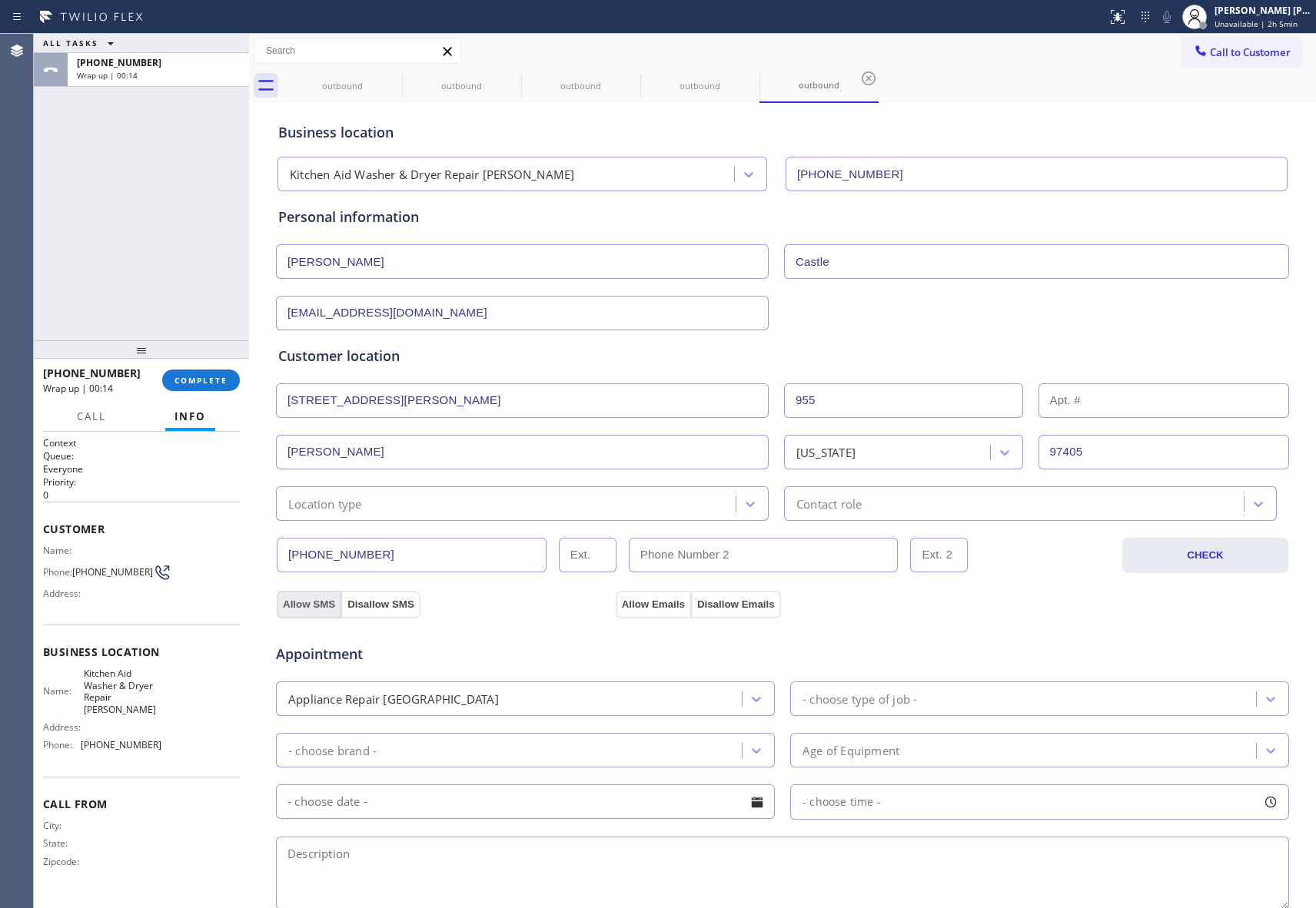
click at [289, 608] on button "Allow SMS" at bounding box center [309, 604] width 65 height 27
click at [648, 603] on button "Allow Emails" at bounding box center [653, 604] width 75 height 27
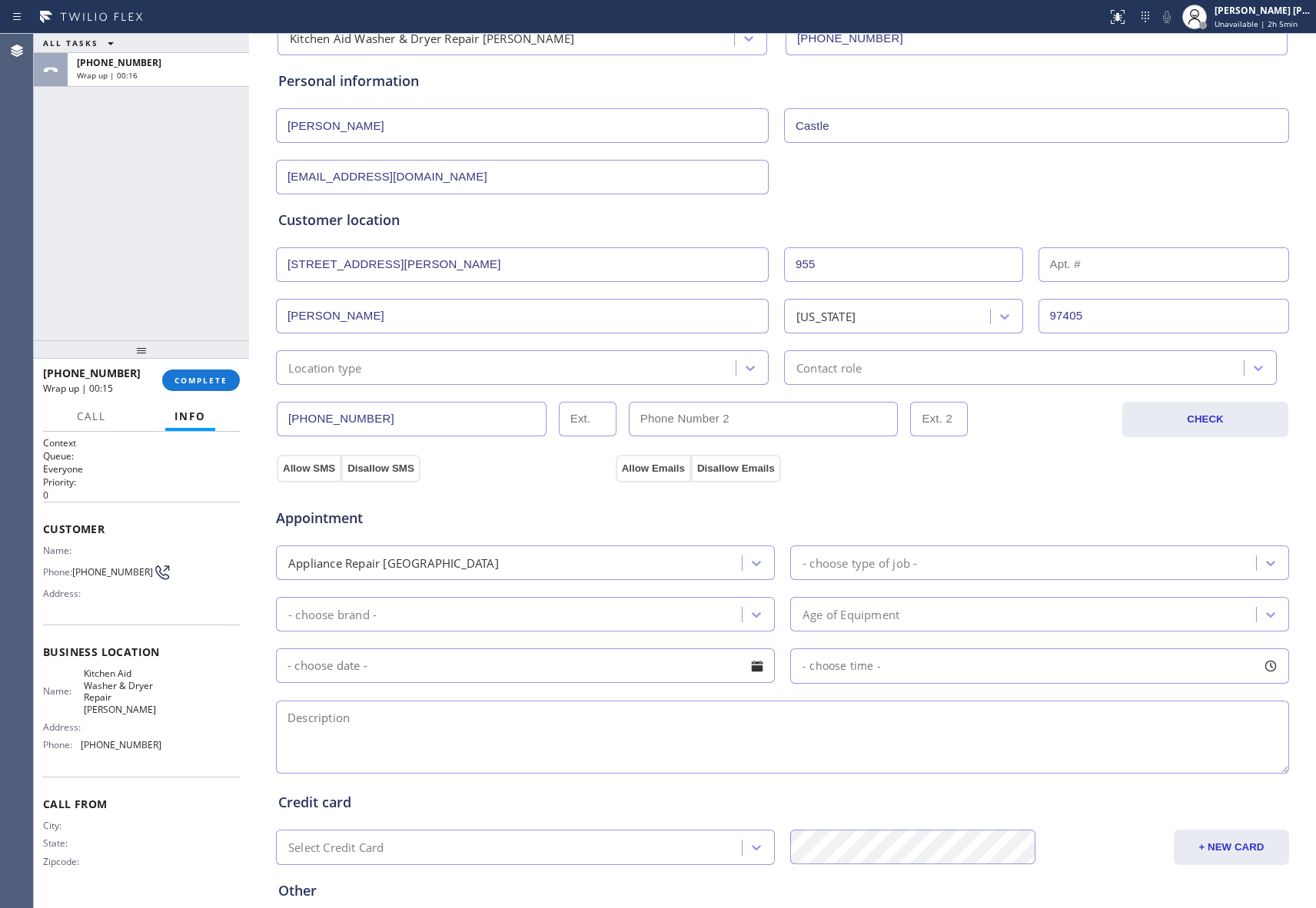
scroll to position [287, 0]
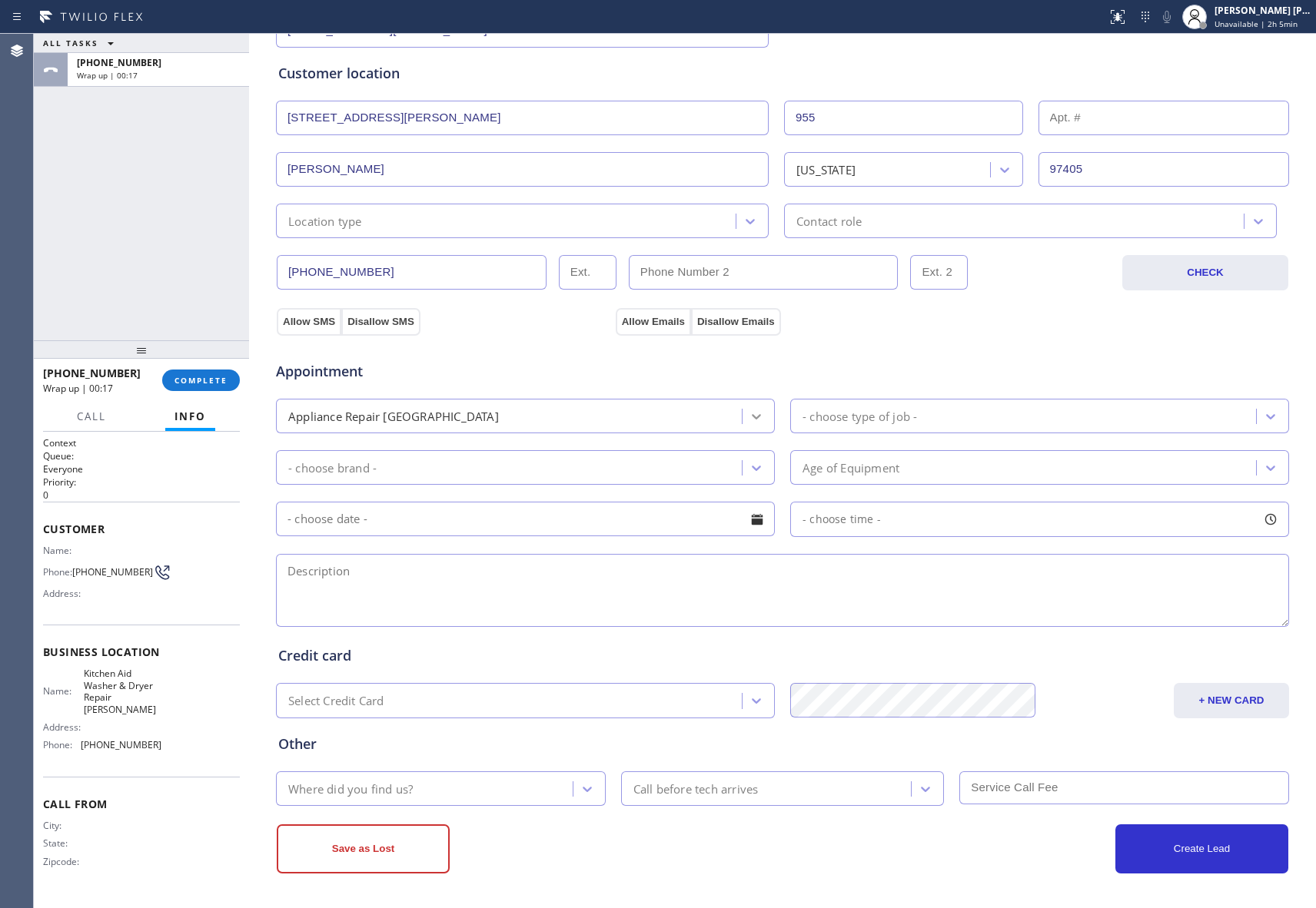
click at [749, 415] on icon at bounding box center [756, 416] width 16 height 16
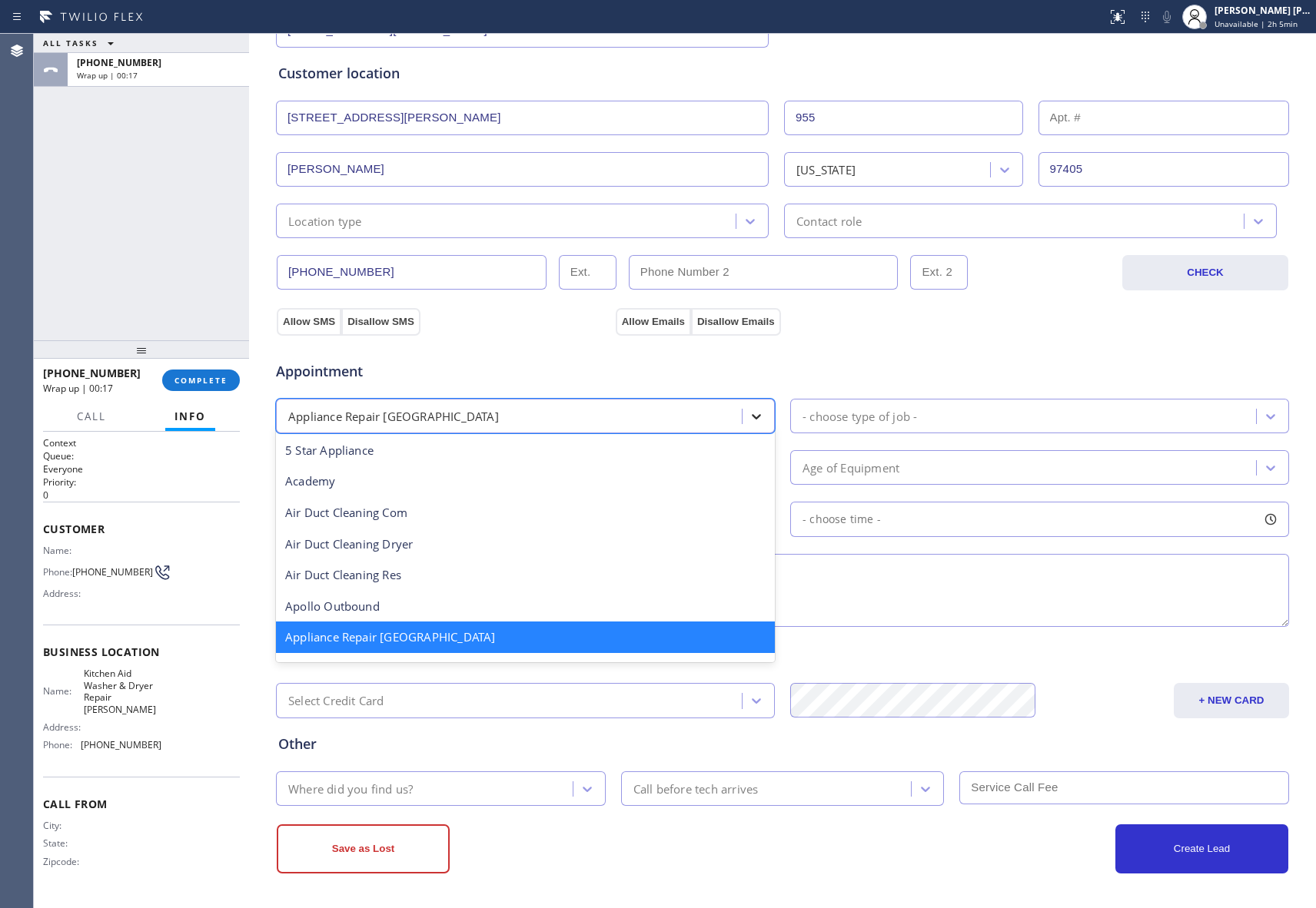
scroll to position [2, 0]
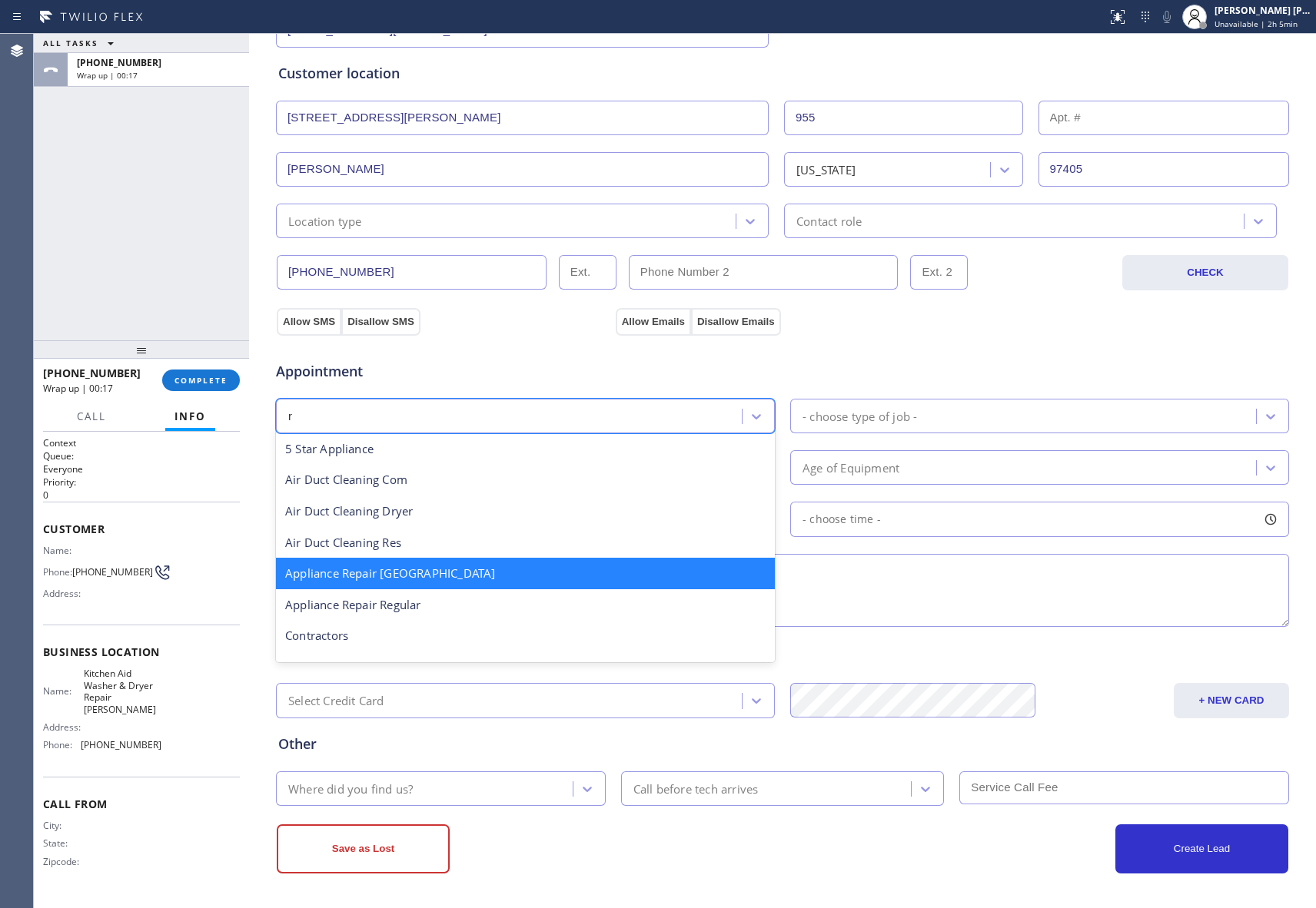
type input "re"
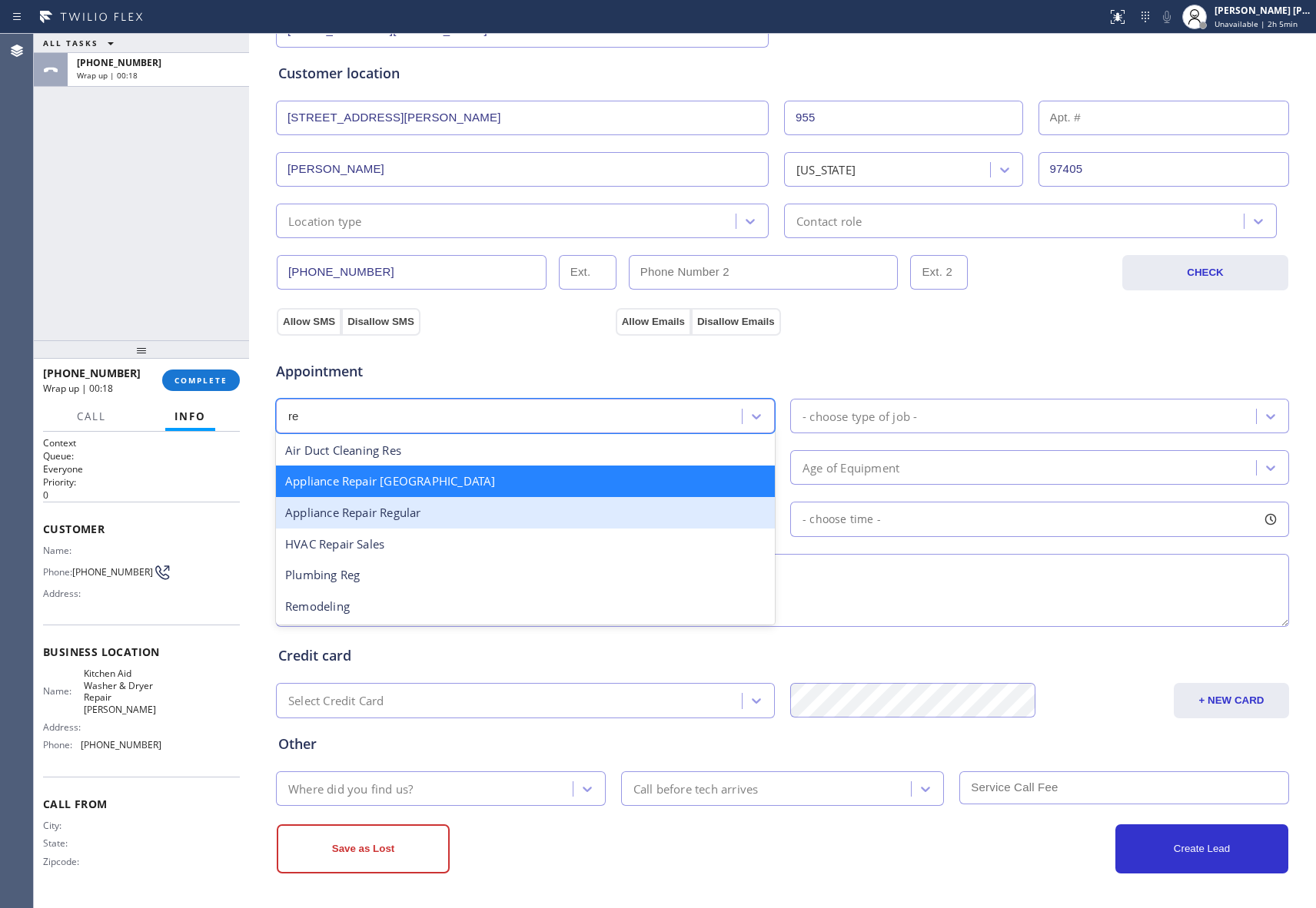
click at [408, 512] on div "Appliance Repair Regular" at bounding box center [525, 513] width 499 height 31
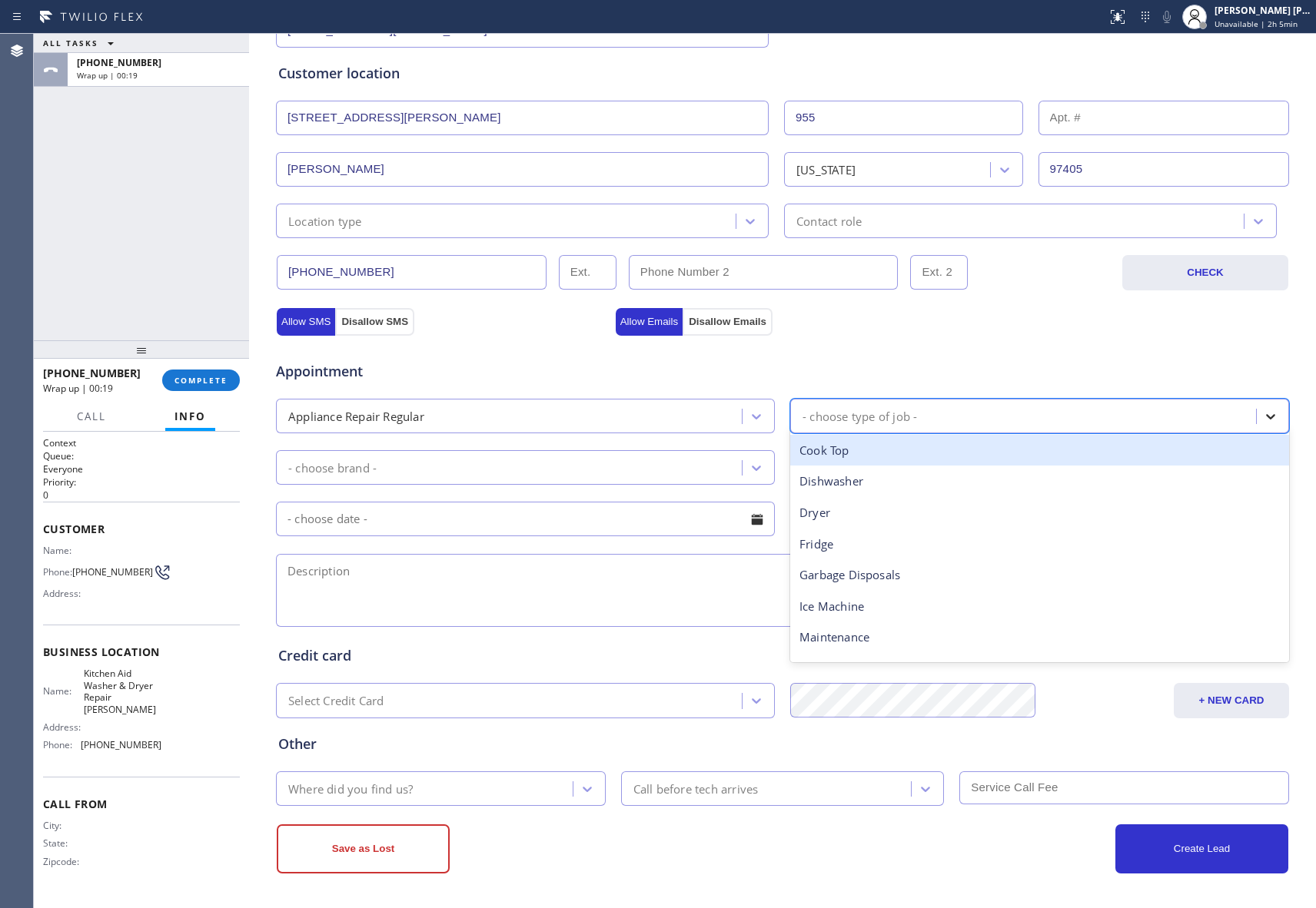
click at [1263, 408] on icon at bounding box center [1271, 416] width 16 height 16
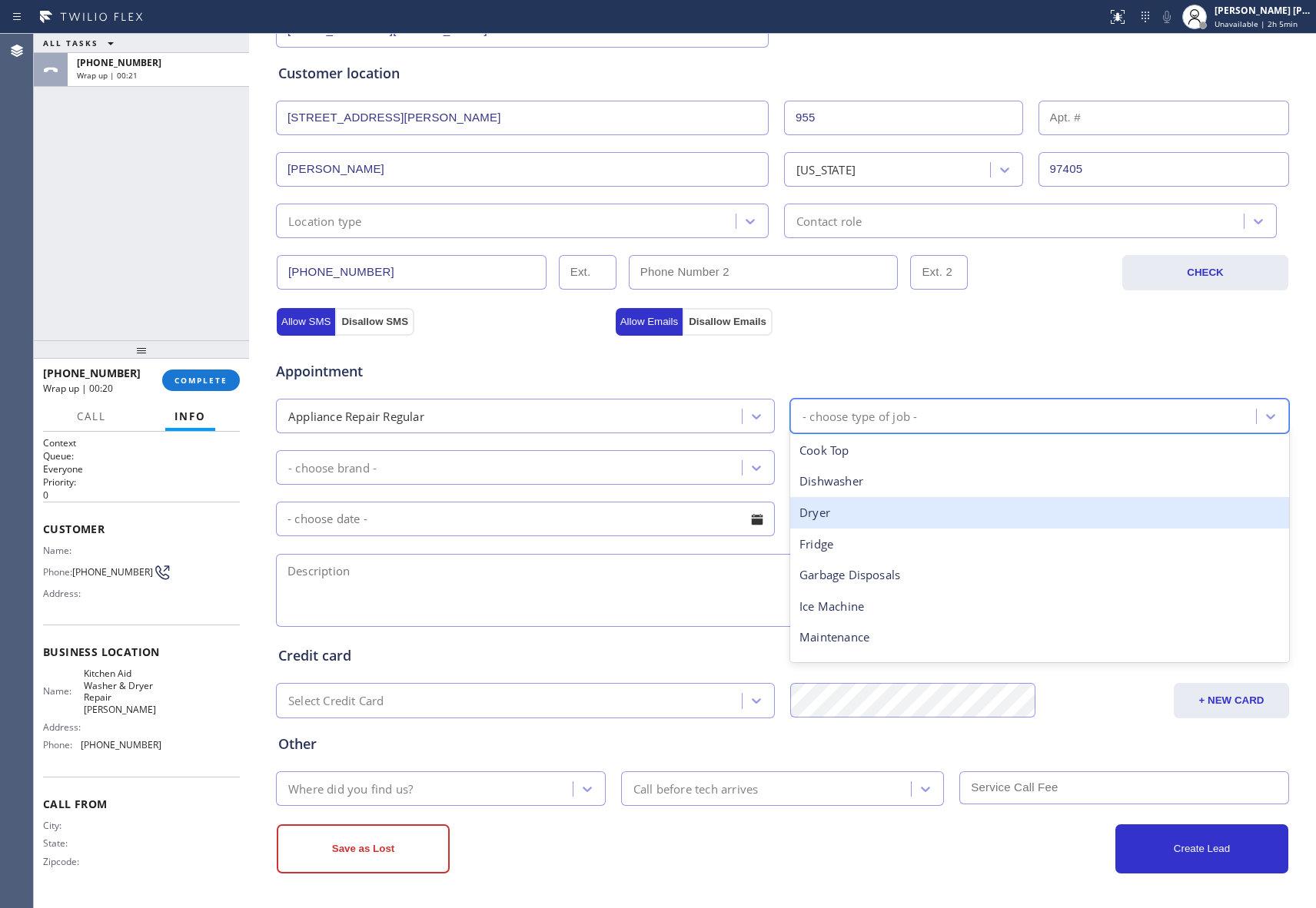
click at [868, 518] on div "Dryer" at bounding box center [1040, 513] width 499 height 31
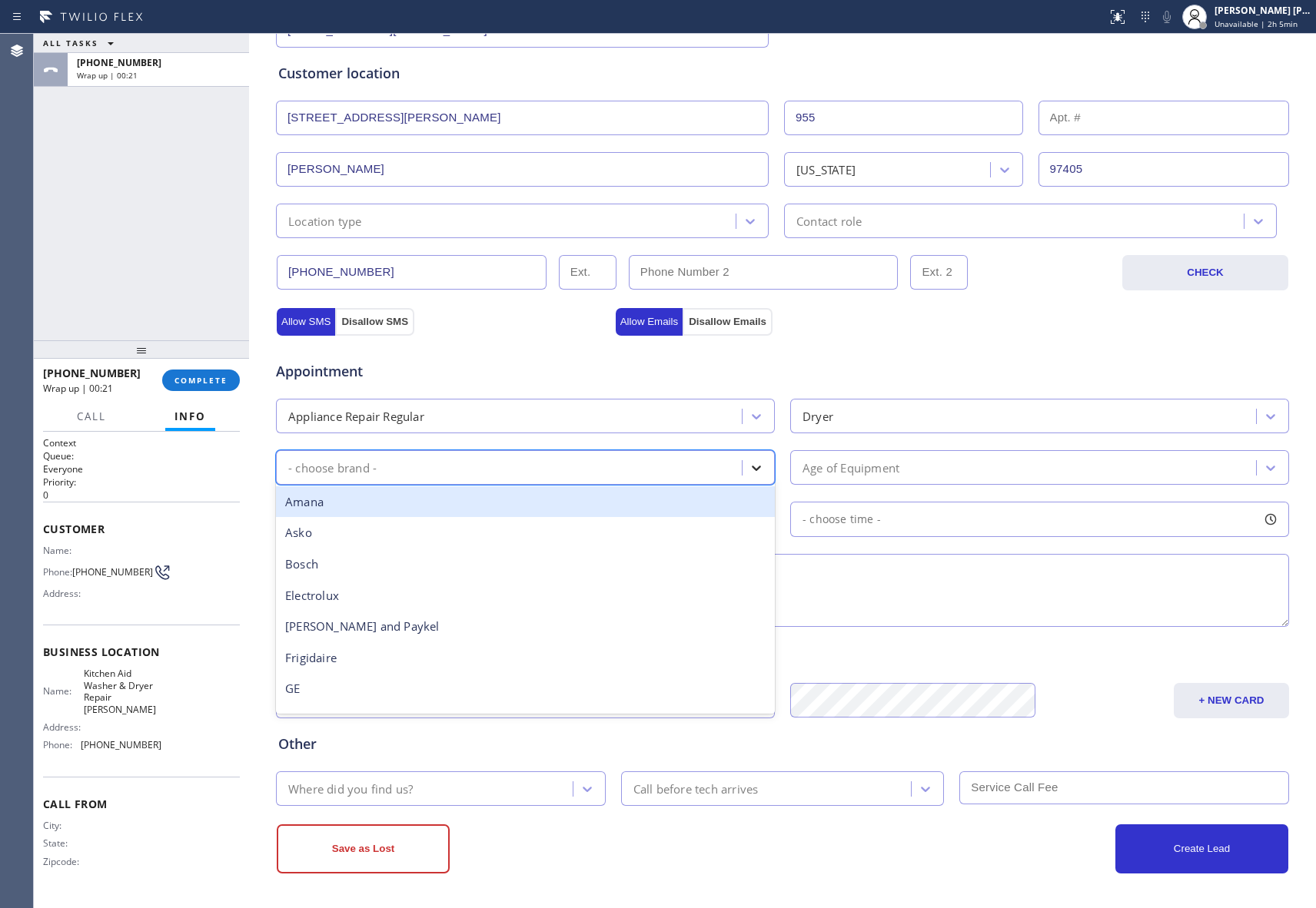
click at [754, 465] on icon at bounding box center [756, 468] width 16 height 16
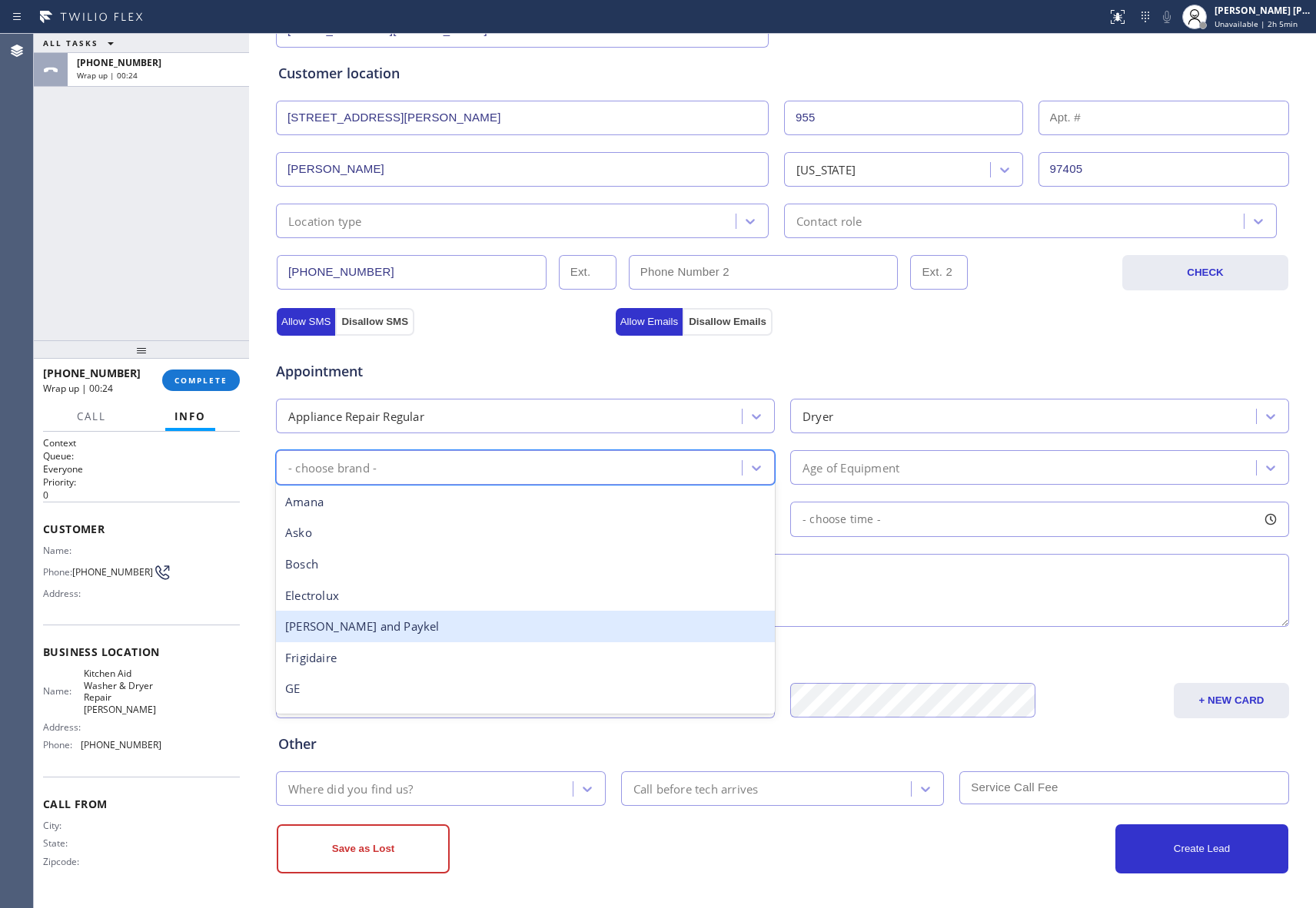
type input "l"
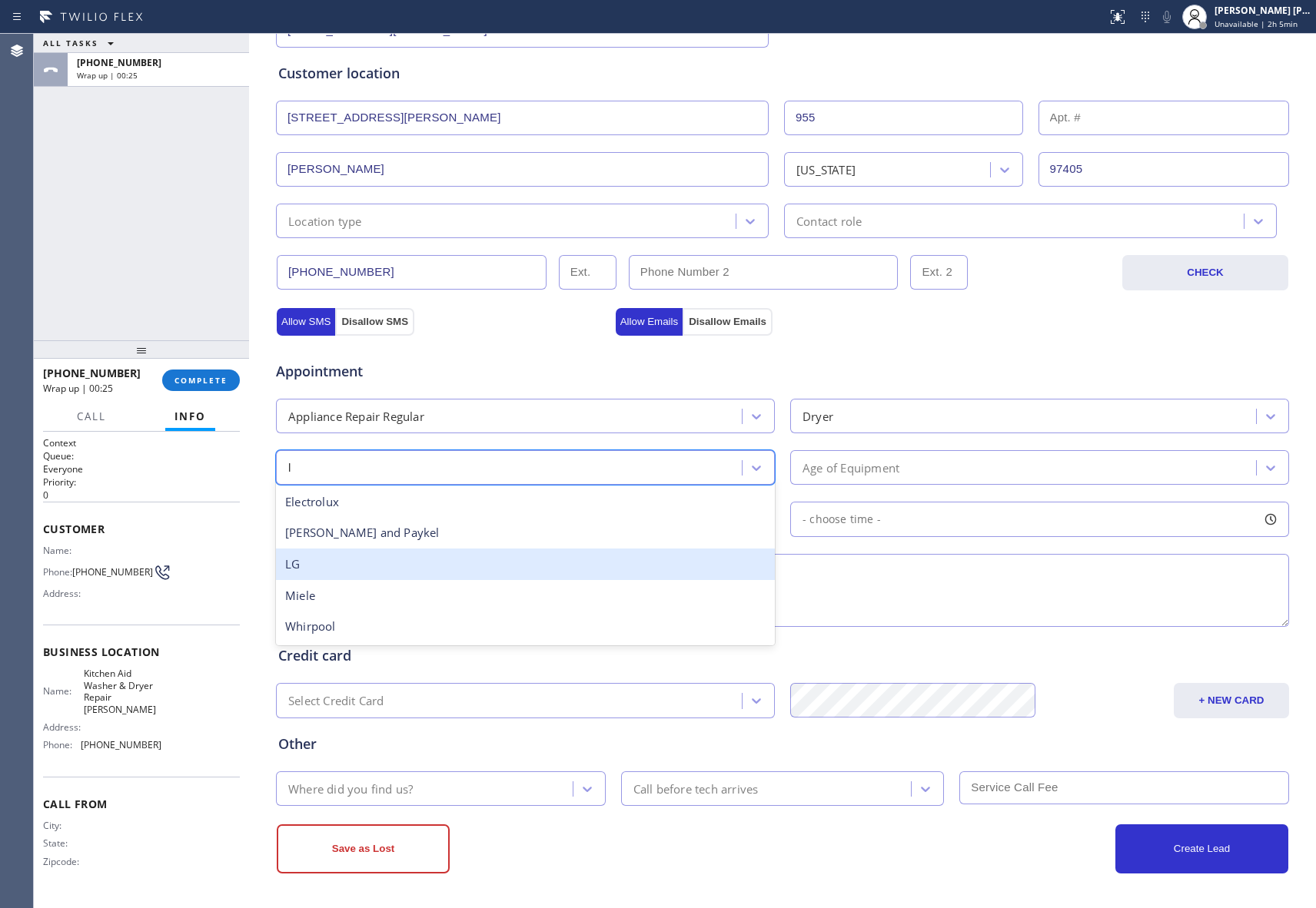
click at [339, 558] on div "LG" at bounding box center [525, 564] width 499 height 31
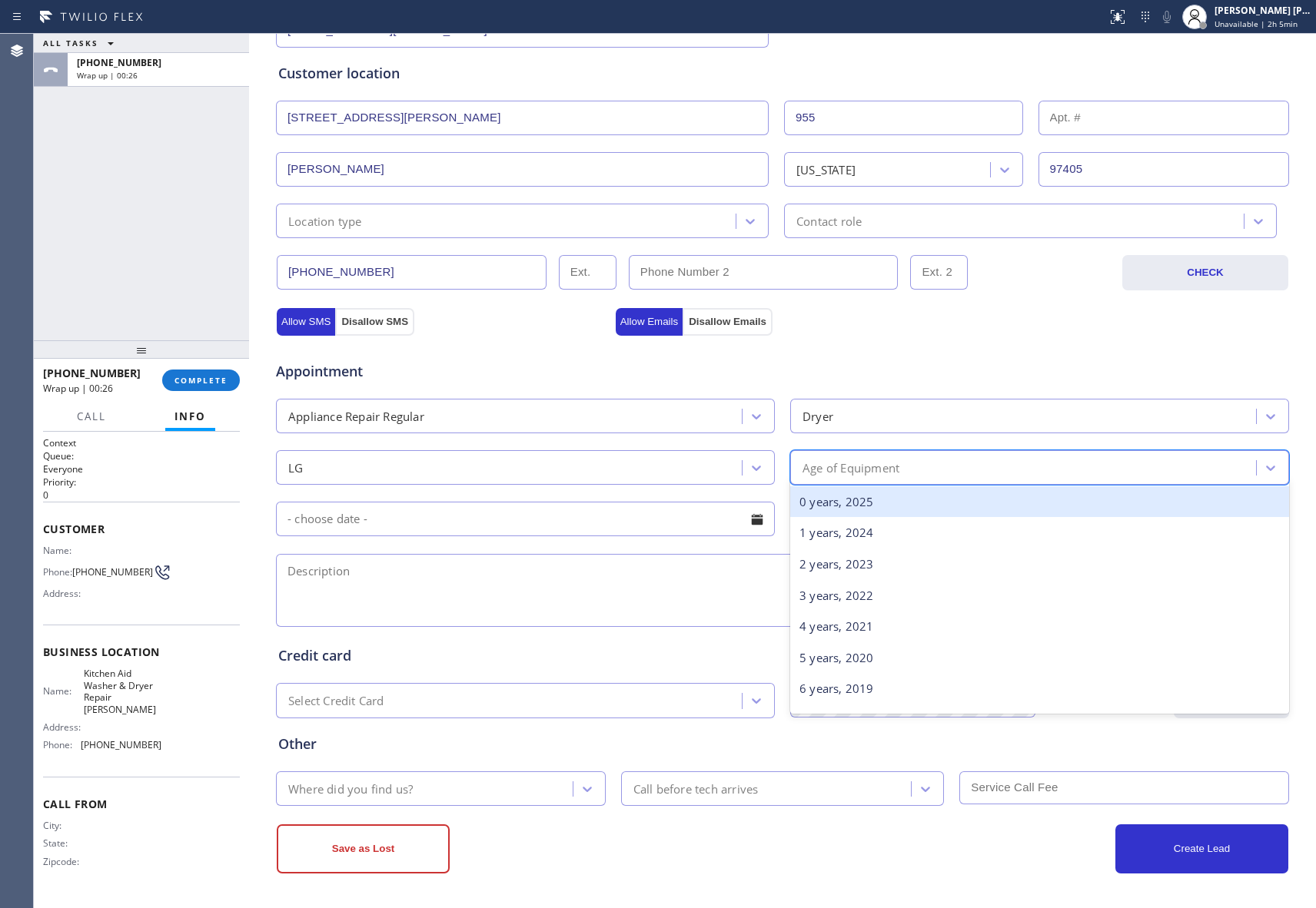
click at [1280, 465] on div "Age of Equipment" at bounding box center [1040, 467] width 499 height 34
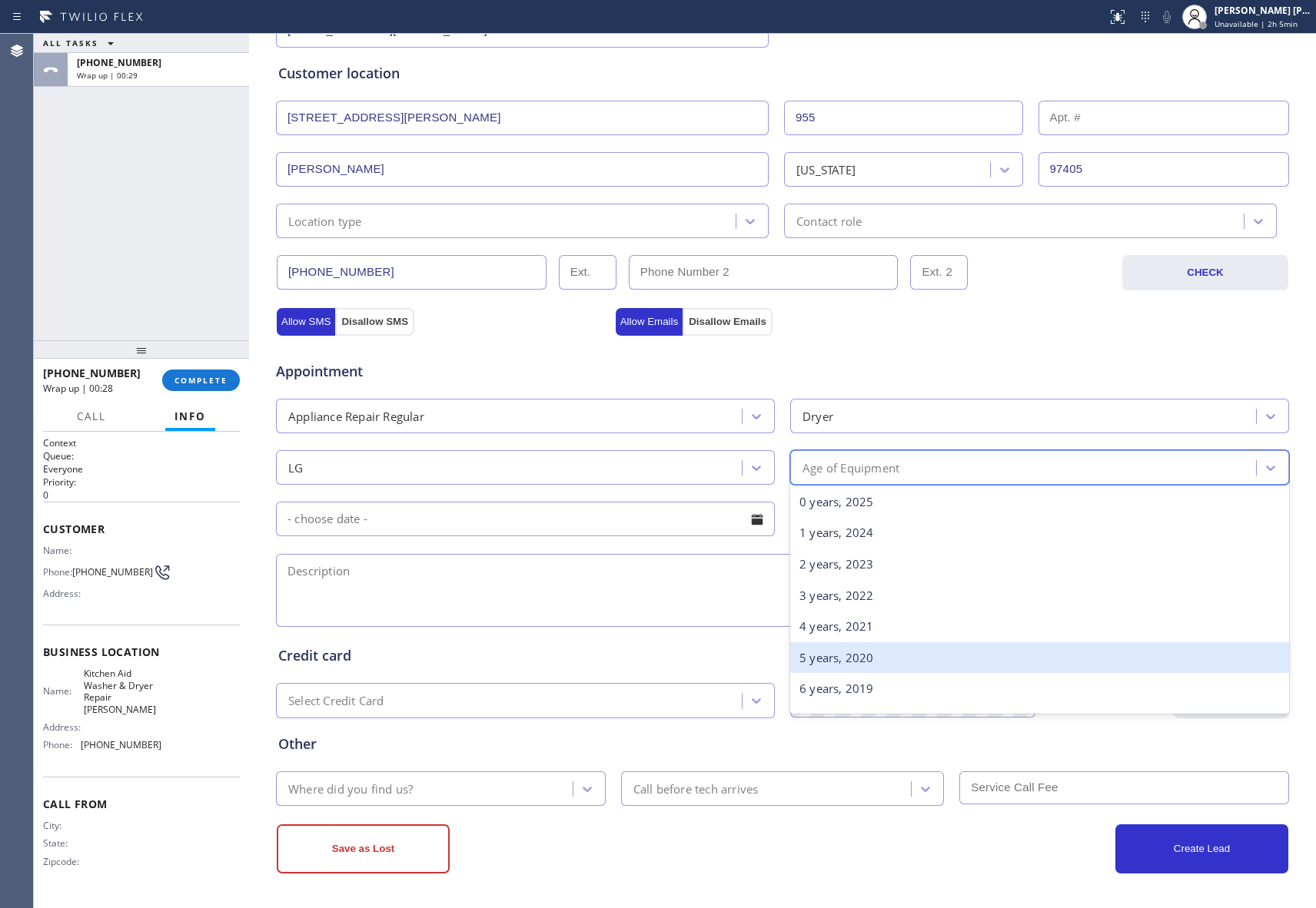
click at [883, 650] on div "5 years, 2020" at bounding box center [1040, 658] width 499 height 31
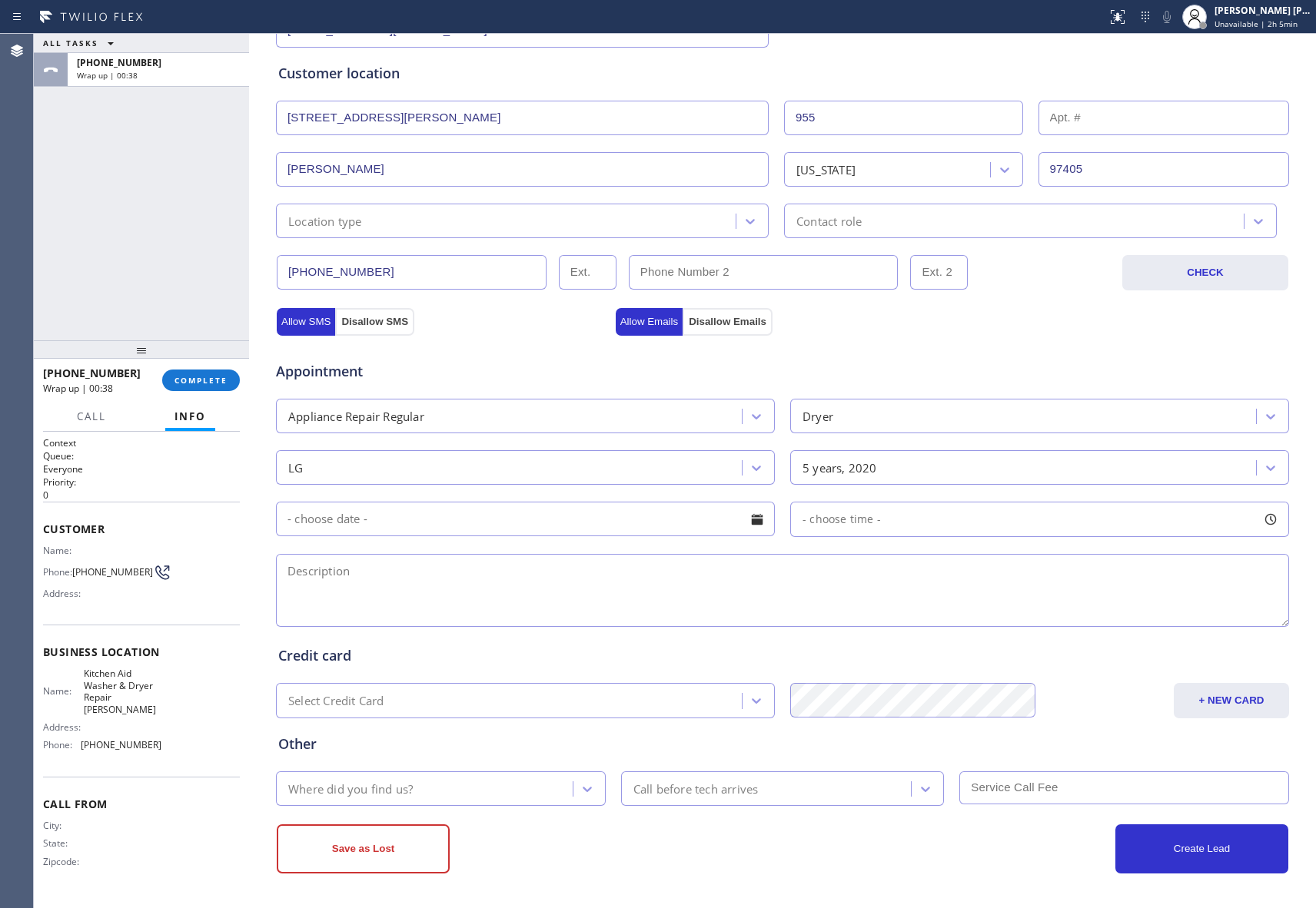
click at [481, 600] on textarea at bounding box center [783, 591] width 1013 height 73
paste textarea "LG Dryer, side by side | heat element doesn't come on | [DEMOGRAPHIC_DATA] | Ho…"
type textarea "LG Dryer, side by side | heat element doesn't come on | [DEMOGRAPHIC_DATA] | Ho…"
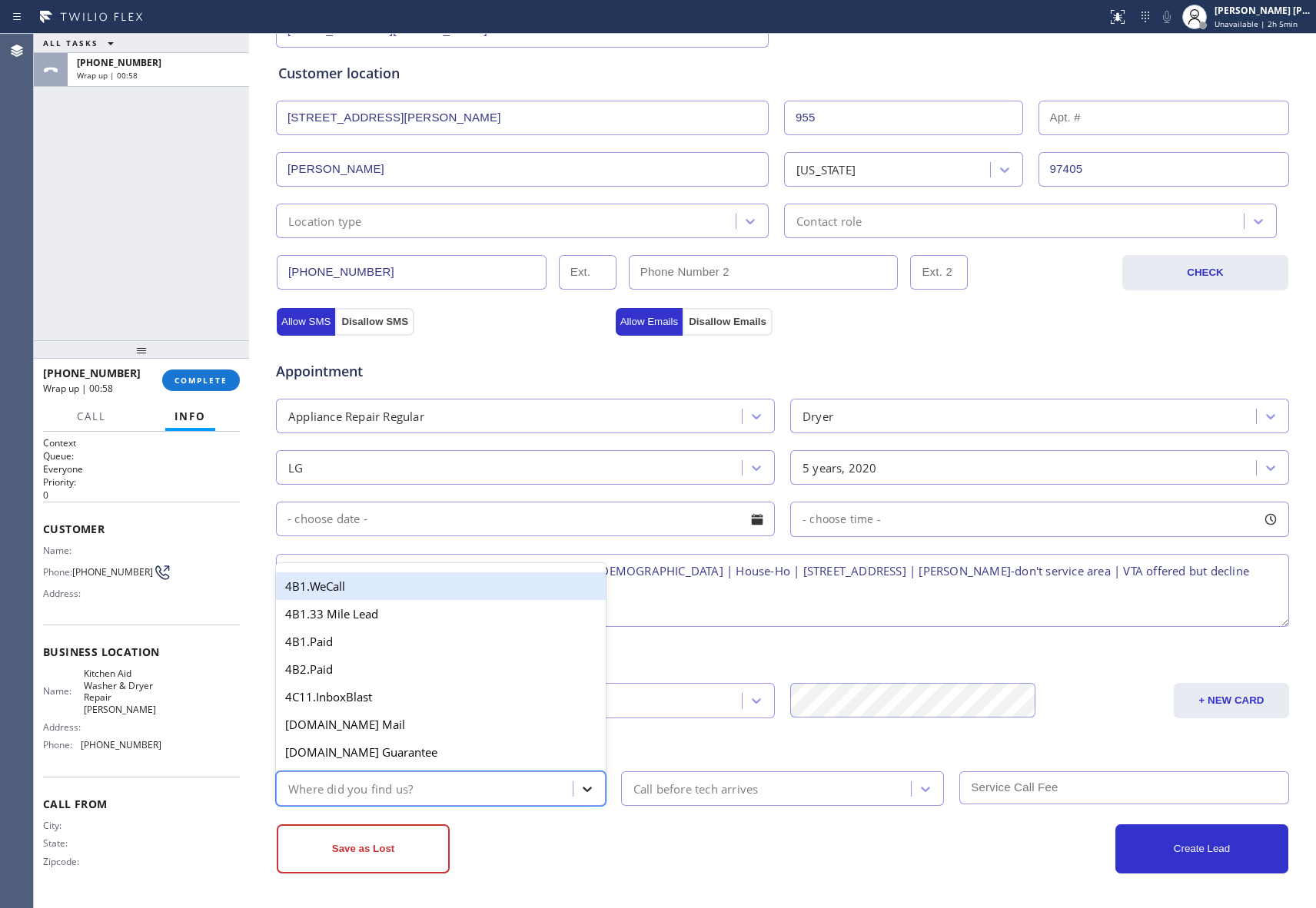
click at [582, 790] on icon at bounding box center [588, 789] width 16 height 16
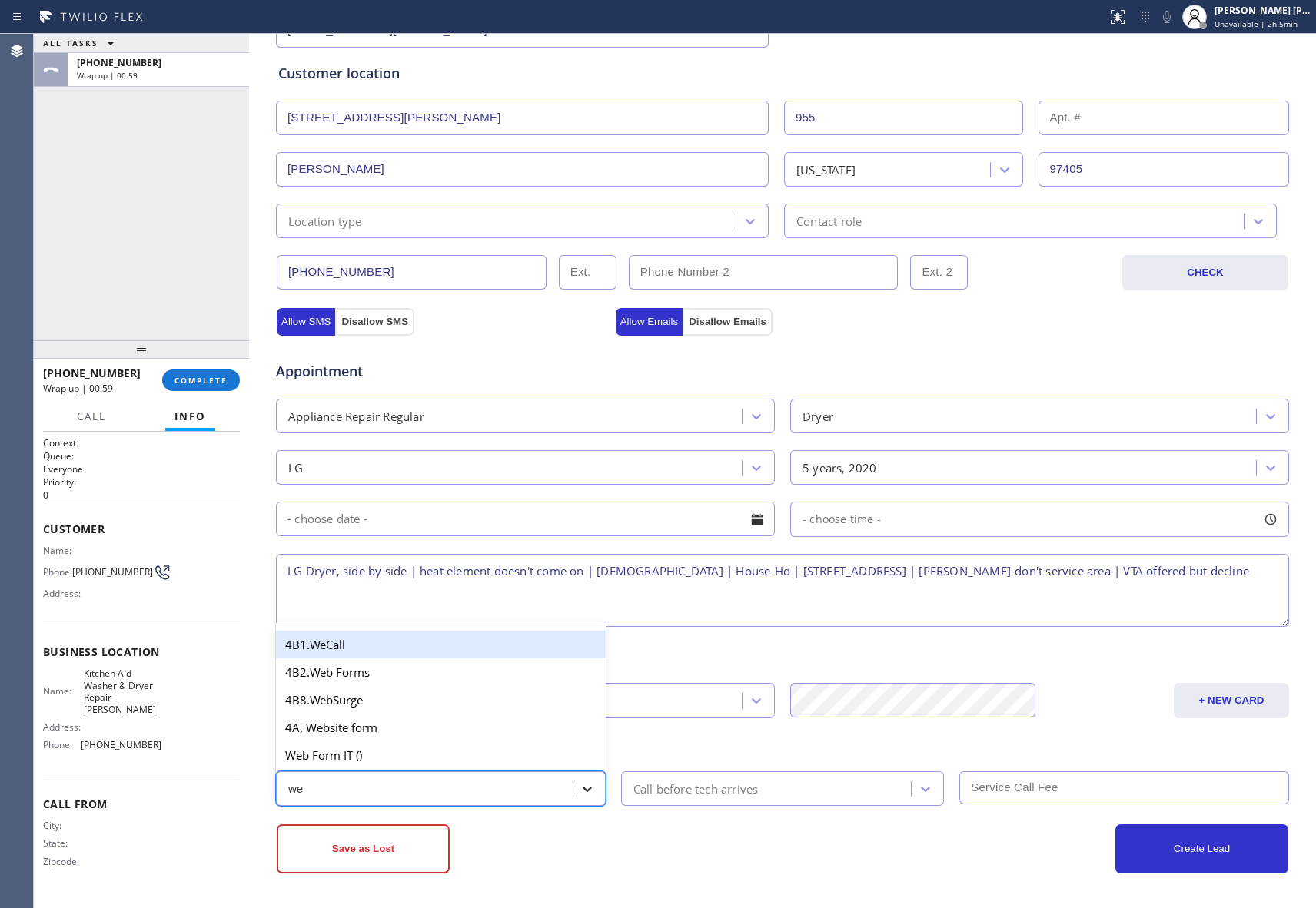
type input "web"
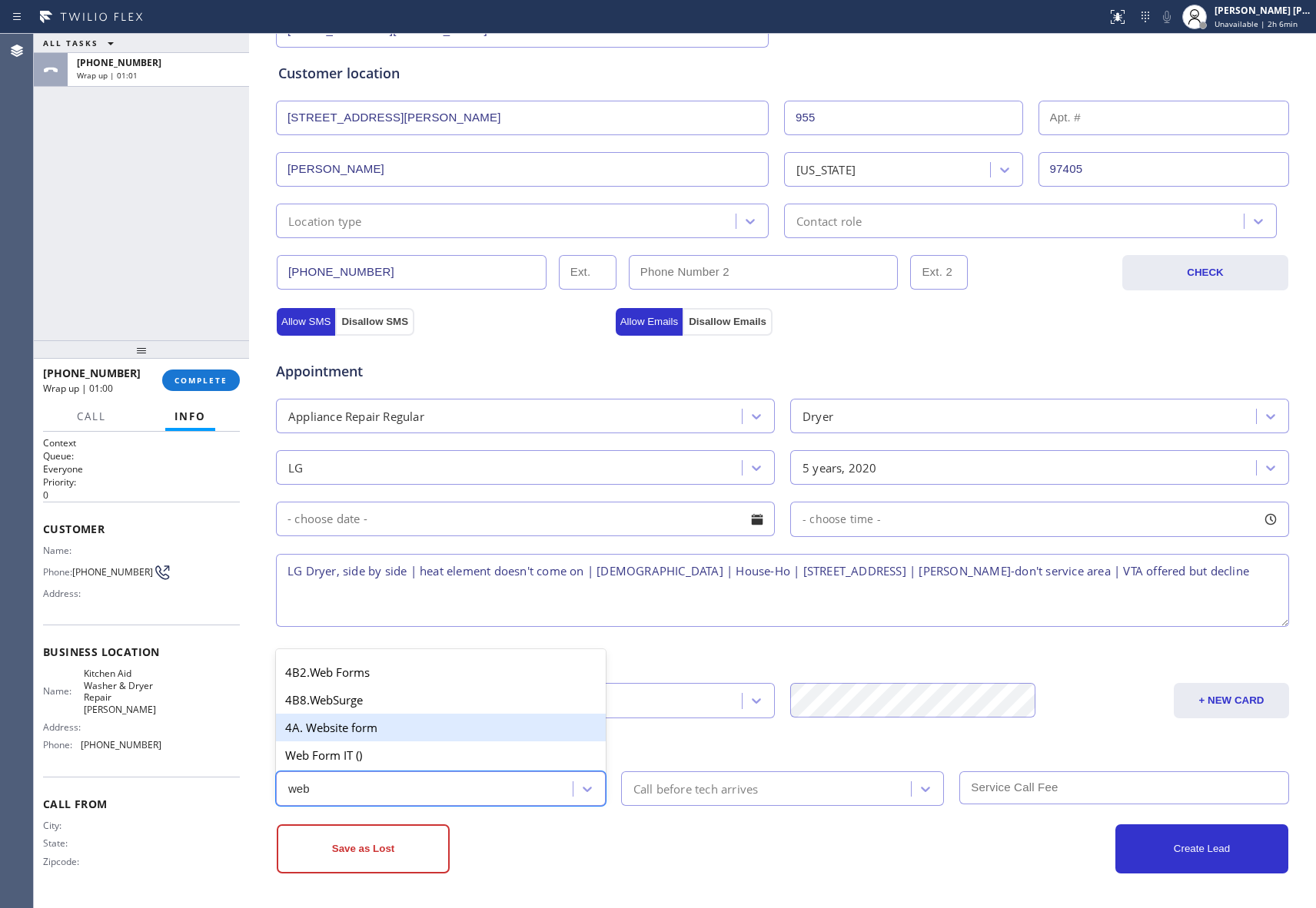
click at [381, 730] on div "4A. Website form" at bounding box center [441, 728] width 330 height 27
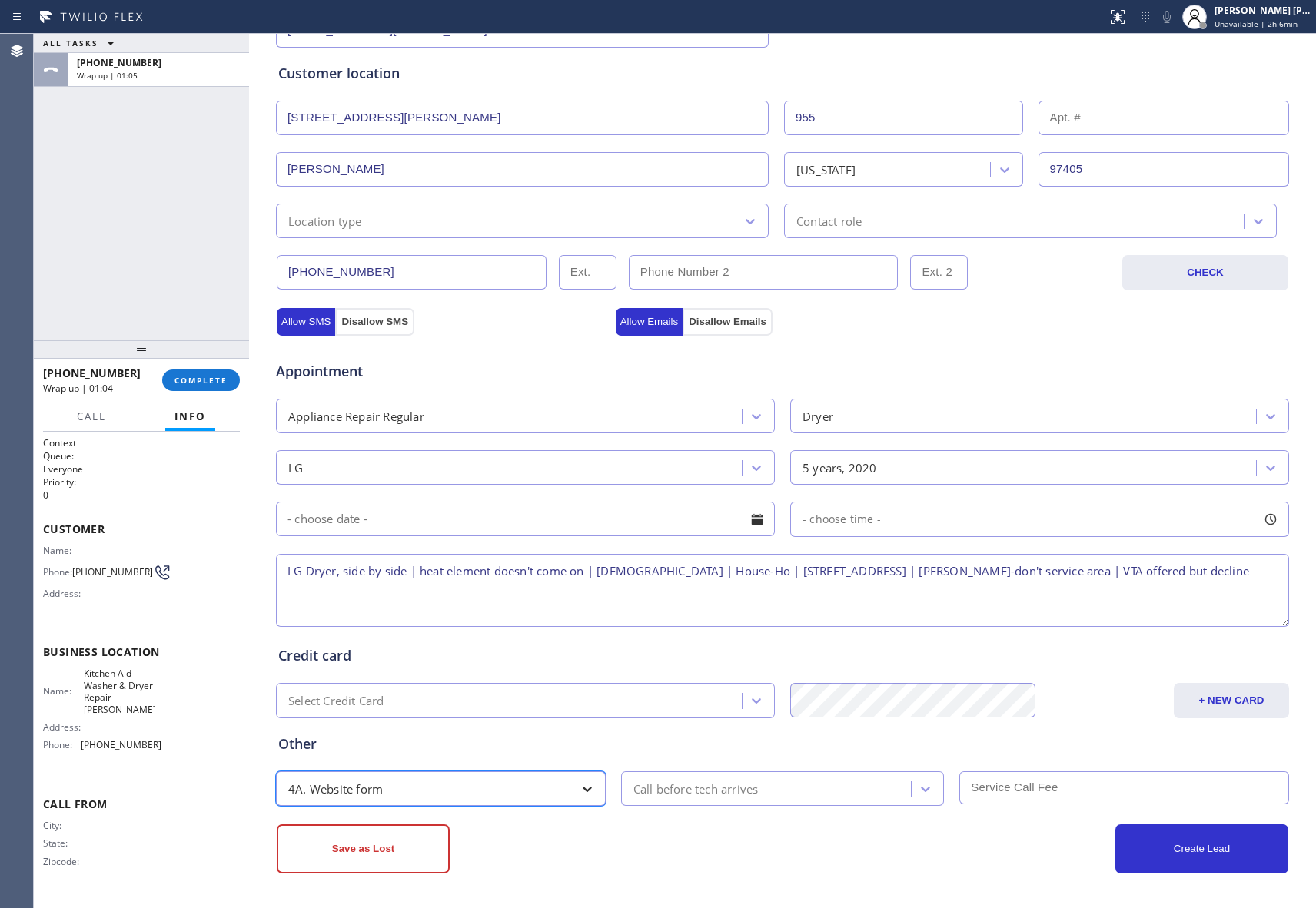
click at [580, 790] on icon at bounding box center [588, 789] width 16 height 16
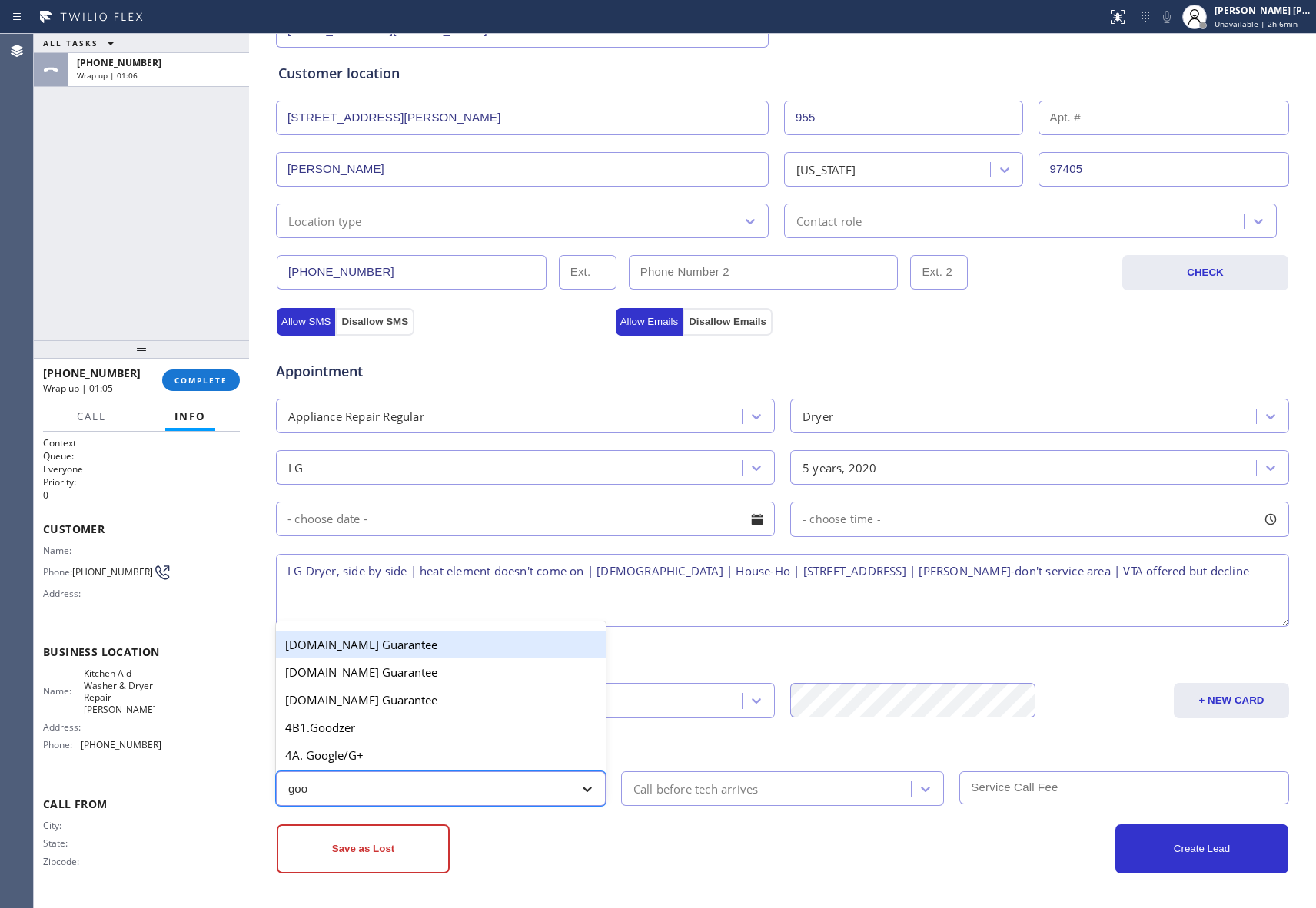
type input "goog"
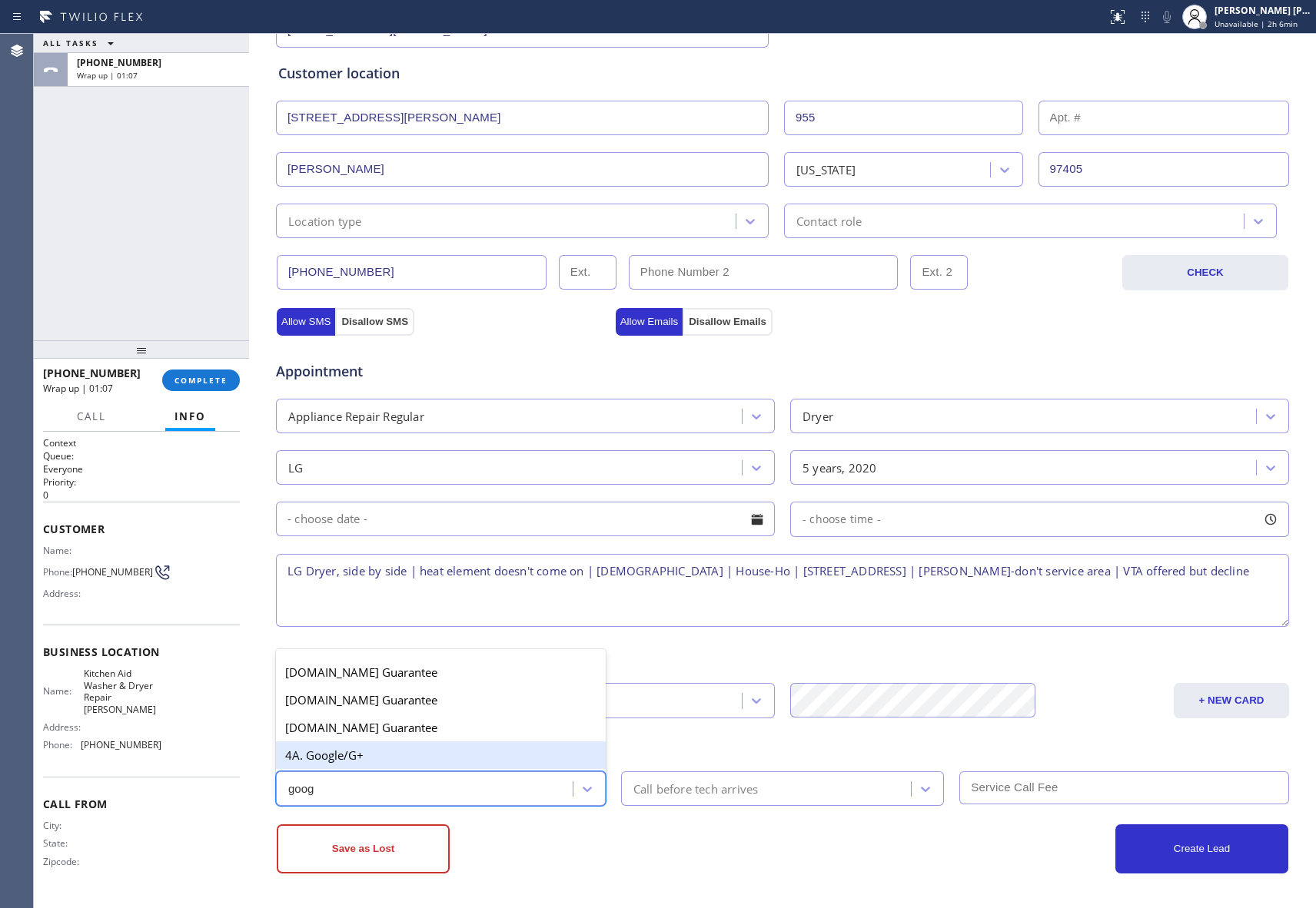
click at [379, 756] on div "4A. Google/G+" at bounding box center [441, 755] width 330 height 27
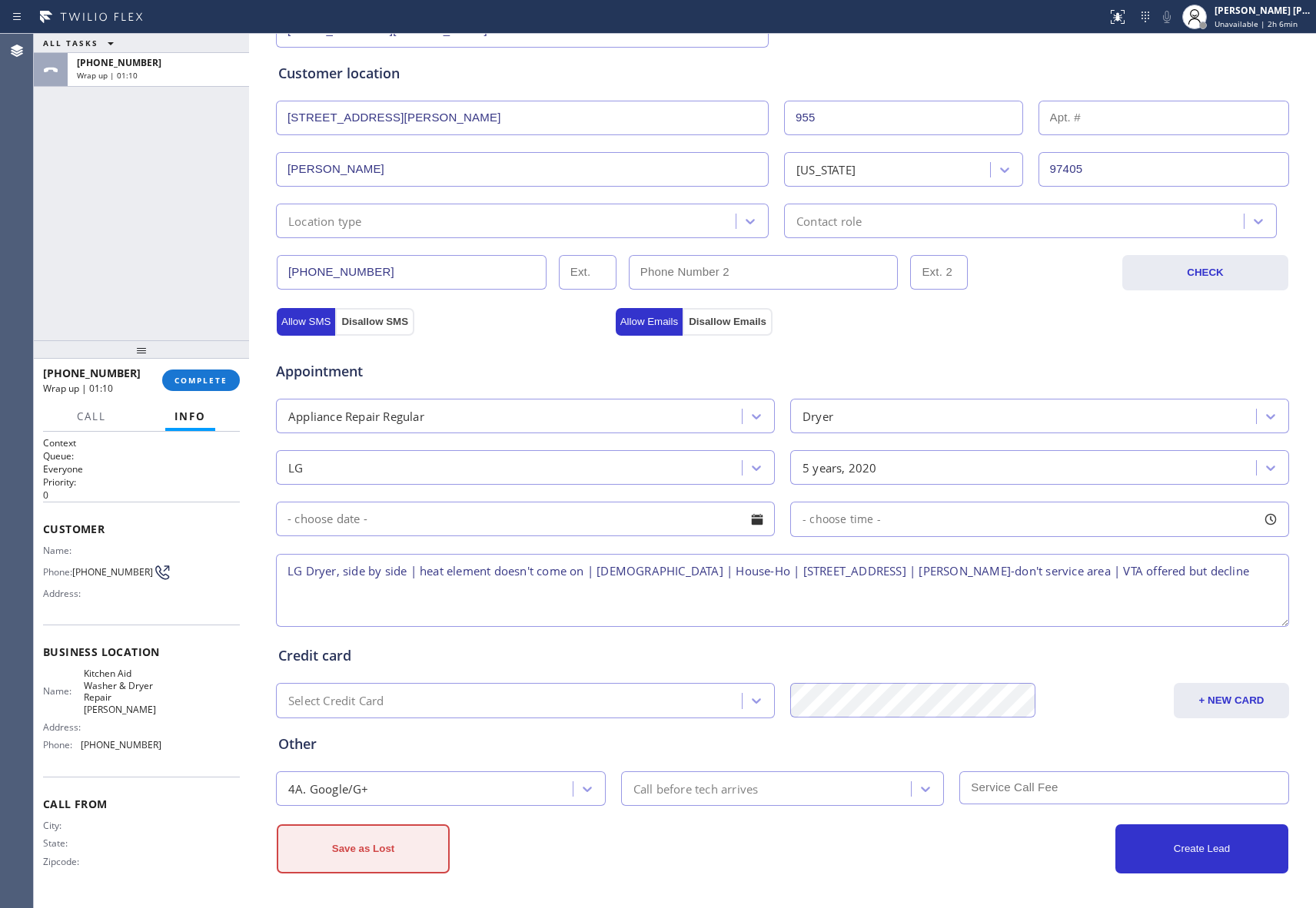
click at [358, 843] on button "Save as Lost" at bounding box center [363, 849] width 173 height 49
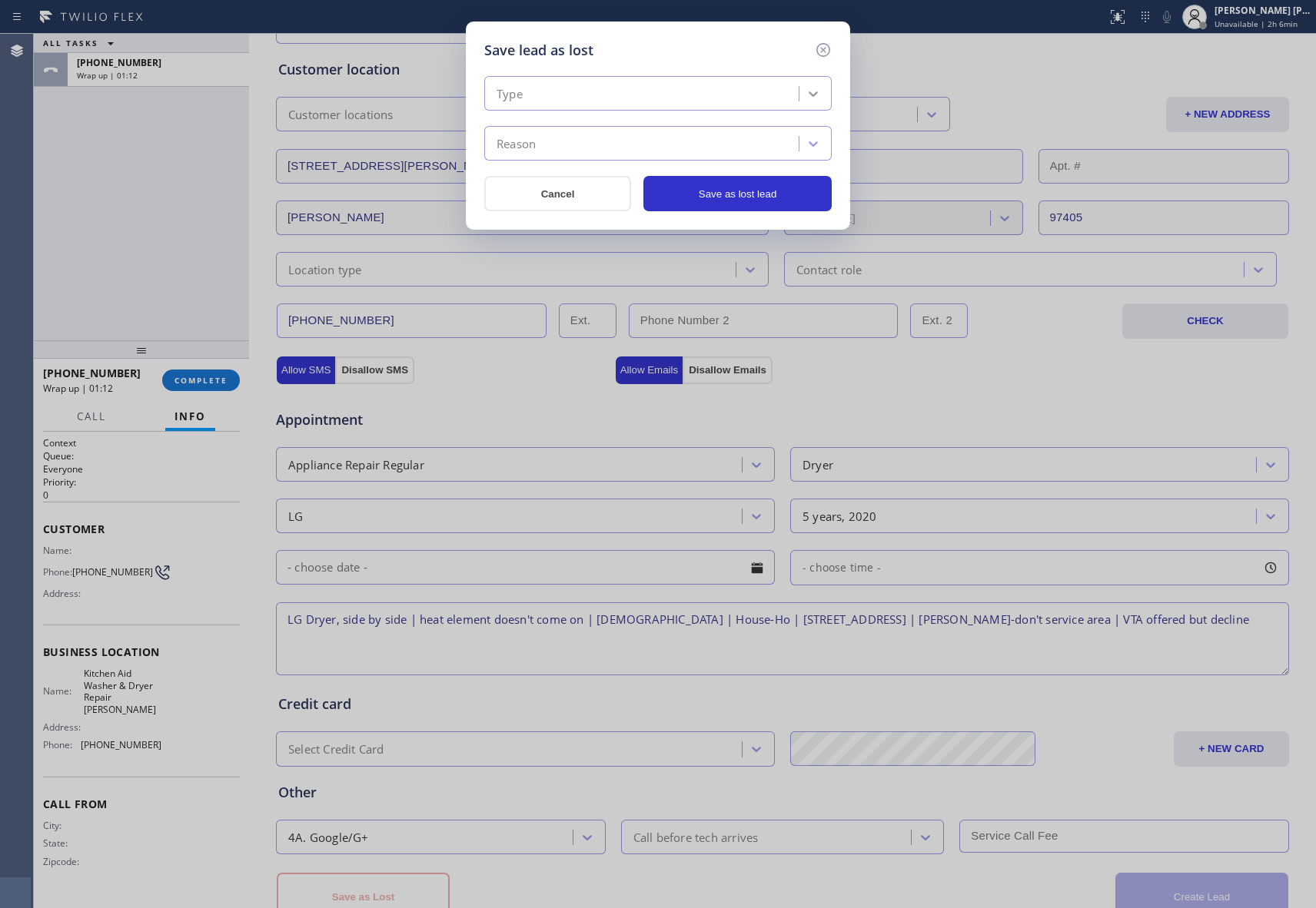
click at [816, 87] on icon at bounding box center [813, 94] width 16 height 16
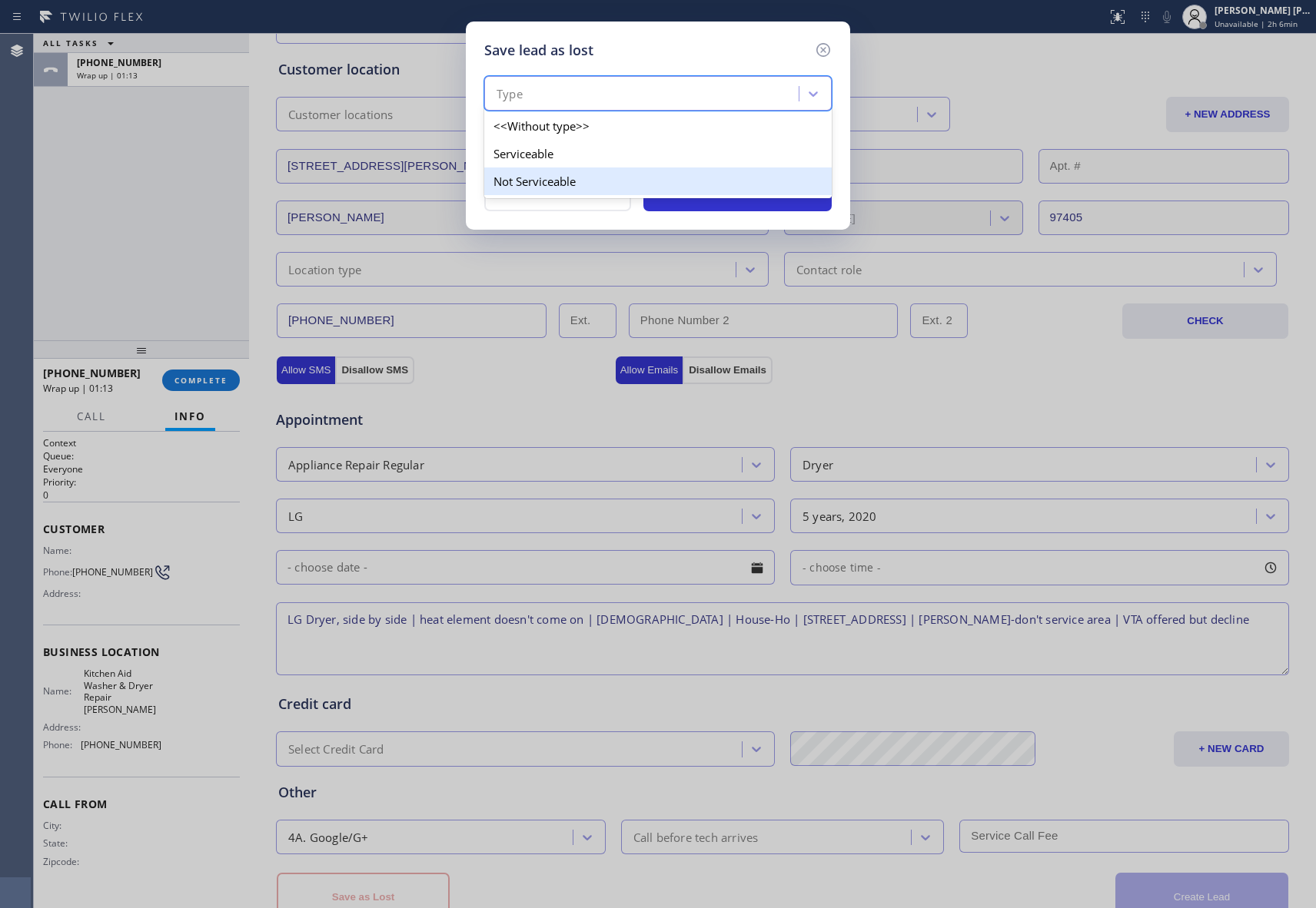
click at [560, 182] on div "Not Serviceable" at bounding box center [658, 181] width 348 height 27
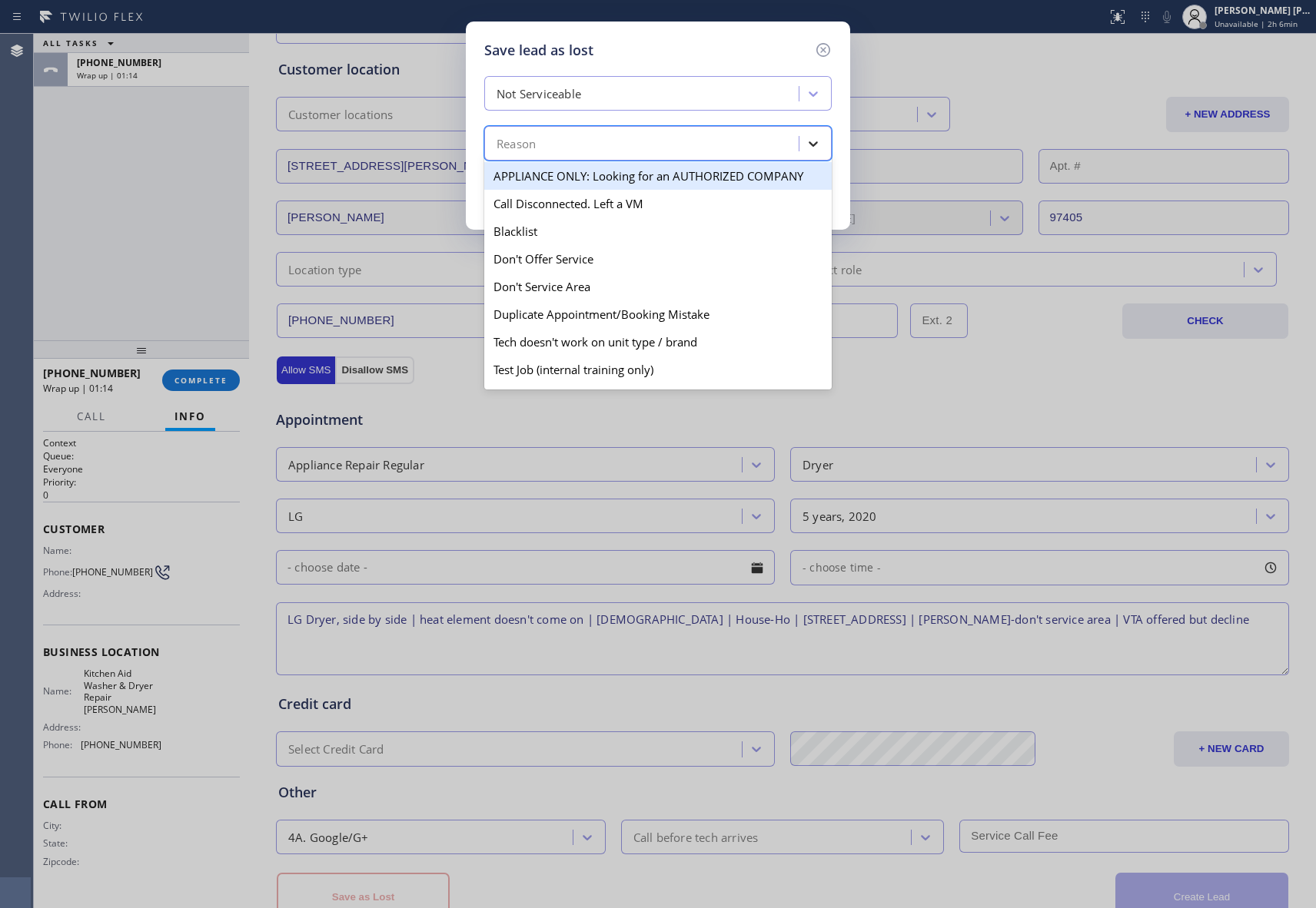
click at [810, 138] on icon at bounding box center [813, 144] width 16 height 16
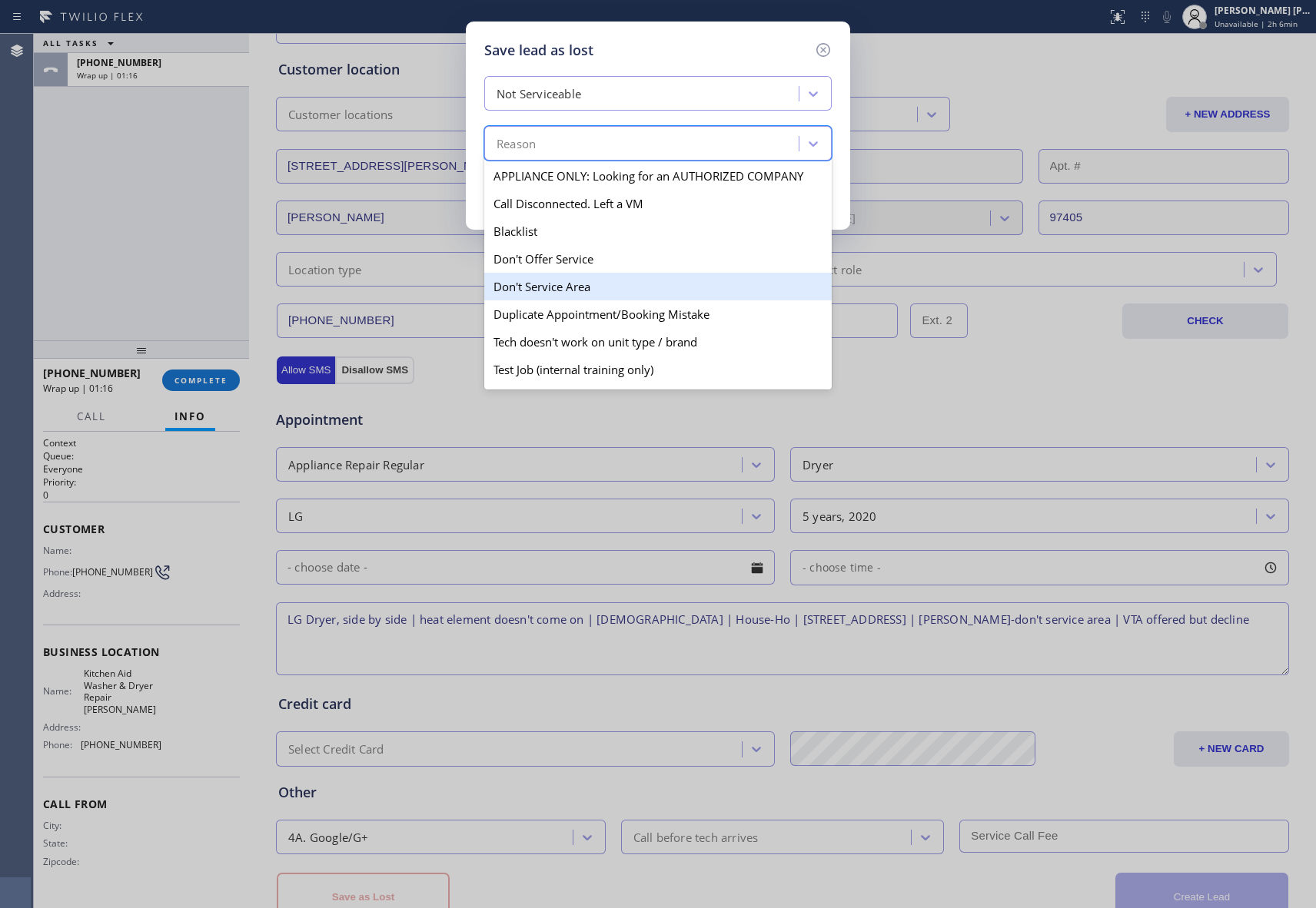
click at [591, 289] on div "Don't Service Area" at bounding box center [658, 287] width 348 height 27
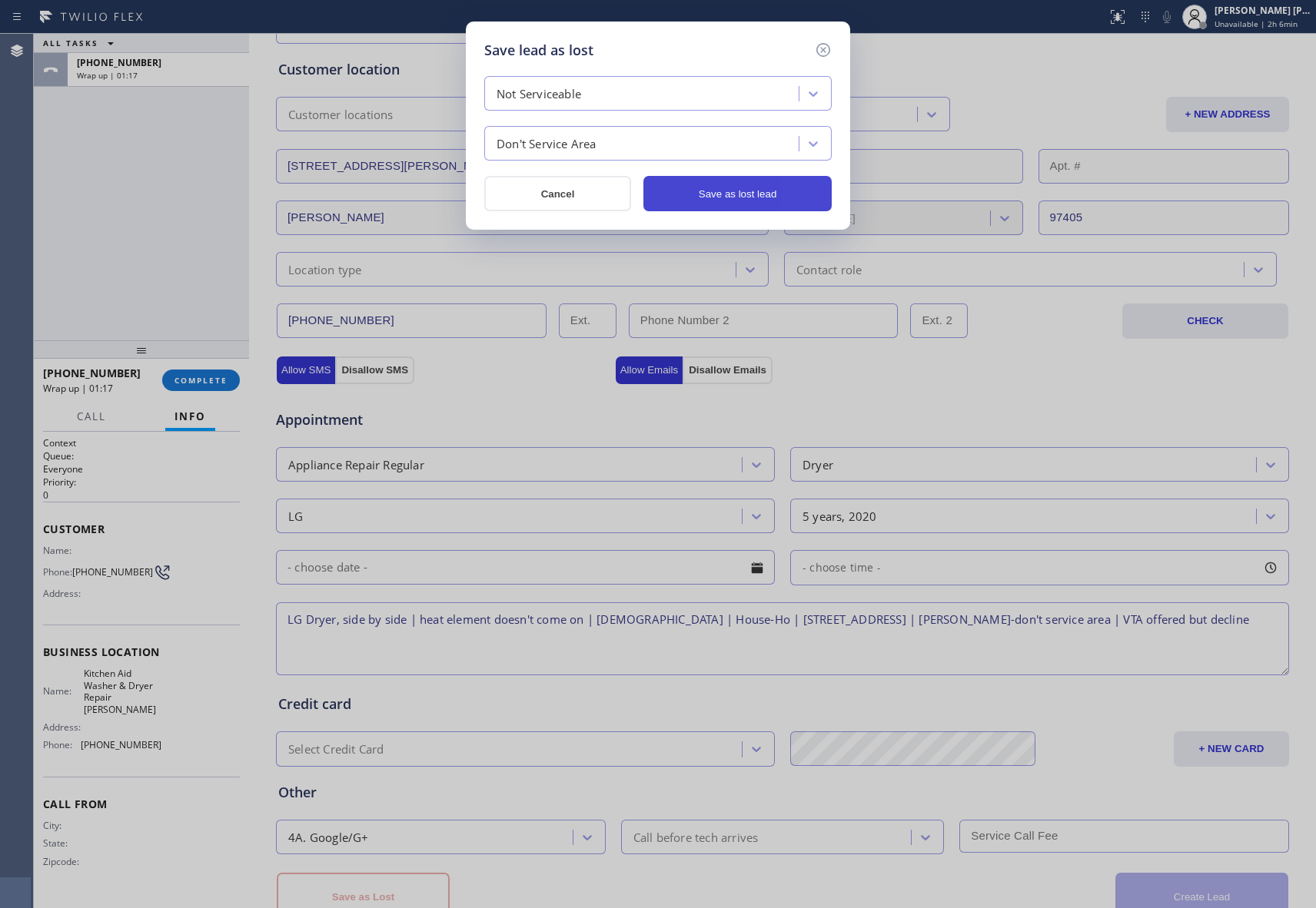
click at [786, 198] on button "Save as lost lead" at bounding box center [738, 194] width 188 height 35
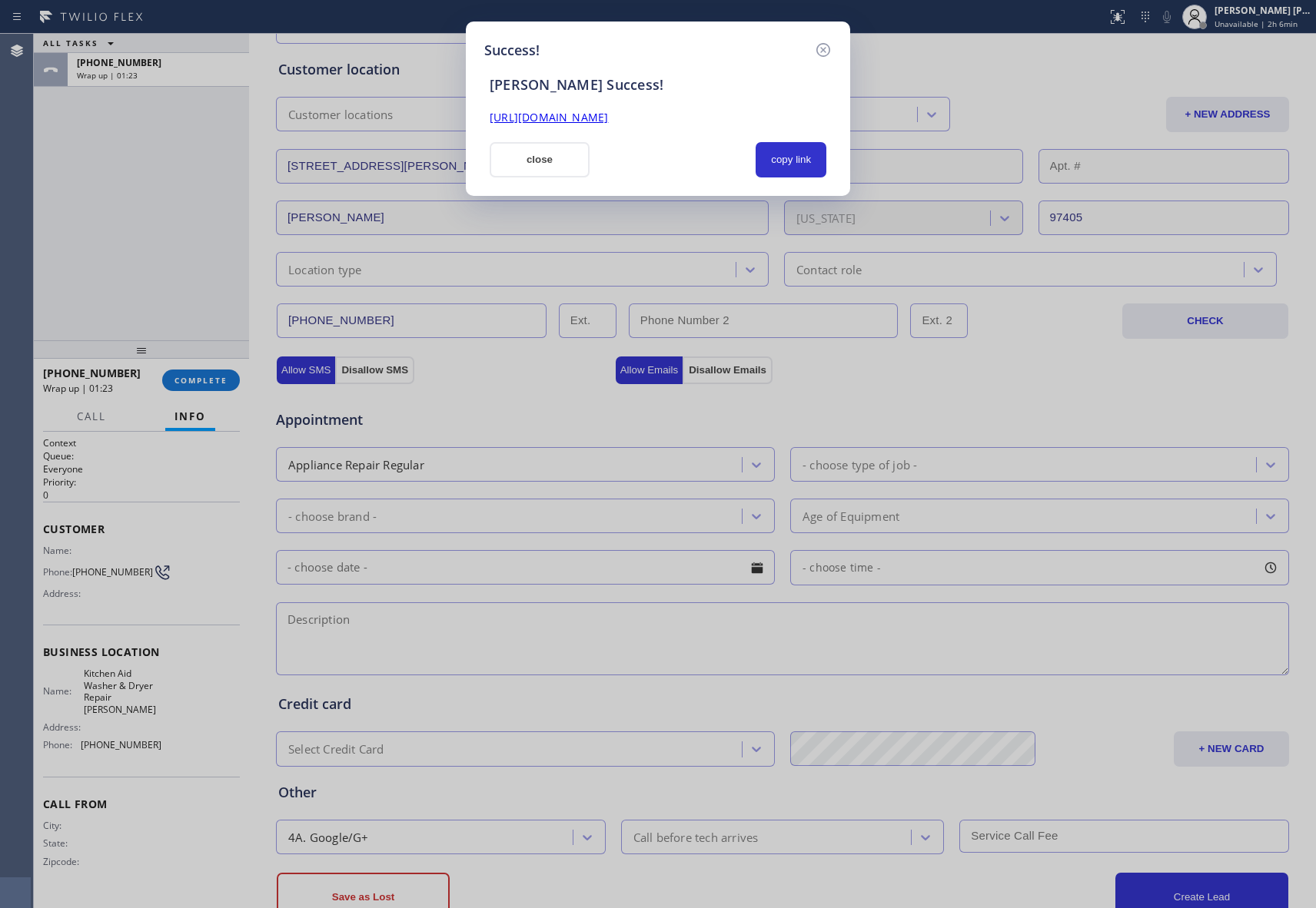
drag, startPoint x: 781, startPoint y: 117, endPoint x: 411, endPoint y: 136, distance: 370.5
click at [474, 116] on div "Success! [PERSON_NAME] Success! [URL][DOMAIN_NAME] close copy link" at bounding box center [658, 109] width 384 height 174
copy link "[URL][DOMAIN_NAME]"
drag, startPoint x: 823, startPoint y: 44, endPoint x: 791, endPoint y: 56, distance: 34.2
click at [823, 44] on icon at bounding box center [823, 50] width 19 height 19
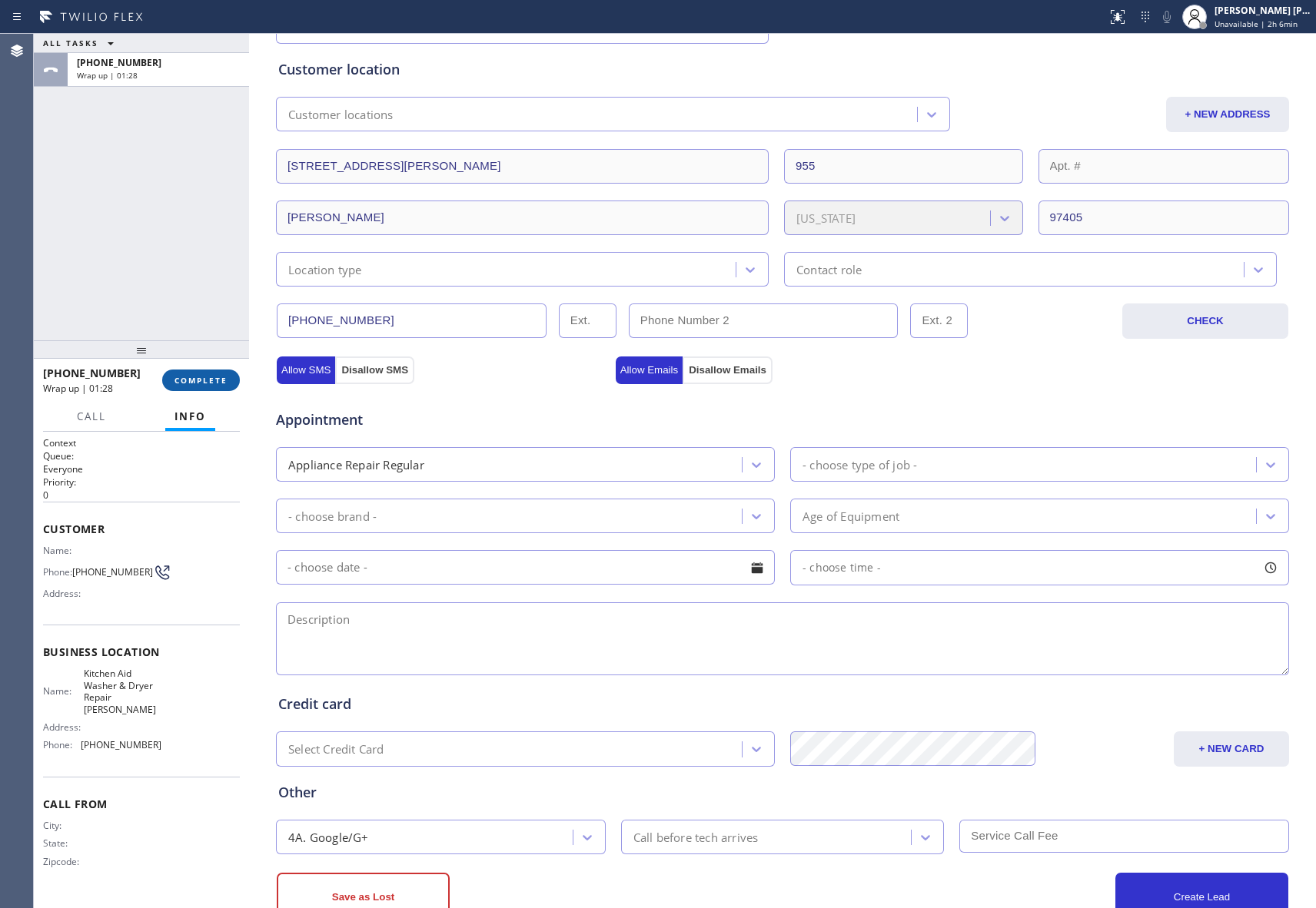
click at [200, 378] on span "COMPLETE" at bounding box center [201, 380] width 53 height 11
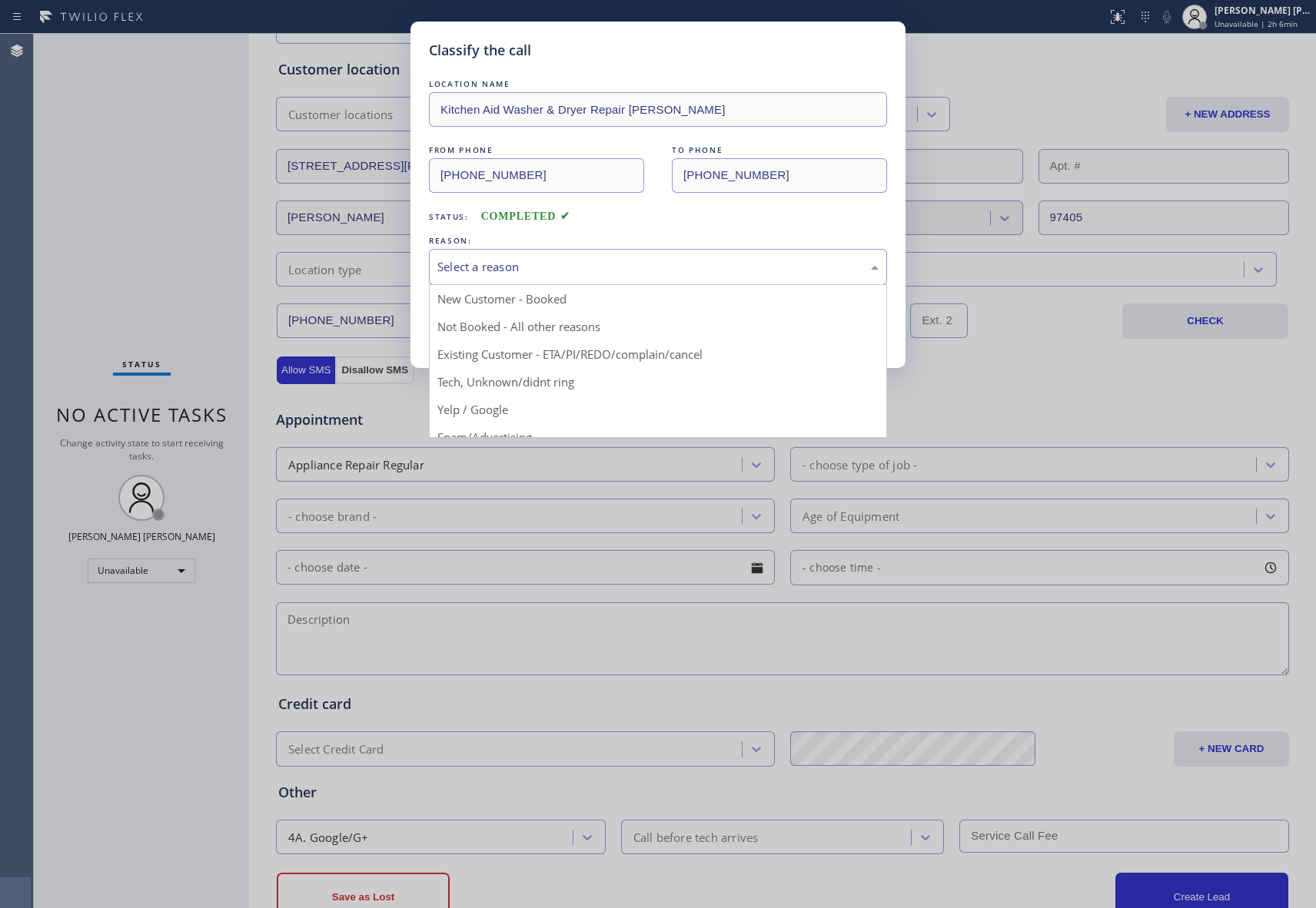
click at [605, 257] on div "Select a reason" at bounding box center [658, 266] width 459 height 36
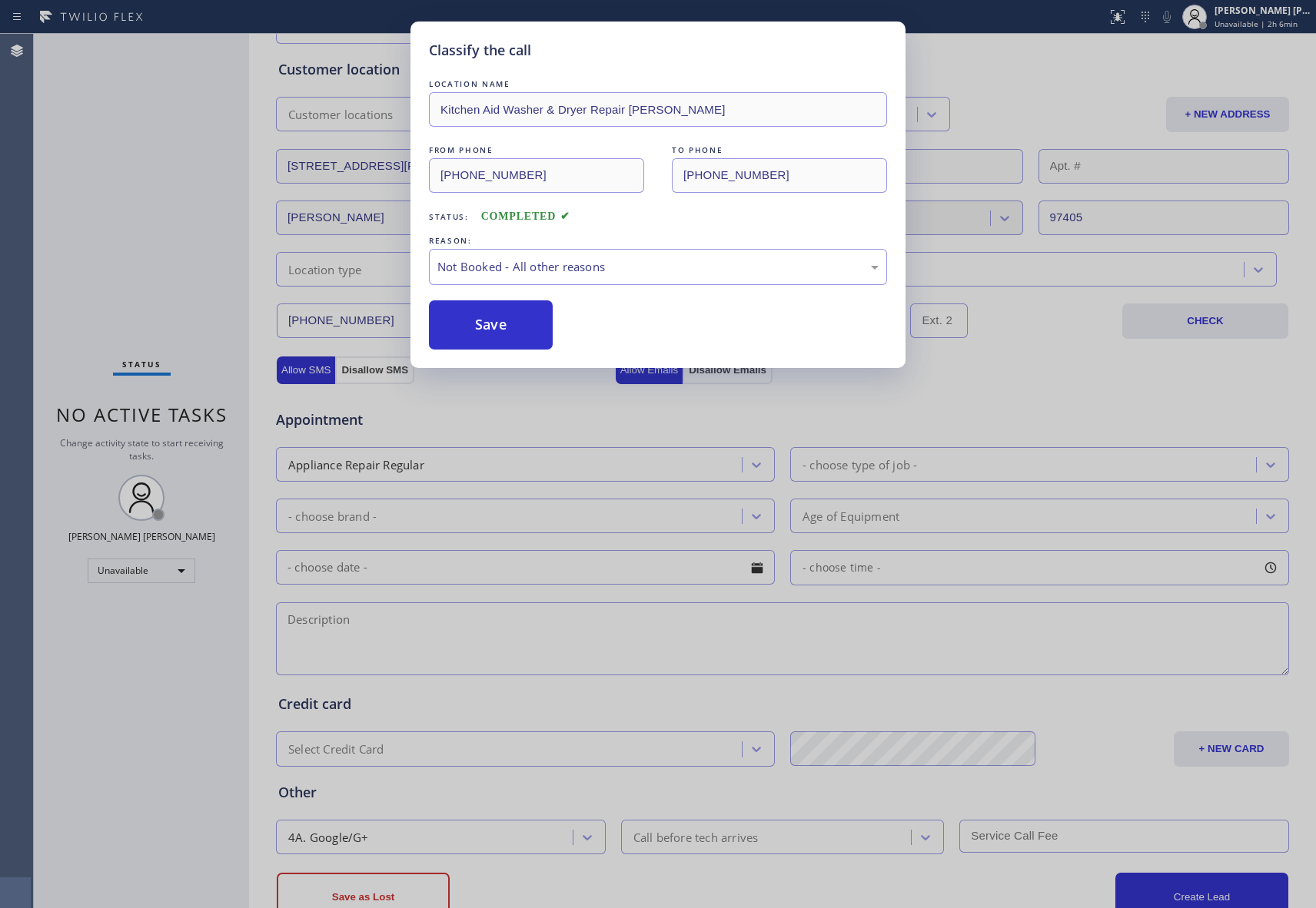
click at [483, 323] on button "Save" at bounding box center [491, 325] width 123 height 49
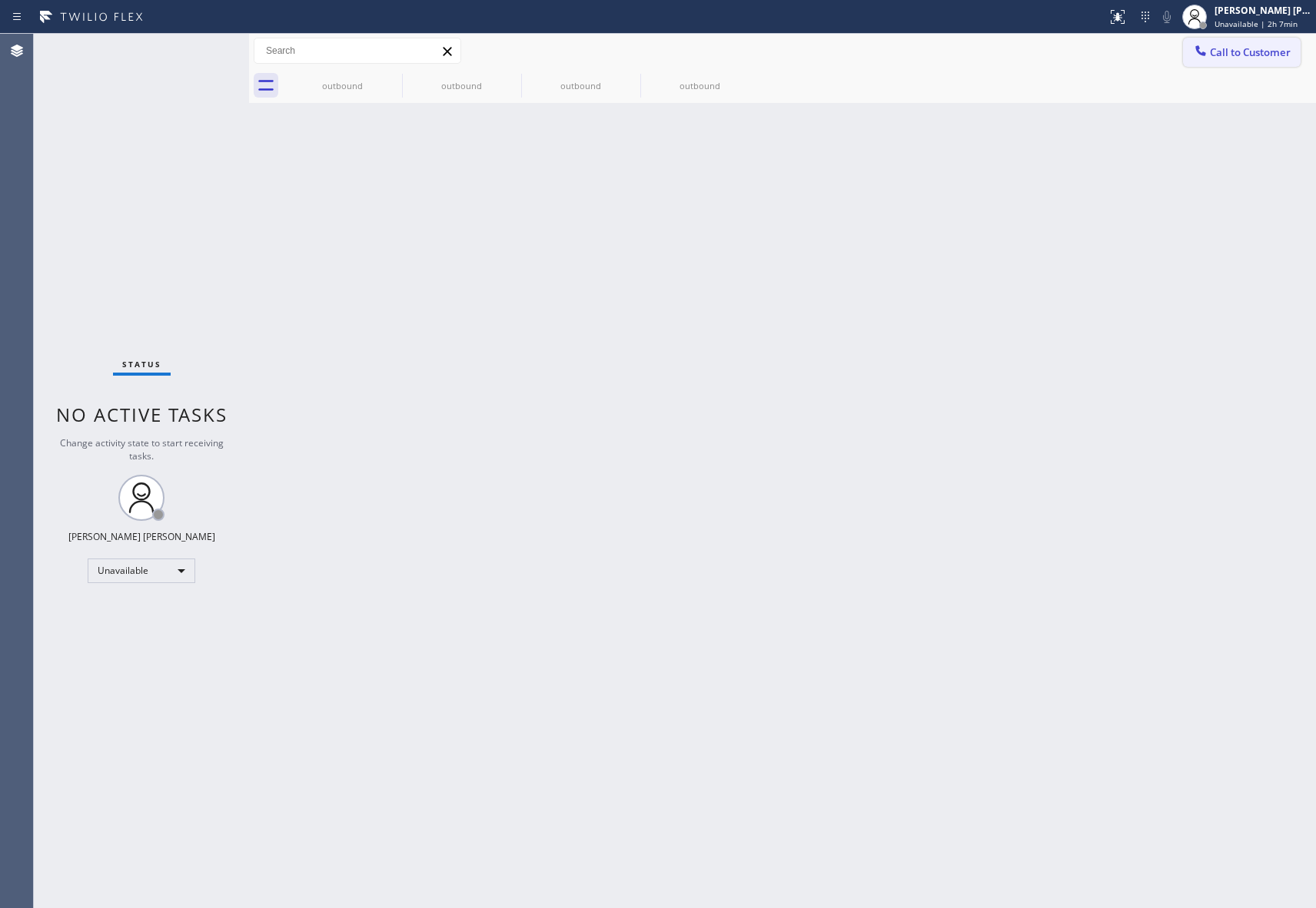
click at [1286, 57] on span "Call to Customer" at bounding box center [1250, 52] width 80 height 14
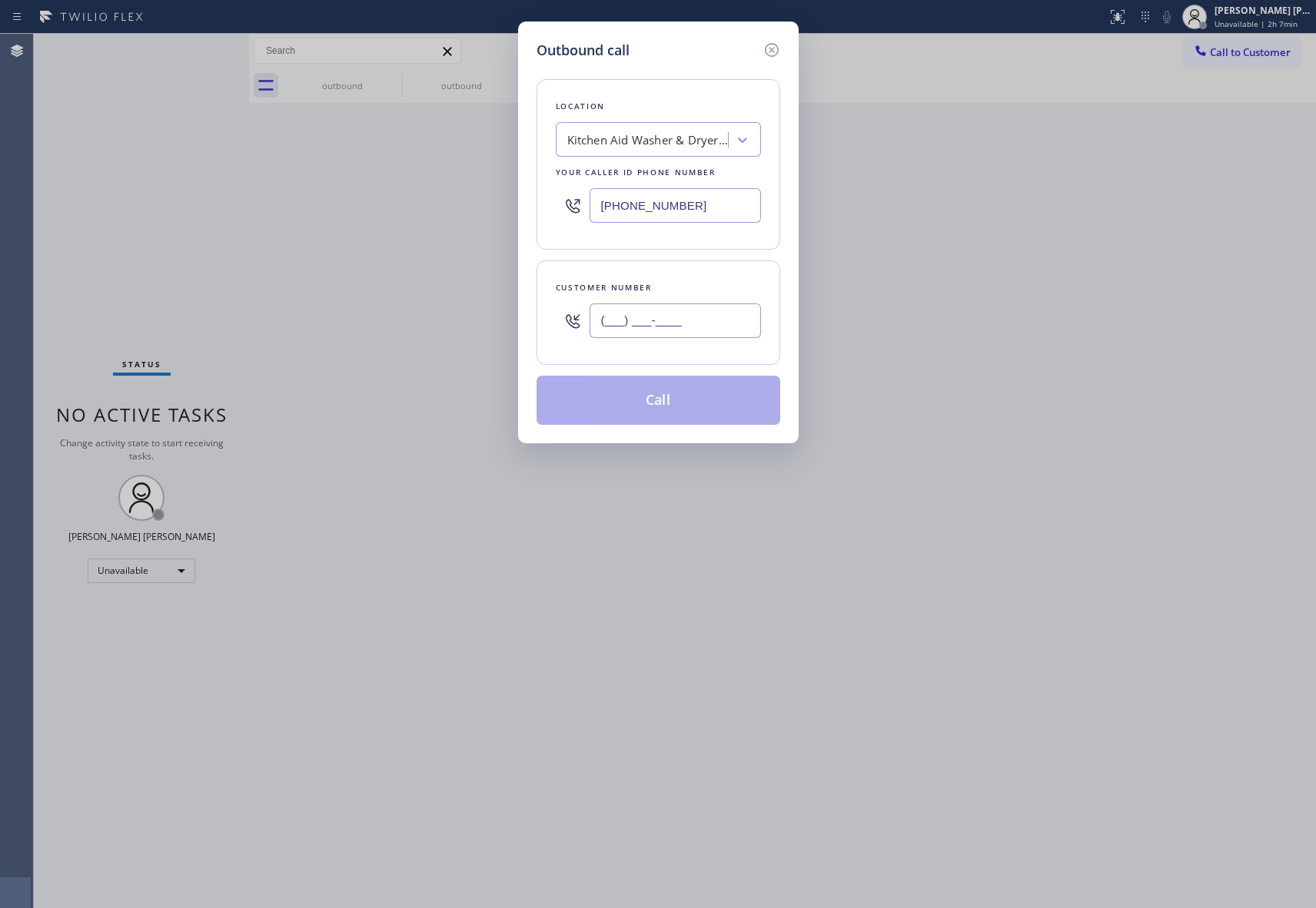
click at [665, 323] on input "(___) ___-____" at bounding box center [675, 320] width 171 height 34
paste input "206) 460-1668"
type input "[PHONE_NUMBER]"
drag, startPoint x: 519, startPoint y: 198, endPoint x: 598, endPoint y: 237, distance: 88.1
click at [513, 198] on div "Outbound call Location Kitchen Aid Washer & Dryer Repair [GEOGRAPHIC_DATA] Your…" at bounding box center [658, 454] width 1316 height 908
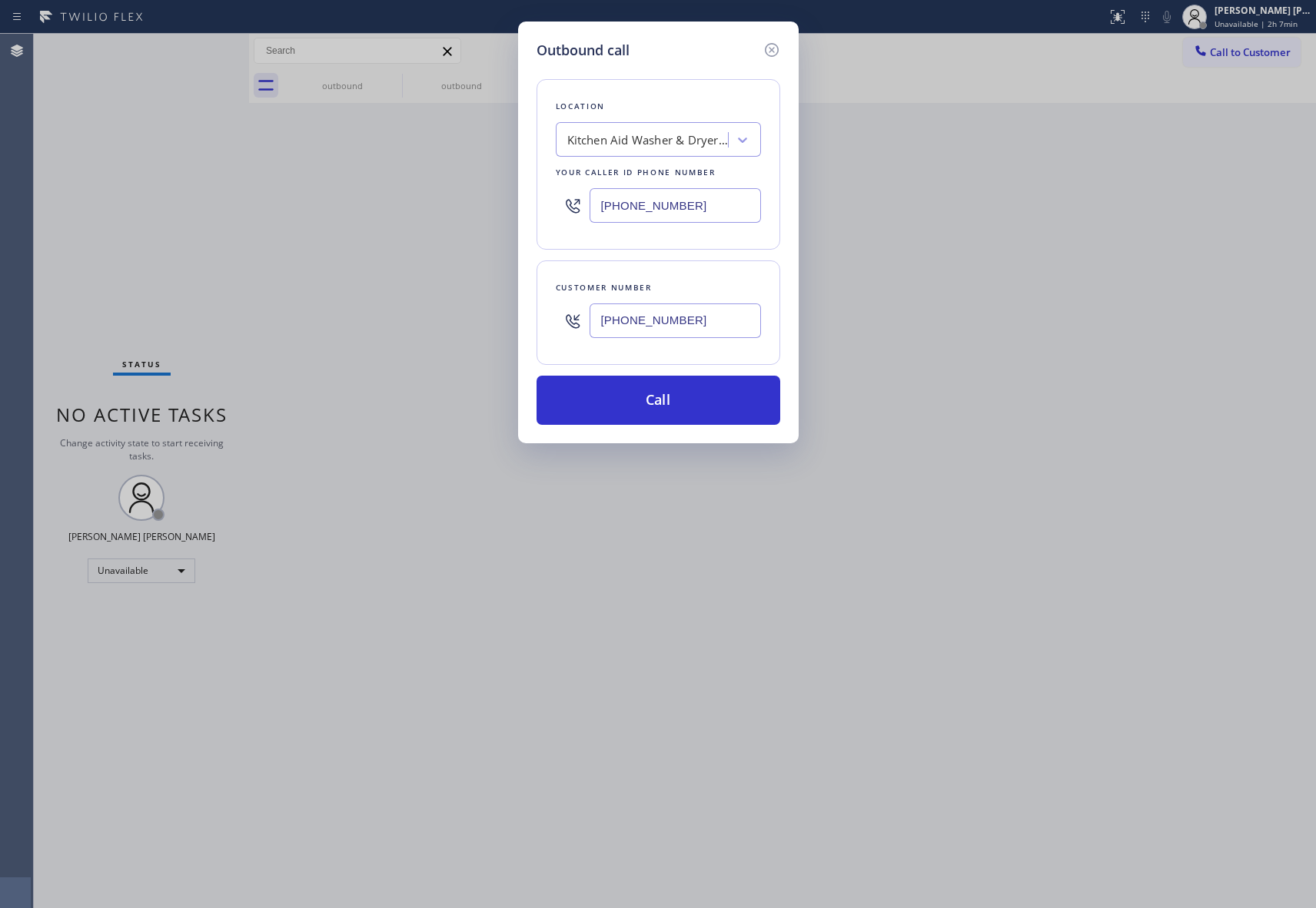
paste input "619) 846-0376"
drag, startPoint x: 699, startPoint y: 319, endPoint x: 472, endPoint y: 316, distance: 227.0
click at [472, 316] on div "Outbound call Location Kitchen Aid Washer & Dryer Repair [GEOGRAPHIC_DATA] Your…" at bounding box center [658, 454] width 1316 height 908
paste input "619) 846-0376"
drag, startPoint x: 603, startPoint y: 191, endPoint x: 519, endPoint y: 189, distance: 84.0
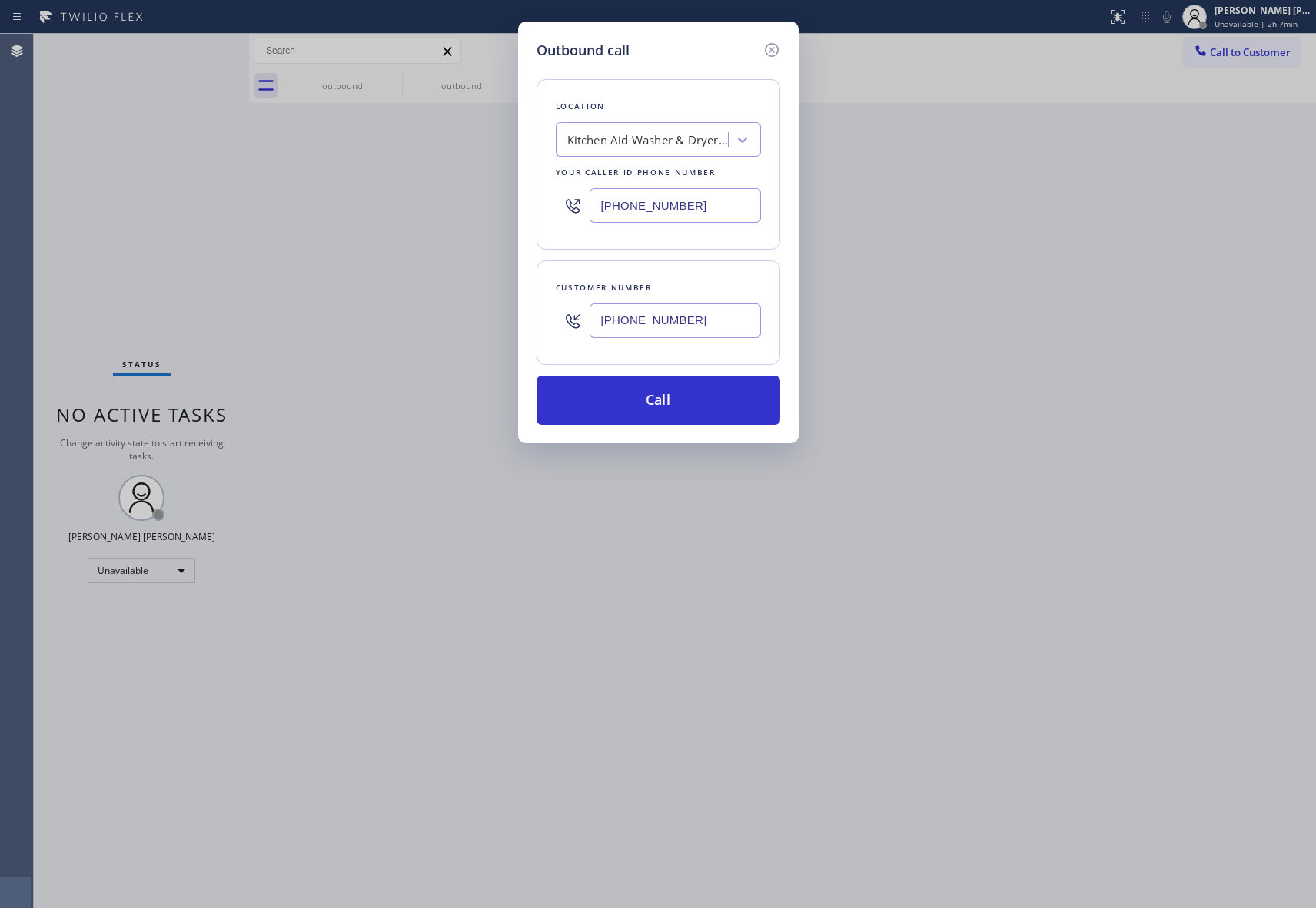
click at [519, 189] on div "Outbound call Location Kitchen Aid Washer & Dryer Repair [GEOGRAPHIC_DATA] Your…" at bounding box center [658, 232] width 280 height 422
paste input "206) 460-1668"
click at [673, 404] on button "Call" at bounding box center [658, 401] width 244 height 49
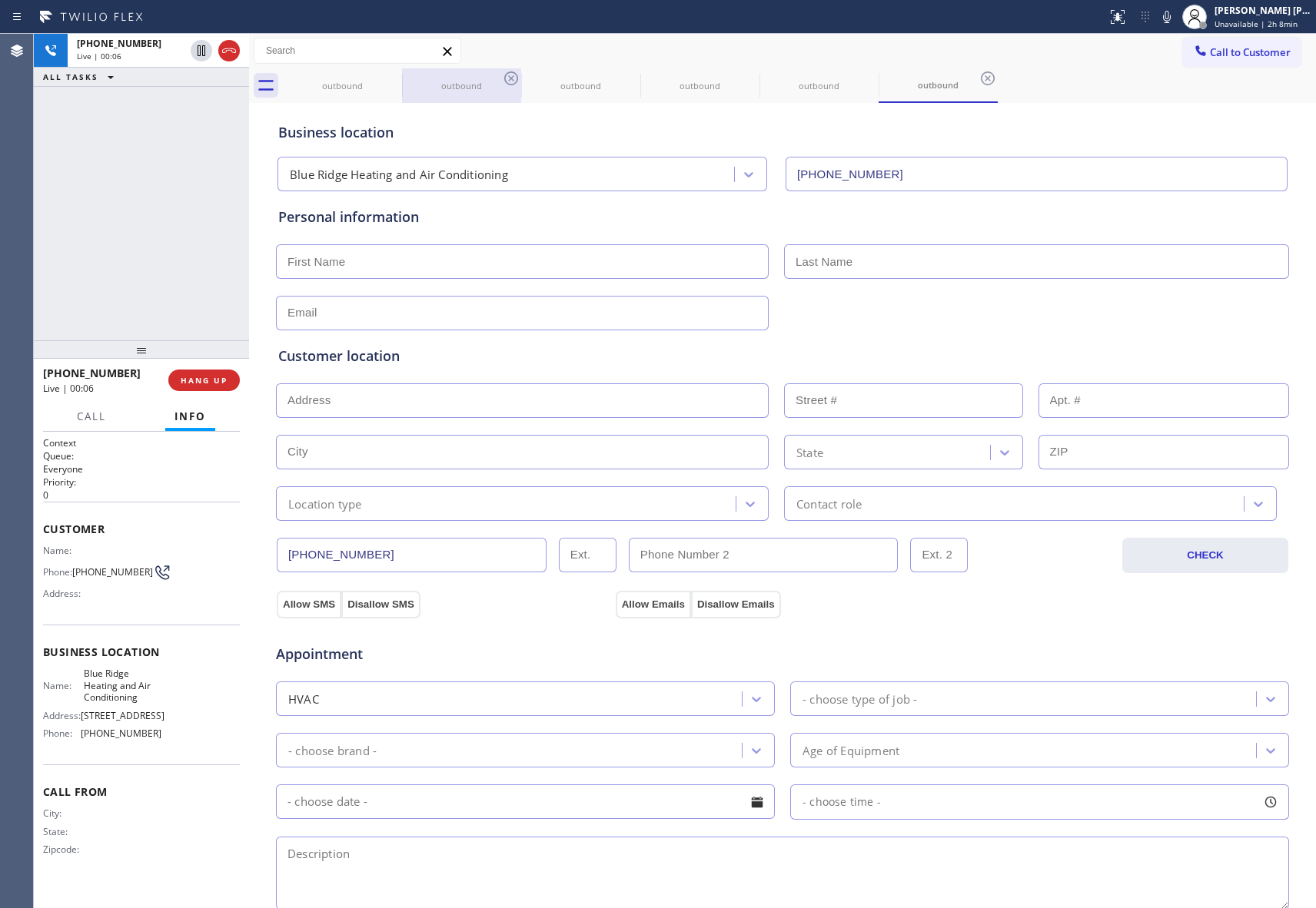
click at [402, 73] on div at bounding box center [402, 85] width 1 height 24
click at [397, 80] on icon at bounding box center [392, 78] width 19 height 19
click at [502, 80] on icon at bounding box center [511, 78] width 19 height 19
click at [0, 0] on icon at bounding box center [0, 0] width 0 height 0
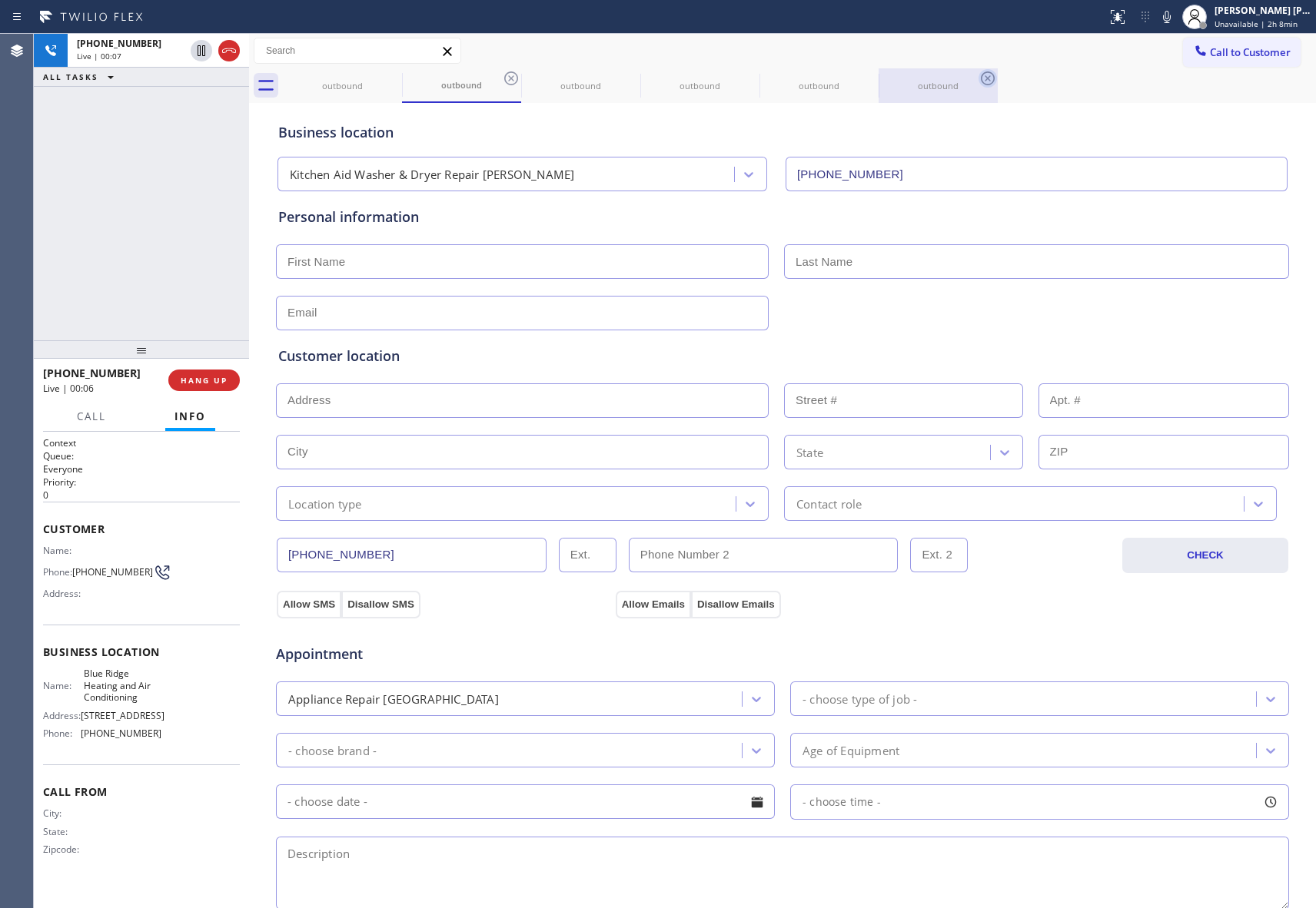
click at [0, 0] on icon at bounding box center [0, 0] width 0 height 0
click at [979, 80] on icon at bounding box center [988, 78] width 19 height 19
click at [392, 80] on div "outbound outbound outbound outbound outbound outbound" at bounding box center [800, 85] width 1034 height 34
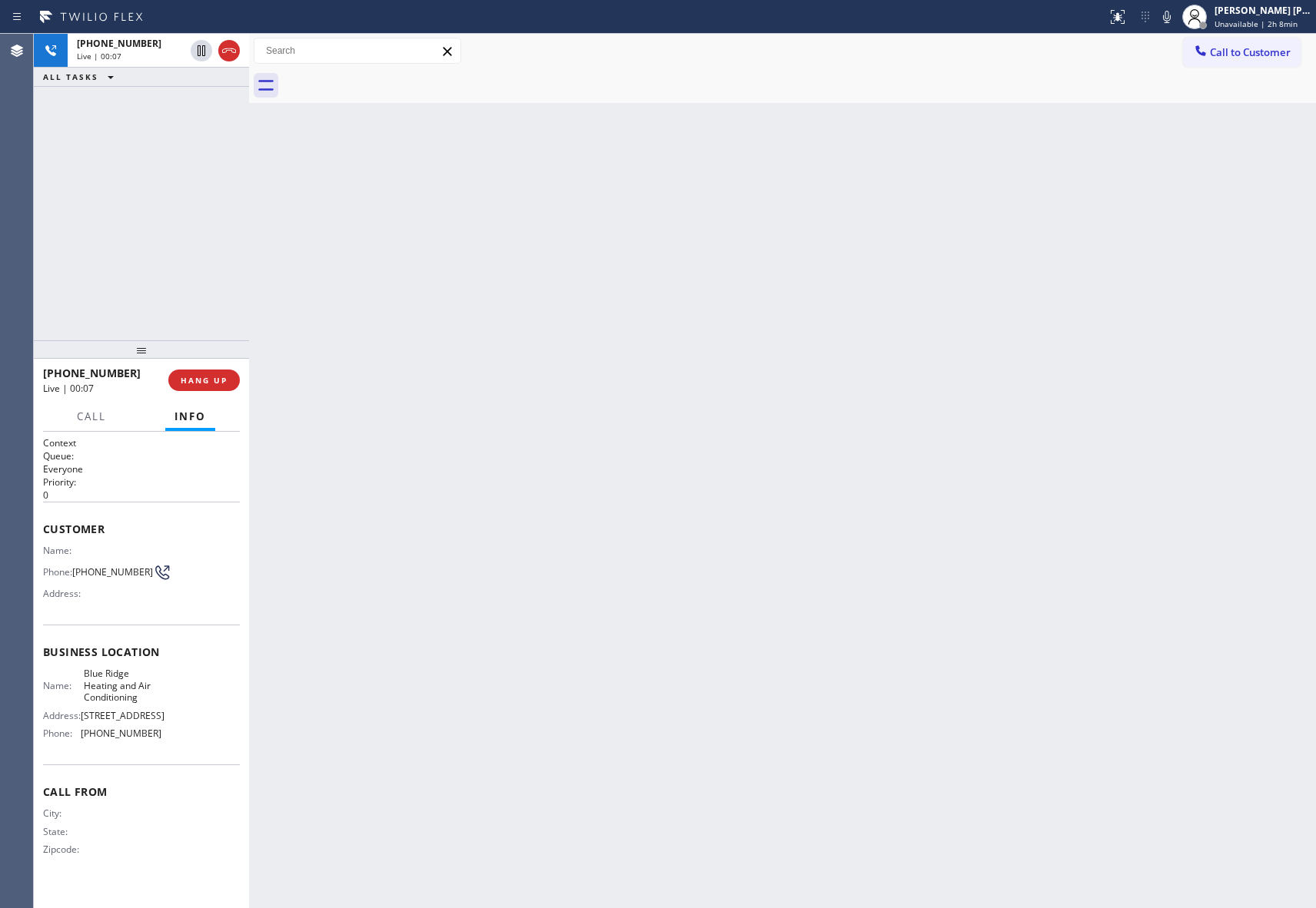
click at [392, 80] on div at bounding box center [800, 85] width 1034 height 34
click at [237, 53] on icon at bounding box center [228, 50] width 19 height 19
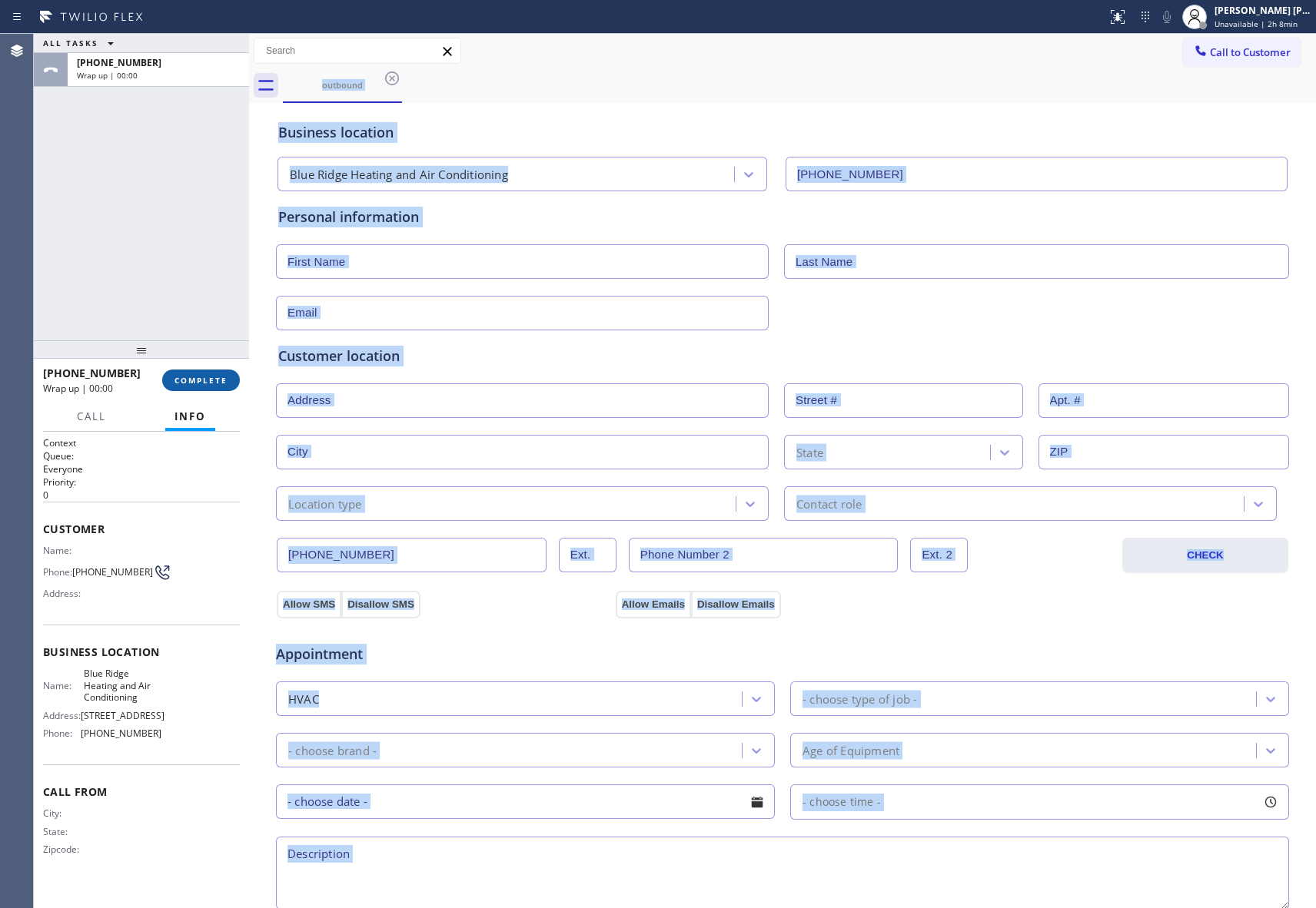
click at [210, 373] on button "COMPLETE" at bounding box center [201, 380] width 77 height 22
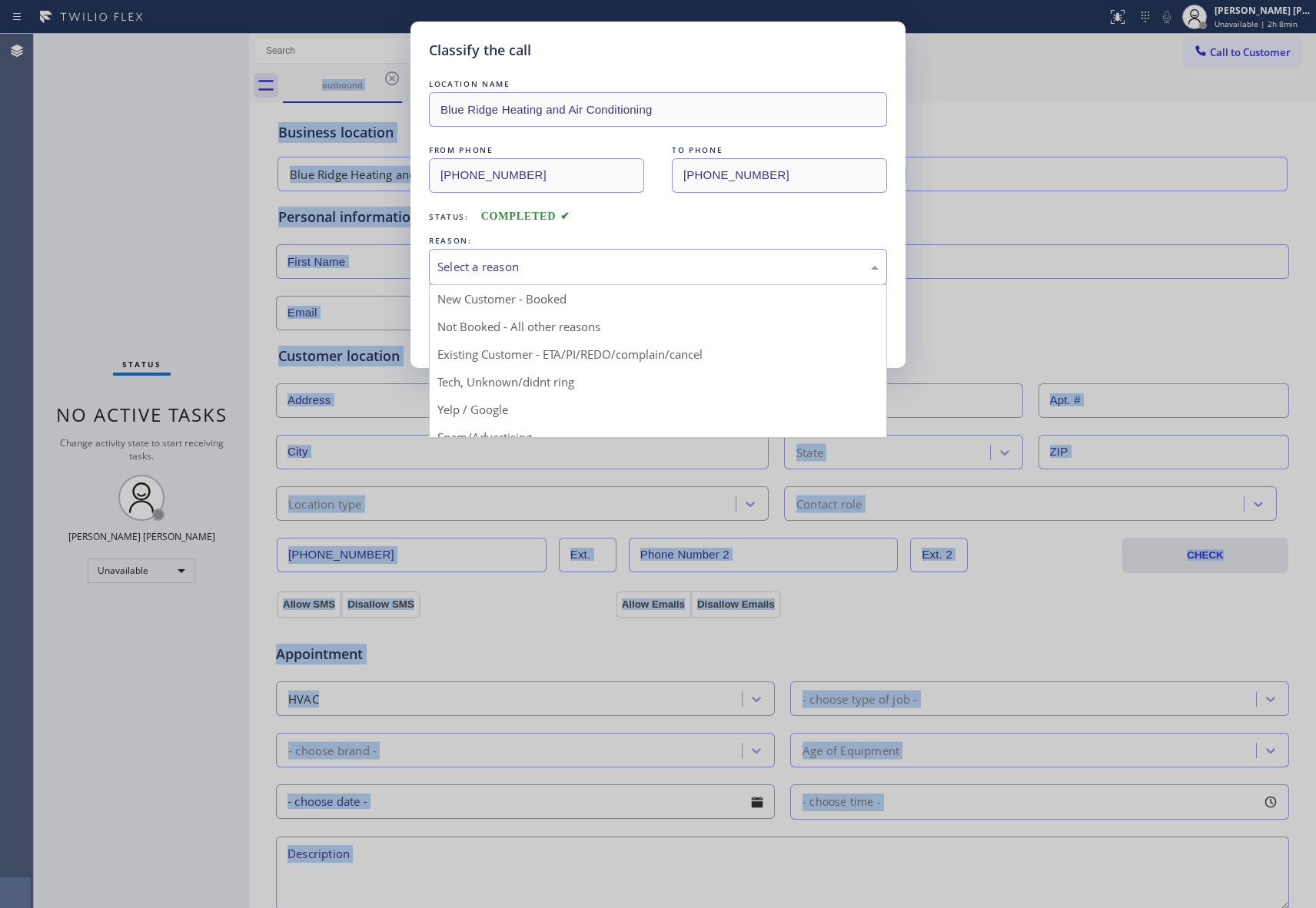
click at [540, 260] on div "Select a reason" at bounding box center [658, 267] width 441 height 18
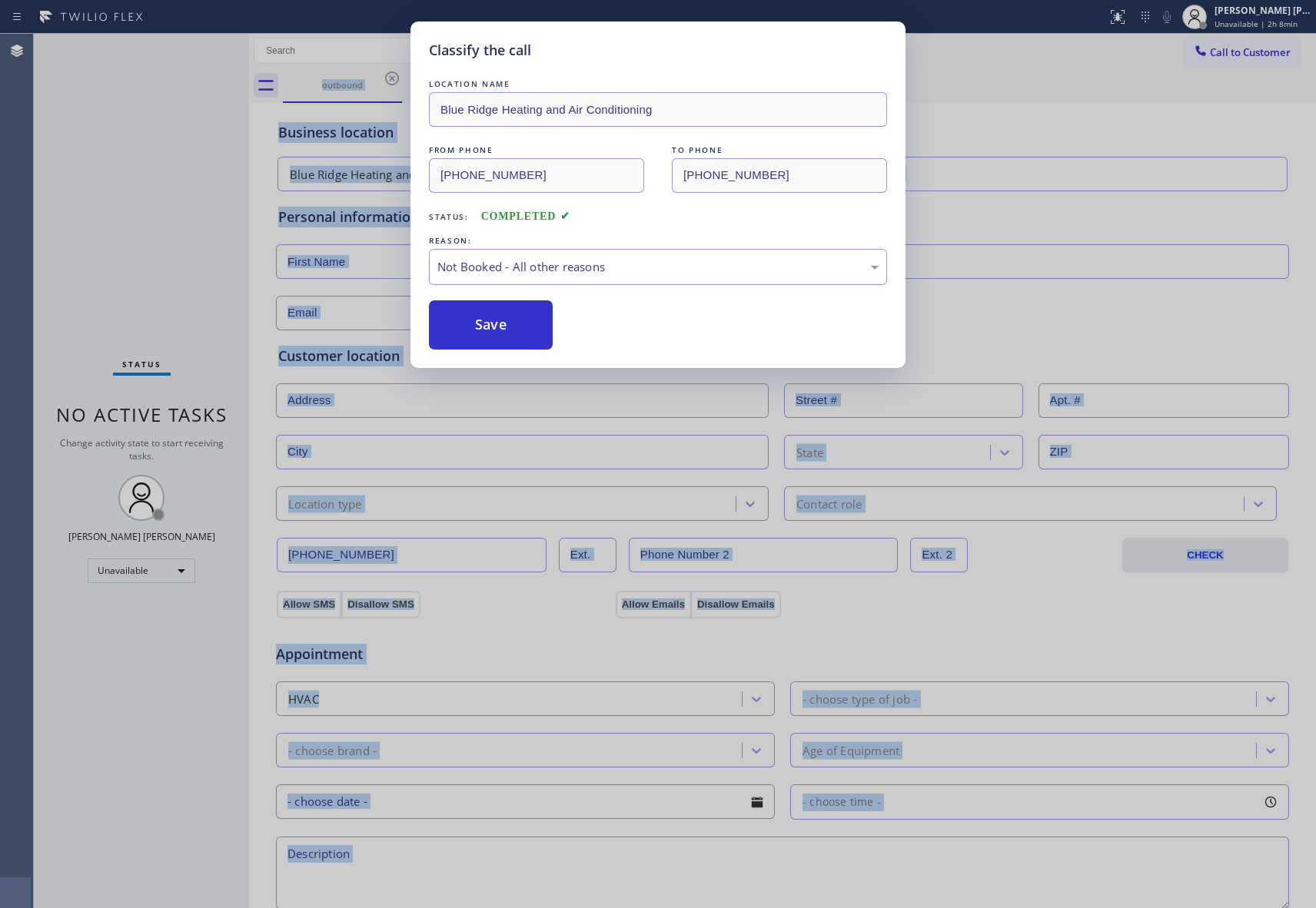
click at [477, 326] on button "Save" at bounding box center [491, 325] width 123 height 49
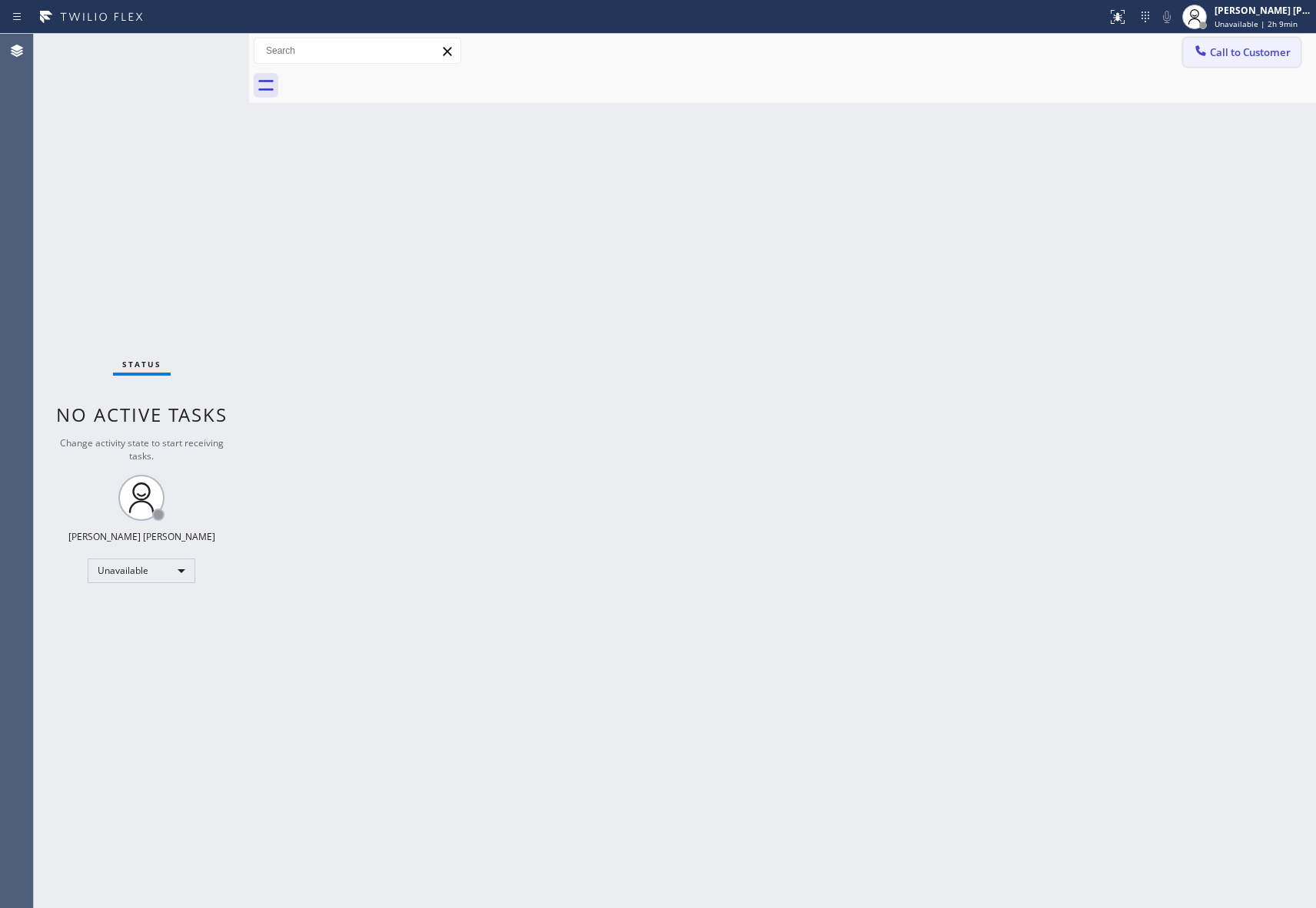
click at [1267, 51] on span "Call to Customer" at bounding box center [1250, 52] width 80 height 14
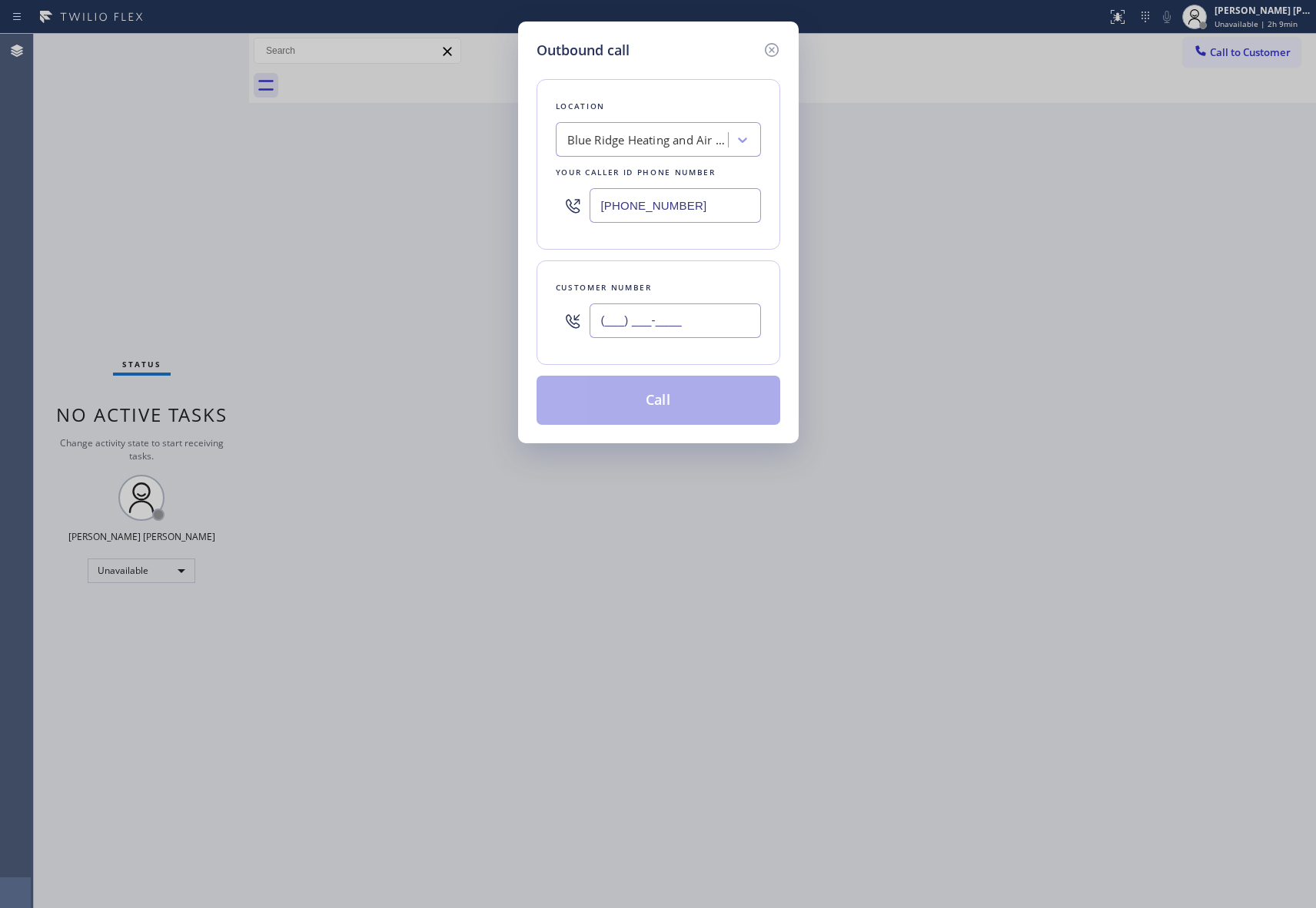
click at [702, 319] on input "(___) ___-____" at bounding box center [675, 320] width 171 height 34
paste input "920) 248-2228"
click at [626, 133] on div "Blue Ridge Heating and Air Conditioning" at bounding box center [648, 140] width 162 height 18
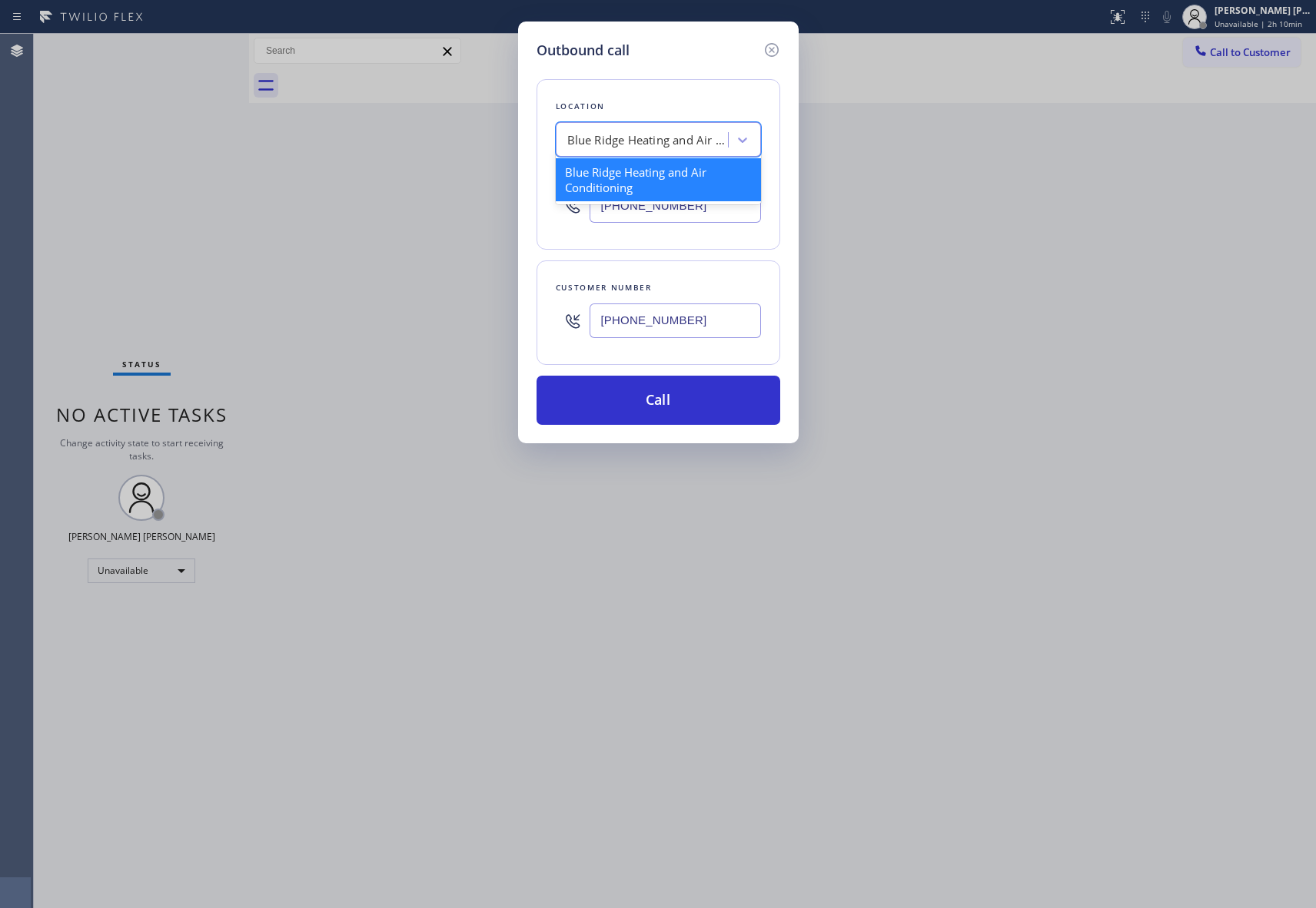
paste input "GE Monogram Repair Expert [GEOGRAPHIC_DATA]"
click at [634, 170] on div "GE Monogram Repair Expert [GEOGRAPHIC_DATA]" at bounding box center [658, 180] width 205 height 43
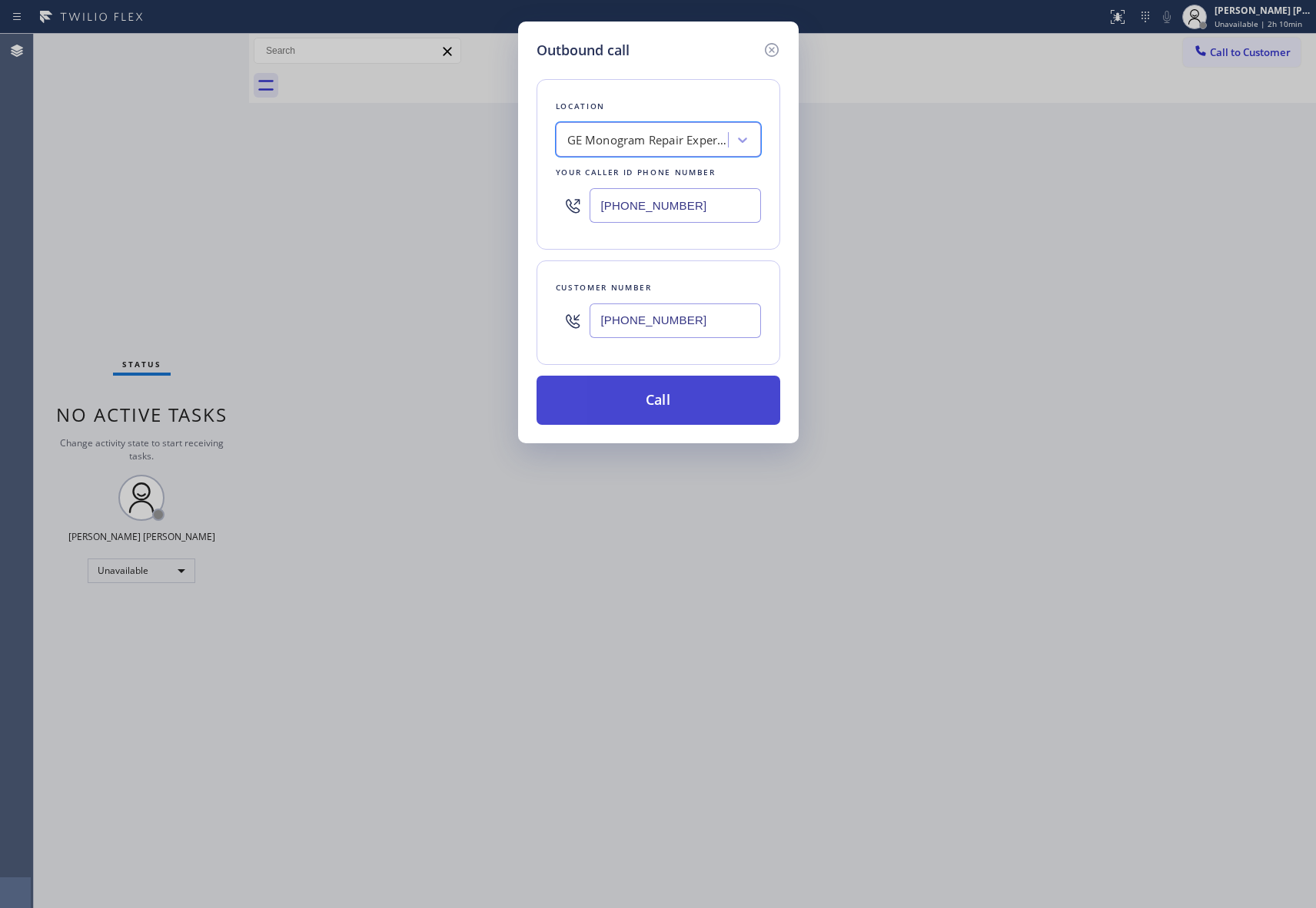
click at [641, 401] on button "Call" at bounding box center [658, 401] width 244 height 49
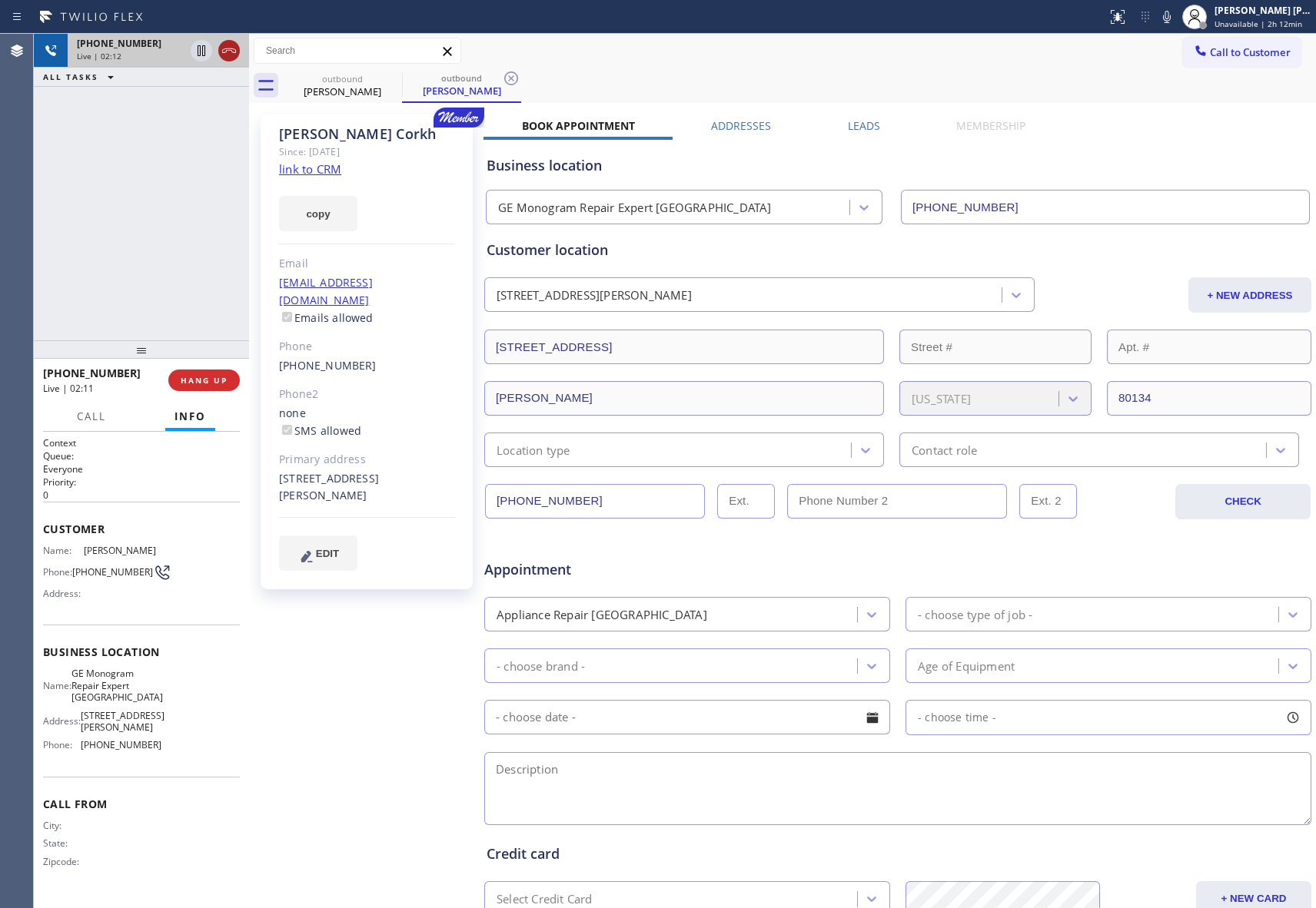
click at [229, 53] on icon at bounding box center [228, 50] width 19 height 19
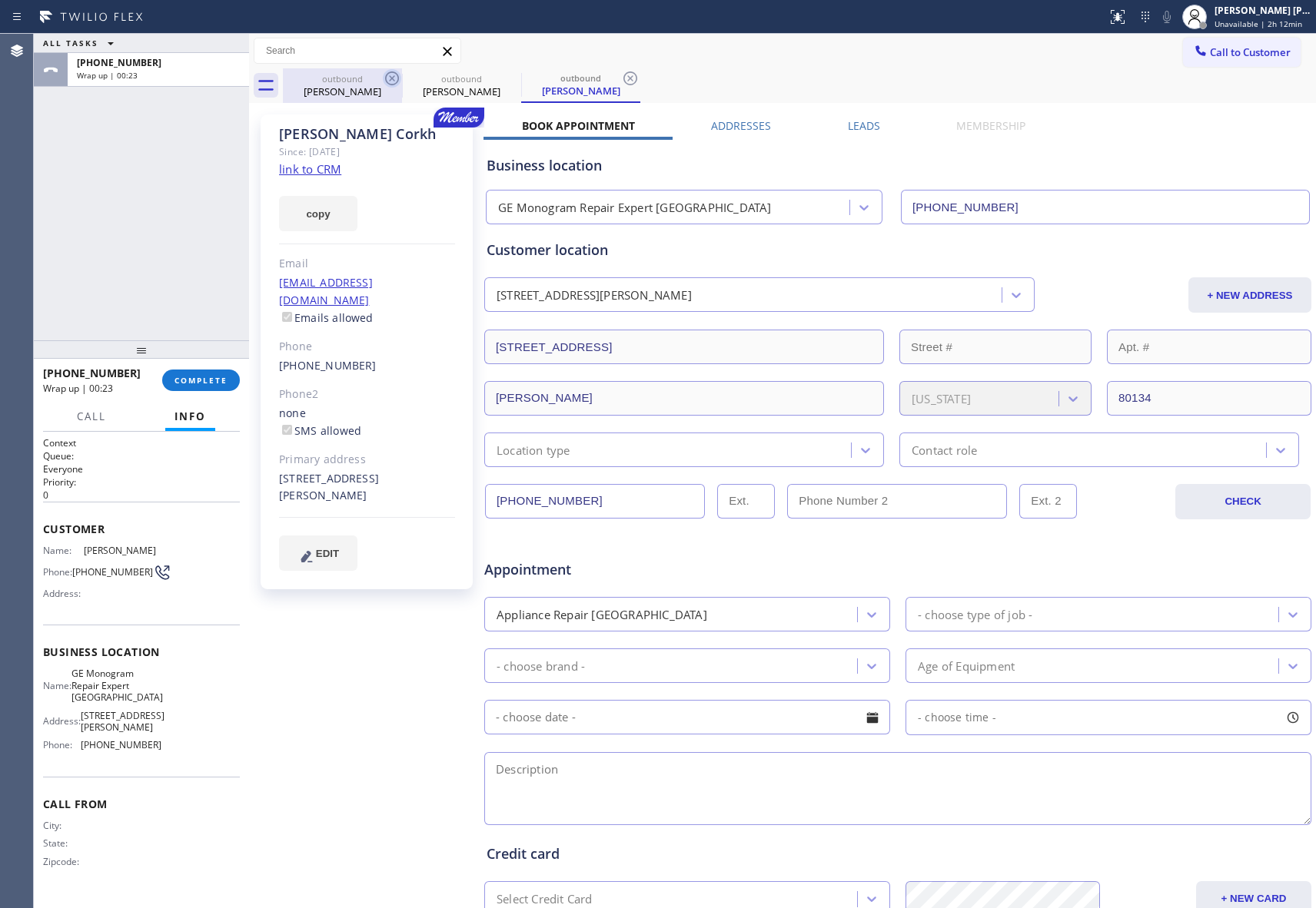
click at [385, 81] on icon at bounding box center [392, 78] width 19 height 19
click at [502, 78] on icon at bounding box center [511, 78] width 19 height 19
click at [621, 78] on icon at bounding box center [630, 78] width 19 height 19
click at [391, 78] on div "outbound [PERSON_NAME] outbound [PERSON_NAME] outbound [PERSON_NAME]" at bounding box center [800, 85] width 1034 height 34
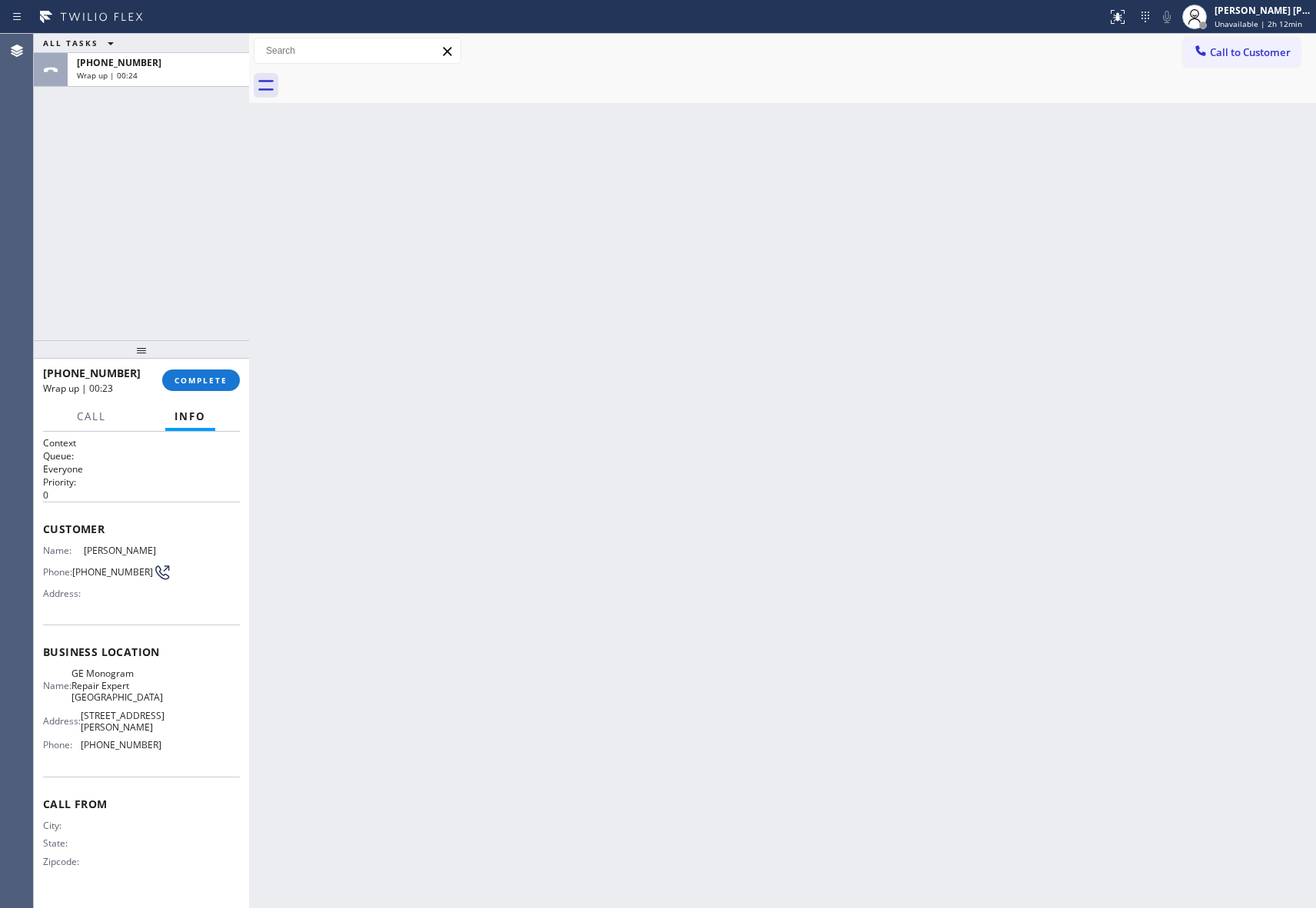
click at [391, 78] on div at bounding box center [800, 85] width 1034 height 34
click at [203, 384] on button "COMPLETE" at bounding box center [201, 380] width 77 height 22
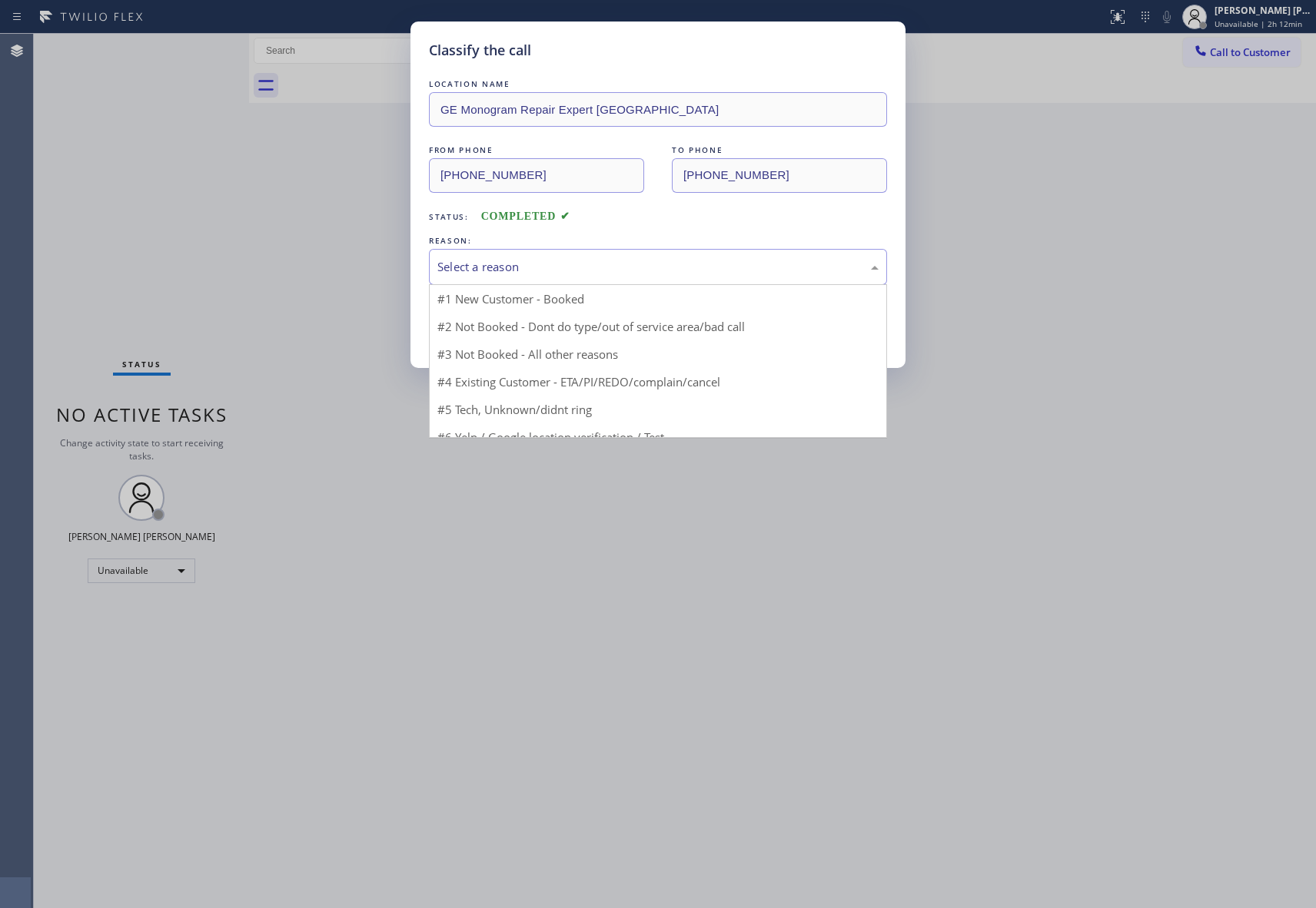
click at [526, 263] on div "Select a reason" at bounding box center [658, 267] width 441 height 18
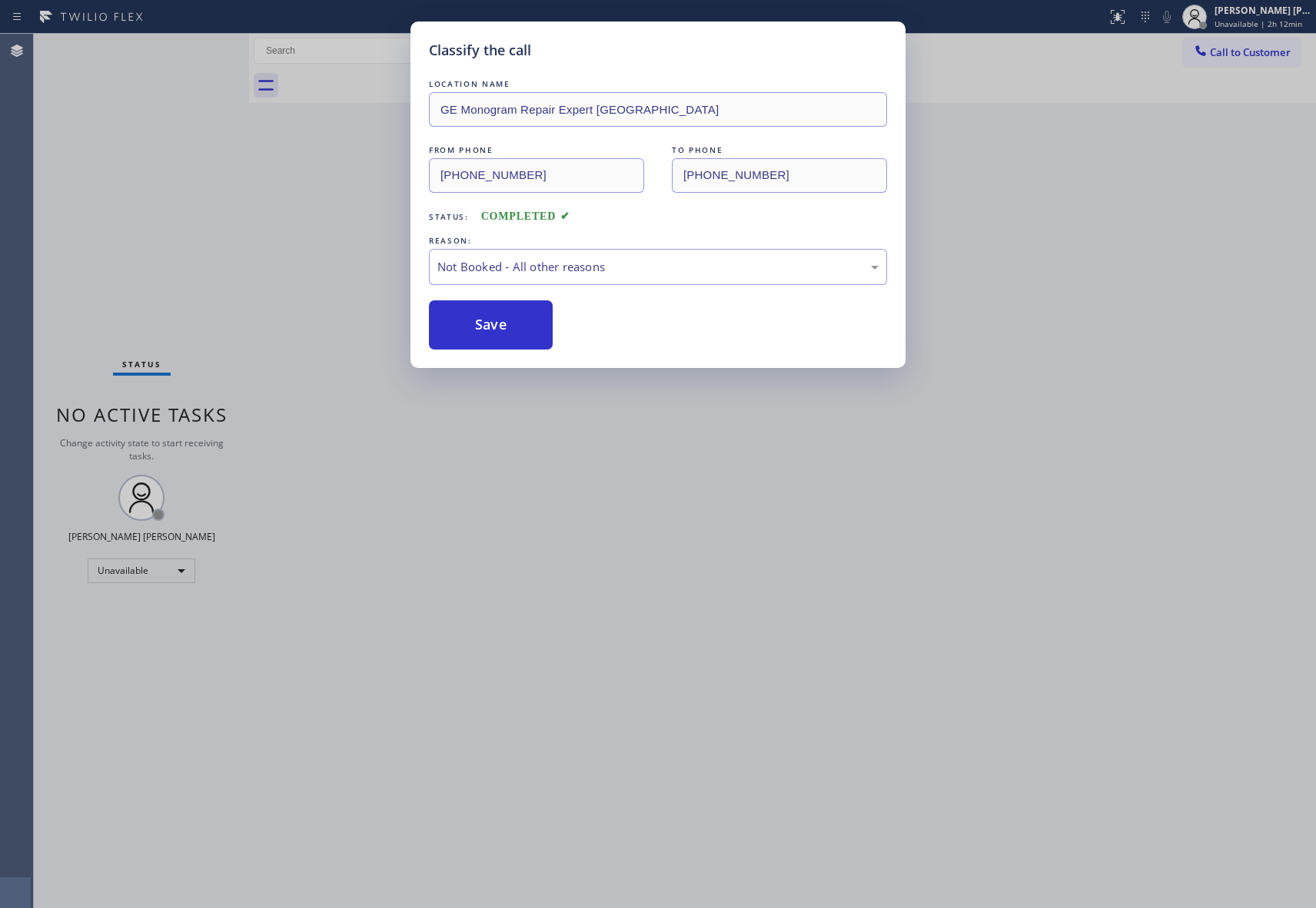
click at [481, 330] on button "Save" at bounding box center [491, 325] width 123 height 49
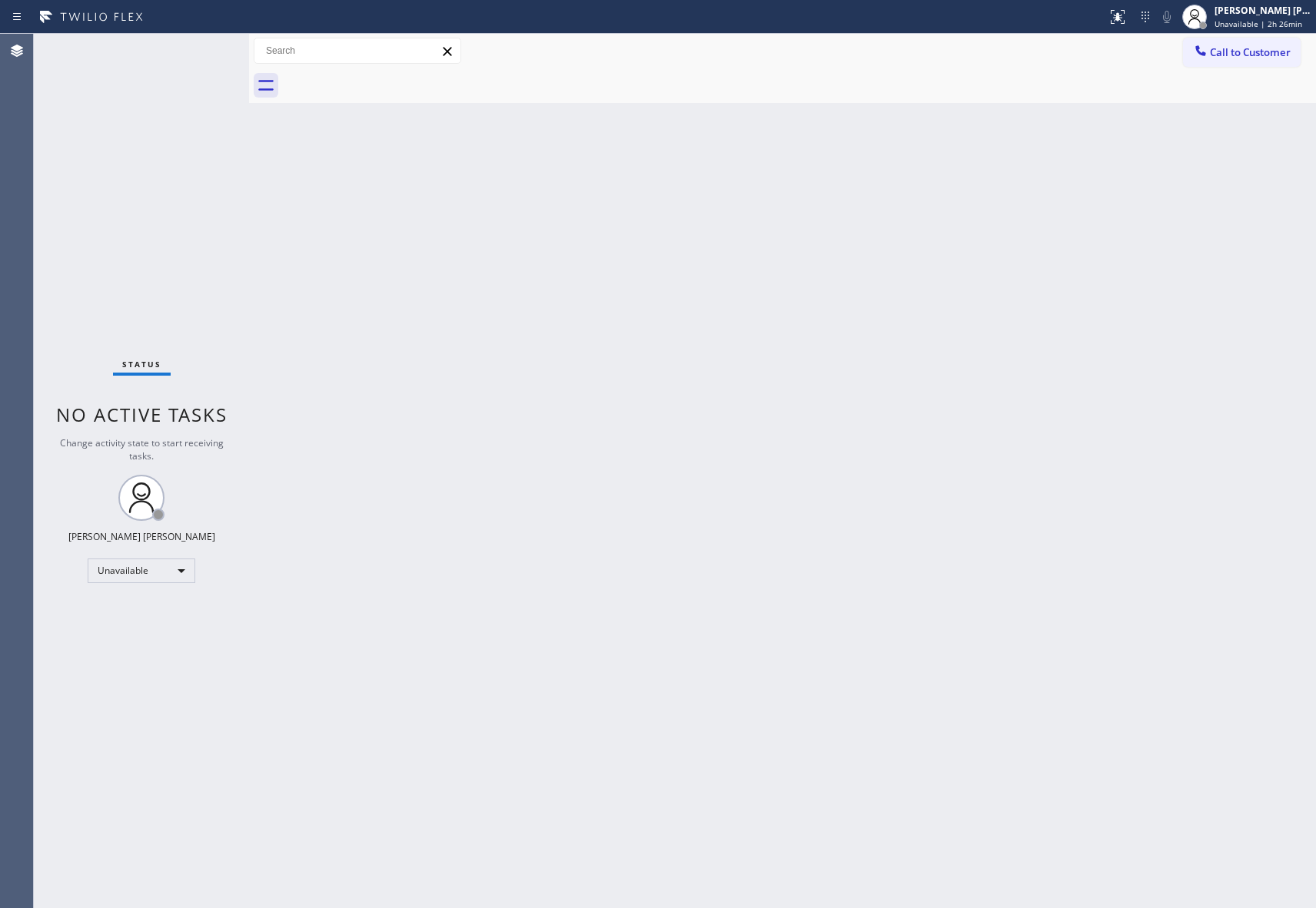
drag, startPoint x: 1245, startPoint y: 54, endPoint x: 1188, endPoint y: 54, distance: 57.0
click at [1245, 54] on span "Call to Customer" at bounding box center [1250, 52] width 80 height 14
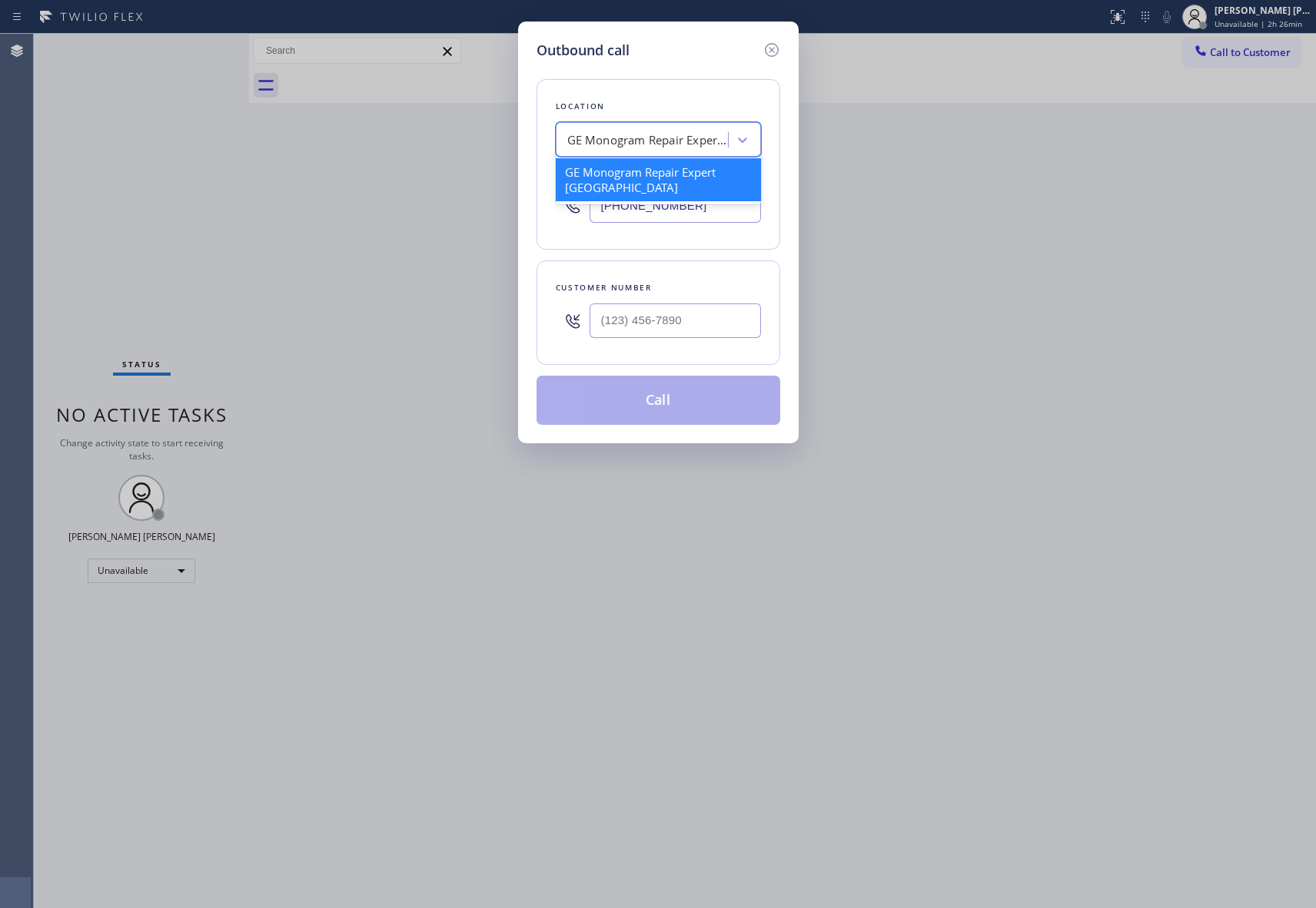
click at [657, 139] on div "GE Monogram Repair Expert [GEOGRAPHIC_DATA]" at bounding box center [648, 140] width 162 height 18
paste input "Blue Ridge Heating & Air Conditioning"
click at [646, 181] on div "Blue Ridge Heating and Air Conditioning" at bounding box center [658, 180] width 205 height 43
drag, startPoint x: 683, startPoint y: 321, endPoint x: 548, endPoint y: 319, distance: 135.0
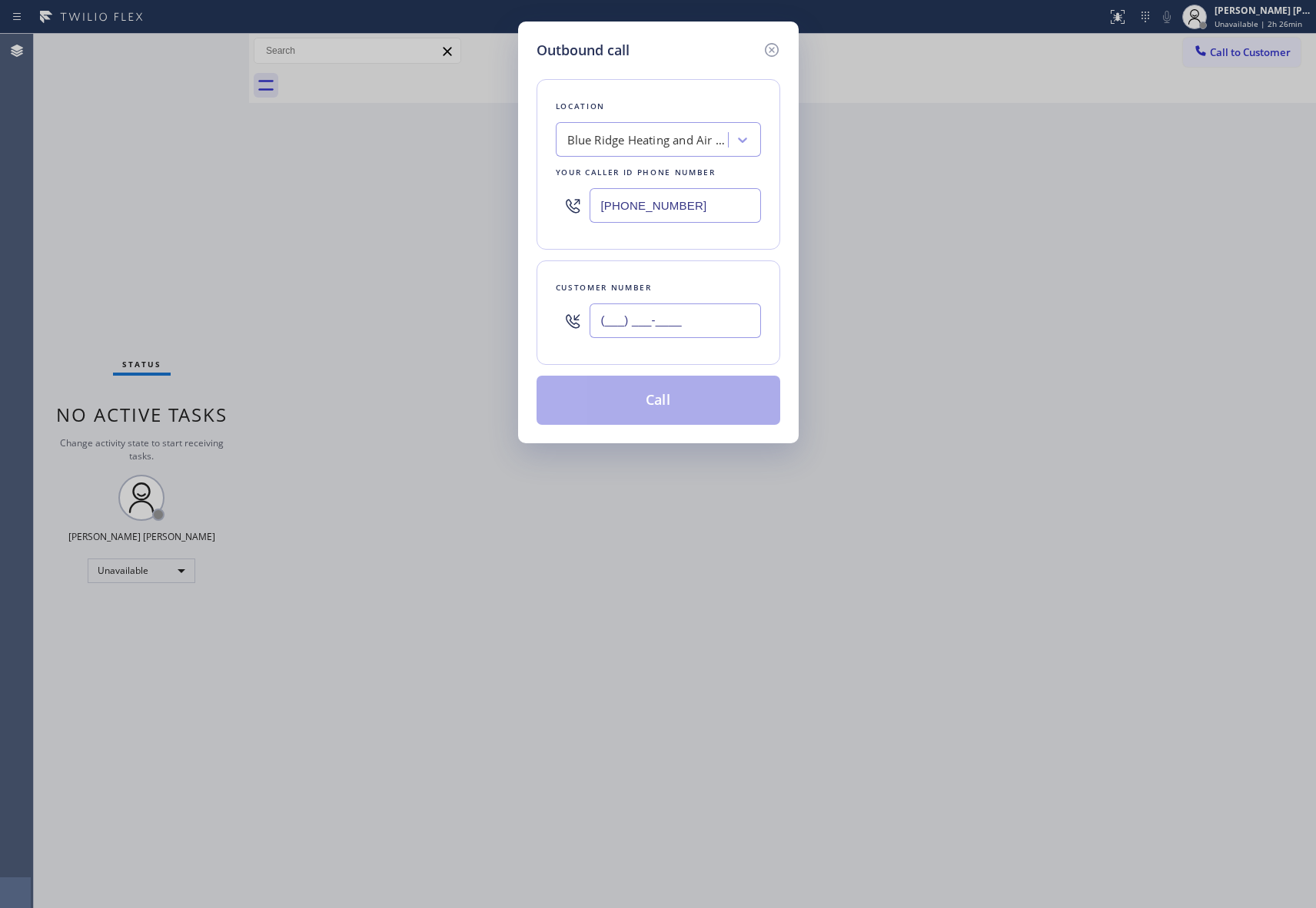
click at [548, 319] on div "Customer number (___) ___-____" at bounding box center [658, 312] width 244 height 105
paste input "619) 846-0376"
click at [713, 405] on button "Call" at bounding box center [658, 401] width 244 height 49
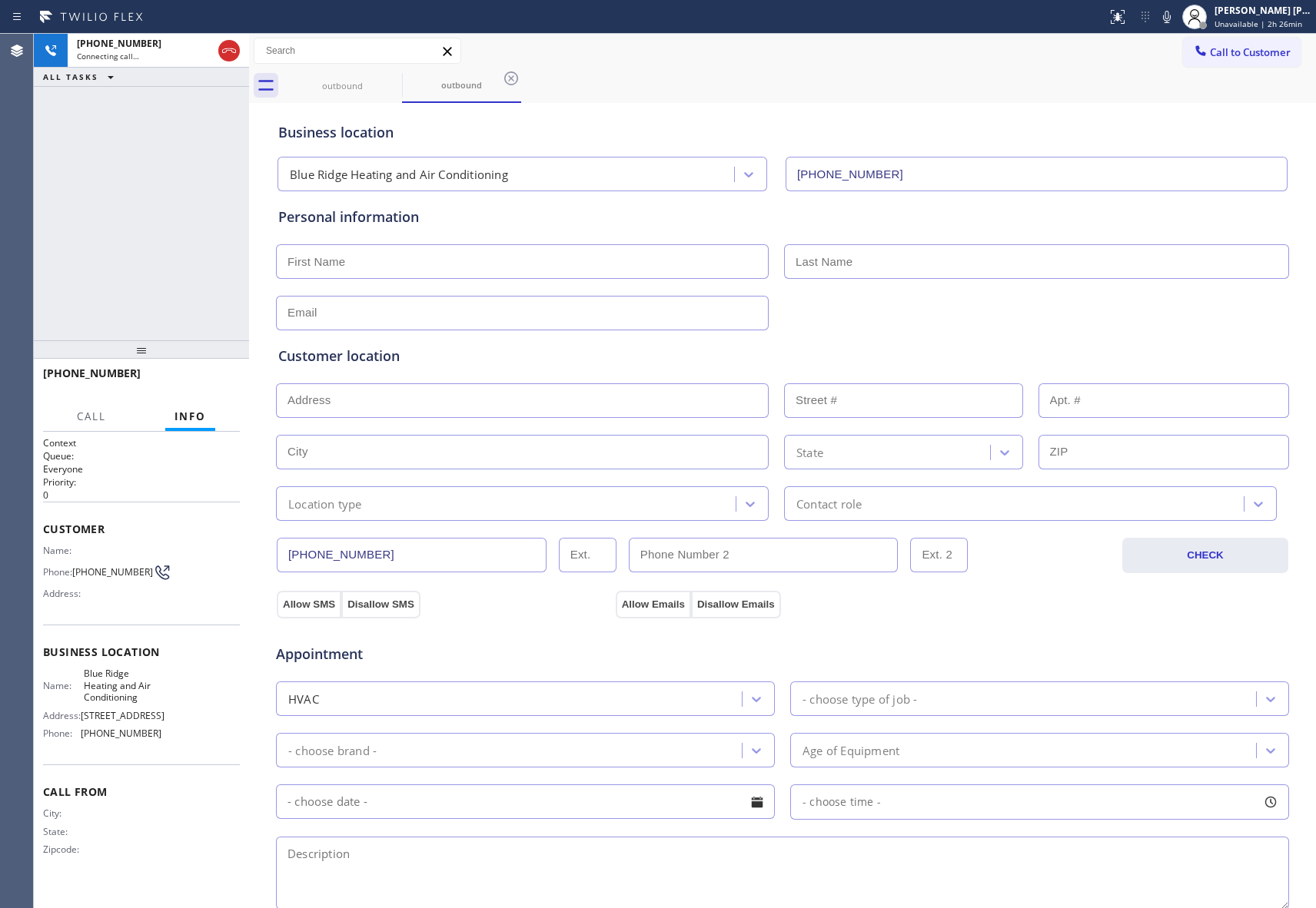
click at [225, 50] on icon at bounding box center [228, 50] width 19 height 19
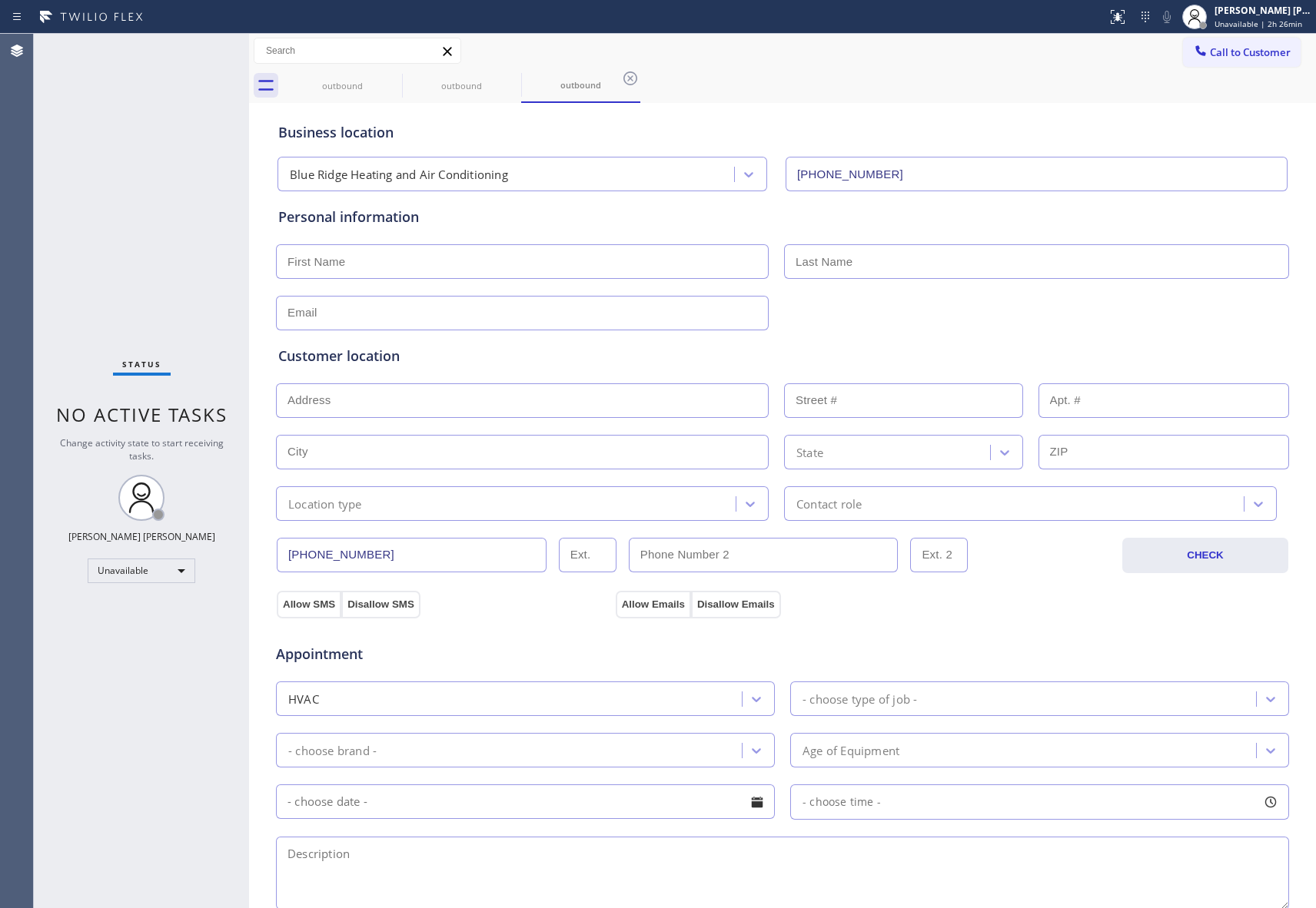
click at [410, 263] on input "text" at bounding box center [522, 262] width 493 height 34
paste input "[PERSON_NAME]"
click at [877, 255] on input "text" at bounding box center [1036, 262] width 505 height 34
paste input "[PERSON_NAME]"
click at [459, 323] on input "text" at bounding box center [522, 312] width 493 height 34
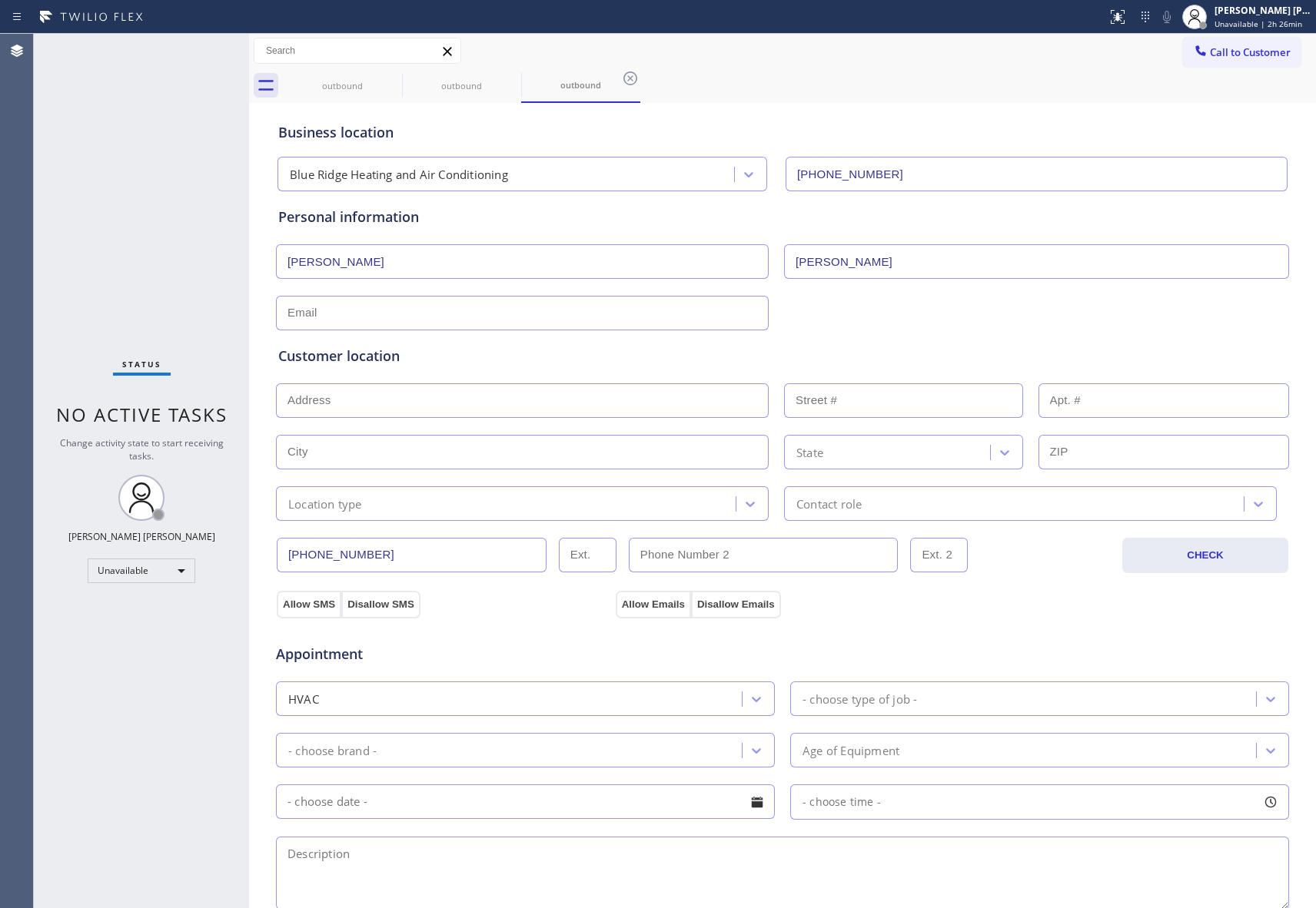
paste input "[EMAIL_ADDRESS][DOMAIN_NAME]"
click at [389, 392] on input "text" at bounding box center [522, 401] width 493 height 34
click at [418, 402] on input "text" at bounding box center [522, 401] width 493 height 34
paste input "92020"
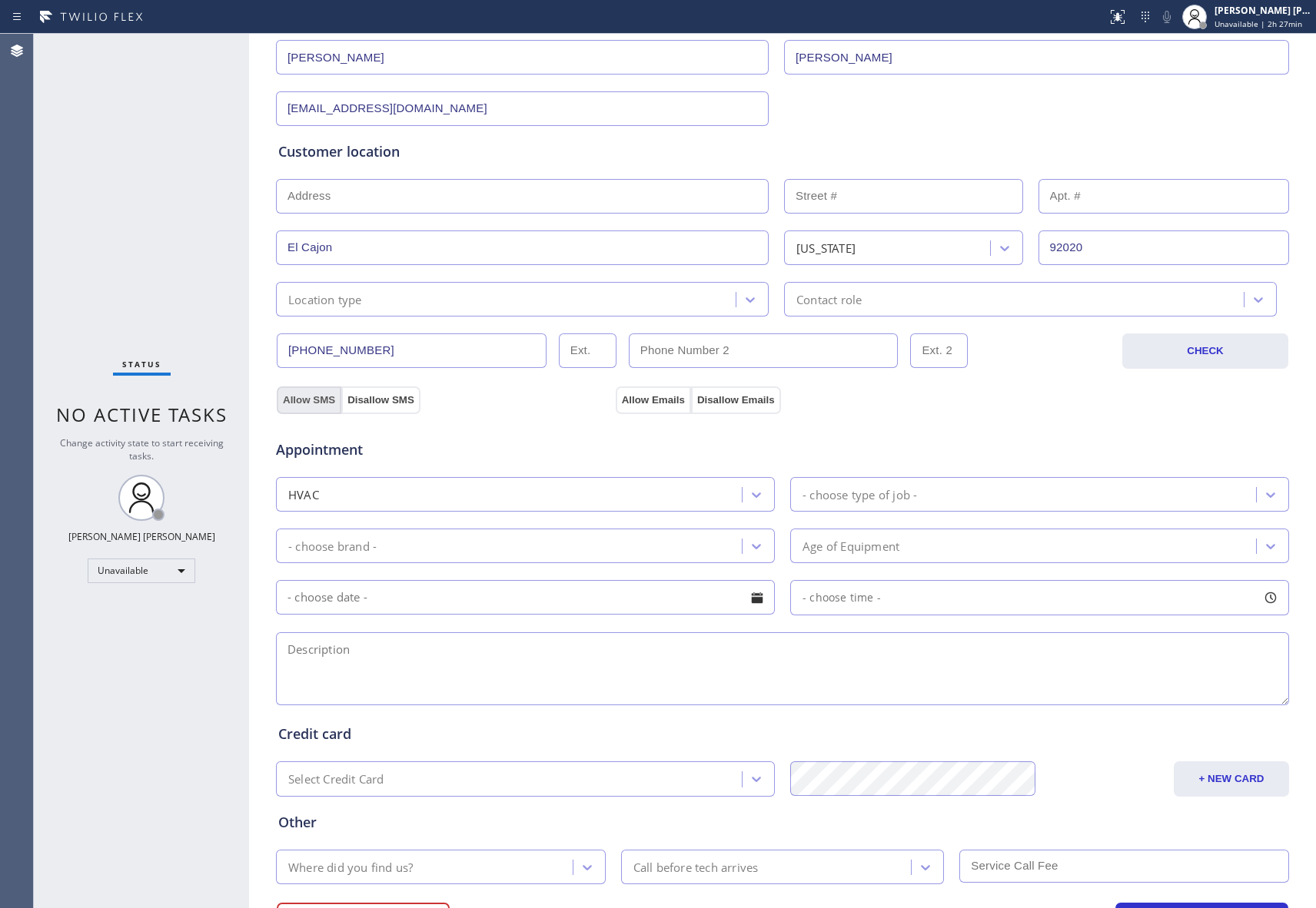
click at [300, 398] on button "Allow SMS" at bounding box center [309, 401] width 65 height 27
click at [653, 395] on button "Allow Emails" at bounding box center [653, 401] width 75 height 27
click at [1264, 491] on icon at bounding box center [1271, 495] width 16 height 16
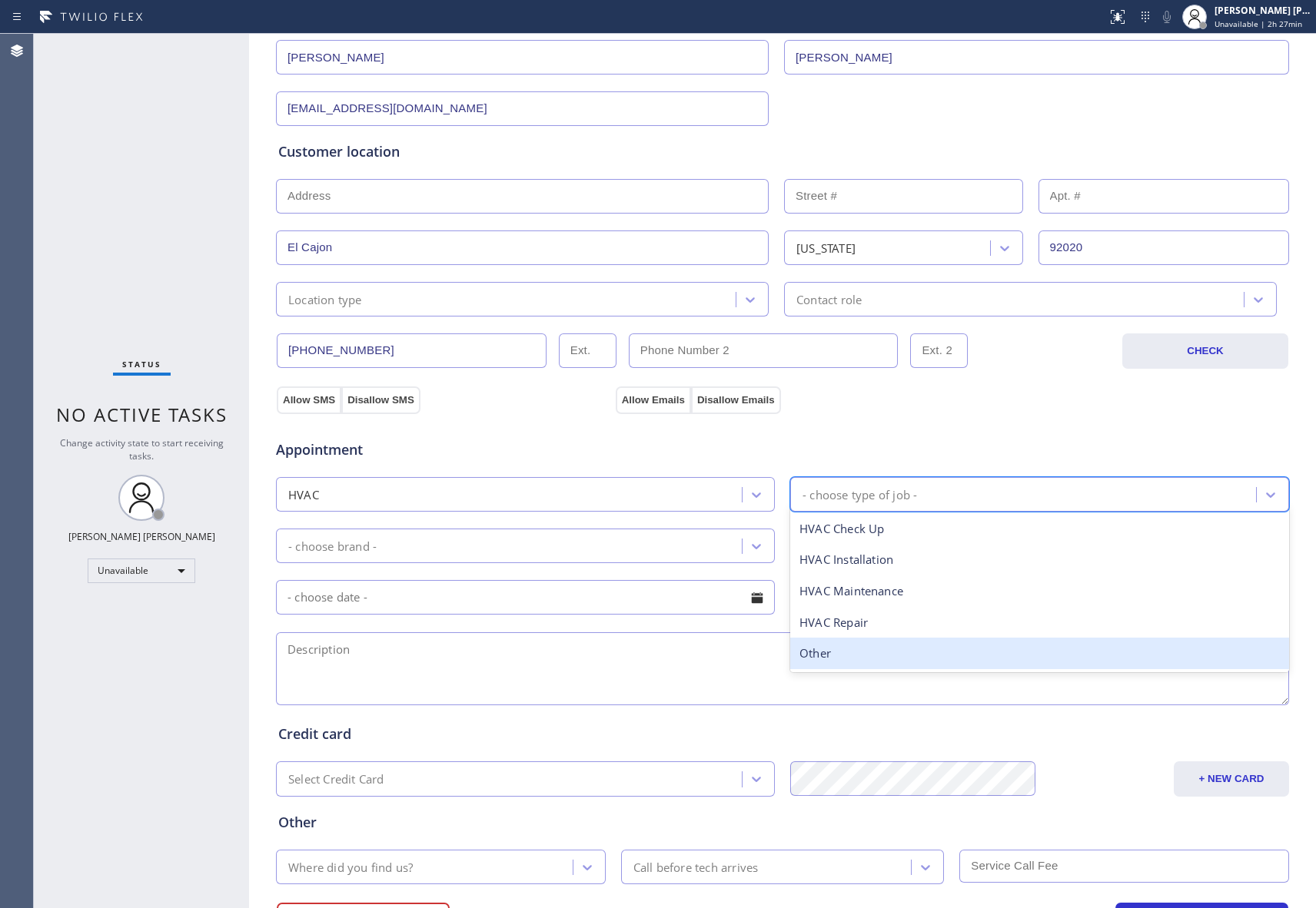
click at [855, 654] on div "Other" at bounding box center [1040, 653] width 499 height 31
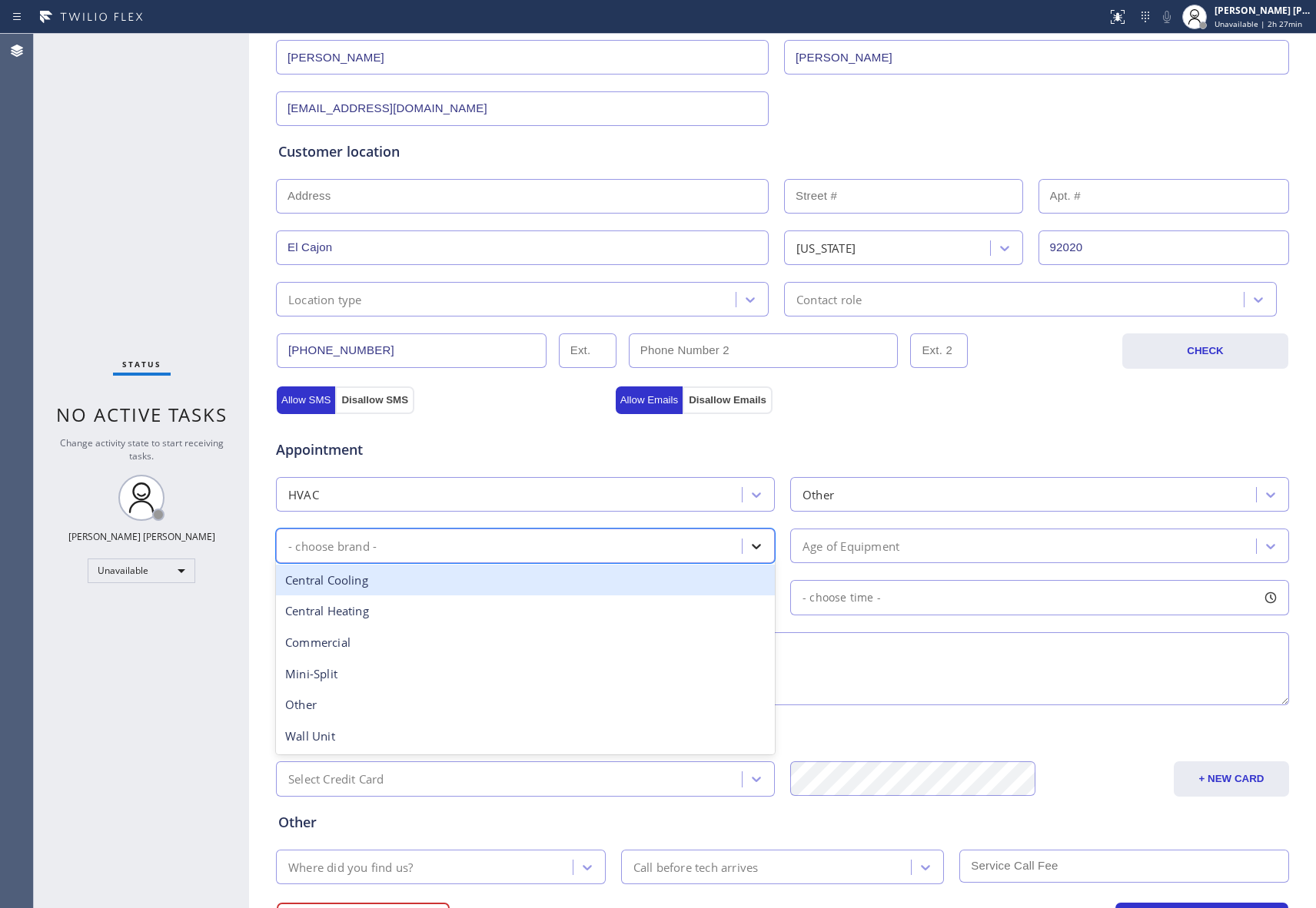
click at [749, 548] on icon at bounding box center [756, 547] width 16 height 16
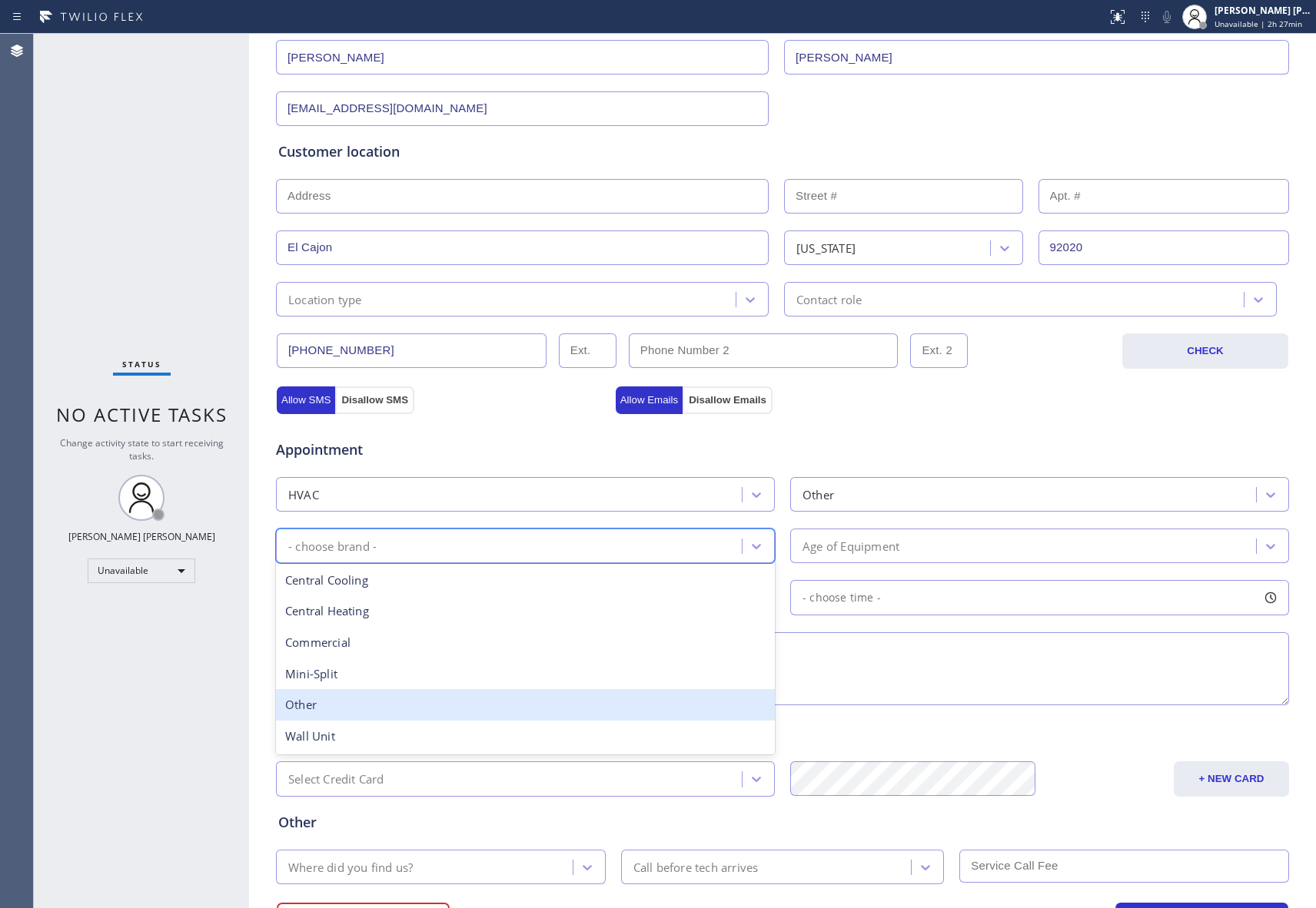
click at [385, 705] on div "Other" at bounding box center [525, 705] width 499 height 31
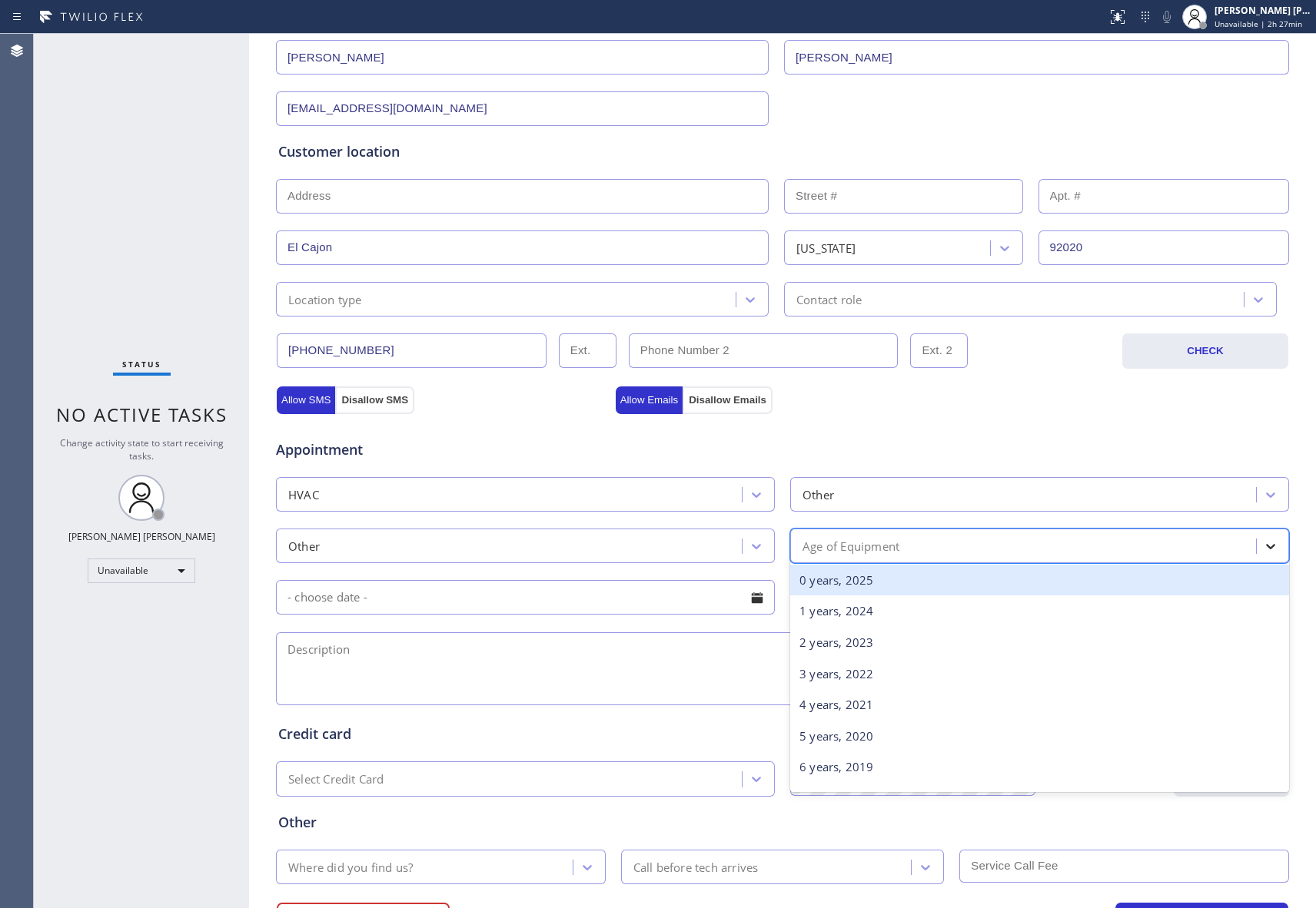
click at [1264, 545] on icon at bounding box center [1271, 547] width 16 height 16
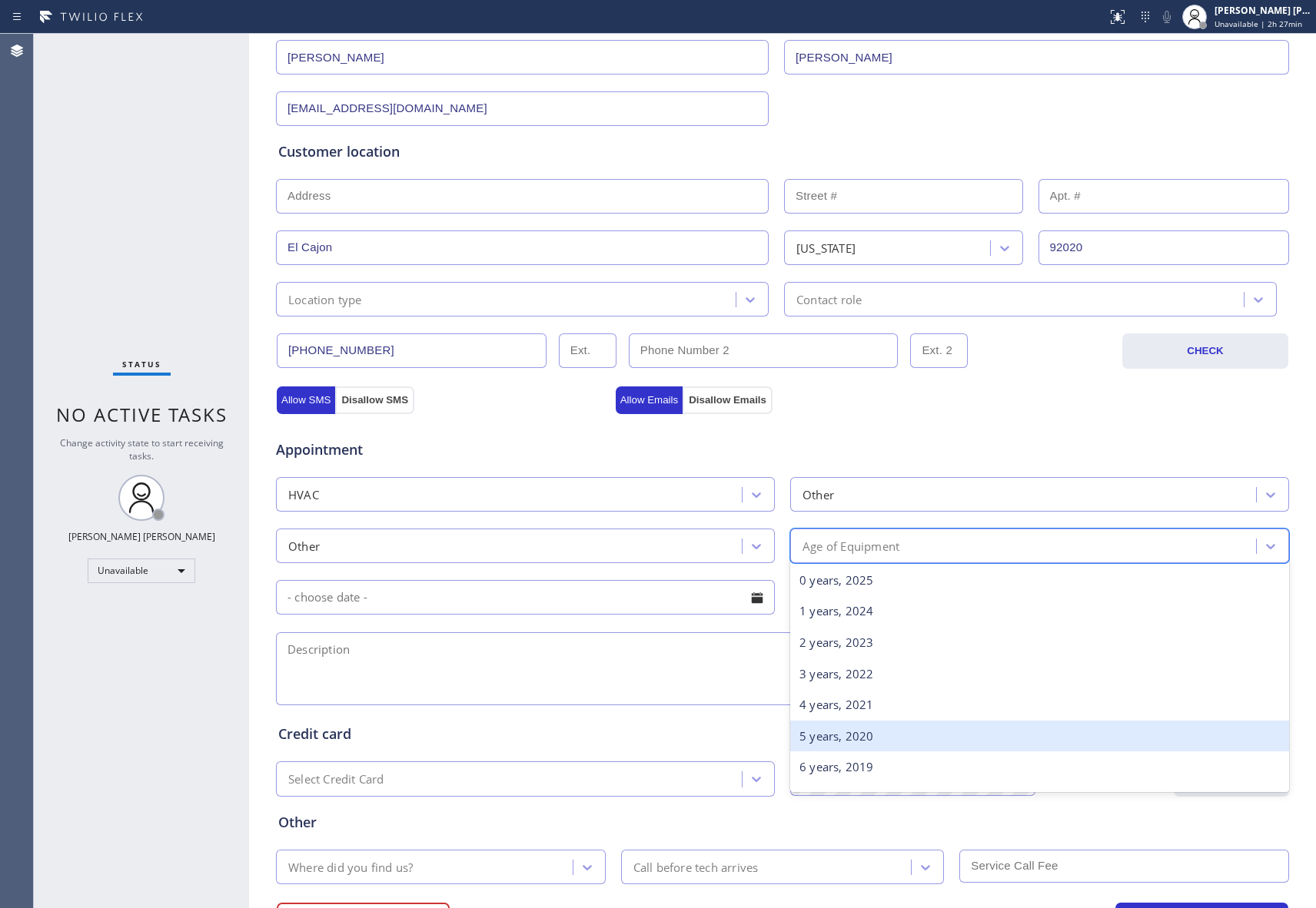
click at [884, 740] on div "5 years, 2020" at bounding box center [1040, 737] width 499 height 31
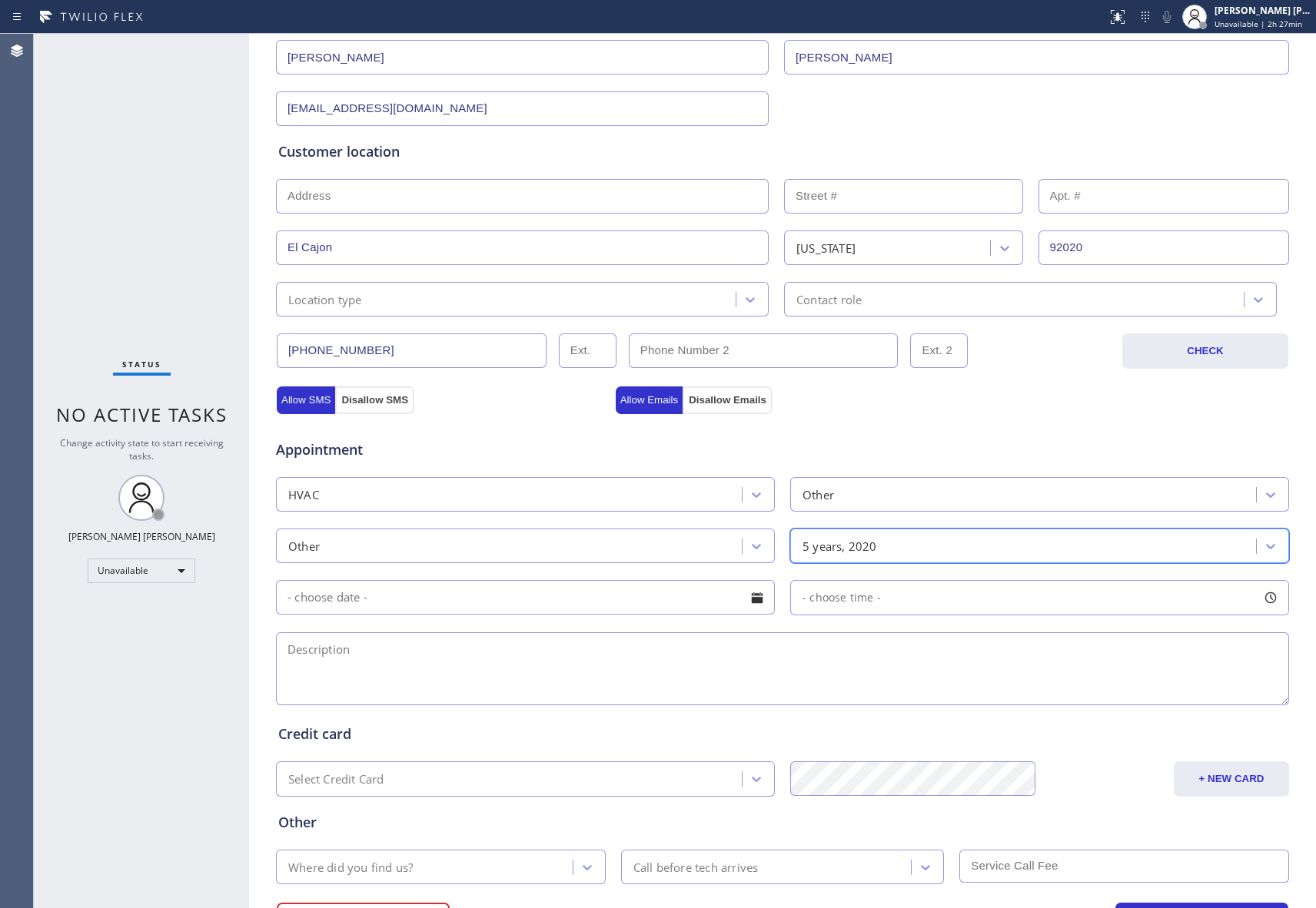
click at [403, 664] on textarea at bounding box center [783, 669] width 1013 height 73
paste textarea "Need on site service to route condensation from garage. Unit works . Just need …"
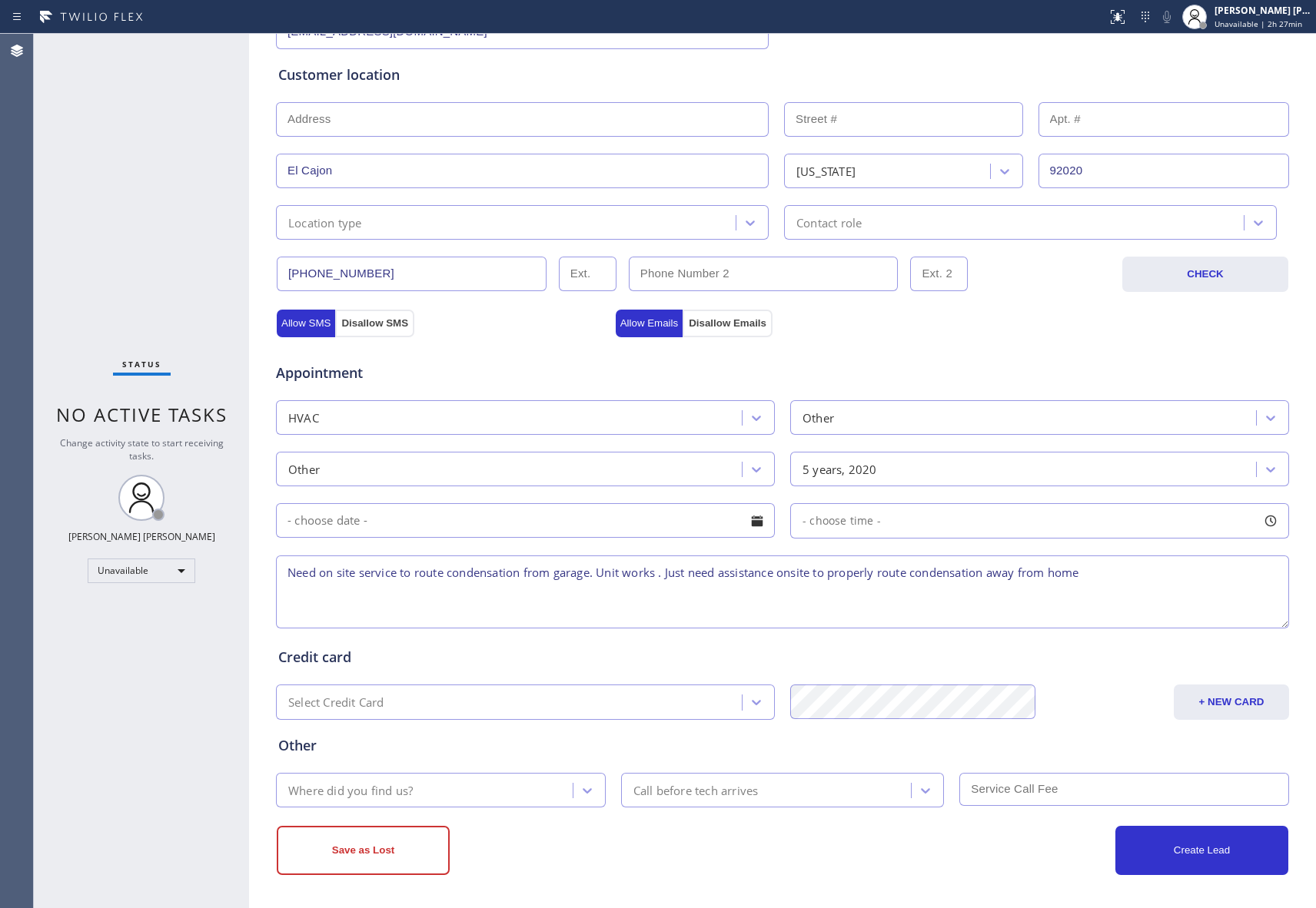
scroll to position [287, 0]
drag, startPoint x: 1101, startPoint y: 169, endPoint x: 1035, endPoint y: 167, distance: 66.0
click at [1039, 167] on input "92020" at bounding box center [1164, 168] width 252 height 34
click at [1108, 580] on textarea "Need on site service to route condensation from garage. Unit works . Just need …" at bounding box center [783, 591] width 1013 height 73
paste textarea "92020"
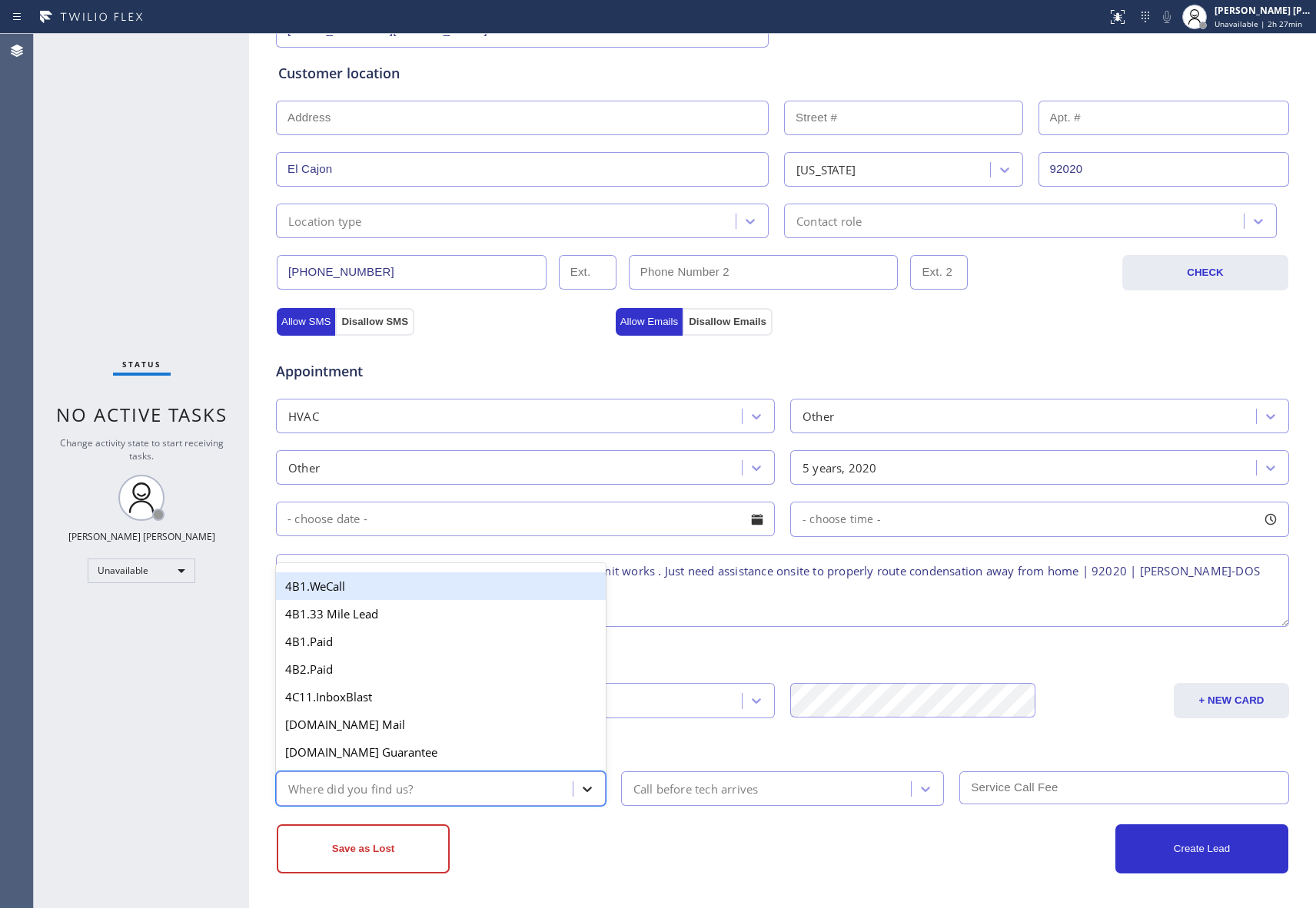
click at [580, 790] on icon at bounding box center [588, 789] width 16 height 16
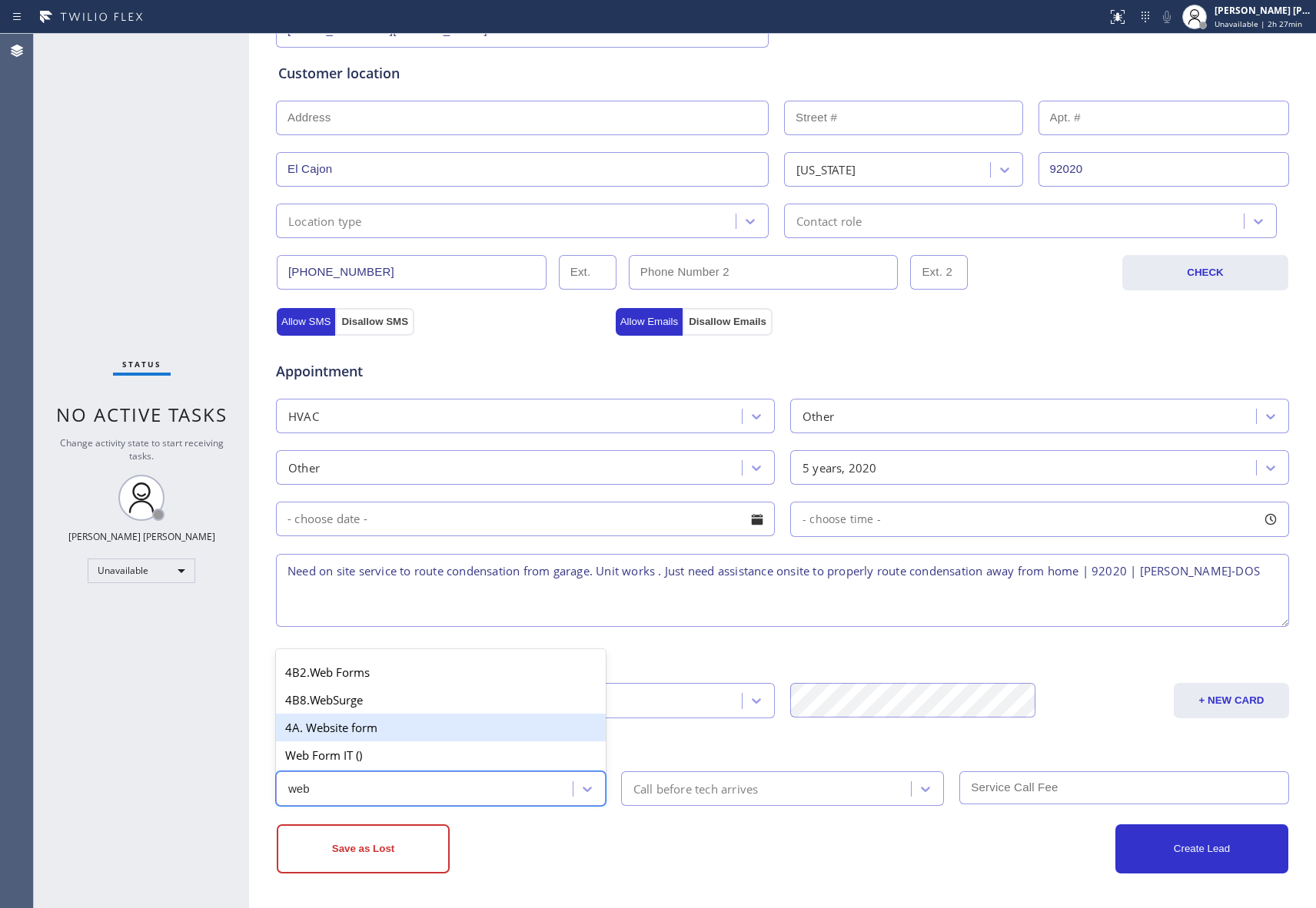
click at [391, 734] on div "4A. Website form" at bounding box center [441, 728] width 330 height 27
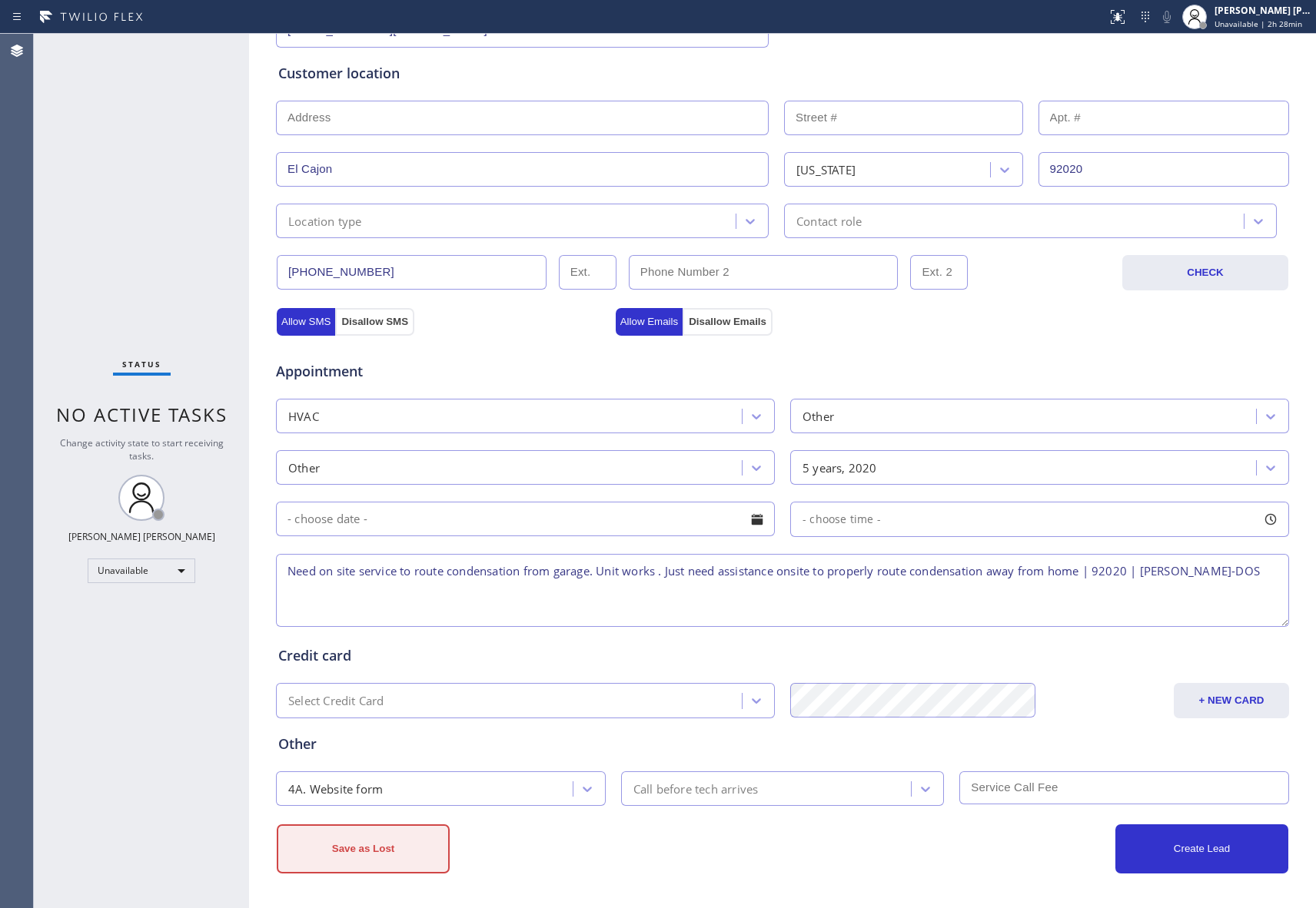
click at [373, 847] on button "Save as Lost" at bounding box center [363, 849] width 173 height 49
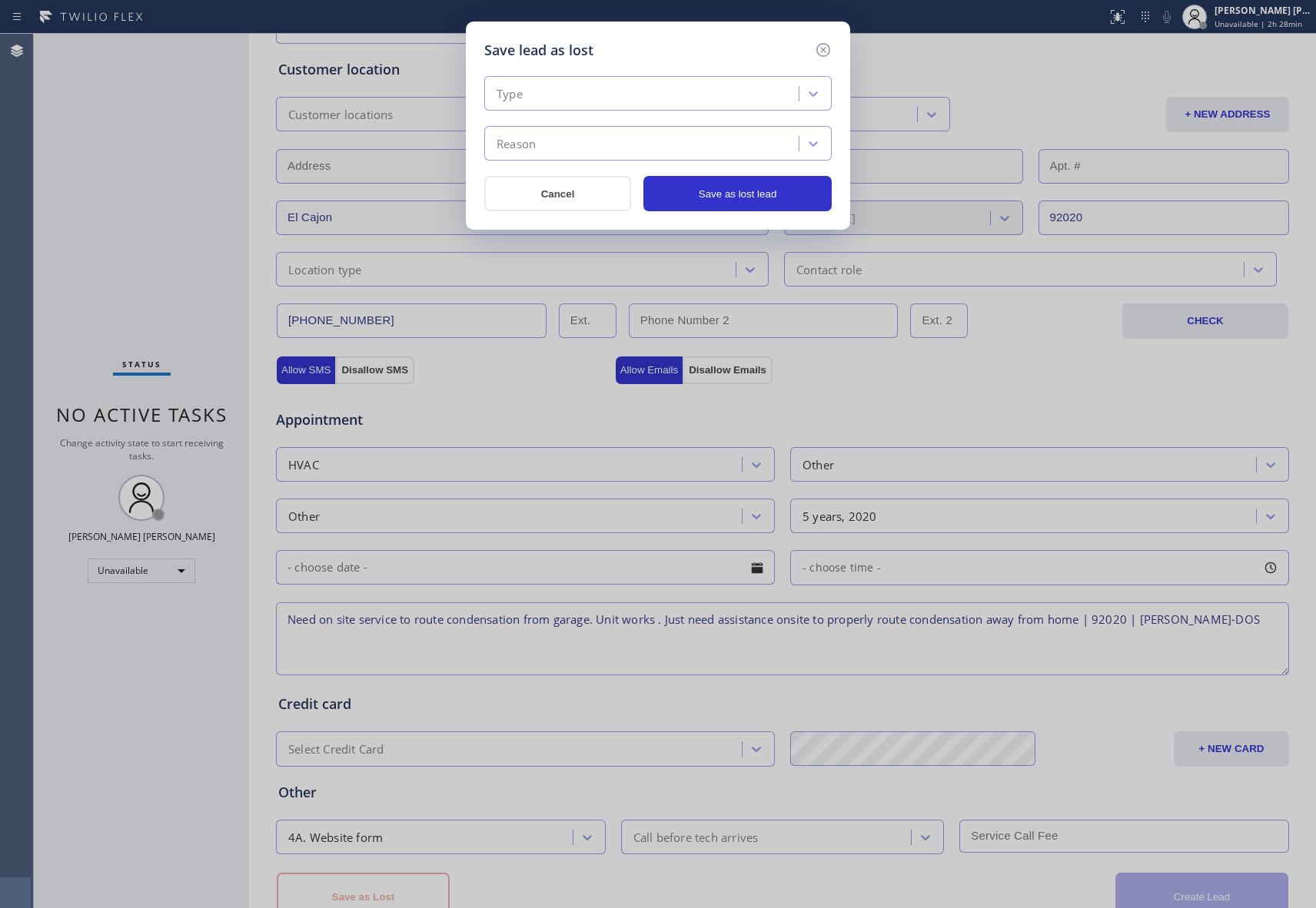
drag, startPoint x: 812, startPoint y: 92, endPoint x: 752, endPoint y: 93, distance: 60.0
click at [815, 92] on icon at bounding box center [813, 94] width 16 height 16
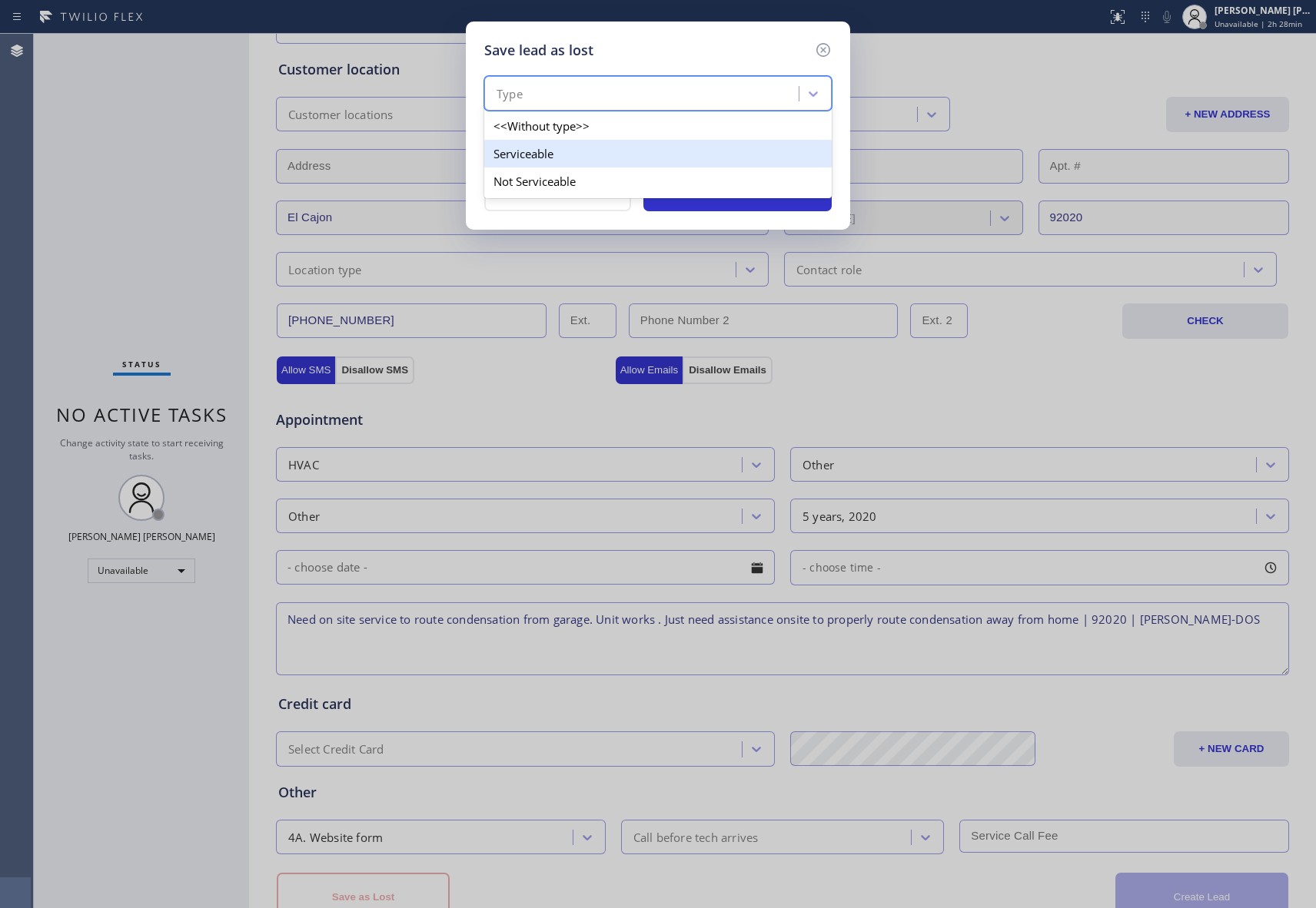
click at [561, 157] on div "Serviceable" at bounding box center [658, 154] width 348 height 27
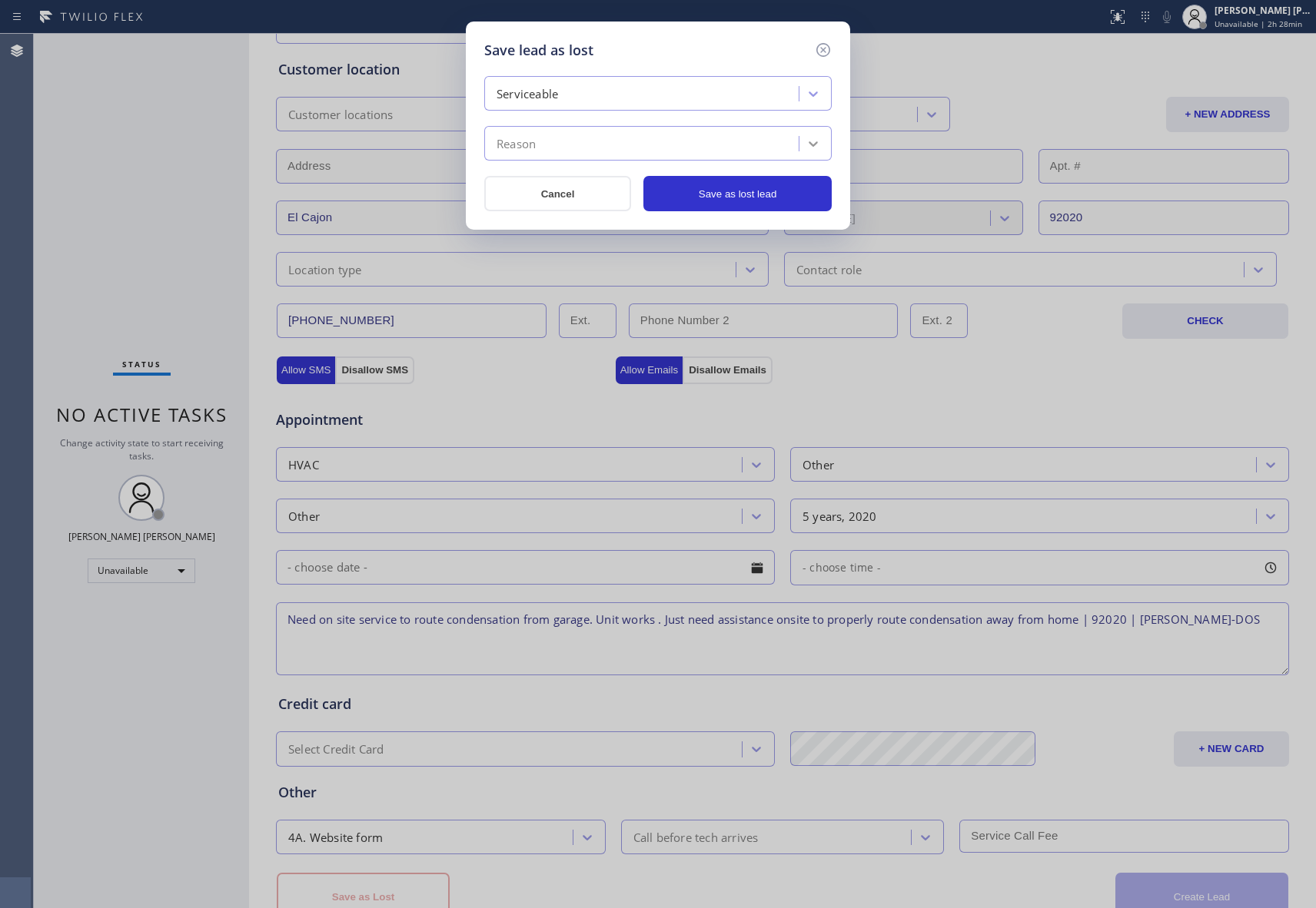
click at [812, 145] on icon at bounding box center [813, 144] width 16 height 16
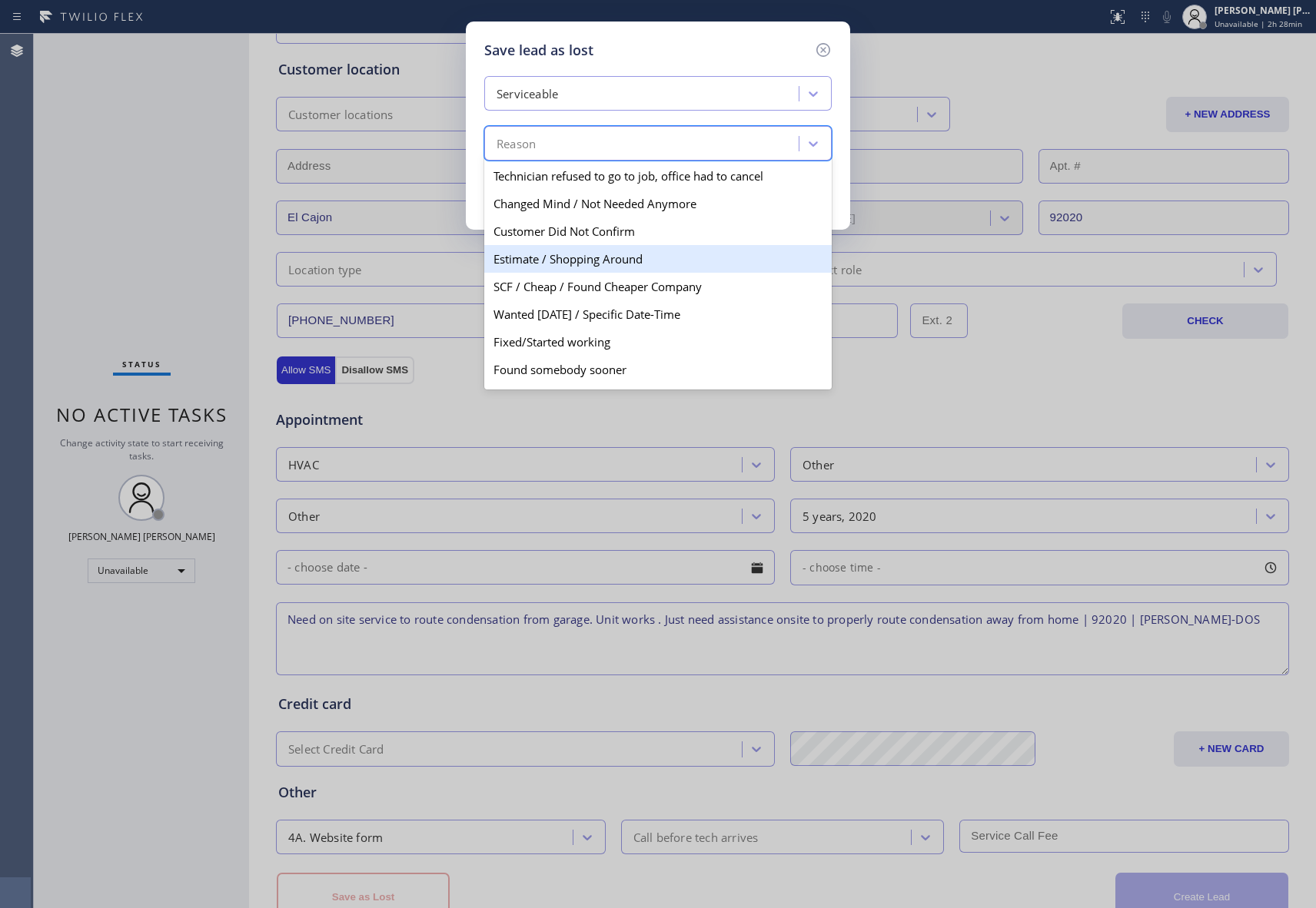
scroll to position [80, 0]
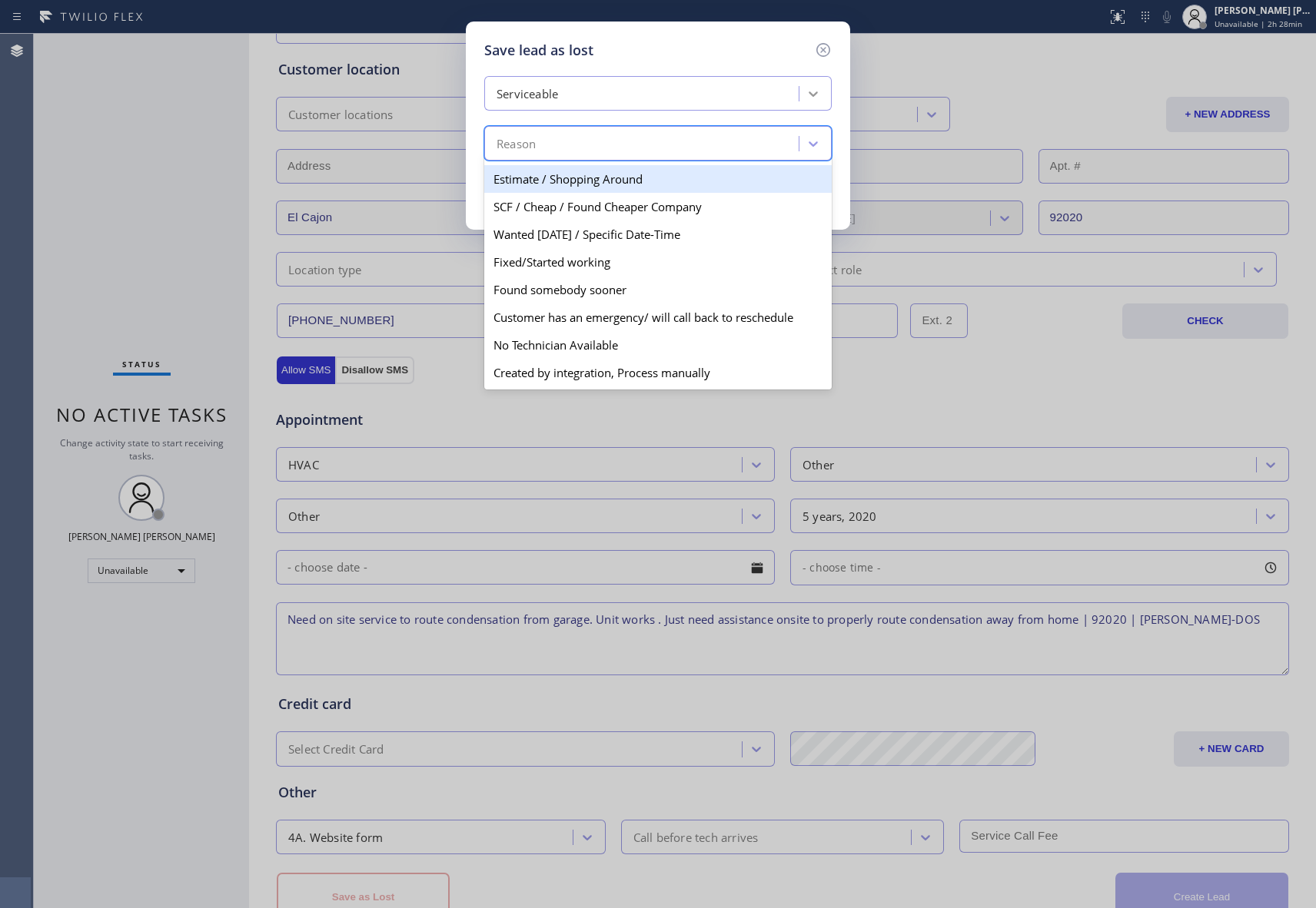
click at [812, 84] on div at bounding box center [813, 94] width 27 height 27
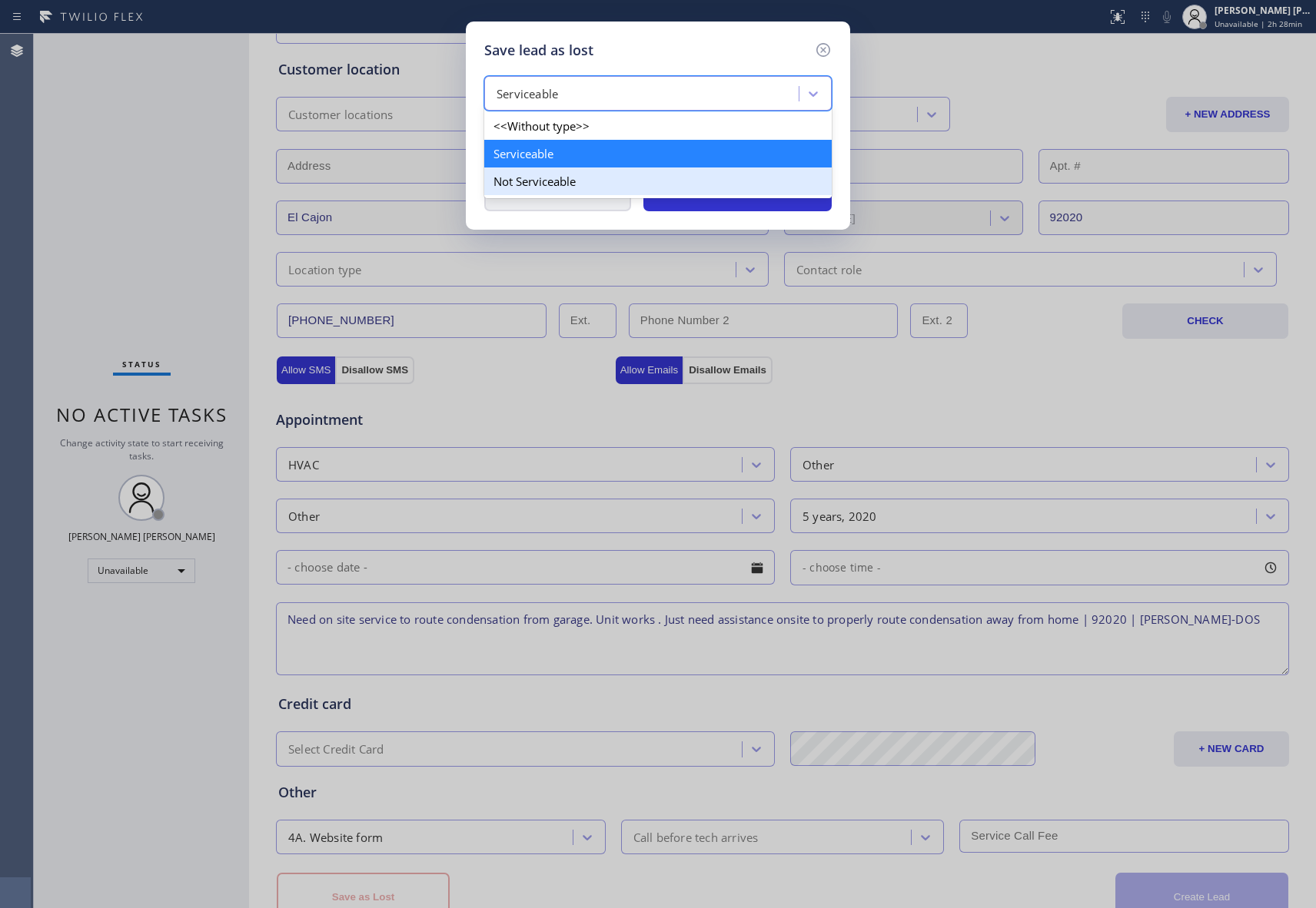
click at [551, 181] on div "Not Serviceable" at bounding box center [658, 181] width 348 height 27
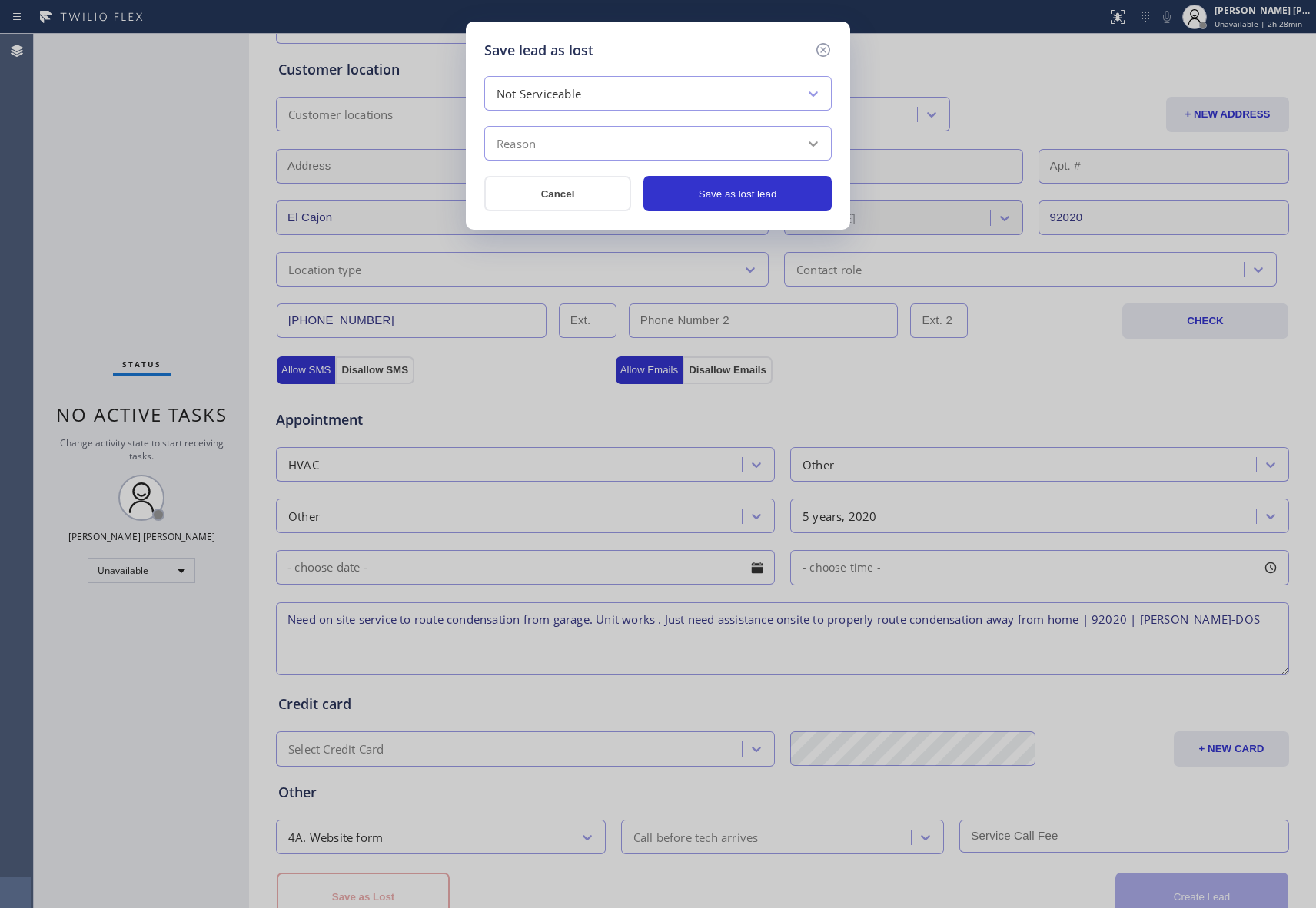
click at [816, 141] on icon at bounding box center [813, 144] width 16 height 16
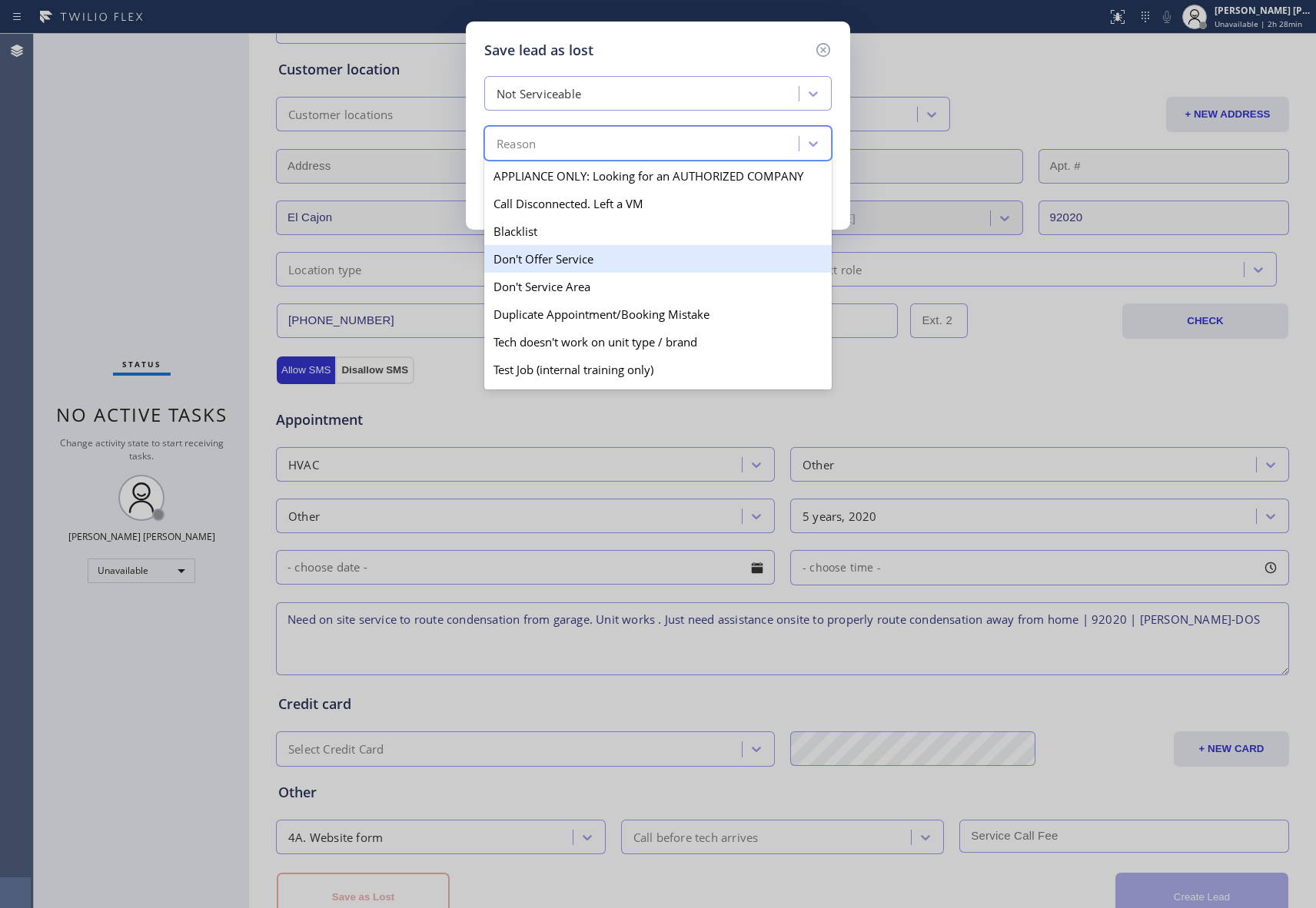
click at [594, 264] on div "Don't Offer Service" at bounding box center [658, 259] width 348 height 27
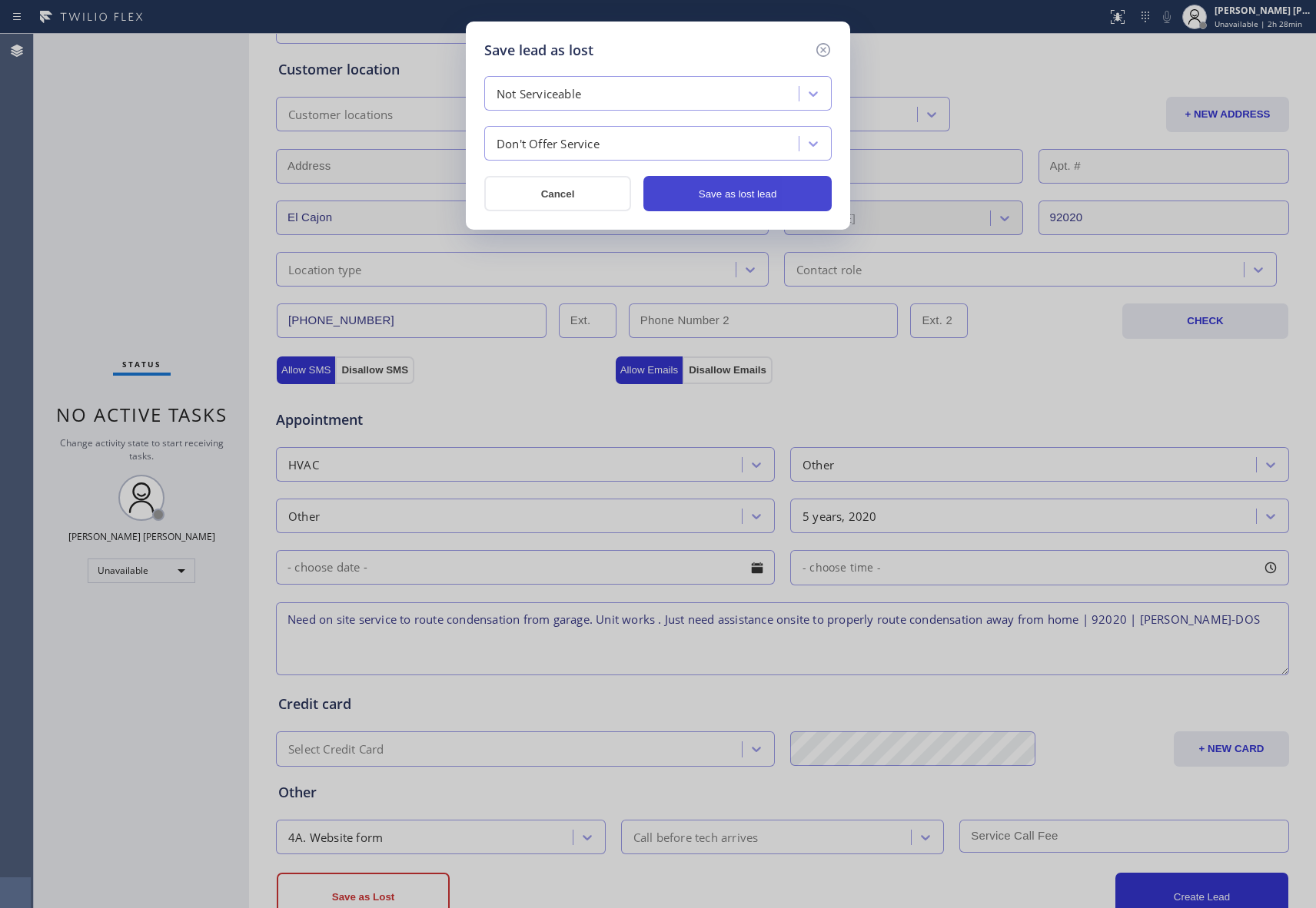
click at [769, 191] on button "Save as lost lead" at bounding box center [738, 194] width 188 height 35
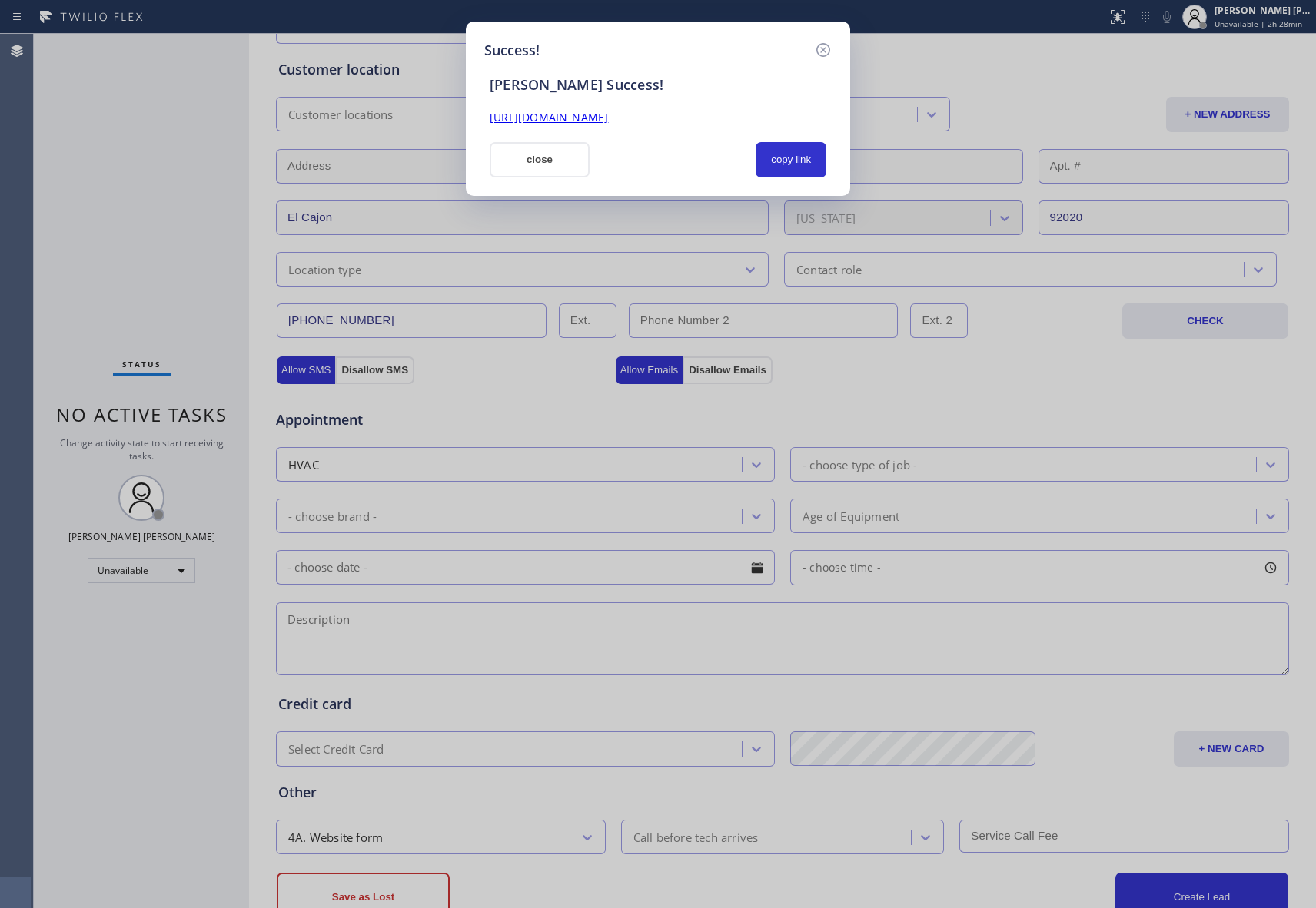
drag, startPoint x: 791, startPoint y: 117, endPoint x: 459, endPoint y: 118, distance: 332.0
click at [459, 118] on div "Success! [PERSON_NAME] Success! [URL][DOMAIN_NAME] close copy link" at bounding box center [658, 454] width 1316 height 908
copy link "[URL][DOMAIN_NAME]"
click at [824, 47] on icon at bounding box center [823, 50] width 19 height 19
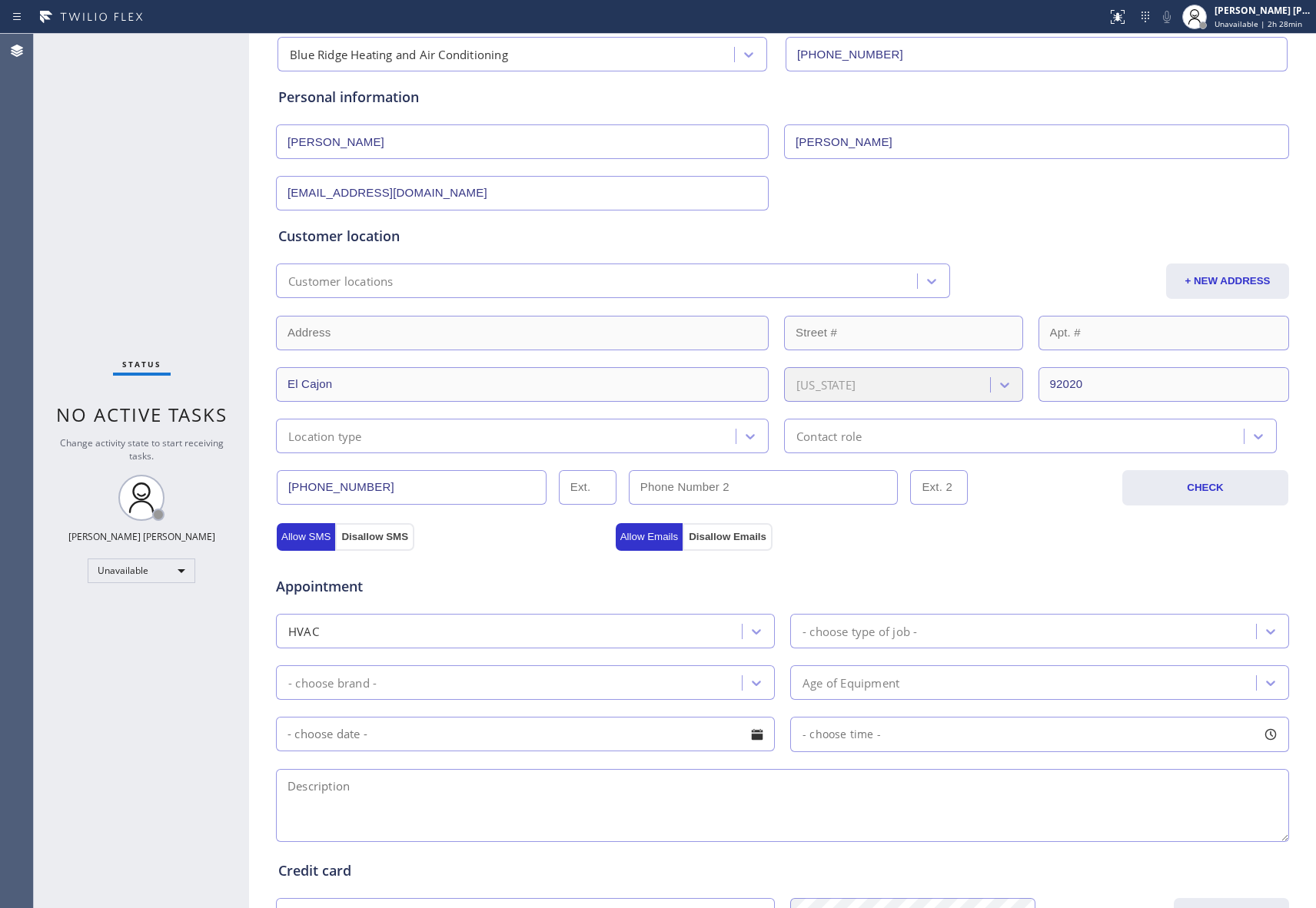
scroll to position [0, 0]
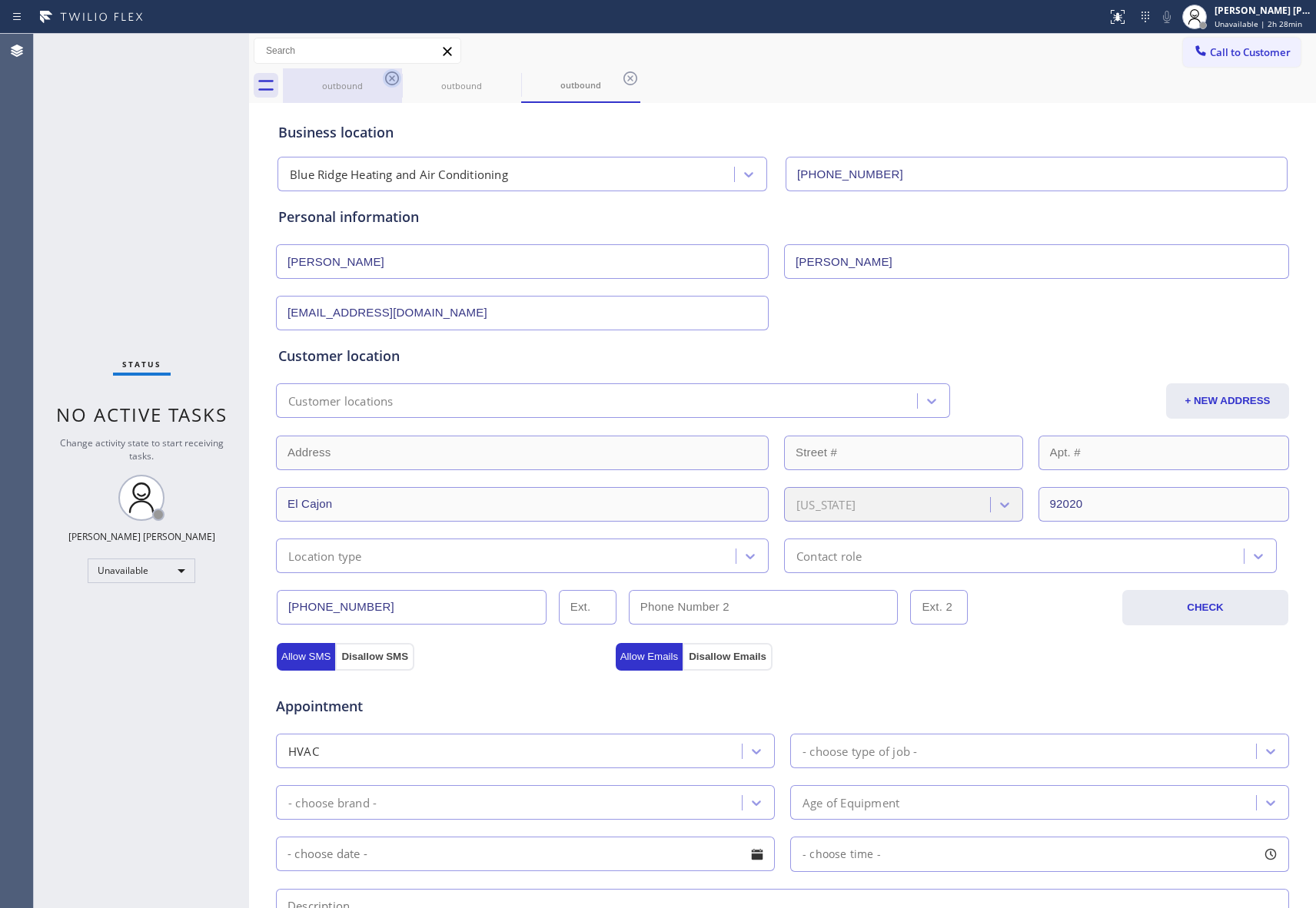
click at [398, 75] on icon at bounding box center [392, 78] width 19 height 19
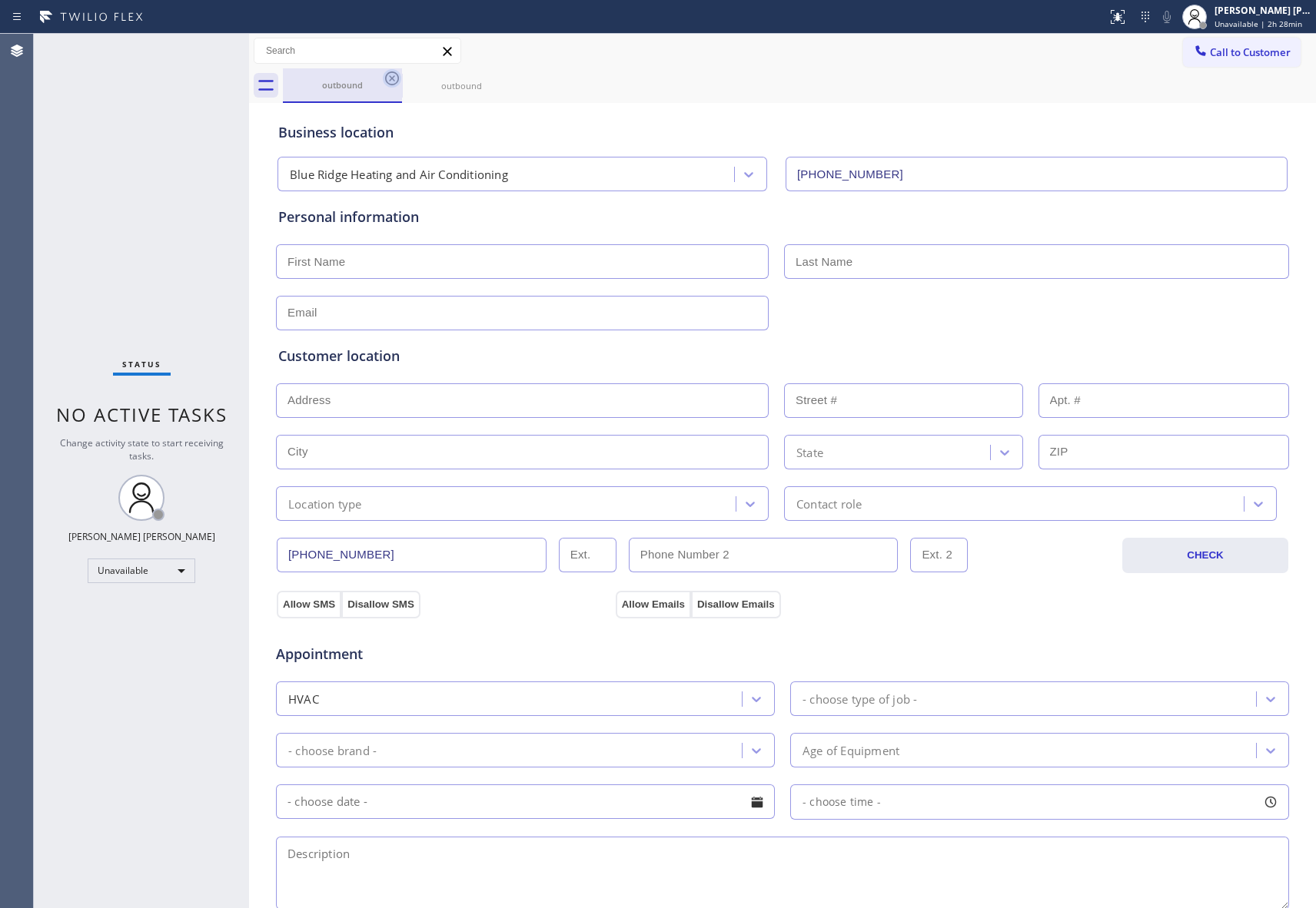
click at [395, 74] on icon at bounding box center [392, 78] width 19 height 19
click at [0, 0] on icon at bounding box center [0, 0] width 0 height 0
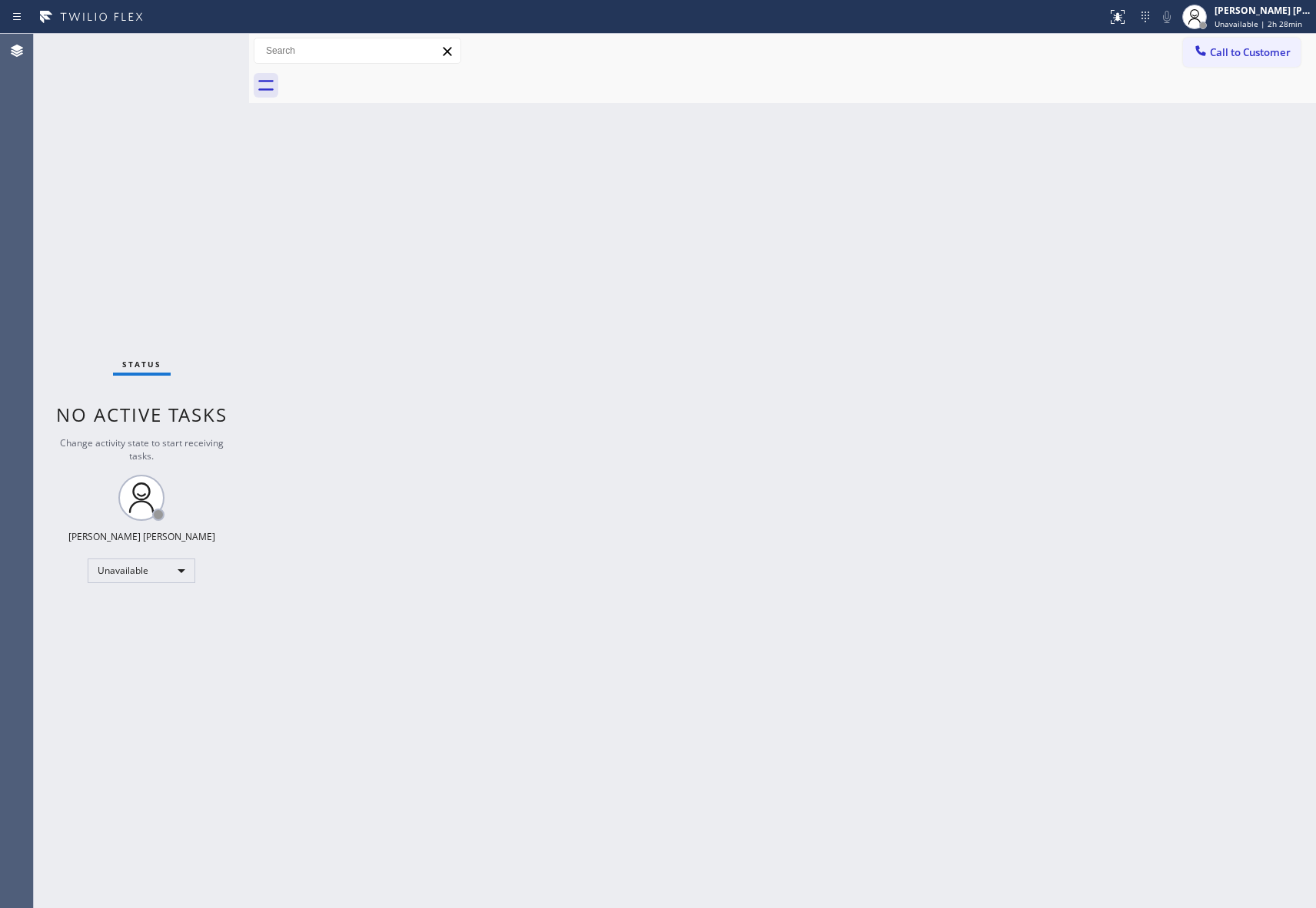
click at [395, 74] on div at bounding box center [800, 85] width 1034 height 34
click at [1272, 49] on span "Call to Customer" at bounding box center [1250, 52] width 80 height 14
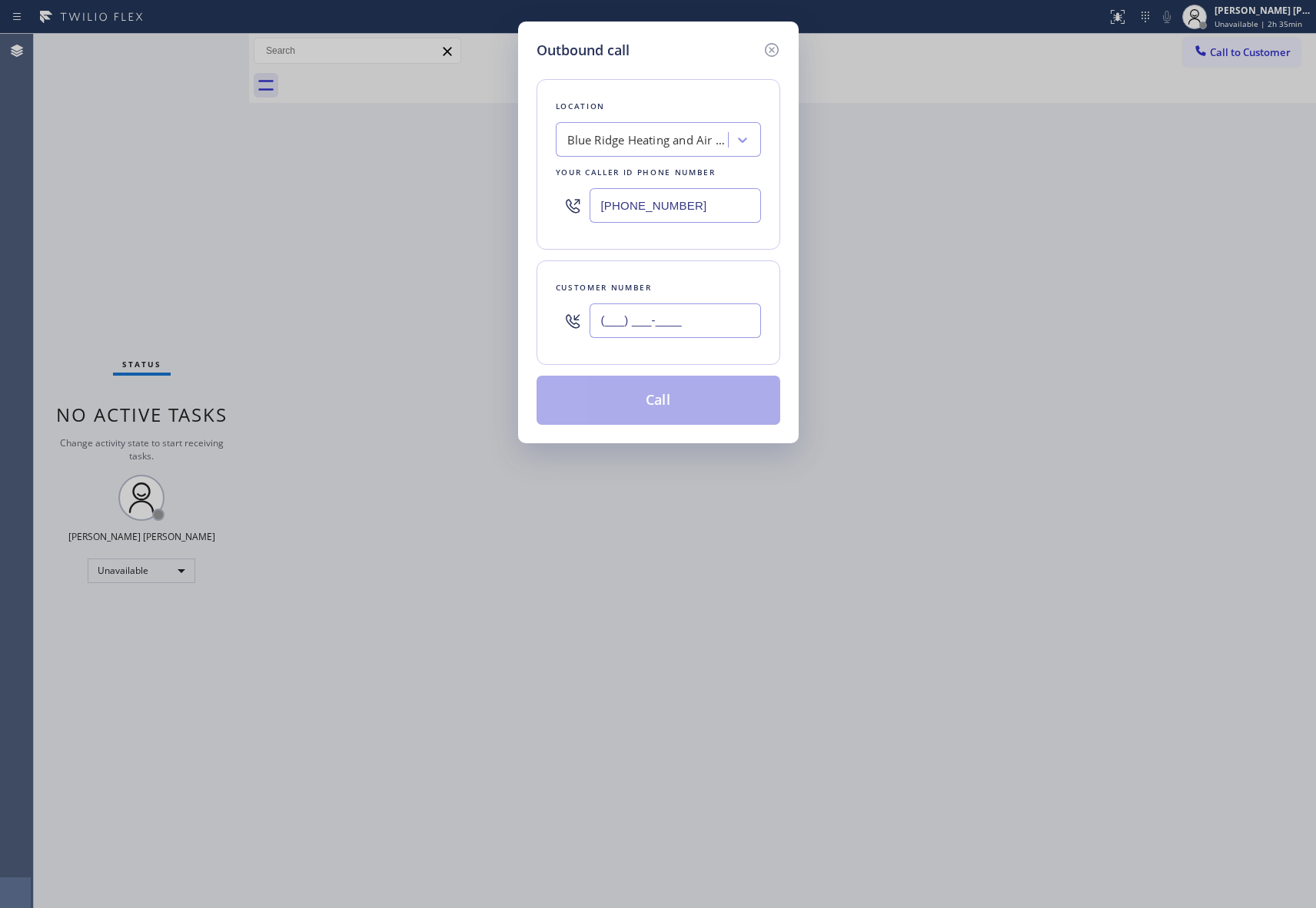
click at [692, 324] on input "(___) ___-____" at bounding box center [675, 320] width 171 height 34
paste input "818) 903-4600"
click at [641, 145] on div "Blue Ridge Heating and Air Conditioning" at bounding box center [648, 140] width 162 height 18
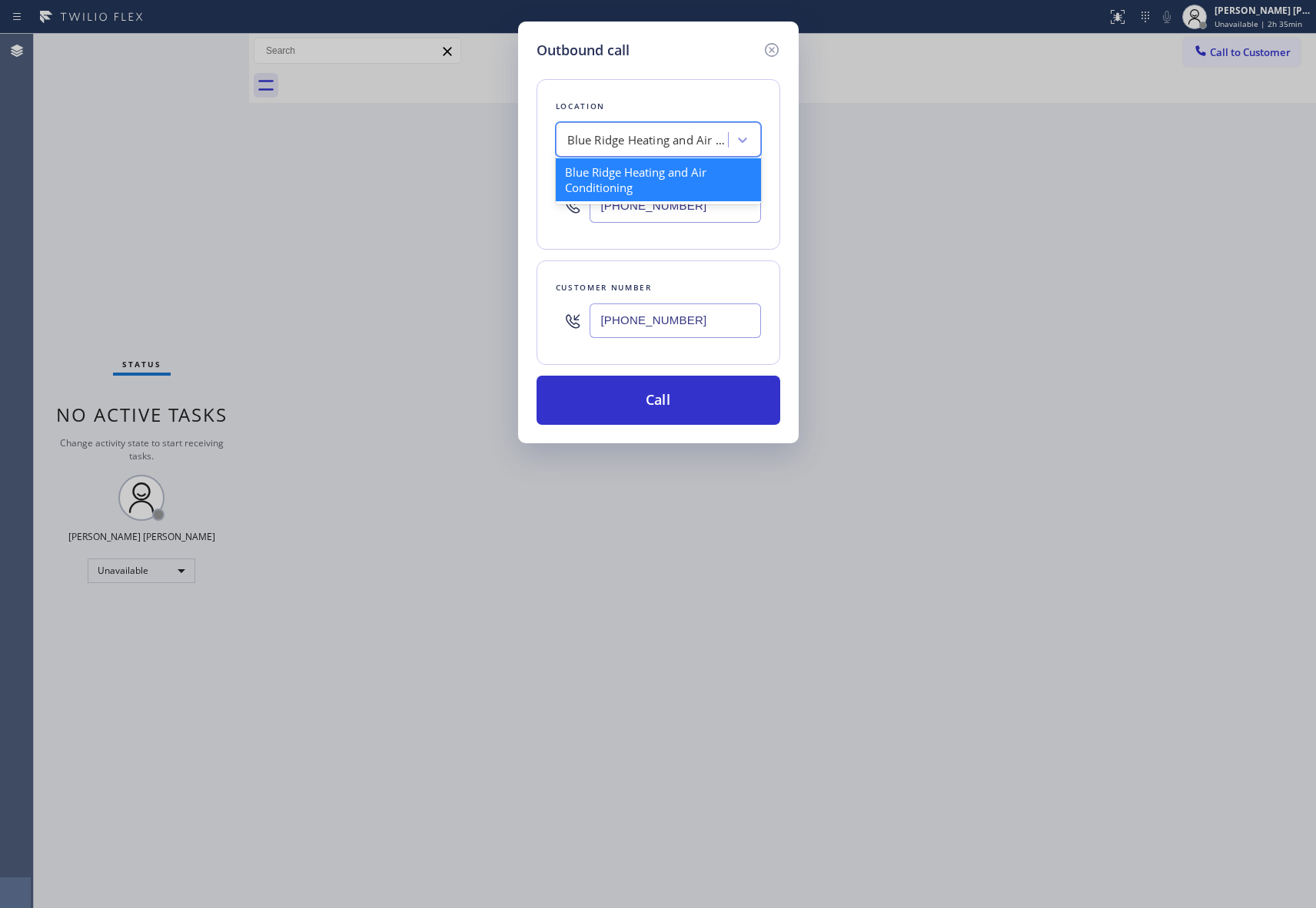
paste input "Home Alliance"
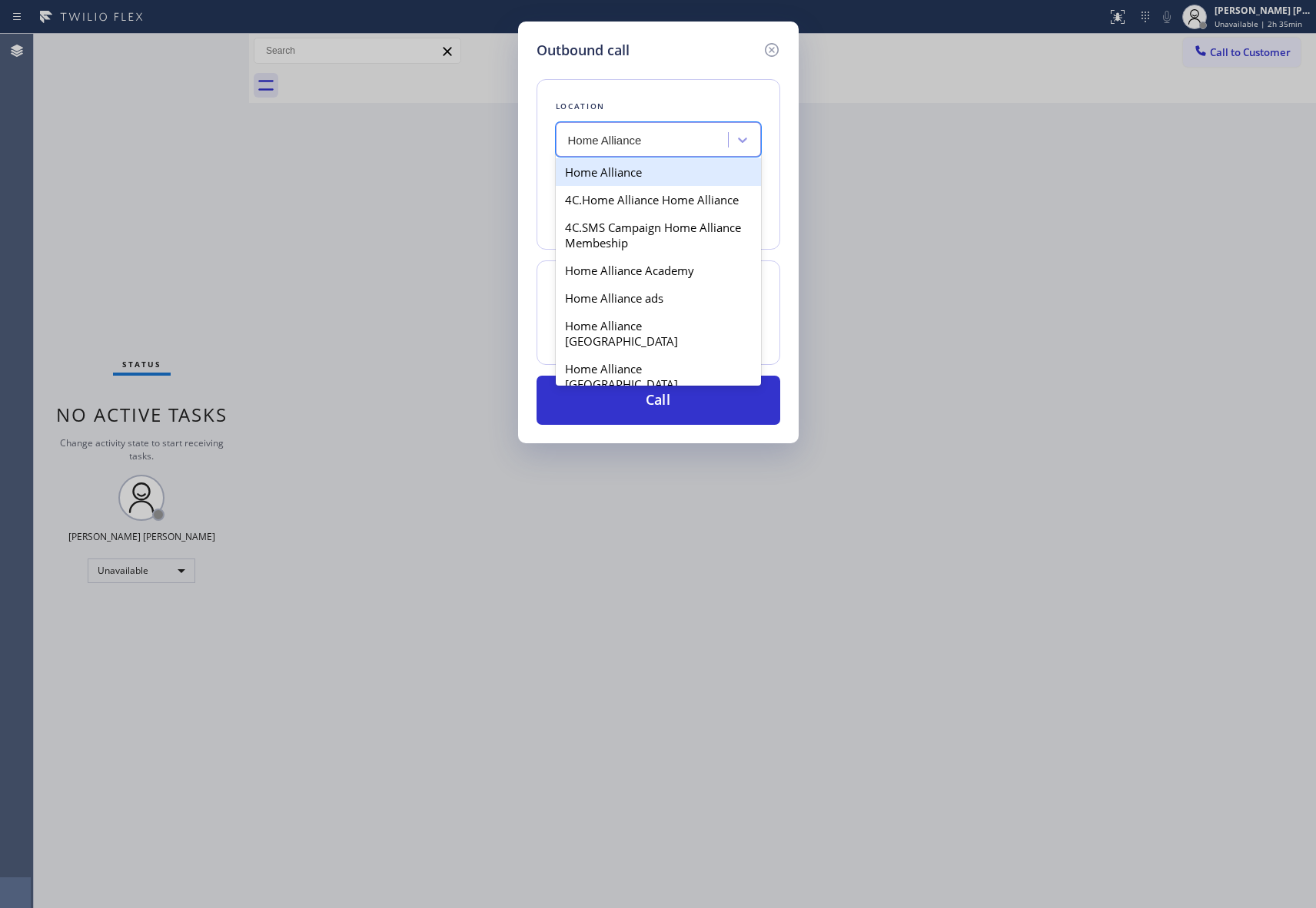
click at [647, 167] on div "Home Alliance" at bounding box center [658, 172] width 205 height 27
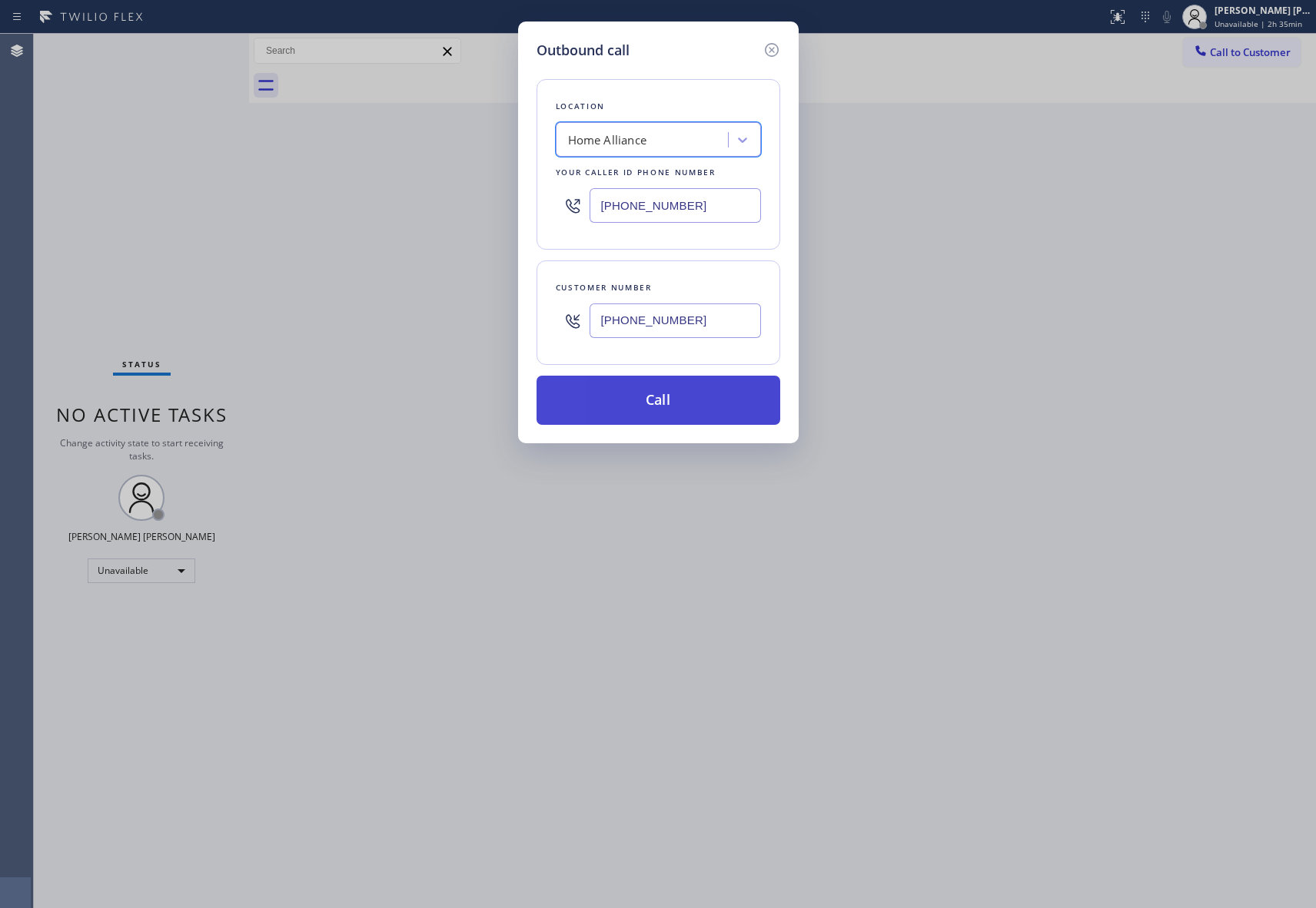
click at [667, 398] on button "Call" at bounding box center [658, 401] width 244 height 49
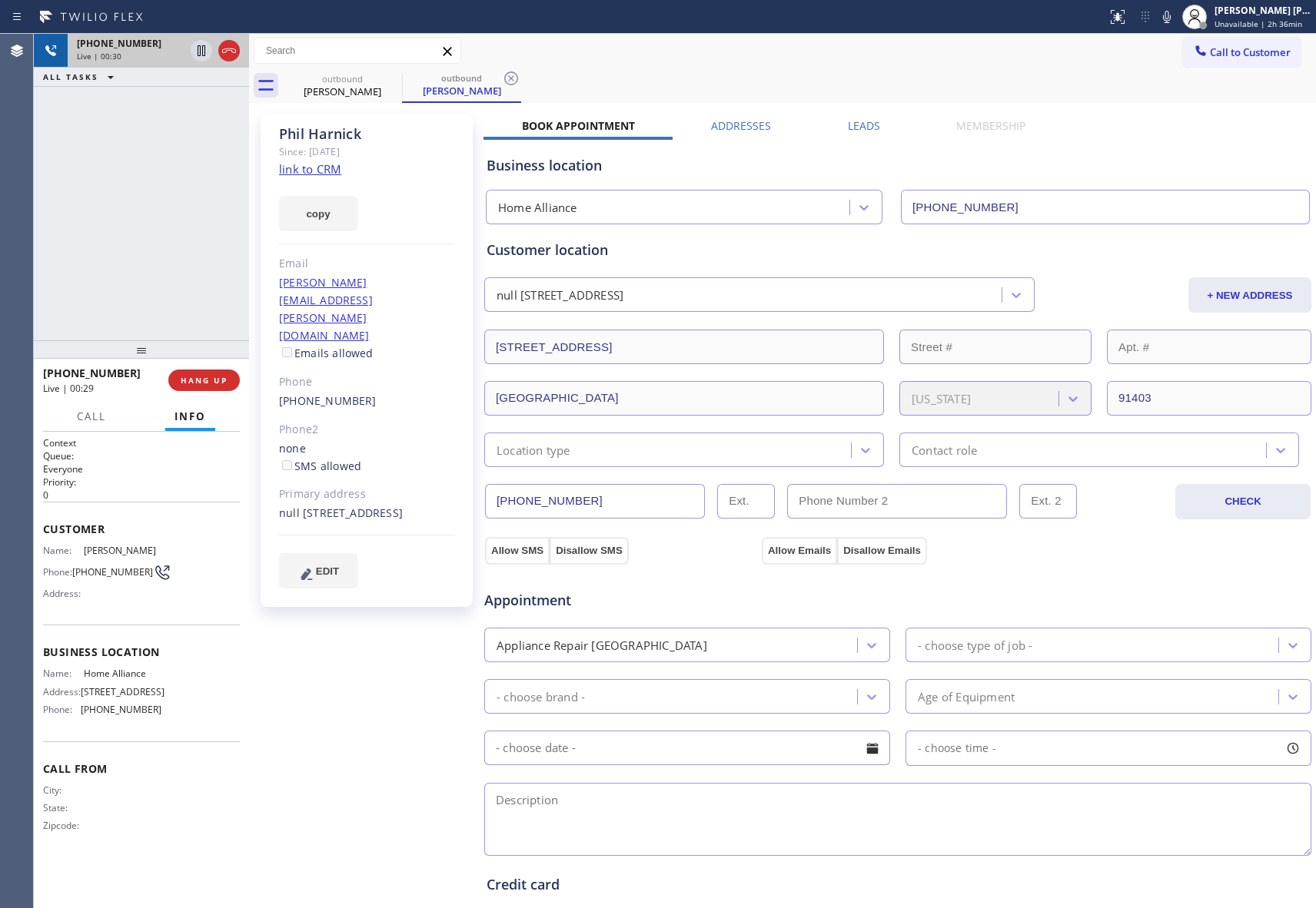
click at [237, 60] on div at bounding box center [215, 51] width 55 height 34
click at [235, 49] on icon at bounding box center [228, 50] width 19 height 19
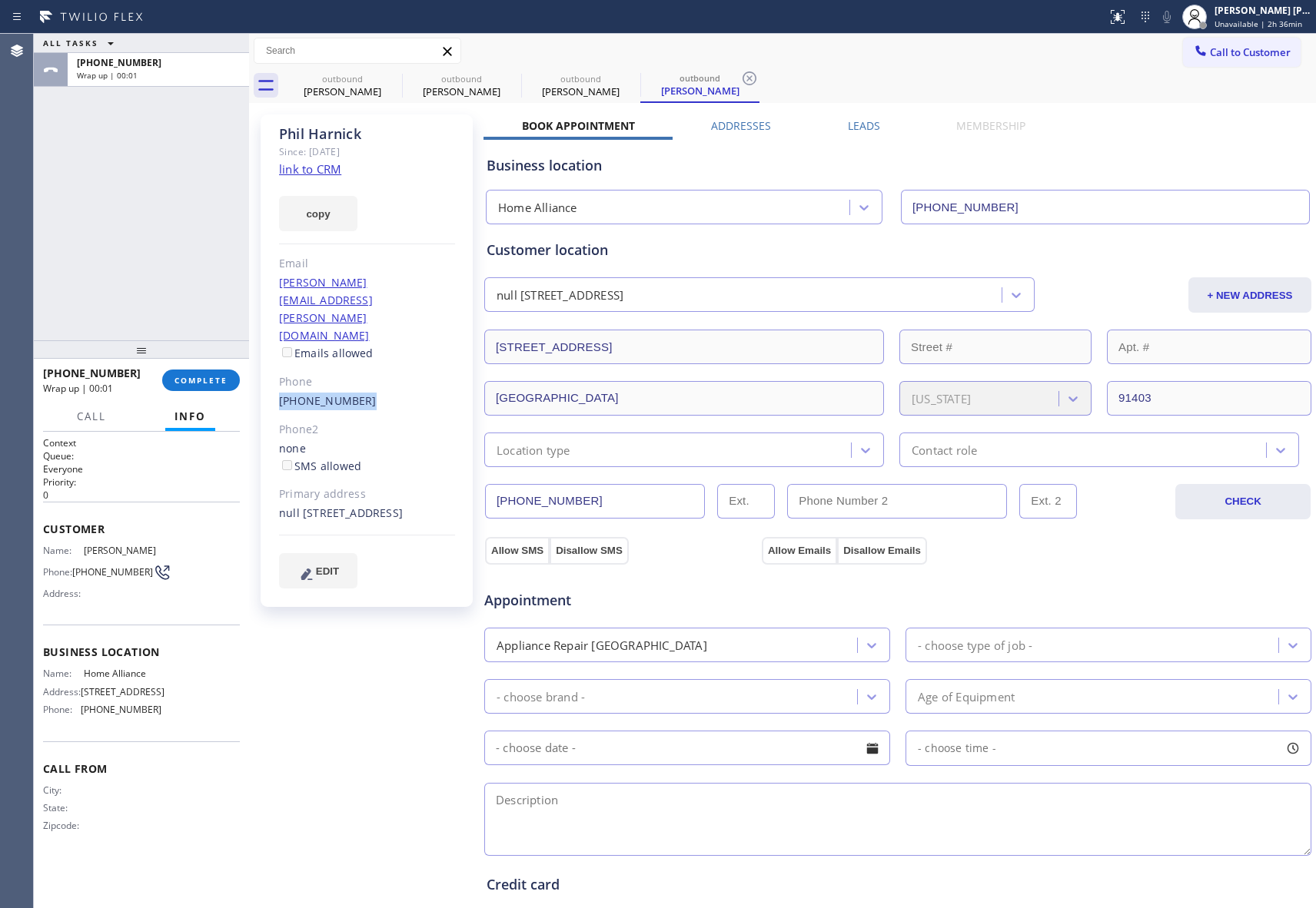
drag, startPoint x: 354, startPoint y: 346, endPoint x: 275, endPoint y: 352, distance: 79.2
click at [275, 352] on div "[PERSON_NAME] Since: [DATE] link to CRM copy Email [PERSON_NAME][EMAIL_ADDRESS]…" at bounding box center [366, 360] width 213 height 493
copy link "[PHONE_NUMBER]"
drag, startPoint x: 372, startPoint y: 84, endPoint x: 397, endPoint y: 77, distance: 26.0
click at [375, 84] on div "[PERSON_NAME]" at bounding box center [342, 91] width 116 height 14
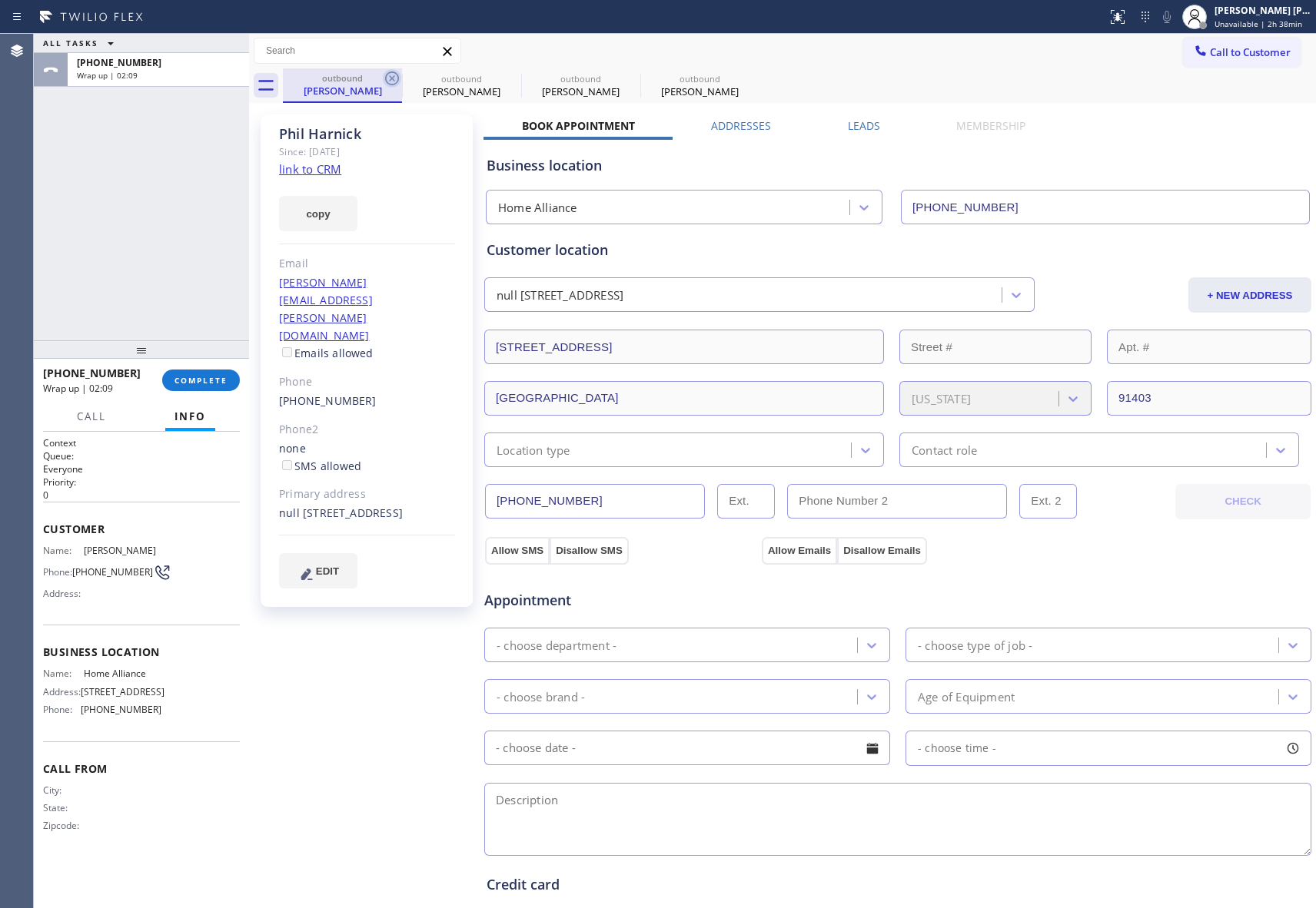
click at [397, 77] on icon at bounding box center [392, 78] width 19 height 19
click at [0, 0] on icon at bounding box center [0, 0] width 0 height 0
click at [397, 76] on div "outbound [PERSON_NAME] outbound [PERSON_NAME] outbound [PERSON_NAME] outbound […" at bounding box center [800, 85] width 1034 height 34
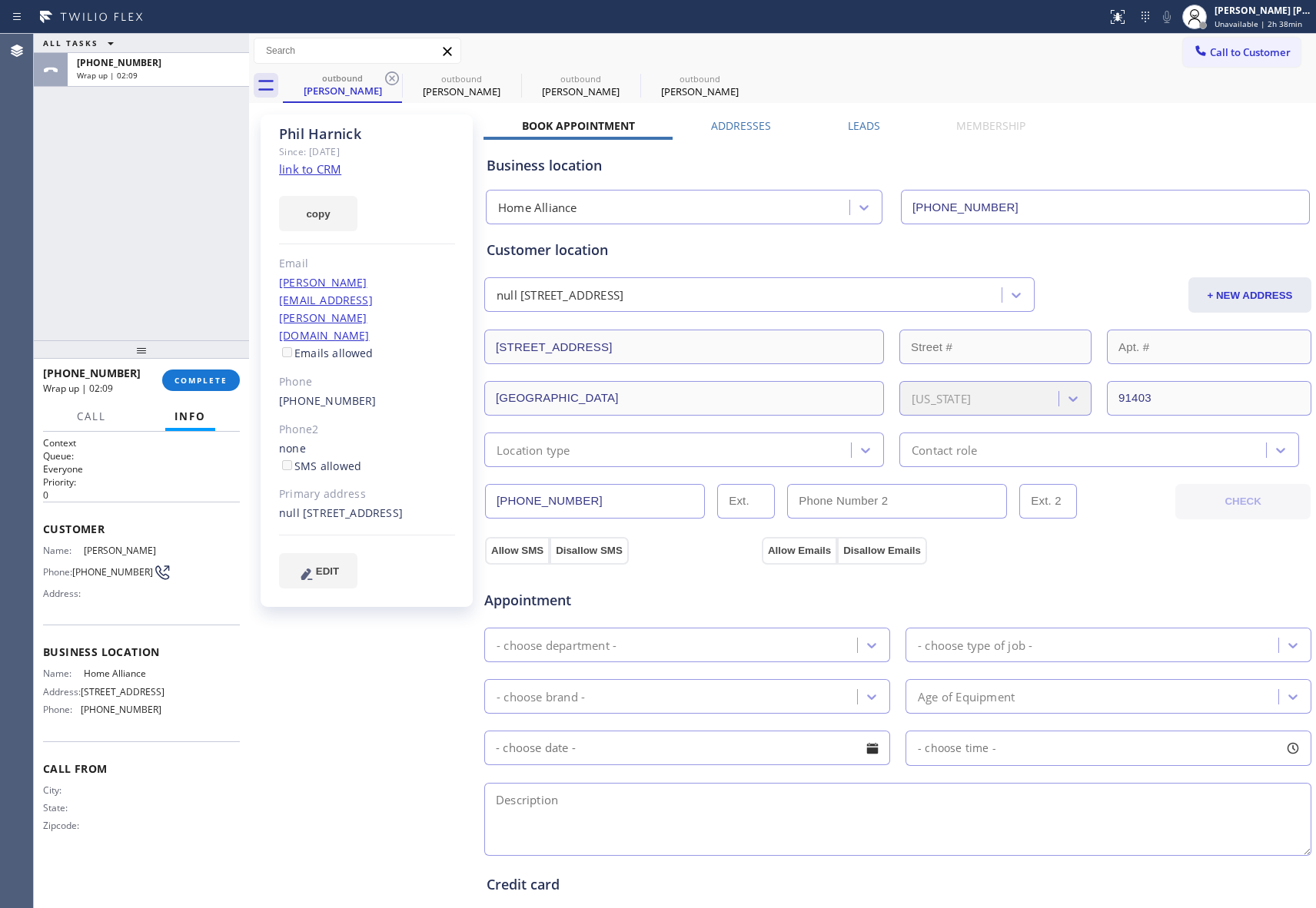
click at [389, 76] on div "outbound [PERSON_NAME] outbound [PERSON_NAME] outbound [PERSON_NAME] outbound […" at bounding box center [800, 85] width 1034 height 34
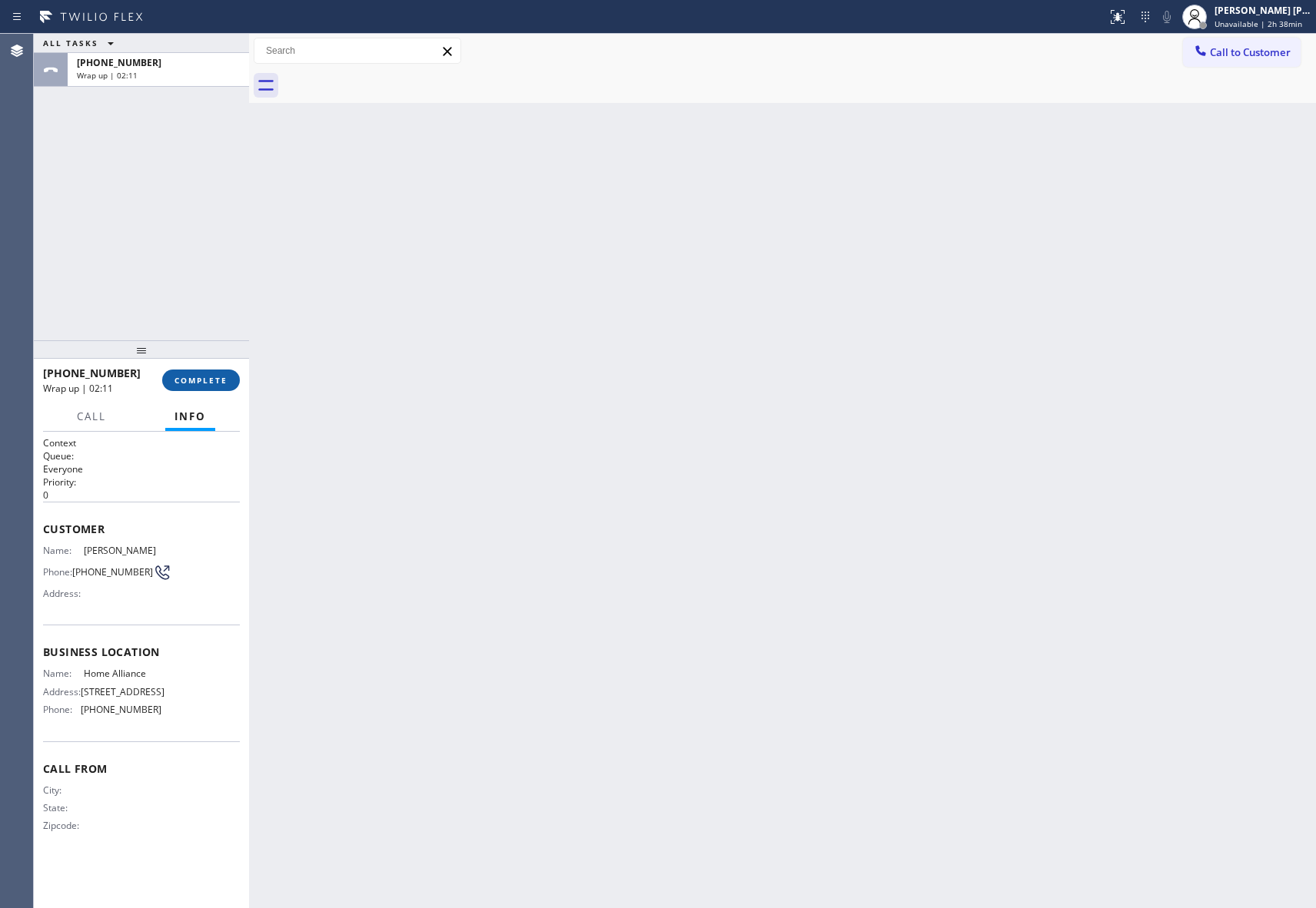
click at [219, 369] on button "COMPLETE" at bounding box center [201, 380] width 77 height 22
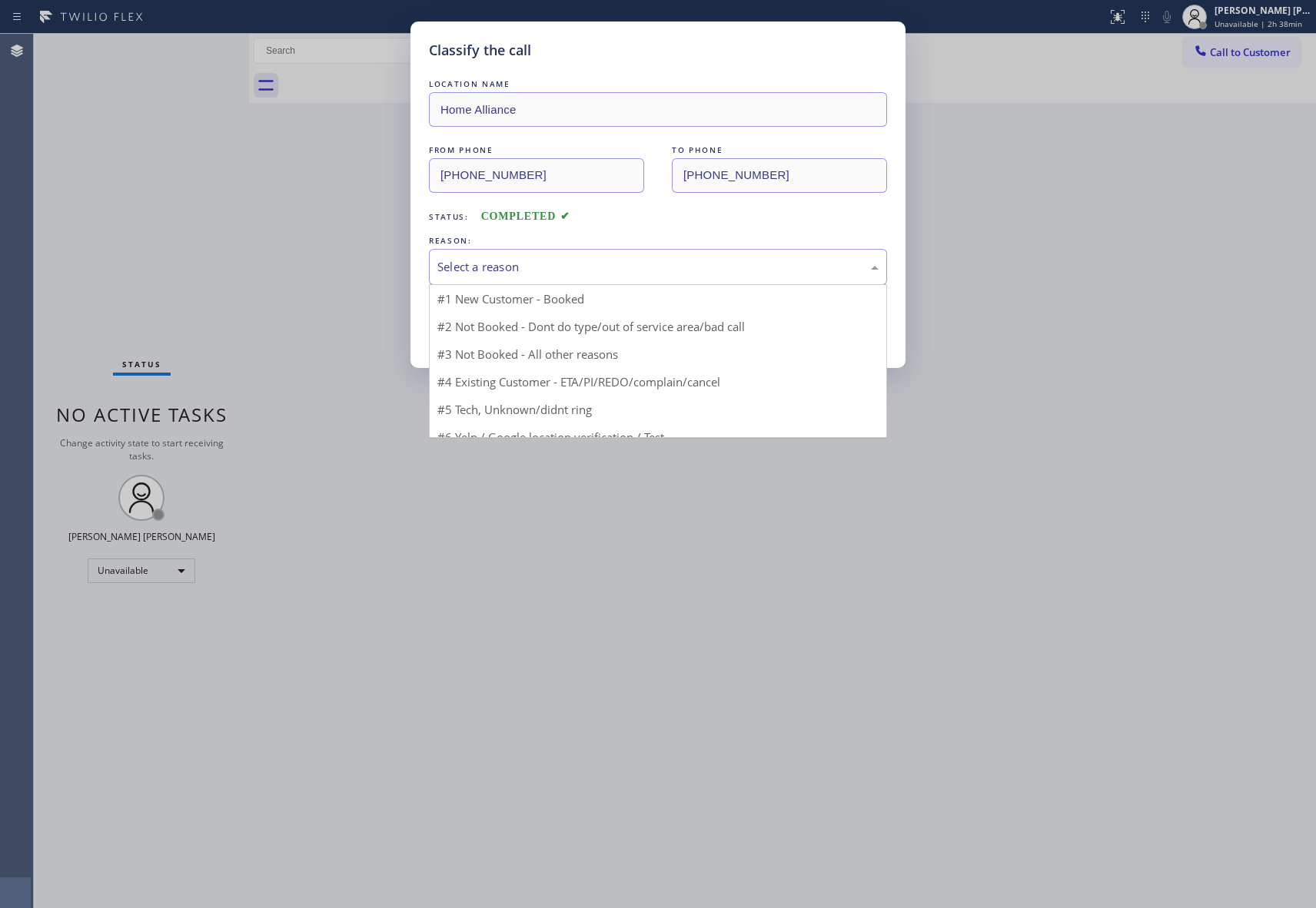
click at [557, 268] on div "Select a reason" at bounding box center [658, 267] width 441 height 18
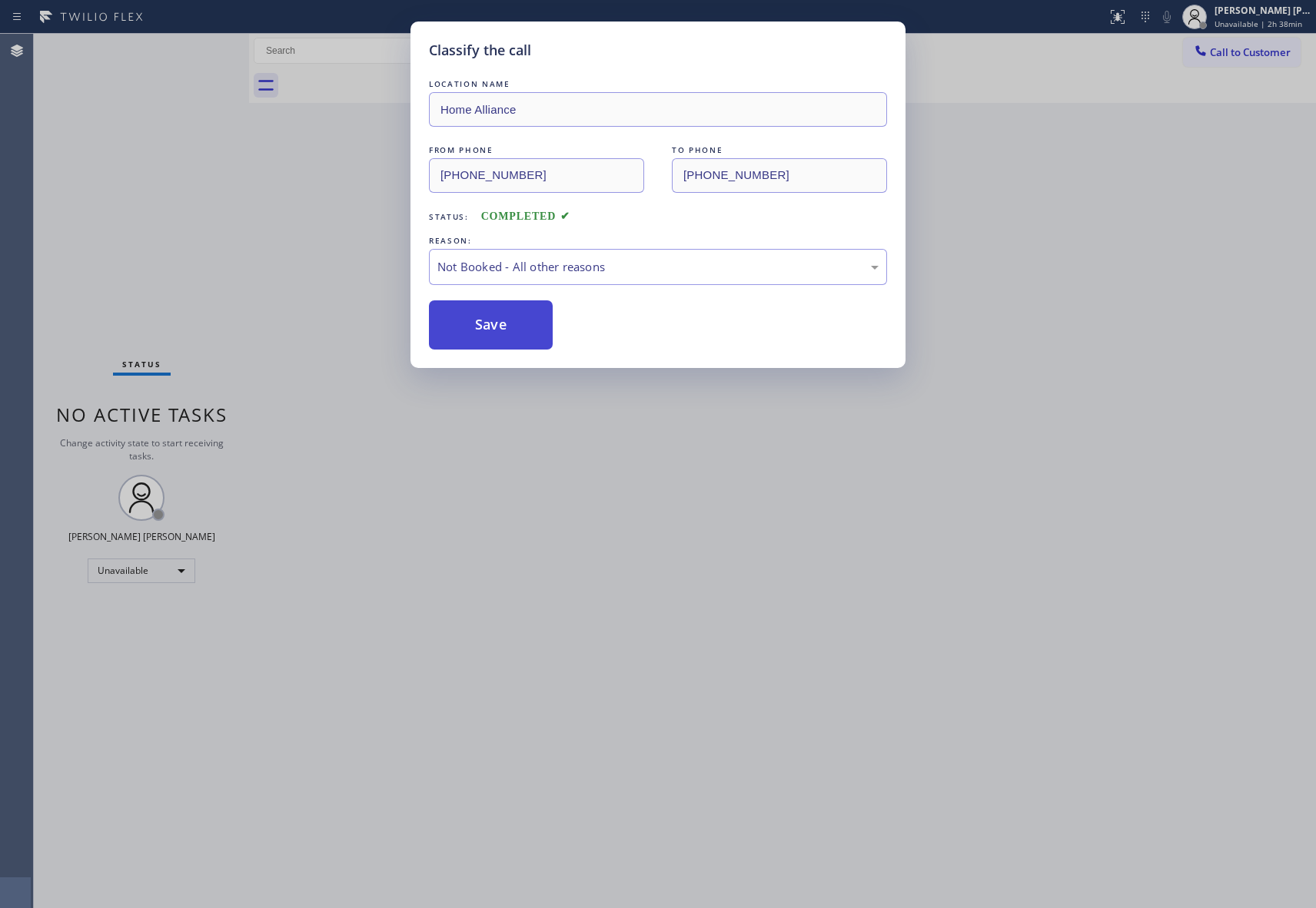
click at [483, 323] on button "Save" at bounding box center [491, 325] width 123 height 49
click at [1261, 52] on div "Classify the call LOCATION NAME [GEOGRAPHIC_DATA] Appliance Repair FROM PHONE […" at bounding box center [675, 471] width 1283 height 875
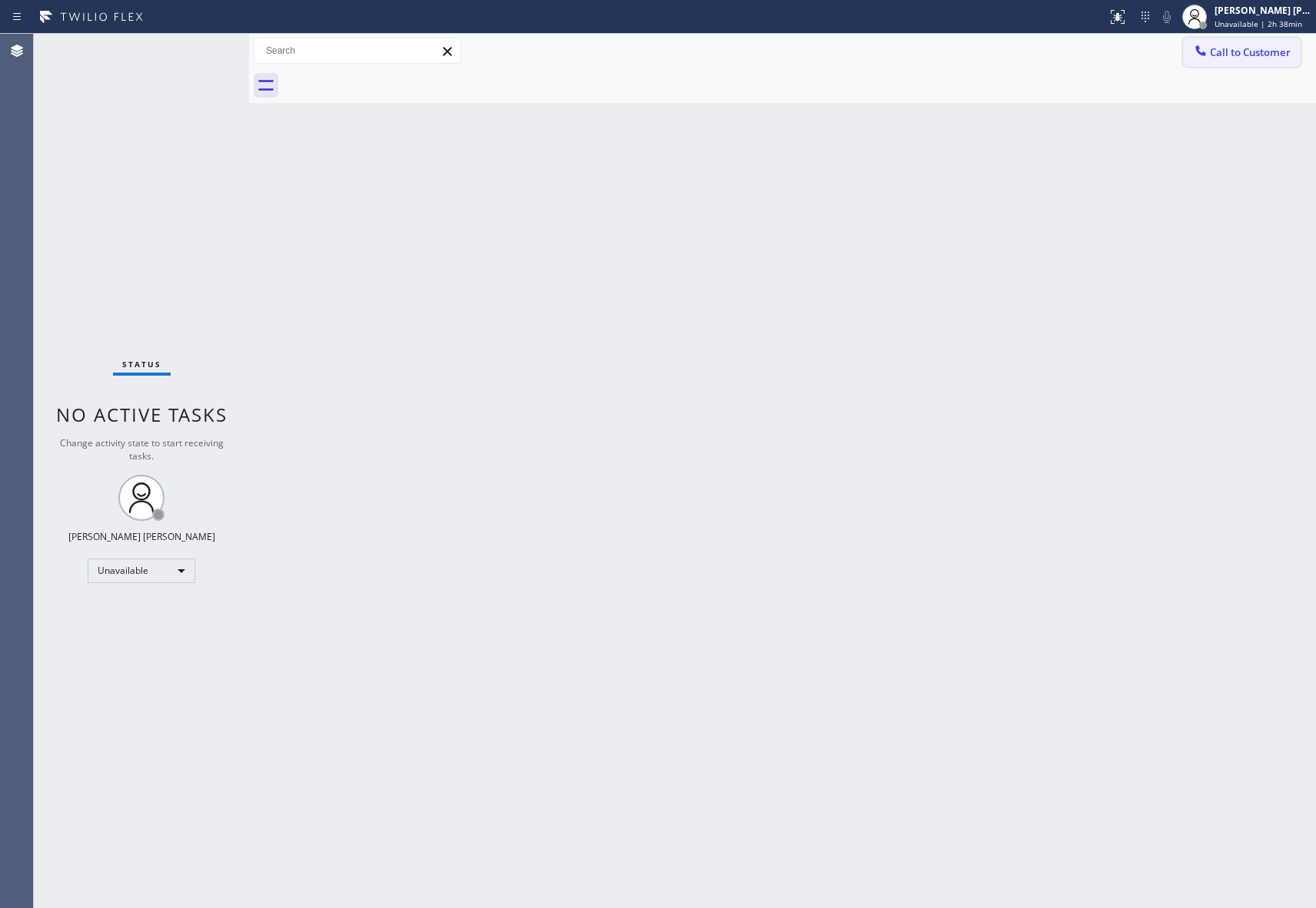
click at [1256, 52] on span "Call to Customer" at bounding box center [1250, 52] width 80 height 14
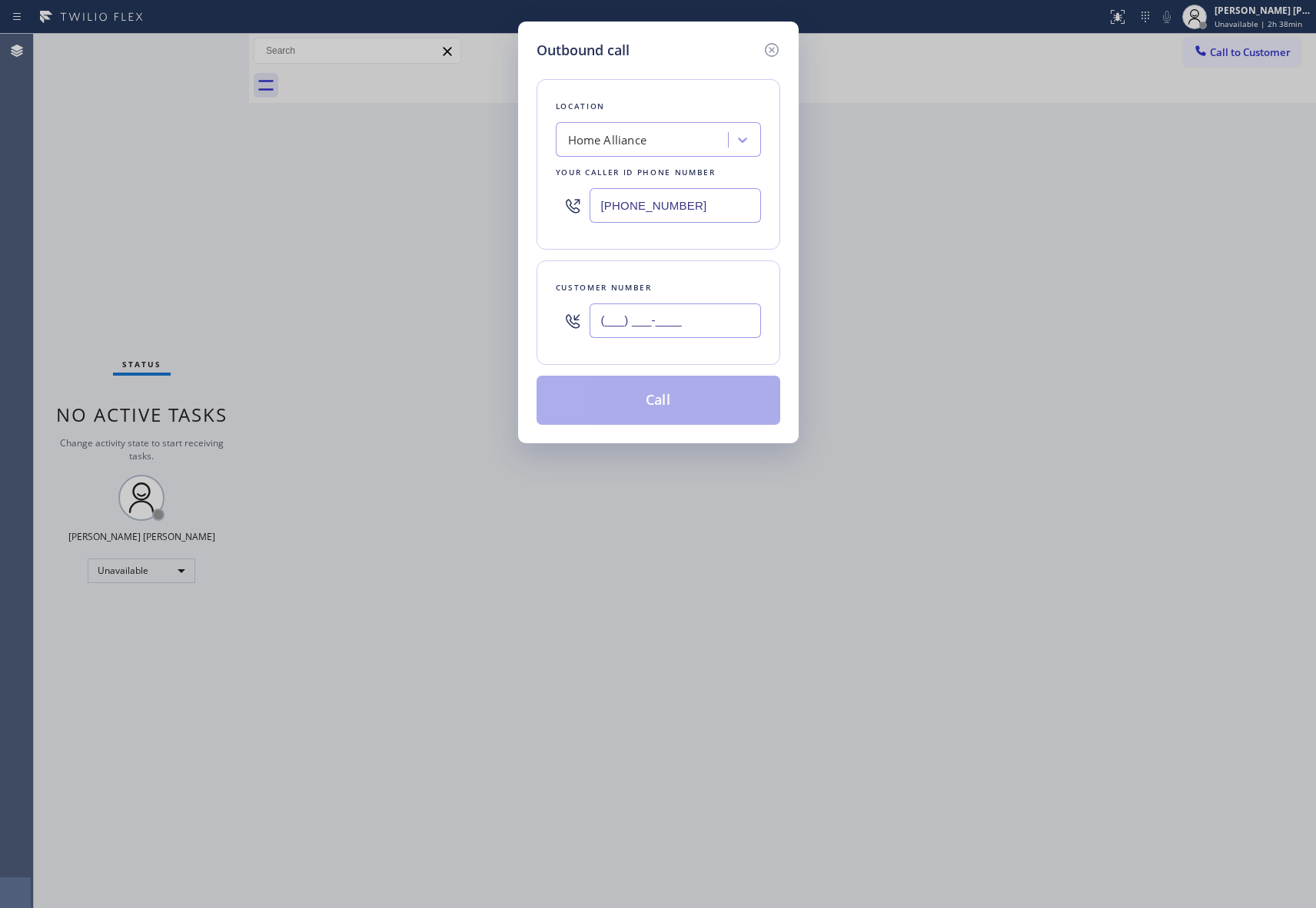
click at [696, 321] on input "(___) ___-____" at bounding box center [675, 320] width 171 height 34
paste input "818) 903-4600"
click at [648, 406] on button "Call" at bounding box center [658, 401] width 244 height 49
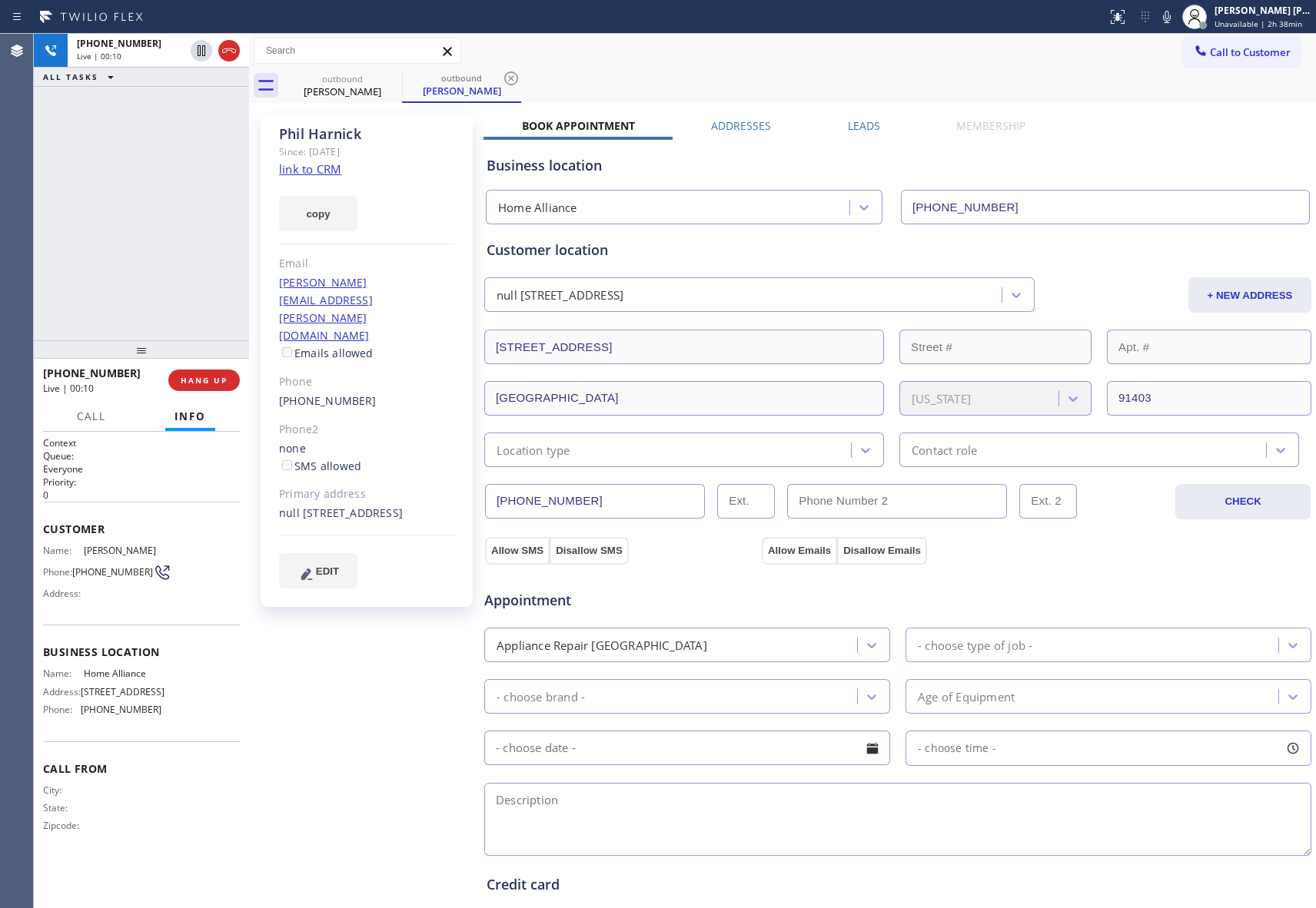
click at [858, 119] on label "Leads" at bounding box center [863, 125] width 32 height 15
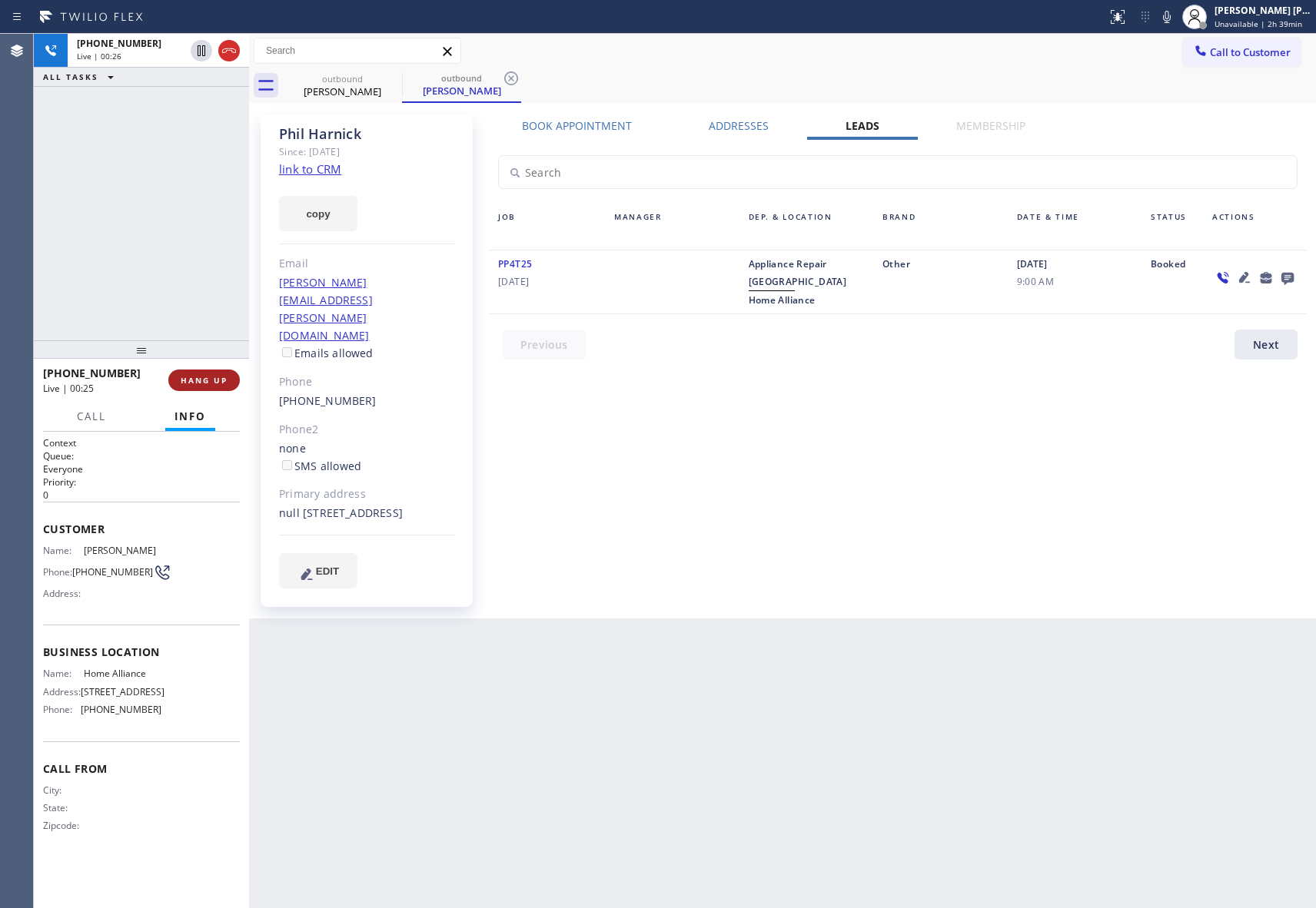
click at [192, 381] on span "HANG UP" at bounding box center [204, 380] width 47 height 11
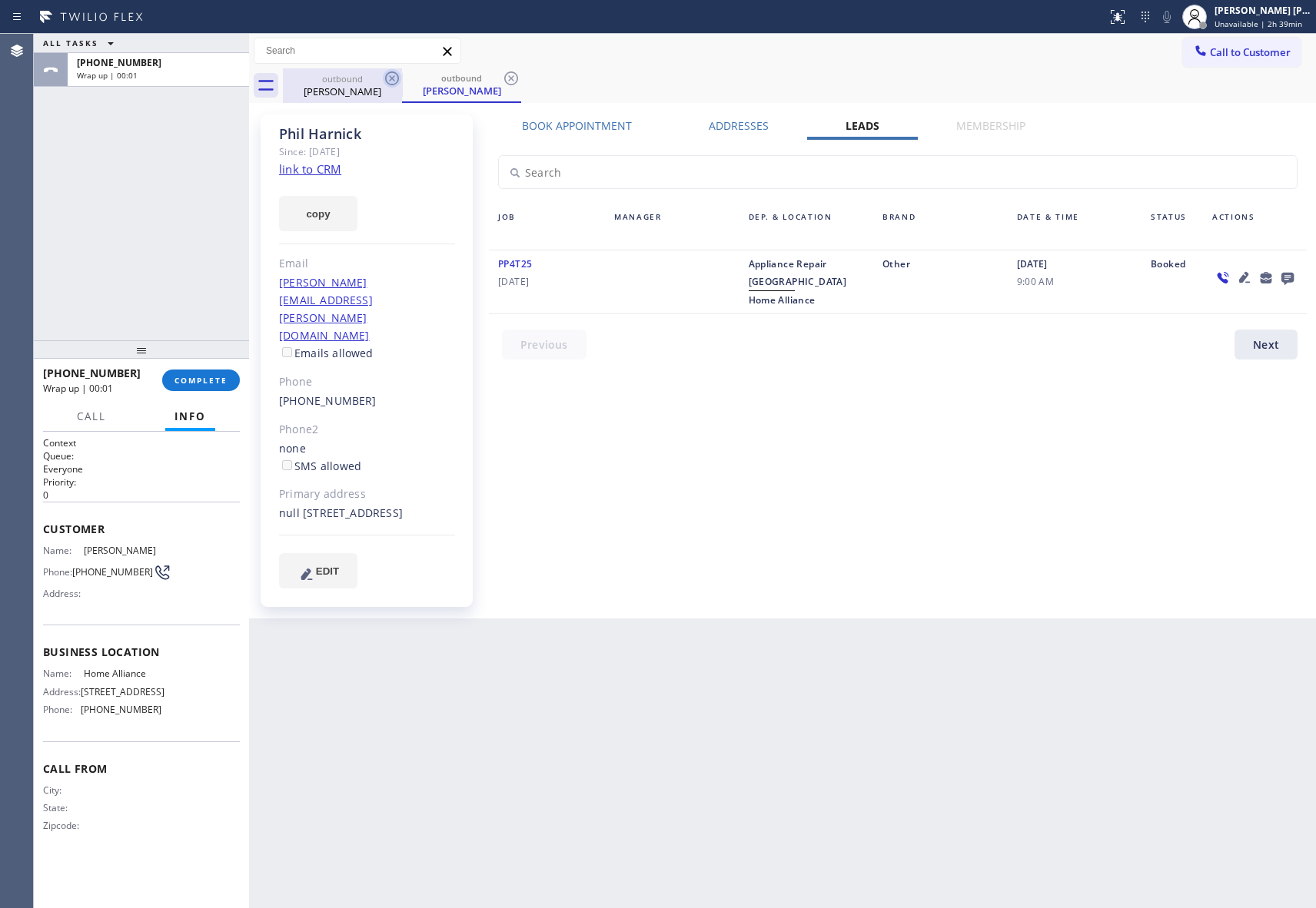
click at [397, 80] on icon at bounding box center [392, 78] width 19 height 19
click at [398, 78] on icon at bounding box center [392, 78] width 14 height 14
click at [397, 77] on div "outbound [PERSON_NAME]" at bounding box center [800, 85] width 1034 height 34
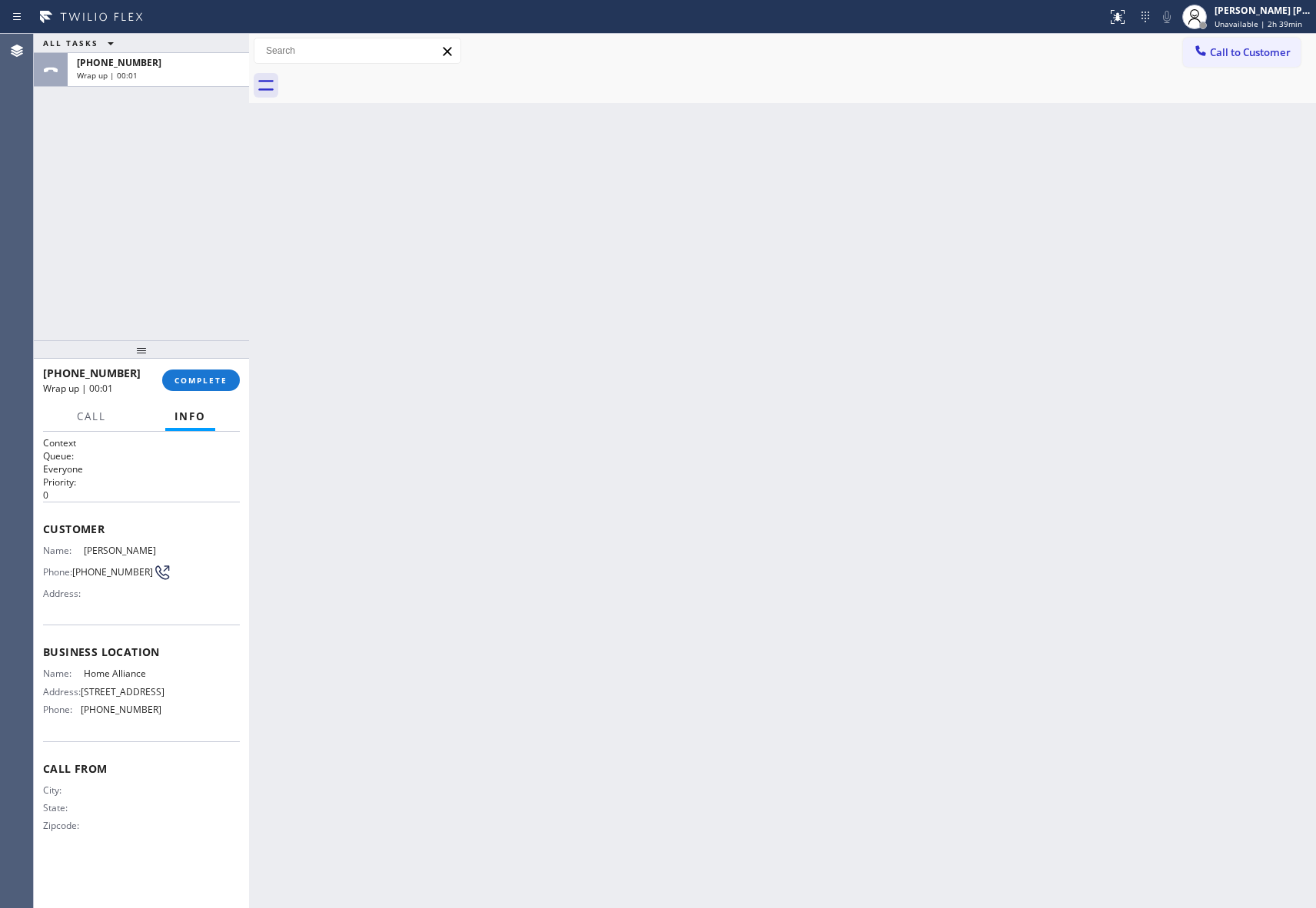
click at [394, 77] on div at bounding box center [800, 85] width 1034 height 34
click at [227, 378] on button "COMPLETE" at bounding box center [201, 380] width 77 height 22
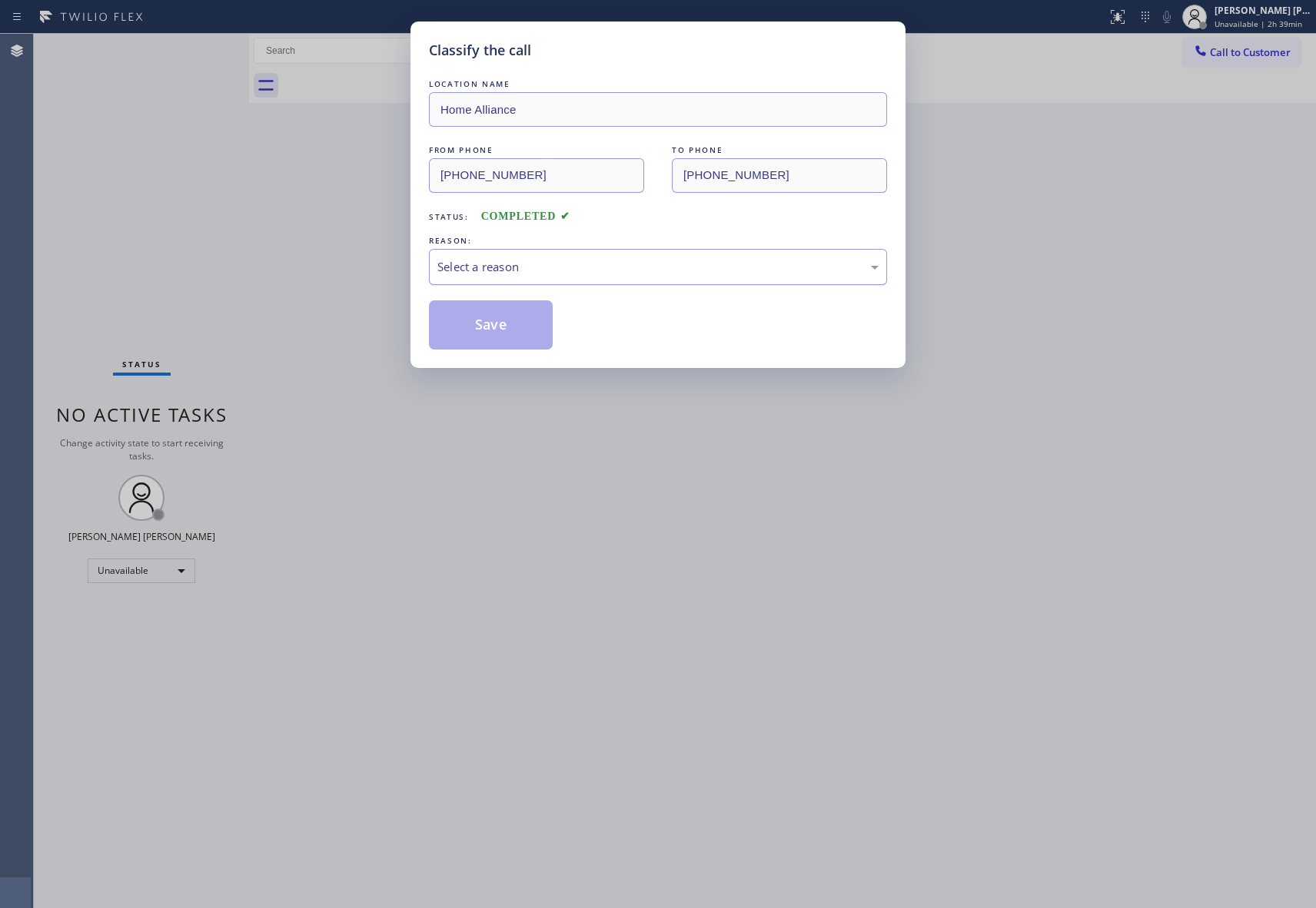
drag, startPoint x: 708, startPoint y: 248, endPoint x: 680, endPoint y: 260, distance: 30.5
click at [702, 249] on div "REASON: Select a reason" at bounding box center [658, 259] width 459 height 52
click at [551, 275] on div "Select a reason" at bounding box center [658, 267] width 441 height 18
click at [506, 319] on button "Save" at bounding box center [491, 325] width 123 height 49
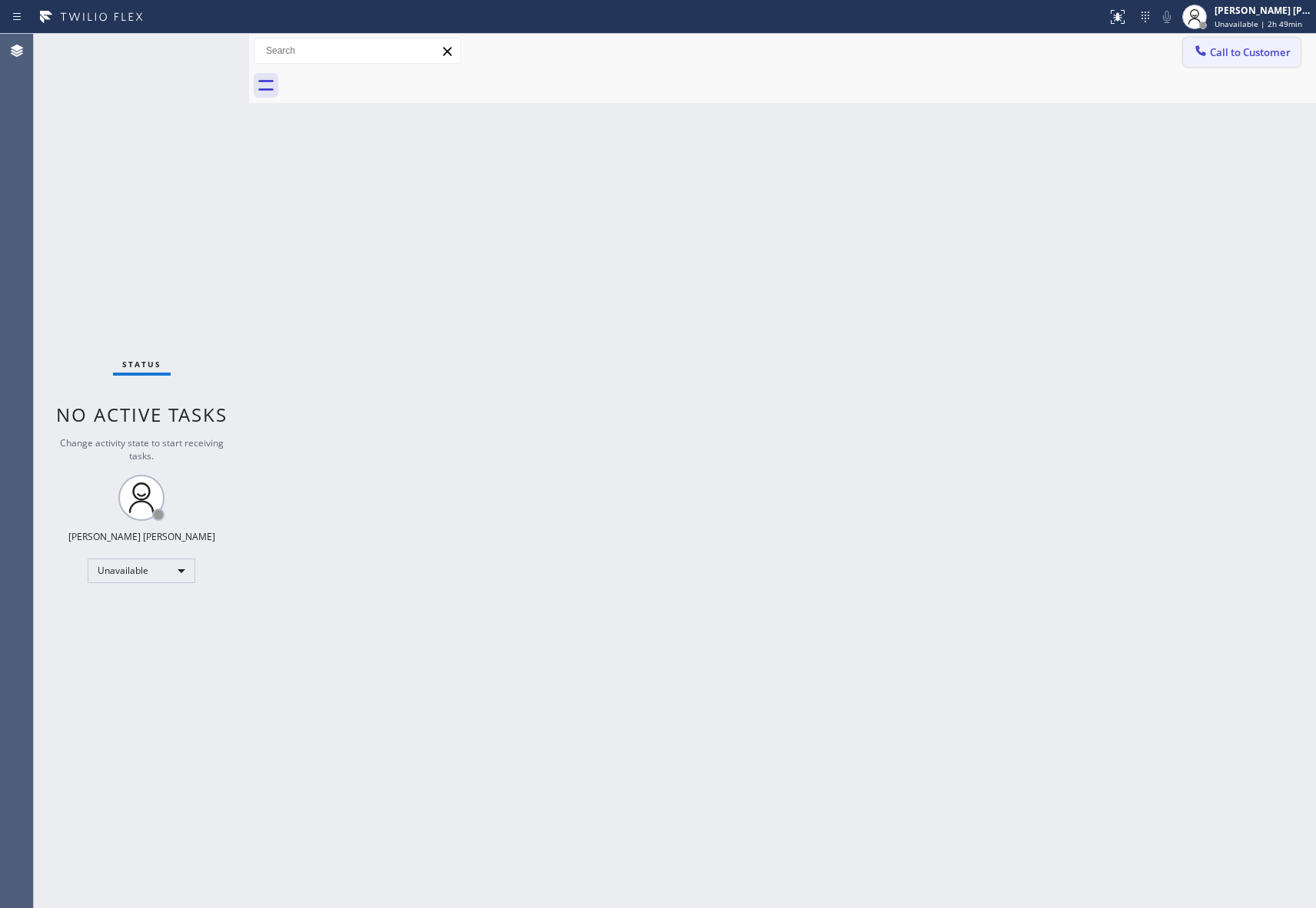
click at [1262, 57] on span "Call to Customer" at bounding box center [1250, 52] width 80 height 14
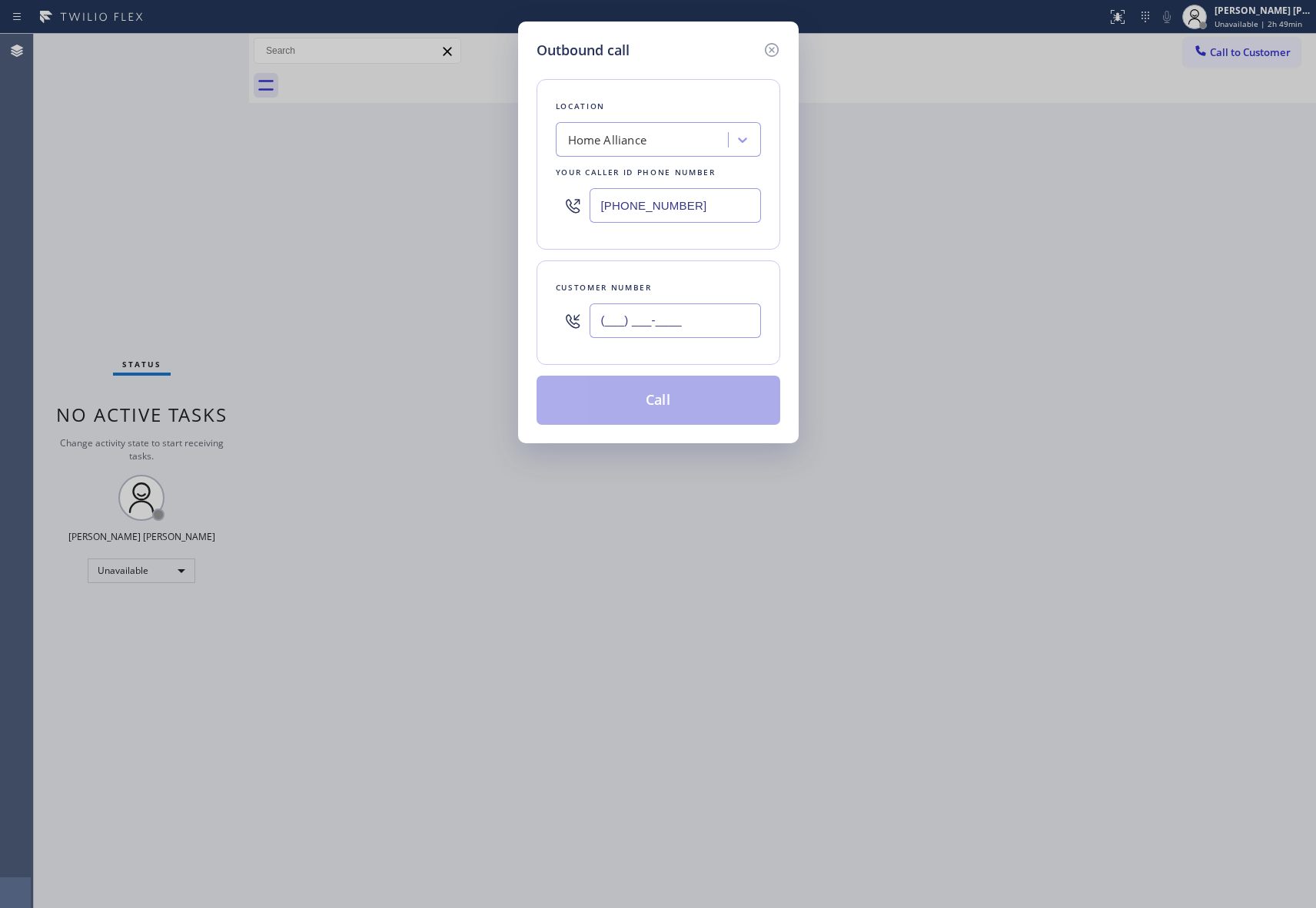
click at [684, 321] on input "(___) ___-____" at bounding box center [675, 320] width 171 height 34
paste input "805) 946-8021"
drag, startPoint x: 721, startPoint y: 207, endPoint x: 468, endPoint y: 207, distance: 253.0
click at [468, 207] on div "Outbound call Location Home Alliance Your caller id phone number [PHONE_NUMBER]…" at bounding box center [658, 454] width 1316 height 908
paste input "55) 501-7800"
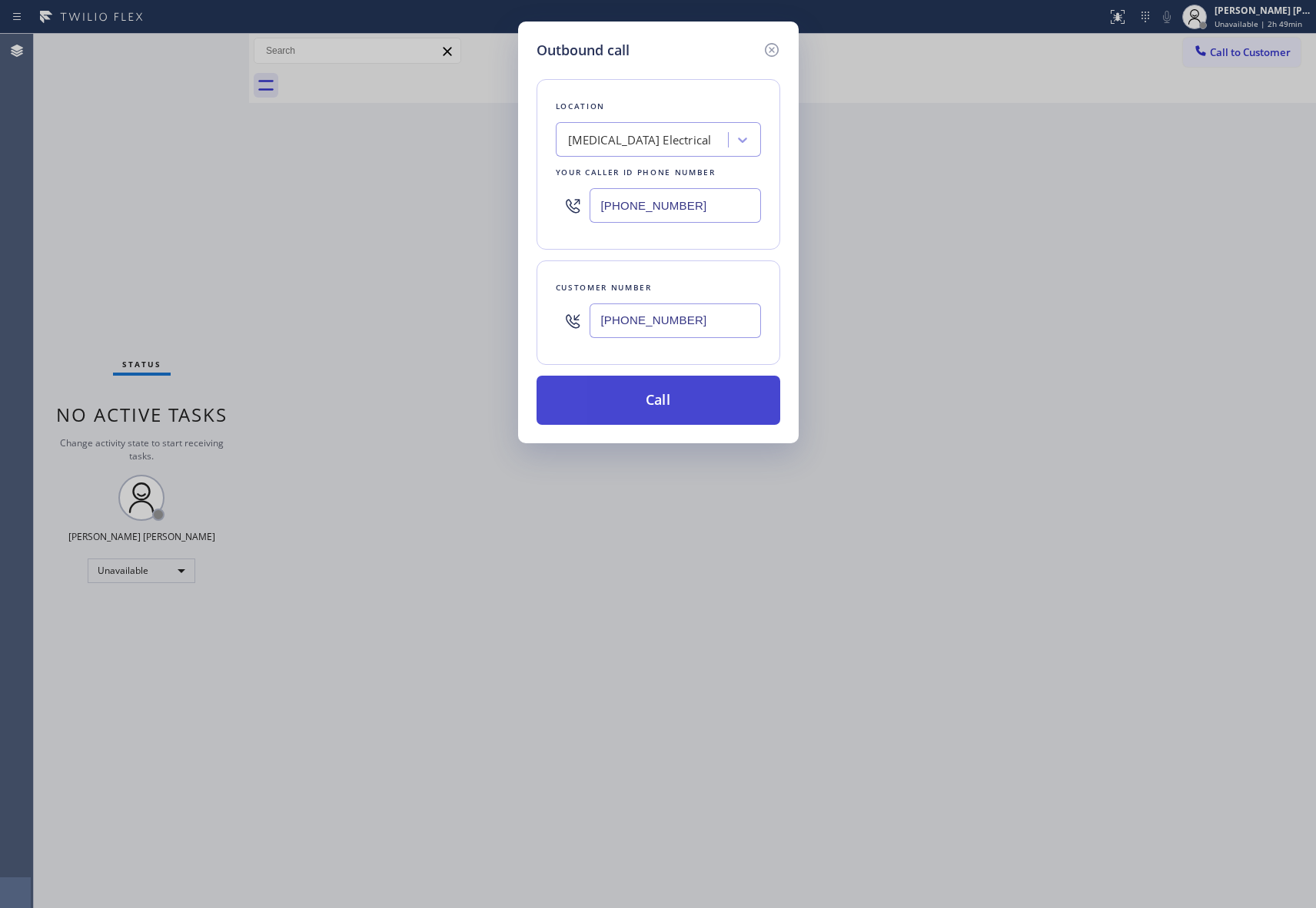
click at [644, 395] on button "Call" at bounding box center [658, 401] width 244 height 49
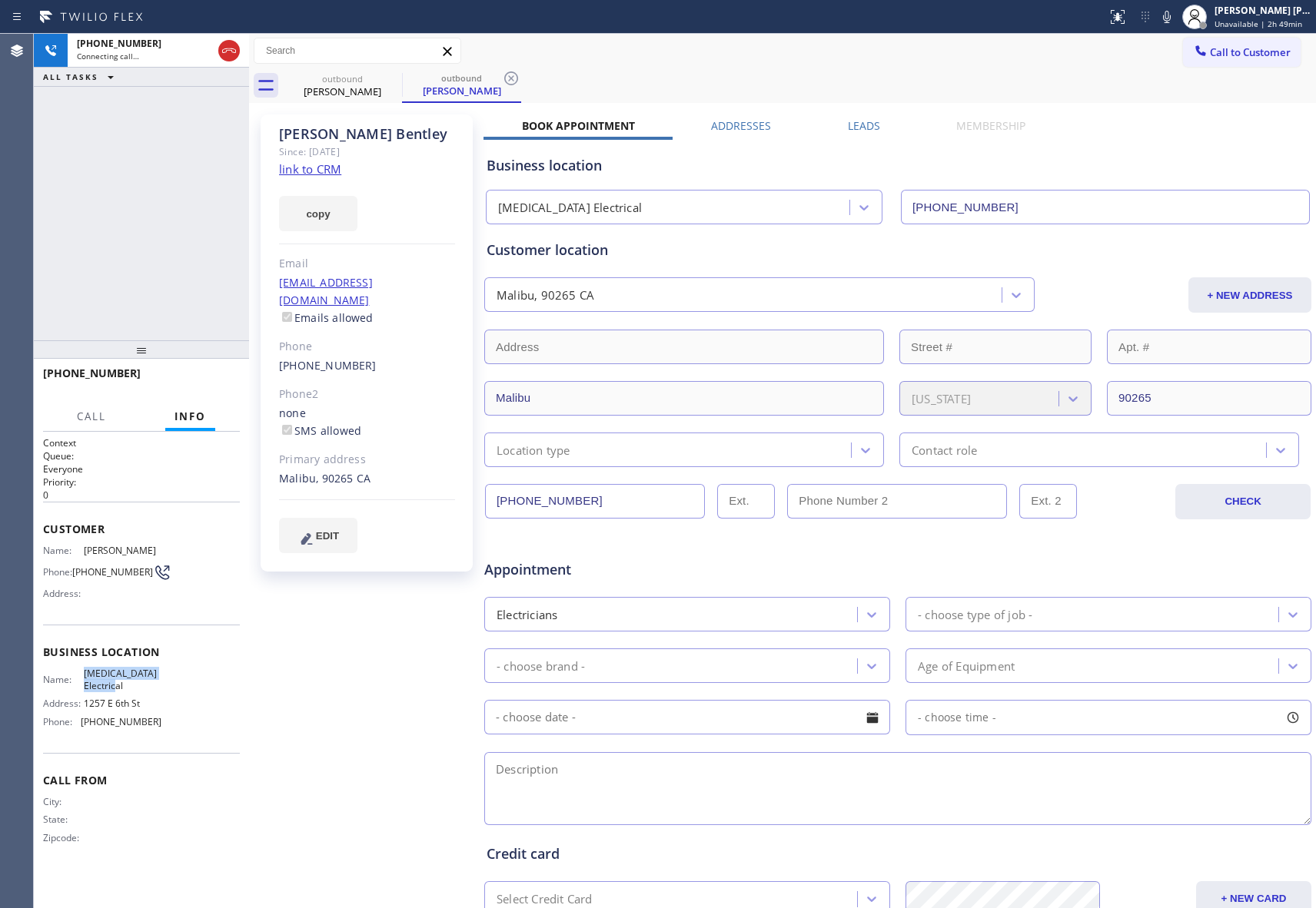
drag, startPoint x: 83, startPoint y: 676, endPoint x: 157, endPoint y: 684, distance: 74.4
click at [157, 684] on div "Name: [MEDICAL_DATA] Electrical" at bounding box center [102, 680] width 119 height 24
copy div "[MEDICAL_DATA] Electrical"
click at [868, 123] on label "Leads" at bounding box center [863, 125] width 32 height 15
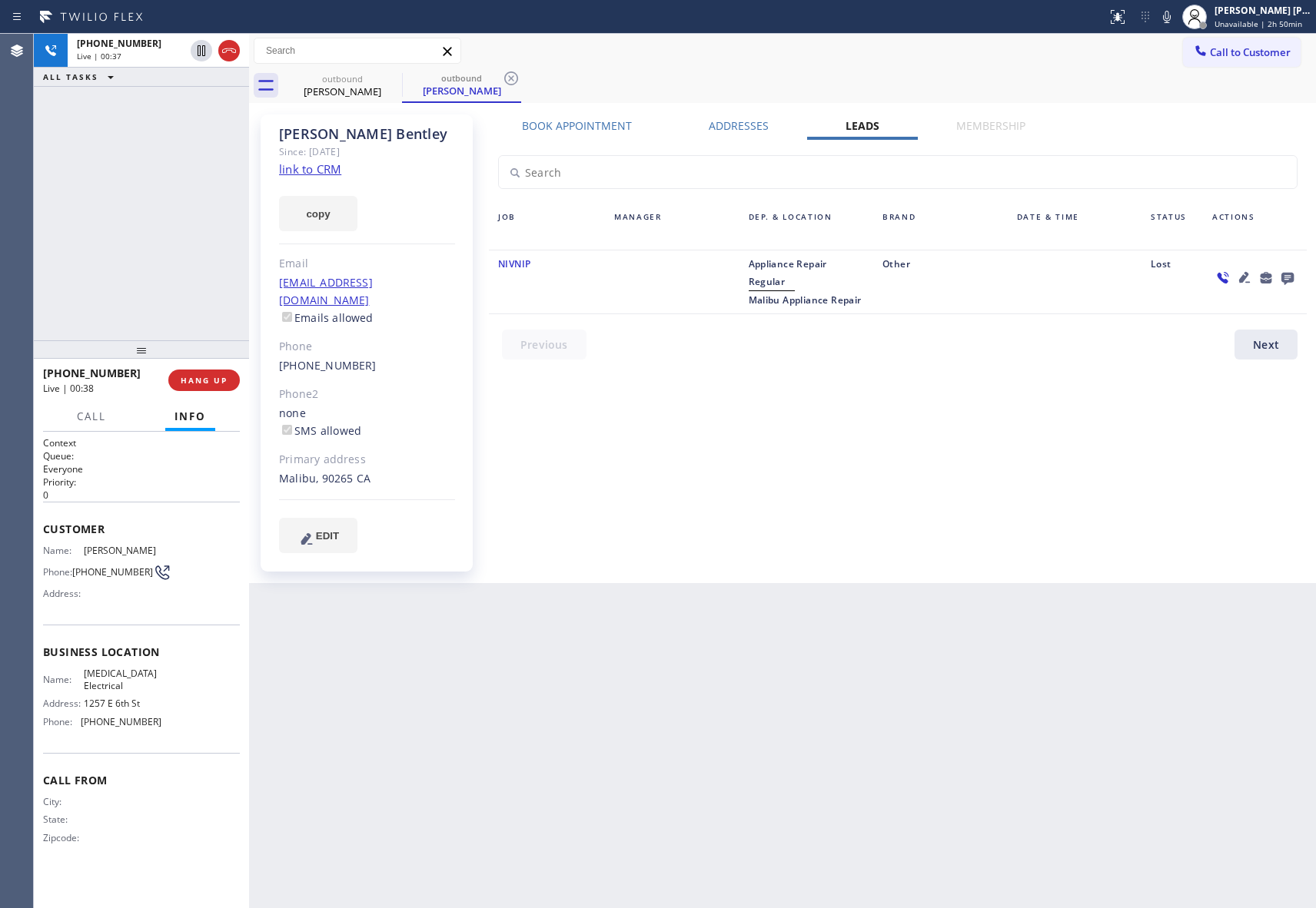
click at [316, 170] on link "link to CRM" at bounding box center [311, 169] width 63 height 16
click at [232, 52] on icon at bounding box center [229, 50] width 14 height 5
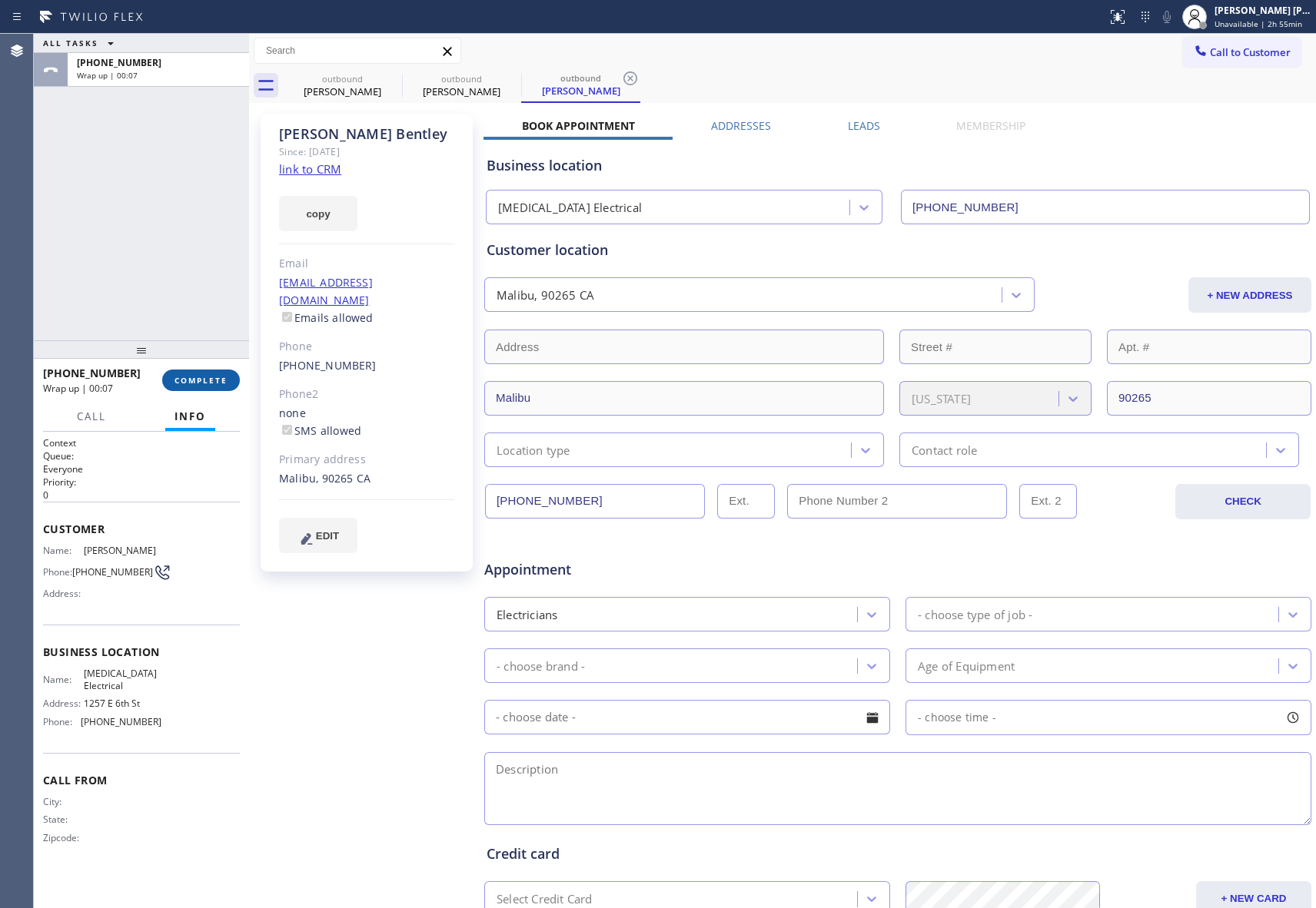
click at [208, 383] on span "COMPLETE" at bounding box center [201, 380] width 53 height 11
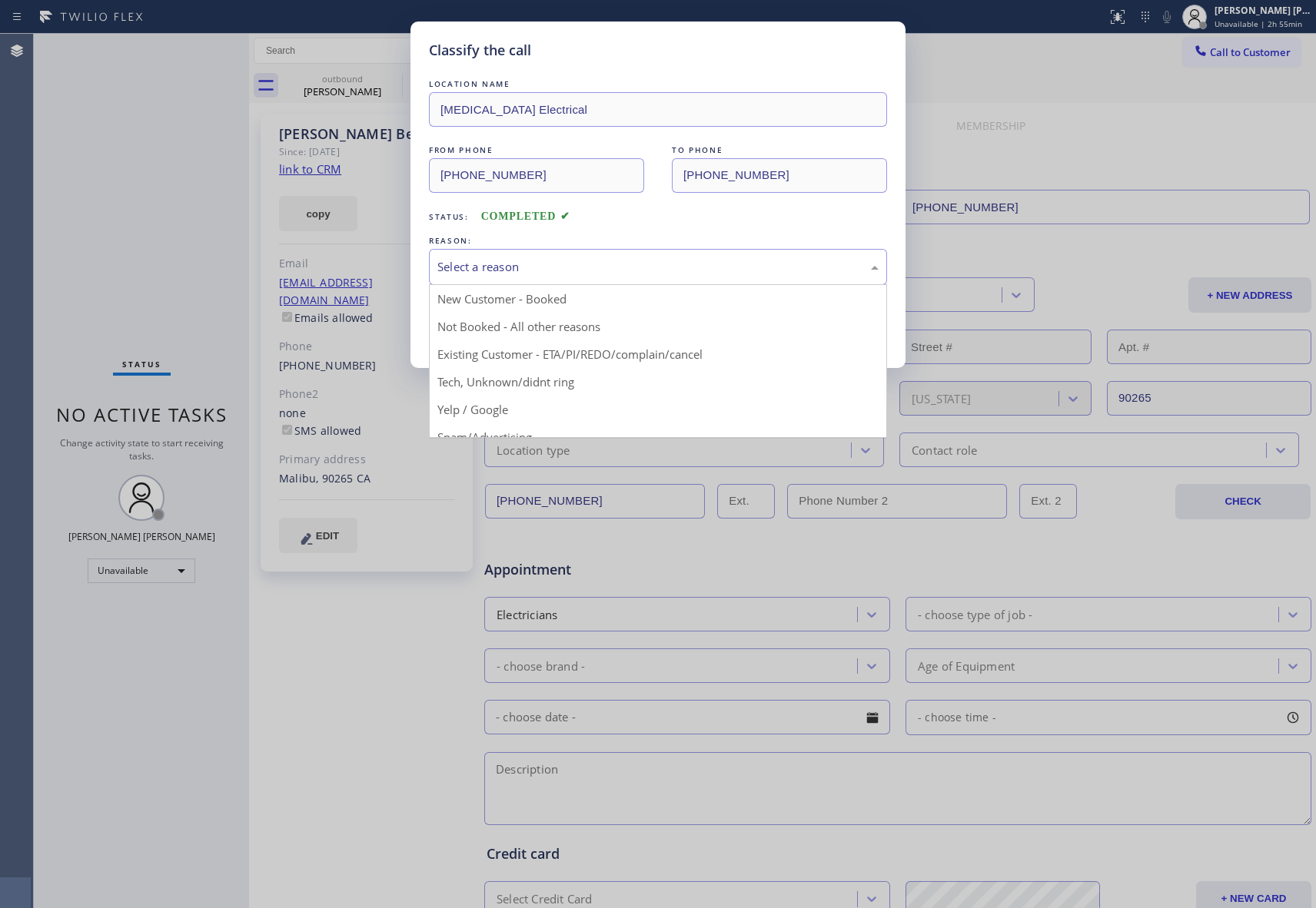
click at [605, 267] on div "Select a reason" at bounding box center [658, 267] width 441 height 18
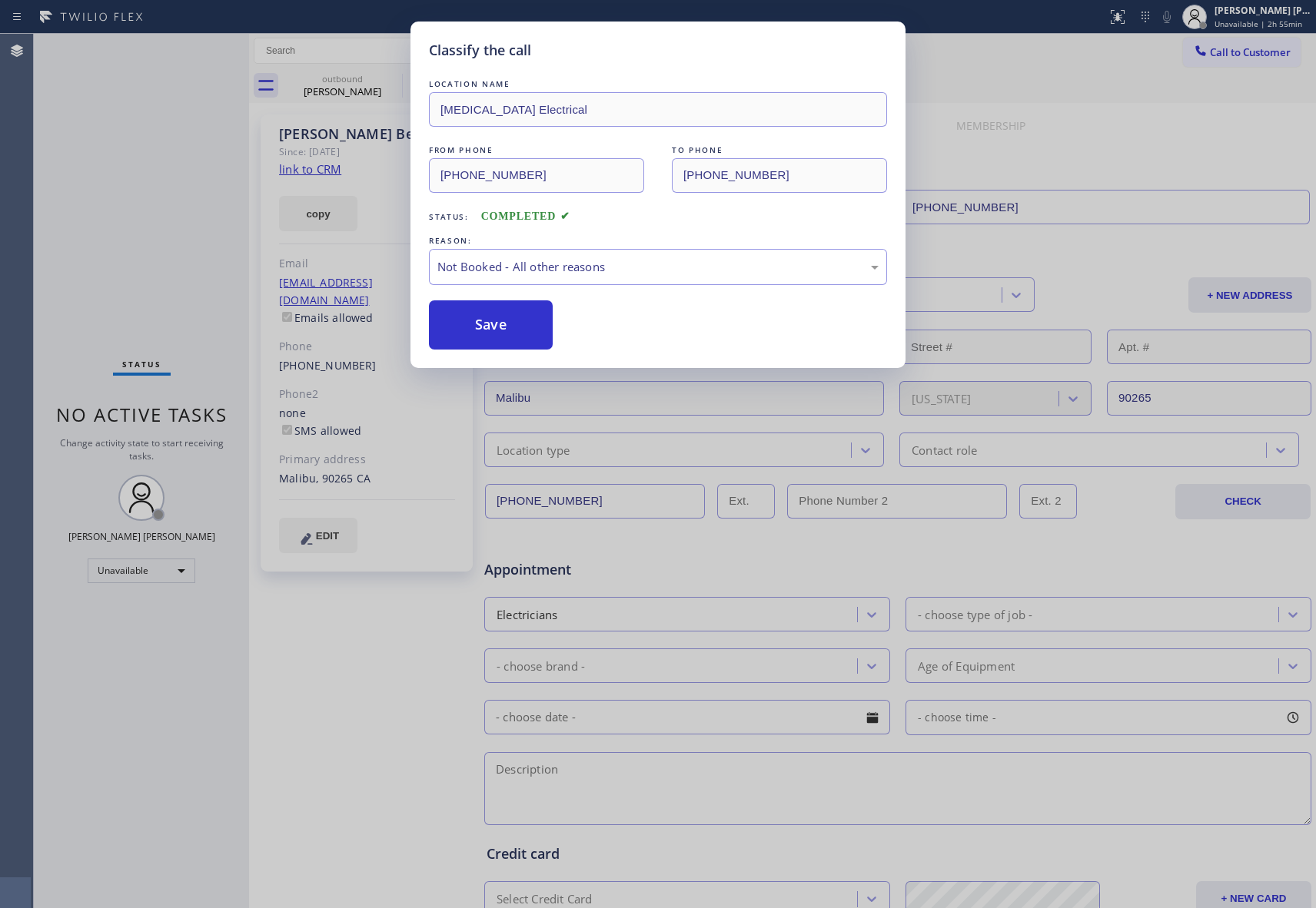
click at [487, 323] on button "Save" at bounding box center [491, 325] width 123 height 49
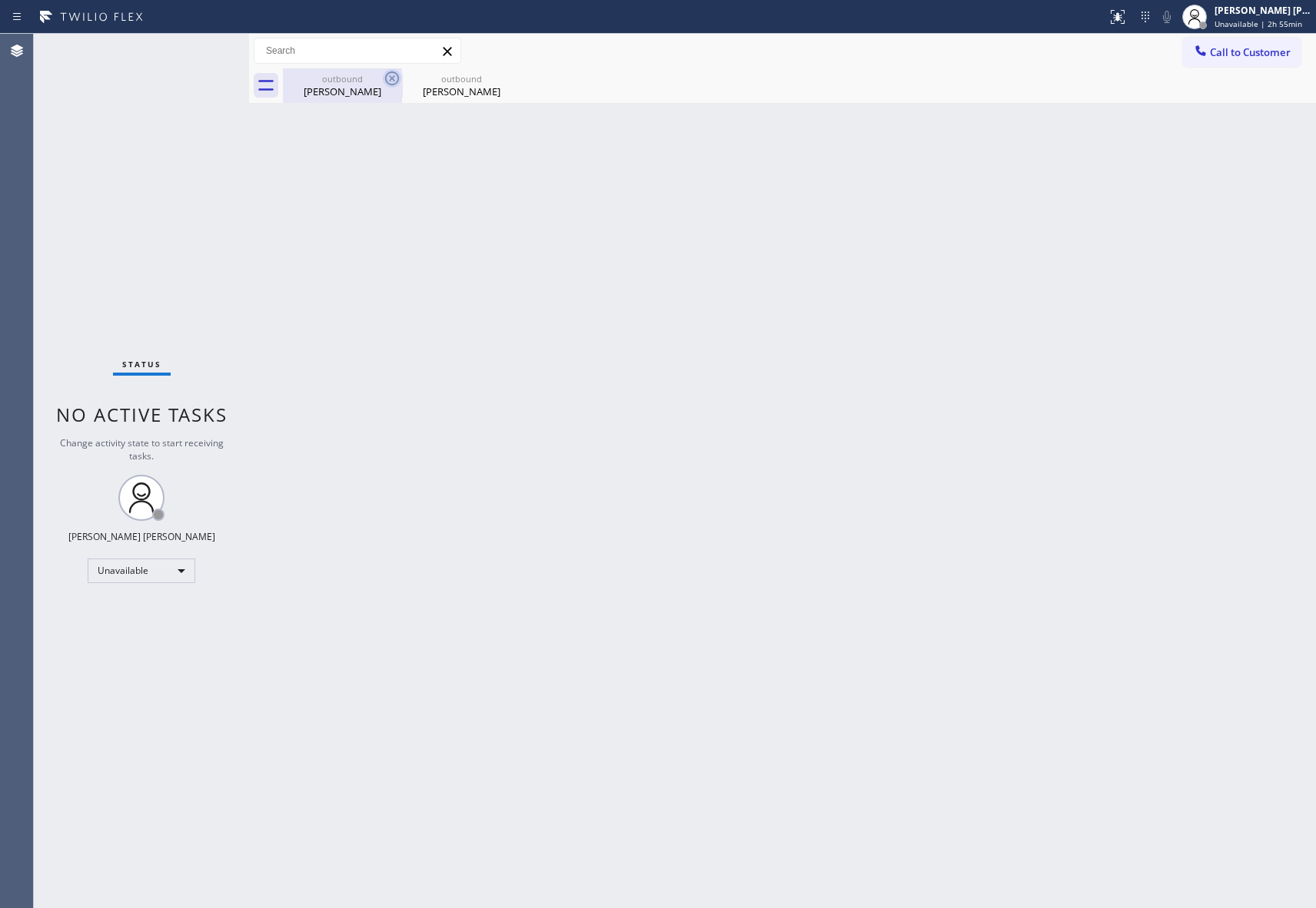
click at [391, 80] on icon at bounding box center [392, 78] width 19 height 19
click at [0, 0] on icon at bounding box center [0, 0] width 0 height 0
click at [391, 80] on div at bounding box center [800, 85] width 1034 height 34
click at [1286, 10] on div "[PERSON_NAME] [PERSON_NAME]" at bounding box center [1263, 10] width 97 height 13
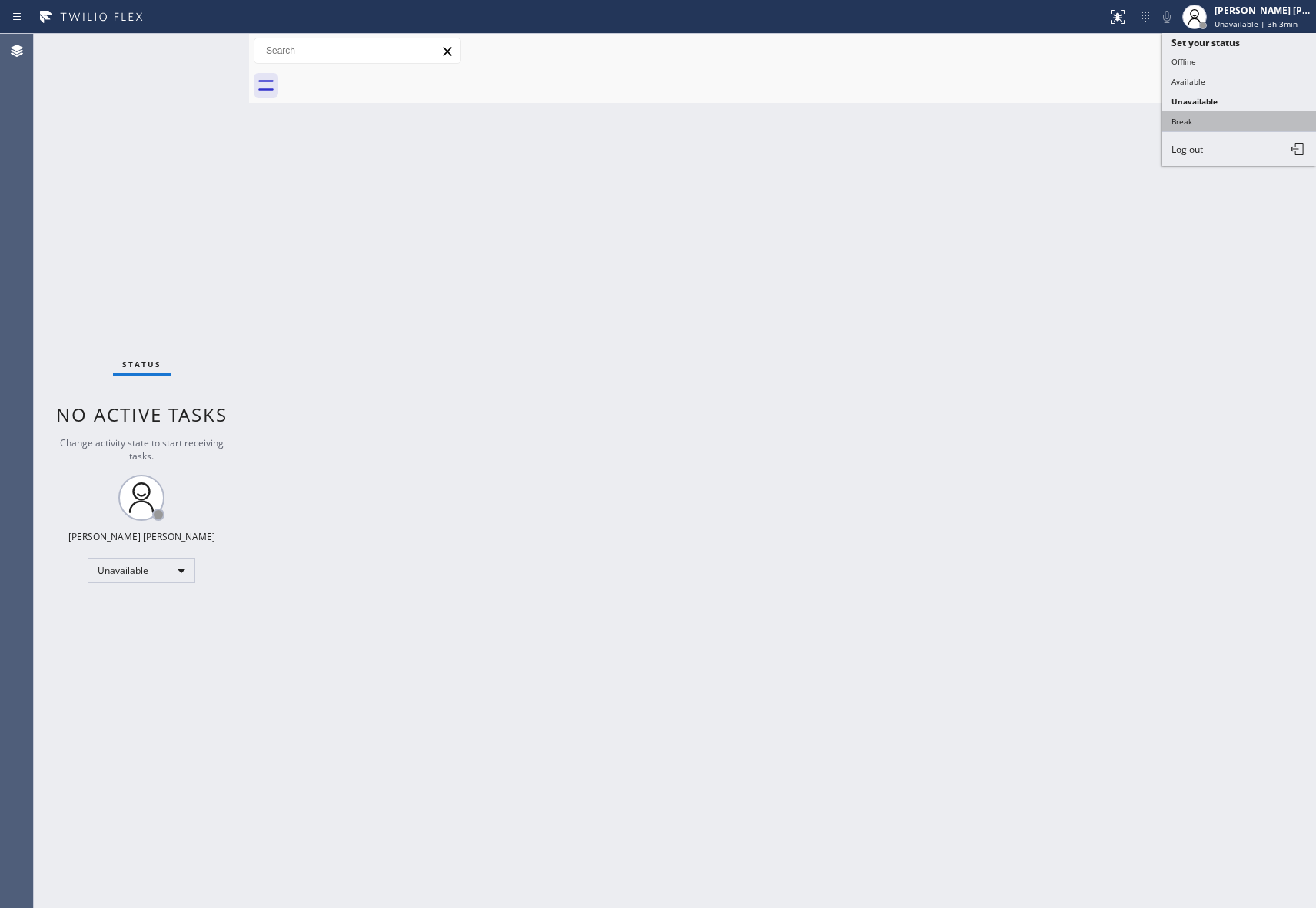
click at [1230, 123] on button "Break" at bounding box center [1239, 121] width 154 height 20
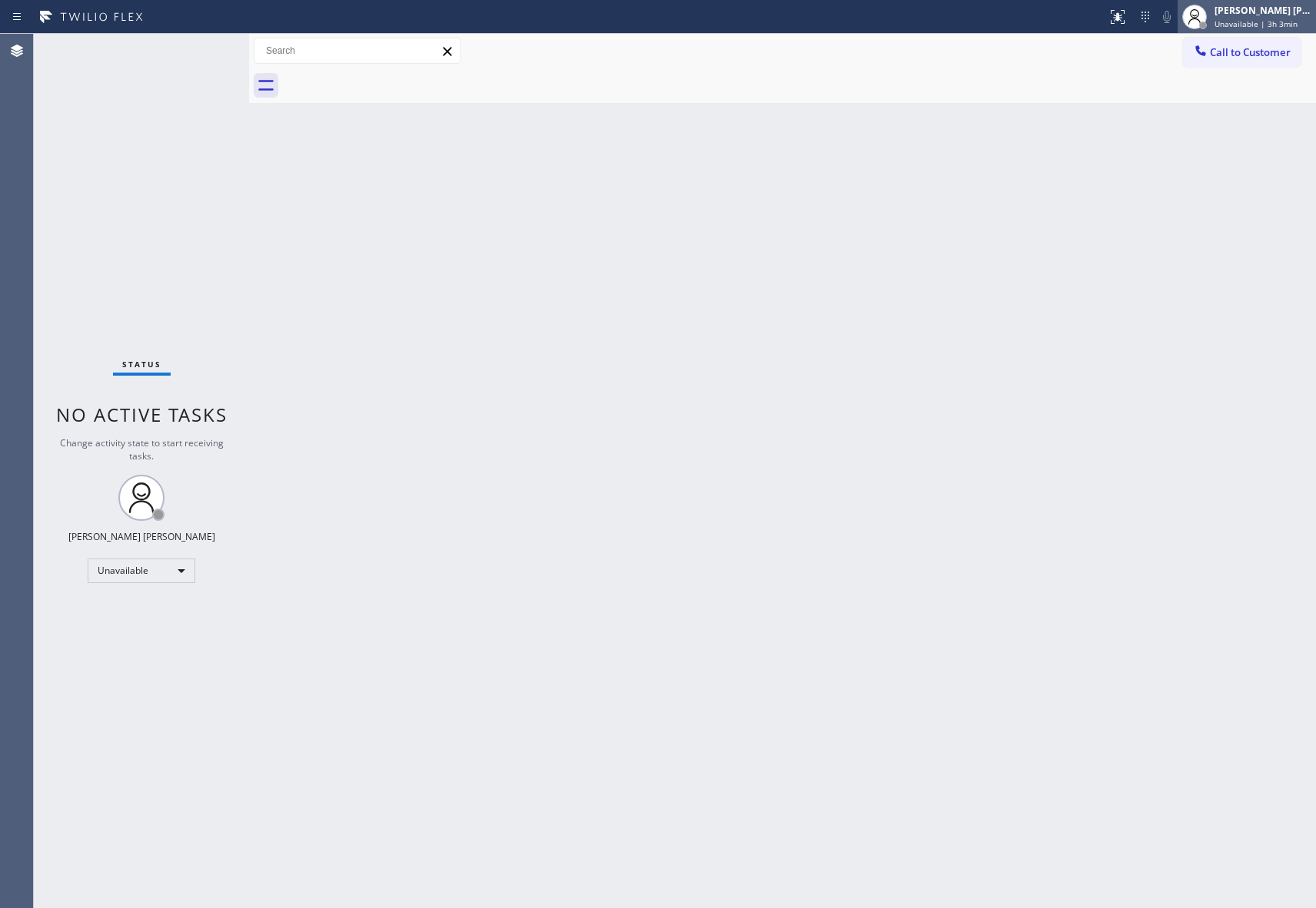
click at [1251, 10] on div "[PERSON_NAME] [PERSON_NAME]" at bounding box center [1263, 10] width 97 height 13
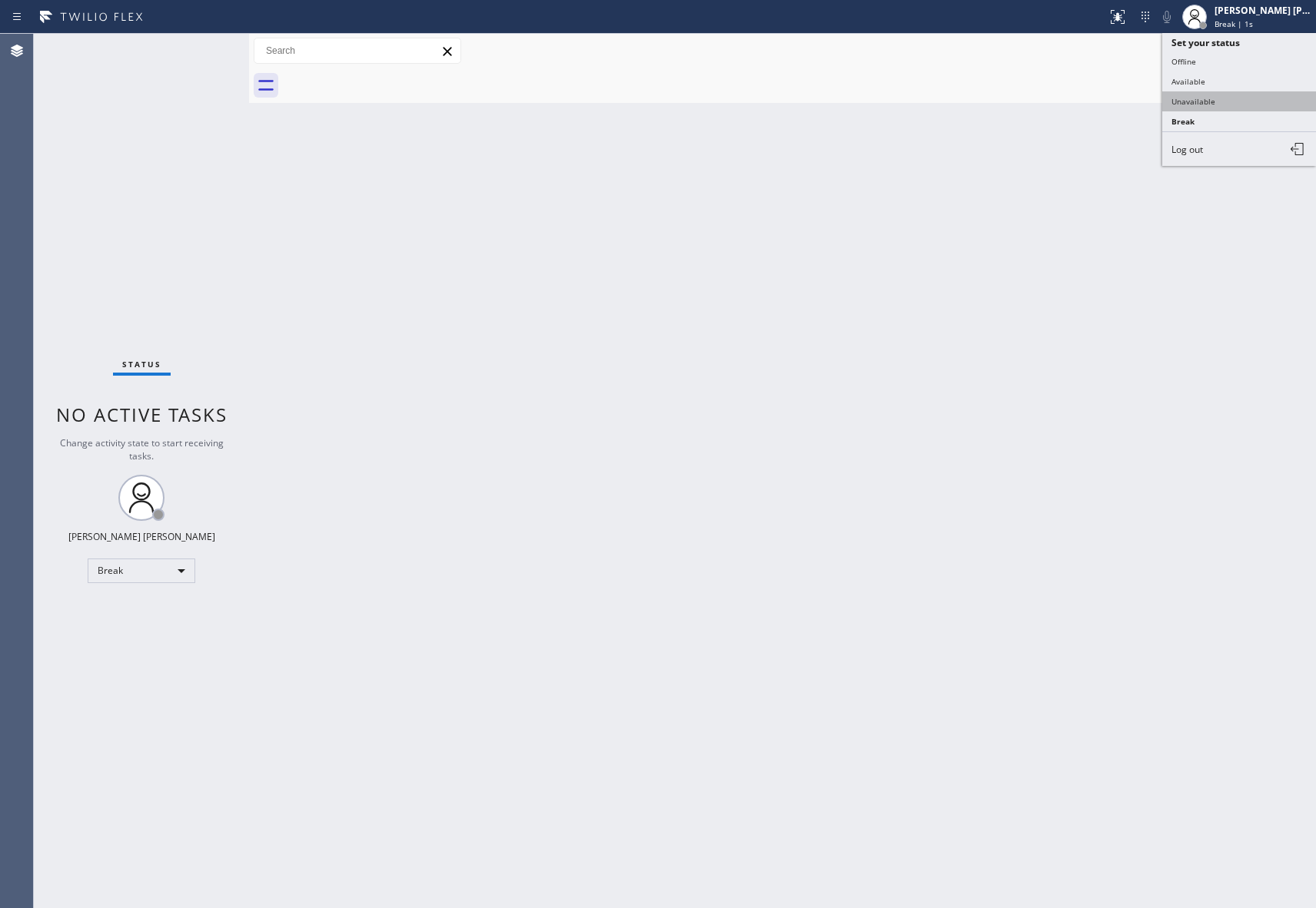
click at [1230, 96] on button "Unavailable" at bounding box center [1239, 101] width 154 height 20
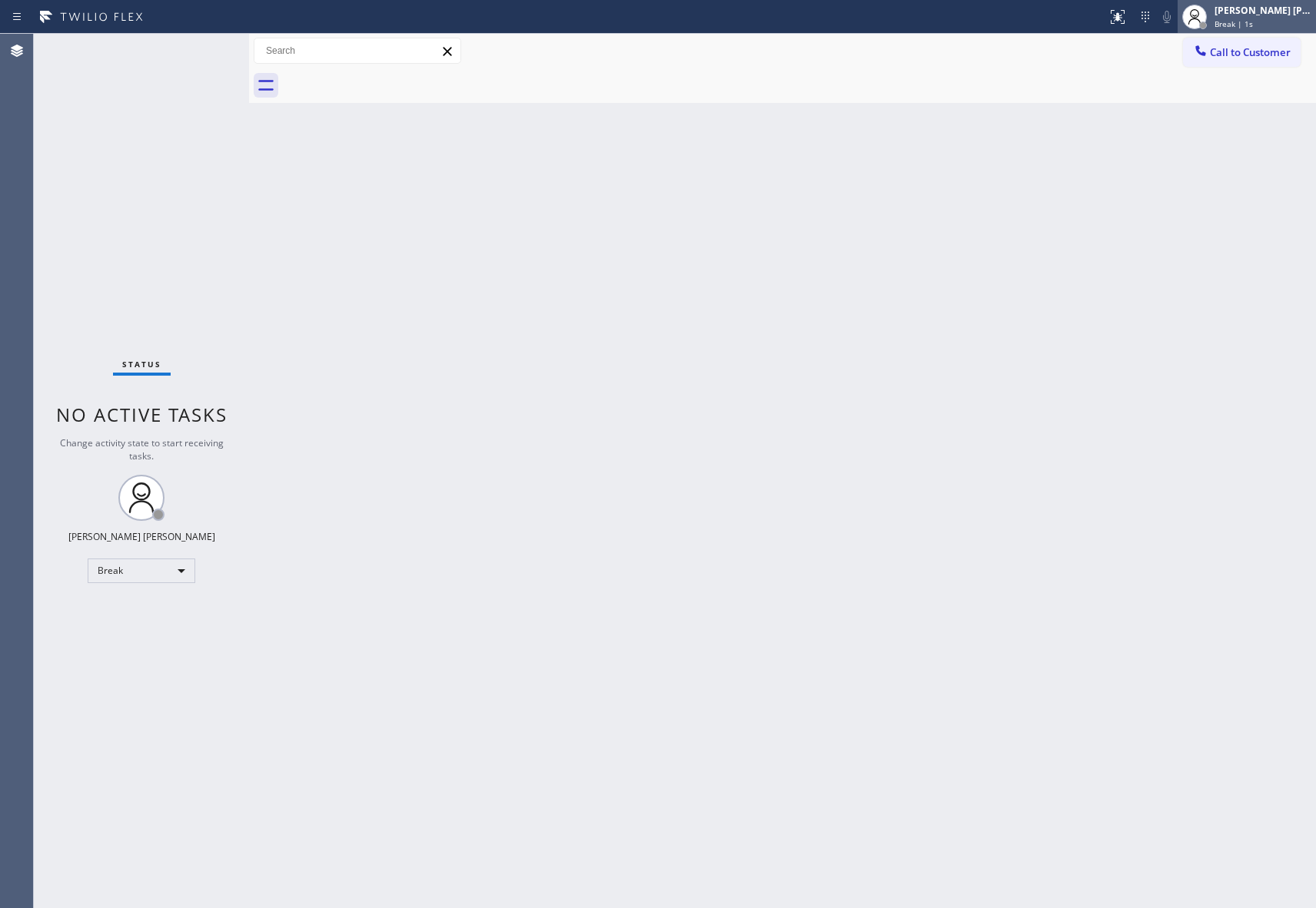
click at [1262, 13] on div "[PERSON_NAME] [PERSON_NAME]" at bounding box center [1263, 10] width 97 height 13
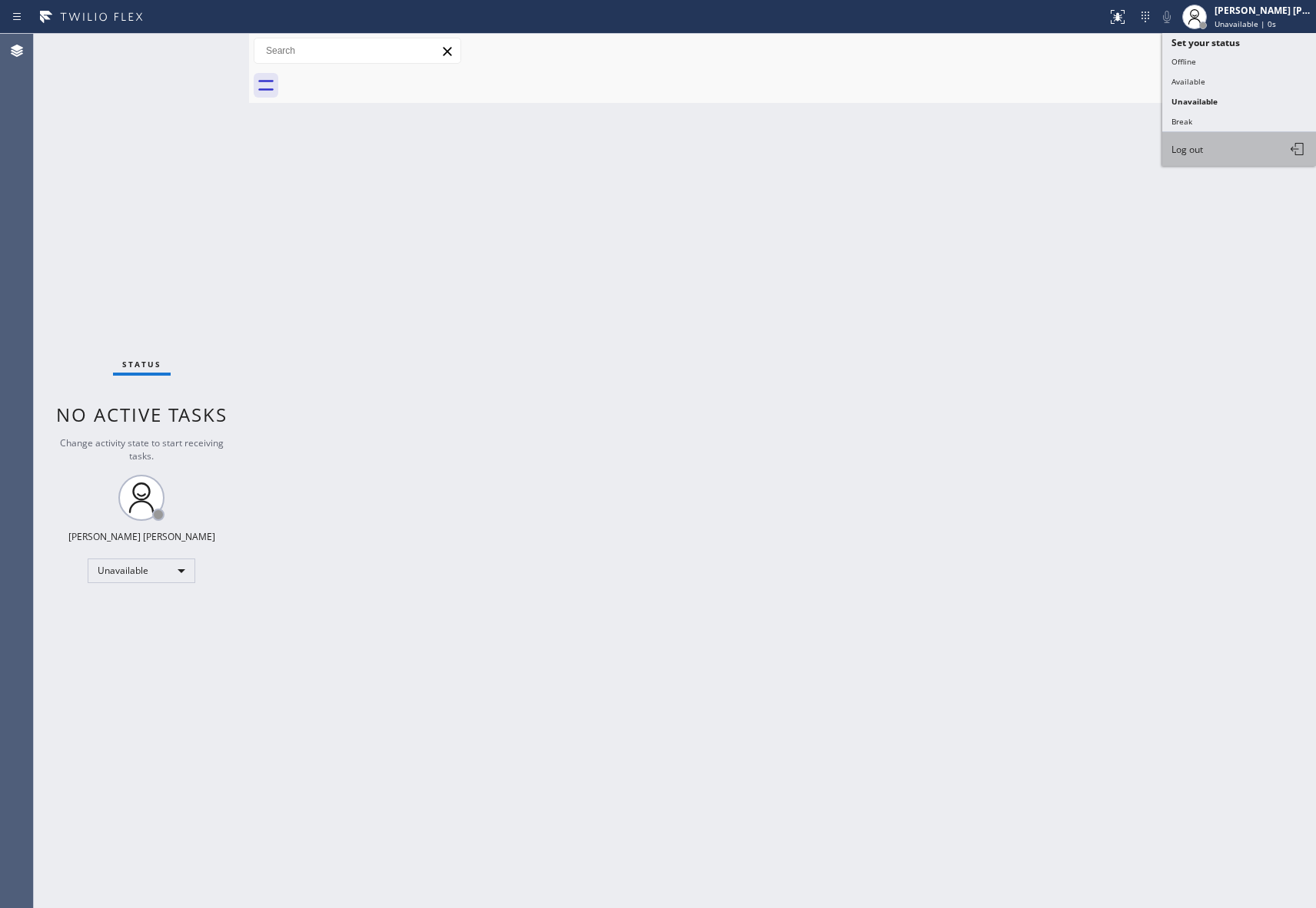
click at [1222, 148] on button "Log out" at bounding box center [1239, 149] width 154 height 34
